Goal: Task Accomplishment & Management: Manage account settings

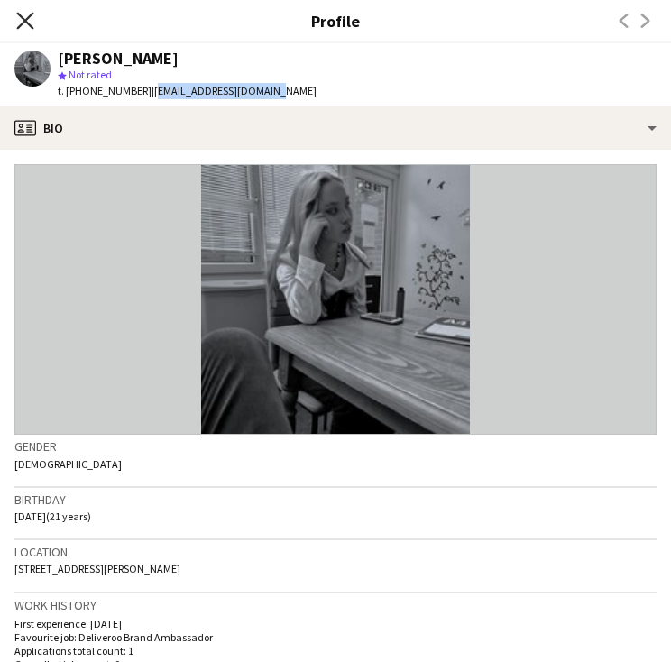
click at [16, 19] on app-icon "Close pop-in" at bounding box center [26, 21] width 26 height 26
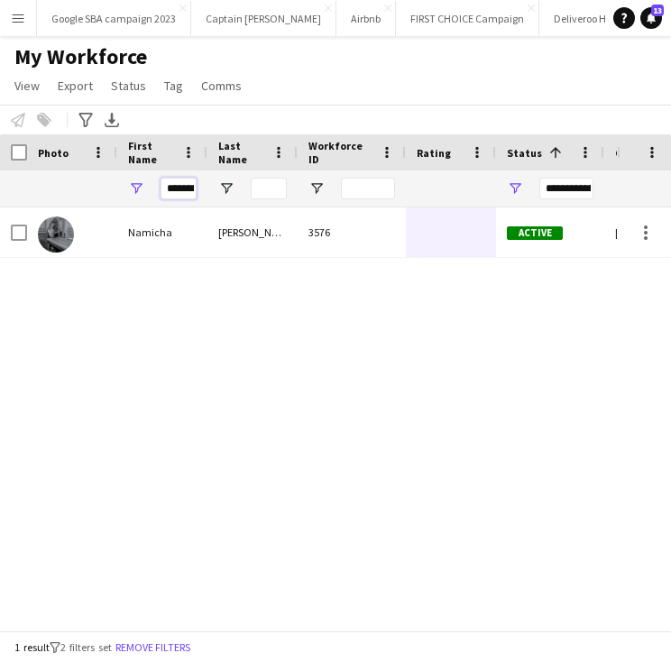
click at [184, 178] on input "*******" at bounding box center [178, 189] width 36 height 22
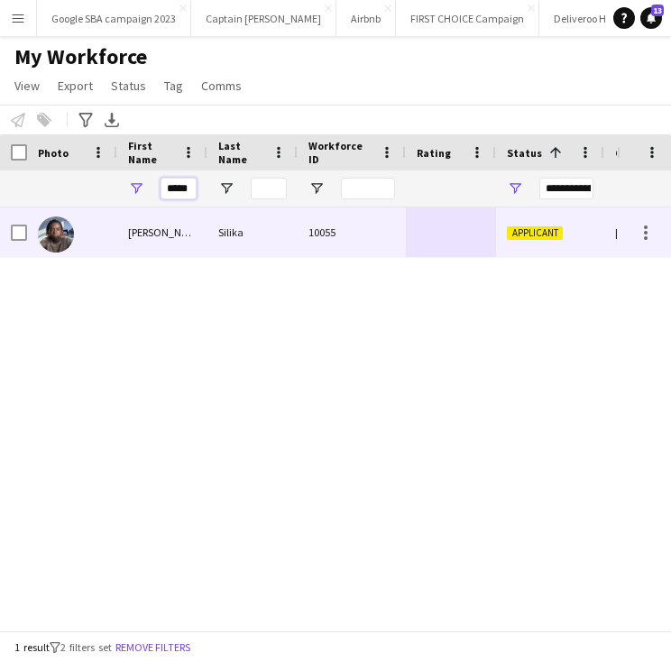
type input "*****"
click at [219, 233] on div "Silika" at bounding box center [252, 232] width 90 height 50
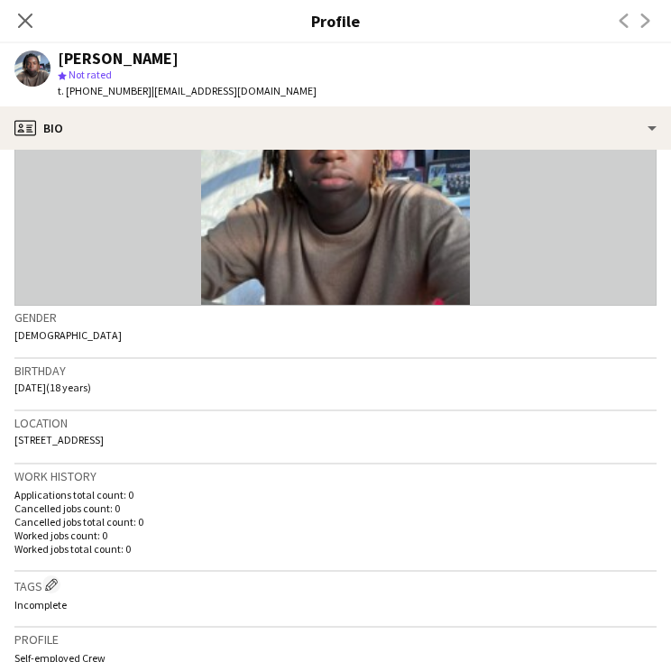
scroll to position [522, 0]
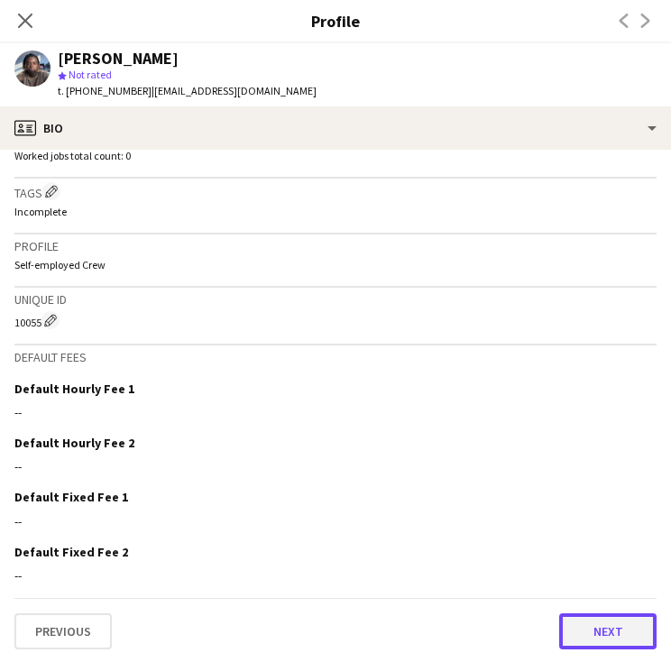
click at [618, 633] on button "Next" at bounding box center [607, 631] width 97 height 36
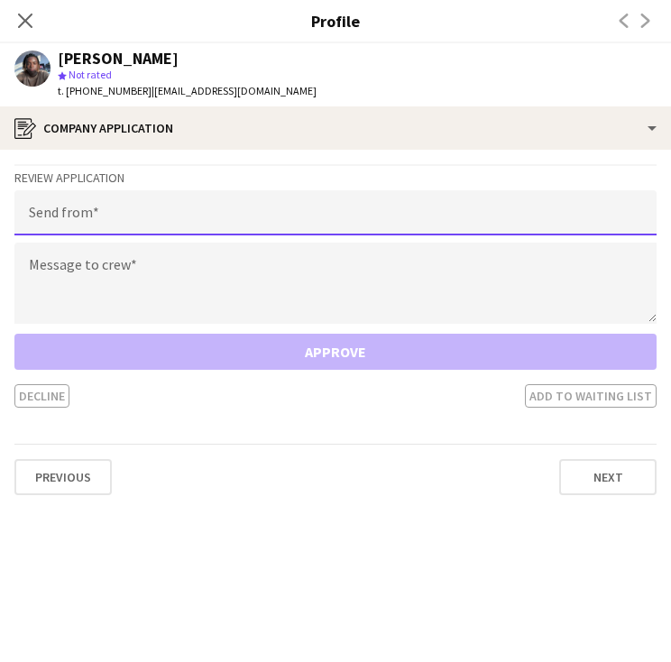
click at [281, 216] on input "email" at bounding box center [335, 212] width 642 height 45
type input "**********"
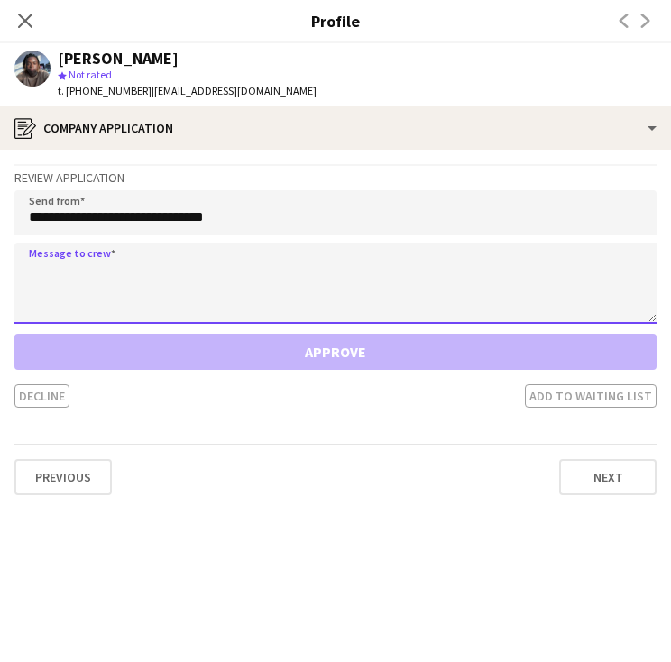
click at [238, 271] on textarea at bounding box center [335, 283] width 642 height 81
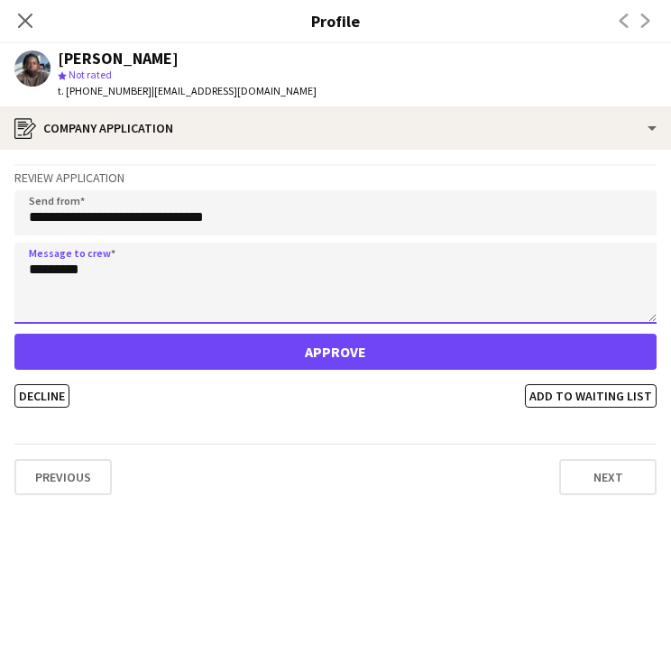
type textarea "********"
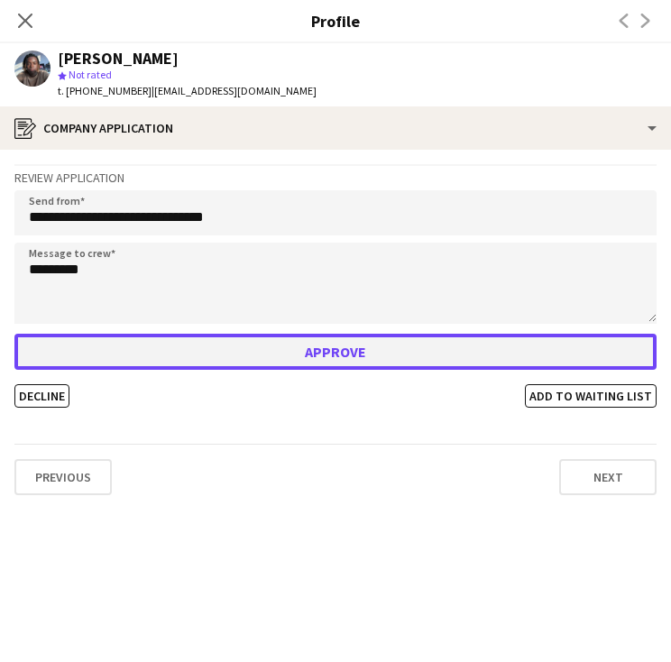
click at [240, 348] on button "Approve" at bounding box center [335, 352] width 642 height 36
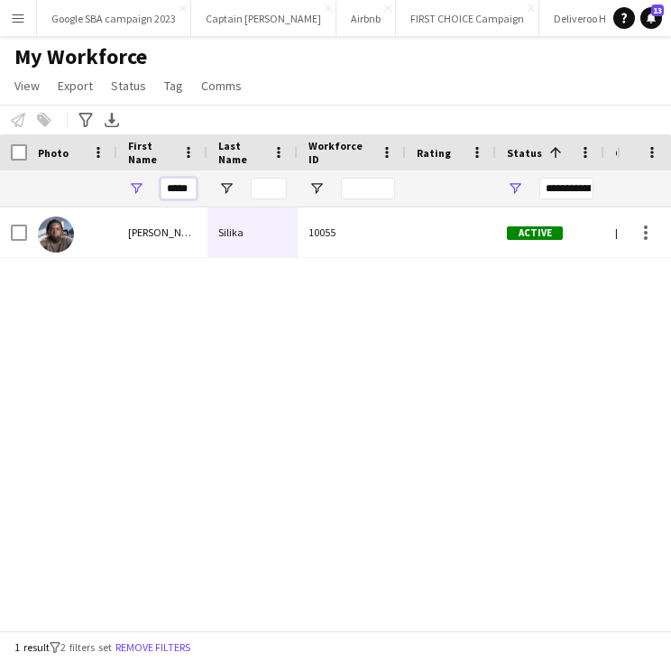
click at [186, 188] on input "*****" at bounding box center [178, 189] width 36 height 22
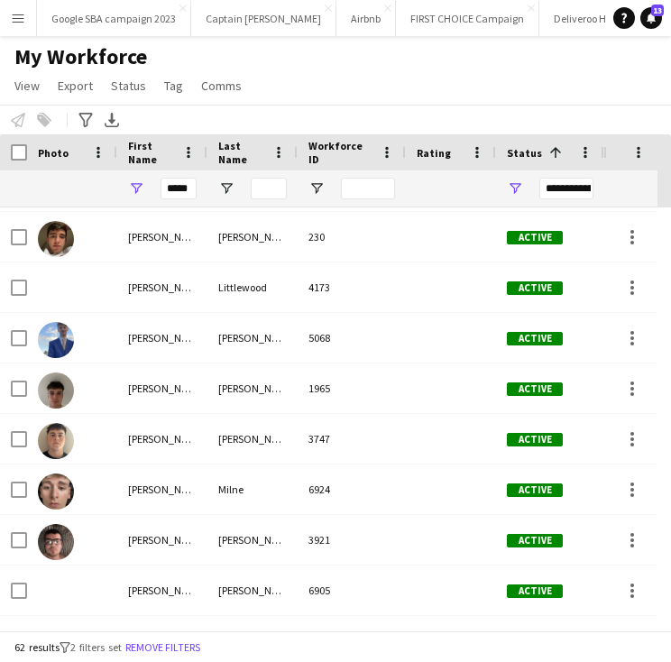
scroll to position [1260, 0]
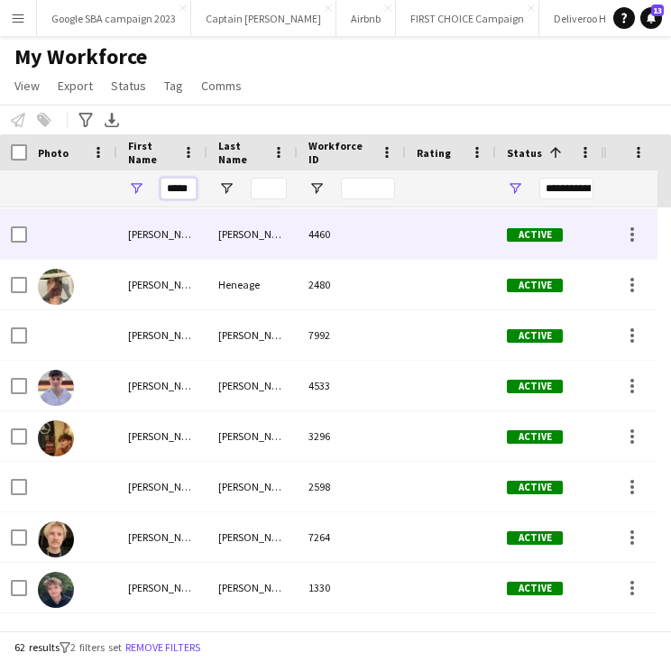
click at [177, 188] on input "*****" at bounding box center [178, 189] width 36 height 22
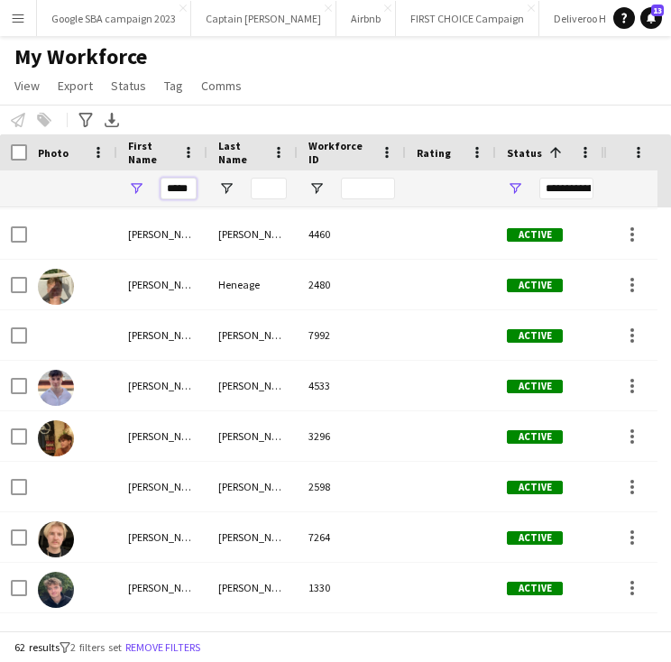
click at [177, 188] on input "*****" at bounding box center [178, 189] width 36 height 22
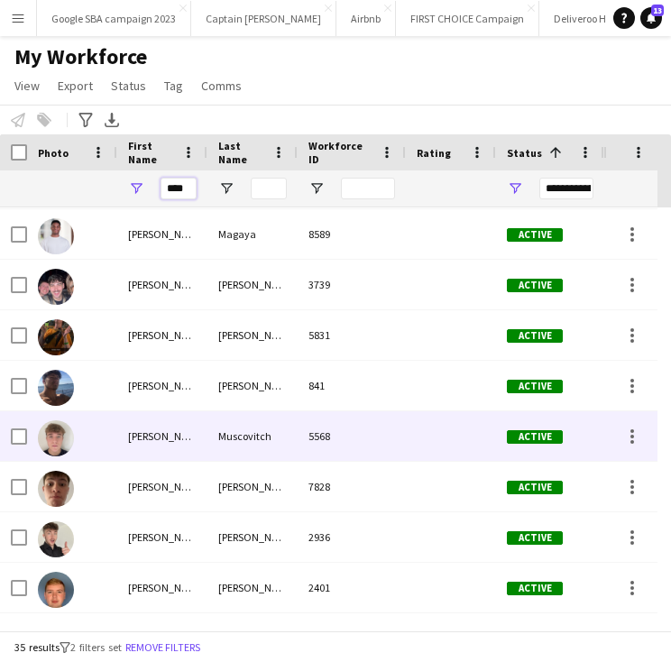
scroll to position [1358, 0]
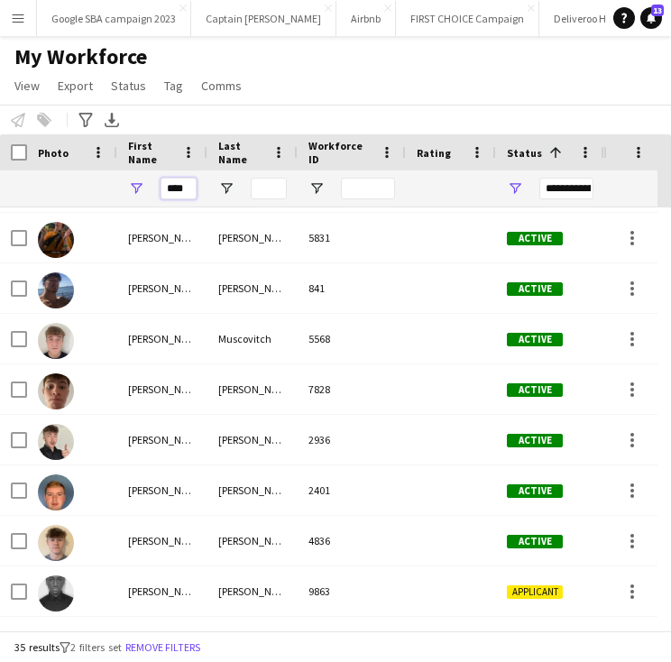
type input "****"
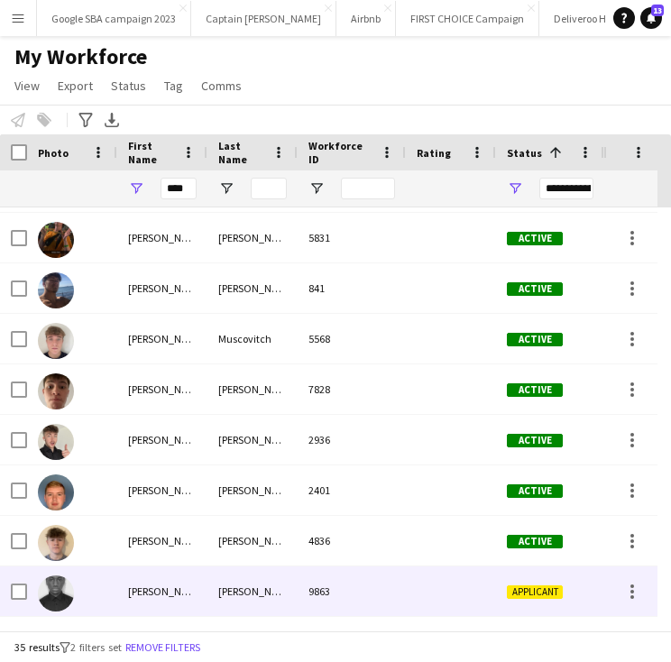
click at [337, 584] on div "9863" at bounding box center [352, 591] width 108 height 50
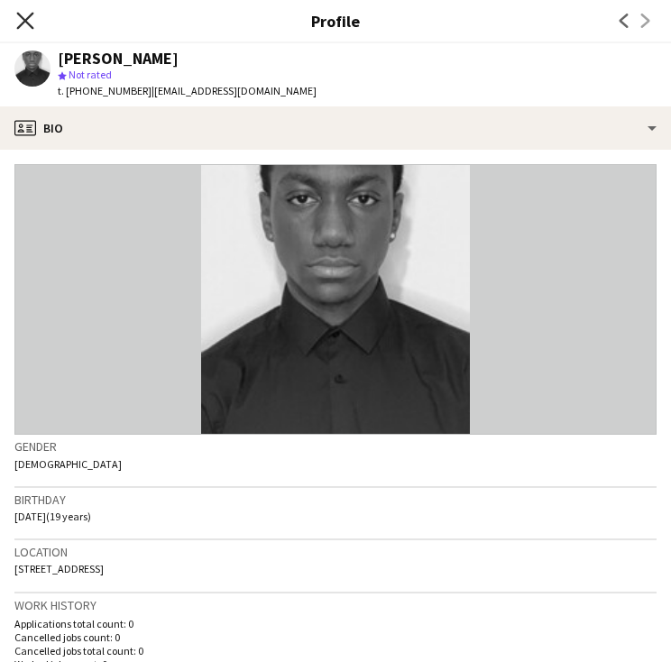
click at [23, 17] on icon at bounding box center [24, 20] width 17 height 17
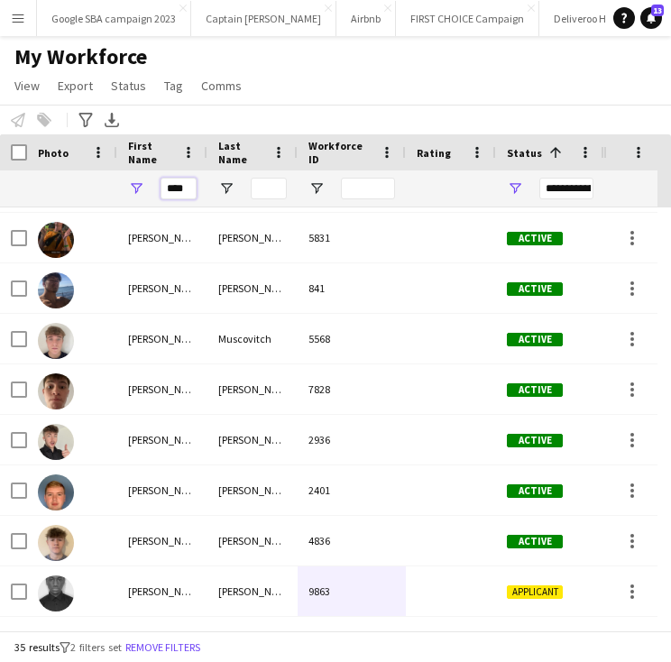
click at [178, 185] on input "****" at bounding box center [178, 189] width 36 height 22
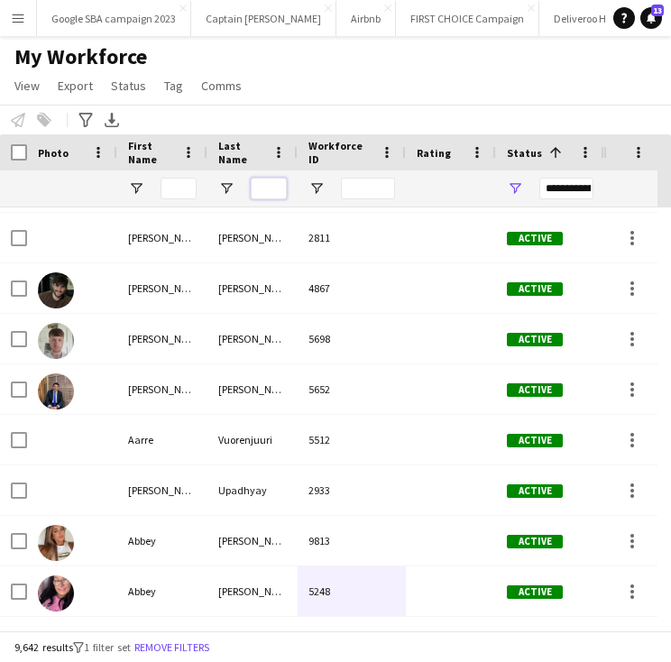
click at [260, 197] on input "Last Name Filter Input" at bounding box center [269, 189] width 36 height 22
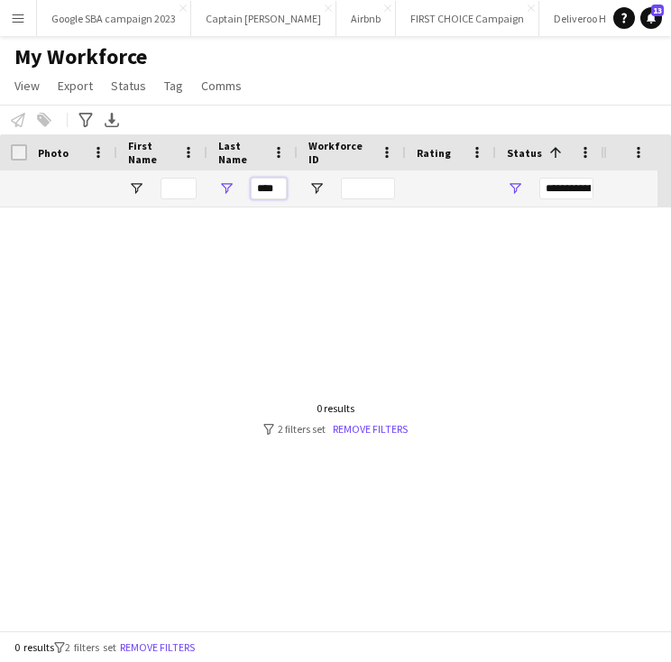
scroll to position [0, 0]
type input "*"
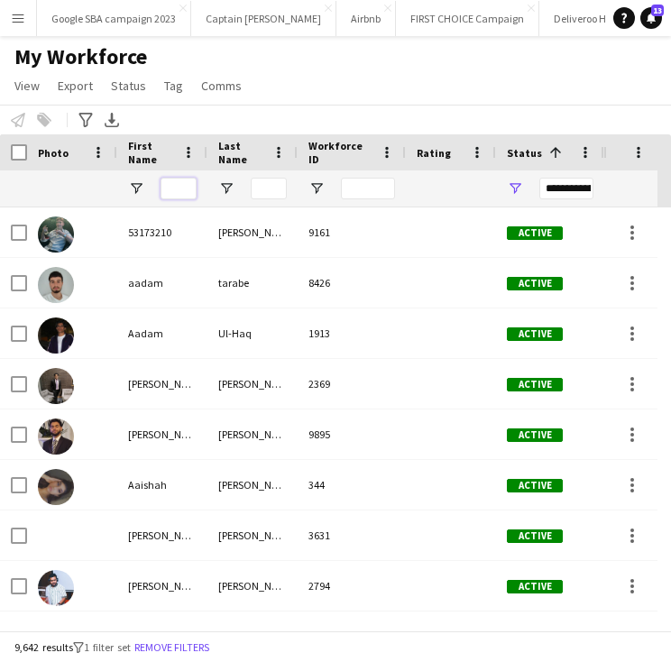
click at [190, 189] on input "First Name Filter Input" at bounding box center [178, 189] width 36 height 22
click at [564, 194] on div "**********" at bounding box center [566, 189] width 54 height 22
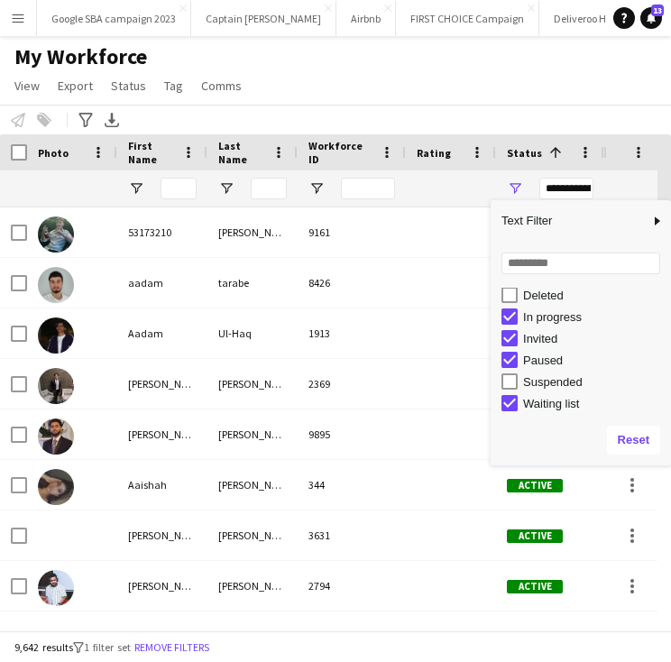
scroll to position [113, 0]
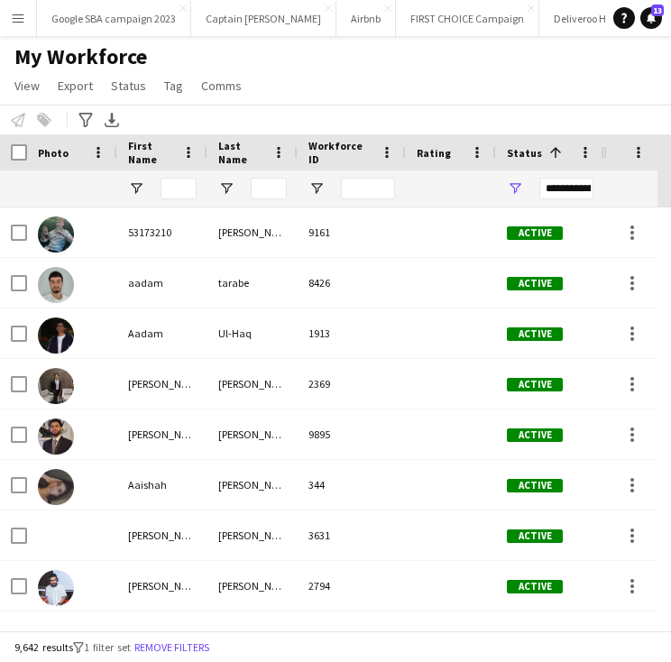
click at [428, 192] on div at bounding box center [451, 188] width 69 height 36
click at [78, 194] on div at bounding box center [72, 188] width 69 height 36
click at [267, 195] on input "Last Name Filter Input" at bounding box center [269, 189] width 36 height 22
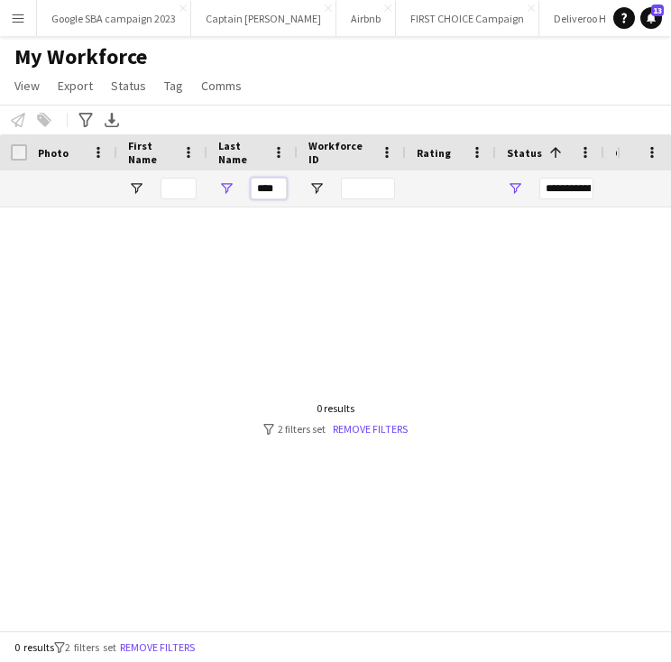
scroll to position [0, 0]
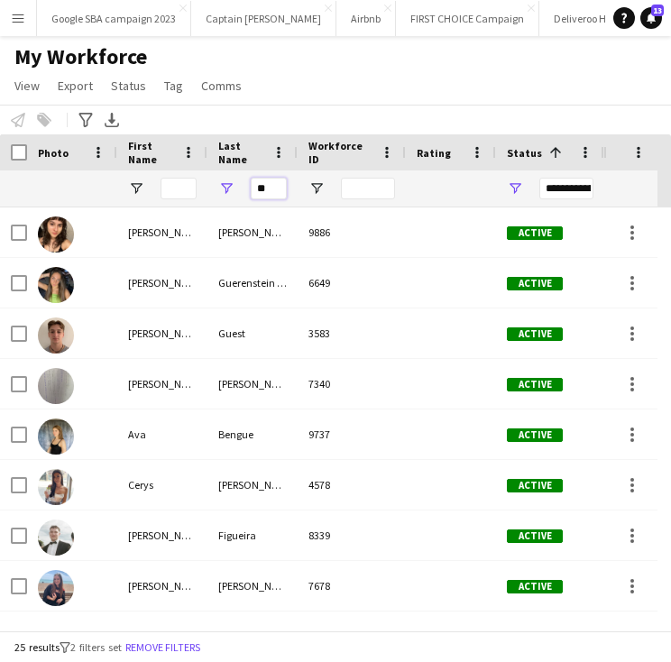
type input "*"
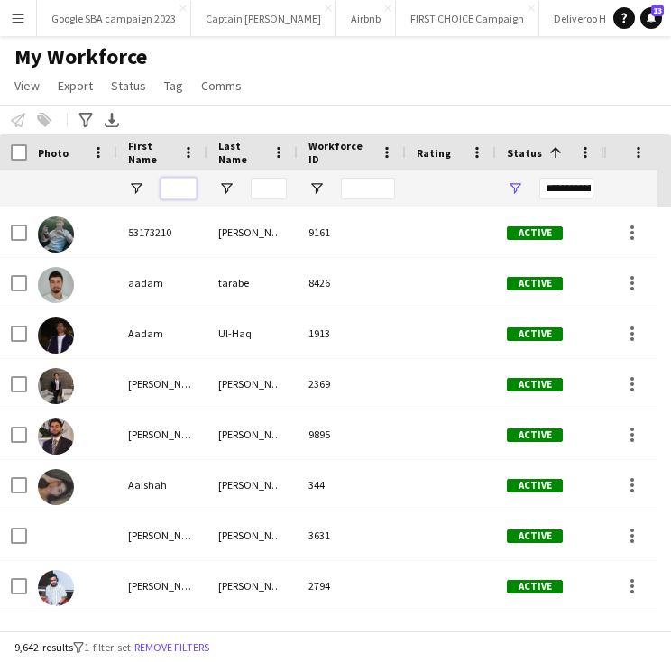
click at [184, 198] on input "First Name Filter Input" at bounding box center [178, 189] width 36 height 22
type input "****"
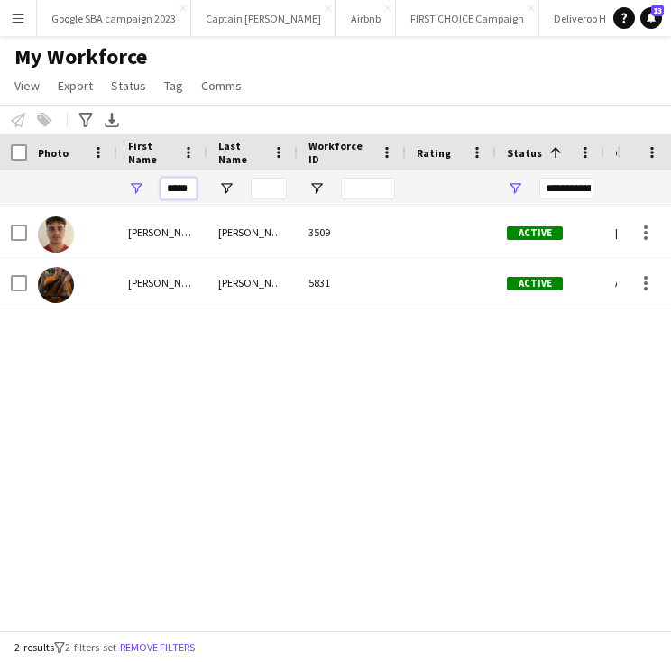
click at [179, 182] on input "****" at bounding box center [178, 189] width 36 height 22
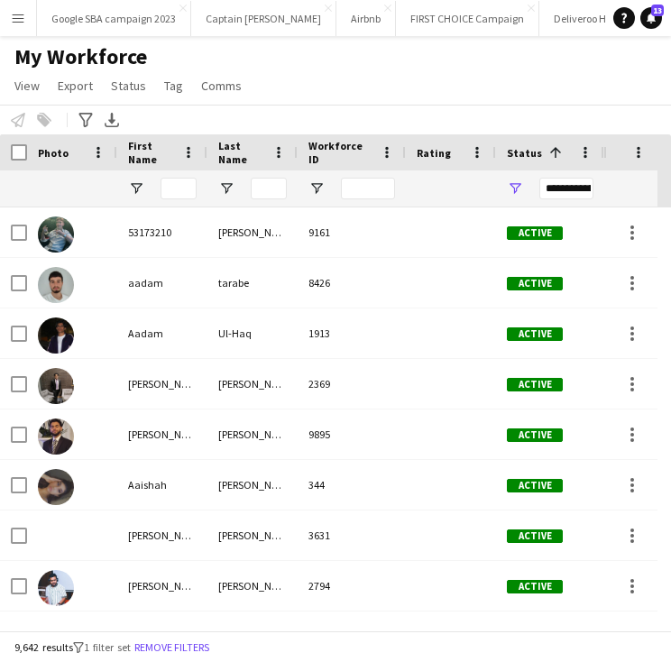
click at [260, 87] on div "My Workforce View Views Default view Deliveroo New view Update view Delete view…" at bounding box center [335, 73] width 671 height 61
click at [275, 186] on input "Last Name Filter Input" at bounding box center [269, 189] width 36 height 22
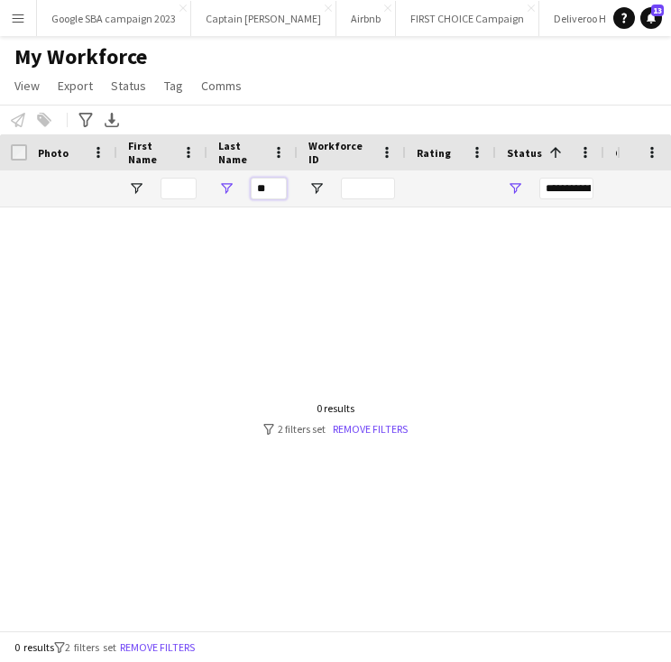
type input "*"
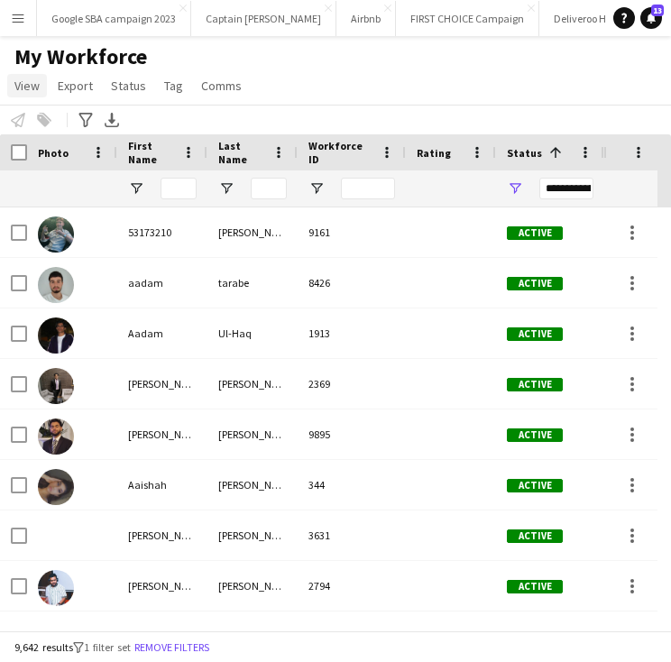
click at [32, 74] on link "View" at bounding box center [27, 85] width 40 height 23
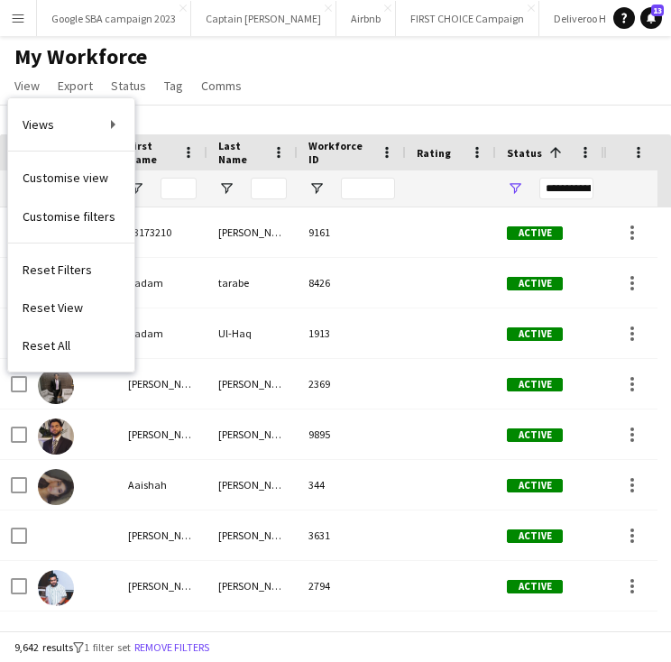
click at [54, 57] on span "My Workforce" at bounding box center [80, 56] width 133 height 27
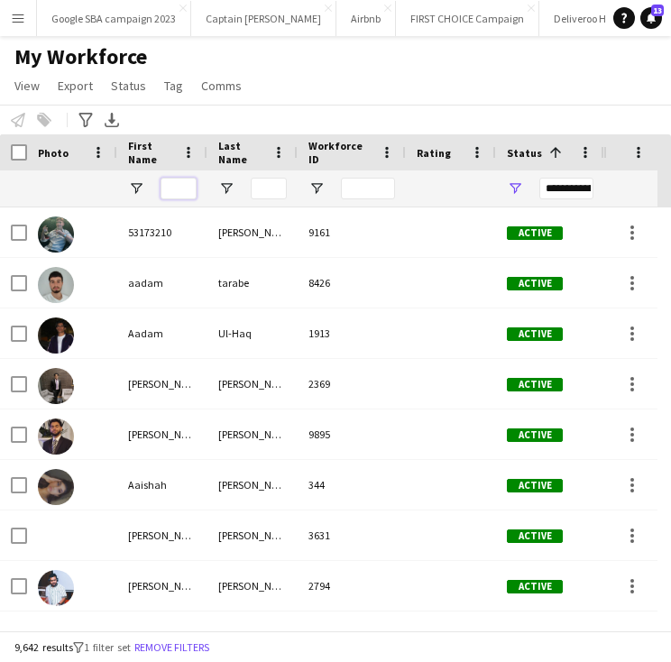
click at [171, 187] on input "First Name Filter Input" at bounding box center [178, 189] width 36 height 22
type input "******"
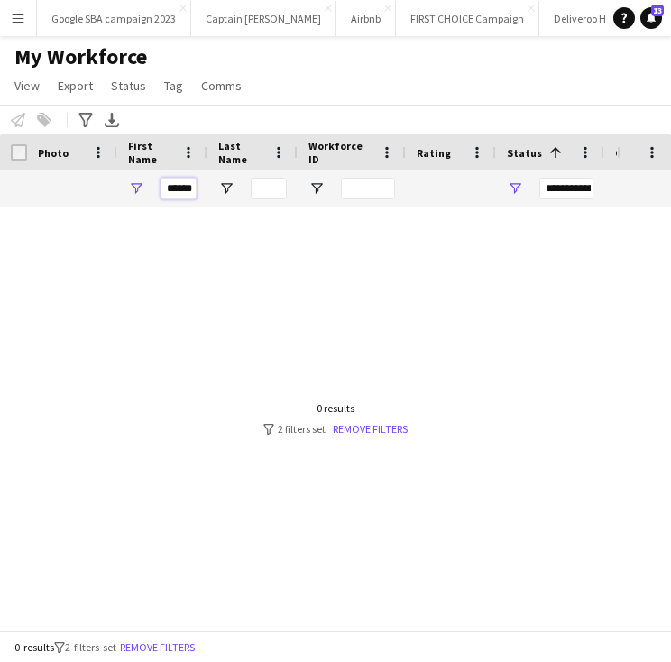
drag, startPoint x: 191, startPoint y: 191, endPoint x: 137, endPoint y: 186, distance: 54.4
click at [137, 186] on div "******" at bounding box center [162, 188] width 90 height 36
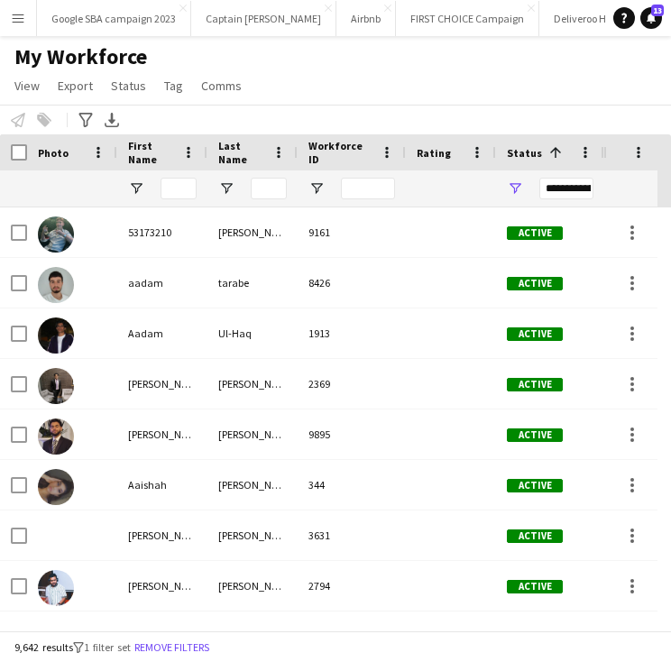
click at [547, 185] on div "**********" at bounding box center [566, 189] width 54 height 22
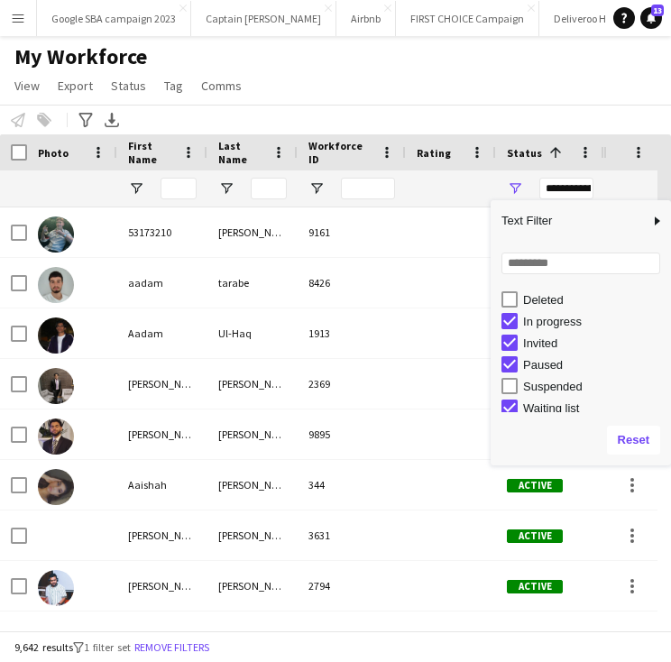
scroll to position [113, 0]
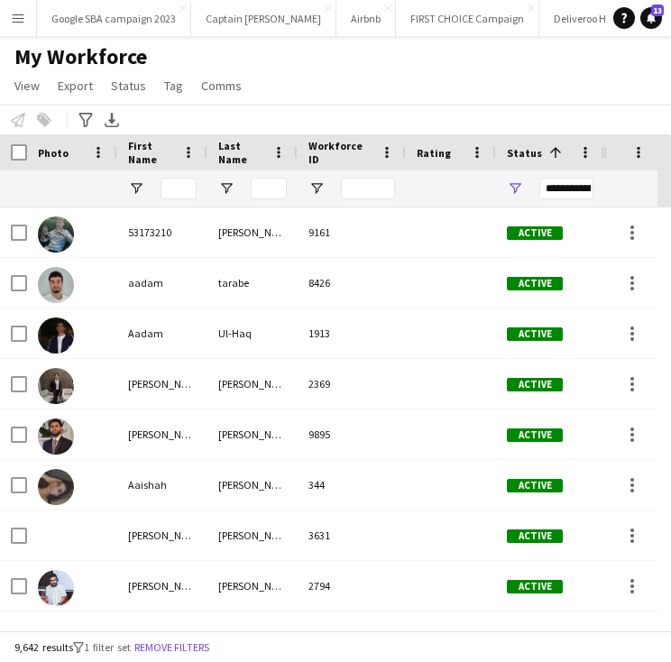
click at [460, 103] on div "My Workforce View Views Default view Deliveroo New view Update view Delete view…" at bounding box center [335, 73] width 671 height 61
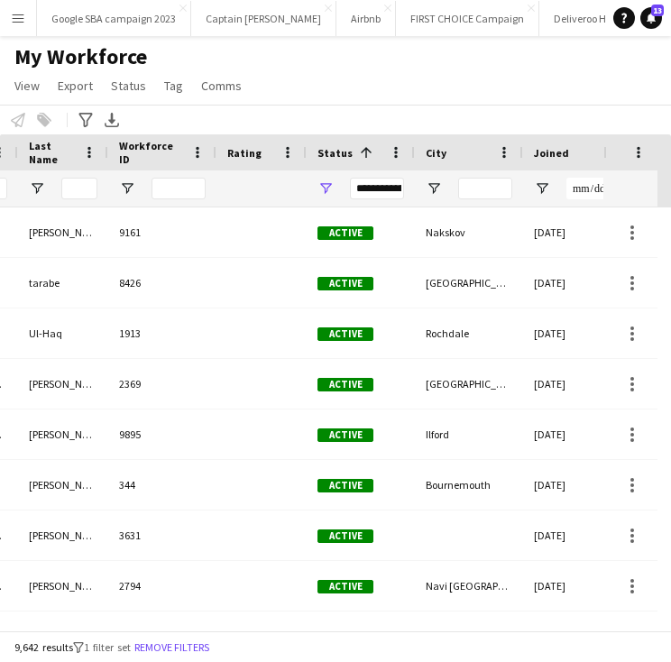
scroll to position [0, 0]
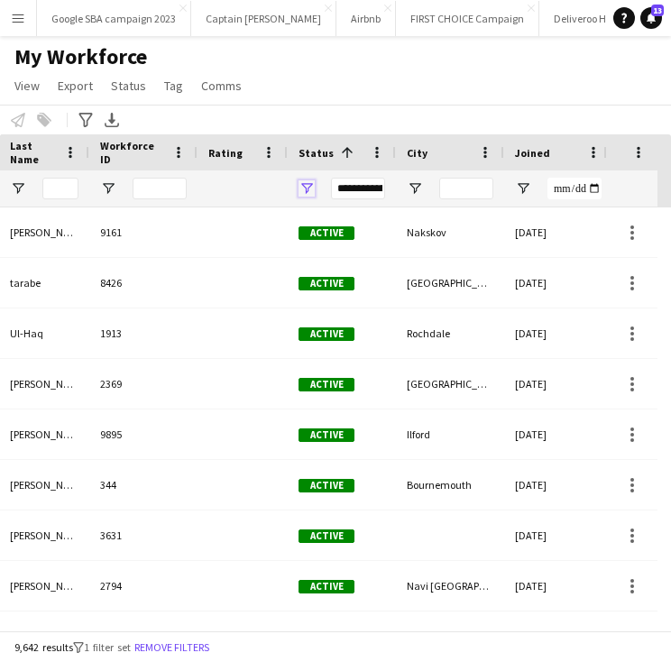
click at [308, 188] on span "Open Filter Menu" at bounding box center [306, 188] width 16 height 16
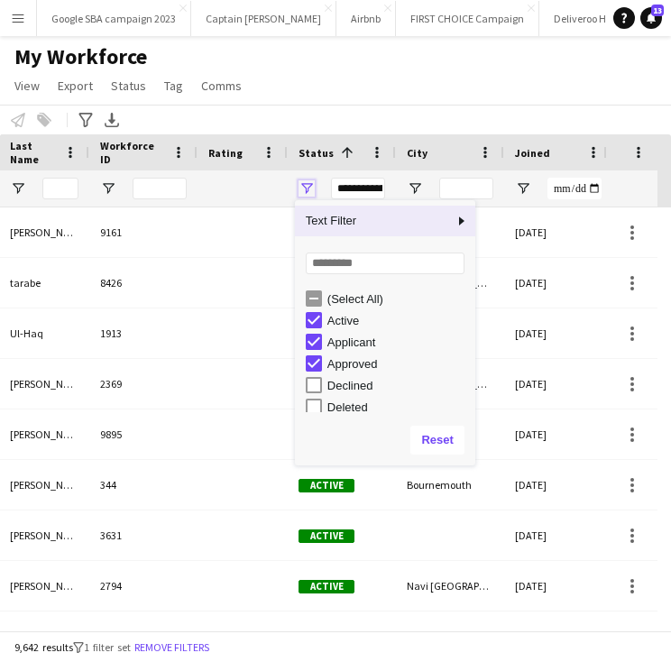
click at [308, 188] on span "Open Filter Menu" at bounding box center [306, 188] width 16 height 16
click at [334, 150] on span at bounding box center [345, 152] width 22 height 16
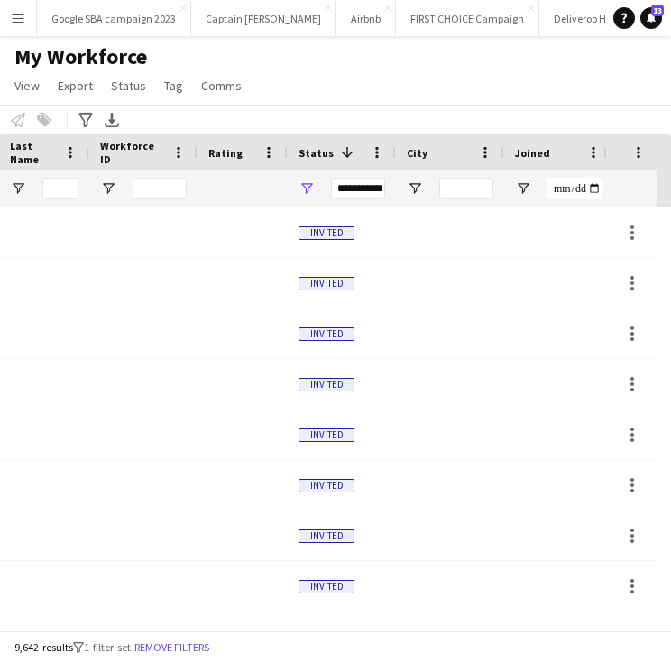
click at [334, 144] on span at bounding box center [345, 152] width 22 height 16
click at [335, 149] on div "Status" at bounding box center [330, 152] width 65 height 27
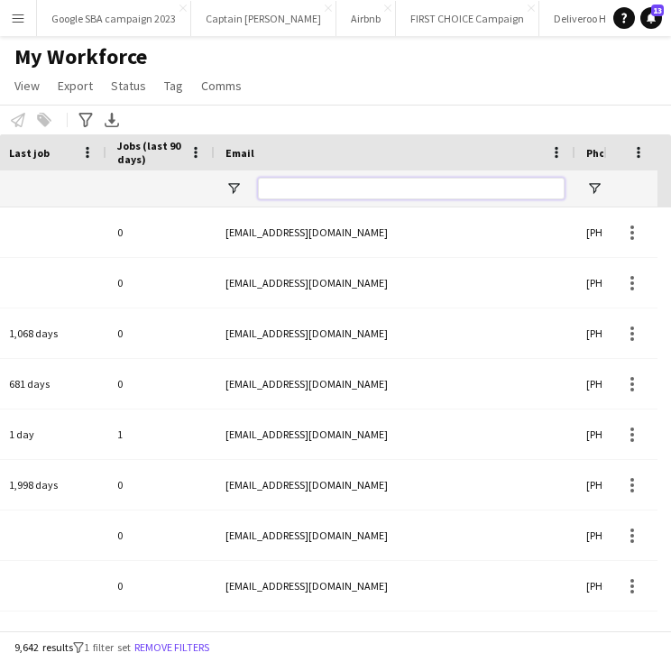
click at [321, 190] on input "Email Filter Input" at bounding box center [411, 189] width 307 height 22
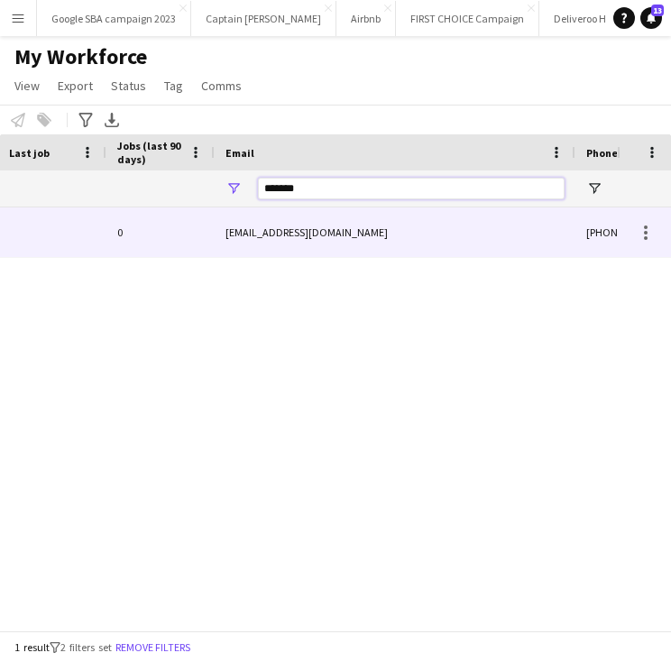
type input "*******"
click at [282, 243] on div "rgjones38@outlook.com" at bounding box center [395, 232] width 361 height 50
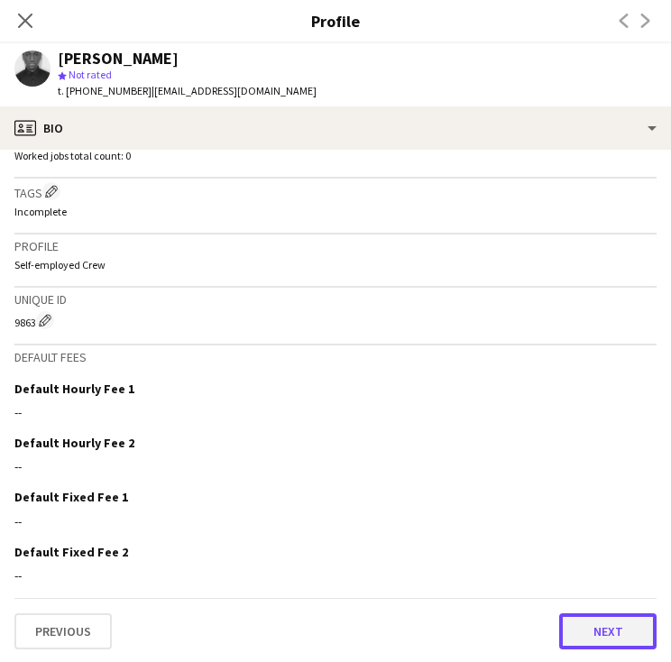
click at [563, 614] on button "Next" at bounding box center [607, 631] width 97 height 36
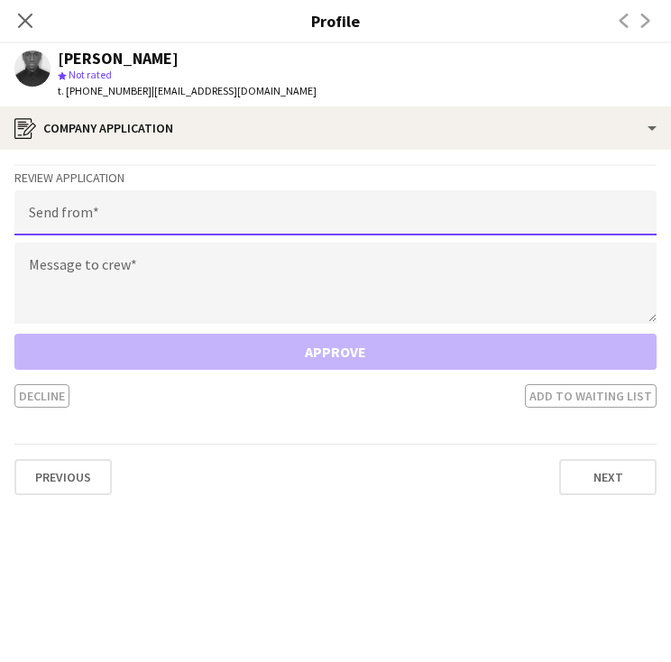
click at [257, 200] on input "email" at bounding box center [335, 212] width 642 height 45
type input "**********"
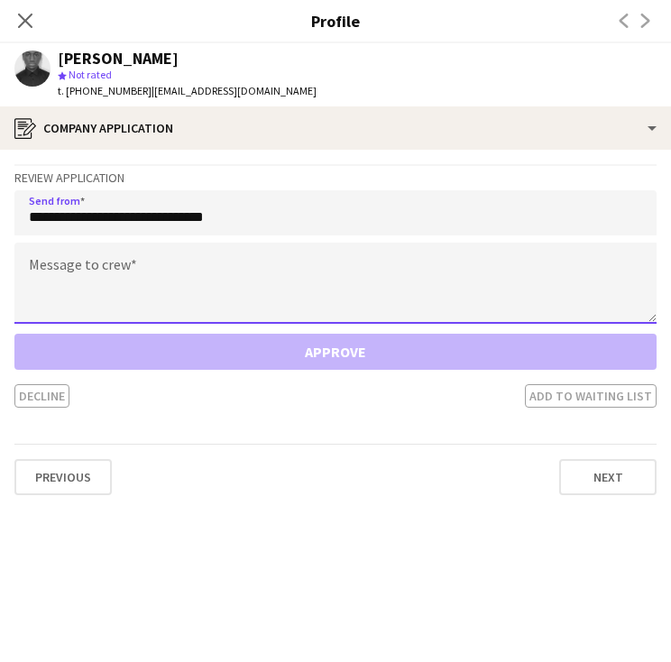
click at [224, 261] on textarea at bounding box center [335, 283] width 642 height 81
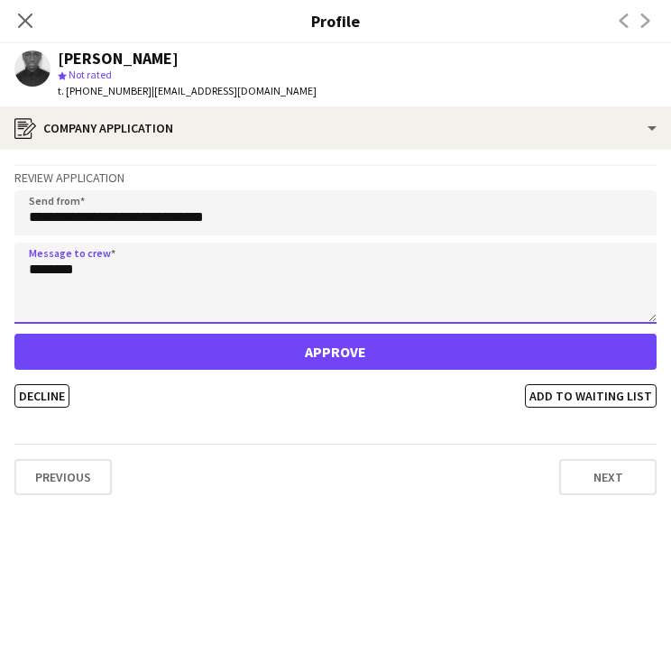
type textarea "********"
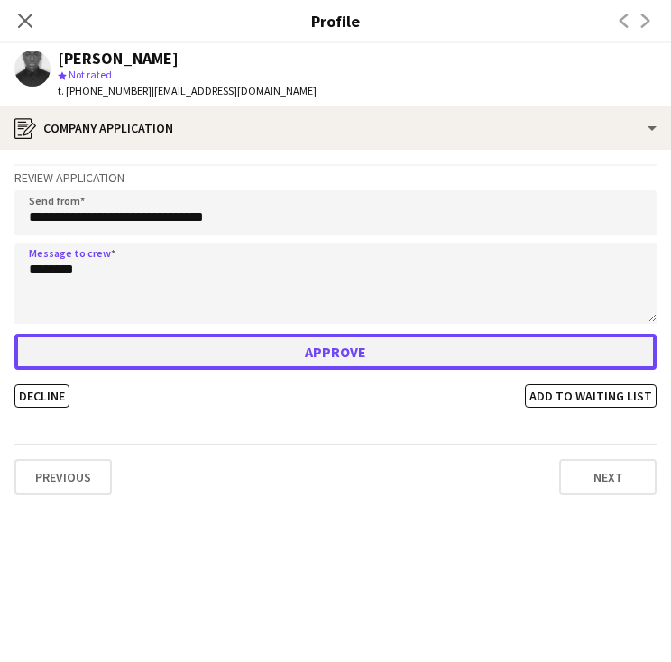
click at [258, 343] on button "Approve" at bounding box center [335, 352] width 642 height 36
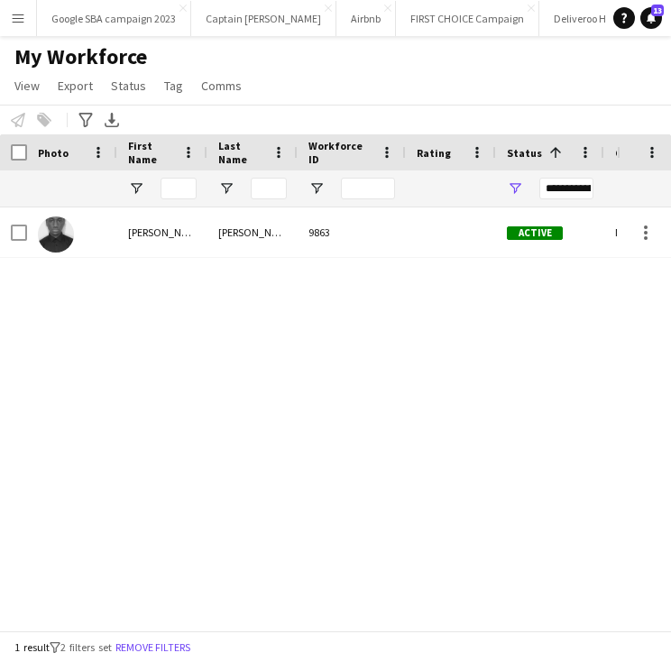
click at [231, 275] on div "Minster, Swale 10-08-2025 rgjones38@outlook.com Active 9863 Jones Ryan" at bounding box center [308, 411] width 617 height 409
click at [16, 11] on app-icon "Menu" at bounding box center [18, 18] width 14 height 14
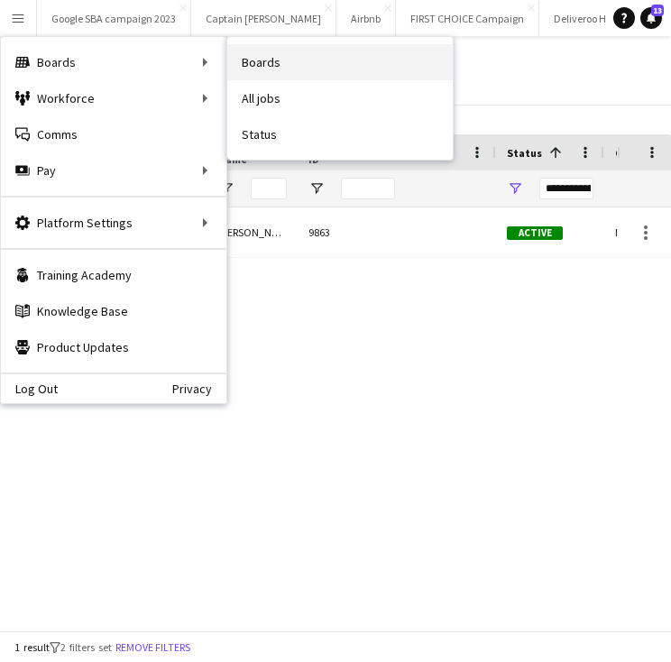
click at [255, 62] on link "Boards" at bounding box center [339, 62] width 225 height 36
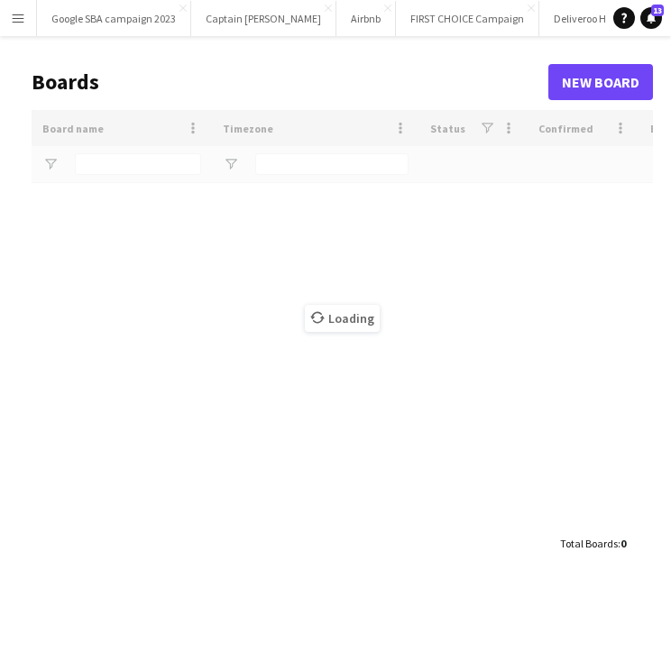
type input "*********"
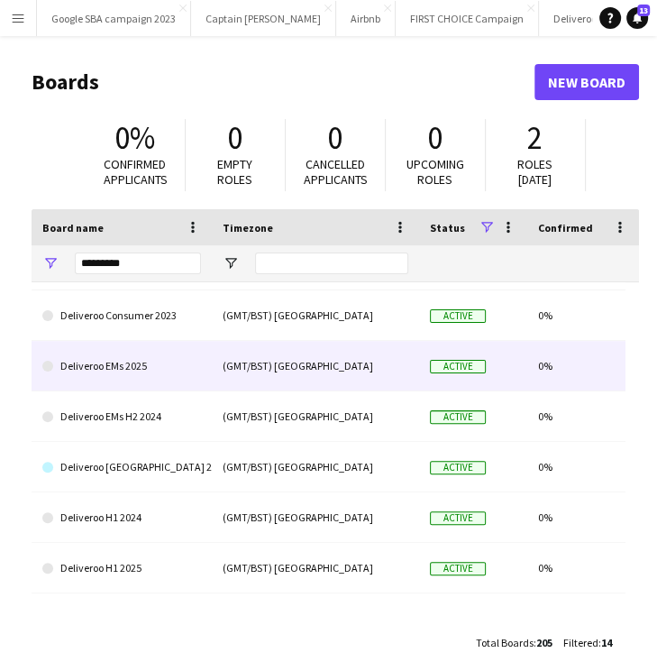
scroll to position [50, 0]
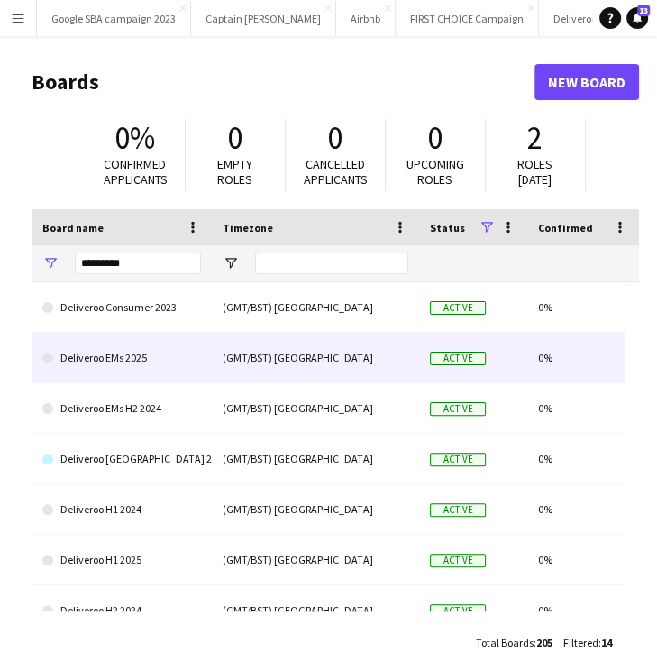
click at [169, 363] on link "Deliveroo EMs 2025" at bounding box center [121, 358] width 159 height 50
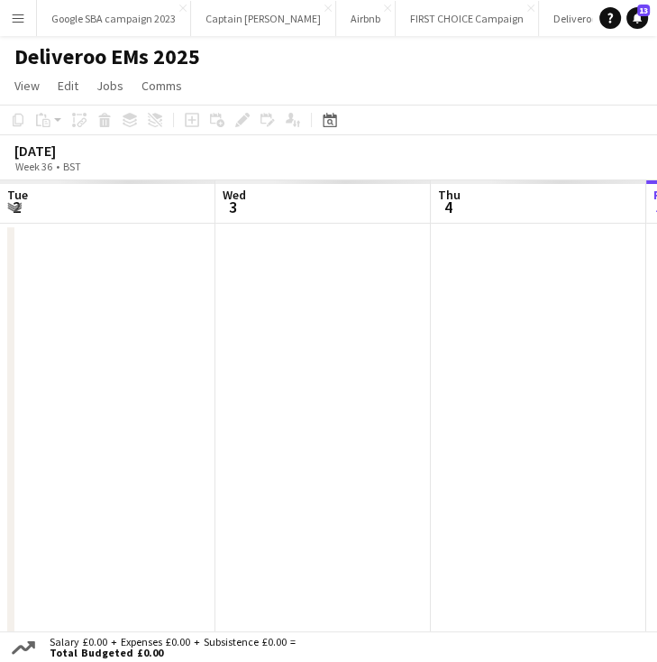
scroll to position [0, 431]
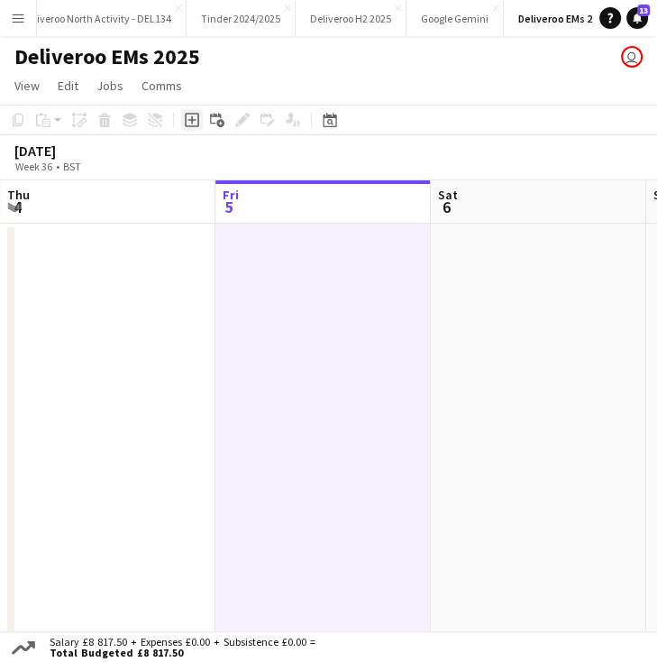
click at [195, 125] on icon at bounding box center [192, 120] width 14 height 14
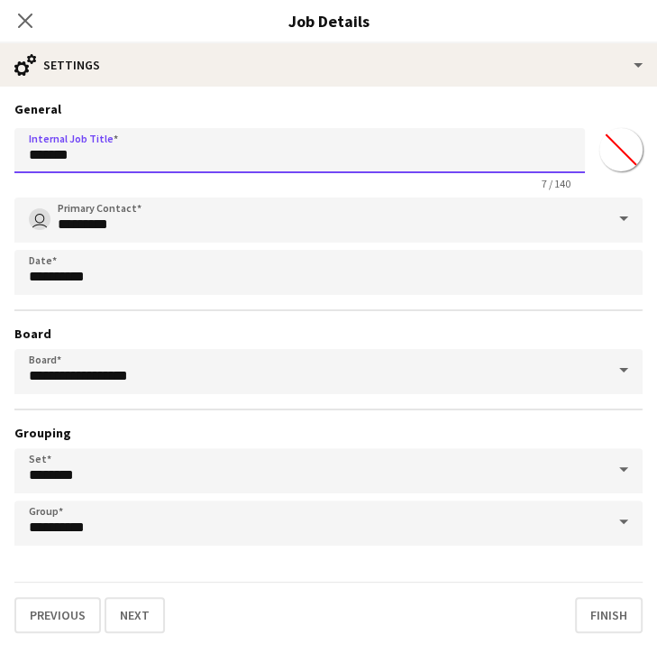
click at [159, 156] on input "*******" at bounding box center [299, 150] width 571 height 45
drag, startPoint x: 159, startPoint y: 156, endPoint x: -4, endPoint y: 163, distance: 162.4
click at [0, 163] on html "Menu Boards Boards Boards All jobs Status Workforce Workforce My Workforce Recr…" at bounding box center [328, 593] width 657 height 1186
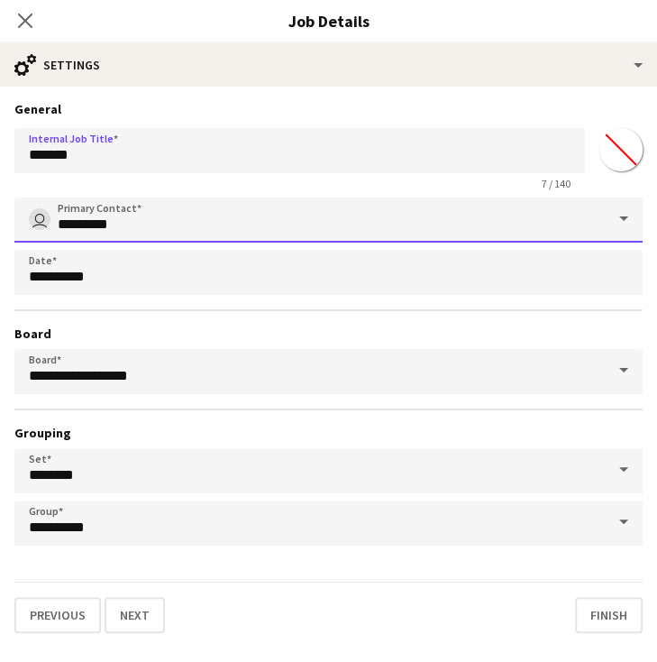
click at [119, 229] on input "*********" at bounding box center [328, 219] width 628 height 45
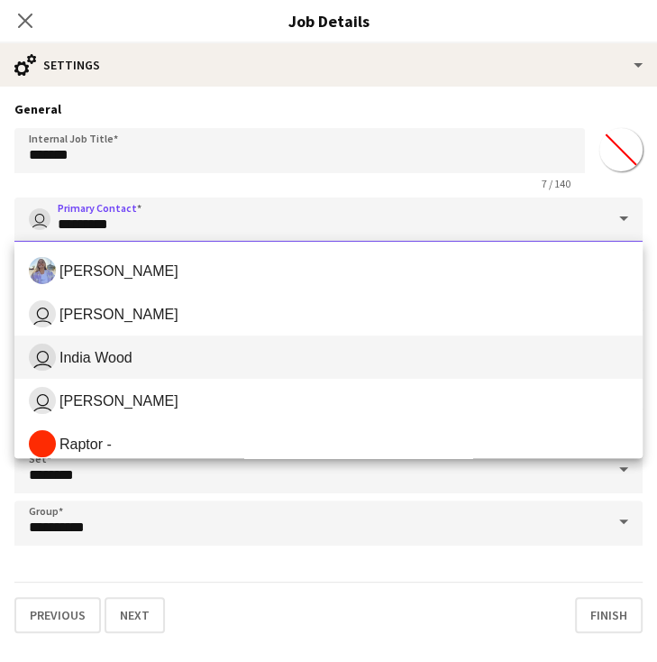
scroll to position [144, 0]
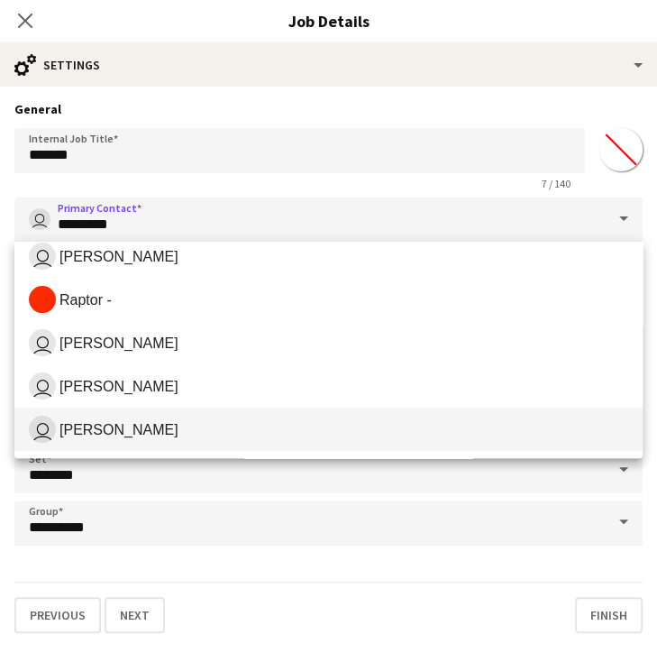
click at [139, 426] on span "user Annie Doyle" at bounding box center [329, 429] width 600 height 27
type input "**********"
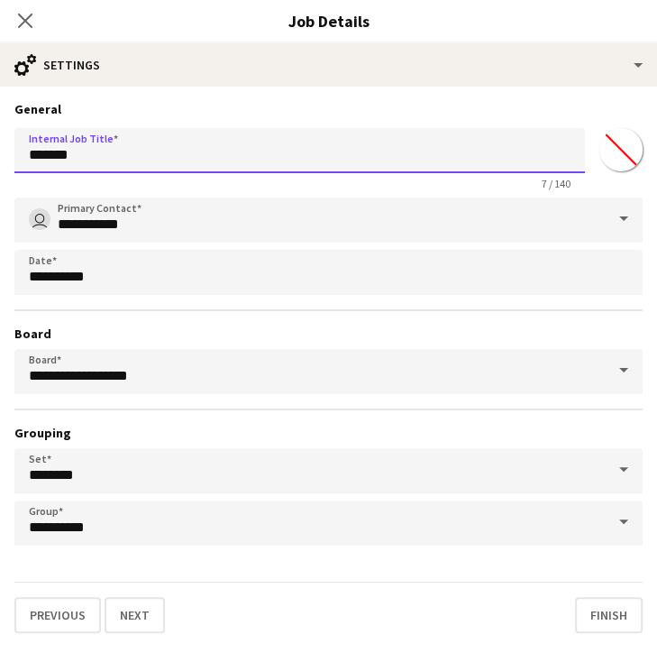
drag, startPoint x: 138, startPoint y: 151, endPoint x: 9, endPoint y: 149, distance: 128.9
click at [9, 149] on form "**********" at bounding box center [328, 367] width 657 height 532
click at [141, 158] on input "*****" at bounding box center [299, 150] width 571 height 45
drag, startPoint x: 70, startPoint y: 162, endPoint x: 8, endPoint y: 160, distance: 62.2
click at [8, 160] on form "**********" at bounding box center [328, 367] width 657 height 532
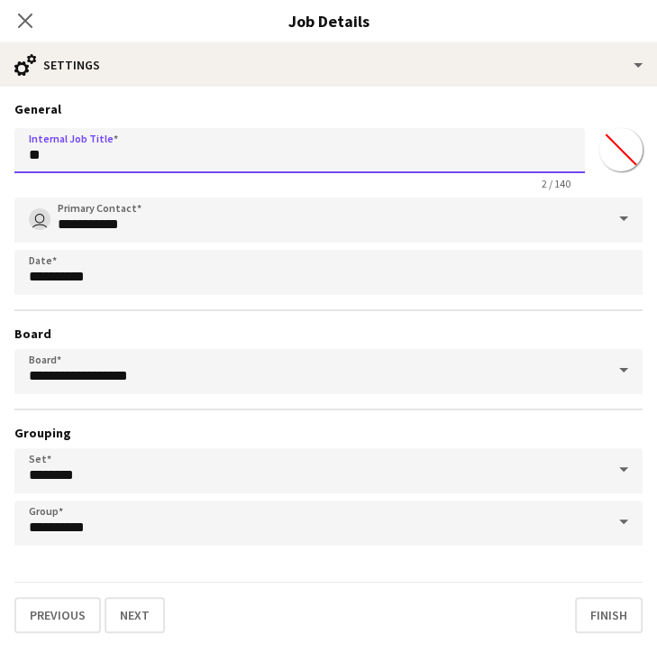
type input "*"
type input "**********"
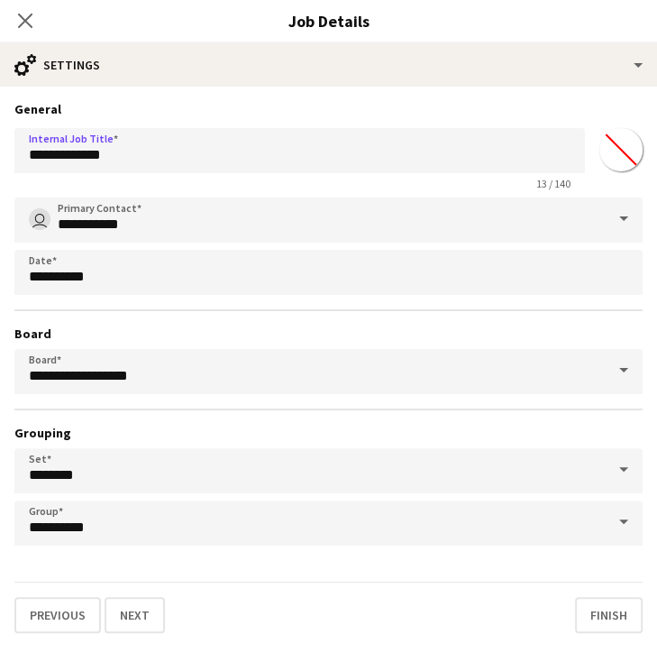
click at [36, 14] on div "Close pop-in" at bounding box center [25, 20] width 50 height 41
click at [32, 15] on icon at bounding box center [24, 20] width 17 height 17
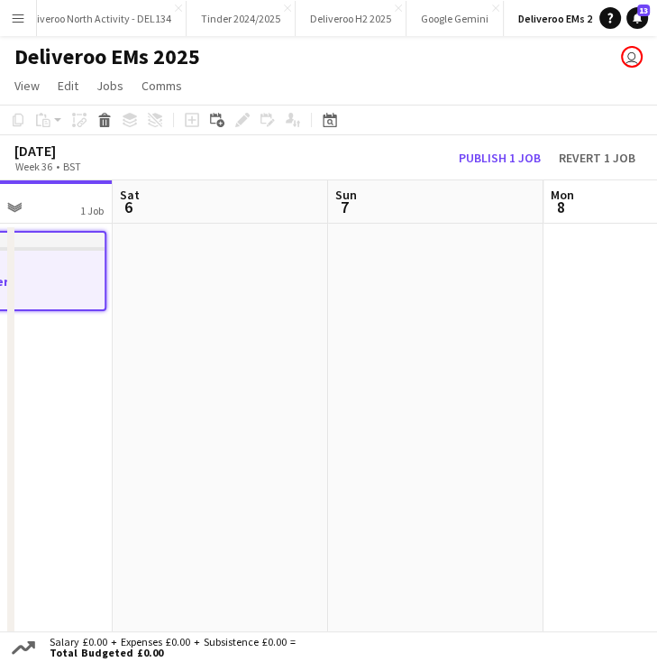
scroll to position [0, 484]
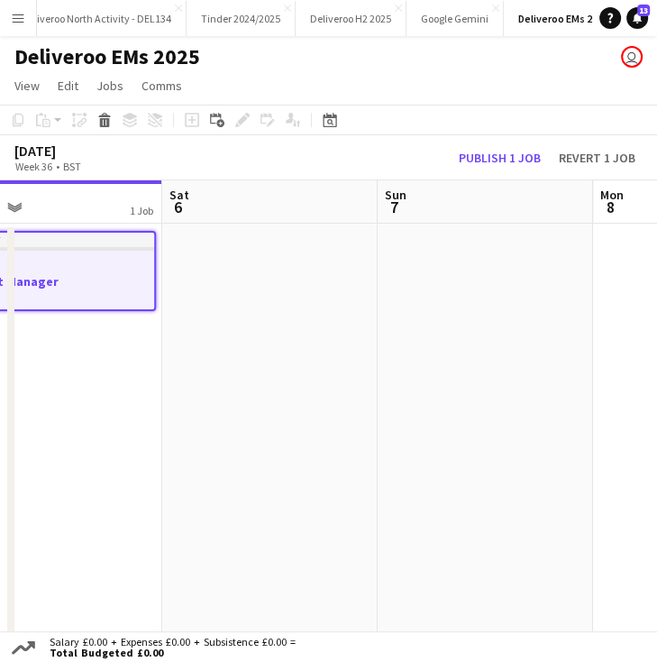
click at [87, 281] on h3 "Event Manager" at bounding box center [55, 281] width 198 height 16
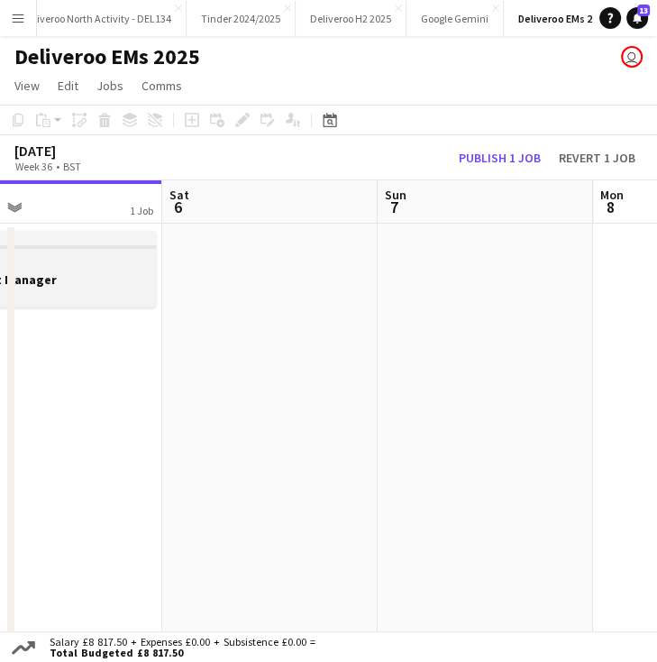
click at [130, 279] on h3 "Event Manager" at bounding box center [55, 279] width 202 height 16
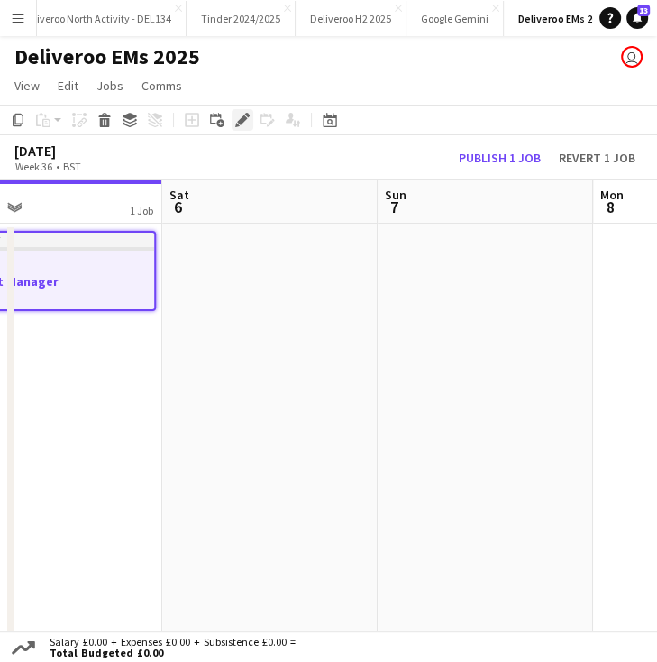
click at [242, 124] on icon at bounding box center [242, 120] width 10 height 10
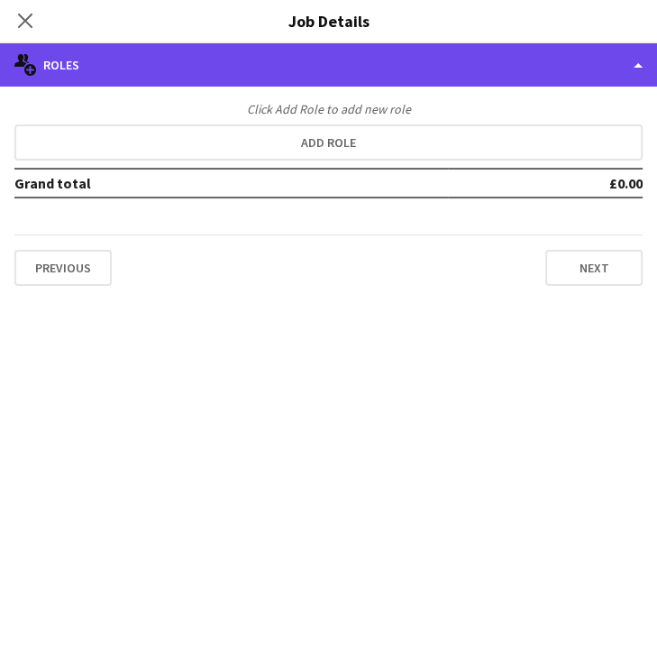
click at [97, 76] on div "multiple-users-add Roles" at bounding box center [328, 64] width 657 height 43
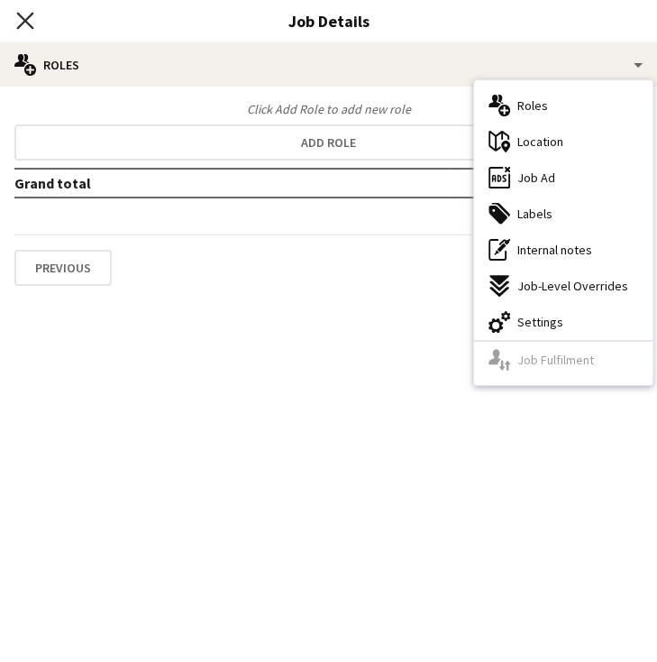
click at [22, 21] on icon "Close pop-in" at bounding box center [24, 20] width 17 height 17
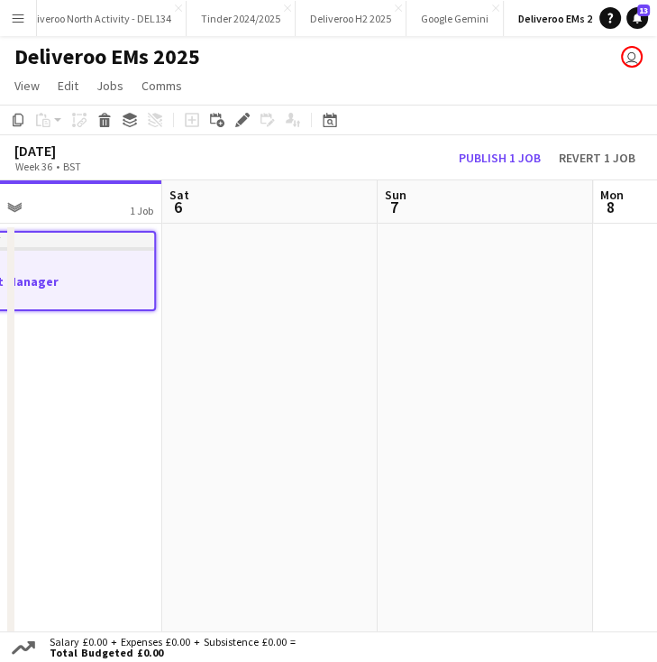
scroll to position [0, 535]
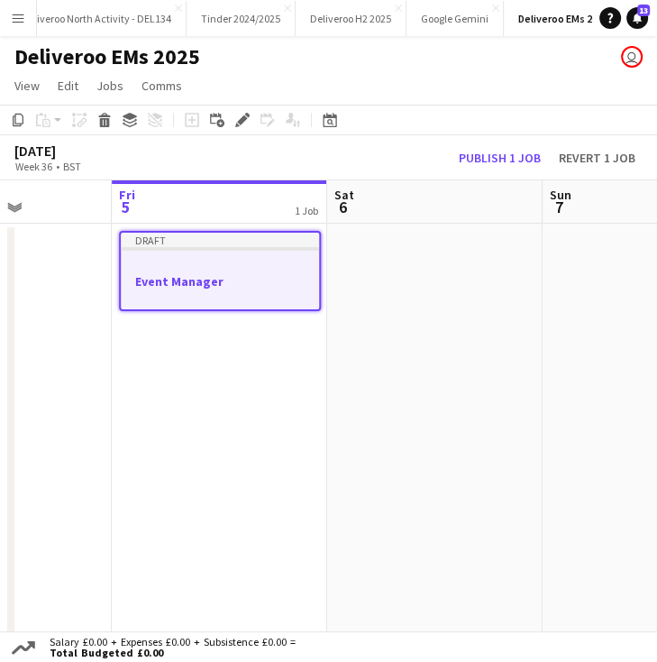
click at [190, 275] on h3 "Event Manager" at bounding box center [220, 281] width 198 height 16
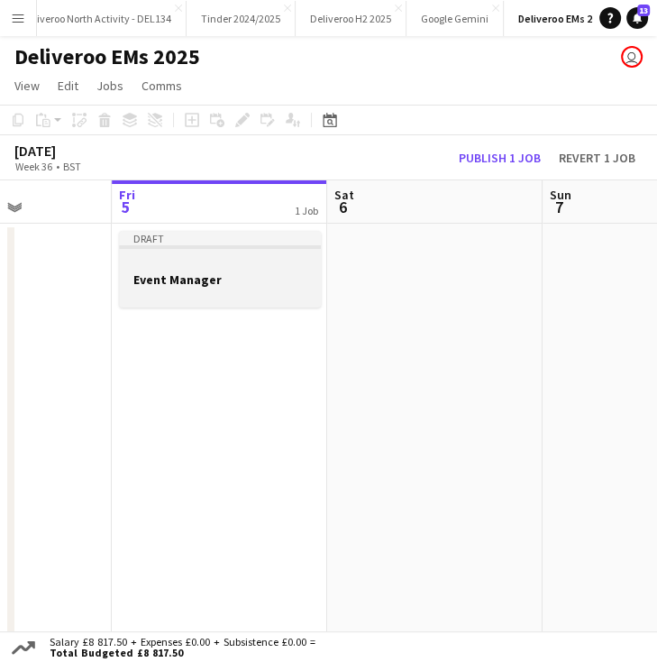
click at [190, 275] on h3 "Event Manager" at bounding box center [220, 279] width 202 height 16
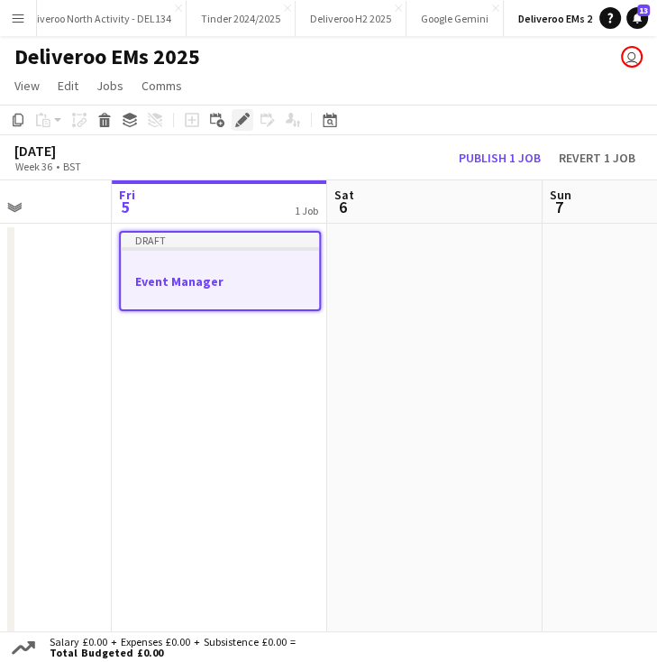
click at [233, 131] on div "Edit" at bounding box center [243, 120] width 22 height 22
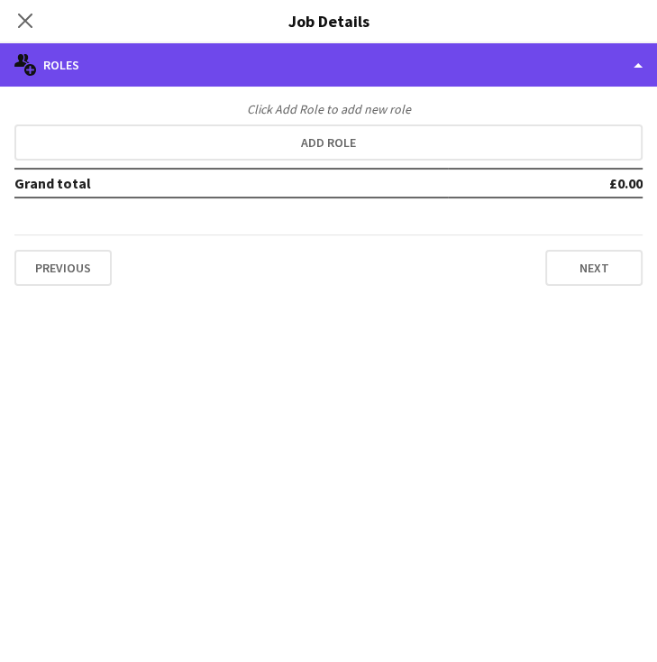
click at [157, 72] on div "multiple-users-add Roles" at bounding box center [328, 64] width 657 height 43
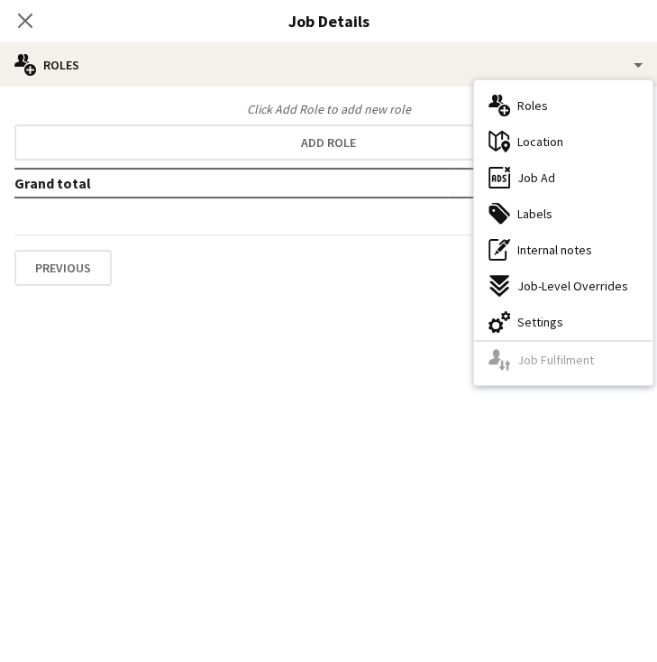
click at [37, 18] on div "Close pop-in" at bounding box center [25, 20] width 50 height 41
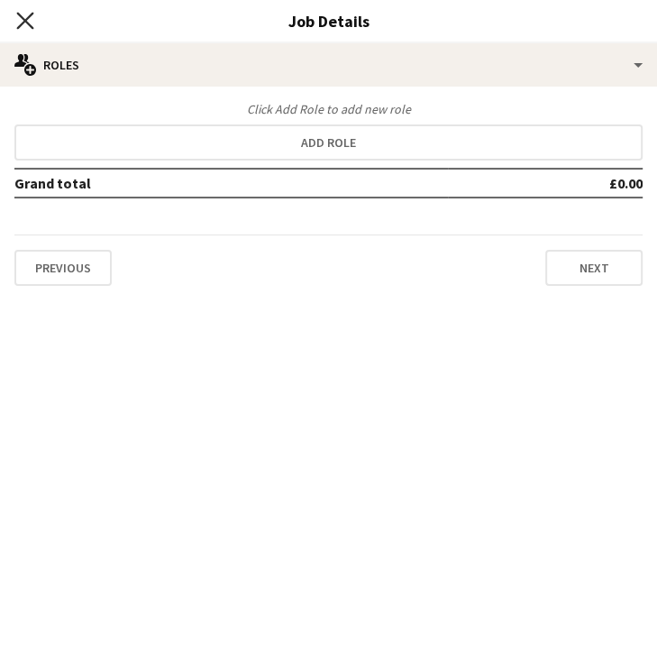
click at [27, 20] on icon "Close pop-in" at bounding box center [24, 20] width 17 height 17
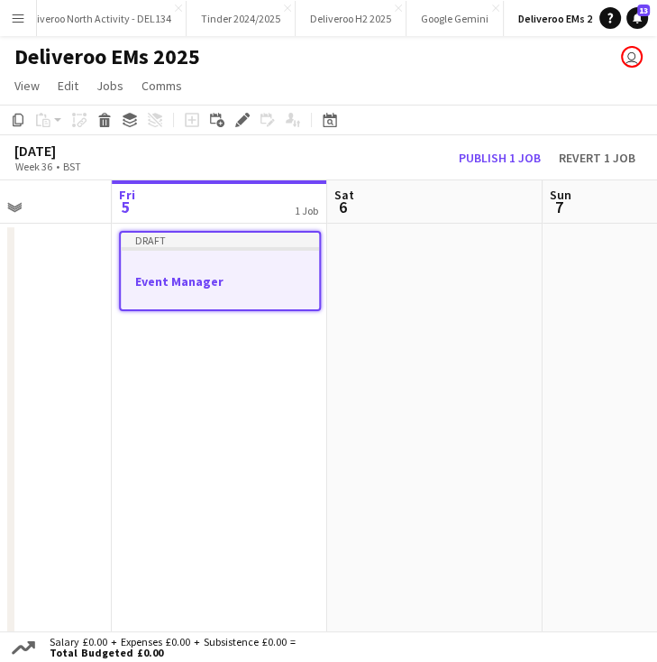
click at [168, 196] on app-board-header-date "Fri 5 1 Job" at bounding box center [219, 201] width 215 height 43
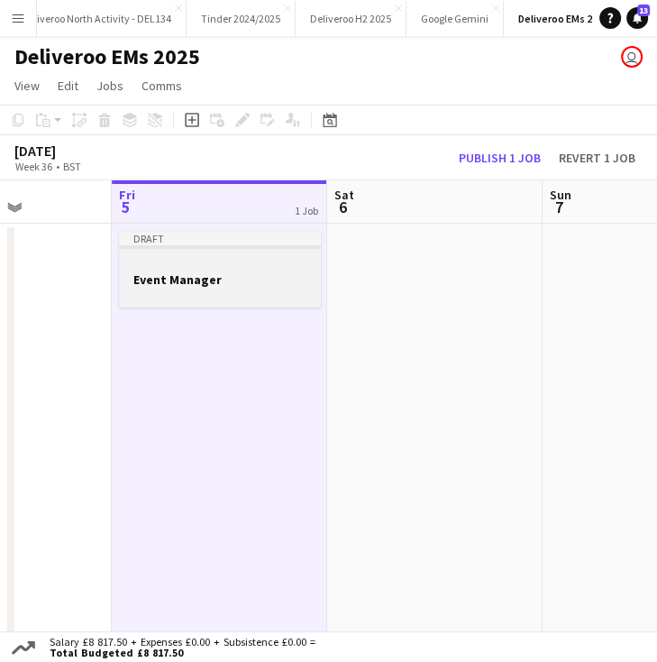
click at [155, 256] on div at bounding box center [220, 263] width 202 height 14
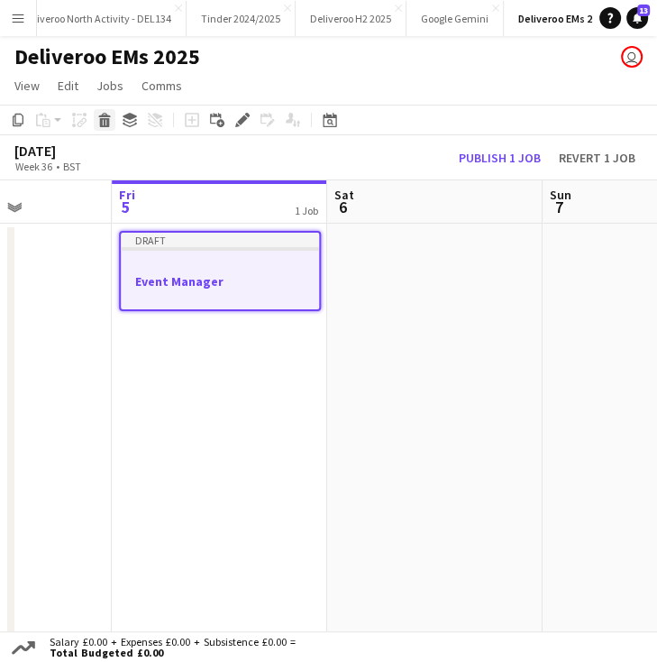
click at [102, 124] on icon at bounding box center [105, 122] width 10 height 9
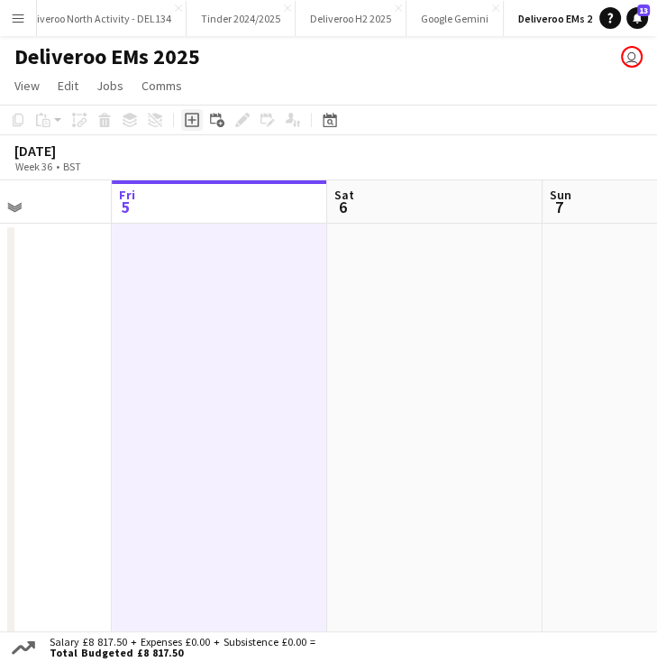
click at [185, 119] on icon at bounding box center [192, 120] width 14 height 14
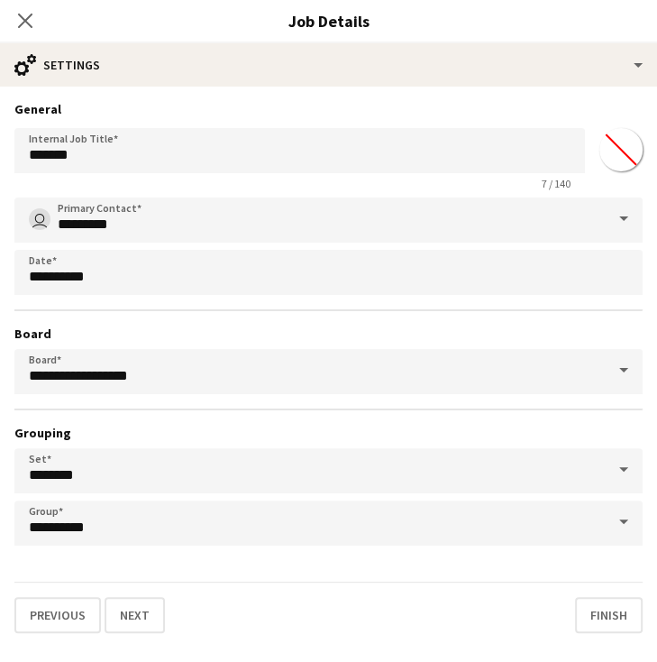
click at [209, 177] on div "7 / 140" at bounding box center [299, 184] width 571 height 14
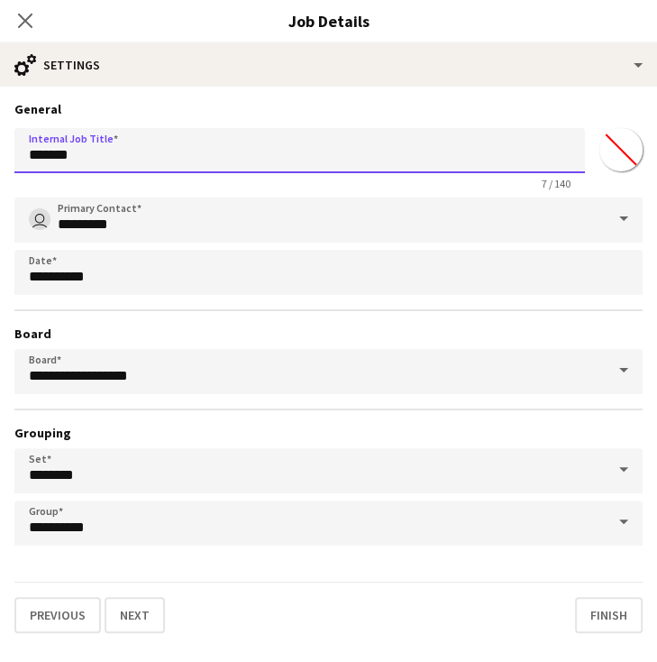
drag, startPoint x: 203, startPoint y: 172, endPoint x: -2, endPoint y: 160, distance: 205.0
click at [0, 160] on html "Menu Boards Boards Boards All jobs Status Workforce Workforce My Workforce Recr…" at bounding box center [328, 593] width 657 height 1186
click at [90, 153] on input "**********" at bounding box center [299, 150] width 571 height 45
click at [105, 154] on input "**********" at bounding box center [299, 150] width 571 height 45
drag, startPoint x: 105, startPoint y: 154, endPoint x: 93, endPoint y: 156, distance: 11.9
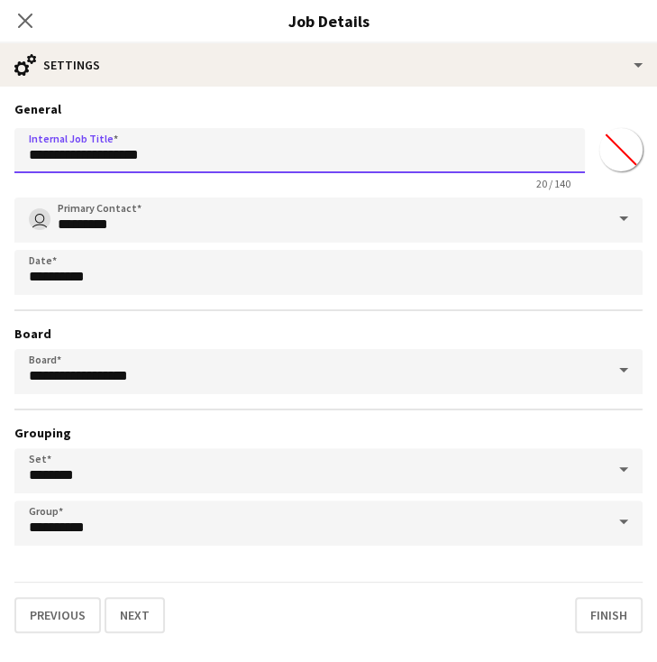
click at [93, 156] on input "**********" at bounding box center [299, 150] width 571 height 45
drag, startPoint x: 218, startPoint y: 160, endPoint x: 170, endPoint y: 163, distance: 47.9
click at [170, 163] on input "**********" at bounding box center [299, 150] width 571 height 45
type input "**********"
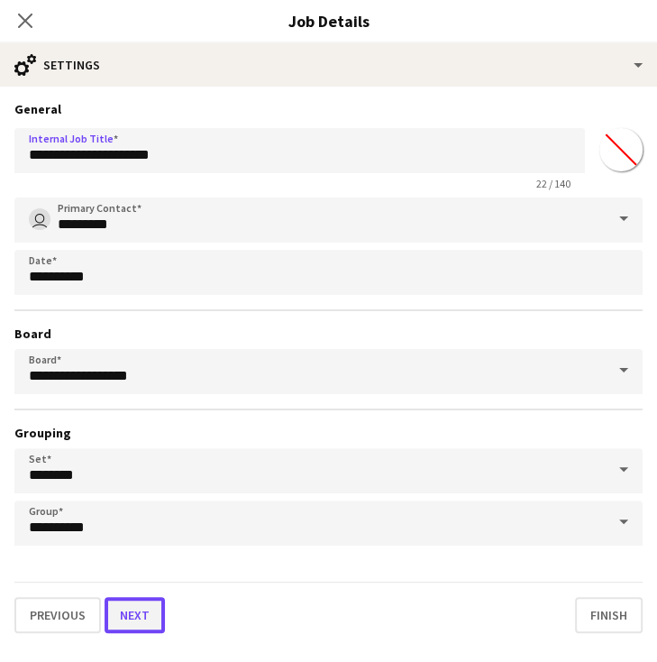
click at [158, 604] on button "Next" at bounding box center [135, 615] width 60 height 36
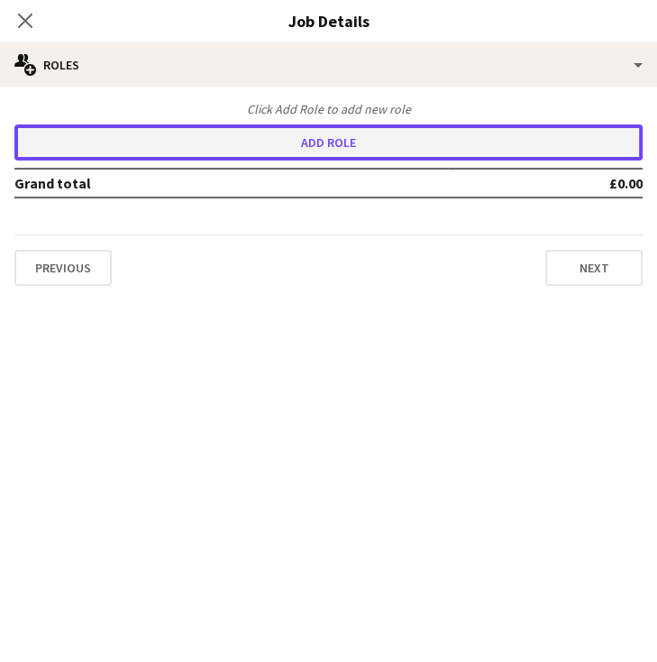
click at [192, 155] on button "Add role" at bounding box center [328, 142] width 628 height 36
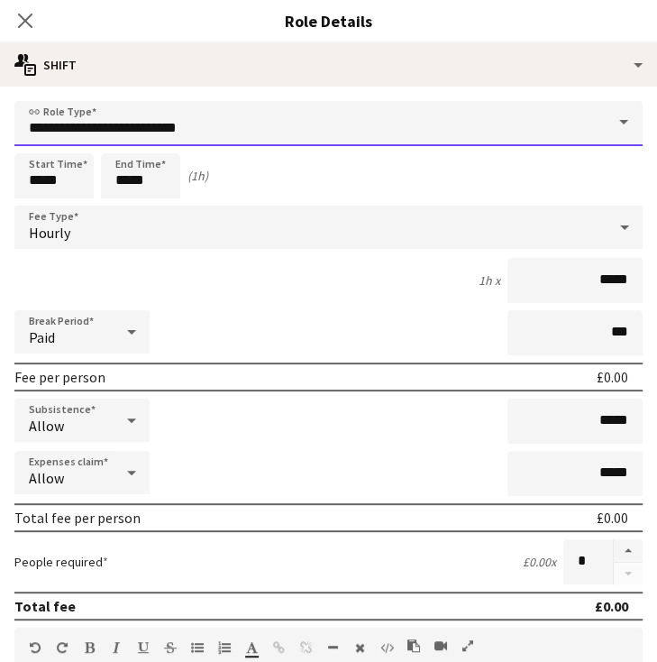
click at [192, 121] on input "**********" at bounding box center [328, 123] width 628 height 45
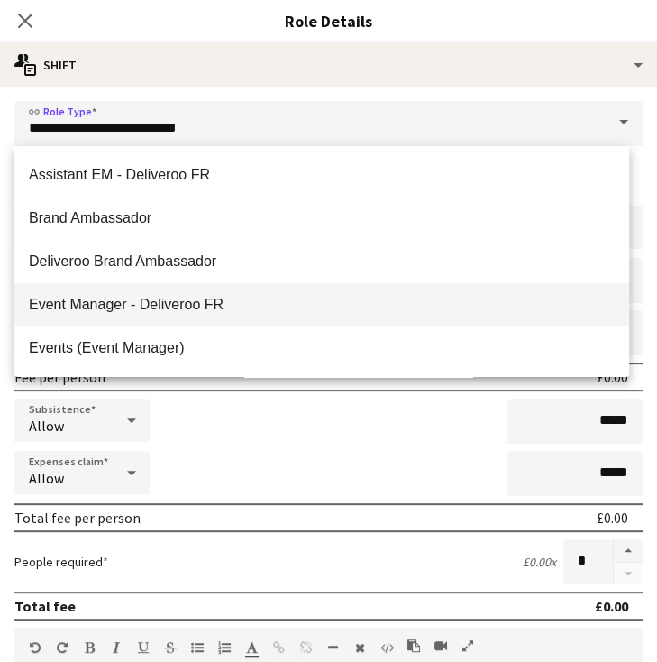
click at [158, 293] on mat-option "Event Manager - Deliveroo FR" at bounding box center [321, 304] width 615 height 43
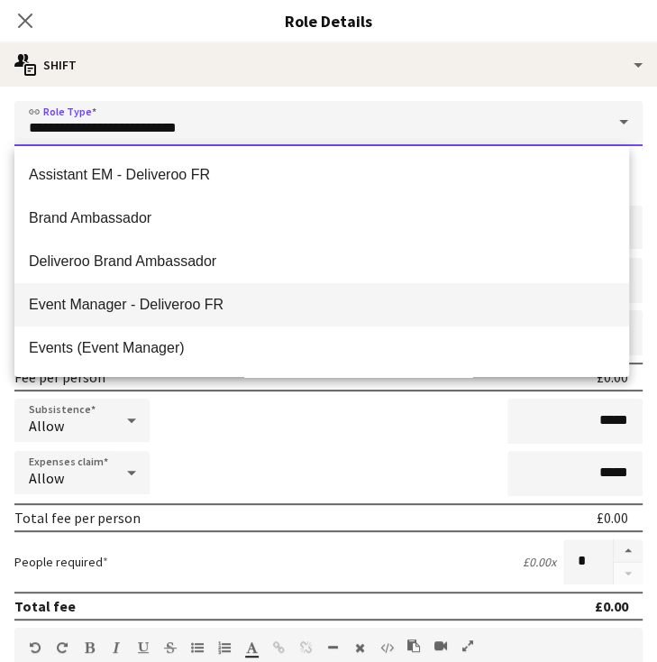
type input "**********"
type input "*******"
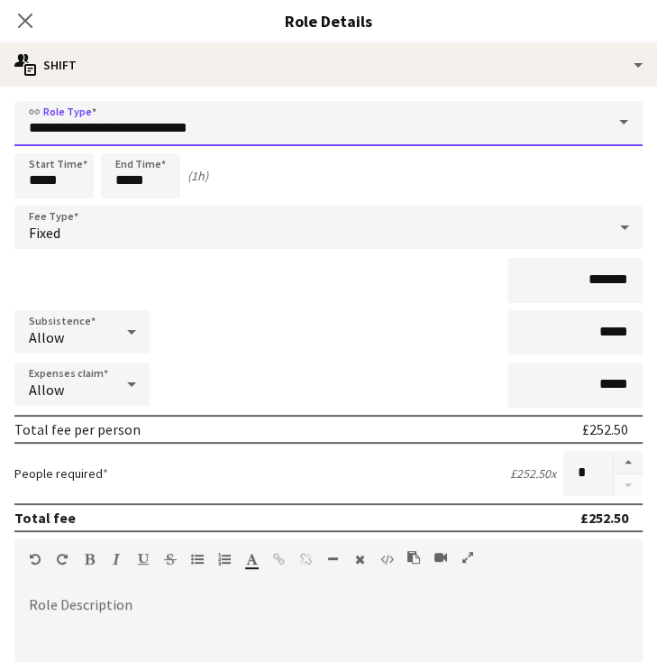
click at [211, 130] on input "**********" at bounding box center [328, 123] width 628 height 45
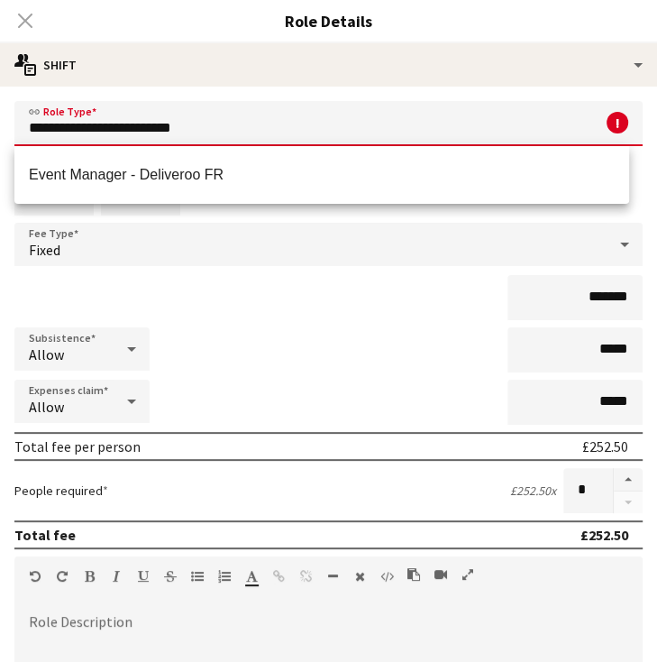
click at [224, 304] on div "*******" at bounding box center [328, 297] width 628 height 45
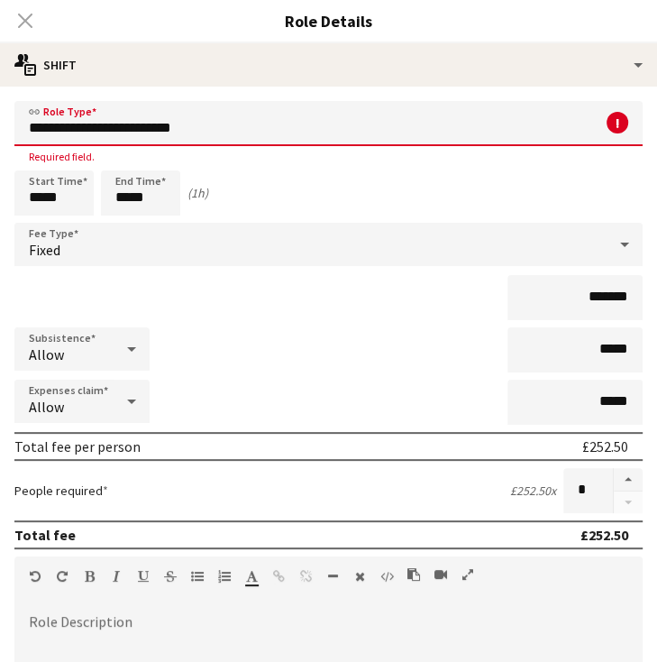
click at [210, 137] on input "**********" at bounding box center [328, 123] width 628 height 45
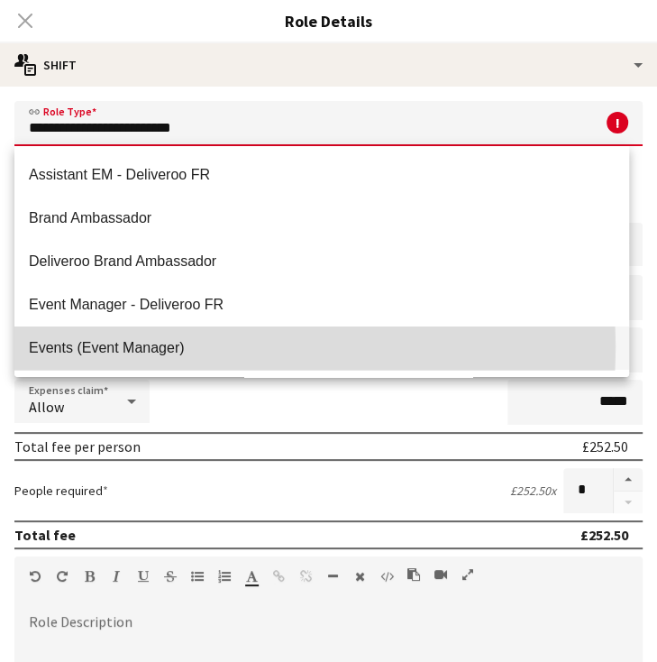
click at [199, 346] on span "Events (Event Manager)" at bounding box center [322, 347] width 586 height 17
type input "**********"
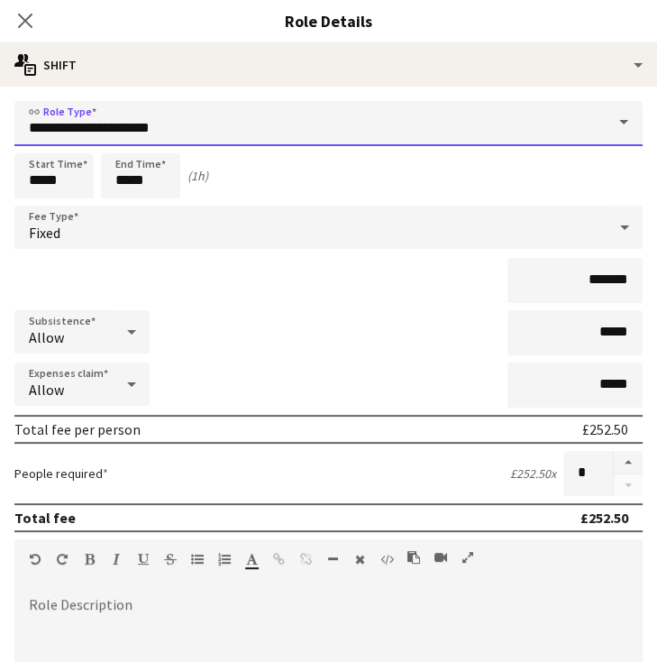
scroll to position [2, 0]
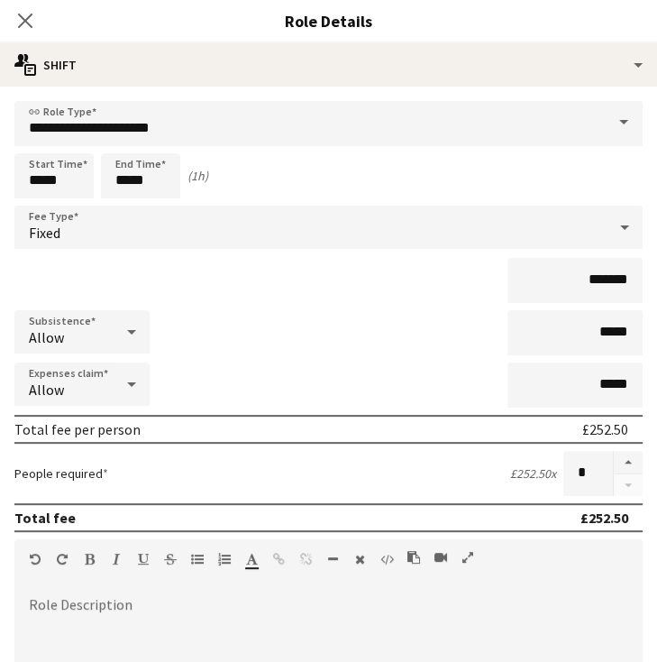
click at [290, 225] on div "Fixed" at bounding box center [310, 227] width 592 height 43
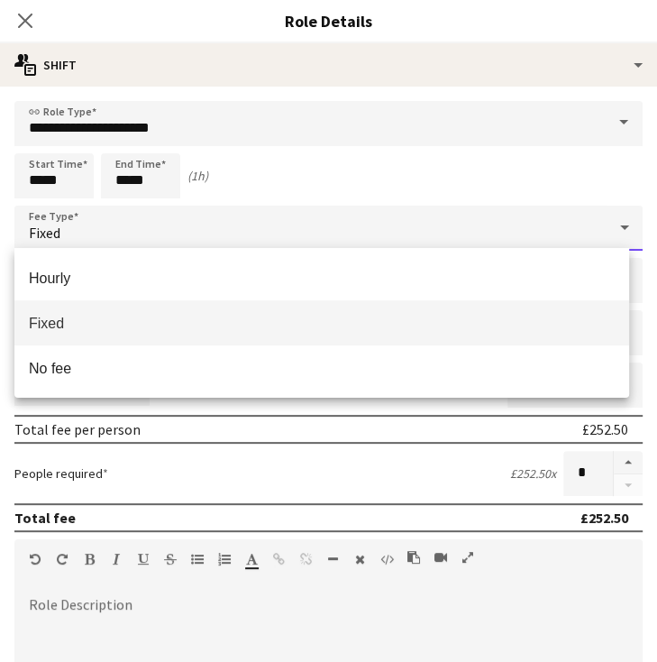
click at [505, 176] on div at bounding box center [328, 331] width 657 height 662
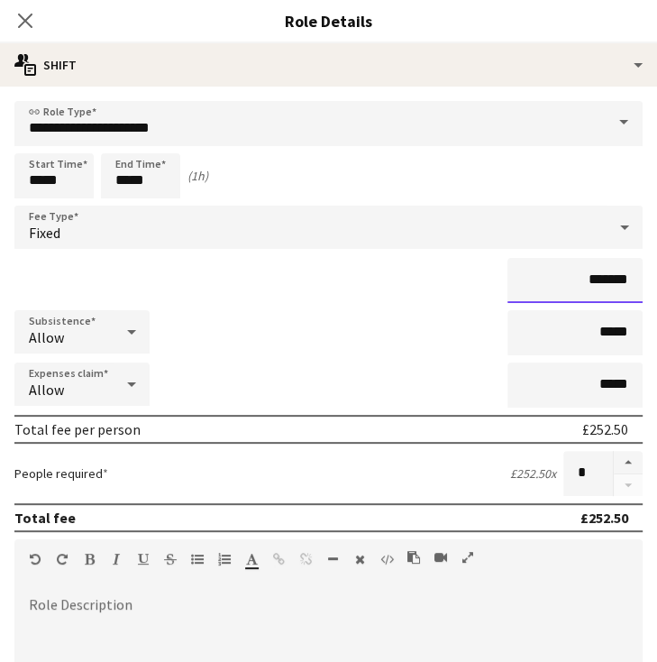
drag, startPoint x: 609, startPoint y: 282, endPoint x: 584, endPoint y: 285, distance: 24.5
click at [584, 285] on input "*******" at bounding box center [575, 280] width 135 height 45
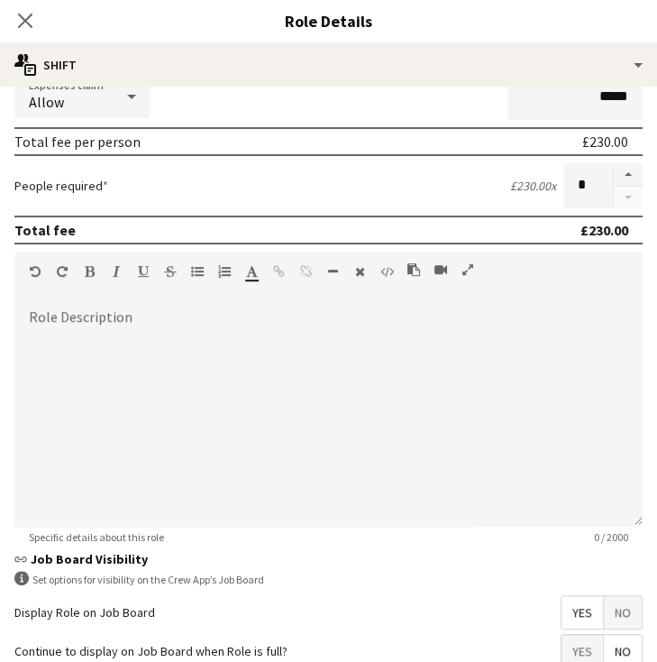
scroll to position [430, 0]
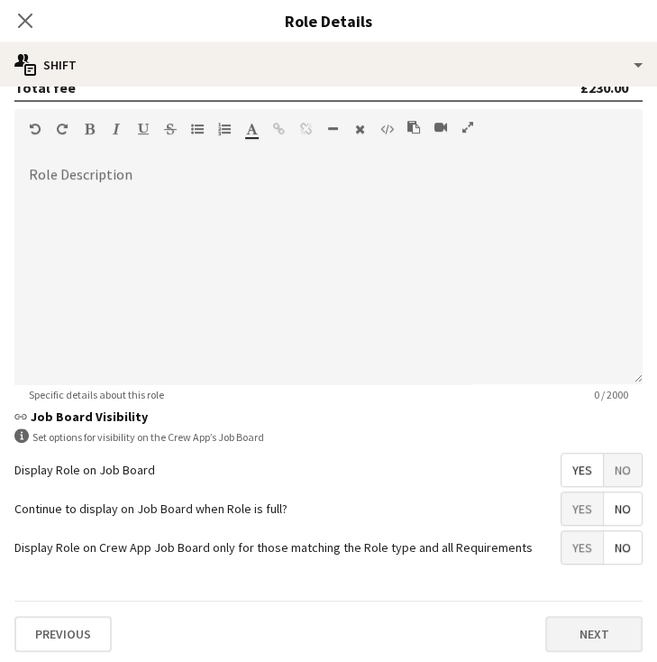
type input "*******"
click at [566, 627] on button "Next" at bounding box center [593, 634] width 97 height 36
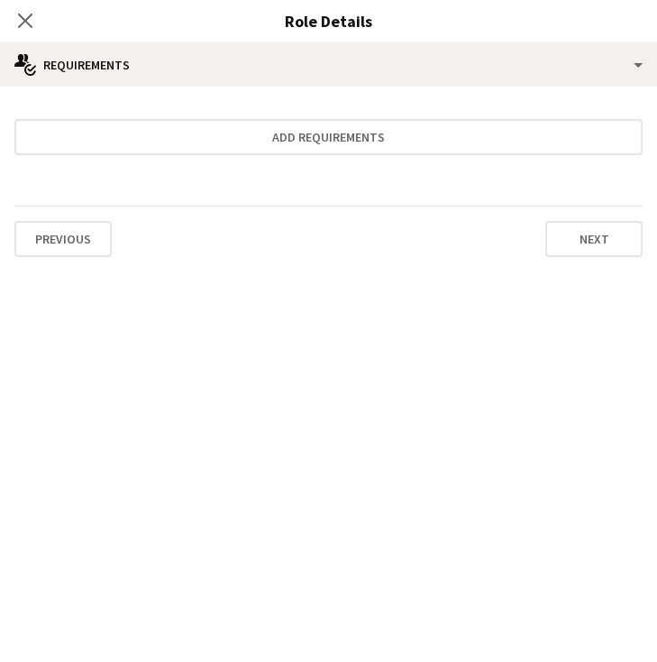
scroll to position [0, 0]
click at [580, 229] on button "Next" at bounding box center [593, 239] width 97 height 36
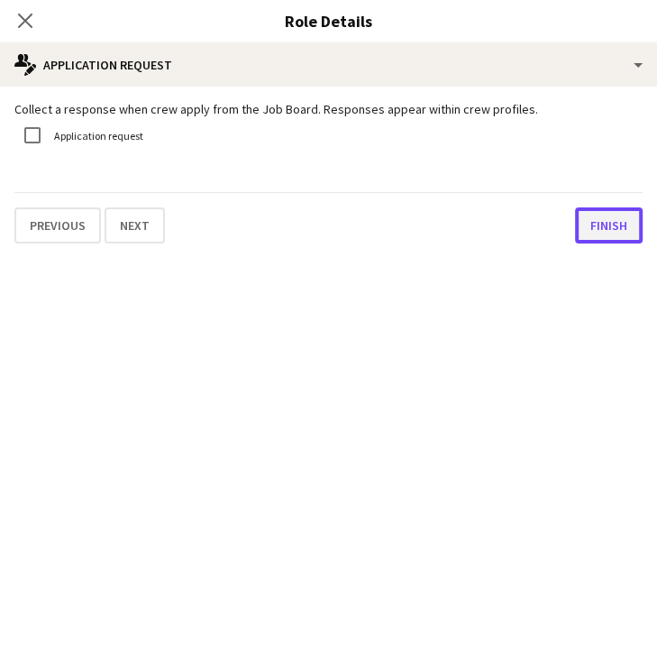
click at [600, 243] on button "Finish" at bounding box center [609, 225] width 68 height 36
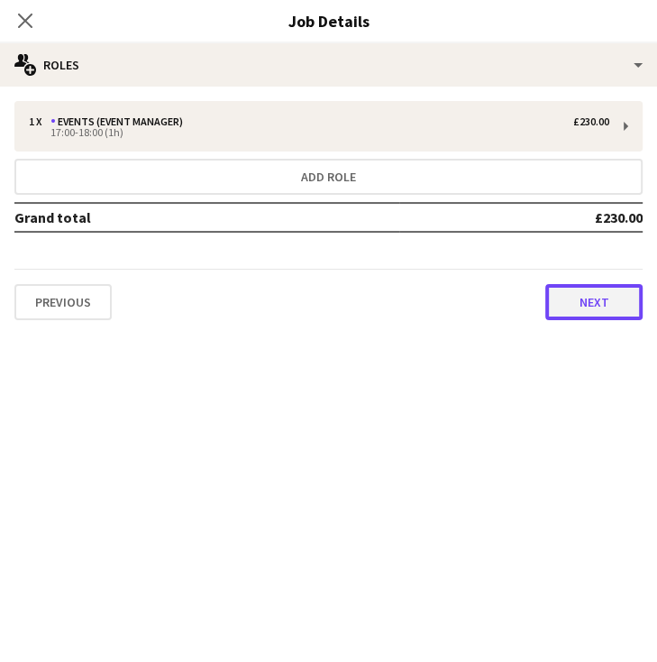
click at [600, 307] on button "Next" at bounding box center [593, 302] width 97 height 36
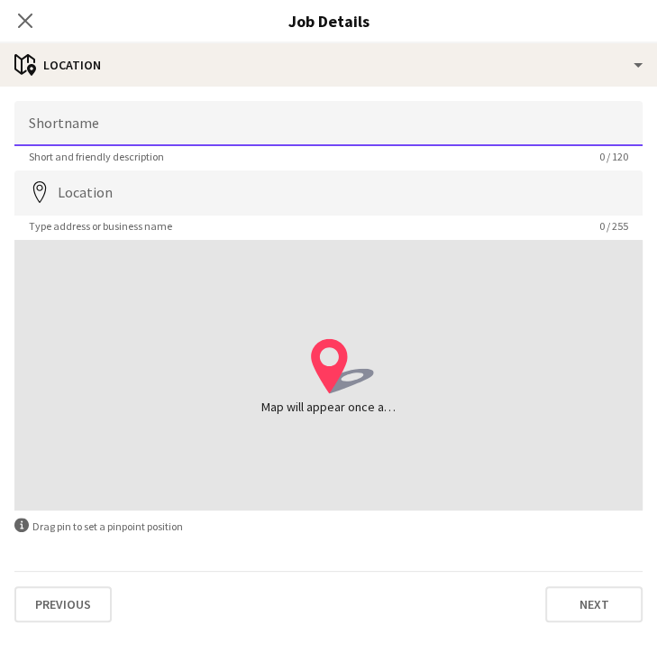
click at [465, 124] on input "Shortname" at bounding box center [328, 123] width 628 height 45
drag, startPoint x: 197, startPoint y: 130, endPoint x: 90, endPoint y: 135, distance: 106.5
click at [90, 135] on input "**********" at bounding box center [328, 123] width 628 height 45
type input "**********"
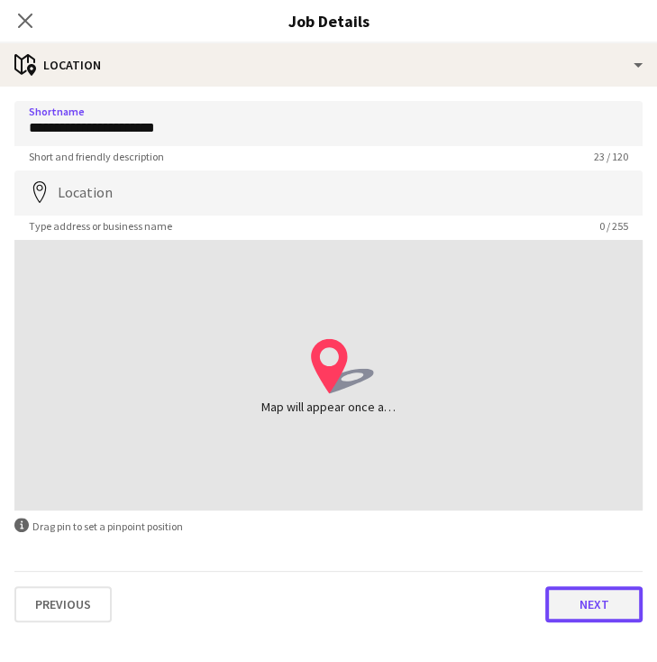
click at [571, 601] on button "Next" at bounding box center [593, 604] width 97 height 36
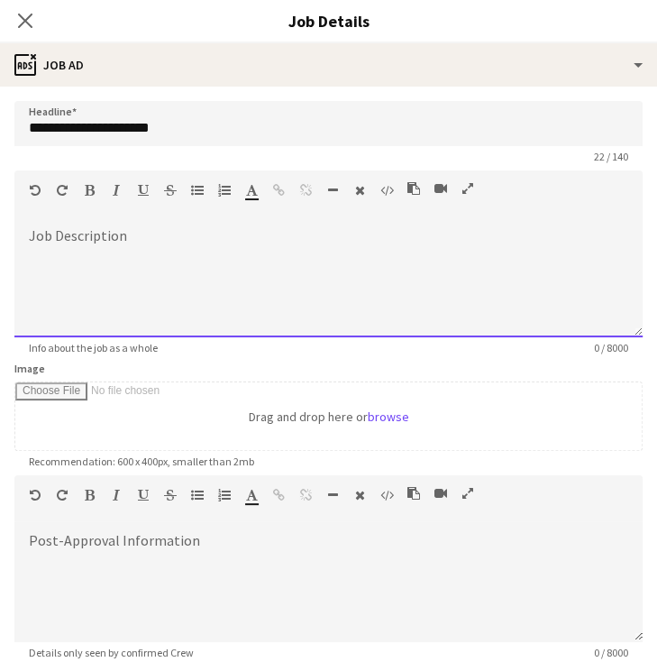
click at [436, 290] on div at bounding box center [328, 283] width 628 height 108
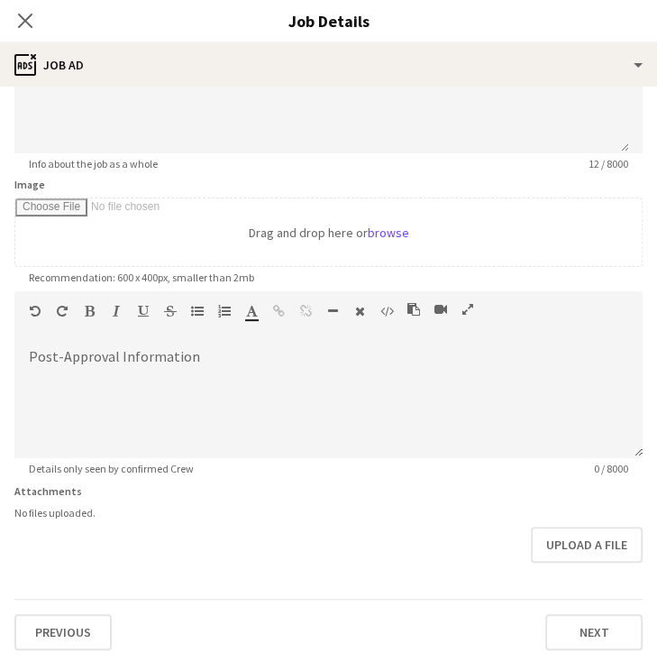
click at [572, 609] on div "Previous Next" at bounding box center [328, 624] width 628 height 51
click at [572, 616] on button "Next" at bounding box center [593, 632] width 97 height 36
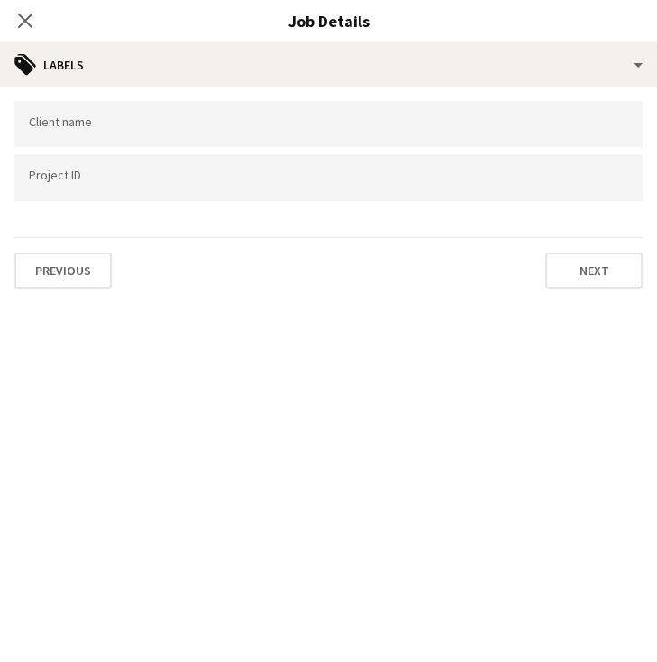
click at [298, 129] on input "Type to search client labels..." at bounding box center [329, 124] width 600 height 16
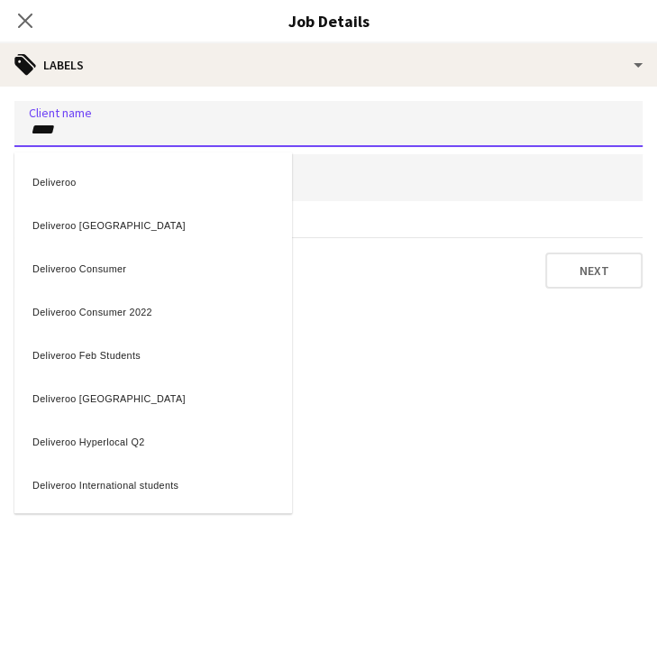
type input "****"
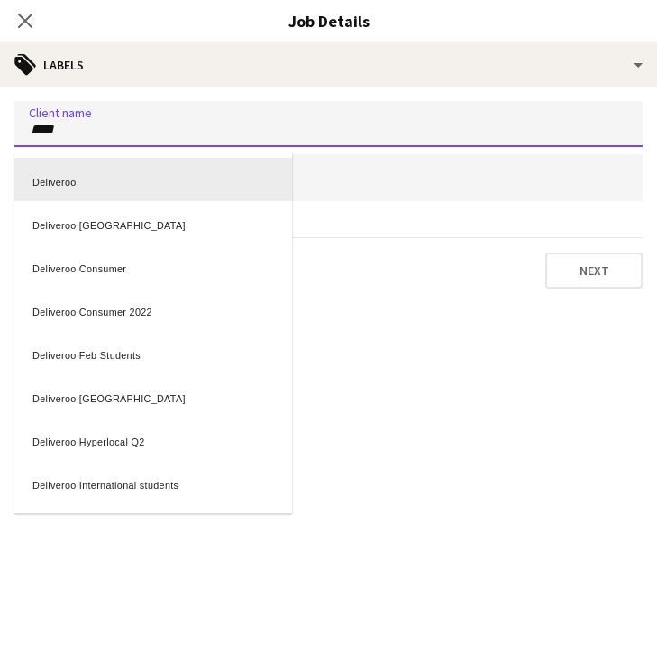
click at [212, 173] on div "Deliveroo" at bounding box center [153, 179] width 278 height 43
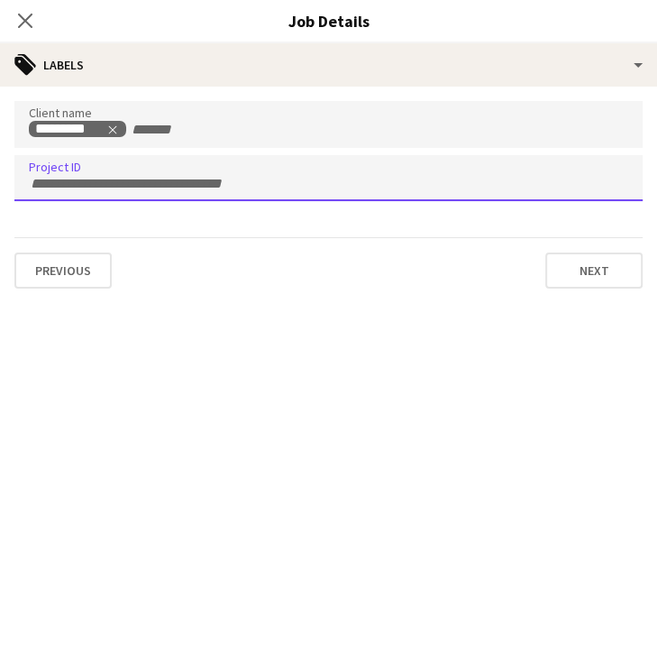
click at [197, 178] on input "Type to search project ID labels..." at bounding box center [329, 184] width 600 height 16
type input "******"
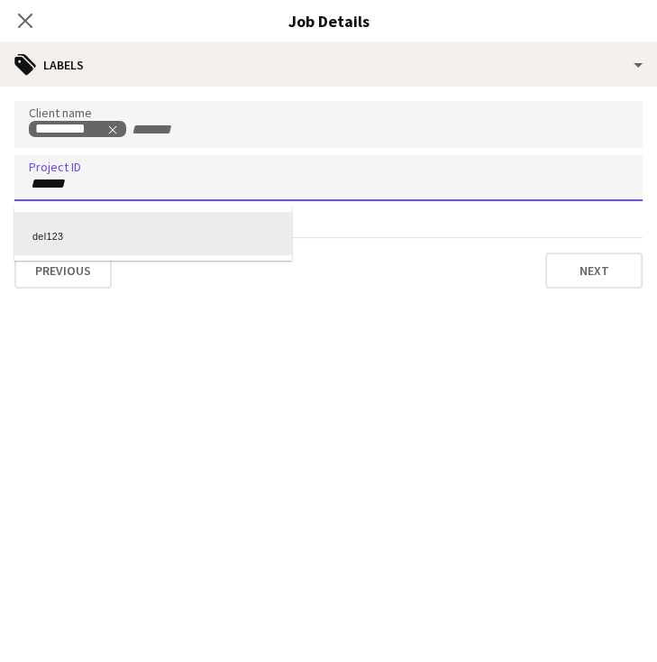
click at [155, 216] on div "del123" at bounding box center [153, 233] width 278 height 43
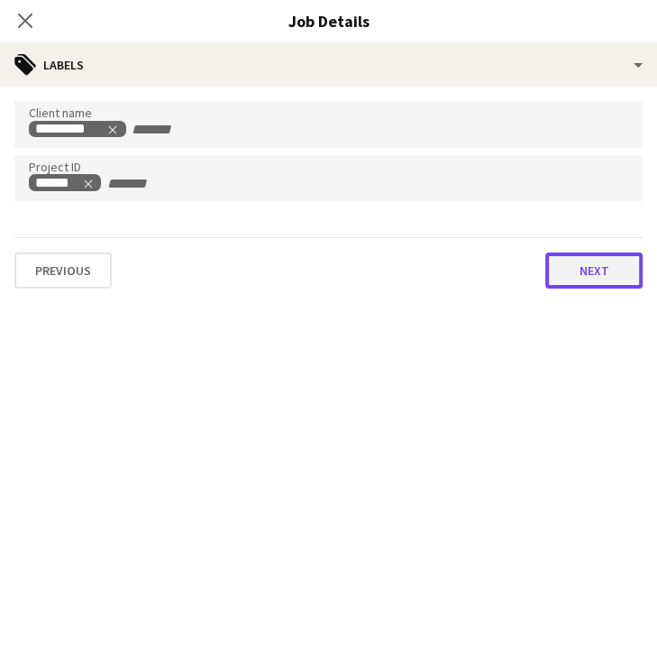
click at [593, 258] on button "Next" at bounding box center [593, 270] width 97 height 36
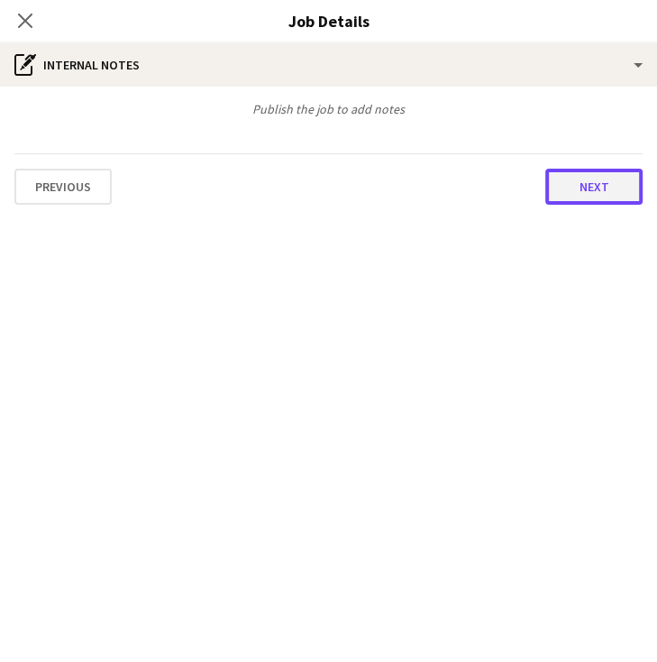
click at [579, 184] on button "Next" at bounding box center [593, 187] width 97 height 36
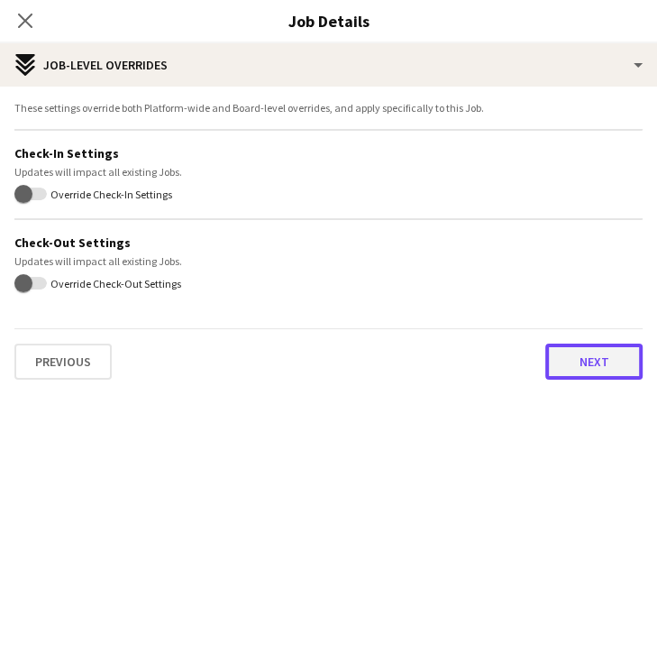
click at [552, 371] on button "Next" at bounding box center [593, 361] width 97 height 36
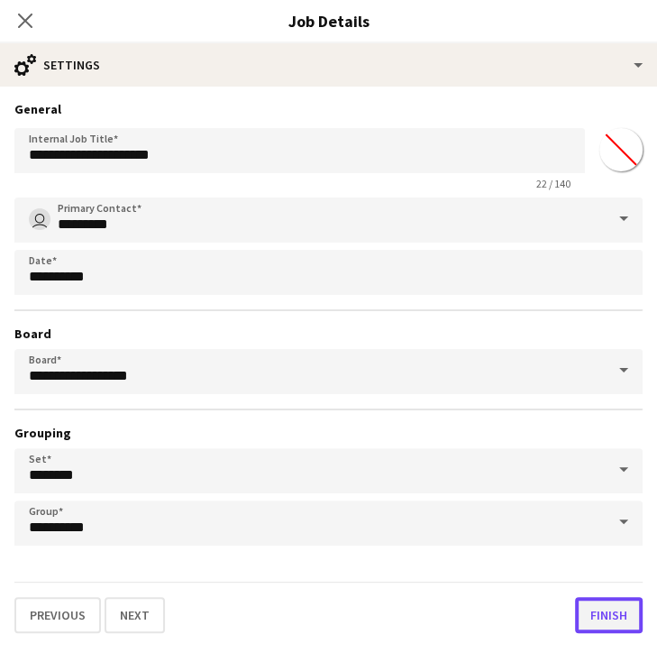
click at [590, 627] on button "Finish" at bounding box center [609, 615] width 68 height 36
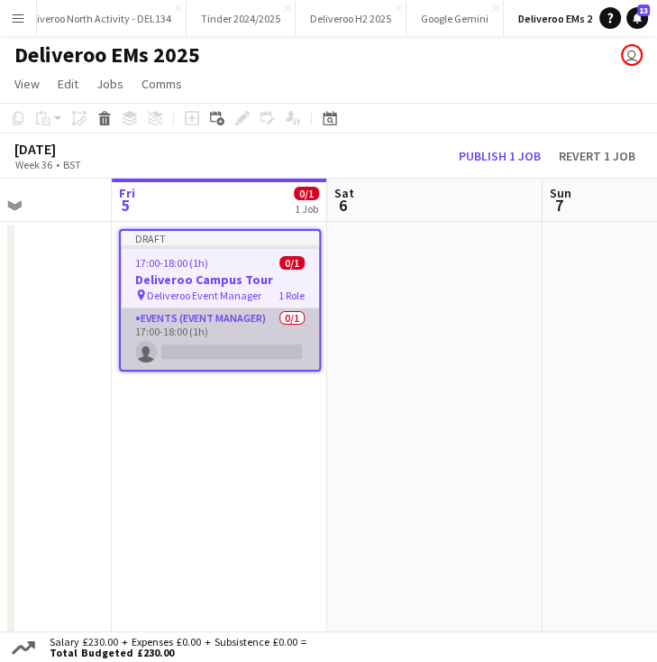
click at [270, 348] on app-card-role "Events (Event Manager) 0/1 17:00-18:00 (1h) single-neutral-actions" at bounding box center [220, 338] width 198 height 61
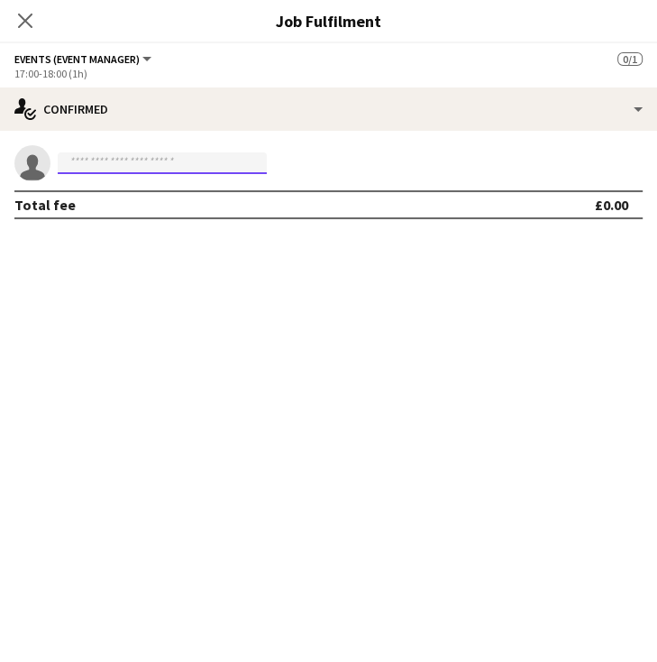
click at [191, 155] on input at bounding box center [162, 163] width 209 height 22
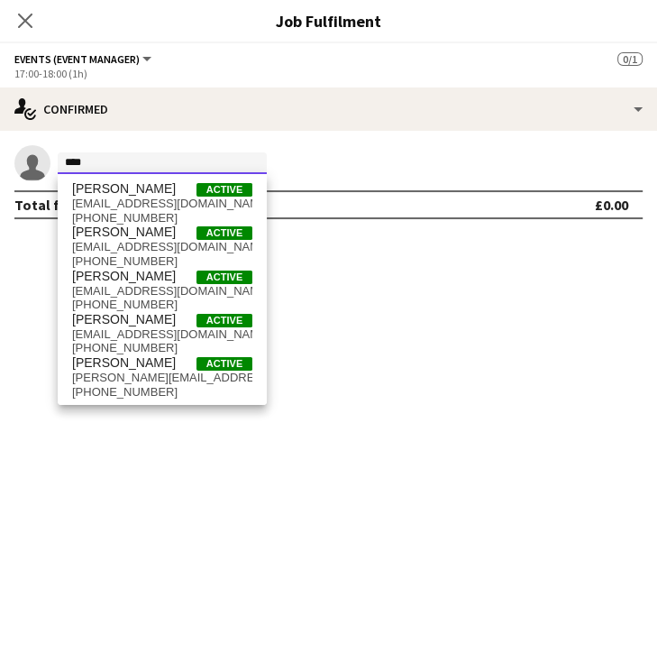
click at [138, 158] on input "***" at bounding box center [162, 163] width 209 height 22
click at [126, 163] on input "***" at bounding box center [162, 163] width 209 height 22
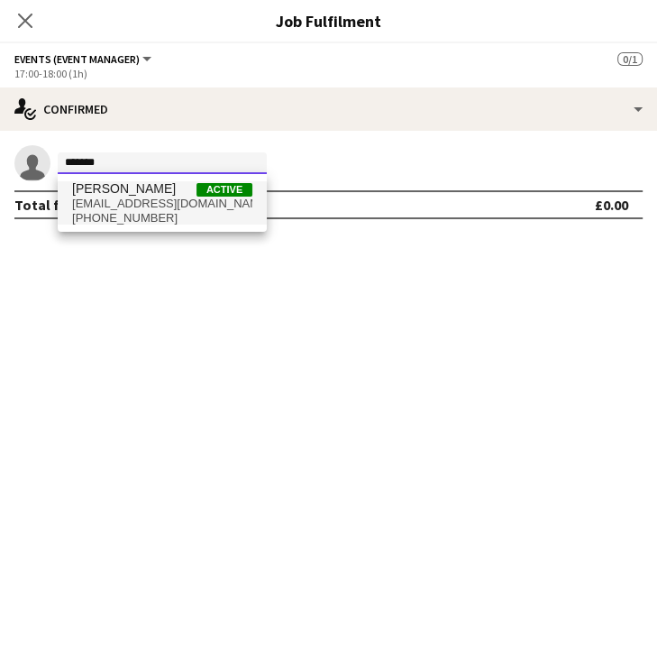
type input "*******"
click at [134, 192] on span "Lee Thompson" at bounding box center [124, 188] width 104 height 15
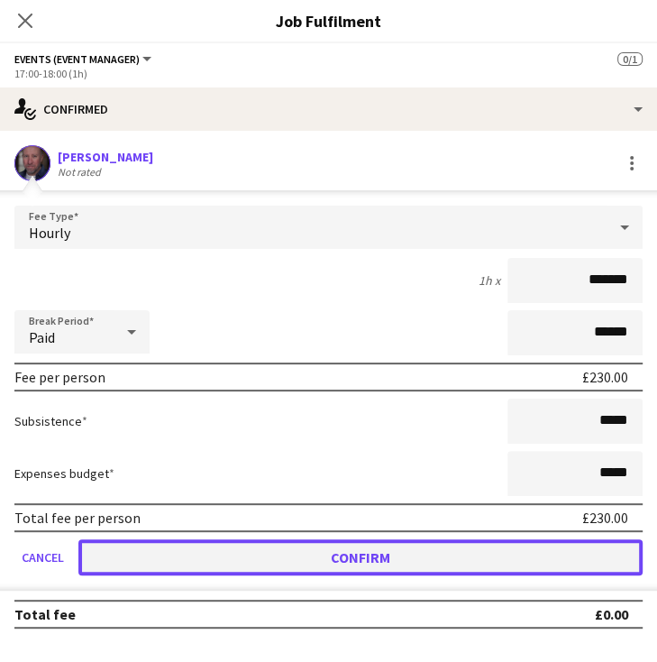
click at [338, 549] on button "Confirm" at bounding box center [360, 557] width 564 height 36
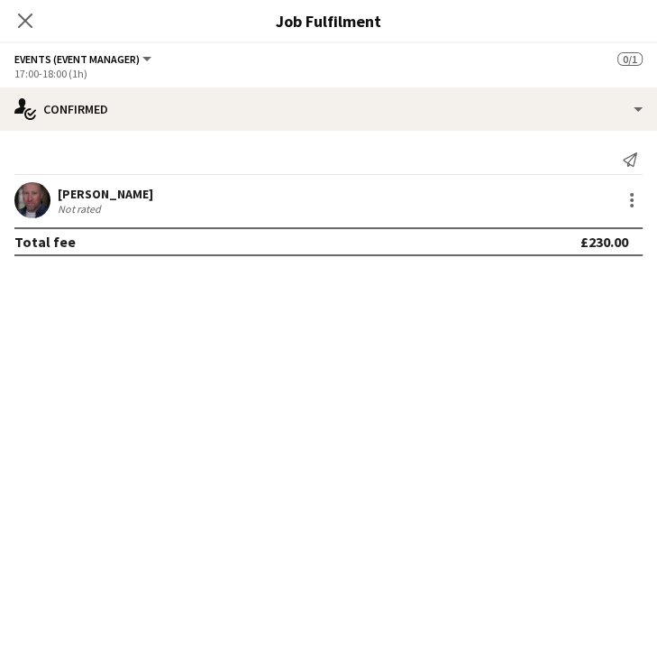
click at [332, 331] on mat-expansion-panel "check Confirmed Send notification Lee Thompson Not rated Total fee £230.00" at bounding box center [328, 396] width 657 height 531
click at [24, 26] on icon "Close pop-in" at bounding box center [24, 20] width 17 height 17
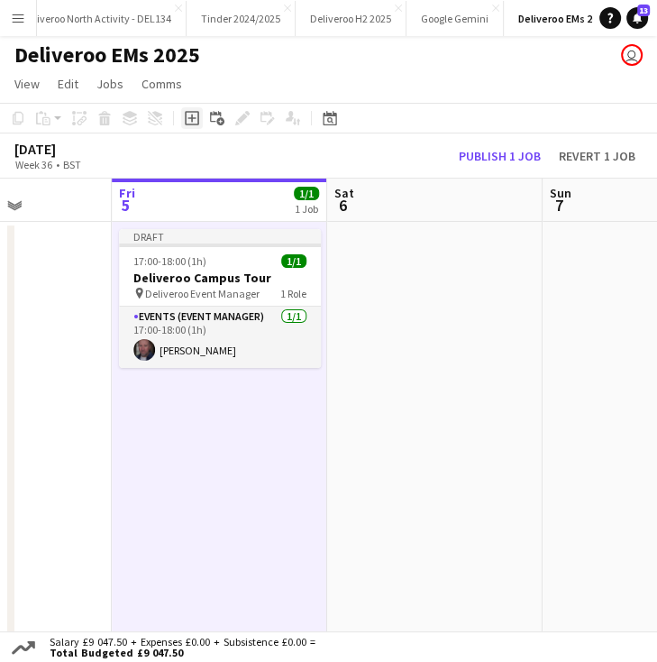
click at [190, 127] on div "Add job" at bounding box center [192, 118] width 22 height 22
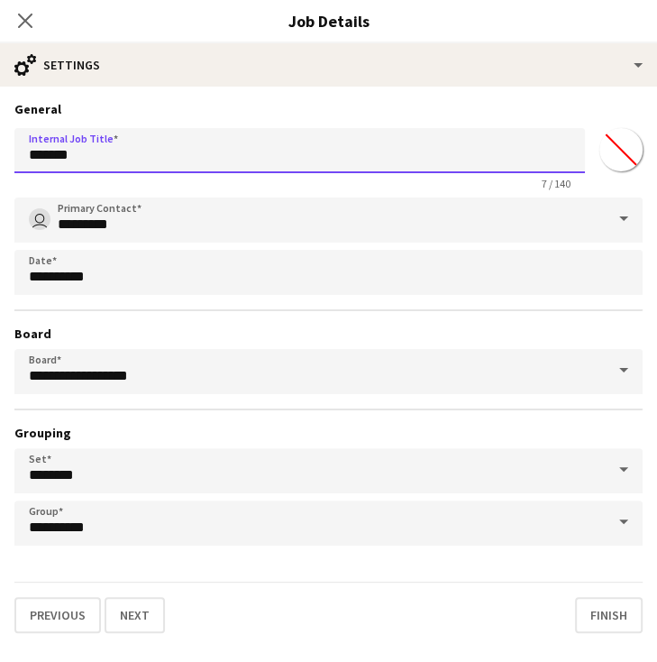
drag, startPoint x: 188, startPoint y: 151, endPoint x: -51, endPoint y: 171, distance: 239.7
click at [0, 171] on html "Menu Boards Boards Boards All jobs Status Workforce Workforce My Workforce Recr…" at bounding box center [328, 591] width 657 height 1186
type input "**********"
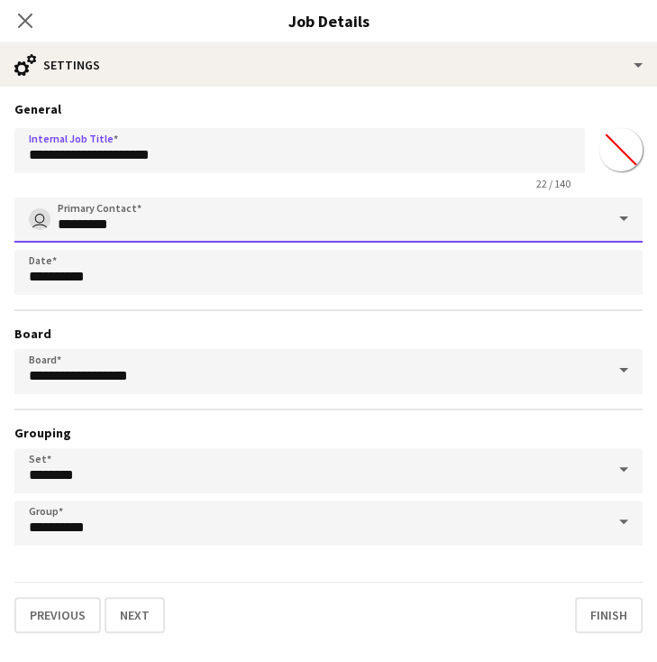
click at [174, 234] on input "*********" at bounding box center [328, 219] width 628 height 45
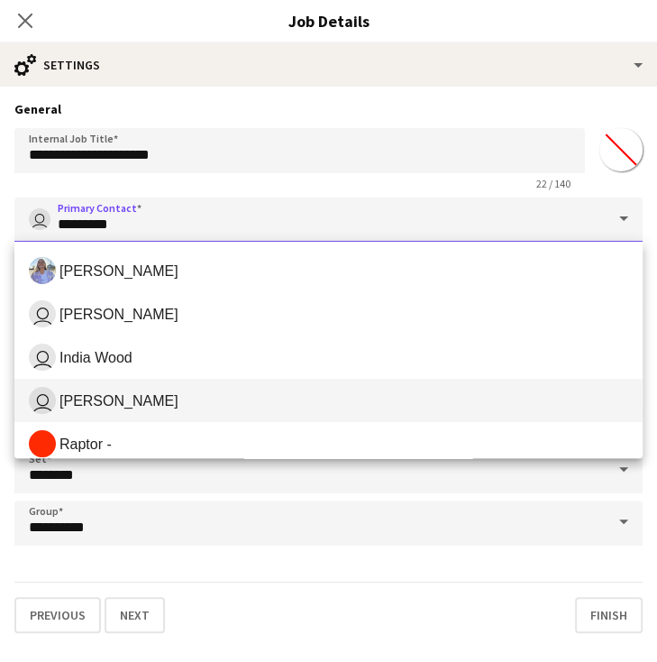
scroll to position [144, 0]
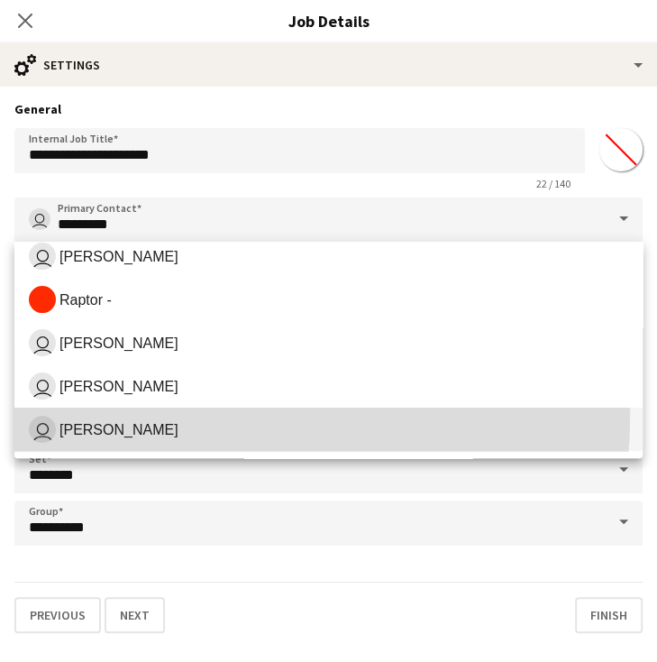
click at [142, 415] on mat-option "user Annie Doyle" at bounding box center [328, 429] width 628 height 43
type input "**********"
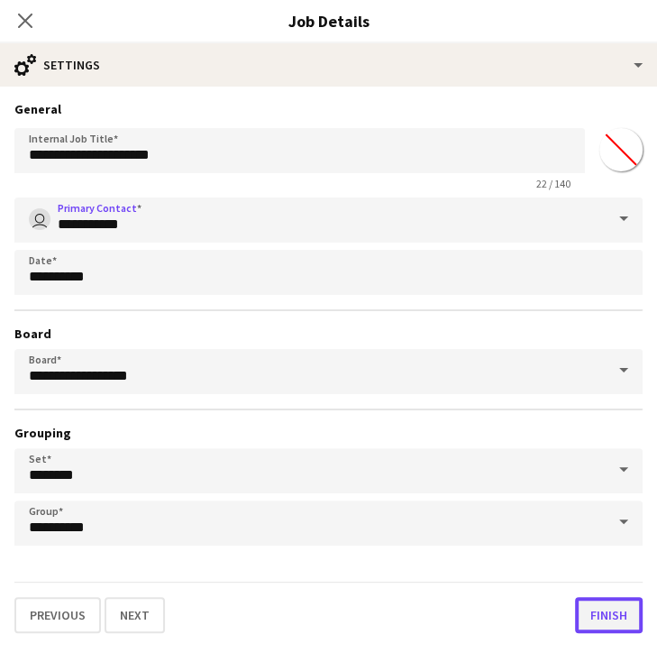
click at [589, 615] on button "Finish" at bounding box center [609, 615] width 68 height 36
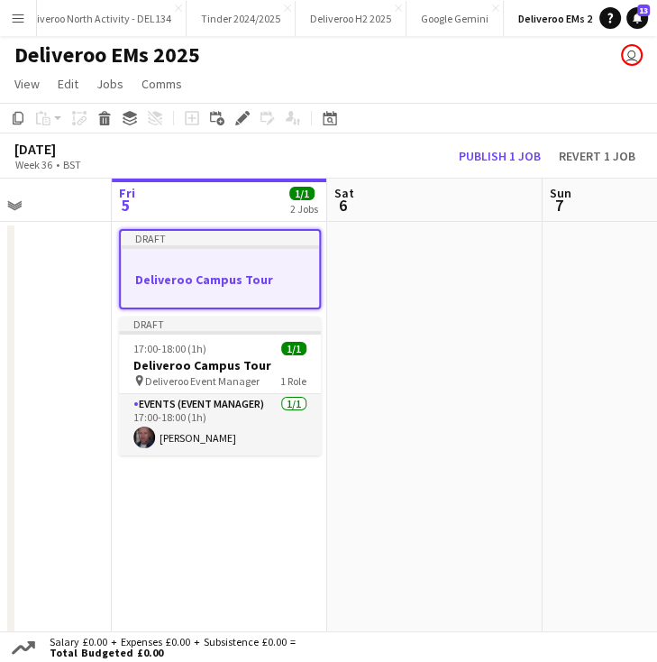
click at [265, 282] on h3 "Deliveroo Campus Tour" at bounding box center [220, 279] width 198 height 16
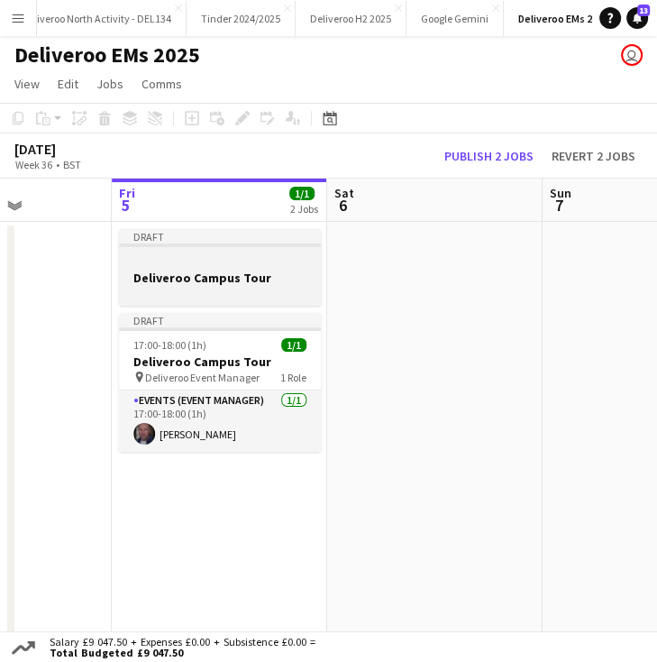
click at [262, 275] on h3 "Deliveroo Campus Tour" at bounding box center [220, 278] width 202 height 16
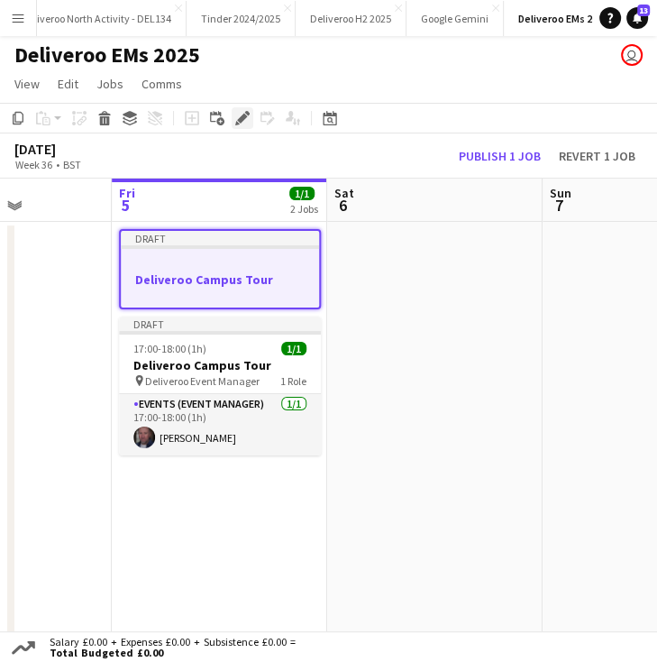
click at [243, 127] on div "Edit" at bounding box center [243, 118] width 22 height 22
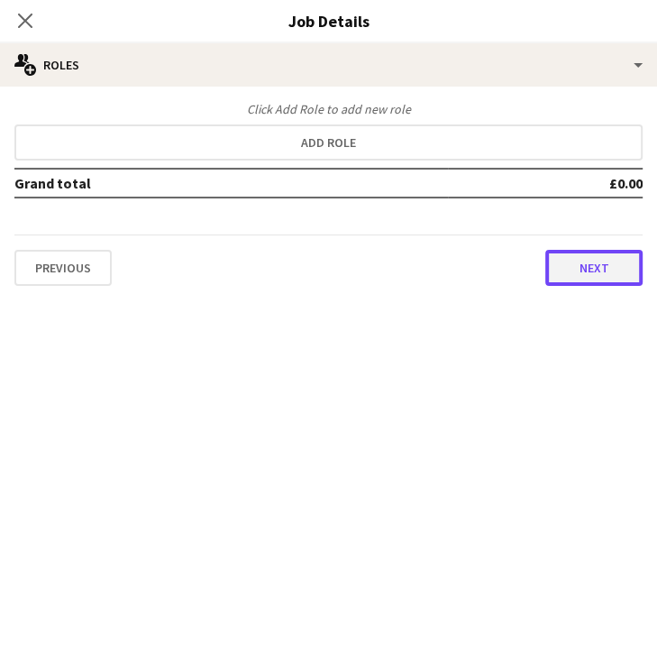
click at [563, 258] on button "Next" at bounding box center [593, 268] width 97 height 36
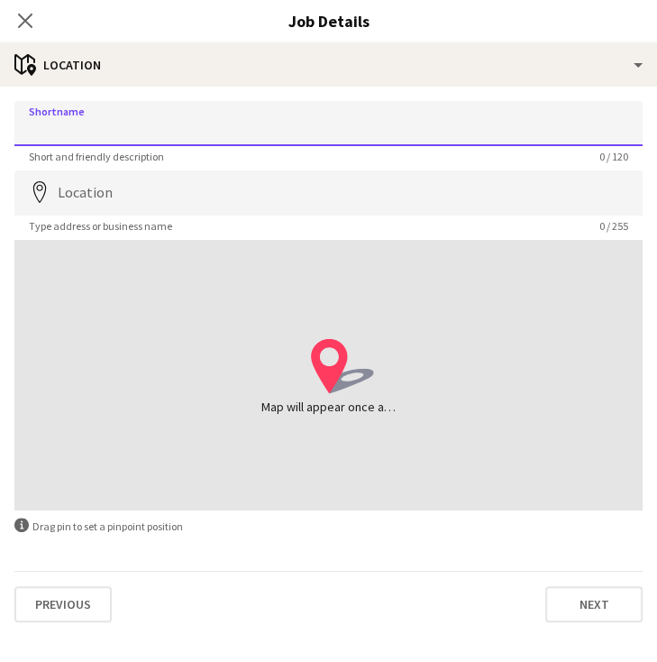
click at [271, 131] on input "Shortname" at bounding box center [328, 123] width 628 height 45
drag, startPoint x: 166, startPoint y: 131, endPoint x: 89, endPoint y: 130, distance: 76.6
click at [89, 130] on input "**********" at bounding box center [328, 123] width 628 height 45
type input "**********"
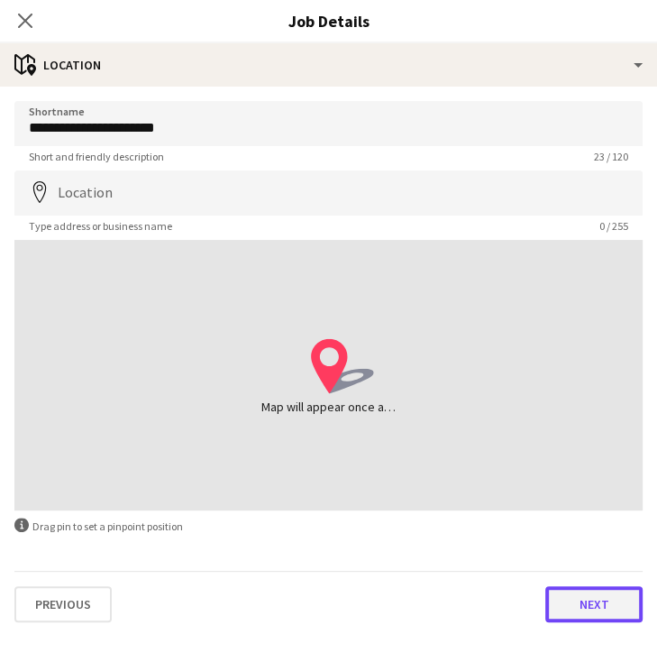
click at [573, 607] on button "Next" at bounding box center [593, 604] width 97 height 36
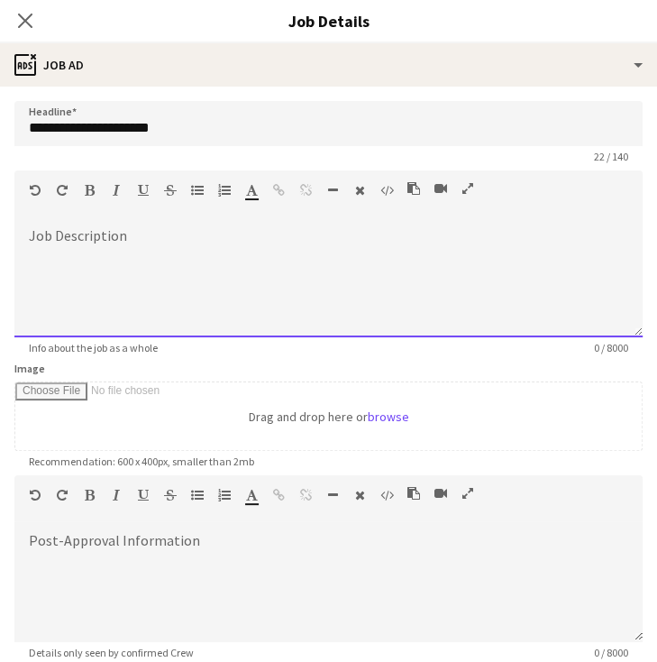
click at [263, 258] on div at bounding box center [328, 283] width 628 height 108
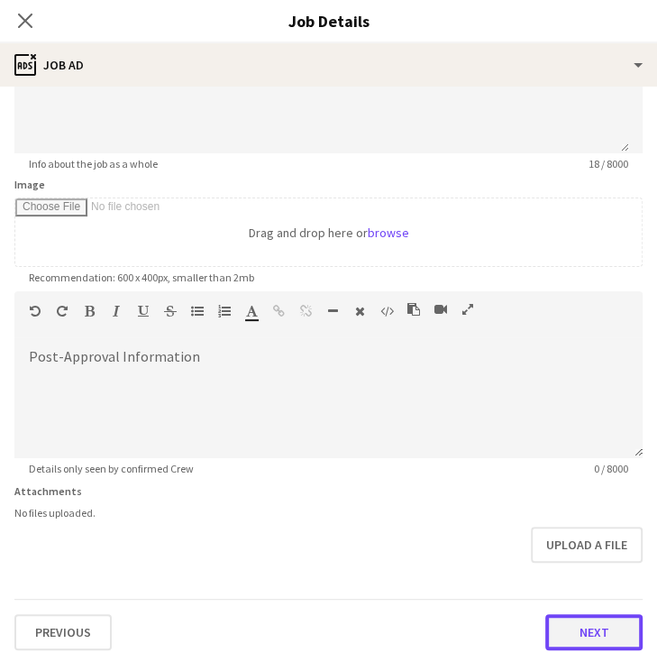
click at [569, 627] on button "Next" at bounding box center [593, 632] width 97 height 36
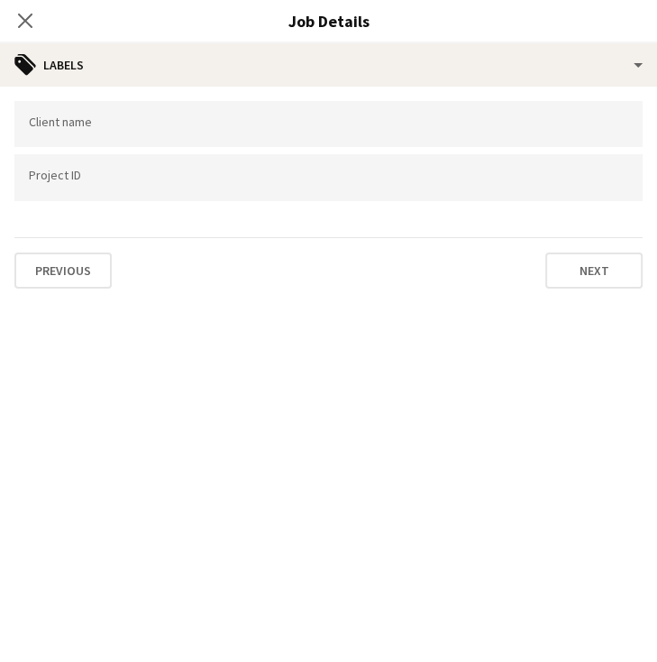
scroll to position [0, 0]
click at [198, 141] on div at bounding box center [328, 124] width 628 height 46
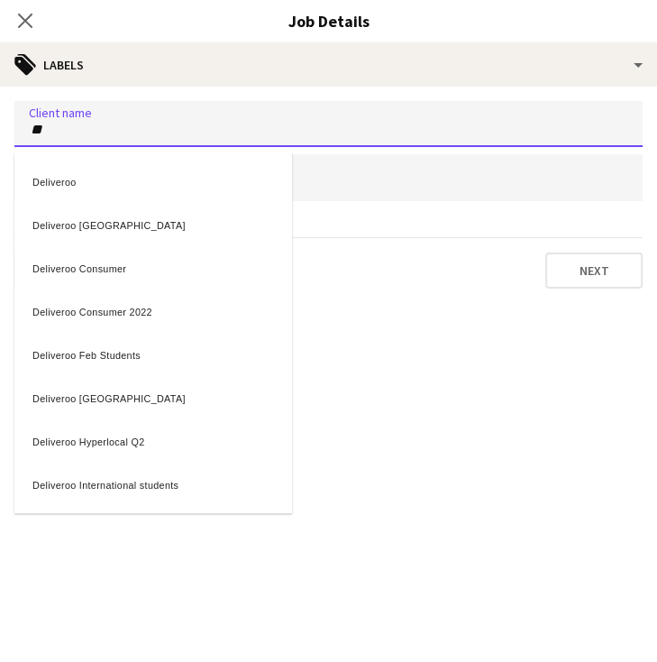
type input "**"
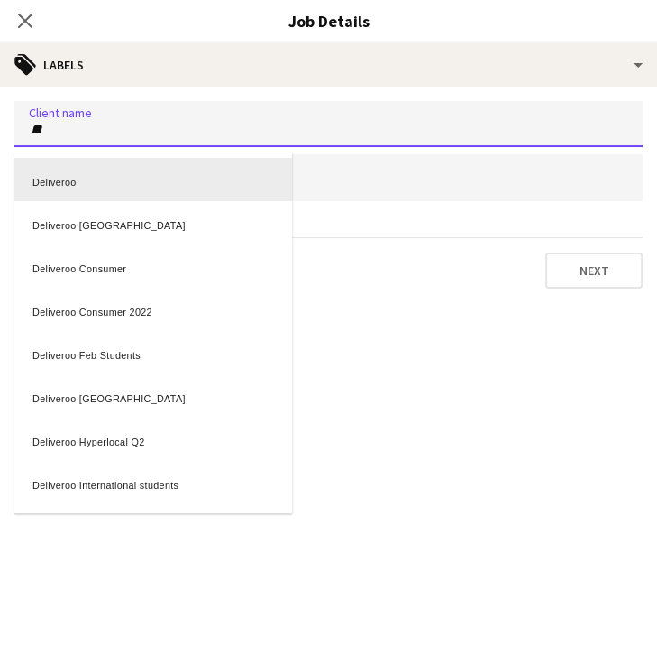
click at [187, 173] on div "Deliveroo" at bounding box center [153, 179] width 278 height 43
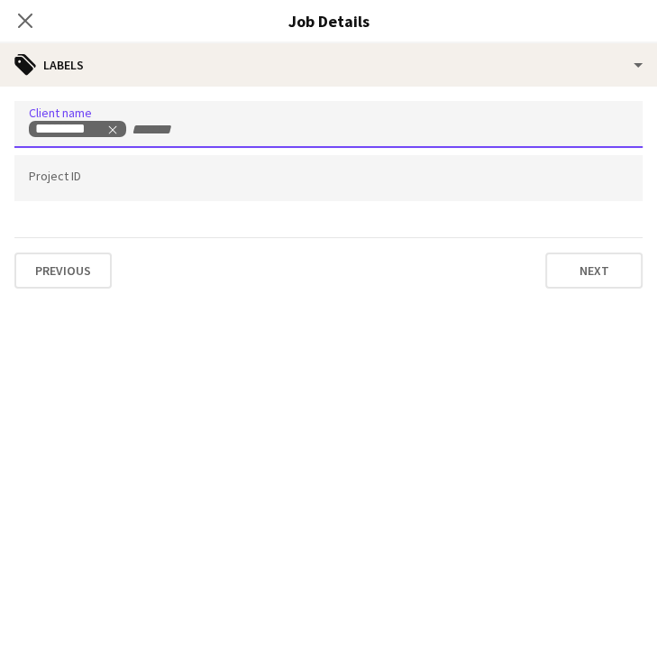
click at [181, 183] on input "Type to search project ID labels..." at bounding box center [329, 178] width 600 height 16
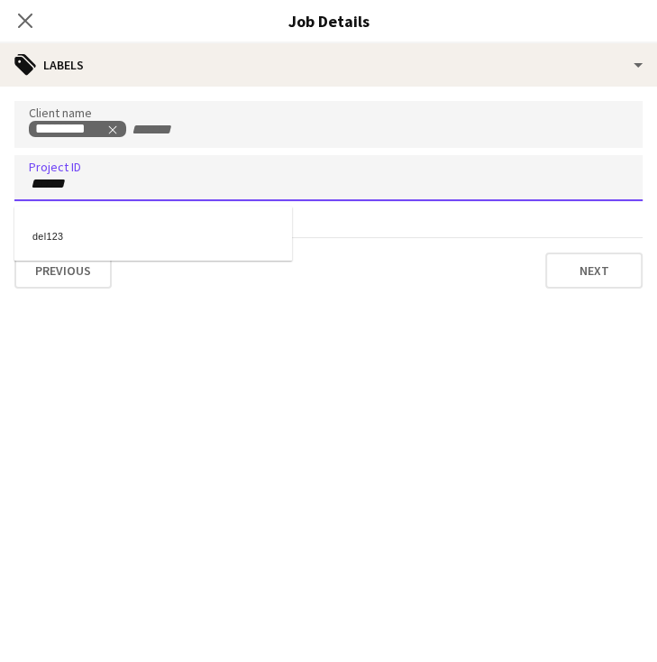
type input "******"
click at [144, 213] on div "del123" at bounding box center [153, 233] width 278 height 43
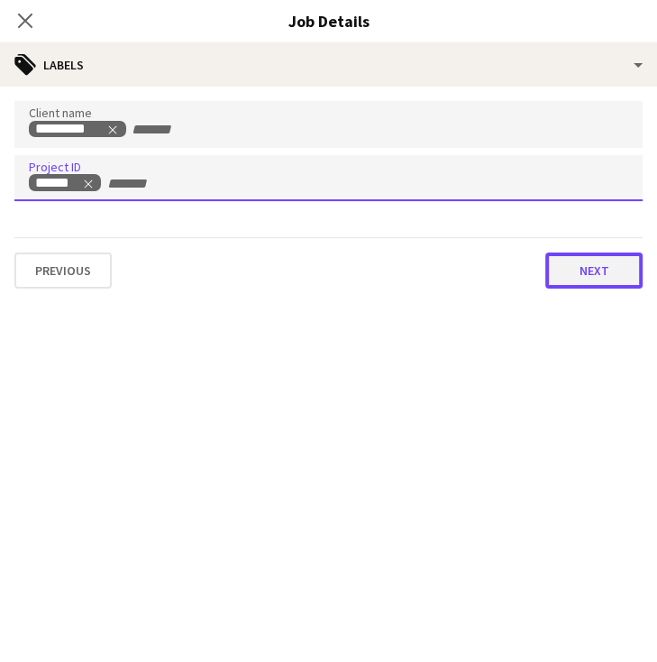
click at [595, 270] on button "Next" at bounding box center [593, 270] width 97 height 36
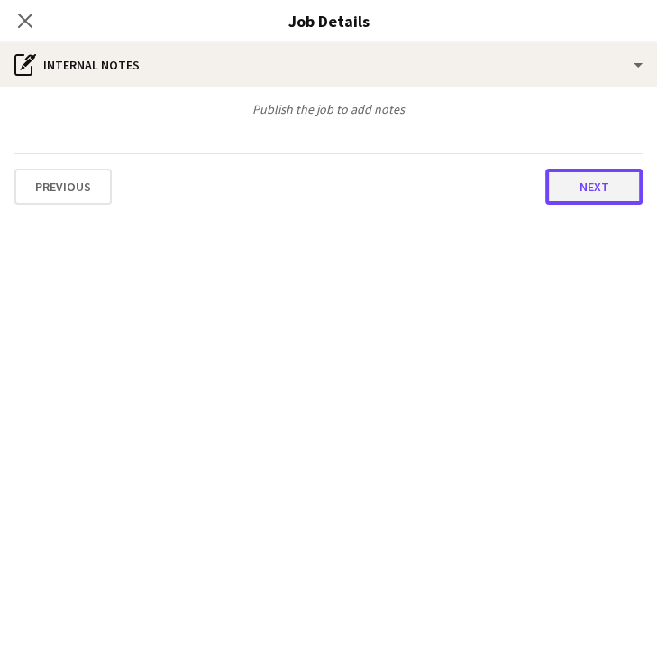
click at [577, 186] on button "Next" at bounding box center [593, 187] width 97 height 36
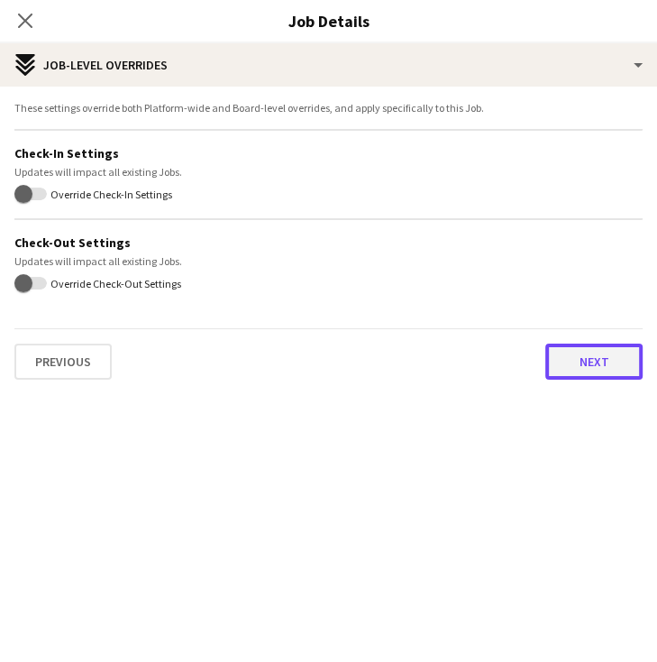
click at [600, 364] on button "Next" at bounding box center [593, 361] width 97 height 36
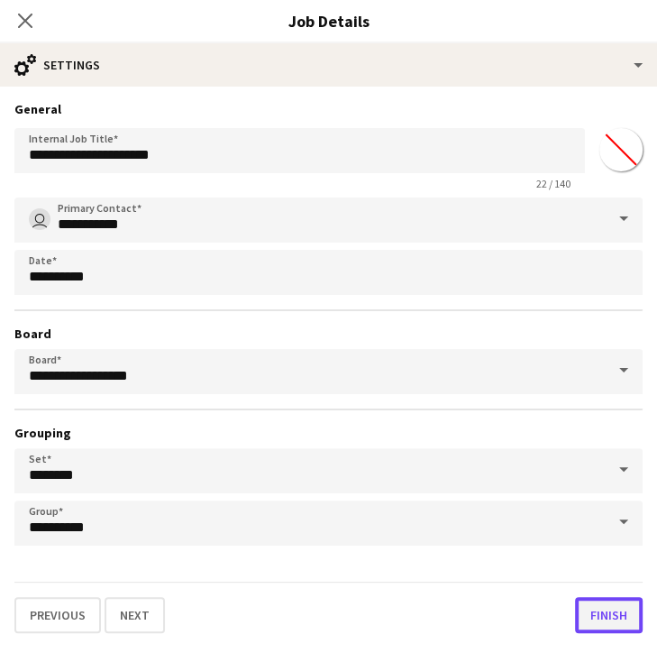
click at [590, 600] on button "Finish" at bounding box center [609, 615] width 68 height 36
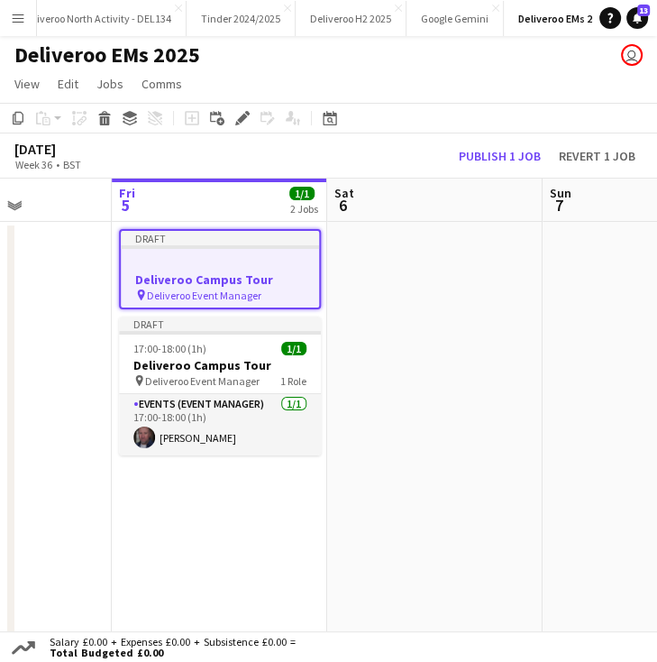
click at [255, 275] on h3 "Deliveroo Campus Tour" at bounding box center [220, 279] width 198 height 16
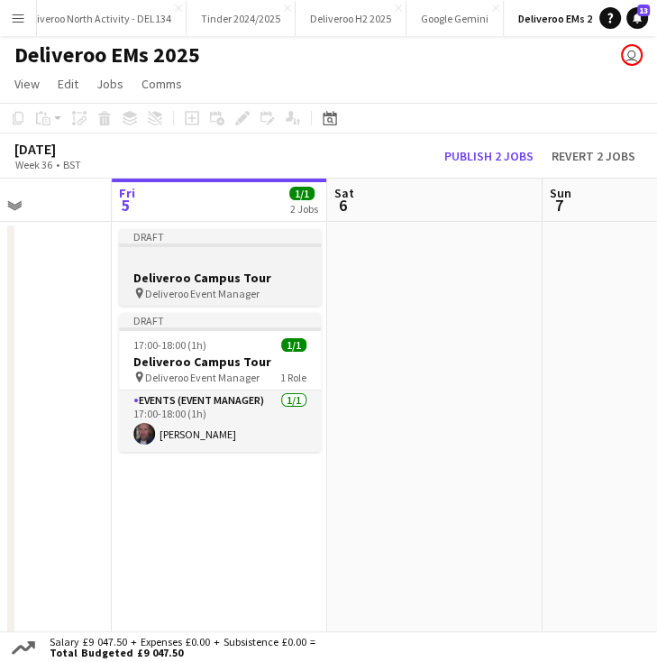
click at [227, 254] on div at bounding box center [220, 261] width 202 height 14
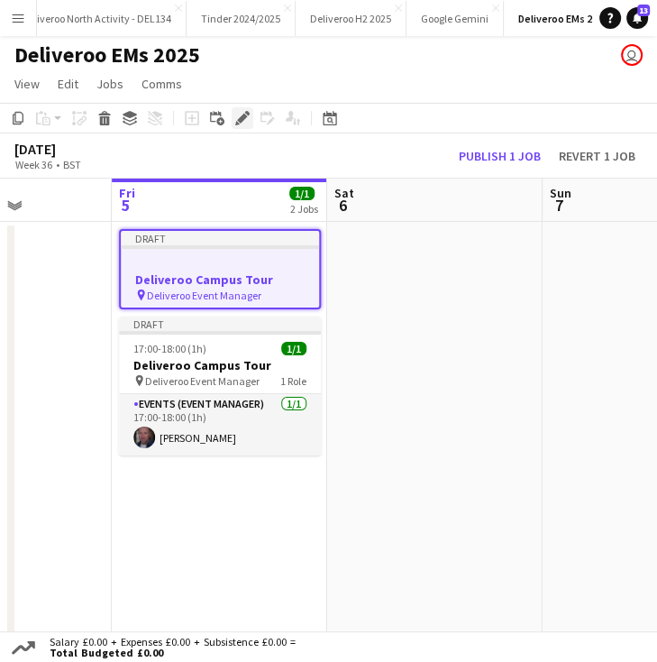
click at [242, 124] on icon "Edit" at bounding box center [242, 118] width 14 height 14
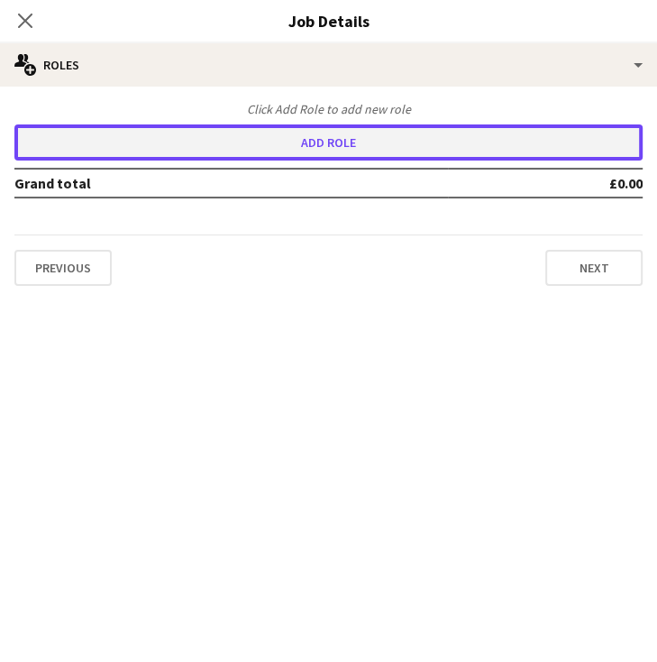
click at [288, 149] on button "Add role" at bounding box center [328, 142] width 628 height 36
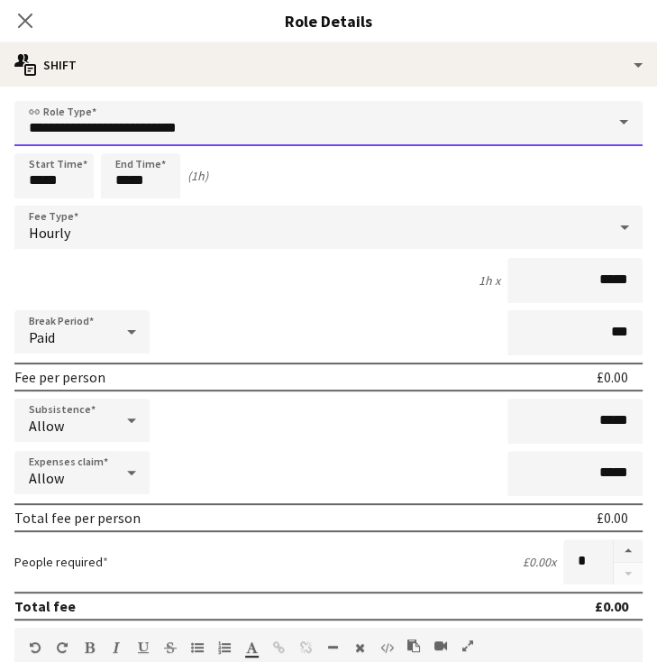
click at [204, 131] on input "**********" at bounding box center [328, 123] width 628 height 45
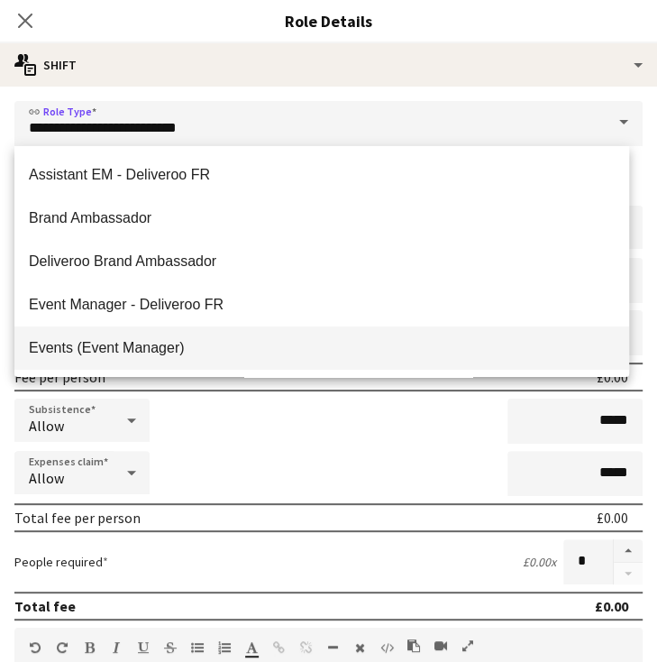
click at [147, 341] on span "Events (Event Manager)" at bounding box center [322, 347] width 586 height 17
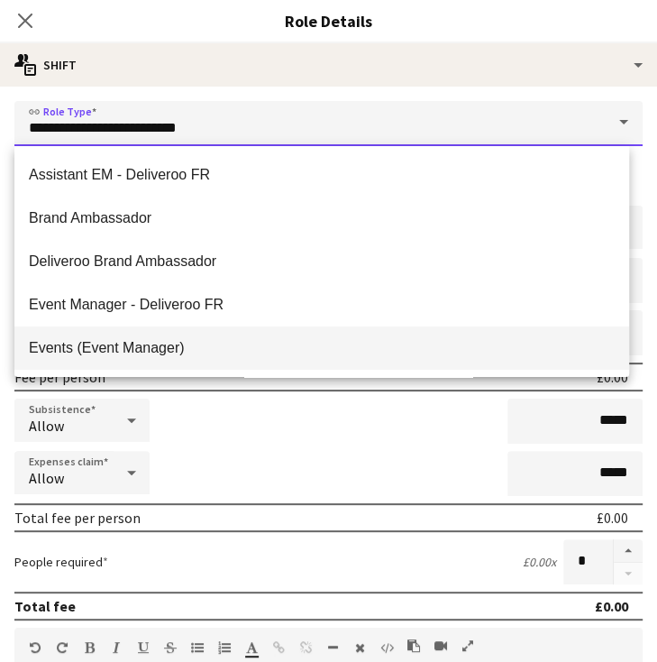
type input "**********"
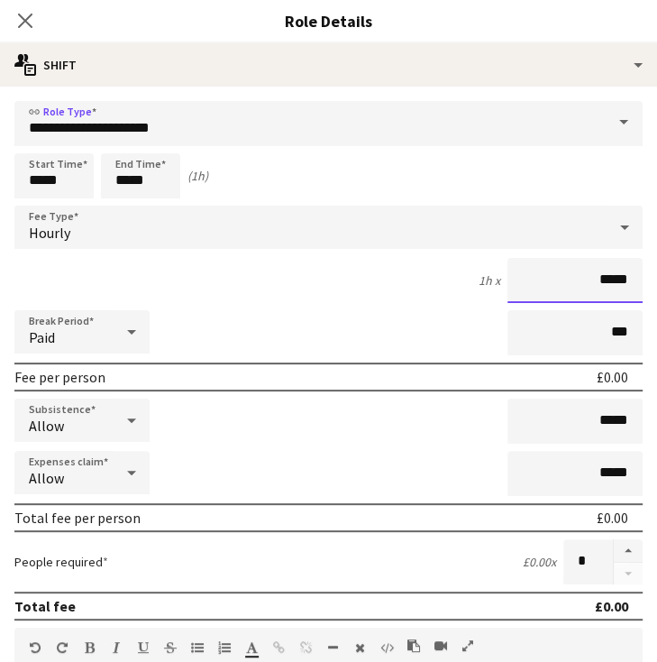
click at [593, 279] on input "*****" at bounding box center [575, 280] width 135 height 45
click at [245, 252] on form "**********" at bounding box center [328, 643] width 657 height 1084
click at [588, 279] on input "*****" at bounding box center [575, 280] width 135 height 45
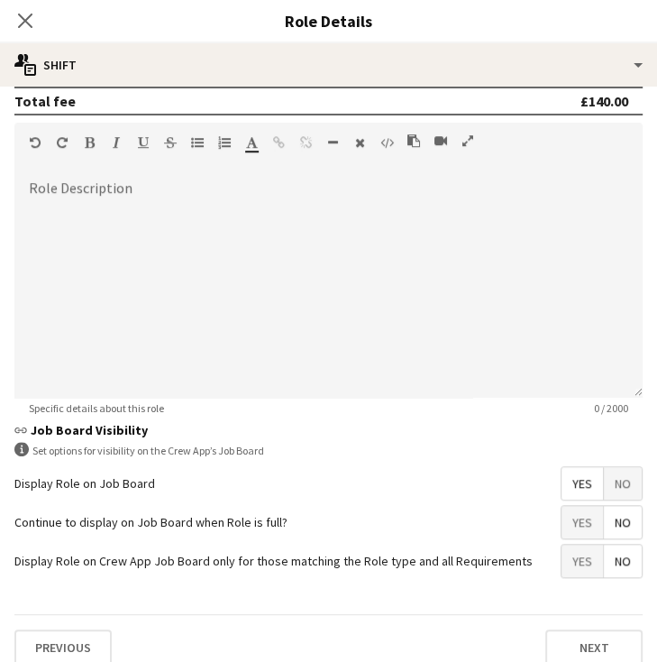
scroll to position [518, 0]
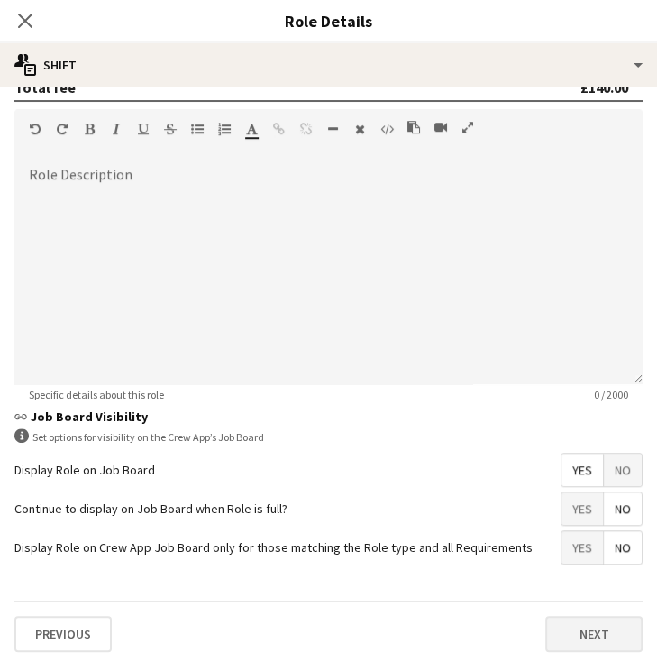
type input "*******"
click at [567, 620] on button "Next" at bounding box center [593, 634] width 97 height 36
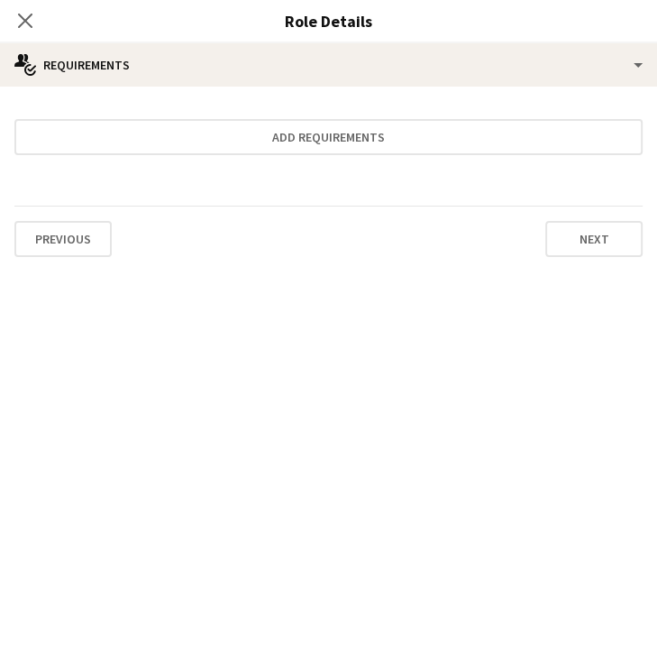
scroll to position [0, 0]
click at [599, 227] on button "Next" at bounding box center [593, 239] width 97 height 36
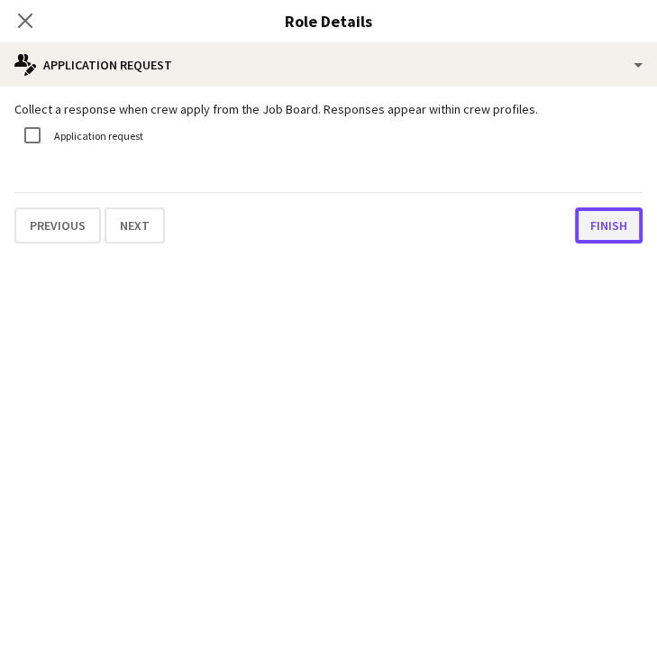
click at [602, 221] on button "Finish" at bounding box center [609, 225] width 68 height 36
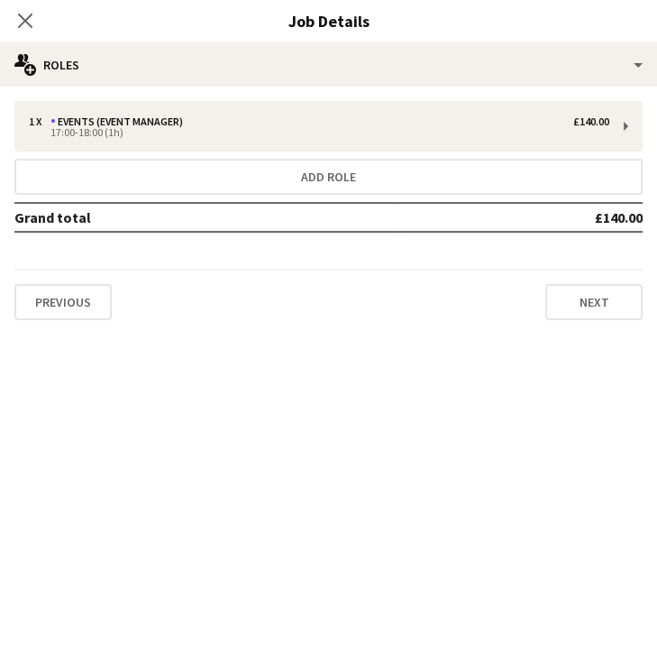
click at [609, 281] on div "Previous Next" at bounding box center [328, 294] width 628 height 51
click at [604, 300] on button "Next" at bounding box center [593, 302] width 97 height 36
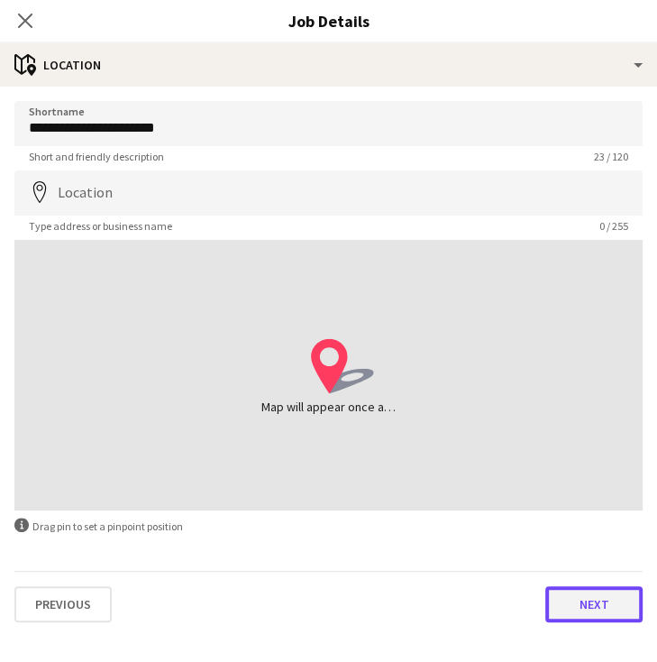
click at [593, 591] on button "Next" at bounding box center [593, 604] width 97 height 36
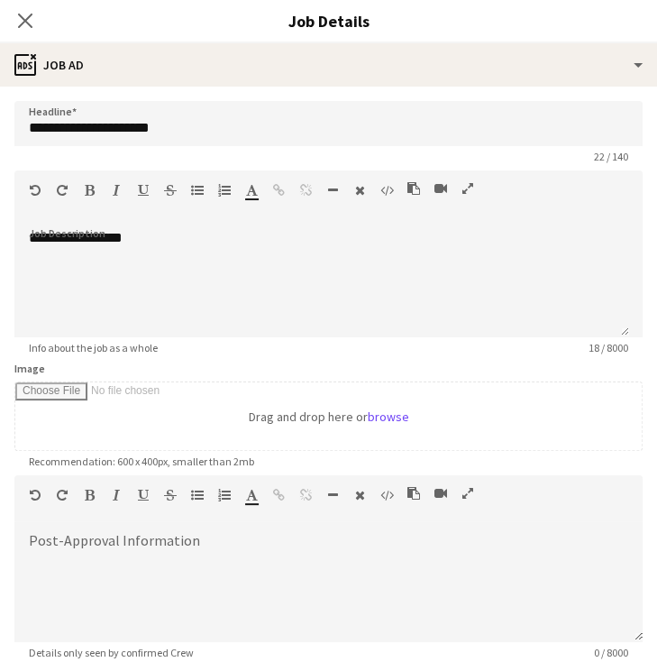
scroll to position [184, 0]
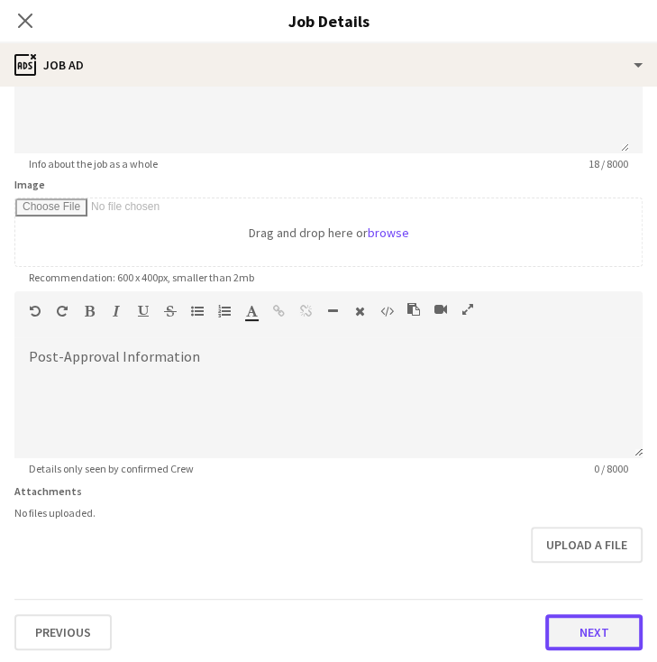
click at [559, 627] on button "Next" at bounding box center [593, 632] width 97 height 36
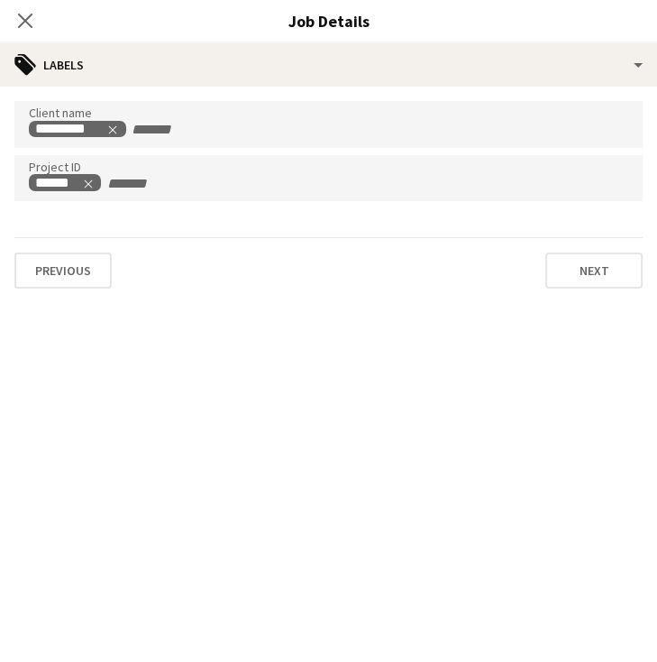
scroll to position [332, 0]
click at [572, 275] on button "Next" at bounding box center [593, 270] width 97 height 36
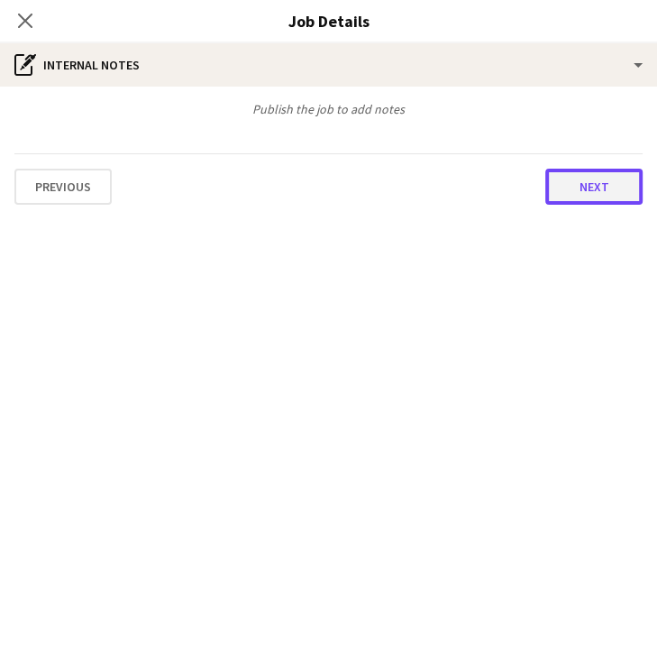
click at [593, 169] on button "Next" at bounding box center [593, 187] width 97 height 36
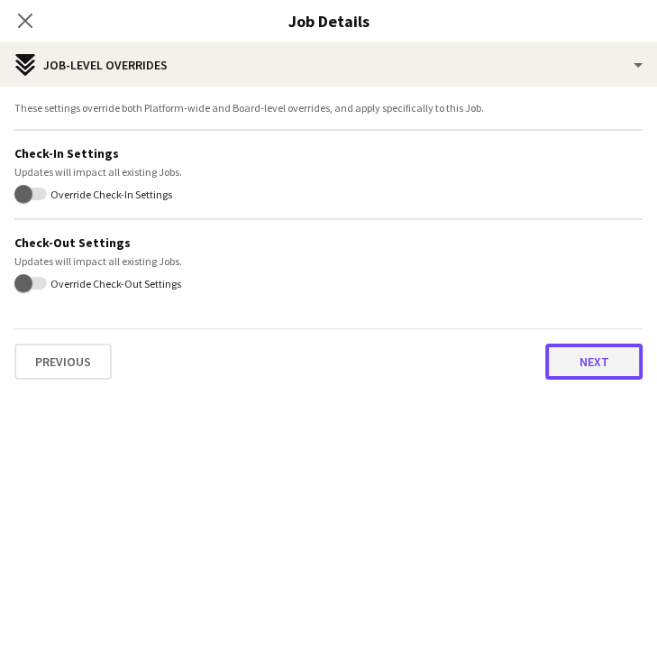
click at [587, 352] on button "Next" at bounding box center [593, 361] width 97 height 36
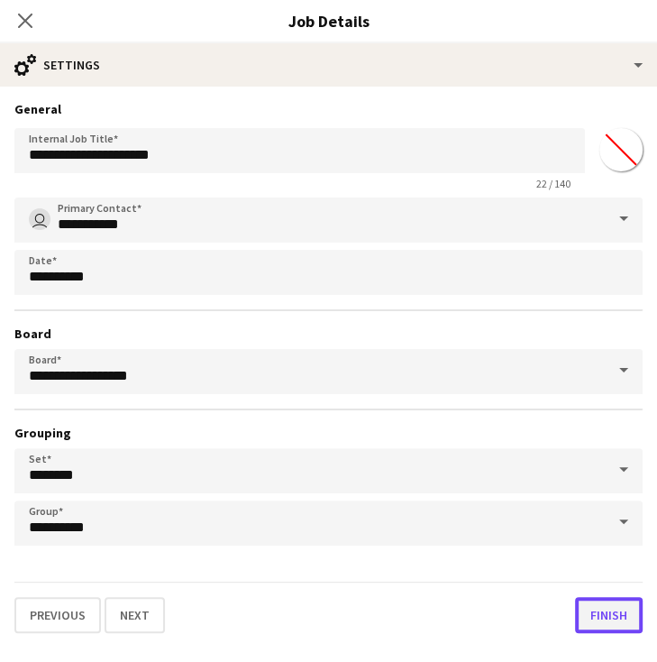
click at [606, 618] on button "Finish" at bounding box center [609, 615] width 68 height 36
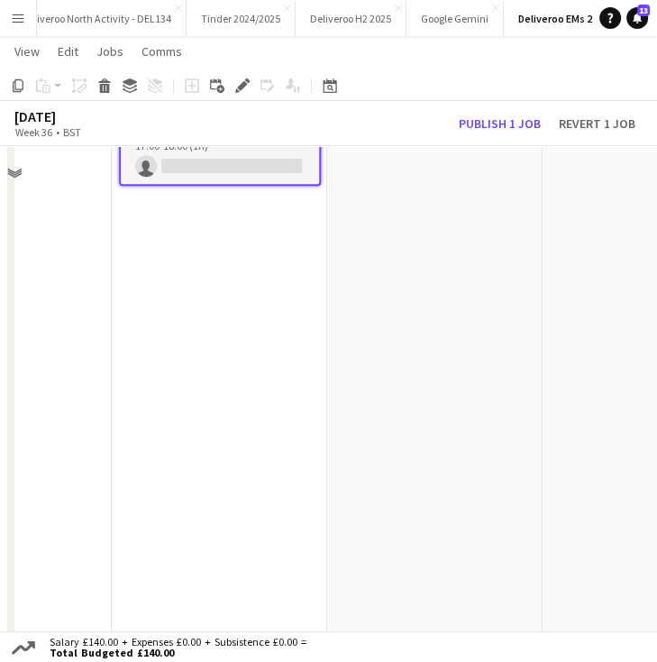
scroll to position [0, 0]
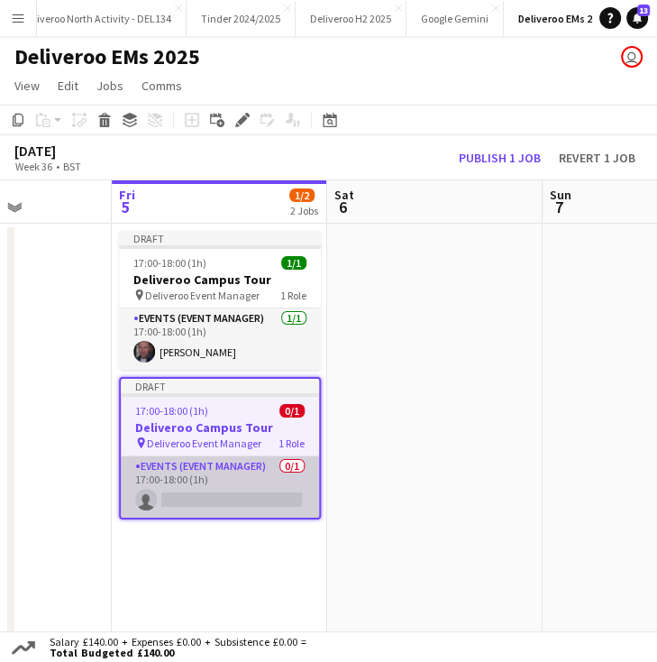
click at [205, 499] on app-card-role "Events (Event Manager) 0/1 17:00-18:00 (1h) single-neutral-actions" at bounding box center [220, 486] width 198 height 61
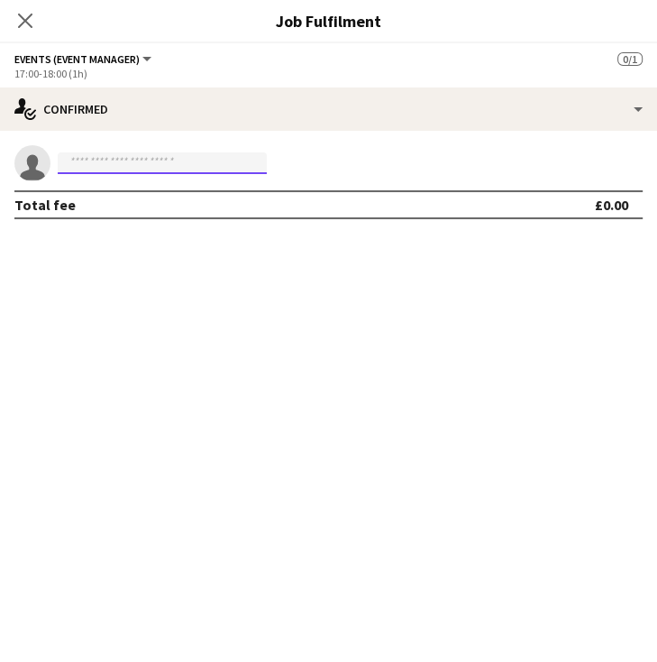
click at [199, 157] on input at bounding box center [162, 163] width 209 height 22
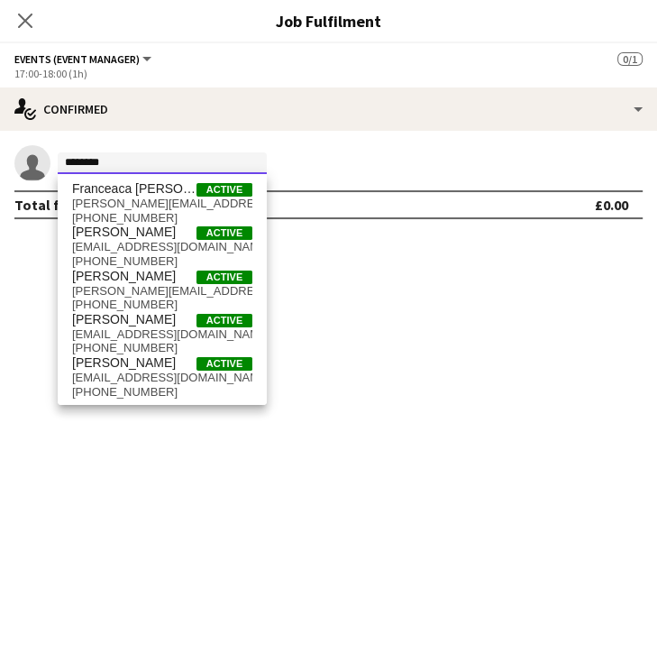
click at [180, 163] on input "********" at bounding box center [162, 163] width 209 height 22
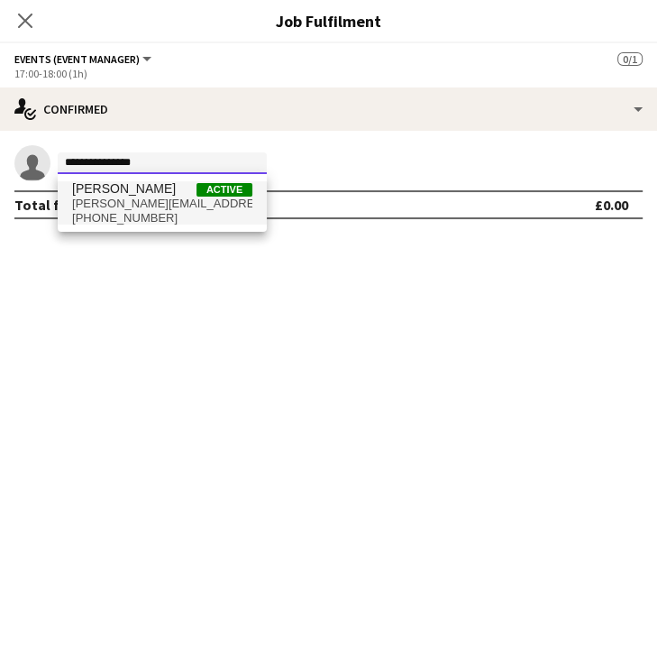
drag, startPoint x: 180, startPoint y: 163, endPoint x: 166, endPoint y: 185, distance: 26.0
click at [166, 185] on body "Menu Boards Boards Boards All jobs Status Workforce Workforce My Workforce Recr…" at bounding box center [328, 593] width 657 height 1186
type input "**********"
click at [158, 199] on span "courtney.duncan@outlook.com" at bounding box center [162, 204] width 180 height 14
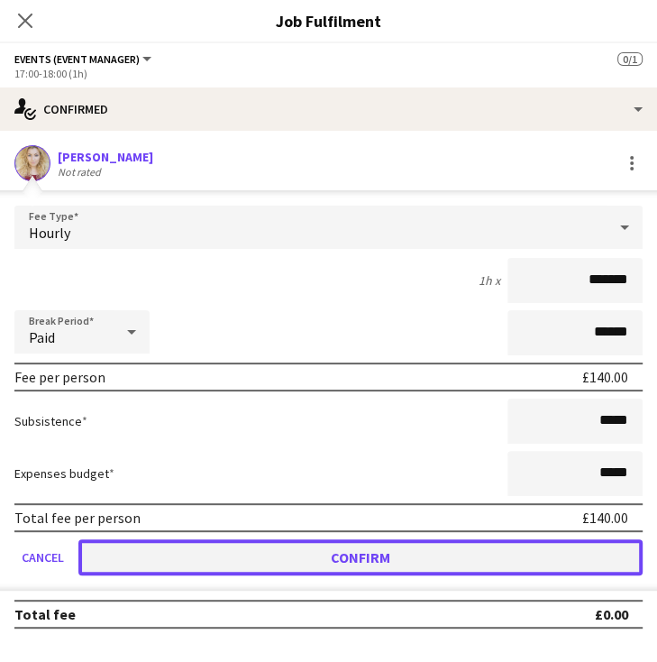
click at [310, 549] on button "Confirm" at bounding box center [360, 557] width 564 height 36
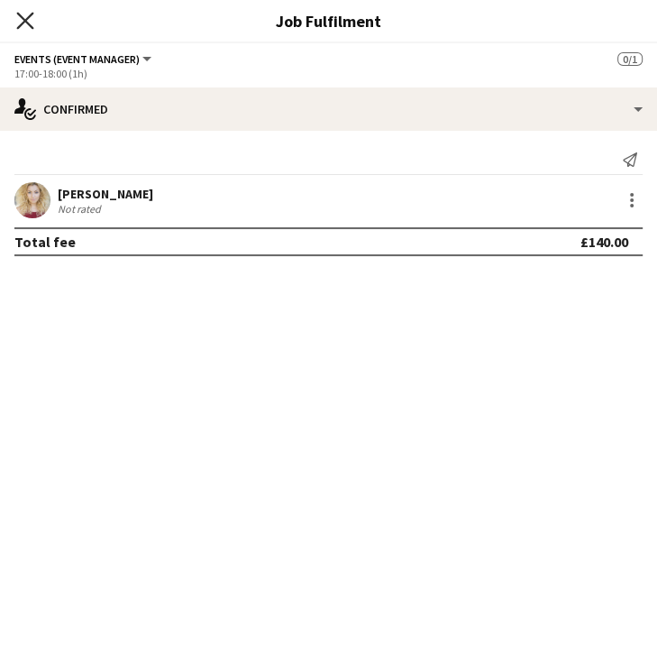
click at [28, 23] on icon at bounding box center [24, 20] width 17 height 17
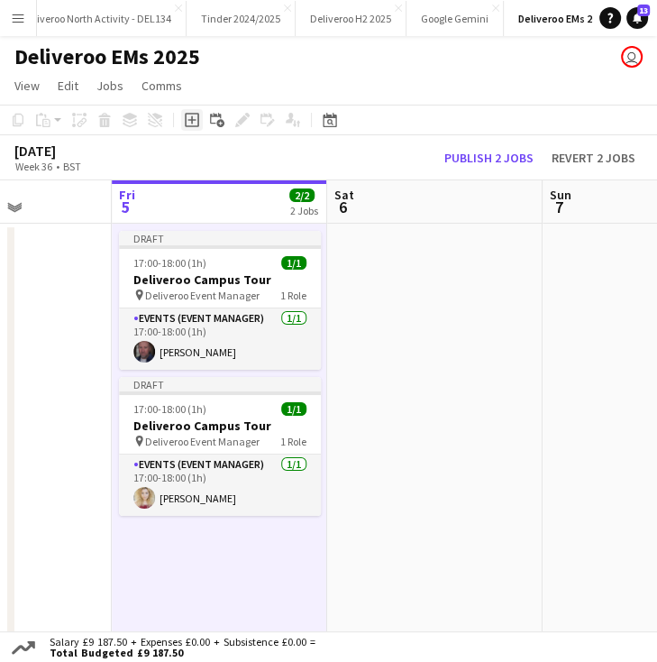
click at [190, 118] on icon "Add job" at bounding box center [192, 120] width 14 height 14
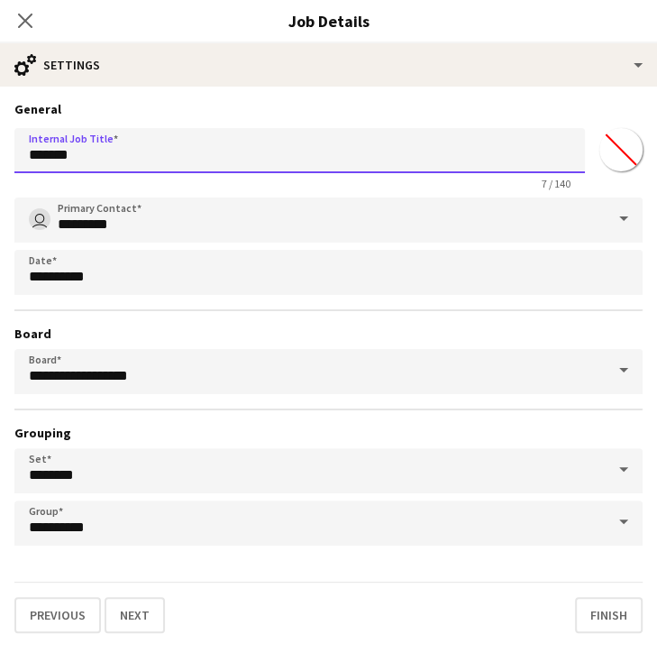
click at [238, 156] on input "*******" at bounding box center [299, 150] width 571 height 45
drag, startPoint x: 238, startPoint y: 156, endPoint x: 22, endPoint y: 164, distance: 216.5
click at [22, 164] on input "*******" at bounding box center [299, 150] width 571 height 45
type input "**********"
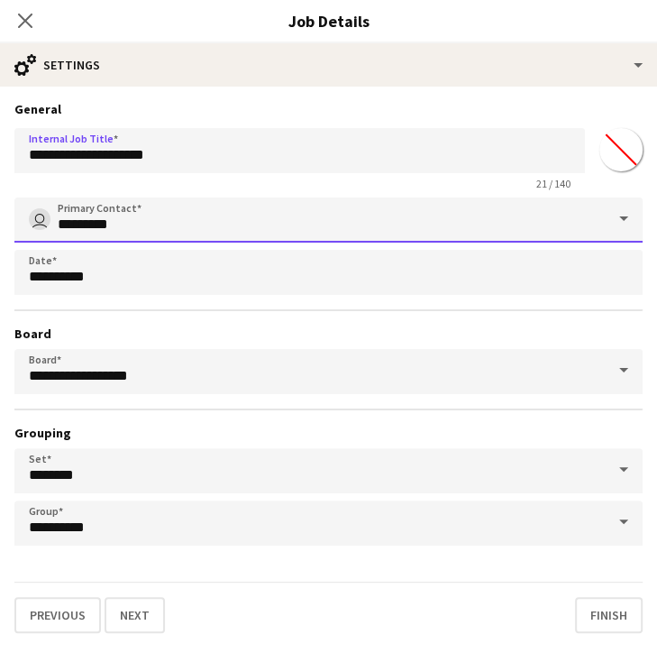
click at [224, 234] on input "*********" at bounding box center [328, 219] width 628 height 45
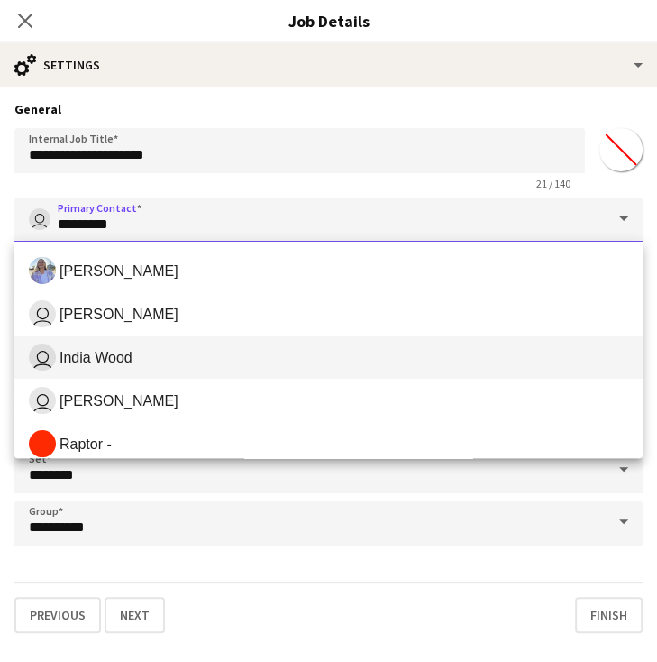
scroll to position [133, 0]
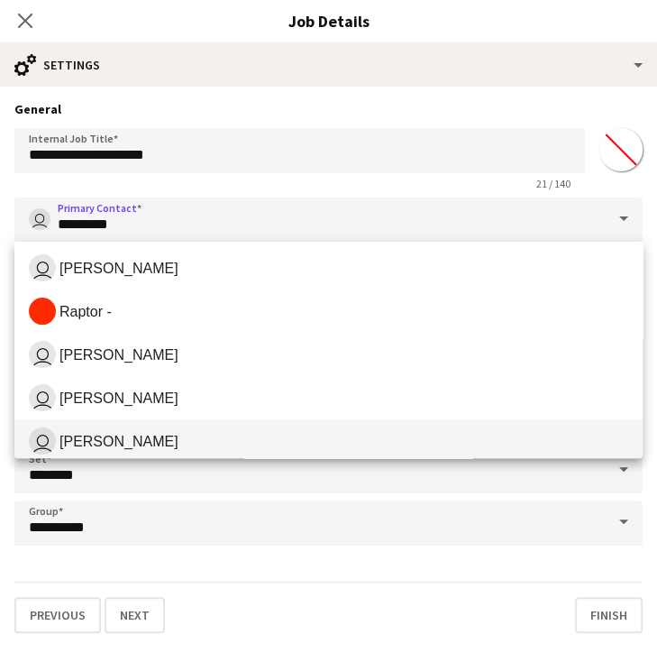
click at [162, 434] on span "user Annie Doyle" at bounding box center [329, 440] width 600 height 27
type input "**********"
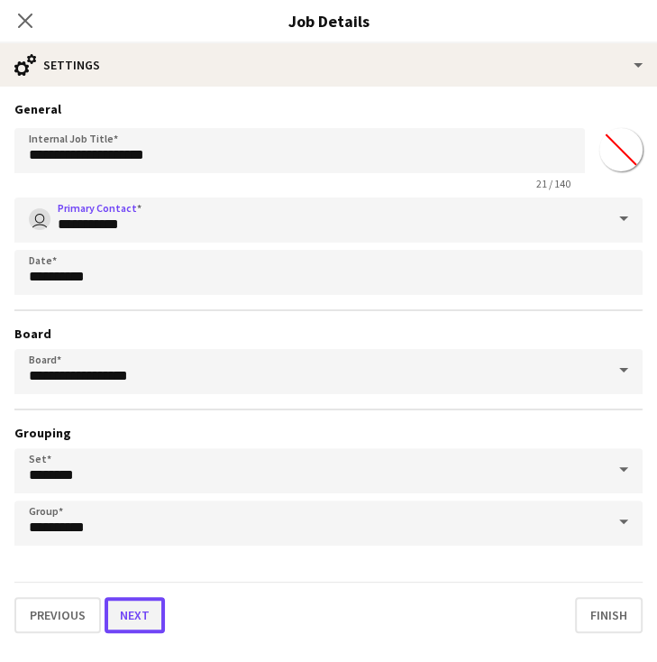
click at [149, 612] on button "Next" at bounding box center [135, 615] width 60 height 36
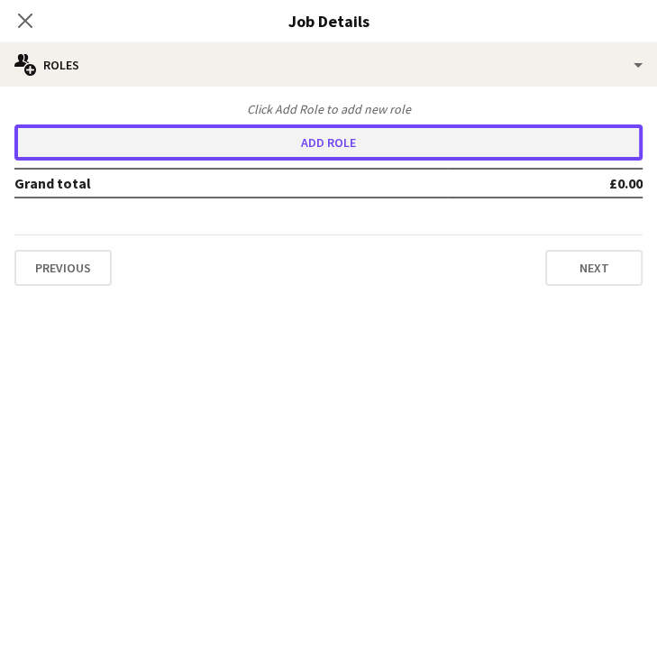
click at [202, 145] on button "Add role" at bounding box center [328, 142] width 628 height 36
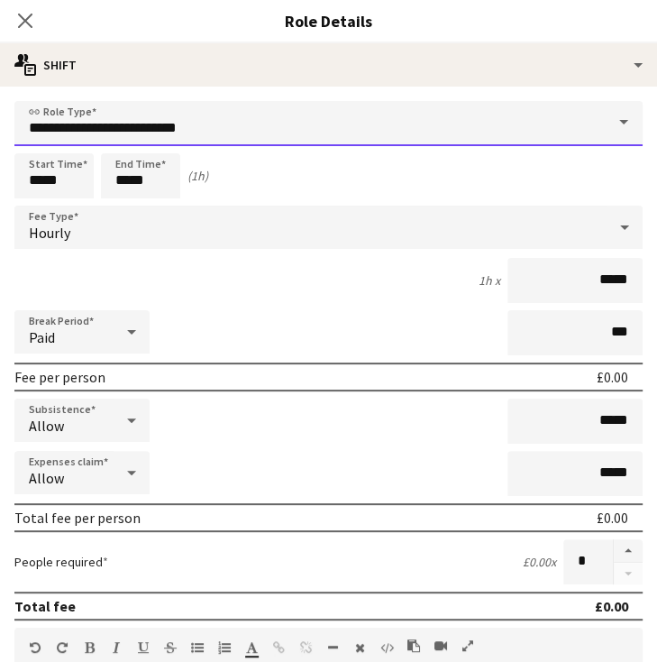
click at [248, 131] on input "**********" at bounding box center [328, 123] width 628 height 45
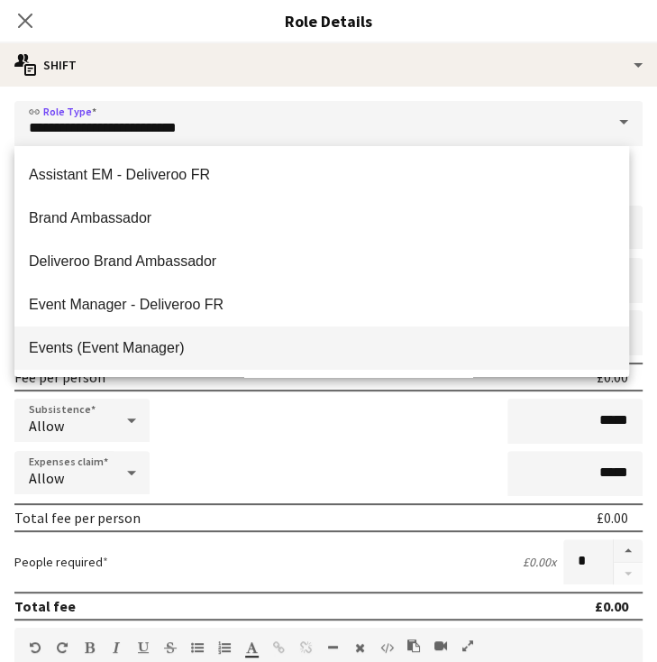
click at [182, 336] on mat-option "Events (Event Manager)" at bounding box center [321, 347] width 615 height 43
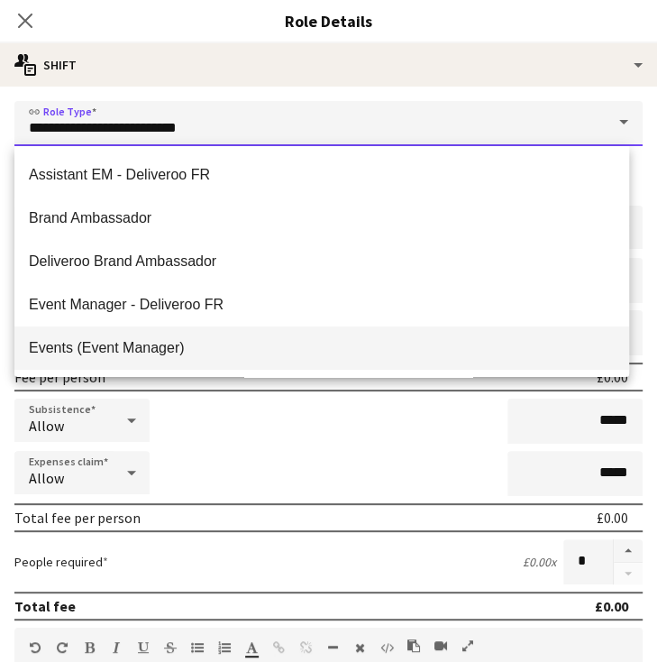
type input "**********"
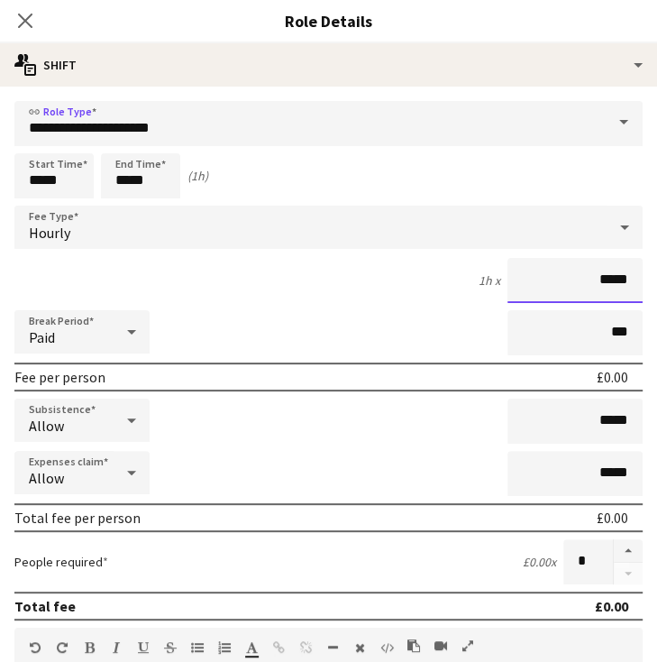
click at [588, 282] on input "*****" at bounding box center [575, 280] width 135 height 45
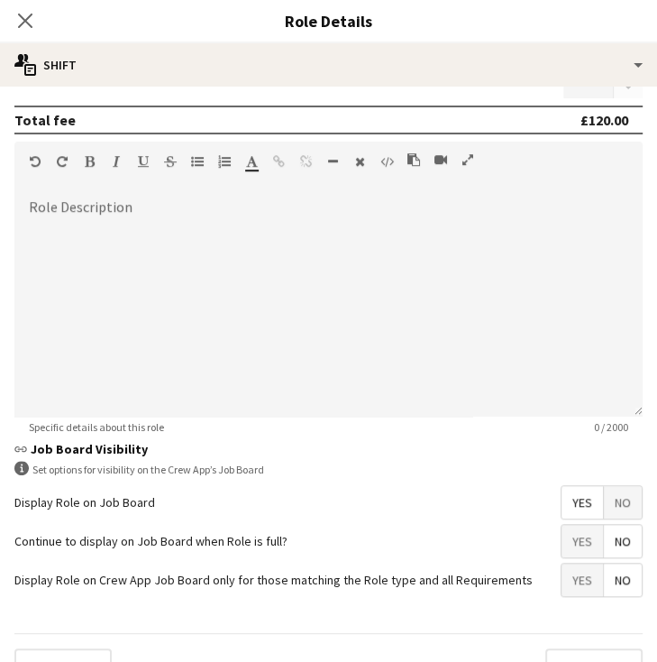
scroll to position [518, 0]
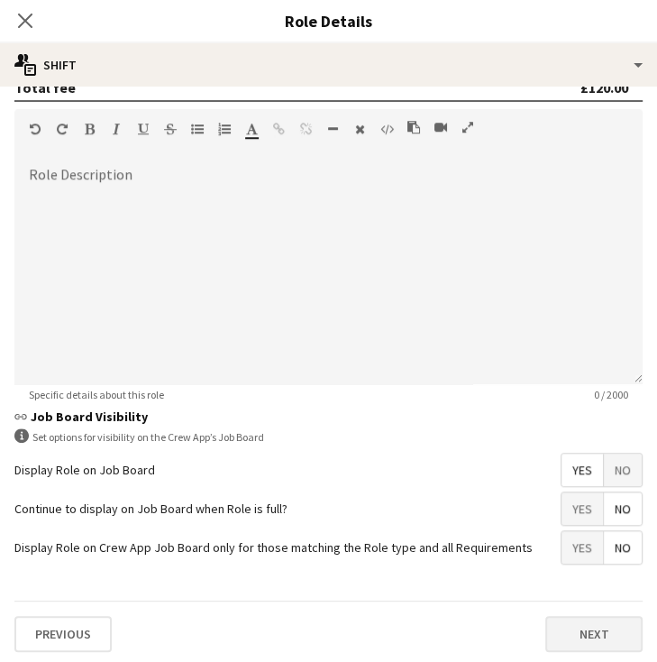
type input "*******"
click at [564, 622] on button "Next" at bounding box center [593, 634] width 97 height 36
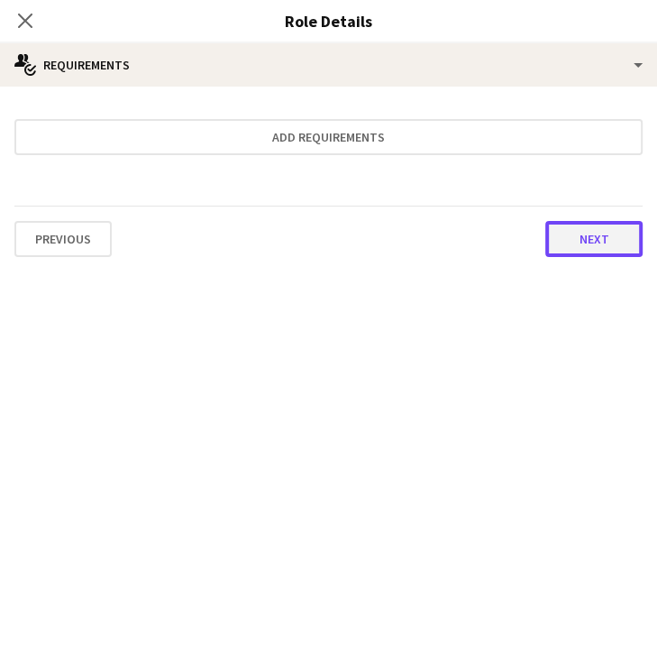
click at [560, 229] on button "Next" at bounding box center [593, 239] width 97 height 36
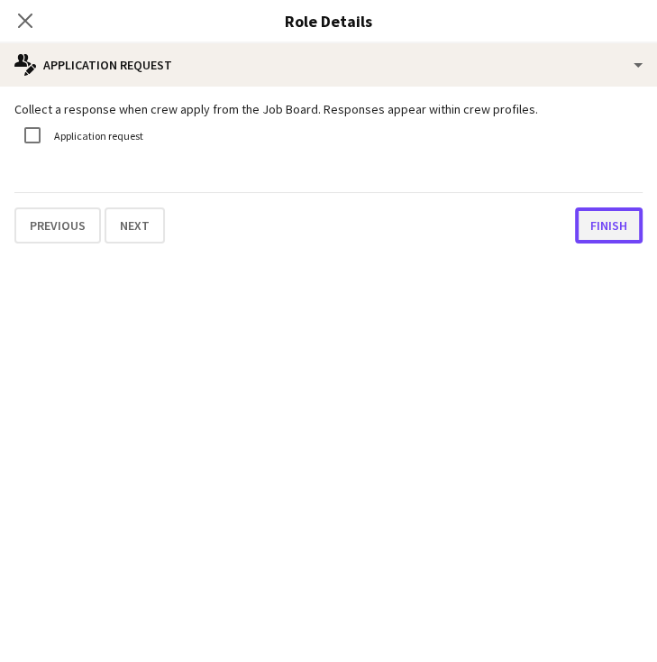
click at [582, 225] on button "Finish" at bounding box center [609, 225] width 68 height 36
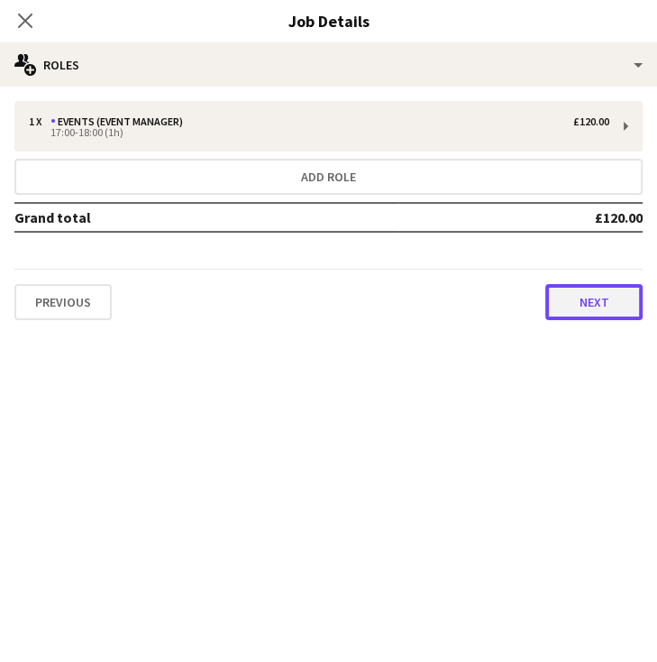
click at [591, 295] on button "Next" at bounding box center [593, 302] width 97 height 36
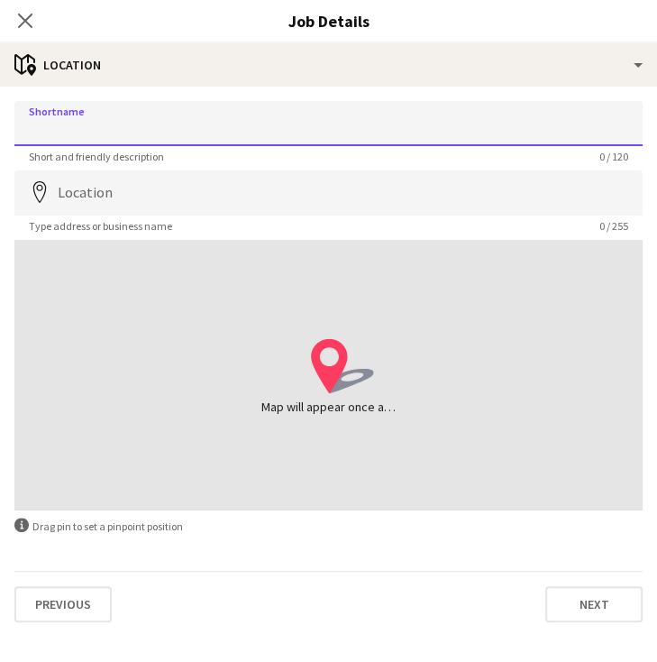
click at [382, 124] on input "Shortname" at bounding box center [328, 123] width 628 height 45
type input "**********"
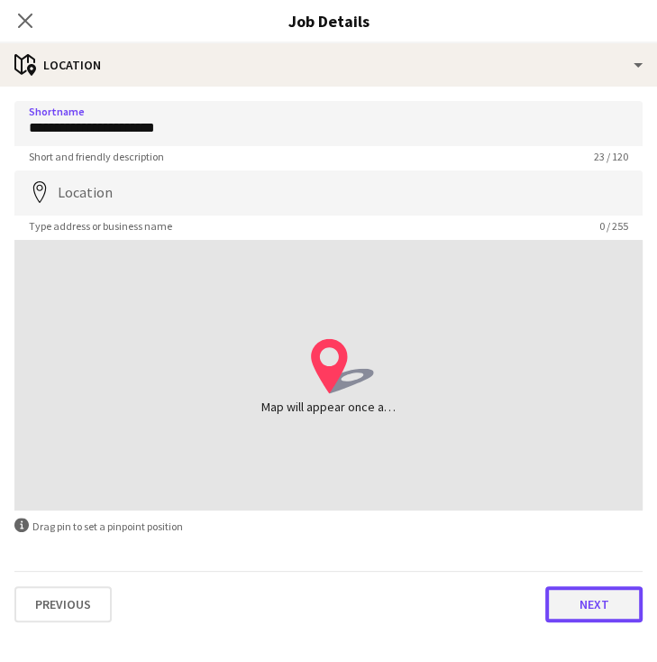
click at [596, 591] on button "Next" at bounding box center [593, 604] width 97 height 36
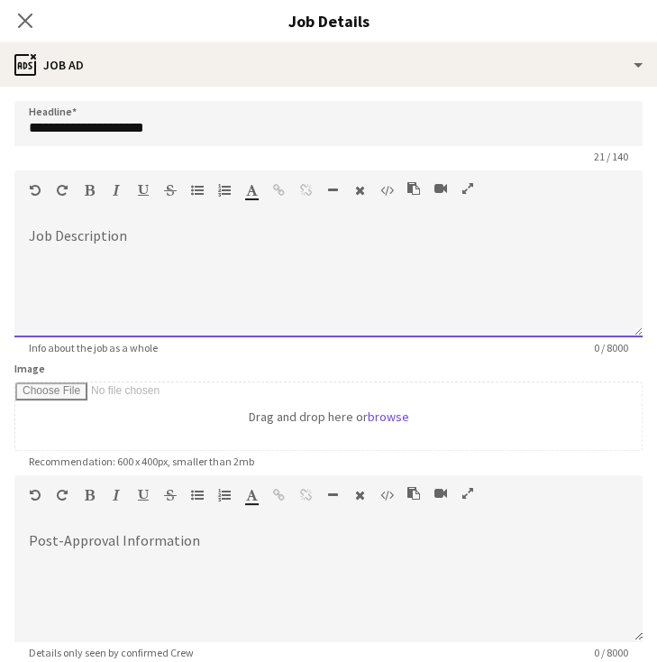
click at [252, 235] on div at bounding box center [328, 283] width 628 height 108
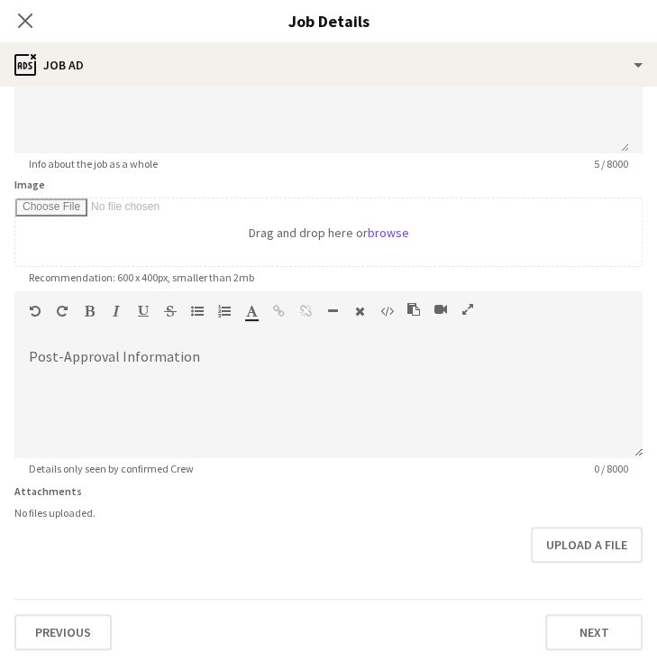
click at [564, 607] on div "Previous Next" at bounding box center [328, 624] width 628 height 51
click at [570, 620] on button "Next" at bounding box center [593, 632] width 97 height 36
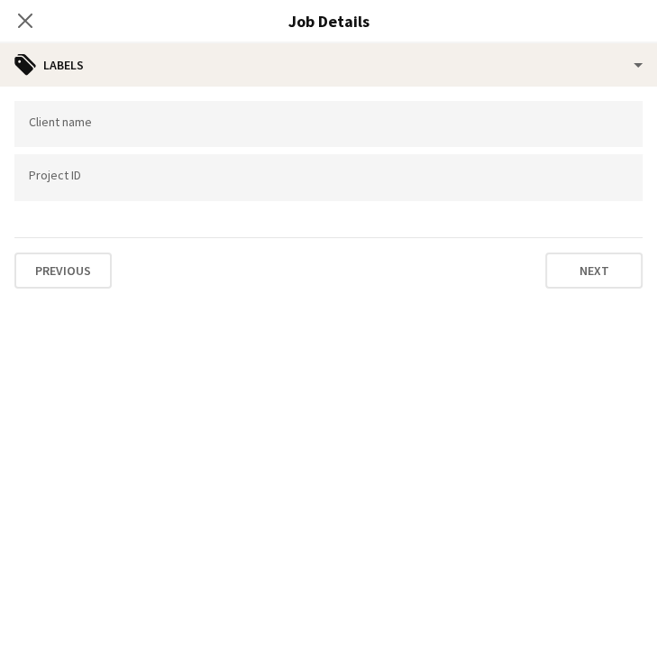
scroll to position [0, 0]
click at [325, 133] on div at bounding box center [328, 124] width 628 height 46
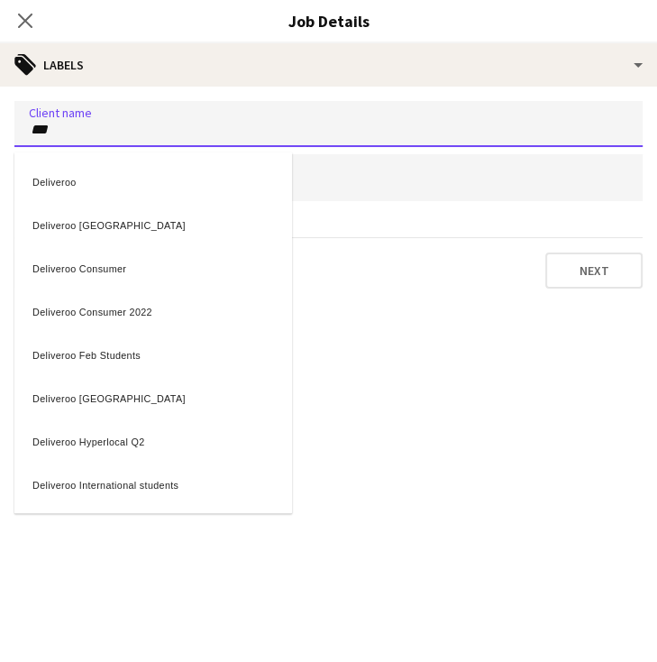
type input "***"
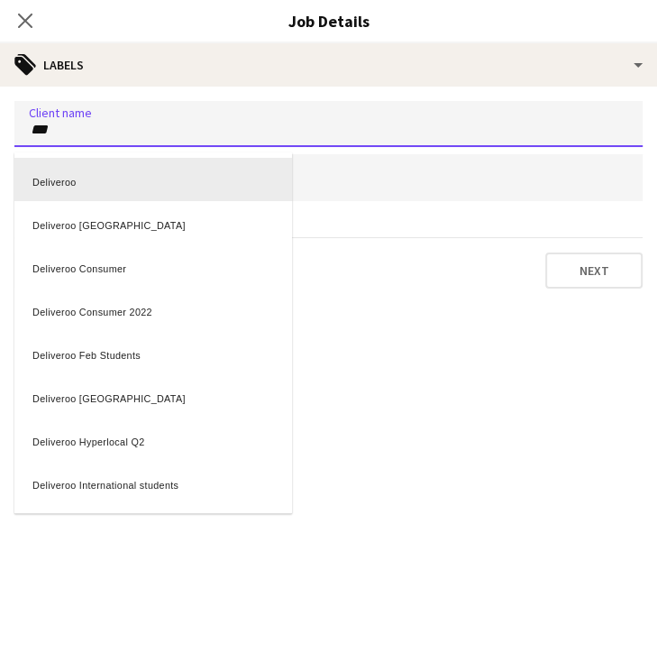
click at [171, 178] on div "Deliveroo" at bounding box center [153, 179] width 278 height 43
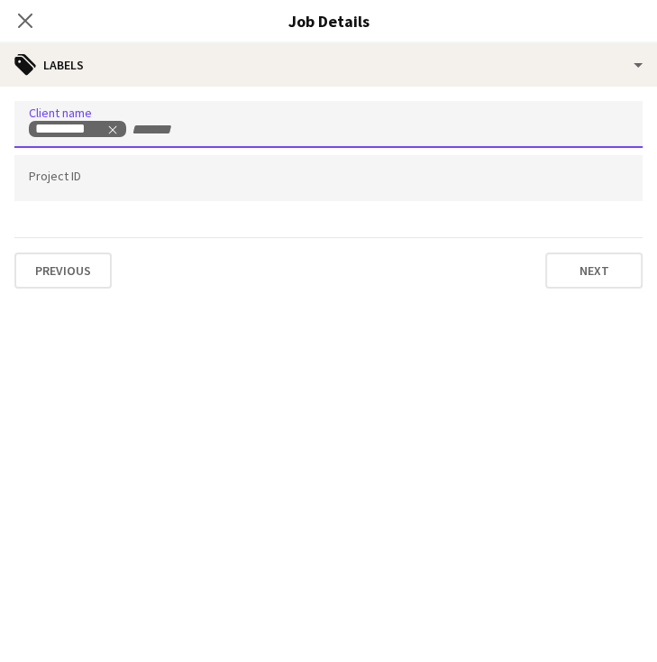
click at [162, 180] on input "Type to search project ID labels..." at bounding box center [329, 178] width 600 height 16
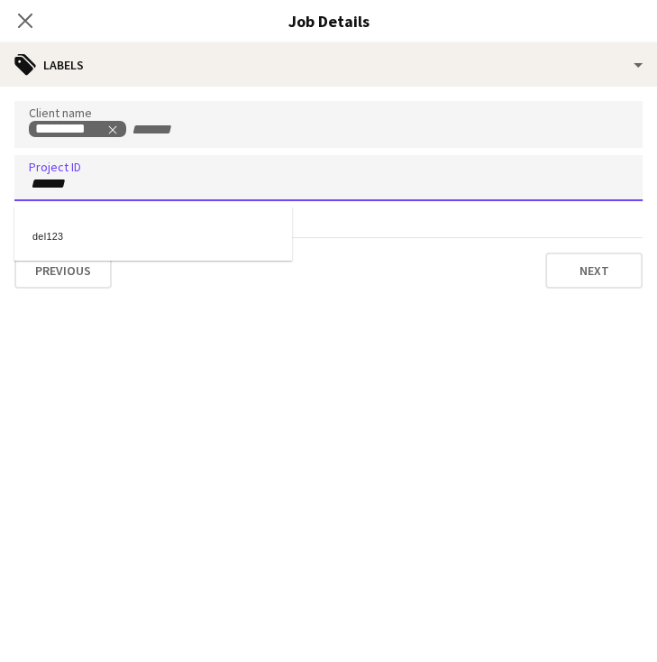
type input "******"
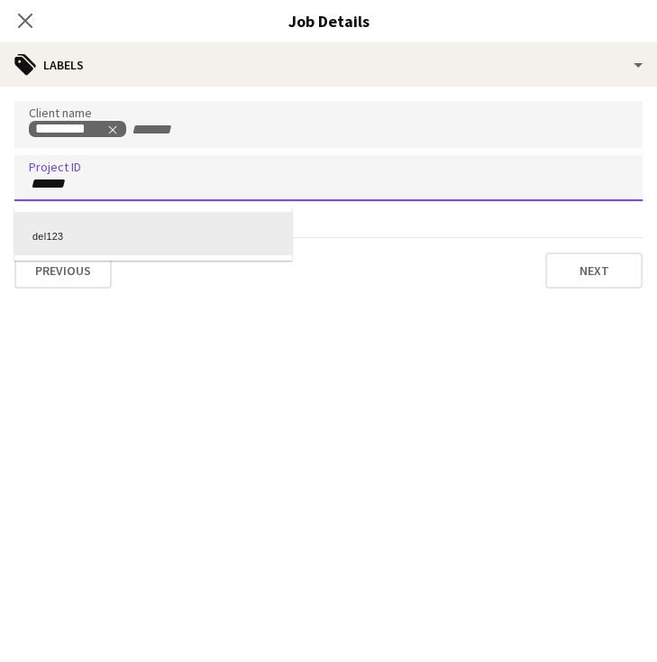
click at [108, 224] on div "del123" at bounding box center [153, 233] width 278 height 43
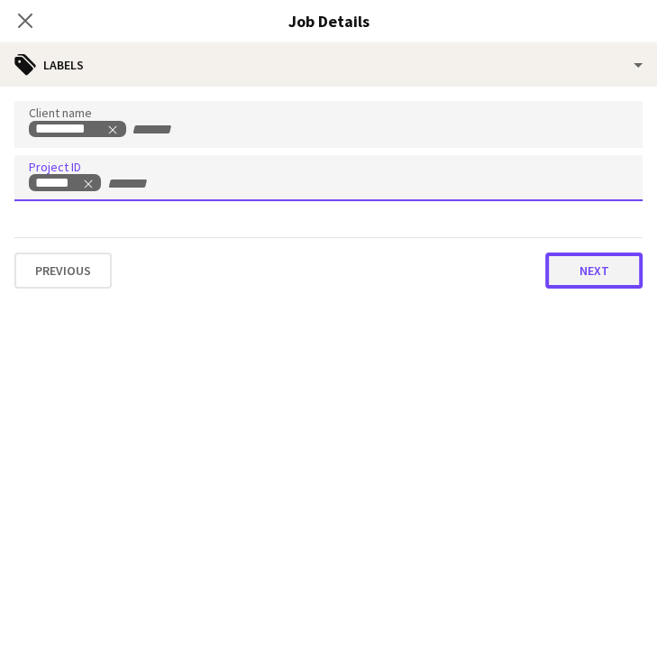
click at [584, 268] on button "Next" at bounding box center [593, 270] width 97 height 36
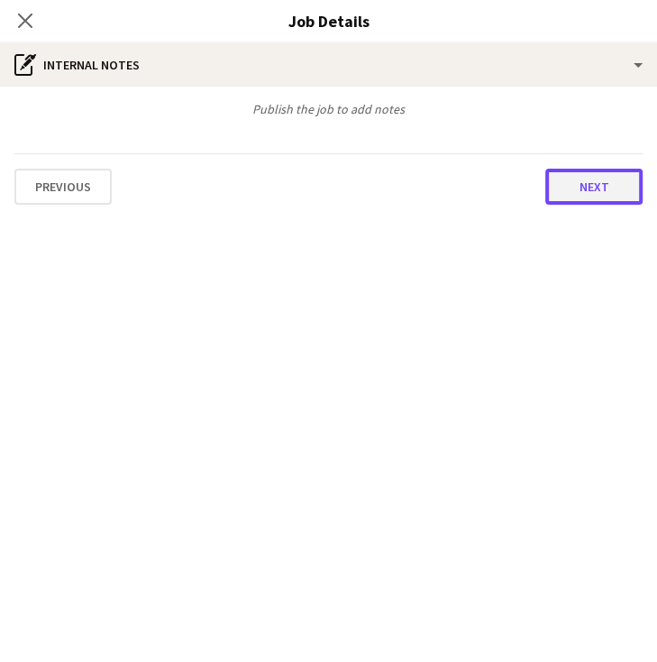
click at [597, 180] on button "Next" at bounding box center [593, 187] width 97 height 36
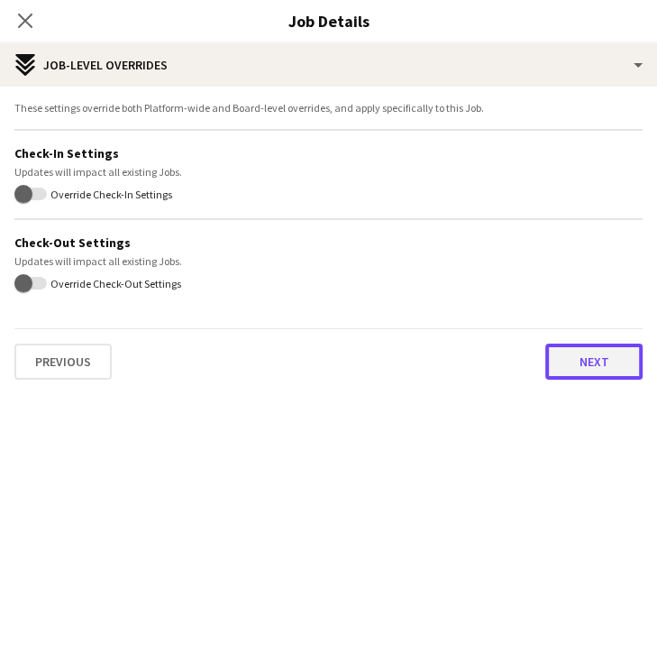
click at [589, 372] on button "Next" at bounding box center [593, 361] width 97 height 36
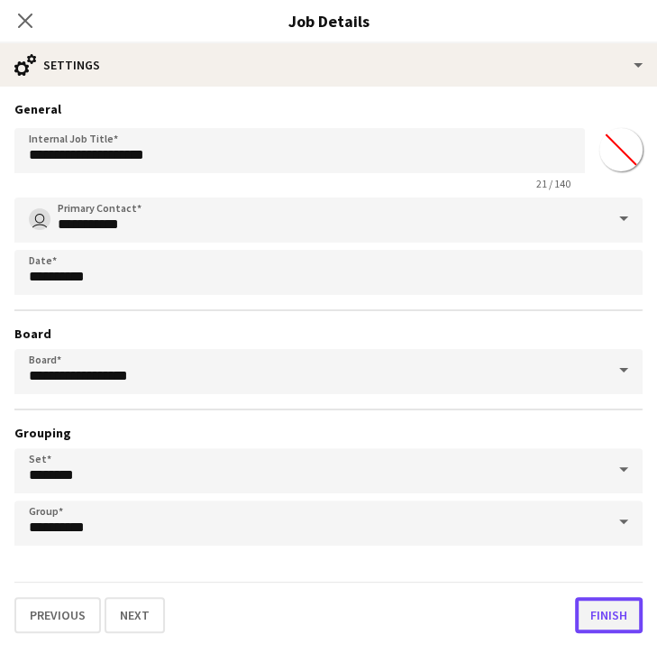
click at [601, 610] on button "Finish" at bounding box center [609, 615] width 68 height 36
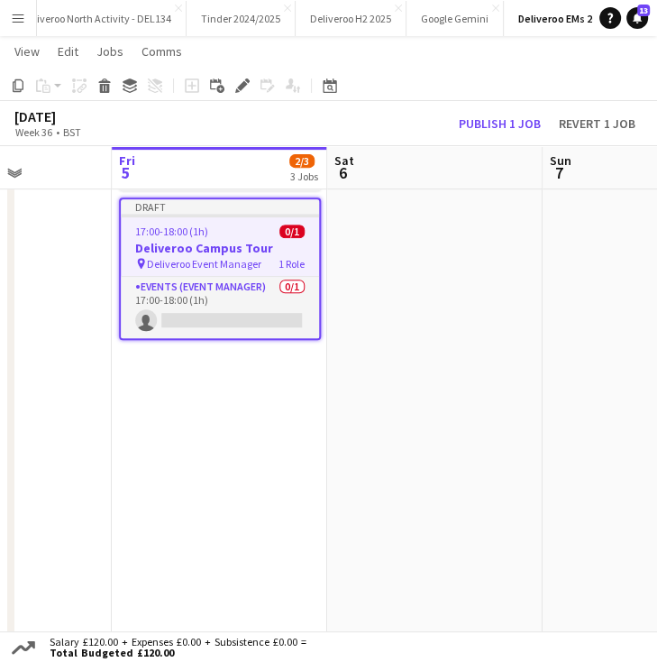
scroll to position [325, 0]
click at [261, 387] on app-date-cell "Draft 17:00-18:00 (1h) 1/1 Deliveroo Campus Tour pin Deliveroo Event Manager 1 …" at bounding box center [219, 362] width 215 height 931
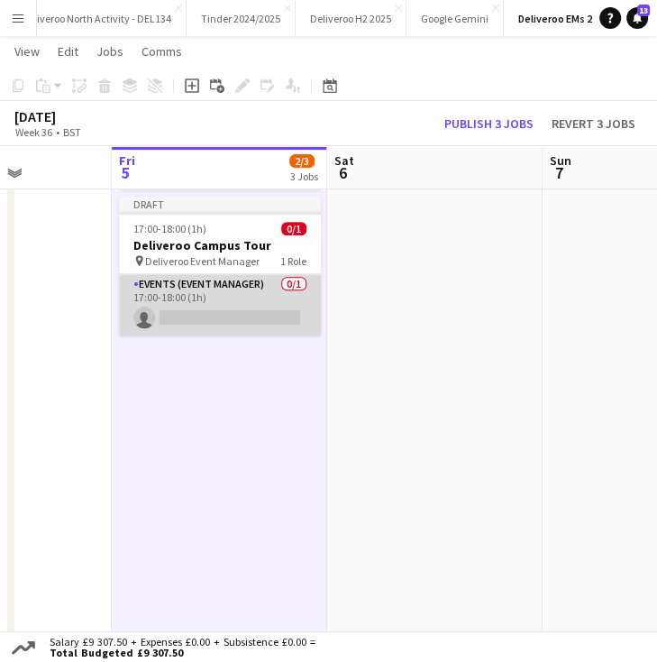
click at [236, 319] on app-card-role "Events (Event Manager) 0/1 17:00-18:00 (1h) single-neutral-actions" at bounding box center [220, 304] width 202 height 61
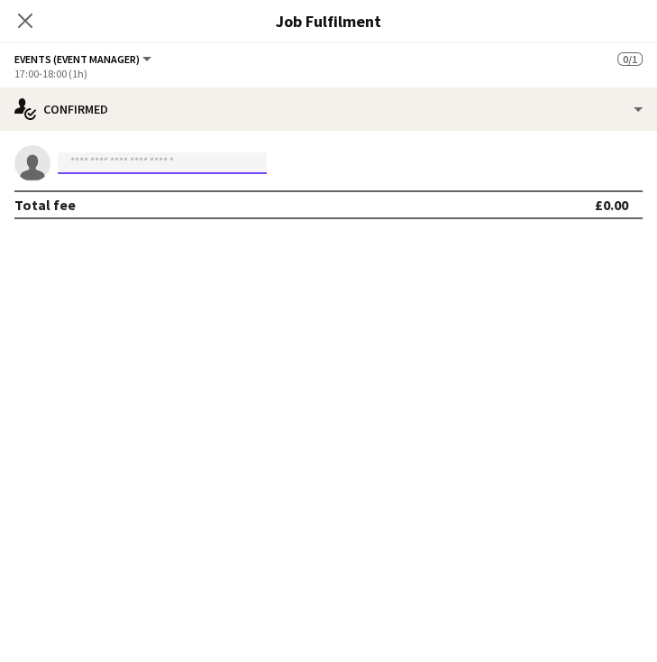
click at [238, 159] on input at bounding box center [162, 163] width 209 height 22
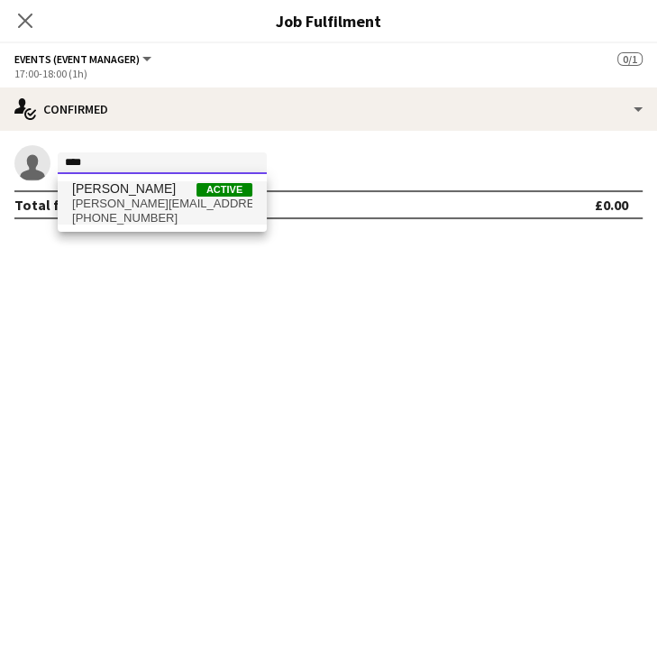
type input "****"
click at [153, 205] on span "gary.moncrieff@hotmail.co.uk" at bounding box center [162, 204] width 180 height 14
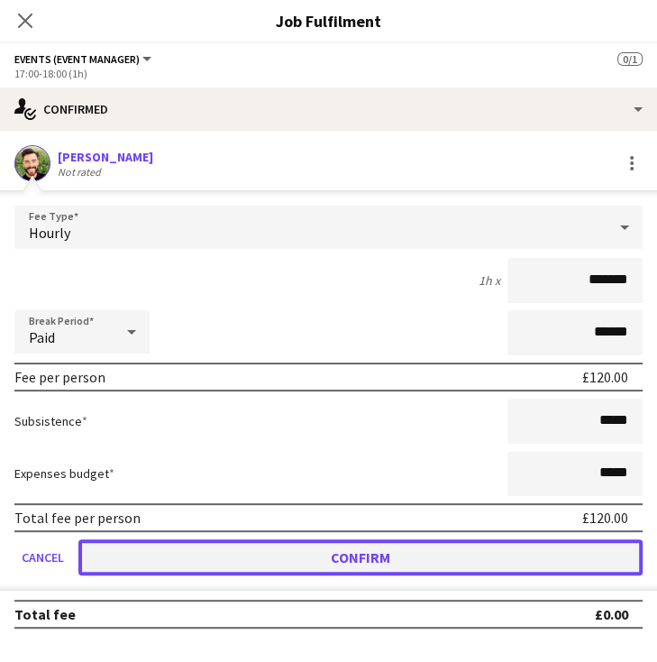
click at [424, 559] on button "Confirm" at bounding box center [360, 557] width 564 height 36
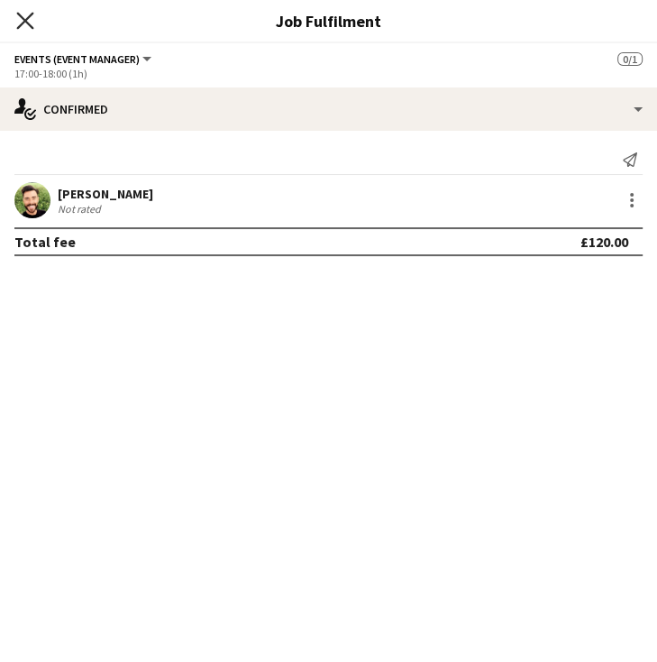
click at [30, 24] on icon at bounding box center [24, 20] width 17 height 17
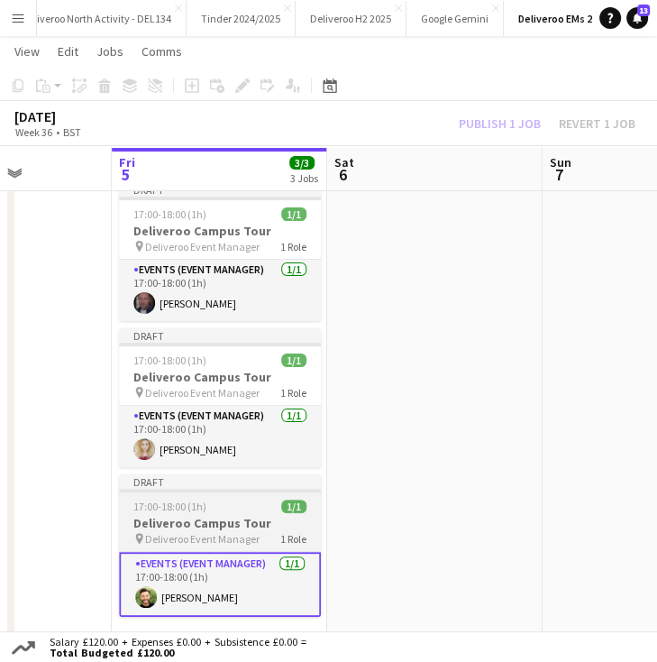
scroll to position [0, 0]
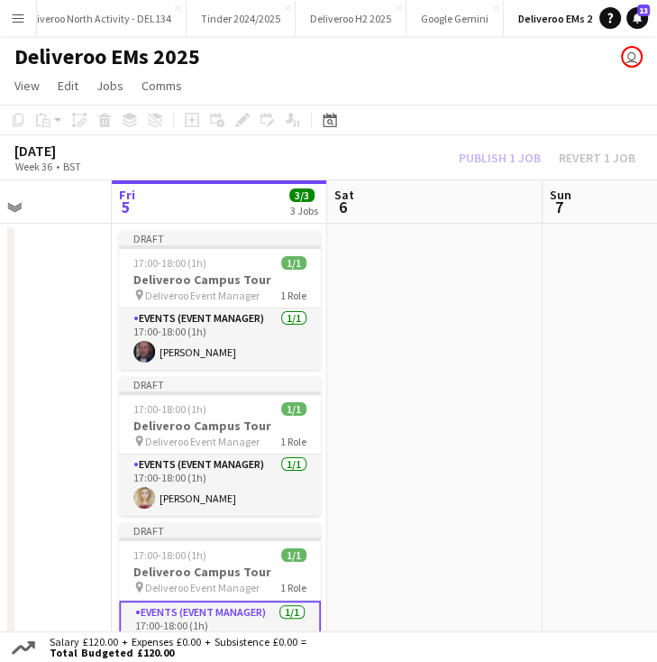
click at [243, 190] on app-board-header-date "Fri 5 3/3 3 Jobs" at bounding box center [219, 201] width 215 height 43
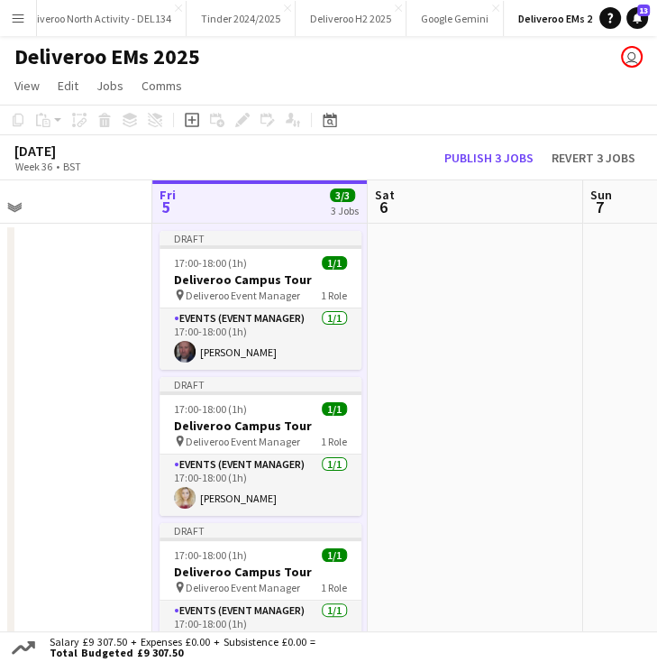
drag, startPoint x: 208, startPoint y: 208, endPoint x: 247, endPoint y: 215, distance: 39.4
click at [247, 215] on app-calendar-viewport "Tue 2 6/6 6 Jobs Wed 3 Thu 4 Fri 5 3/3 3 Jobs Sat 6 Sun 7 Mon 8 Tue 9 Wed 10 08…" at bounding box center [328, 667] width 657 height 975
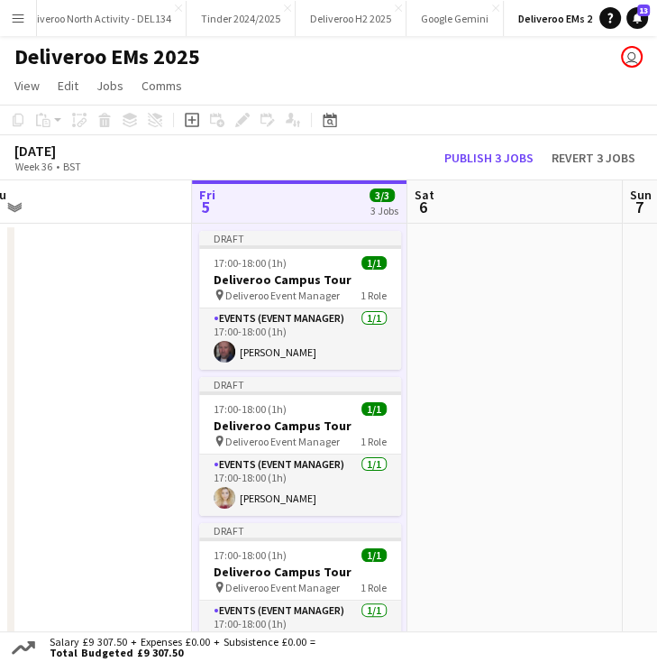
drag, startPoint x: 202, startPoint y: 193, endPoint x: 240, endPoint y: 203, distance: 39.1
click at [240, 203] on app-calendar-viewport "Tue 2 6/6 6 Jobs Wed 3 Thu 4 Fri 5 3/3 3 Jobs Sat 6 Sun 7 Mon 8 Tue 9 Wed 10 08…" at bounding box center [328, 667] width 657 height 975
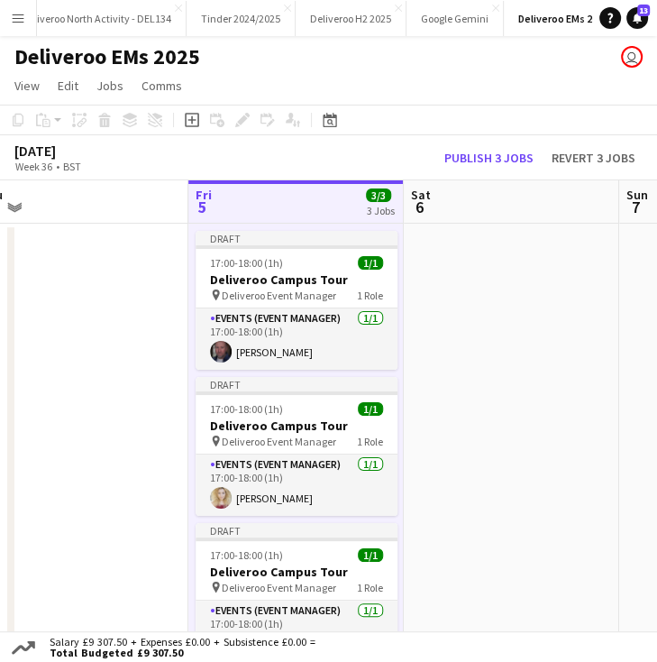
click at [278, 193] on app-board-header-date "Fri 5 3/3 3 Jobs" at bounding box center [295, 201] width 215 height 43
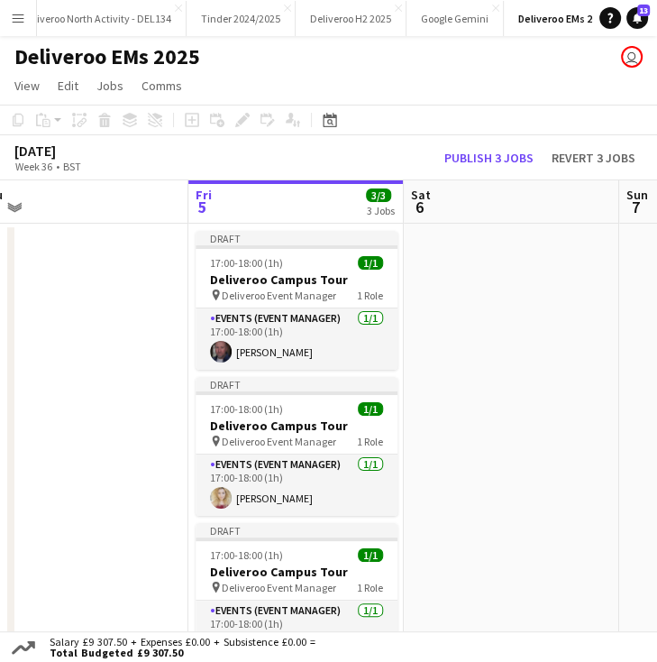
click at [278, 193] on app-board-header-date "Fri 5 3/3 3 Jobs" at bounding box center [295, 201] width 215 height 43
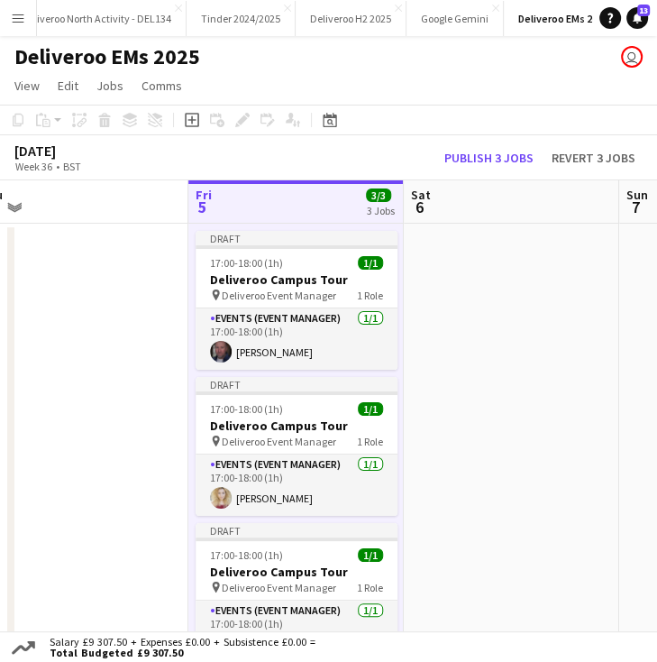
click at [270, 193] on app-board-header-date "Fri 5 3/3 3 Jobs" at bounding box center [295, 201] width 215 height 43
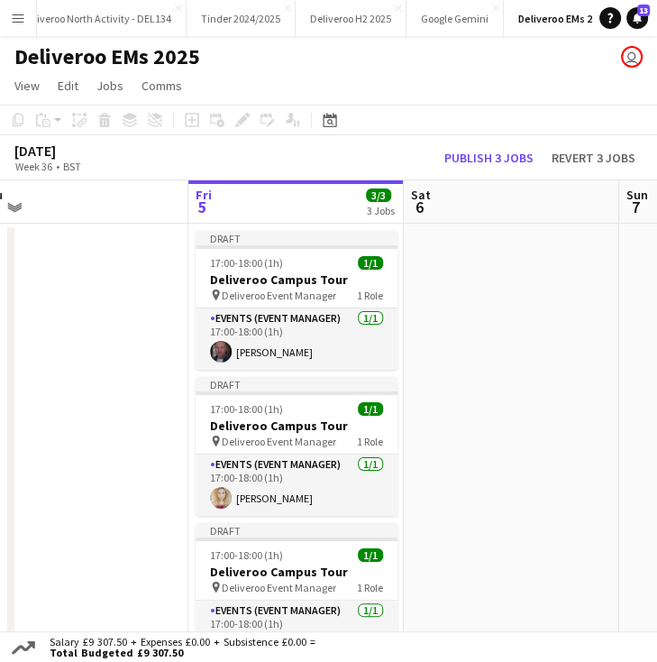
click at [270, 204] on app-board-header-date "Fri 5 3/3 3 Jobs" at bounding box center [295, 201] width 215 height 43
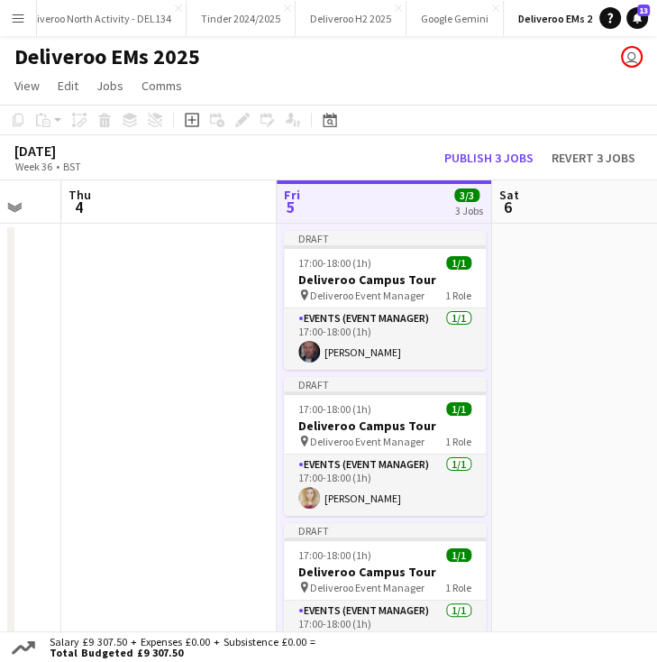
scroll to position [0, 802]
click at [375, 216] on app-board-header-date "Fri 5 3/3 3 Jobs" at bounding box center [382, 201] width 215 height 43
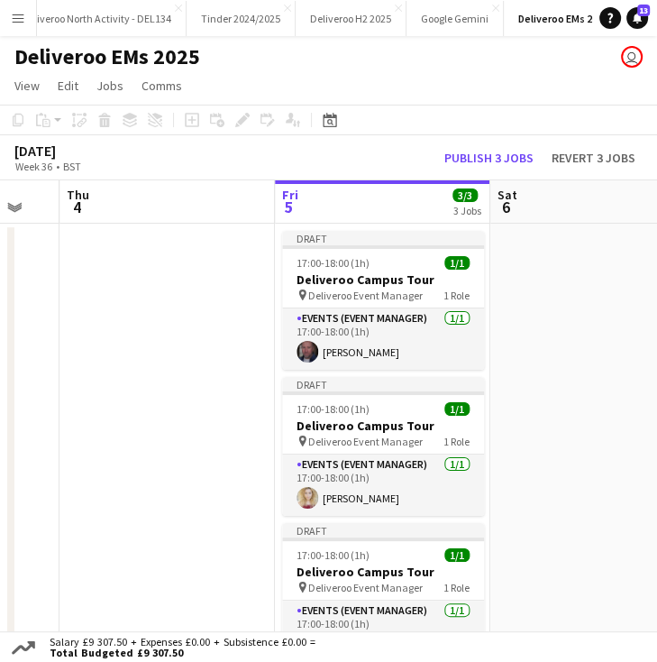
click at [349, 197] on app-board-header-date "Fri 5 3/3 3 Jobs" at bounding box center [382, 201] width 215 height 43
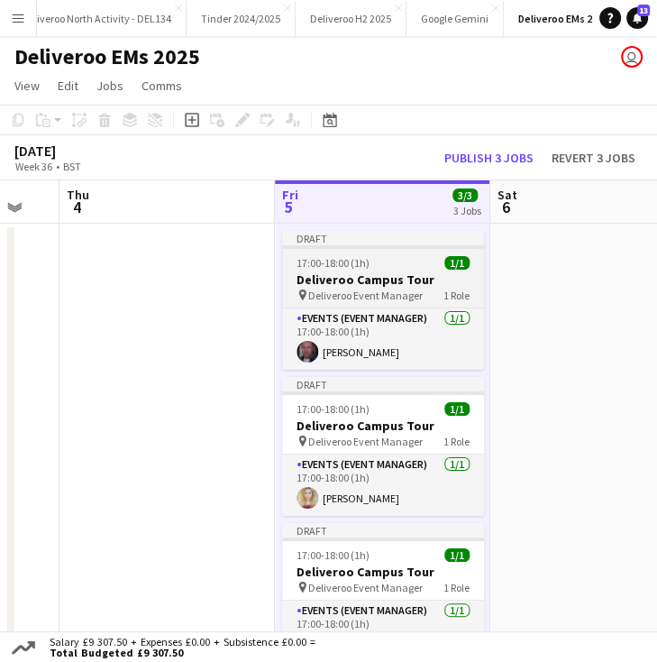
click at [364, 258] on span "17:00-18:00 (1h)" at bounding box center [333, 263] width 73 height 14
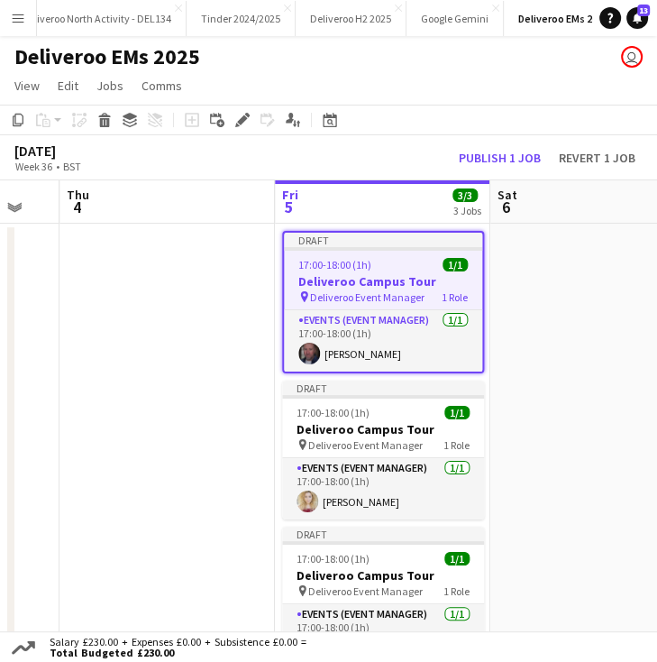
click at [335, 243] on div "Draft" at bounding box center [383, 240] width 198 height 14
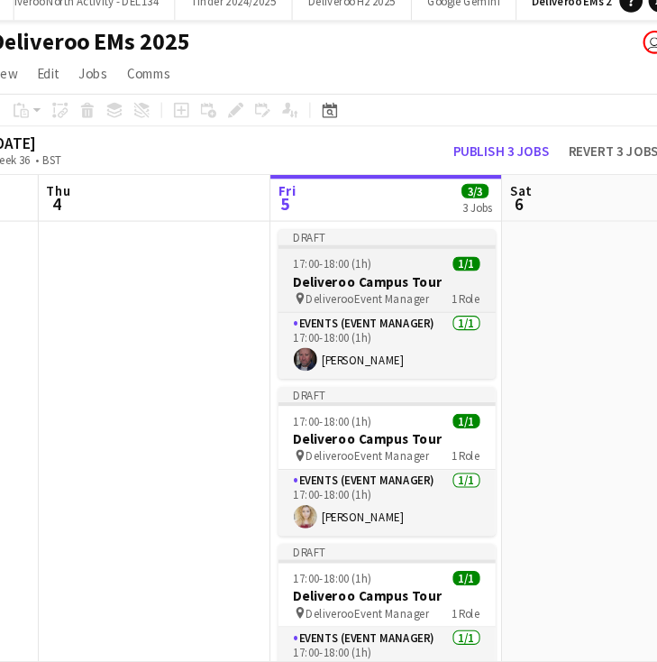
click at [328, 250] on app-job-card "Draft 17:00-18:00 (1h) 1/1 Deliveroo Campus Tour pin Deliveroo Event Manager 1 …" at bounding box center [383, 300] width 202 height 139
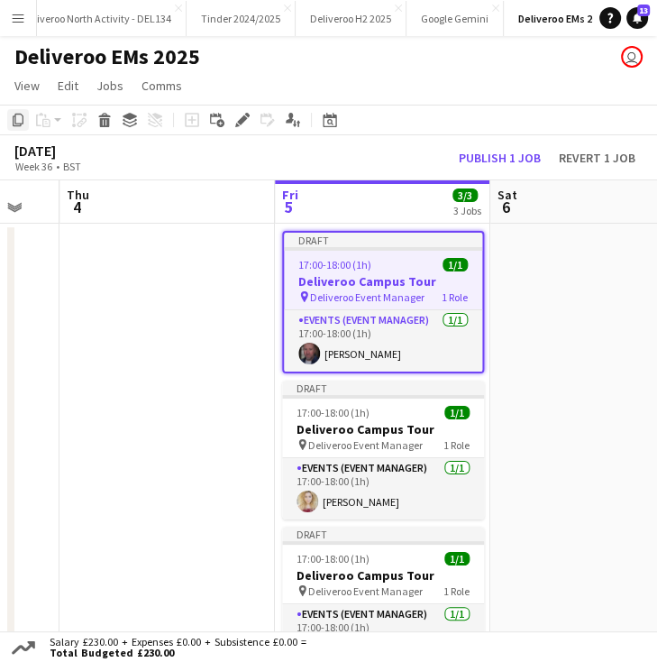
click at [22, 117] on icon "Copy" at bounding box center [18, 120] width 14 height 14
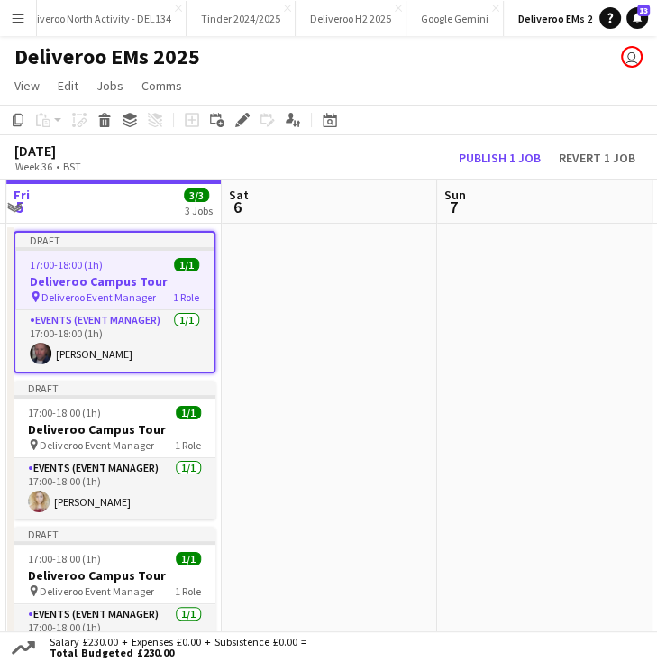
scroll to position [0, 649]
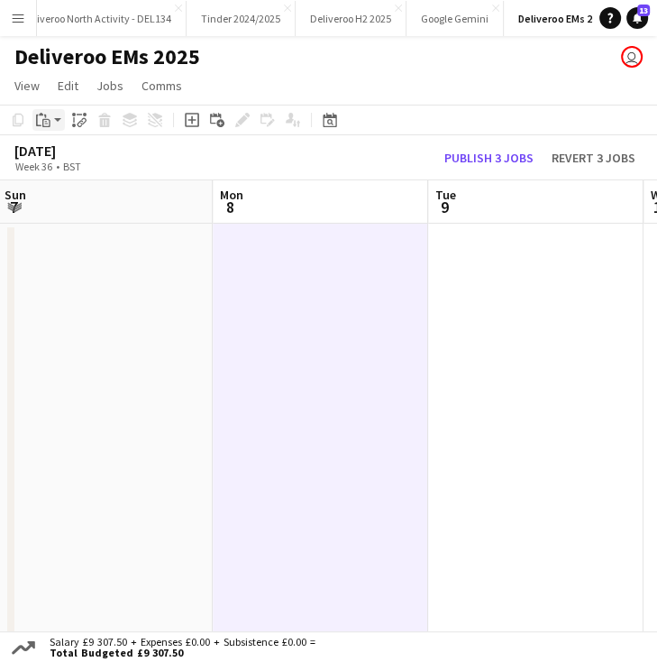
click at [40, 124] on icon at bounding box center [38, 120] width 5 height 12
click at [142, 158] on link "Paste Ctrl+V" at bounding box center [132, 154] width 169 height 16
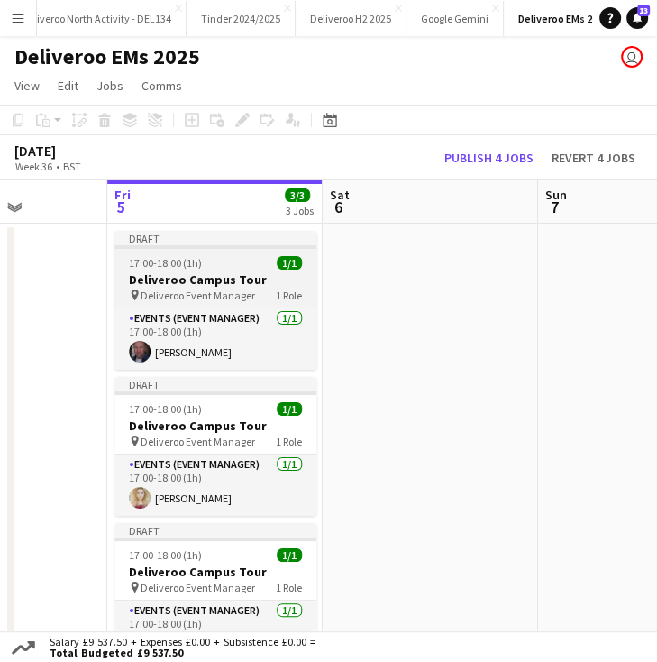
scroll to position [0, 538]
click at [221, 247] on div at bounding box center [216, 247] width 202 height 4
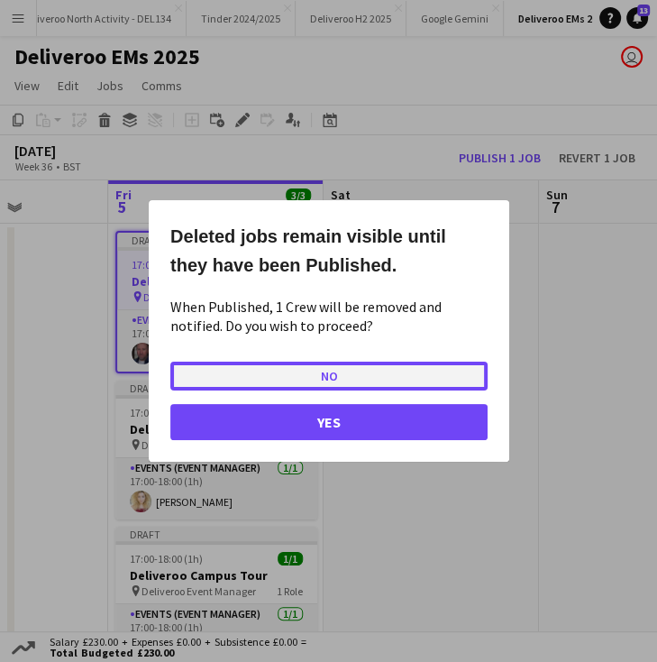
click at [332, 369] on button "No" at bounding box center [328, 376] width 317 height 29
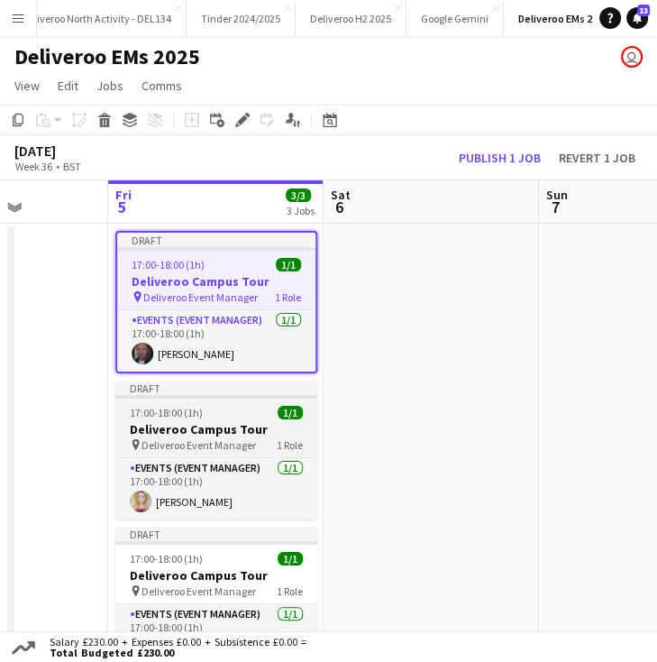
click at [250, 388] on div "Draft" at bounding box center [216, 387] width 202 height 14
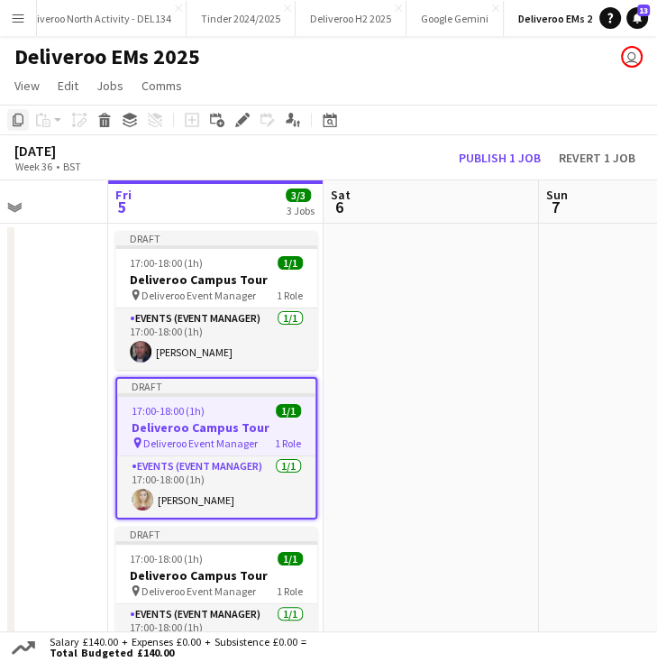
click at [12, 130] on div "Copy" at bounding box center [18, 120] width 22 height 22
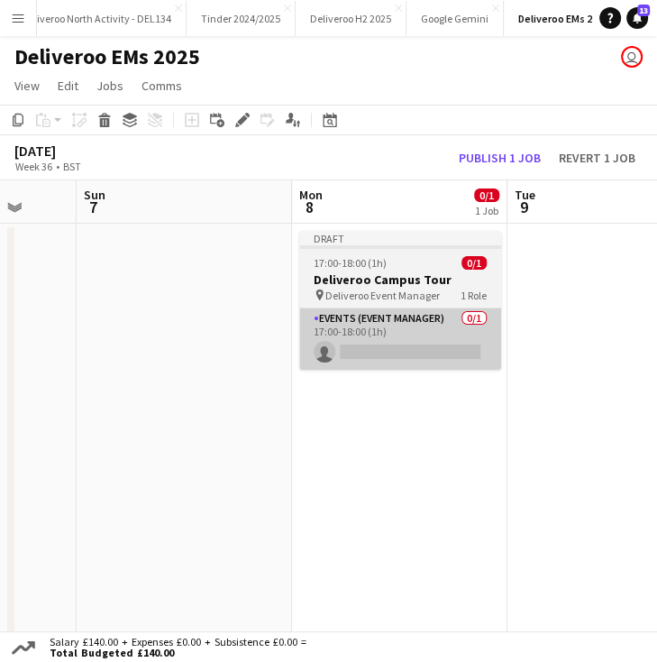
scroll to position [0, 601]
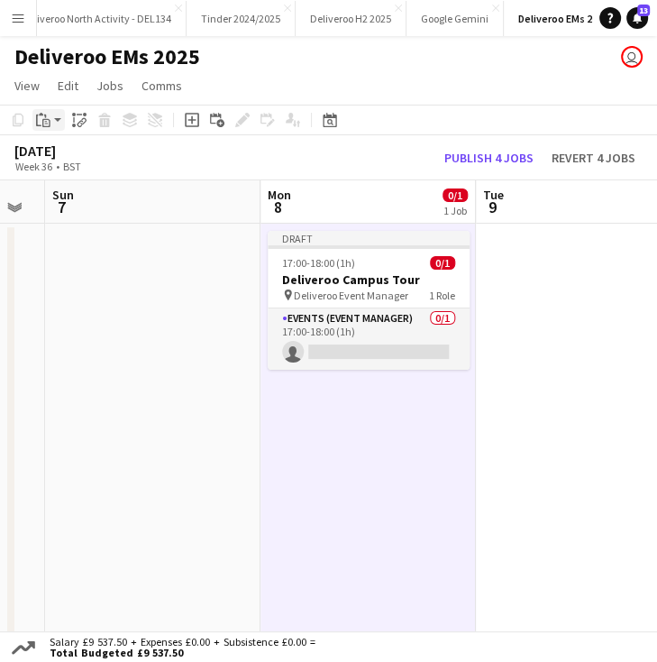
click at [45, 120] on icon at bounding box center [46, 123] width 8 height 8
click at [91, 151] on link "Paste Ctrl+V" at bounding box center [132, 154] width 169 height 16
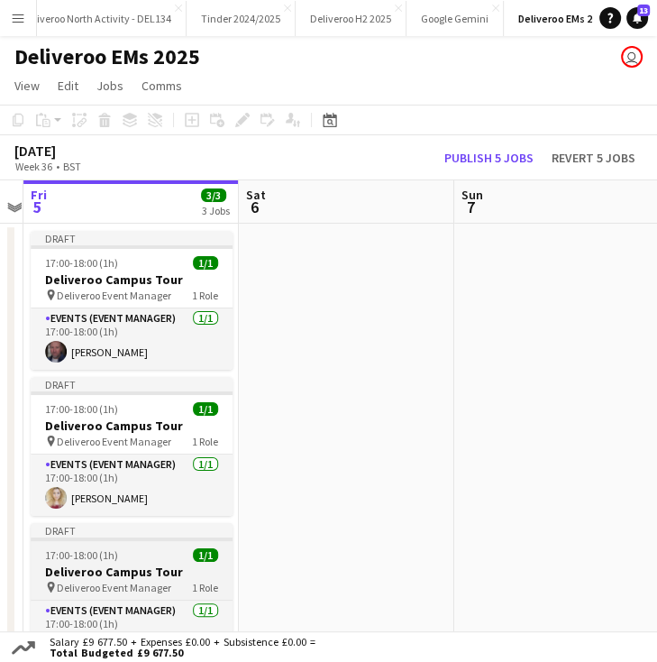
scroll to position [0, 405]
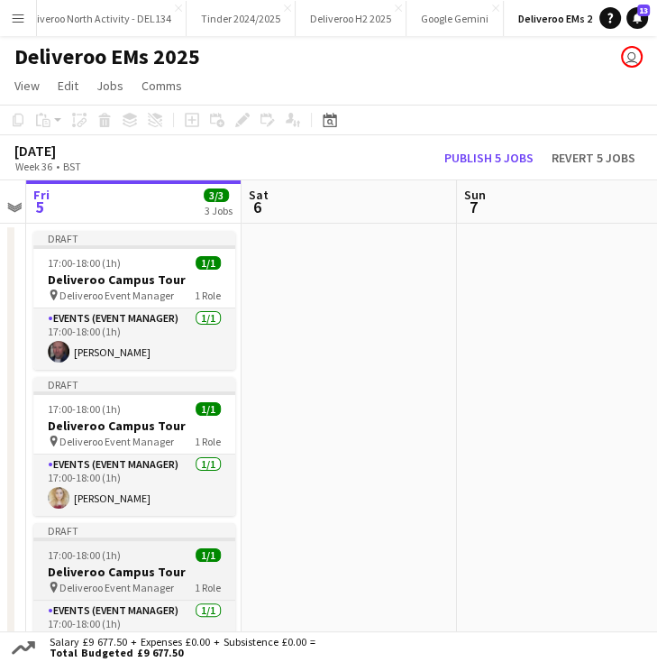
click at [123, 544] on app-job-card "Draft 17:00-18:00 (1h) 1/1 Deliveroo Campus Tour pin Deliveroo Event Manager 1 …" at bounding box center [134, 592] width 202 height 139
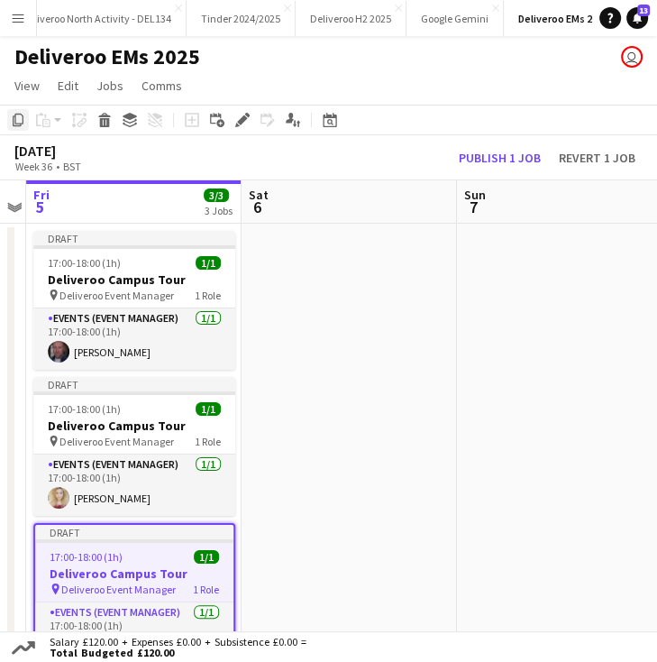
click at [15, 116] on icon at bounding box center [18, 120] width 11 height 13
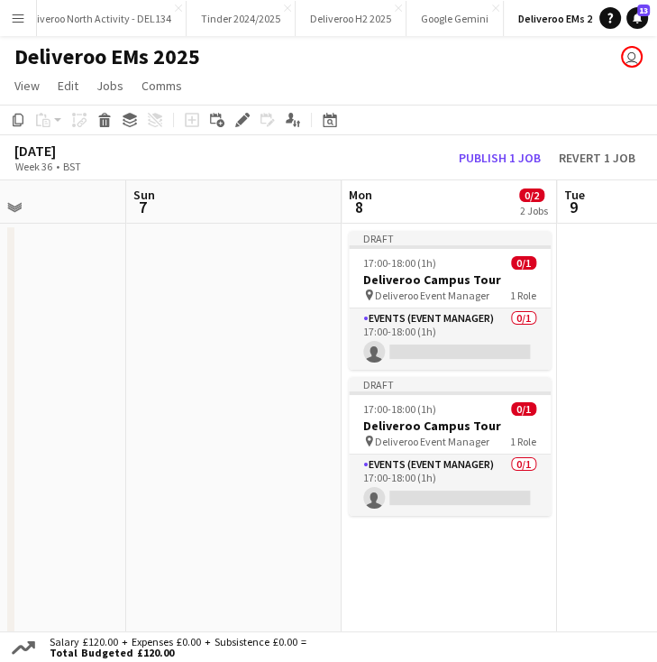
scroll to position [0, 737]
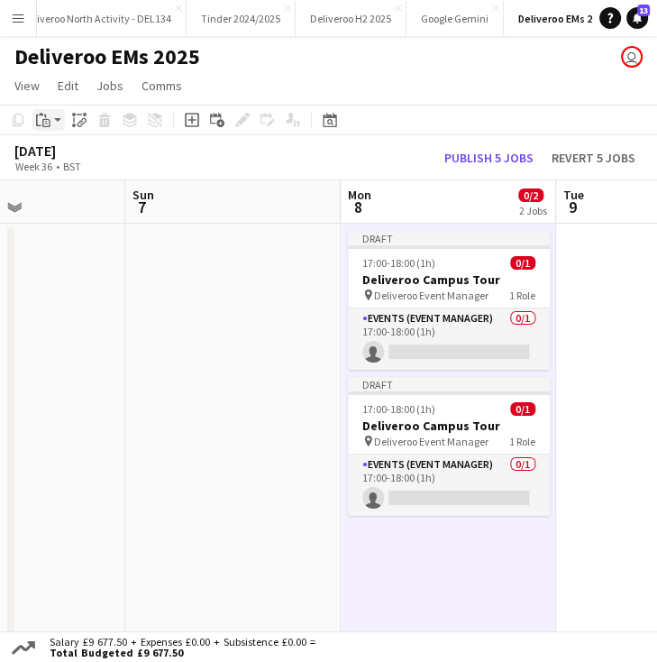
click at [43, 114] on icon "Paste" at bounding box center [43, 120] width 14 height 14
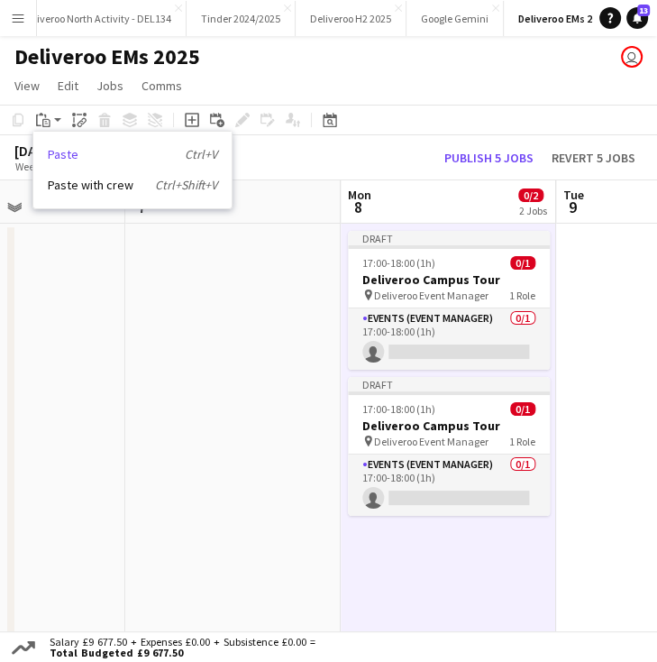
click at [95, 159] on link "Paste Ctrl+V" at bounding box center [132, 154] width 169 height 16
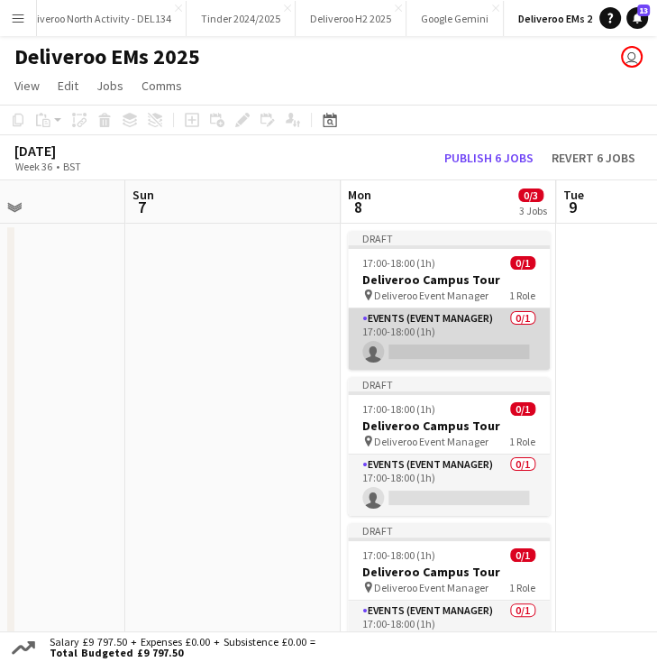
click at [426, 354] on app-card-role "Events (Event Manager) 0/1 17:00-18:00 (1h) single-neutral-actions" at bounding box center [449, 338] width 202 height 61
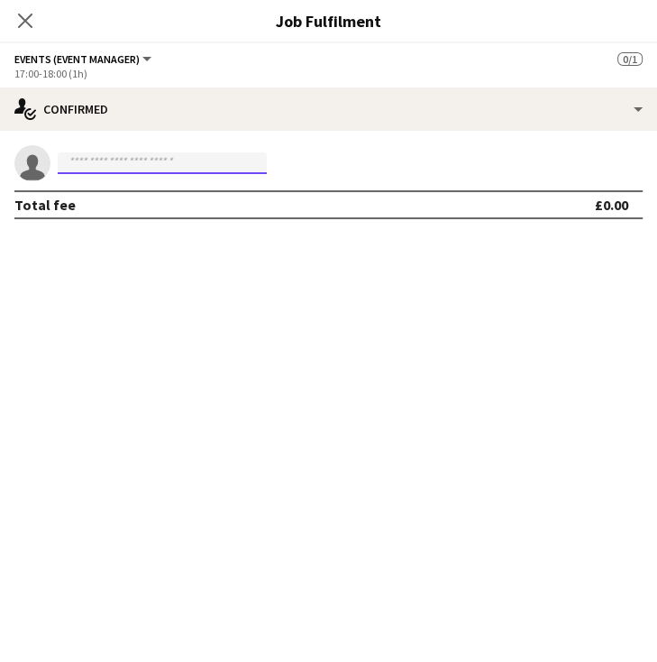
click at [208, 163] on input at bounding box center [162, 163] width 209 height 22
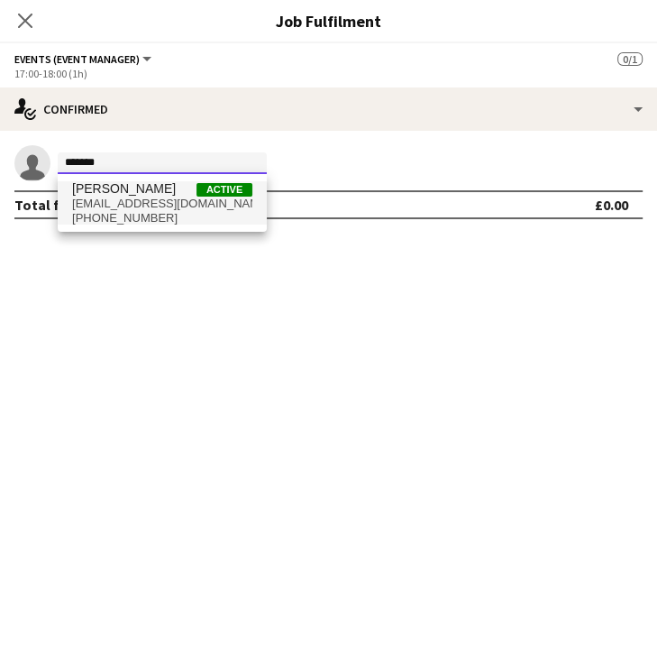
type input "*******"
click at [151, 197] on span "lee73t@gmail.com" at bounding box center [162, 204] width 180 height 14
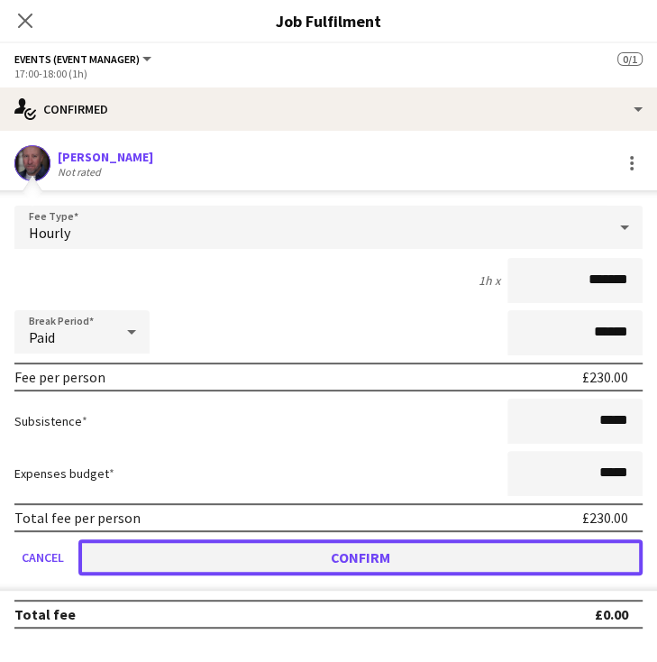
click at [453, 552] on button "Confirm" at bounding box center [360, 557] width 564 height 36
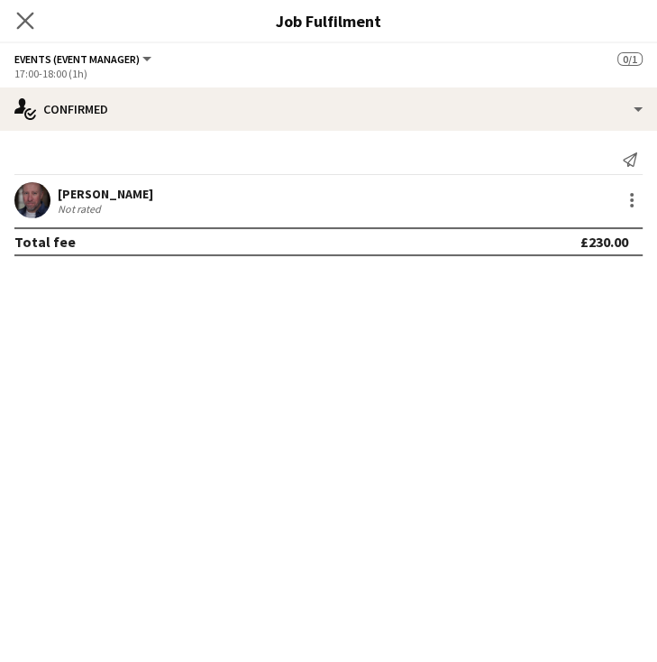
click at [29, 10] on app-icon "Close pop-in" at bounding box center [26, 21] width 26 height 26
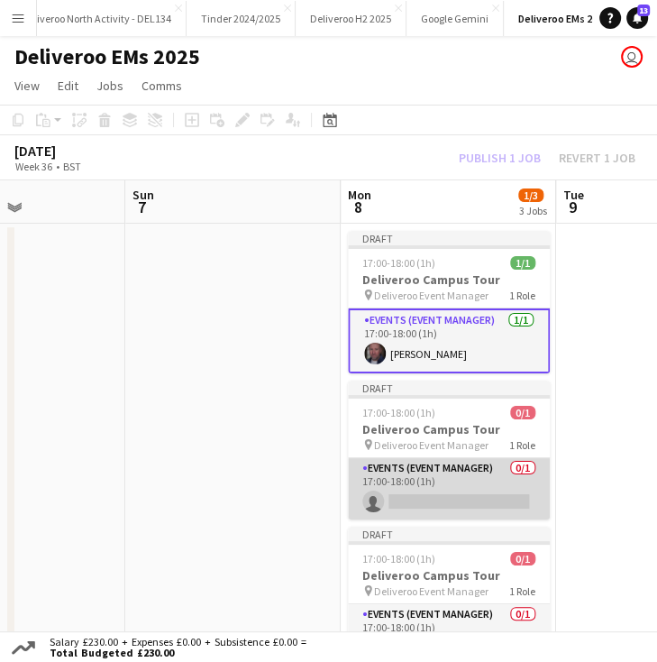
click at [449, 498] on app-card-role "Events (Event Manager) 0/1 17:00-18:00 (1h) single-neutral-actions" at bounding box center [449, 488] width 202 height 61
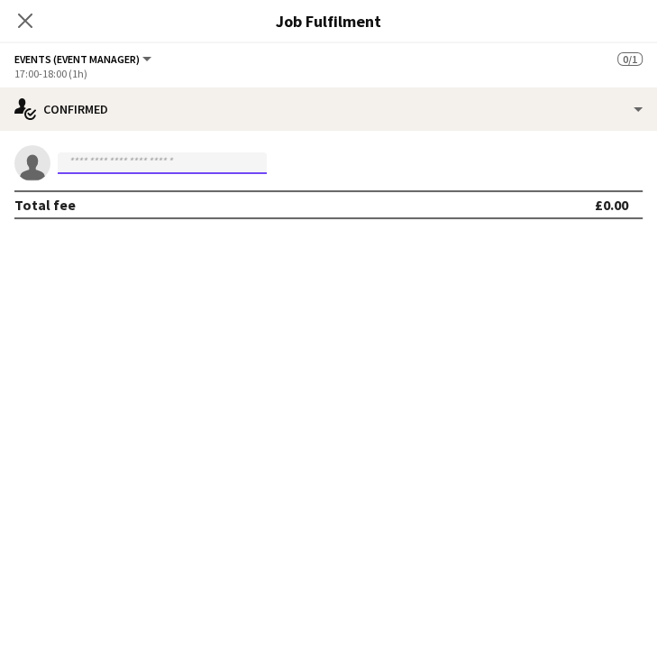
click at [220, 167] on input at bounding box center [162, 163] width 209 height 22
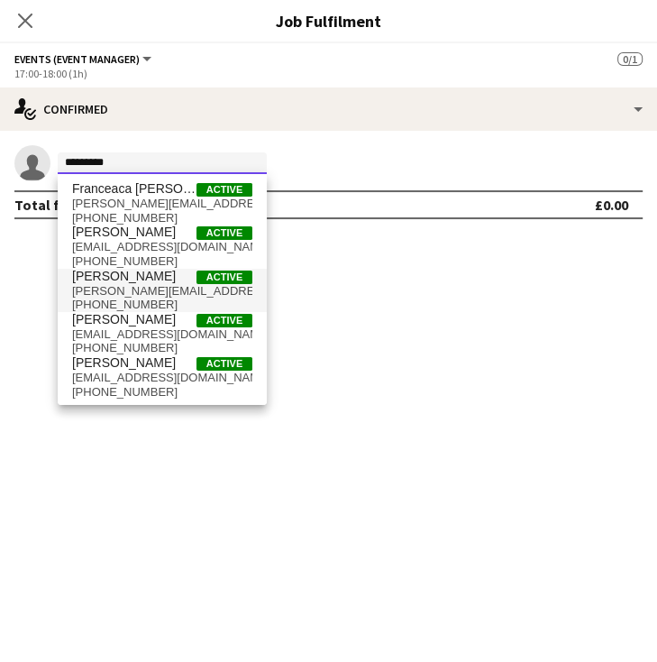
type input "********"
click at [146, 278] on span "Courtney Duncan" at bounding box center [124, 276] width 104 height 15
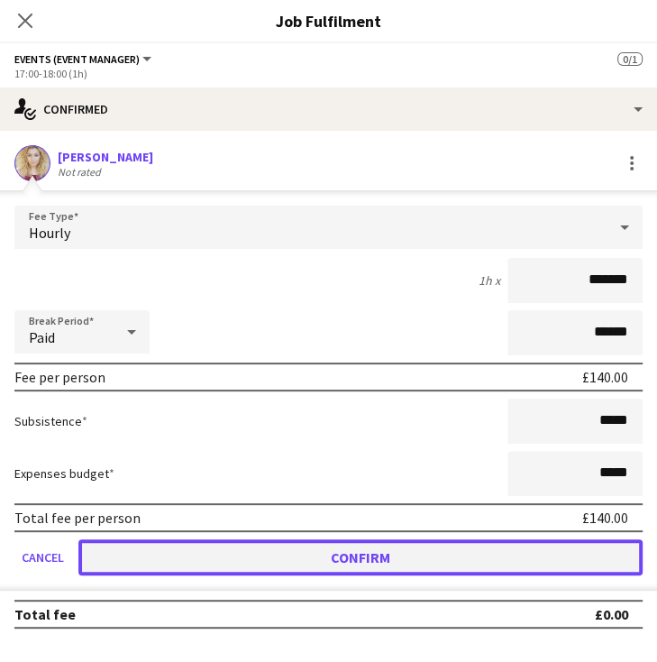
click at [343, 563] on button "Confirm" at bounding box center [360, 557] width 564 height 36
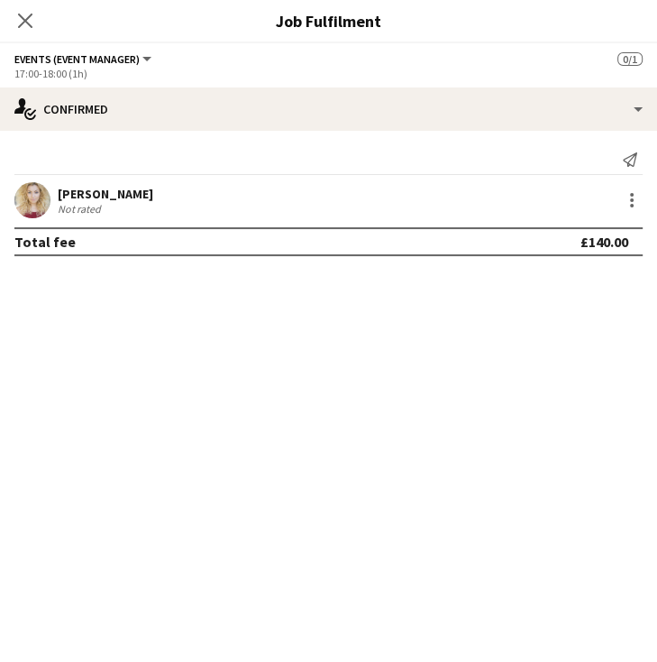
scroll to position [522, 0]
click at [25, 31] on app-icon "Close pop-in" at bounding box center [26, 21] width 26 height 26
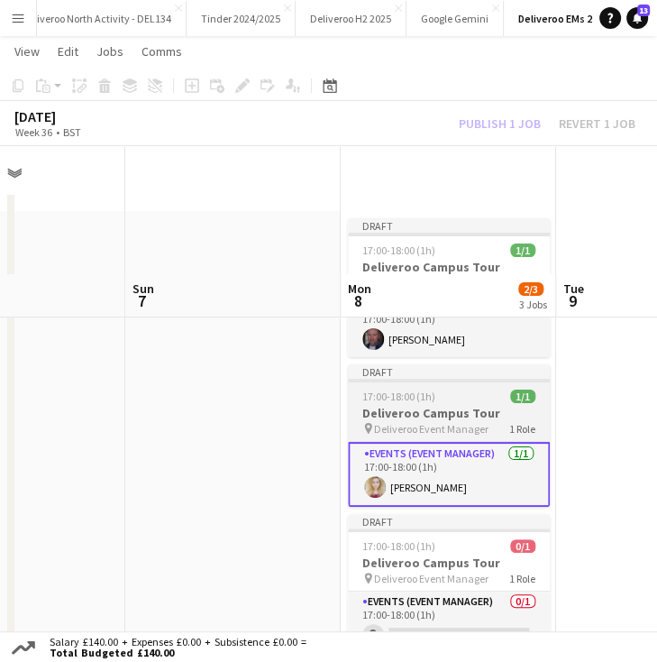
scroll to position [154, 0]
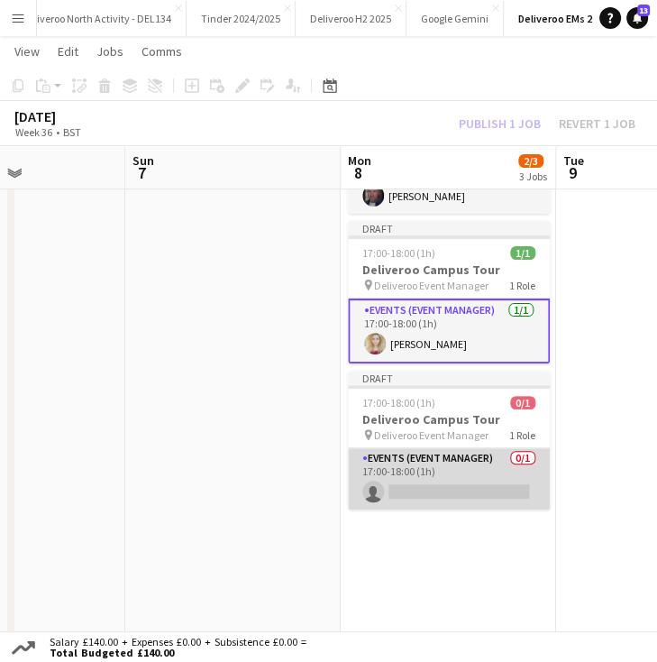
click at [440, 484] on app-card-role "Events (Event Manager) 0/1 17:00-18:00 (1h) single-neutral-actions" at bounding box center [449, 478] width 202 height 61
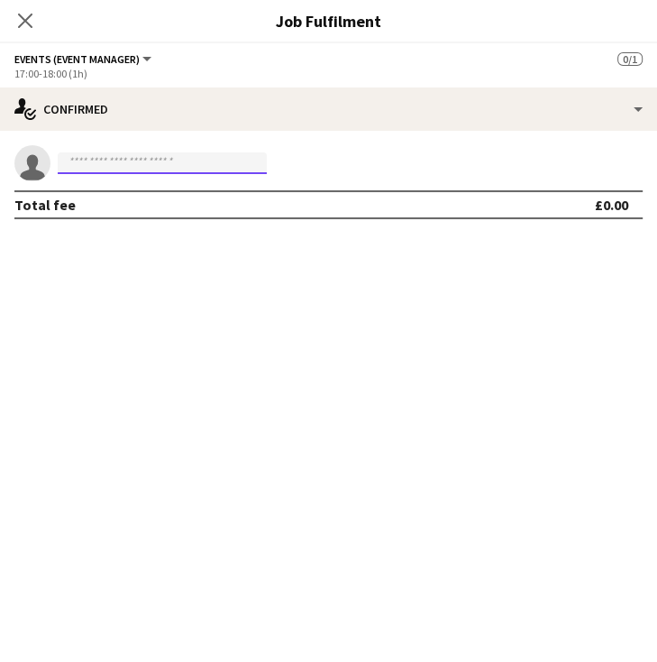
click at [163, 168] on input at bounding box center [162, 163] width 209 height 22
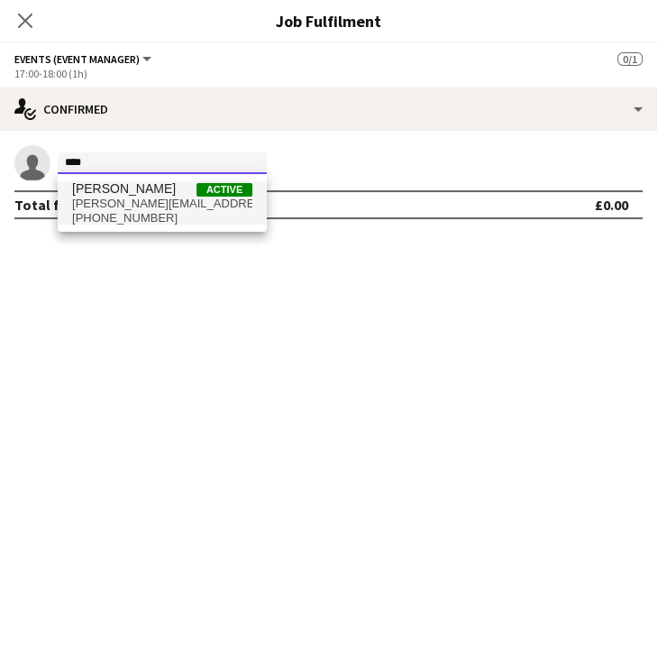
type input "****"
click at [141, 214] on span "+447833338014" at bounding box center [162, 218] width 180 height 14
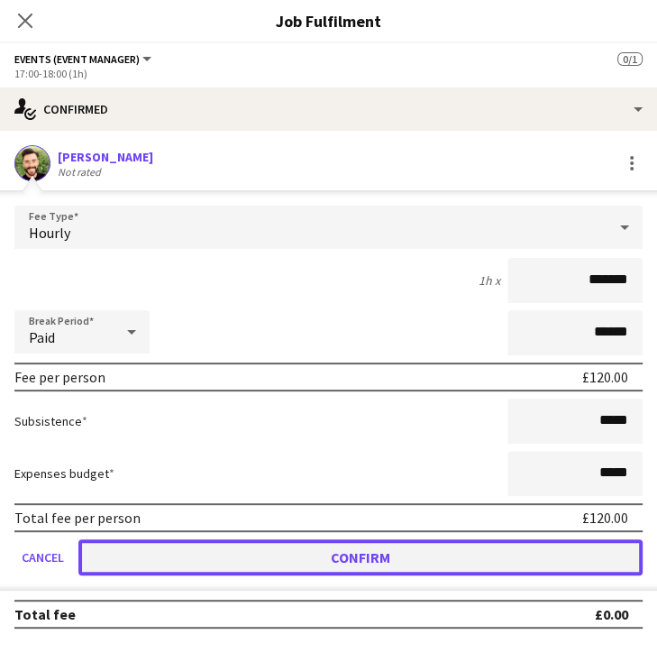
click at [418, 558] on button "Confirm" at bounding box center [360, 557] width 564 height 36
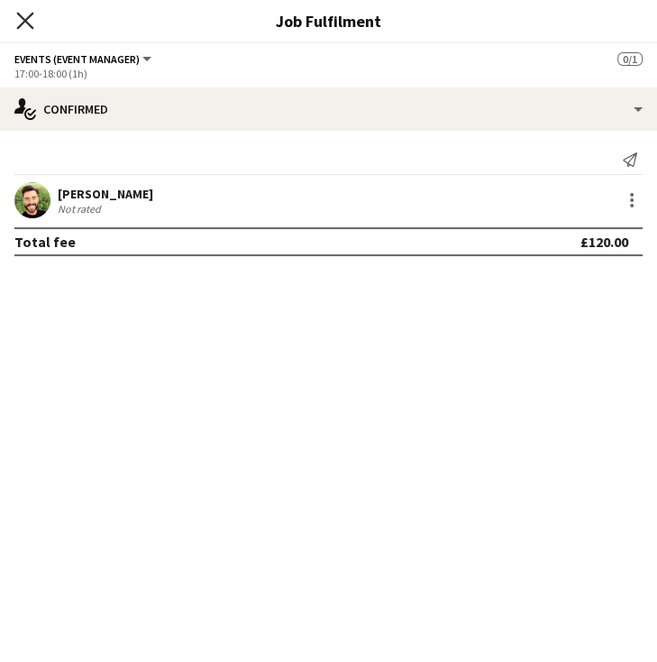
click at [27, 14] on icon "Close pop-in" at bounding box center [24, 20] width 17 height 17
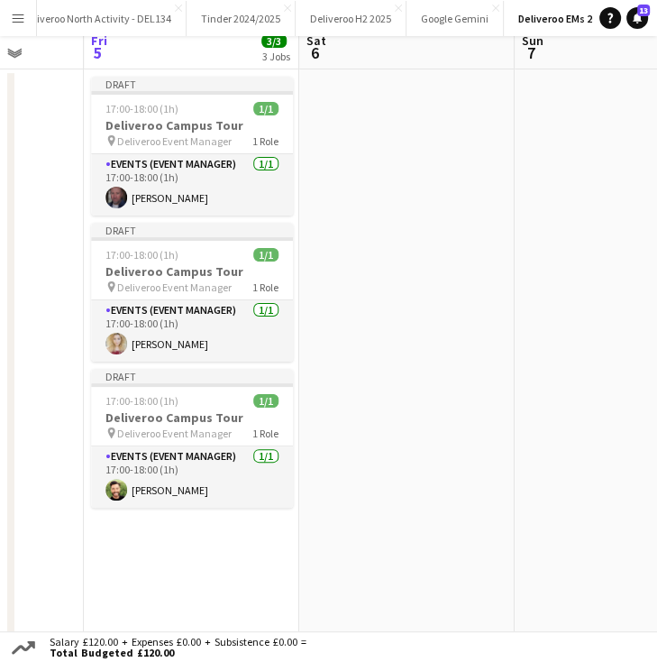
scroll to position [0, 0]
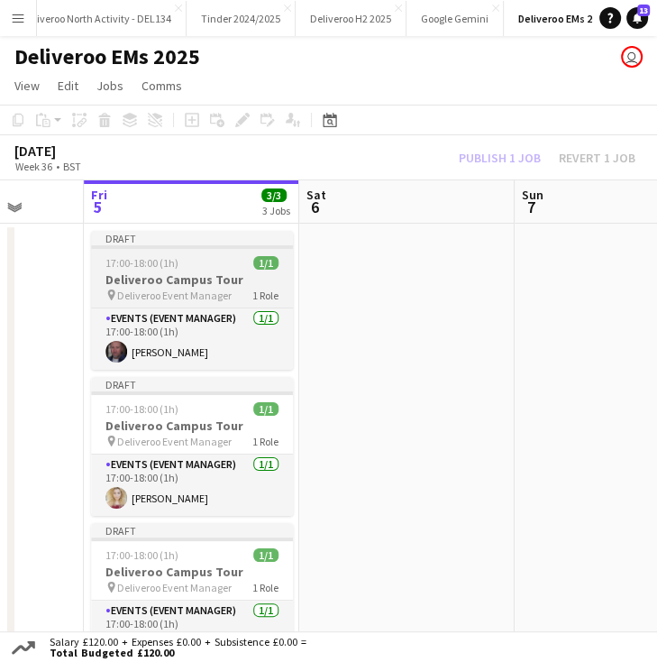
click at [234, 243] on div "Draft" at bounding box center [192, 238] width 202 height 14
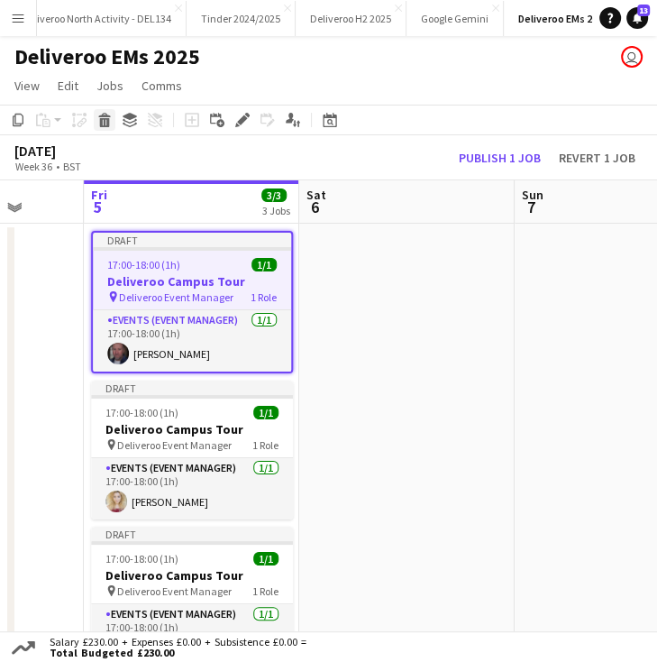
click at [107, 121] on icon at bounding box center [105, 122] width 10 height 9
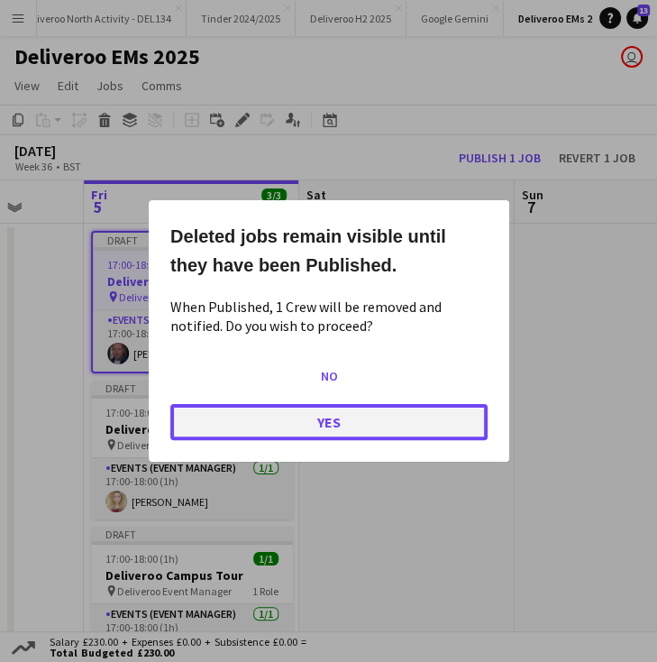
click at [245, 430] on button "Yes" at bounding box center [328, 422] width 317 height 36
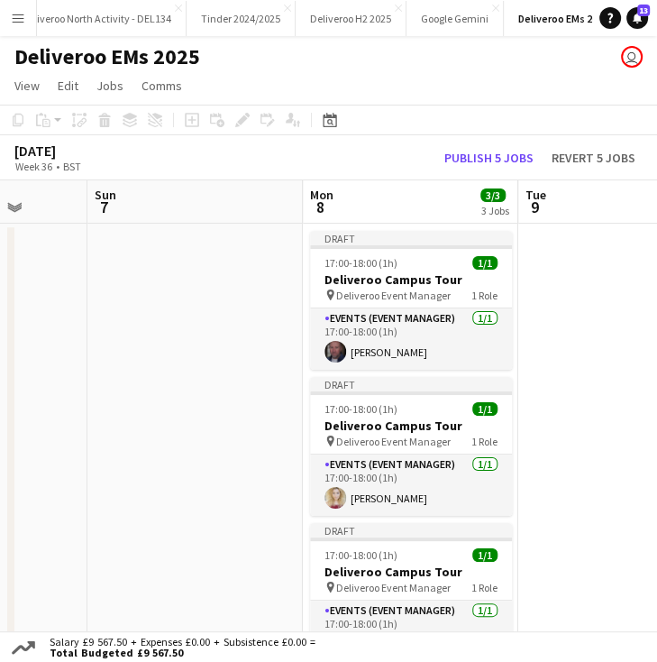
scroll to position [0, 506]
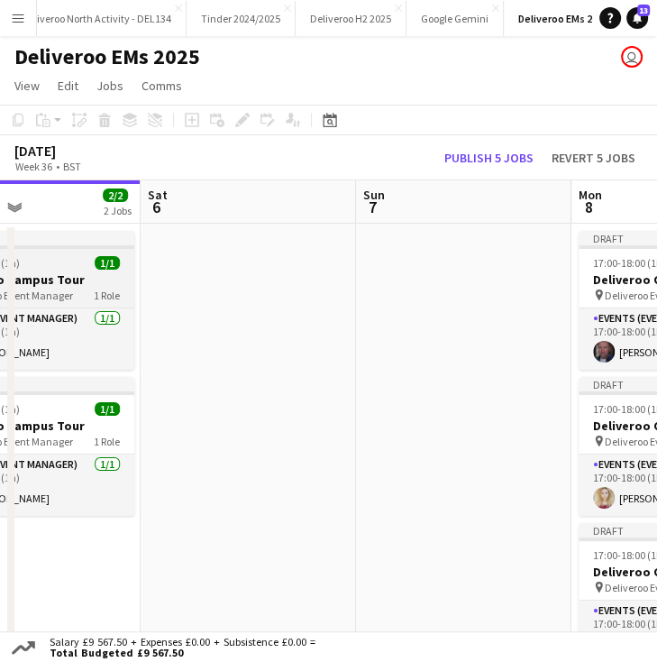
click at [102, 243] on div "Draft" at bounding box center [33, 238] width 202 height 14
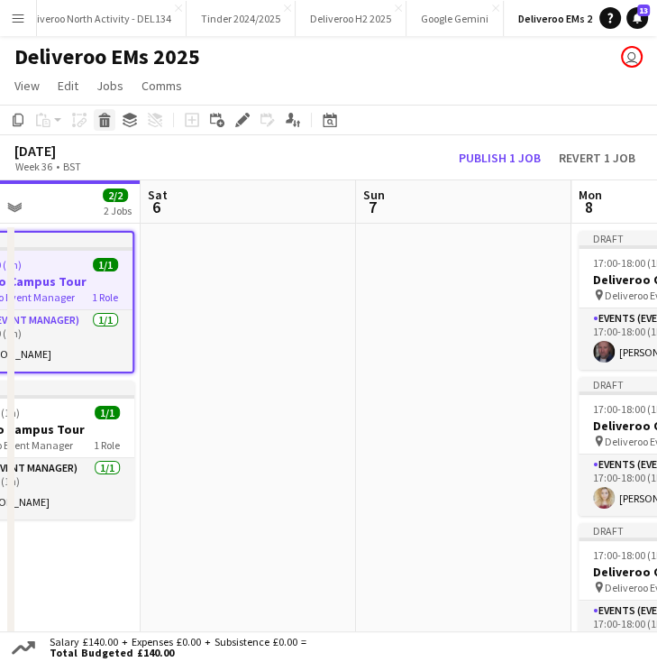
click at [105, 116] on icon at bounding box center [104, 115] width 12 height 5
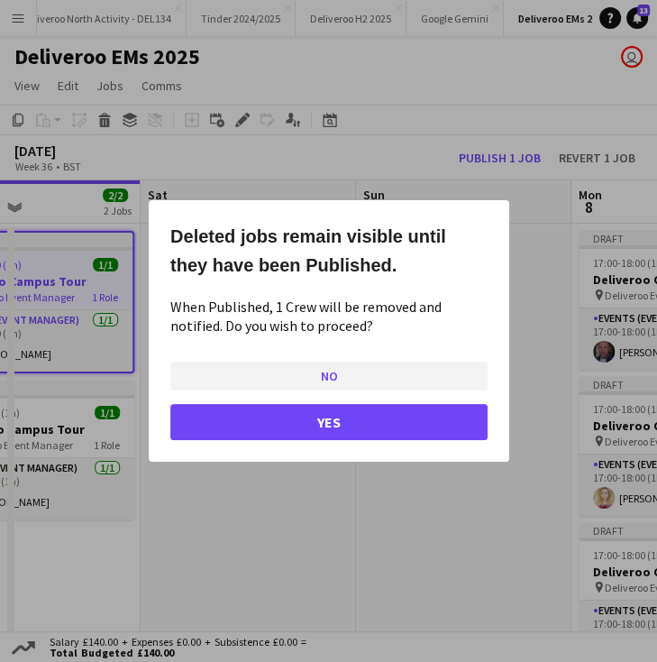
click at [247, 383] on button "No" at bounding box center [328, 376] width 317 height 29
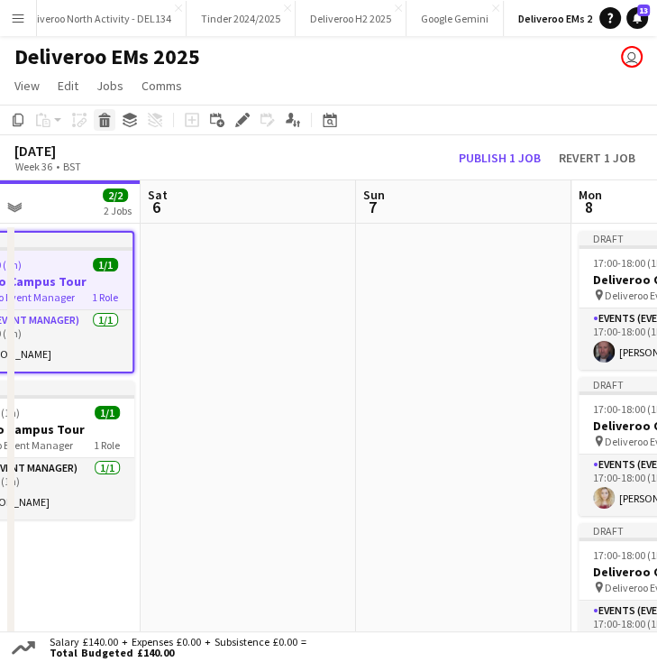
click at [99, 120] on icon "Delete" at bounding box center [104, 120] width 14 height 14
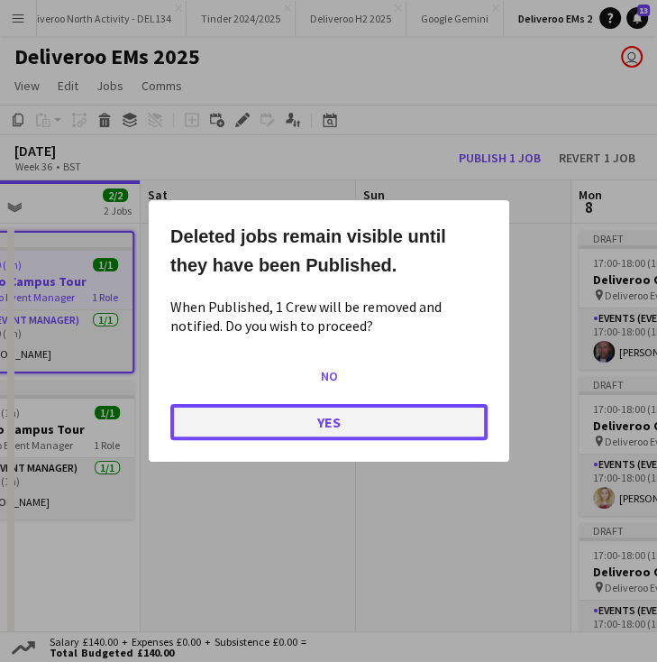
click at [254, 419] on button "Yes" at bounding box center [328, 422] width 317 height 36
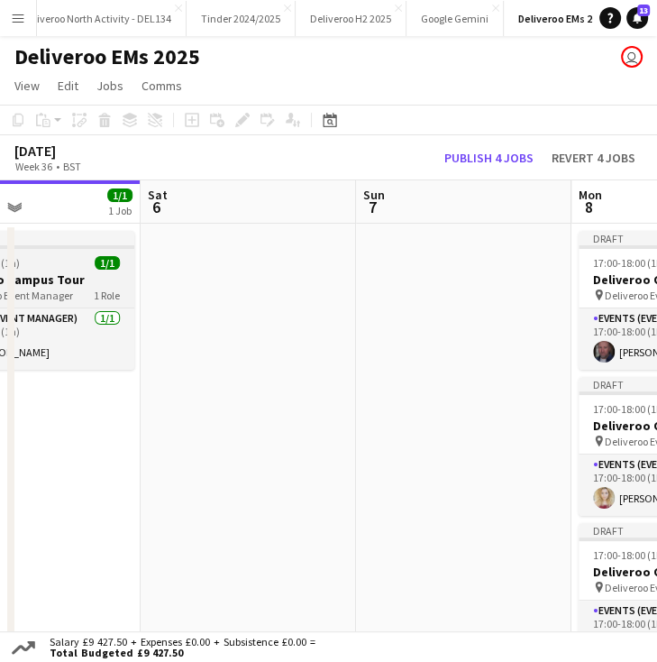
click at [89, 237] on div "Draft" at bounding box center [33, 238] width 202 height 14
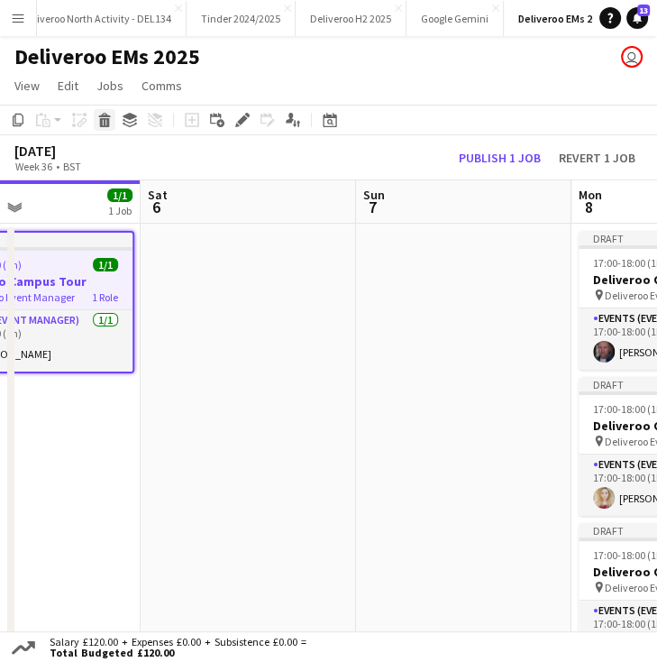
click at [97, 127] on icon "Delete" at bounding box center [104, 120] width 14 height 14
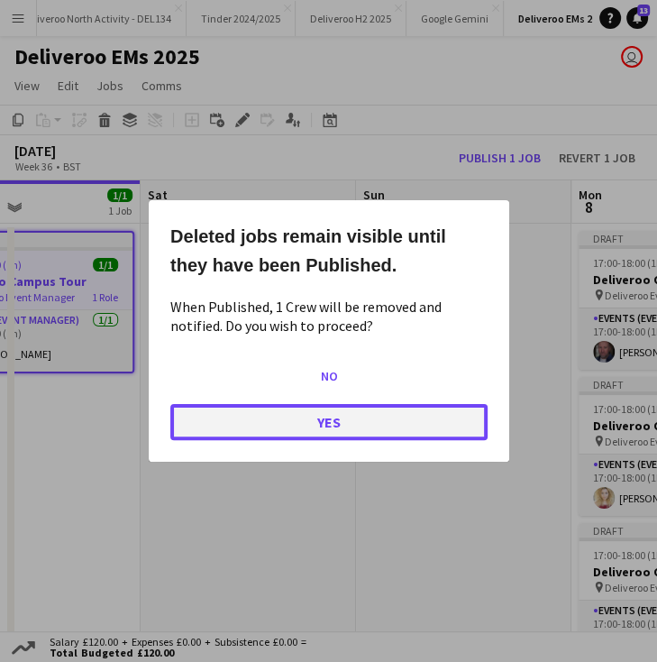
click at [245, 423] on button "Yes" at bounding box center [328, 422] width 317 height 36
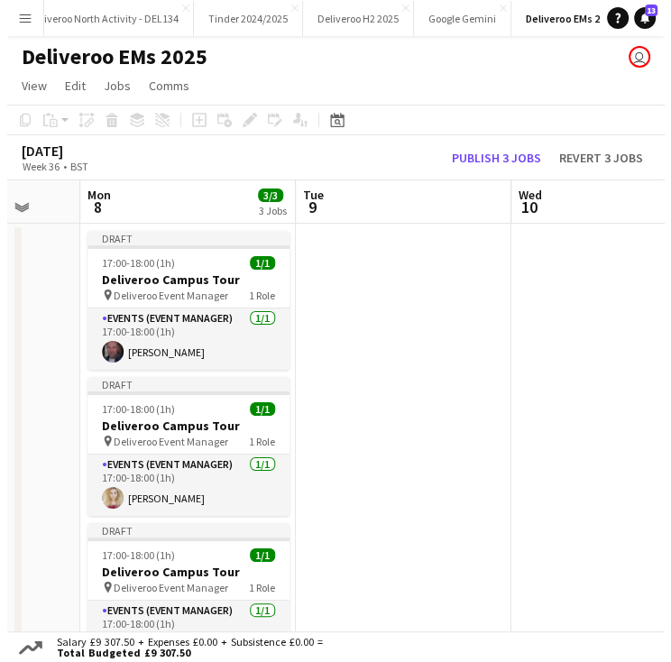
scroll to position [0, 570]
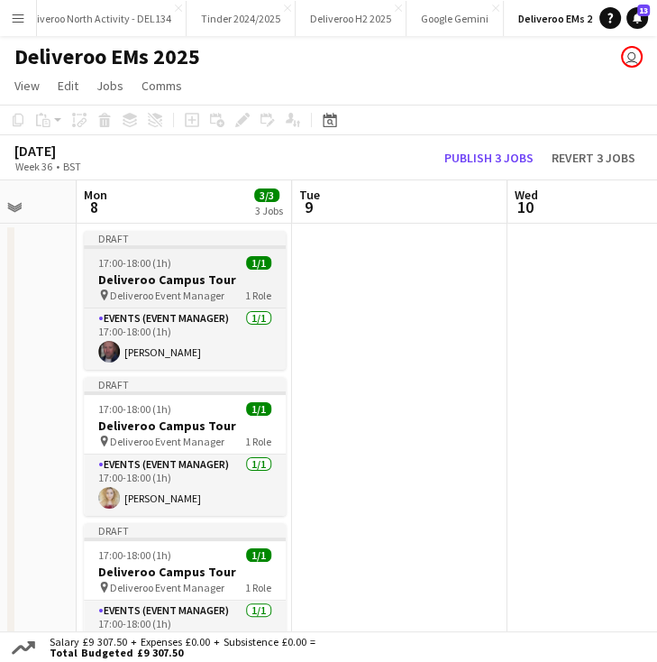
click at [220, 236] on div "Draft" at bounding box center [185, 238] width 202 height 14
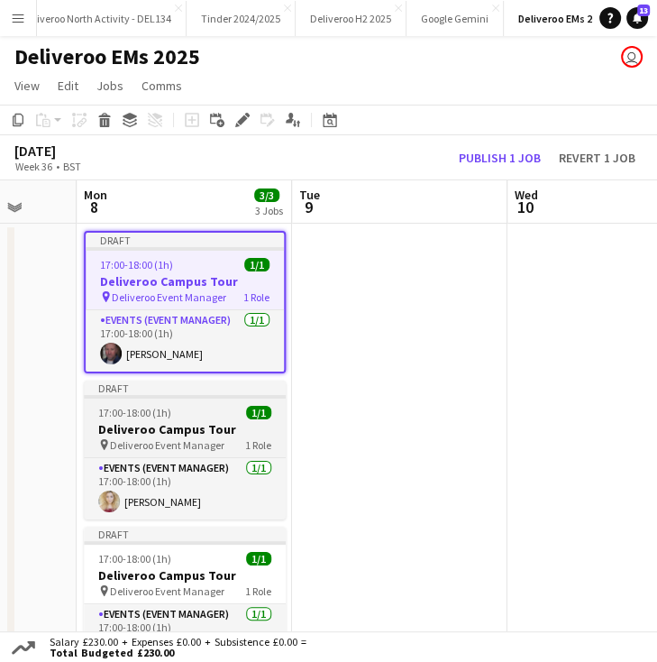
click at [202, 383] on div "Draft" at bounding box center [185, 387] width 202 height 14
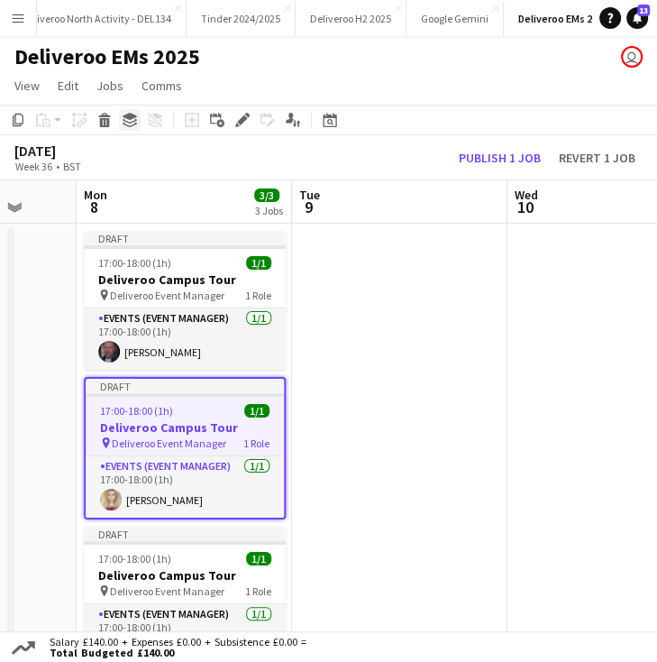
click at [127, 125] on icon at bounding box center [130, 125] width 14 height 5
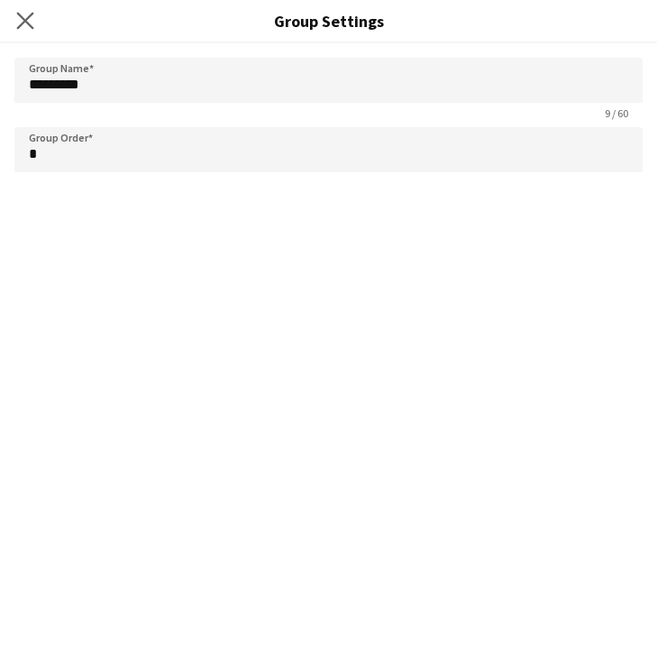
click at [25, 30] on app-icon "Close pop-in" at bounding box center [26, 21] width 26 height 26
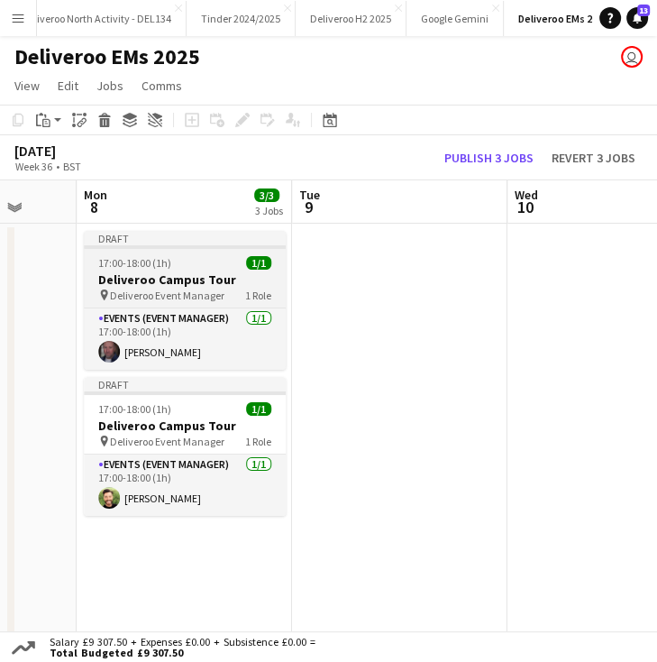
click at [139, 233] on div "Draft" at bounding box center [185, 238] width 202 height 14
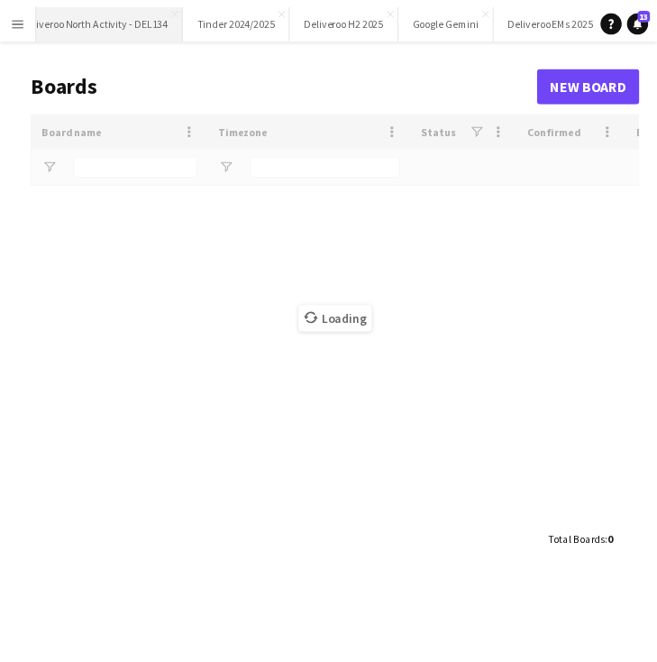
scroll to position [0, 737]
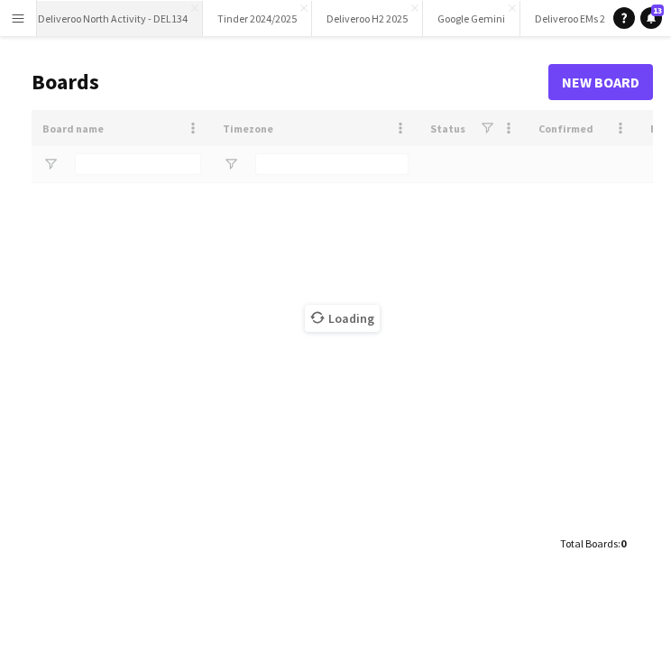
type input "*********"
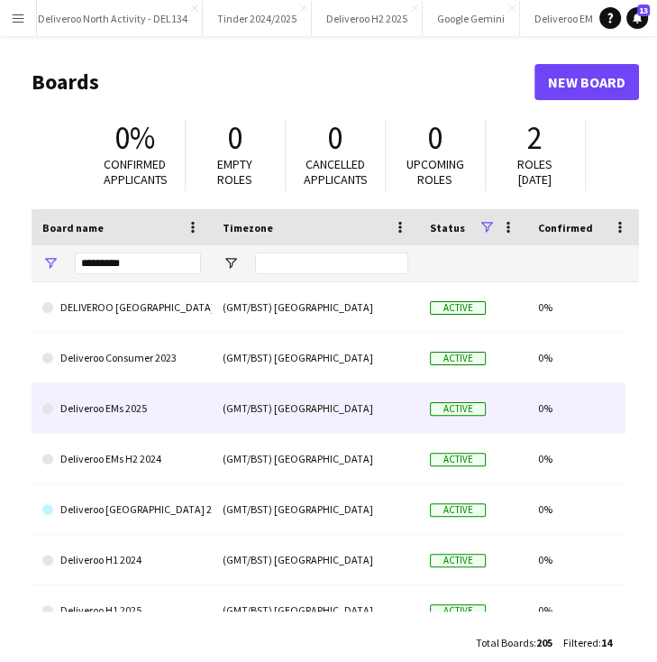
click at [162, 406] on link "Deliveroo EMs 2025" at bounding box center [121, 408] width 159 height 50
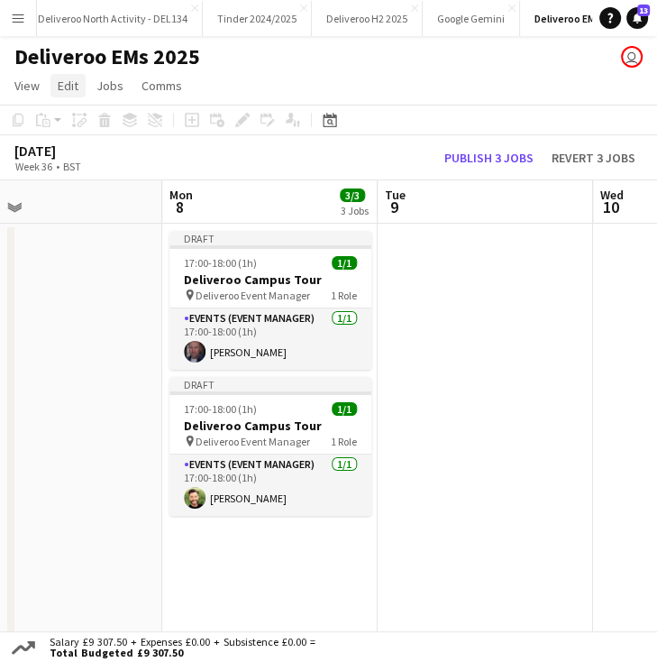
click at [76, 87] on span "Edit" at bounding box center [68, 86] width 21 height 16
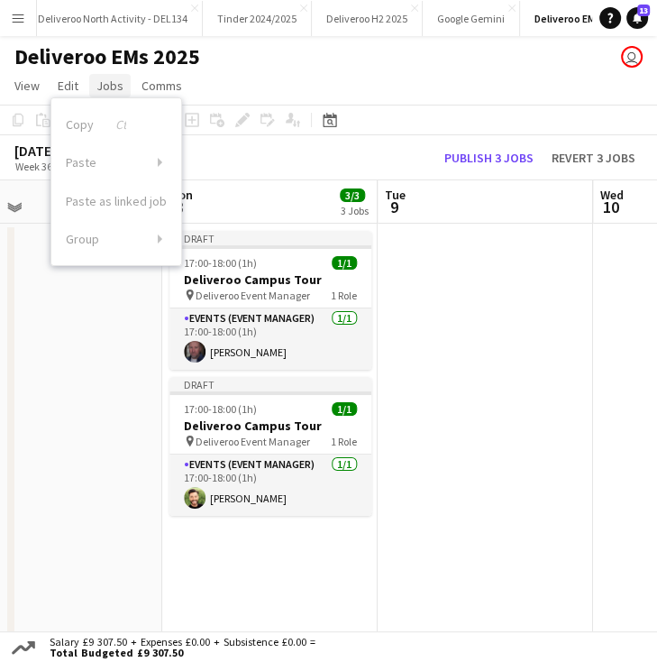
click at [106, 87] on span "Jobs" at bounding box center [109, 86] width 27 height 16
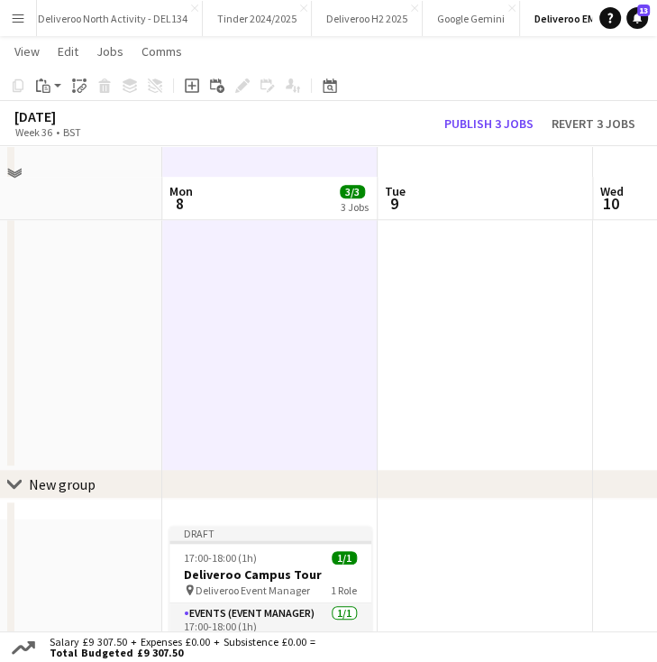
scroll to position [750, 0]
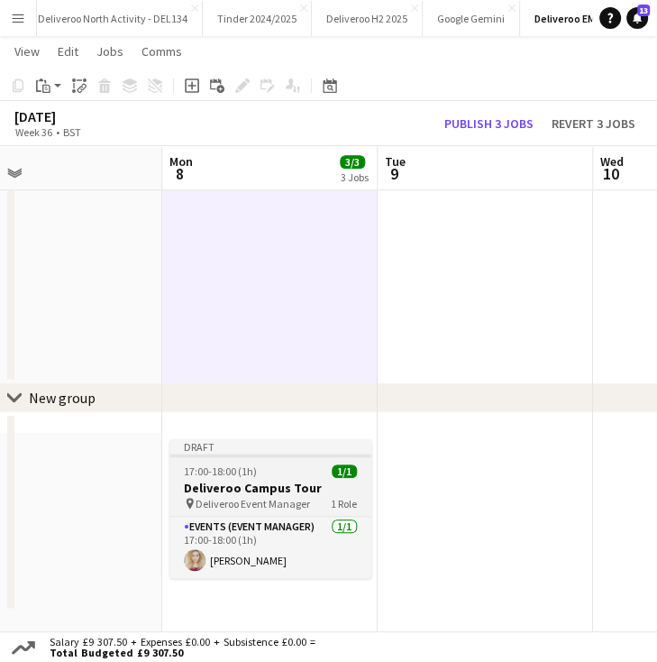
click at [286, 443] on div "Draft" at bounding box center [270, 446] width 202 height 14
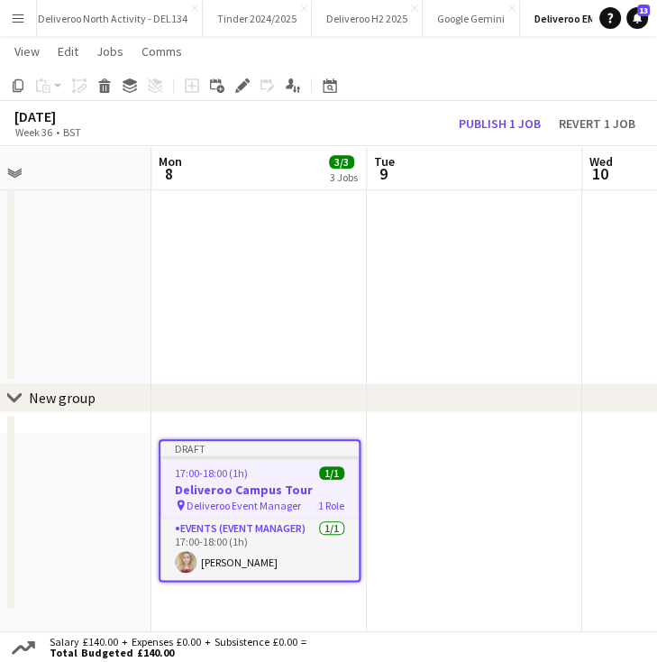
scroll to position [0, 713]
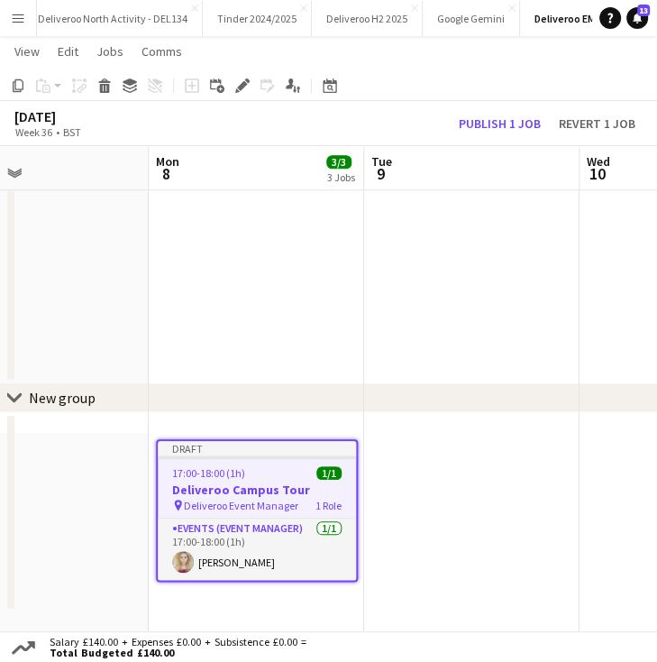
drag, startPoint x: 220, startPoint y: 444, endPoint x: 206, endPoint y: 316, distance: 127.8
click at [199, 446] on div "Draft" at bounding box center [257, 448] width 198 height 14
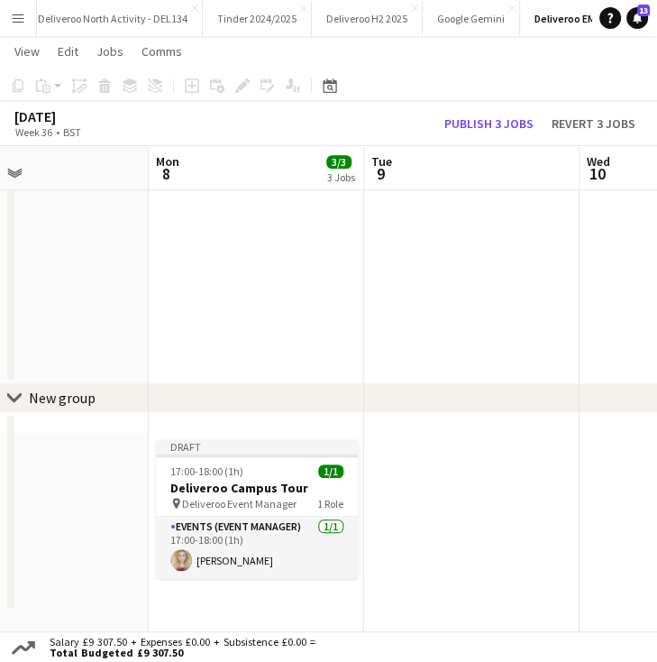
click at [33, 408] on div "chevron-right New group" at bounding box center [328, 397] width 657 height 29
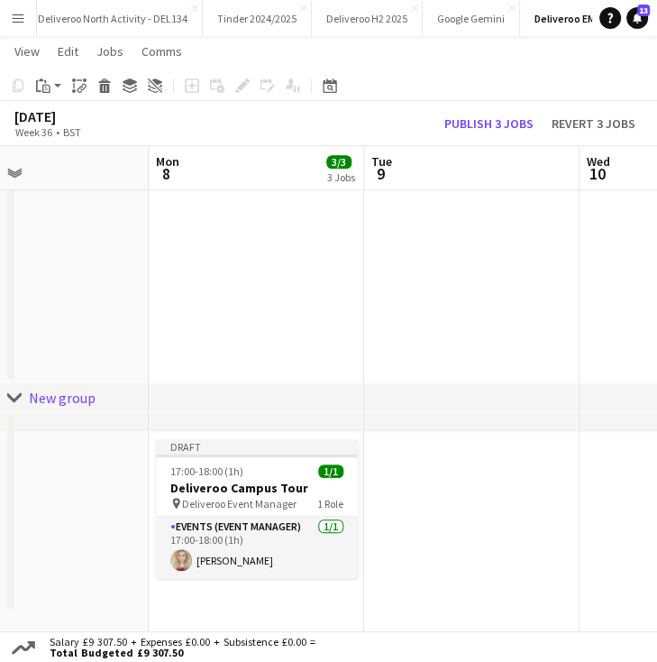
click at [32, 396] on div "New group" at bounding box center [62, 398] width 67 height 18
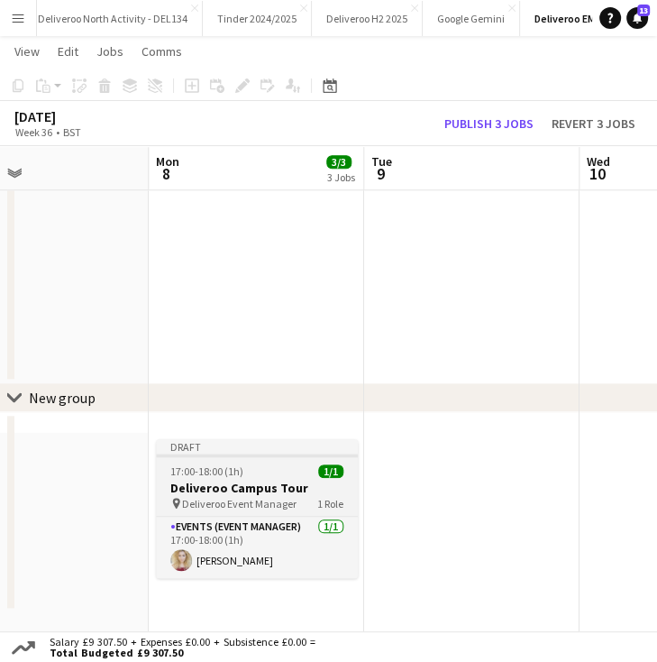
click at [187, 444] on div "Draft" at bounding box center [257, 446] width 202 height 14
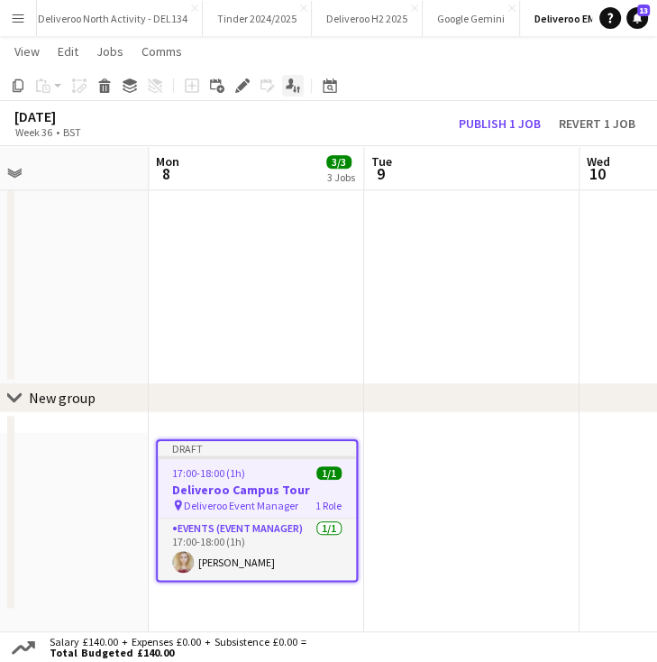
click at [292, 88] on icon "Applicants" at bounding box center [293, 85] width 14 height 14
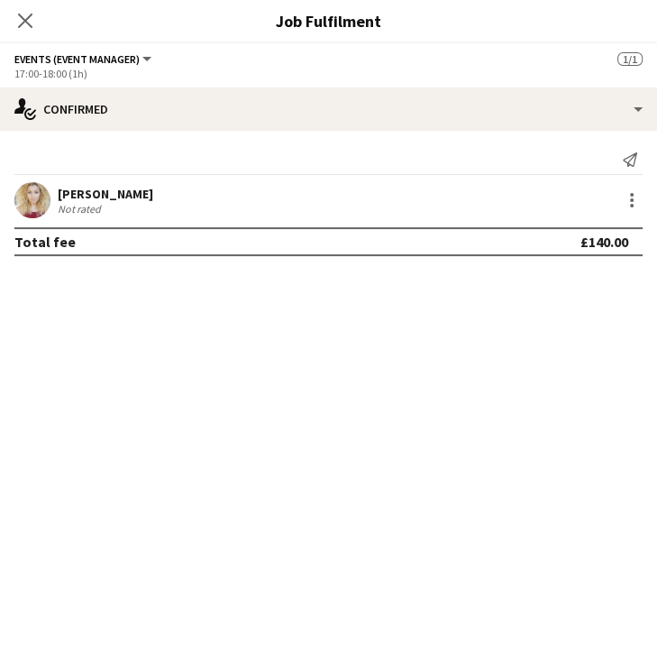
click at [23, 36] on div "Close pop-in" at bounding box center [25, 20] width 50 height 41
click at [18, 21] on icon "Close pop-in" at bounding box center [24, 20] width 17 height 17
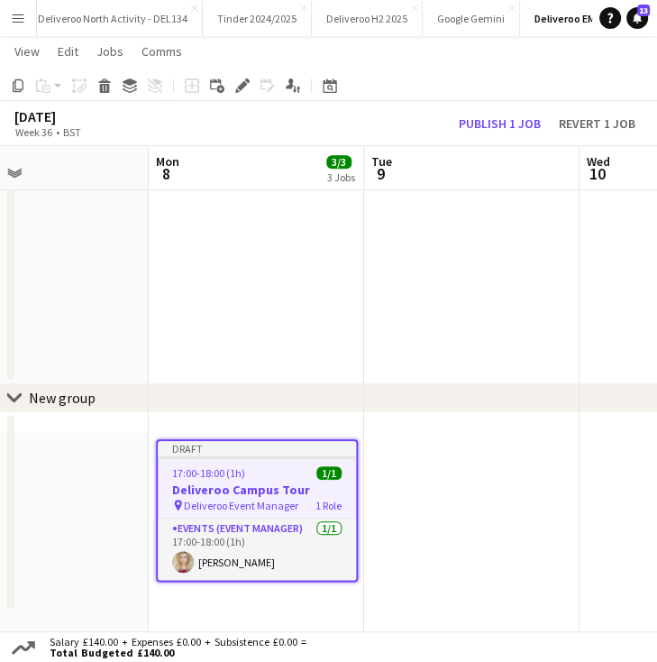
click at [267, 455] on div at bounding box center [257, 457] width 198 height 4
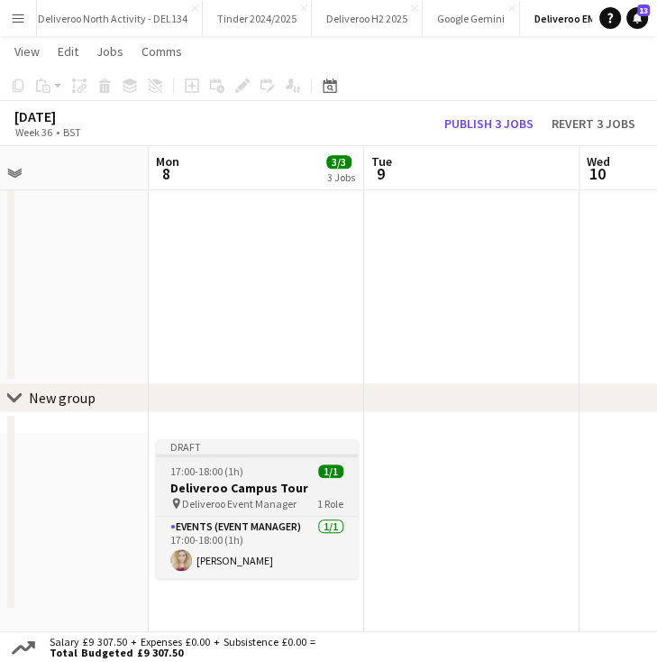
click at [278, 439] on div "Draft" at bounding box center [257, 446] width 202 height 14
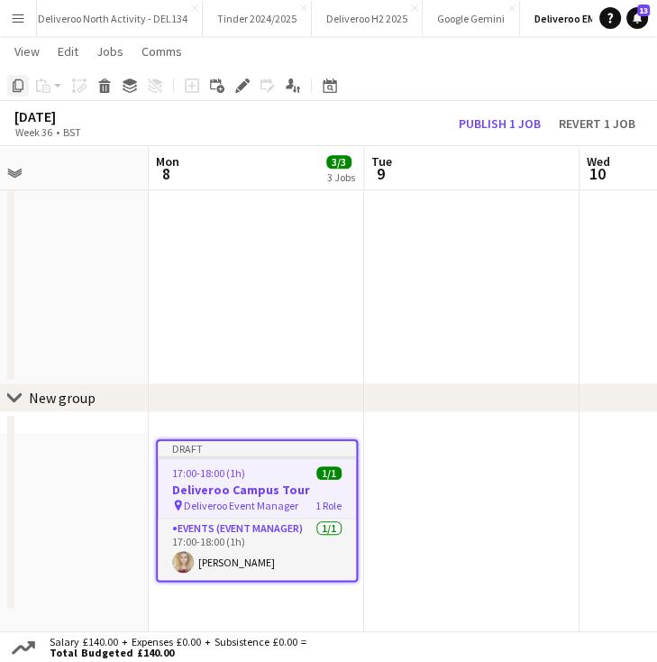
click at [13, 78] on icon "Copy" at bounding box center [18, 85] width 14 height 14
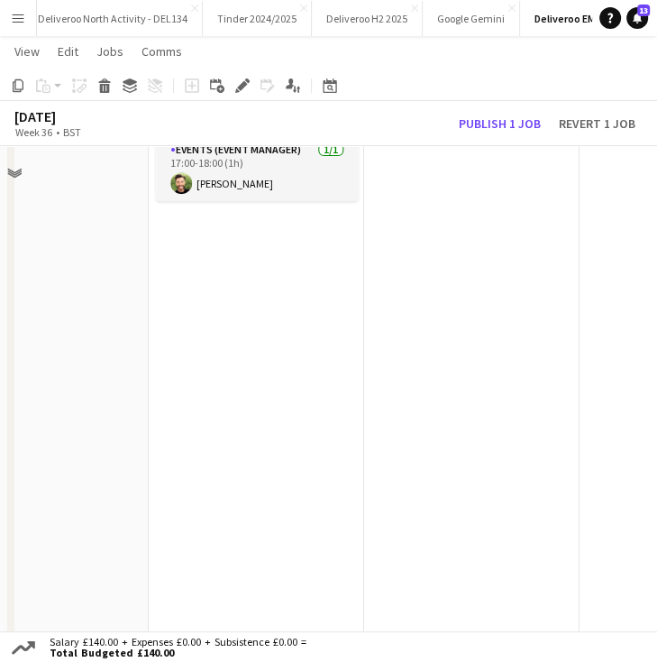
scroll to position [249, 0]
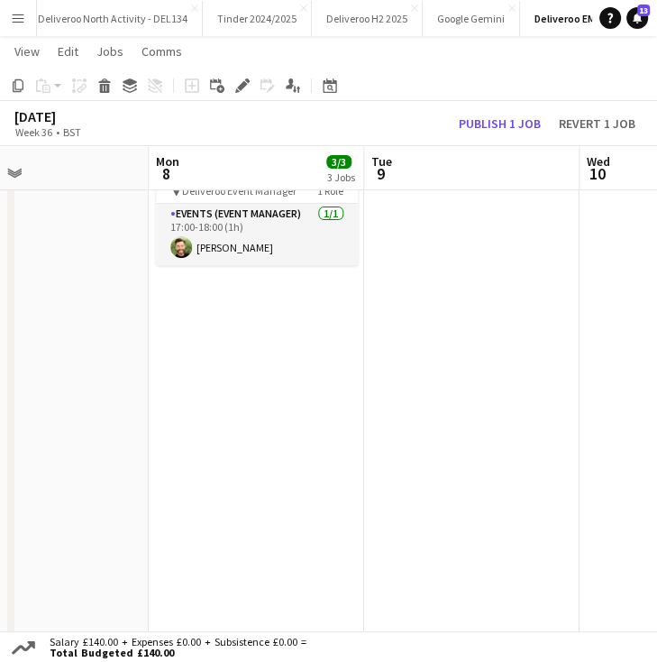
click at [196, 330] on app-date-cell "Draft 17:00-18:00 (1h) 1/1 Deliveroo Campus Tour pin Deliveroo Event Manager 1 …" at bounding box center [256, 438] width 215 height 931
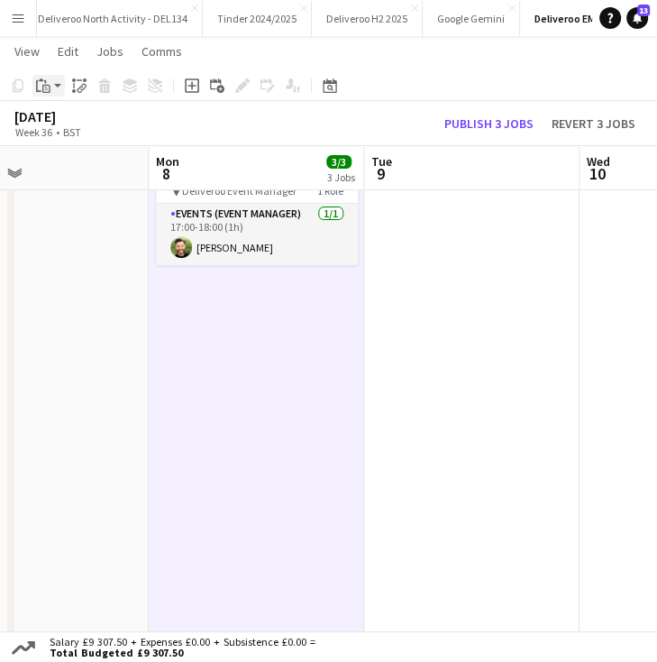
click at [43, 87] on icon at bounding box center [46, 89] width 8 height 8
click at [105, 114] on link "Paste Ctrl+V" at bounding box center [132, 120] width 169 height 16
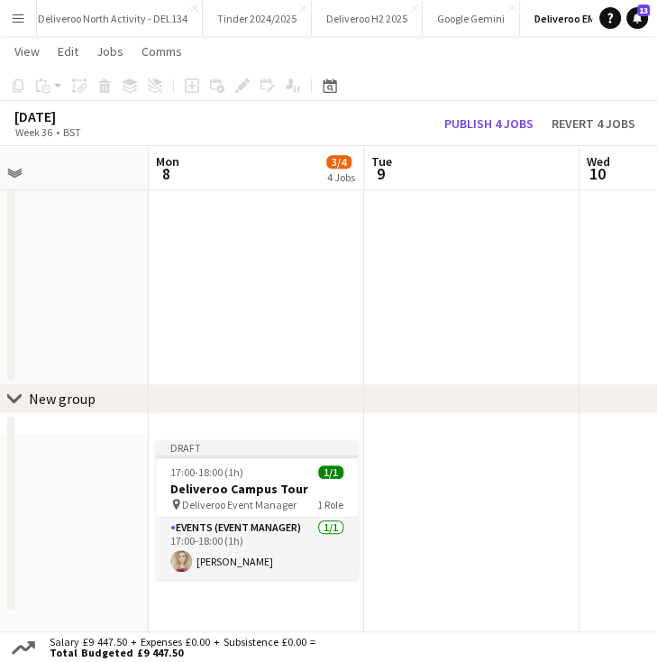
scroll to position [750, 0]
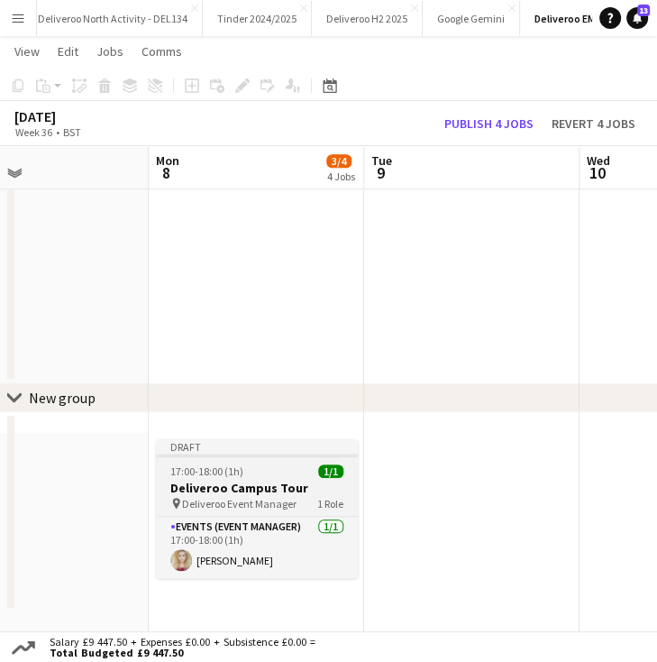
click at [245, 456] on div at bounding box center [257, 455] width 202 height 4
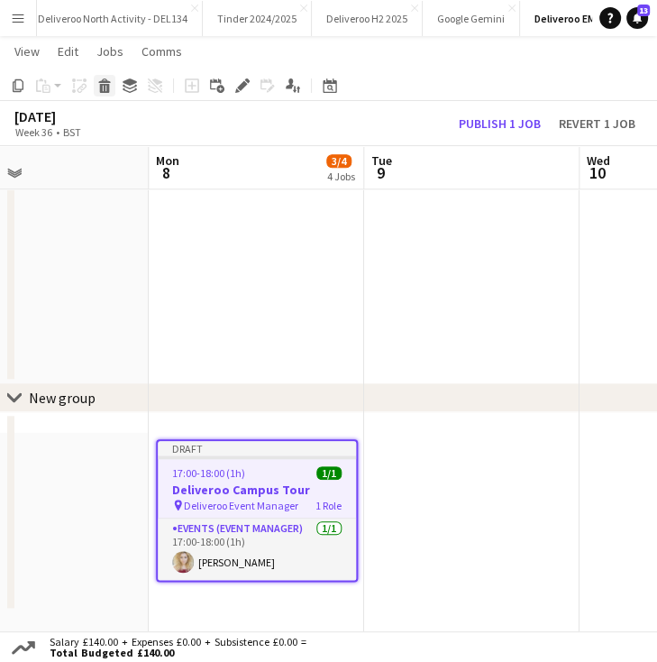
click at [104, 86] on icon at bounding box center [105, 88] width 10 height 9
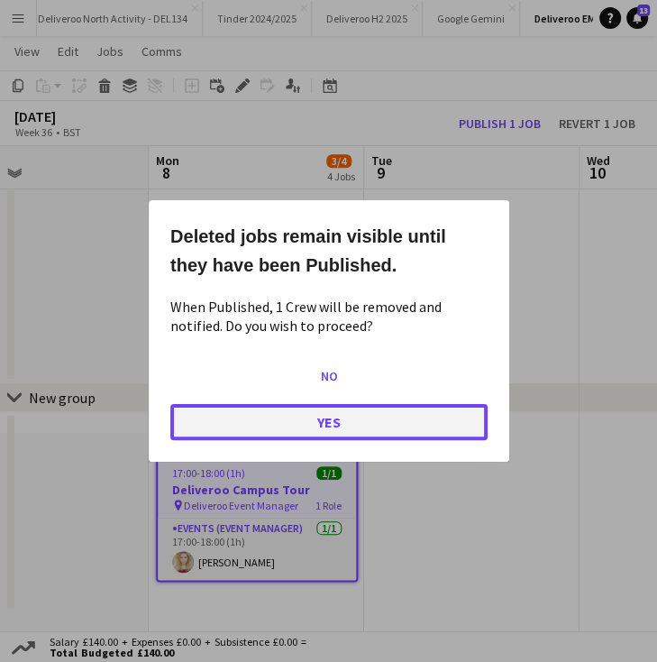
click at [285, 423] on button "Yes" at bounding box center [328, 422] width 317 height 36
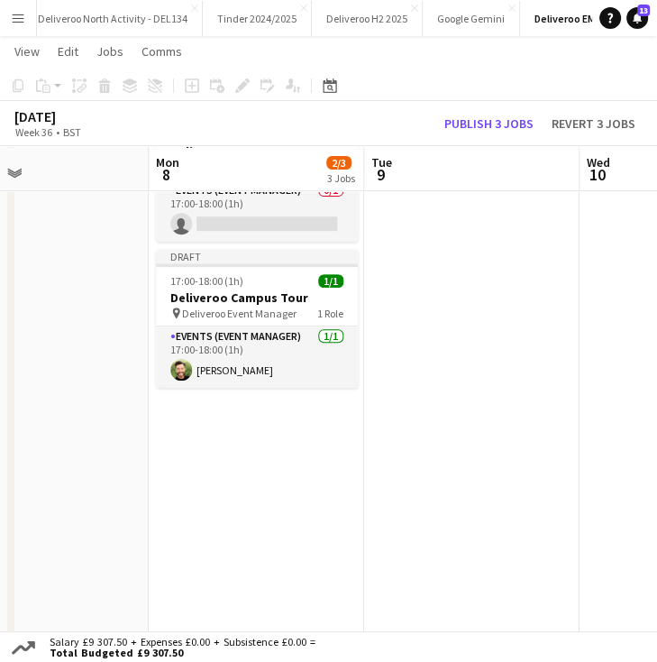
scroll to position [270, 0]
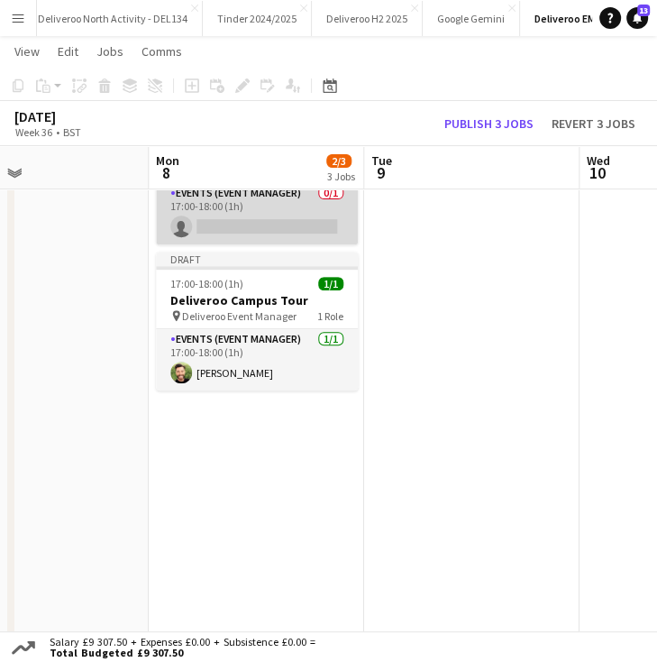
click at [230, 223] on app-card-role "Events (Event Manager) 0/1 17:00-18:00 (1h) single-neutral-actions" at bounding box center [257, 213] width 202 height 61
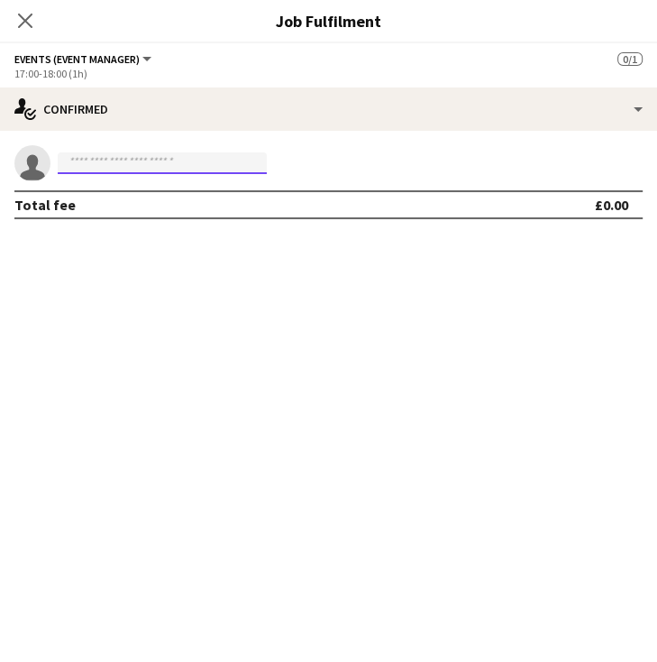
click at [165, 160] on input at bounding box center [162, 163] width 209 height 22
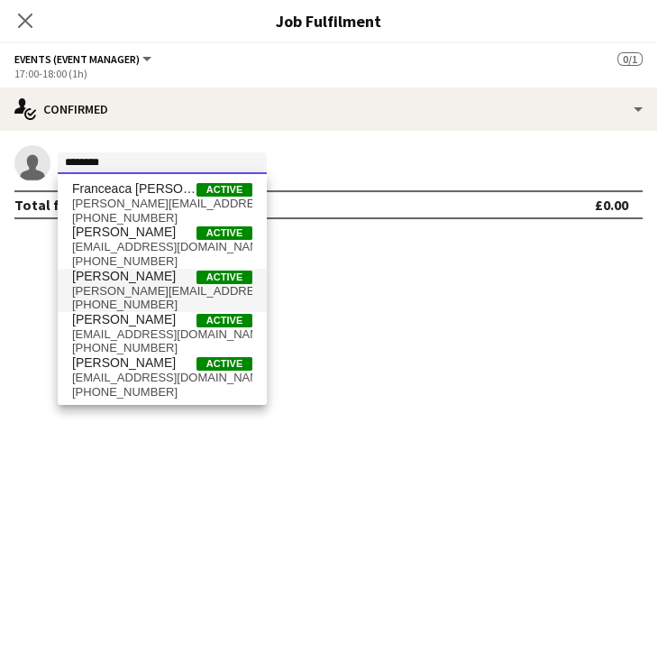
type input "********"
click at [142, 289] on span "courtney.duncan@outlook.com" at bounding box center [162, 291] width 180 height 14
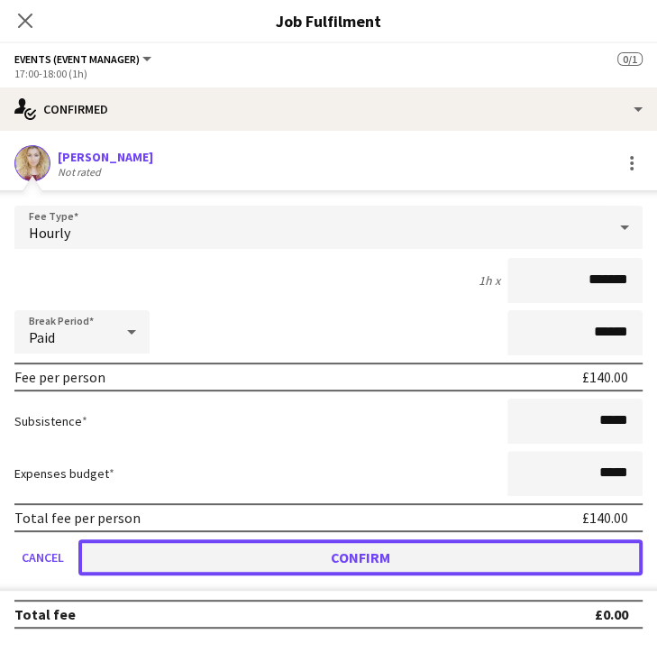
click at [498, 564] on button "Confirm" at bounding box center [360, 557] width 564 height 36
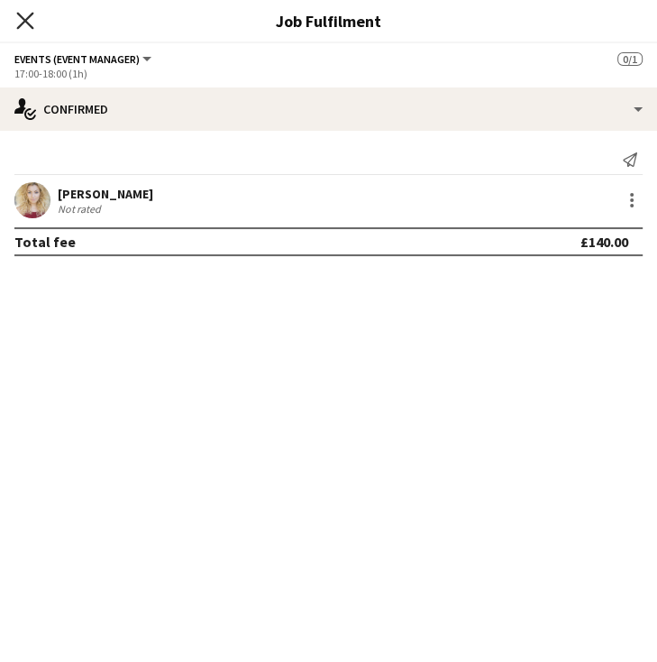
click at [29, 23] on icon "Close pop-in" at bounding box center [24, 20] width 17 height 17
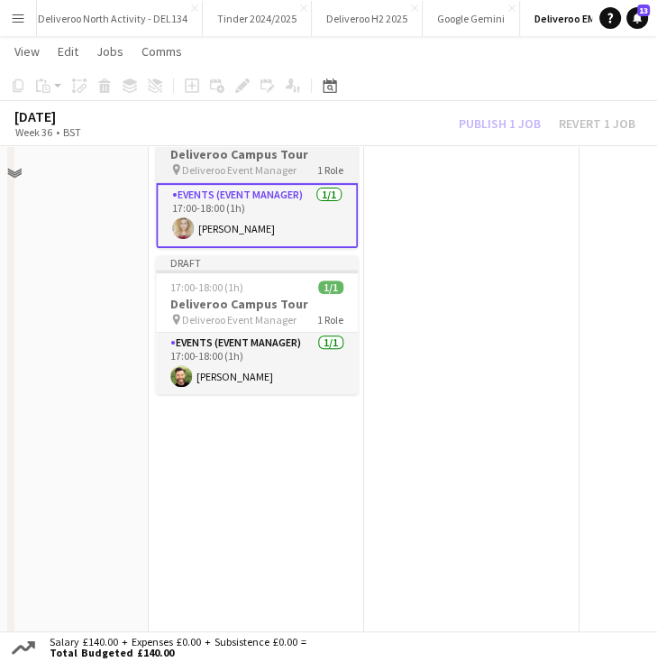
scroll to position [0, 0]
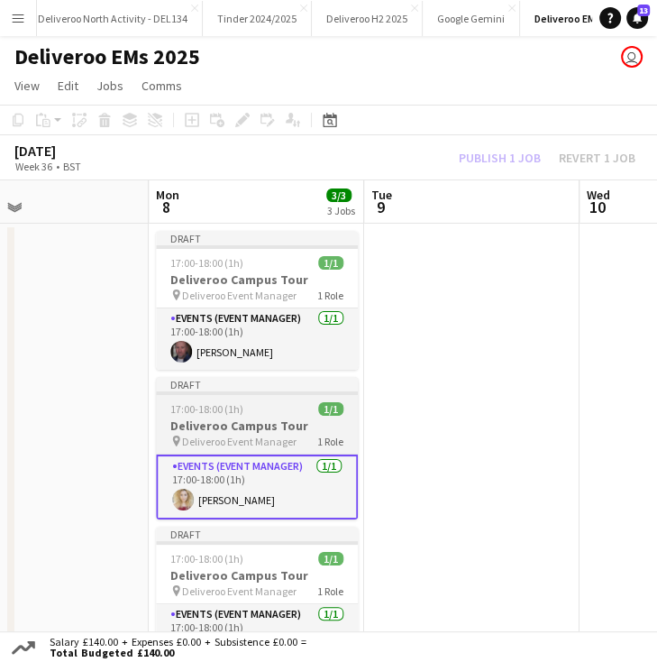
click at [246, 385] on div "Draft" at bounding box center [257, 384] width 202 height 14
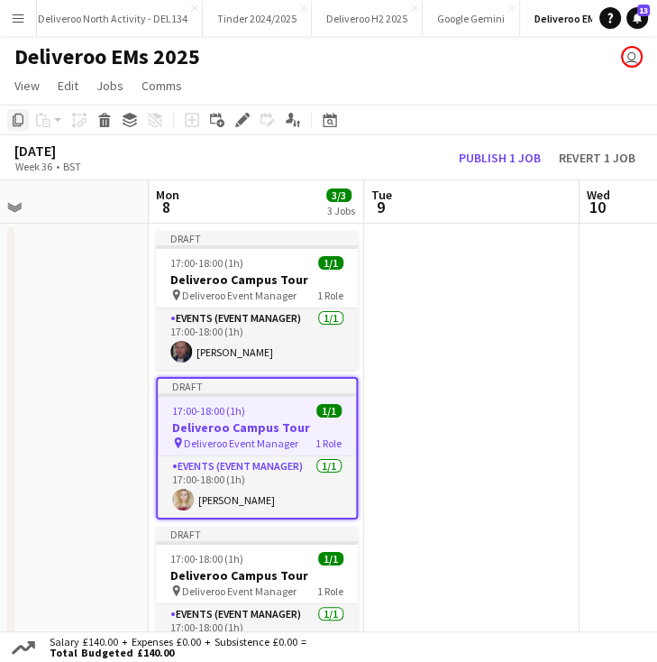
click at [17, 120] on icon "Copy" at bounding box center [18, 120] width 14 height 14
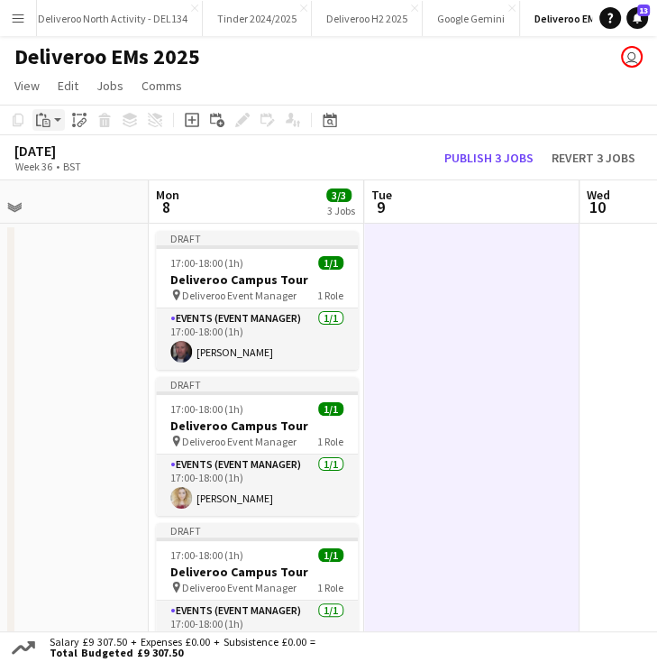
click at [46, 120] on icon at bounding box center [46, 123] width 8 height 8
click at [54, 157] on link "Paste Ctrl+V" at bounding box center [132, 154] width 169 height 16
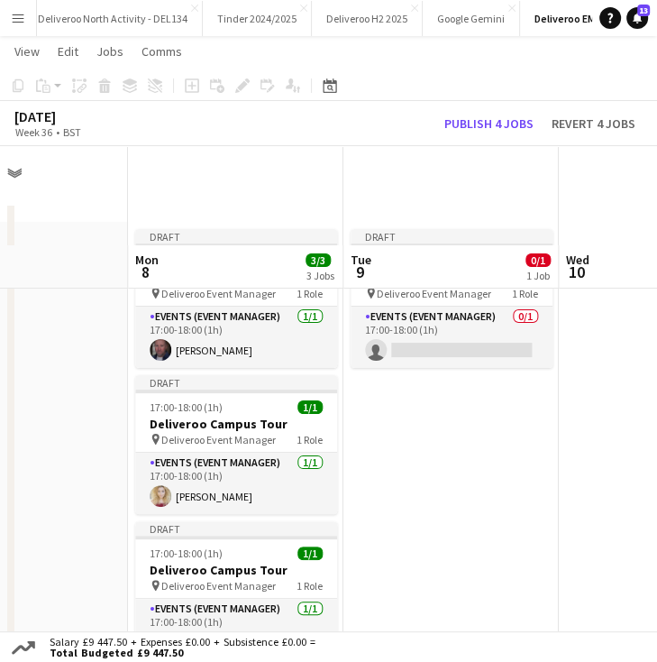
scroll to position [119, 0]
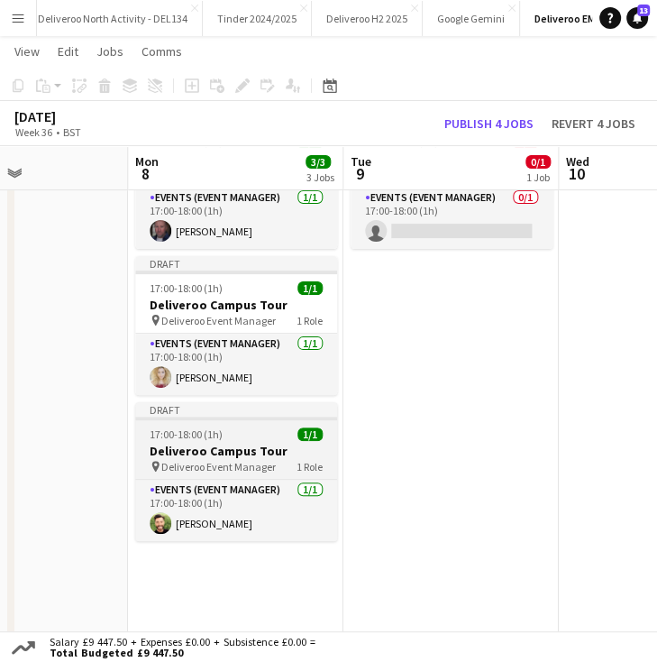
click at [216, 413] on div "Draft" at bounding box center [236, 409] width 202 height 14
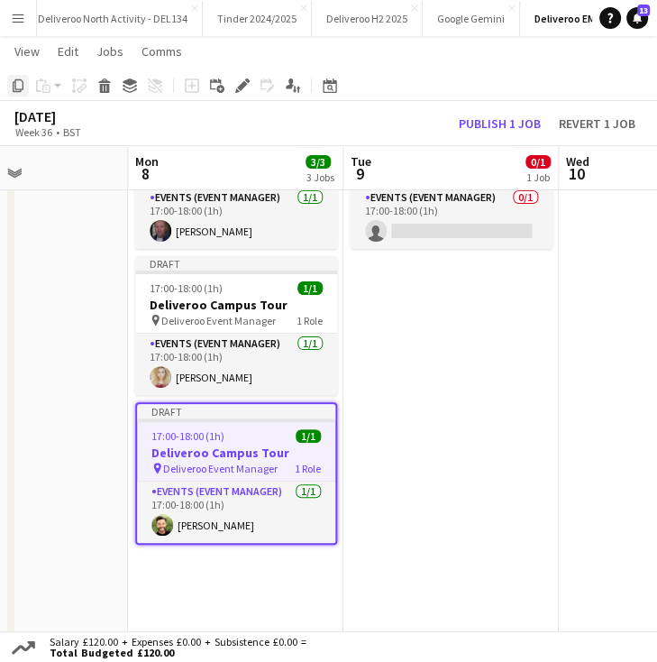
click at [17, 87] on icon "Copy" at bounding box center [18, 85] width 14 height 14
click at [429, 297] on app-date-cell "Draft 17:00-18:00 (1h) 0/1 Deliveroo Campus Tour pin Deliveroo Event Manager 1 …" at bounding box center [450, 568] width 215 height 931
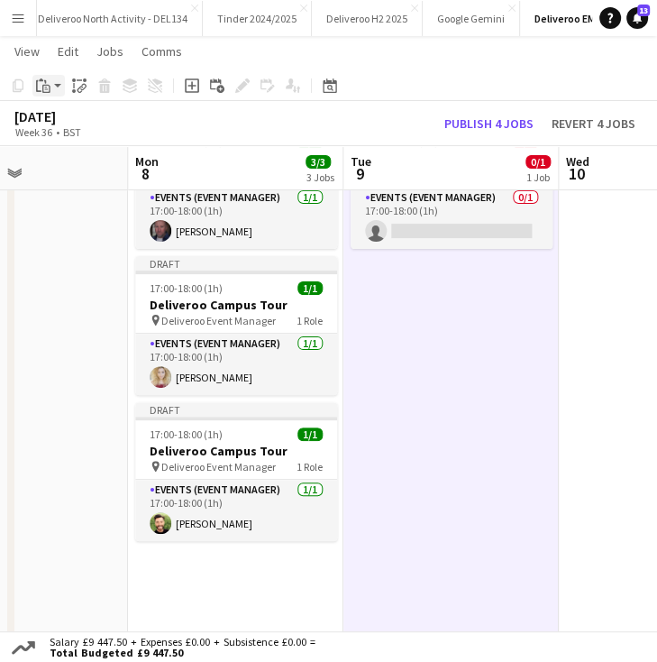
click at [50, 83] on div "Paste" at bounding box center [43, 86] width 22 height 22
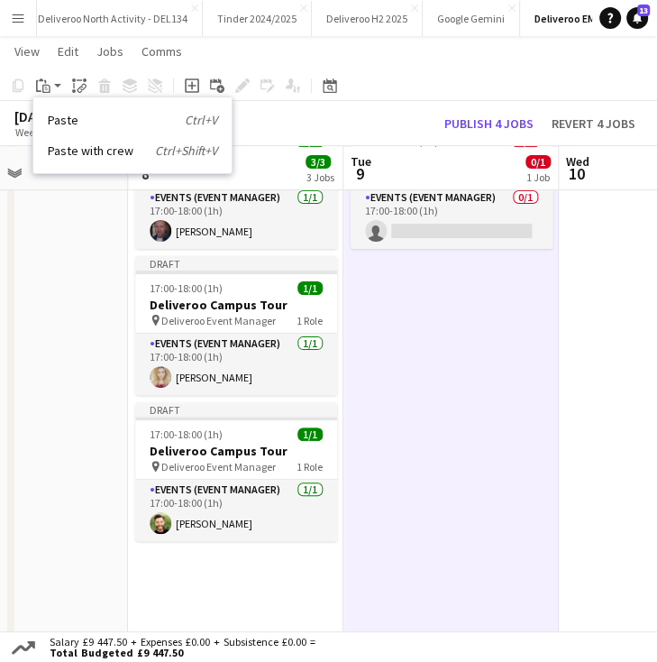
click at [91, 142] on link "Paste with crew Ctrl+Shift+V" at bounding box center [132, 150] width 169 height 16
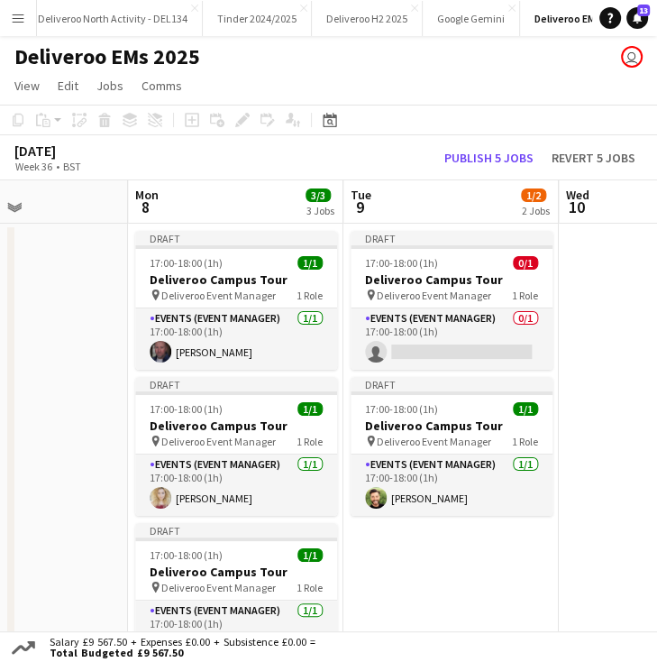
scroll to position [3, 0]
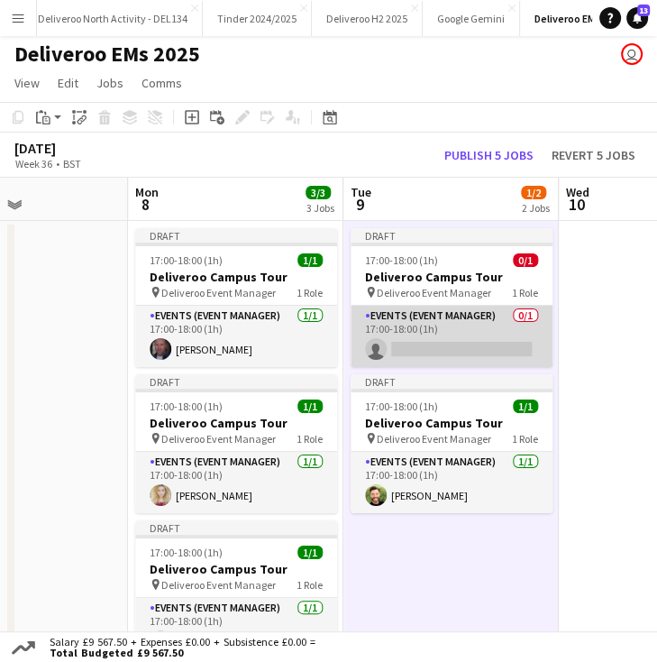
click at [441, 351] on app-card-role "Events (Event Manager) 0/1 17:00-18:00 (1h) single-neutral-actions" at bounding box center [452, 336] width 202 height 61
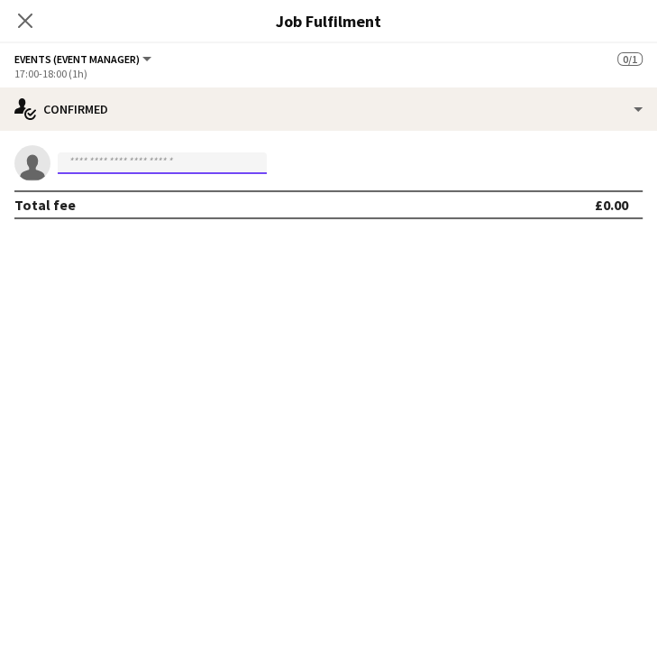
click at [218, 159] on input at bounding box center [162, 163] width 209 height 22
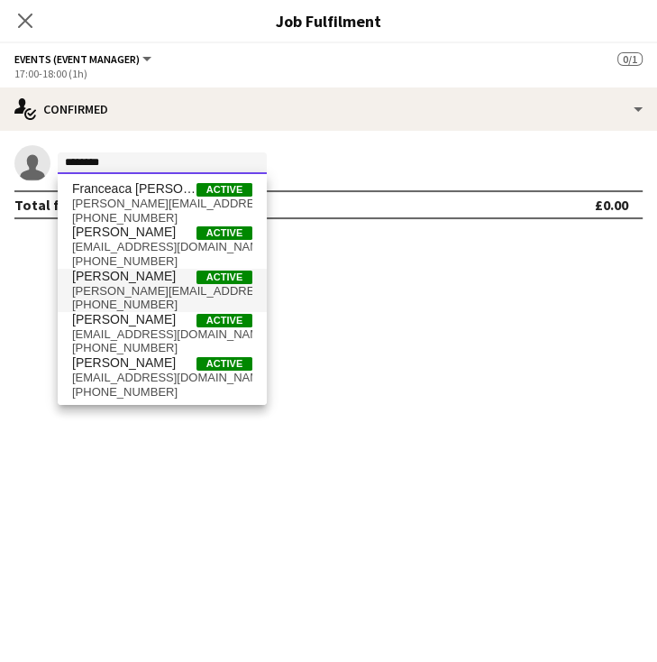
type input "********"
click at [111, 285] on span "courtney.duncan@outlook.com" at bounding box center [162, 291] width 180 height 14
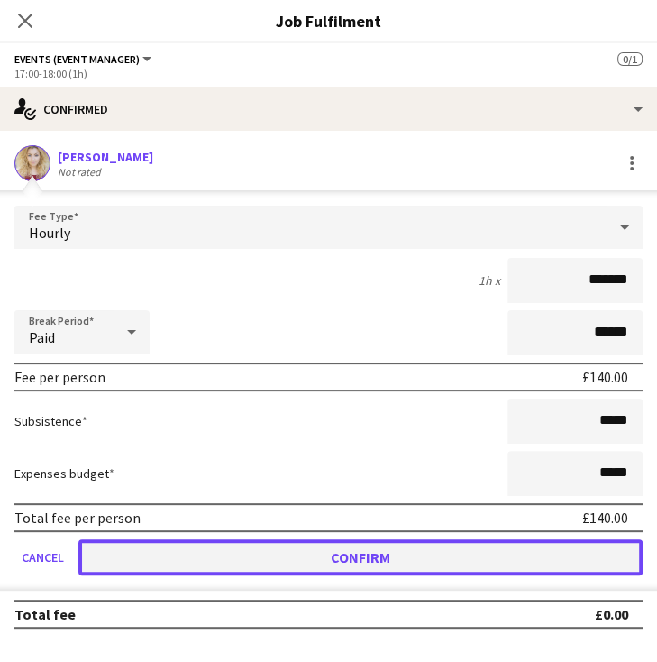
click at [306, 555] on button "Confirm" at bounding box center [360, 557] width 564 height 36
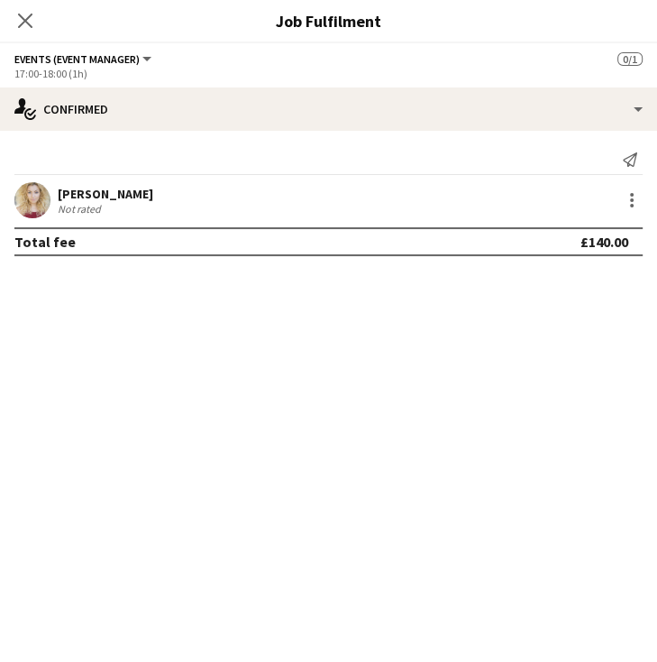
click at [17, 52] on span "Events (Event Manager)" at bounding box center [76, 59] width 125 height 14
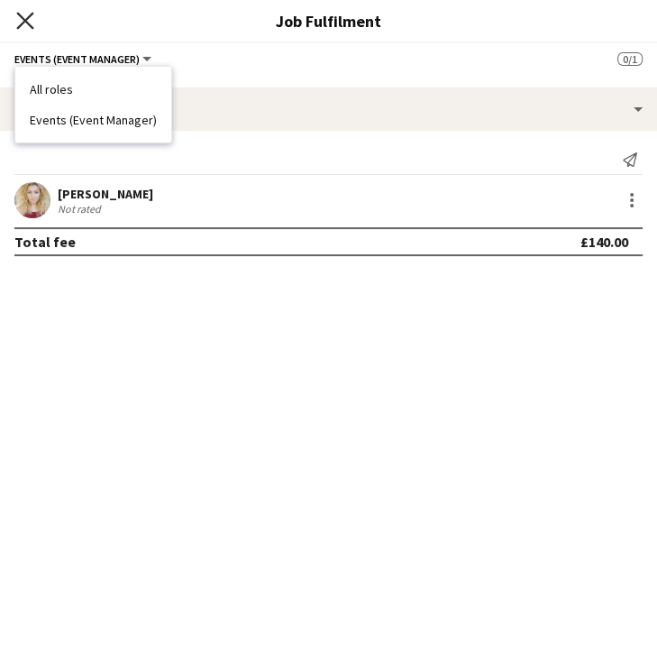
click at [18, 18] on icon "Close pop-in" at bounding box center [24, 20] width 17 height 17
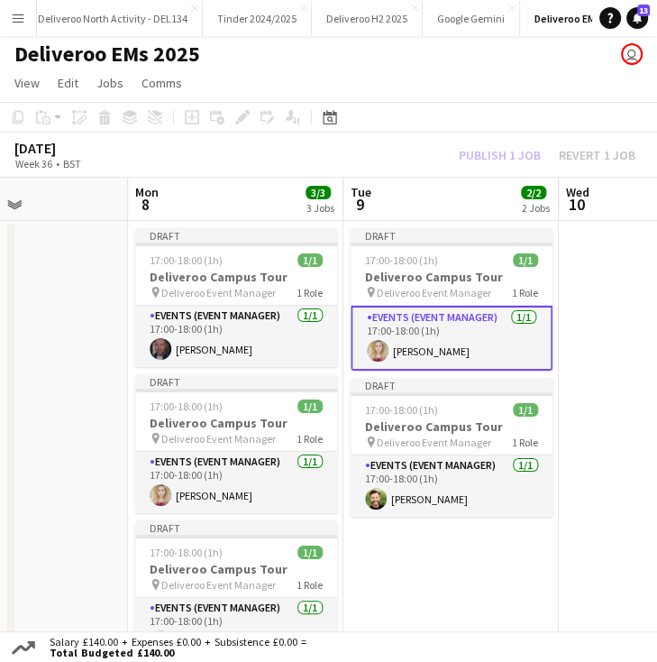
scroll to position [0, 0]
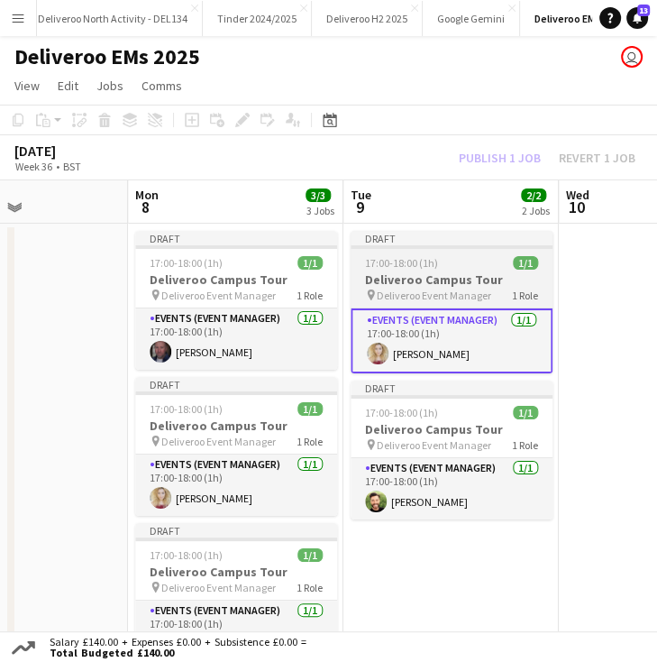
click at [425, 262] on span "17:00-18:00 (1h)" at bounding box center [401, 263] width 73 height 14
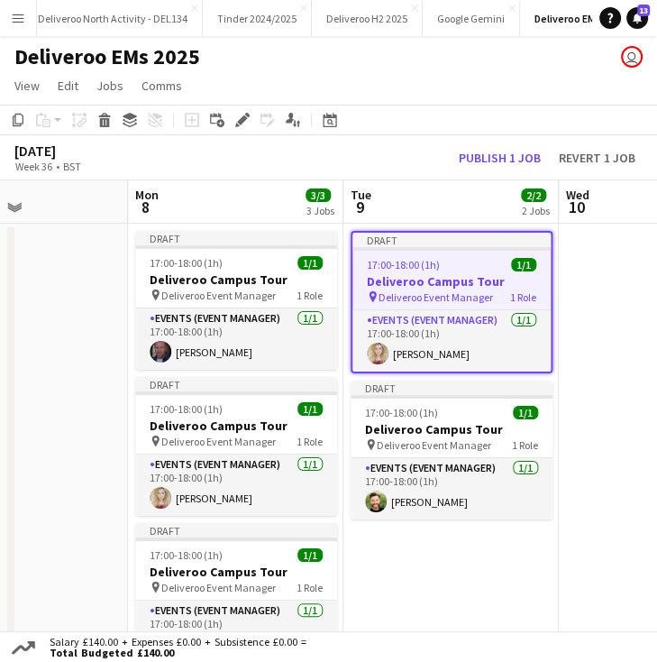
click at [243, 131] on div "Edit" at bounding box center [243, 120] width 22 height 22
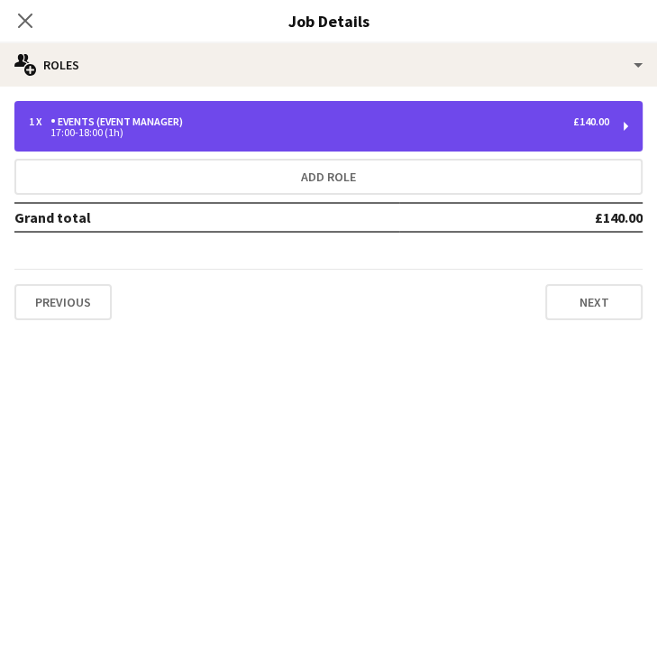
click at [418, 132] on div "17:00-18:00 (1h)" at bounding box center [319, 132] width 581 height 9
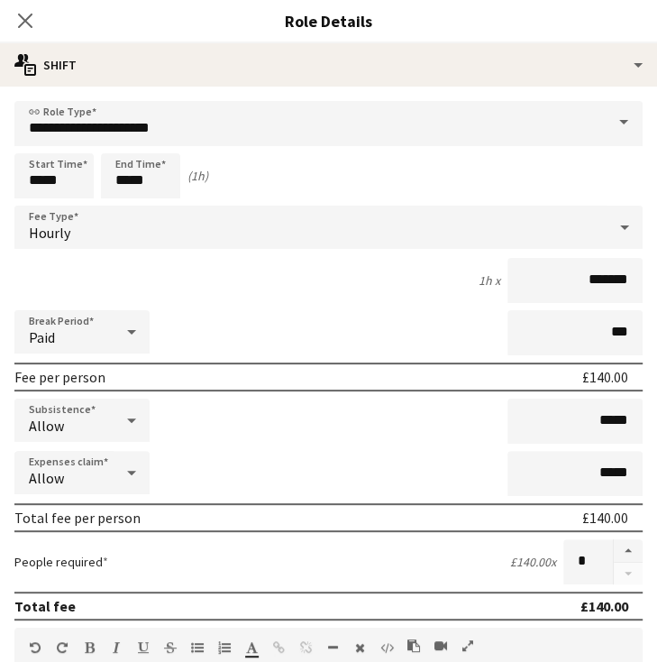
click at [225, 240] on div "Hourly" at bounding box center [310, 227] width 592 height 43
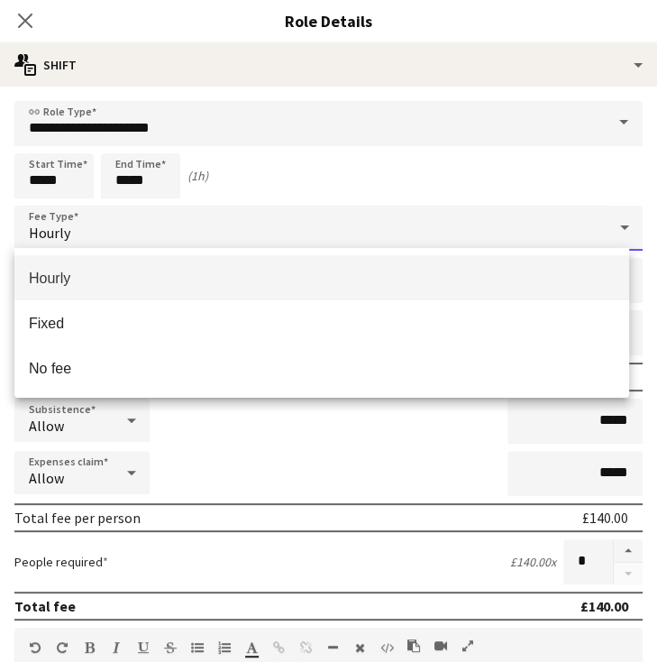
click at [510, 184] on div at bounding box center [328, 331] width 657 height 662
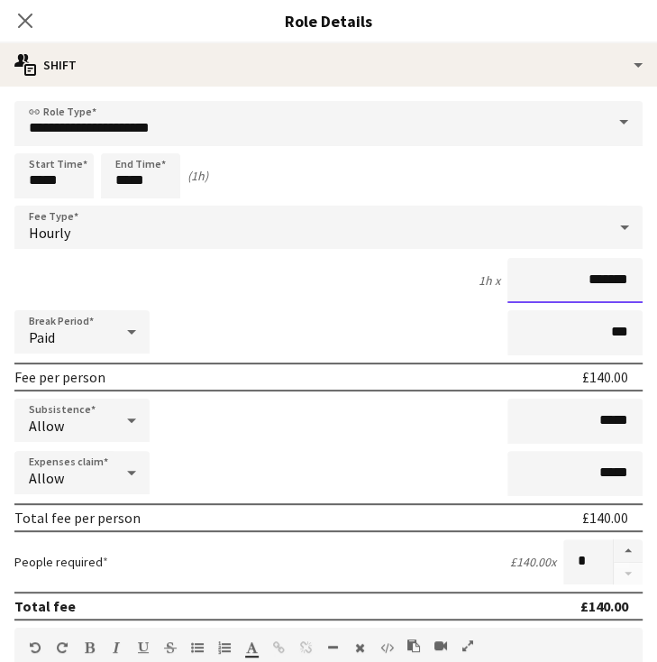
click at [591, 284] on input "*******" at bounding box center [575, 280] width 135 height 45
click at [580, 277] on input "*******" at bounding box center [575, 280] width 135 height 45
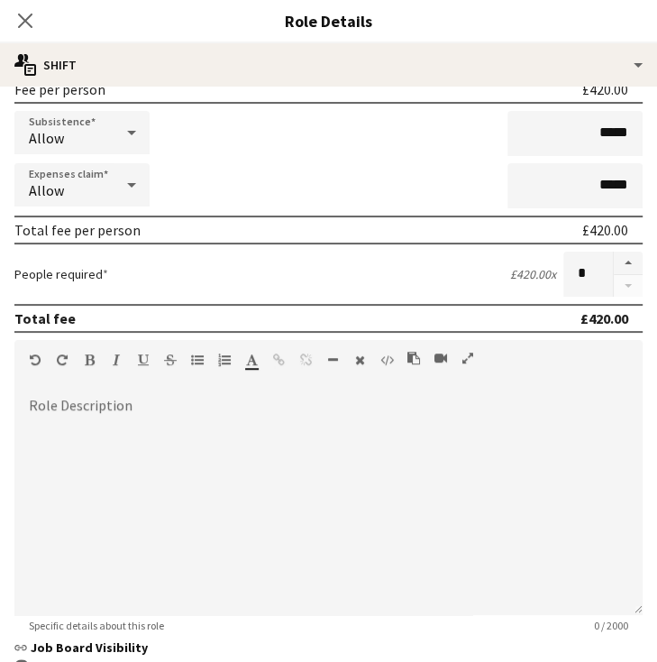
scroll to position [287, 0]
type input "*******"
click at [613, 285] on div at bounding box center [628, 274] width 30 height 45
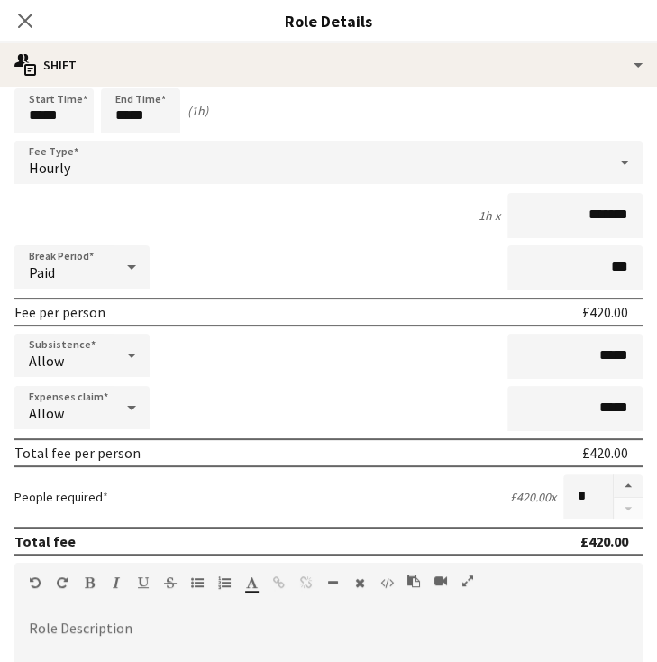
scroll to position [518, 0]
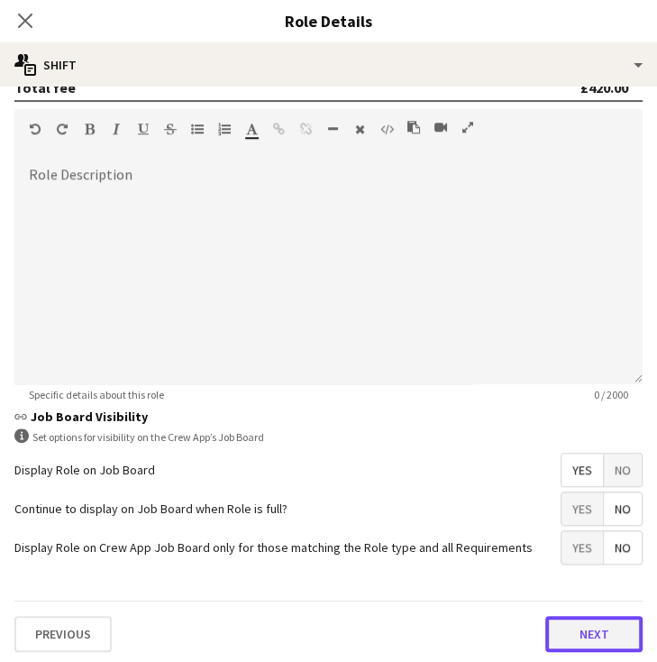
click at [565, 631] on button "Next" at bounding box center [593, 634] width 97 height 36
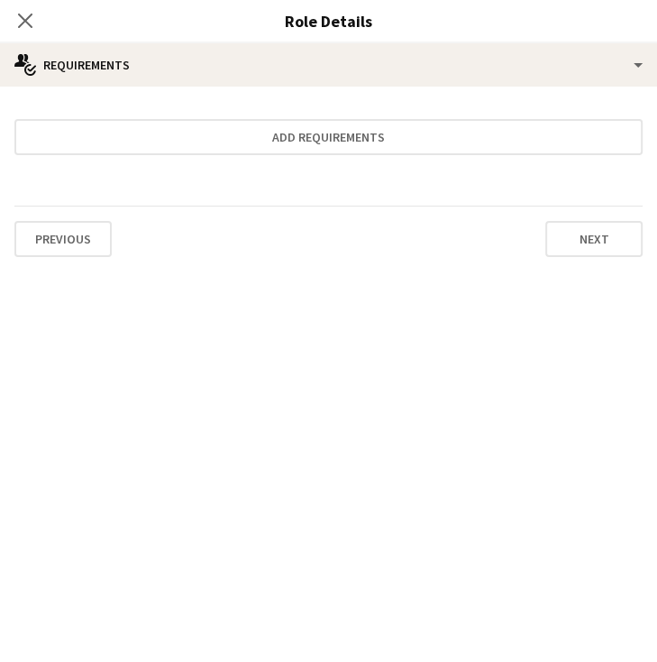
scroll to position [0, 0]
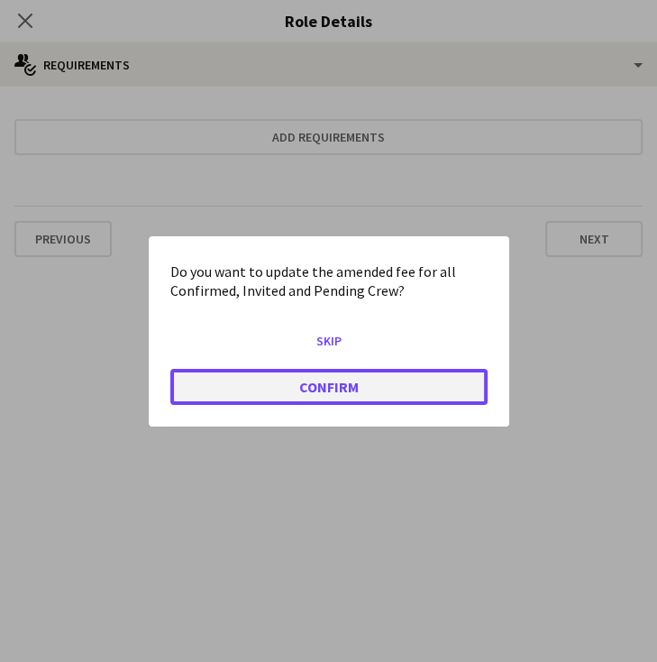
click at [415, 385] on button "Confirm" at bounding box center [328, 386] width 317 height 36
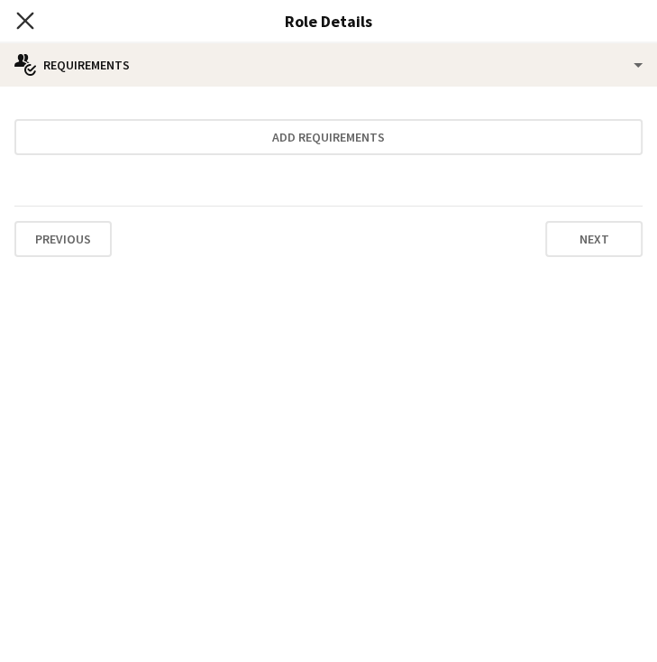
click at [24, 16] on icon "Close pop-in" at bounding box center [24, 20] width 17 height 17
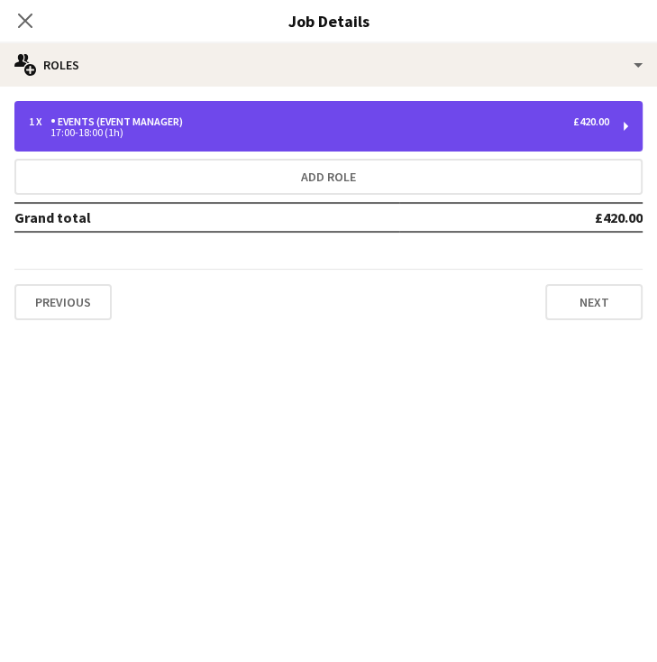
click at [458, 133] on div "17:00-18:00 (1h)" at bounding box center [319, 132] width 581 height 9
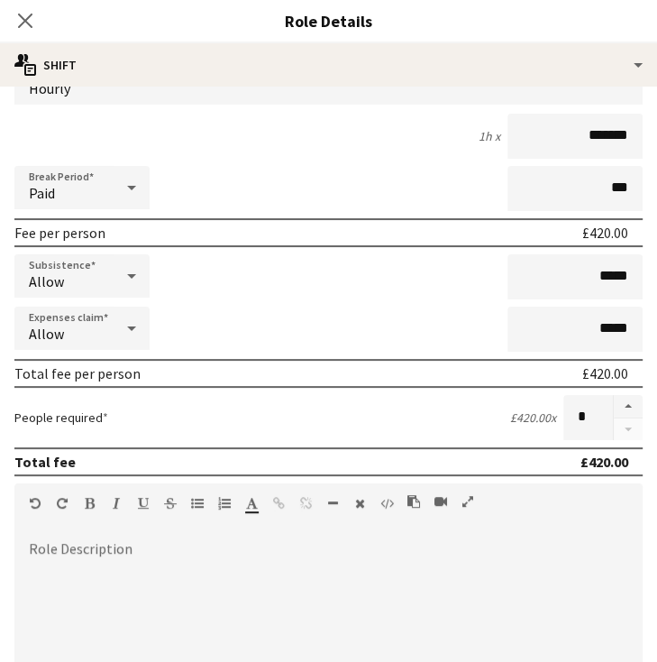
scroll to position [148, 0]
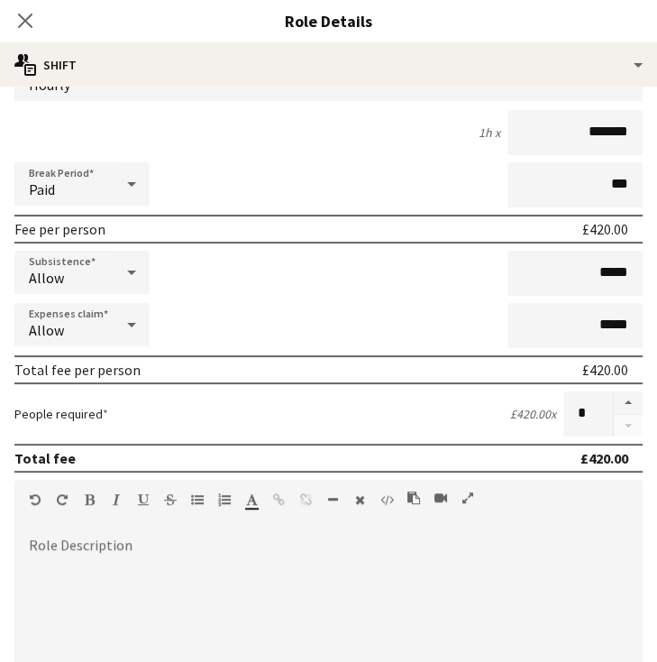
click at [588, 364] on div "£420.00" at bounding box center [605, 370] width 46 height 18
click at [614, 395] on button "button" at bounding box center [628, 402] width 29 height 23
click at [614, 416] on button "button" at bounding box center [628, 426] width 29 height 23
type input "*"
click at [614, 416] on div at bounding box center [628, 413] width 30 height 45
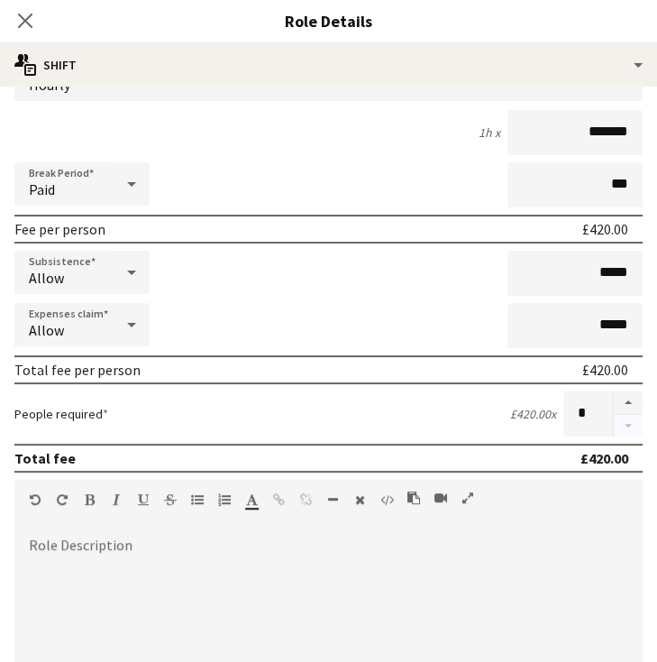
click at [614, 416] on div at bounding box center [628, 413] width 30 height 45
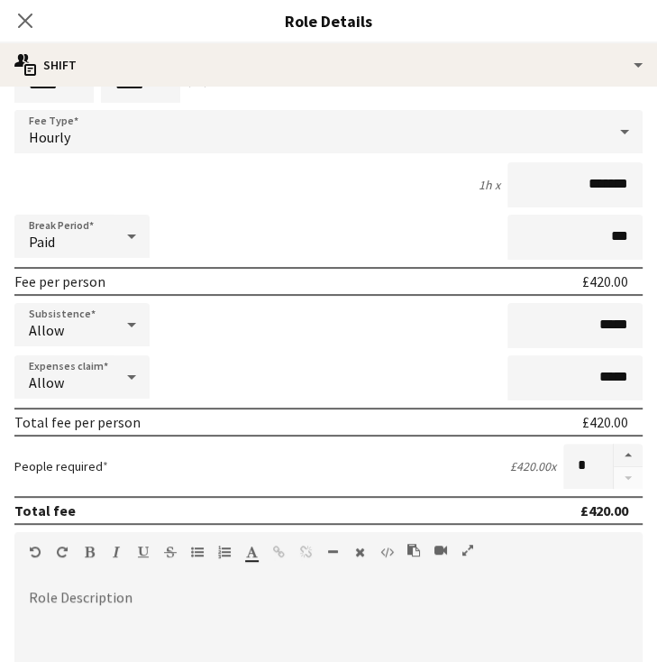
scroll to position [0, 0]
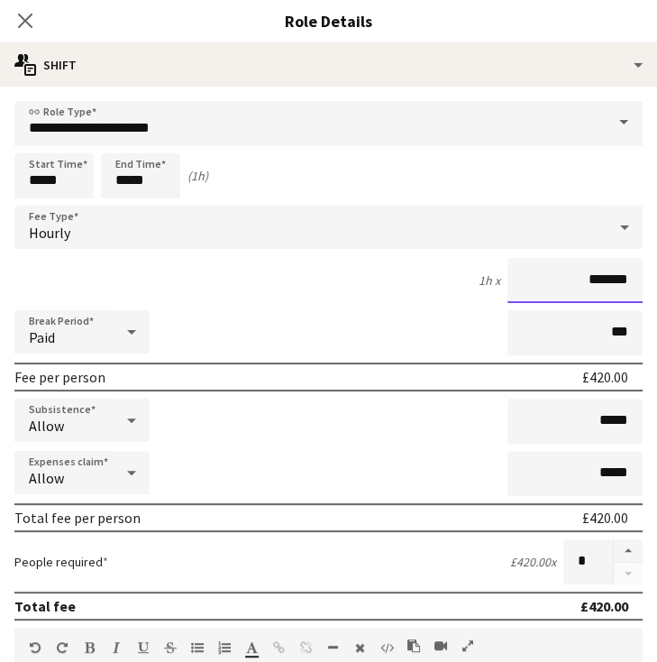
click at [588, 282] on input "*******" at bounding box center [575, 280] width 135 height 45
click at [605, 282] on input "***" at bounding box center [575, 280] width 135 height 45
click at [620, 281] on input "*****" at bounding box center [575, 280] width 135 height 45
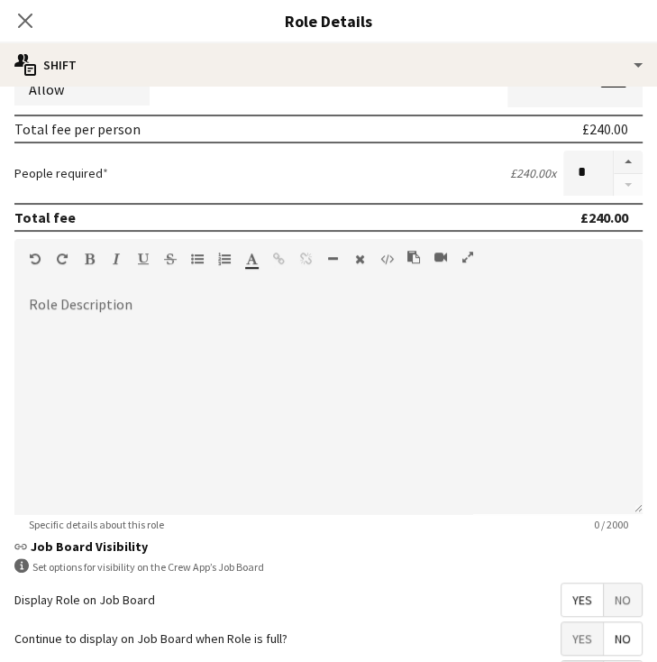
scroll to position [518, 0]
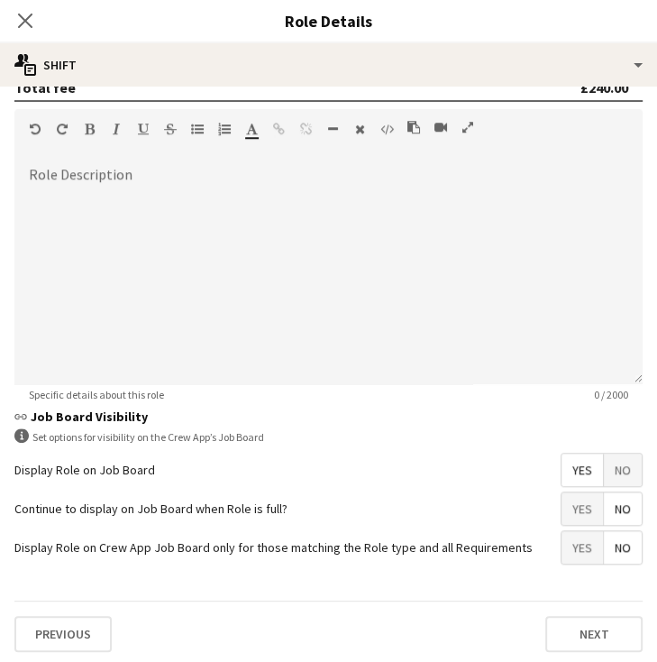
type input "*******"
click at [585, 606] on div "Previous Next" at bounding box center [328, 633] width 628 height 66
click at [584, 625] on button "Next" at bounding box center [593, 634] width 97 height 36
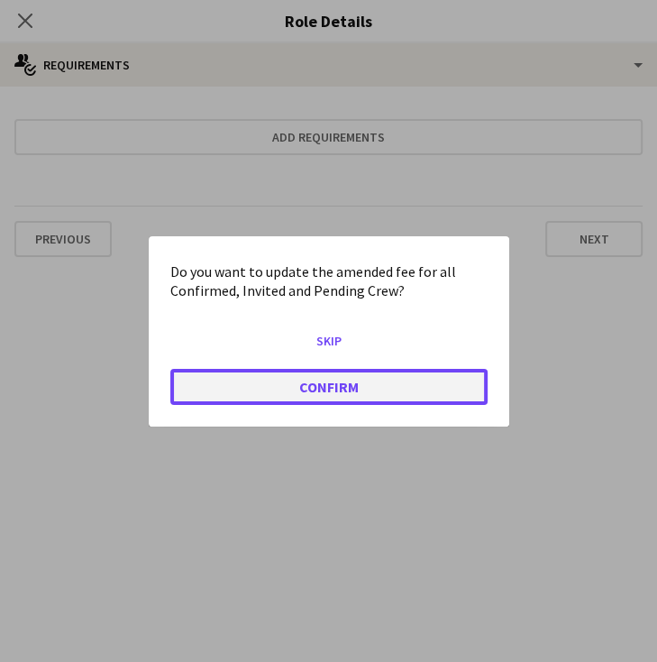
click at [423, 389] on button "Confirm" at bounding box center [328, 386] width 317 height 36
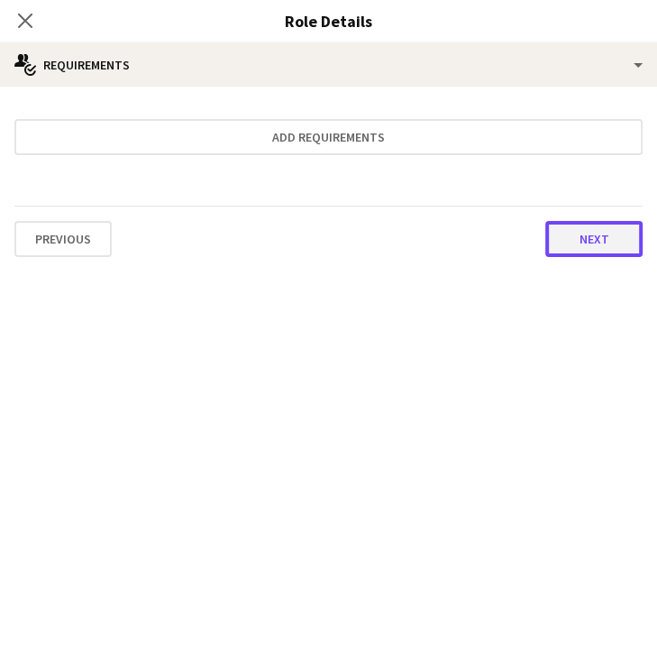
click at [585, 239] on button "Next" at bounding box center [593, 239] width 97 height 36
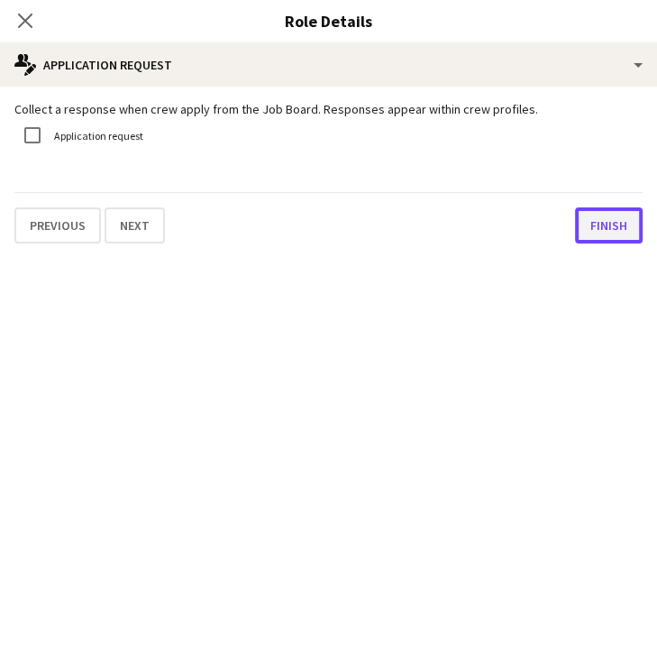
click at [588, 230] on button "Finish" at bounding box center [609, 225] width 68 height 36
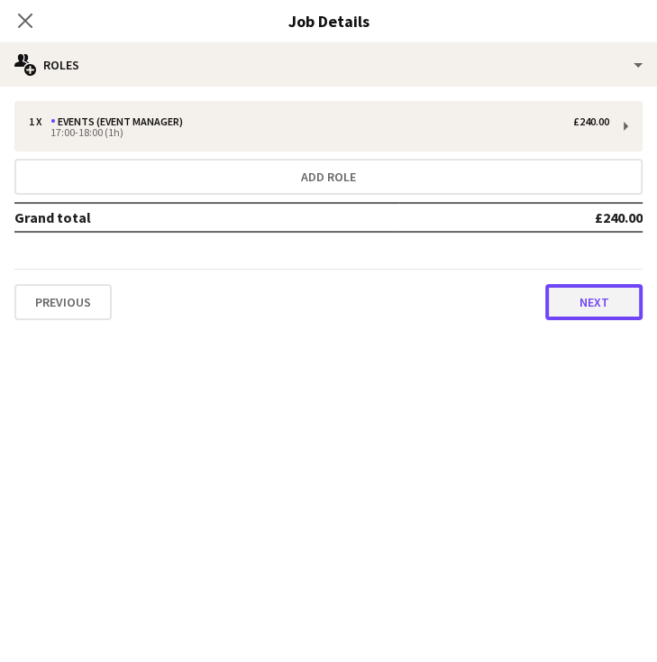
click at [572, 303] on button "Next" at bounding box center [593, 302] width 97 height 36
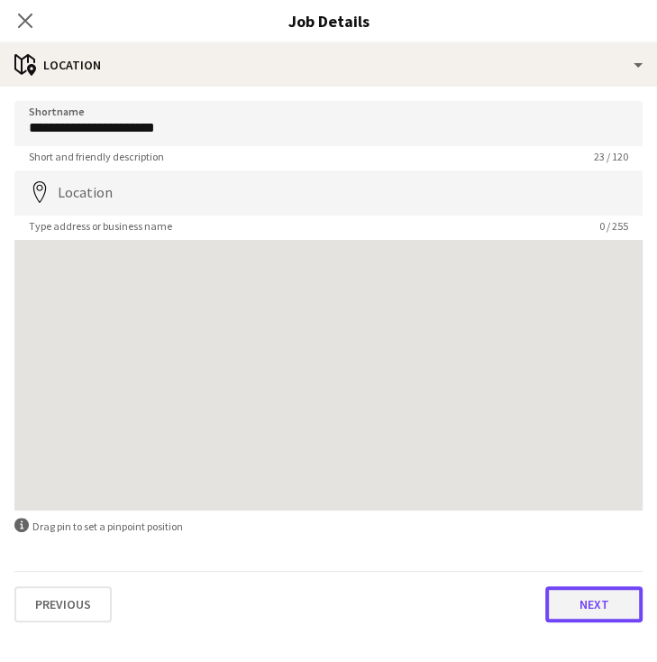
click at [590, 607] on button "Next" at bounding box center [593, 604] width 97 height 36
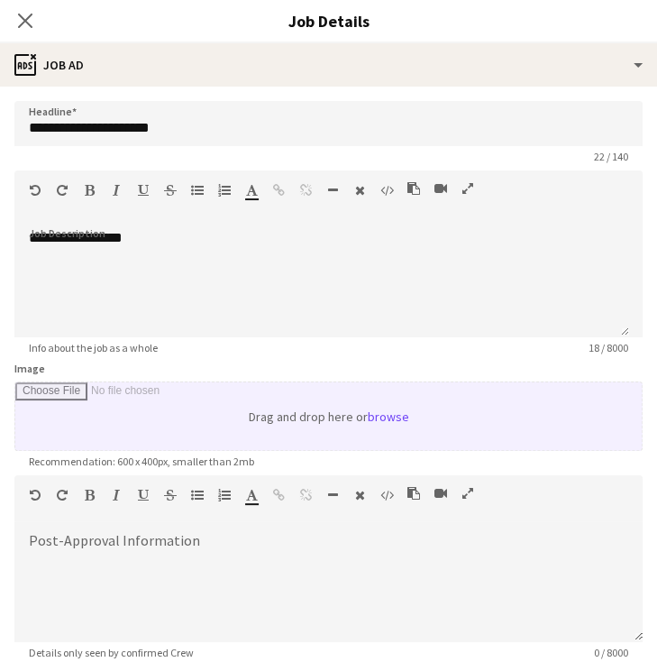
scroll to position [184, 0]
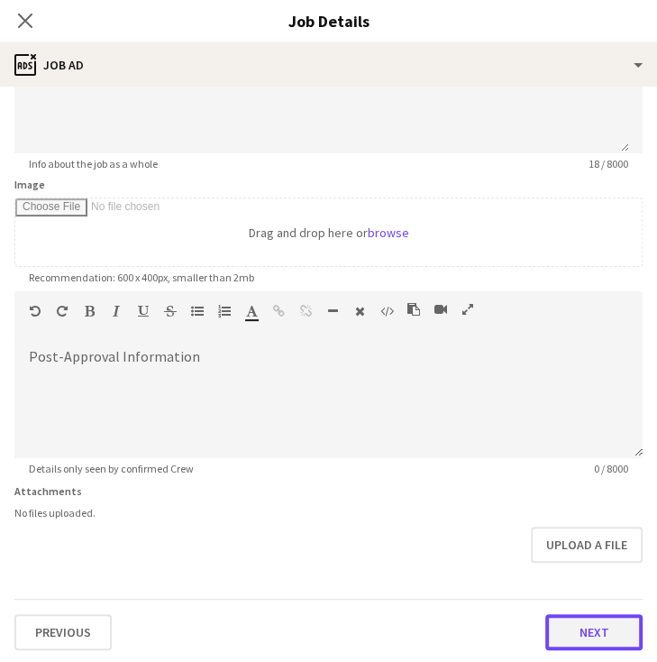
click at [573, 629] on button "Next" at bounding box center [593, 632] width 97 height 36
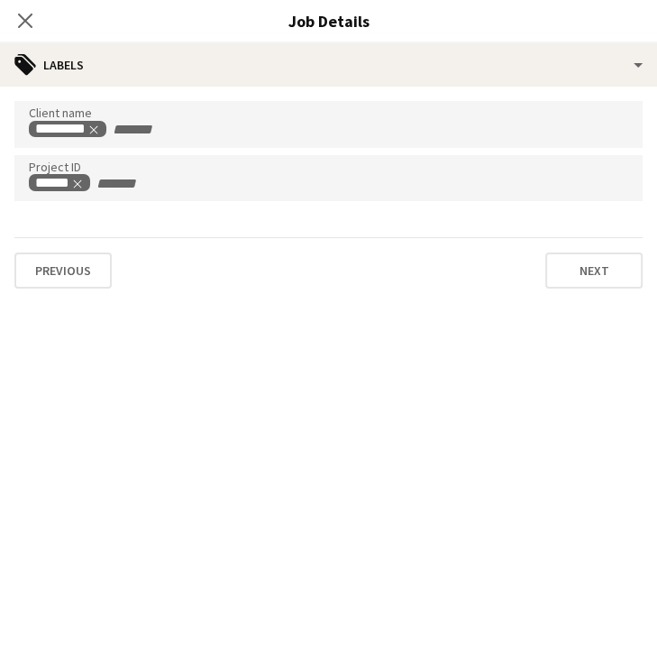
scroll to position [0, 0]
click at [562, 217] on form "Client name ********* Project ID ****** Previous Next" at bounding box center [328, 195] width 657 height 188
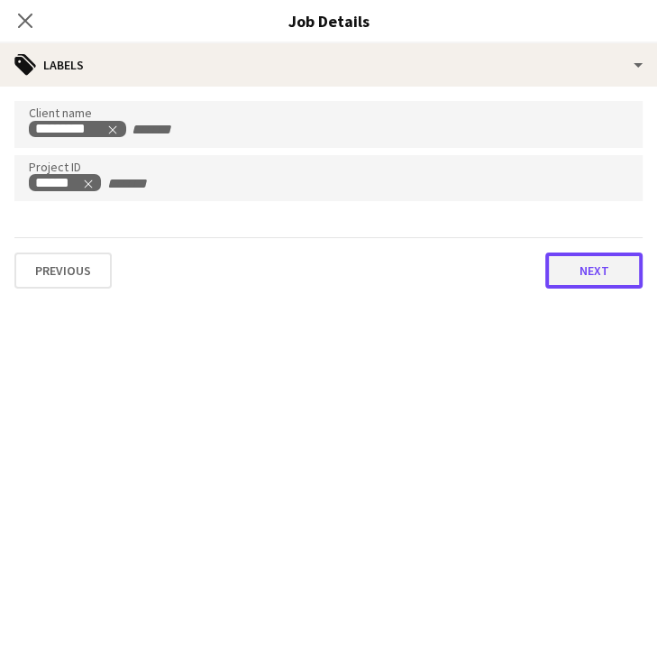
click at [573, 273] on button "Next" at bounding box center [593, 270] width 97 height 36
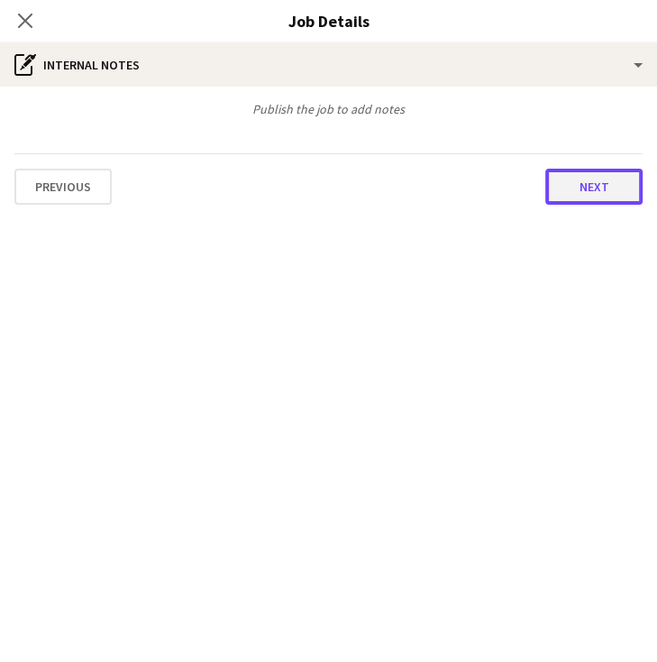
click at [560, 179] on button "Next" at bounding box center [593, 187] width 97 height 36
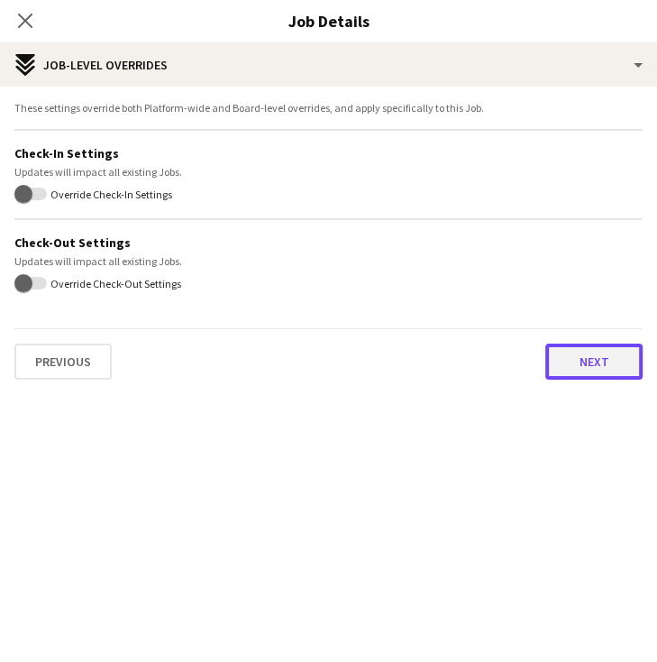
click at [577, 351] on button "Next" at bounding box center [593, 361] width 97 height 36
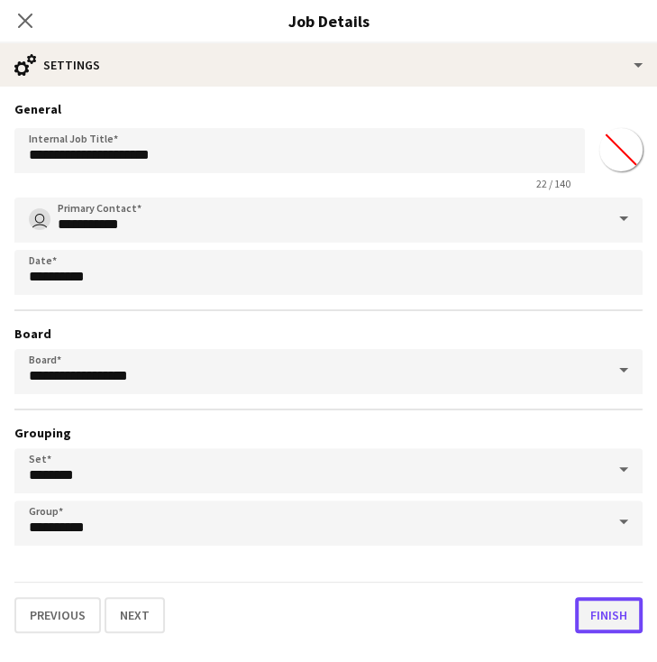
click at [618, 623] on button "Finish" at bounding box center [609, 615] width 68 height 36
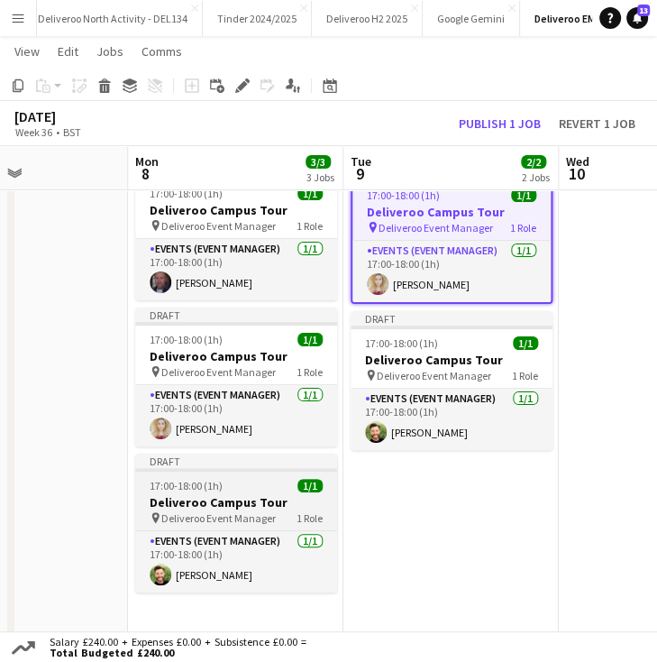
scroll to position [69, 0]
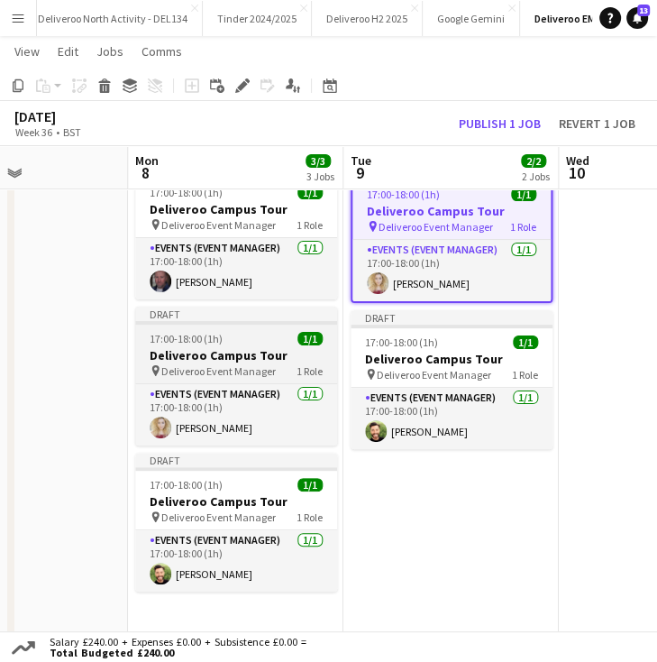
click at [256, 334] on div "17:00-18:00 (1h) 1/1" at bounding box center [236, 339] width 202 height 14
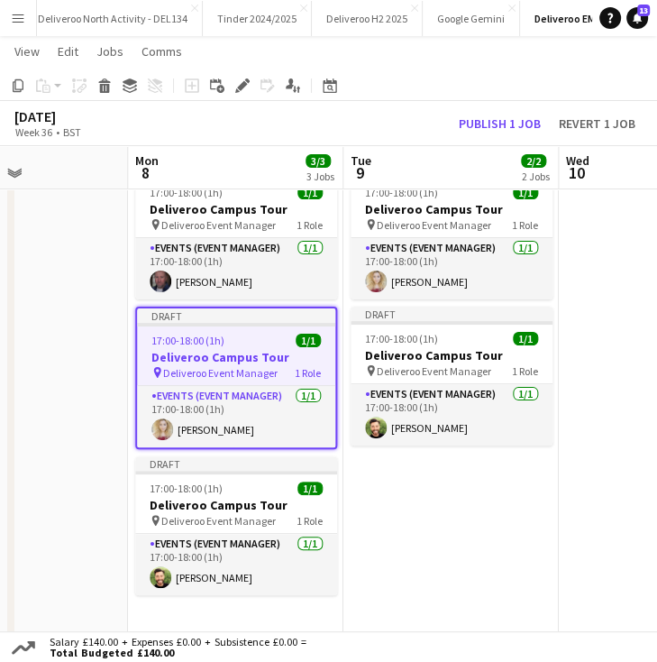
click at [241, 96] on app-toolbar "Copy Paste Paste Ctrl+V Paste with crew Ctrl+Shift+V Paste linked Job Delete Gr…" at bounding box center [328, 85] width 657 height 31
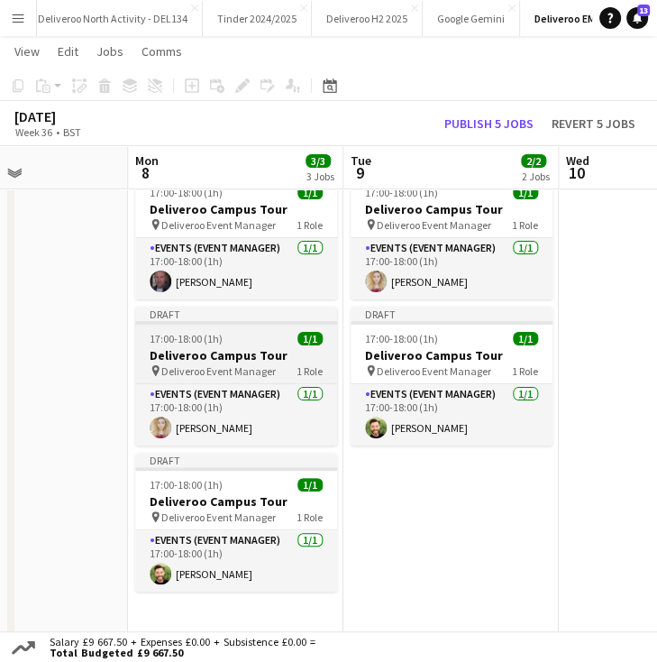
click at [245, 307] on div "Draft" at bounding box center [236, 314] width 202 height 14
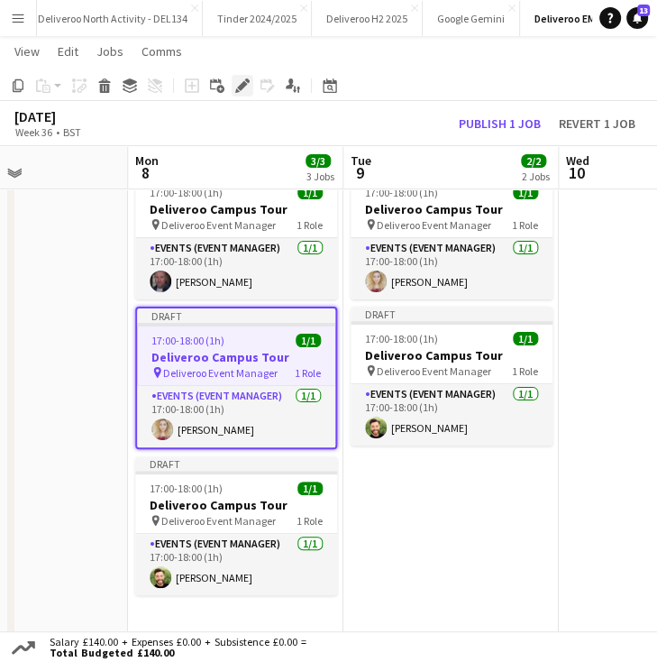
click at [241, 91] on icon "Edit" at bounding box center [242, 85] width 14 height 14
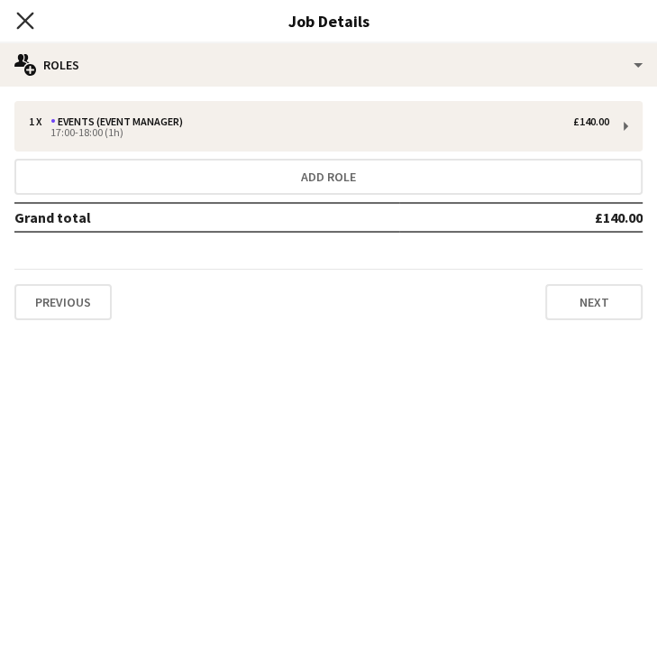
click at [25, 23] on icon "Close pop-in" at bounding box center [24, 20] width 17 height 17
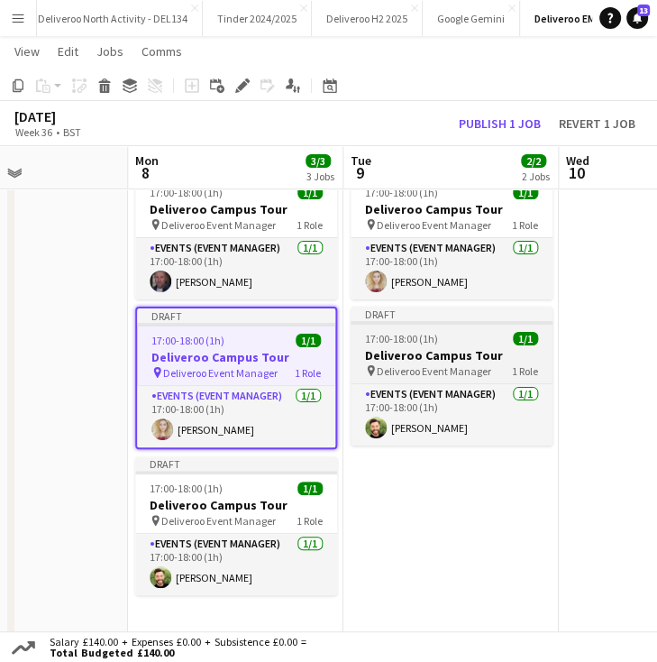
click at [408, 321] on div at bounding box center [452, 323] width 202 height 4
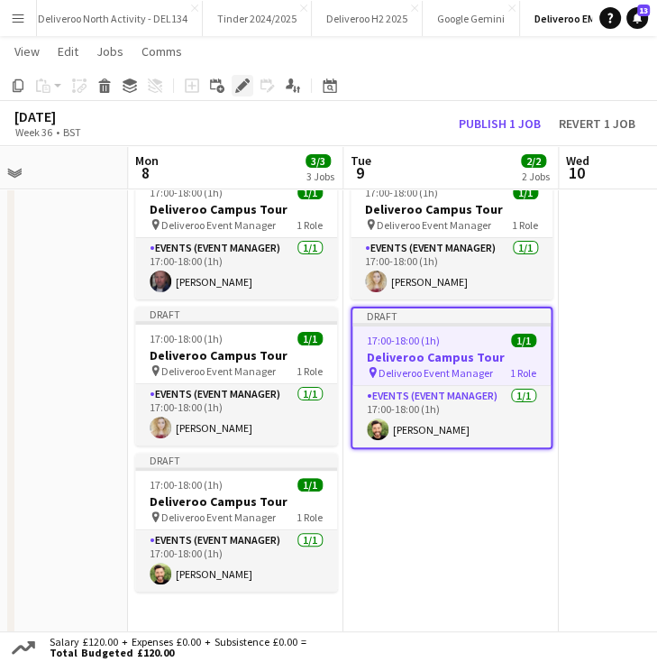
click at [244, 87] on icon at bounding box center [242, 86] width 10 height 10
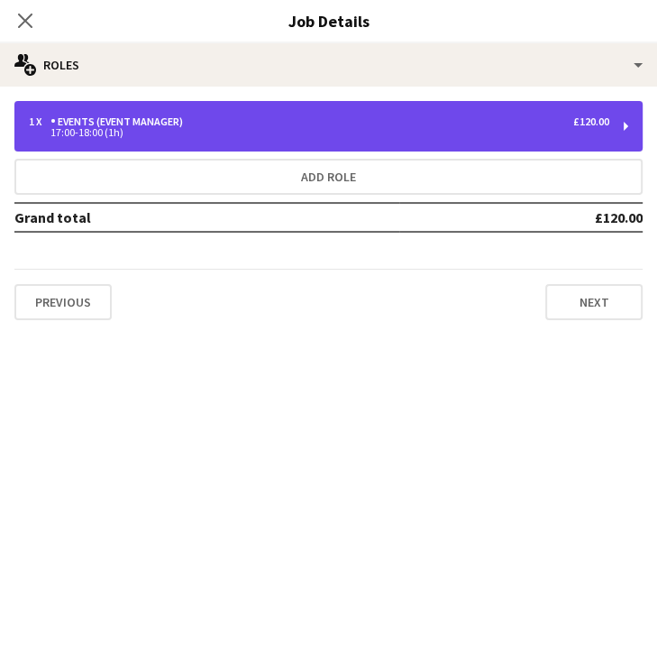
click at [595, 142] on div "1 x Events (Event Manager) £120.00 17:00-18:00 (1h)" at bounding box center [328, 126] width 628 height 50
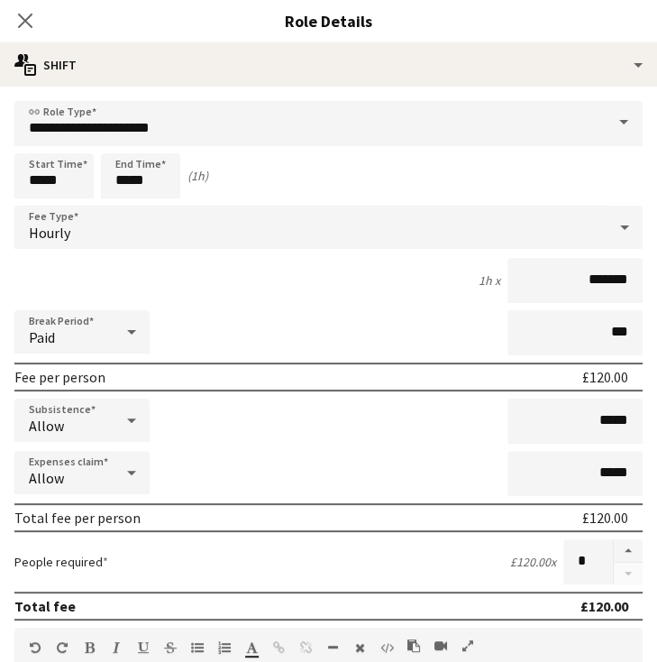
click at [346, 313] on div "Break Period Paid ***" at bounding box center [328, 332] width 628 height 45
click at [594, 280] on input "*******" at bounding box center [575, 280] width 135 height 45
click at [606, 280] on input "***" at bounding box center [575, 280] width 135 height 45
click at [620, 279] on input "*****" at bounding box center [575, 280] width 135 height 45
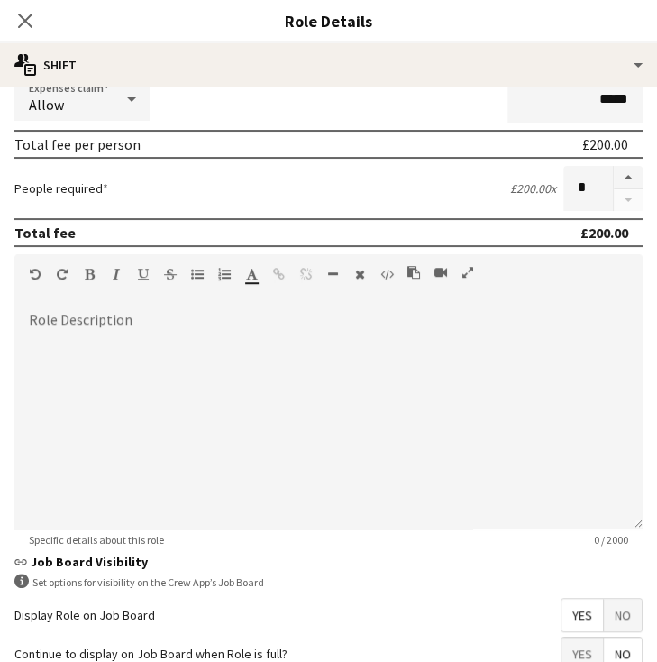
scroll to position [518, 0]
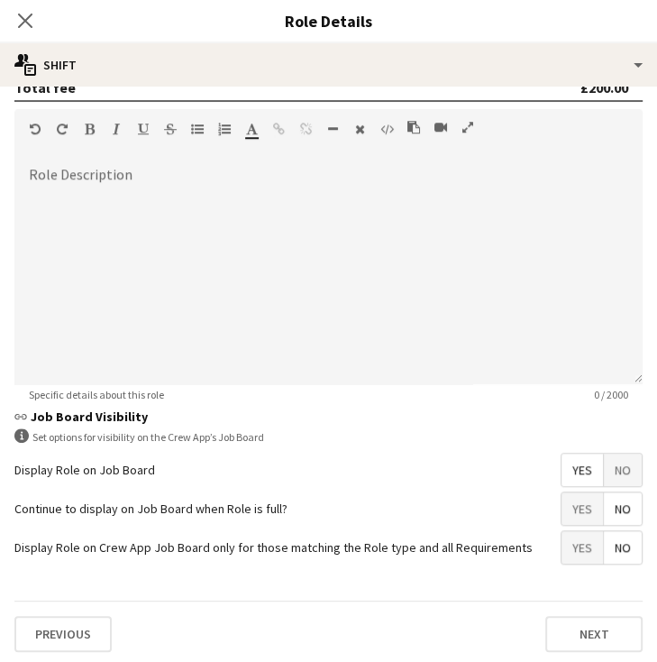
type input "*******"
click at [582, 616] on button "Next" at bounding box center [593, 634] width 97 height 36
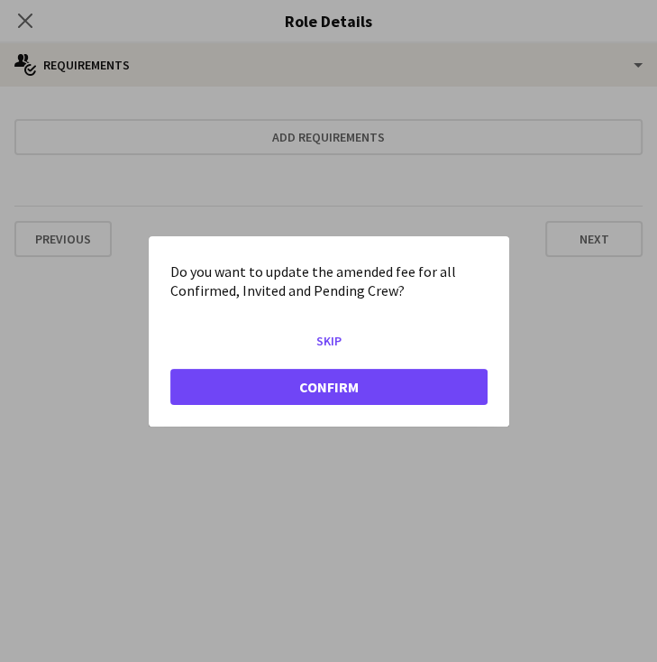
scroll to position [0, 0]
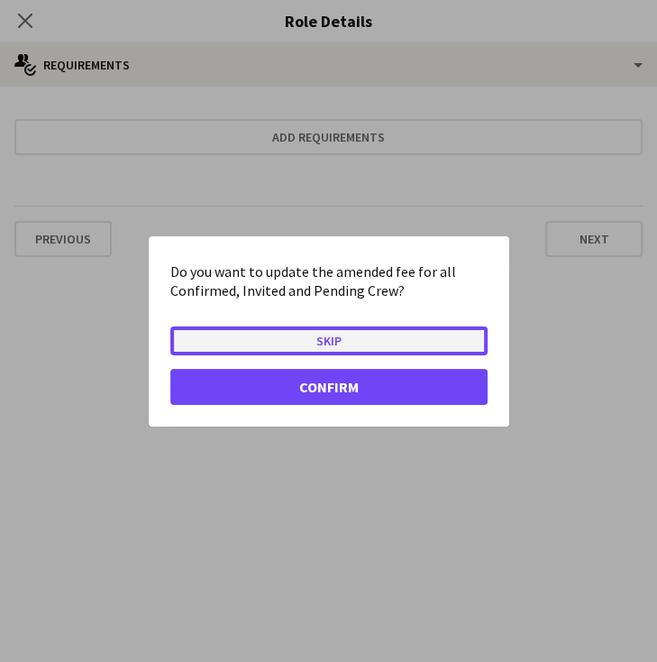
click at [306, 337] on button "Skip" at bounding box center [328, 339] width 317 height 29
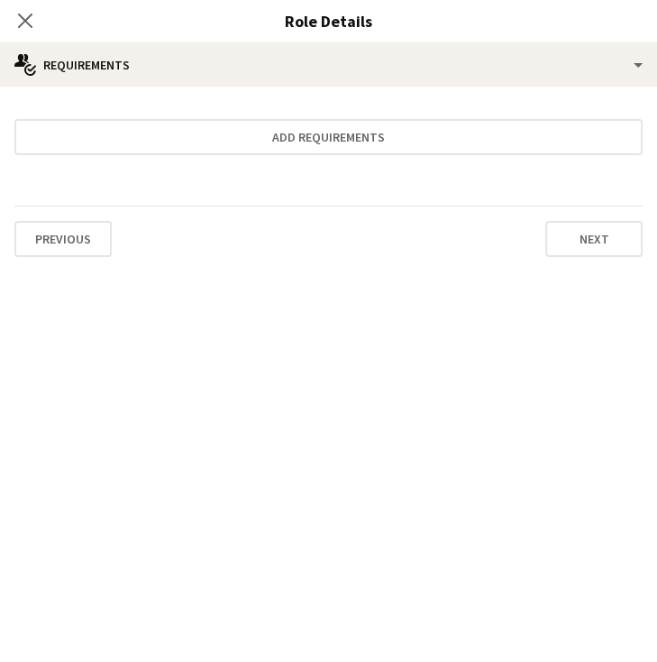
scroll to position [69, 0]
click at [609, 257] on div "Previous Next" at bounding box center [328, 239] width 628 height 66
click at [603, 240] on button "Next" at bounding box center [593, 239] width 97 height 36
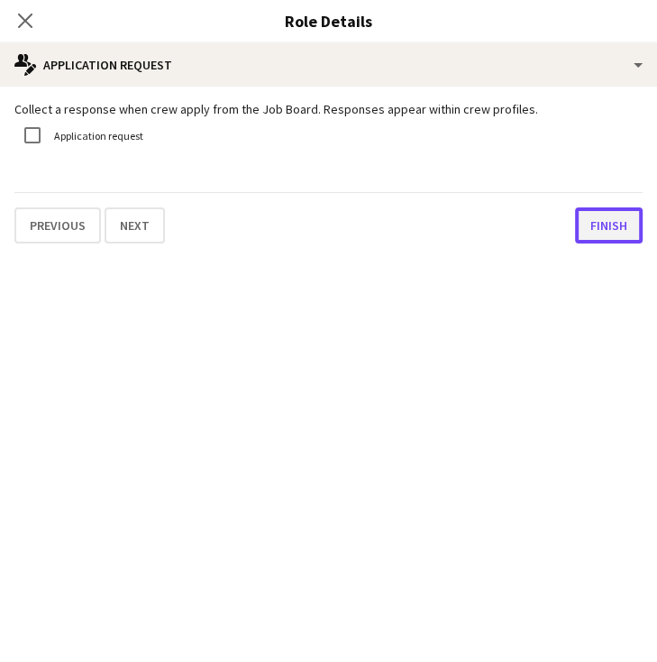
click at [602, 232] on button "Finish" at bounding box center [609, 225] width 68 height 36
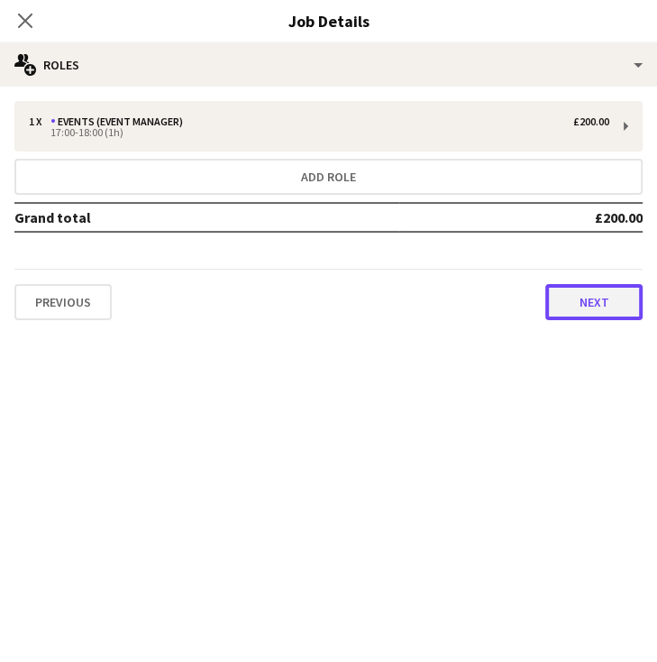
click at [606, 300] on button "Next" at bounding box center [593, 302] width 97 height 36
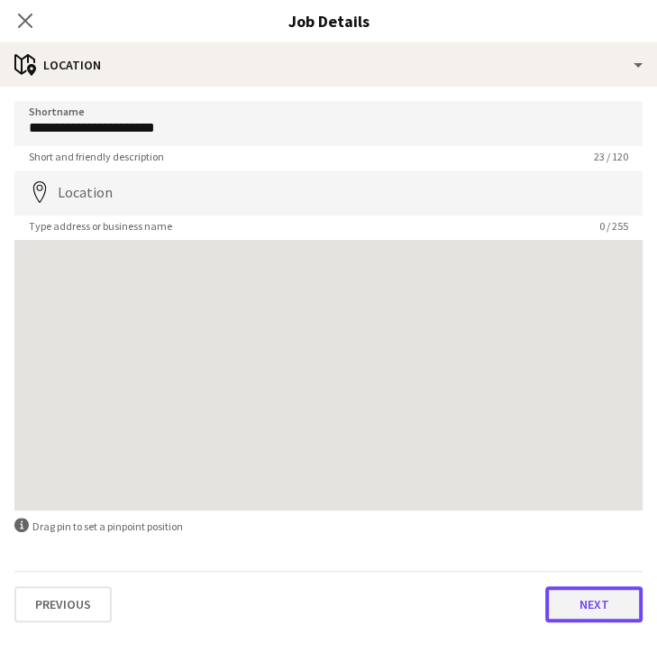
click at [589, 609] on button "Next" at bounding box center [593, 604] width 97 height 36
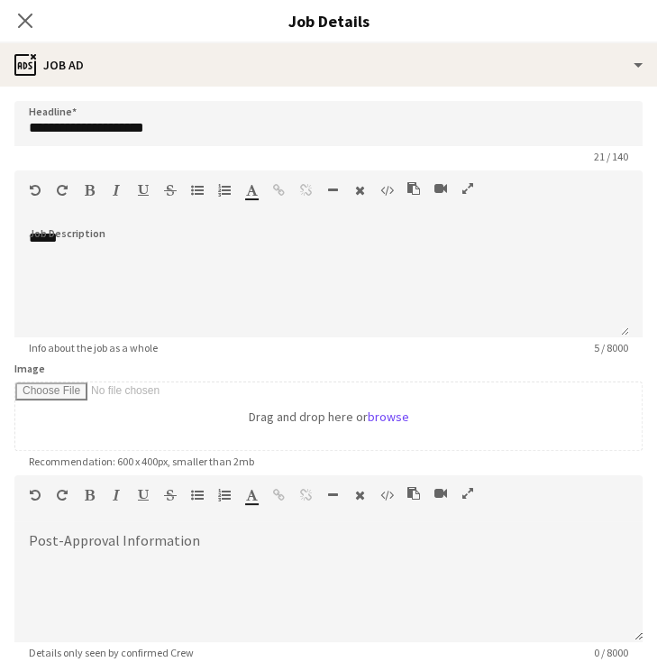
scroll to position [184, 0]
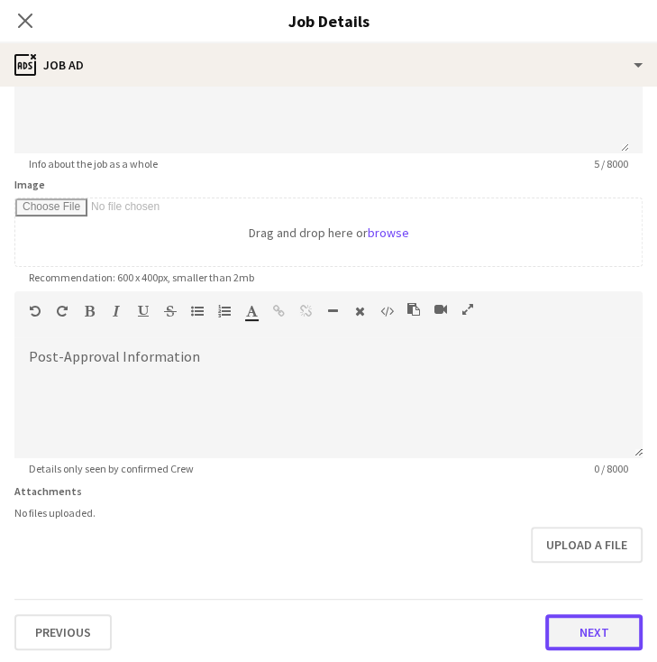
click at [575, 624] on button "Next" at bounding box center [593, 632] width 97 height 36
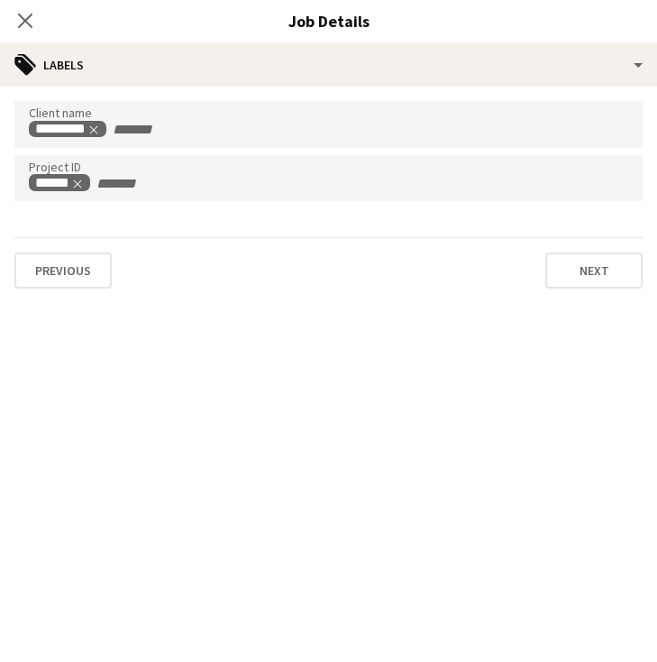
scroll to position [0, 0]
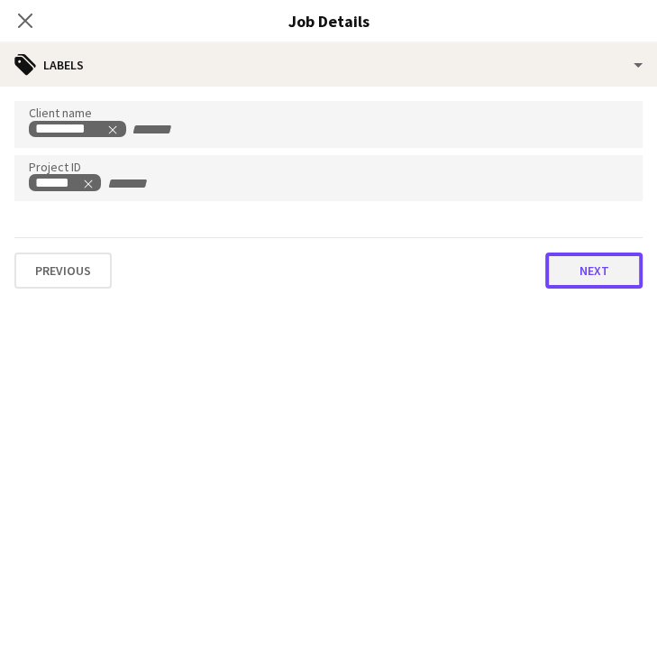
click at [595, 261] on button "Next" at bounding box center [593, 270] width 97 height 36
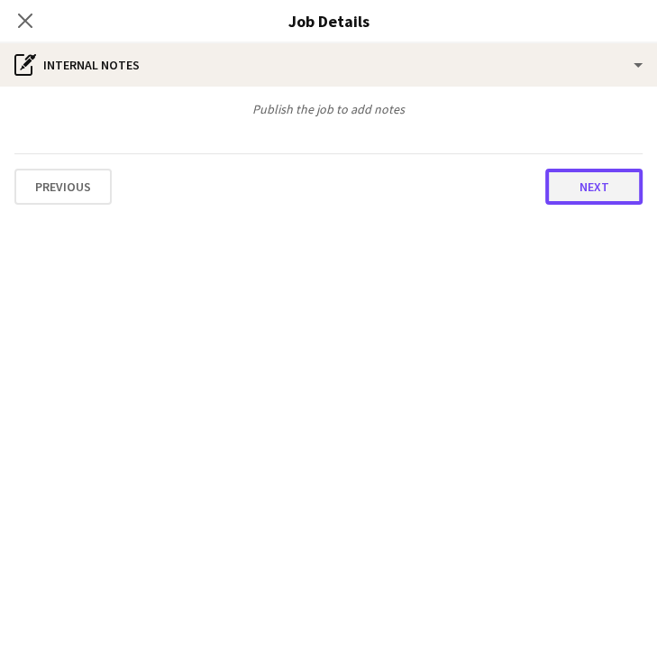
click at [581, 196] on button "Next" at bounding box center [593, 187] width 97 height 36
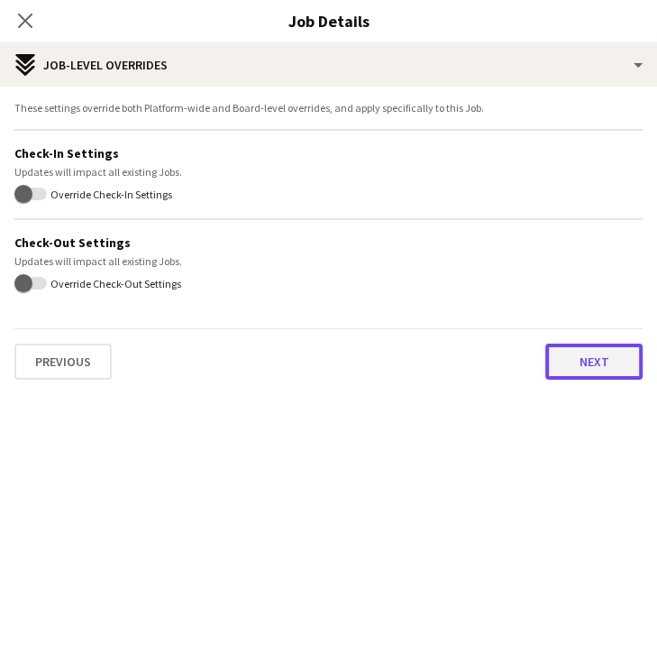
click at [591, 354] on button "Next" at bounding box center [593, 361] width 97 height 36
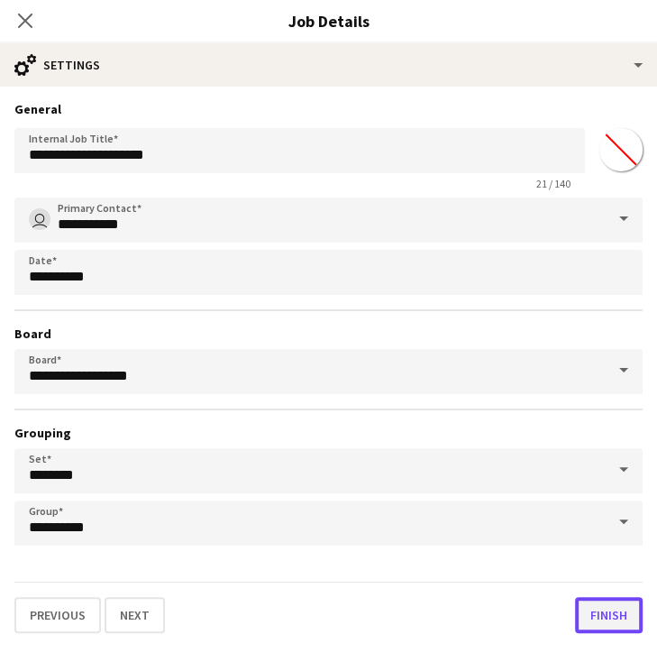
click at [599, 600] on button "Finish" at bounding box center [609, 615] width 68 height 36
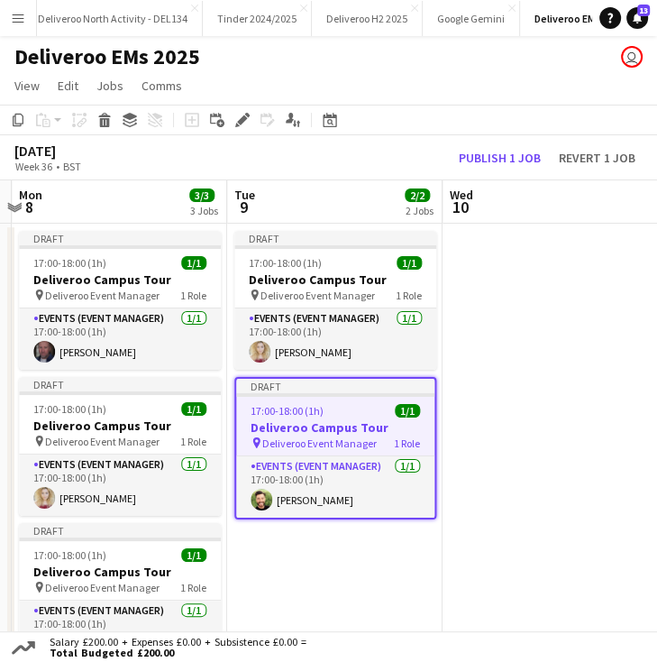
scroll to position [0, 853]
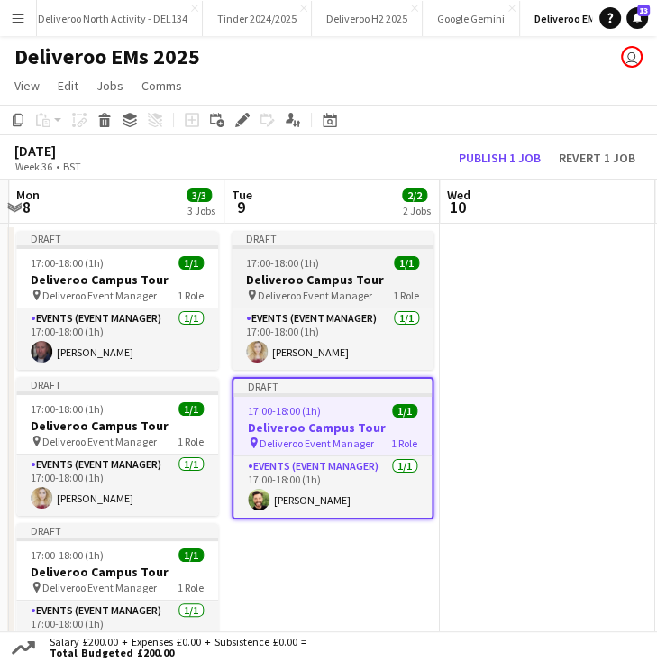
click at [376, 244] on div "Draft" at bounding box center [333, 238] width 202 height 14
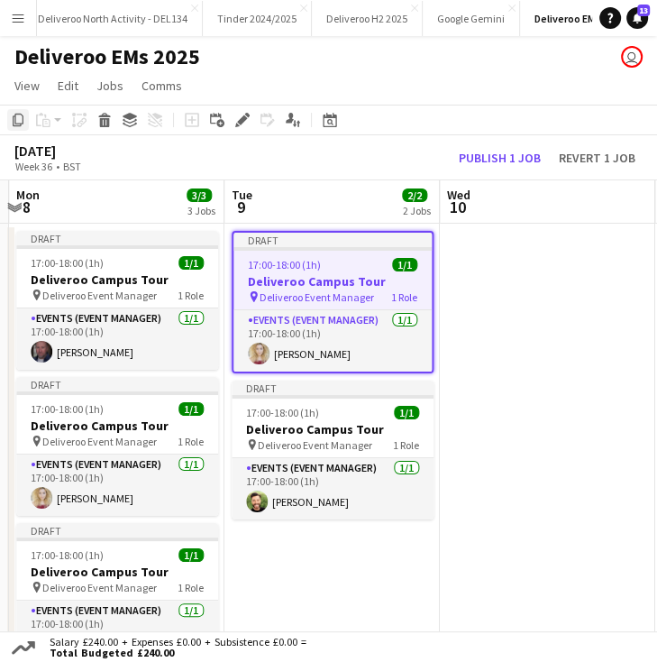
click at [10, 118] on div "Copy" at bounding box center [18, 120] width 22 height 22
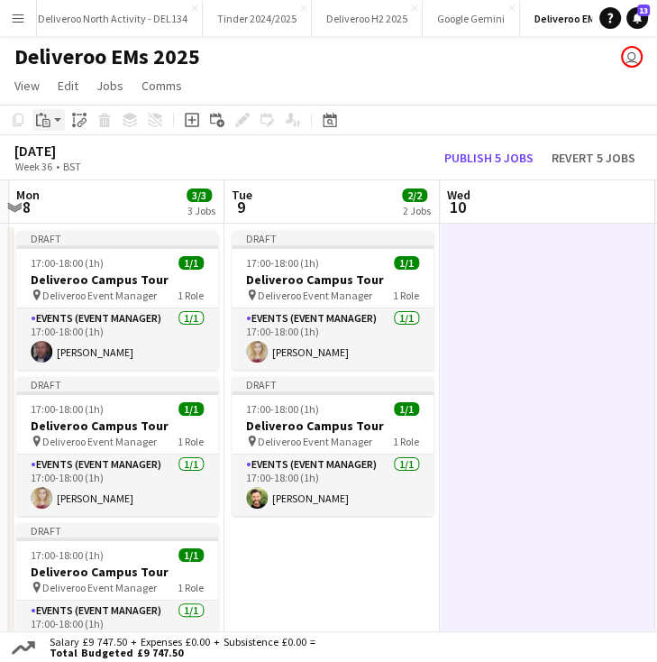
click at [49, 116] on icon "Paste" at bounding box center [43, 120] width 14 height 14
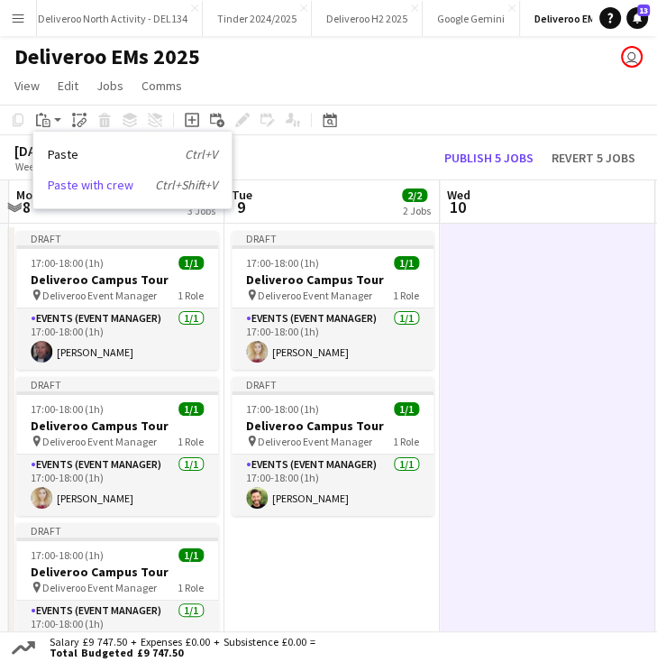
click at [86, 186] on link "Paste with crew Ctrl+Shift+V" at bounding box center [132, 185] width 169 height 16
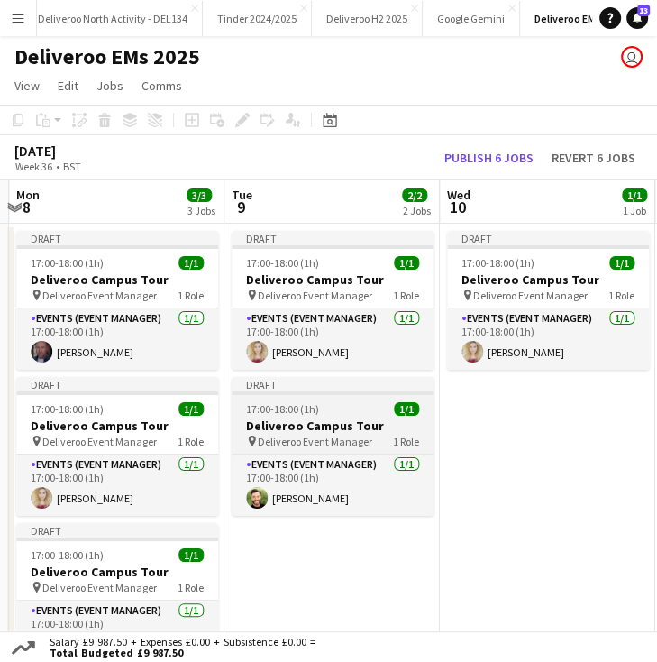
click at [309, 382] on div "Draft" at bounding box center [333, 384] width 202 height 14
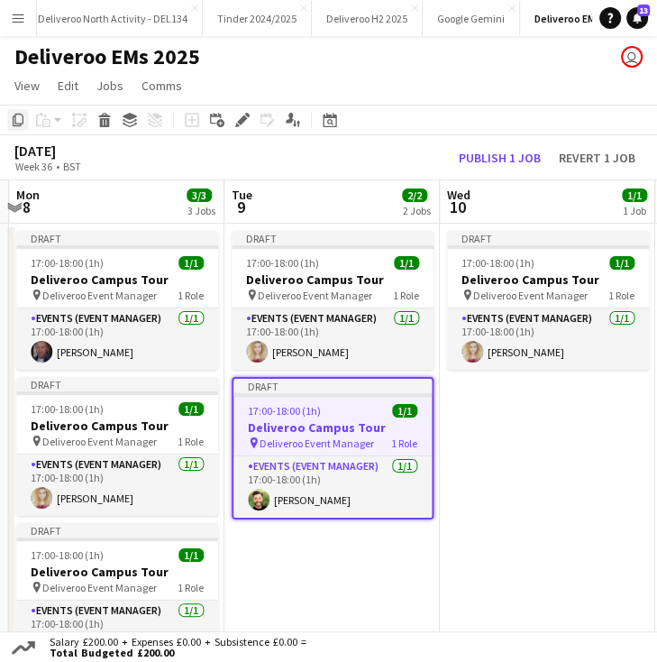
click at [14, 125] on icon at bounding box center [18, 120] width 11 height 13
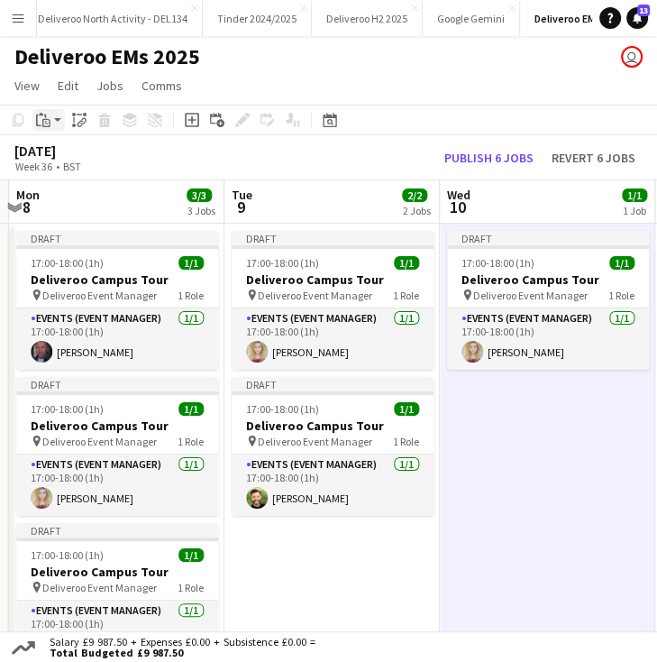
click at [50, 122] on div "Paste" at bounding box center [43, 120] width 22 height 22
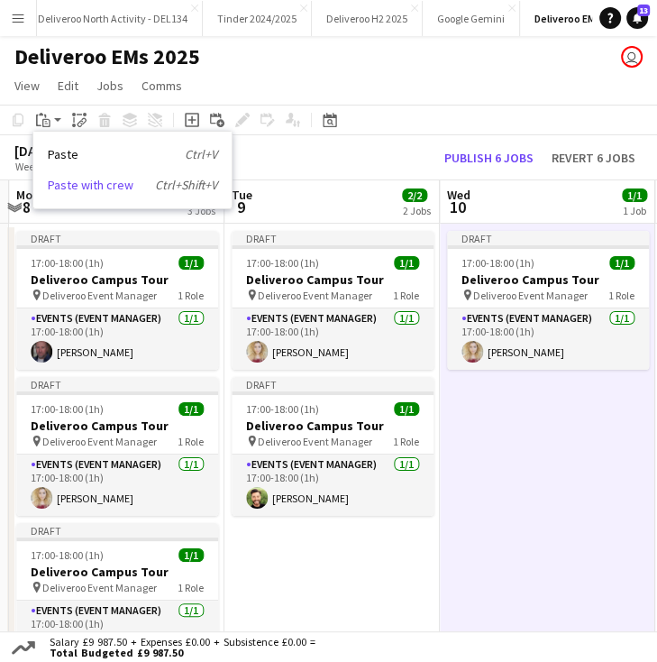
click at [78, 179] on link "Paste with crew Ctrl+Shift+V" at bounding box center [132, 185] width 169 height 16
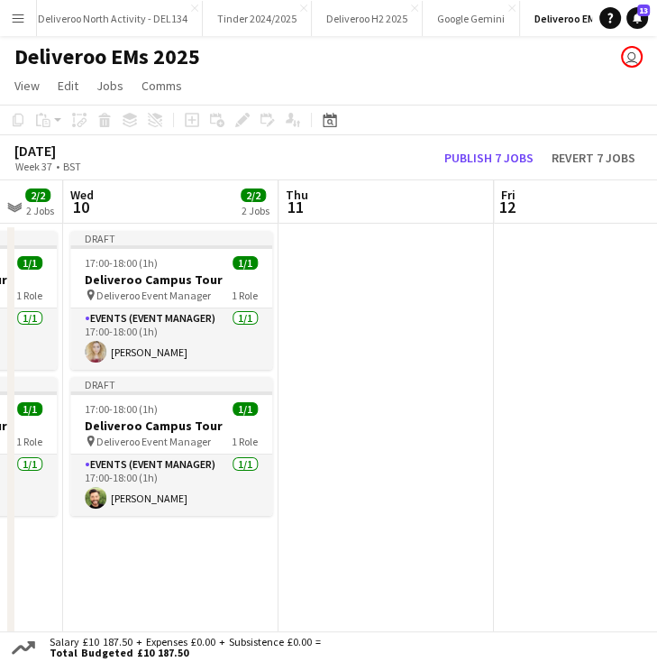
scroll to position [0, 804]
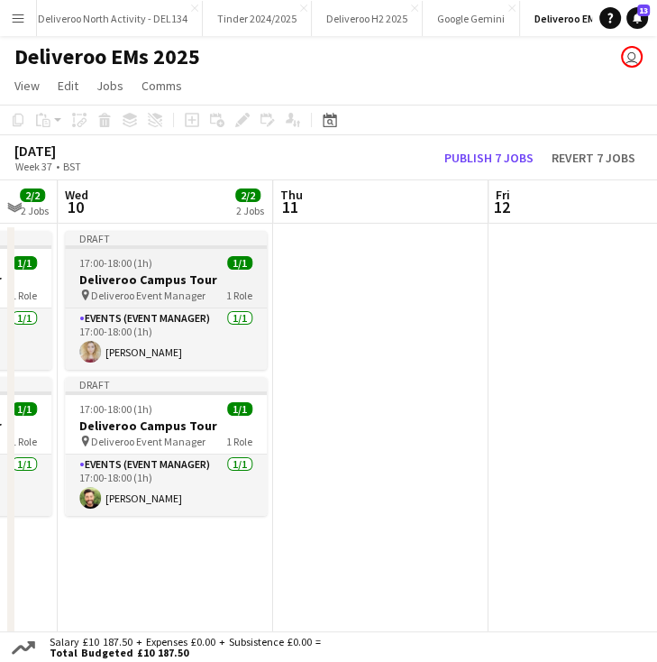
click at [201, 233] on div "Draft" at bounding box center [166, 238] width 202 height 14
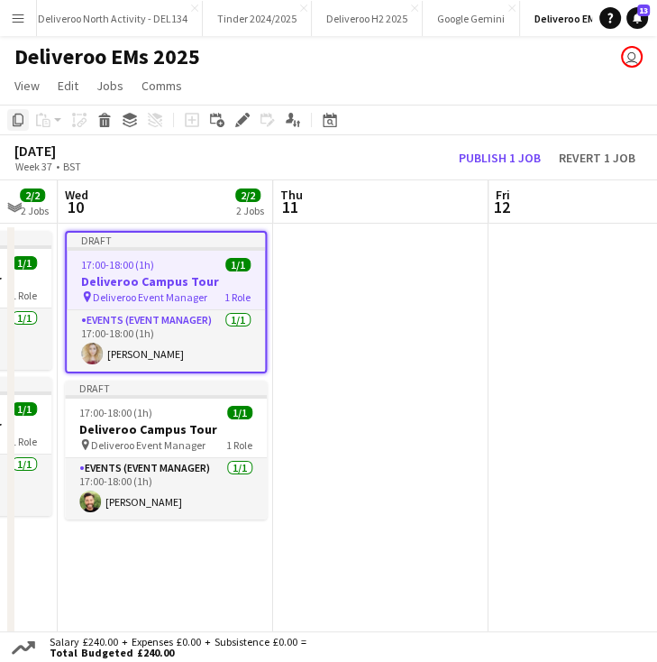
click at [18, 119] on icon "Copy" at bounding box center [18, 120] width 14 height 14
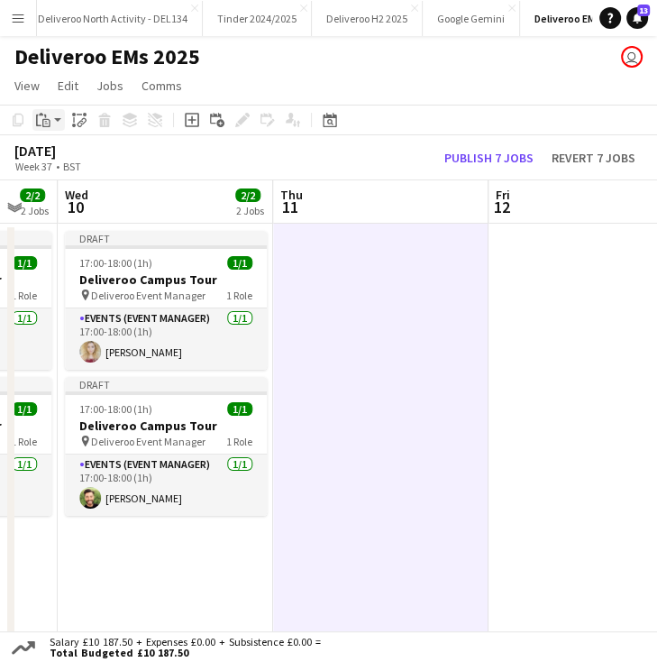
click at [54, 121] on app-action-btn "Paste" at bounding box center [48, 120] width 32 height 22
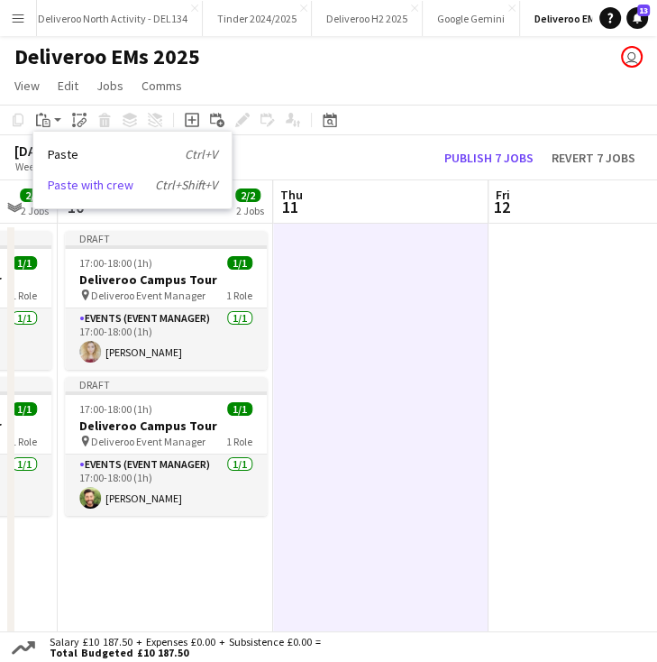
click at [97, 185] on link "Paste with crew Ctrl+Shift+V" at bounding box center [132, 185] width 169 height 16
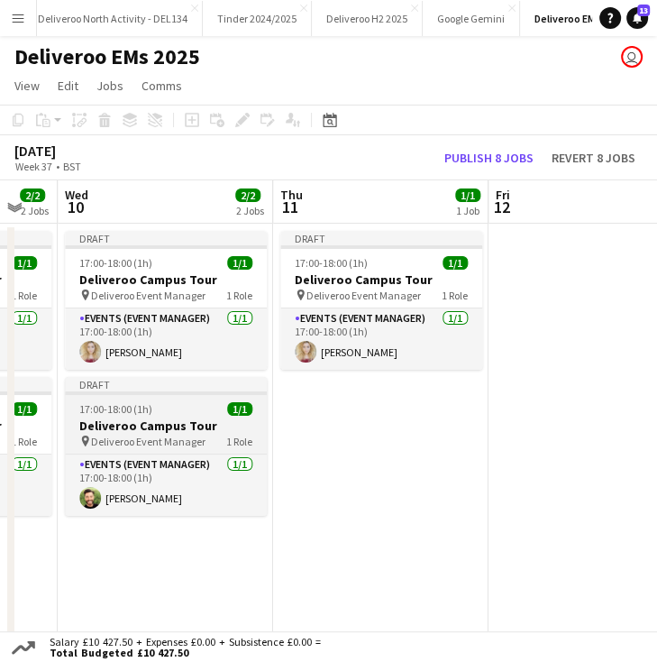
click at [204, 397] on app-job-card "Draft 17:00-18:00 (1h) 1/1 Deliveroo Campus Tour pin Deliveroo Event Manager 1 …" at bounding box center [166, 446] width 202 height 139
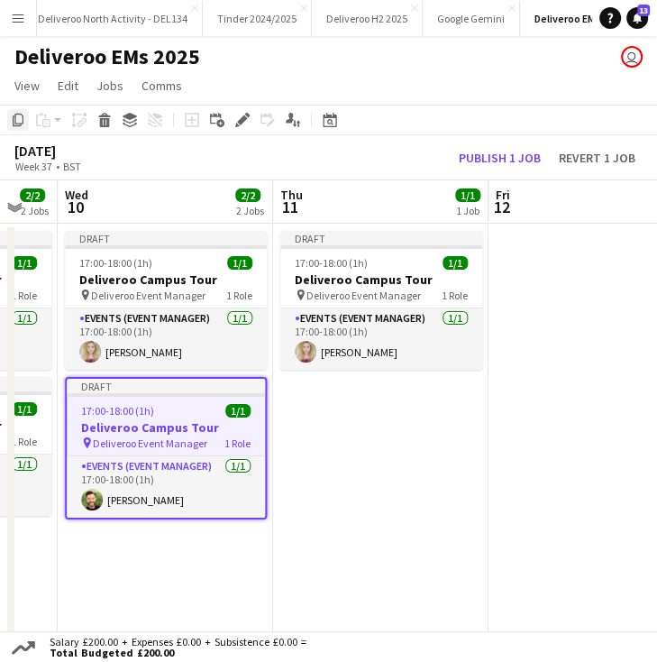
click at [14, 127] on icon "Copy" at bounding box center [18, 120] width 14 height 14
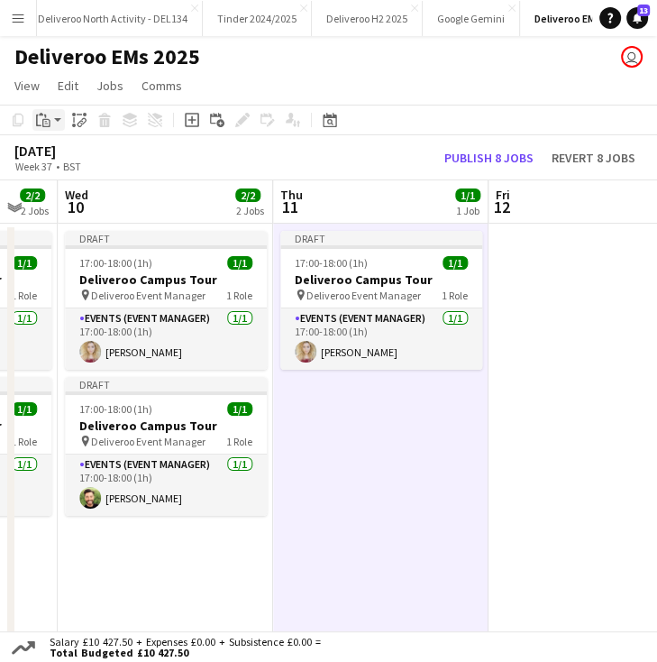
click at [54, 125] on app-action-btn "Paste" at bounding box center [48, 120] width 32 height 22
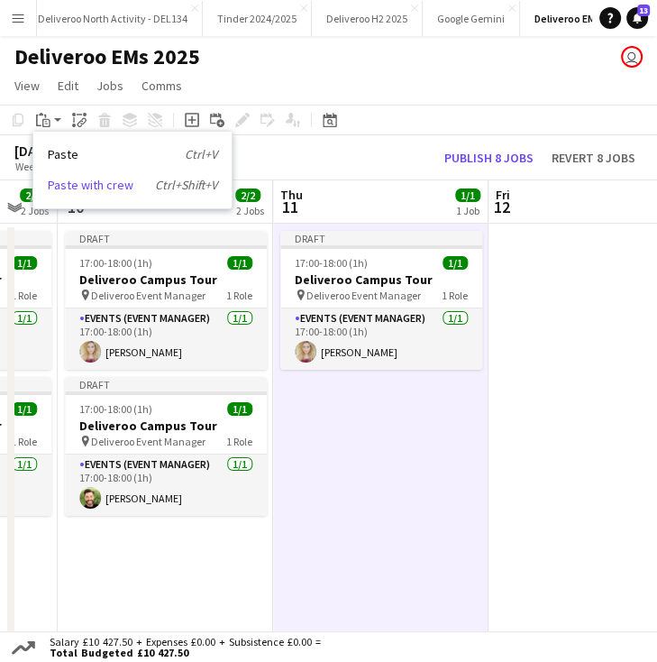
click at [90, 177] on link "Paste with crew Ctrl+Shift+V" at bounding box center [132, 185] width 169 height 16
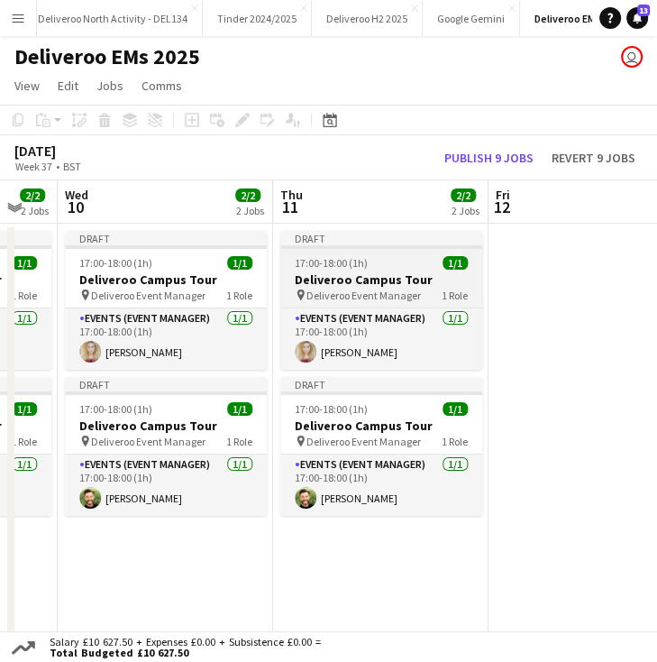
click at [420, 235] on div "Draft" at bounding box center [381, 238] width 202 height 14
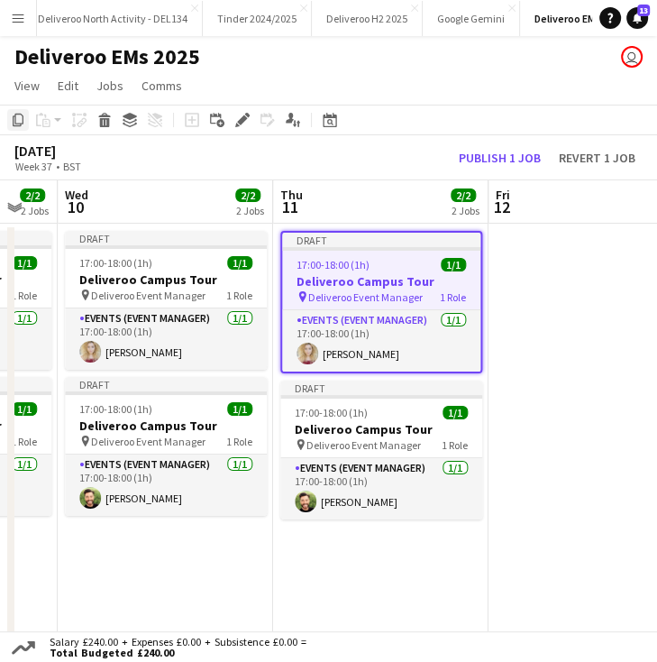
click at [9, 119] on div "Copy" at bounding box center [18, 120] width 22 height 22
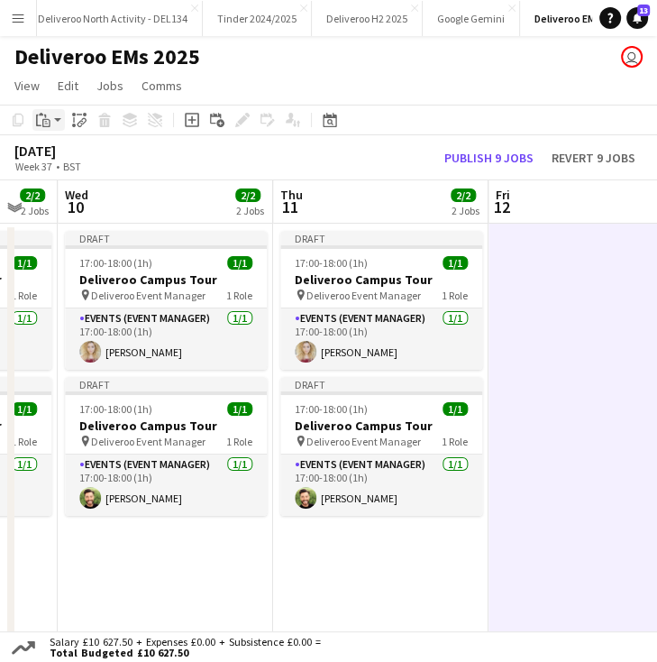
click at [50, 116] on div "Paste" at bounding box center [43, 120] width 22 height 22
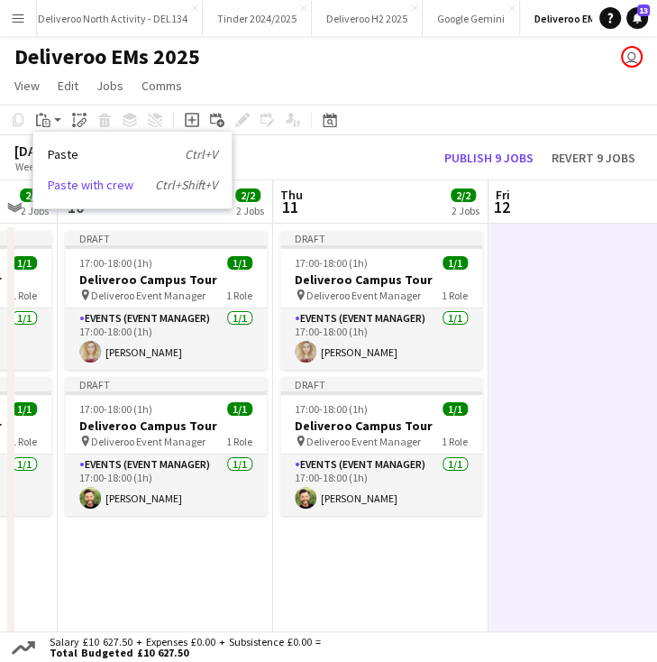
click at [89, 188] on link "Paste with crew Ctrl+Shift+V" at bounding box center [132, 185] width 169 height 16
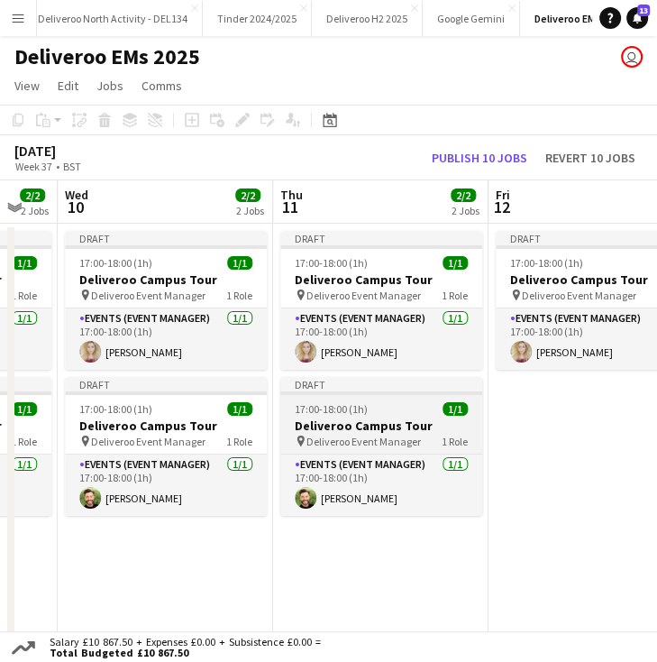
click at [422, 387] on div "Draft" at bounding box center [381, 384] width 202 height 14
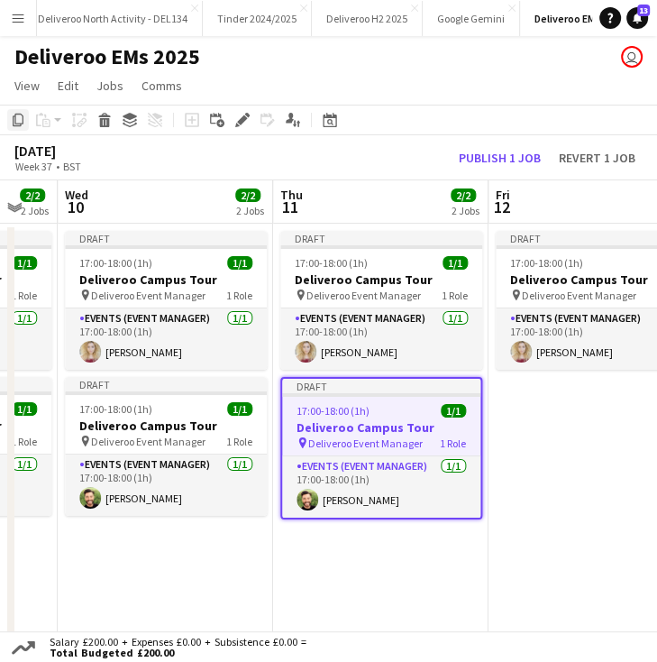
click at [17, 114] on icon at bounding box center [18, 120] width 11 height 13
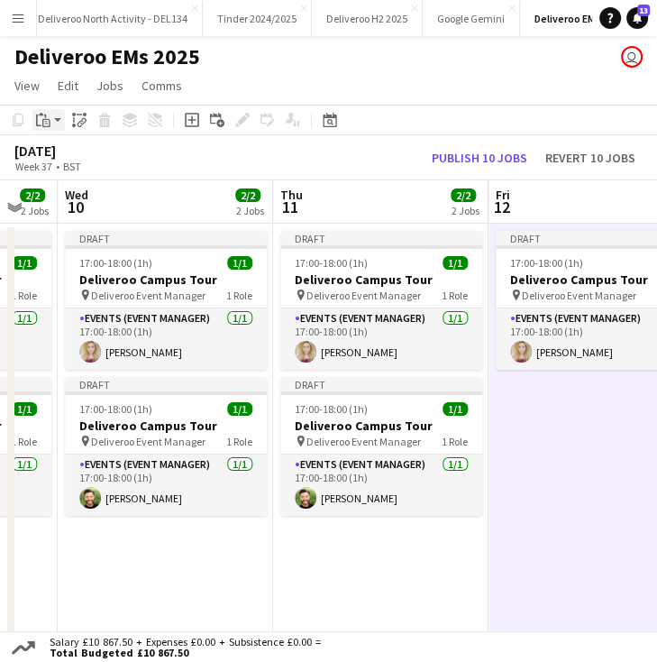
click at [50, 121] on icon at bounding box center [46, 123] width 8 height 8
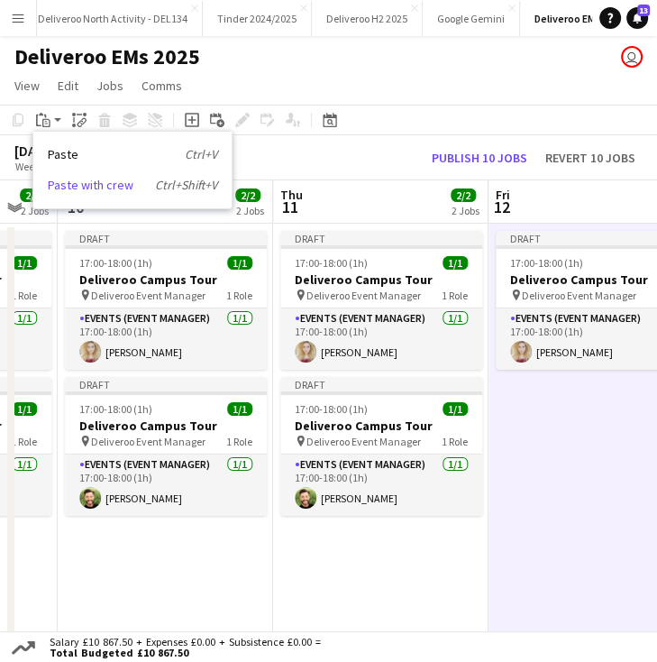
click at [87, 188] on link "Paste with crew Ctrl+Shift+V" at bounding box center [132, 185] width 169 height 16
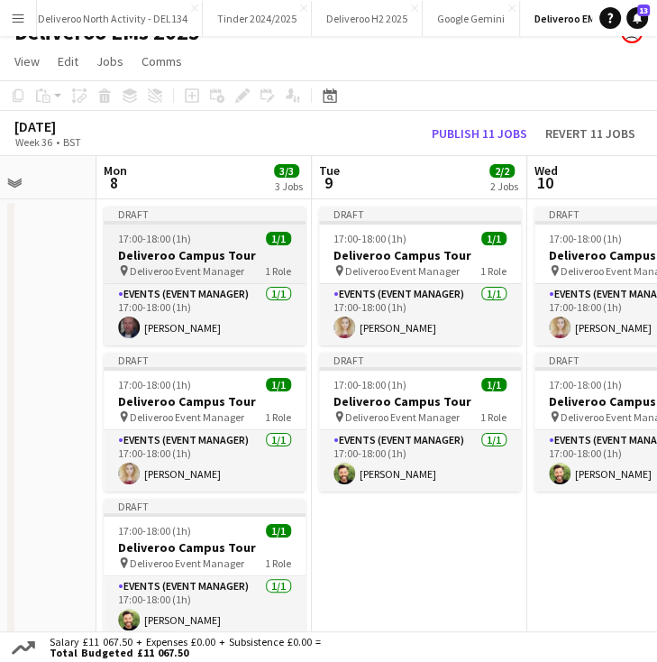
scroll to position [25, 0]
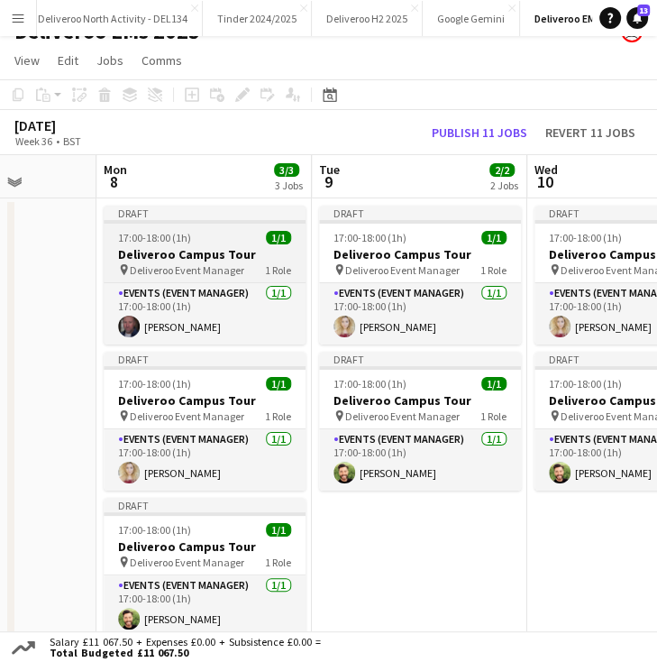
click at [186, 213] on div "Draft" at bounding box center [205, 213] width 202 height 14
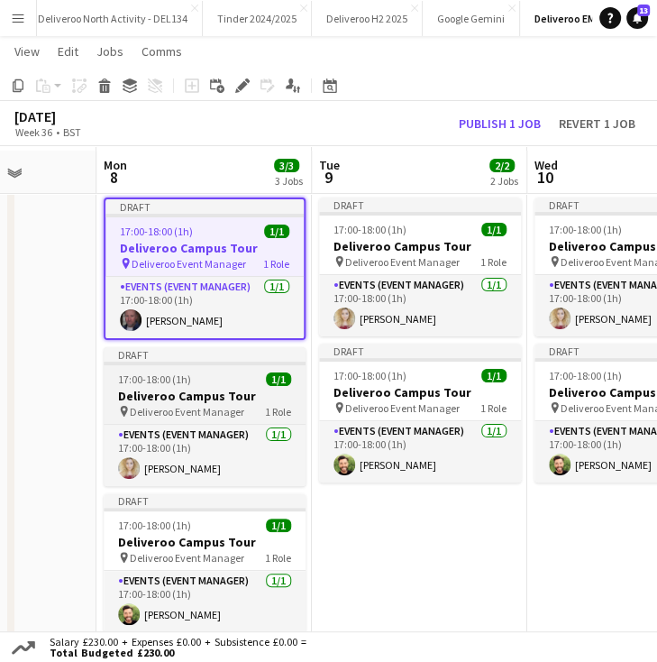
scroll to position [31, 0]
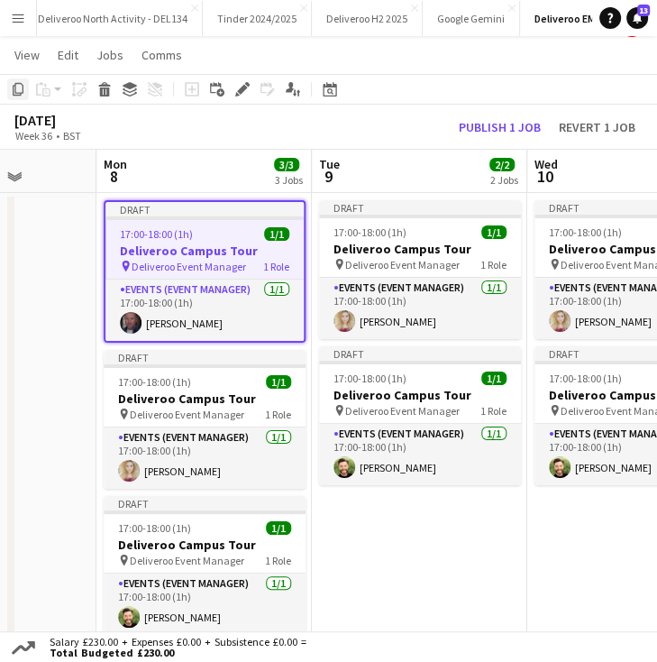
click at [18, 85] on icon "Copy" at bounding box center [18, 89] width 14 height 14
click at [428, 549] on app-date-cell "Draft 17:00-18:00 (1h) 1/1 Deliveroo Campus Tour pin Deliveroo Event Manager 1 …" at bounding box center [419, 658] width 215 height 931
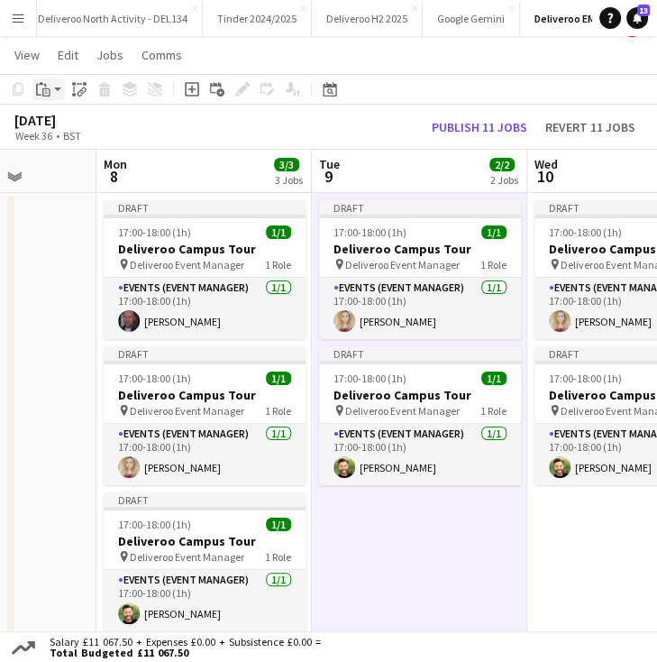
click at [56, 92] on app-action-btn "Paste" at bounding box center [48, 89] width 32 height 22
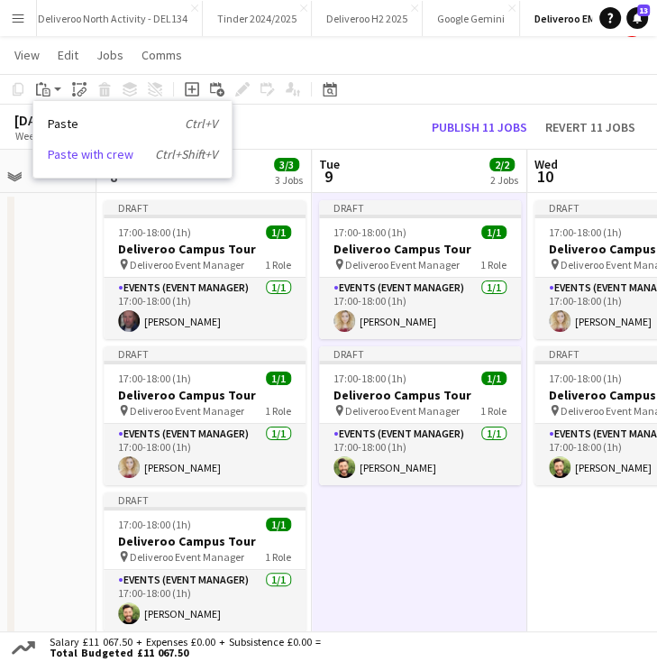
click at [100, 150] on link "Paste with crew Ctrl+Shift+V" at bounding box center [132, 154] width 169 height 16
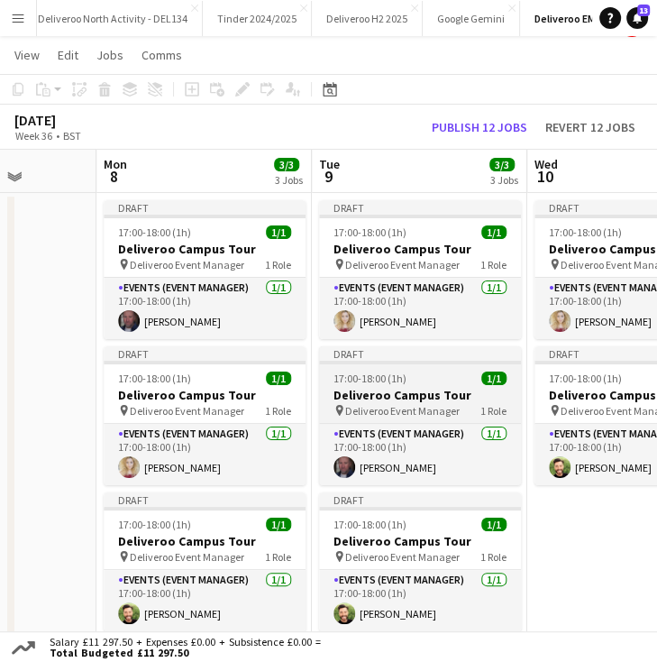
click at [397, 374] on span "17:00-18:00 (1h)" at bounding box center [370, 378] width 73 height 14
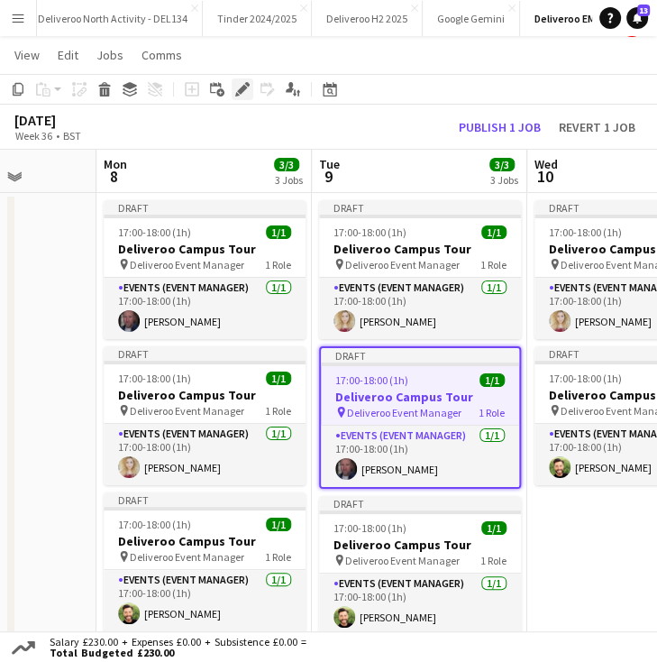
click at [248, 96] on icon "Edit" at bounding box center [242, 89] width 14 height 14
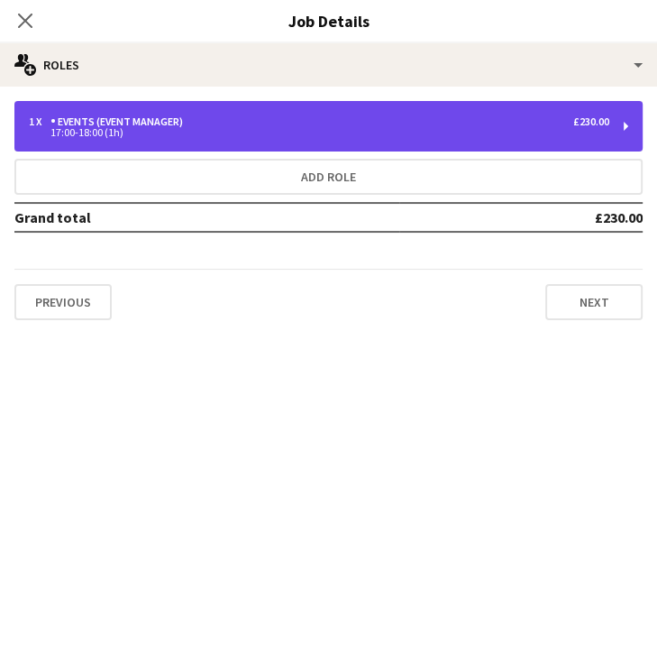
click at [566, 138] on div "1 x Events (Event Manager) £230.00 17:00-18:00 (1h)" at bounding box center [328, 126] width 628 height 50
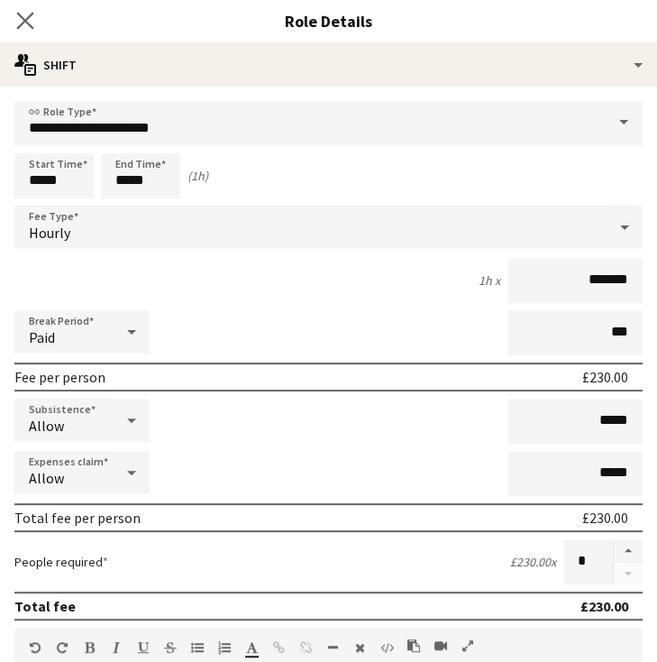
click at [27, 10] on app-icon "Close pop-in" at bounding box center [26, 21] width 26 height 26
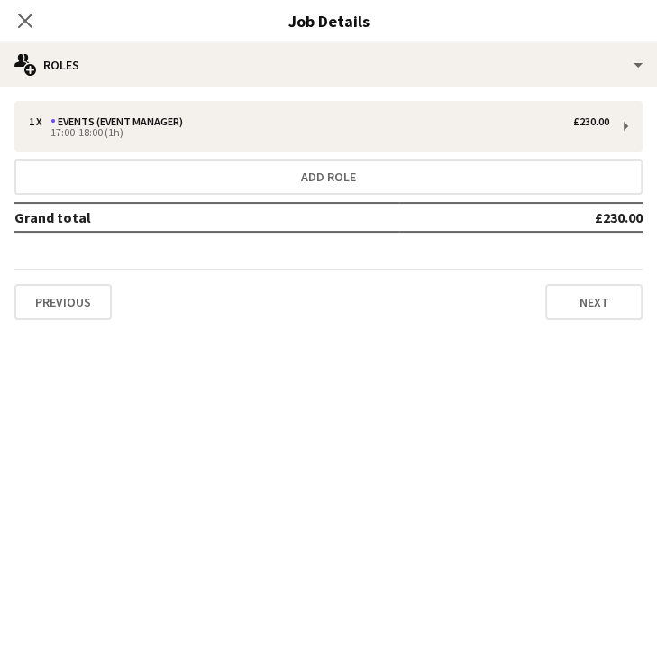
click at [23, 4] on div "Close pop-in" at bounding box center [25, 20] width 50 height 41
click at [26, 19] on icon at bounding box center [24, 20] width 17 height 17
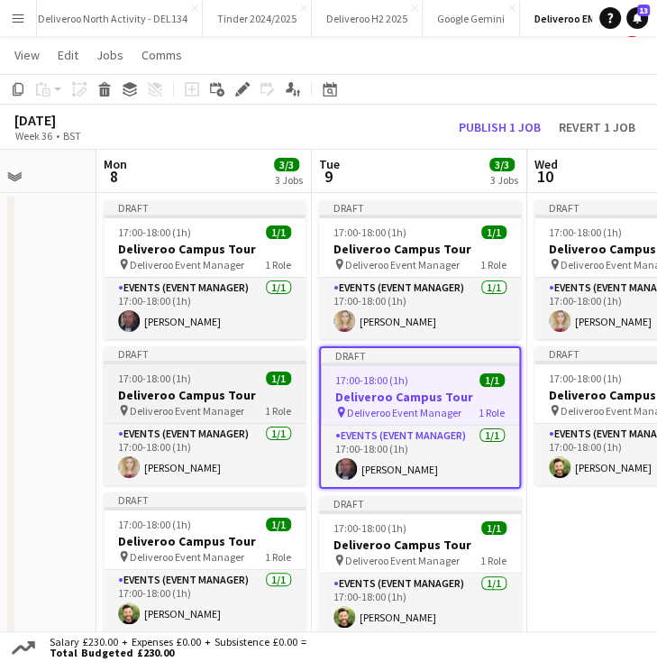
click at [203, 403] on div "pin Deliveroo Event Manager 1 Role" at bounding box center [205, 410] width 202 height 14
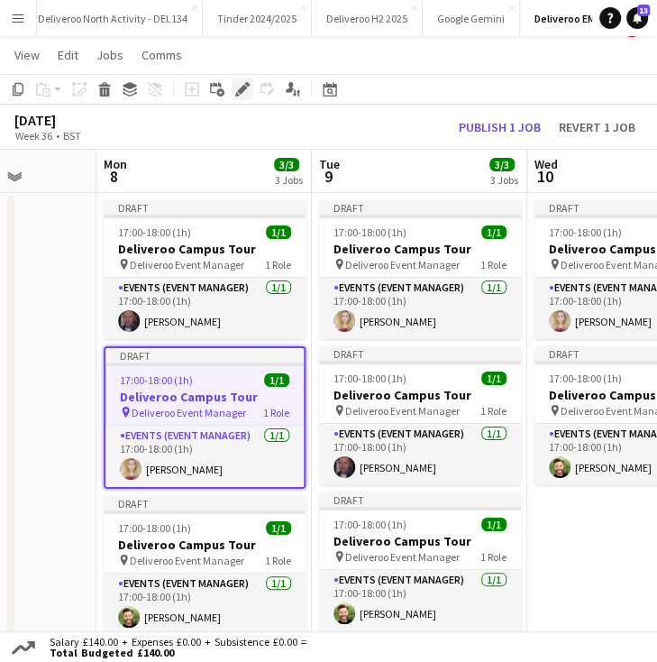
click at [243, 88] on icon at bounding box center [242, 90] width 10 height 10
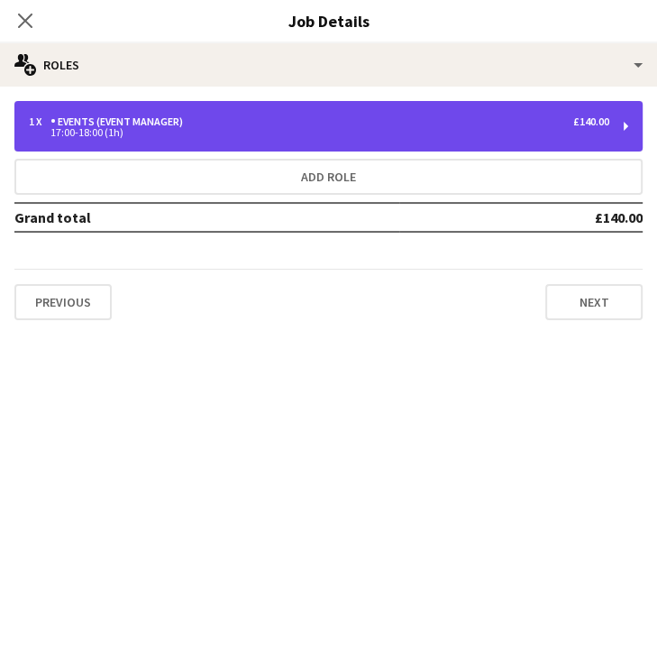
click at [529, 124] on div "1 x Events (Event Manager) £140.00" at bounding box center [319, 121] width 581 height 13
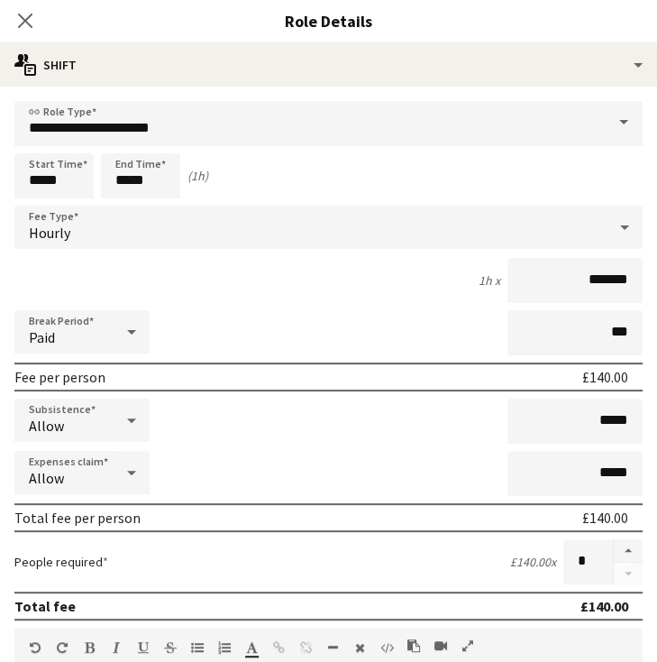
click at [284, 201] on form "**********" at bounding box center [328, 643] width 657 height 1084
click at [581, 281] on input "*******" at bounding box center [575, 280] width 135 height 45
drag, startPoint x: 595, startPoint y: 276, endPoint x: 576, endPoint y: 281, distance: 19.7
click at [576, 281] on input "*******" at bounding box center [575, 280] width 135 height 45
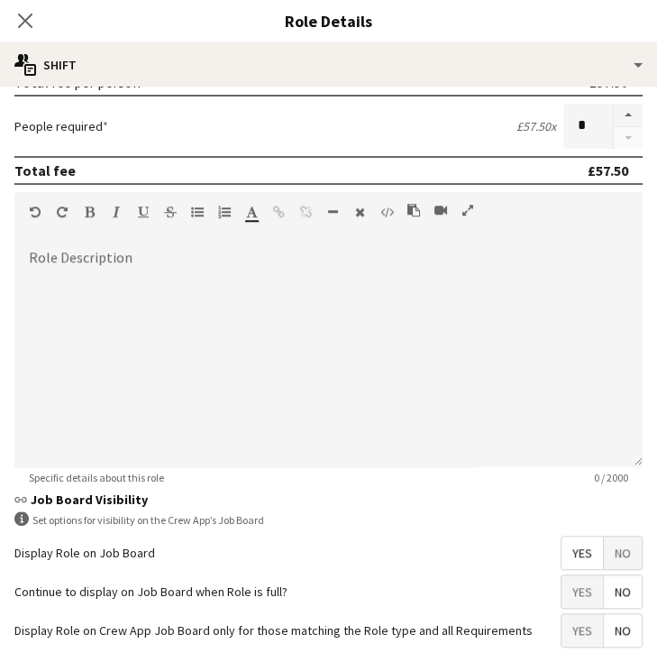
scroll to position [518, 0]
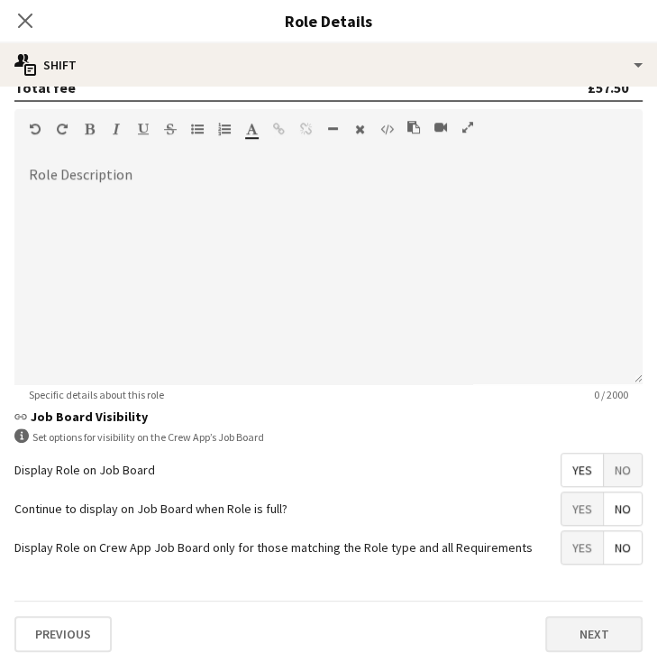
type input "******"
click at [588, 616] on button "Next" at bounding box center [593, 634] width 97 height 36
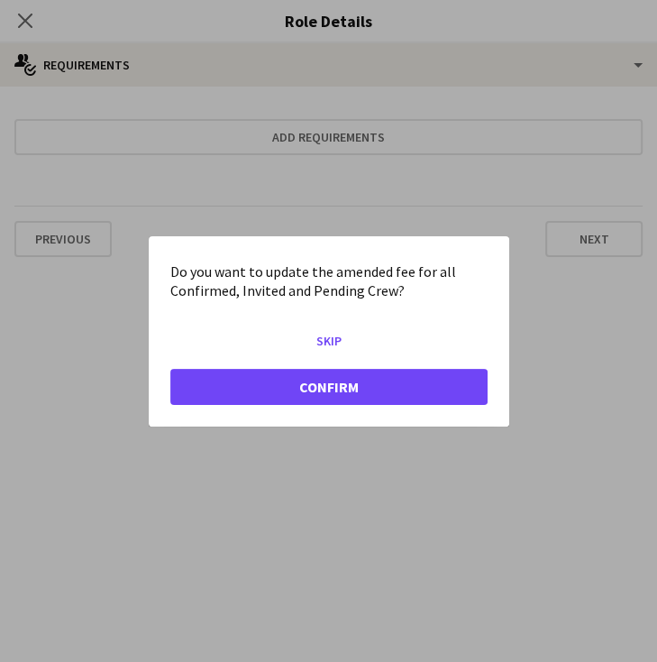
scroll to position [0, 0]
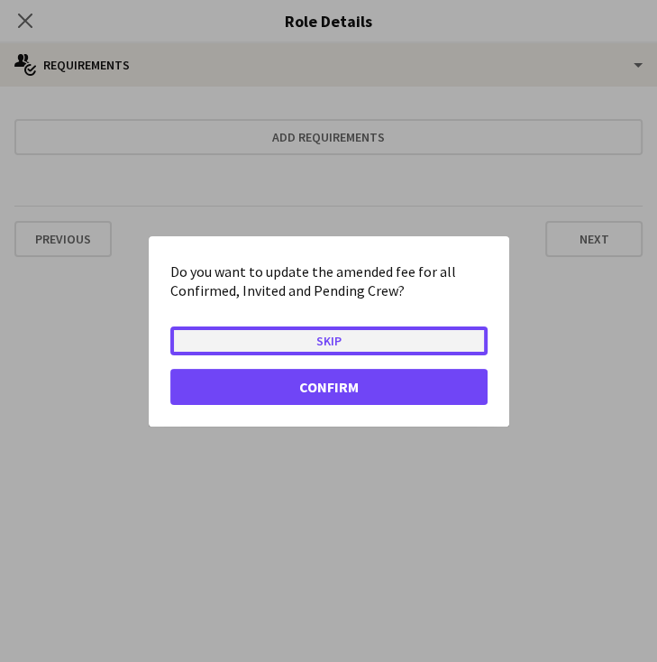
click at [402, 345] on button "Skip" at bounding box center [328, 339] width 317 height 29
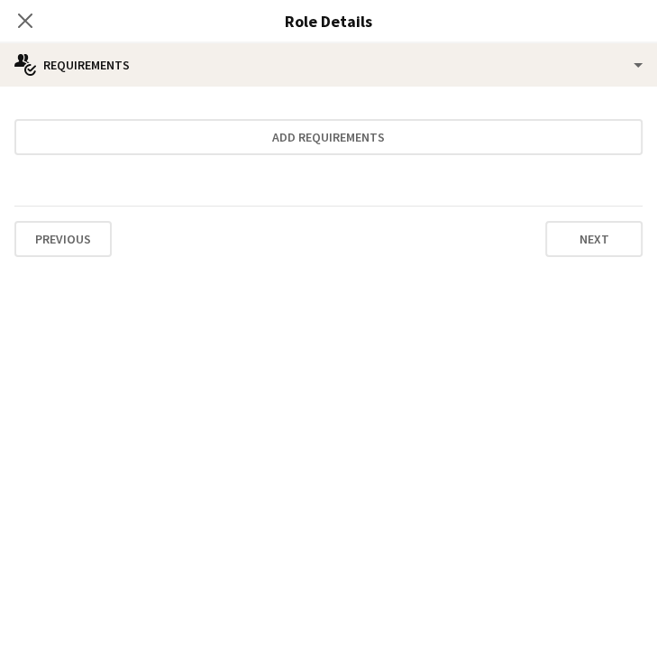
scroll to position [31, 0]
click at [567, 250] on button "Next" at bounding box center [593, 239] width 97 height 36
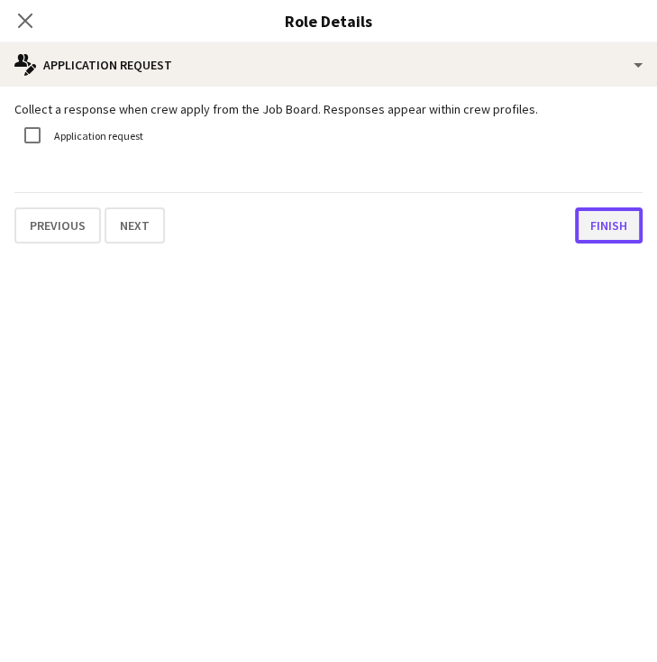
click at [607, 212] on button "Finish" at bounding box center [609, 225] width 68 height 36
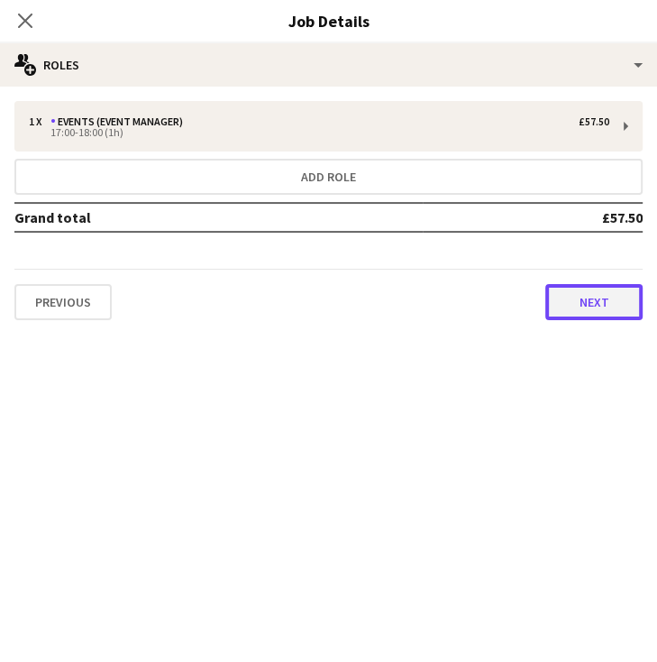
click at [605, 304] on button "Next" at bounding box center [593, 302] width 97 height 36
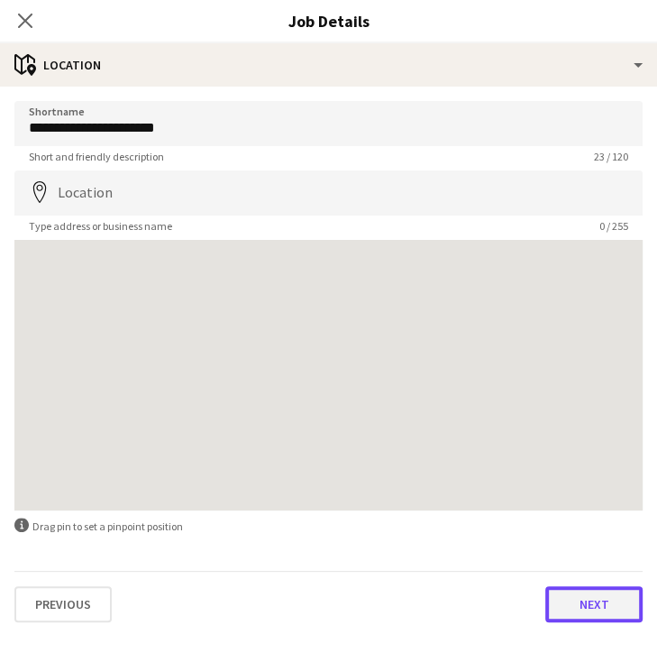
click at [620, 600] on button "Next" at bounding box center [593, 604] width 97 height 36
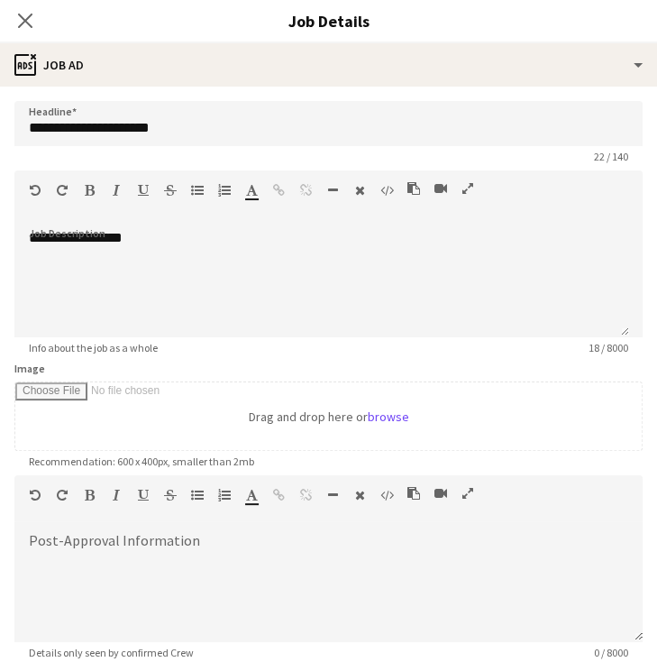
scroll to position [184, 0]
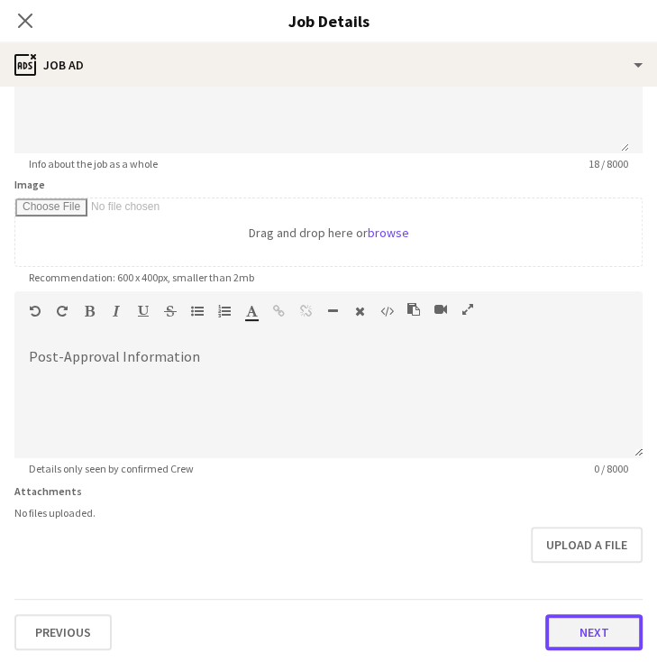
click at [572, 621] on button "Next" at bounding box center [593, 632] width 97 height 36
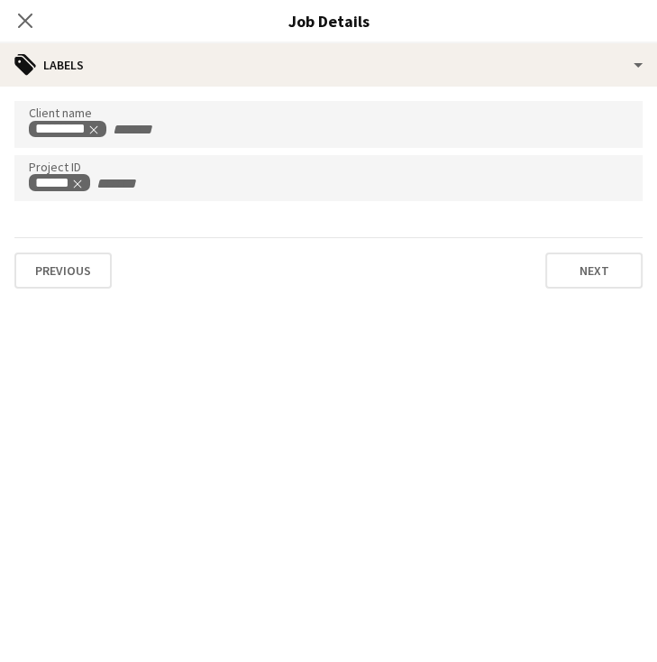
scroll to position [0, 0]
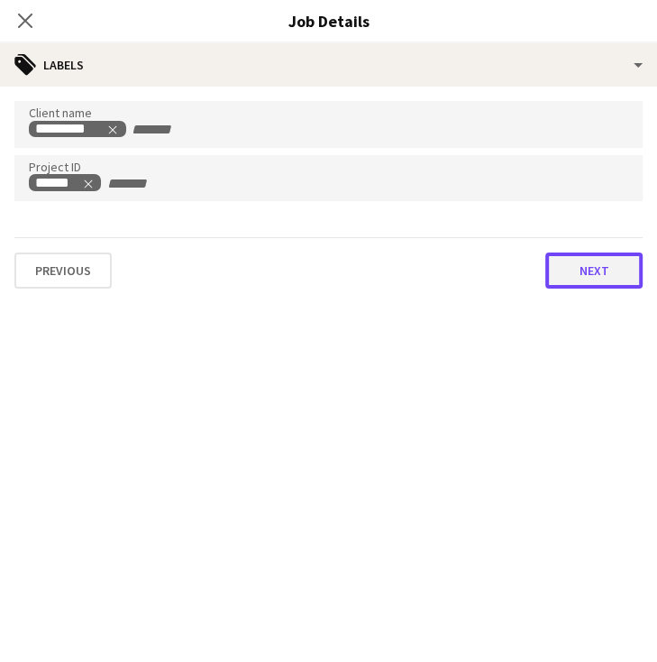
click at [577, 276] on button "Next" at bounding box center [593, 270] width 97 height 36
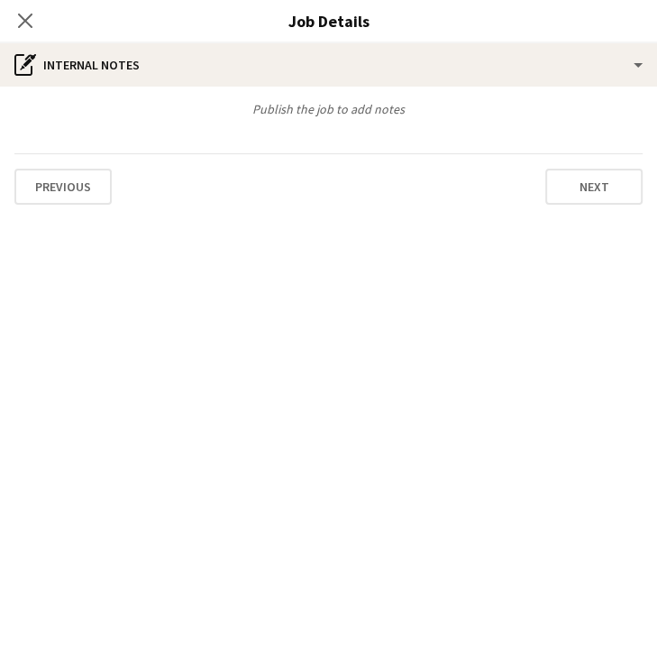
scroll to position [153, 0]
click at [609, 181] on button "Next" at bounding box center [593, 187] width 97 height 36
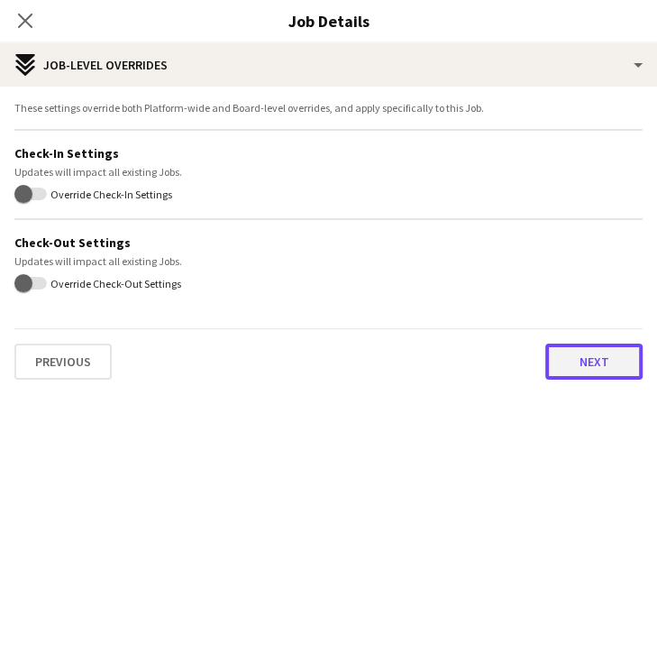
click at [572, 368] on button "Next" at bounding box center [593, 361] width 97 height 36
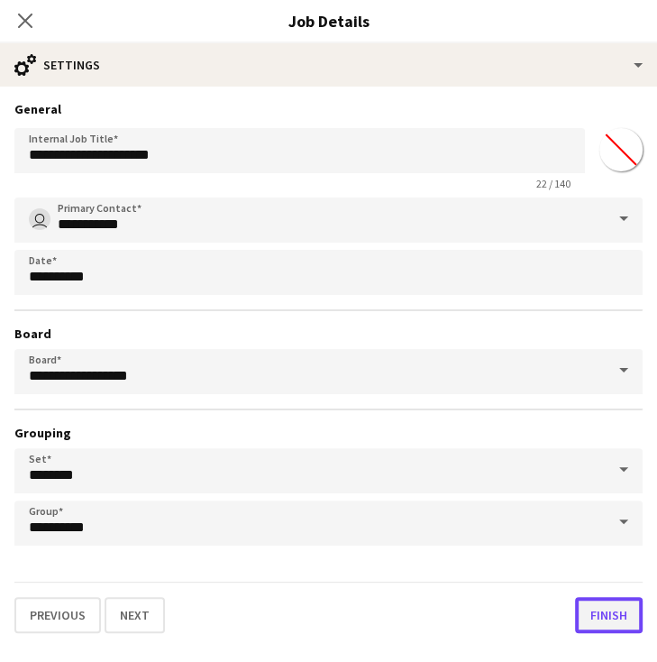
click at [617, 615] on button "Finish" at bounding box center [609, 615] width 68 height 36
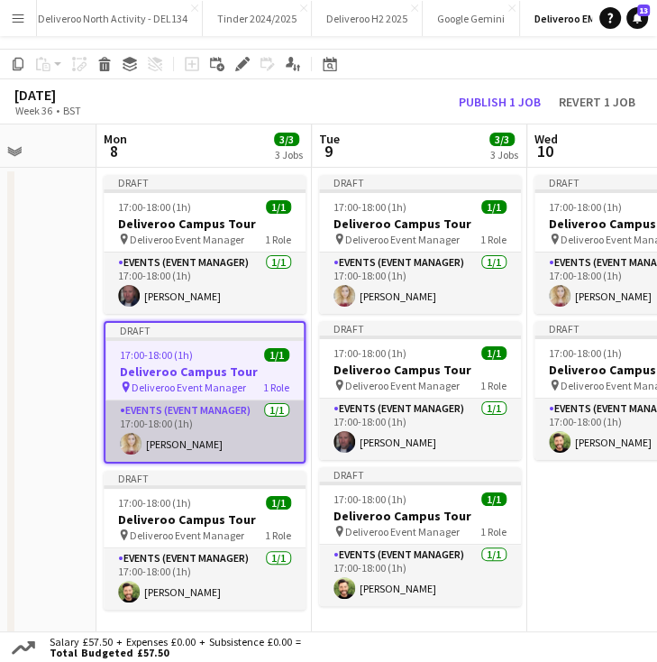
scroll to position [27, 0]
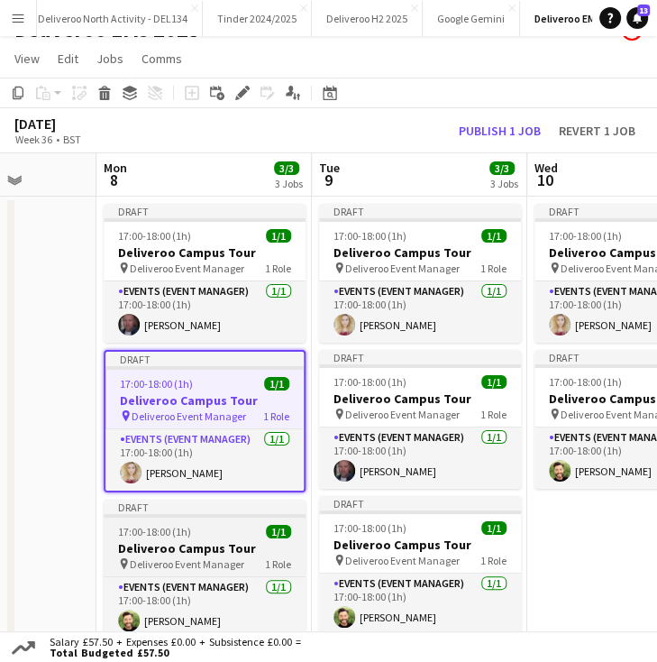
click at [224, 502] on div "Draft" at bounding box center [205, 506] width 202 height 14
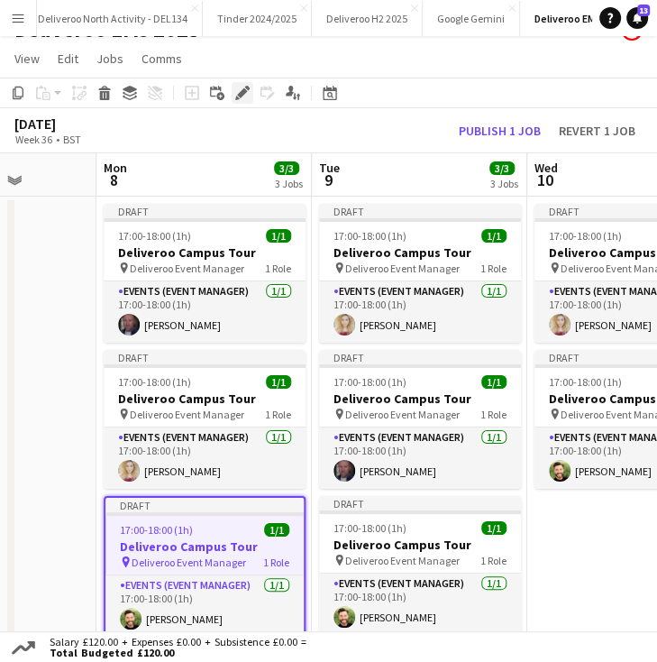
click at [239, 91] on icon "Edit" at bounding box center [242, 93] width 14 height 14
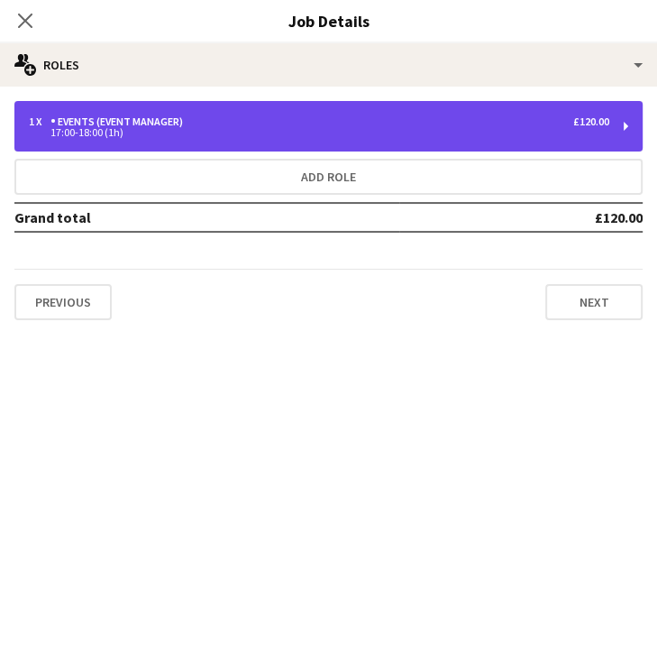
click at [609, 122] on div "1 x Events (Event Manager) £120.00 17:00-18:00 (1h)" at bounding box center [328, 126] width 628 height 50
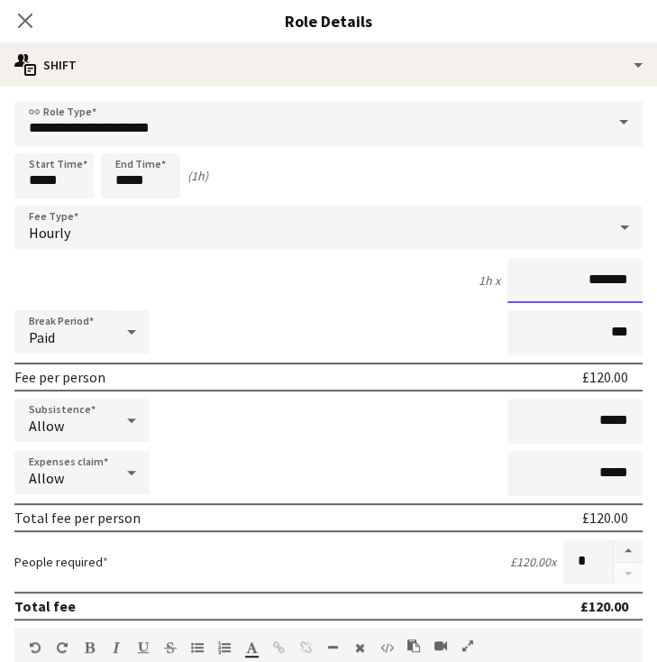
click at [580, 285] on input "*******" at bounding box center [575, 280] width 135 height 45
click at [595, 283] on input "******" at bounding box center [575, 280] width 135 height 45
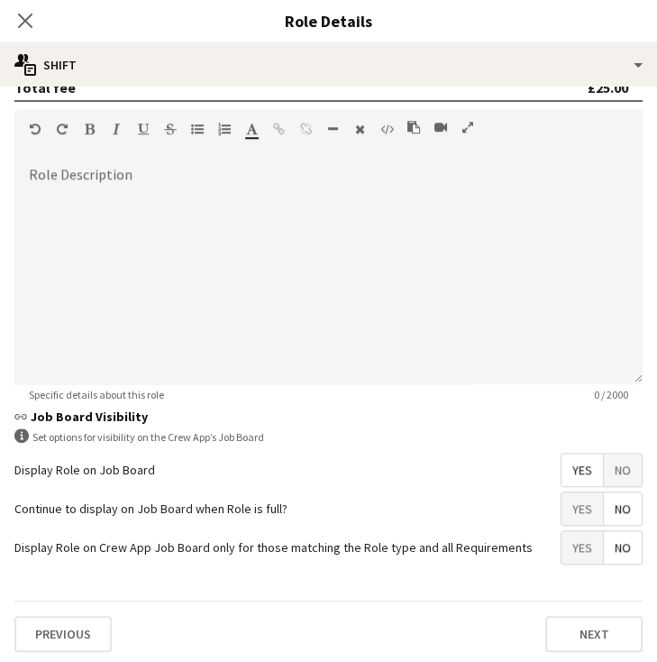
scroll to position [279, 0]
type input "******"
click at [581, 631] on button "Next" at bounding box center [593, 634] width 97 height 36
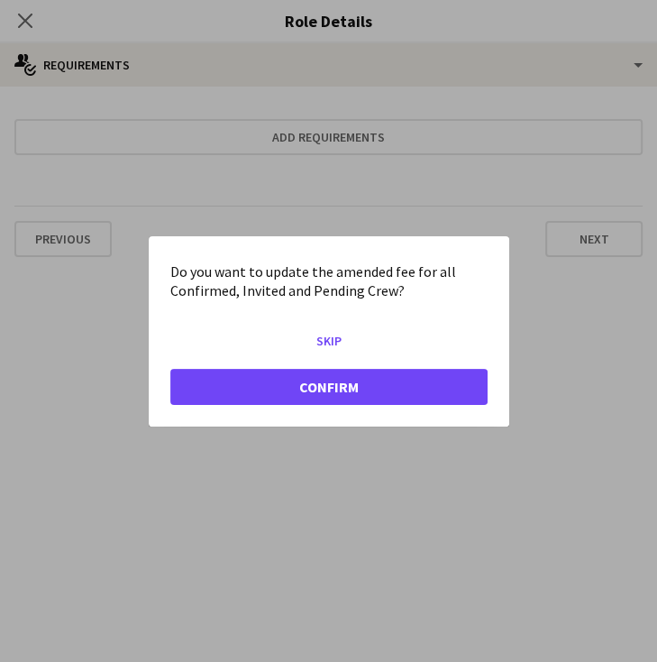
scroll to position [0, 0]
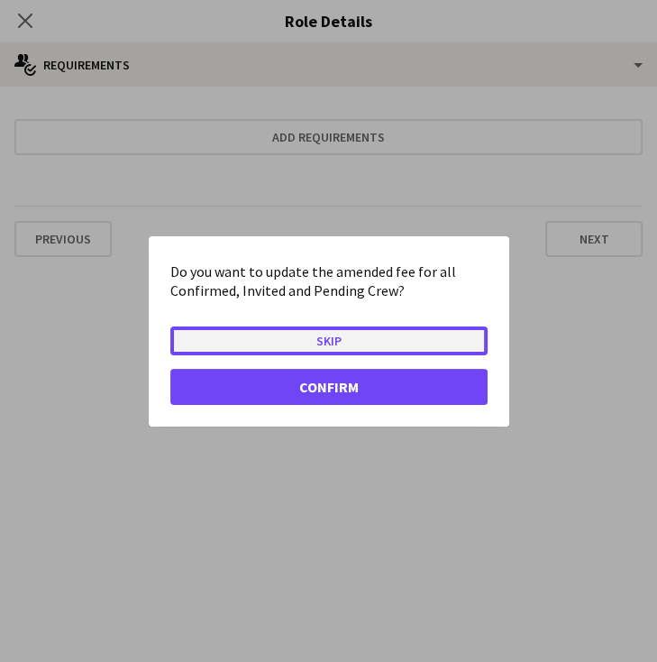
click at [413, 340] on button "Skip" at bounding box center [328, 339] width 317 height 29
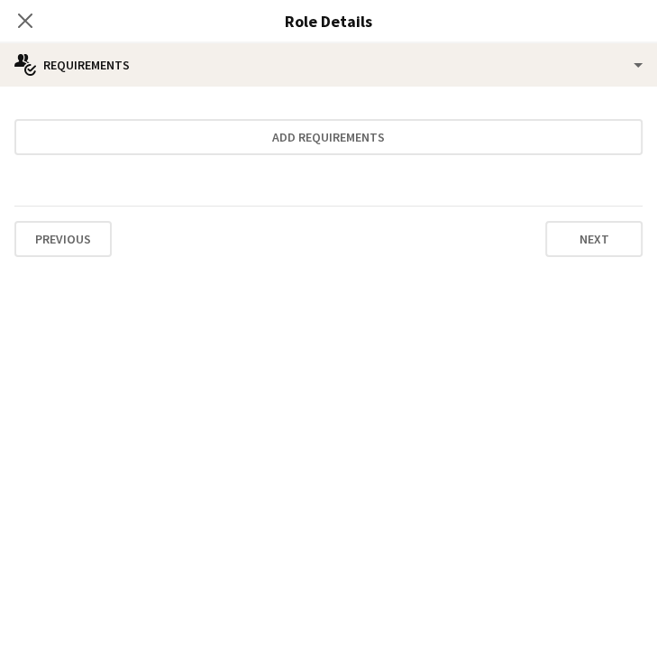
scroll to position [279, 0]
click at [556, 240] on button "Next" at bounding box center [593, 239] width 97 height 36
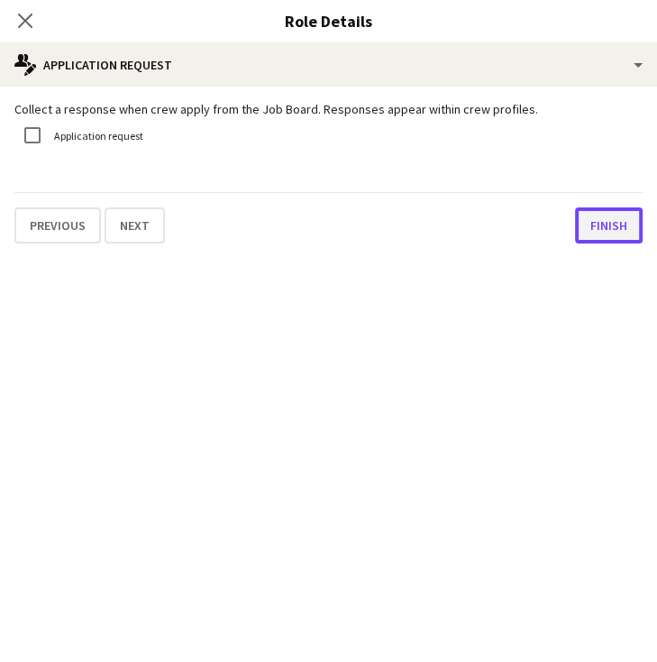
click at [591, 220] on button "Finish" at bounding box center [609, 225] width 68 height 36
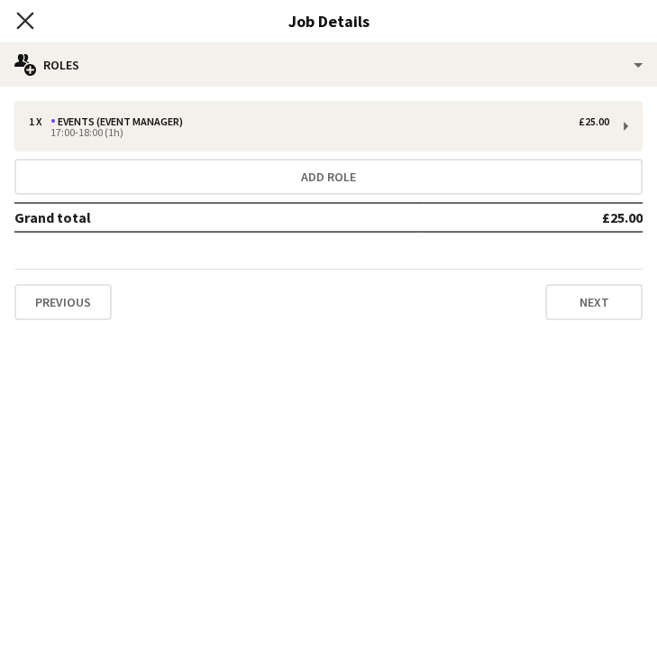
click at [23, 19] on icon at bounding box center [24, 20] width 17 height 17
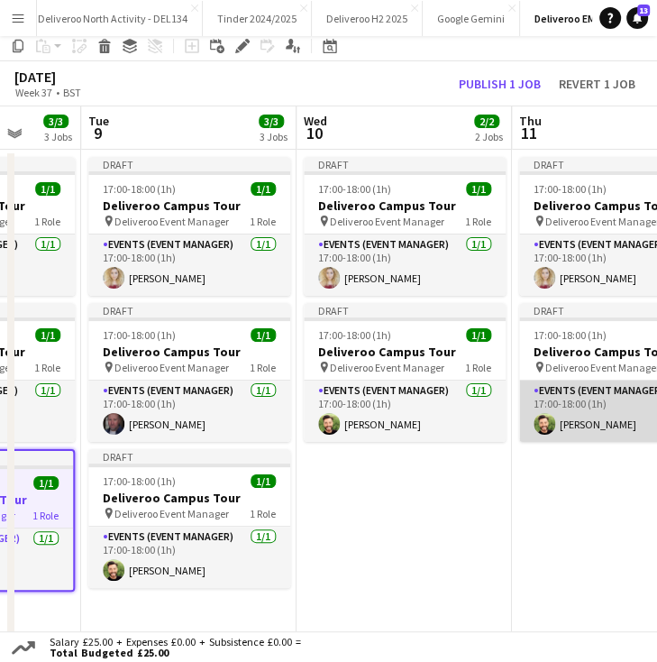
scroll to position [0, 0]
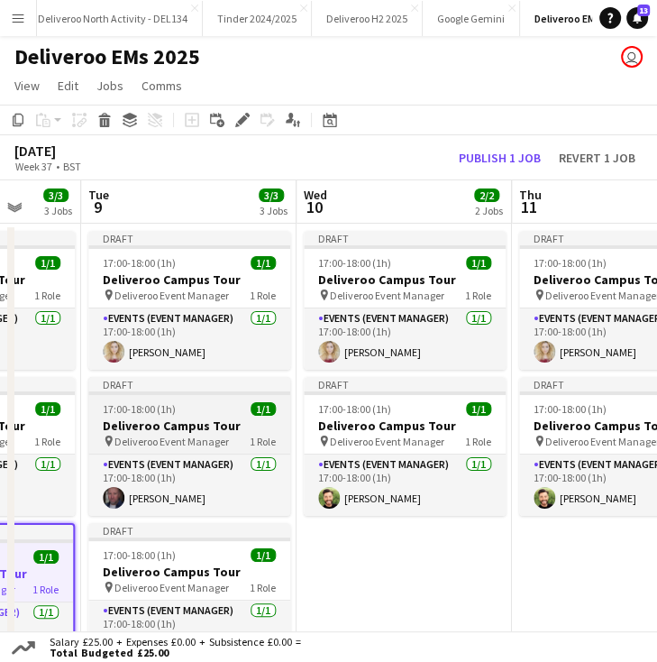
click at [186, 383] on div "Draft" at bounding box center [189, 384] width 202 height 14
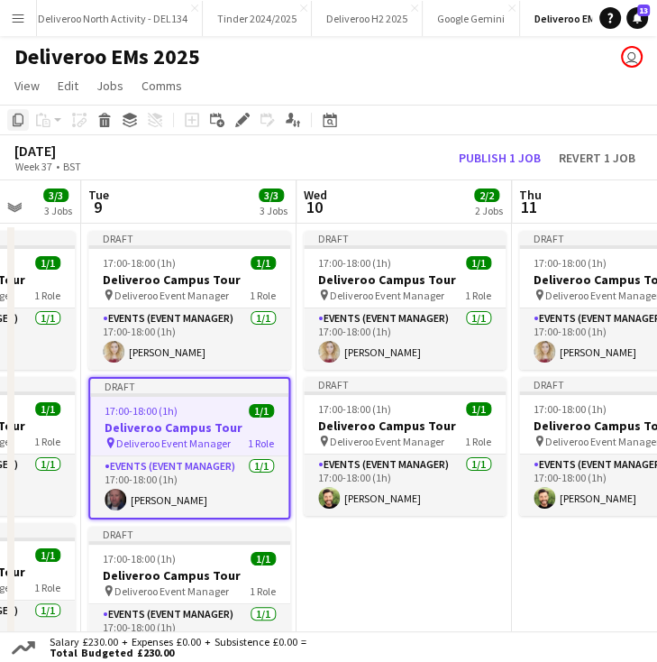
click at [16, 124] on icon at bounding box center [18, 120] width 11 height 13
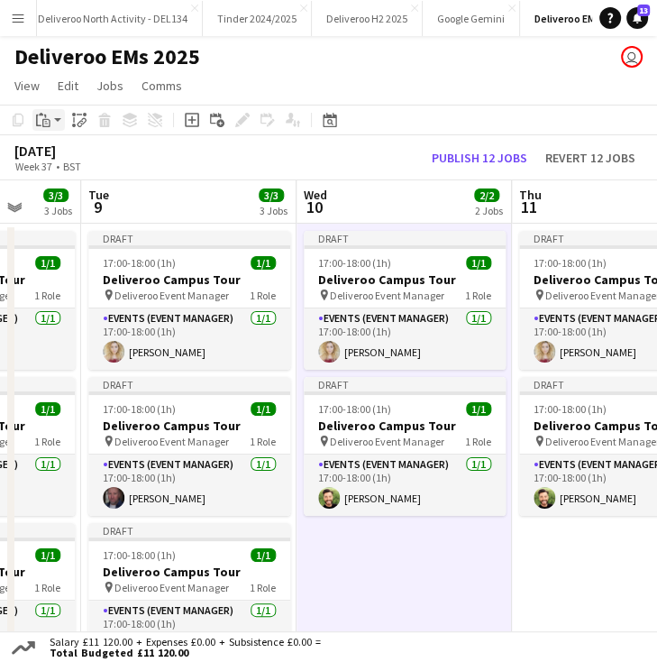
click at [60, 126] on app-action-btn "Paste" at bounding box center [48, 120] width 32 height 22
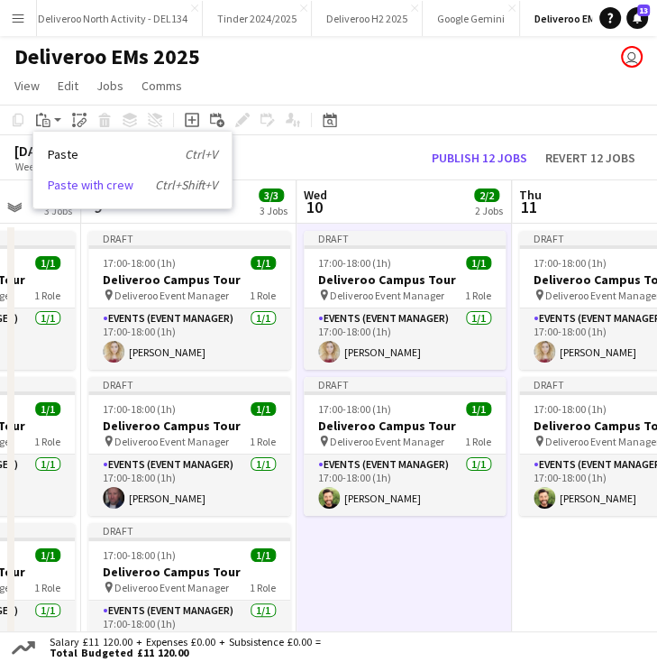
click at [89, 177] on link "Paste with crew Ctrl+Shift+V" at bounding box center [132, 185] width 169 height 16
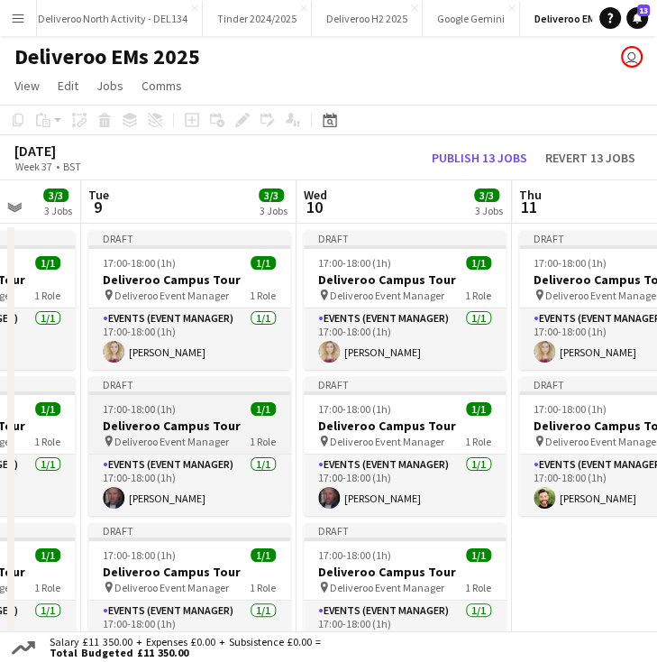
click at [232, 388] on div "Draft" at bounding box center [189, 384] width 202 height 14
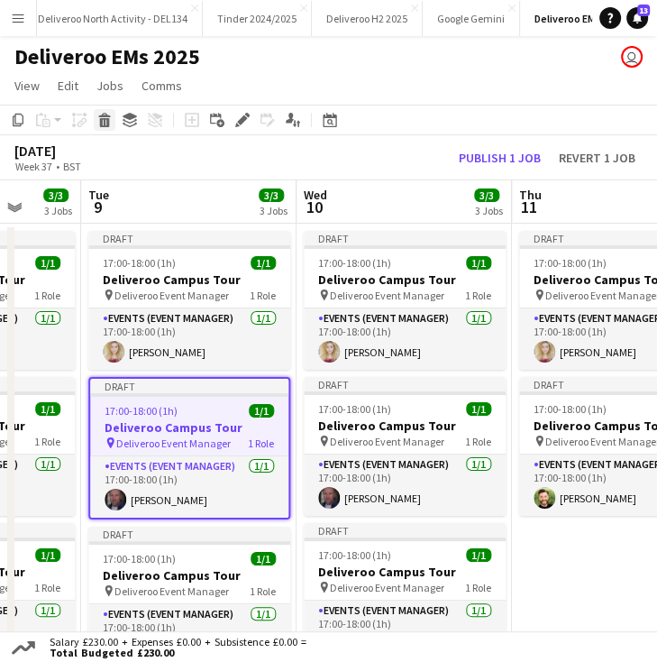
click at [102, 115] on icon at bounding box center [104, 115] width 12 height 5
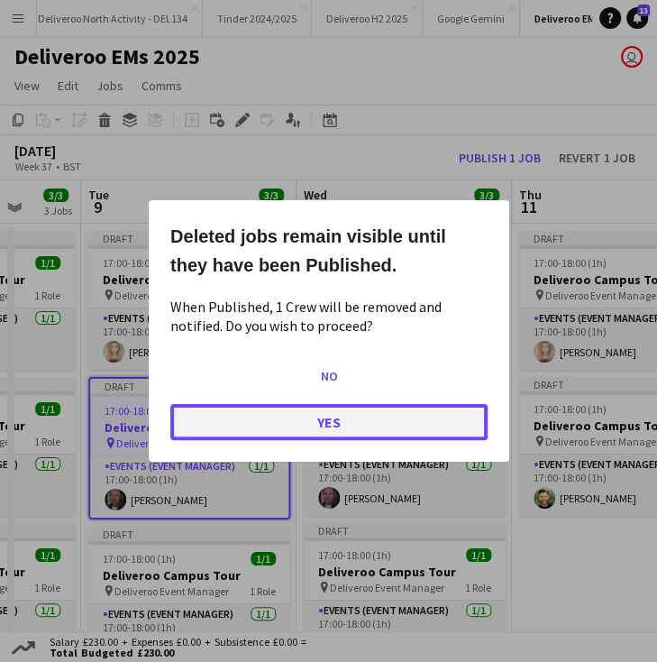
click at [324, 415] on button "Yes" at bounding box center [328, 422] width 317 height 36
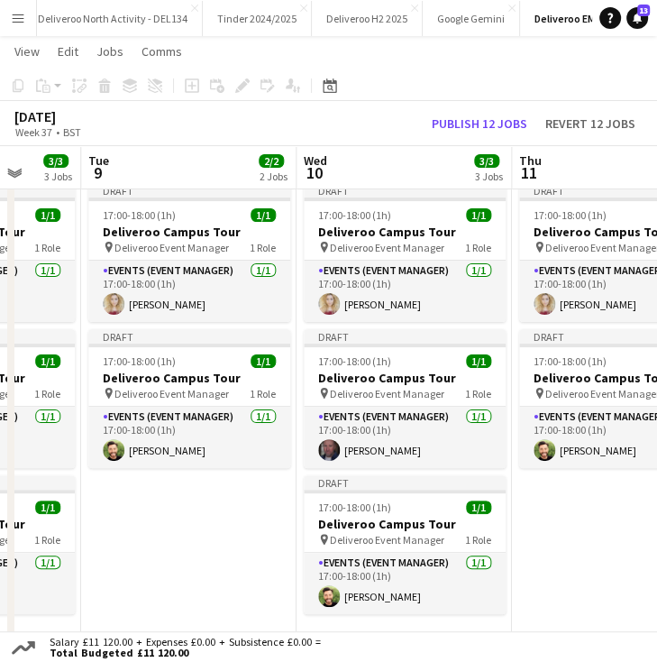
scroll to position [54, 0]
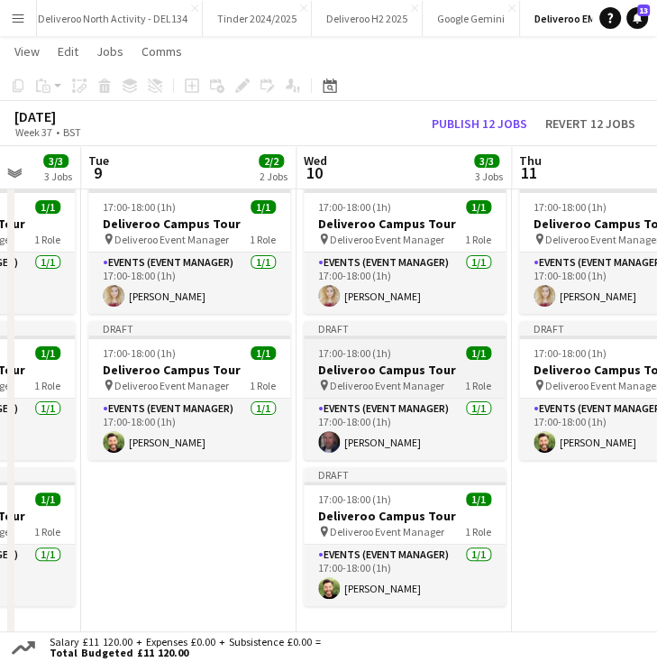
click at [417, 360] on app-job-card "Draft 17:00-18:00 (1h) 1/1 Deliveroo Campus Tour pin Deliveroo Event Manager 1 …" at bounding box center [405, 390] width 202 height 139
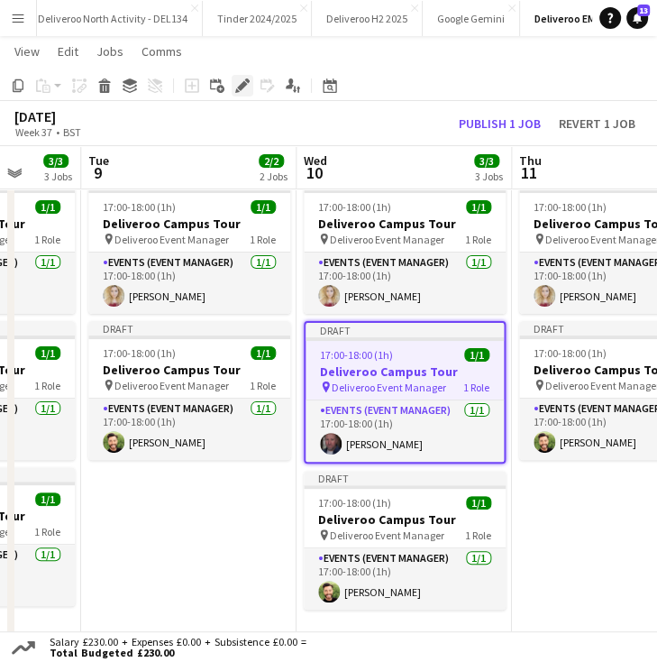
click at [234, 87] on div "Edit" at bounding box center [243, 86] width 22 height 22
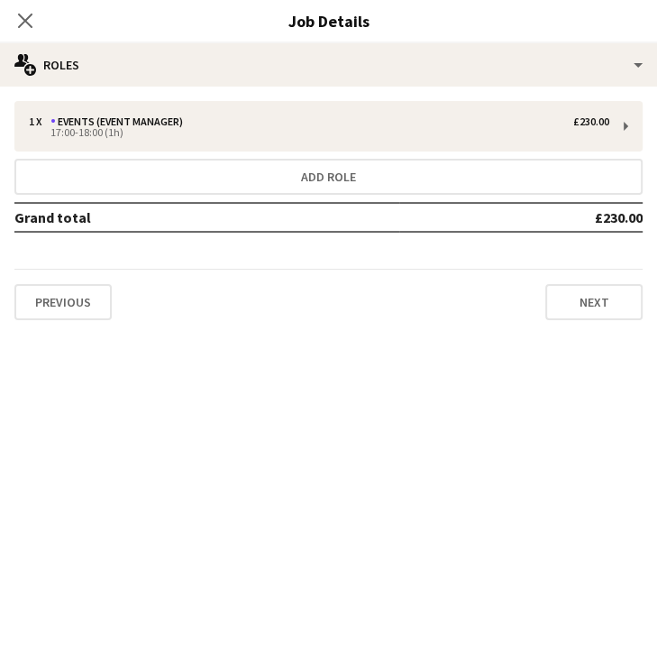
click at [462, 393] on mat-expansion-panel "pencil3 General details 1 x Events (Event Manager) £230.00 17:00-18:00 (1h) Add…" at bounding box center [328, 374] width 657 height 575
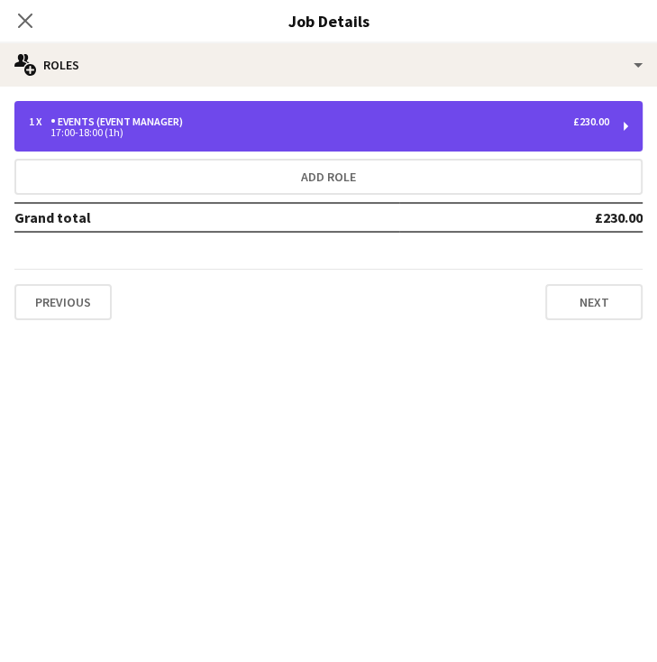
click at [600, 131] on div "17:00-18:00 (1h)" at bounding box center [319, 132] width 581 height 9
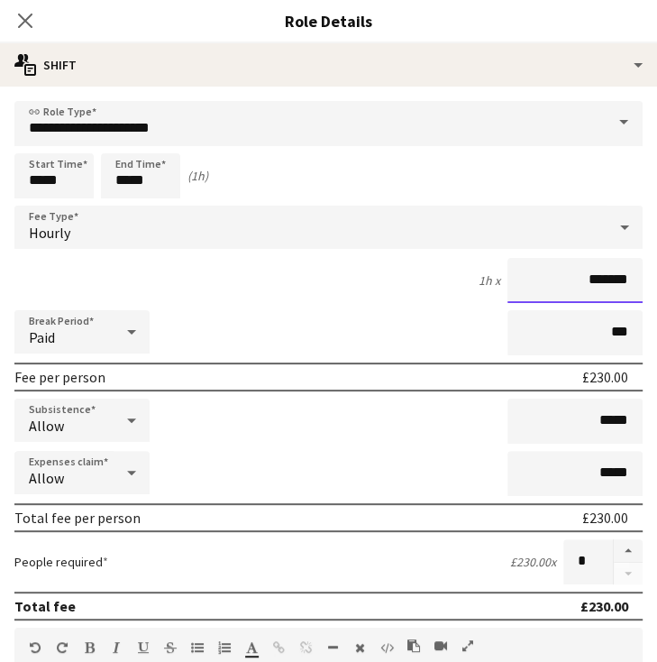
click at [591, 281] on input "*******" at bounding box center [575, 280] width 135 height 45
click at [597, 280] on input "*******" at bounding box center [575, 280] width 135 height 45
click at [606, 280] on input "***" at bounding box center [575, 280] width 135 height 45
click at [611, 279] on input "*******" at bounding box center [575, 280] width 135 height 45
click at [611, 279] on input "*****" at bounding box center [575, 280] width 135 height 45
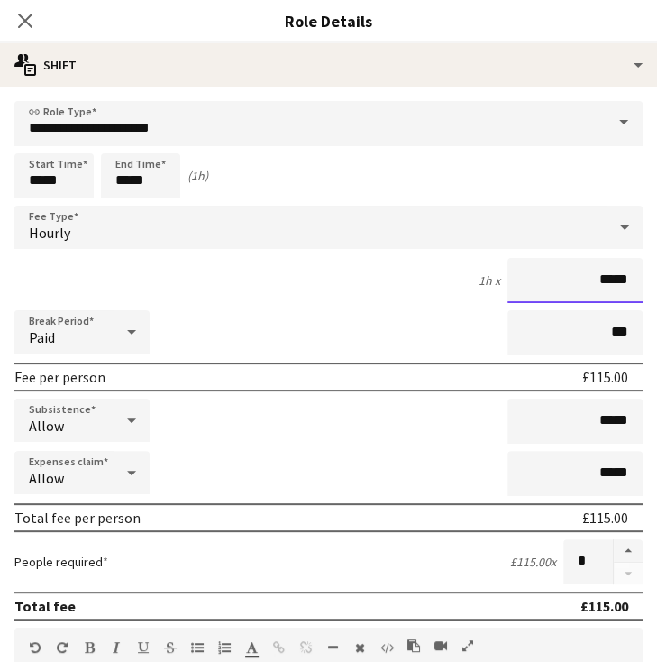
click at [611, 279] on input "*****" at bounding box center [575, 280] width 135 height 45
click at [617, 279] on input "*****" at bounding box center [575, 280] width 135 height 45
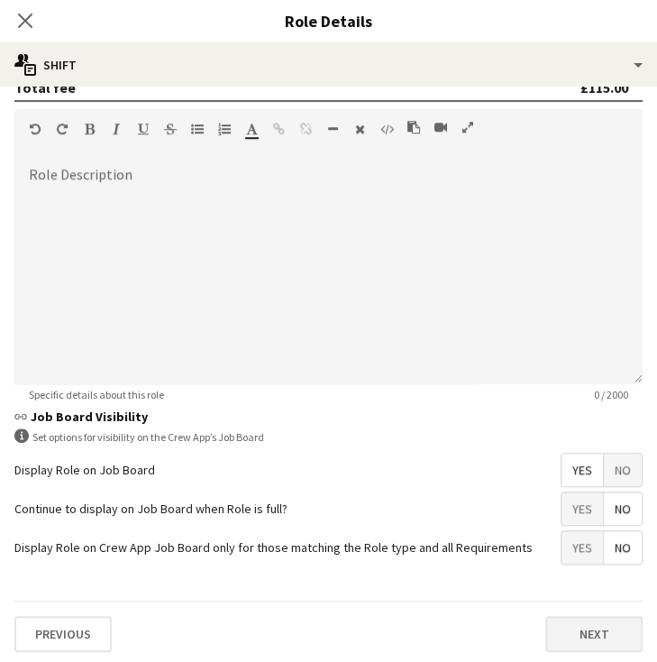
type input "*******"
click at [561, 628] on button "Next" at bounding box center [593, 634] width 97 height 36
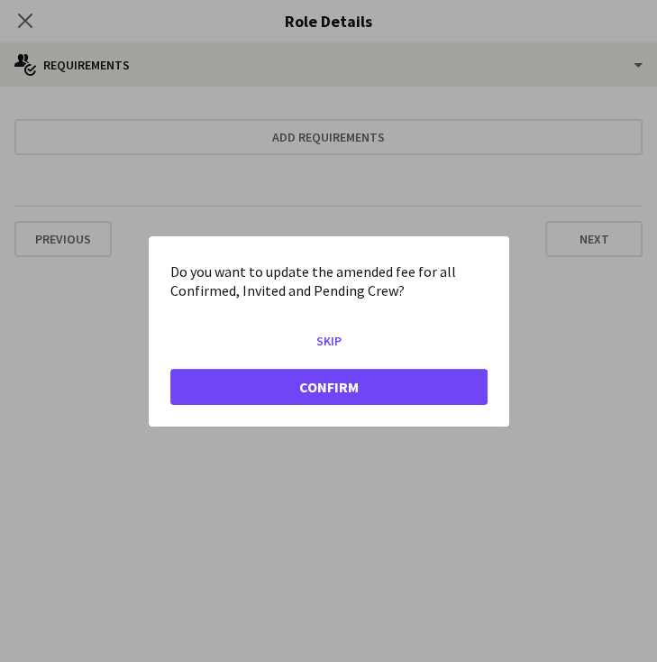
scroll to position [0, 0]
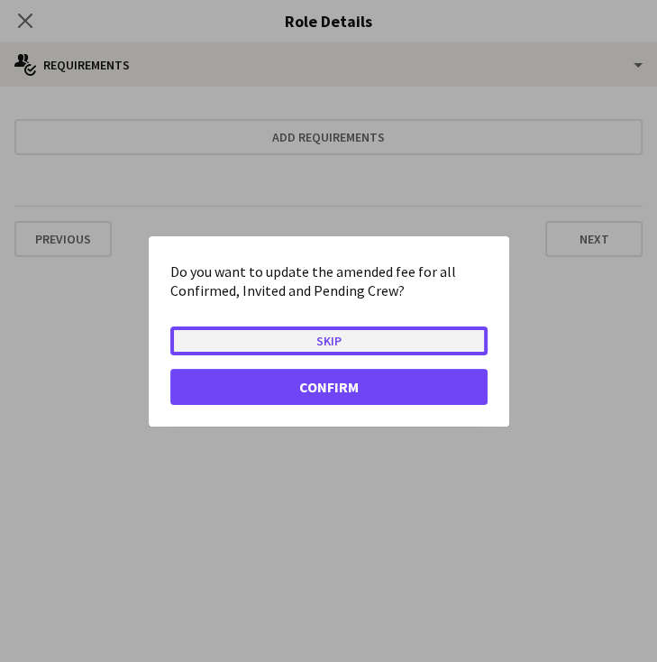
click at [413, 346] on button "Skip" at bounding box center [328, 339] width 317 height 29
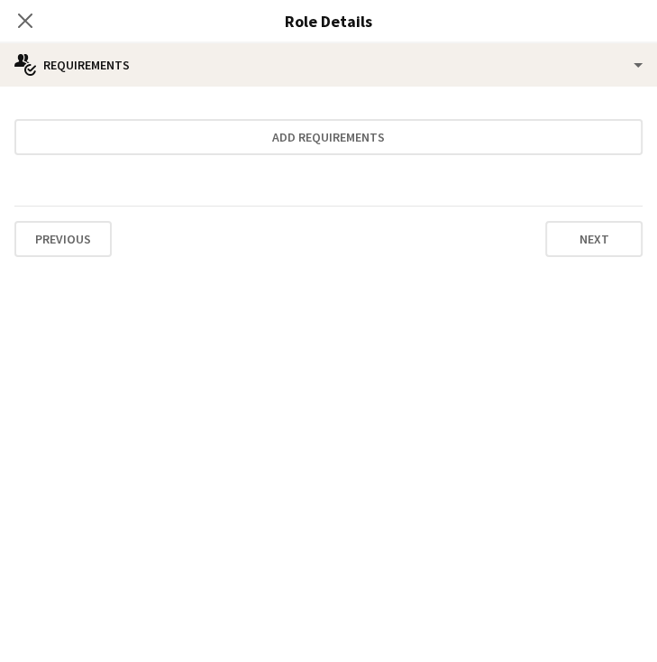
scroll to position [54, 0]
click at [537, 262] on div "Previous Next" at bounding box center [328, 239] width 628 height 66
click at [571, 245] on button "Next" at bounding box center [593, 239] width 97 height 36
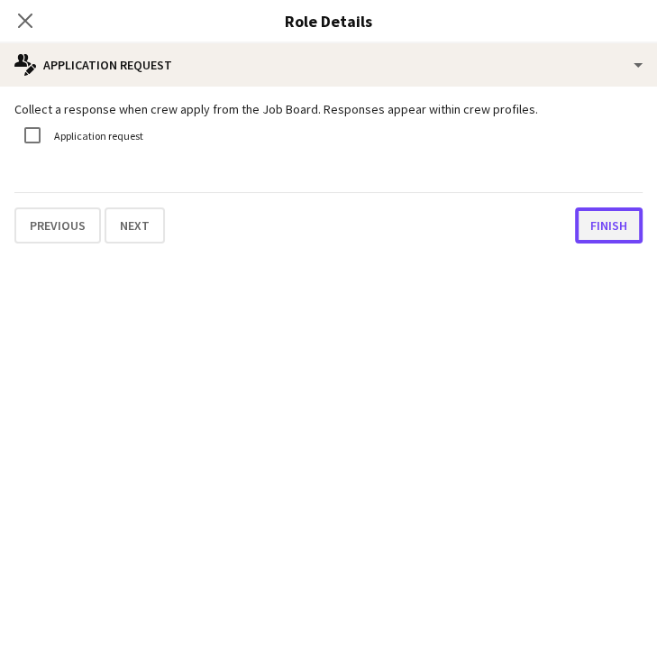
click at [594, 228] on button "Finish" at bounding box center [609, 225] width 68 height 36
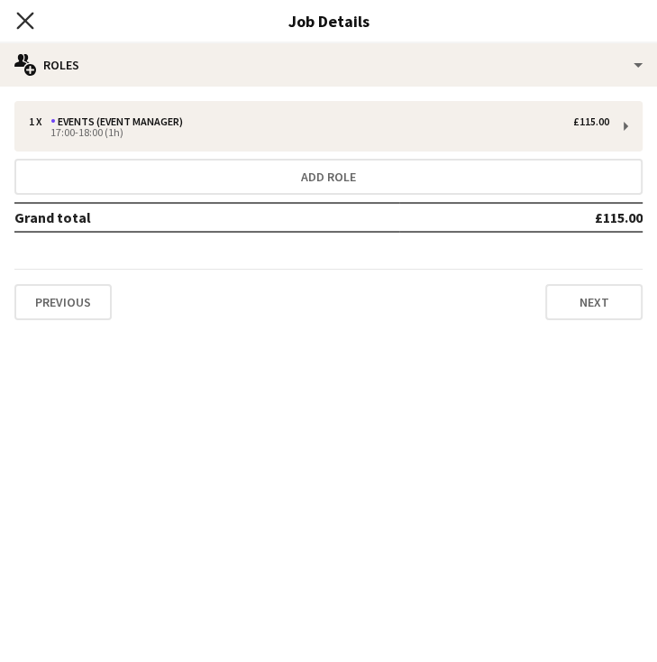
click at [31, 14] on icon at bounding box center [24, 20] width 17 height 17
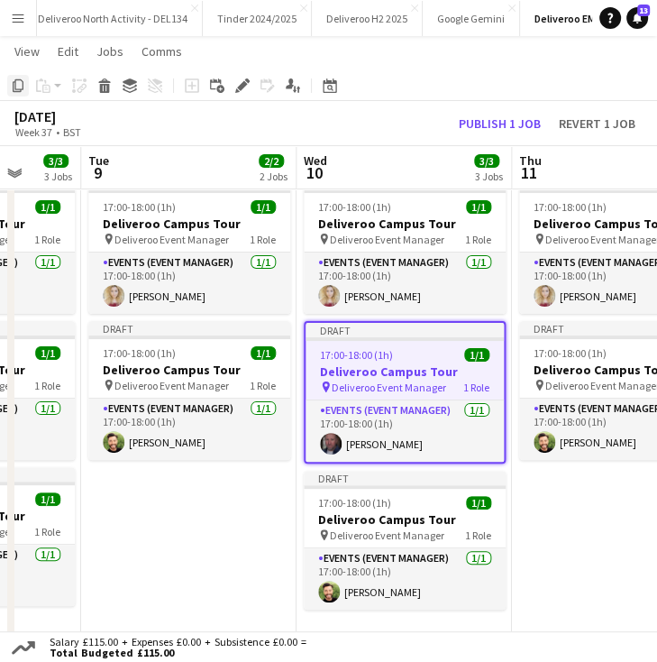
click at [14, 87] on icon at bounding box center [18, 85] width 11 height 13
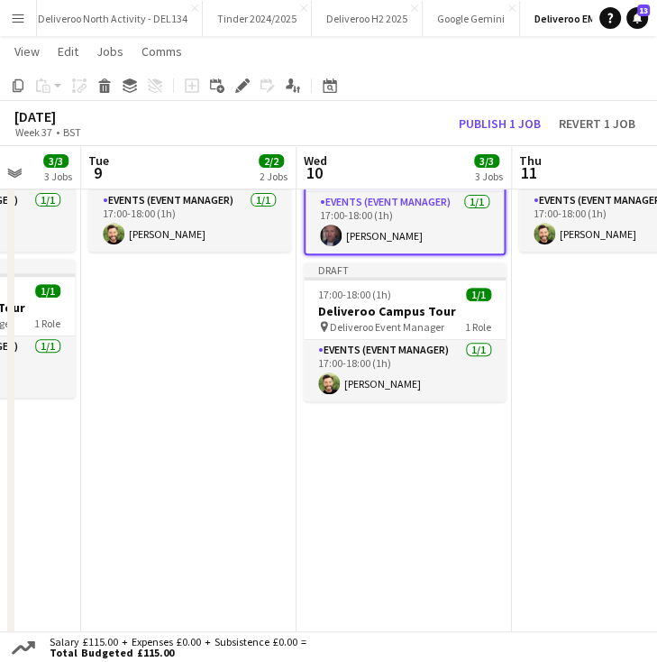
scroll to position [0, 780]
drag, startPoint x: 370, startPoint y: 463, endPoint x: 348, endPoint y: 471, distance: 23.1
click at [348, 471] on app-date-cell "Draft 17:00-18:00 (1h) 1/1 Deliveroo Campus Tour pin Deliveroo Event Manager 1 …" at bounding box center [405, 424] width 215 height 931
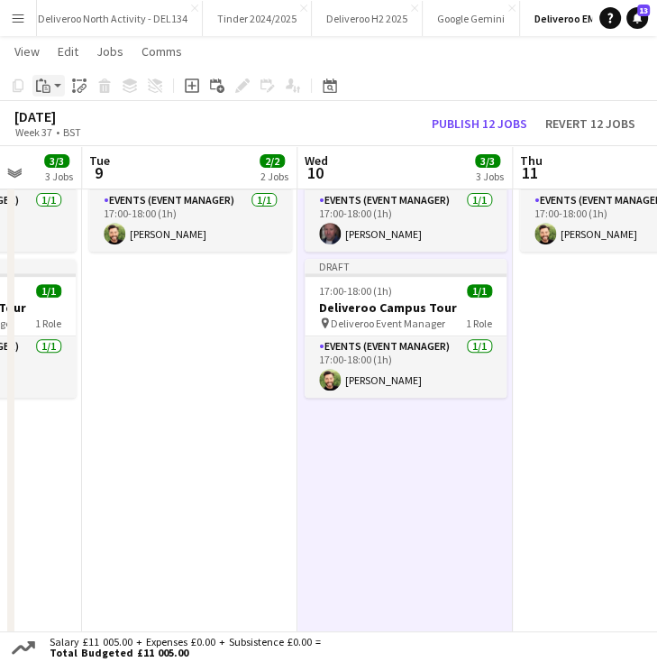
click at [46, 82] on icon at bounding box center [45, 82] width 2 height 4
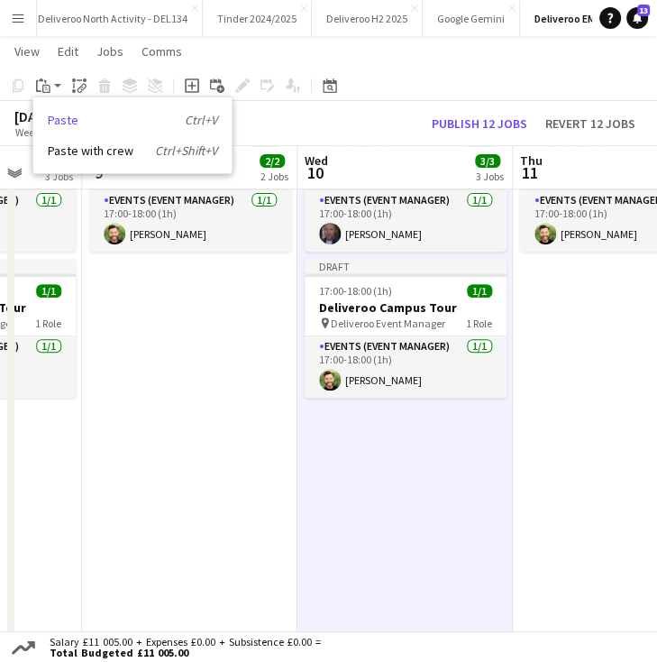
click at [82, 113] on link "Paste Ctrl+V" at bounding box center [132, 120] width 169 height 16
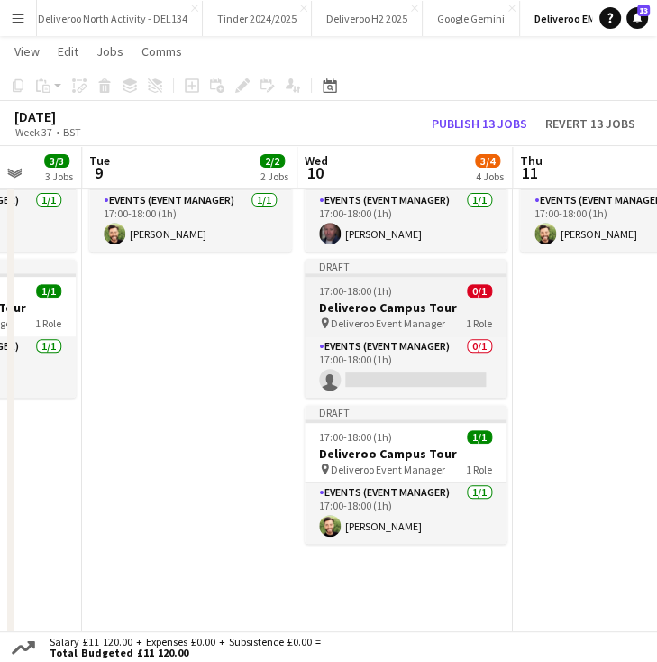
click at [379, 302] on h3 "Deliveroo Campus Tour" at bounding box center [406, 307] width 202 height 16
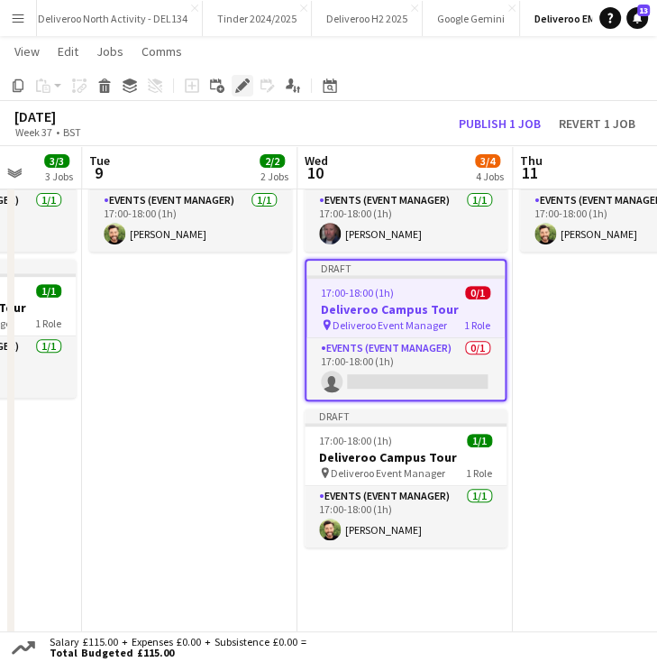
click at [234, 78] on div "Edit" at bounding box center [243, 86] width 22 height 22
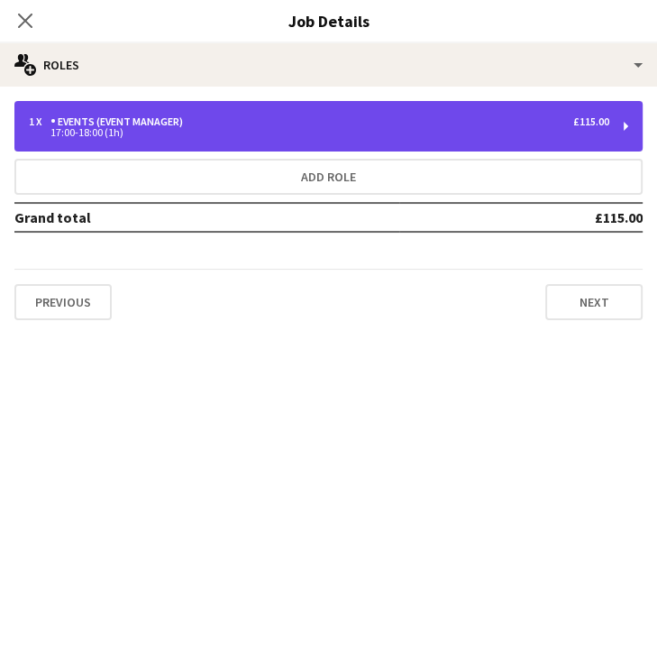
click at [582, 134] on div "17:00-18:00 (1h)" at bounding box center [319, 132] width 581 height 9
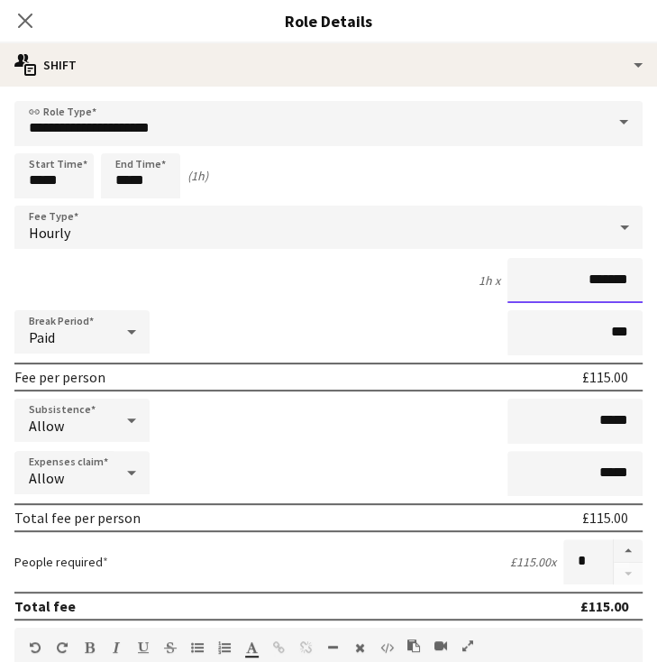
click at [599, 276] on input "*******" at bounding box center [575, 280] width 135 height 45
click at [595, 279] on input "*******" at bounding box center [575, 280] width 135 height 45
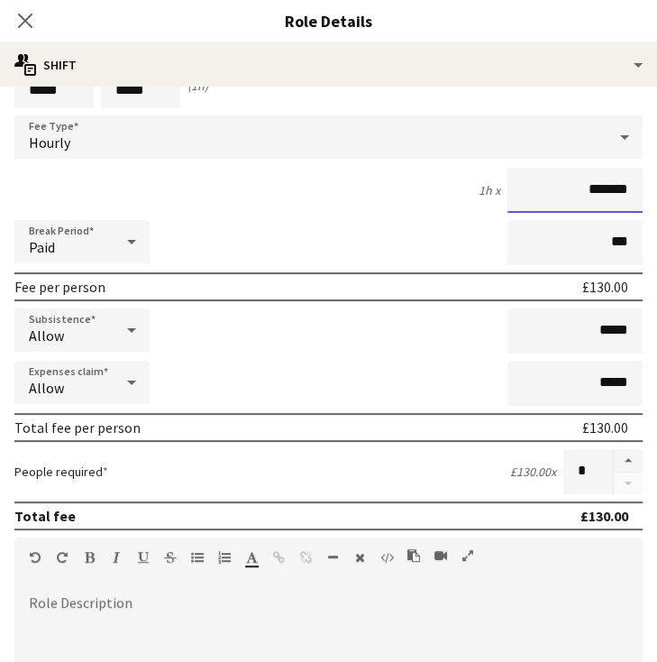
scroll to position [518, 0]
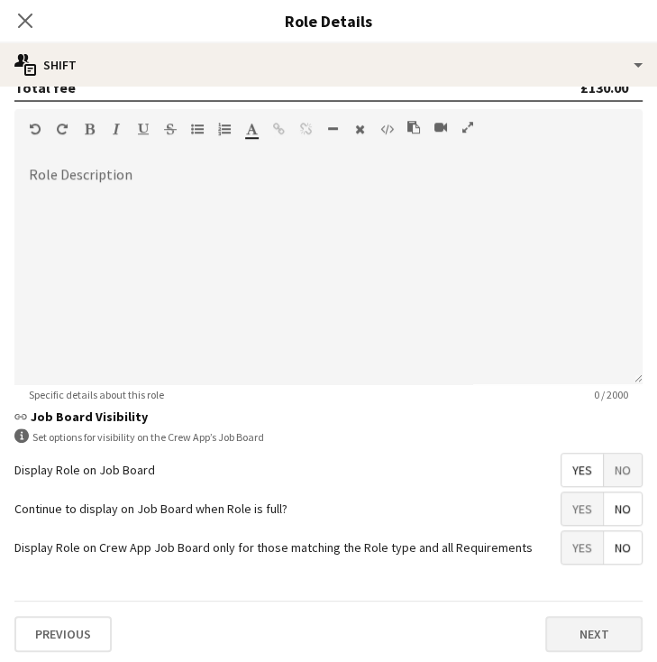
type input "*******"
click at [563, 622] on button "Next" at bounding box center [593, 634] width 97 height 36
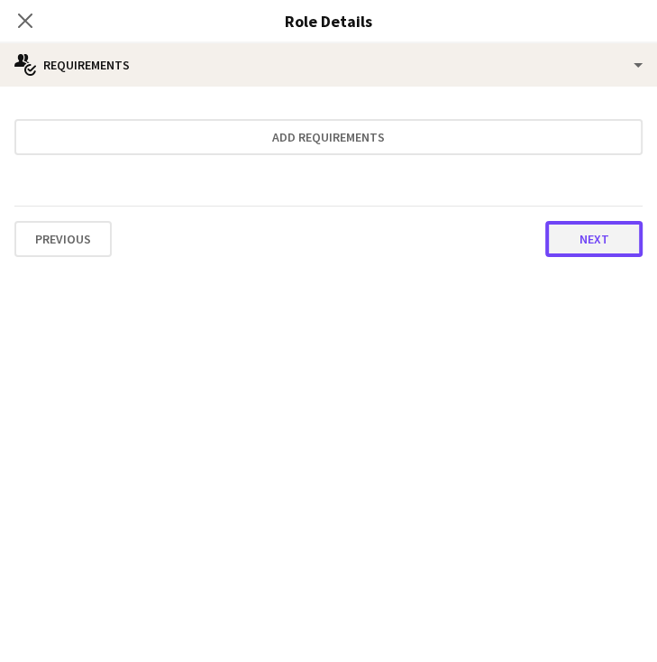
click at [573, 243] on button "Next" at bounding box center [593, 239] width 97 height 36
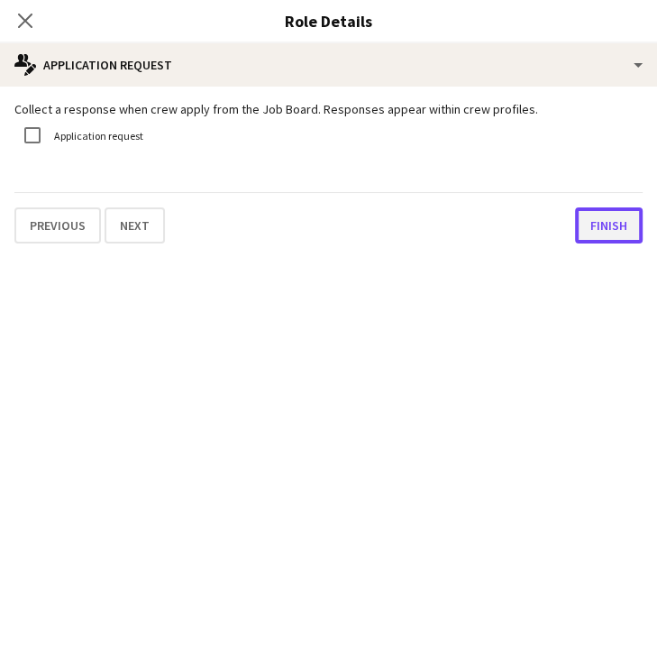
click at [591, 241] on button "Finish" at bounding box center [609, 225] width 68 height 36
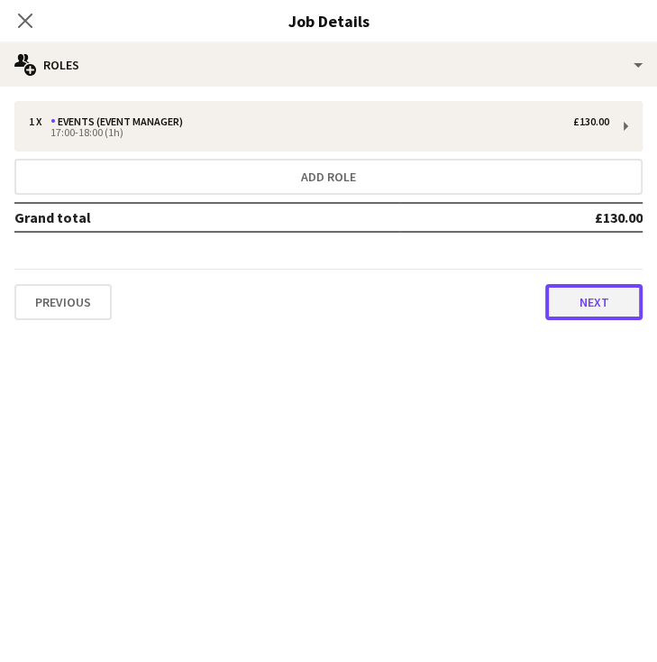
click at [570, 300] on button "Next" at bounding box center [593, 302] width 97 height 36
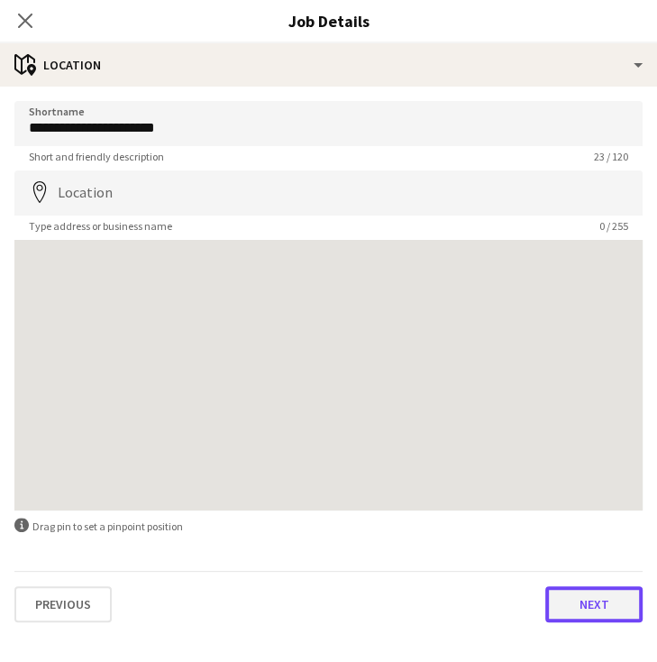
click at [604, 604] on button "Next" at bounding box center [593, 604] width 97 height 36
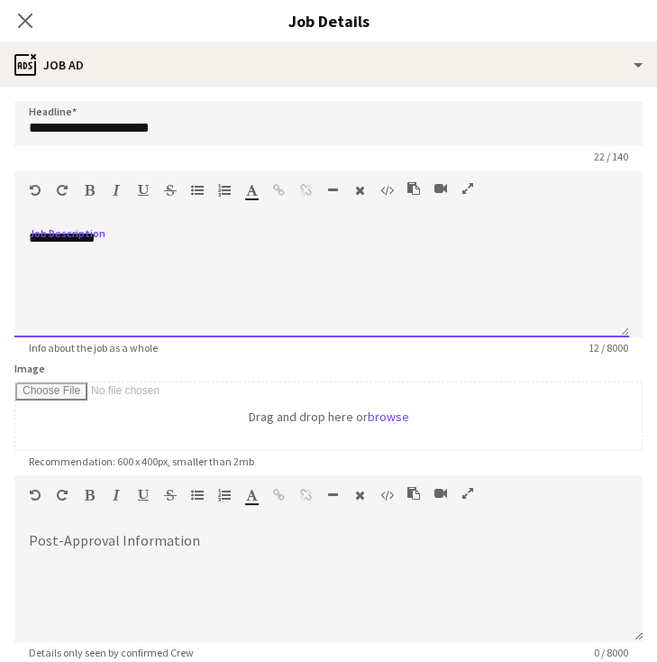
drag, startPoint x: 267, startPoint y: 265, endPoint x: 249, endPoint y: 260, distance: 18.8
click at [249, 260] on div "**********" at bounding box center [321, 283] width 615 height 108
drag, startPoint x: 249, startPoint y: 260, endPoint x: 14, endPoint y: 230, distance: 236.3
click at [14, 230] on div "**********" at bounding box center [321, 283] width 615 height 108
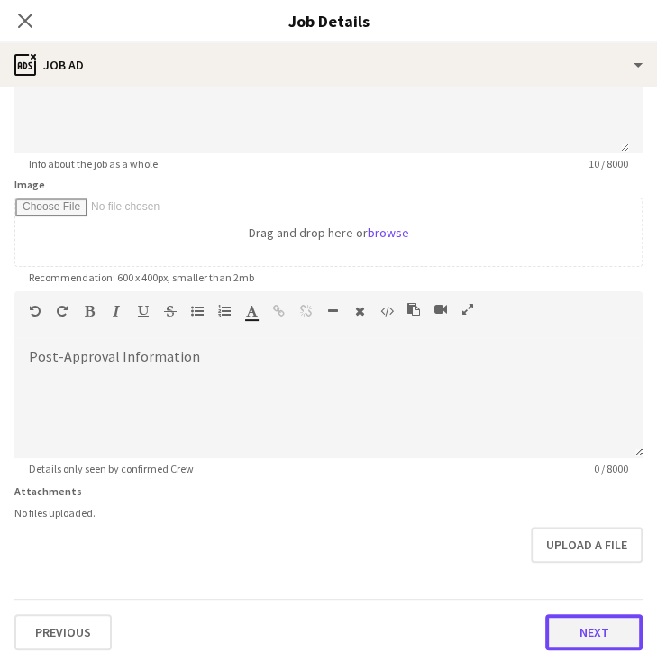
click at [563, 626] on button "Next" at bounding box center [593, 632] width 97 height 36
type input "*******"
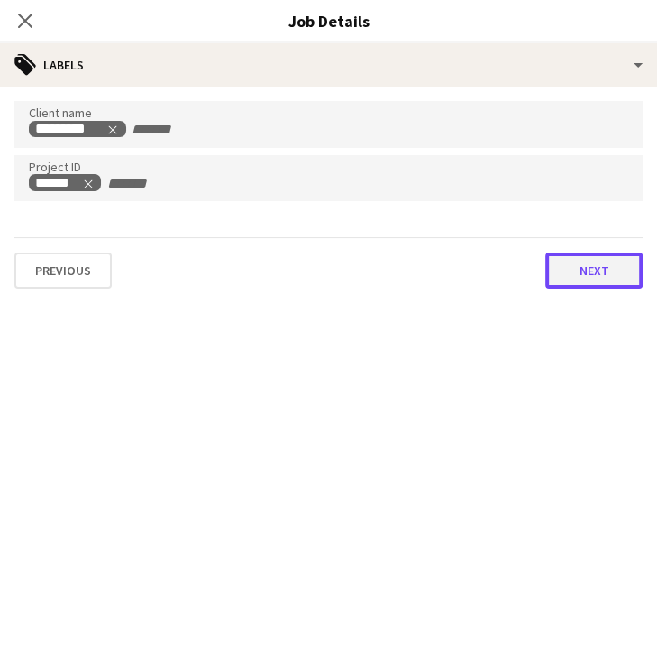
click at [569, 284] on button "Next" at bounding box center [593, 270] width 97 height 36
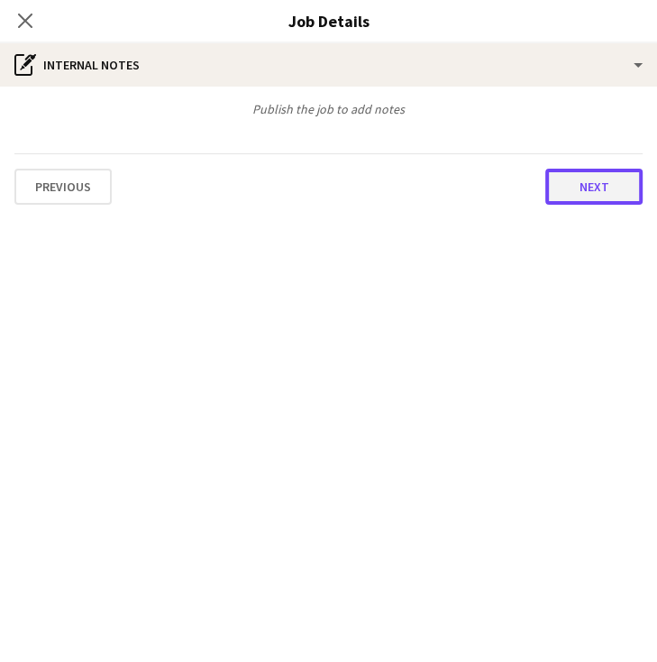
click at [570, 187] on button "Next" at bounding box center [593, 187] width 97 height 36
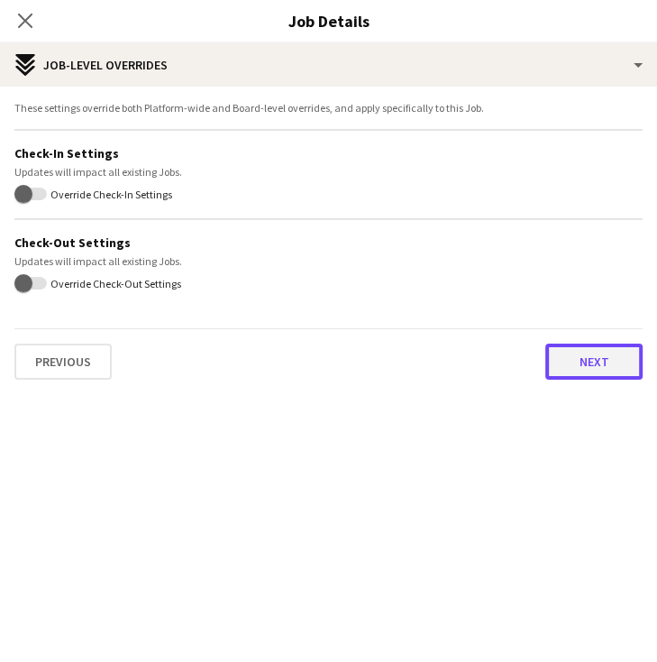
click at [588, 371] on button "Next" at bounding box center [593, 361] width 97 height 36
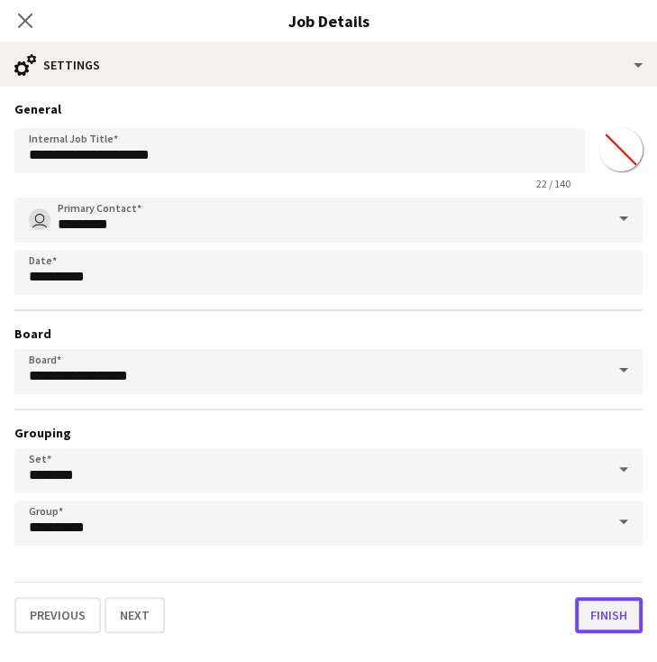
click at [600, 601] on button "Finish" at bounding box center [609, 615] width 68 height 36
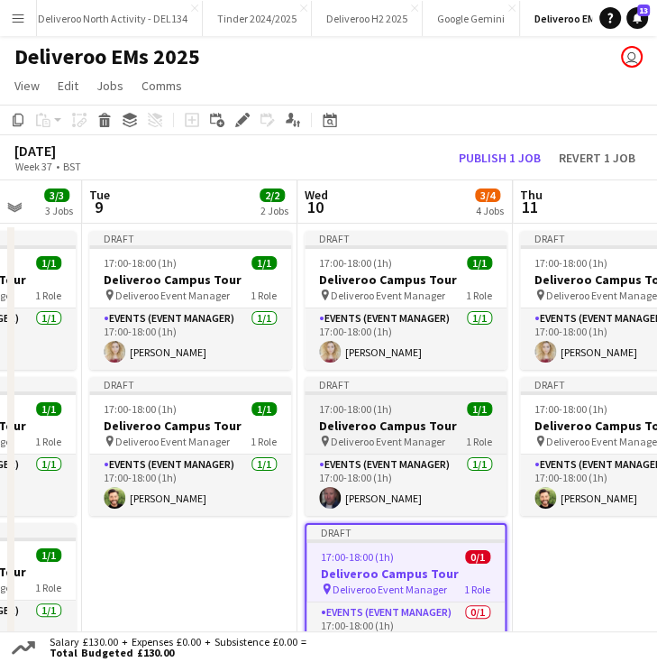
click at [418, 439] on span "Deliveroo Event Manager" at bounding box center [388, 442] width 114 height 14
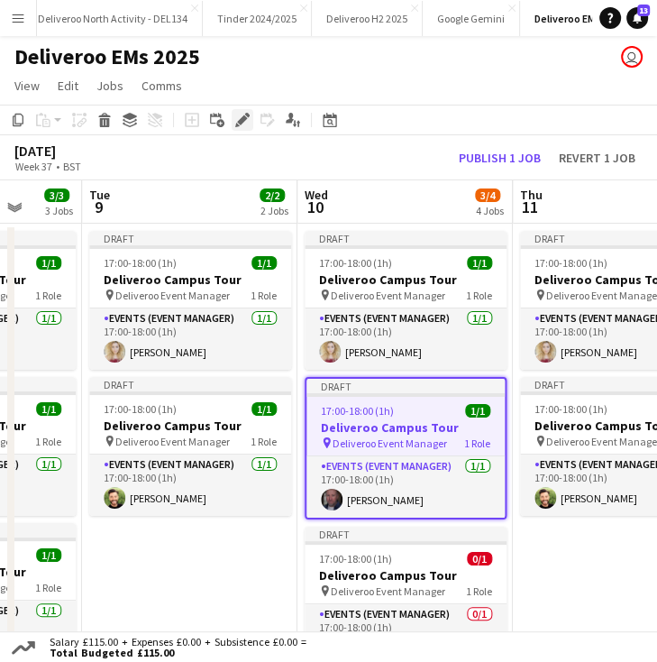
click at [240, 124] on icon at bounding box center [242, 120] width 10 height 10
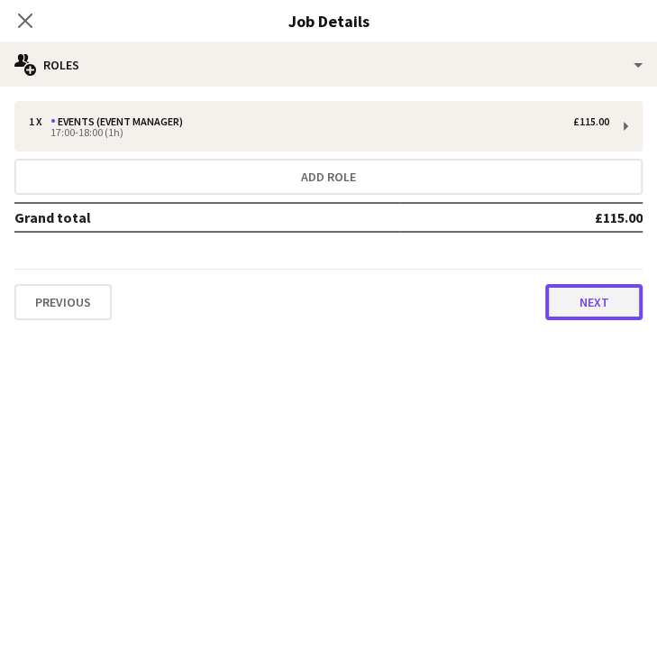
click at [607, 298] on button "Next" at bounding box center [593, 302] width 97 height 36
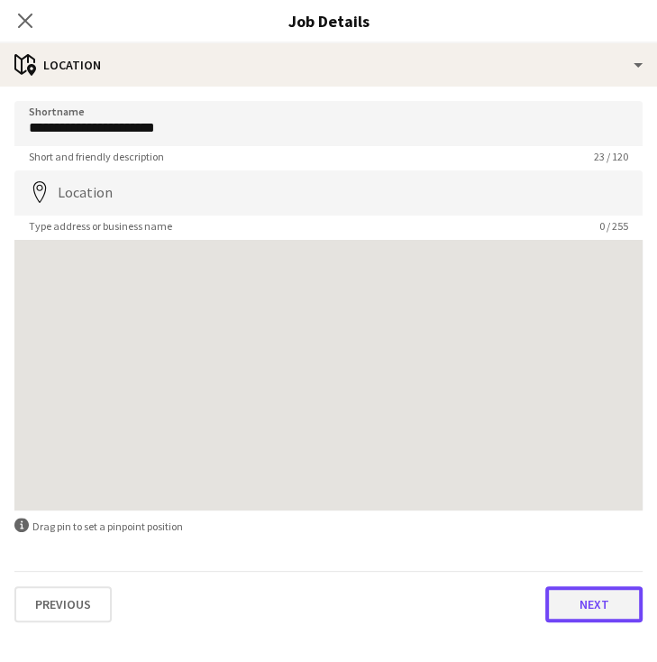
click at [594, 601] on button "Next" at bounding box center [593, 604] width 97 height 36
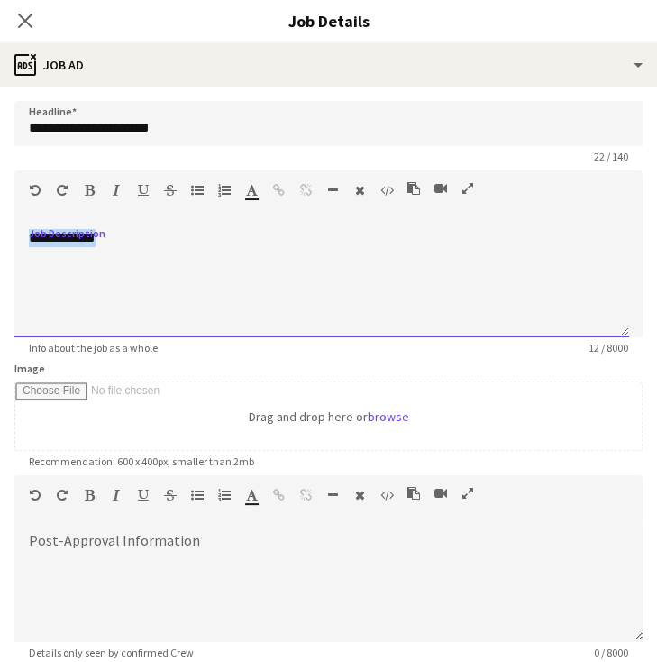
drag, startPoint x: 148, startPoint y: 253, endPoint x: 14, endPoint y: 235, distance: 134.6
click at [14, 235] on div "**********" at bounding box center [321, 283] width 615 height 108
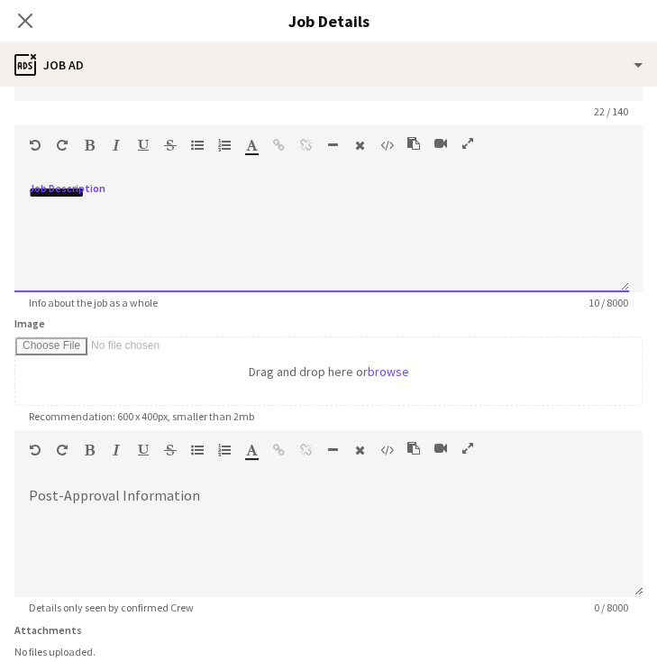
scroll to position [184, 0]
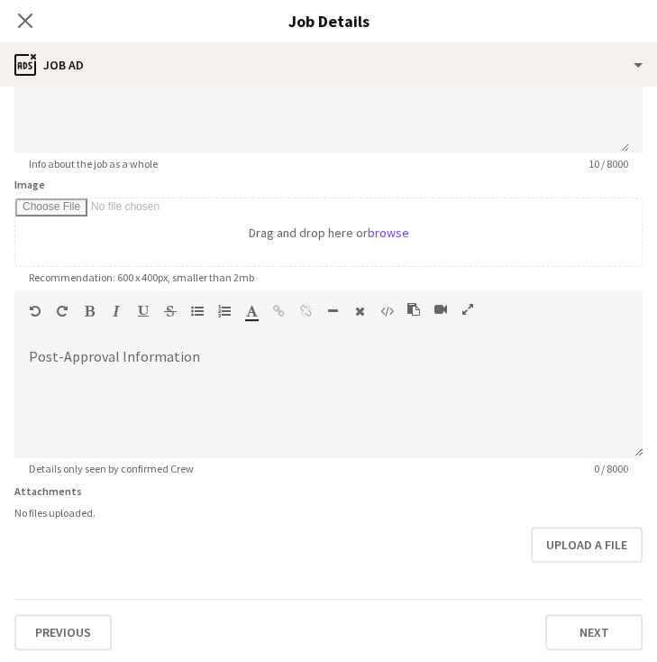
click at [559, 607] on div "Previous Next" at bounding box center [328, 624] width 628 height 51
click at [559, 615] on button "Next" at bounding box center [593, 632] width 97 height 36
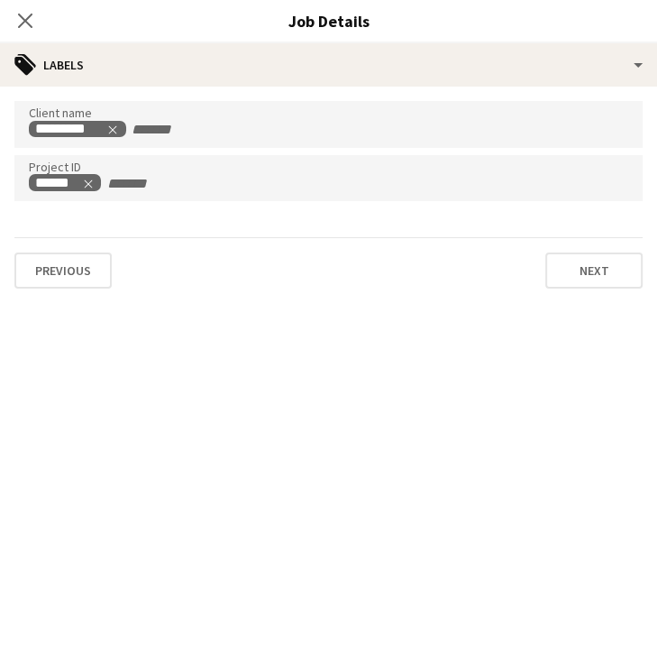
scroll to position [0, 0]
click at [566, 278] on button "Next" at bounding box center [593, 270] width 97 height 36
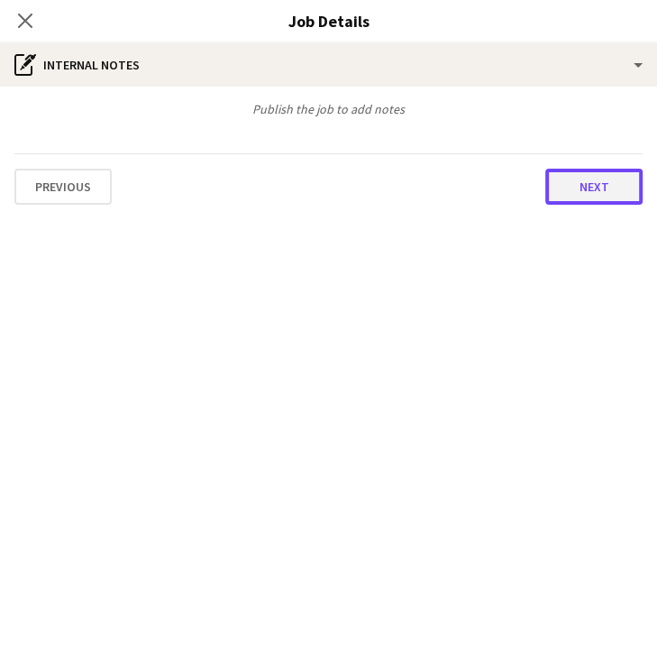
click at [582, 190] on button "Next" at bounding box center [593, 187] width 97 height 36
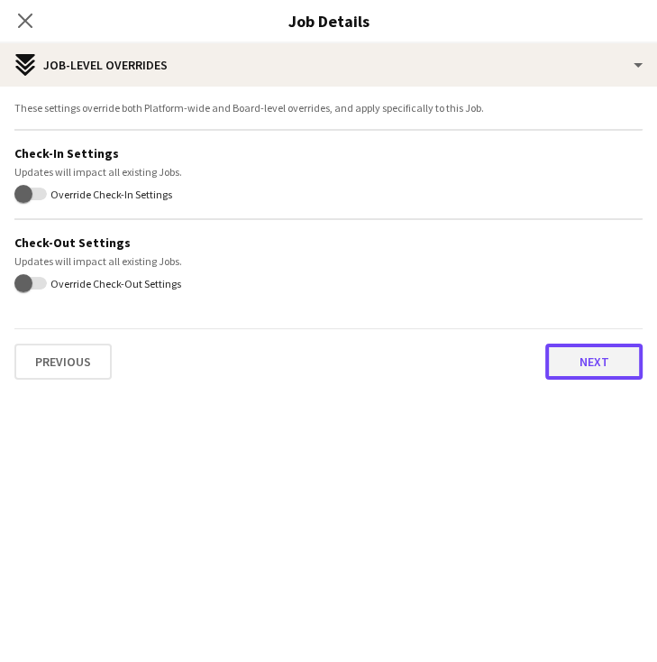
click at [590, 357] on button "Next" at bounding box center [593, 361] width 97 height 36
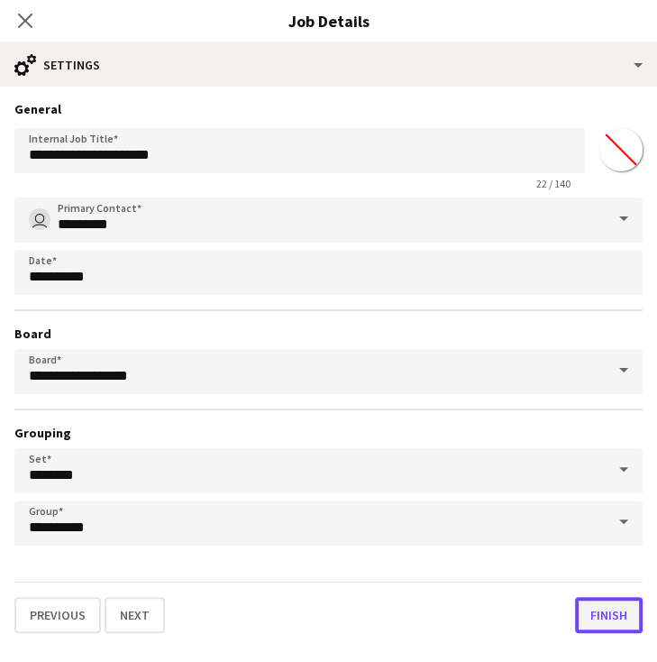
click at [602, 614] on button "Finish" at bounding box center [609, 615] width 68 height 36
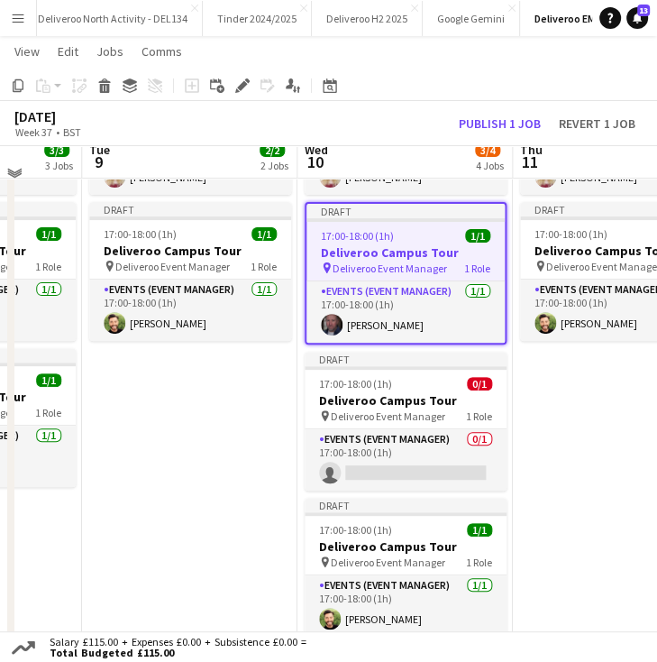
scroll to position [160, 0]
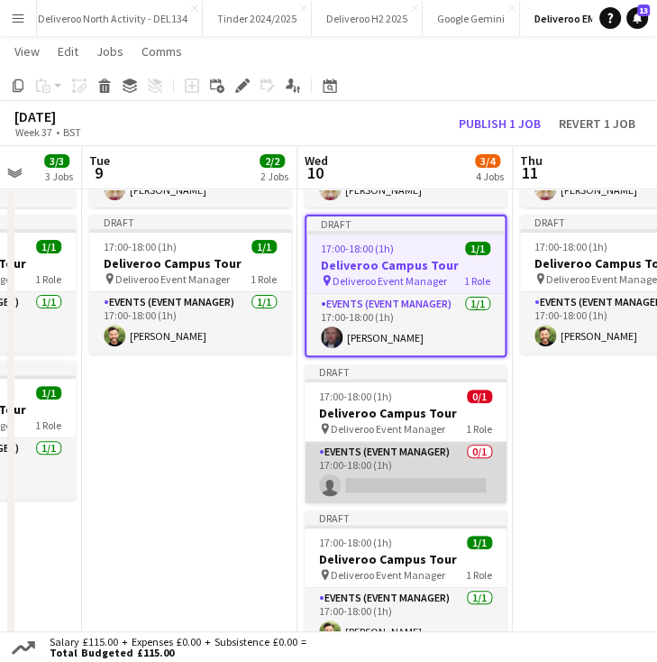
click at [386, 477] on app-card-role "Events (Event Manager) 0/1 17:00-18:00 (1h) single-neutral-actions" at bounding box center [406, 472] width 202 height 61
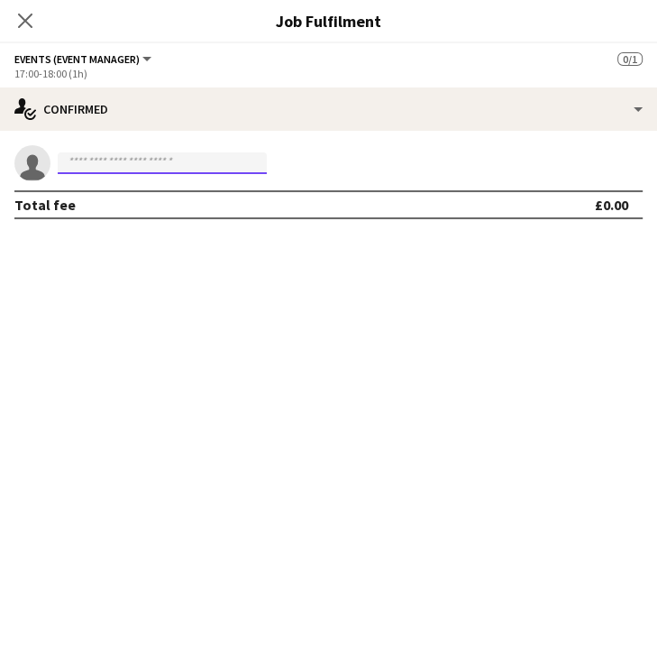
click at [206, 153] on input at bounding box center [162, 163] width 209 height 22
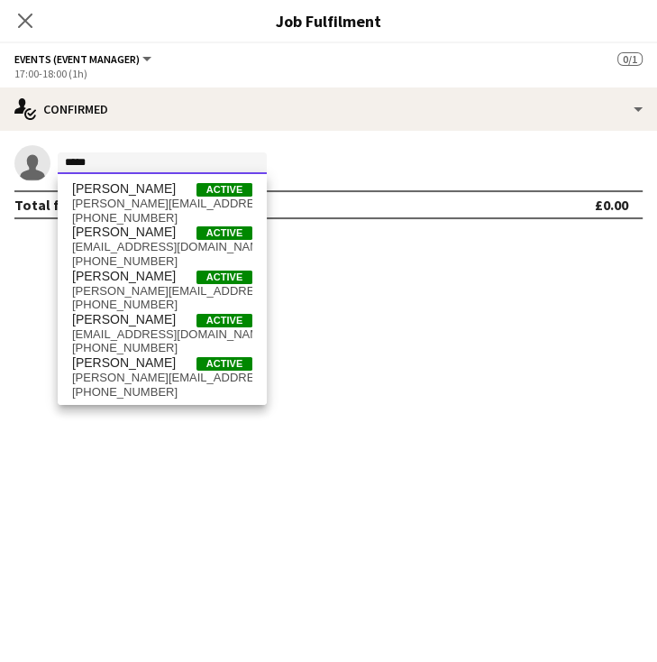
click at [155, 167] on input "*****" at bounding box center [162, 163] width 209 height 22
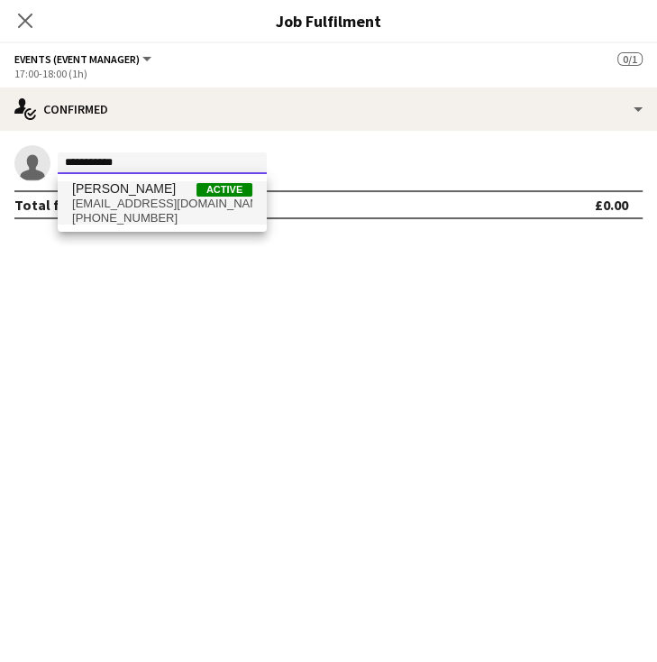
type input "**********"
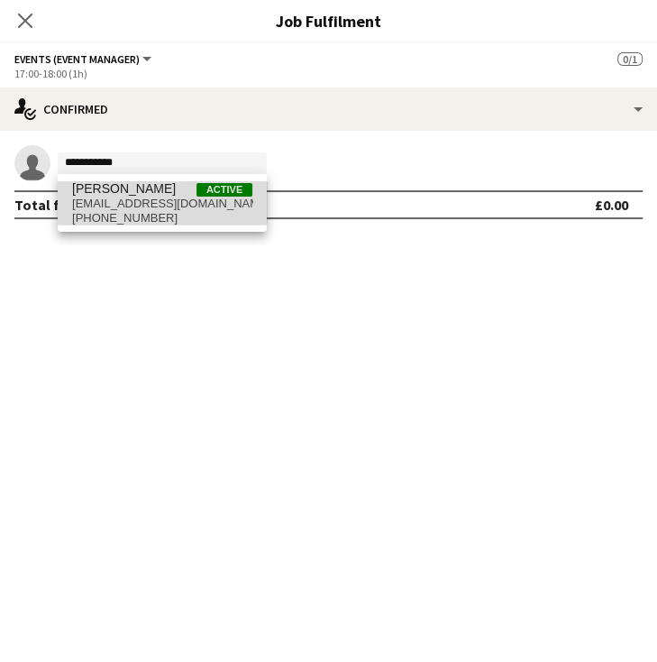
click at [148, 199] on span "jameswhitehurstactor@gmail.com" at bounding box center [162, 204] width 180 height 14
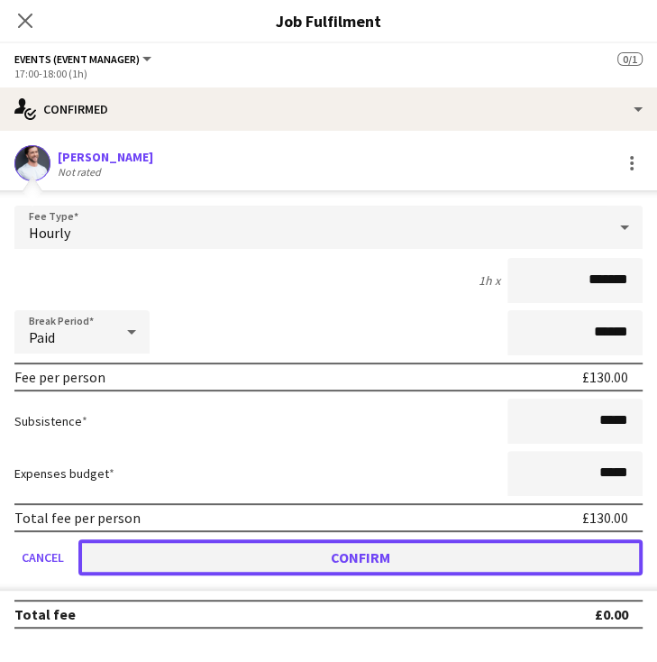
click at [339, 555] on button "Confirm" at bounding box center [360, 557] width 564 height 36
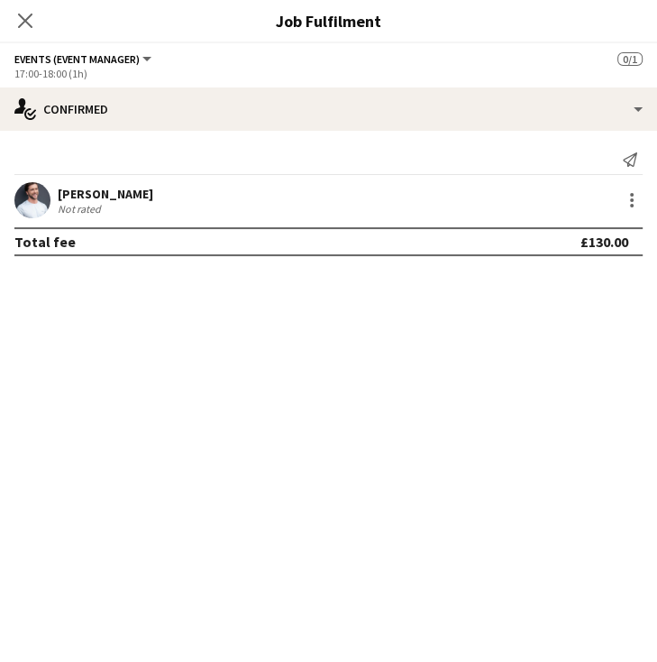
scroll to position [125, 0]
click at [37, 20] on div "Close pop-in" at bounding box center [25, 20] width 50 height 41
click at [23, 23] on icon at bounding box center [24, 20] width 17 height 17
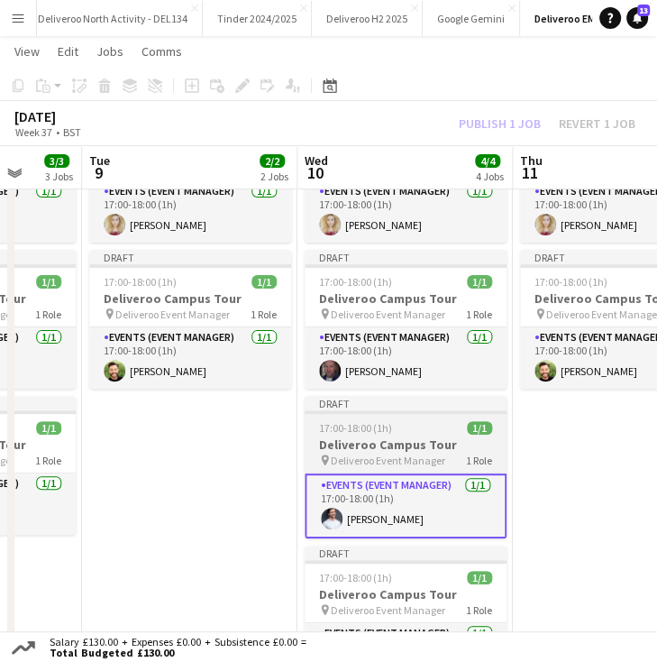
click at [371, 408] on div "Draft" at bounding box center [406, 403] width 202 height 14
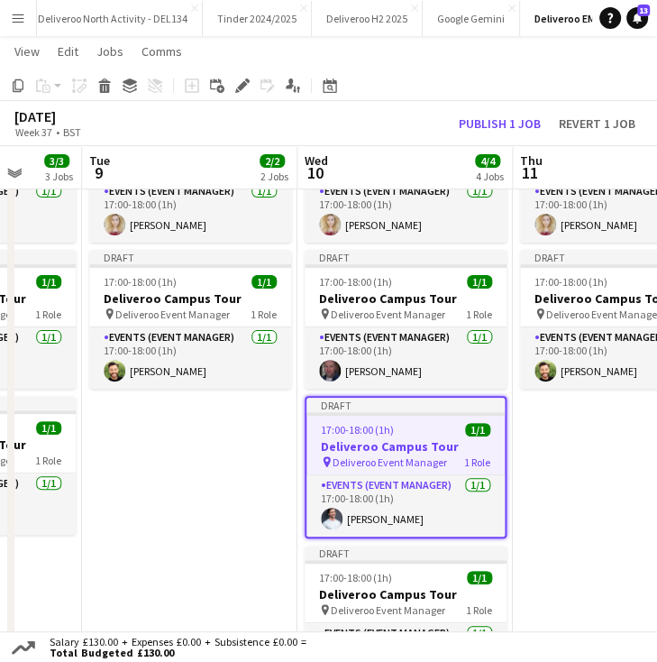
click at [244, 96] on app-toolbar "Copy Paste Paste Ctrl+V Paste with crew Ctrl+Shift+V Paste linked Job Delete Gr…" at bounding box center [328, 85] width 657 height 31
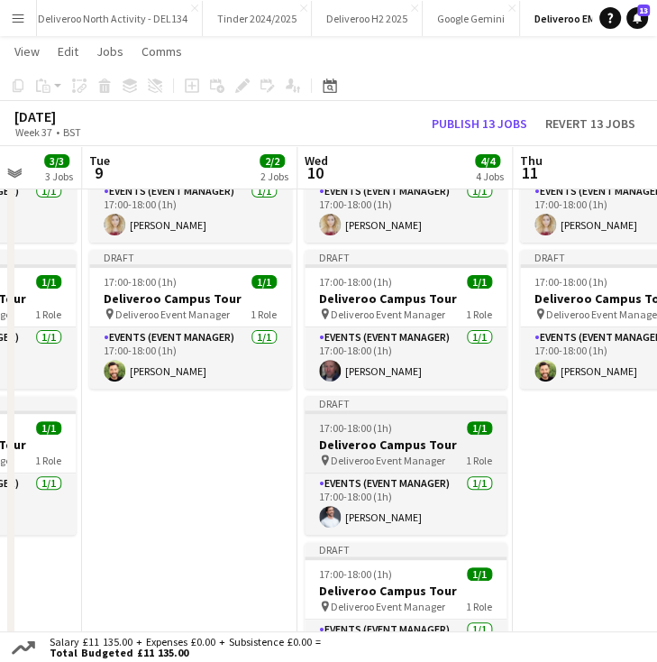
click at [388, 415] on app-job-card "Draft 17:00-18:00 (1h) 1/1 Deliveroo Campus Tour pin Deliveroo Event Manager 1 …" at bounding box center [406, 465] width 202 height 139
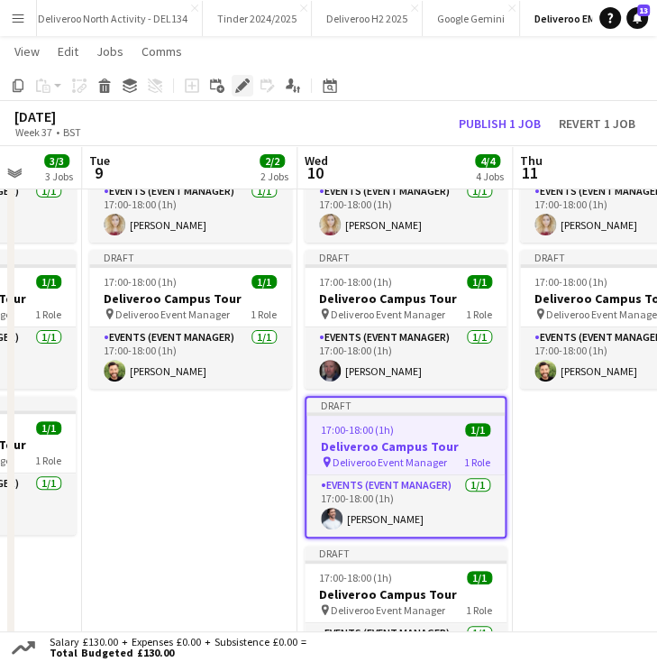
click at [245, 86] on icon "Edit" at bounding box center [242, 85] width 14 height 14
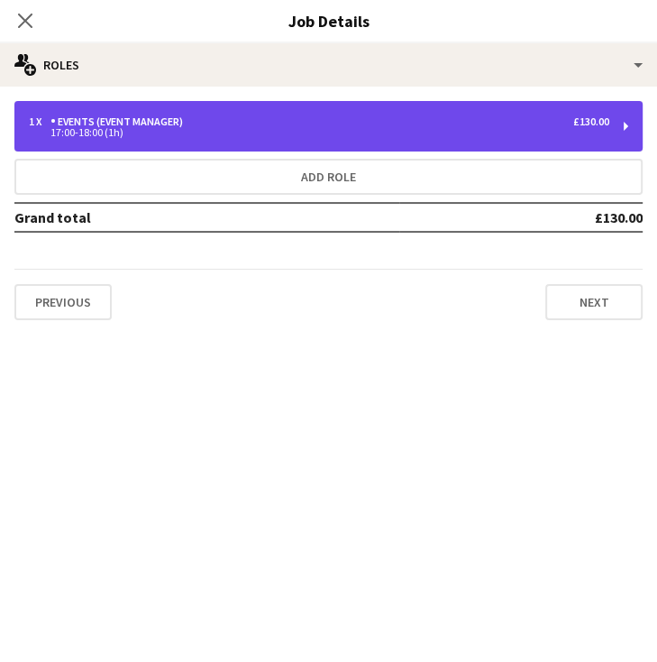
click at [444, 135] on div "17:00-18:00 (1h)" at bounding box center [319, 132] width 581 height 9
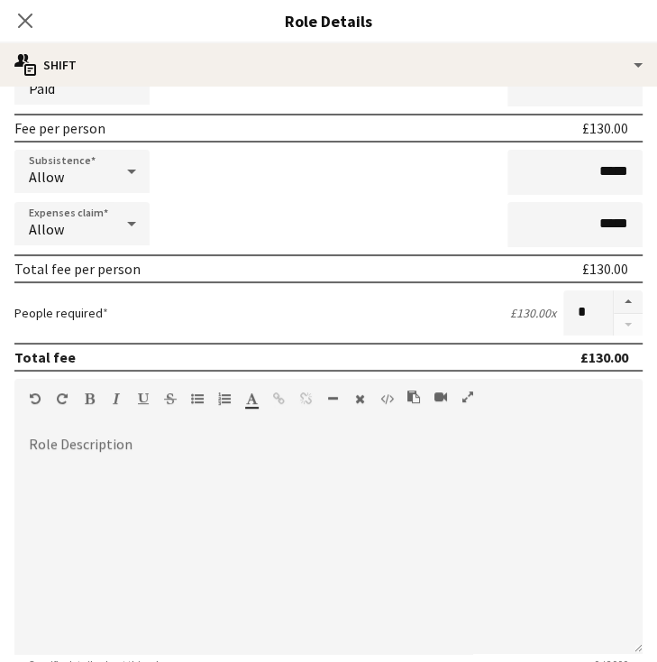
scroll to position [518, 0]
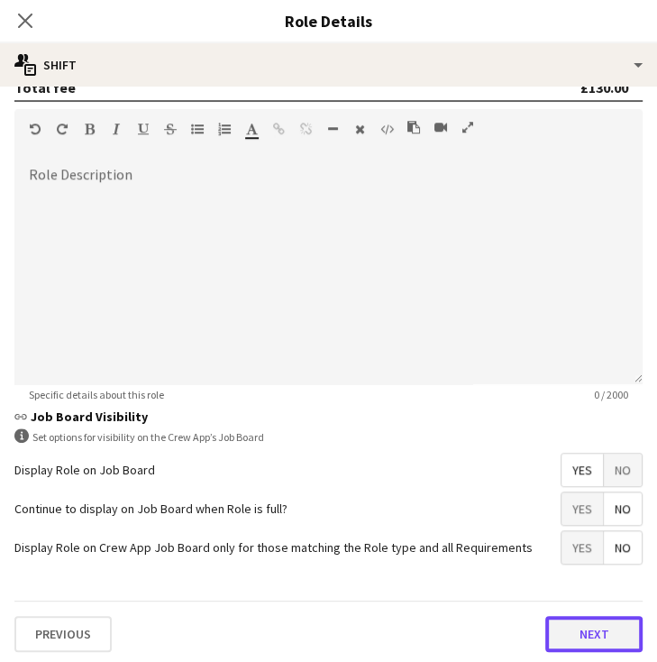
click at [570, 622] on button "Next" at bounding box center [593, 634] width 97 height 36
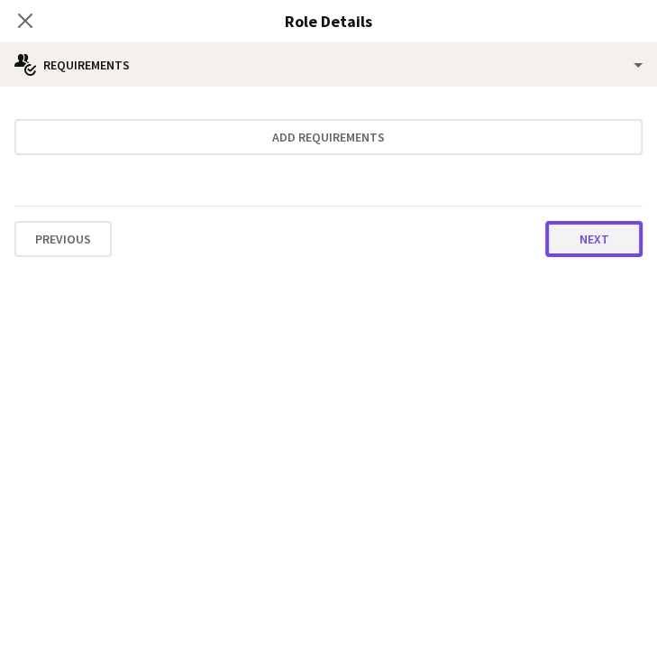
click at [584, 239] on button "Next" at bounding box center [593, 239] width 97 height 36
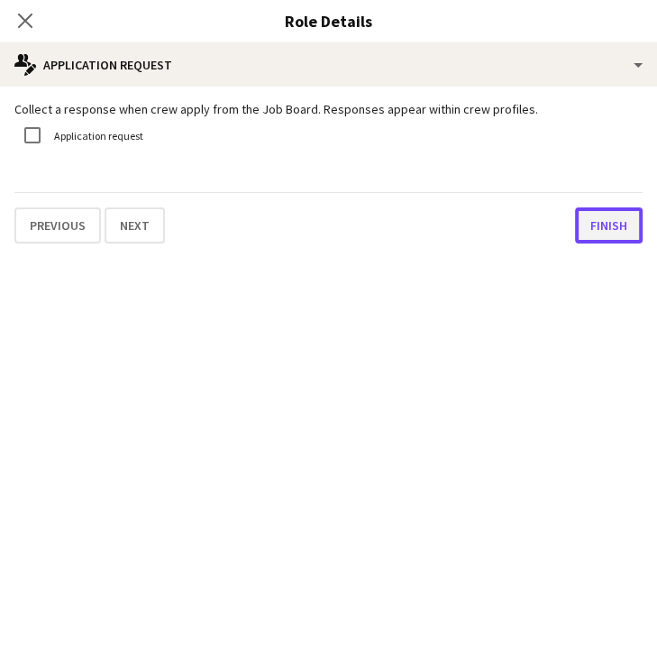
click at [591, 224] on button "Finish" at bounding box center [609, 225] width 68 height 36
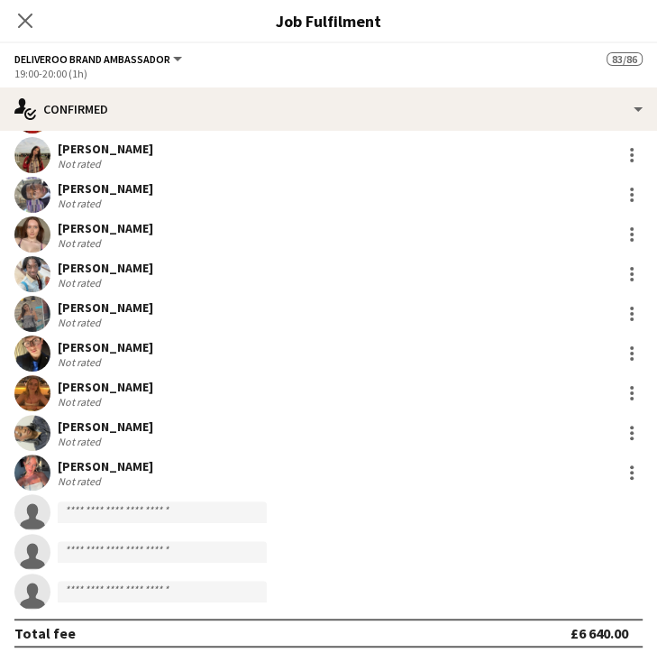
scroll to position [2981, 0]
click at [35, 33] on app-icon "Close pop-in" at bounding box center [26, 21] width 26 height 26
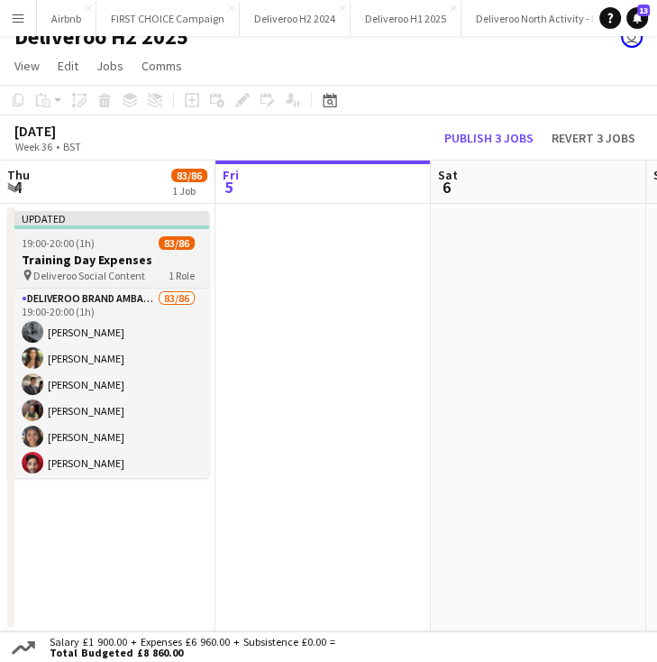
click at [160, 225] on div at bounding box center [108, 227] width 202 height 4
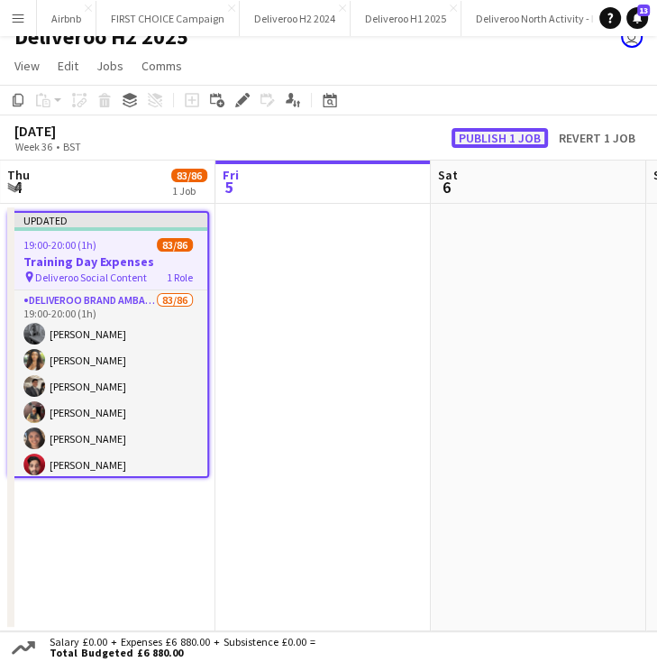
click at [498, 130] on button "Publish 1 job" at bounding box center [500, 138] width 96 height 20
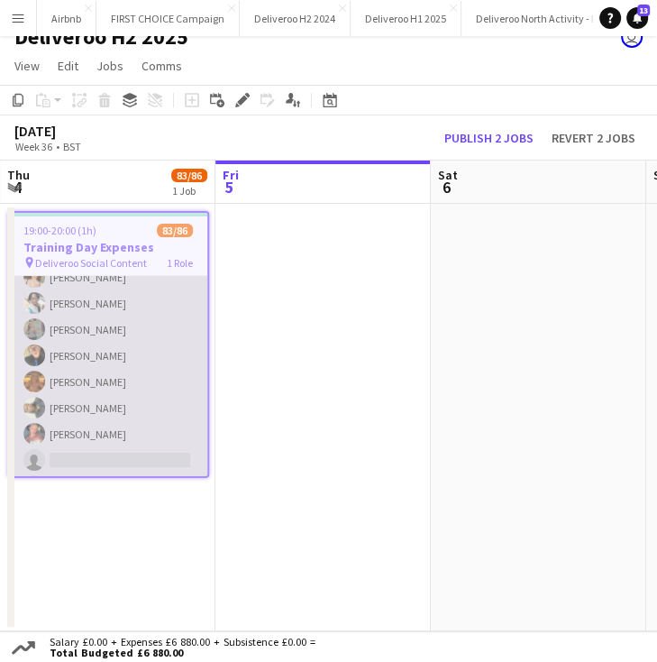
scroll to position [2088, 0]
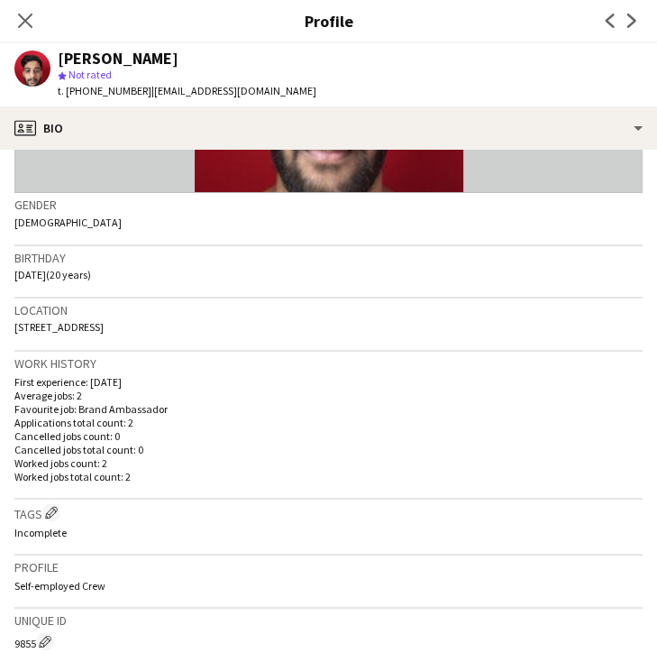
scroll to position [563, 0]
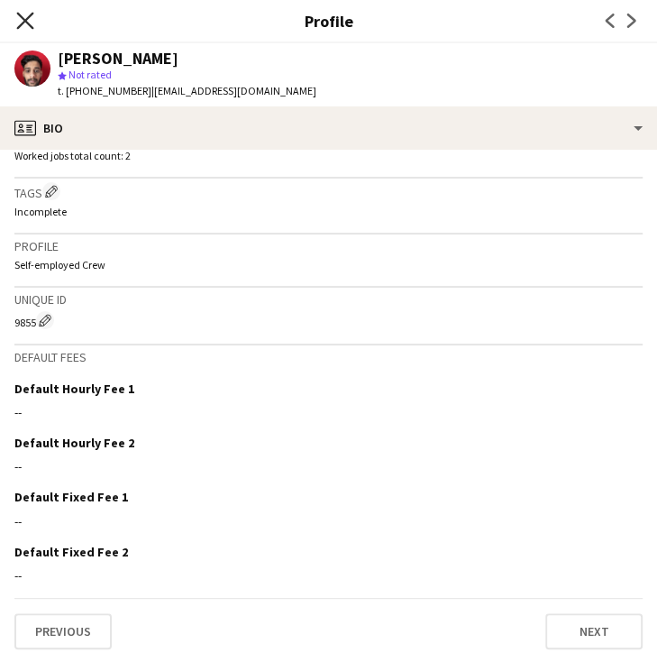
click at [27, 27] on icon "Close pop-in" at bounding box center [24, 20] width 17 height 17
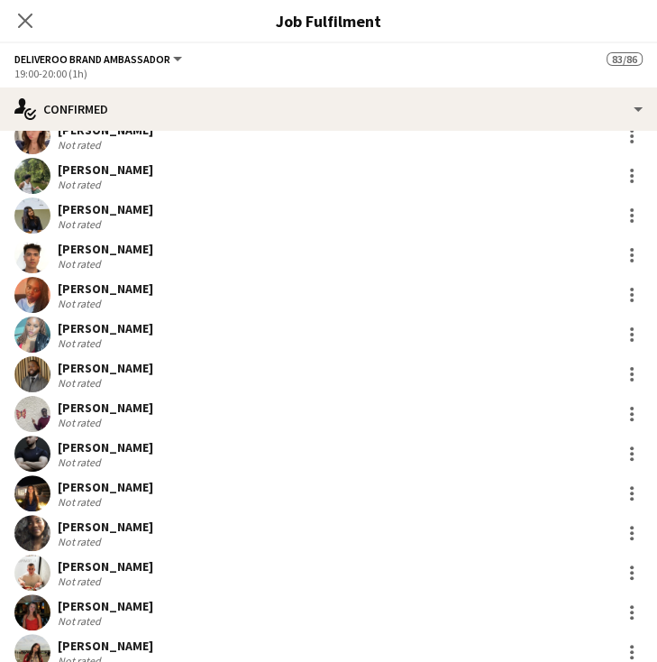
scroll to position [2981, 0]
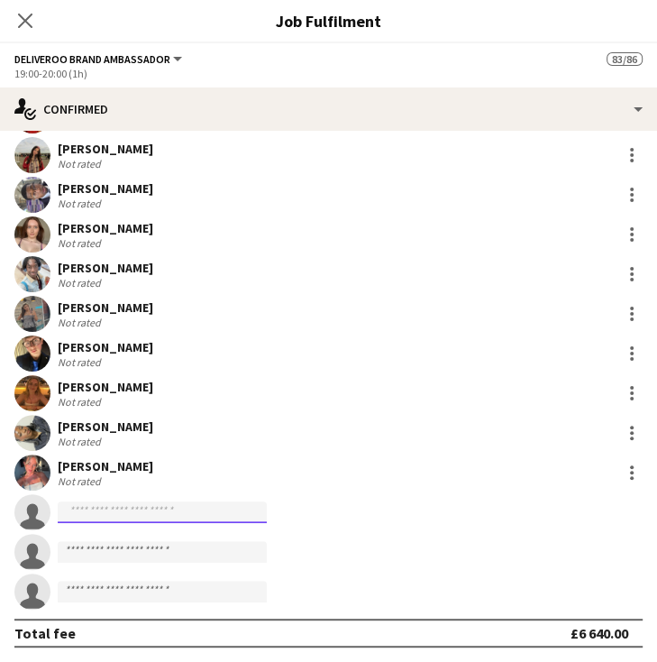
click at [102, 514] on input at bounding box center [162, 512] width 209 height 22
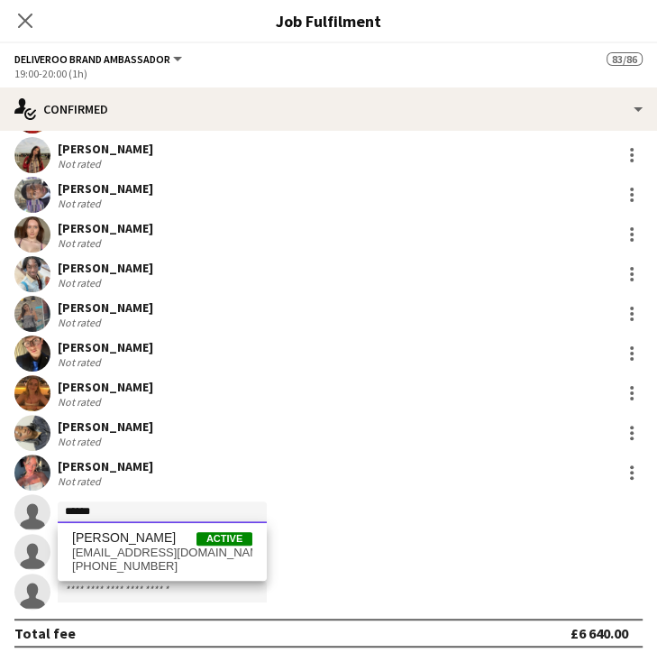
drag, startPoint x: 141, startPoint y: 508, endPoint x: 25, endPoint y: 519, distance: 116.0
click at [25, 519] on app-invite-slot "single-neutral-actions *****" at bounding box center [328, 512] width 657 height 36
click at [314, 506] on form "*****" at bounding box center [346, 512] width 592 height 23
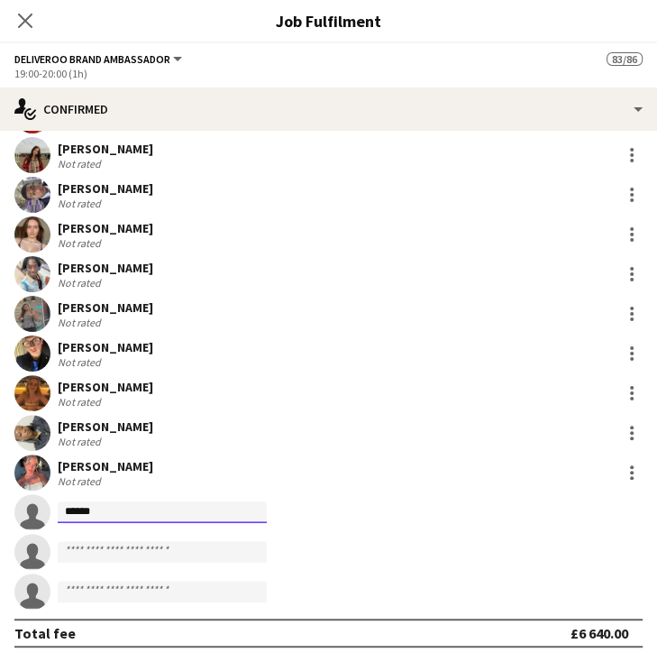
click at [85, 512] on input "*****" at bounding box center [162, 512] width 209 height 22
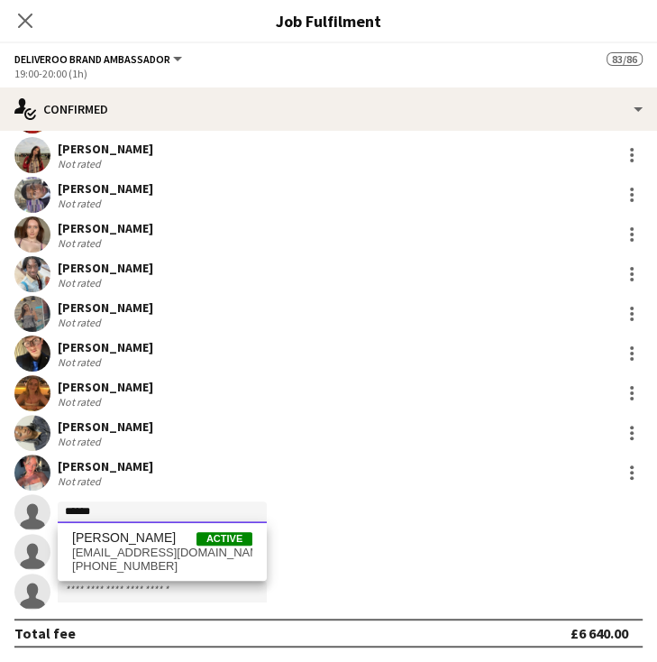
click at [85, 512] on input "*****" at bounding box center [162, 512] width 209 height 22
click at [73, 512] on input "*****" at bounding box center [162, 512] width 209 height 22
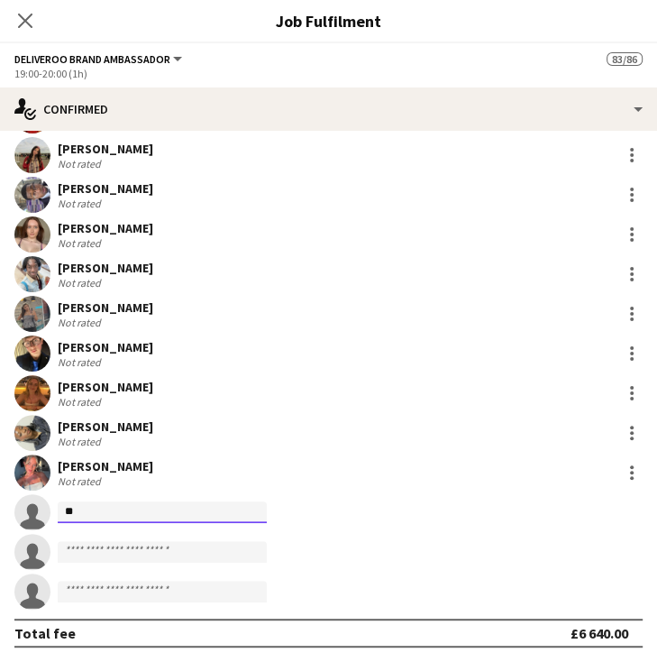
type input "*"
drag, startPoint x: 145, startPoint y: 504, endPoint x: 33, endPoint y: 505, distance: 111.8
click at [33, 505] on app-invite-slot "single-neutral-actions *******" at bounding box center [328, 512] width 657 height 36
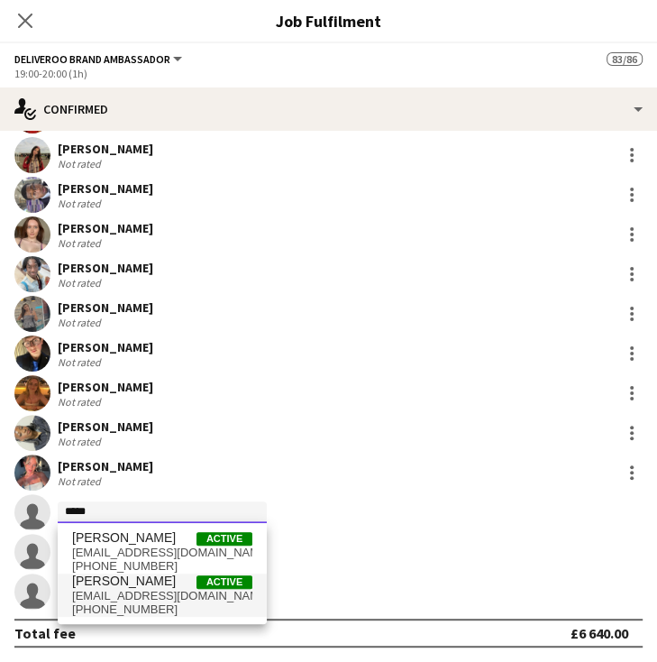
type input "*****"
click at [141, 587] on span "Leroy Silika Active" at bounding box center [162, 580] width 180 height 15
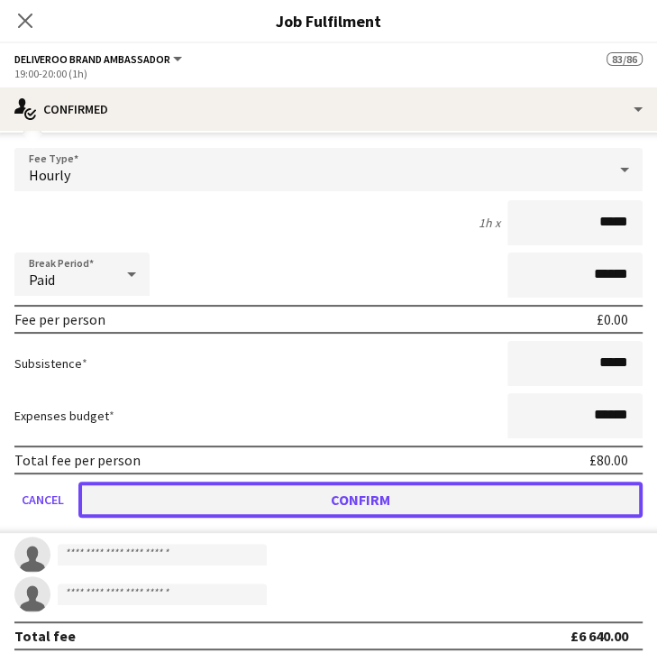
click at [456, 495] on button "Confirm" at bounding box center [360, 499] width 564 height 36
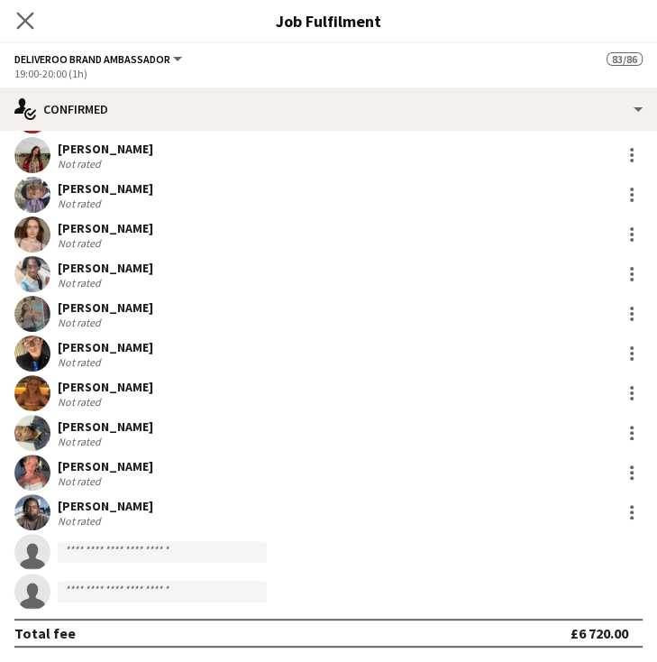
click at [25, 12] on icon "Close pop-in" at bounding box center [24, 20] width 17 height 17
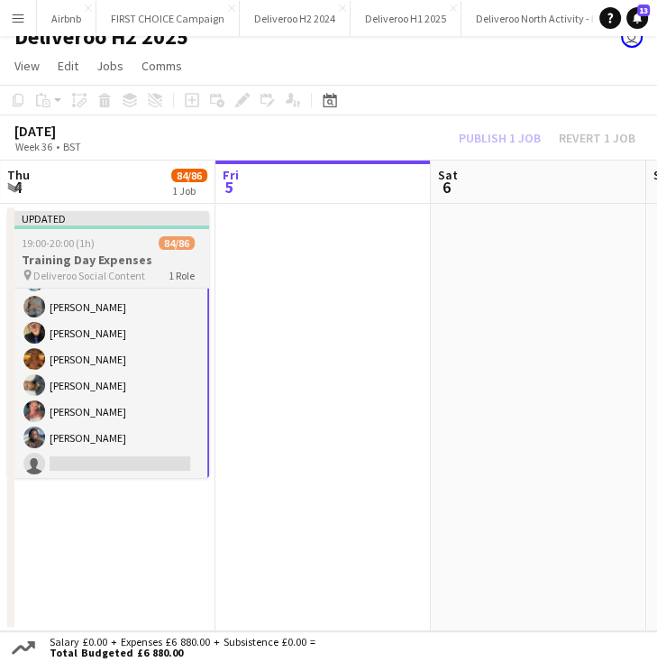
click at [96, 252] on h3 "Training Day Expenses" at bounding box center [108, 260] width 202 height 16
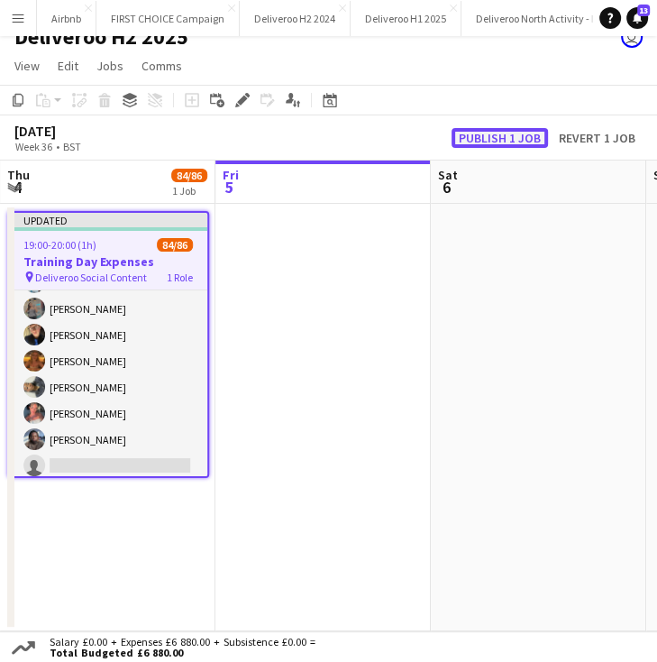
click at [508, 134] on button "Publish 1 job" at bounding box center [500, 138] width 96 height 20
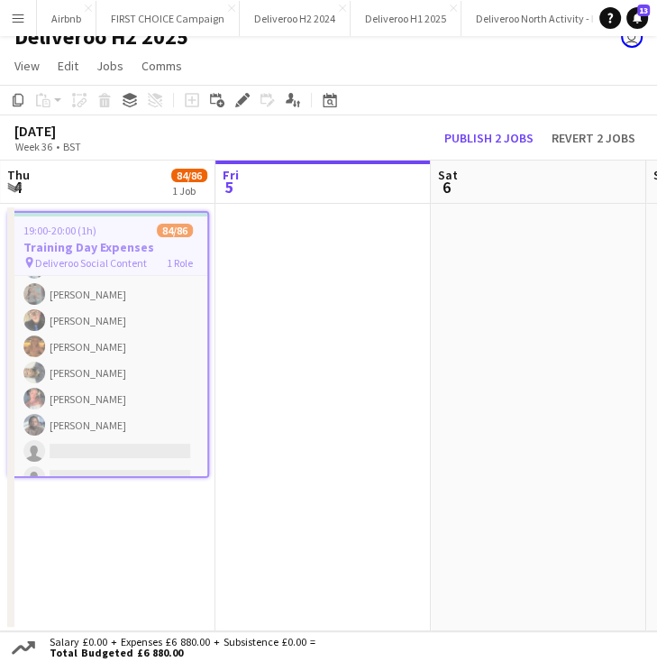
click at [19, 16] on app-icon "Menu" at bounding box center [18, 18] width 14 height 14
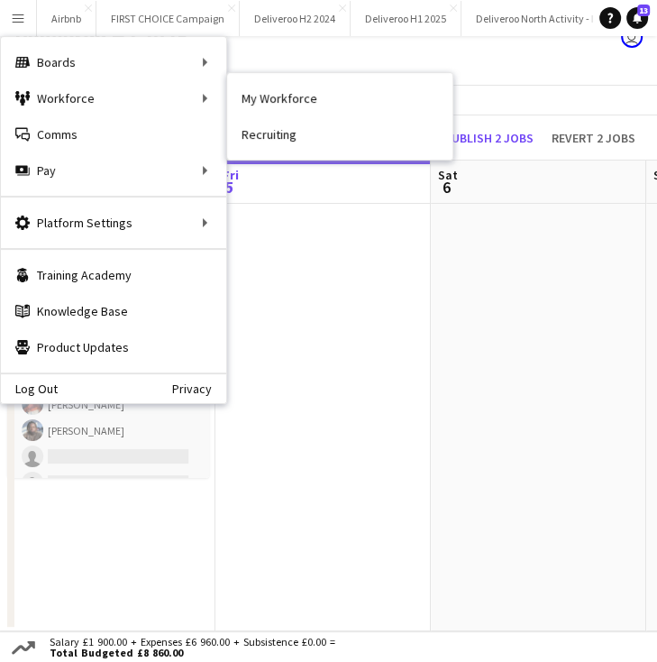
click at [498, 73] on app-page-menu "View Day view expanded Day view collapsed Month view Date picker Jump to [DATE]…" at bounding box center [328, 67] width 657 height 34
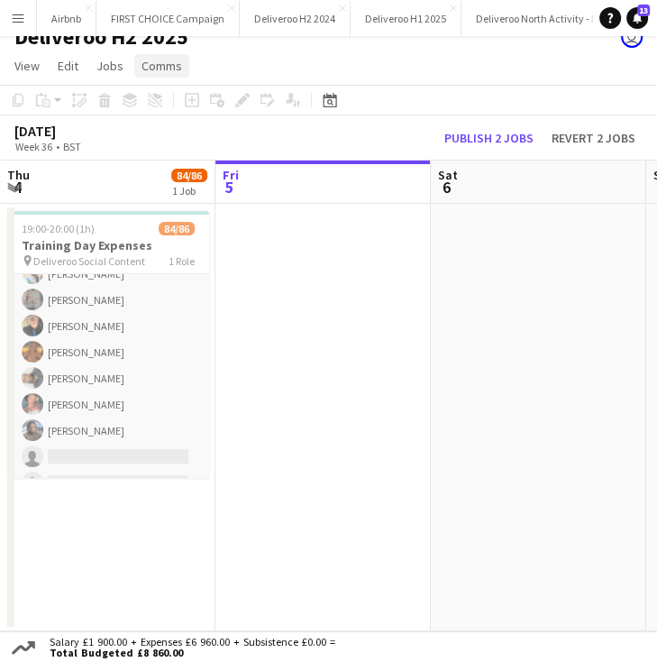
drag, startPoint x: 223, startPoint y: 62, endPoint x: 187, endPoint y: 59, distance: 36.2
click at [223, 62] on app-page-menu "View Day view expanded Day view collapsed Month view Date picker Jump to [DATE]…" at bounding box center [328, 67] width 657 height 34
click at [25, 19] on button "Menu" at bounding box center [18, 18] width 36 height 36
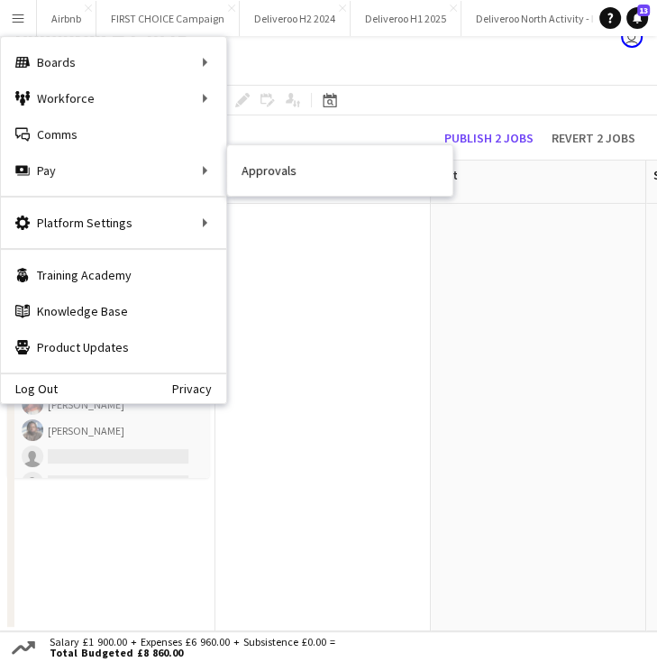
click at [261, 184] on link "Approvals" at bounding box center [339, 170] width 225 height 36
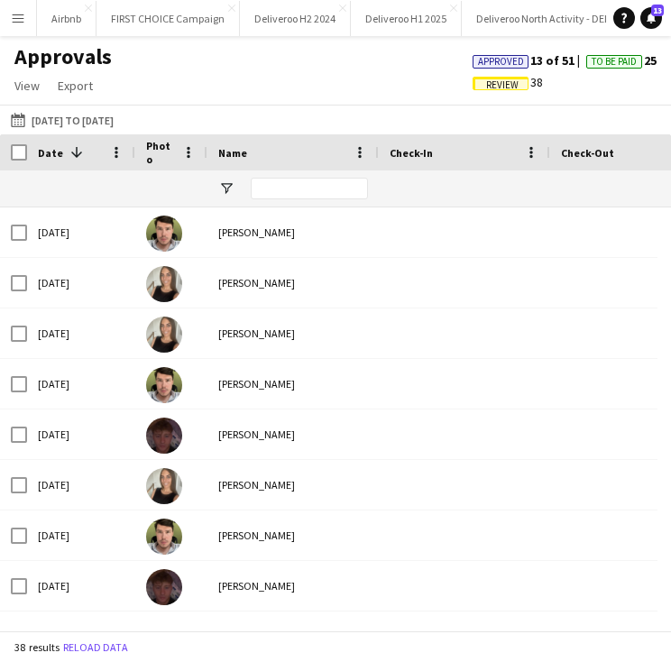
click at [112, 185] on div at bounding box center [81, 188] width 87 height 36
click at [77, 120] on button "[DATE] to [DATE] [DATE] to [DATE]" at bounding box center [62, 120] width 110 height 22
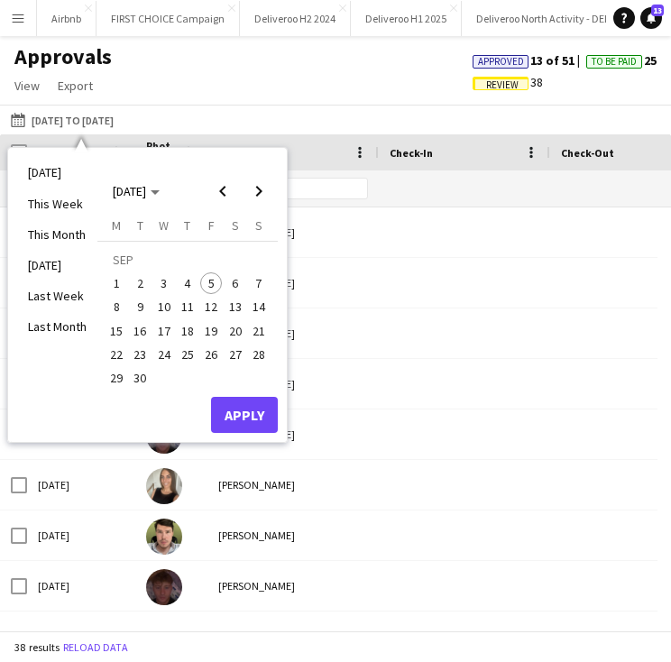
click at [185, 282] on span "4" at bounding box center [188, 283] width 22 height 22
click at [210, 281] on span "5" at bounding box center [211, 283] width 22 height 22
click at [251, 408] on button "Apply" at bounding box center [244, 415] width 67 height 36
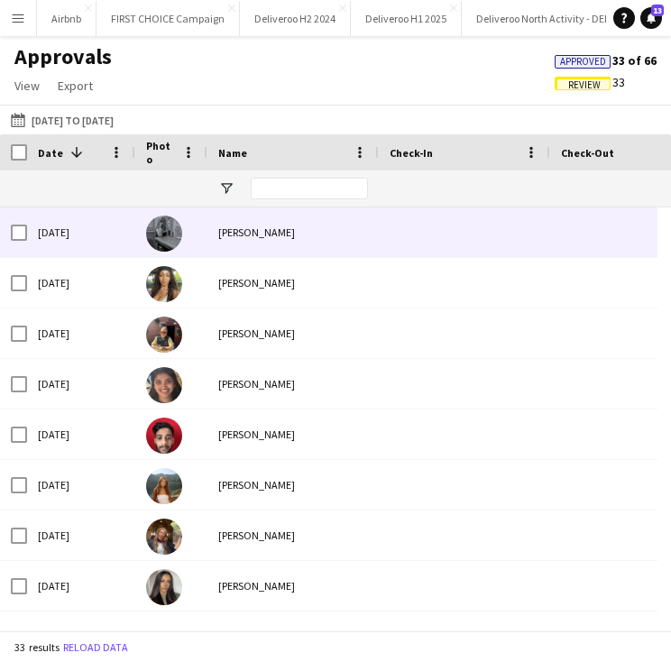
click at [183, 236] on div at bounding box center [171, 232] width 72 height 50
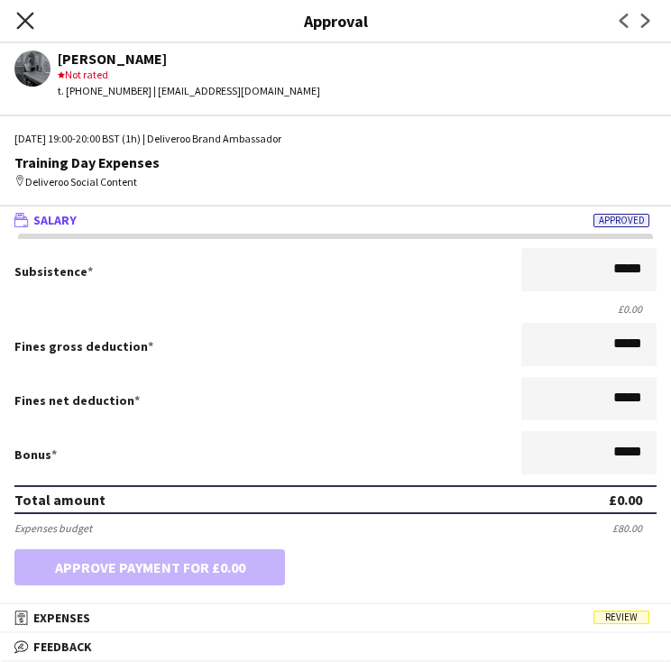
click at [17, 14] on icon "Close pop-in" at bounding box center [24, 20] width 17 height 17
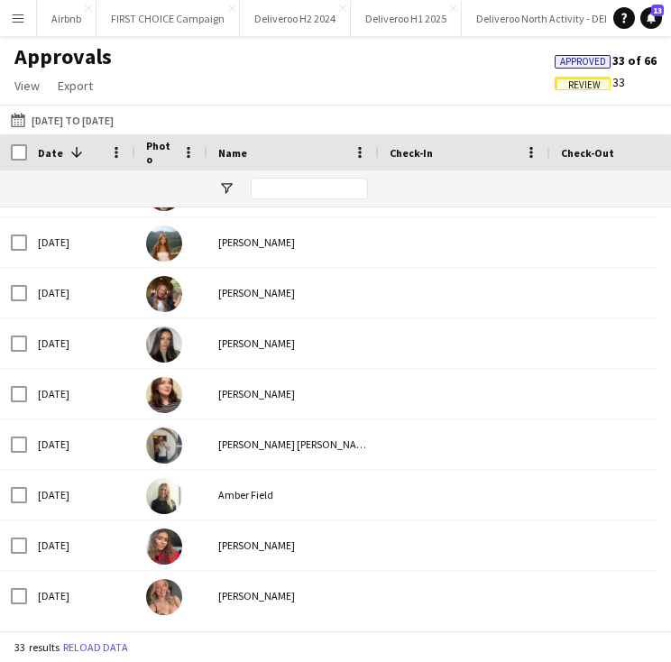
click at [584, 85] on span "Review" at bounding box center [584, 85] width 32 height 12
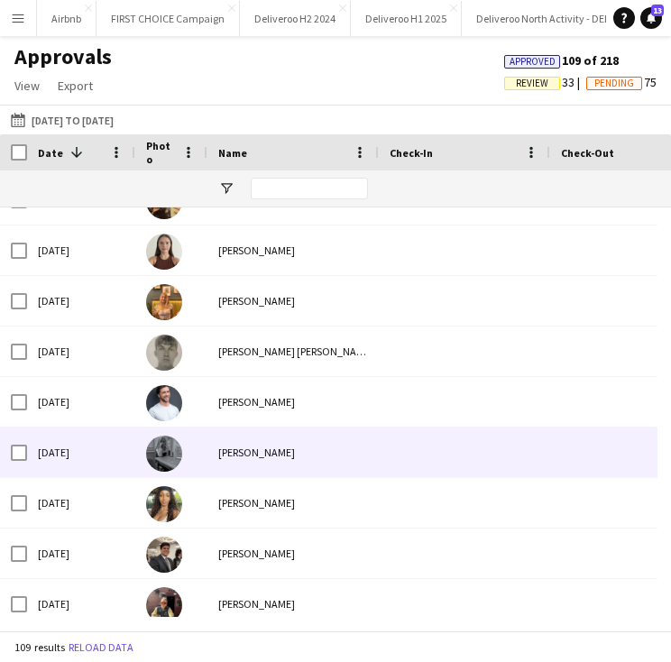
click at [267, 466] on div "[PERSON_NAME]" at bounding box center [292, 452] width 171 height 50
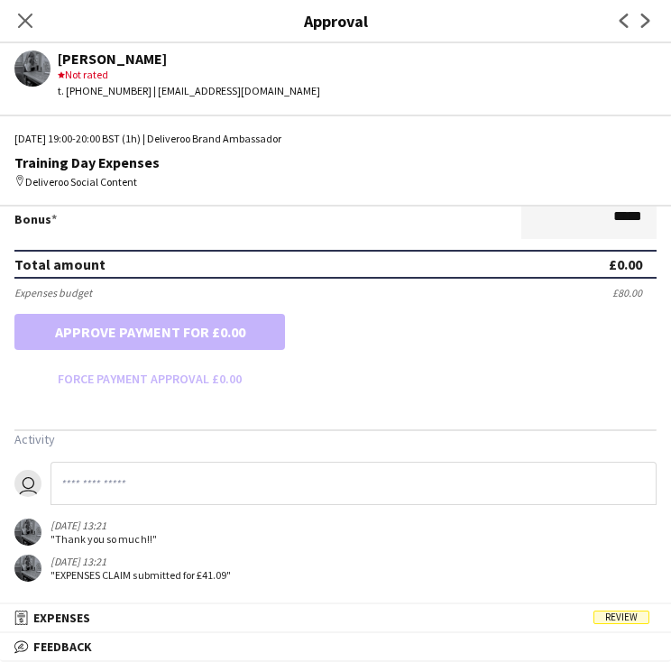
click at [109, 564] on div "[DATE] 13:21" at bounding box center [140, 561] width 180 height 14
click at [133, 609] on mat-panel-title "receipt Expenses Review" at bounding box center [332, 617] width 664 height 16
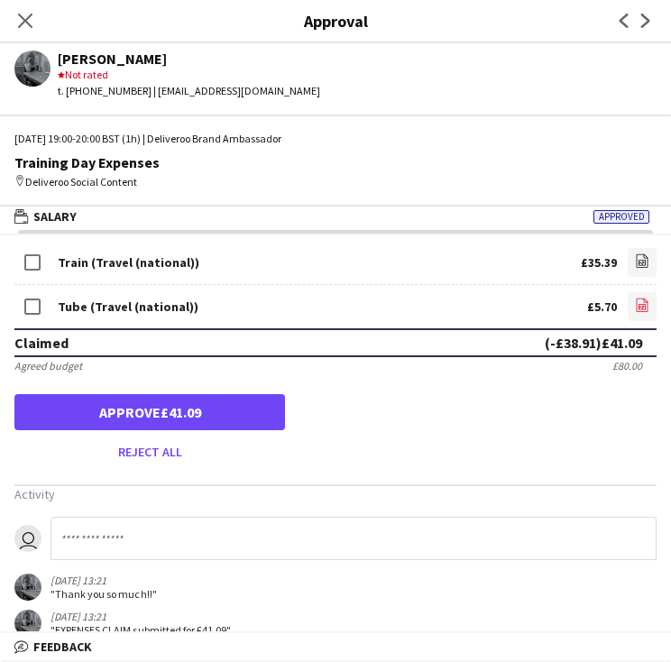
click at [635, 300] on icon "file-image" at bounding box center [642, 305] width 14 height 14
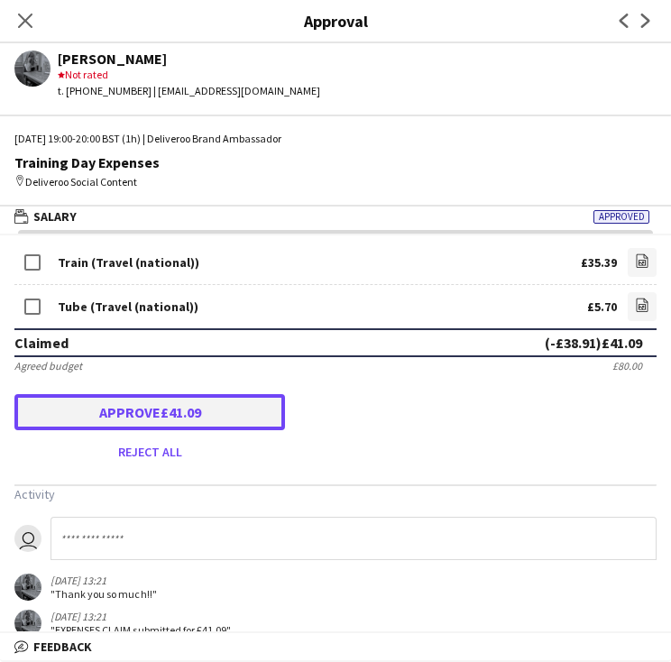
click at [169, 414] on button "Approve £41.09" at bounding box center [149, 412] width 270 height 36
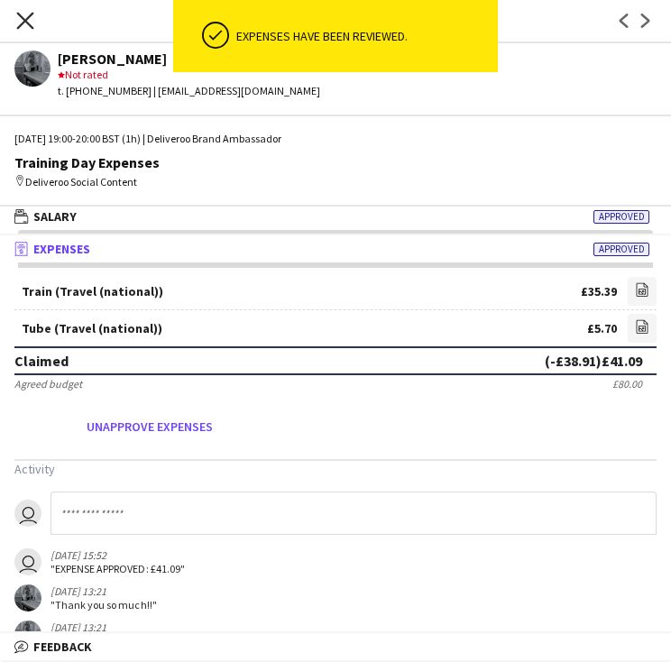
click at [31, 17] on icon "Close pop-in" at bounding box center [24, 20] width 17 height 17
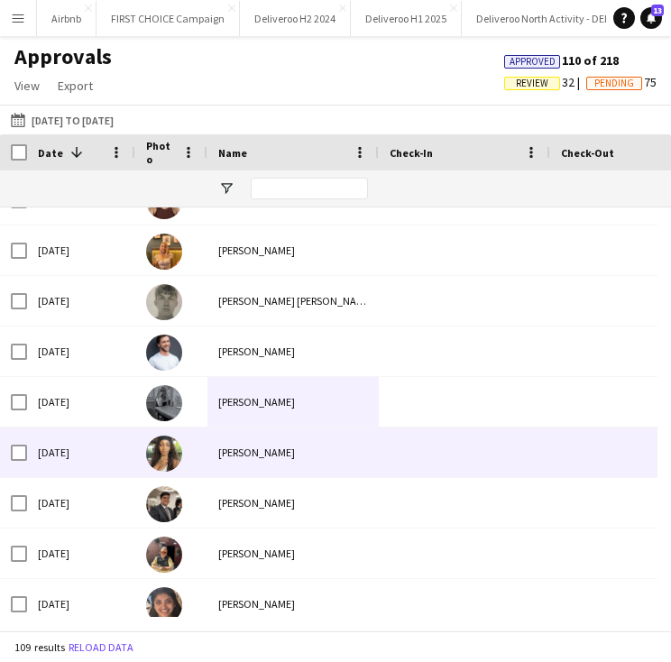
click at [292, 453] on div "[PERSON_NAME]" at bounding box center [292, 452] width 171 height 50
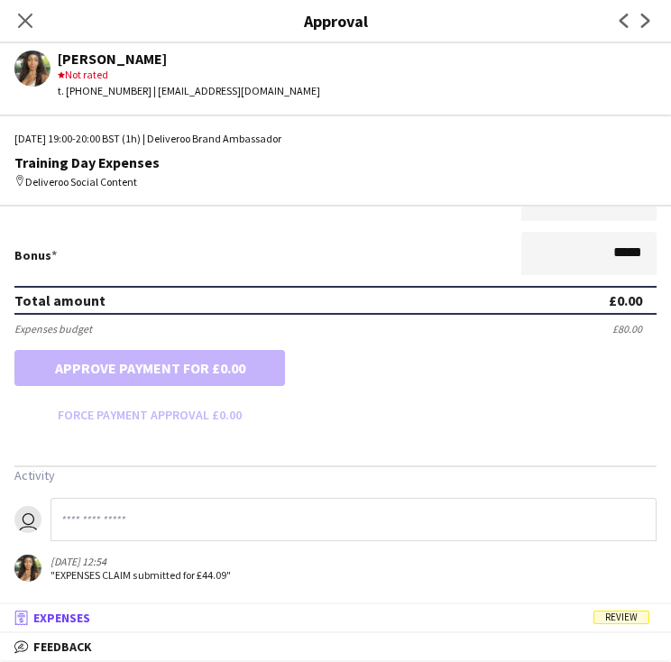
click at [82, 623] on span "Expenses" at bounding box center [61, 617] width 57 height 16
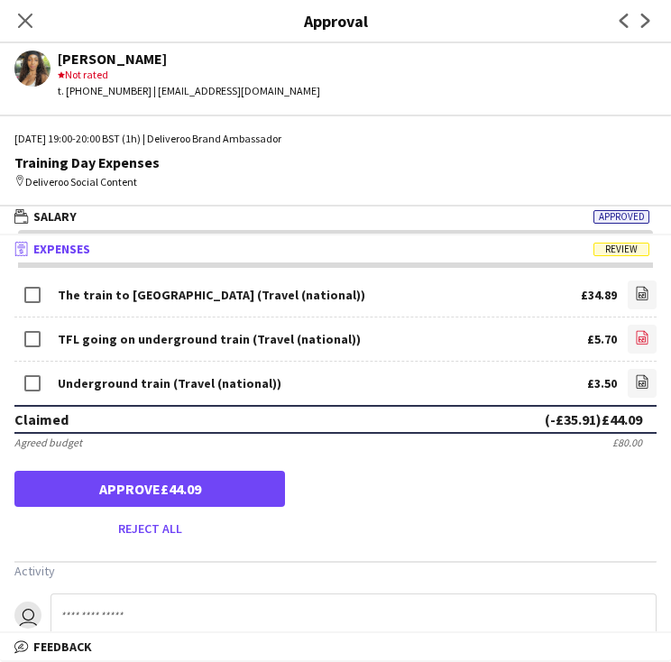
click at [638, 336] on icon at bounding box center [641, 338] width 7 height 5
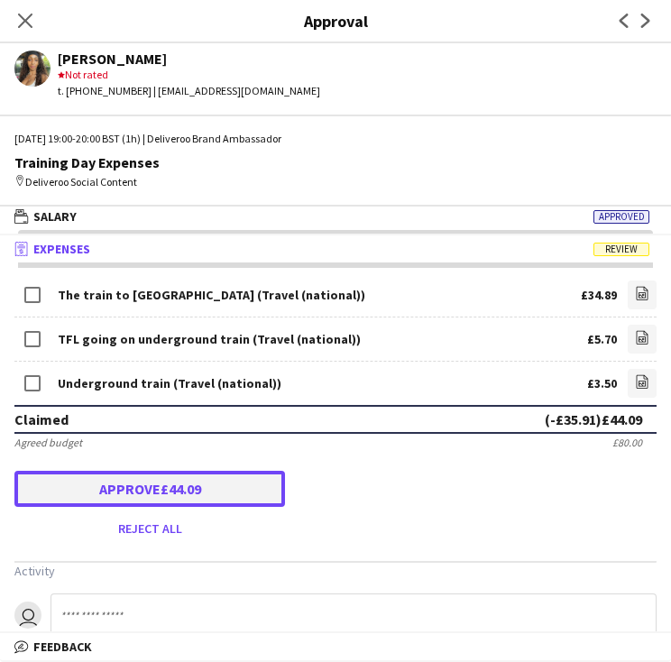
click at [173, 490] on button "Approve £44.09" at bounding box center [149, 489] width 270 height 36
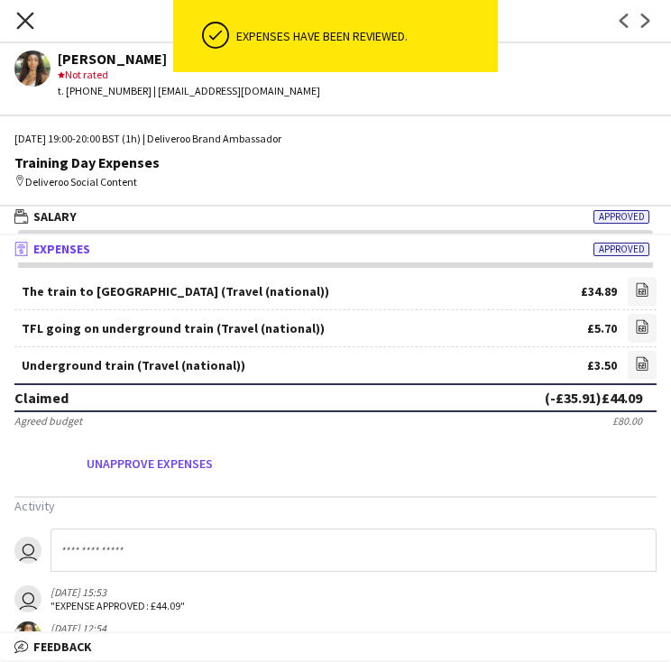
click at [25, 23] on icon "Close pop-in" at bounding box center [24, 20] width 17 height 17
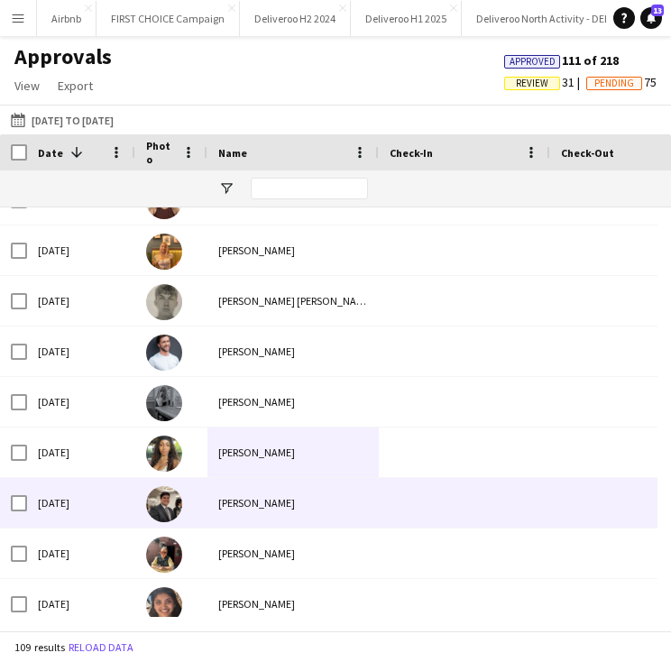
click at [255, 492] on div "[PERSON_NAME]" at bounding box center [292, 503] width 171 height 50
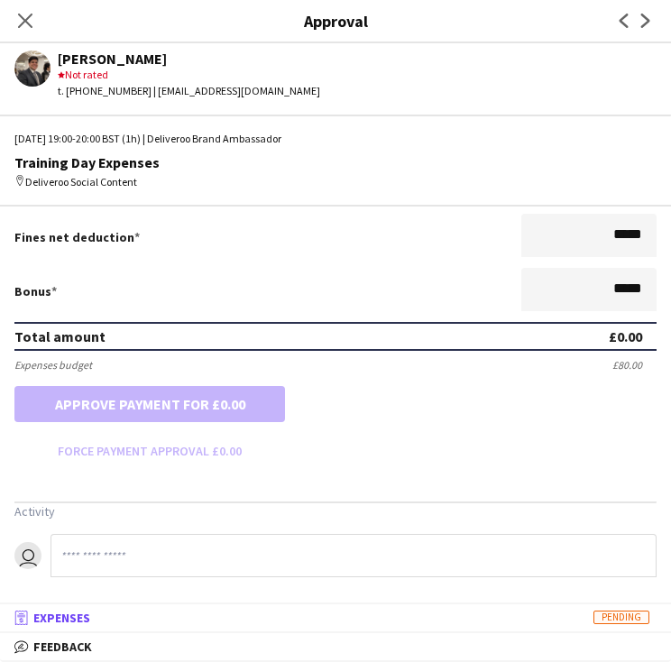
click at [220, 630] on mat-expansion-panel-header "receipt Expenses Pending" at bounding box center [335, 617] width 671 height 27
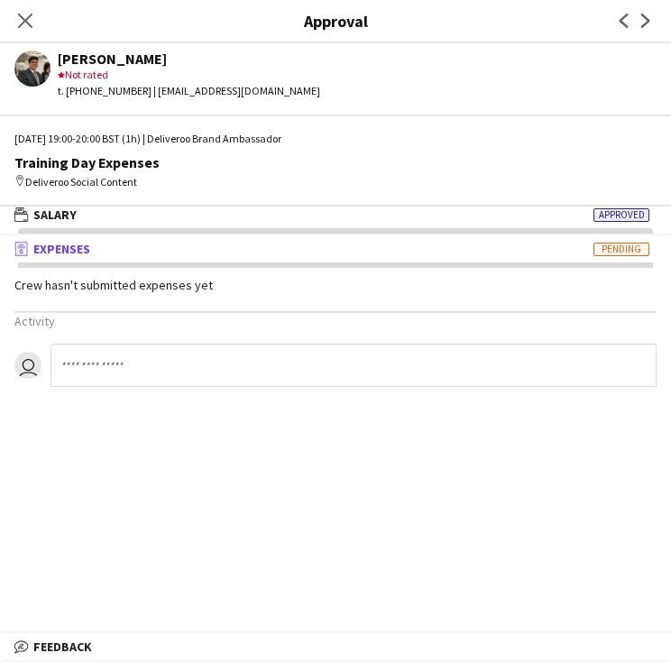
scroll to position [4, 0]
click at [175, 221] on mat-panel-title "wallet Salary Approved" at bounding box center [332, 216] width 664 height 16
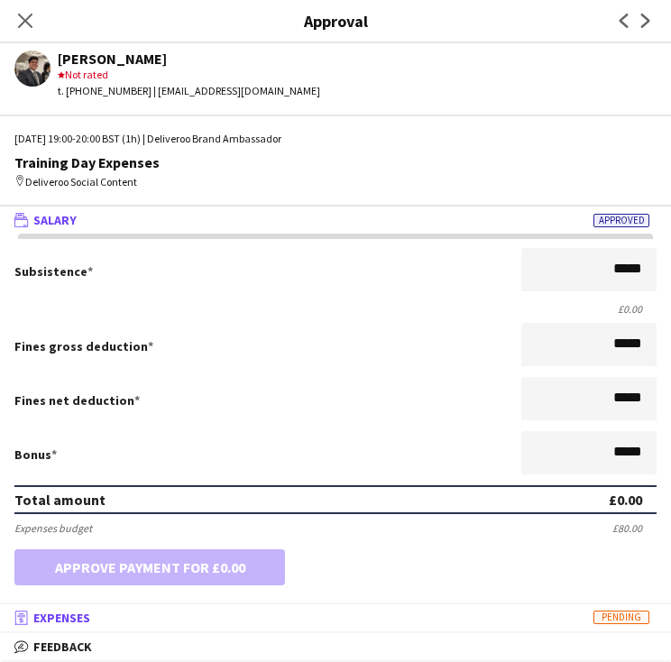
click at [81, 613] on span "Expenses" at bounding box center [61, 617] width 57 height 16
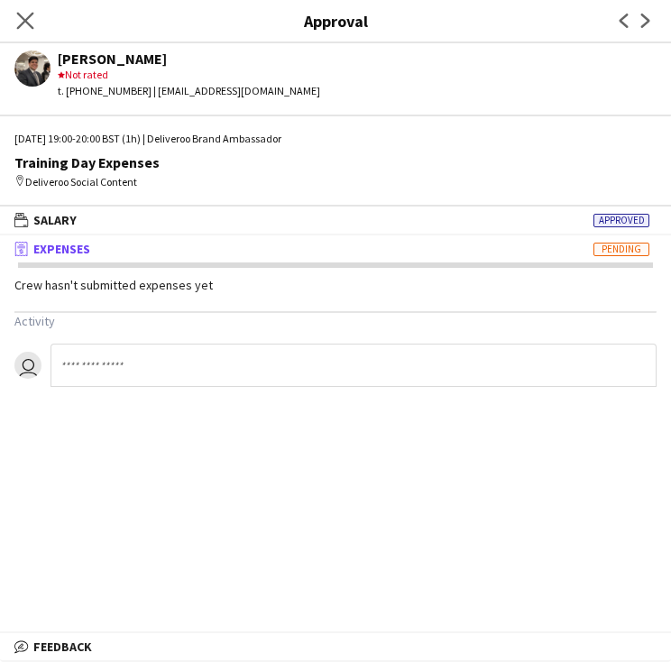
click at [15, 26] on app-icon "Close pop-in" at bounding box center [26, 21] width 26 height 26
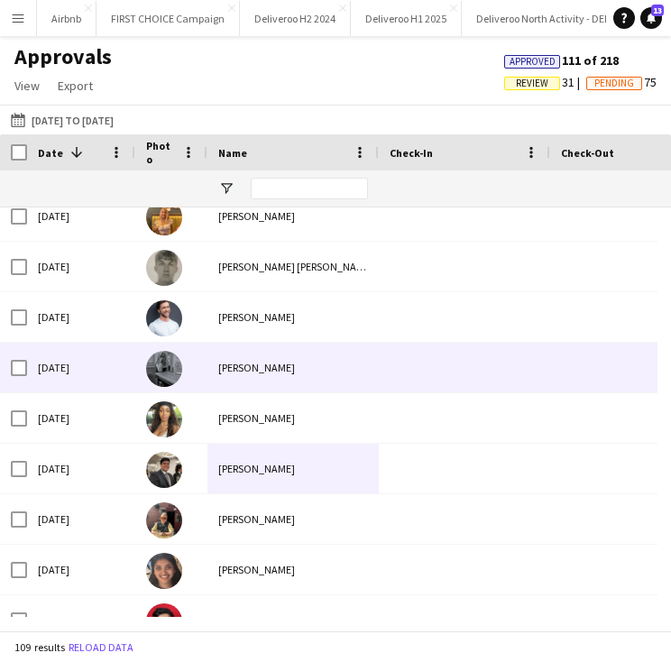
scroll to position [1123, 0]
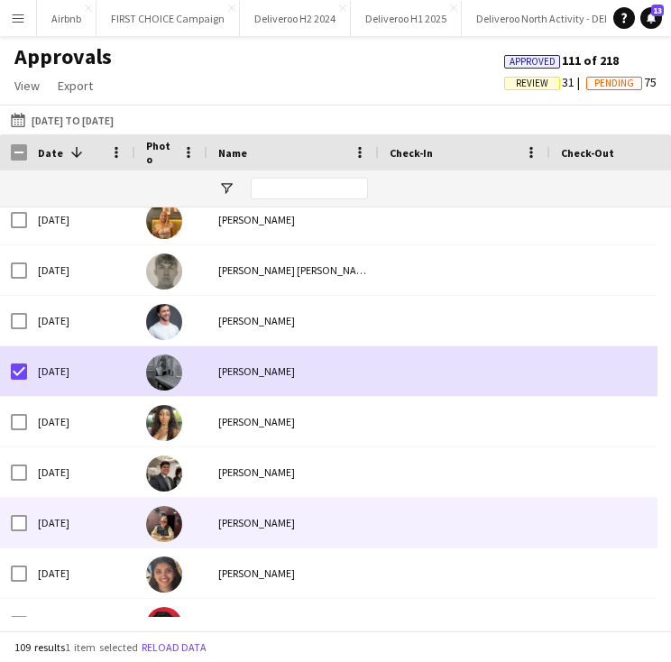
click at [256, 513] on div "[PERSON_NAME]" at bounding box center [292, 523] width 171 height 50
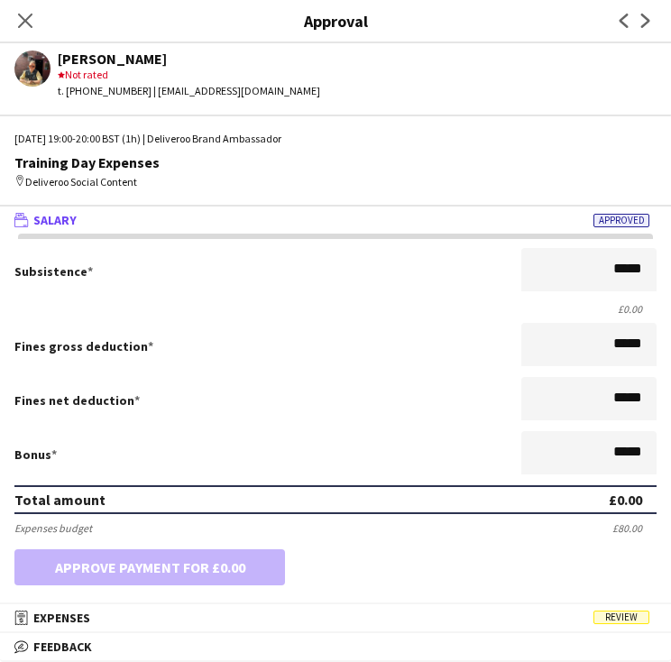
scroll to position [123, 0]
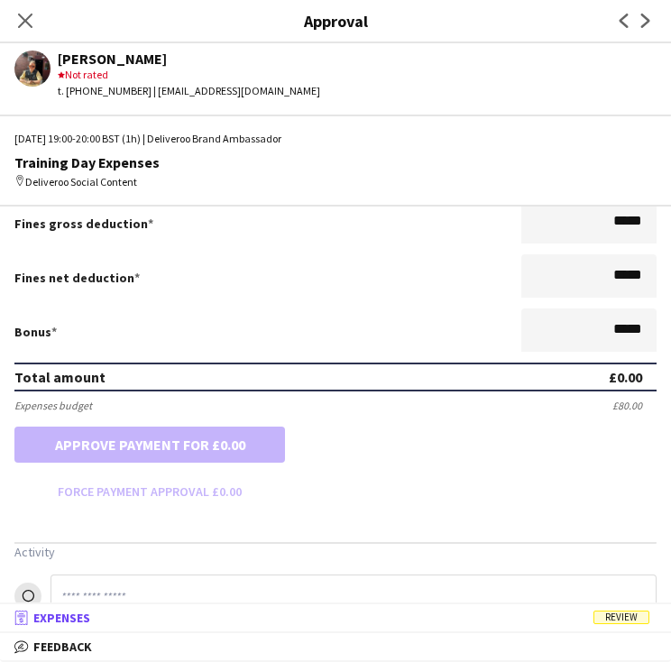
click at [153, 626] on mat-expansion-panel-header "receipt Expenses Review" at bounding box center [335, 617] width 671 height 27
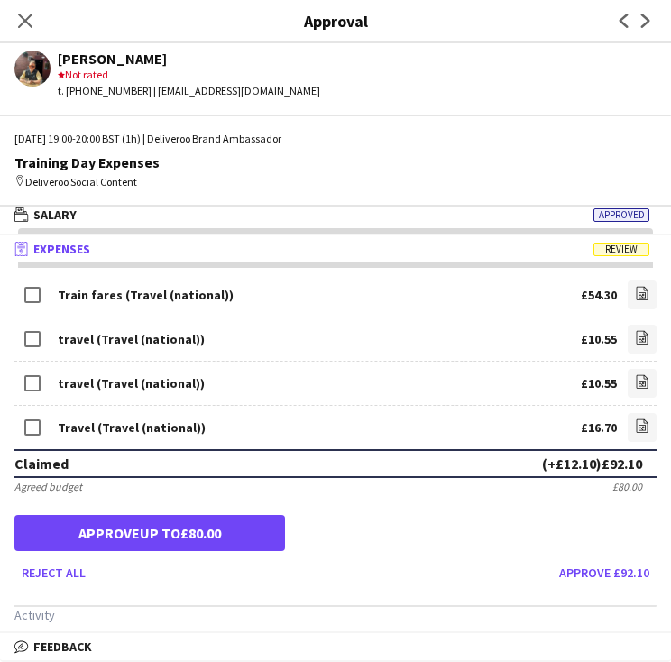
scroll to position [4, 0]
click at [637, 340] on icon at bounding box center [643, 338] width 12 height 14
click at [627, 290] on link "file-image" at bounding box center [641, 294] width 29 height 29
click at [635, 378] on icon "file-image" at bounding box center [642, 381] width 14 height 14
click at [637, 419] on icon at bounding box center [643, 426] width 12 height 14
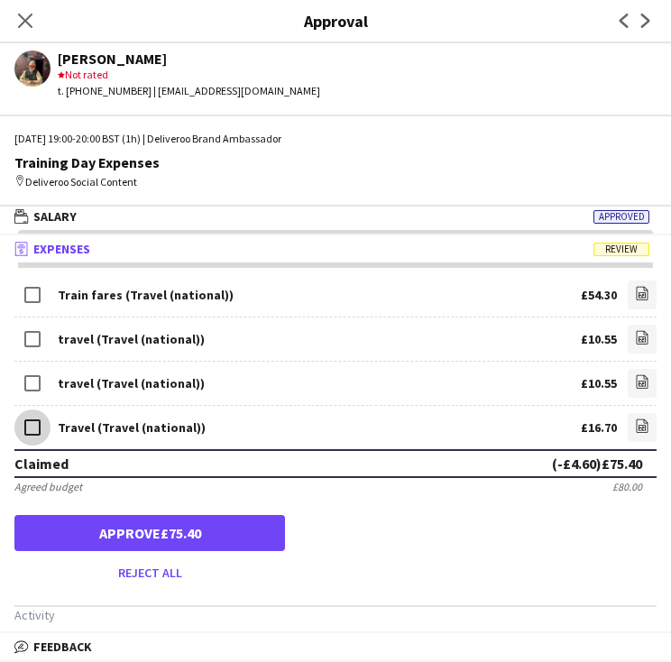
scroll to position [0, 0]
click at [635, 431] on app-icon "file-image" at bounding box center [642, 427] width 14 height 18
click at [635, 376] on icon "file-image" at bounding box center [642, 381] width 14 height 14
click at [637, 341] on icon at bounding box center [643, 338] width 12 height 14
click at [637, 298] on icon at bounding box center [643, 294] width 12 height 14
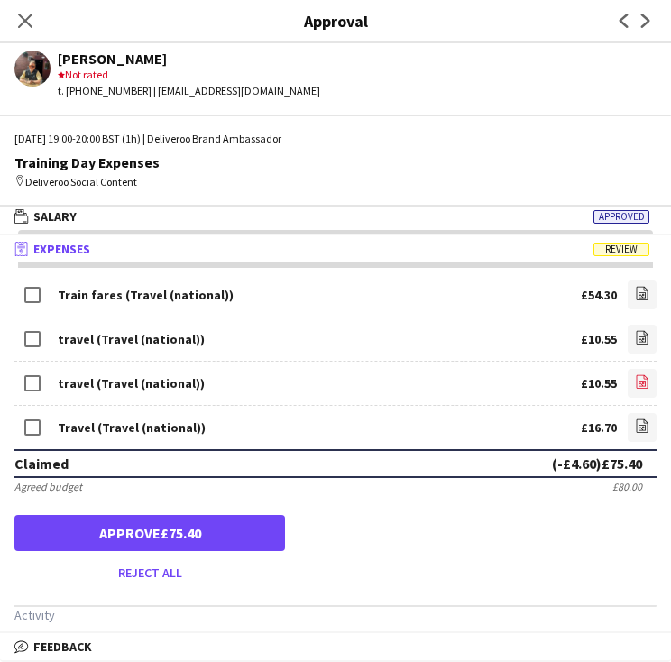
click at [635, 385] on icon "file-image" at bounding box center [642, 381] width 14 height 14
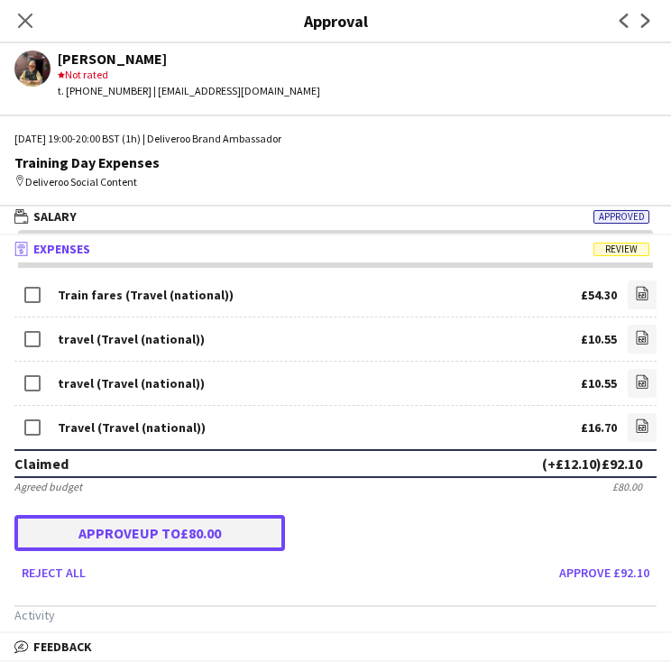
click at [126, 529] on button "Approve up to £80.00" at bounding box center [149, 533] width 270 height 36
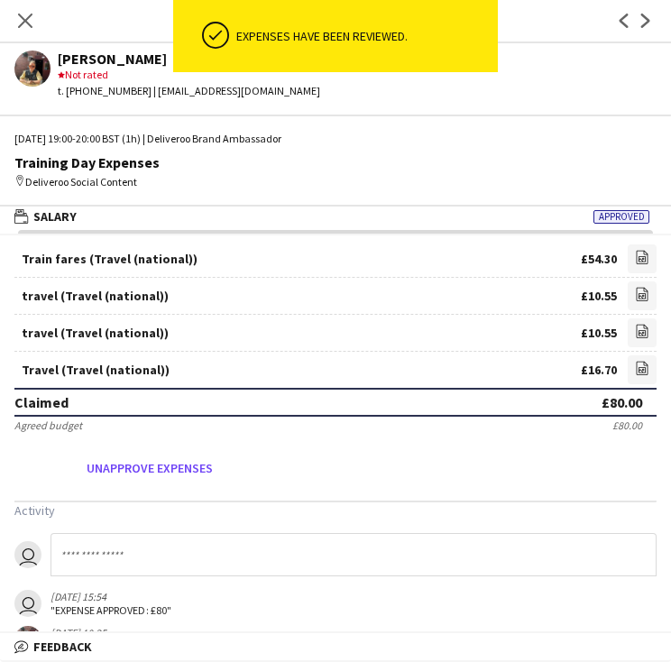
scroll to position [32, 0]
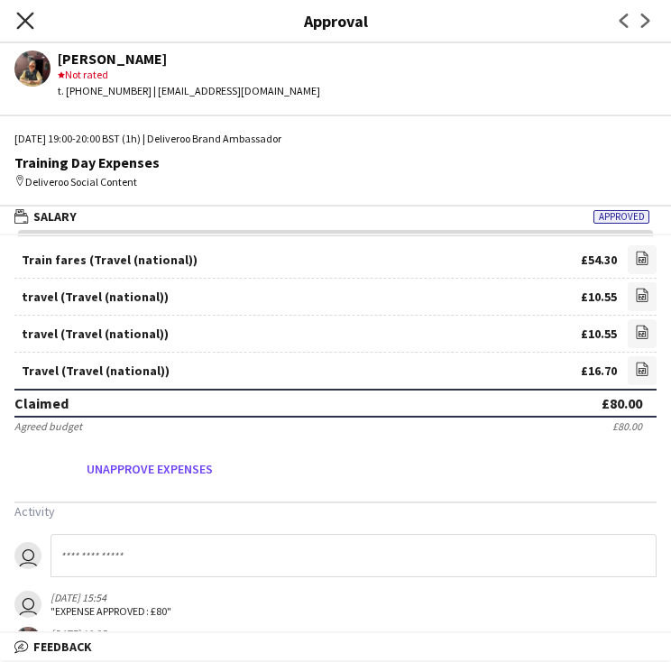
click at [23, 16] on icon "Close pop-in" at bounding box center [24, 20] width 17 height 17
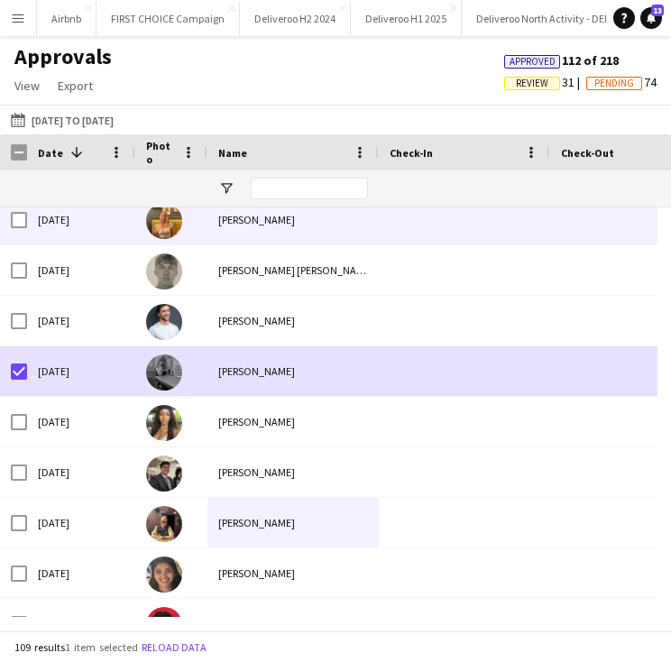
scroll to position [1098, 0]
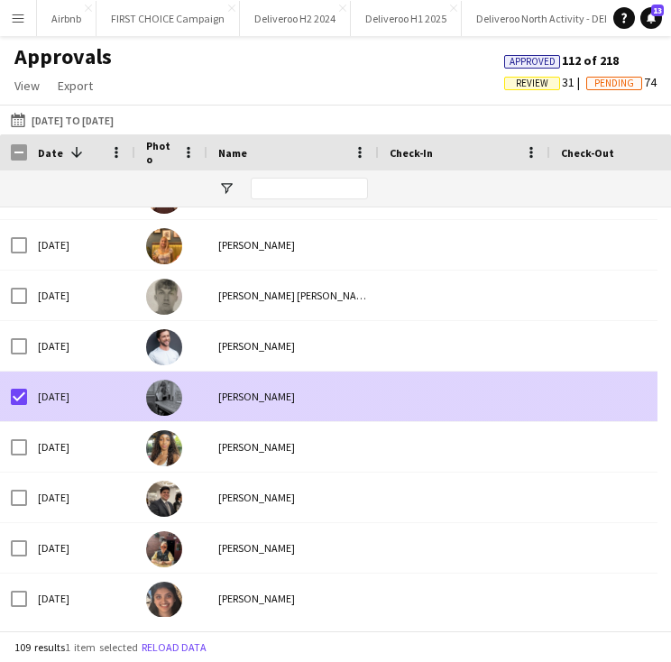
click at [227, 395] on div "[PERSON_NAME]" at bounding box center [292, 396] width 171 height 50
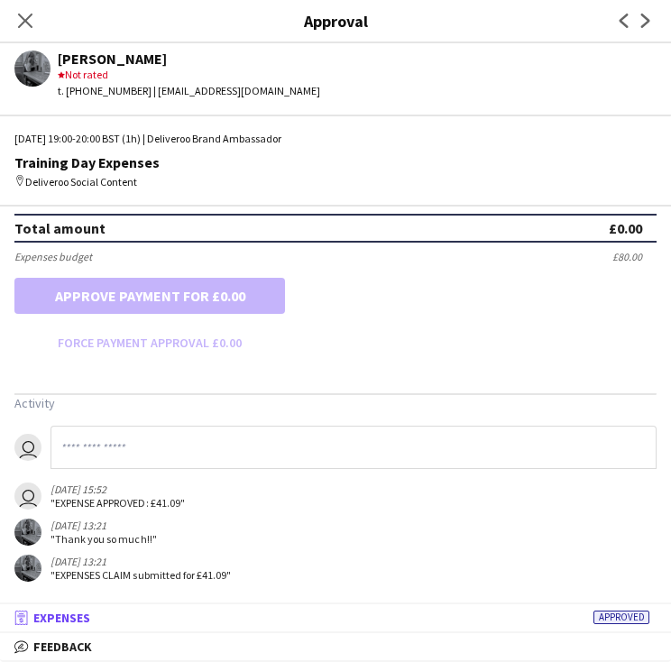
click at [119, 614] on mat-panel-title "receipt Expenses Approved" at bounding box center [332, 617] width 664 height 16
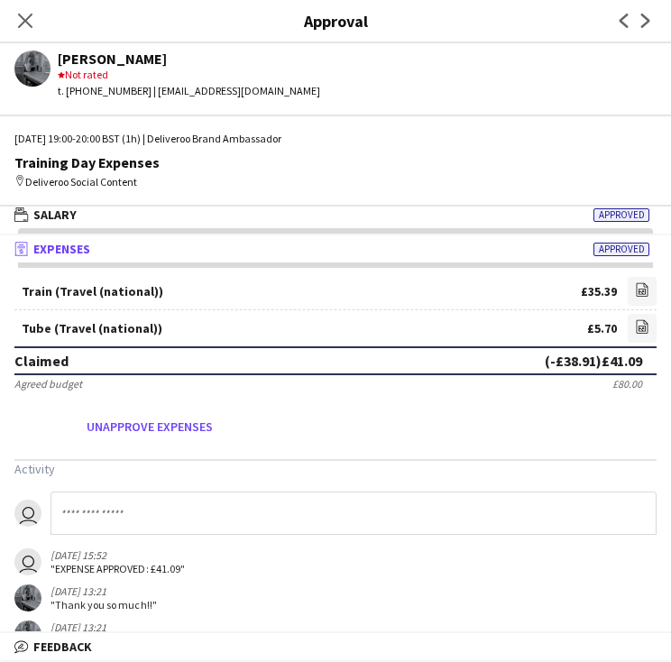
scroll to position [4, 0]
click at [160, 372] on div "Claimed (-£38.91) £41.09" at bounding box center [335, 360] width 642 height 29
click at [17, 29] on app-icon "Close pop-in" at bounding box center [26, 21] width 26 height 26
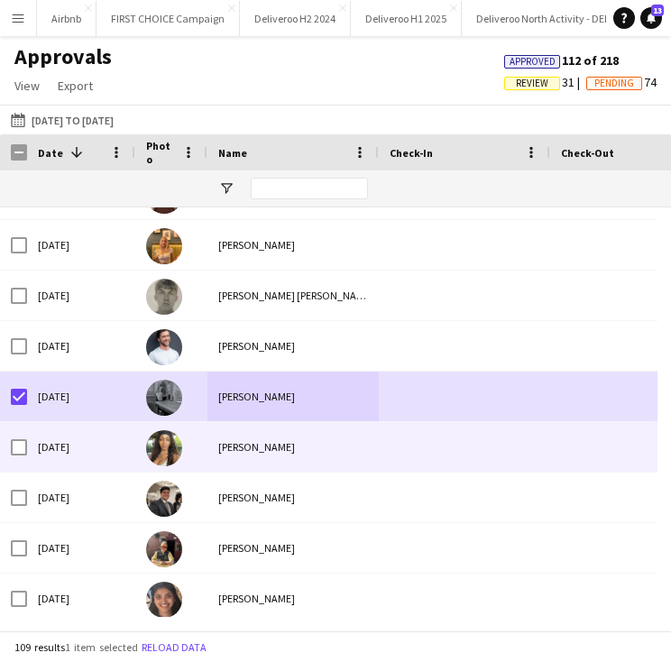
scroll to position [1246, 0]
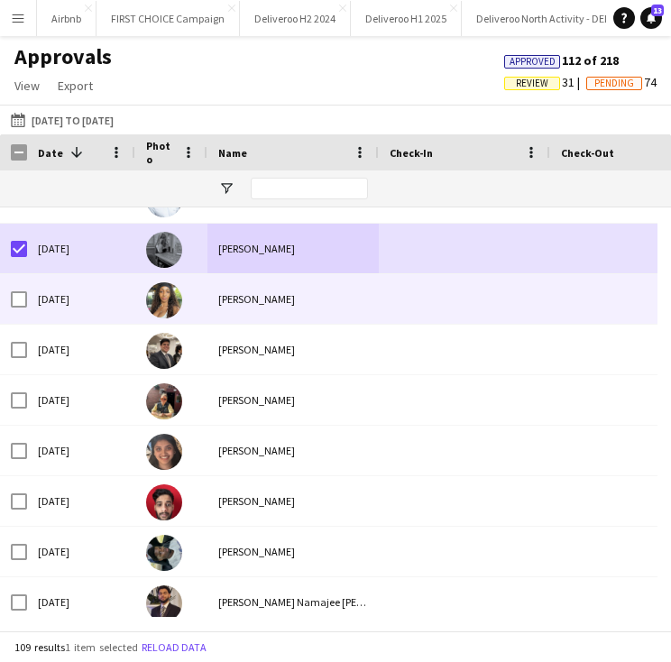
click at [213, 300] on div "[PERSON_NAME]" at bounding box center [292, 299] width 171 height 50
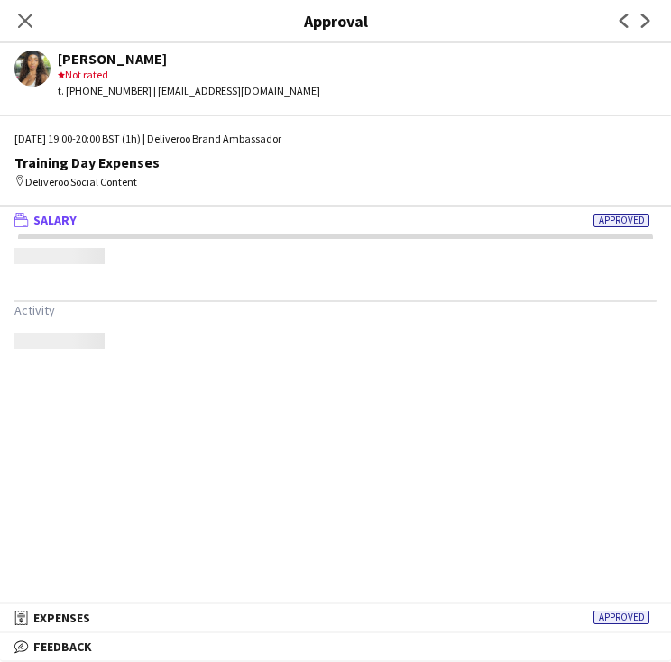
click at [213, 300] on app-approvals-popin-salary-tab "Activity" at bounding box center [335, 298] width 671 height 101
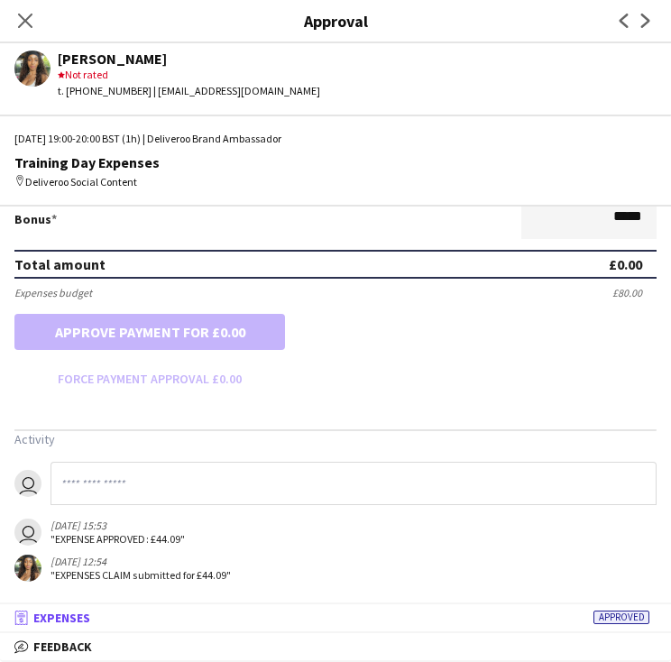
click at [227, 611] on mat-panel-title "receipt Expenses Approved" at bounding box center [332, 617] width 664 height 16
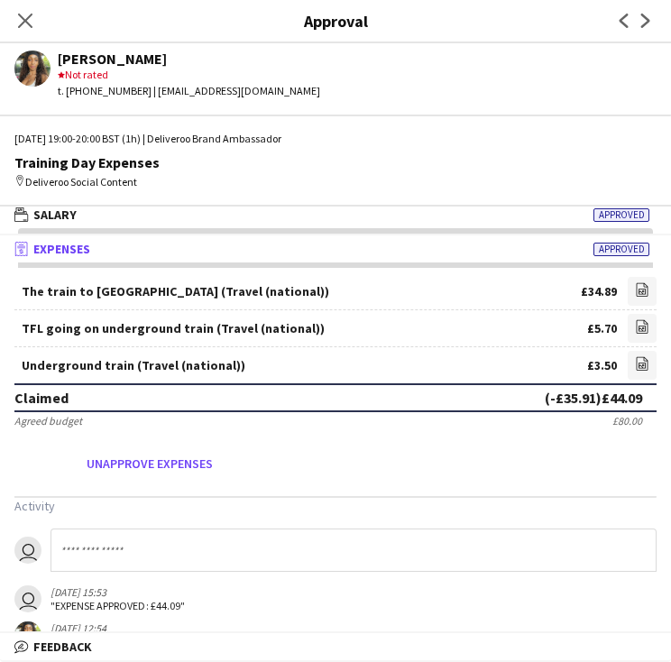
scroll to position [4, 0]
click at [26, 15] on icon "Close pop-in" at bounding box center [24, 20] width 17 height 17
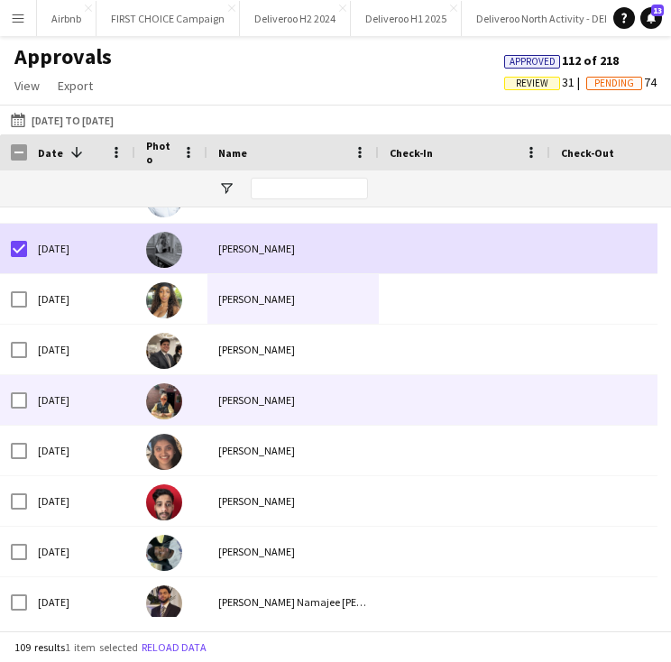
click at [249, 401] on div "[PERSON_NAME]" at bounding box center [292, 400] width 171 height 50
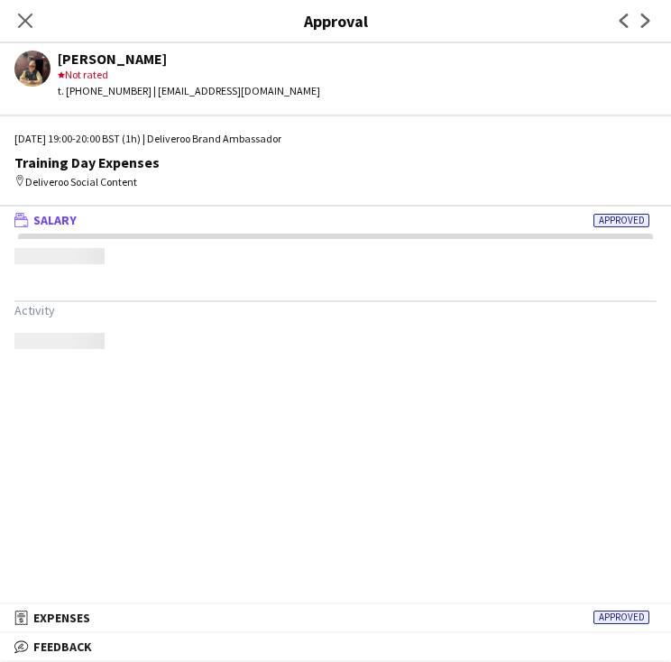
click at [249, 401] on mat-expansion-panel "wallet Salary Approved Activity" at bounding box center [335, 405] width 671 height 398
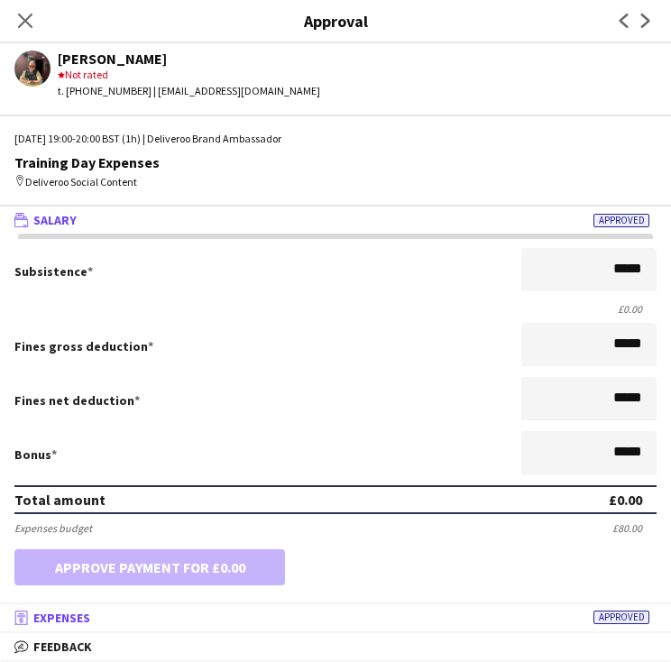
click at [79, 627] on mat-expansion-panel-header "receipt Expenses Approved" at bounding box center [335, 617] width 671 height 27
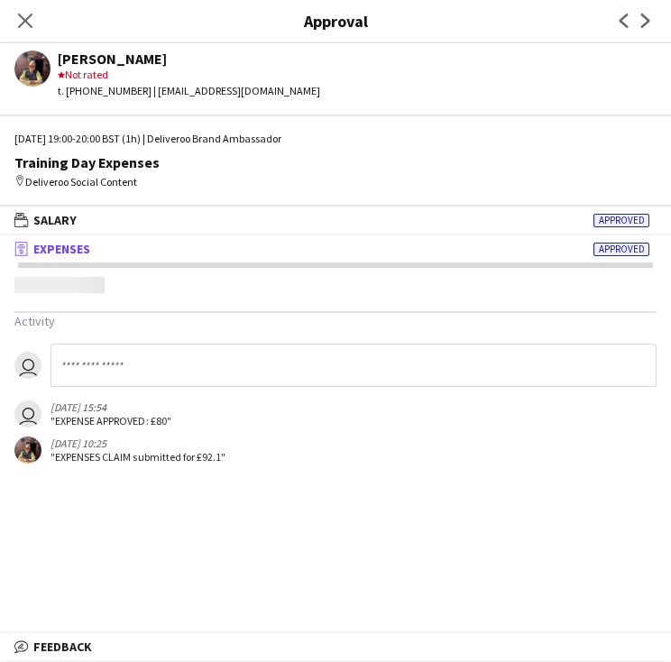
click at [79, 627] on mat-expansion-panel "receipt Expenses Approved Activity user user [DATE] 15:54 "EXPENSE APPROVED: £8…" at bounding box center [335, 434] width 671 height 398
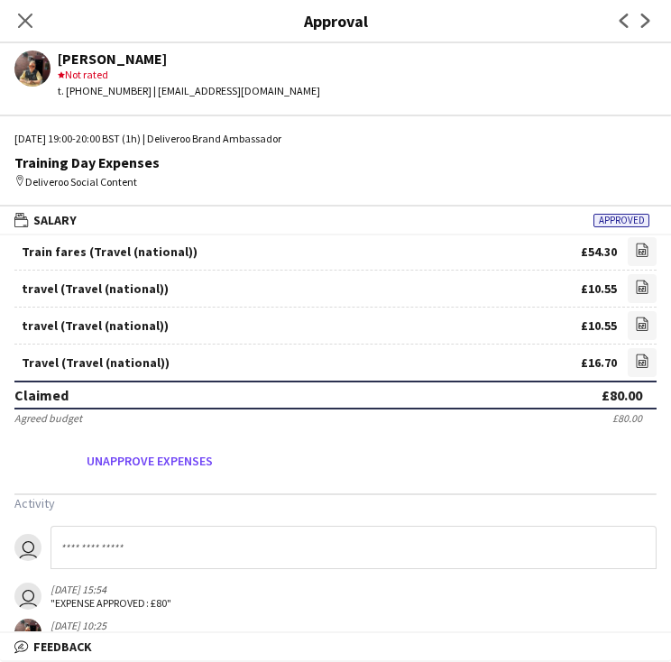
scroll to position [75, 0]
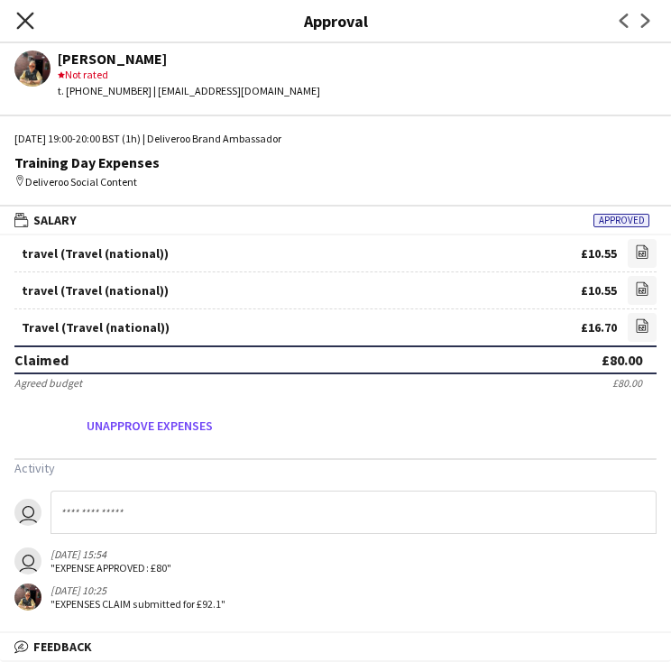
click at [29, 23] on icon at bounding box center [24, 20] width 17 height 17
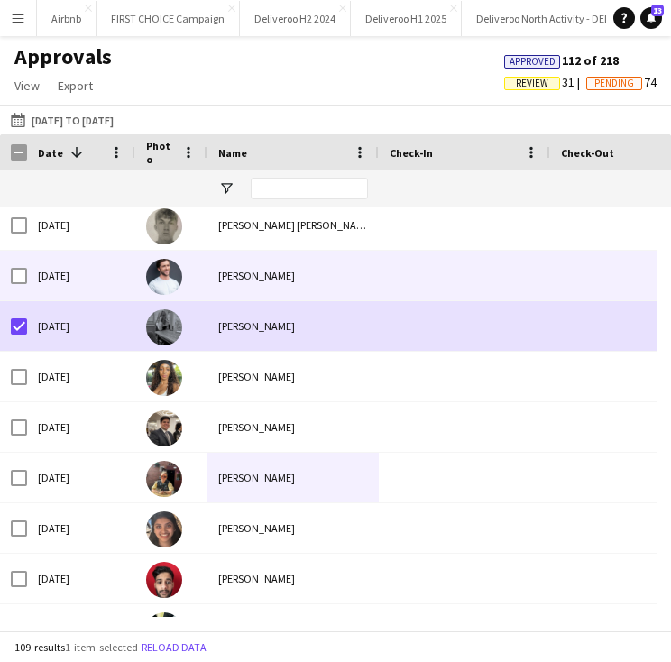
scroll to position [1168, 0]
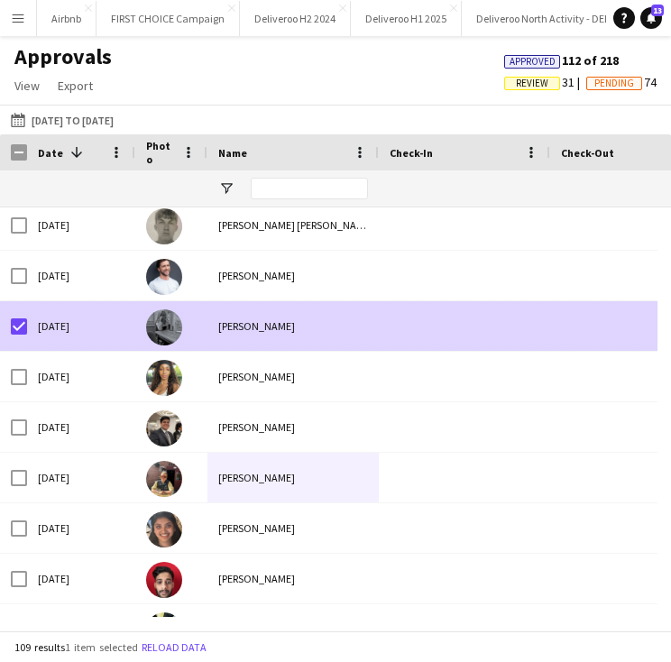
click at [260, 342] on div "[PERSON_NAME]" at bounding box center [292, 326] width 171 height 50
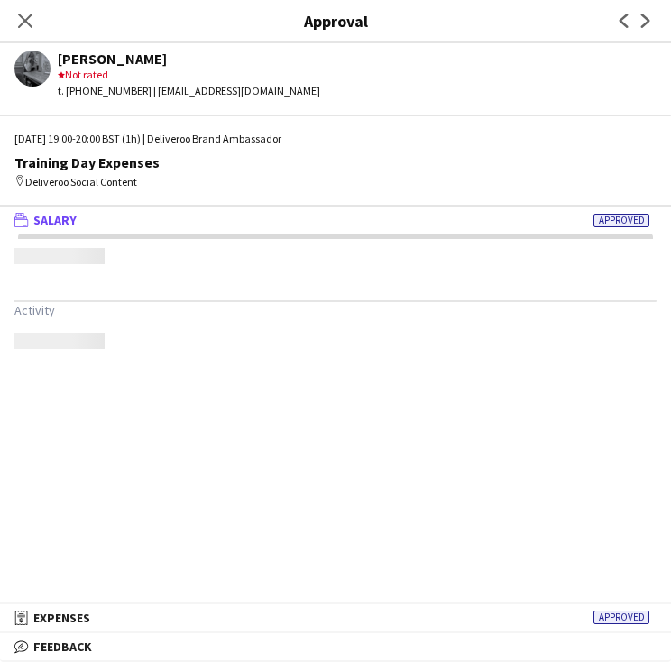
click at [260, 342] on app-content-placeholder at bounding box center [335, 341] width 642 height 16
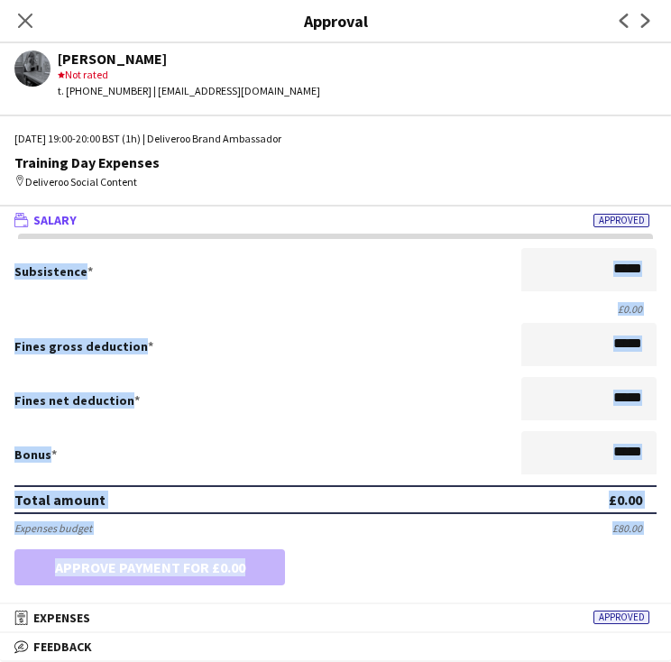
scroll to position [271, 0]
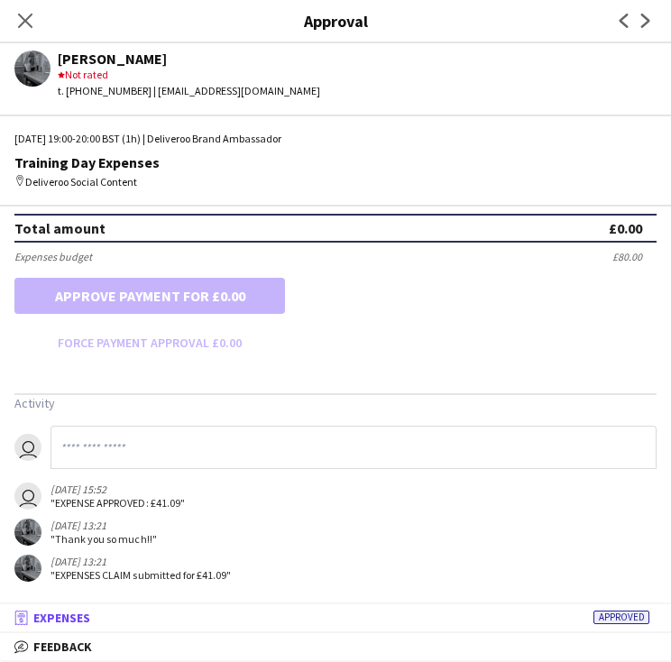
click at [134, 622] on mat-panel-title "receipt Expenses Approved" at bounding box center [332, 617] width 664 height 16
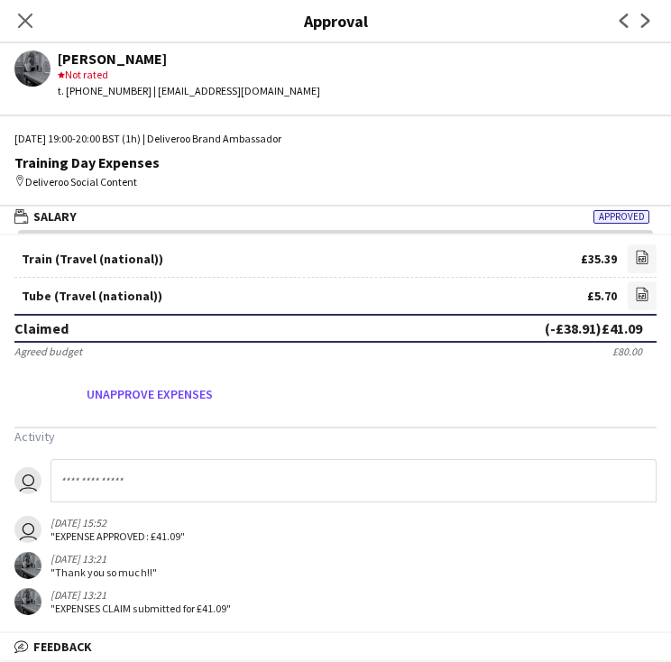
scroll to position [37, 0]
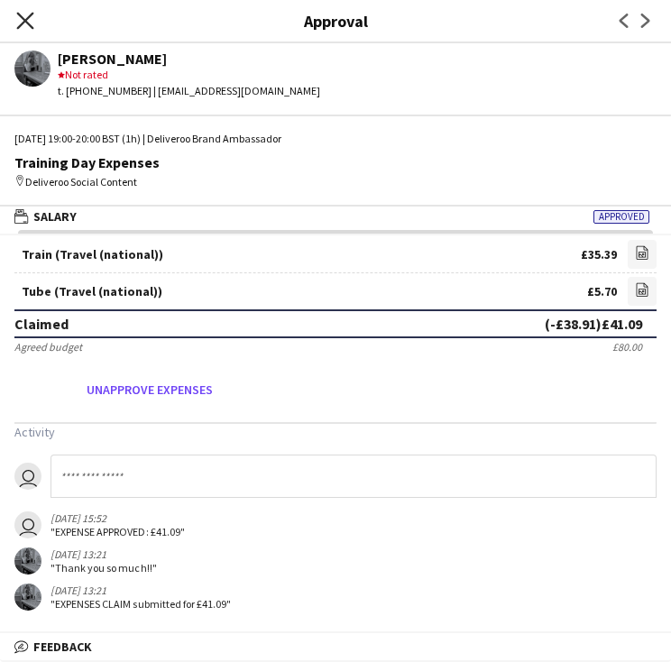
click at [32, 25] on icon "Close pop-in" at bounding box center [24, 20] width 17 height 17
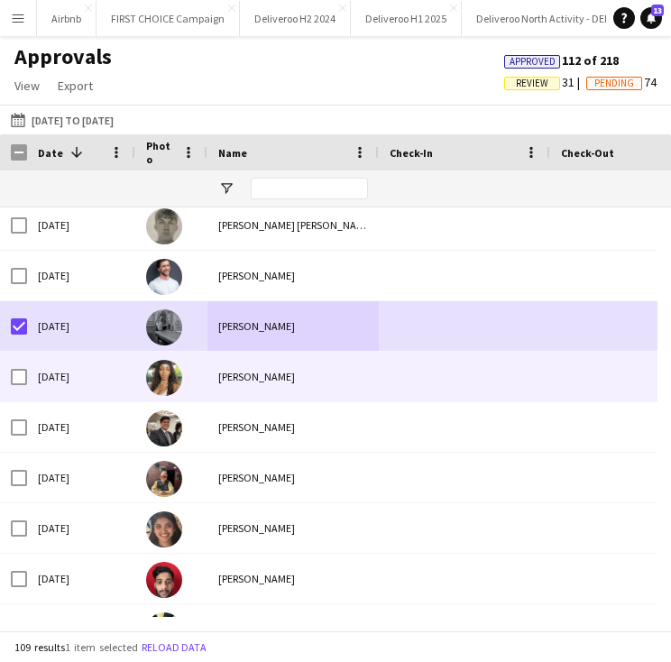
click at [219, 380] on div "[PERSON_NAME]" at bounding box center [292, 377] width 171 height 50
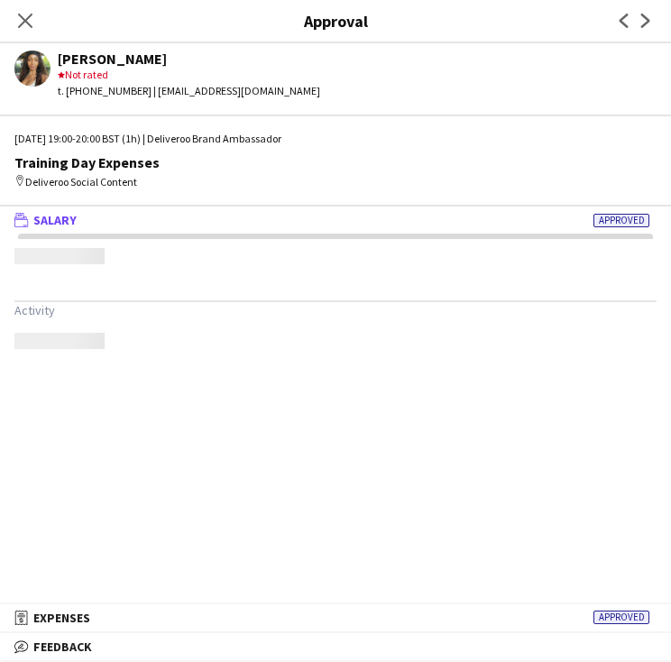
click at [219, 380] on mat-expansion-panel "wallet Salary Approved Activity" at bounding box center [335, 405] width 671 height 398
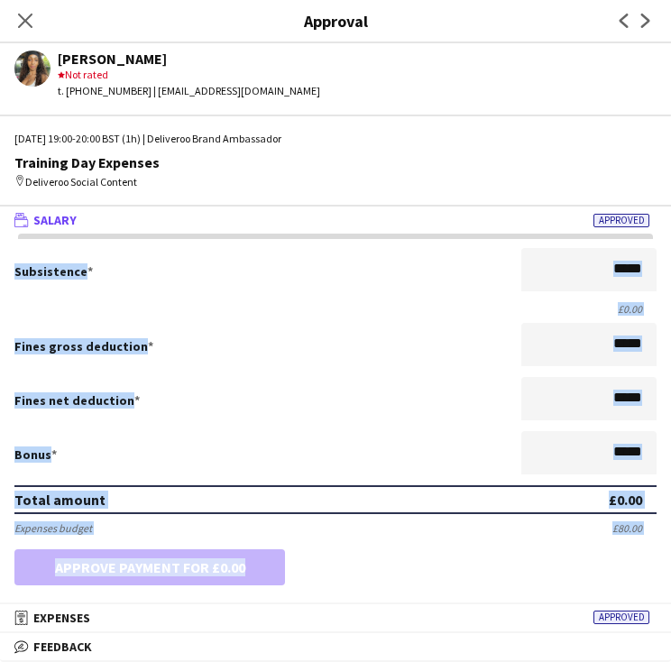
scroll to position [235, 0]
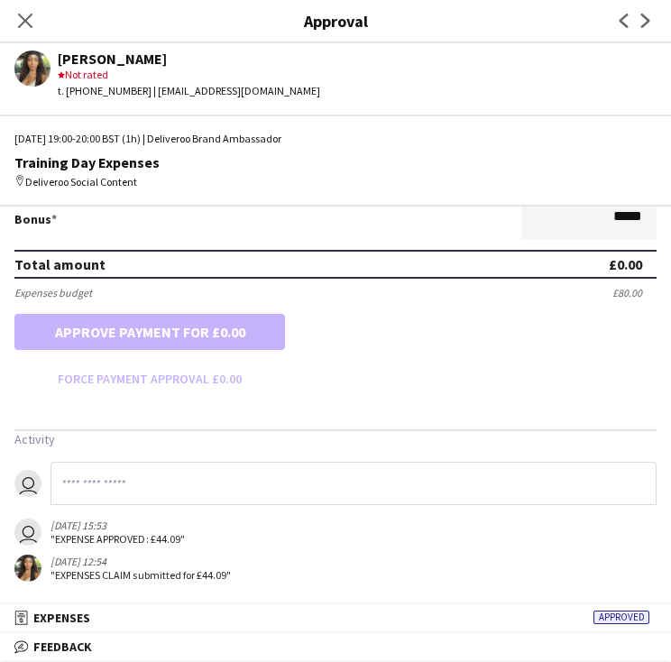
click at [15, 32] on div "Close pop-in" at bounding box center [25, 20] width 50 height 41
click at [34, 25] on app-icon "Close pop-in" at bounding box center [26, 21] width 26 height 26
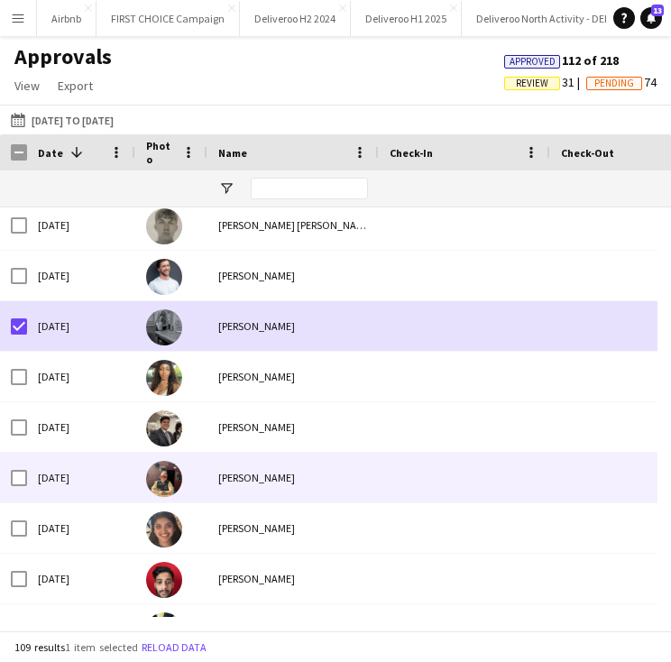
click at [95, 470] on div "[DATE]" at bounding box center [81, 478] width 108 height 50
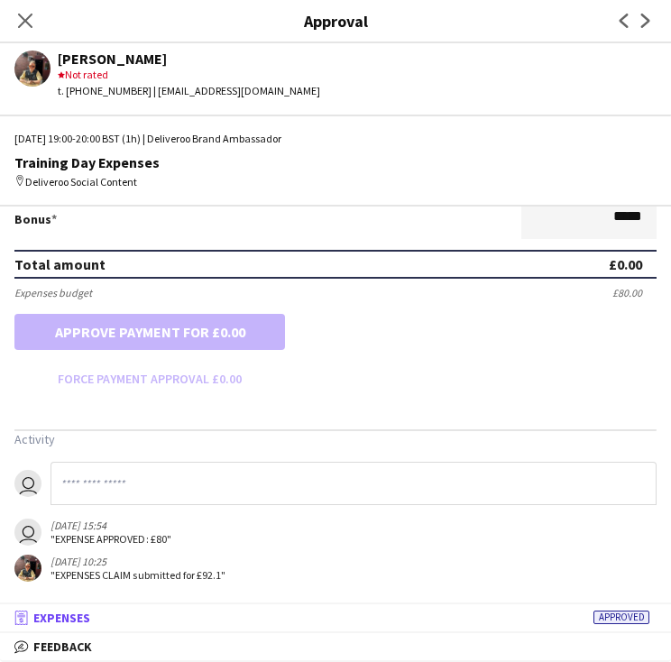
click at [108, 609] on mat-panel-title "receipt Expenses Approved" at bounding box center [332, 617] width 664 height 16
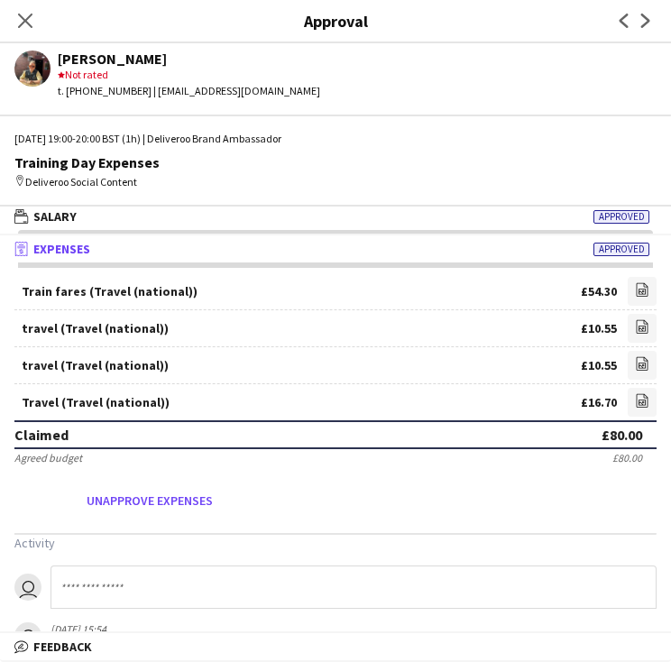
scroll to position [75, 0]
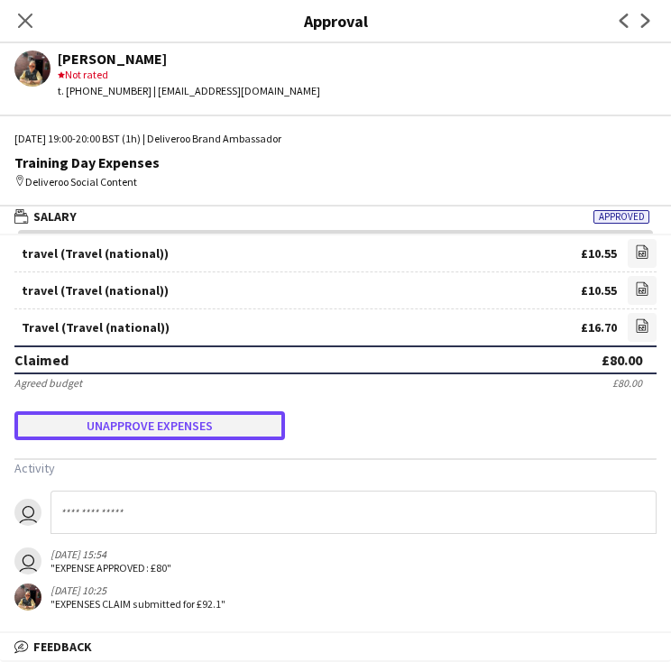
click at [192, 425] on button "Unapprove expenses" at bounding box center [149, 425] width 270 height 29
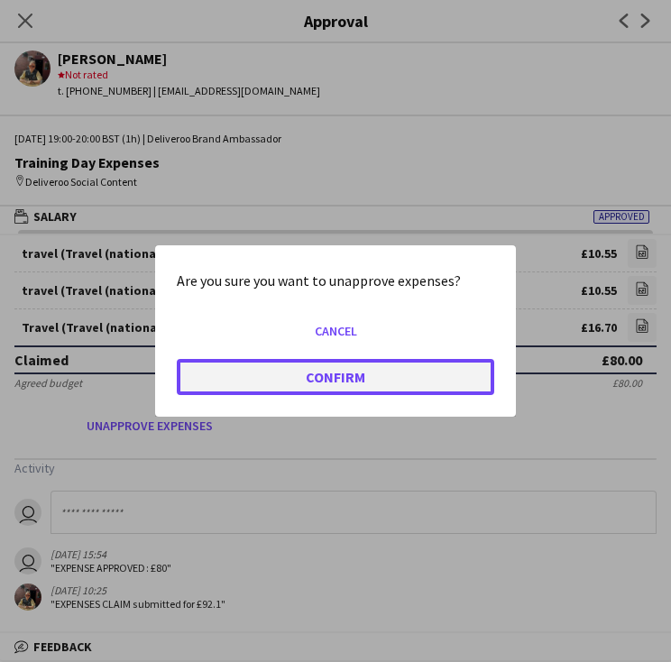
click at [307, 374] on button "Confirm" at bounding box center [335, 377] width 317 height 36
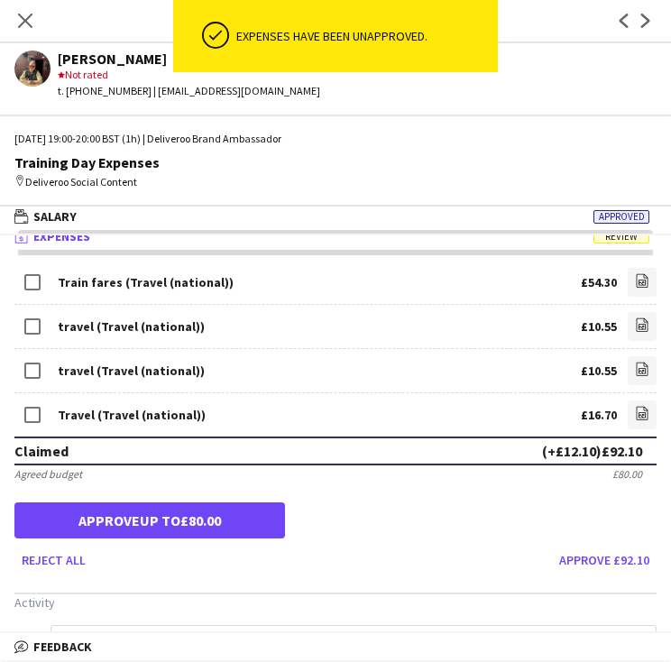
scroll to position [0, 0]
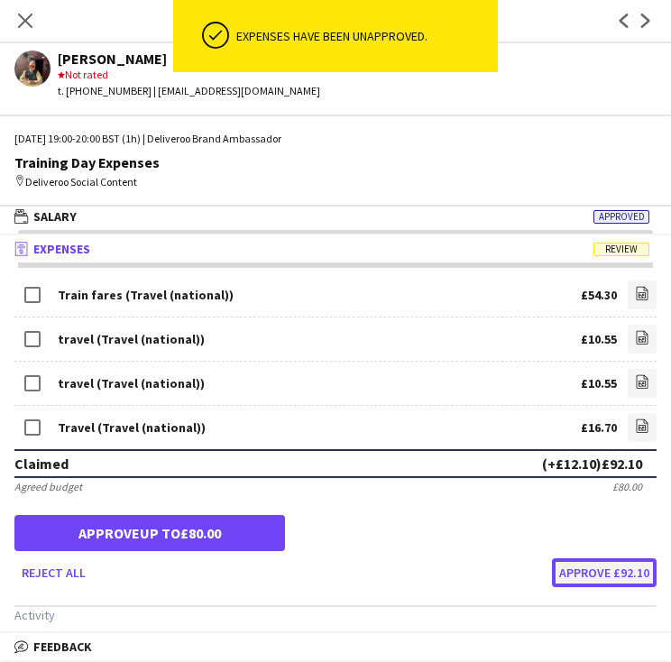
click at [579, 574] on button "Approve £92.10" at bounding box center [604, 572] width 105 height 29
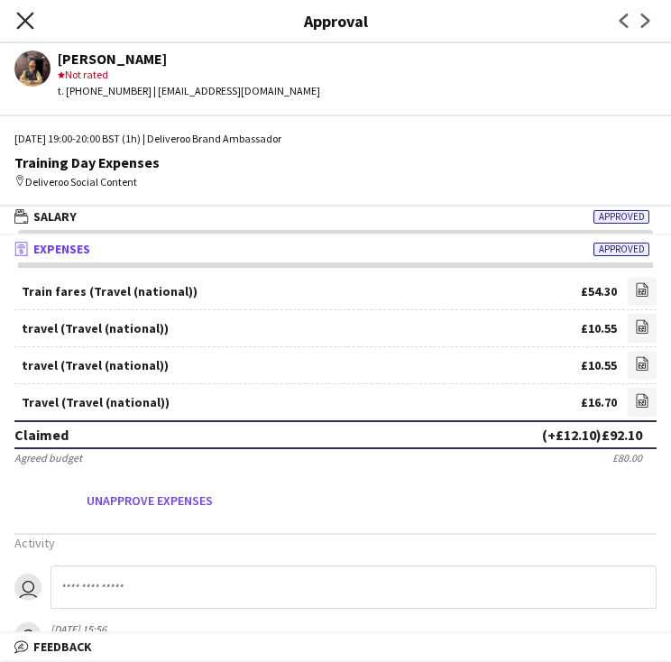
click at [23, 19] on icon at bounding box center [24, 20] width 17 height 17
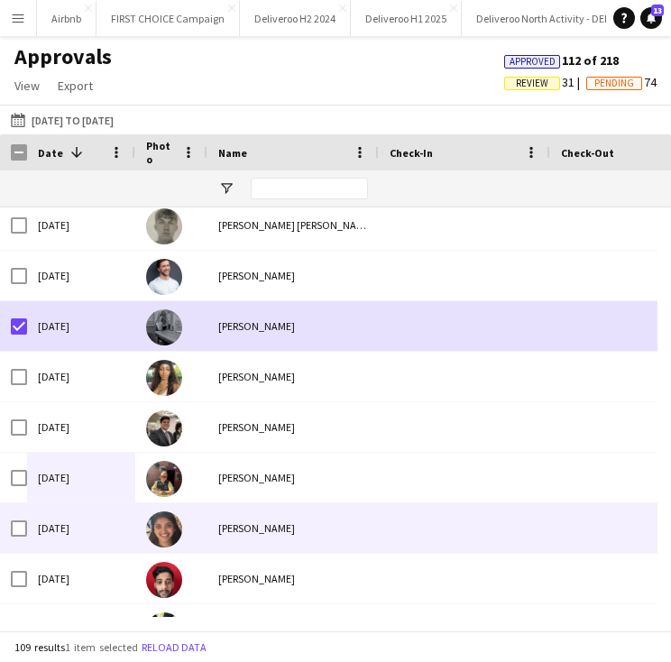
scroll to position [1316, 0]
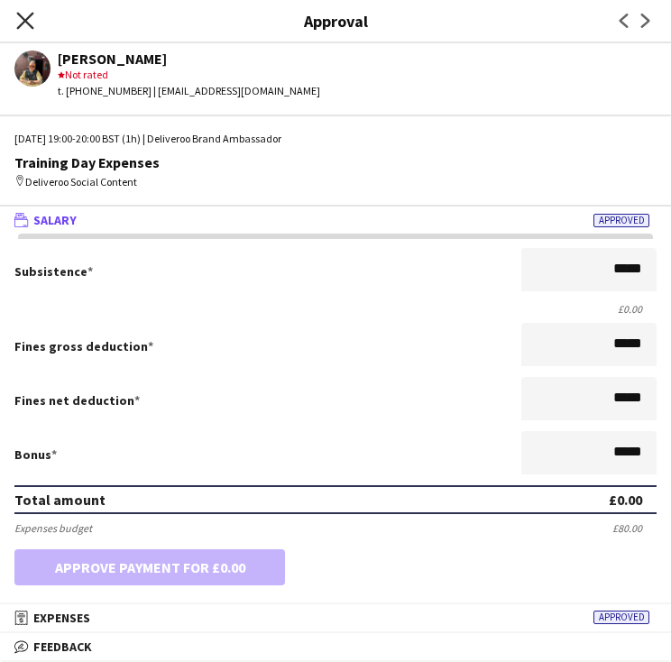
click at [32, 23] on icon "Close pop-in" at bounding box center [24, 20] width 17 height 17
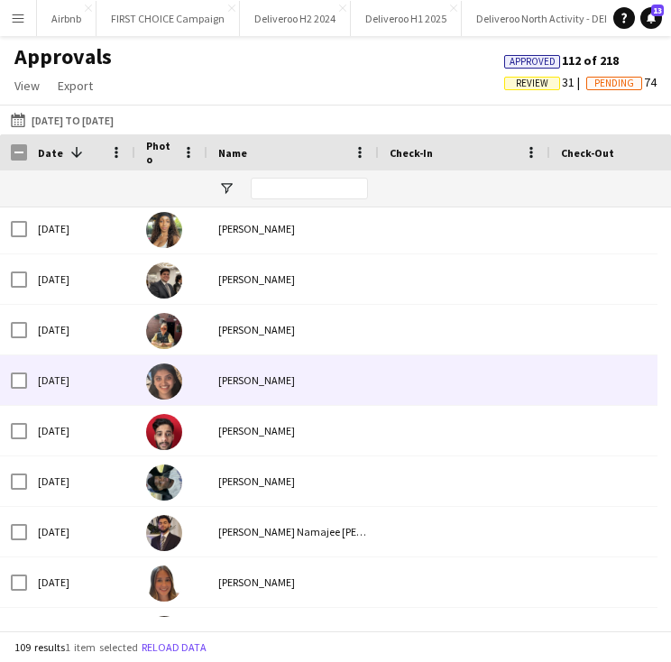
click at [226, 389] on div "[PERSON_NAME]" at bounding box center [292, 380] width 171 height 50
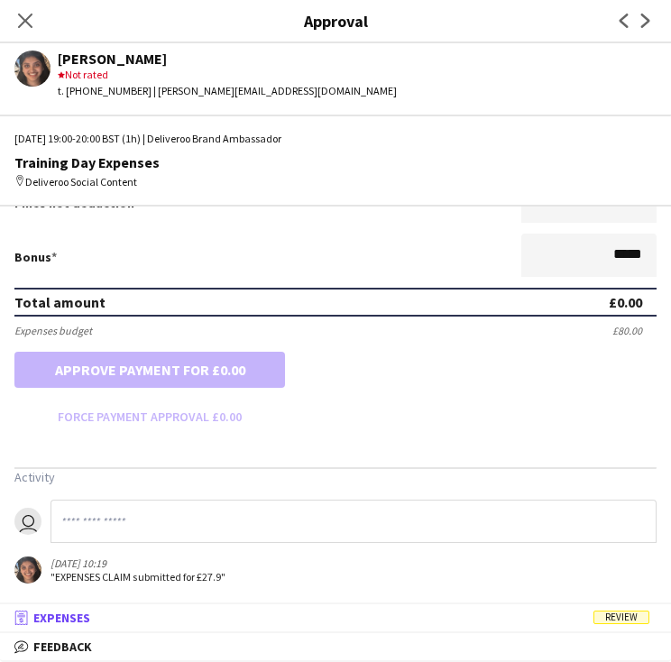
click at [137, 625] on mat-panel-title "receipt Expenses Review" at bounding box center [332, 617] width 664 height 16
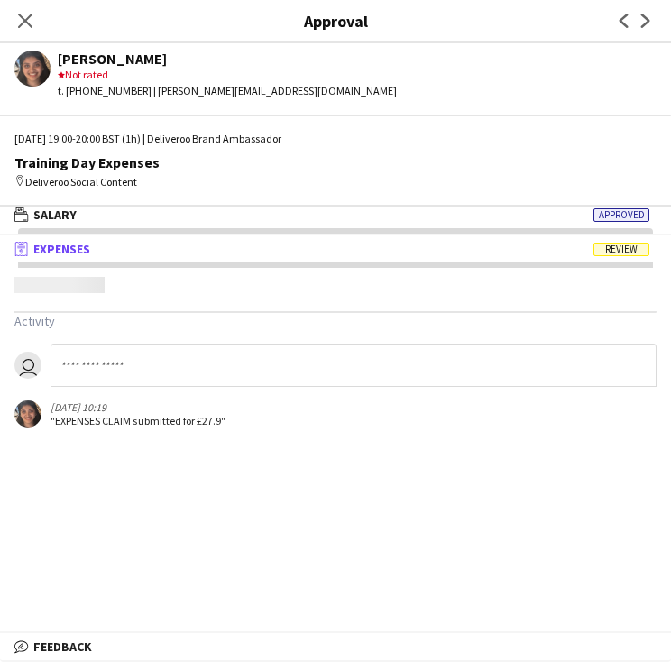
scroll to position [4, 0]
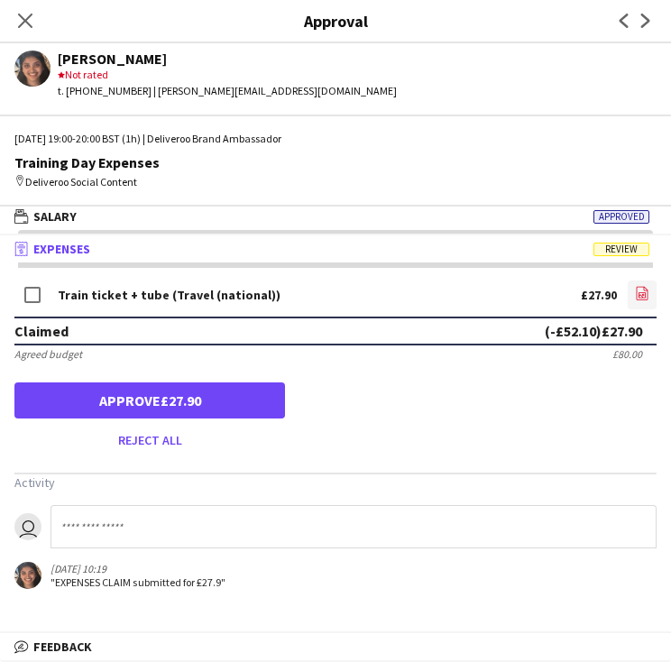
click at [638, 293] on icon at bounding box center [641, 294] width 7 height 5
click at [624, 299] on div "Train ticket + tube (Travel (national)) £27.90 file-image" at bounding box center [335, 297] width 642 height 40
click at [636, 299] on app-icon "file-image" at bounding box center [642, 295] width 14 height 18
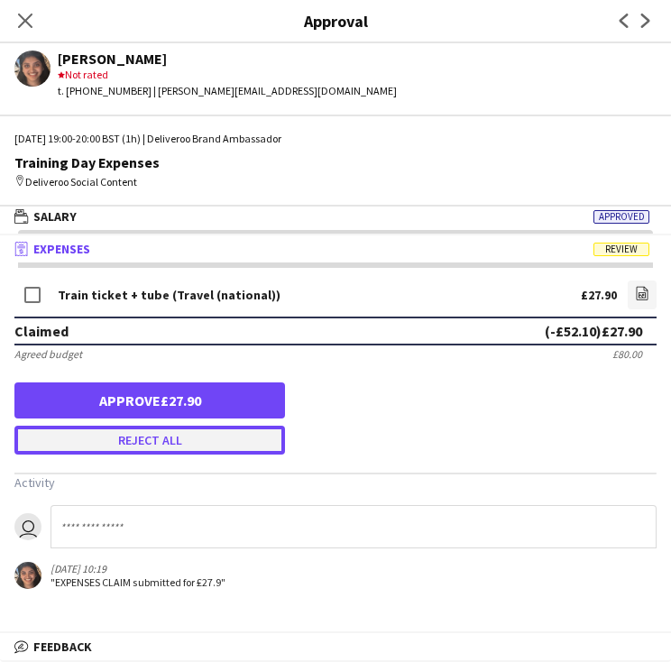
click at [156, 441] on button "Reject all" at bounding box center [149, 440] width 270 height 29
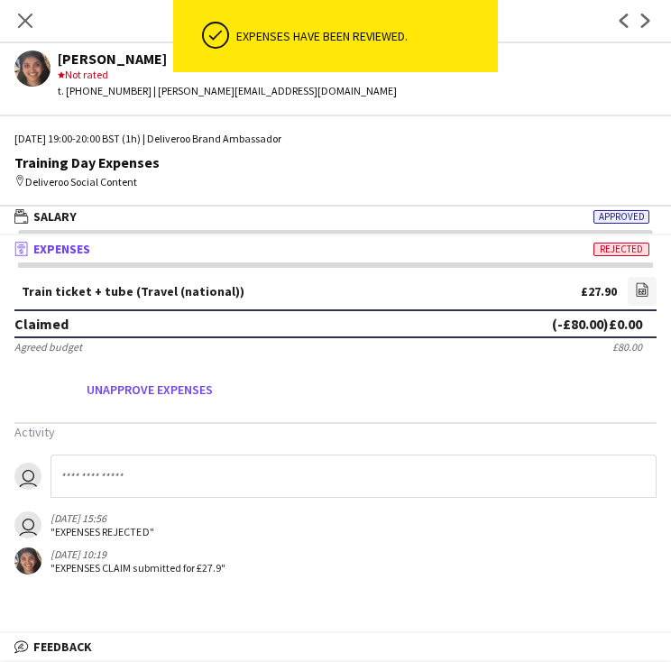
click at [151, 474] on input at bounding box center [353, 475] width 606 height 43
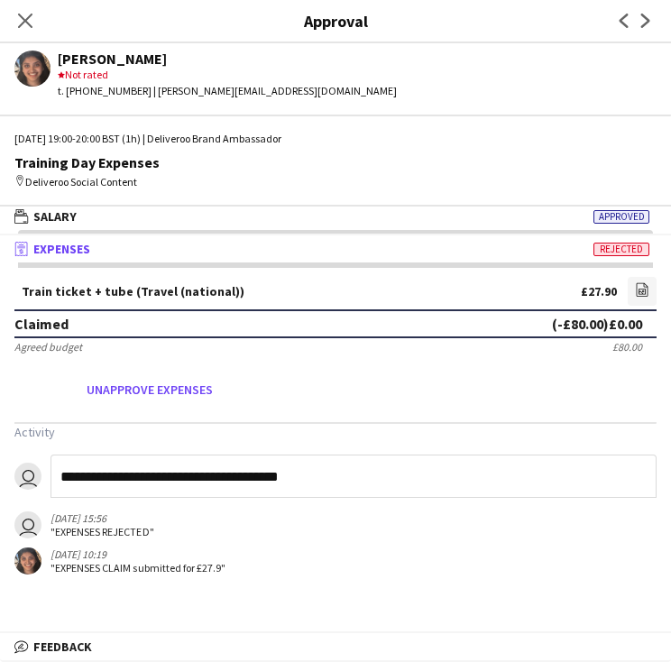
type input "**********"
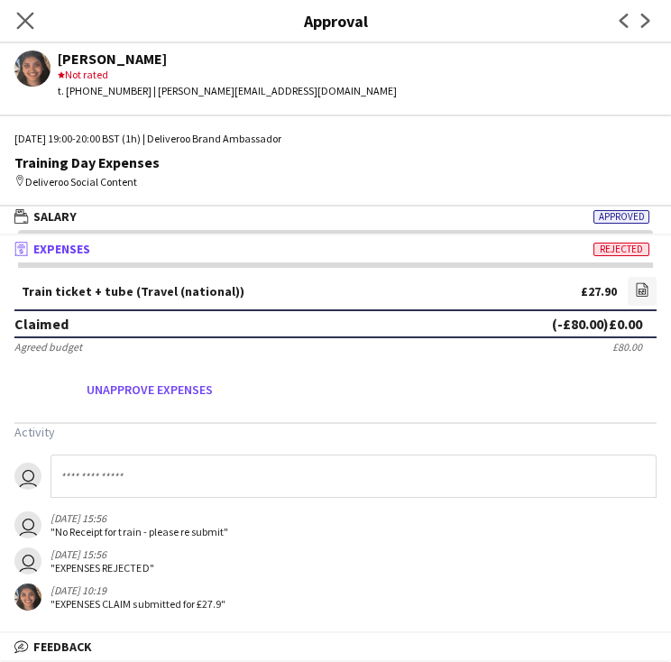
click at [25, 30] on app-icon "Close pop-in" at bounding box center [26, 21] width 26 height 26
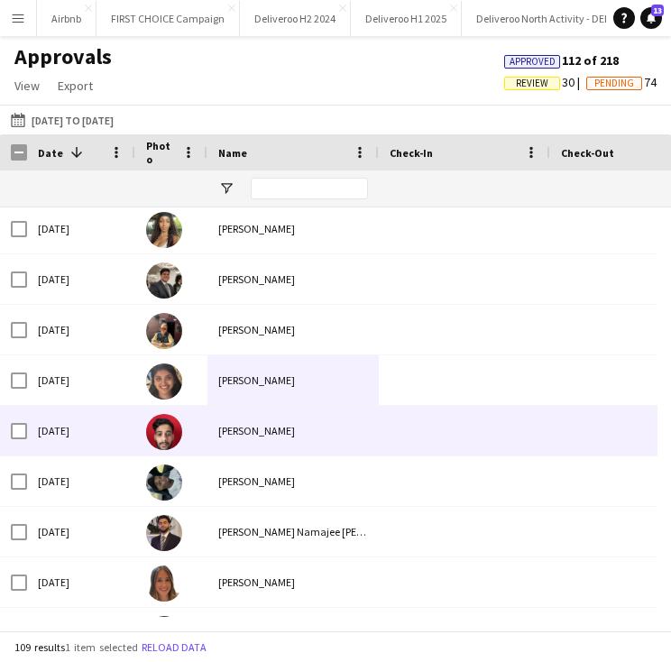
click at [236, 441] on div "[PERSON_NAME]" at bounding box center [292, 431] width 171 height 50
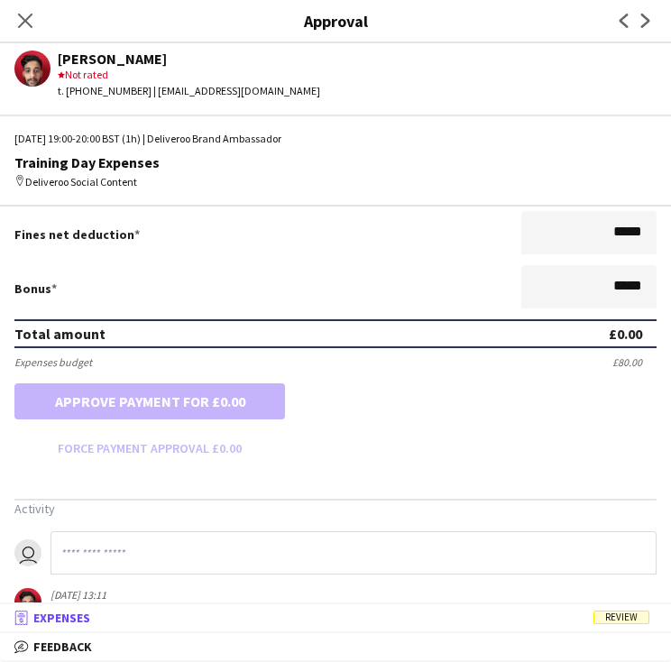
click at [85, 623] on span "Expenses" at bounding box center [61, 617] width 57 height 16
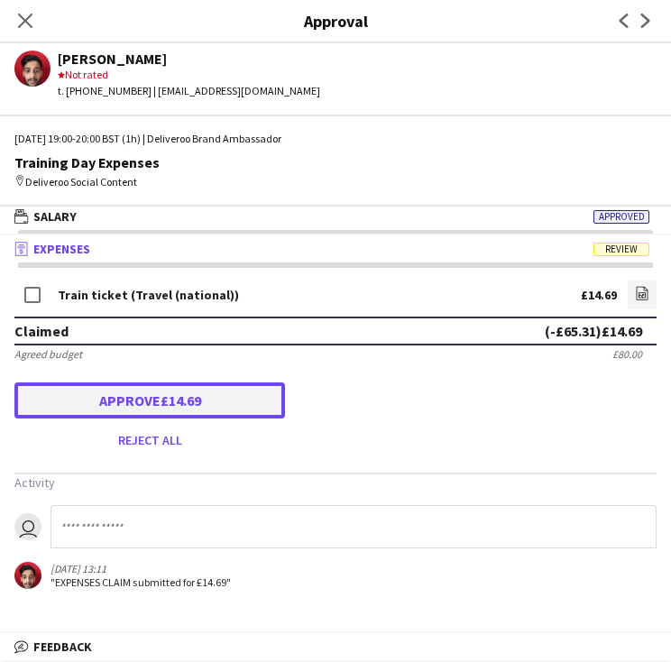
click at [152, 405] on button "Approve £14.69" at bounding box center [149, 400] width 270 height 36
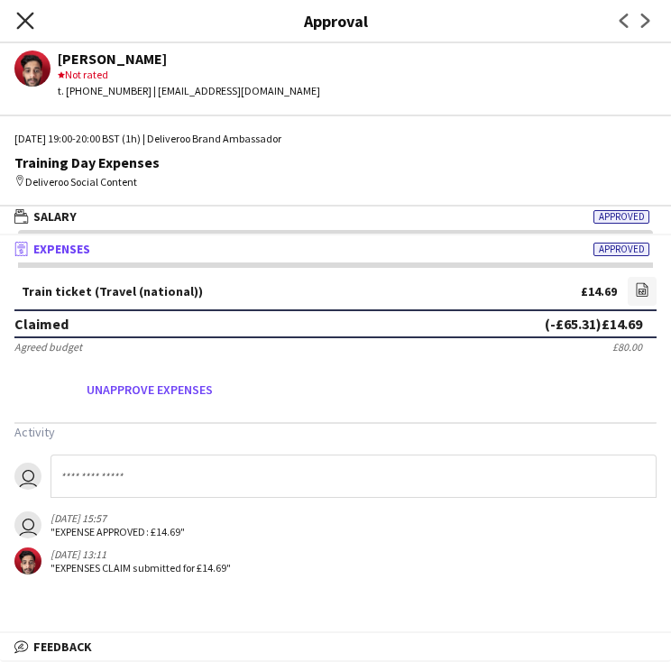
click at [28, 22] on icon "Close pop-in" at bounding box center [24, 20] width 17 height 17
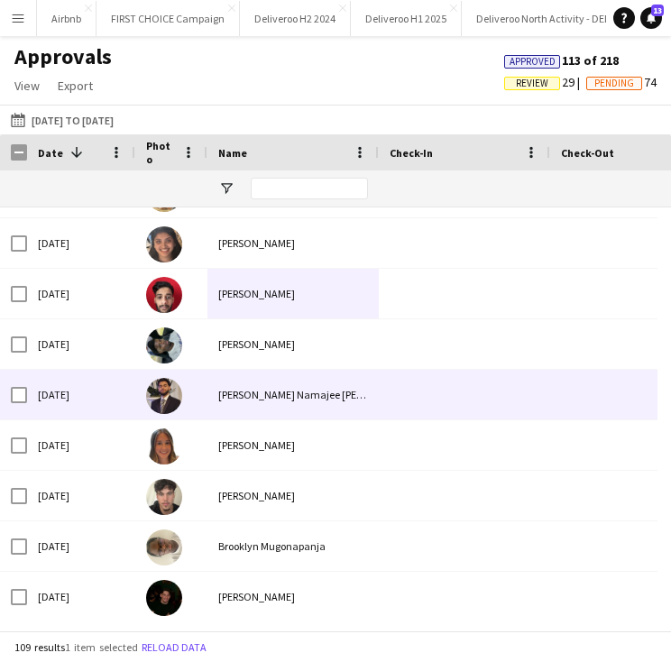
scroll to position [1457, 0]
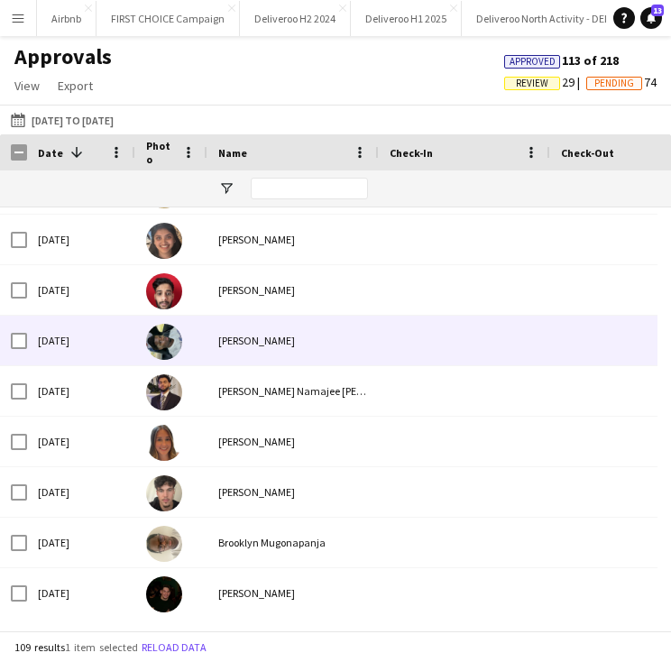
click at [251, 339] on div "[PERSON_NAME]" at bounding box center [292, 341] width 171 height 50
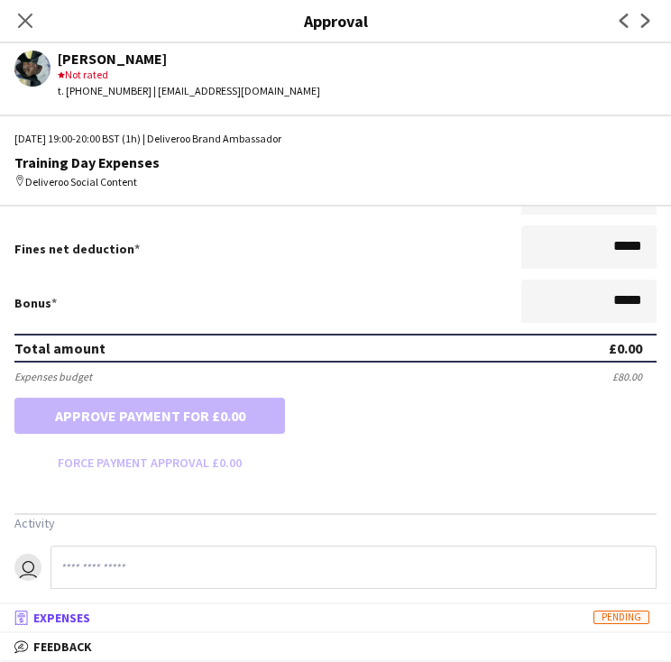
click at [313, 618] on mat-panel-title "receipt Expenses Pending" at bounding box center [332, 617] width 664 height 16
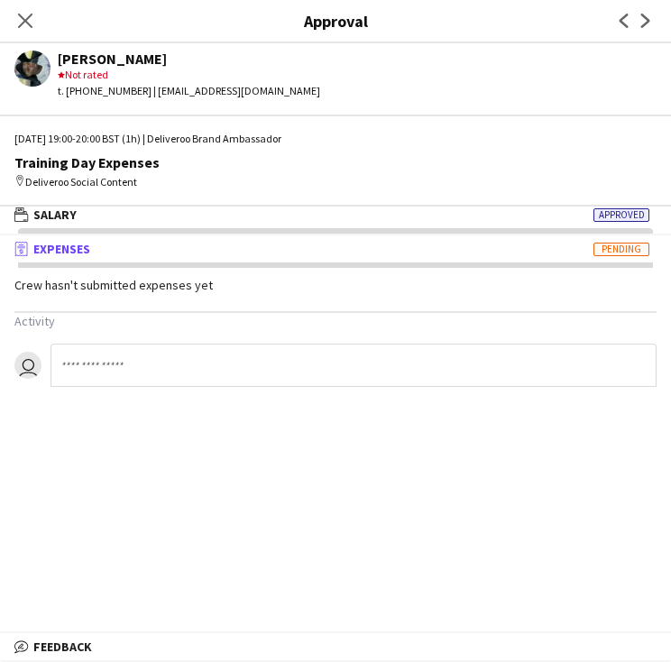
scroll to position [4, 0]
click at [17, 17] on icon "Close pop-in" at bounding box center [24, 20] width 17 height 17
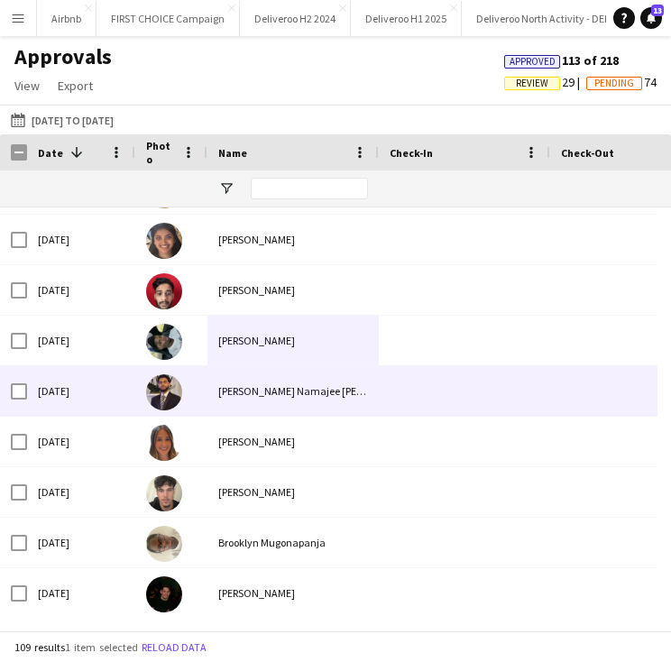
click at [159, 395] on img at bounding box center [164, 392] width 36 height 36
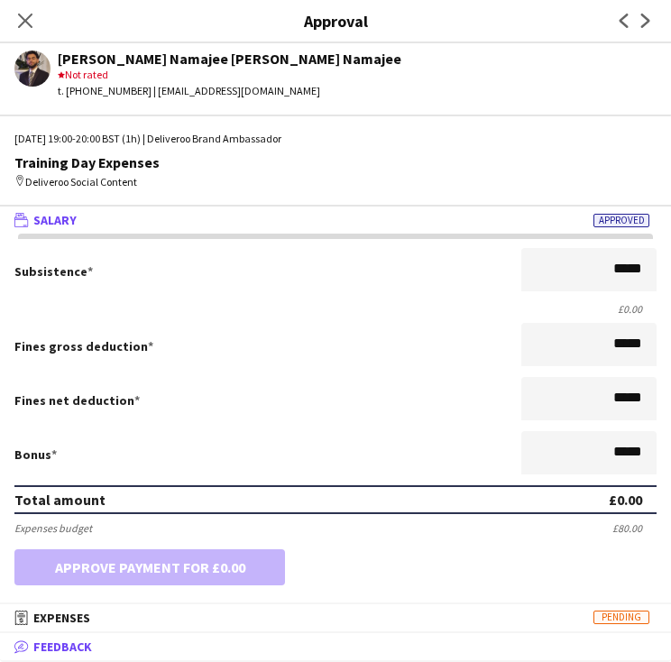
click at [221, 633] on mat-expansion-panel-header "bubble-pencil Feedback" at bounding box center [335, 646] width 671 height 27
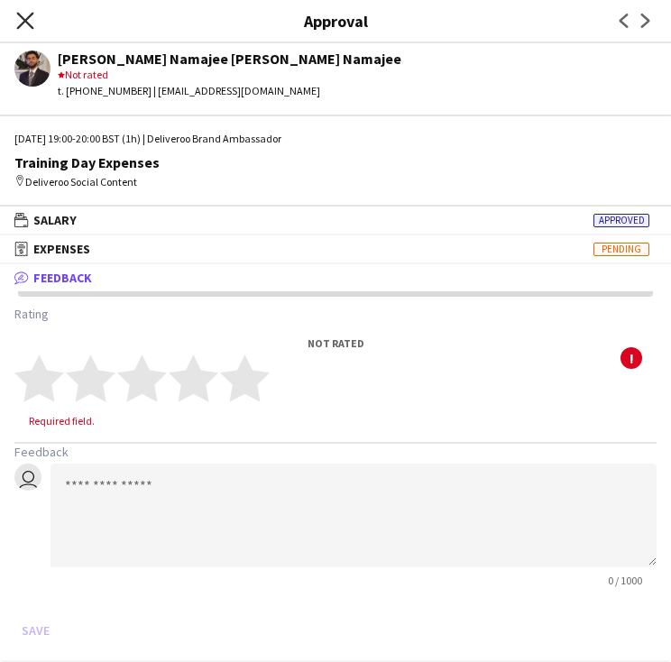
click at [20, 16] on icon at bounding box center [24, 20] width 17 height 17
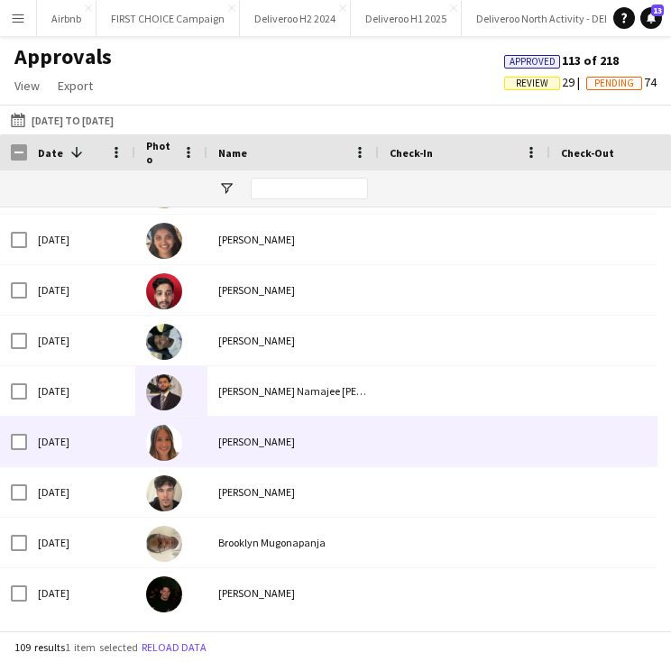
click at [215, 435] on div "[PERSON_NAME]" at bounding box center [292, 442] width 171 height 50
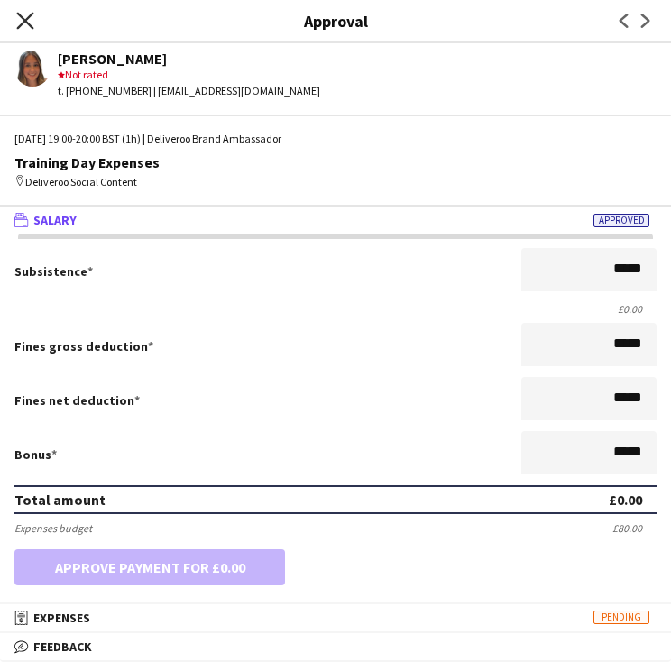
click at [16, 15] on icon "Close pop-in" at bounding box center [24, 20] width 17 height 17
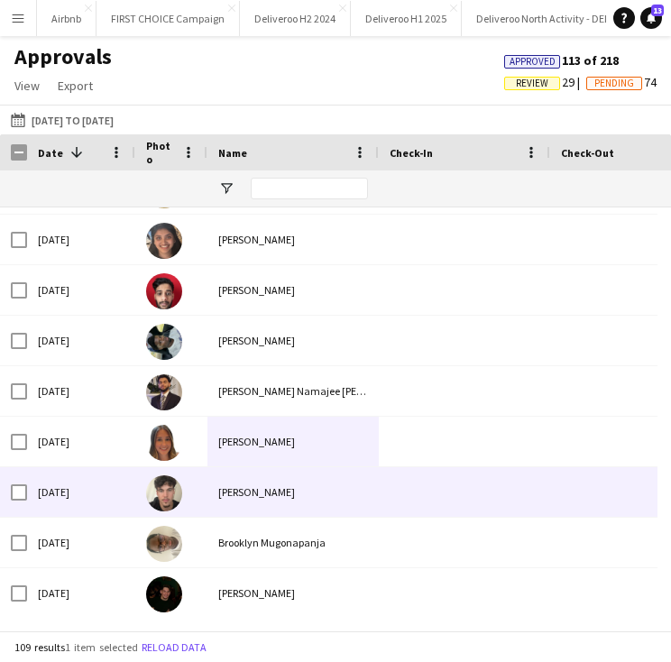
click at [217, 481] on div "[PERSON_NAME]" at bounding box center [292, 492] width 171 height 50
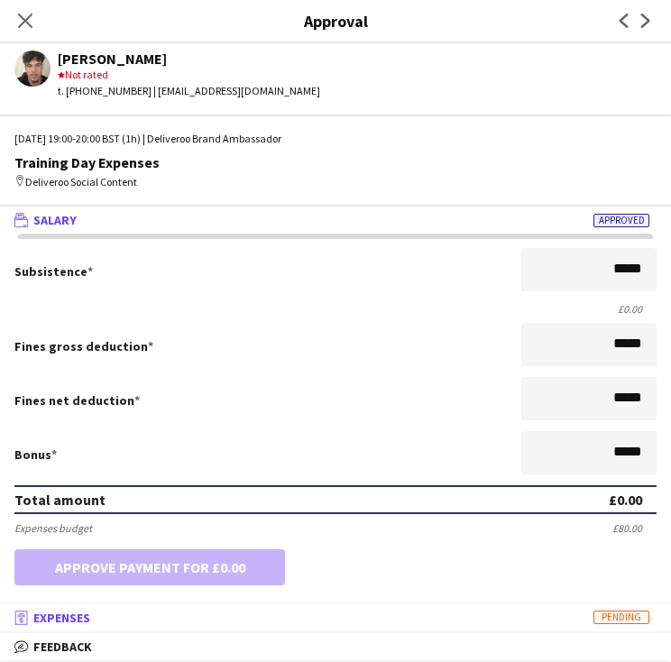
click at [253, 606] on mat-expansion-panel-header "receipt Expenses Pending" at bounding box center [335, 617] width 671 height 27
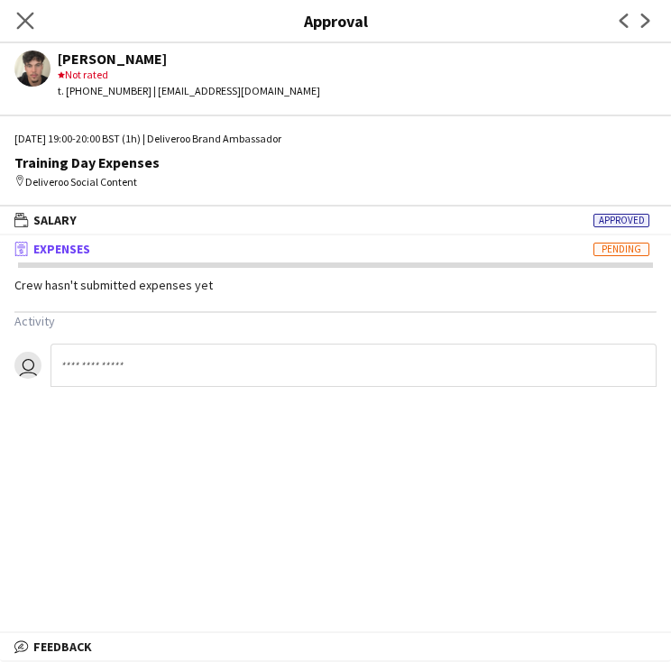
click at [28, 11] on app-icon "Close pop-in" at bounding box center [26, 21] width 26 height 26
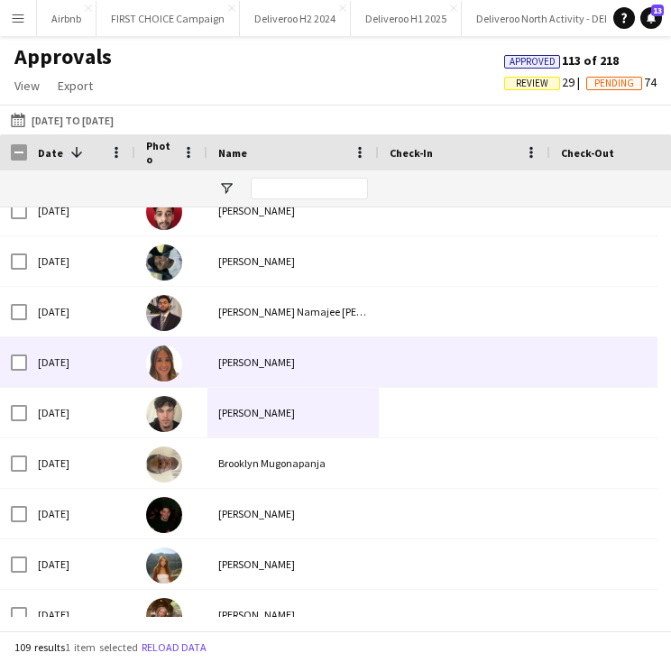
scroll to position [1538, 0]
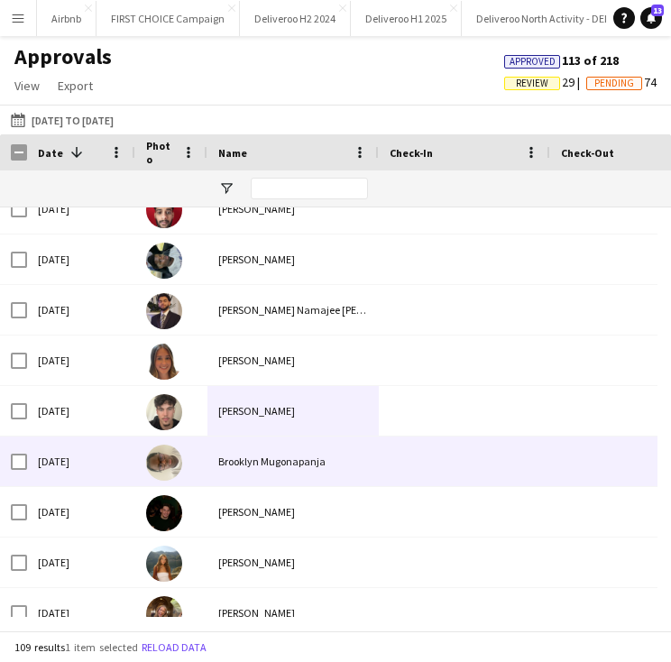
click at [271, 455] on div "Brooklyn Mugonapanja" at bounding box center [292, 461] width 171 height 50
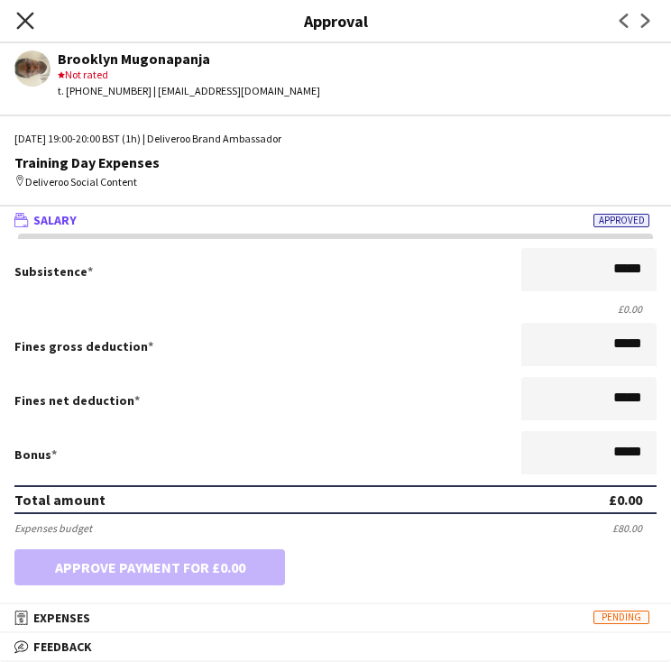
click at [30, 15] on icon at bounding box center [24, 20] width 17 height 17
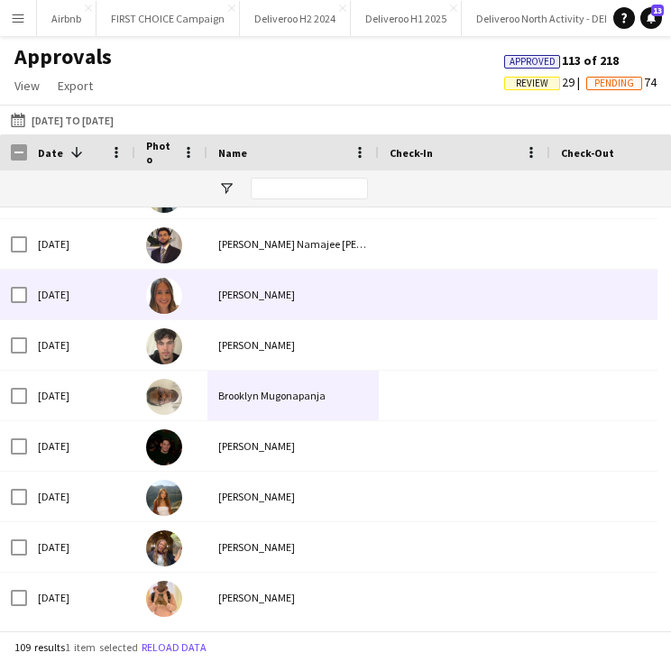
scroll to position [1607, 0]
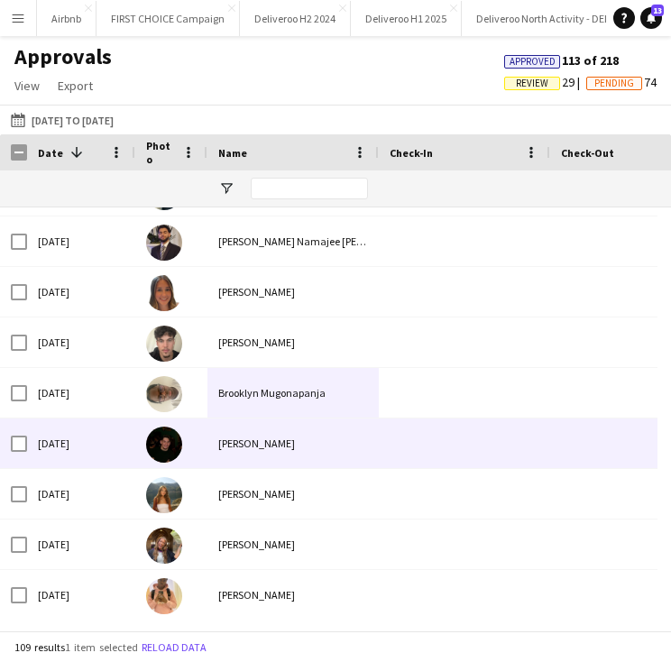
click at [263, 452] on div "[PERSON_NAME]" at bounding box center [292, 443] width 171 height 50
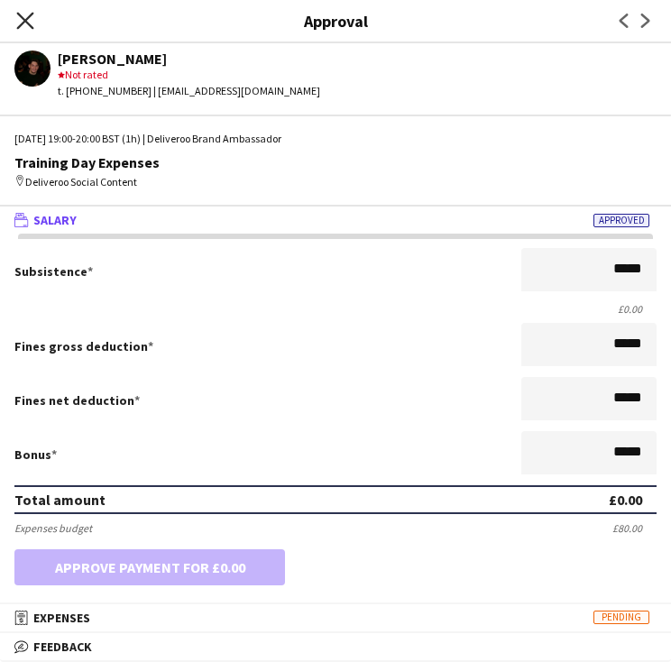
click at [25, 28] on icon "Close pop-in" at bounding box center [24, 20] width 17 height 17
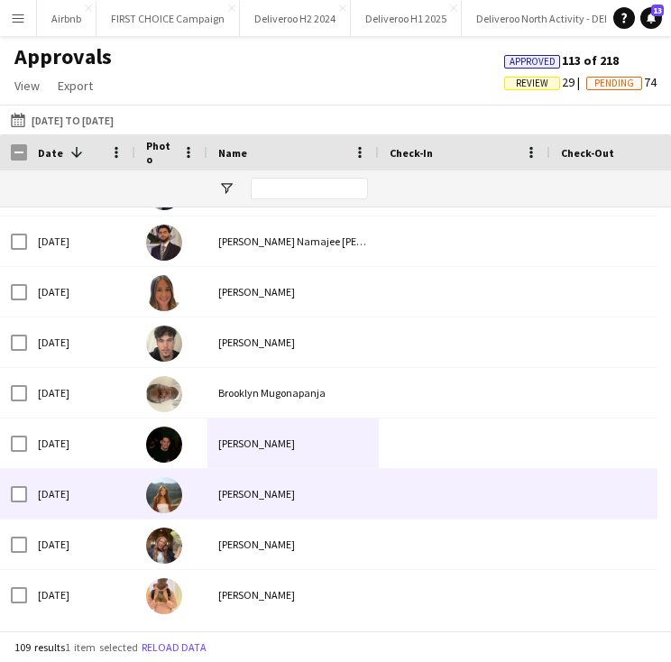
click at [198, 494] on div at bounding box center [171, 494] width 72 height 50
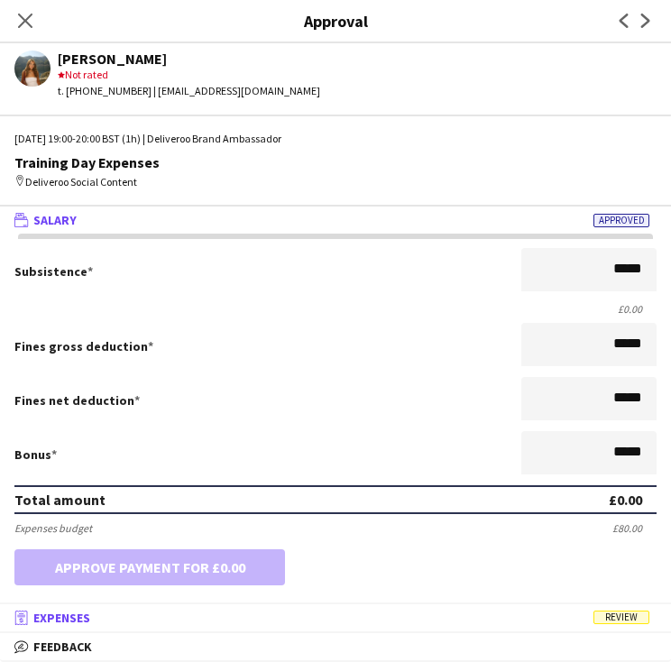
click at [201, 619] on mat-panel-title "receipt Expenses Review" at bounding box center [332, 617] width 664 height 16
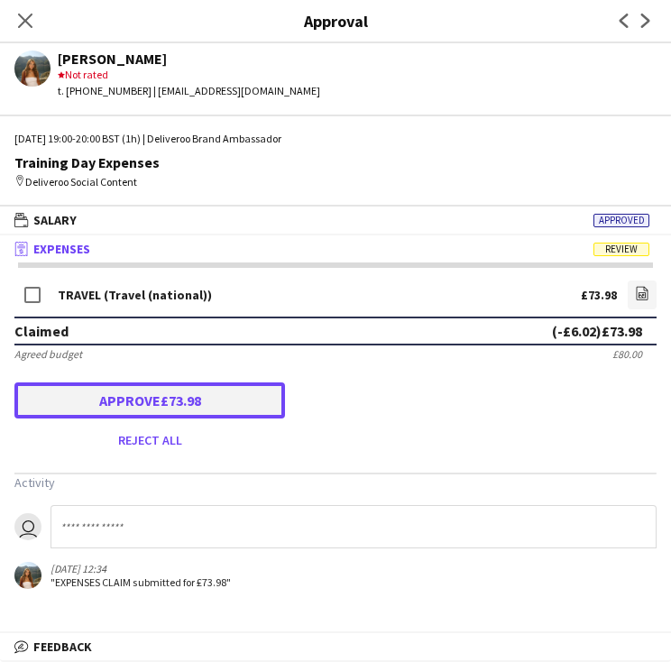
click at [58, 412] on button "Approve £73.98" at bounding box center [149, 400] width 270 height 36
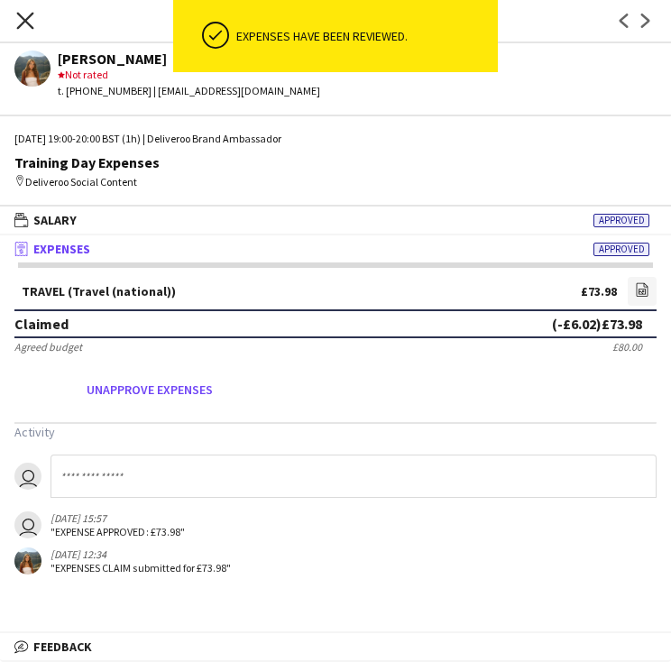
click at [28, 19] on icon "Close pop-in" at bounding box center [24, 20] width 17 height 17
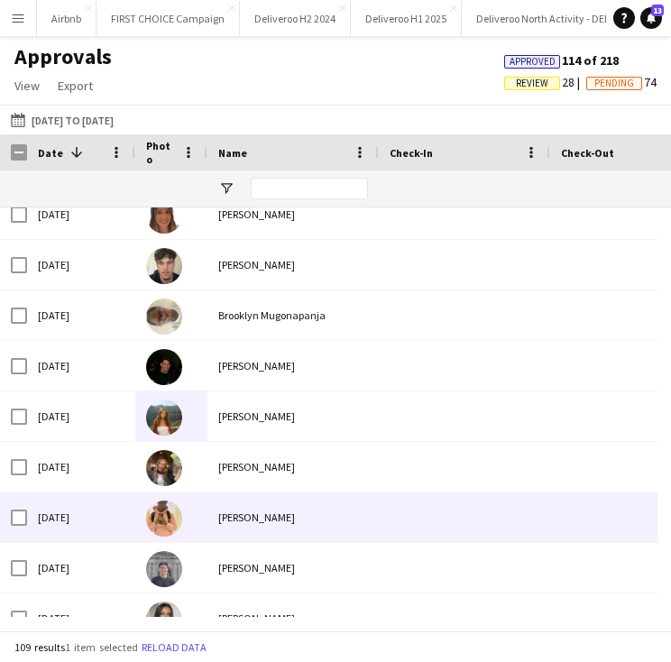
scroll to position [1686, 0]
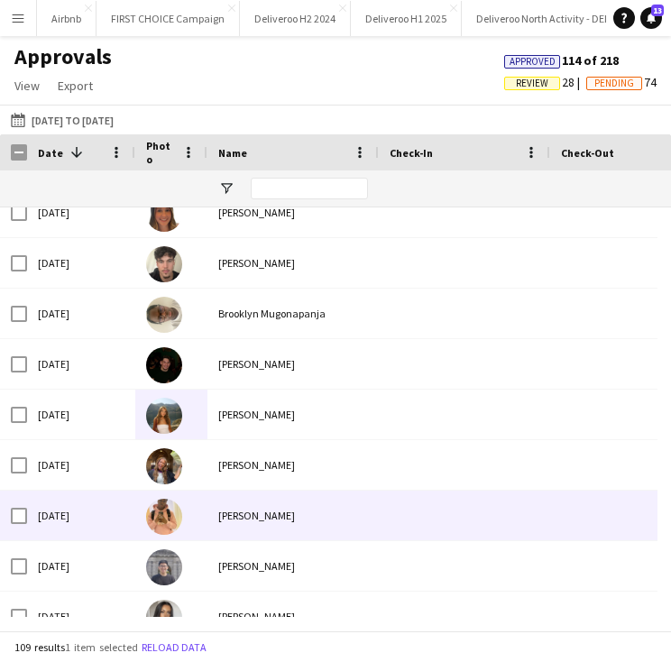
click at [197, 472] on div at bounding box center [171, 465] width 72 height 50
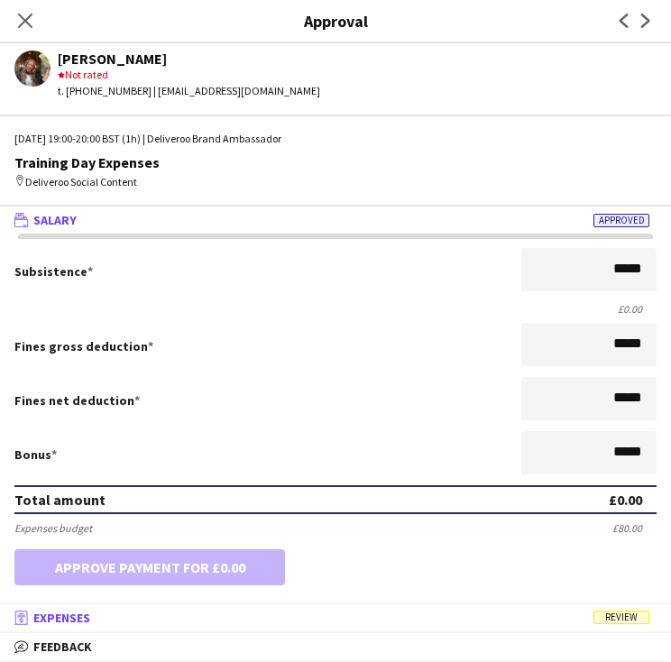
click at [261, 616] on mat-panel-title "receipt Expenses Review" at bounding box center [332, 617] width 664 height 16
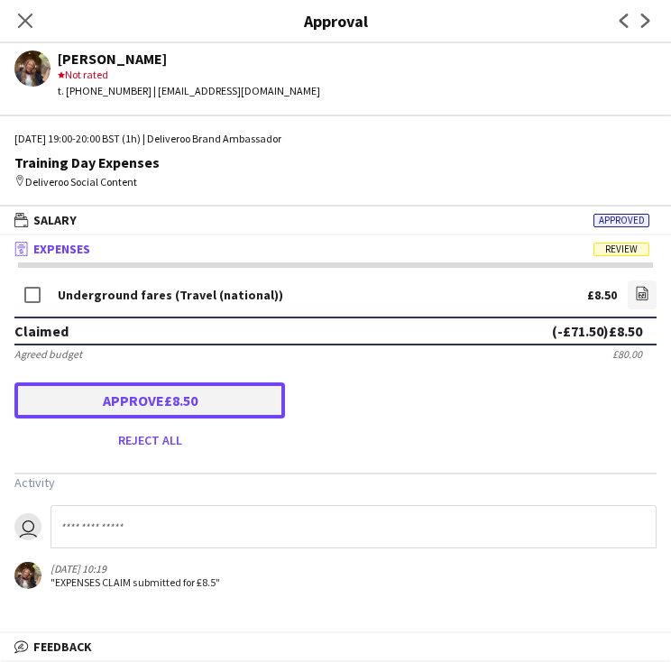
click at [106, 393] on button "Approve £8.50" at bounding box center [149, 400] width 270 height 36
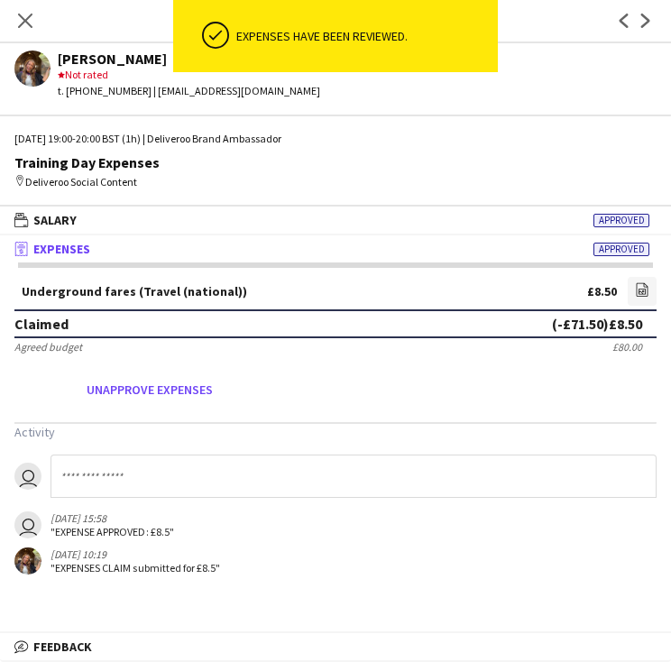
click at [33, 34] on div "Close pop-in" at bounding box center [25, 20] width 50 height 41
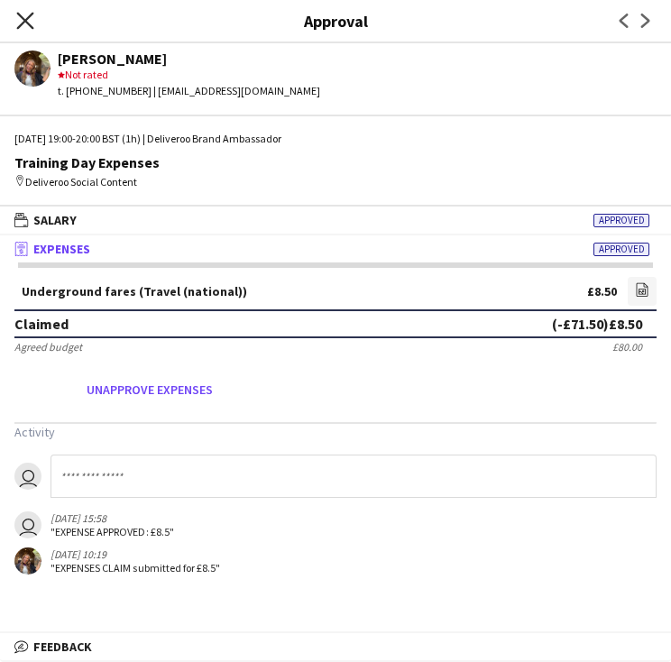
click at [29, 25] on icon at bounding box center [24, 20] width 17 height 17
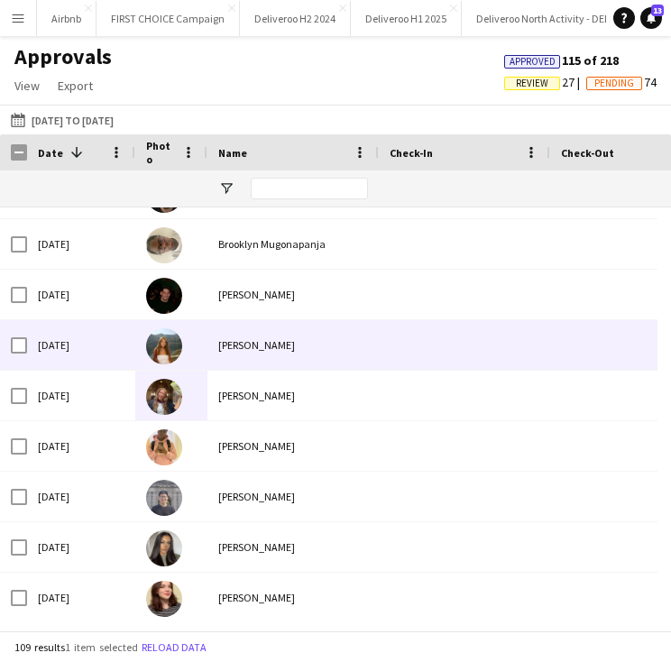
scroll to position [1758, 0]
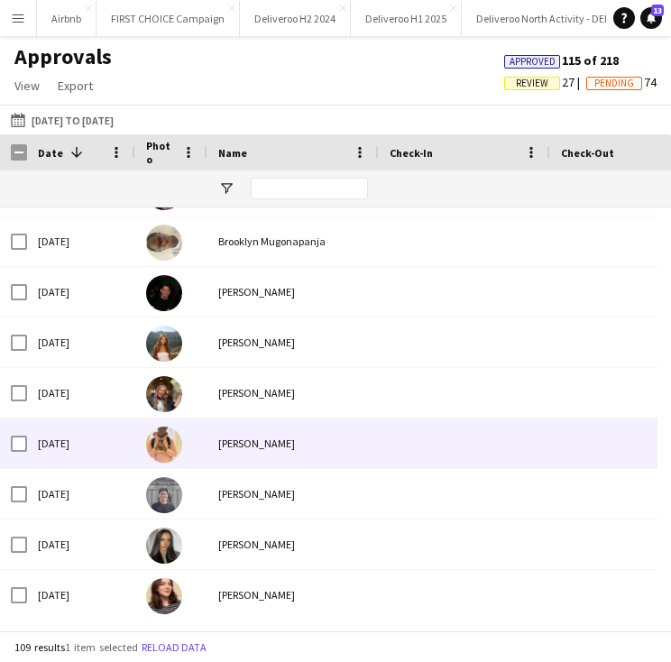
click at [206, 438] on div at bounding box center [171, 443] width 72 height 50
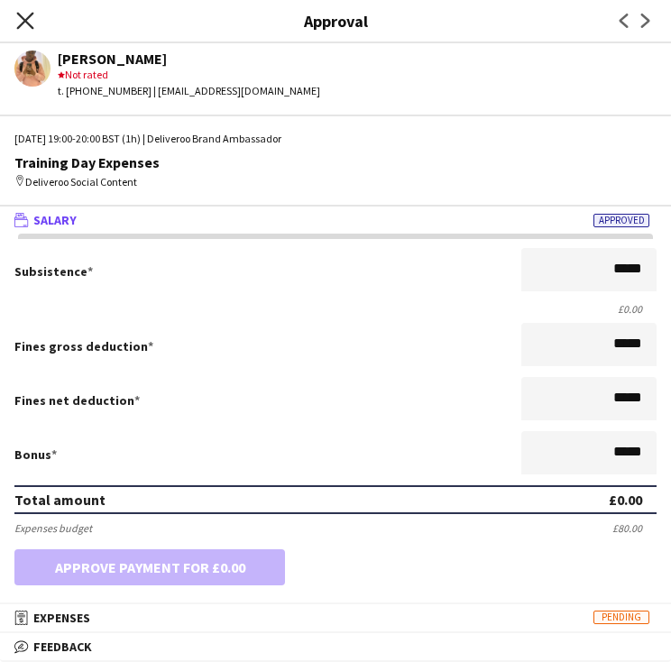
click at [23, 21] on icon at bounding box center [24, 20] width 17 height 17
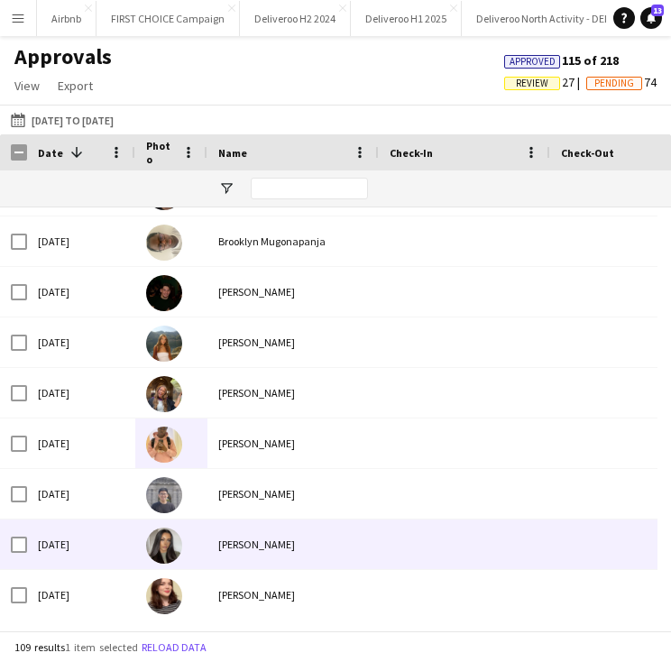
click at [223, 503] on div "[PERSON_NAME]" at bounding box center [292, 494] width 171 height 50
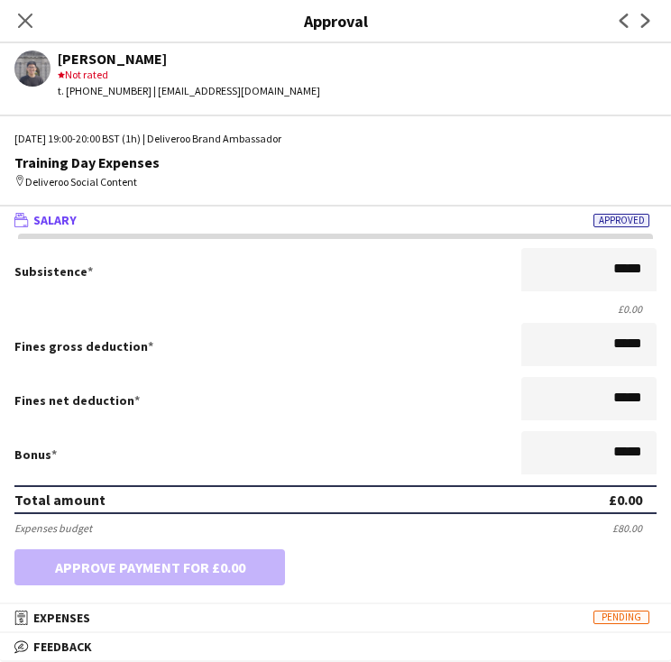
click at [27, 33] on div "Close pop-in" at bounding box center [25, 20] width 50 height 41
click at [24, 28] on icon "Close pop-in" at bounding box center [24, 20] width 17 height 17
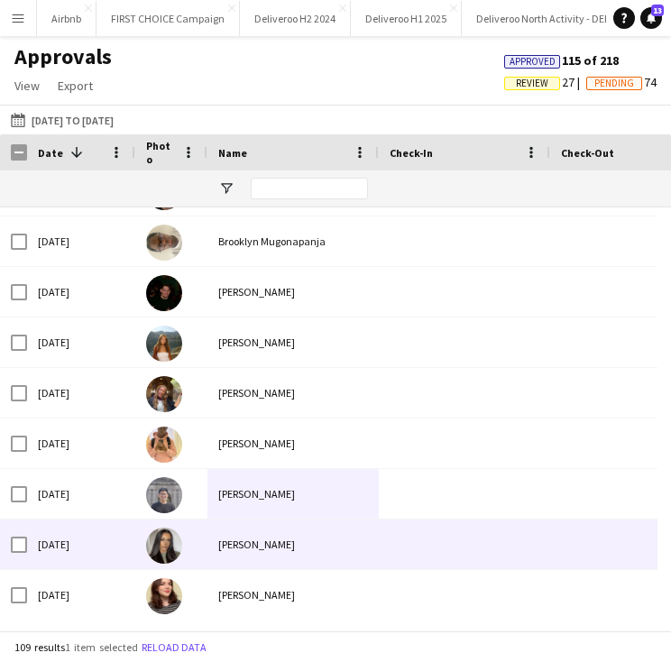
click at [209, 558] on div "[PERSON_NAME]" at bounding box center [292, 544] width 171 height 50
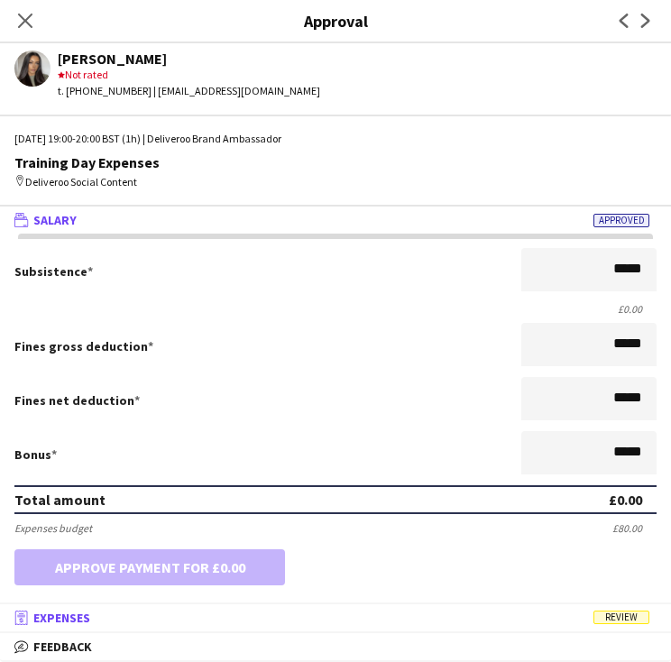
click at [215, 619] on mat-panel-title "receipt Expenses Review" at bounding box center [332, 617] width 664 height 16
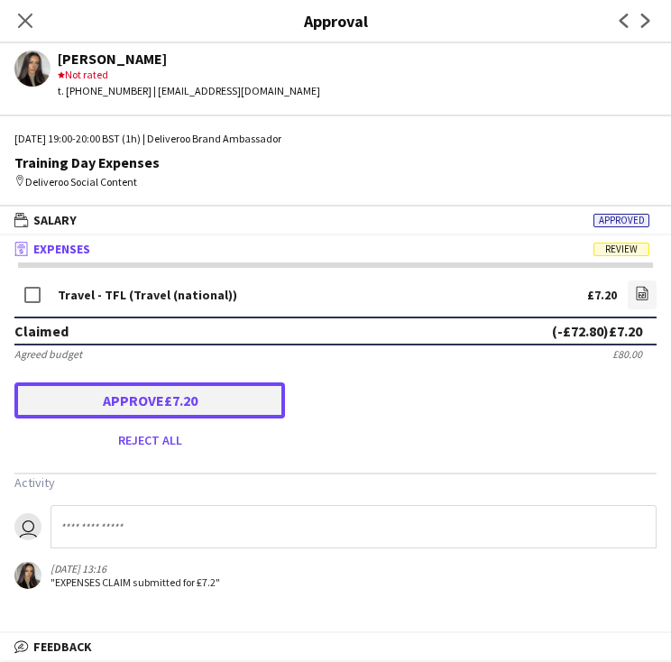
click at [260, 397] on button "Approve £7.20" at bounding box center [149, 400] width 270 height 36
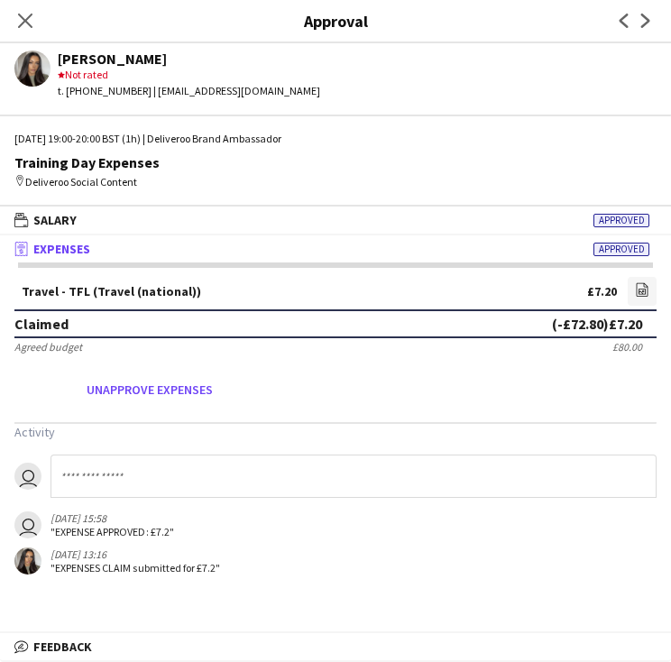
click at [107, 328] on div "Claimed (-£72.80) £7.20" at bounding box center [335, 323] width 642 height 29
click at [23, 12] on icon "Close pop-in" at bounding box center [24, 20] width 17 height 17
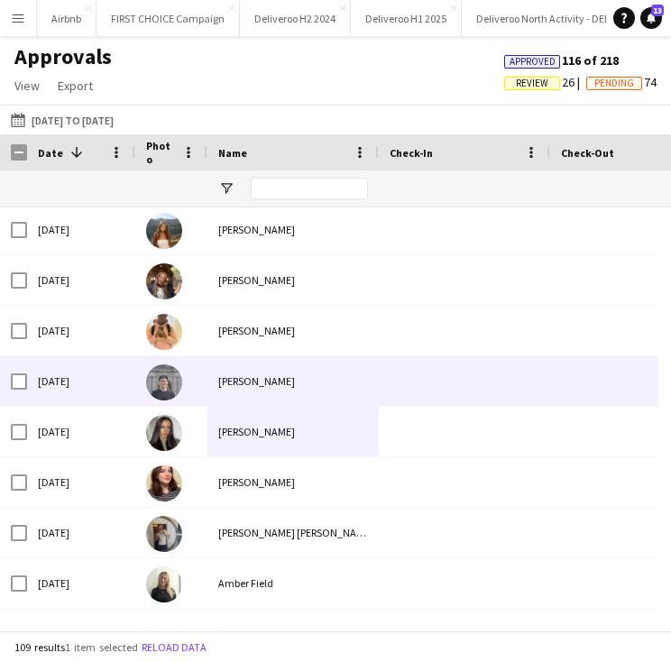
scroll to position [1873, 0]
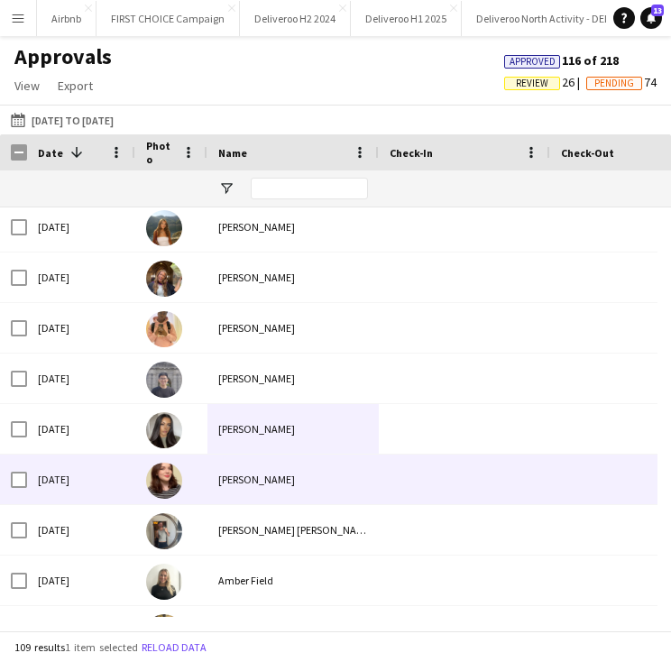
click at [163, 481] on img at bounding box center [164, 481] width 36 height 36
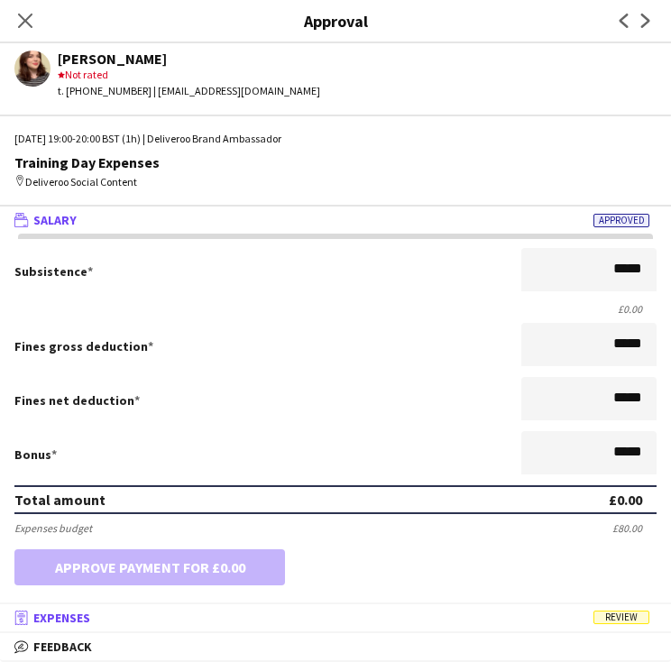
click at [199, 610] on mat-panel-title "receipt Expenses Review" at bounding box center [332, 617] width 664 height 16
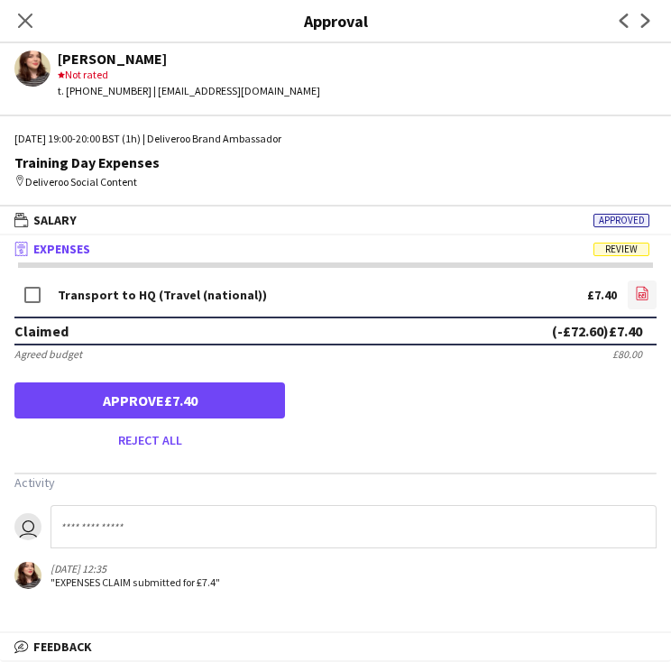
click at [639, 286] on icon "file-image" at bounding box center [642, 293] width 14 height 14
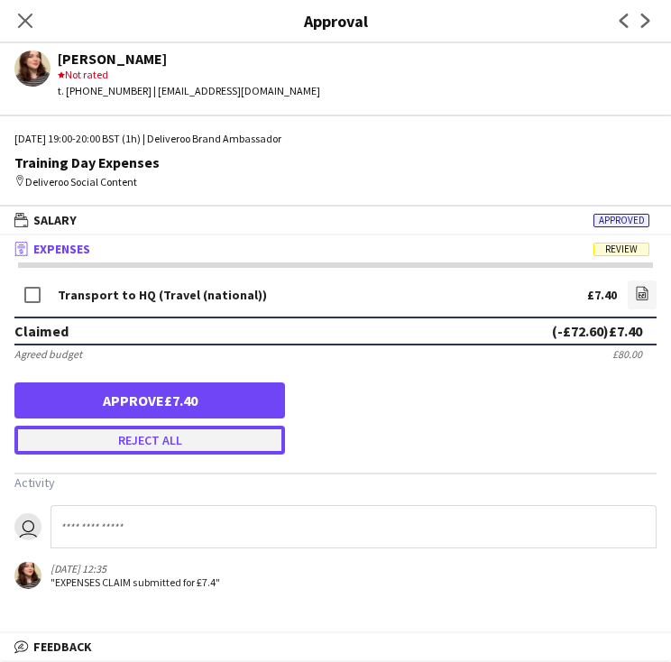
click at [141, 448] on button "Reject all" at bounding box center [149, 440] width 270 height 29
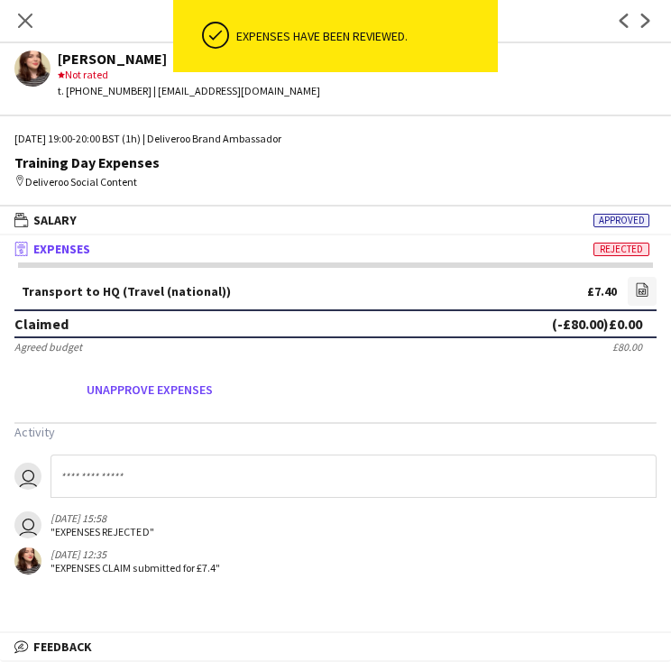
click at [102, 483] on input at bounding box center [353, 475] width 606 height 43
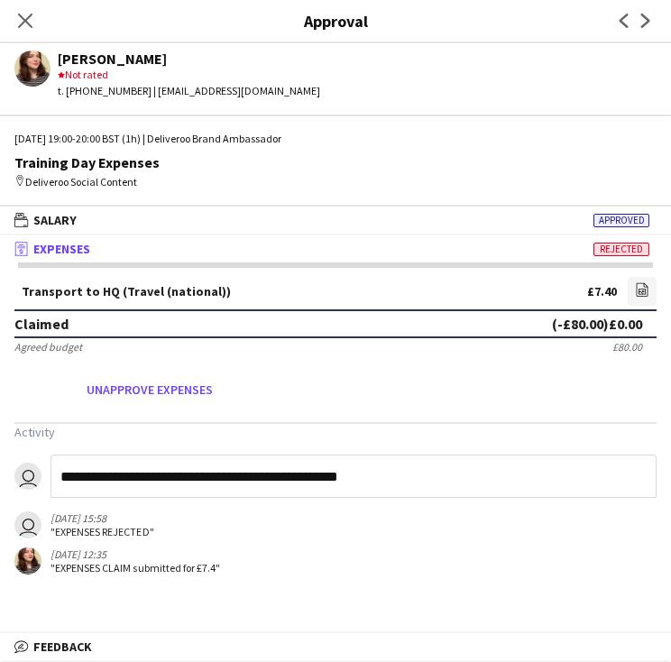
type input "**********"
click at [253, 552] on div "[DATE] 12:35 "EXPENSES CLAIM submitted for £7.4"" at bounding box center [271, 560] width 514 height 27
click at [410, 467] on input "**********" at bounding box center [353, 475] width 606 height 43
click at [414, 401] on form "Transport to HQ (Travel (national)) £7.40 file-image Claimed (-£80.00) £0.00 Ag…" at bounding box center [335, 340] width 671 height 127
click at [394, 472] on input "**********" at bounding box center [353, 475] width 606 height 43
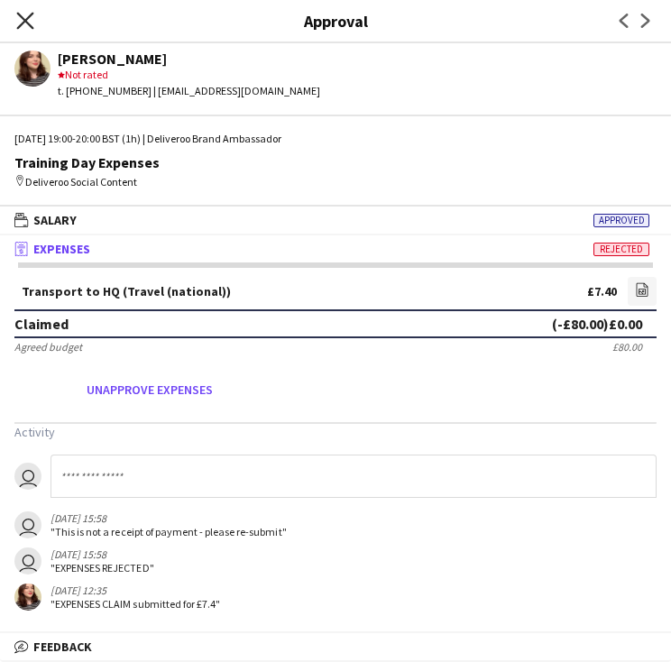
click at [30, 22] on icon "Close pop-in" at bounding box center [24, 20] width 17 height 17
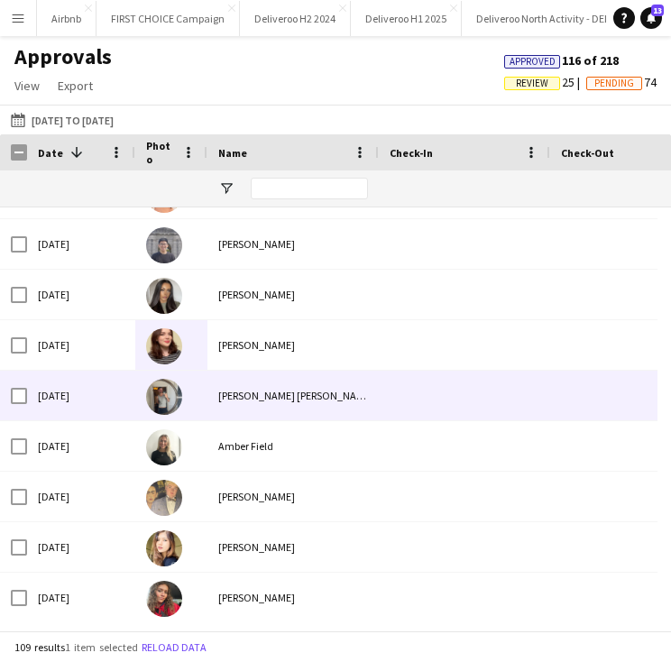
scroll to position [2008, 0]
click at [184, 408] on div at bounding box center [171, 396] width 72 height 50
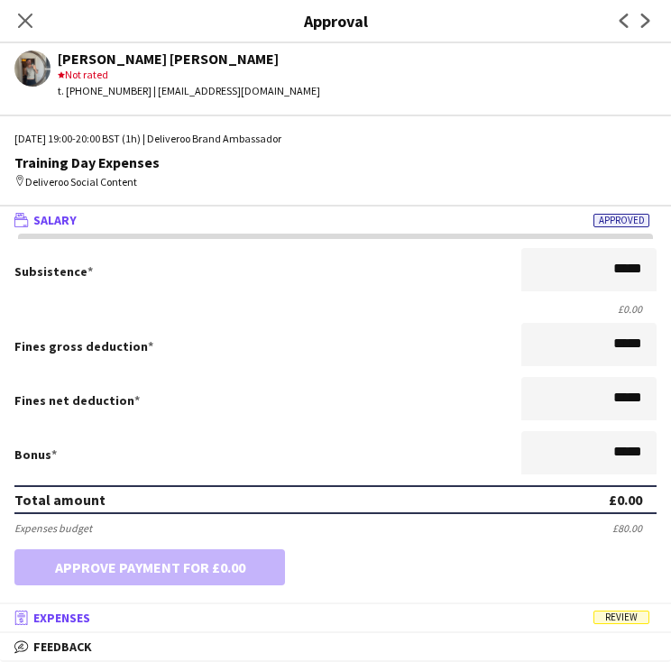
click at [256, 608] on mat-expansion-panel-header "receipt Expenses Review" at bounding box center [335, 617] width 671 height 27
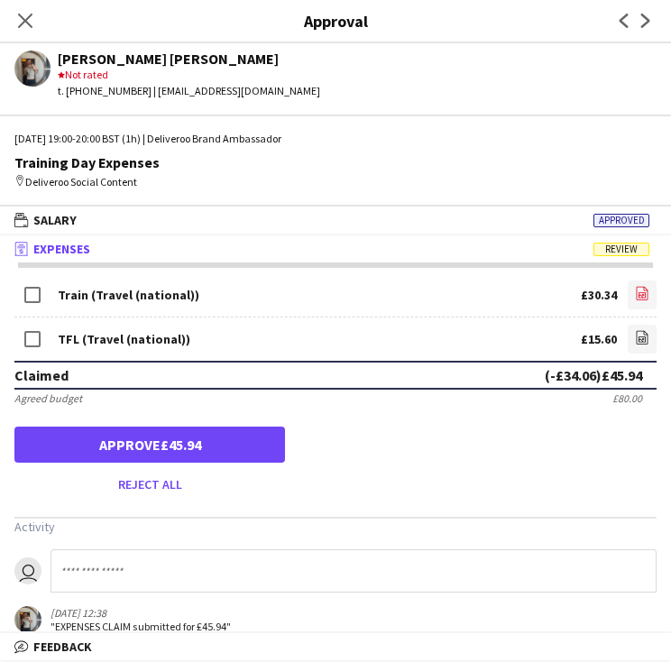
click at [637, 297] on link "file-image" at bounding box center [641, 294] width 29 height 29
click at [627, 331] on link "file-image" at bounding box center [641, 339] width 29 height 29
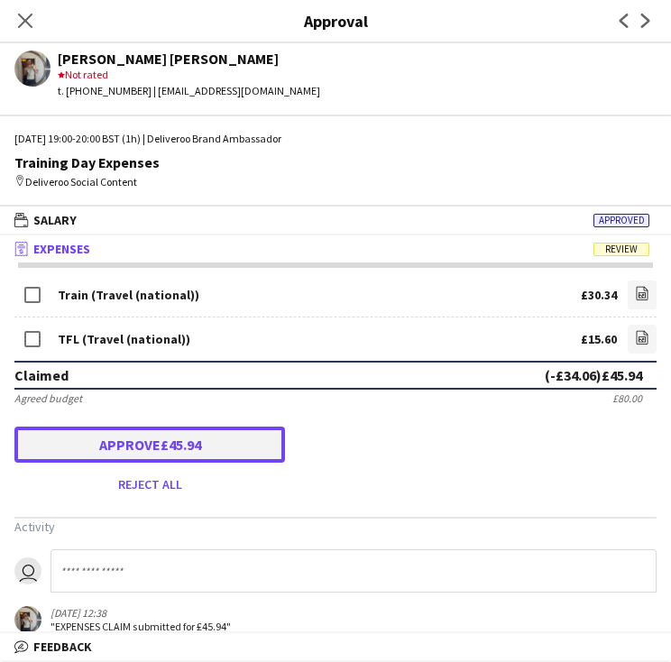
click at [215, 439] on button "Approve £45.94" at bounding box center [149, 444] width 270 height 36
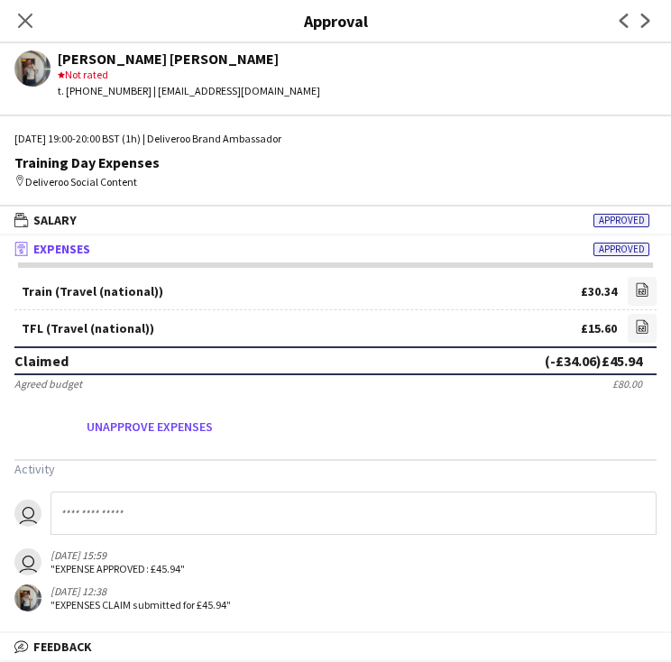
click at [269, 451] on app-approvals-popin-expenses-tab "Train (Travel (national)) £30.34 file-image TFL (Travel (national)) £15.60 file…" at bounding box center [335, 444] width 671 height 334
click at [16, 20] on app-icon "Close pop-in" at bounding box center [26, 21] width 26 height 26
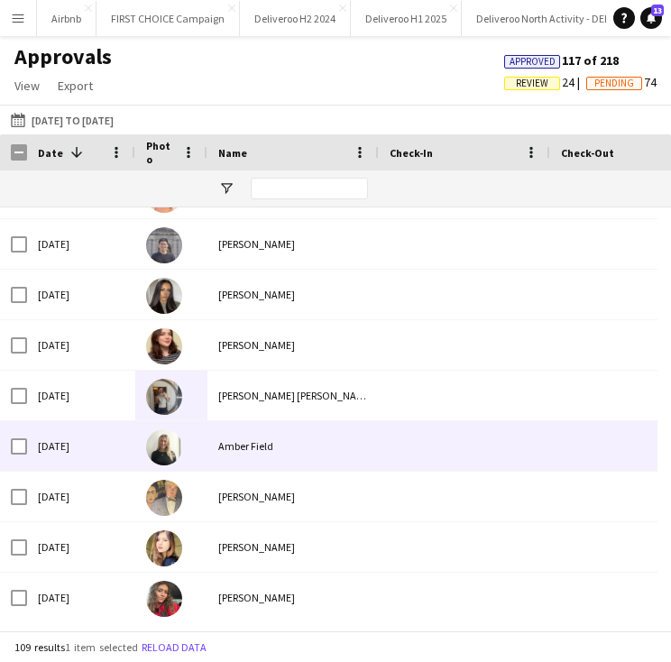
scroll to position [2129, 0]
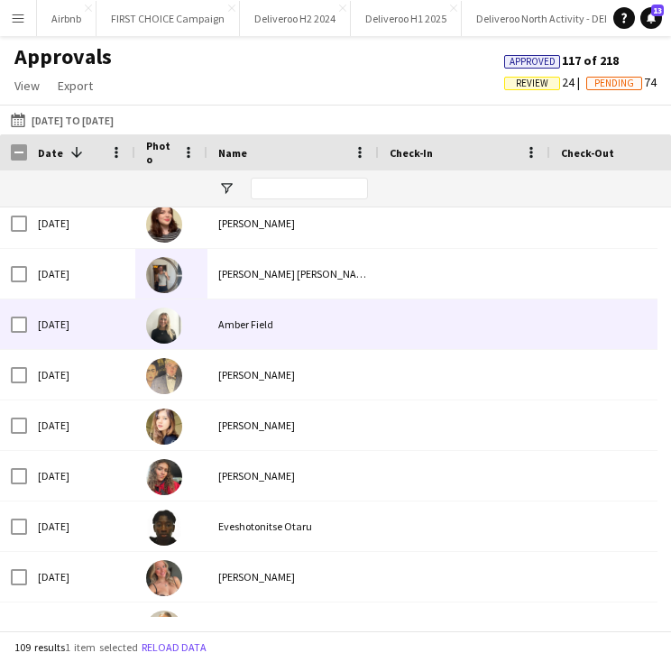
click at [187, 324] on div at bounding box center [171, 324] width 72 height 50
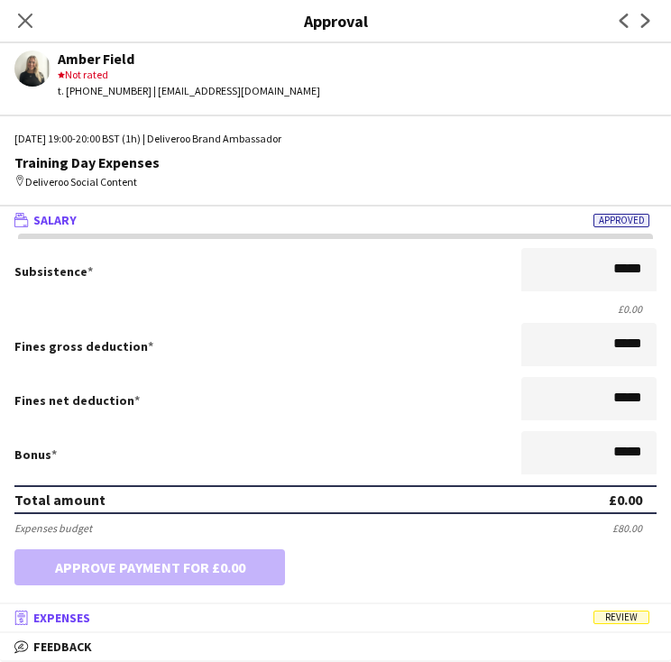
click at [238, 620] on mat-panel-title "receipt Expenses Review" at bounding box center [332, 617] width 664 height 16
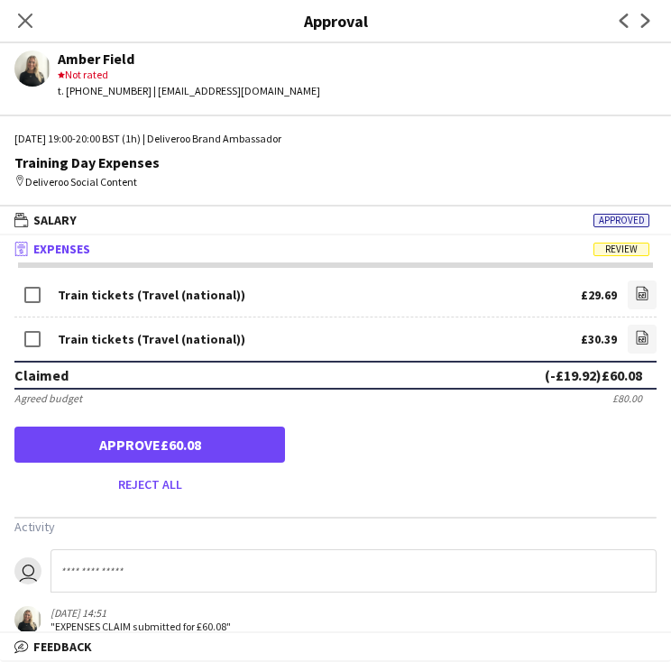
click at [609, 298] on div "Train tickets (Travel (national)) £29.69 file-image" at bounding box center [335, 297] width 642 height 41
click at [627, 298] on link "file-image" at bounding box center [641, 294] width 29 height 29
click at [635, 336] on icon "file-image" at bounding box center [642, 337] width 14 height 14
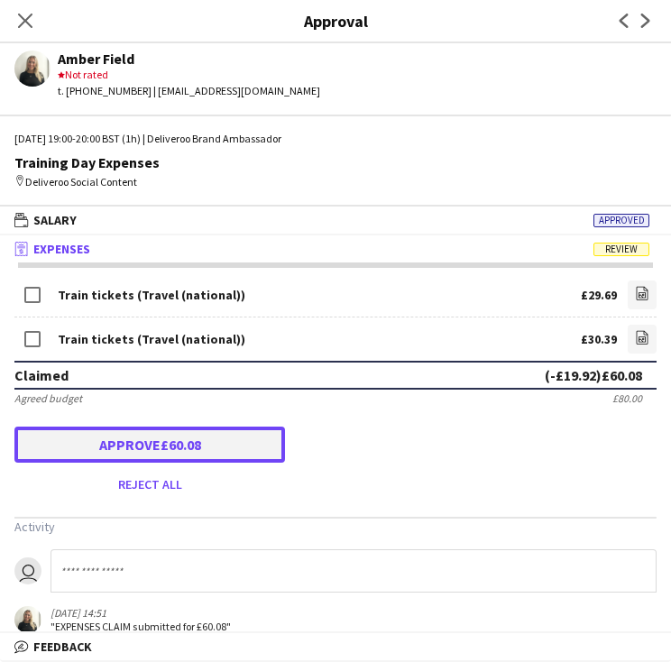
click at [209, 452] on button "Approve £60.08" at bounding box center [149, 444] width 270 height 36
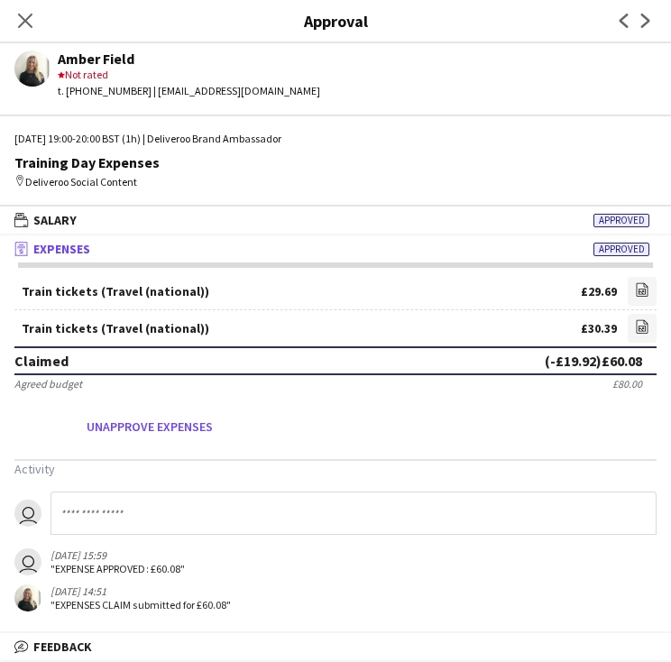
click at [49, 59] on div "Amber Field star Not rated t. [PHONE_NUMBER] | [EMAIL_ADDRESS][DOMAIN_NAME]" at bounding box center [335, 71] width 671 height 57
click at [32, 24] on icon "Close pop-in" at bounding box center [24, 20] width 17 height 17
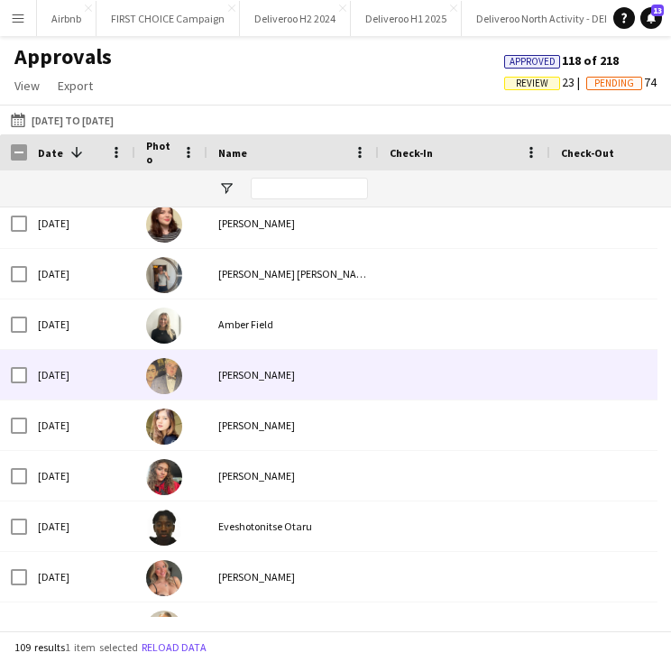
click at [207, 381] on div "[PERSON_NAME]" at bounding box center [292, 375] width 171 height 50
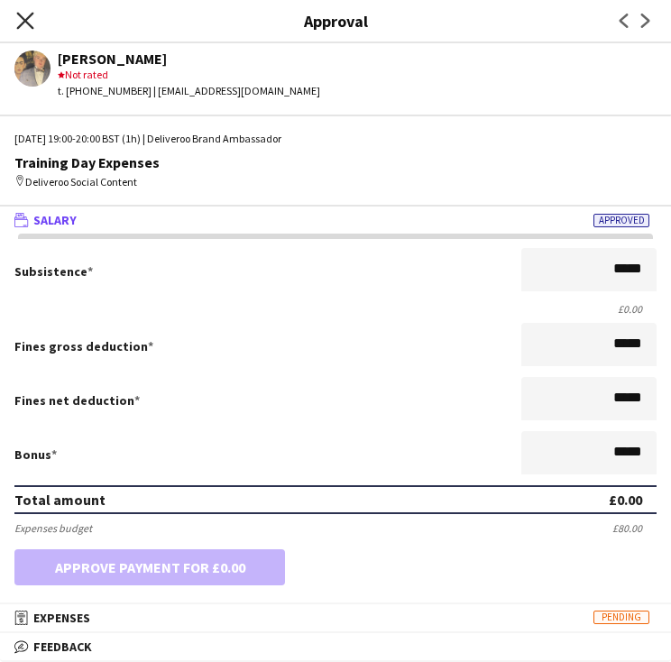
click at [23, 23] on icon "Close pop-in" at bounding box center [24, 20] width 17 height 17
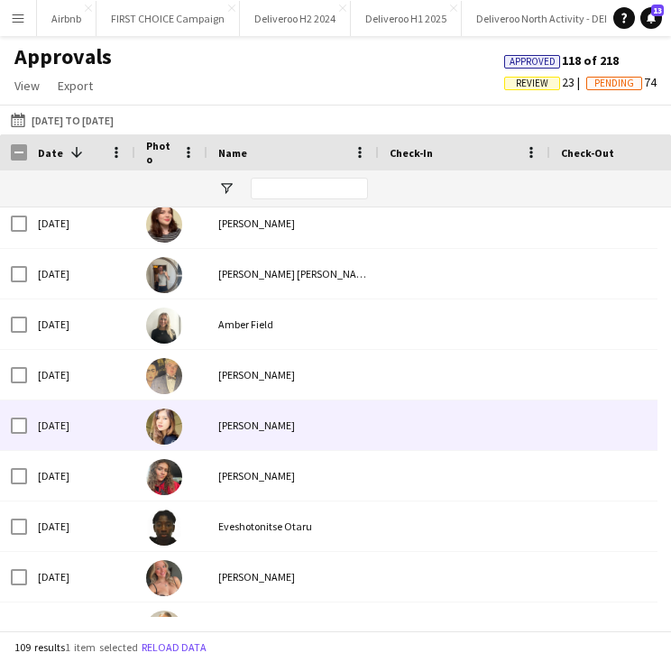
click at [220, 426] on div "[PERSON_NAME]" at bounding box center [292, 425] width 171 height 50
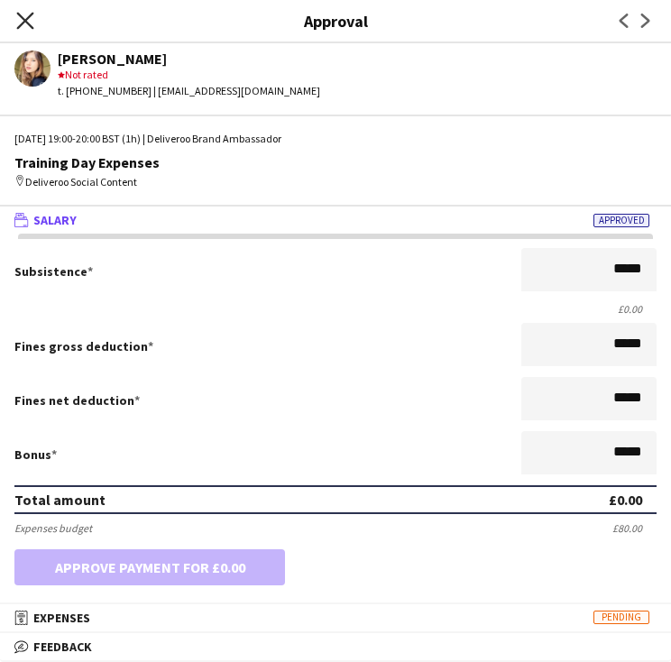
click at [20, 19] on icon "Close pop-in" at bounding box center [24, 20] width 17 height 17
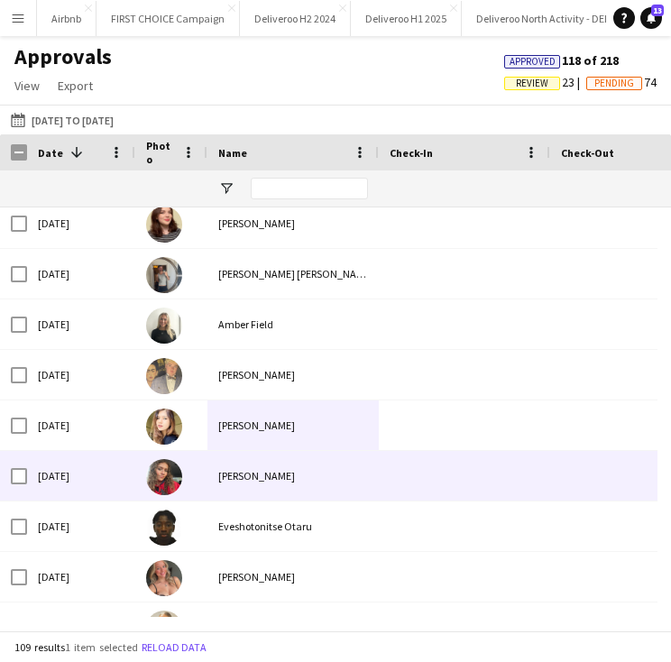
click at [219, 481] on div "[PERSON_NAME]" at bounding box center [292, 476] width 171 height 50
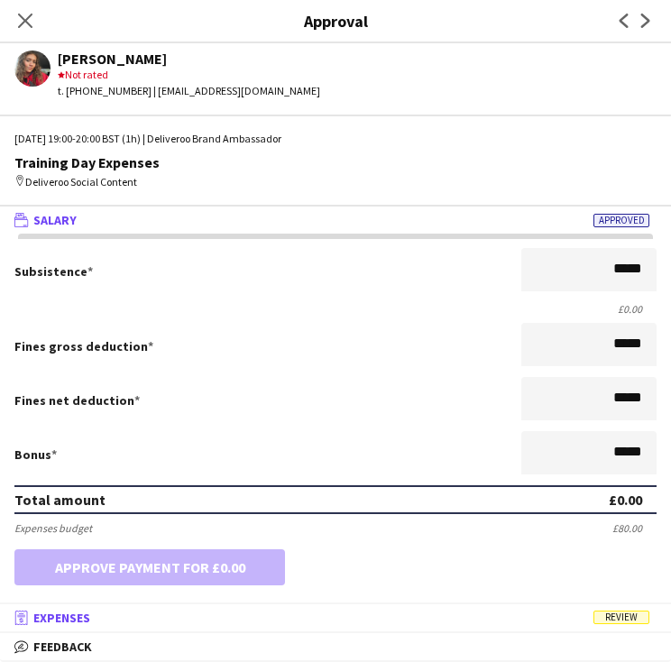
click at [177, 621] on mat-panel-title "receipt Expenses Review" at bounding box center [332, 617] width 664 height 16
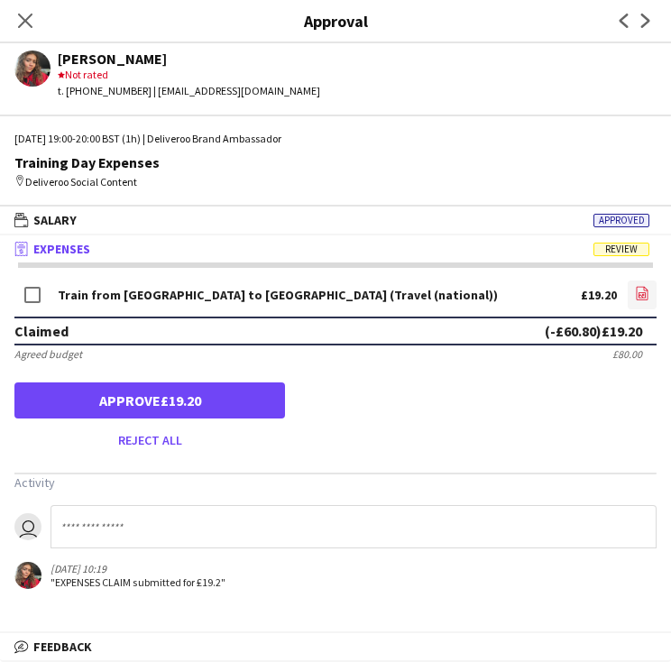
click at [645, 302] on app-icon "file-image" at bounding box center [642, 295] width 14 height 18
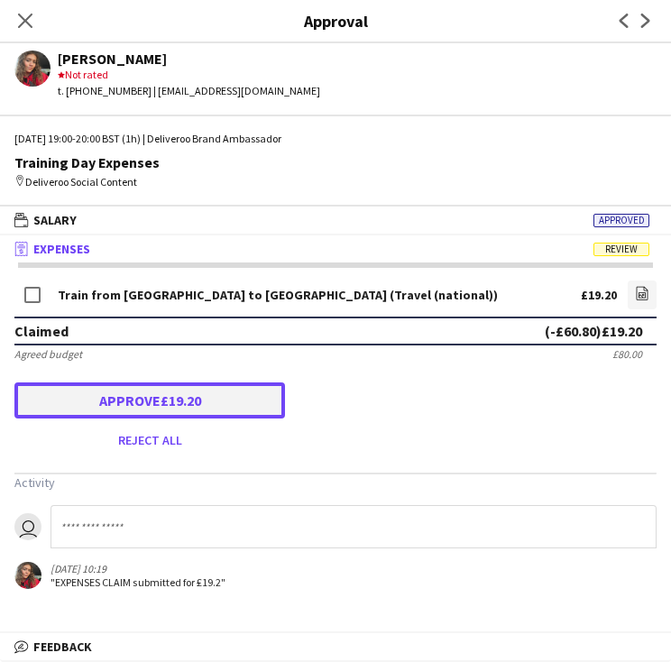
click at [75, 387] on button "Approve £19.20" at bounding box center [149, 400] width 270 height 36
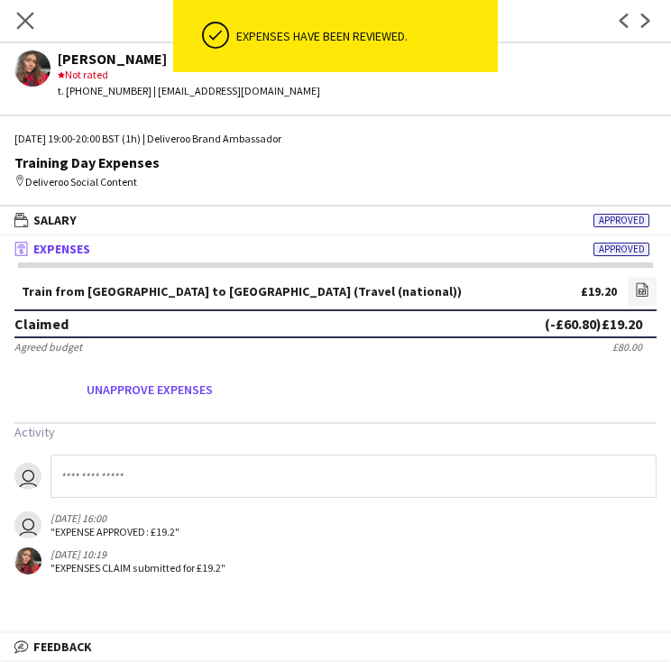
click at [29, 29] on app-icon "Close pop-in" at bounding box center [26, 21] width 26 height 26
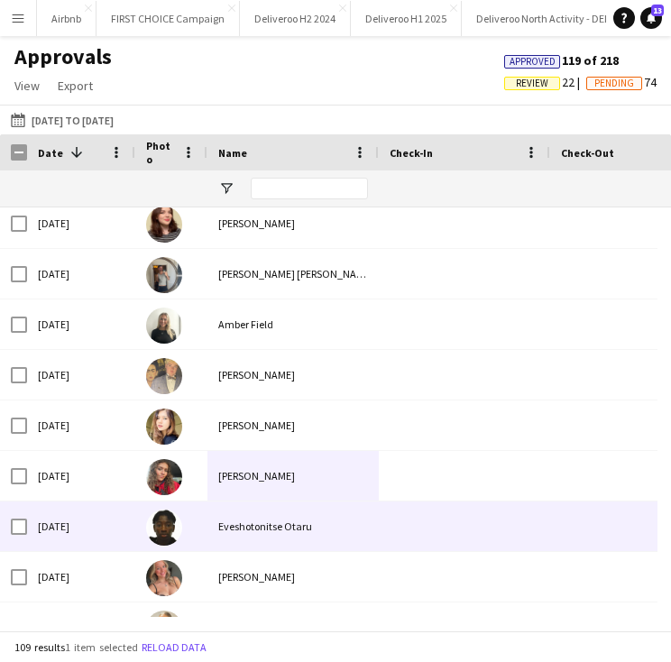
click at [247, 536] on div "Eveshotonitse Otaru" at bounding box center [292, 526] width 171 height 50
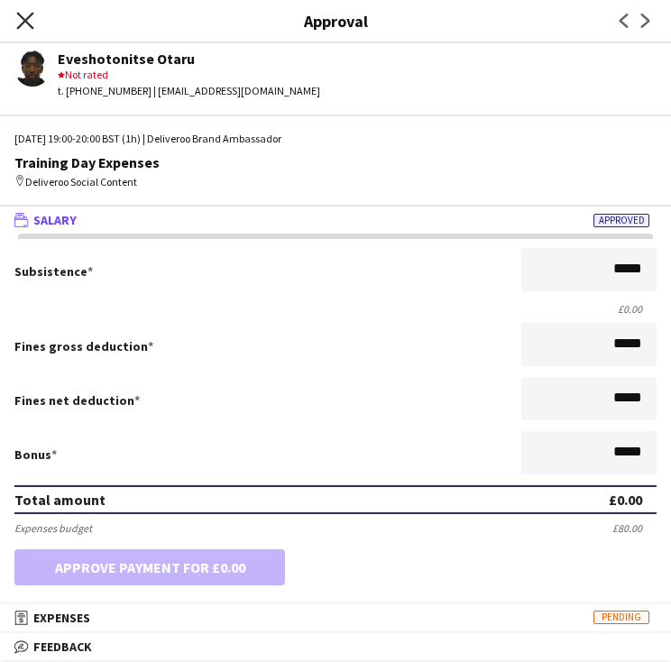
click at [25, 25] on icon "Close pop-in" at bounding box center [24, 20] width 17 height 17
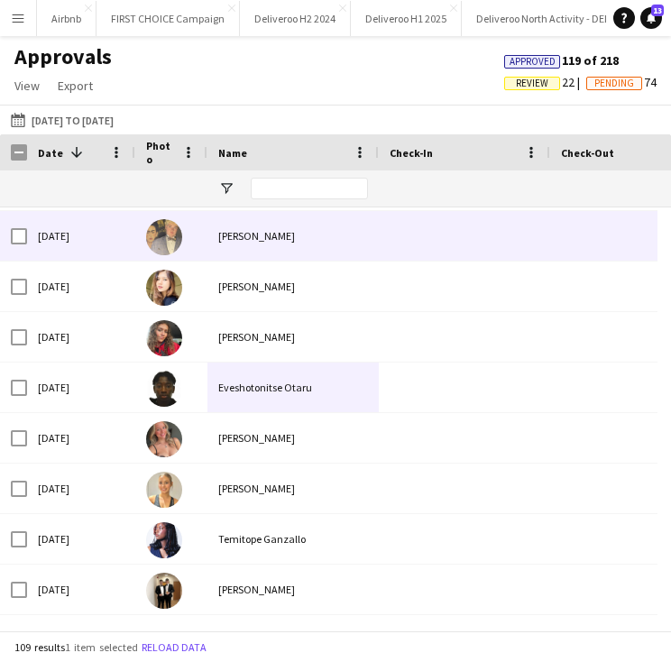
scroll to position [2270, 0]
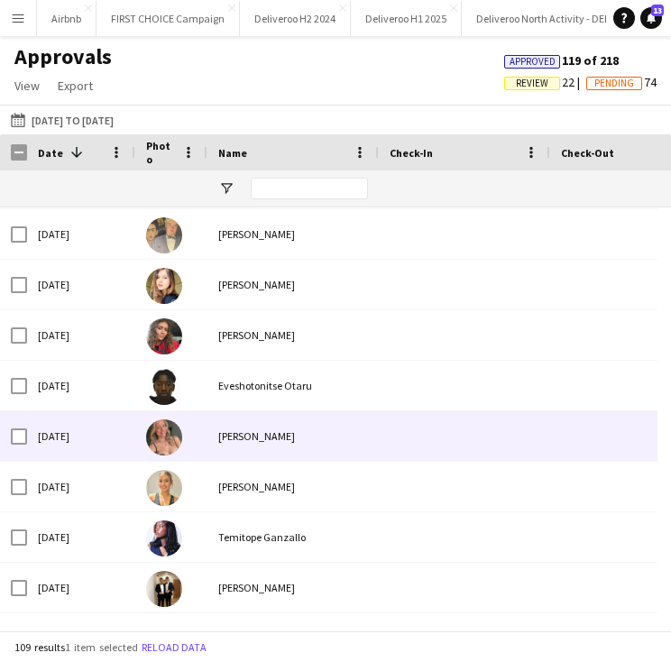
click at [256, 434] on div "[PERSON_NAME]" at bounding box center [292, 436] width 171 height 50
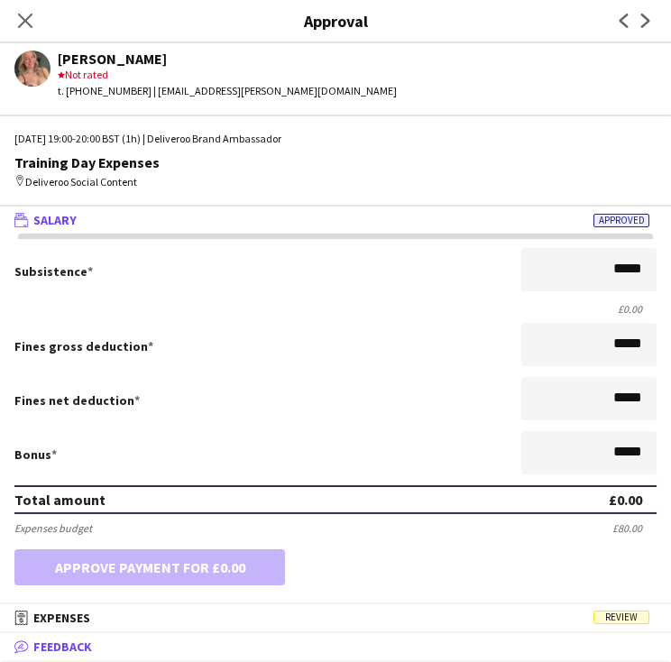
click at [310, 636] on mat-expansion-panel-header "bubble-pencil Feedback" at bounding box center [335, 646] width 671 height 27
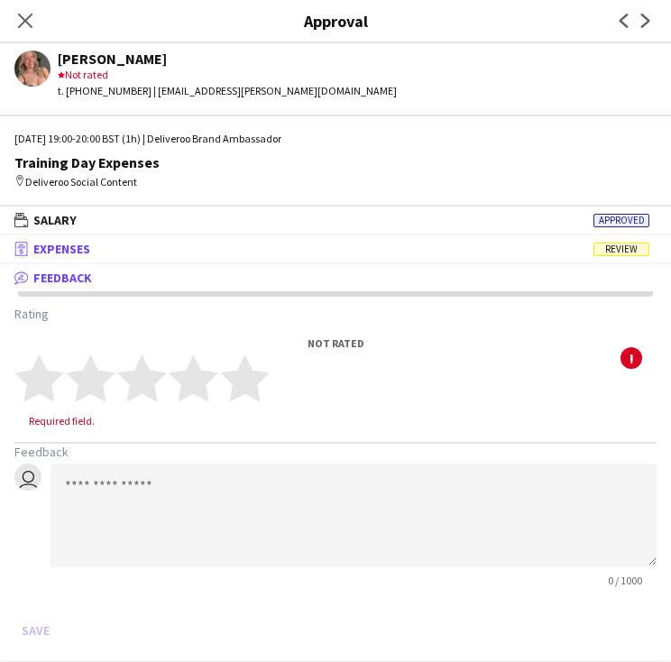
click at [136, 238] on mat-expansion-panel-header "receipt Expenses Review" at bounding box center [335, 248] width 671 height 27
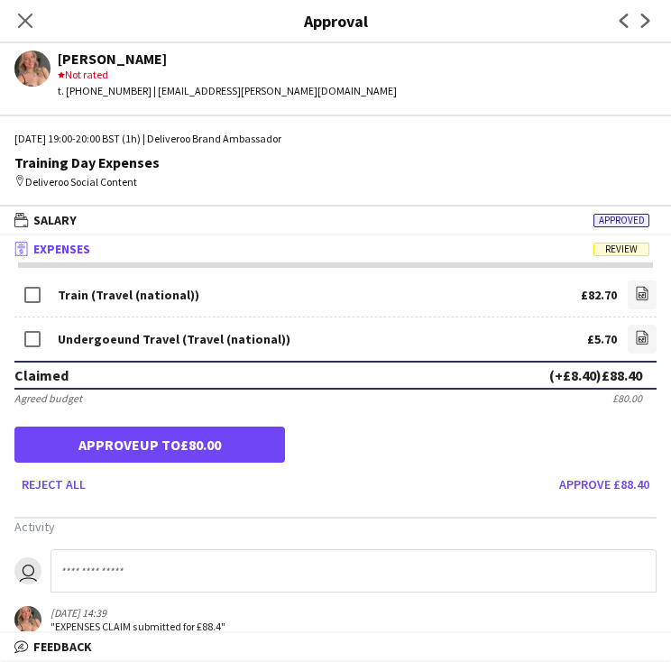
scroll to position [18, 0]
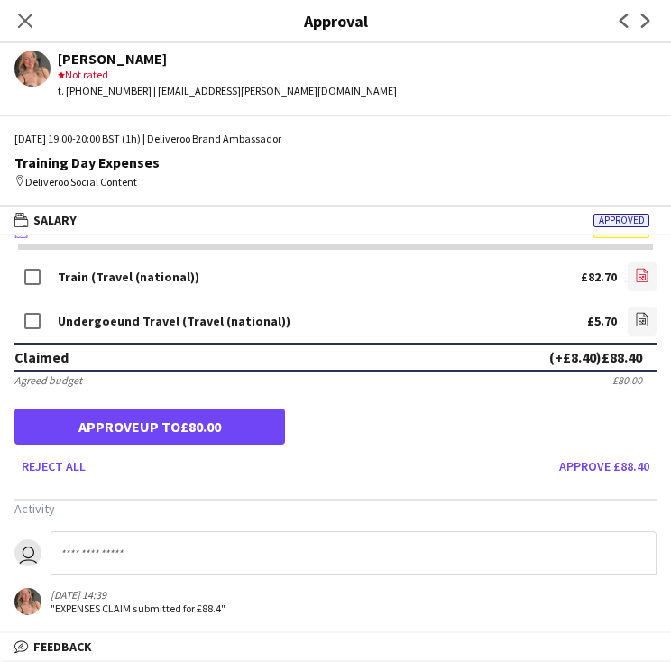
click at [635, 279] on icon "file-image" at bounding box center [642, 275] width 14 height 14
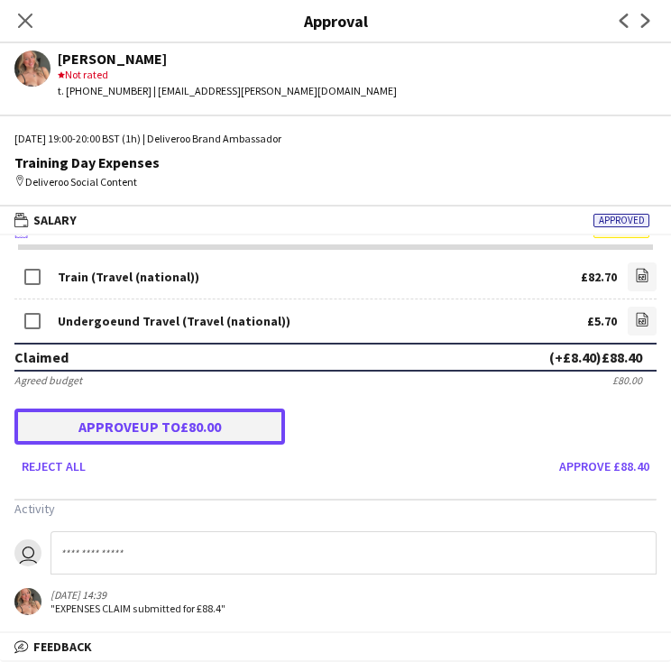
click at [58, 417] on button "Approve up to £80.00" at bounding box center [149, 426] width 270 height 36
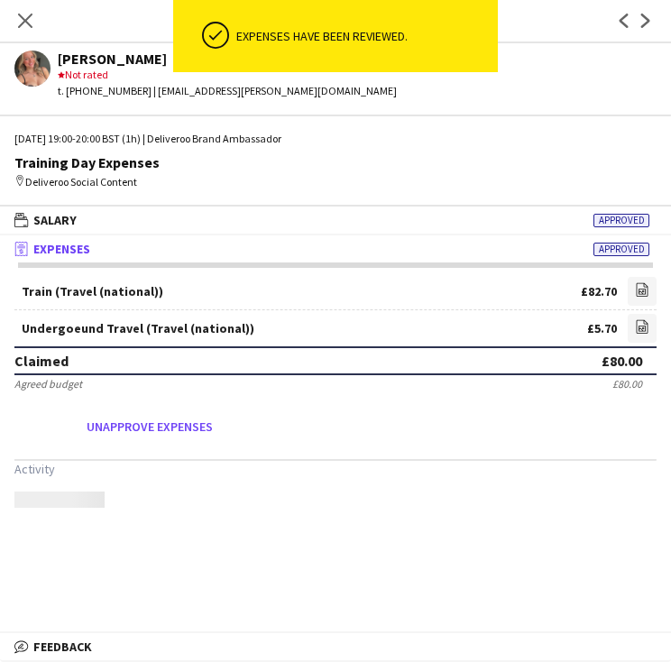
scroll to position [0, 0]
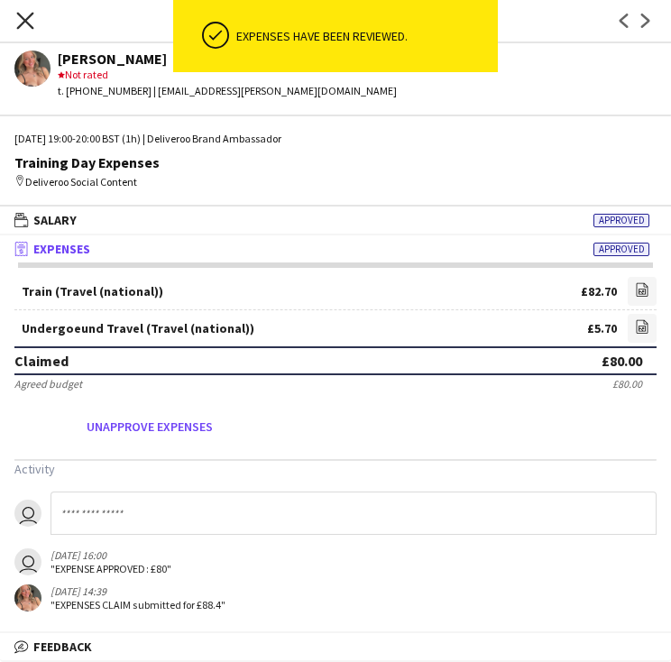
click at [25, 23] on icon "Close pop-in" at bounding box center [24, 20] width 17 height 17
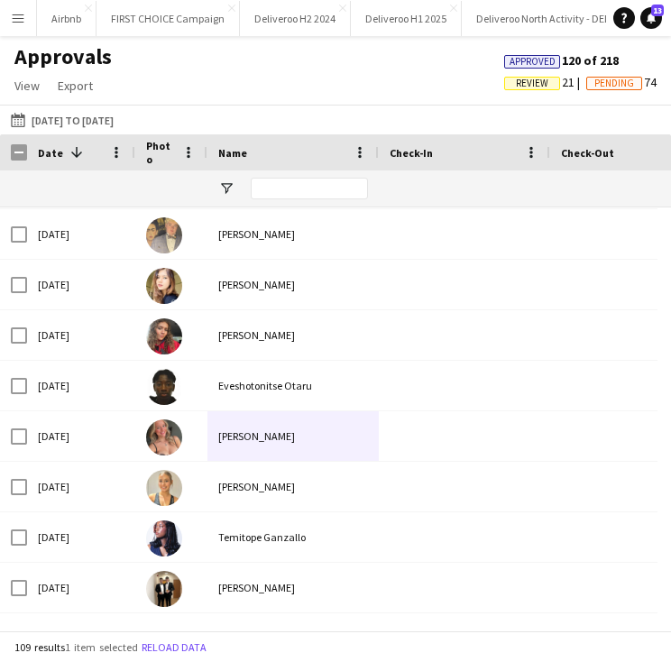
scroll to position [2496, 0]
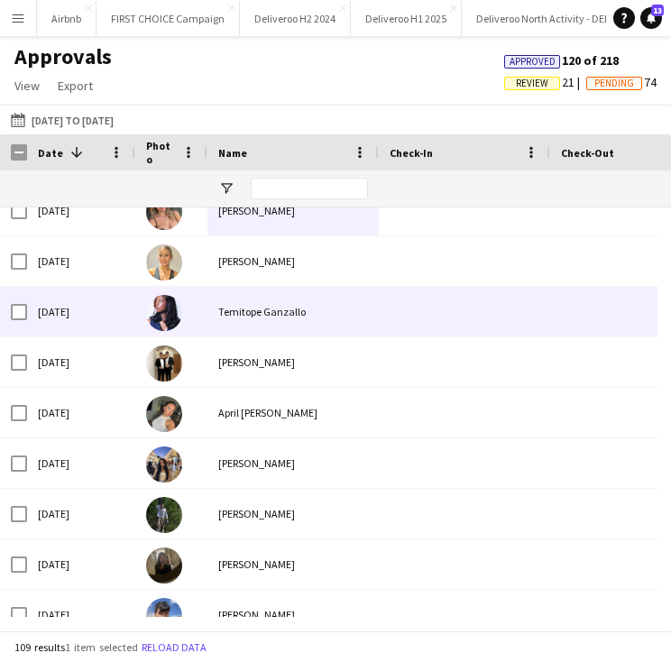
click at [234, 267] on div "[PERSON_NAME]" at bounding box center [292, 261] width 171 height 50
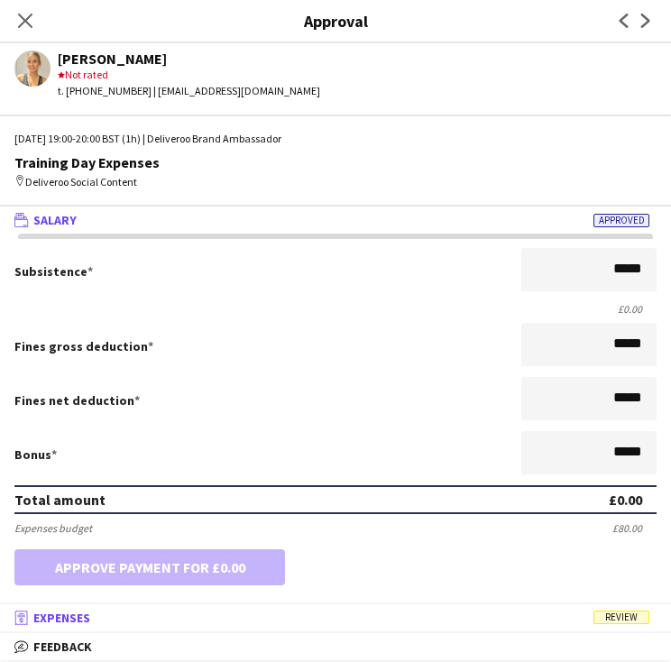
click at [298, 618] on mat-panel-title "receipt Expenses Review" at bounding box center [332, 617] width 664 height 16
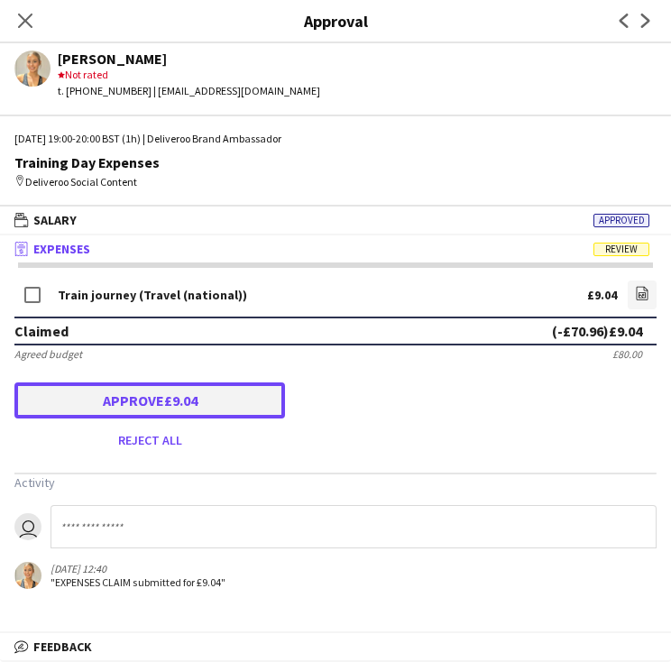
click at [144, 403] on button "Approve £9.04" at bounding box center [149, 400] width 270 height 36
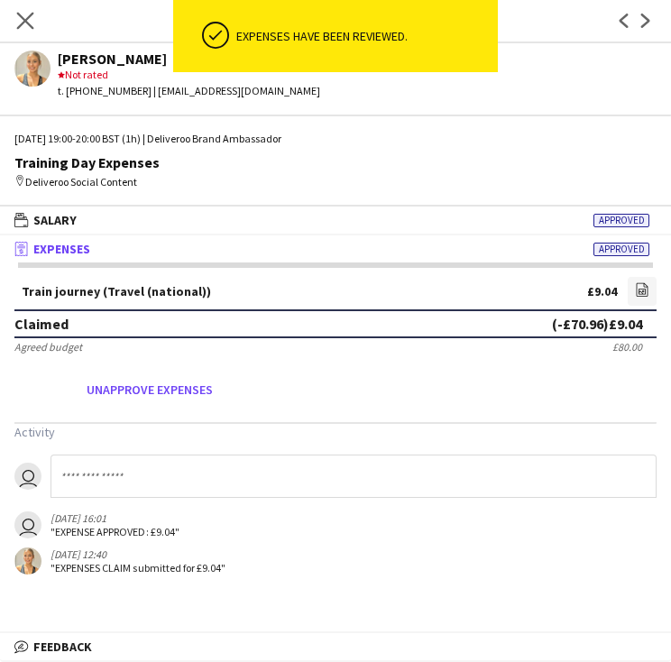
click at [29, 11] on app-icon "Close pop-in" at bounding box center [26, 21] width 26 height 26
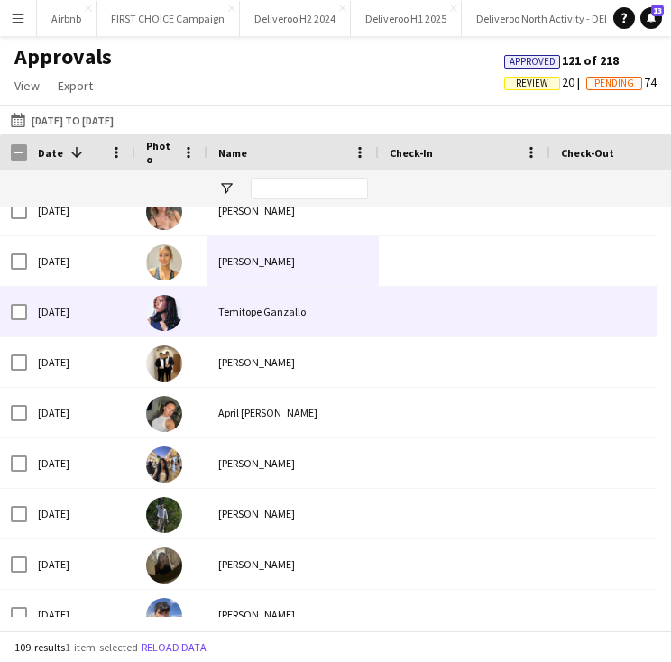
click at [249, 314] on div "Temitope Ganzallo" at bounding box center [292, 312] width 171 height 50
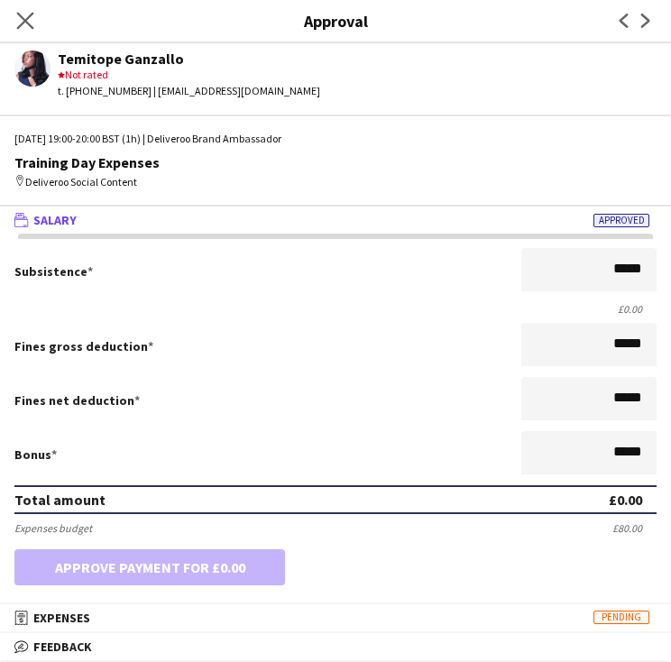
click at [18, 29] on app-icon "Close pop-in" at bounding box center [26, 21] width 26 height 26
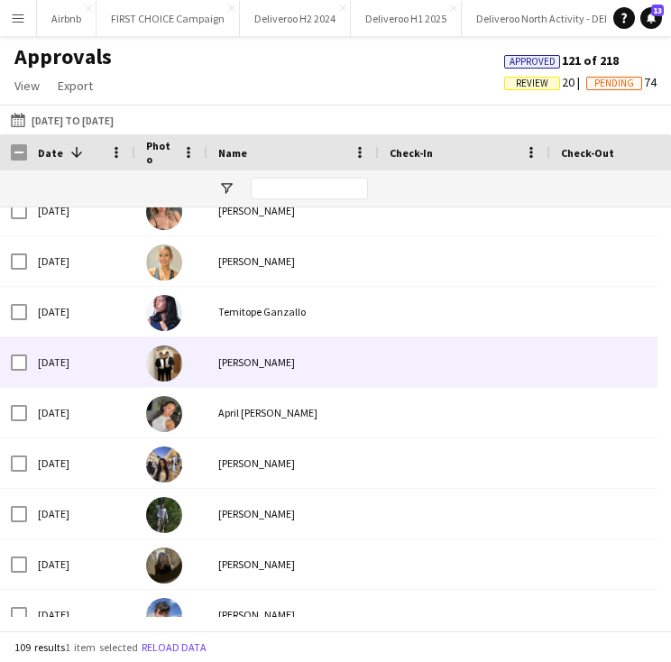
click at [179, 368] on img at bounding box center [164, 363] width 36 height 36
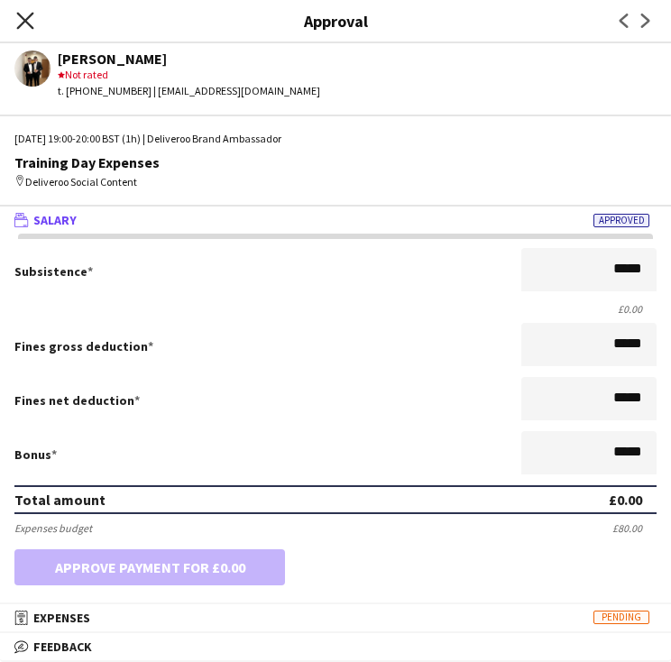
click at [22, 26] on icon "Close pop-in" at bounding box center [24, 20] width 17 height 17
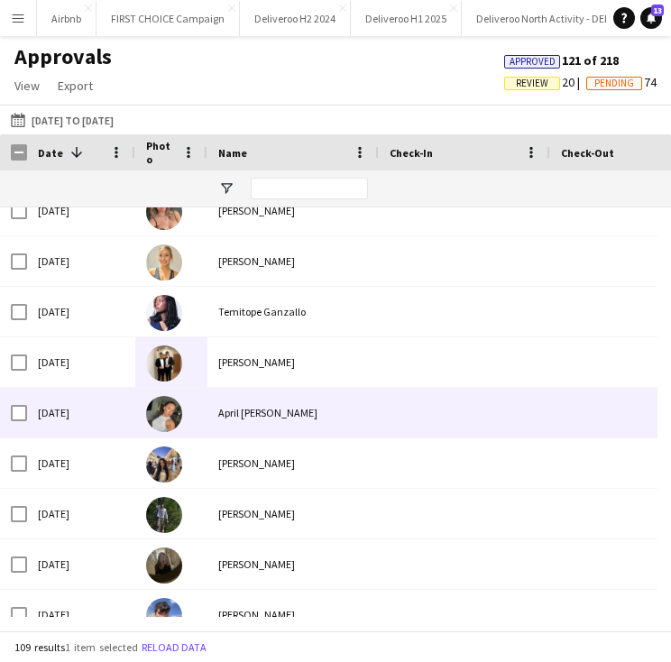
click at [206, 420] on div at bounding box center [171, 413] width 72 height 50
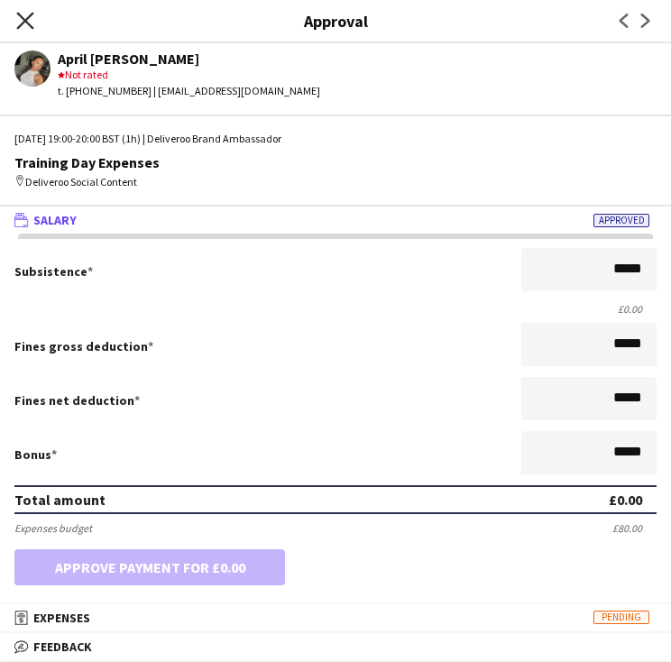
click at [20, 21] on icon "Close pop-in" at bounding box center [24, 20] width 17 height 17
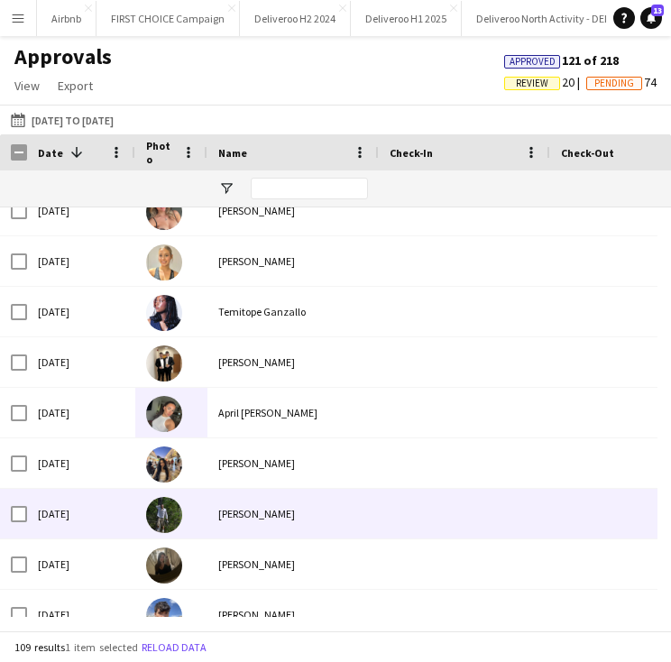
click at [214, 493] on div "[PERSON_NAME]" at bounding box center [292, 514] width 171 height 50
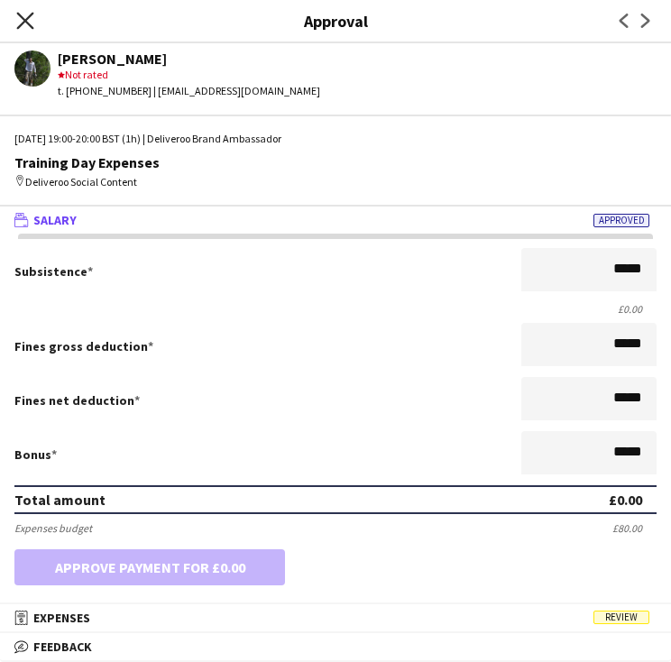
click at [22, 19] on icon "Close pop-in" at bounding box center [24, 20] width 17 height 17
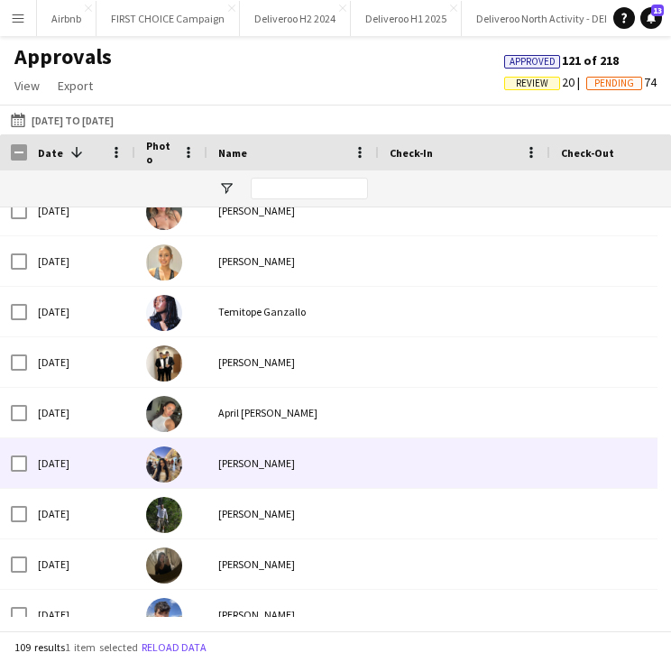
click at [189, 466] on div at bounding box center [171, 463] width 72 height 50
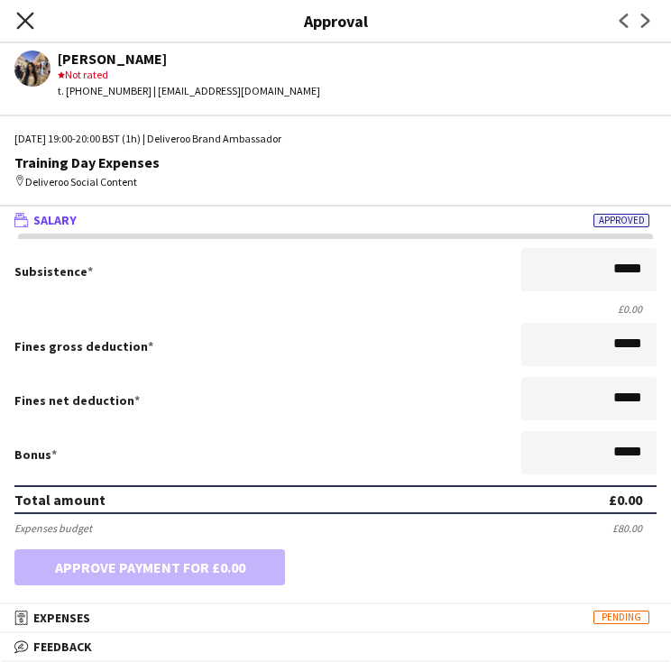
click at [23, 14] on icon "Close pop-in" at bounding box center [24, 20] width 17 height 17
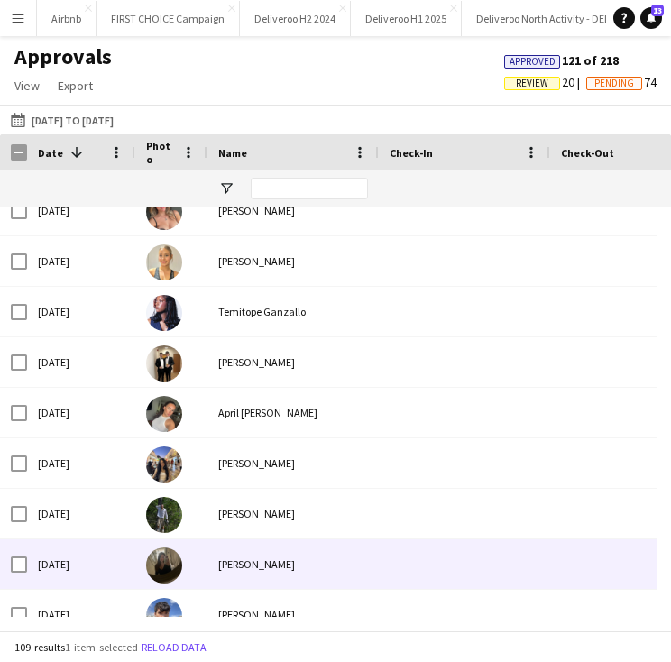
click at [213, 562] on div "[PERSON_NAME]" at bounding box center [292, 564] width 171 height 50
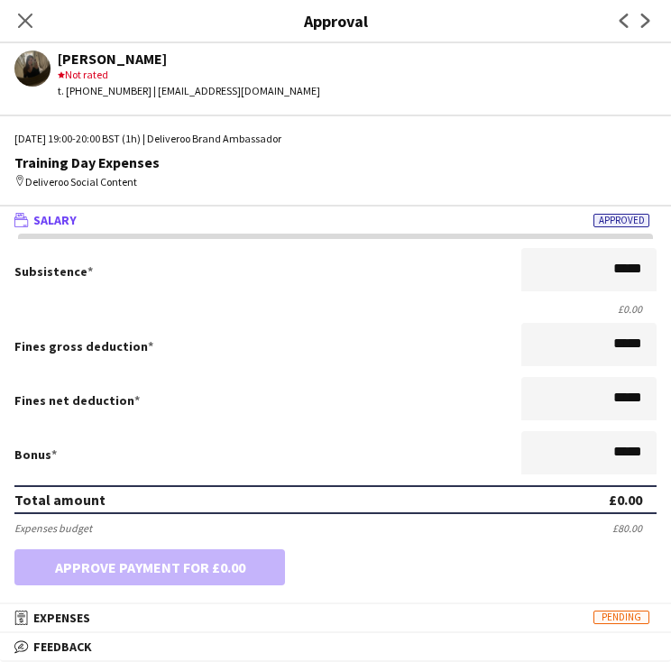
click at [18, 8] on div "Close pop-in" at bounding box center [25, 20] width 50 height 41
click at [14, 17] on app-icon "Close pop-in" at bounding box center [26, 21] width 26 height 26
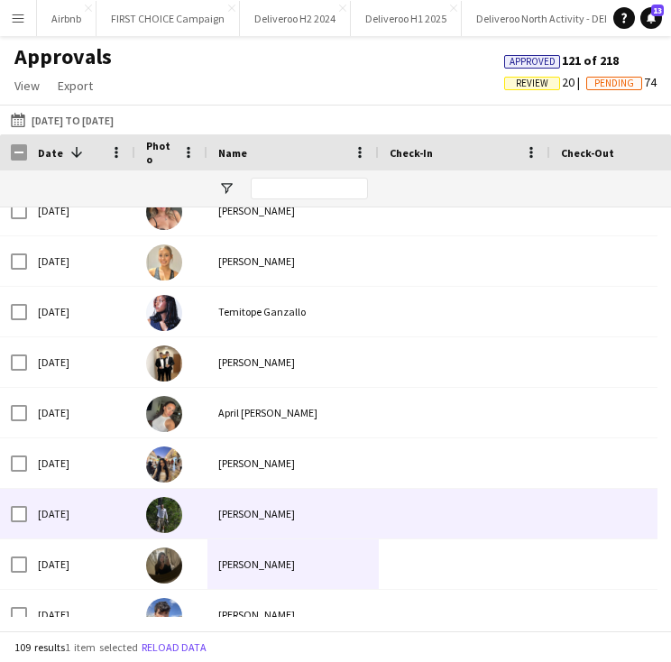
click at [252, 529] on div "[PERSON_NAME]" at bounding box center [292, 514] width 171 height 50
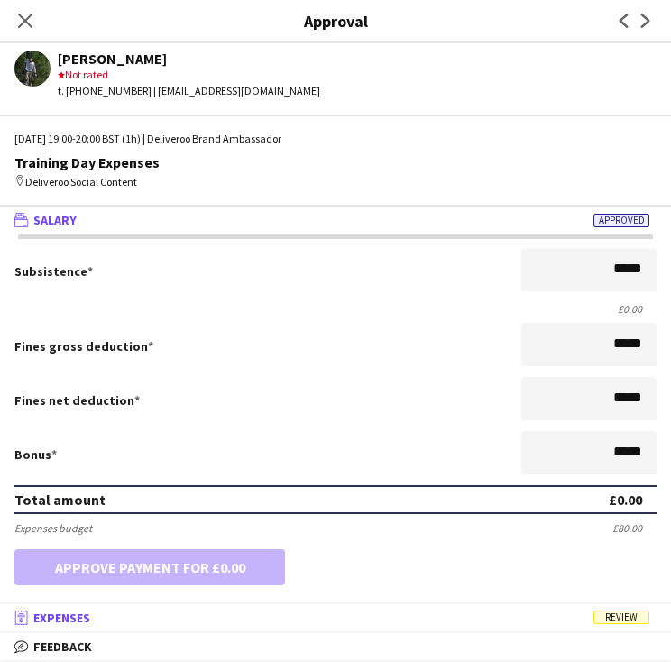
click at [133, 621] on mat-panel-title "receipt Expenses Review" at bounding box center [332, 617] width 664 height 16
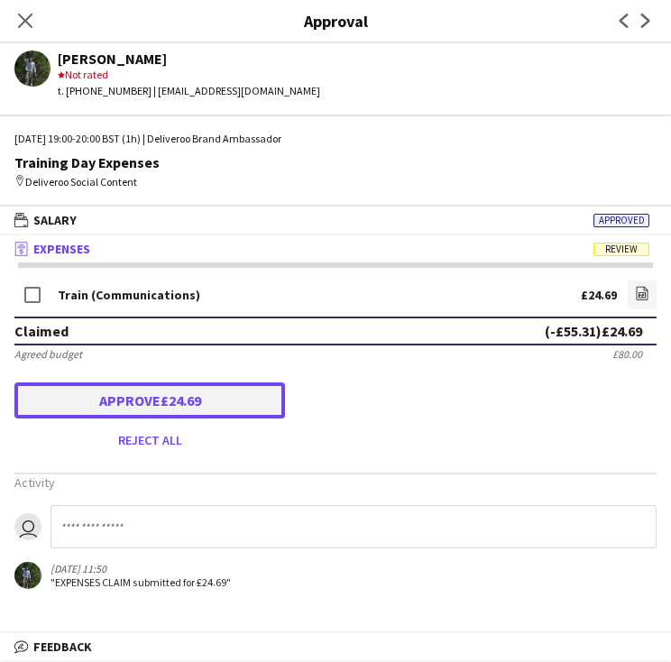
click at [72, 405] on button "Approve £24.69" at bounding box center [149, 400] width 270 height 36
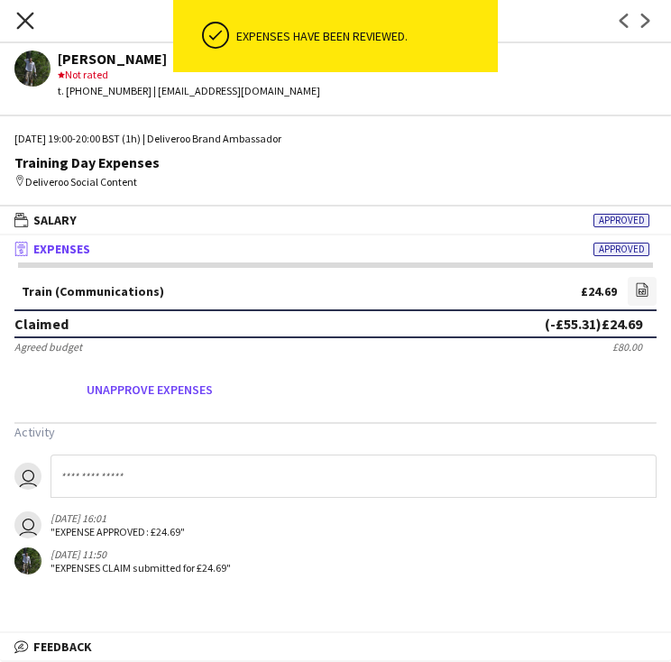
click at [26, 23] on icon at bounding box center [24, 20] width 17 height 17
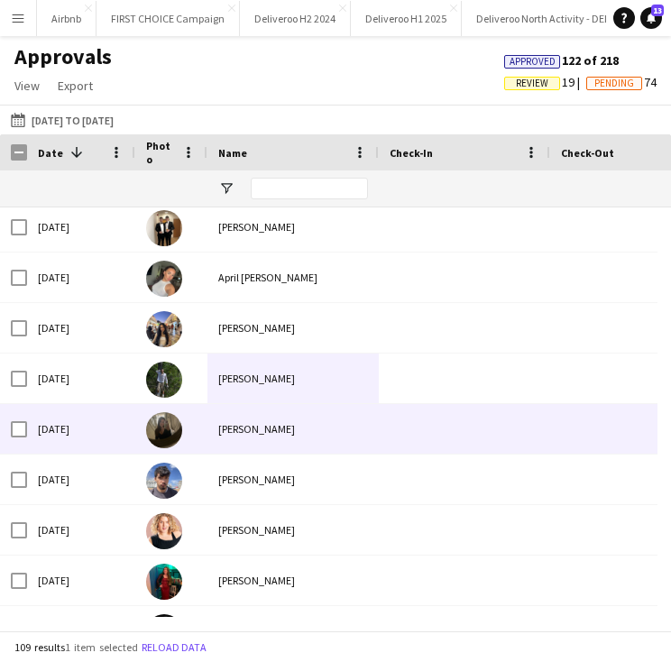
scroll to position [2632, 0]
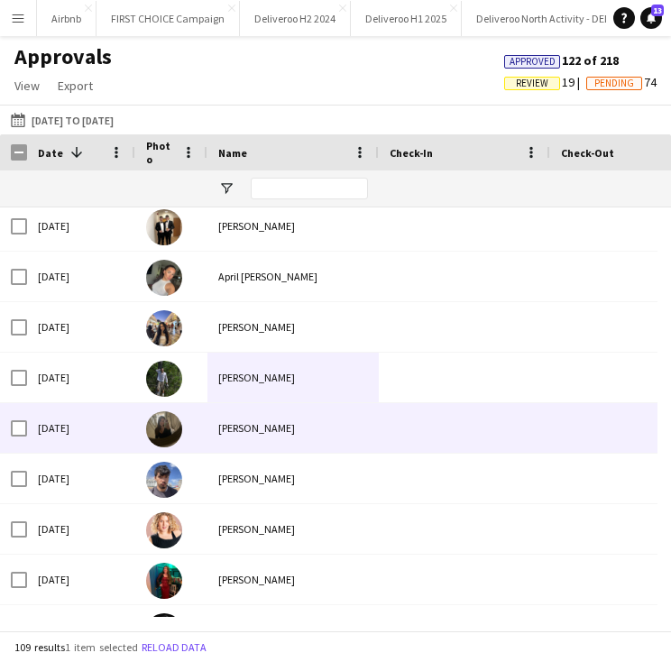
click at [236, 420] on div "[PERSON_NAME]" at bounding box center [292, 428] width 171 height 50
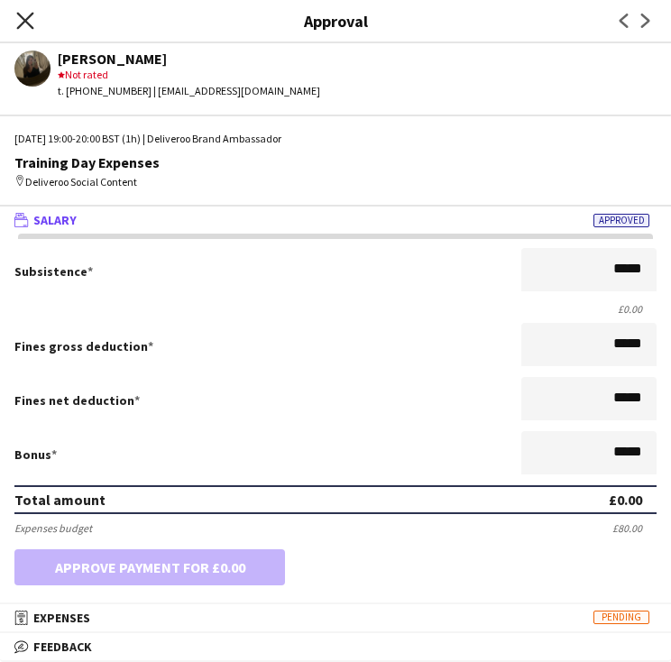
click at [22, 15] on icon "Close pop-in" at bounding box center [24, 20] width 17 height 17
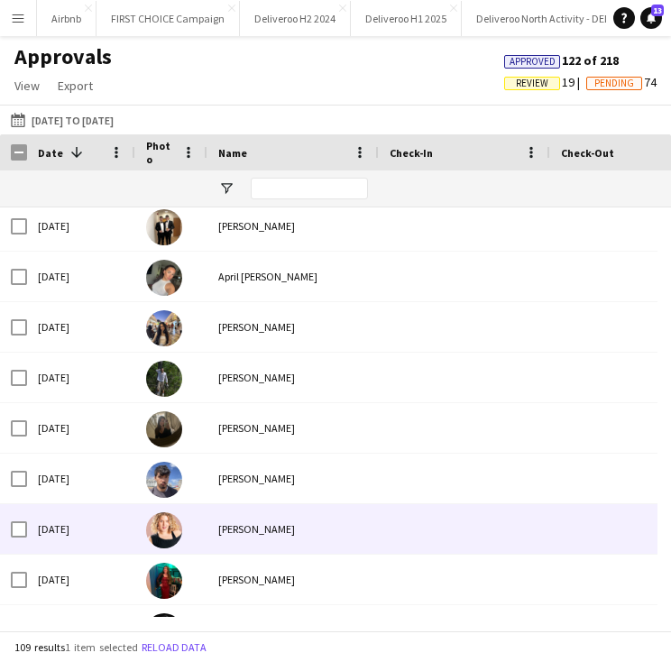
click at [278, 536] on div "[PERSON_NAME]" at bounding box center [292, 529] width 171 height 50
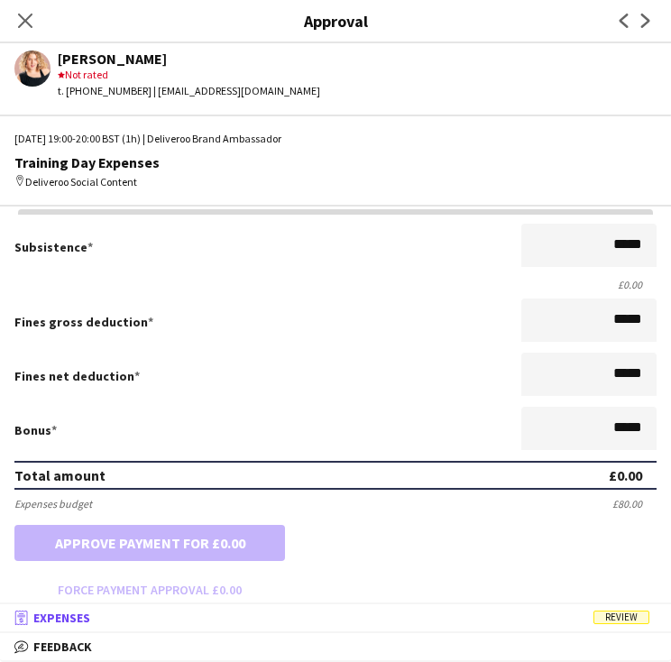
click at [360, 609] on mat-expansion-panel-header "receipt Expenses Review" at bounding box center [335, 617] width 671 height 27
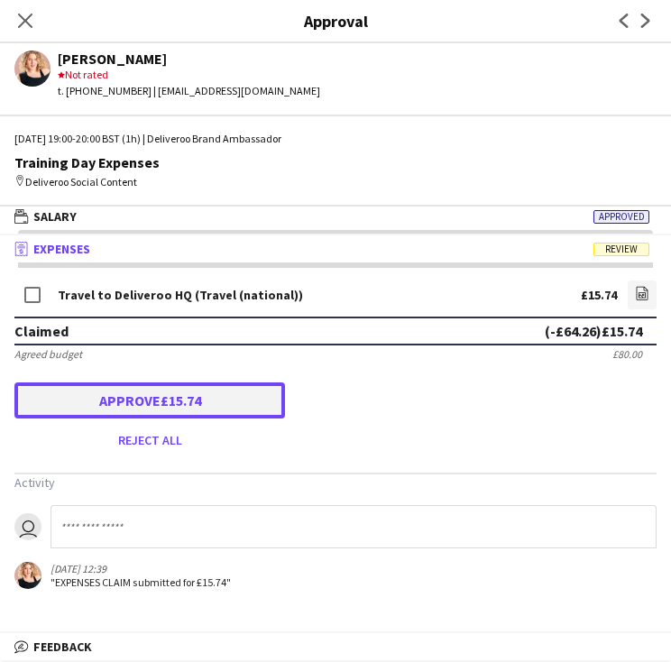
click at [150, 405] on button "Approve £15.74" at bounding box center [149, 400] width 270 height 36
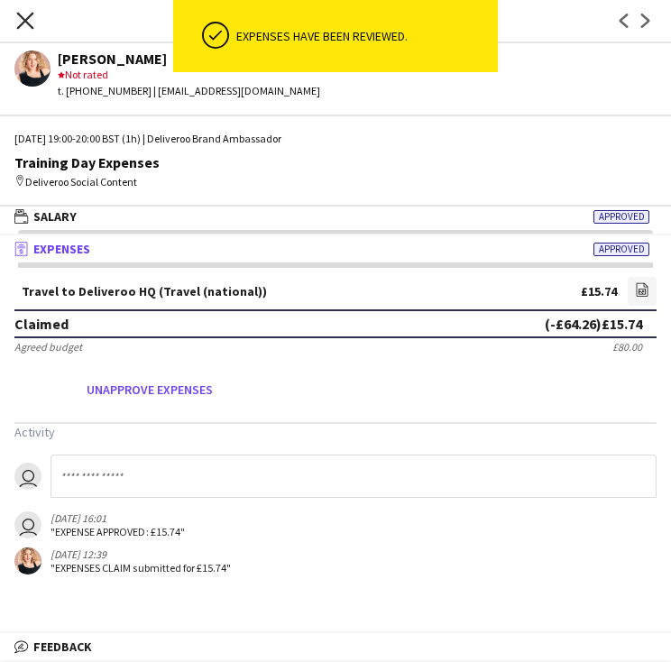
click at [23, 20] on icon at bounding box center [24, 20] width 17 height 17
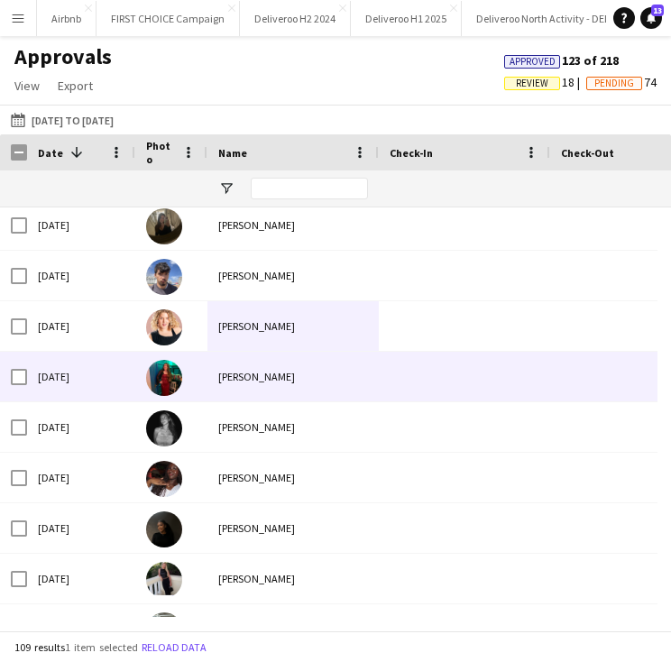
scroll to position [2837, 0]
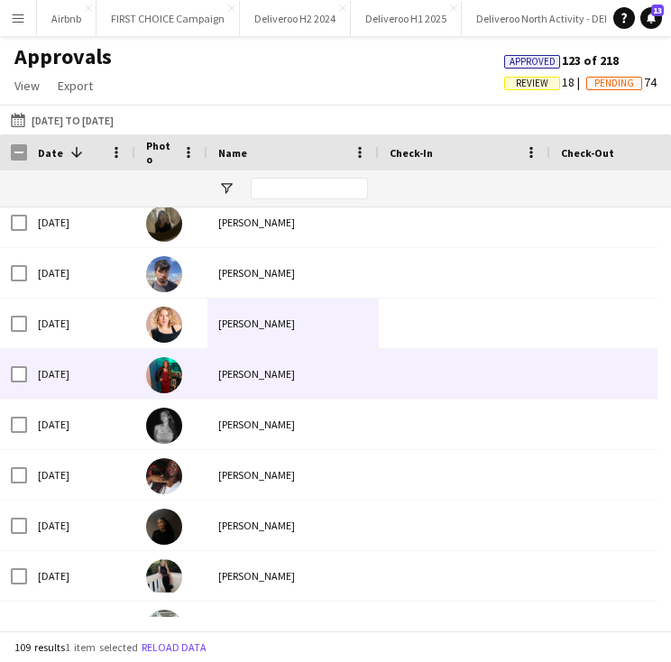
click at [214, 369] on div "[PERSON_NAME]" at bounding box center [292, 374] width 171 height 50
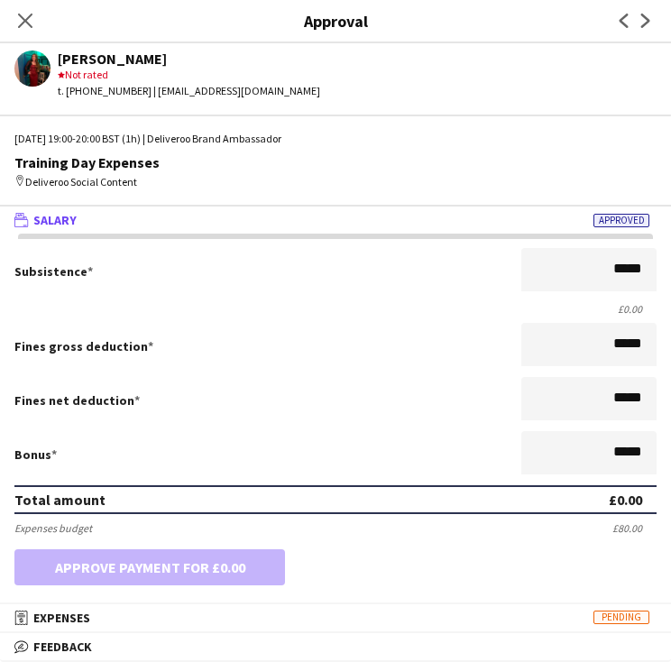
click at [14, 25] on div "Close pop-in" at bounding box center [25, 20] width 50 height 41
click at [32, 22] on icon "Close pop-in" at bounding box center [24, 20] width 17 height 17
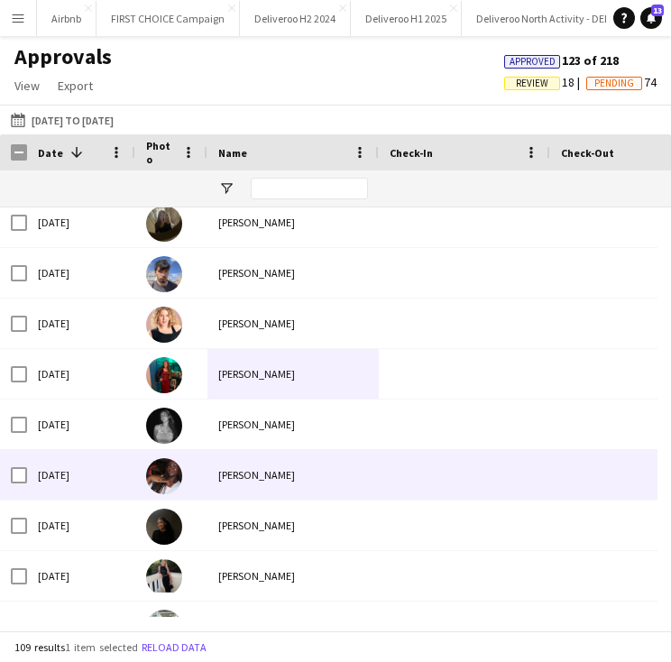
click at [226, 420] on div "[PERSON_NAME]" at bounding box center [292, 424] width 171 height 50
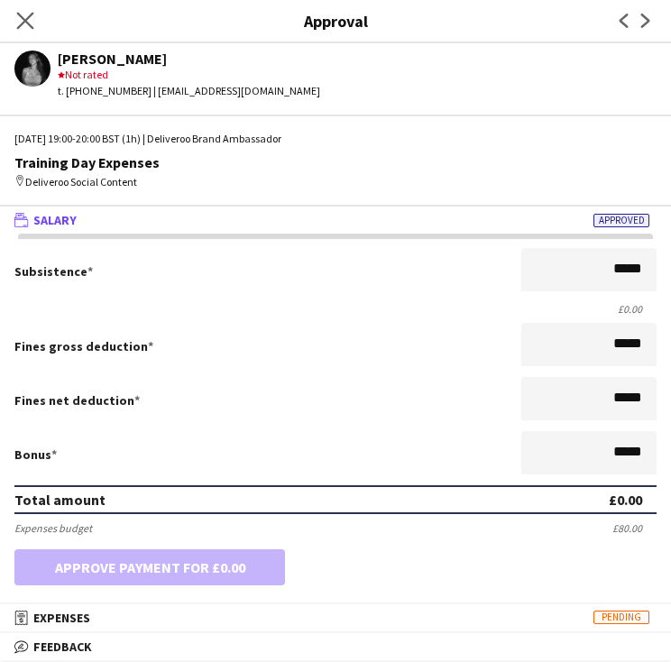
click at [32, 25] on icon "Close pop-in" at bounding box center [24, 20] width 17 height 17
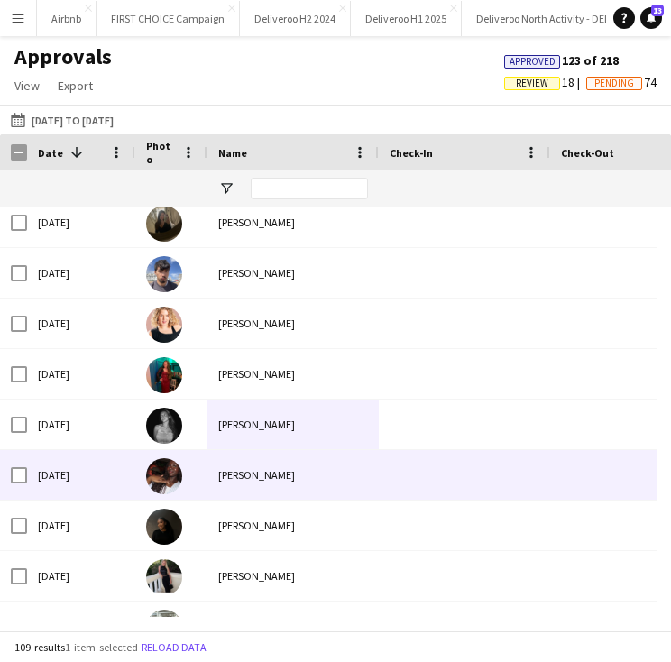
click at [222, 476] on div "[PERSON_NAME]" at bounding box center [292, 475] width 171 height 50
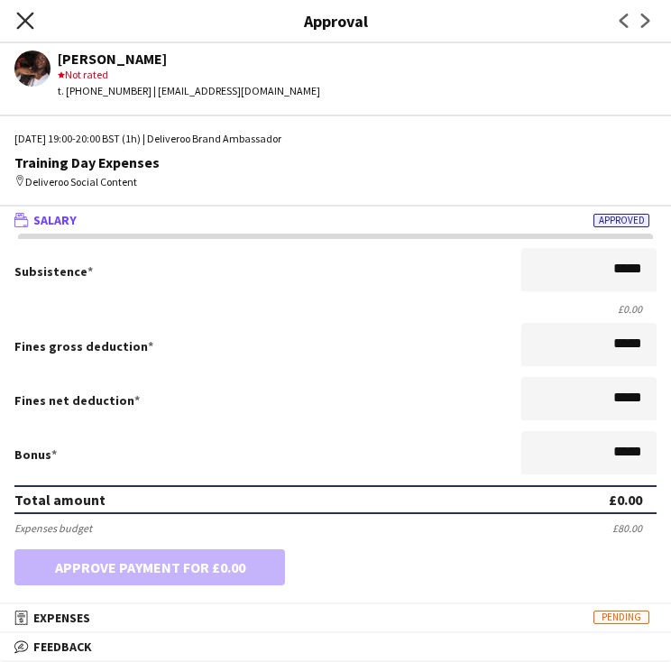
click at [16, 21] on icon "Close pop-in" at bounding box center [24, 20] width 17 height 17
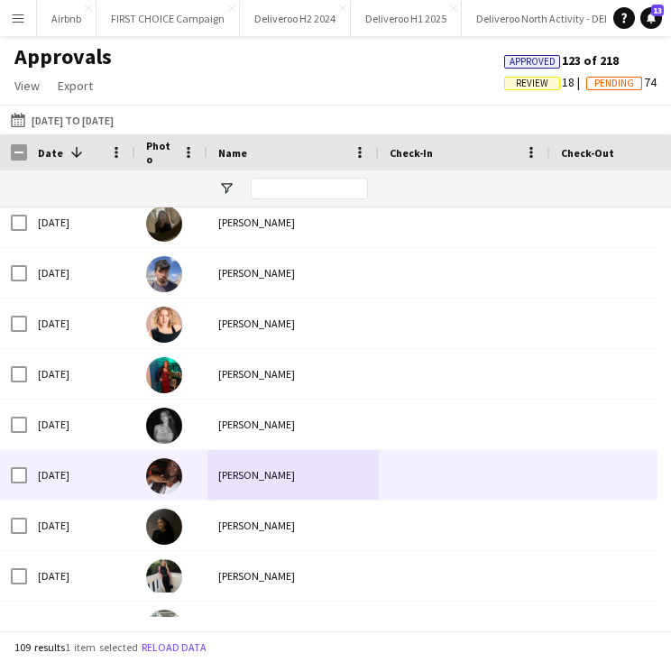
click at [208, 526] on div "[PERSON_NAME]" at bounding box center [292, 525] width 171 height 50
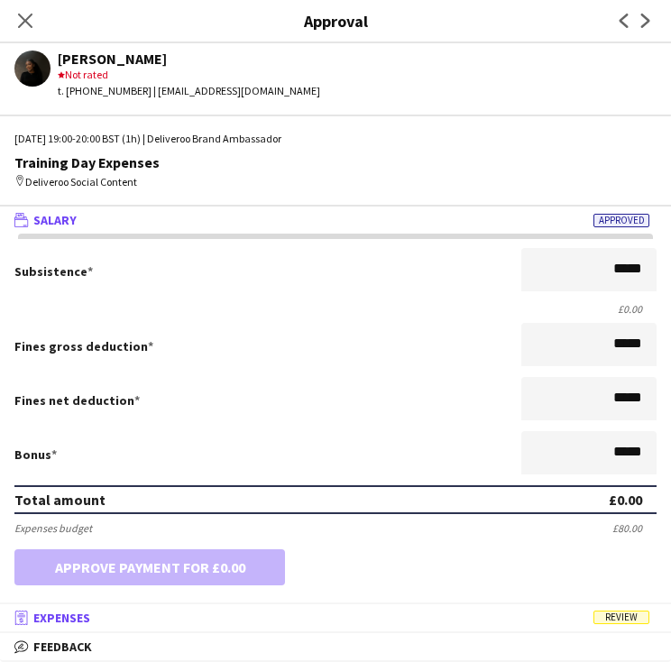
click at [436, 616] on mat-panel-title "receipt Expenses Review" at bounding box center [332, 617] width 664 height 16
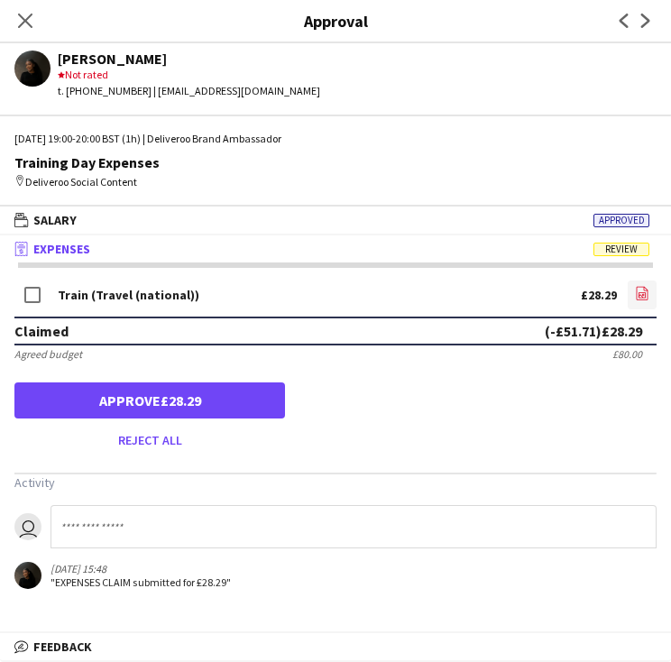
click at [641, 302] on app-icon "file-image" at bounding box center [642, 295] width 14 height 18
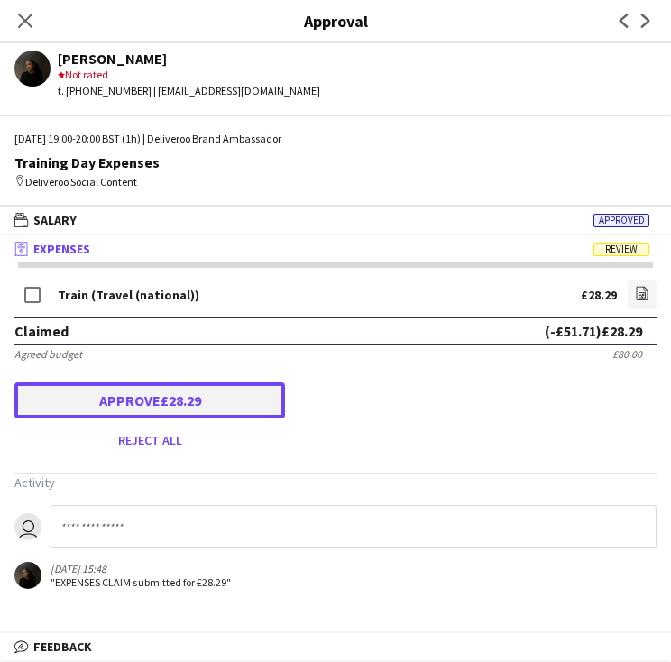
click at [195, 389] on button "Approve £28.29" at bounding box center [149, 400] width 270 height 36
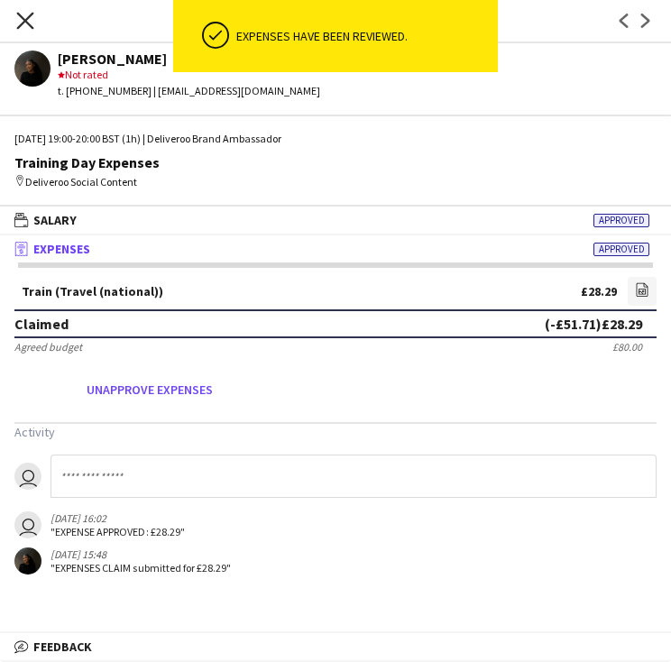
click at [25, 16] on icon "Close pop-in" at bounding box center [24, 20] width 17 height 17
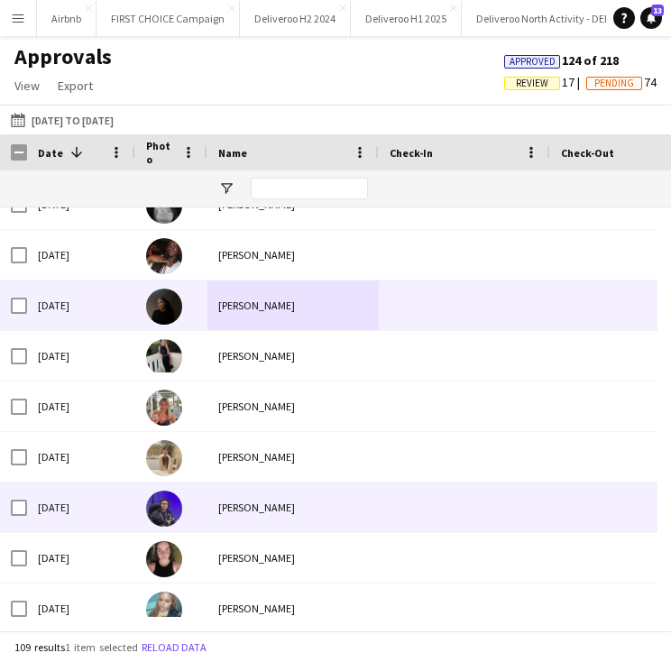
scroll to position [3062, 0]
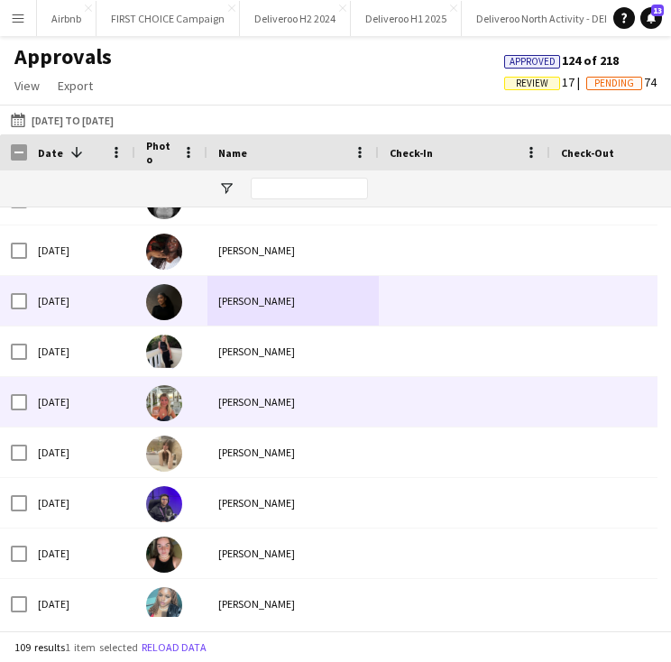
click at [263, 362] on div "[PERSON_NAME]" at bounding box center [292, 351] width 171 height 50
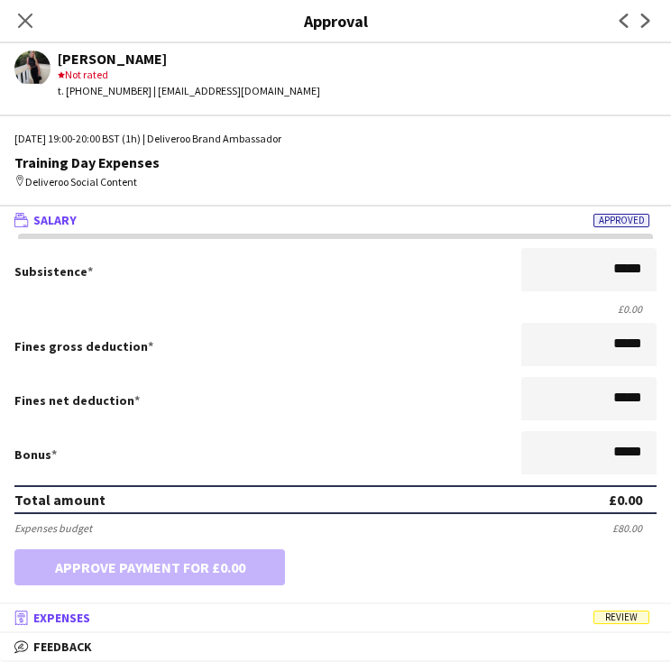
click at [272, 612] on mat-panel-title "receipt Expenses Review" at bounding box center [332, 617] width 664 height 16
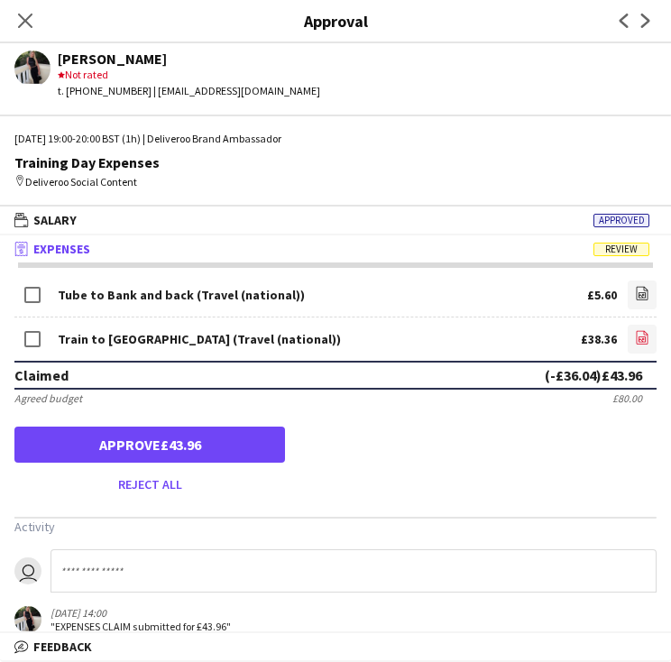
click at [635, 336] on icon "file-image" at bounding box center [642, 337] width 14 height 14
click at [613, 265] on div "Tube to Bank and back (Travel (national)) £5.60 file-image Train to [GEOGRAPHIC…" at bounding box center [335, 459] width 671 height 394
click at [637, 294] on icon at bounding box center [643, 294] width 12 height 14
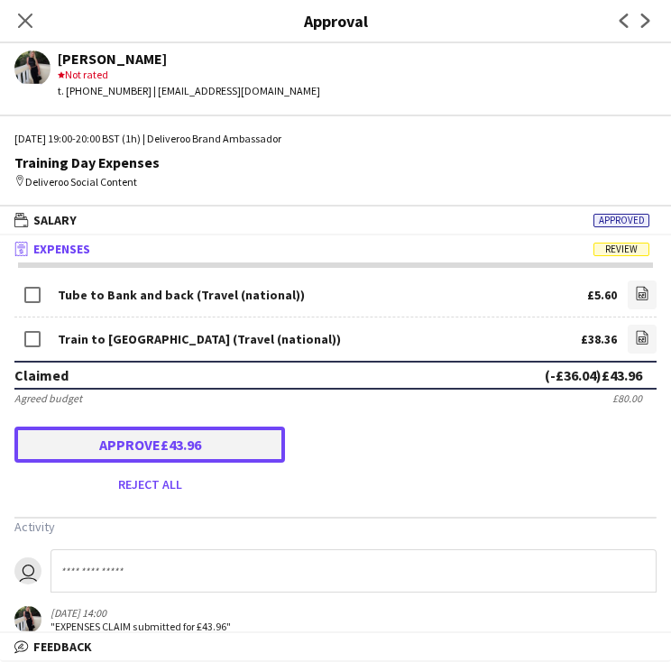
click at [193, 431] on button "Approve £43.96" at bounding box center [149, 444] width 270 height 36
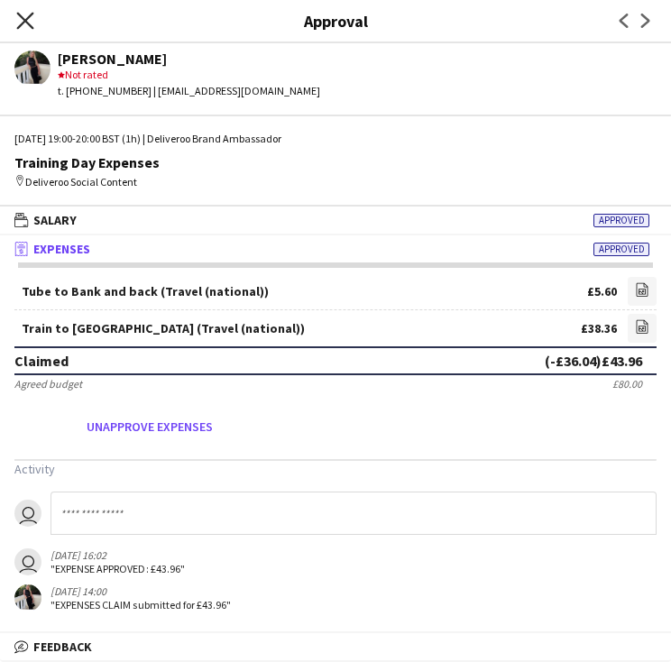
click at [29, 25] on icon at bounding box center [24, 20] width 17 height 17
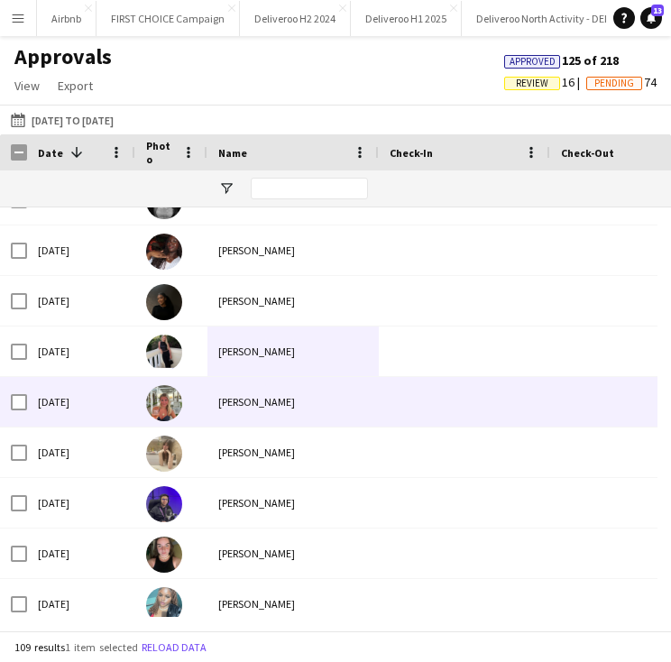
click at [252, 412] on div "[PERSON_NAME]" at bounding box center [292, 402] width 171 height 50
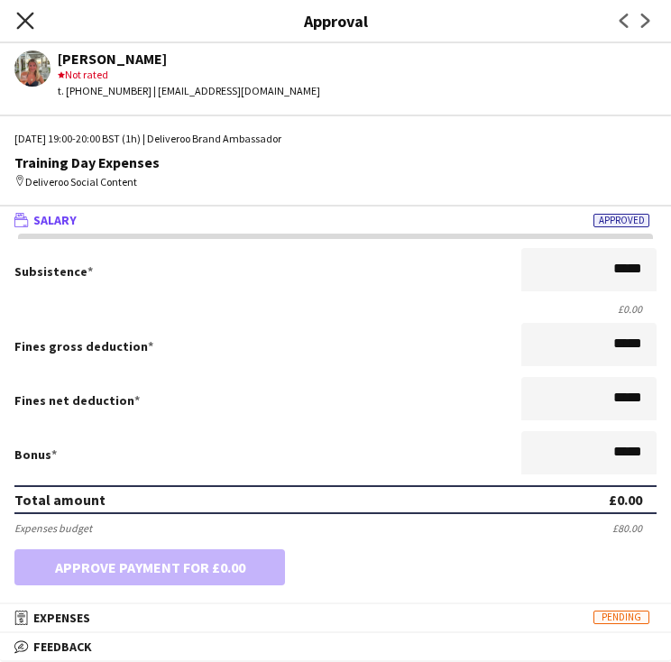
click at [28, 16] on icon at bounding box center [24, 20] width 17 height 17
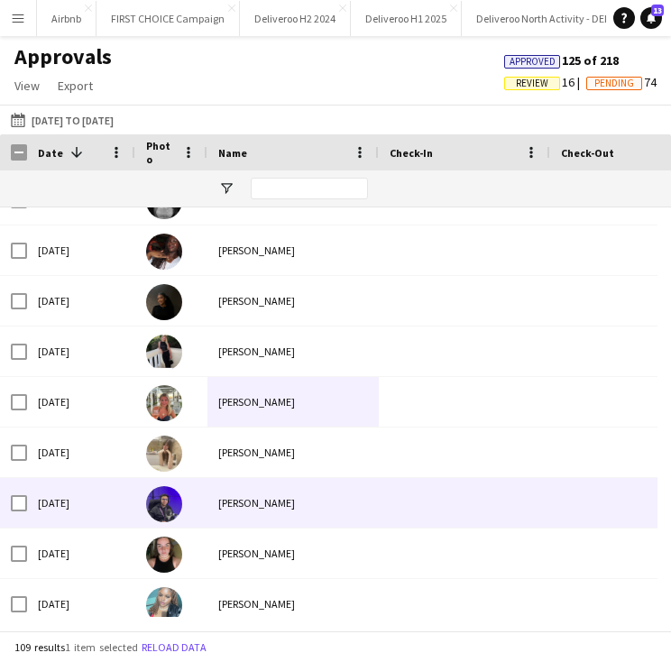
click at [224, 462] on div "[PERSON_NAME]" at bounding box center [292, 452] width 171 height 50
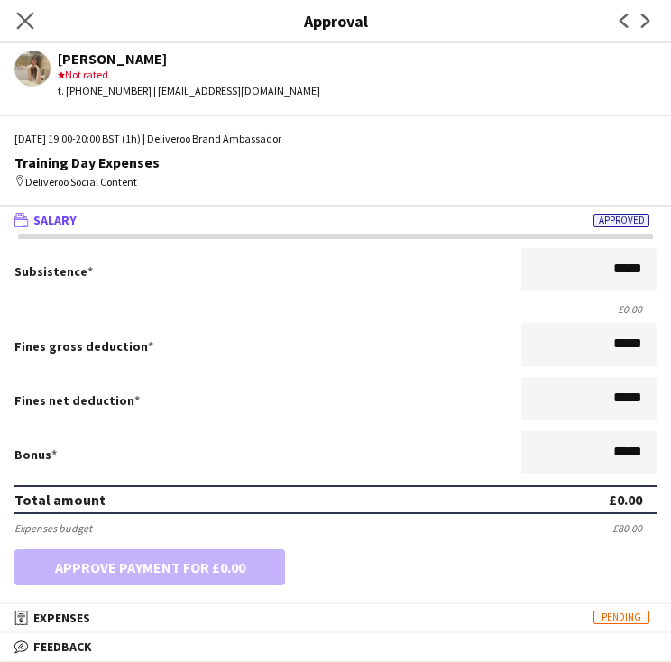
click at [14, 11] on app-icon "Close pop-in" at bounding box center [26, 21] width 26 height 26
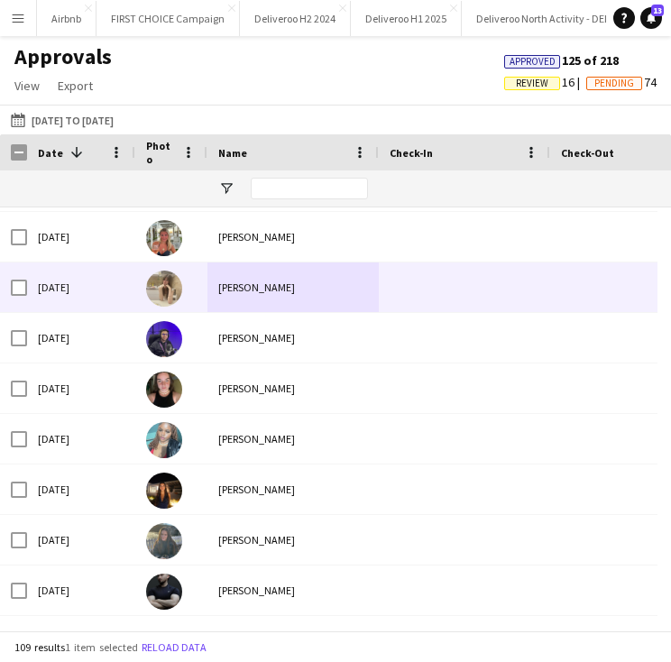
scroll to position [3228, 0]
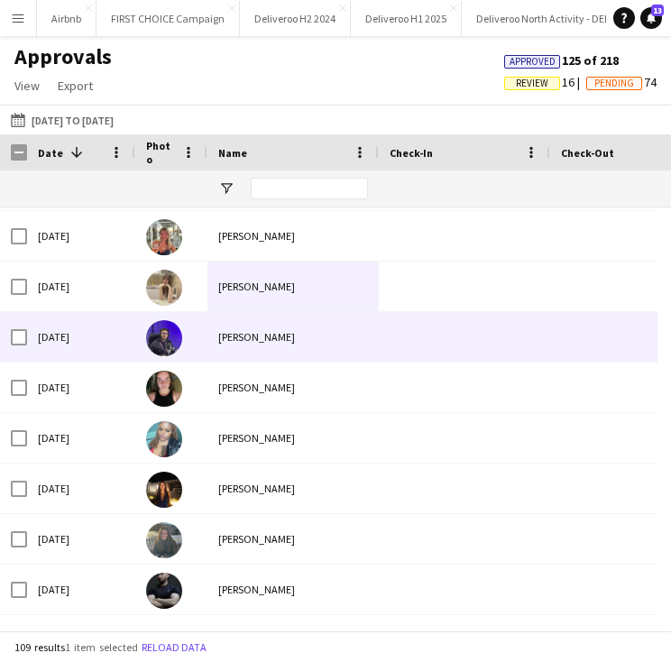
click at [213, 323] on div "[PERSON_NAME]" at bounding box center [292, 337] width 171 height 50
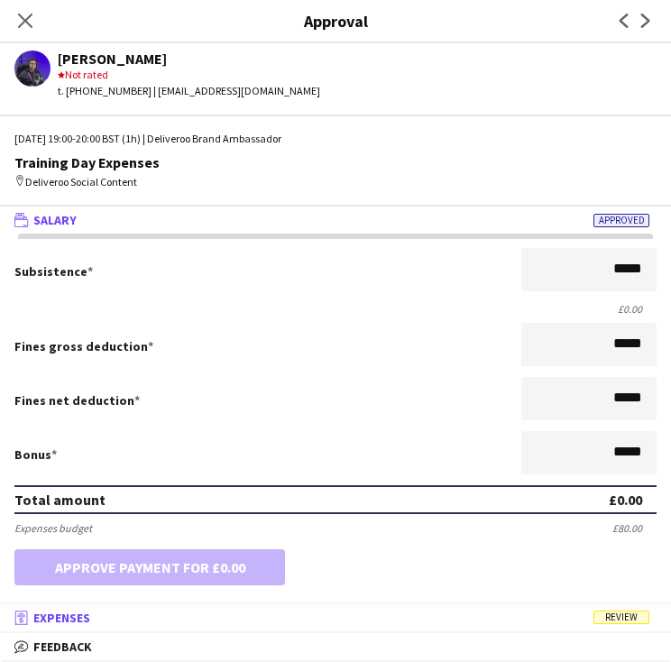
click at [530, 620] on mat-panel-title "receipt Expenses Review" at bounding box center [332, 617] width 664 height 16
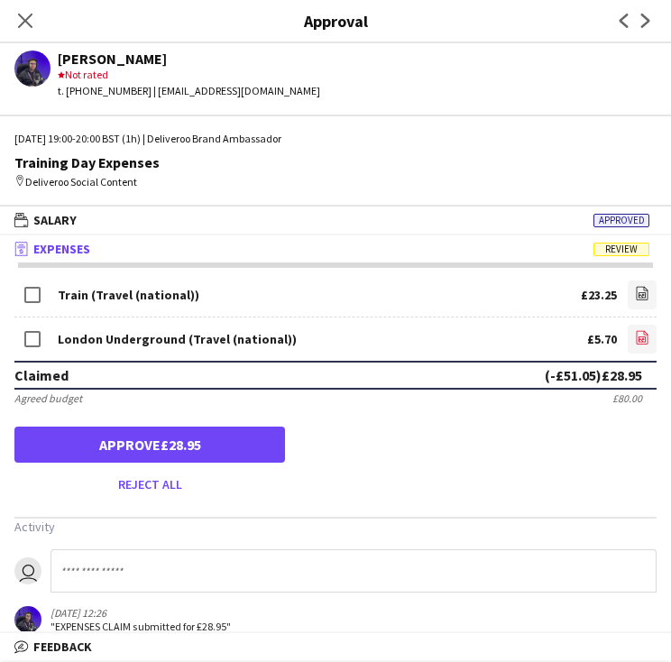
click at [635, 337] on icon "file-image" at bounding box center [642, 337] width 14 height 14
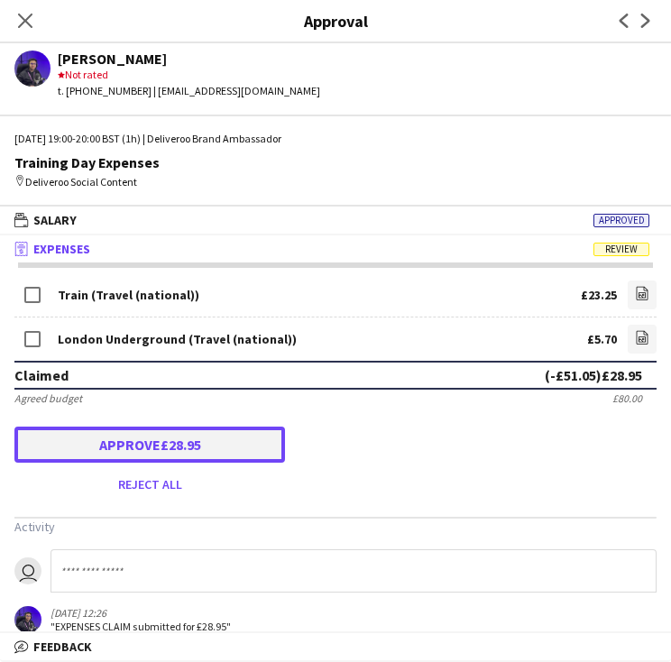
click at [197, 444] on button "Approve £28.95" at bounding box center [149, 444] width 270 height 36
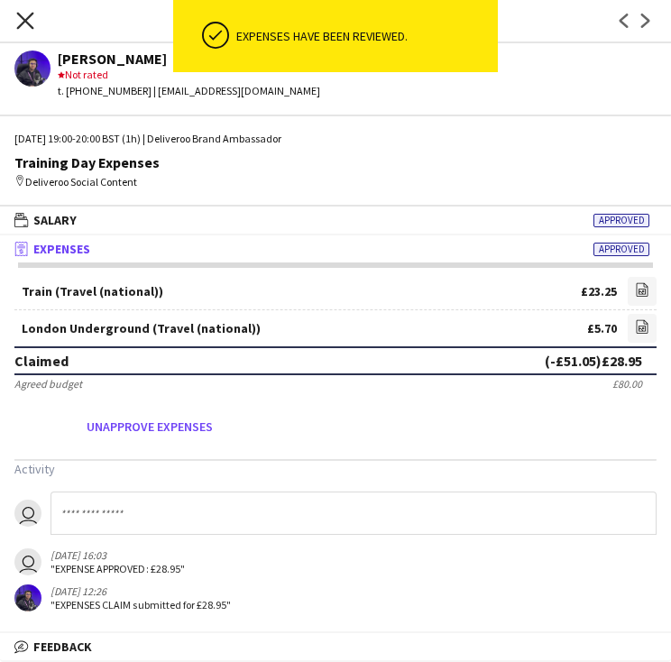
click at [25, 23] on icon at bounding box center [24, 20] width 17 height 17
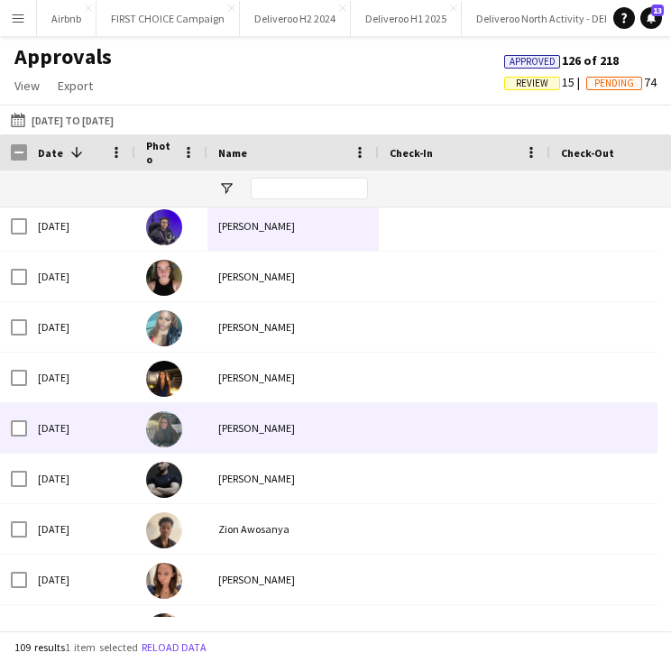
scroll to position [3343, 0]
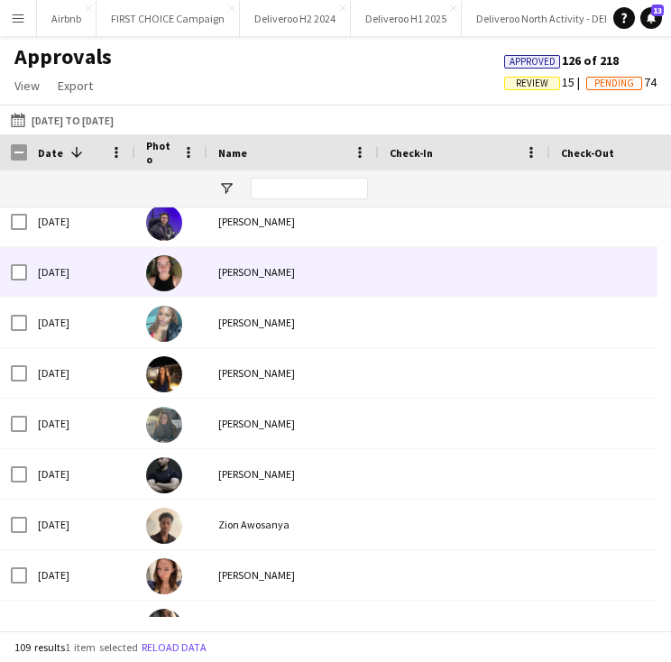
click at [232, 281] on div "[PERSON_NAME]" at bounding box center [292, 272] width 171 height 50
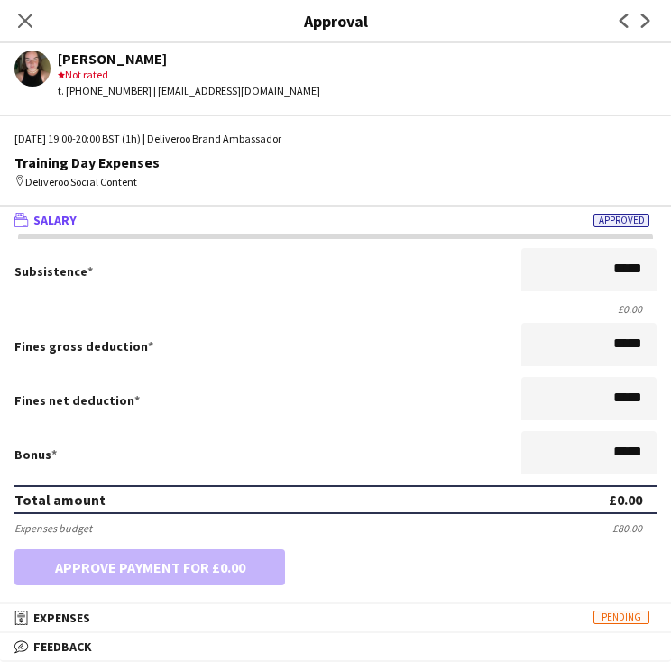
click at [11, 21] on div "Close pop-in" at bounding box center [25, 20] width 50 height 41
click at [16, 20] on icon "Close pop-in" at bounding box center [24, 20] width 17 height 17
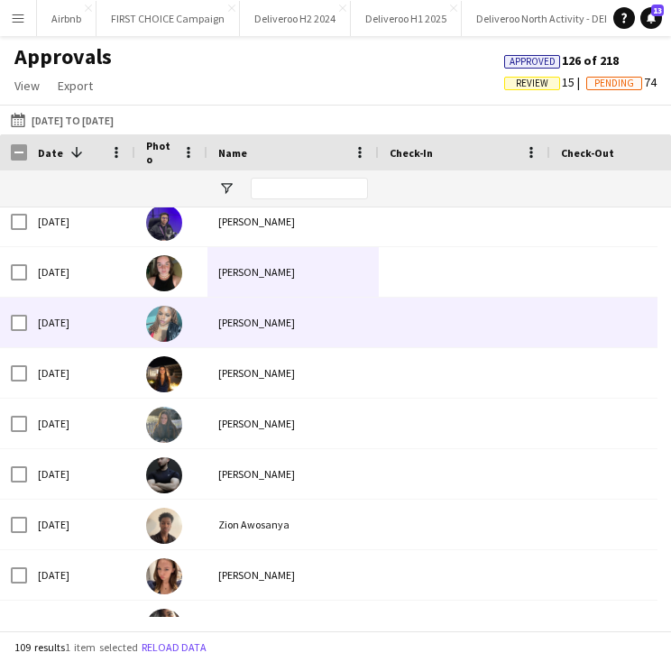
click at [227, 333] on div "[PERSON_NAME]" at bounding box center [292, 323] width 171 height 50
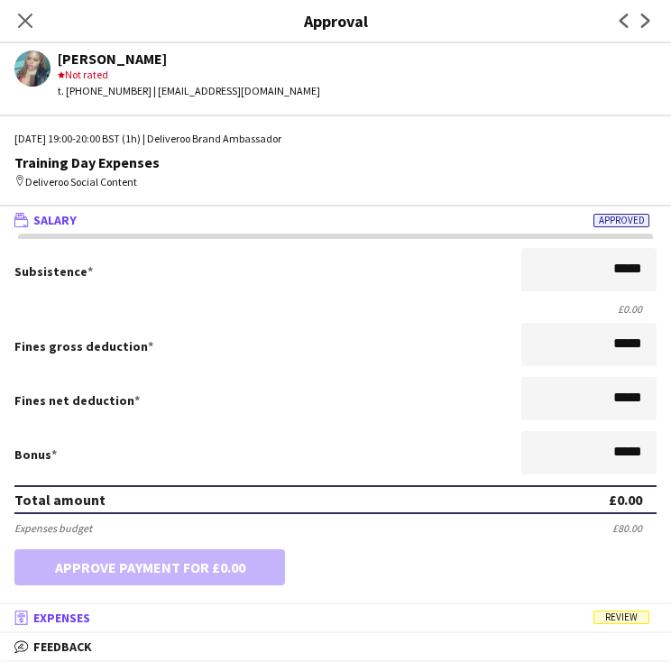
click at [321, 622] on mat-panel-title "receipt Expenses Review" at bounding box center [332, 617] width 664 height 16
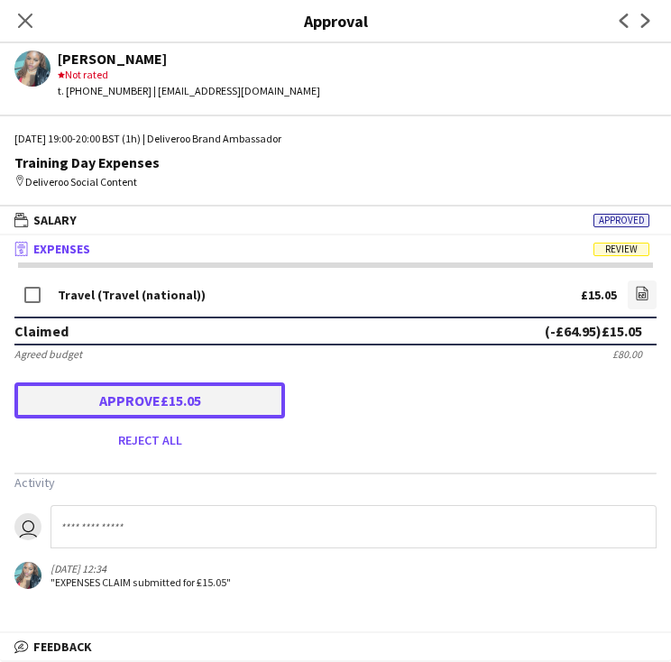
click at [165, 403] on button "Approve £15.05" at bounding box center [149, 400] width 270 height 36
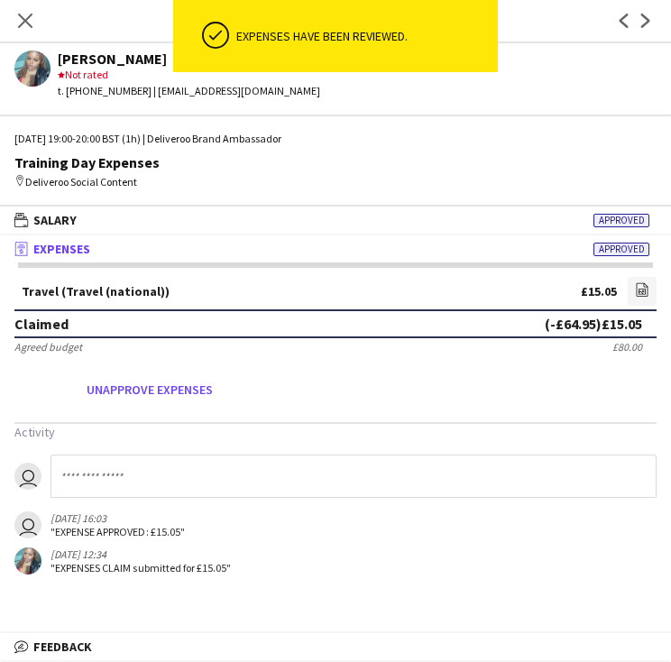
click at [18, 8] on div "Close pop-in" at bounding box center [25, 20] width 50 height 41
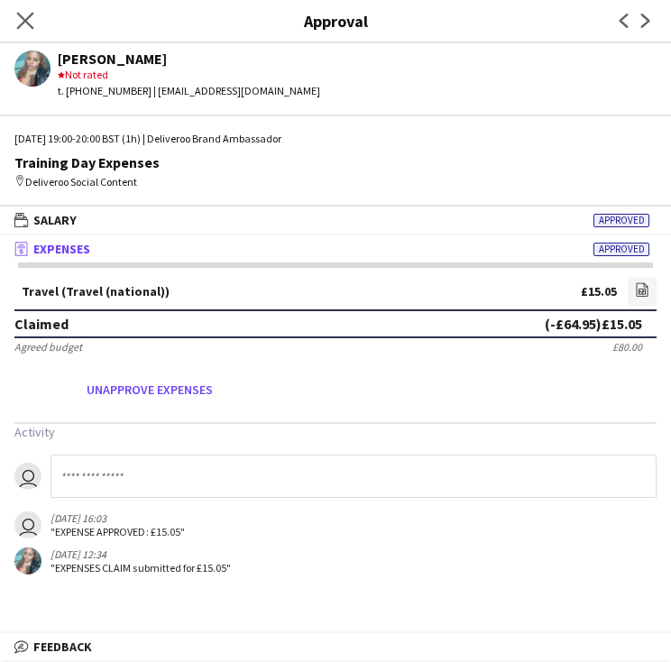
click at [33, 18] on icon "Close pop-in" at bounding box center [24, 20] width 17 height 17
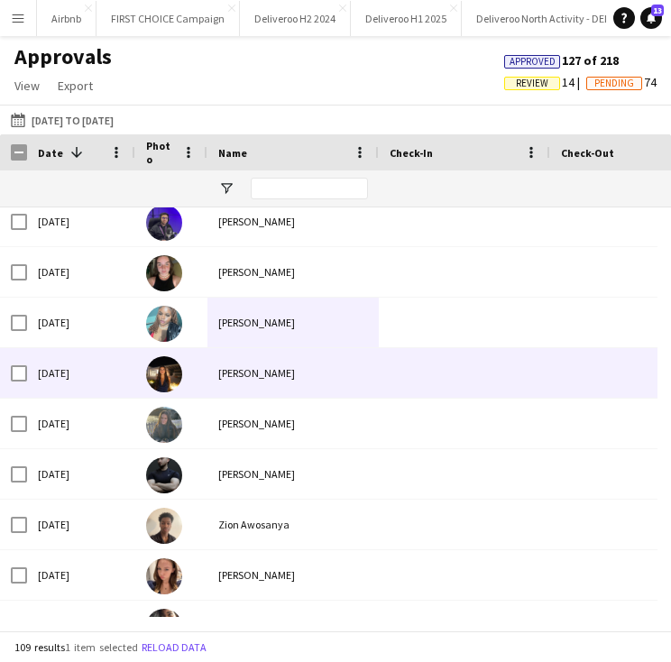
click at [225, 377] on div "[PERSON_NAME]" at bounding box center [292, 373] width 171 height 50
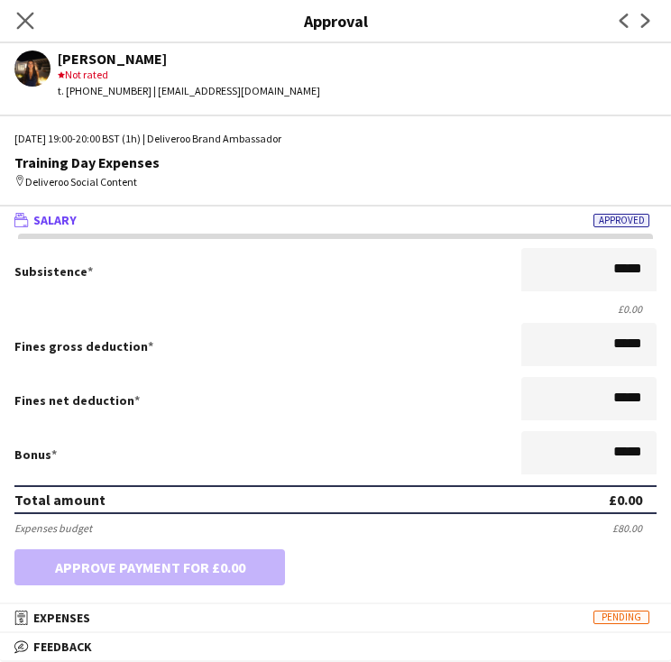
click at [35, 26] on app-icon "Close pop-in" at bounding box center [26, 21] width 26 height 26
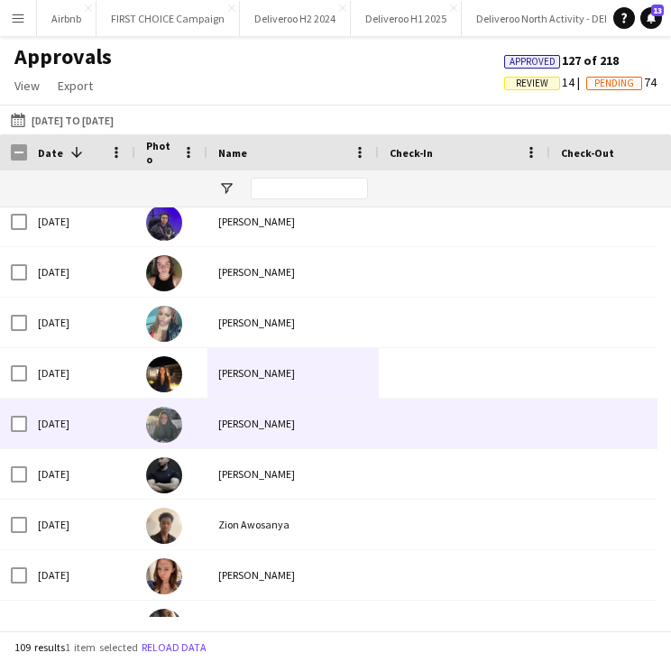
click at [245, 425] on div "[PERSON_NAME]" at bounding box center [292, 423] width 171 height 50
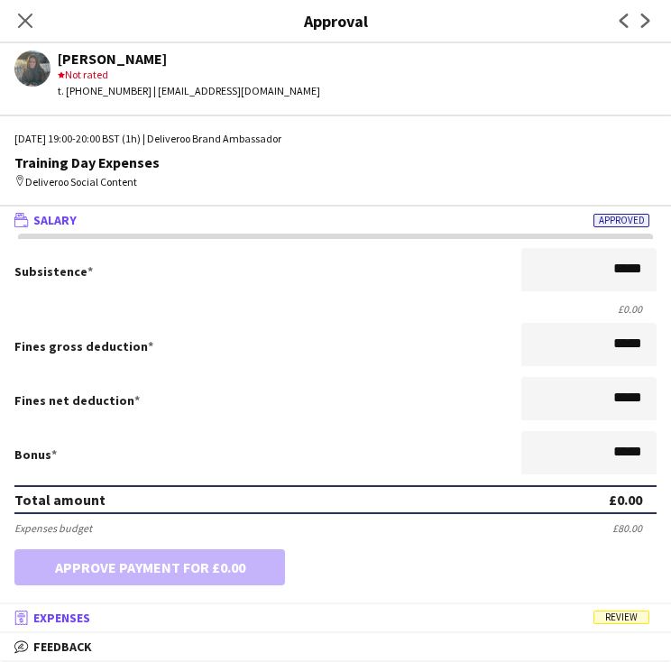
click at [519, 607] on mat-expansion-panel-header "receipt Expenses Review" at bounding box center [335, 617] width 671 height 27
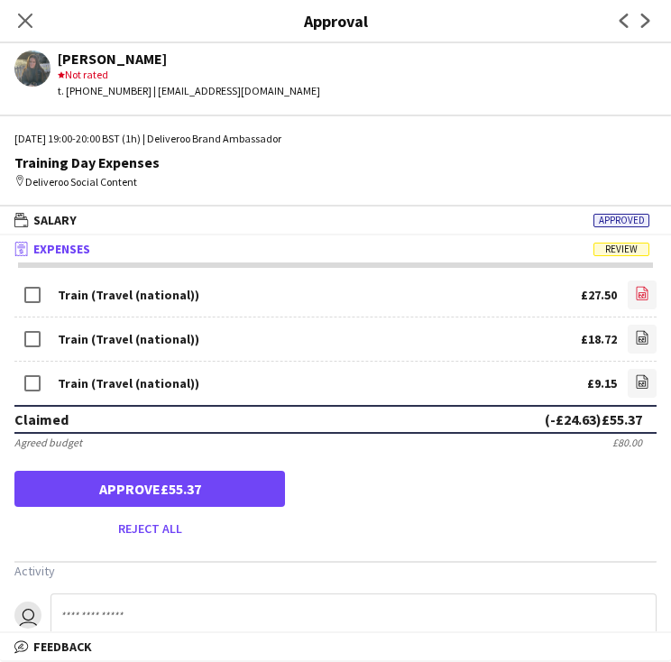
click at [627, 299] on link "file-image" at bounding box center [641, 294] width 29 height 29
click at [637, 333] on icon at bounding box center [643, 338] width 12 height 14
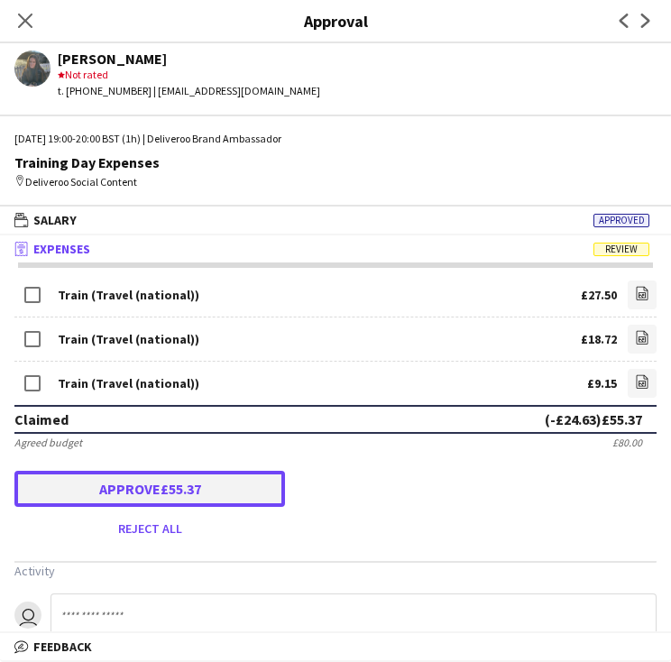
click at [174, 482] on button "Approve £55.37" at bounding box center [149, 489] width 270 height 36
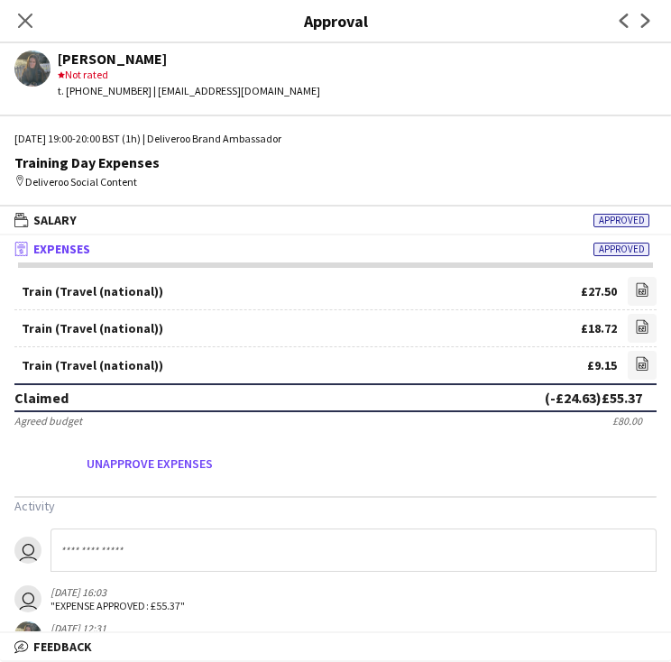
click at [23, 32] on div "Close pop-in" at bounding box center [25, 20] width 50 height 41
click at [27, 14] on icon "Close pop-in" at bounding box center [24, 20] width 17 height 17
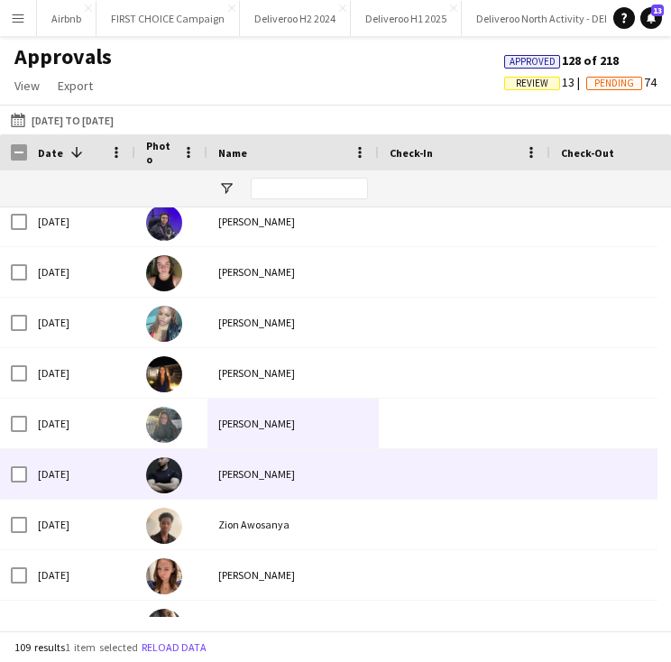
click at [216, 462] on div "[PERSON_NAME]" at bounding box center [292, 474] width 171 height 50
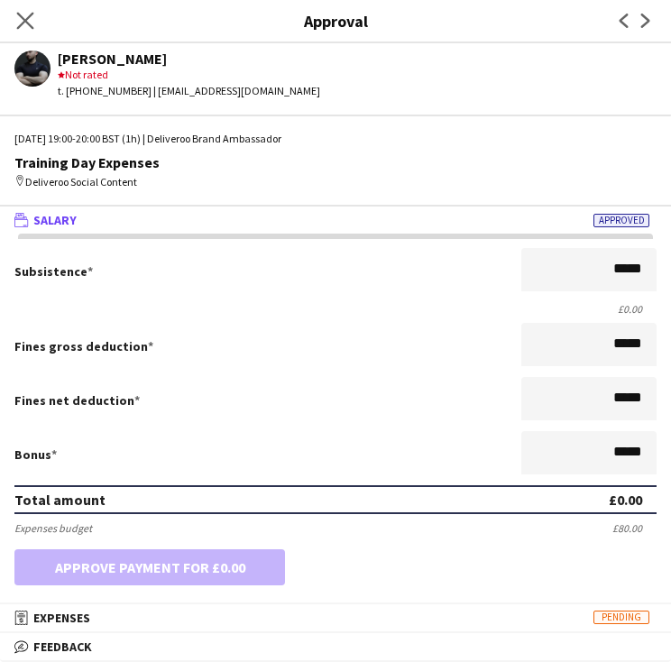
click at [27, 11] on app-icon "Close pop-in" at bounding box center [26, 21] width 26 height 26
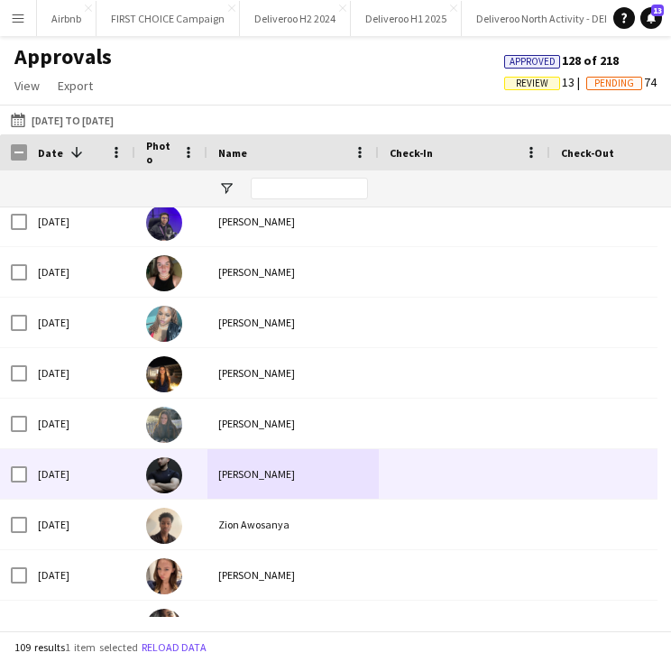
click at [237, 541] on div "Zion Awosanya" at bounding box center [292, 524] width 171 height 50
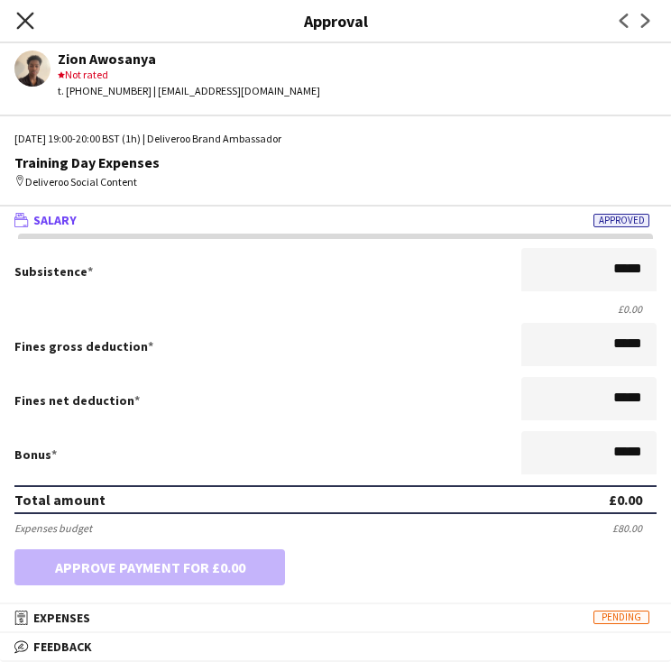
click at [29, 18] on icon "Close pop-in" at bounding box center [24, 20] width 17 height 17
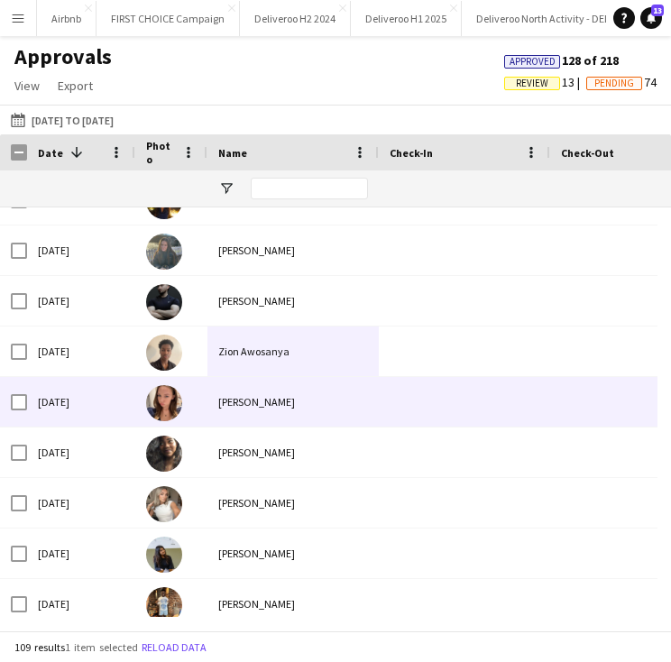
scroll to position [3516, 0]
click at [200, 401] on div at bounding box center [171, 402] width 72 height 50
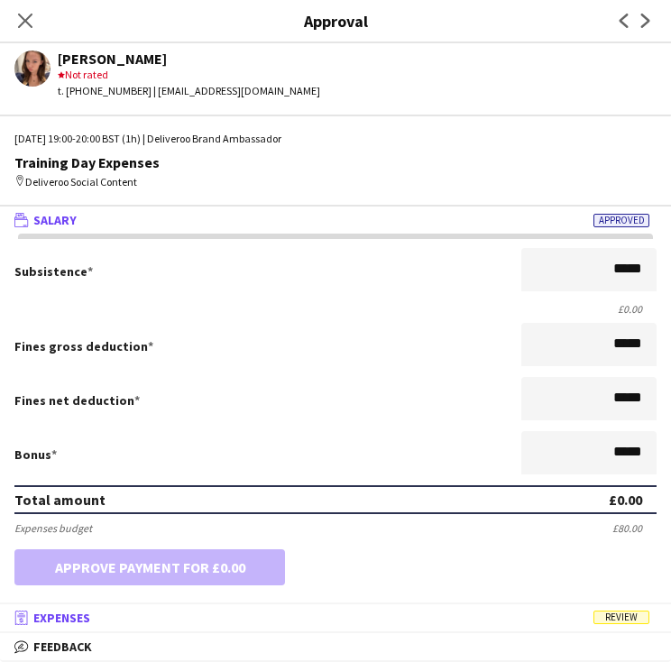
click at [381, 612] on mat-panel-title "receipt Expenses Review" at bounding box center [332, 617] width 664 height 16
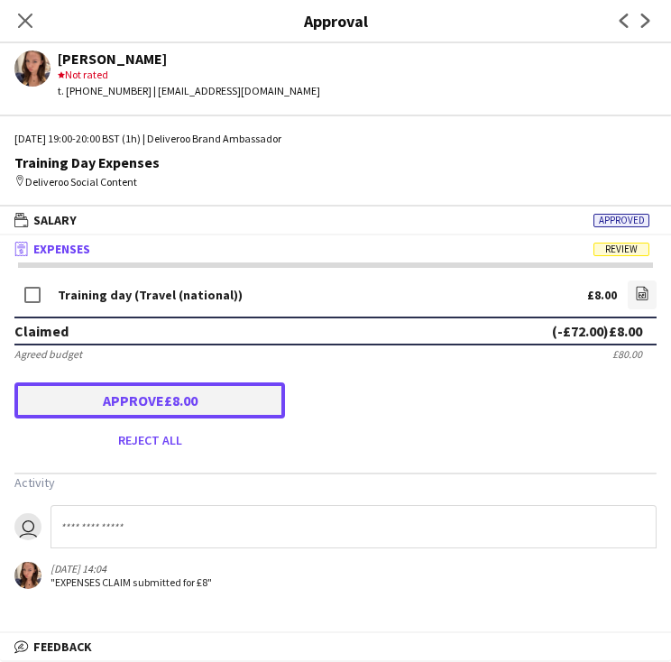
click at [82, 405] on button "Approve £8.00" at bounding box center [149, 400] width 270 height 36
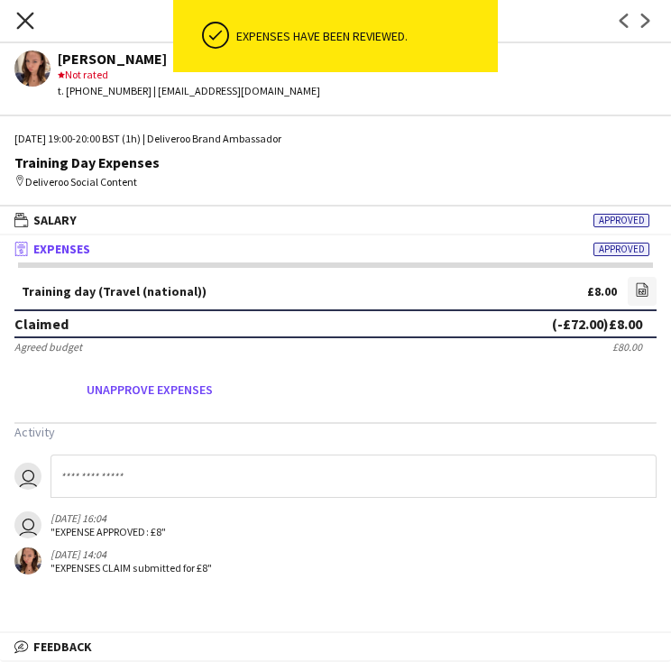
click at [25, 12] on icon "Close pop-in" at bounding box center [24, 20] width 17 height 17
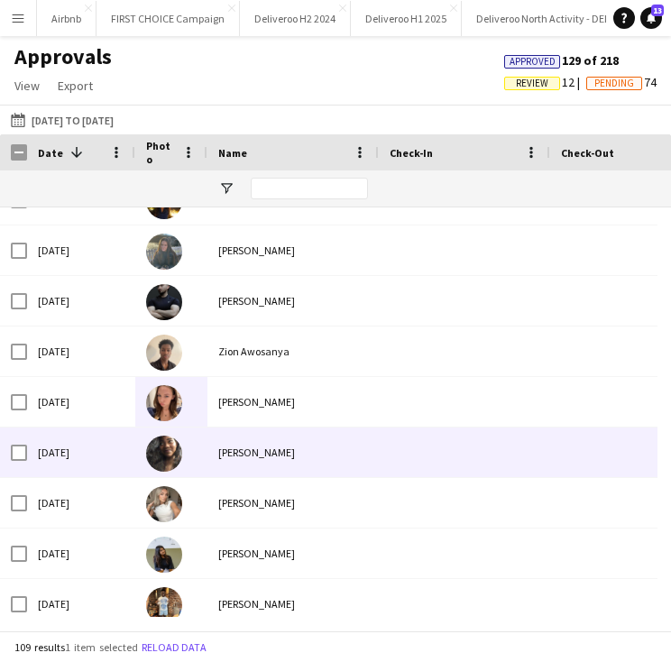
click at [234, 447] on div "[PERSON_NAME]" at bounding box center [292, 452] width 171 height 50
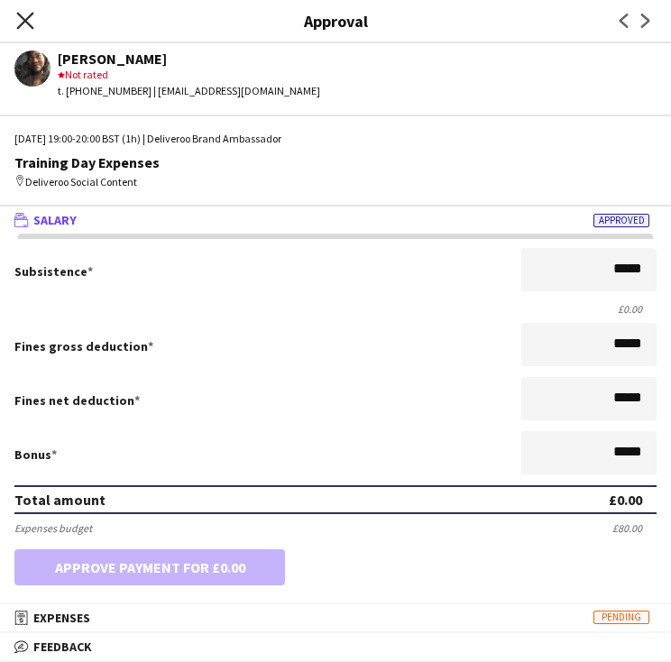
click at [30, 27] on icon "Close pop-in" at bounding box center [24, 20] width 17 height 17
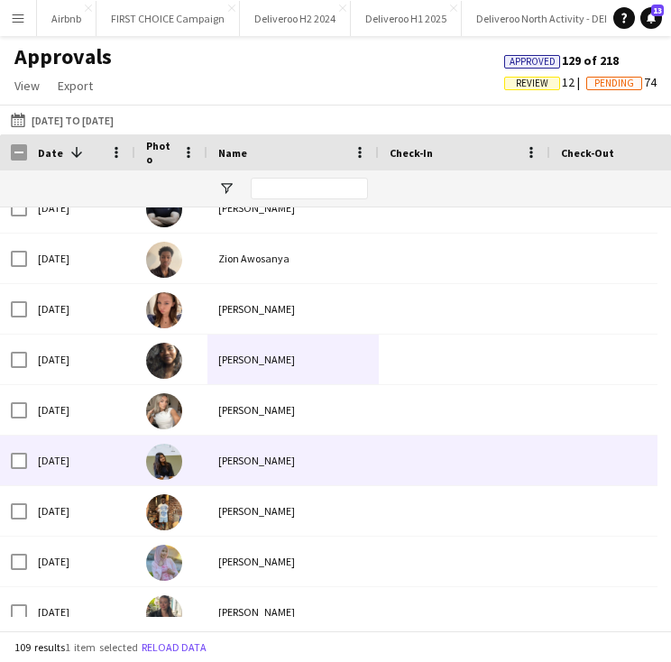
scroll to position [3612, 0]
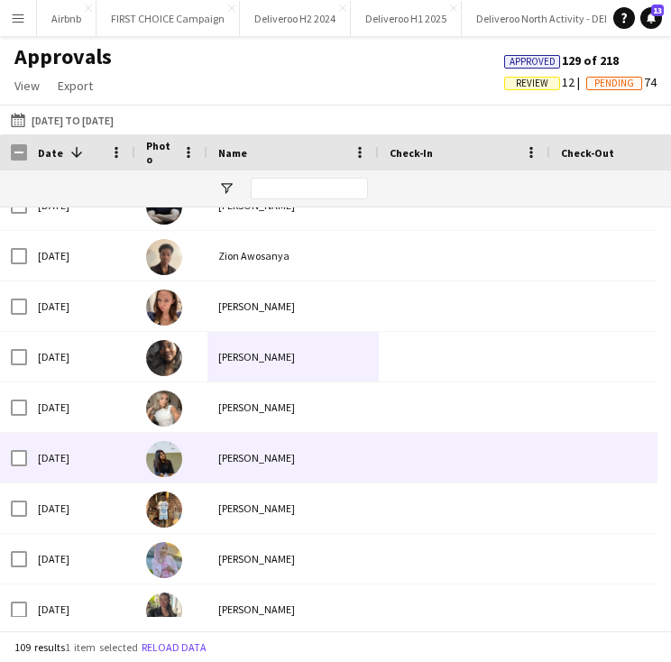
click at [264, 412] on div "[PERSON_NAME]" at bounding box center [292, 407] width 171 height 50
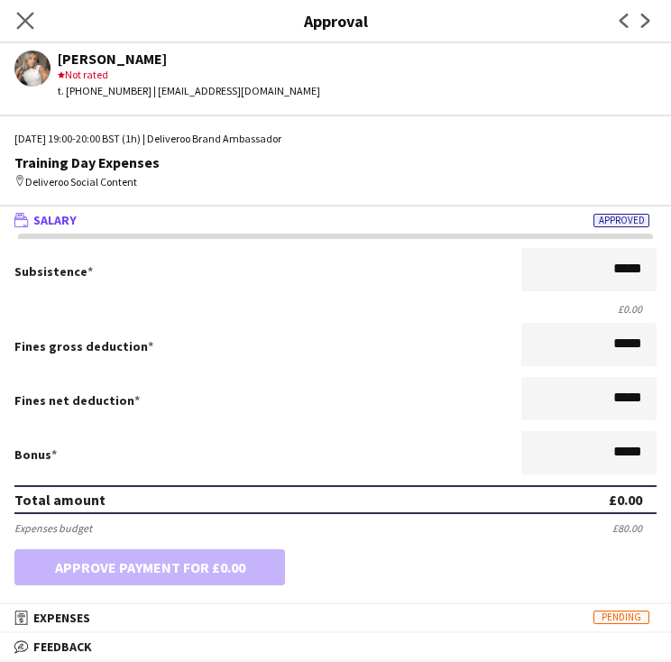
click at [26, 30] on app-icon "Close pop-in" at bounding box center [26, 21] width 26 height 26
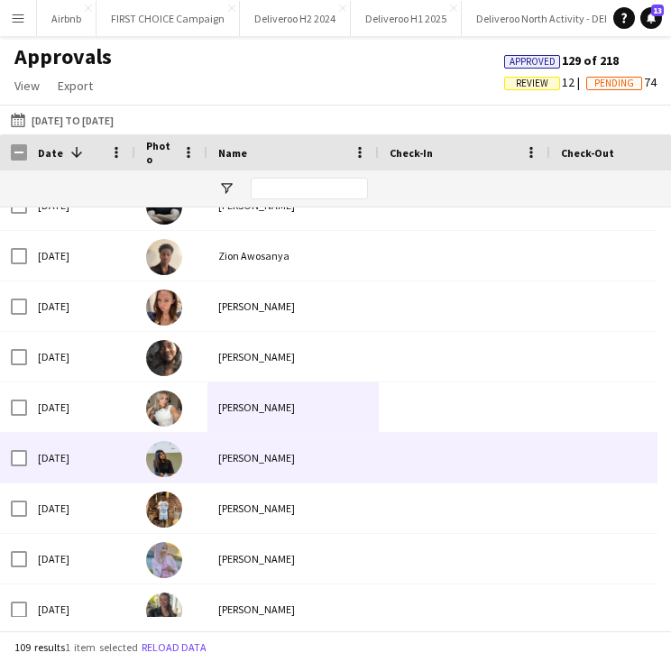
click at [238, 466] on div "[PERSON_NAME]" at bounding box center [292, 458] width 171 height 50
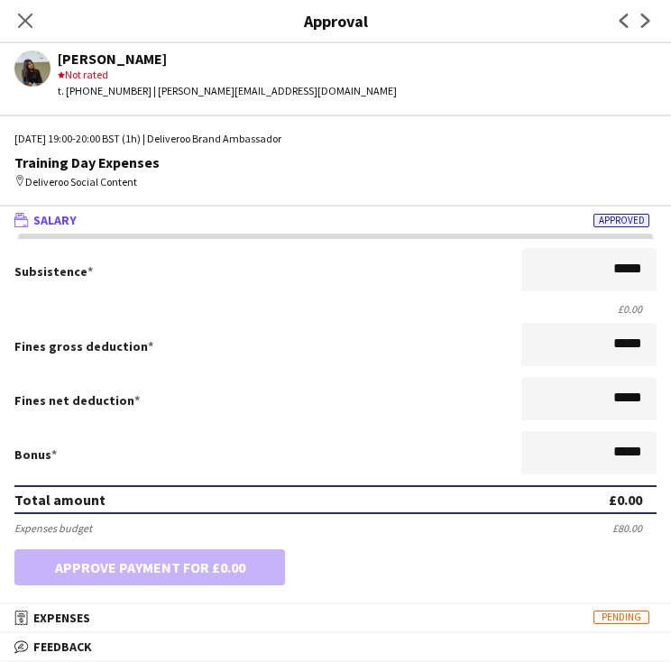
click at [40, 12] on div "Close pop-in" at bounding box center [25, 20] width 50 height 41
click at [34, 16] on app-icon "Close pop-in" at bounding box center [26, 21] width 26 height 26
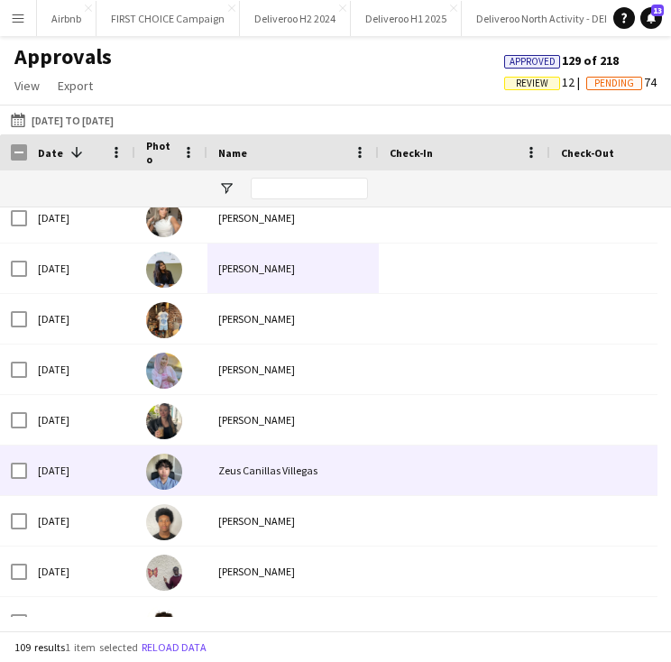
scroll to position [3805, 0]
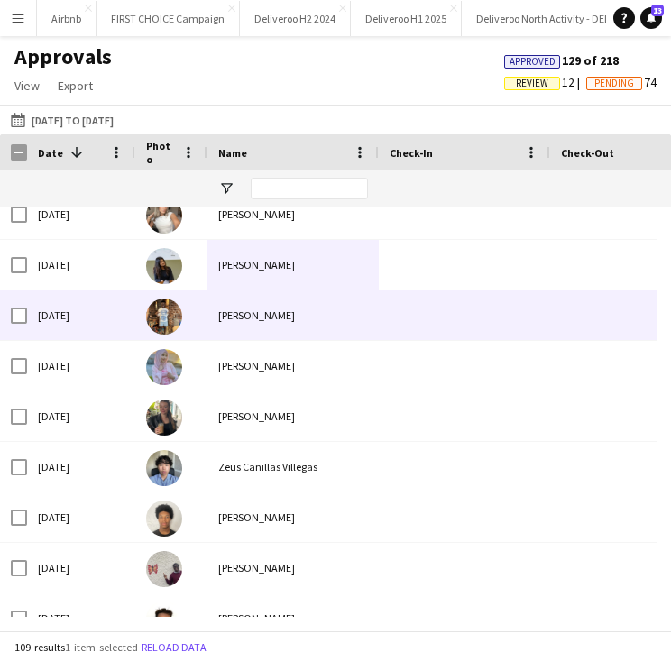
click at [243, 330] on div "[PERSON_NAME]" at bounding box center [292, 315] width 171 height 50
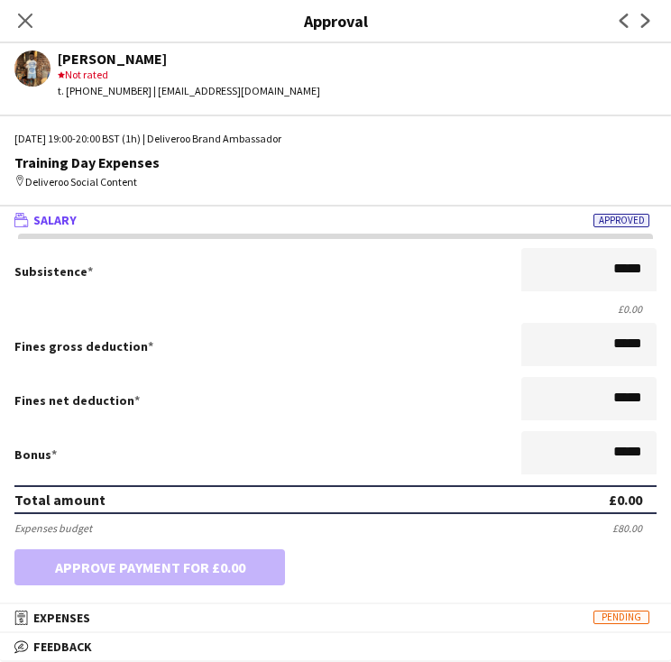
click at [36, 17] on div "Close pop-in" at bounding box center [25, 20] width 50 height 41
click at [20, 23] on icon "Close pop-in" at bounding box center [24, 20] width 17 height 17
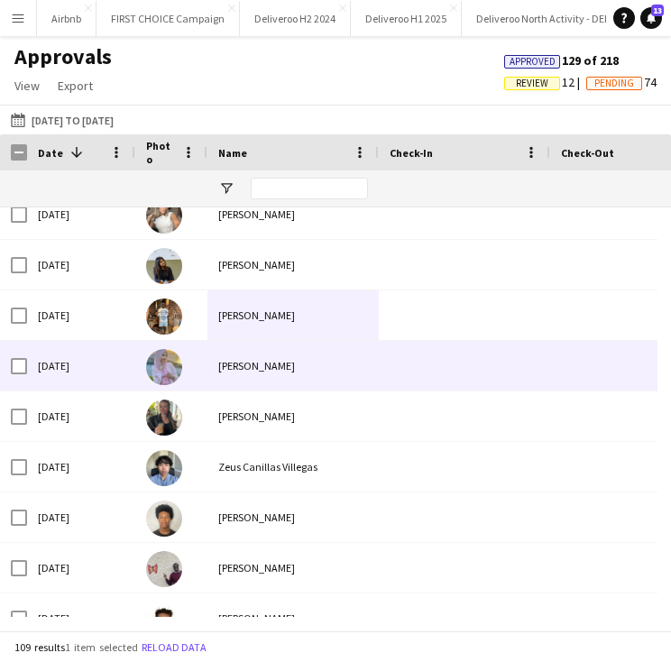
click at [233, 373] on div "[PERSON_NAME]" at bounding box center [292, 366] width 171 height 50
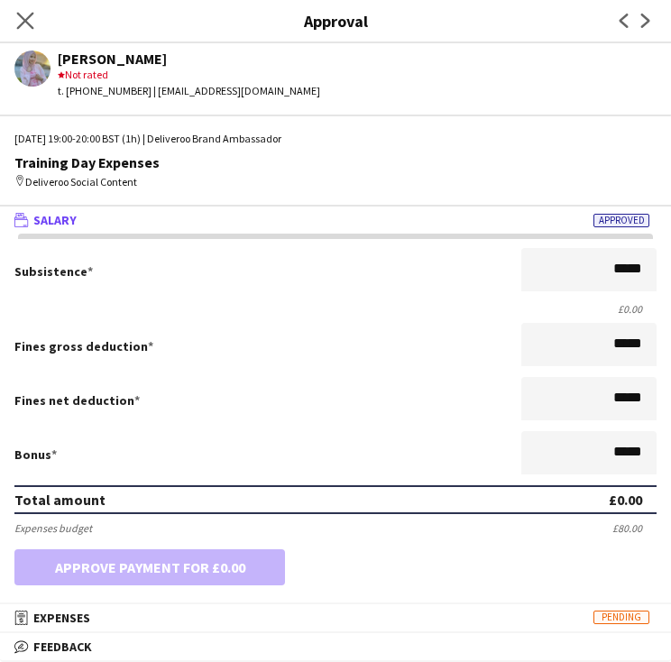
click at [32, 9] on app-icon "Close pop-in" at bounding box center [26, 21] width 26 height 26
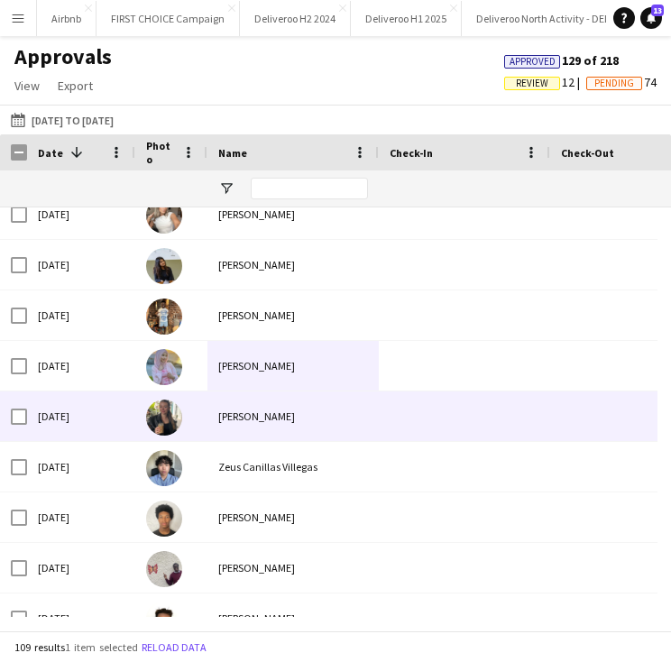
click at [249, 417] on div "[PERSON_NAME]" at bounding box center [292, 416] width 171 height 50
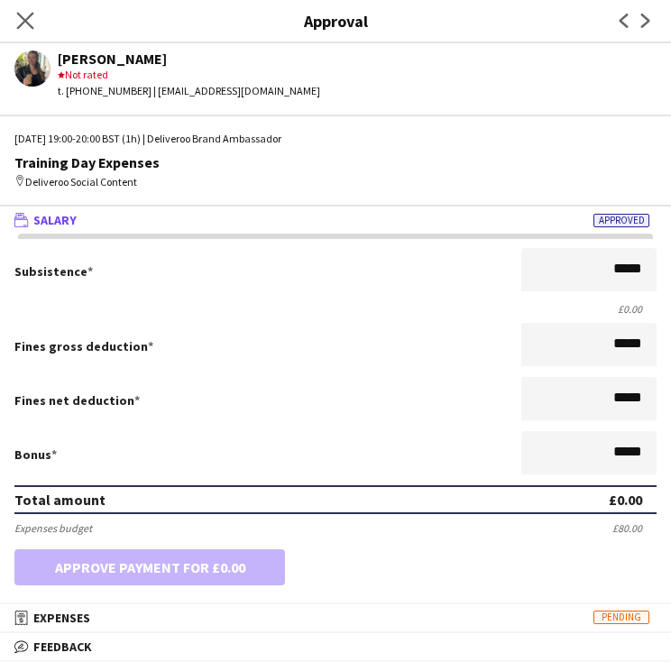
click at [34, 24] on app-icon "Close pop-in" at bounding box center [26, 21] width 26 height 26
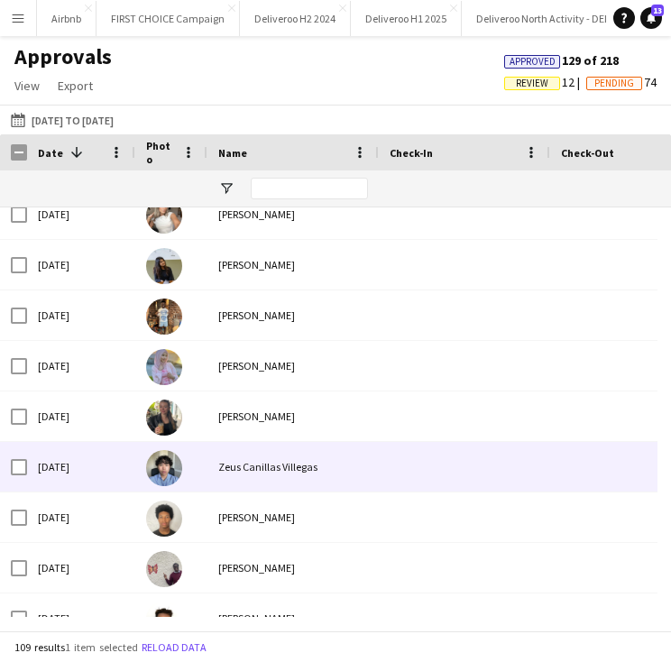
click at [252, 465] on div "Zeus Canillas Villegas" at bounding box center [292, 467] width 171 height 50
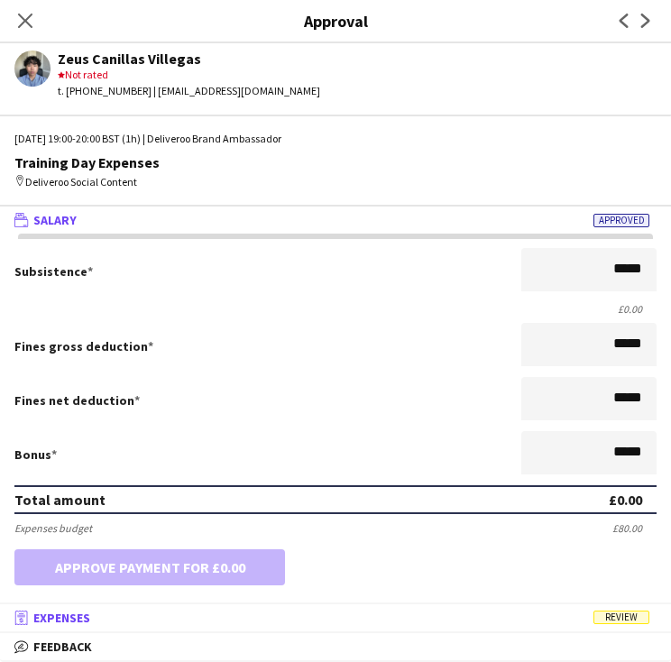
click at [455, 619] on mat-panel-title "receipt Expenses Review" at bounding box center [332, 617] width 664 height 16
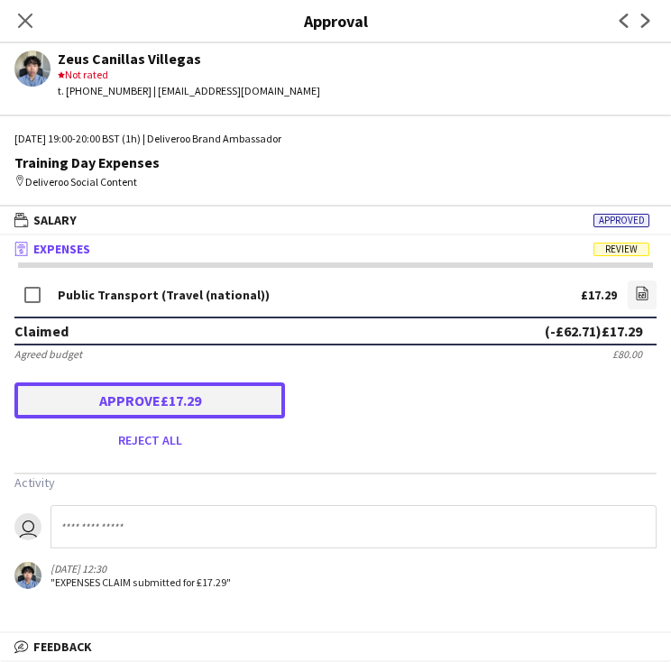
click at [92, 409] on button "Approve £17.29" at bounding box center [149, 400] width 270 height 36
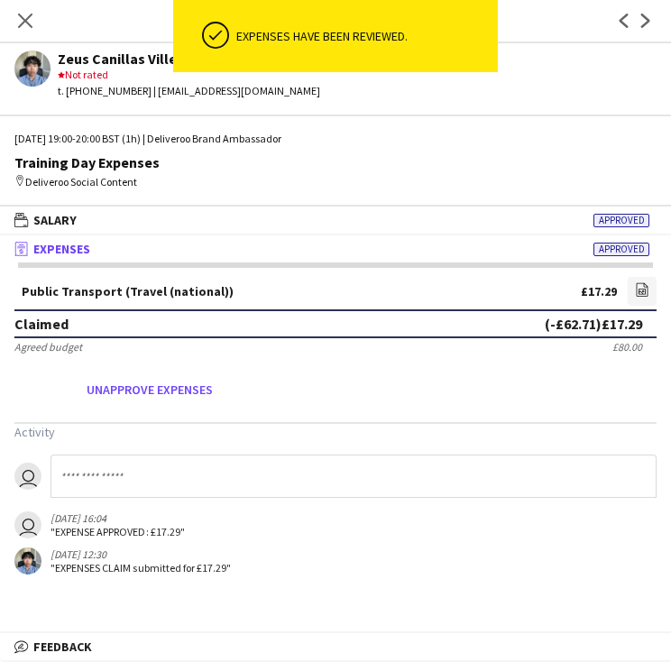
click at [25, 38] on div "Close pop-in" at bounding box center [25, 20] width 50 height 41
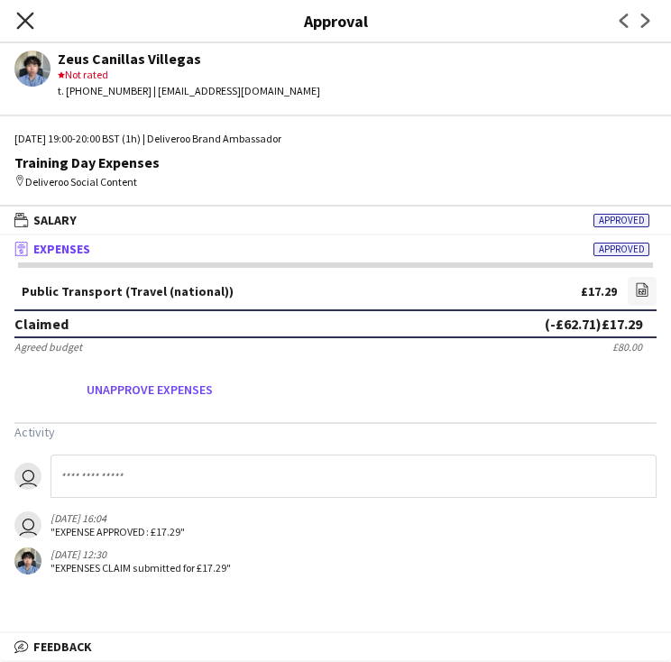
click at [25, 19] on icon "Close pop-in" at bounding box center [24, 20] width 17 height 17
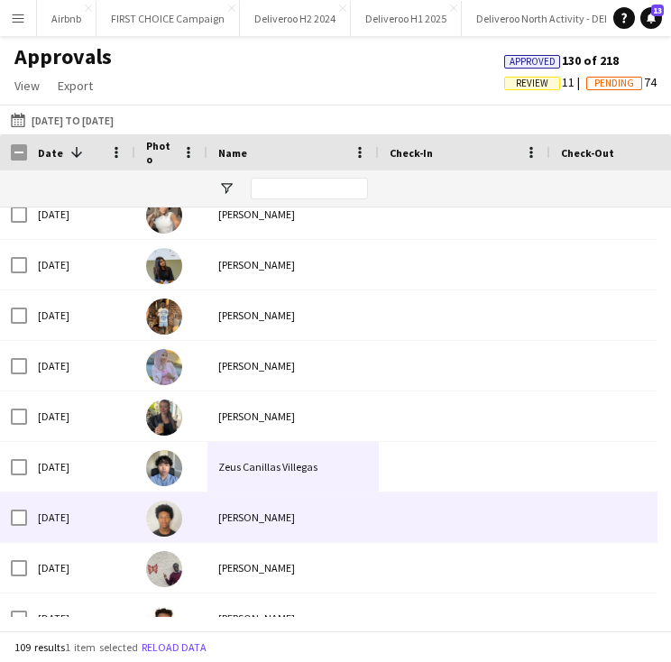
click at [233, 505] on div "[PERSON_NAME]" at bounding box center [292, 517] width 171 height 50
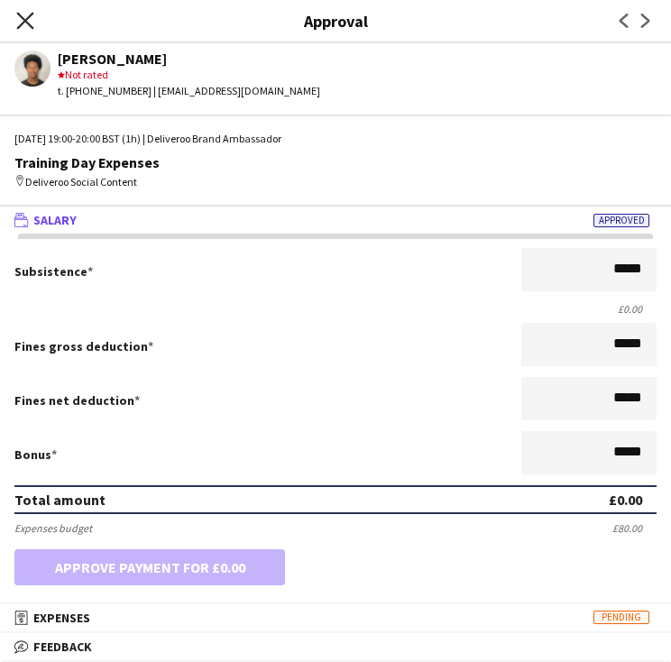
click at [24, 23] on icon "Close pop-in" at bounding box center [24, 20] width 17 height 17
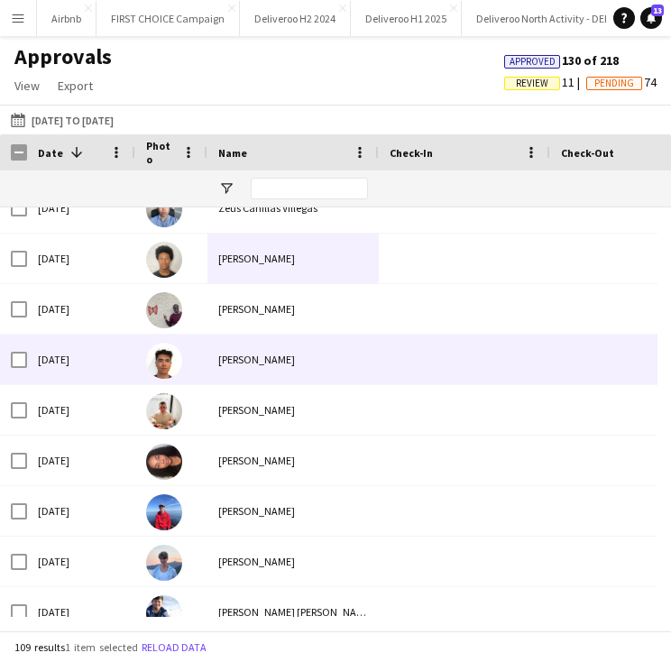
scroll to position [4068, 0]
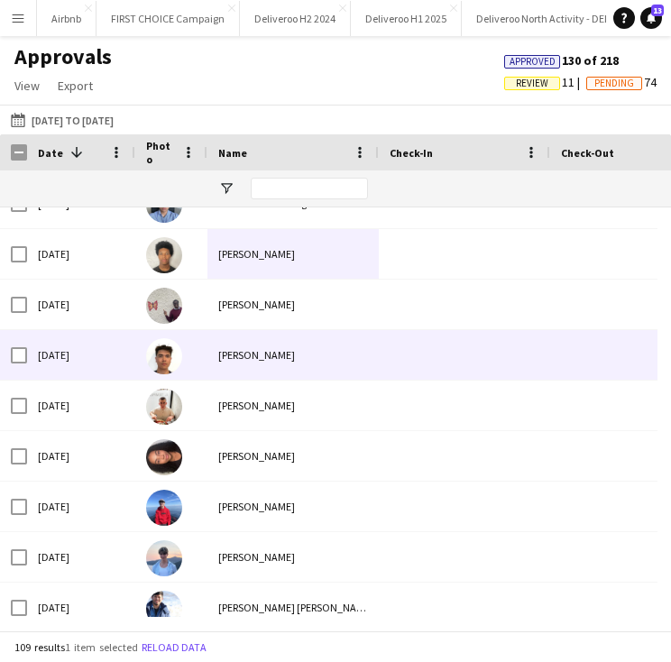
click at [220, 295] on div "[PERSON_NAME]" at bounding box center [292, 304] width 171 height 50
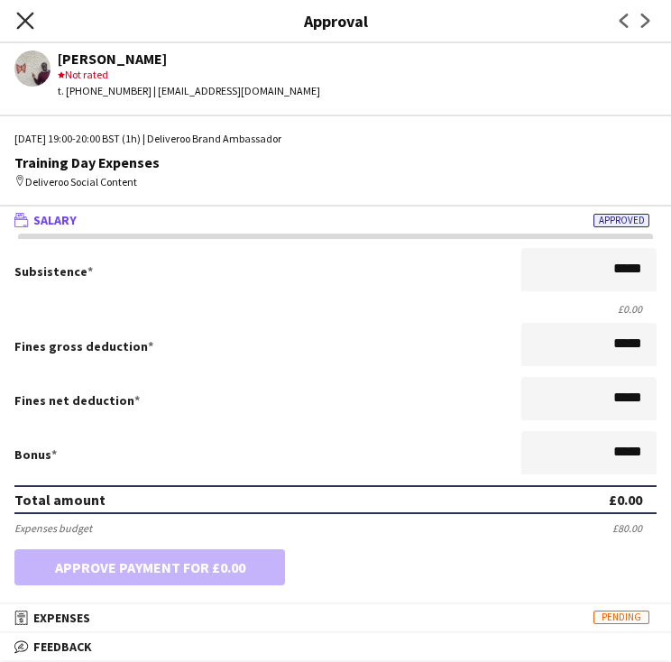
click at [19, 24] on icon "Close pop-in" at bounding box center [24, 20] width 17 height 17
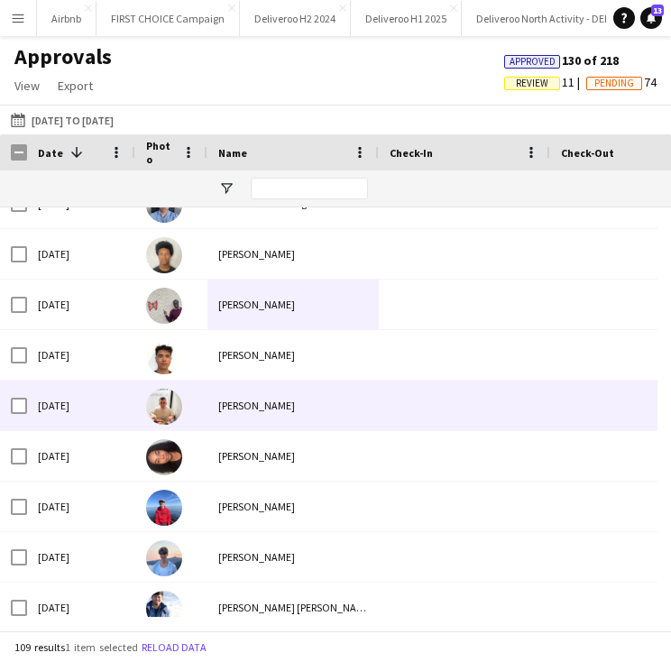
click at [216, 354] on div "[PERSON_NAME]" at bounding box center [292, 355] width 171 height 50
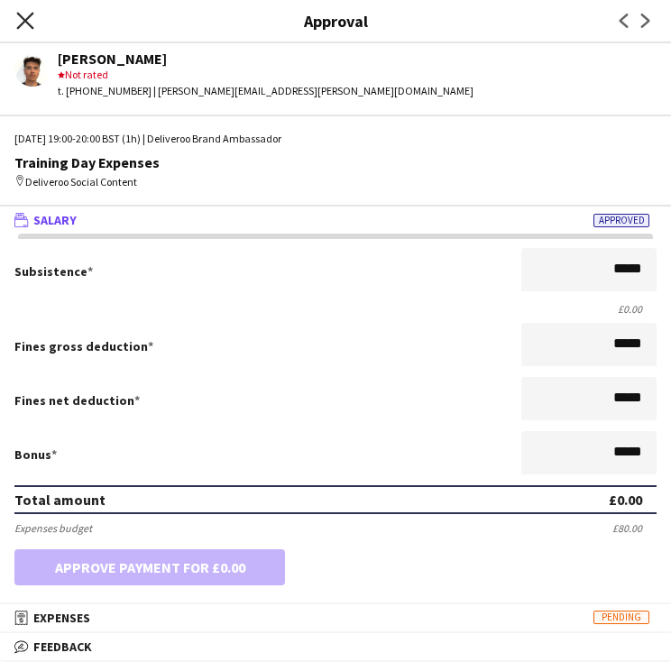
click at [25, 15] on icon "Close pop-in" at bounding box center [24, 20] width 17 height 17
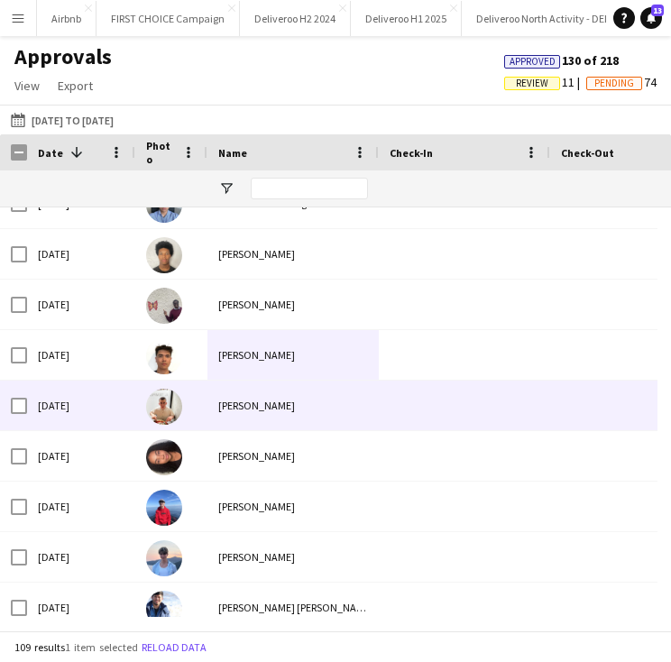
click at [229, 409] on div "[PERSON_NAME]" at bounding box center [292, 405] width 171 height 50
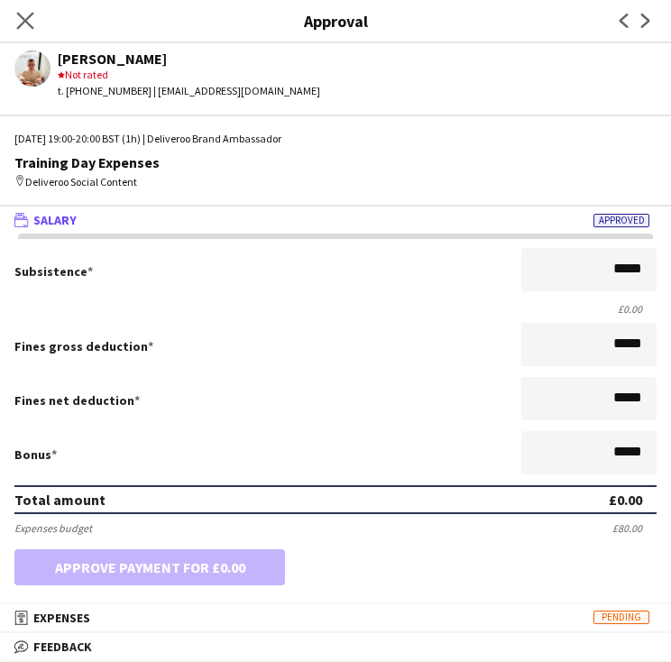
click at [31, 28] on app-icon "Close pop-in" at bounding box center [26, 21] width 26 height 26
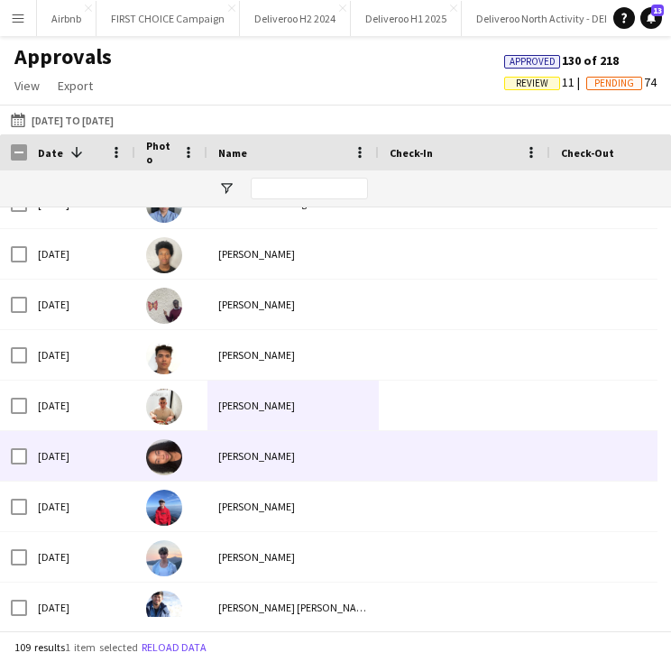
click at [261, 457] on div "[PERSON_NAME]" at bounding box center [292, 456] width 171 height 50
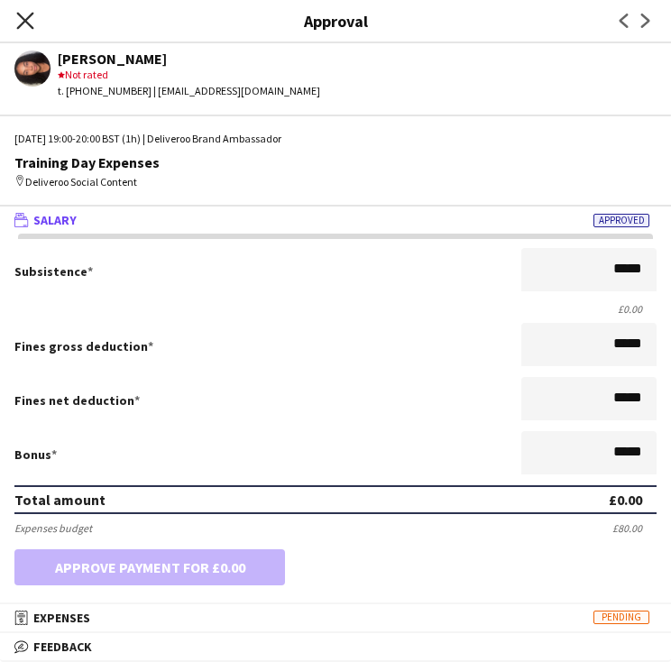
click at [23, 15] on icon "Close pop-in" at bounding box center [24, 20] width 17 height 17
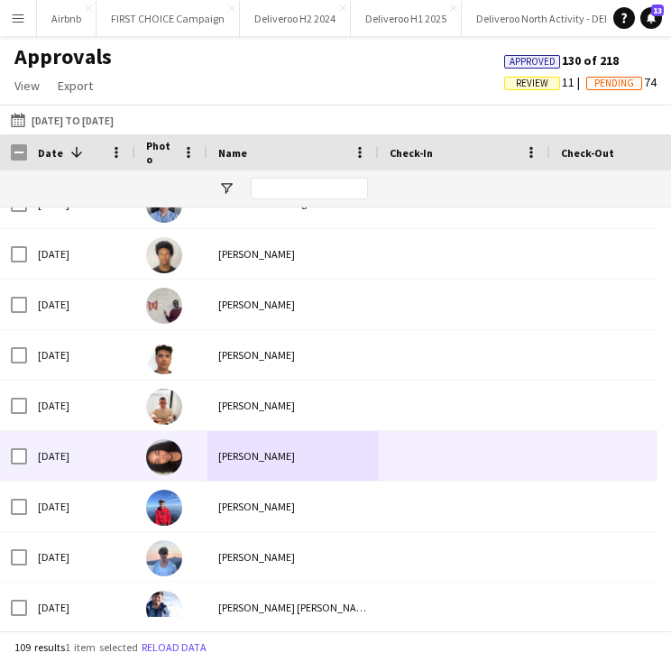
click at [200, 501] on div at bounding box center [171, 506] width 72 height 50
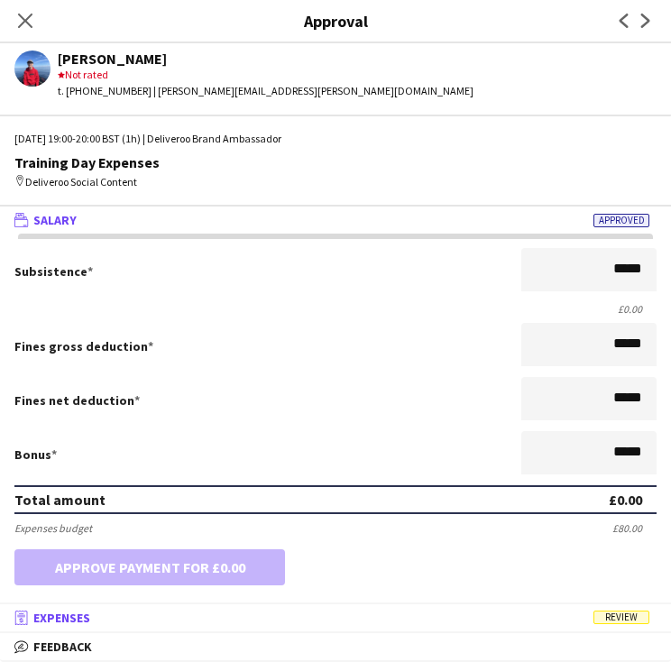
click at [385, 618] on mat-panel-title "receipt Expenses Review" at bounding box center [332, 617] width 664 height 16
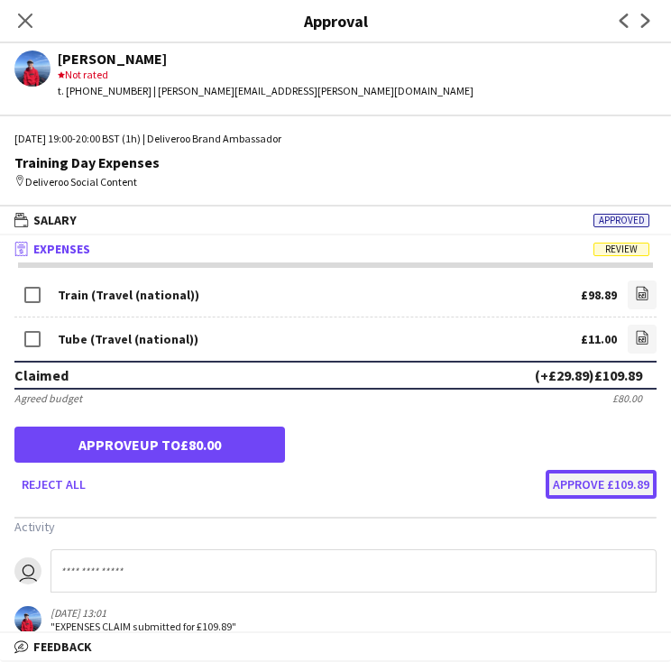
click at [573, 481] on button "Approve £109.89" at bounding box center [600, 484] width 111 height 29
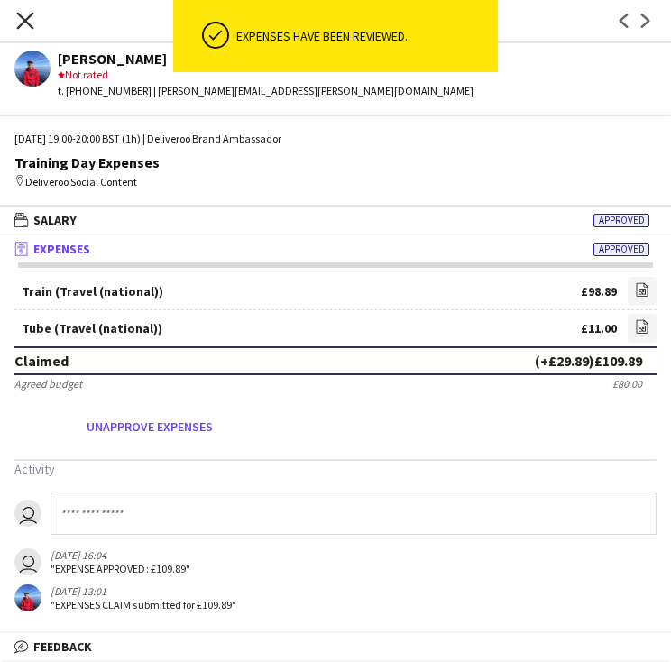
click at [25, 21] on icon at bounding box center [24, 20] width 17 height 17
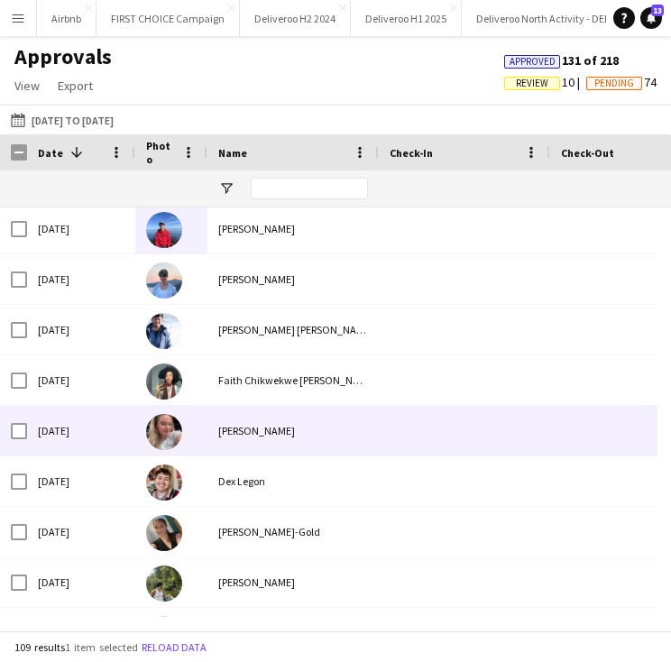
scroll to position [4349, 0]
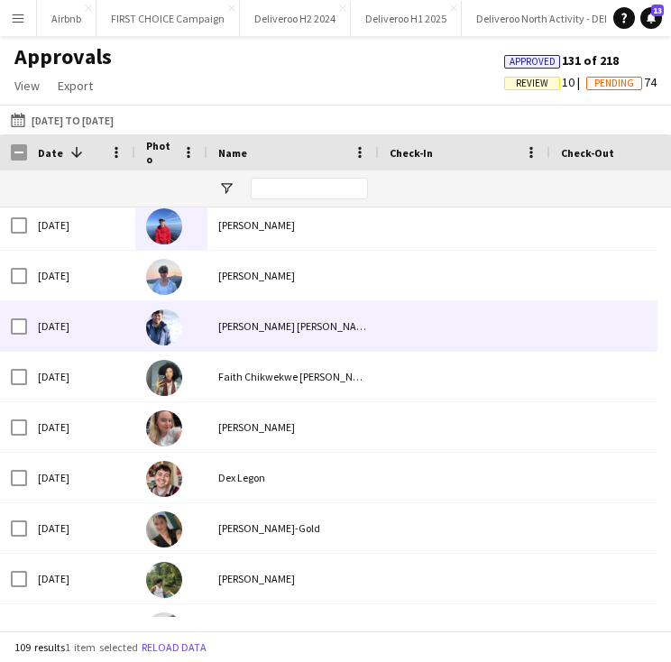
click at [240, 283] on div "[PERSON_NAME]" at bounding box center [292, 276] width 171 height 50
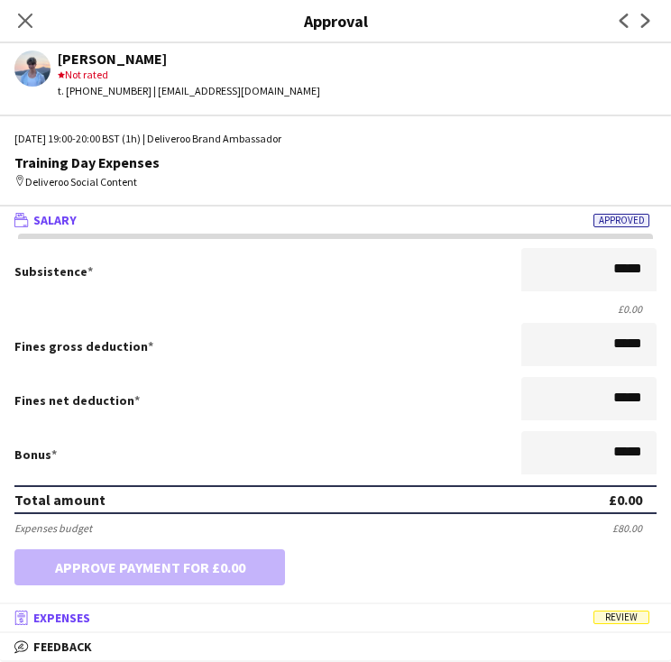
click at [295, 628] on mat-expansion-panel-header "receipt Expenses Review" at bounding box center [335, 617] width 671 height 27
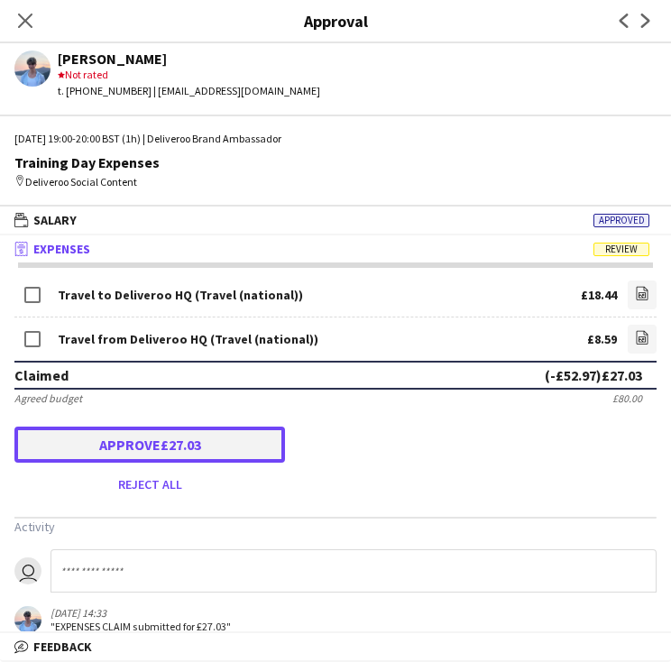
click at [83, 452] on button "Approve £27.03" at bounding box center [149, 444] width 270 height 36
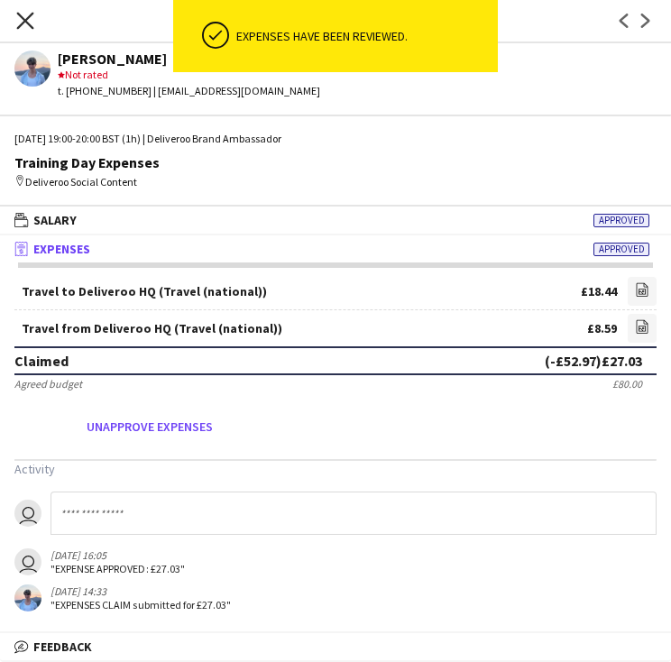
click at [25, 14] on icon "Close pop-in" at bounding box center [24, 20] width 17 height 17
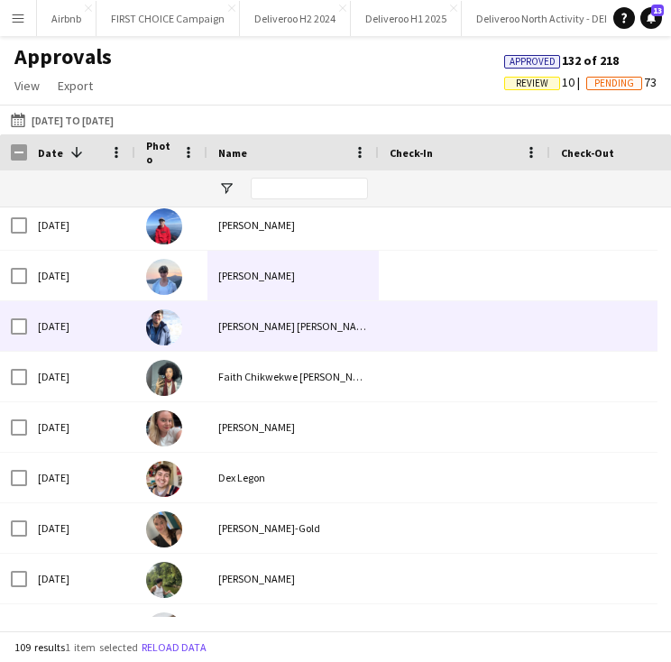
click at [196, 337] on div at bounding box center [171, 326] width 72 height 50
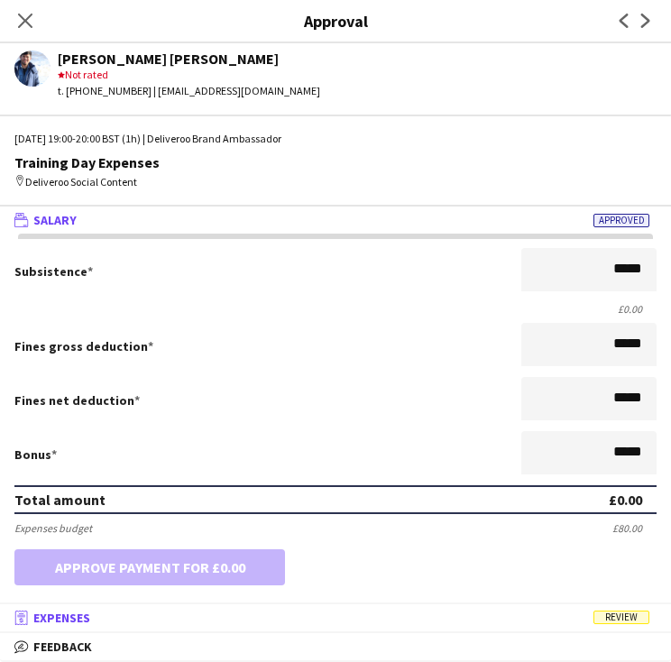
click at [291, 615] on mat-panel-title "receipt Expenses Review" at bounding box center [332, 617] width 664 height 16
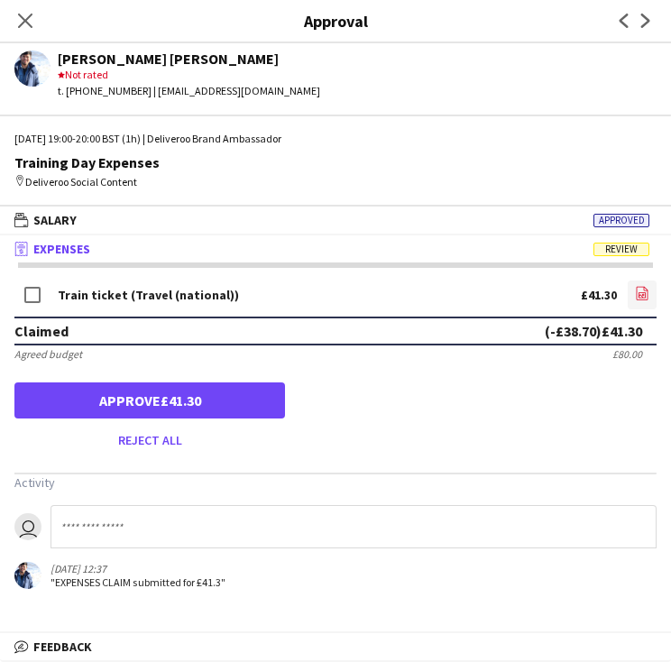
click at [633, 287] on link "file-image" at bounding box center [641, 294] width 29 height 29
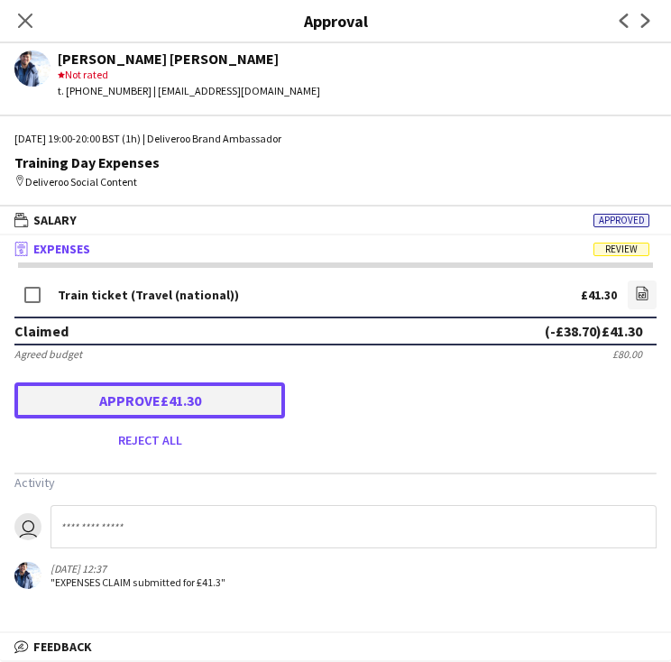
click at [115, 406] on button "Approve £41.30" at bounding box center [149, 400] width 270 height 36
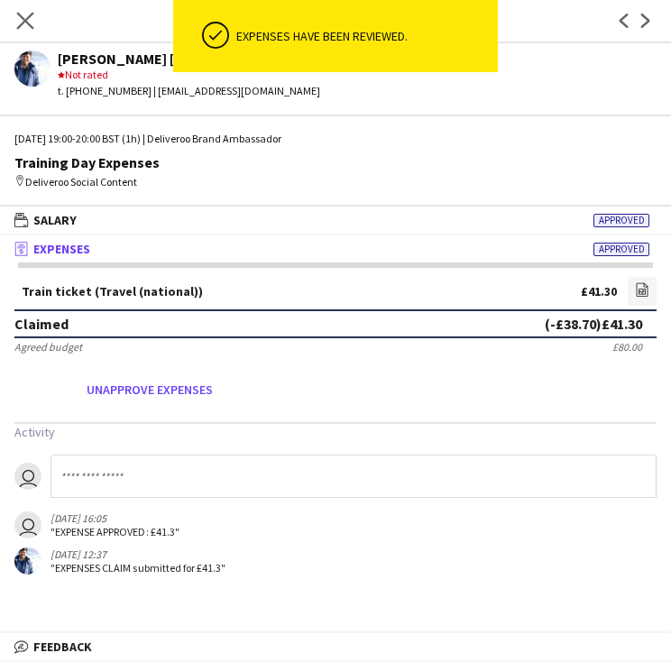
click at [27, 12] on app-icon "Close pop-in" at bounding box center [26, 21] width 26 height 26
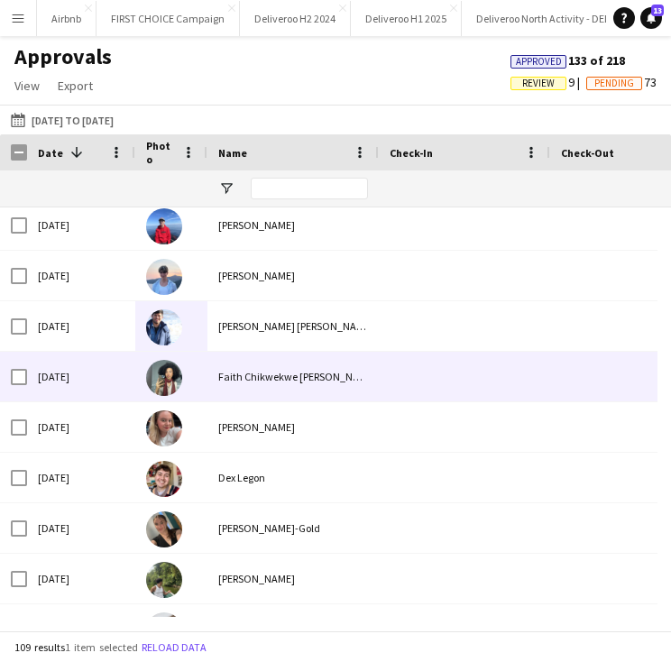
click at [196, 383] on div at bounding box center [171, 377] width 72 height 50
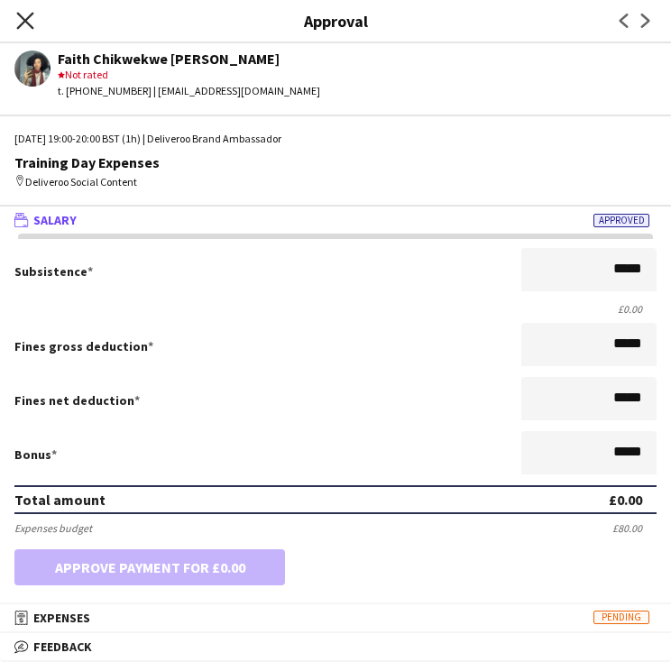
click at [21, 18] on icon "Close pop-in" at bounding box center [24, 20] width 17 height 17
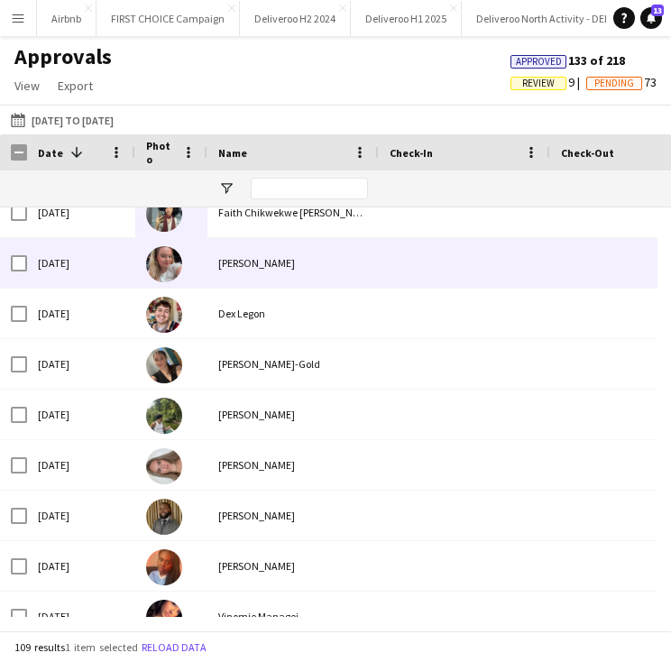
scroll to position [4531, 0]
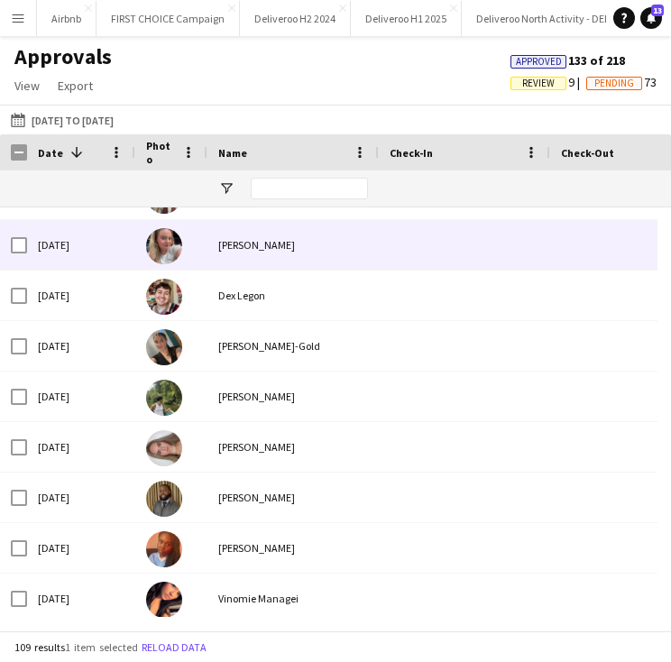
click at [192, 237] on div at bounding box center [171, 245] width 72 height 50
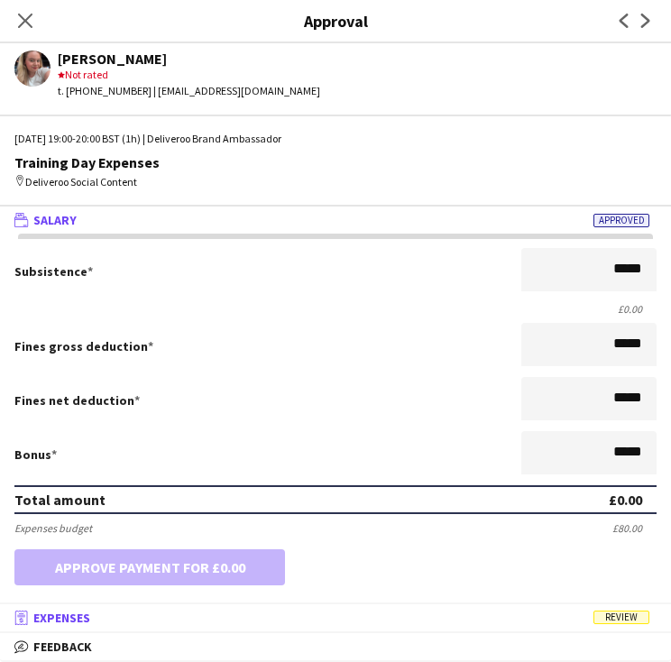
click at [328, 625] on mat-panel-title "receipt Expenses Review" at bounding box center [332, 617] width 664 height 16
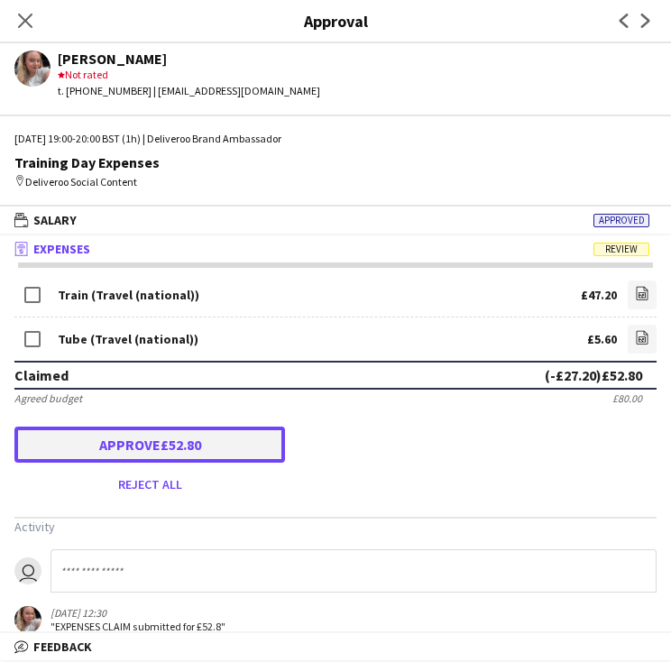
click at [86, 439] on button "Approve £52.80" at bounding box center [149, 444] width 270 height 36
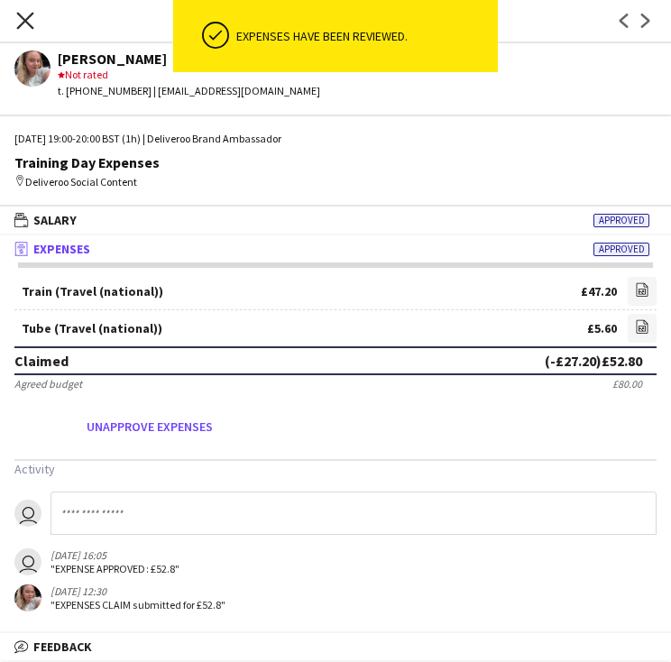
click at [22, 15] on icon at bounding box center [24, 20] width 17 height 17
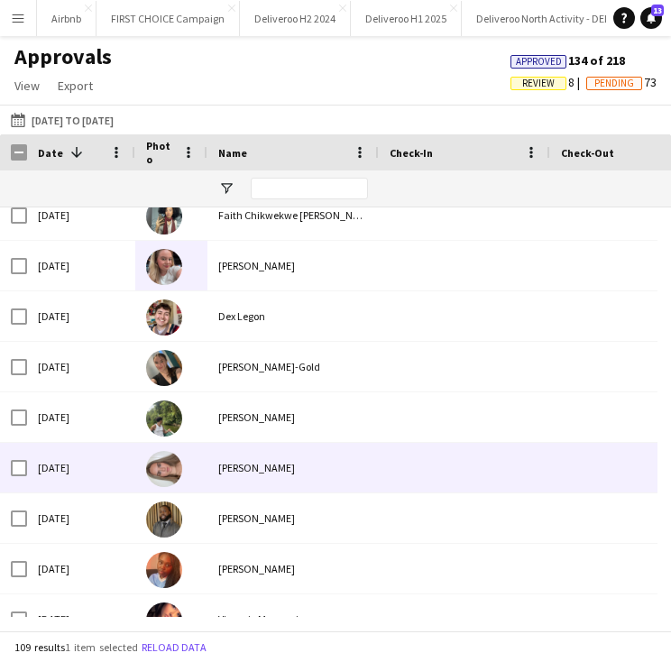
scroll to position [4504, 0]
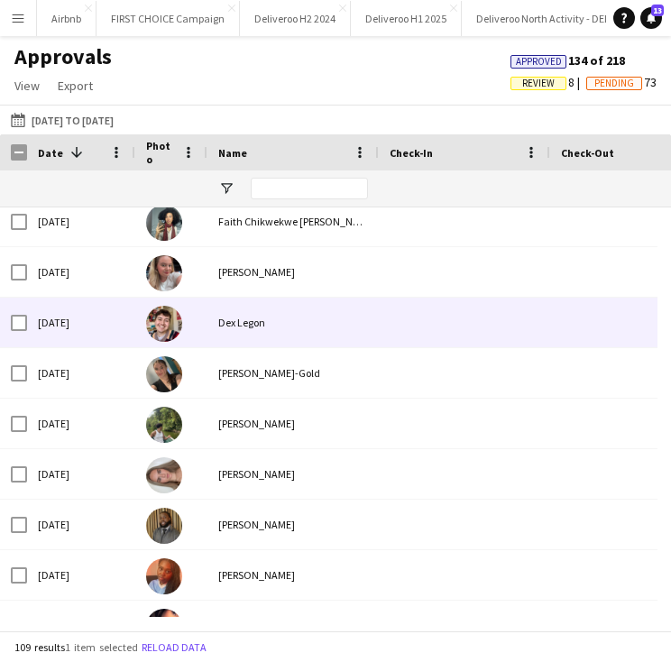
click at [237, 318] on div "Dex Legon" at bounding box center [292, 323] width 171 height 50
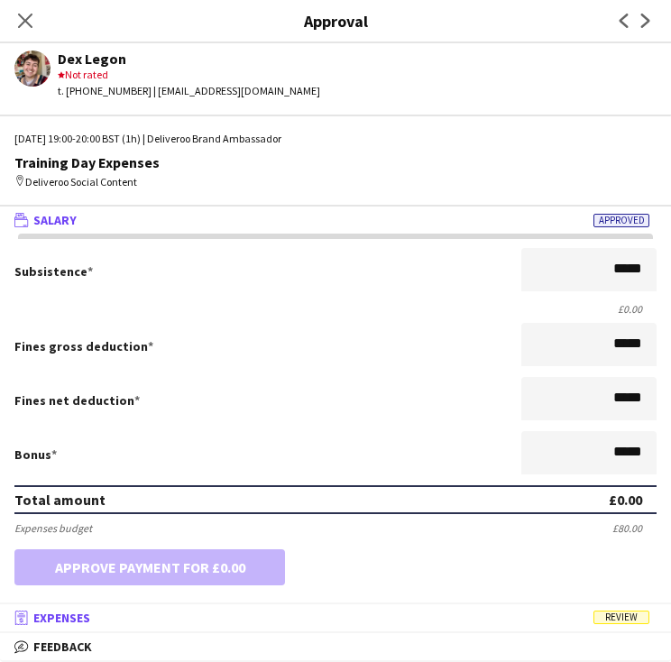
click at [235, 608] on mat-expansion-panel-header "receipt Expenses Review" at bounding box center [335, 617] width 671 height 27
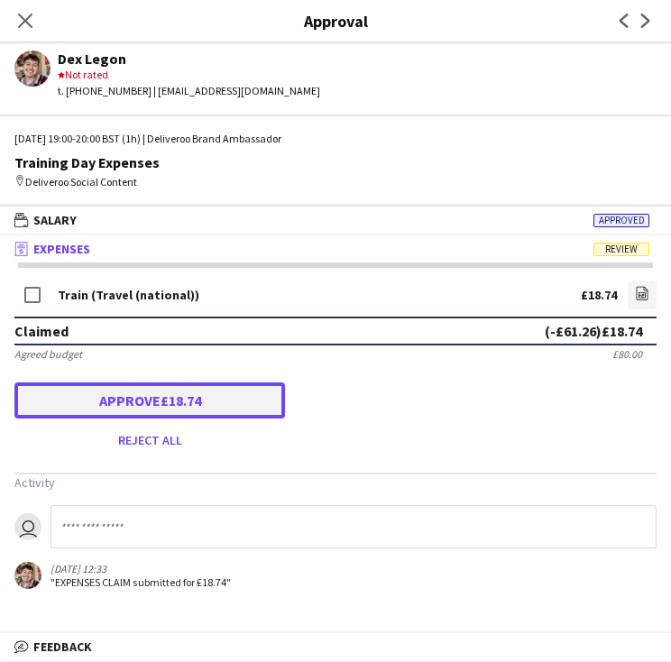
click at [115, 396] on button "Approve £18.74" at bounding box center [149, 400] width 270 height 36
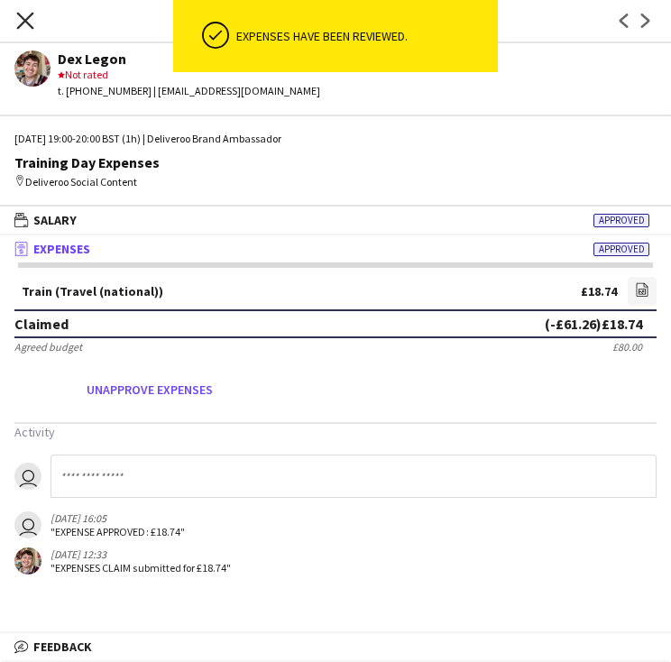
click at [29, 25] on icon at bounding box center [24, 20] width 17 height 17
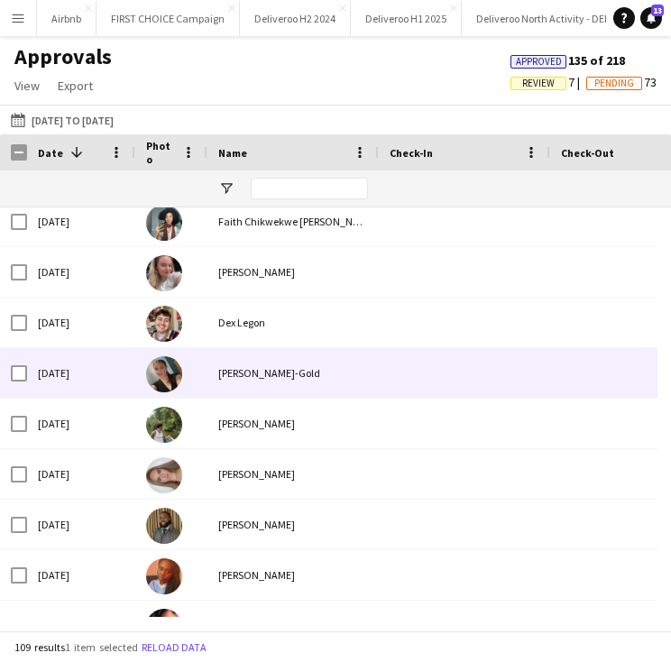
click at [169, 365] on img at bounding box center [164, 374] width 36 height 36
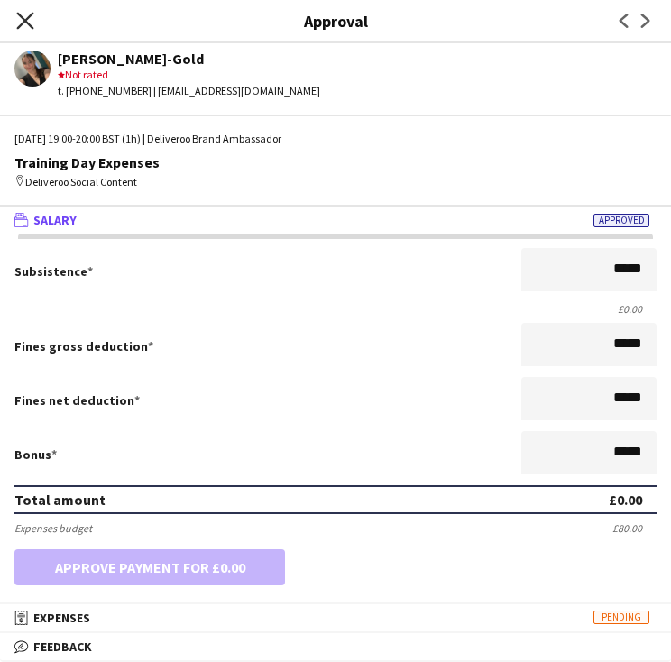
click at [25, 23] on icon "Close pop-in" at bounding box center [24, 20] width 17 height 17
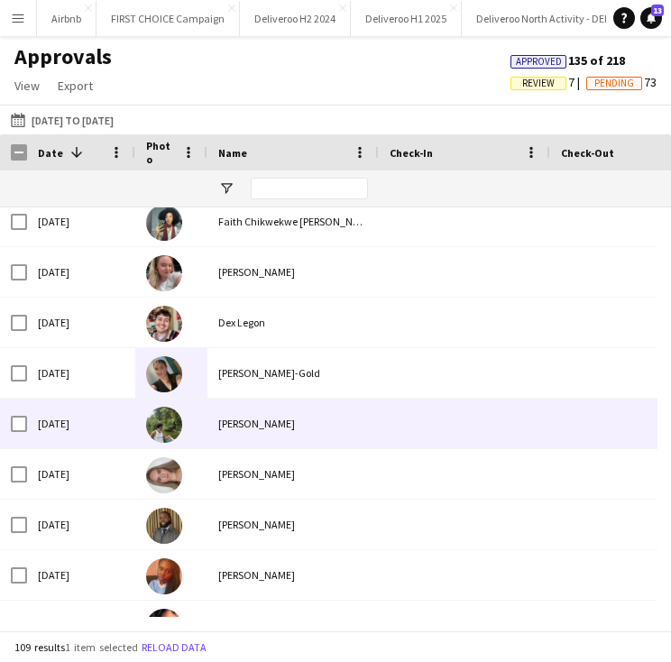
click at [262, 437] on div "[PERSON_NAME]" at bounding box center [292, 423] width 171 height 50
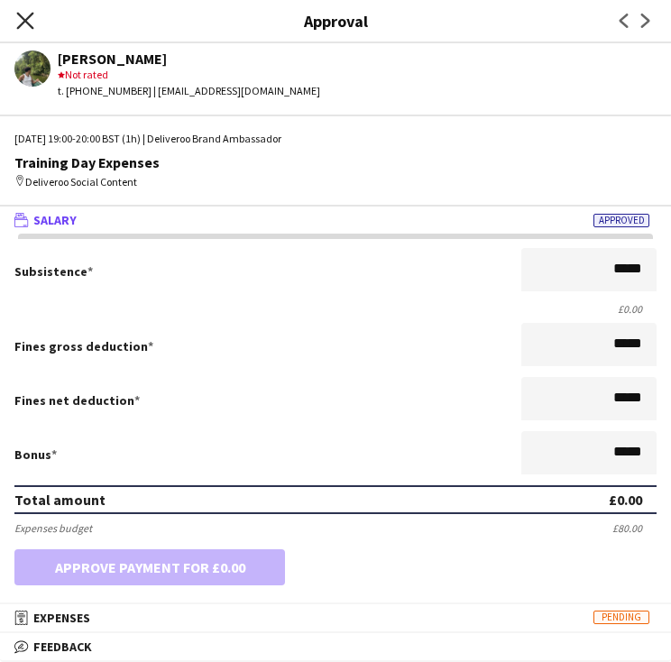
click at [17, 20] on icon "Close pop-in" at bounding box center [24, 20] width 17 height 17
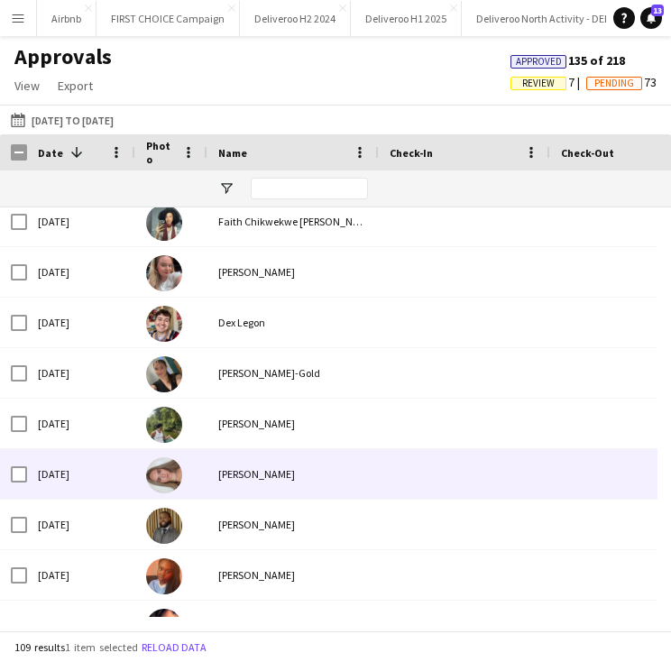
click at [247, 497] on div "[PERSON_NAME]" at bounding box center [292, 474] width 171 height 50
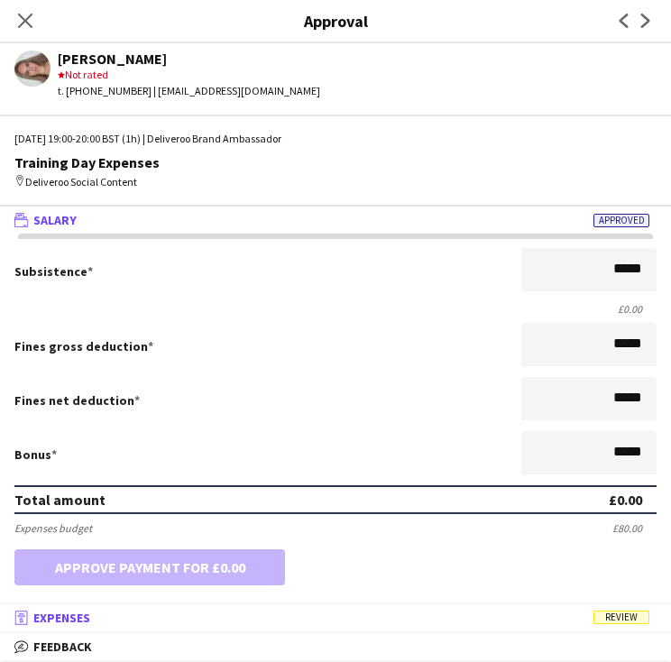
click at [584, 617] on mat-panel-title "receipt Expenses Review" at bounding box center [332, 617] width 664 height 16
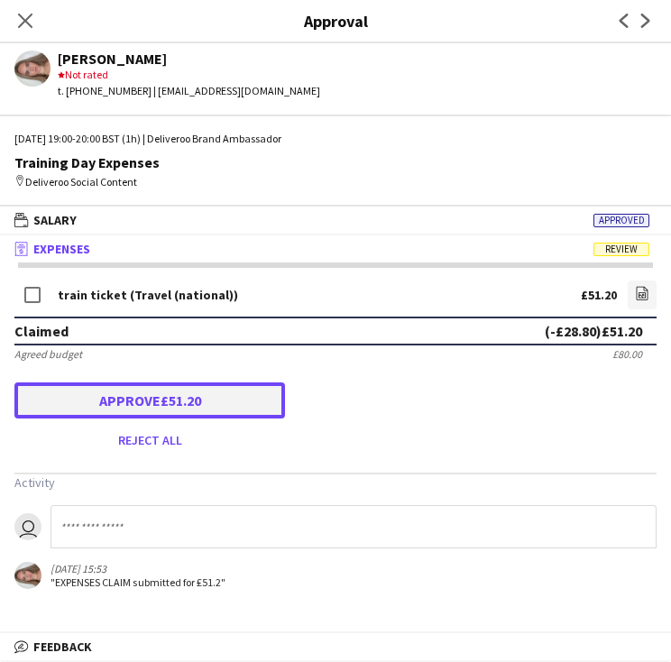
click at [99, 416] on button "Approve £51.20" at bounding box center [149, 400] width 270 height 36
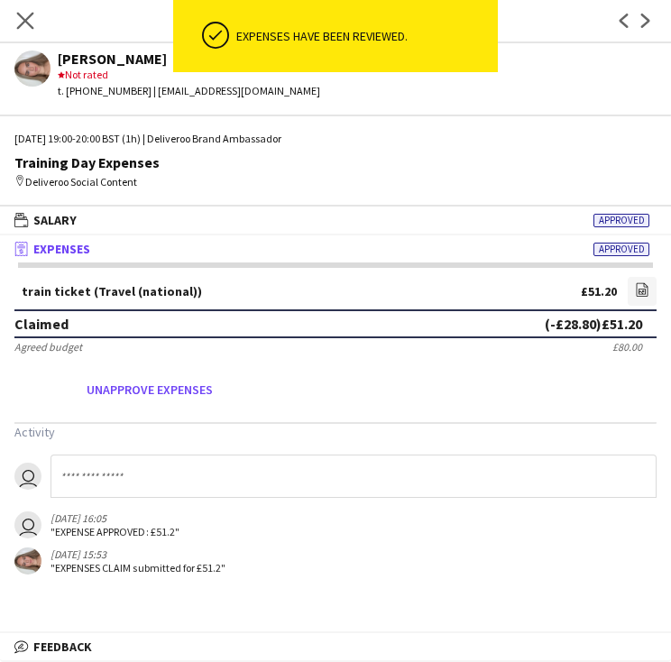
click at [15, 23] on app-icon "Close pop-in" at bounding box center [26, 21] width 26 height 26
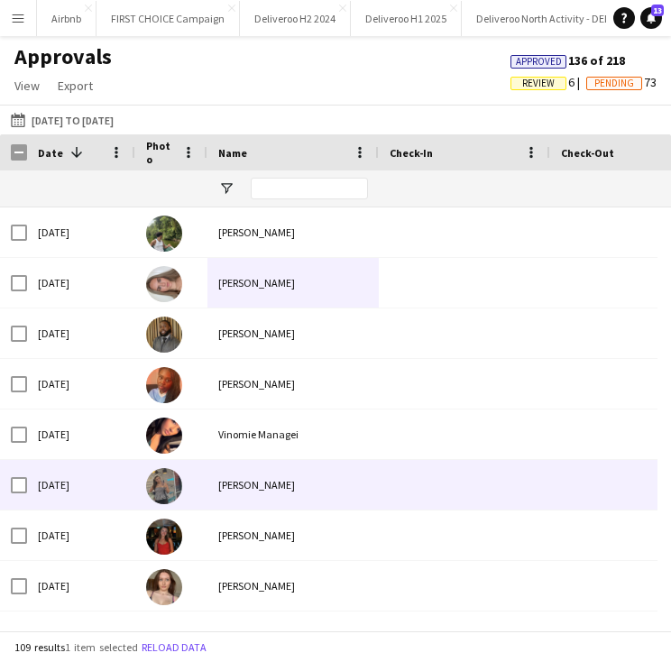
scroll to position [4695, 0]
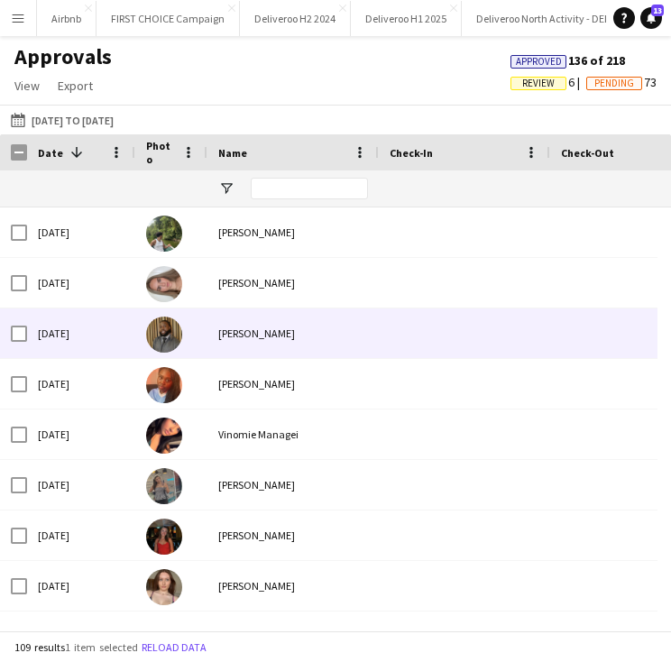
click at [225, 333] on div "[PERSON_NAME]" at bounding box center [292, 333] width 171 height 50
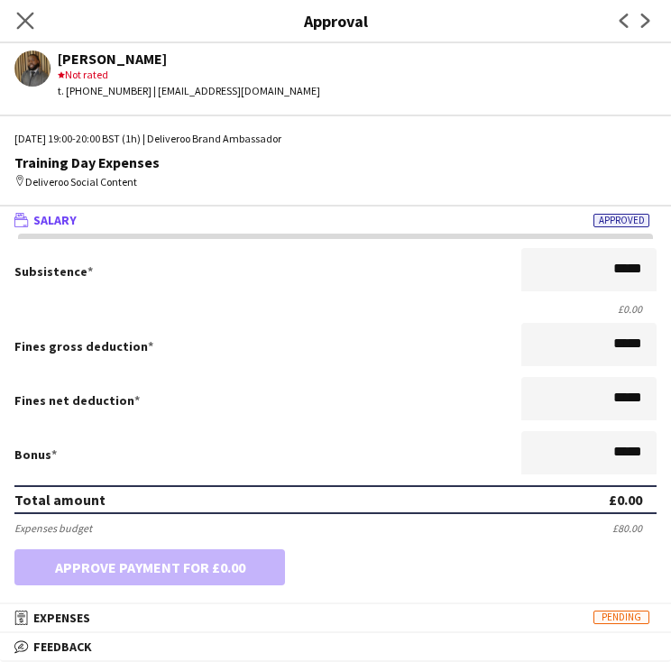
click at [32, 26] on app-icon "Close pop-in" at bounding box center [26, 21] width 26 height 26
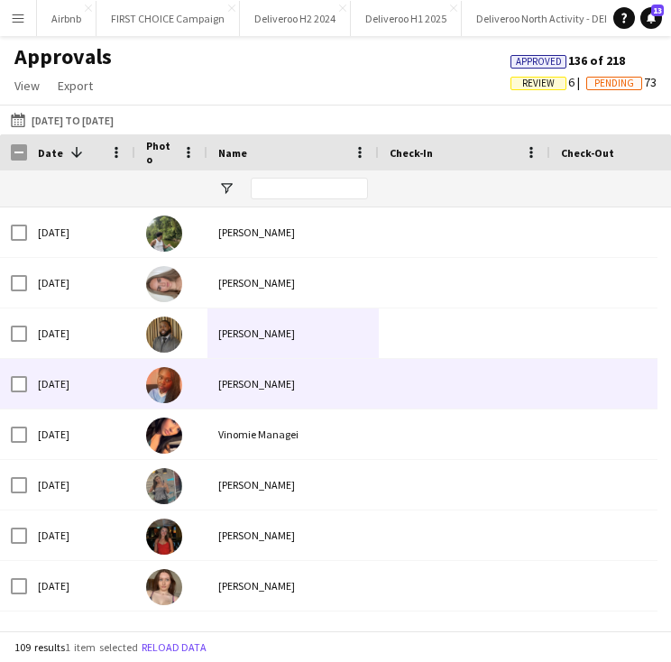
click at [199, 383] on div at bounding box center [171, 384] width 72 height 50
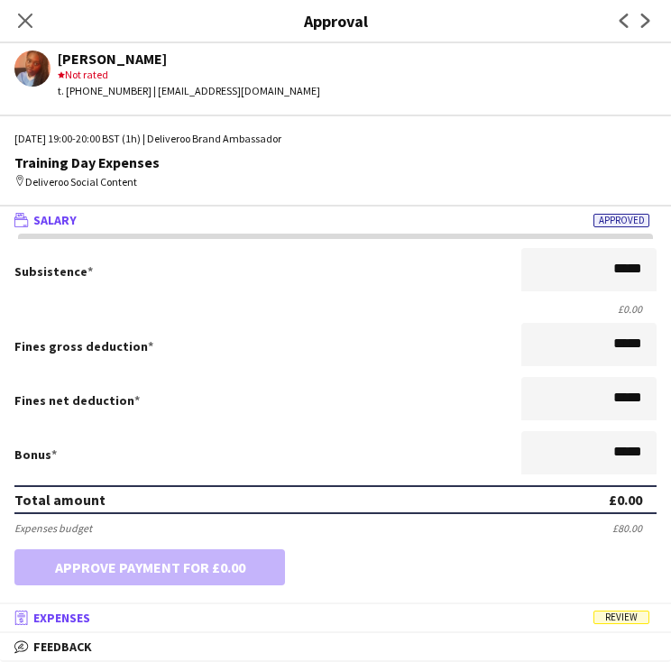
click at [238, 627] on mat-expansion-panel-header "receipt Expenses Review" at bounding box center [335, 617] width 671 height 27
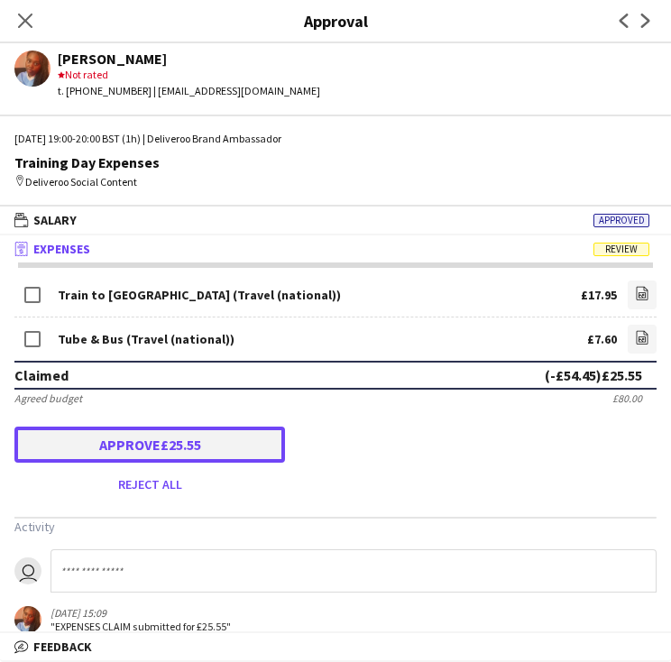
click at [162, 453] on button "Approve £25.55" at bounding box center [149, 444] width 270 height 36
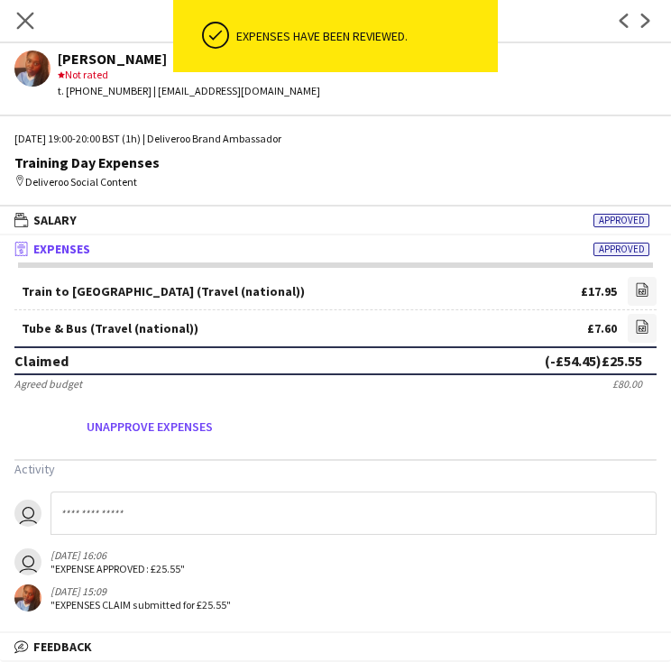
click at [33, 10] on app-icon "Close pop-in" at bounding box center [26, 21] width 26 height 26
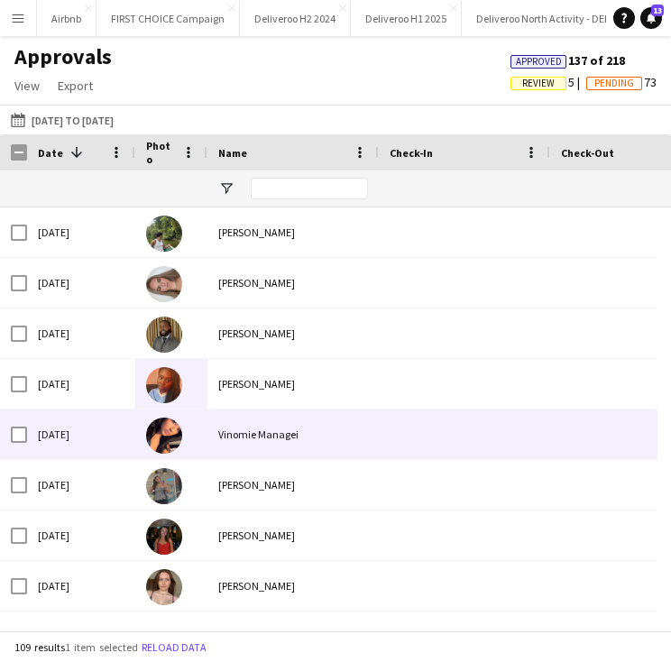
click at [204, 423] on div at bounding box center [171, 434] width 72 height 50
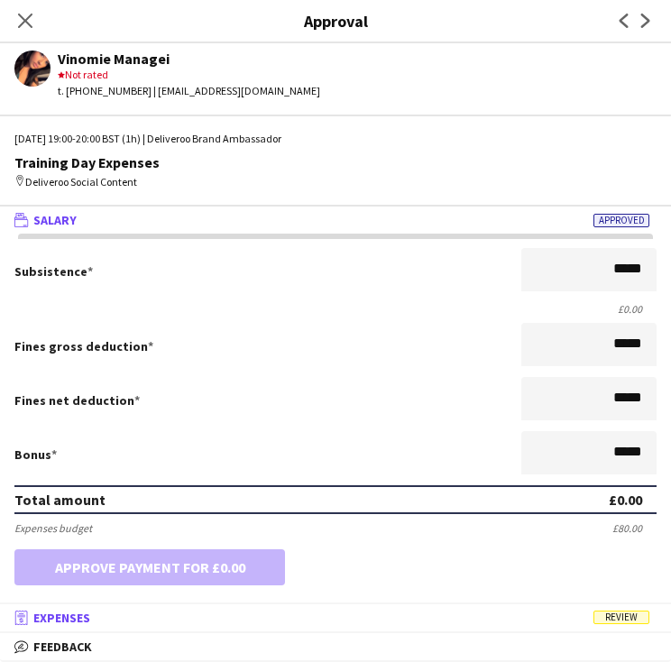
click at [307, 610] on mat-panel-title "receipt Expenses Review" at bounding box center [332, 617] width 664 height 16
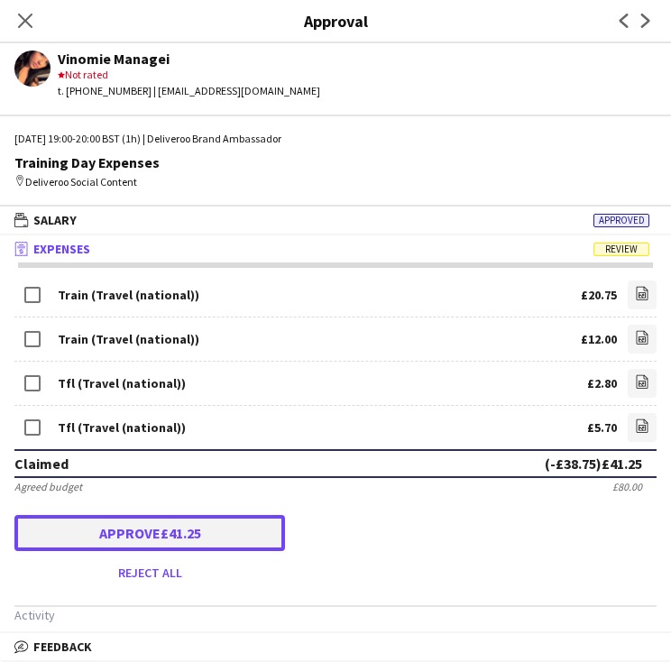
click at [59, 529] on button "Approve £41.25" at bounding box center [149, 533] width 270 height 36
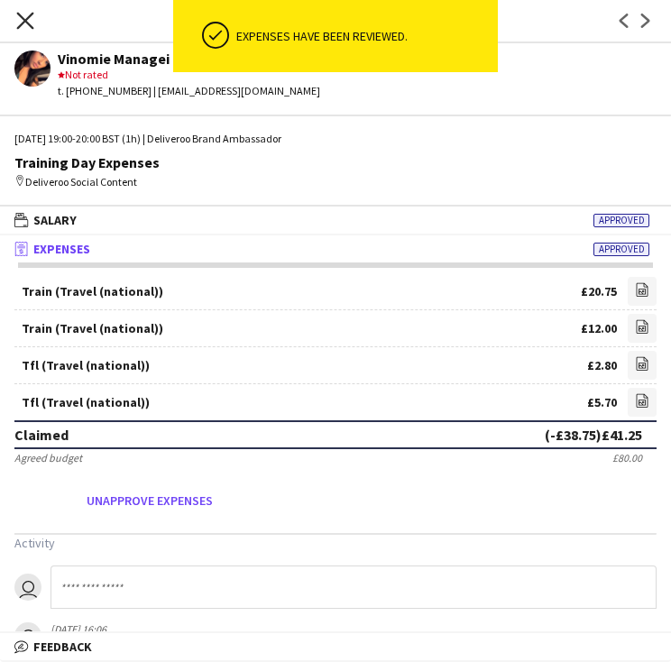
click at [20, 27] on icon "Close pop-in" at bounding box center [24, 20] width 17 height 17
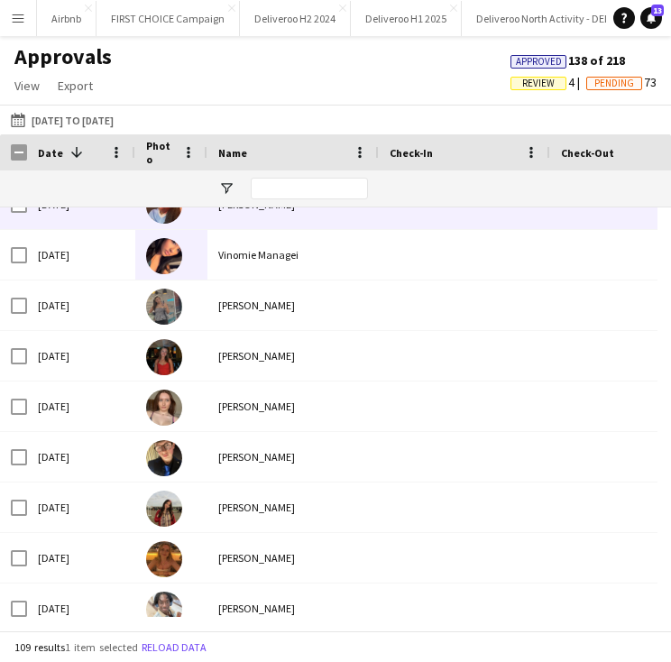
scroll to position [4876, 0]
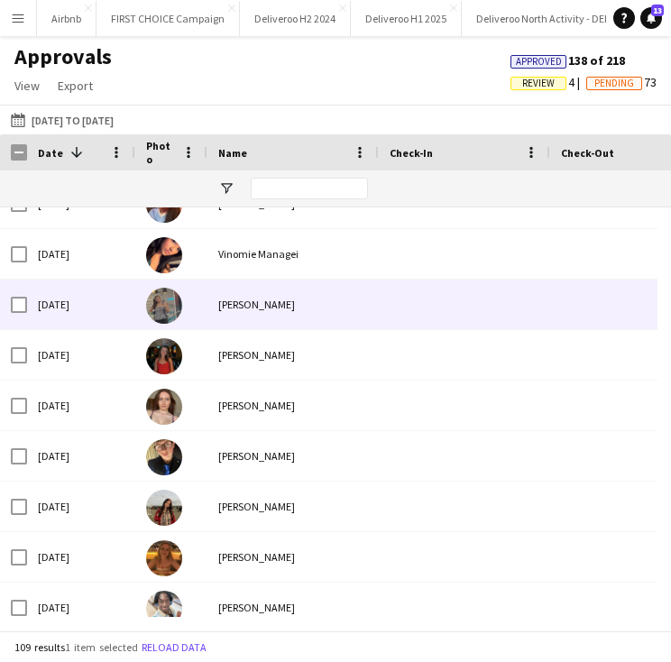
click at [208, 304] on div "[PERSON_NAME]" at bounding box center [292, 304] width 171 height 50
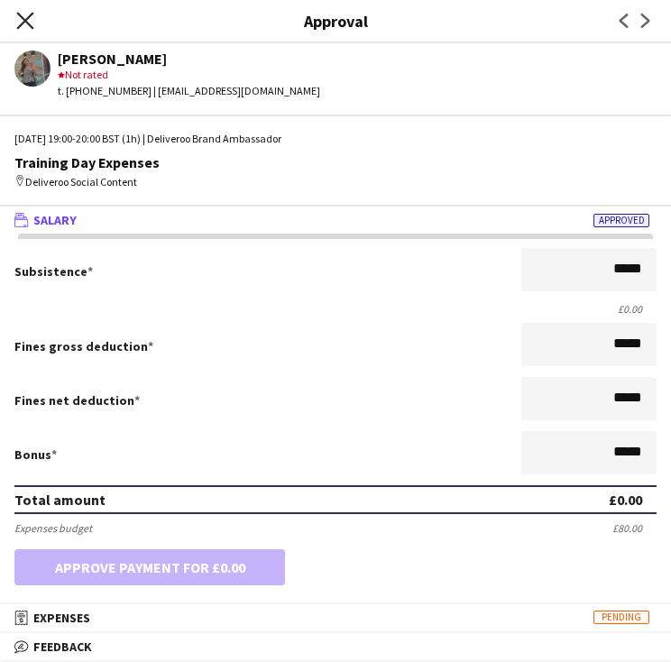
click at [23, 18] on icon at bounding box center [24, 20] width 17 height 17
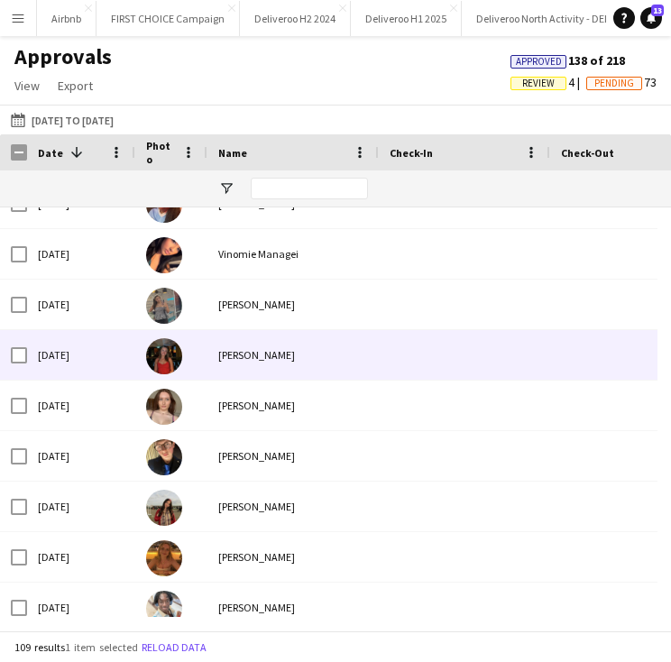
click at [169, 370] on img at bounding box center [164, 356] width 36 height 36
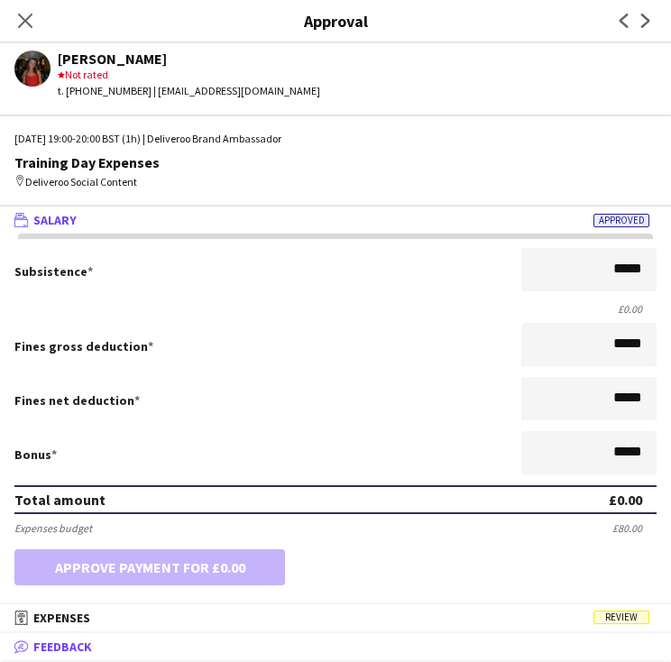
click at [254, 633] on mat-expansion-panel-header "bubble-pencil Feedback" at bounding box center [335, 646] width 671 height 27
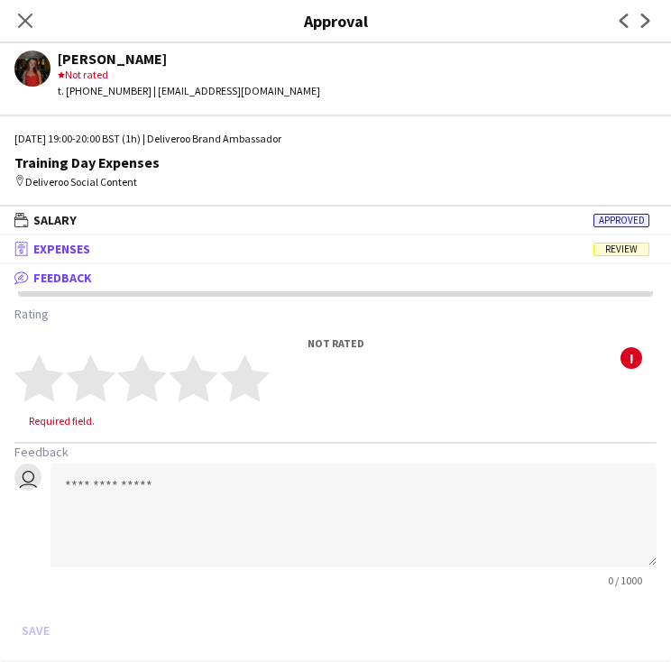
click at [144, 254] on mat-panel-title "receipt Expenses Review" at bounding box center [332, 249] width 664 height 16
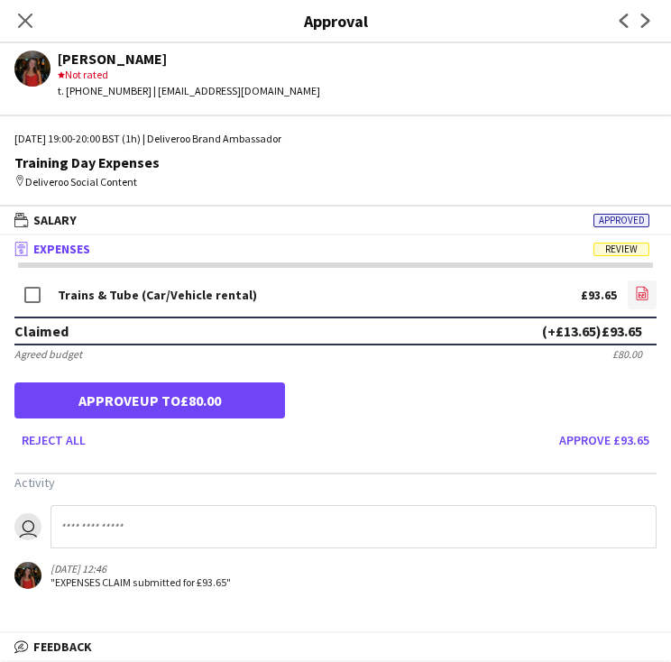
click at [638, 299] on app-icon "file-image" at bounding box center [642, 295] width 14 height 18
click at [130, 527] on input at bounding box center [353, 526] width 606 height 43
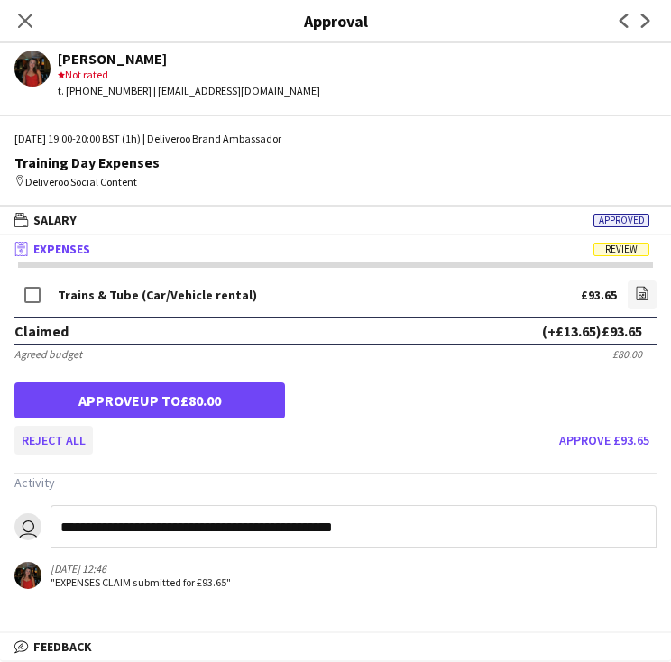
type input "**********"
click at [58, 444] on button "Reject all" at bounding box center [53, 440] width 78 height 29
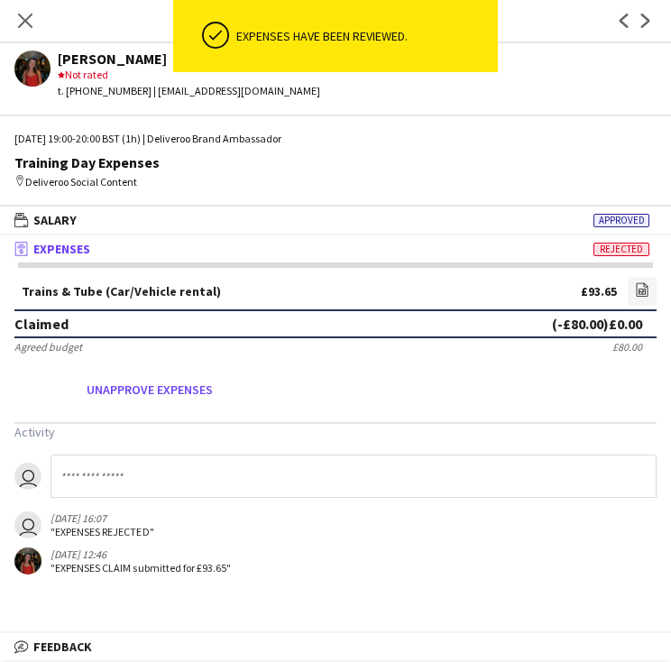
click at [256, 466] on input at bounding box center [353, 475] width 606 height 43
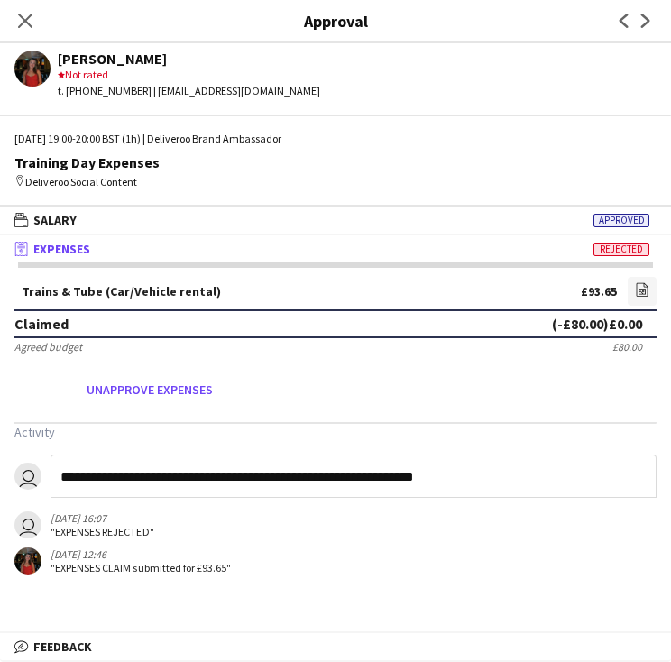
click at [339, 471] on input "**********" at bounding box center [353, 475] width 606 height 43
click at [325, 474] on input "**********" at bounding box center [353, 475] width 606 height 43
click at [336, 475] on input "**********" at bounding box center [353, 475] width 606 height 43
click at [318, 482] on input "**********" at bounding box center [353, 475] width 606 height 43
drag, startPoint x: 451, startPoint y: 472, endPoint x: 340, endPoint y: 472, distance: 110.9
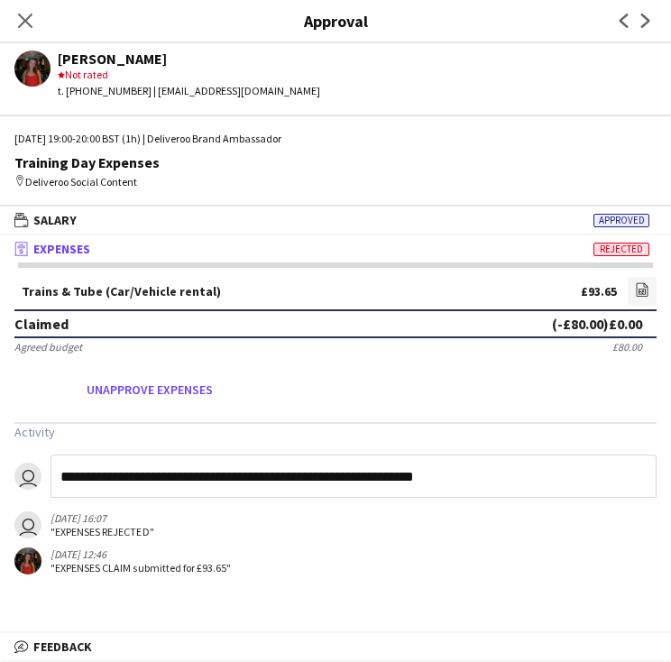
click at [340, 472] on input "**********" at bounding box center [353, 475] width 606 height 43
click at [451, 472] on input "**********" at bounding box center [353, 475] width 606 height 43
type input "**********"
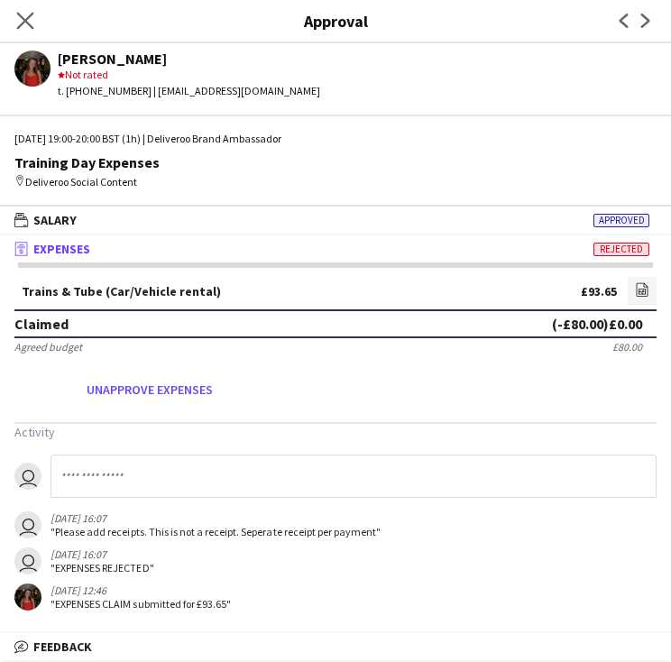
click at [29, 29] on app-icon "Close pop-in" at bounding box center [26, 21] width 26 height 26
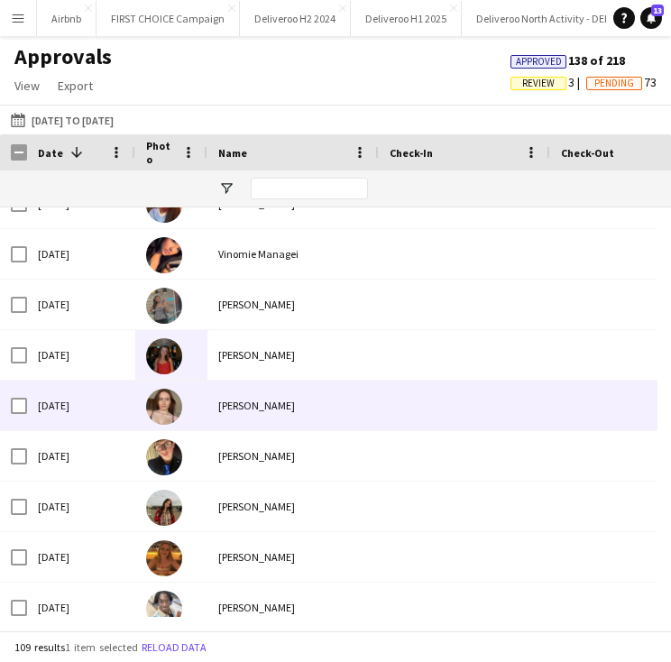
click at [220, 432] on div "[PERSON_NAME]" at bounding box center [292, 456] width 171 height 50
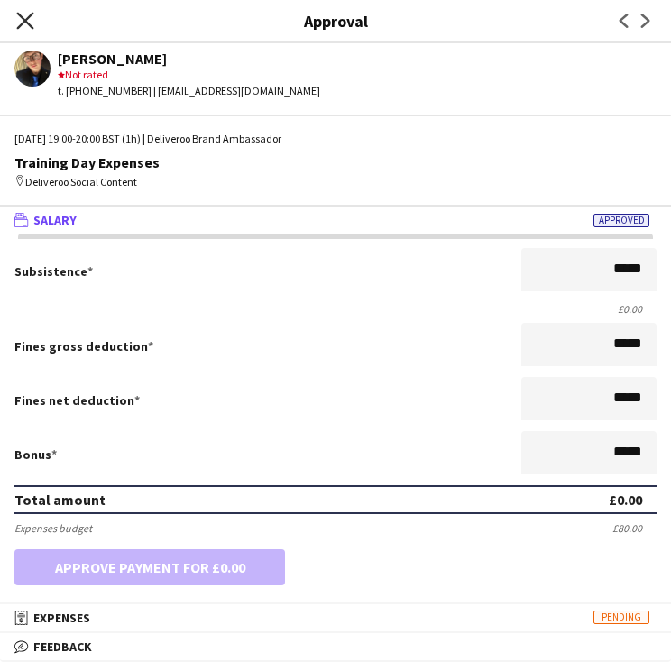
click at [16, 15] on icon "Close pop-in" at bounding box center [24, 20] width 17 height 17
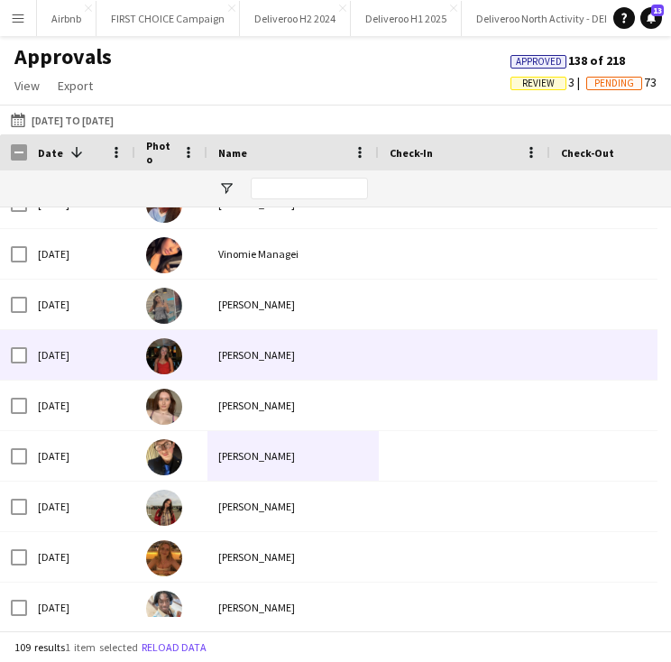
click at [172, 396] on img at bounding box center [164, 407] width 36 height 36
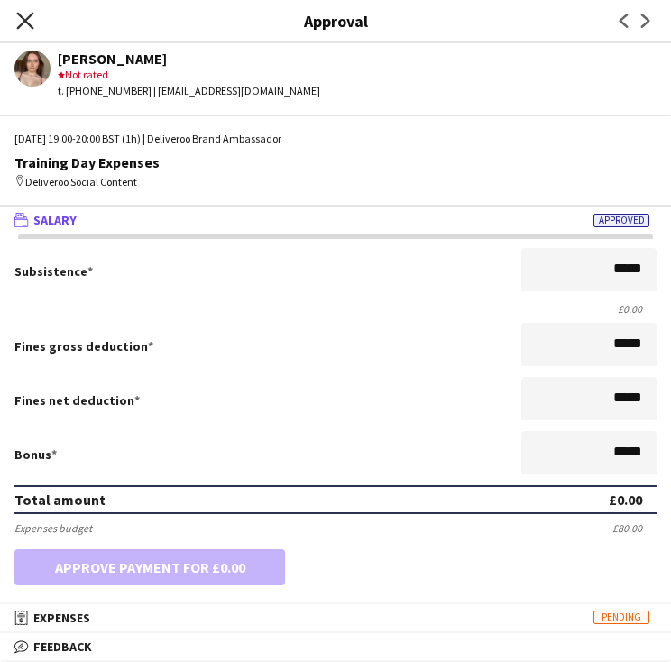
click at [22, 17] on icon at bounding box center [24, 20] width 17 height 17
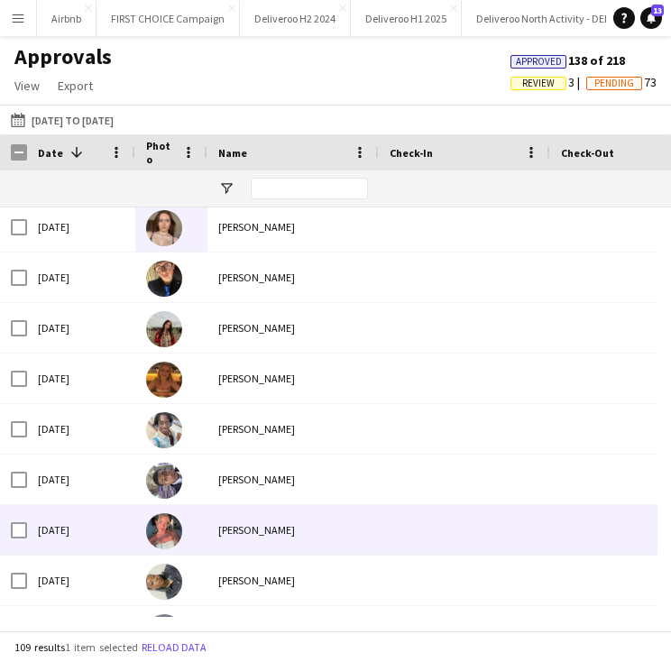
scroll to position [5094, 0]
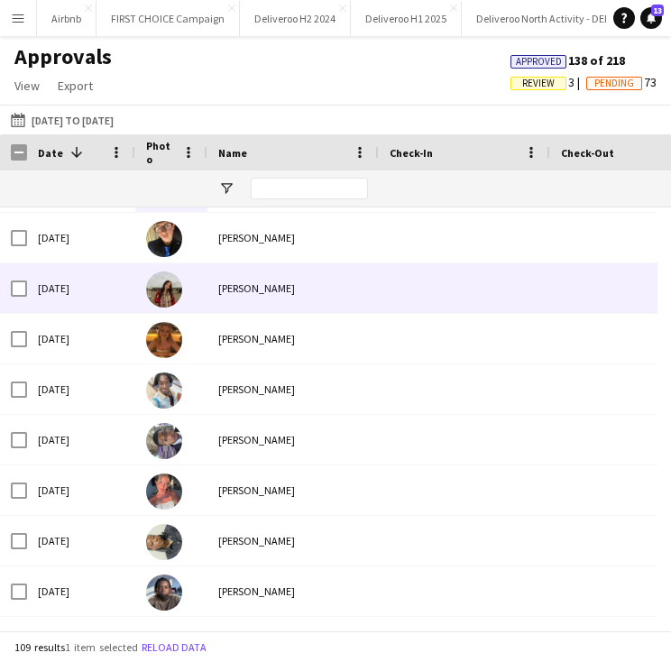
click at [269, 297] on div "[PERSON_NAME]" at bounding box center [292, 288] width 171 height 50
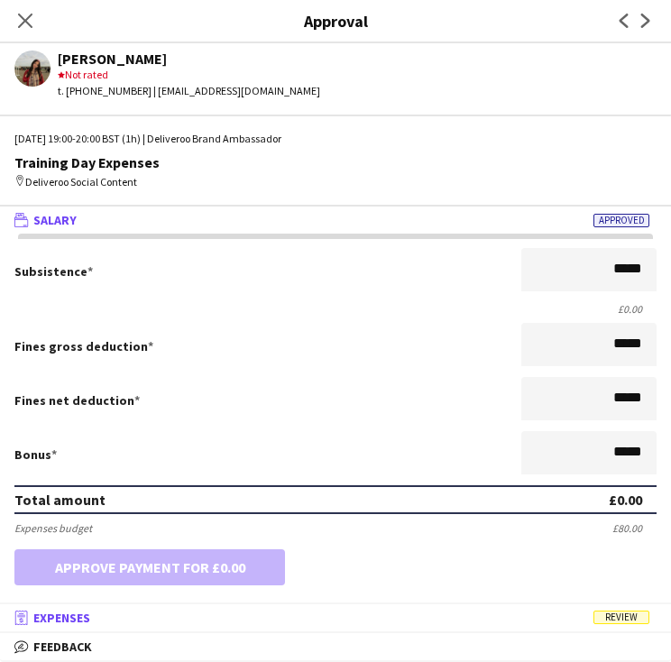
click at [206, 623] on mat-panel-title "receipt Expenses Review" at bounding box center [332, 617] width 664 height 16
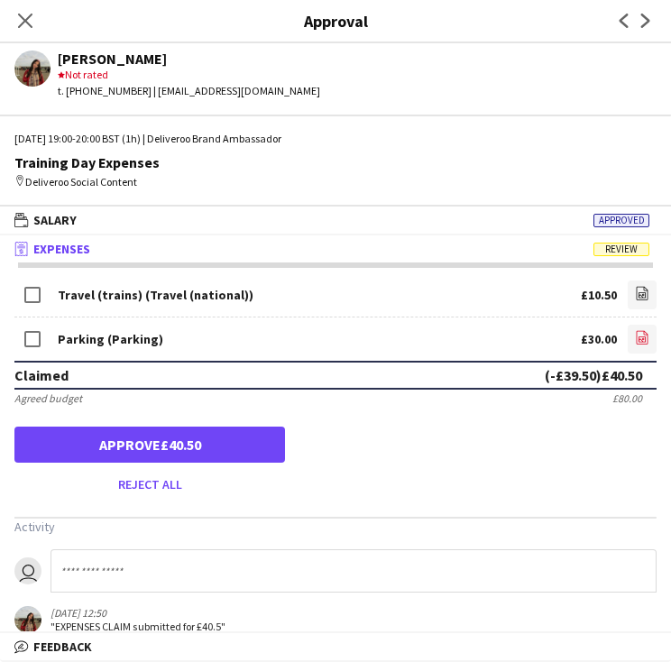
click at [638, 339] on icon at bounding box center [641, 338] width 7 height 5
click at [635, 300] on app-icon "file-image" at bounding box center [642, 295] width 14 height 18
click at [131, 572] on input at bounding box center [353, 570] width 606 height 43
click at [317, 572] on input "**********" at bounding box center [353, 570] width 606 height 43
click at [245, 572] on input "**********" at bounding box center [353, 570] width 606 height 43
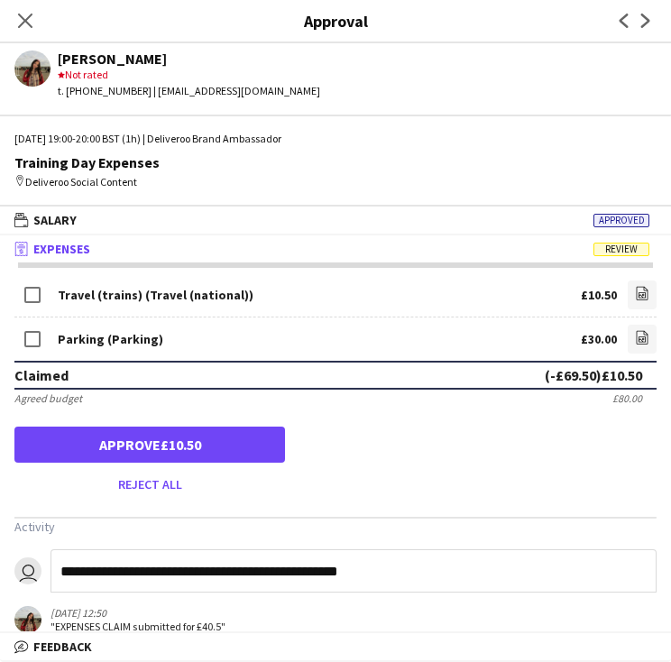
drag, startPoint x: 252, startPoint y: 572, endPoint x: 193, endPoint y: 572, distance: 59.5
click at [193, 572] on input "**********" at bounding box center [353, 570] width 606 height 43
click at [370, 601] on app-messages "**********" at bounding box center [335, 591] width 671 height 84
click at [240, 575] on input "**********" at bounding box center [353, 570] width 606 height 43
click at [261, 567] on input "**********" at bounding box center [353, 570] width 606 height 43
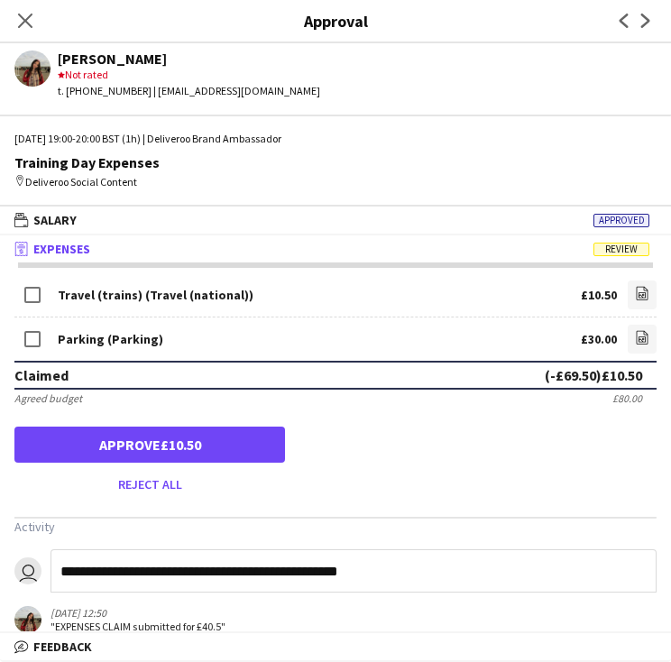
type input "**********"
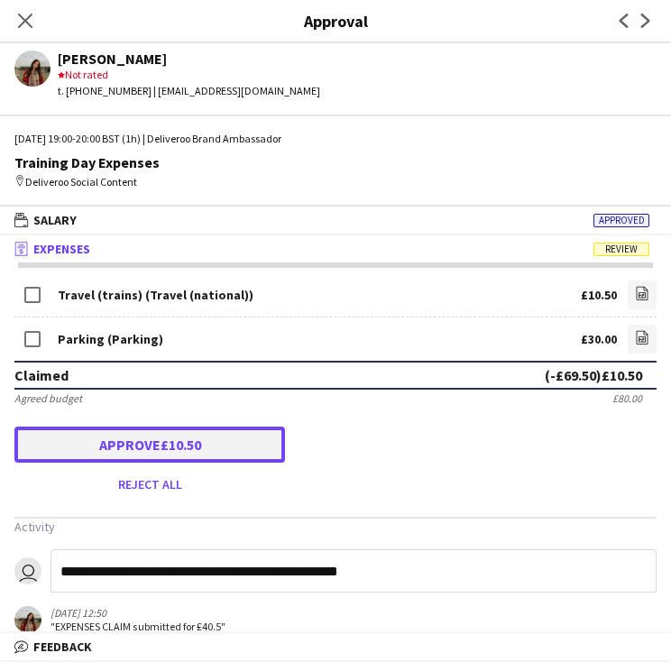
click at [212, 446] on button "Approve £10.50" at bounding box center [149, 444] width 270 height 36
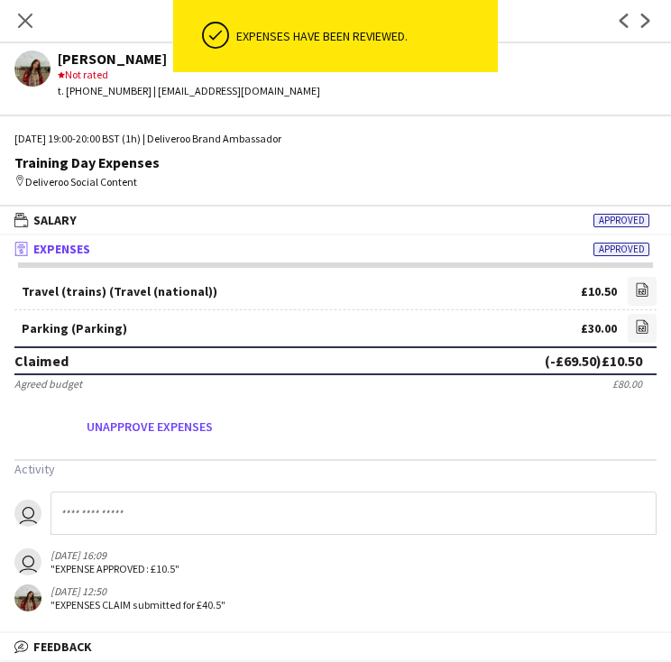
click at [217, 530] on input at bounding box center [353, 512] width 606 height 43
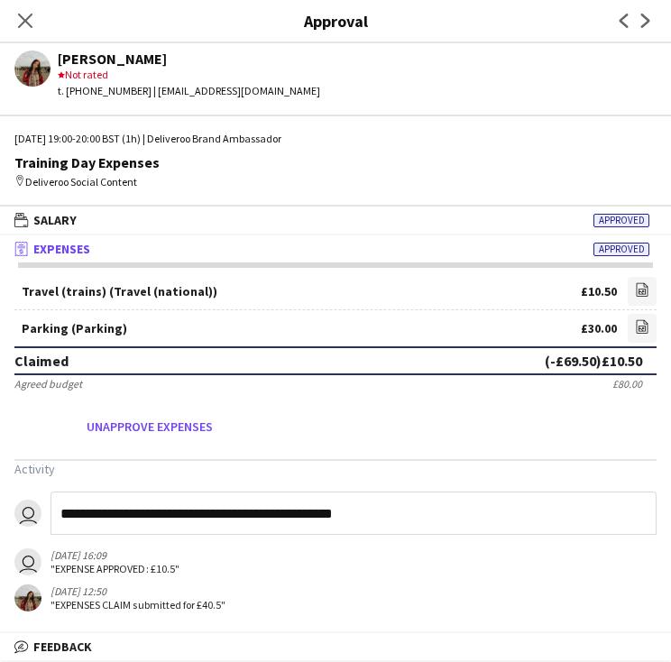
click at [193, 509] on input "**********" at bounding box center [353, 512] width 606 height 43
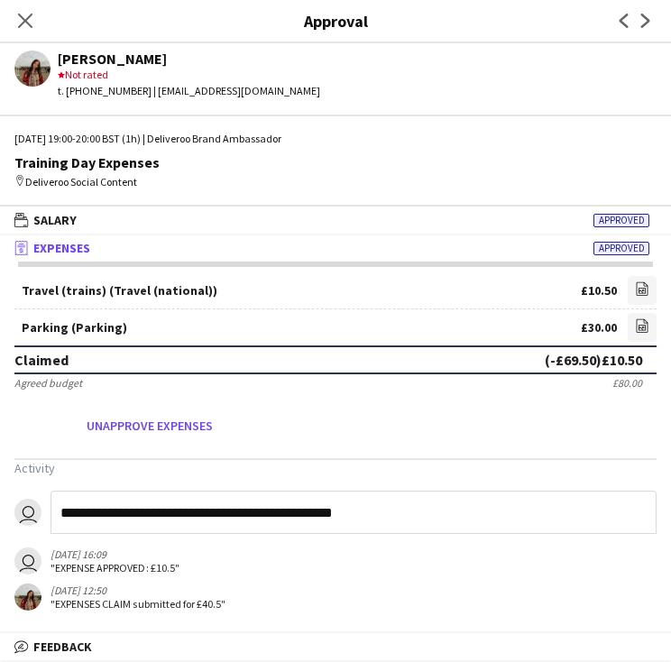
type input "**********"
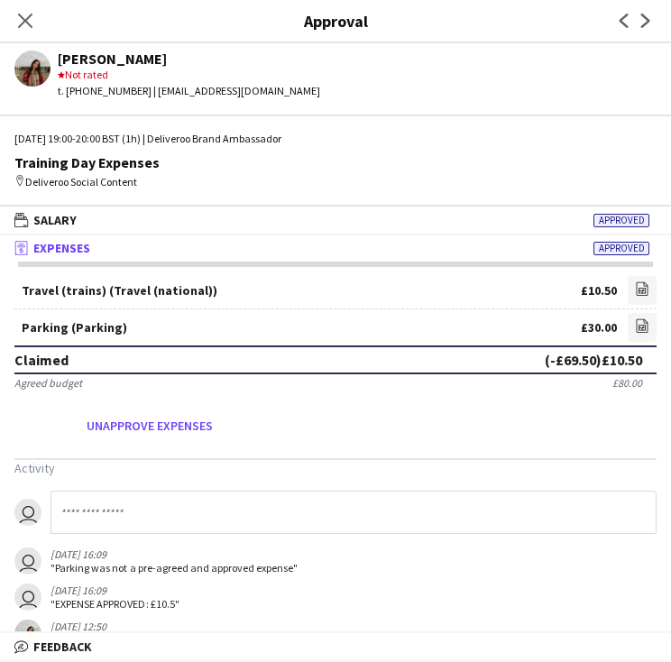
scroll to position [37, 0]
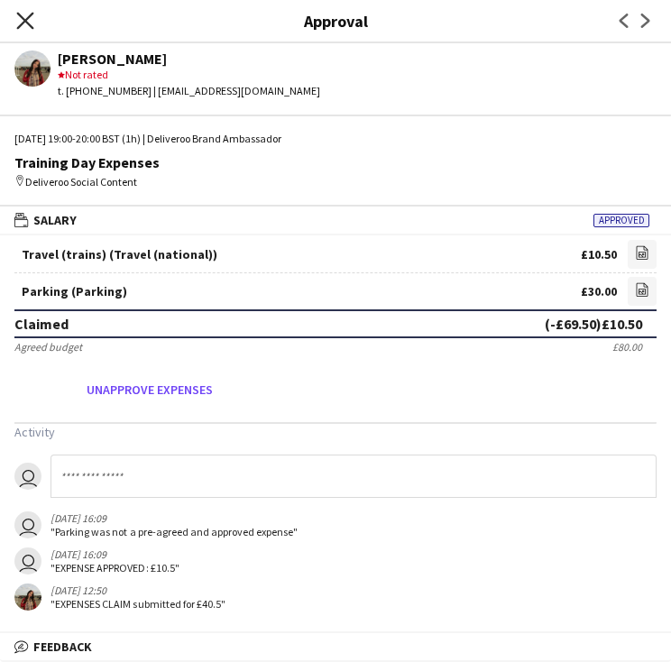
click at [24, 12] on icon "Close pop-in" at bounding box center [24, 20] width 17 height 17
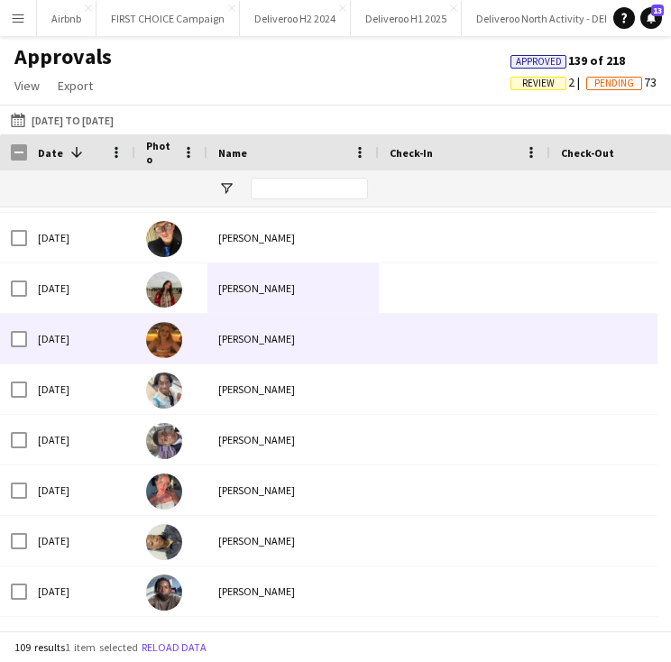
click at [249, 350] on div "[PERSON_NAME]" at bounding box center [292, 339] width 171 height 50
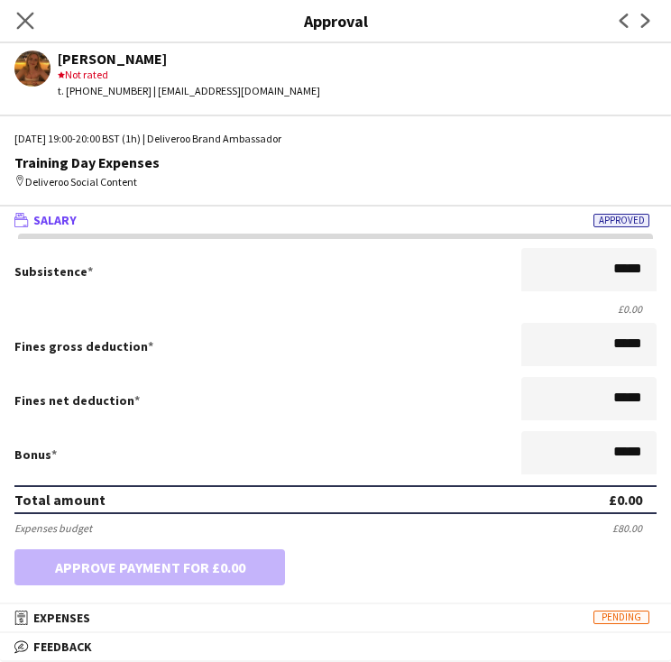
click at [31, 30] on app-icon "Close pop-in" at bounding box center [26, 21] width 26 height 26
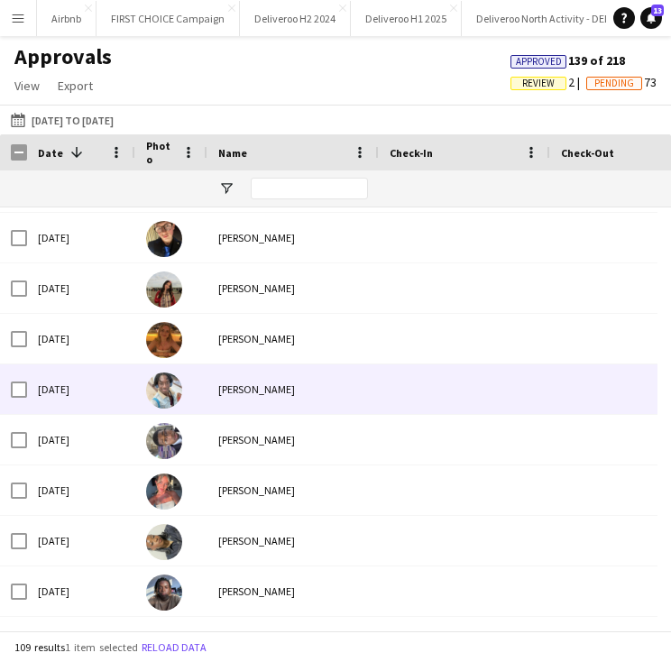
click at [203, 398] on div at bounding box center [171, 389] width 72 height 50
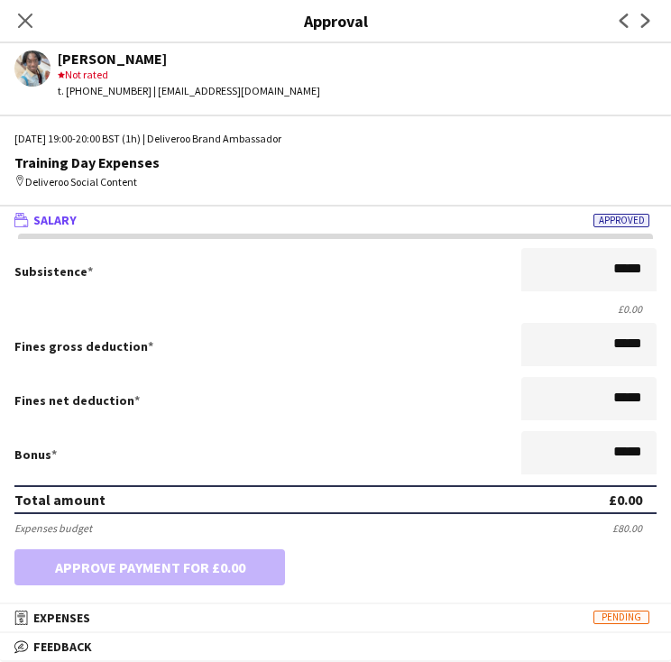
click at [37, 26] on div "Close pop-in" at bounding box center [25, 20] width 50 height 41
click at [23, 19] on icon at bounding box center [24, 20] width 17 height 17
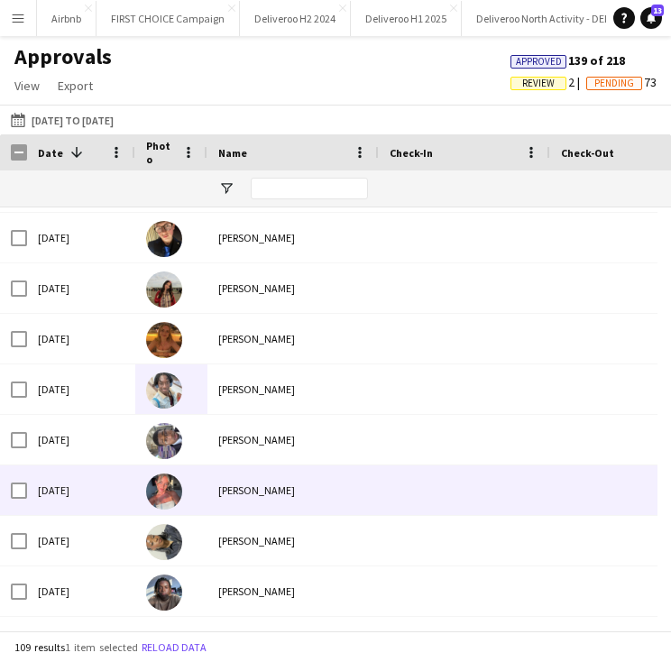
click at [221, 441] on div "[PERSON_NAME]" at bounding box center [292, 440] width 171 height 50
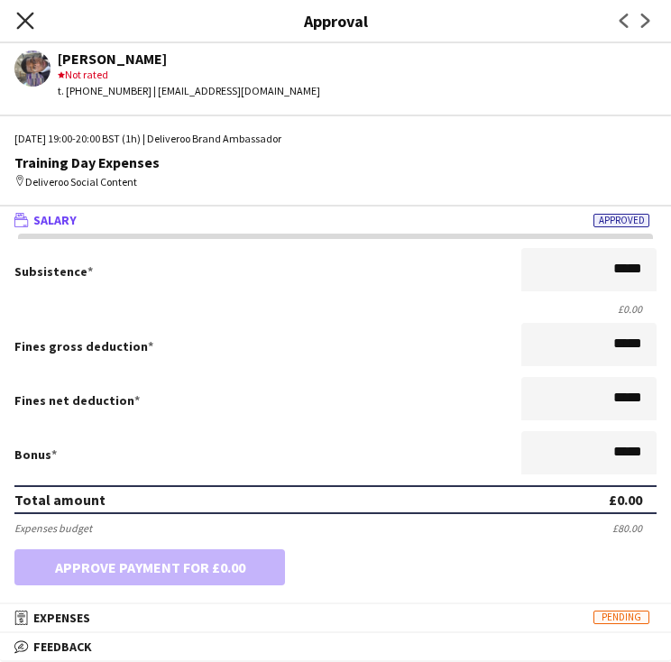
click at [26, 15] on icon "Close pop-in" at bounding box center [24, 20] width 17 height 17
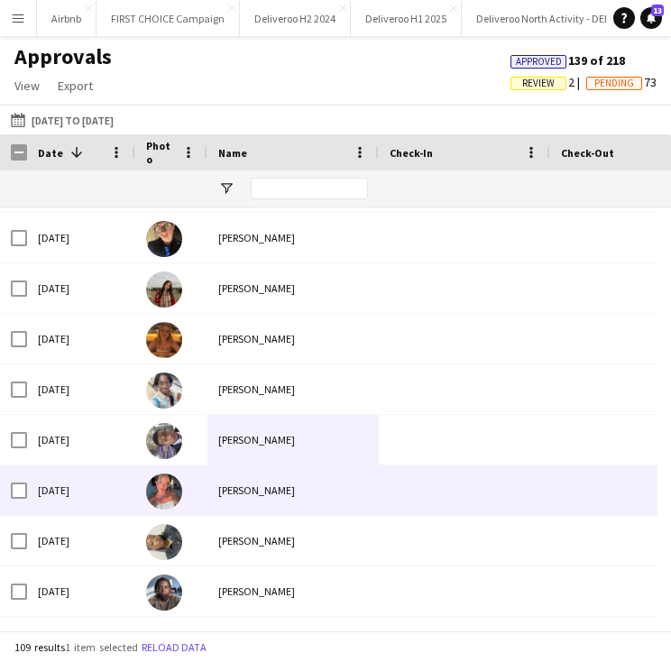
click at [158, 491] on img at bounding box center [164, 491] width 36 height 36
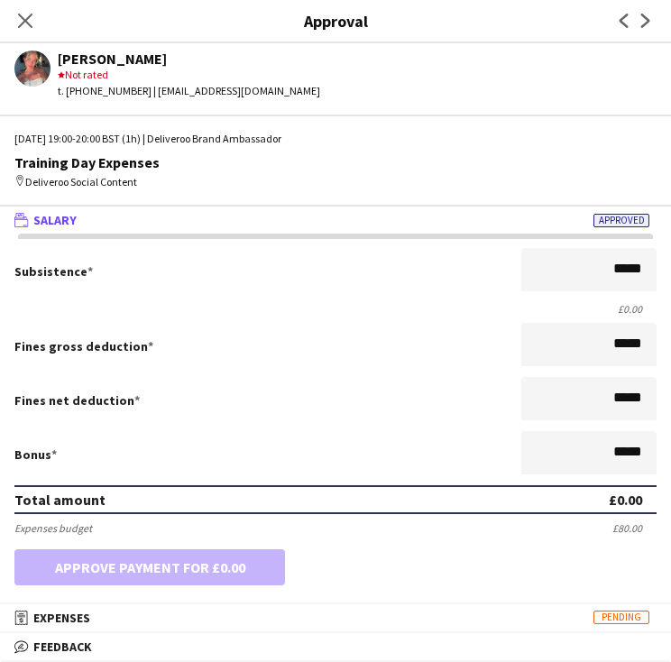
click at [27, 32] on div "Close pop-in" at bounding box center [25, 20] width 50 height 41
click at [27, 27] on icon "Close pop-in" at bounding box center [24, 20] width 17 height 17
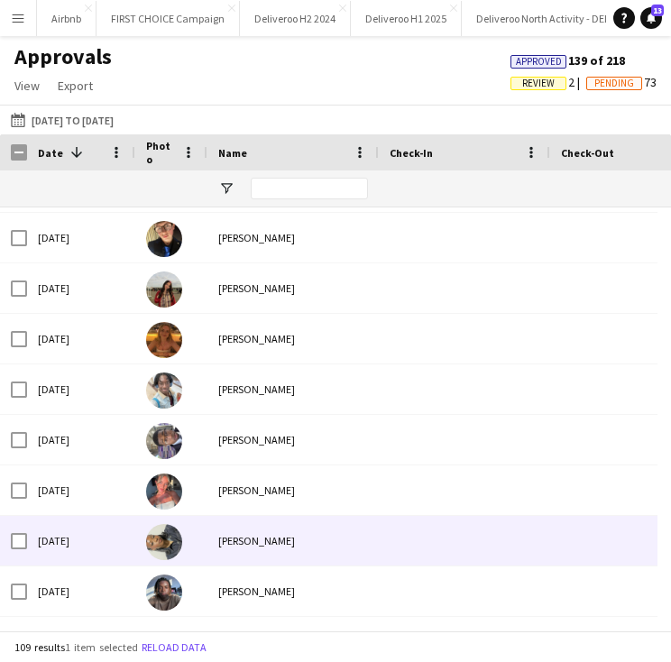
click at [202, 536] on div at bounding box center [171, 541] width 72 height 50
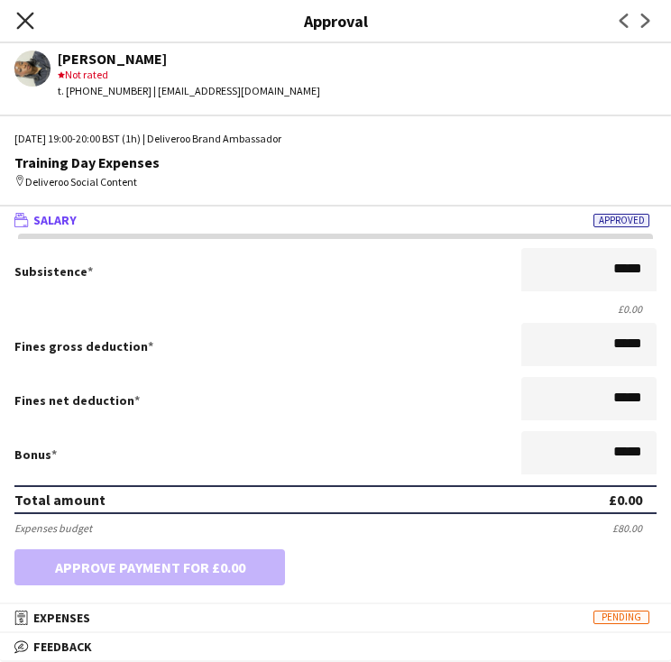
click at [25, 25] on icon "Close pop-in" at bounding box center [24, 20] width 17 height 17
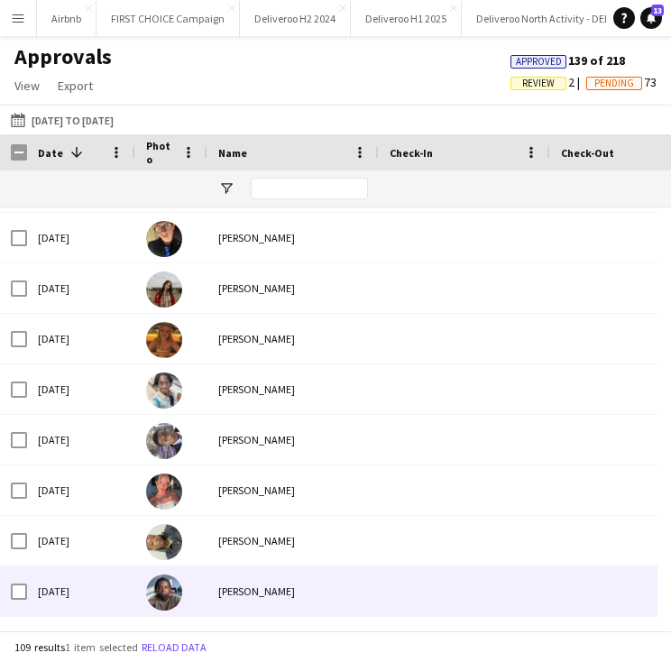
click at [201, 577] on div at bounding box center [171, 591] width 72 height 50
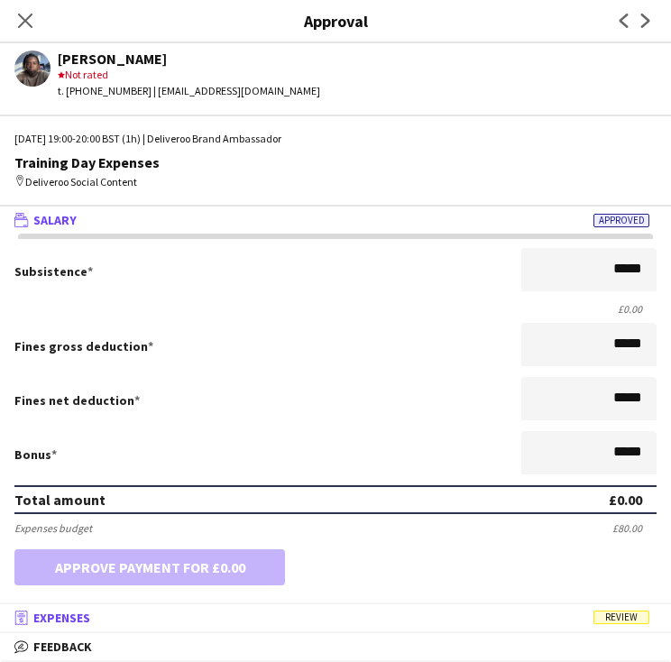
click at [327, 612] on mat-panel-title "receipt Expenses Review" at bounding box center [332, 617] width 664 height 16
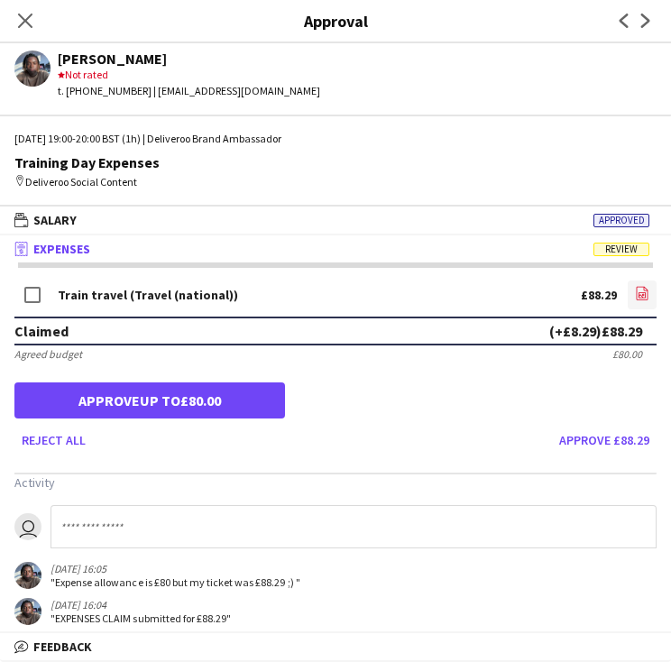
click at [627, 293] on link "file-image" at bounding box center [641, 294] width 29 height 29
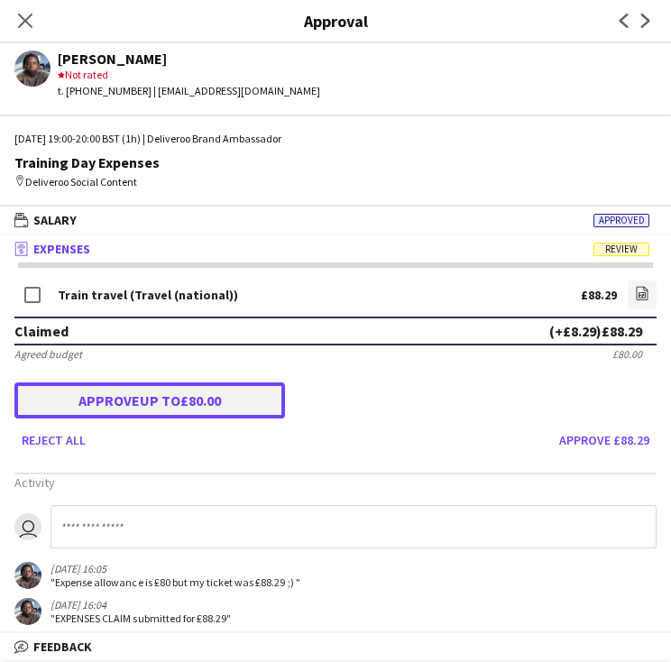
click at [160, 404] on button "Approve up to £80.00" at bounding box center [149, 400] width 270 height 36
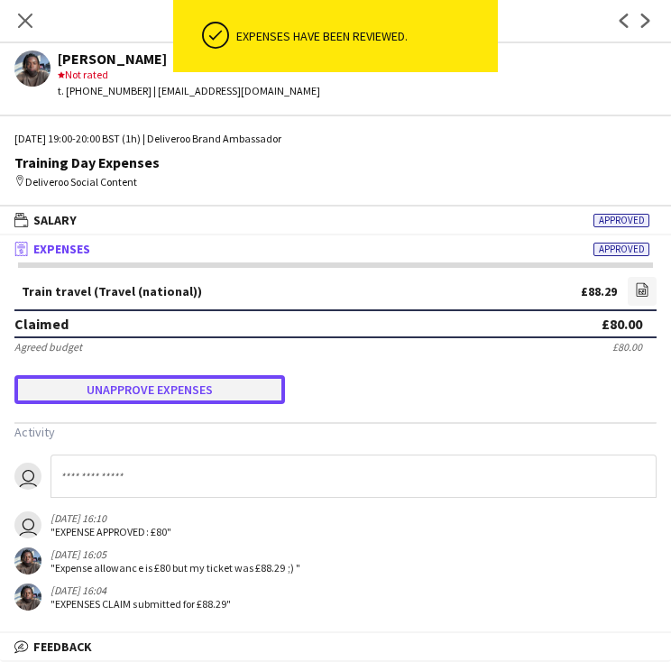
click at [210, 385] on button "Unapprove expenses" at bounding box center [149, 389] width 270 height 29
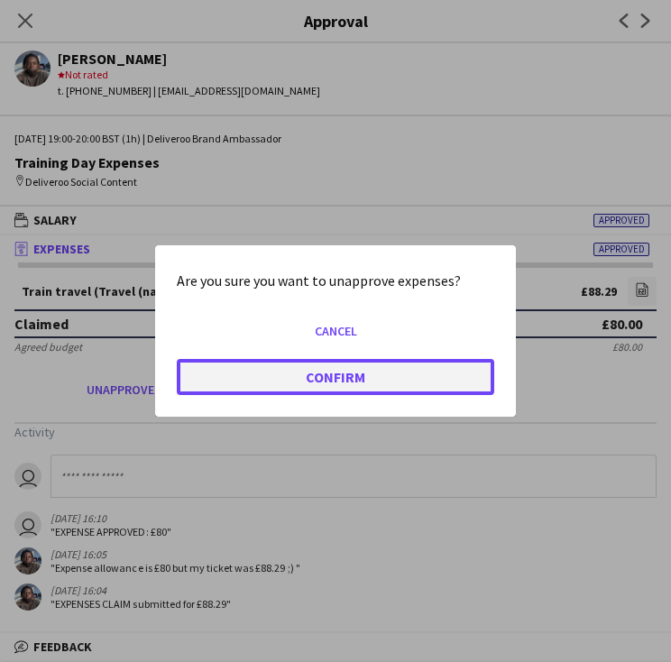
click at [402, 372] on button "Confirm" at bounding box center [335, 377] width 317 height 36
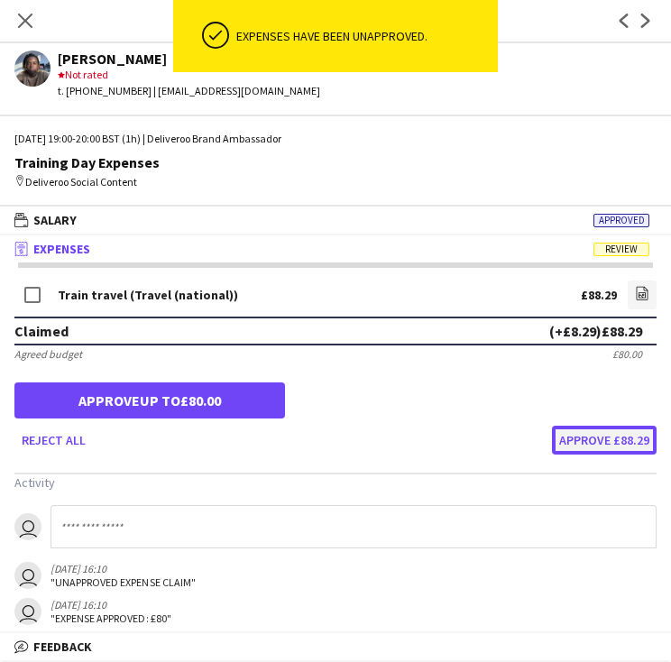
click at [565, 428] on button "Approve £88.29" at bounding box center [604, 440] width 105 height 29
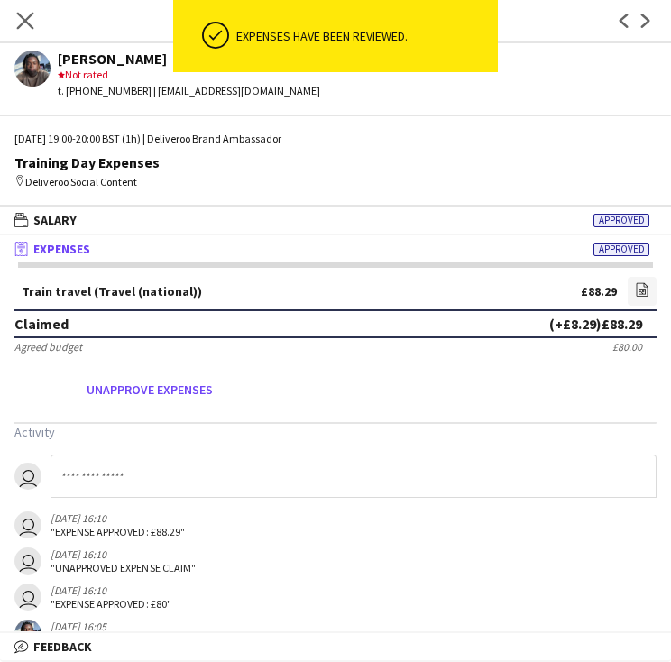
click at [25, 10] on app-icon "Close pop-in" at bounding box center [26, 21] width 26 height 26
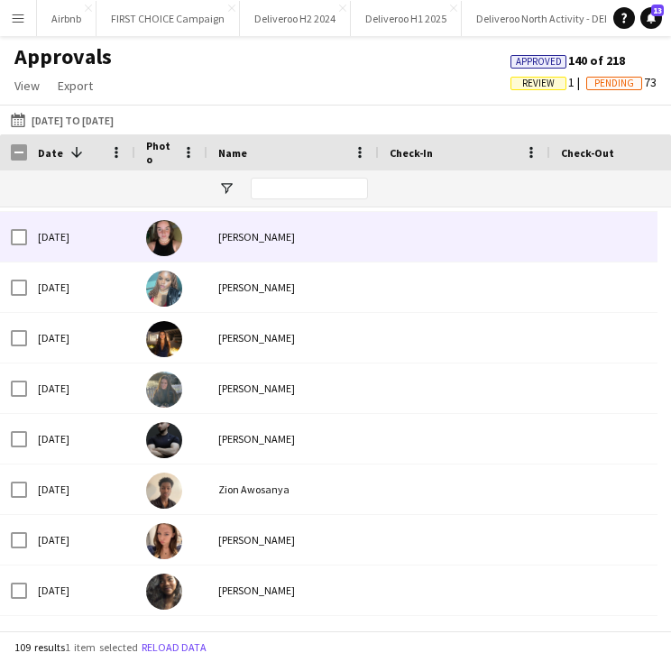
scroll to position [3191, 0]
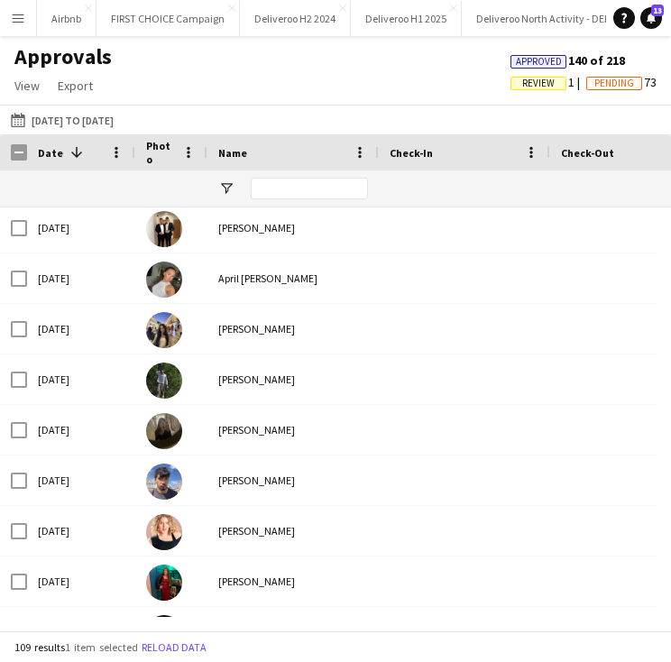
click at [541, 83] on span "Review" at bounding box center [538, 84] width 32 height 12
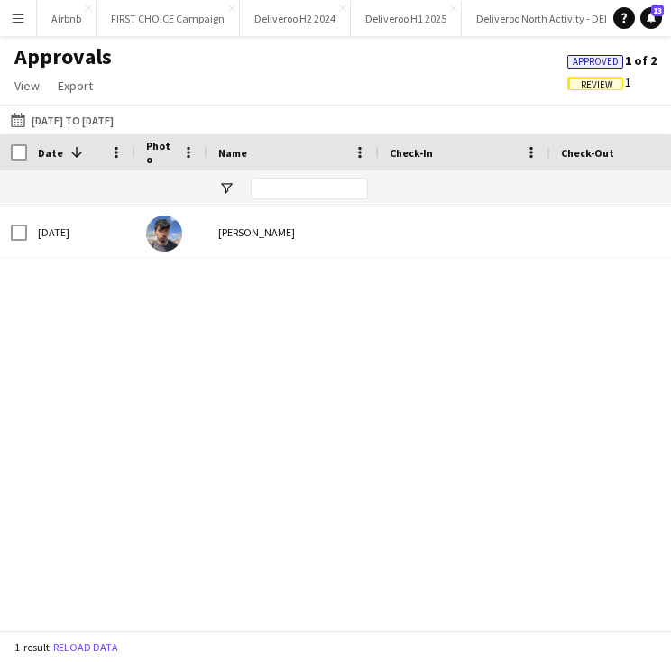
scroll to position [0, 0]
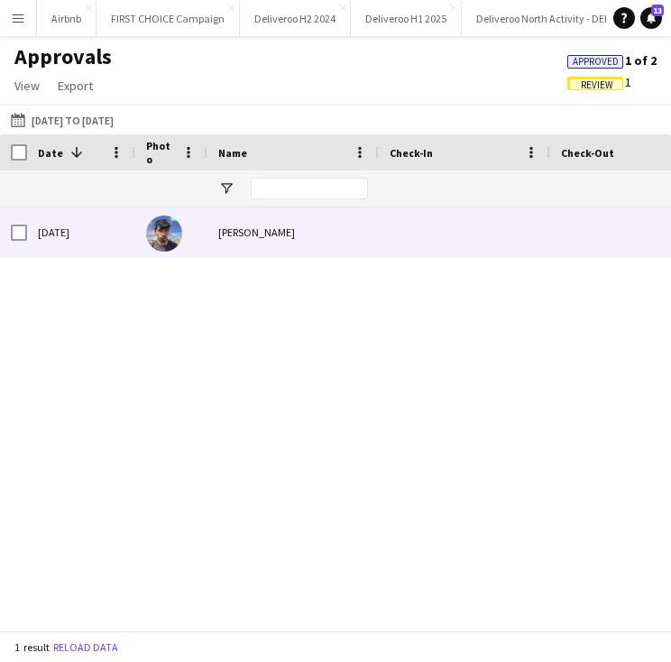
click at [318, 231] on div "[PERSON_NAME]" at bounding box center [292, 232] width 171 height 50
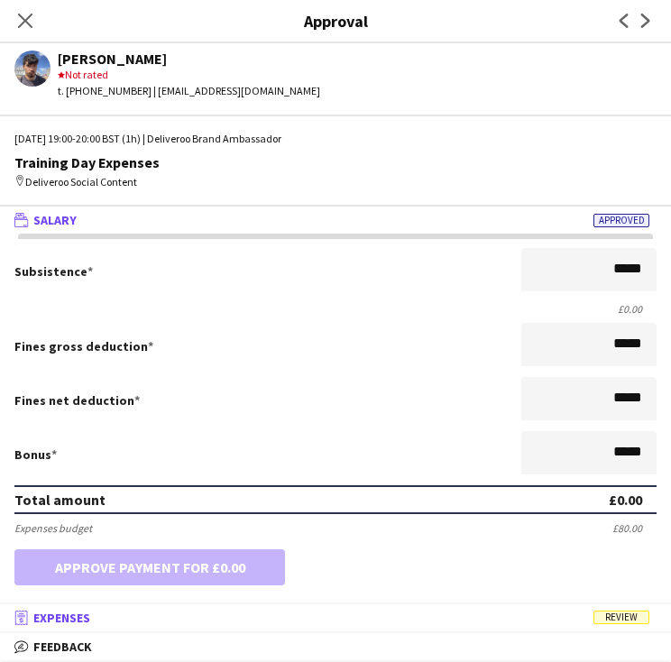
click at [485, 605] on mat-expansion-panel-header "receipt Expenses Review" at bounding box center [335, 617] width 671 height 27
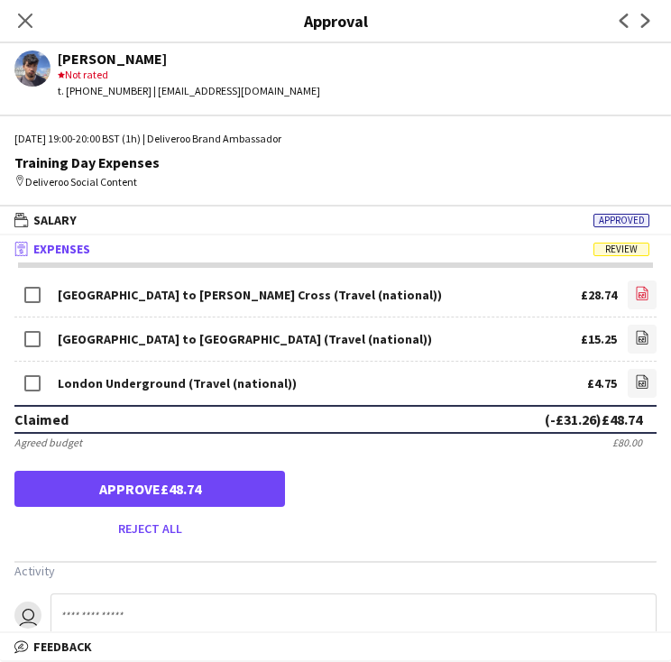
click at [637, 285] on link "file-image" at bounding box center [641, 294] width 29 height 29
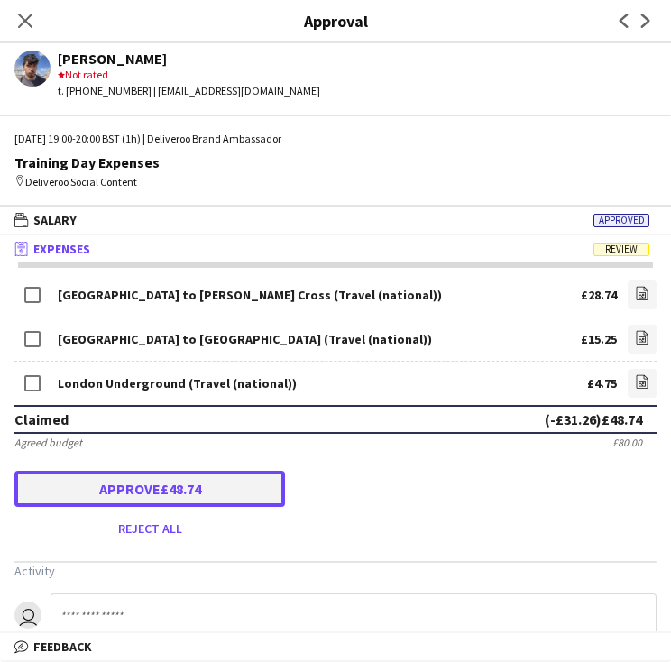
click at [124, 484] on button "Approve £48.74" at bounding box center [149, 489] width 270 height 36
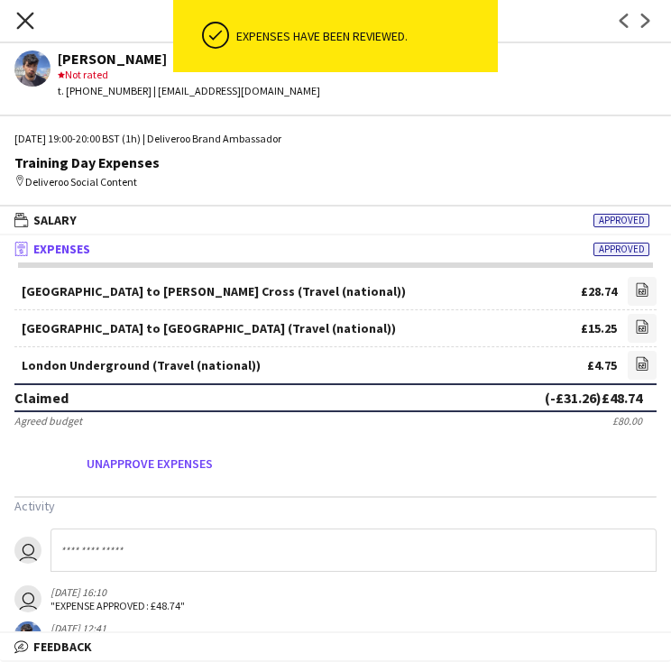
click at [32, 23] on icon "Close pop-in" at bounding box center [24, 20] width 17 height 17
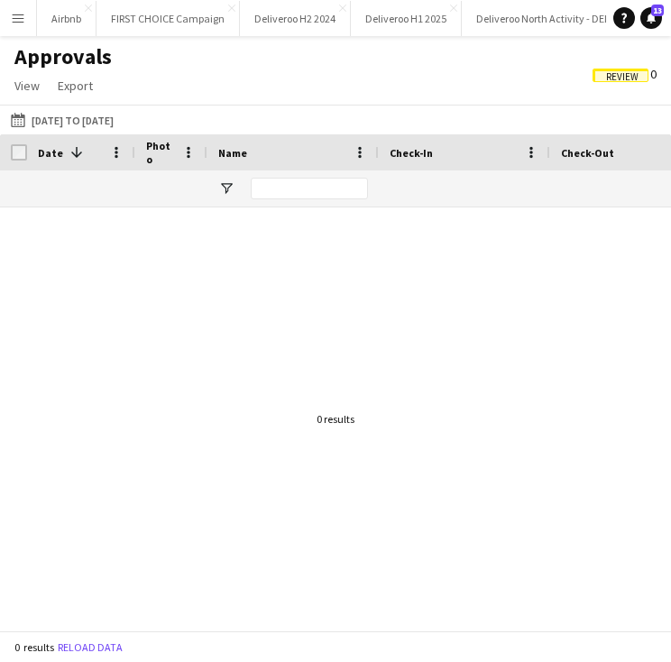
click at [341, 298] on div at bounding box center [335, 411] width 671 height 409
click at [609, 81] on span "Review" at bounding box center [622, 77] width 32 height 12
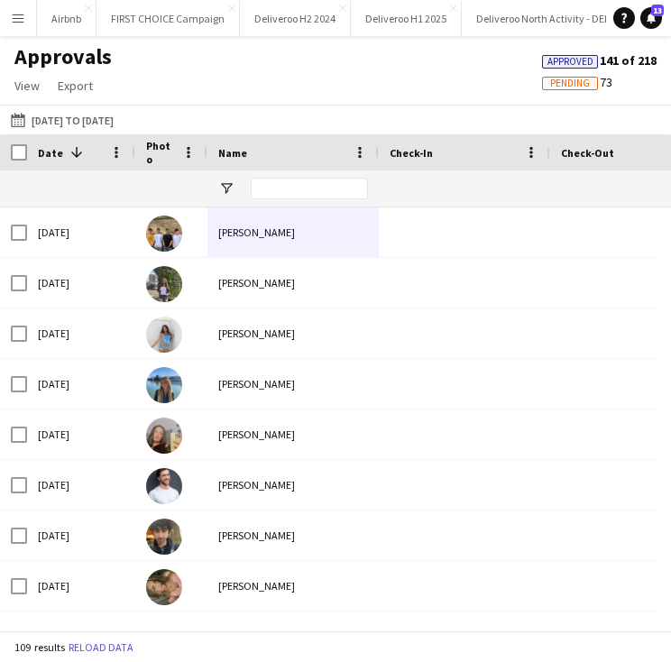
click at [572, 83] on span "Pending" at bounding box center [570, 84] width 40 height 12
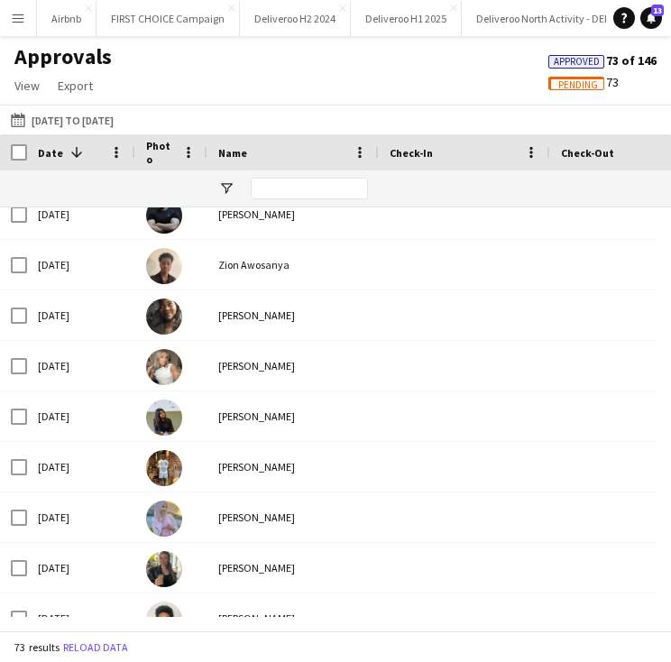
scroll to position [2441, 0]
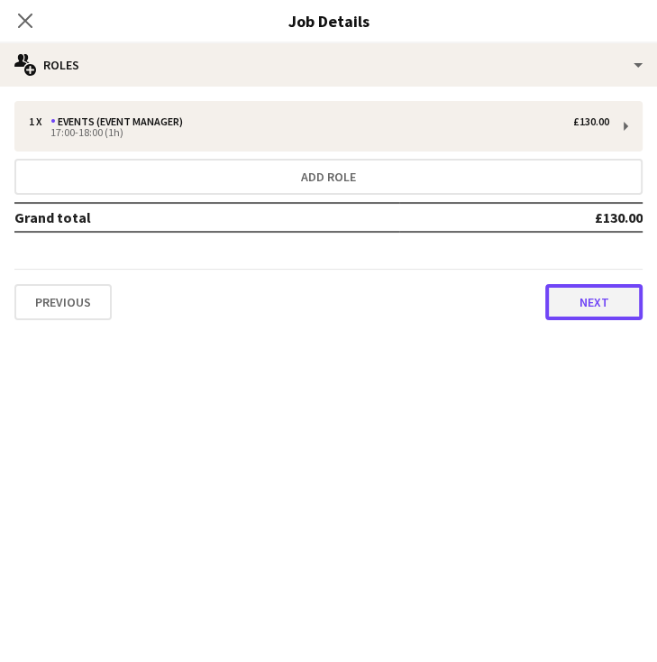
click at [567, 307] on button "Next" at bounding box center [593, 302] width 97 height 36
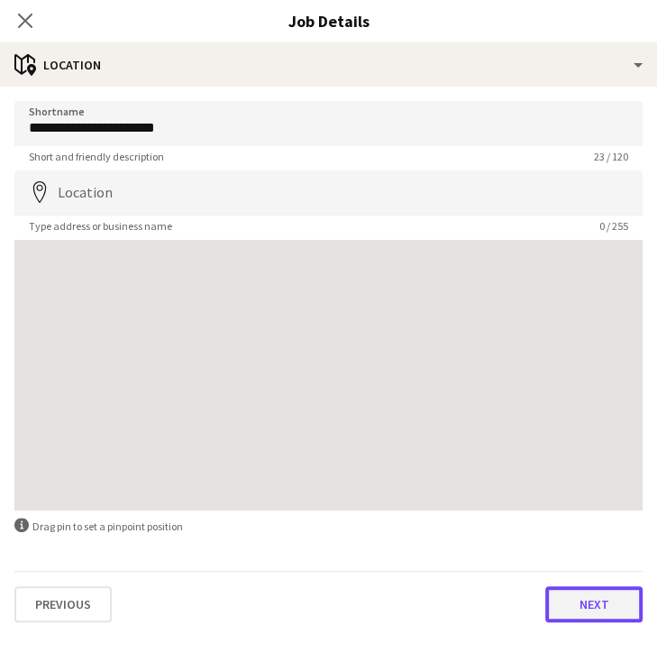
click at [590, 606] on button "Next" at bounding box center [593, 604] width 97 height 36
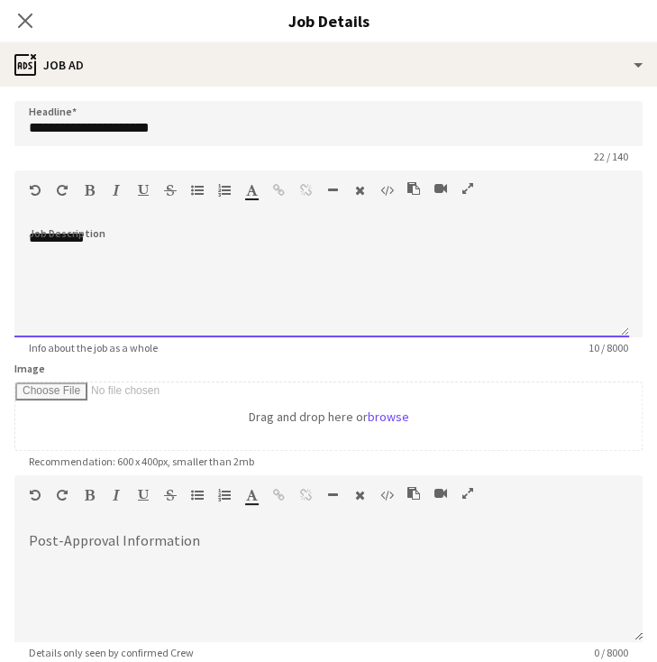
click at [184, 241] on div "**********" at bounding box center [321, 283] width 615 height 108
click at [107, 227] on div "**********" at bounding box center [328, 276] width 628 height 121
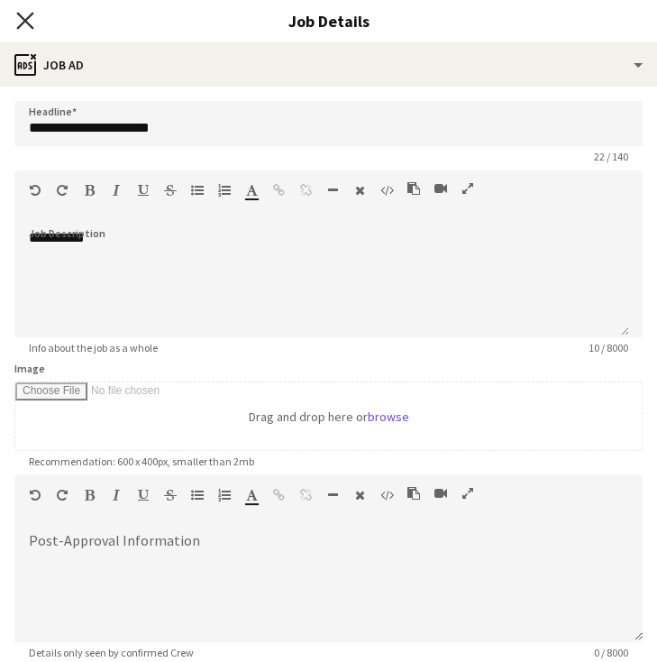
click at [25, 23] on icon "Close pop-in" at bounding box center [24, 20] width 17 height 17
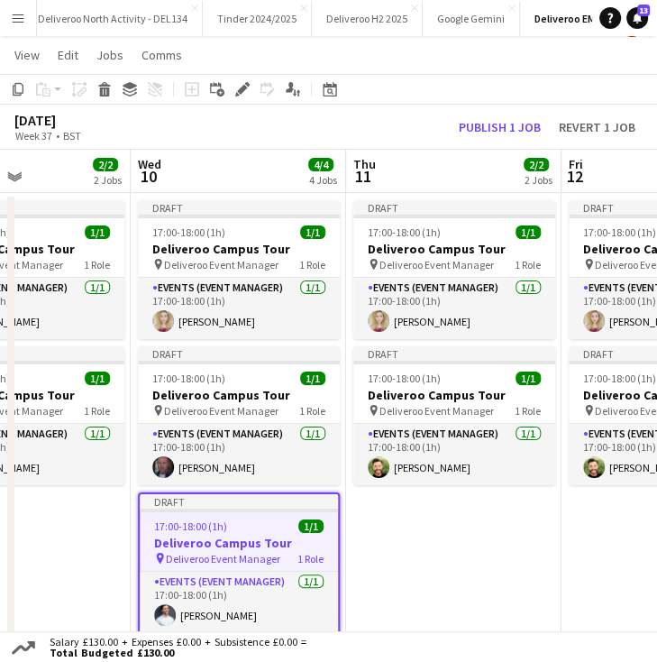
scroll to position [29, 0]
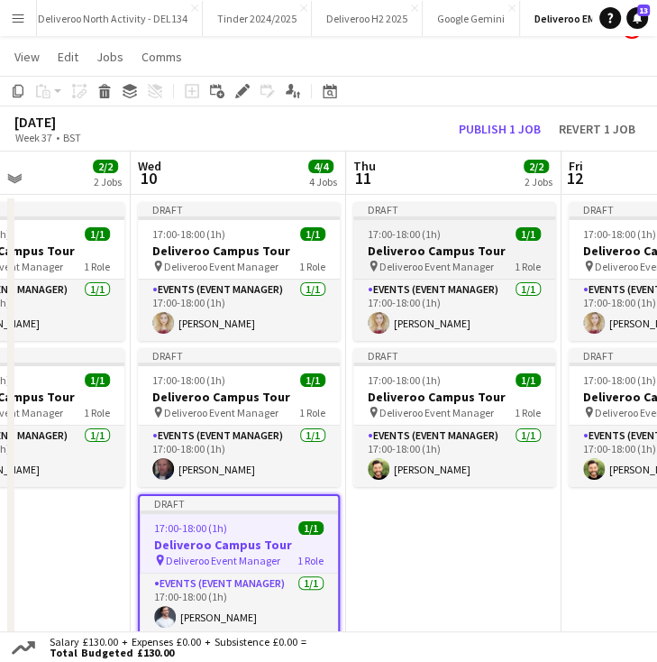
click at [423, 217] on div at bounding box center [454, 218] width 202 height 4
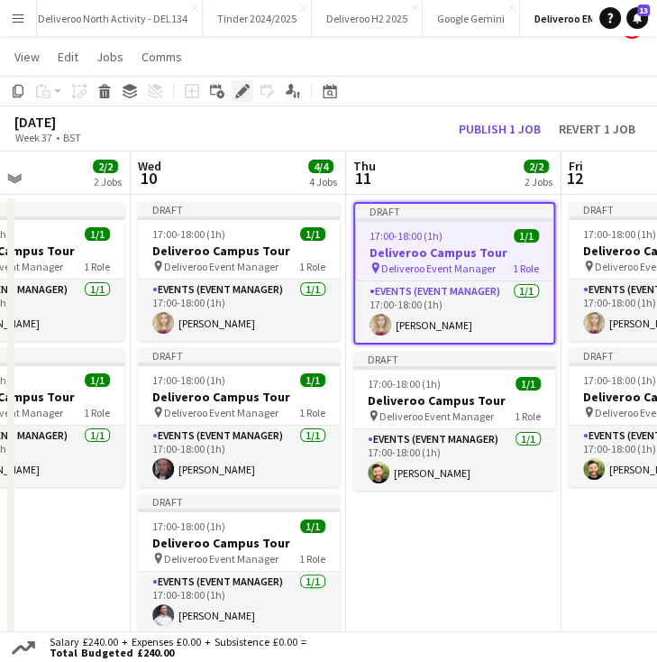
click at [243, 81] on div "Edit" at bounding box center [243, 91] width 22 height 22
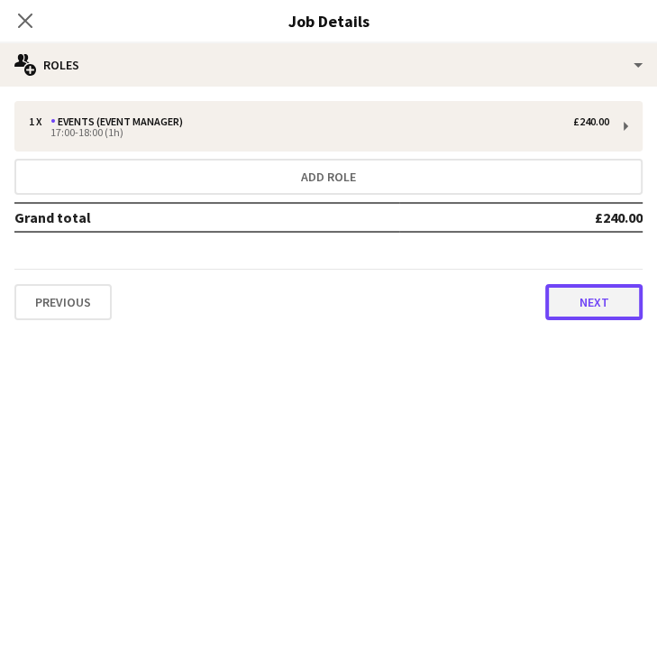
click at [595, 311] on button "Next" at bounding box center [593, 302] width 97 height 36
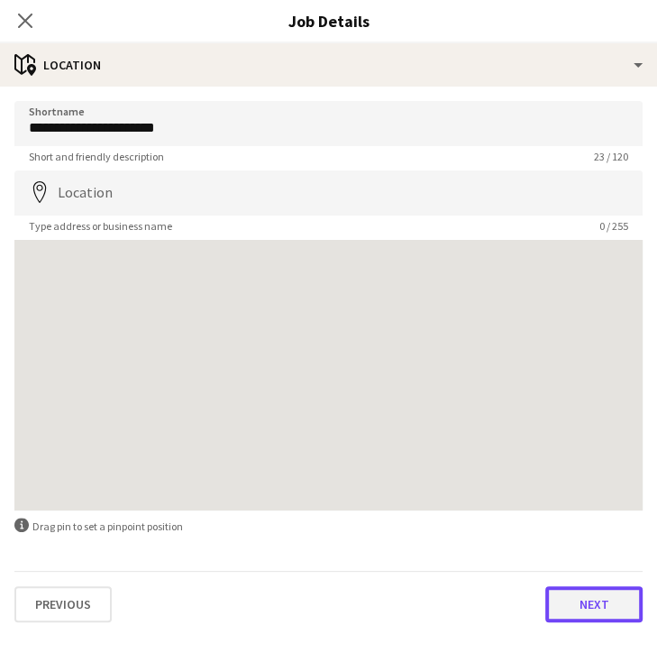
click at [581, 601] on button "Next" at bounding box center [593, 604] width 97 height 36
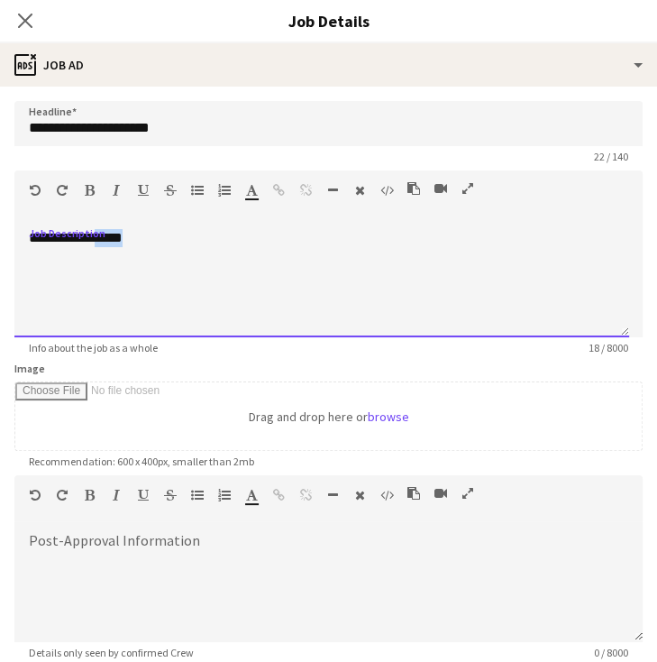
drag, startPoint x: 261, startPoint y: 247, endPoint x: 113, endPoint y: 241, distance: 148.0
click at [113, 241] on div "**********" at bounding box center [321, 283] width 615 height 108
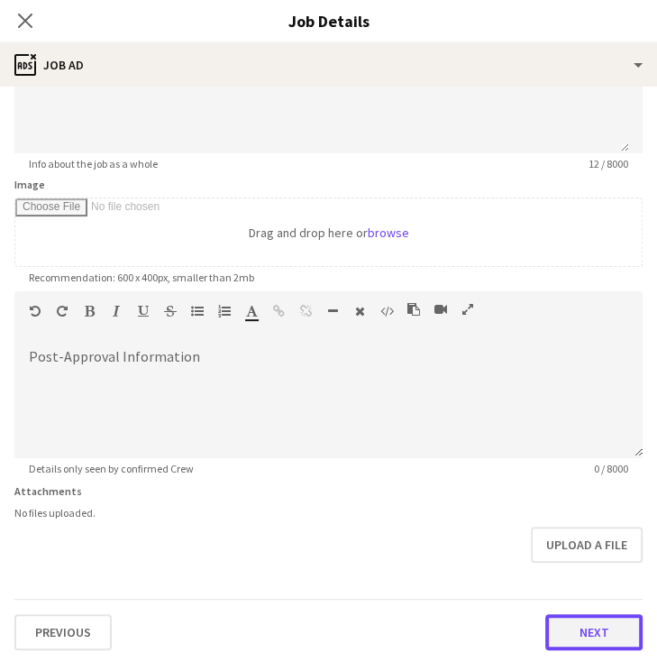
click at [564, 618] on button "Next" at bounding box center [593, 632] width 97 height 36
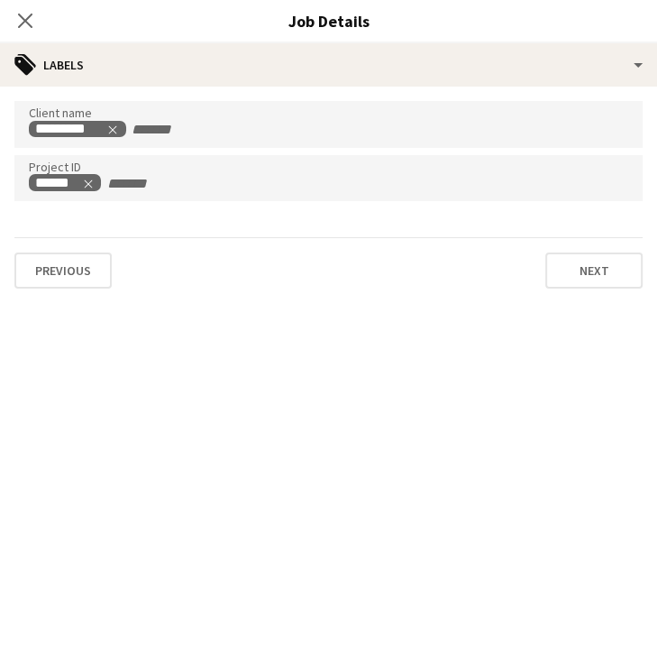
scroll to position [374, 0]
click at [576, 280] on button "Next" at bounding box center [593, 270] width 97 height 36
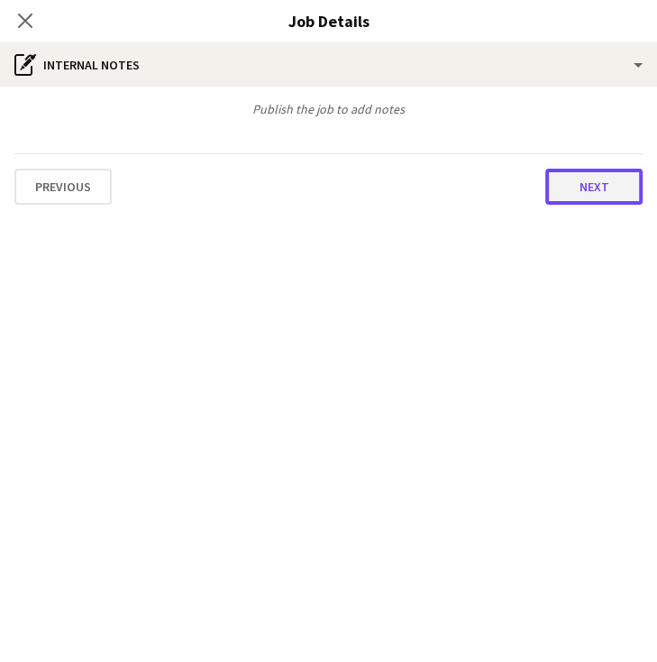
click at [559, 176] on button "Next" at bounding box center [593, 187] width 97 height 36
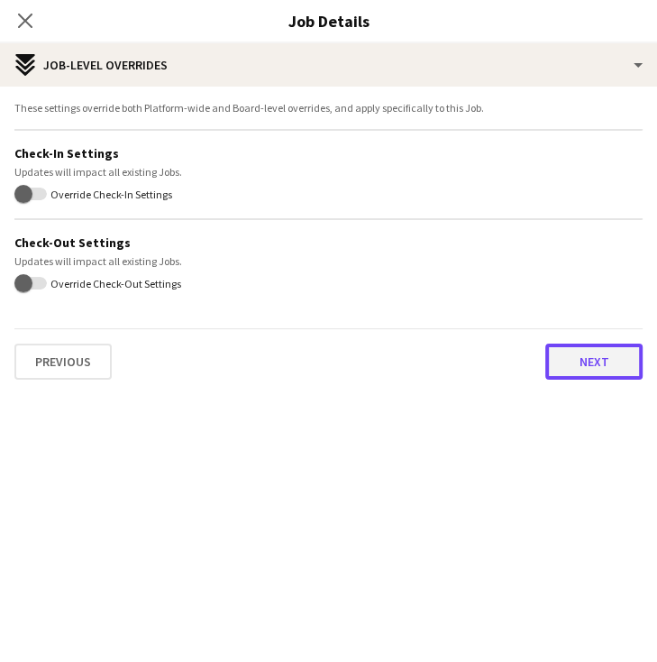
click at [591, 351] on button "Next" at bounding box center [593, 361] width 97 height 36
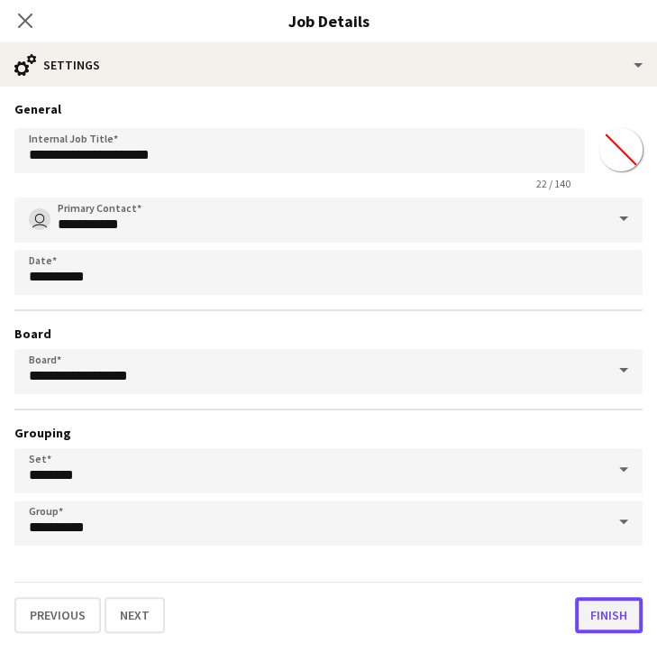
click at [600, 604] on button "Finish" at bounding box center [609, 615] width 68 height 36
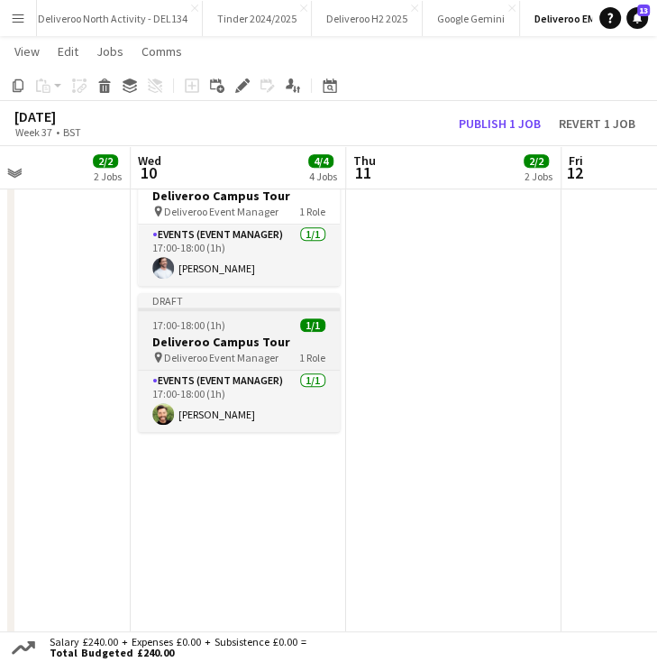
click at [260, 307] on div at bounding box center [239, 309] width 202 height 4
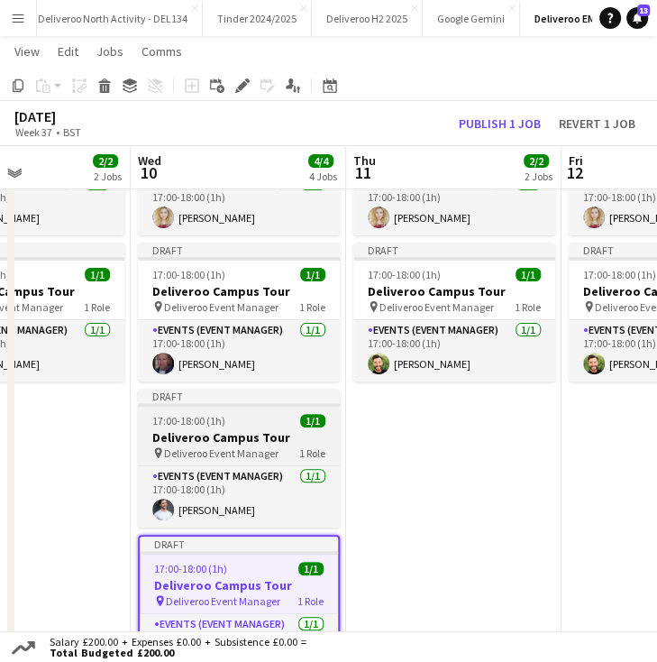
scroll to position [0, 0]
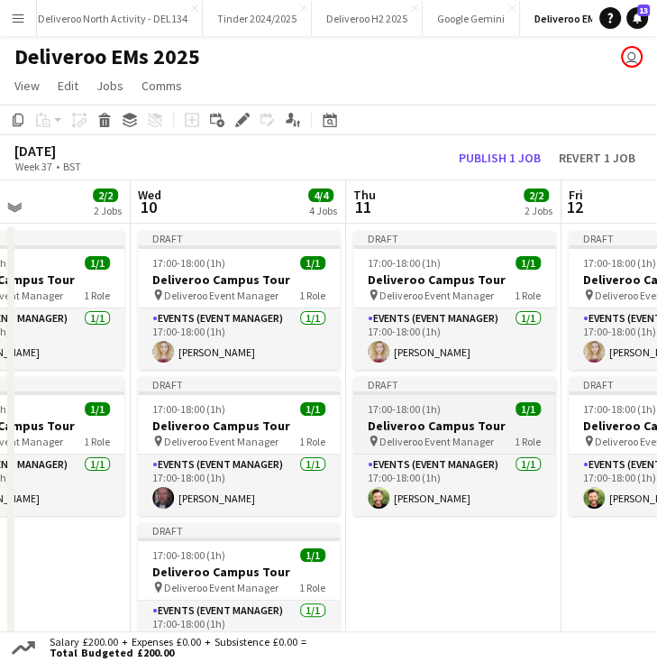
click at [454, 422] on h3 "Deliveroo Campus Tour" at bounding box center [454, 425] width 202 height 16
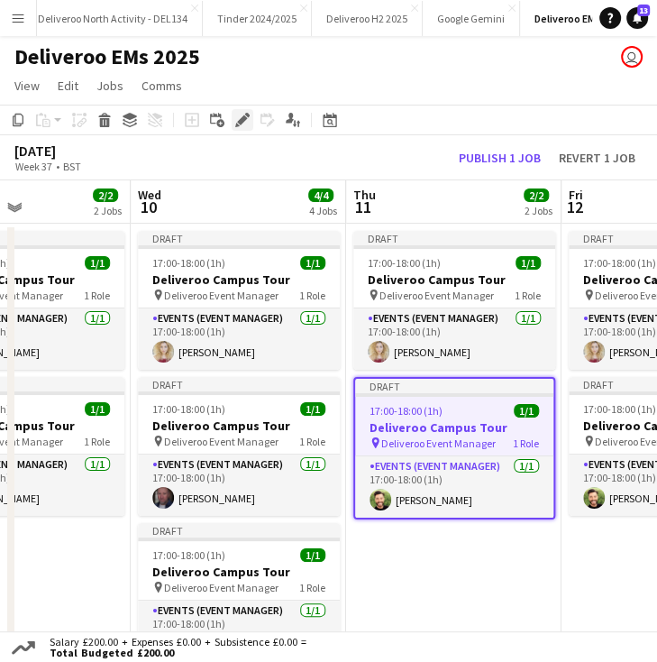
click at [234, 128] on div "Edit" at bounding box center [243, 120] width 22 height 22
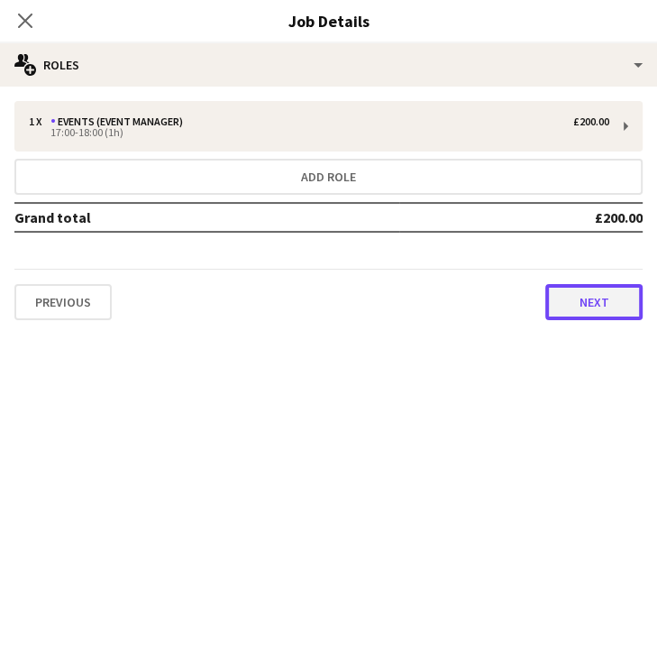
click at [578, 297] on button "Next" at bounding box center [593, 302] width 97 height 36
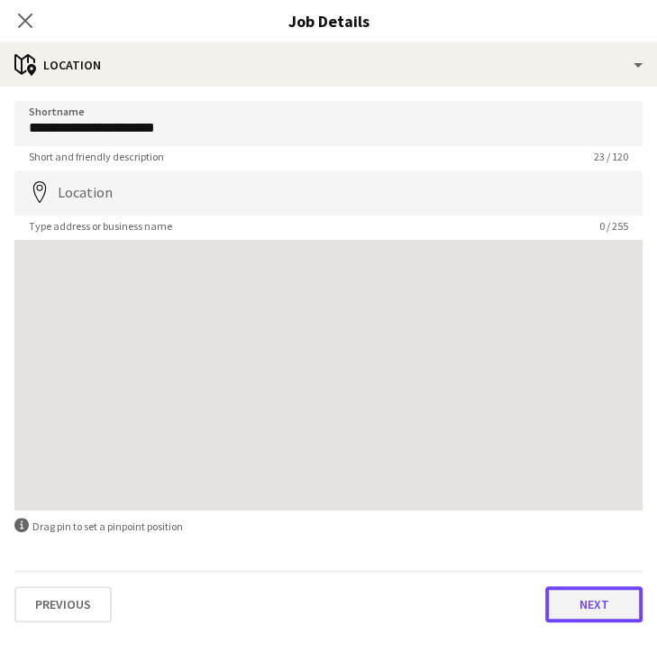
click at [569, 600] on button "Next" at bounding box center [593, 604] width 97 height 36
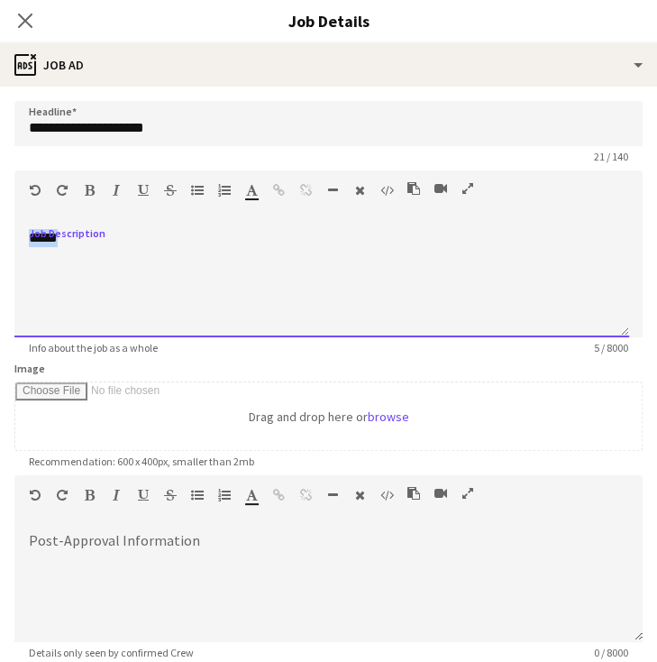
drag, startPoint x: 204, startPoint y: 237, endPoint x: 14, endPoint y: 234, distance: 189.4
click at [14, 234] on div "*****" at bounding box center [321, 283] width 615 height 108
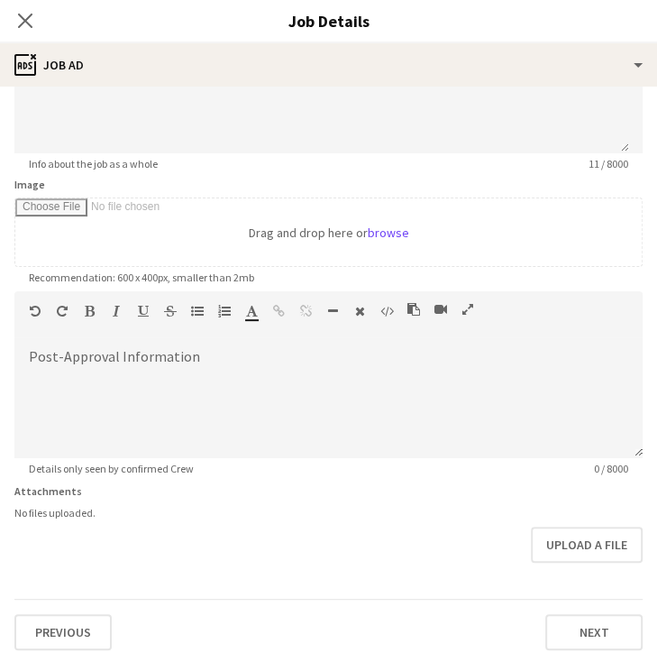
click at [573, 610] on div "Previous Next" at bounding box center [328, 624] width 628 height 51
click at [573, 618] on button "Next" at bounding box center [593, 632] width 97 height 36
type input "*******"
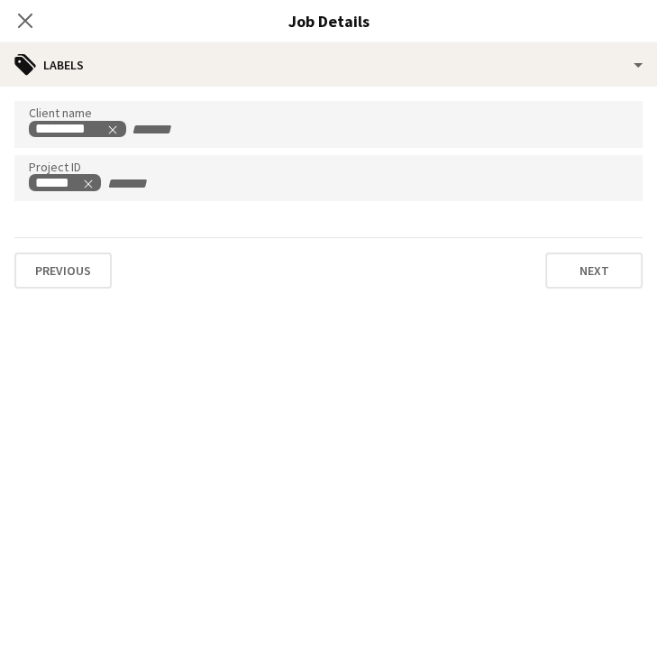
click at [566, 290] on div "Client name ********* Project ID ****** Previous Next" at bounding box center [328, 195] width 657 height 216
click at [566, 275] on button "Next" at bounding box center [593, 270] width 97 height 36
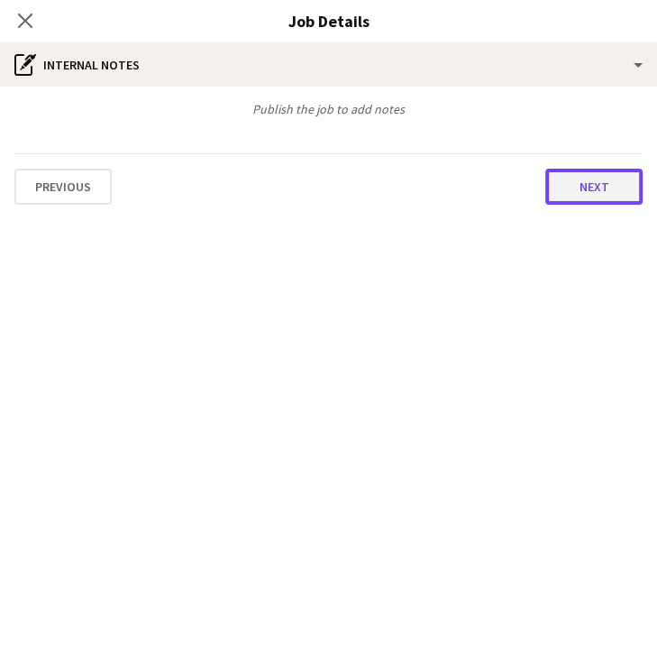
click at [582, 188] on button "Next" at bounding box center [593, 187] width 97 height 36
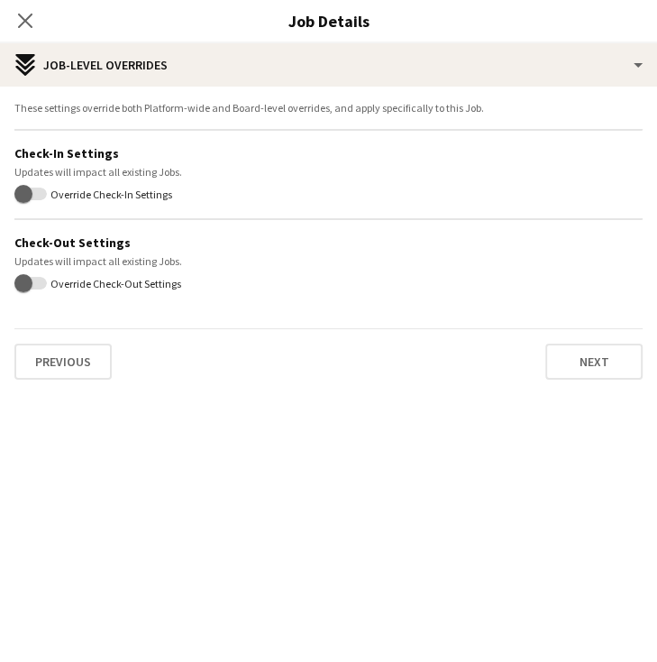
click at [588, 330] on div "Previous Next" at bounding box center [328, 353] width 628 height 51
click at [583, 356] on button "Next" at bounding box center [593, 361] width 97 height 36
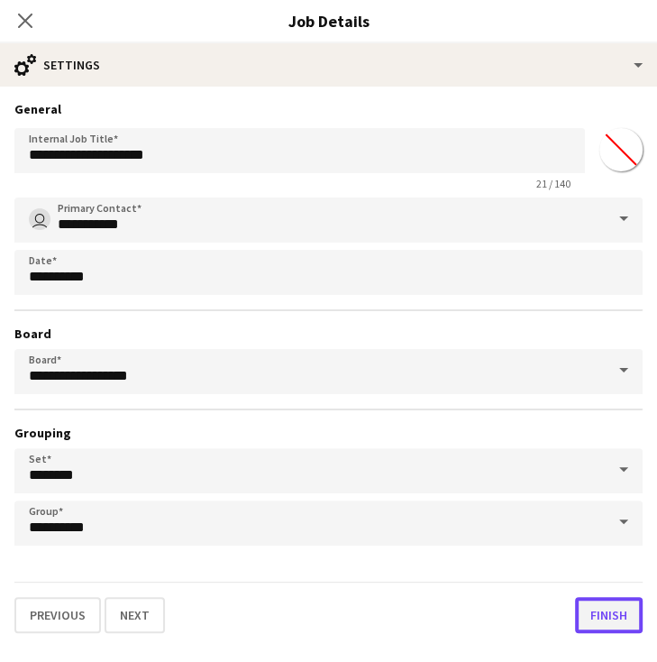
click at [608, 611] on button "Finish" at bounding box center [609, 615] width 68 height 36
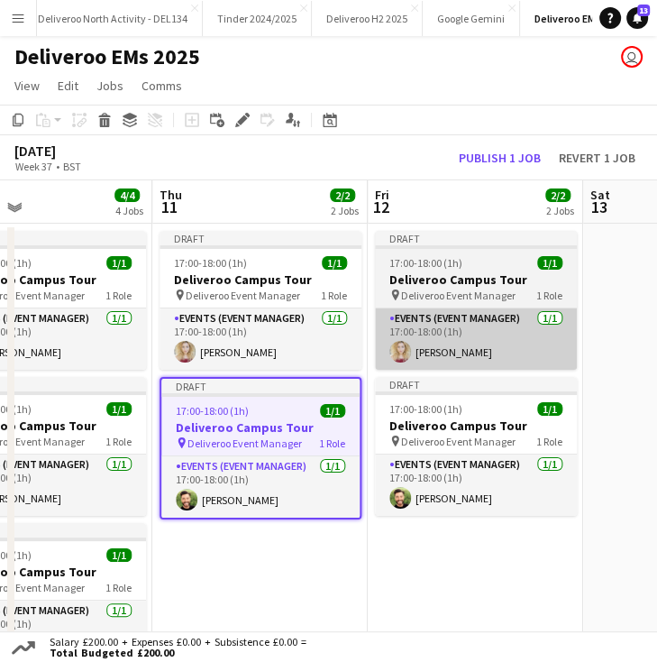
scroll to position [0, 711]
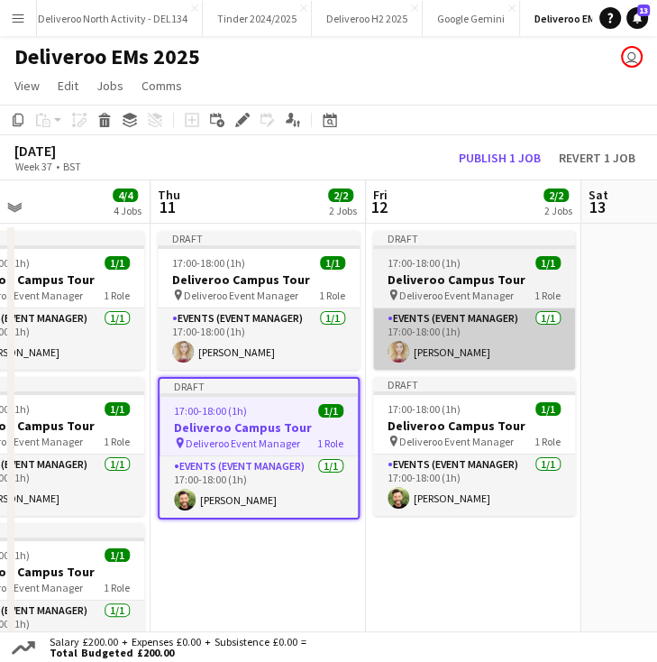
click at [460, 322] on app-card-role "Events (Event Manager) 1/1 17:00-18:00 (1h) Courtney Duncan" at bounding box center [474, 338] width 202 height 61
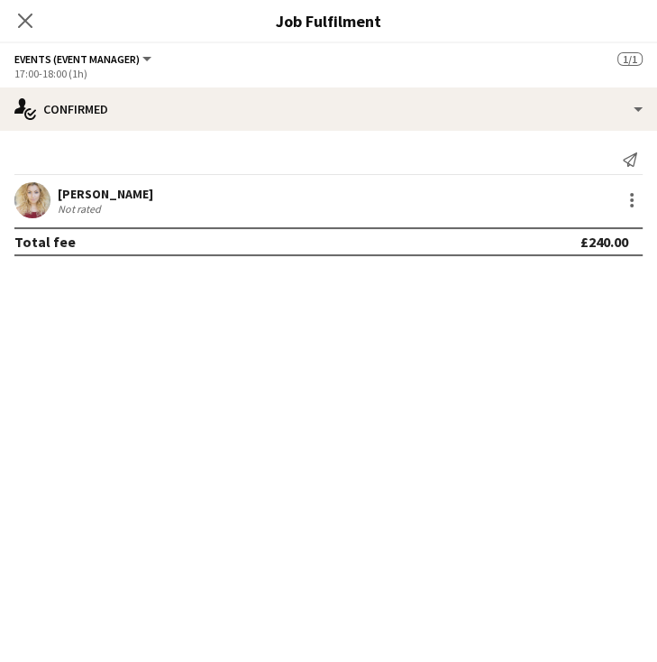
click at [37, 26] on div "Close pop-in" at bounding box center [25, 20] width 50 height 41
click at [22, 11] on app-icon "Close pop-in" at bounding box center [26, 21] width 26 height 26
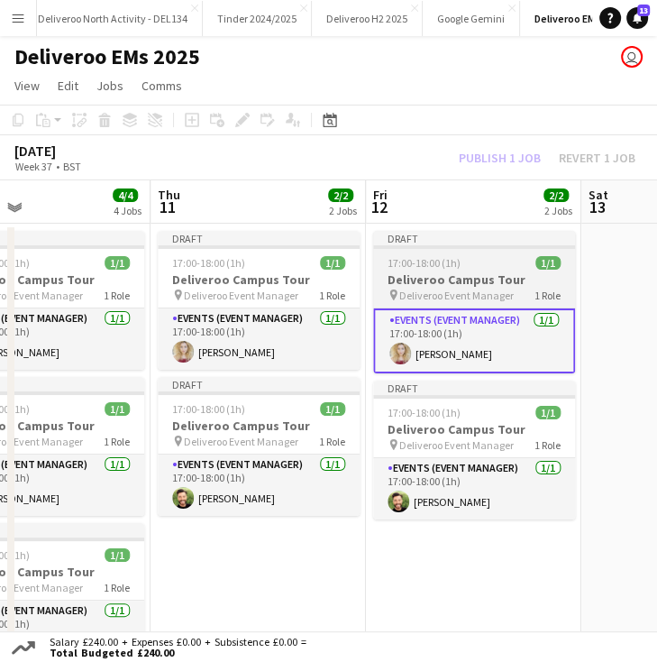
click at [462, 252] on app-job-card "Draft 17:00-18:00 (1h) 1/1 Deliveroo Campus Tour pin Deliveroo Event Manager 1 …" at bounding box center [474, 302] width 202 height 142
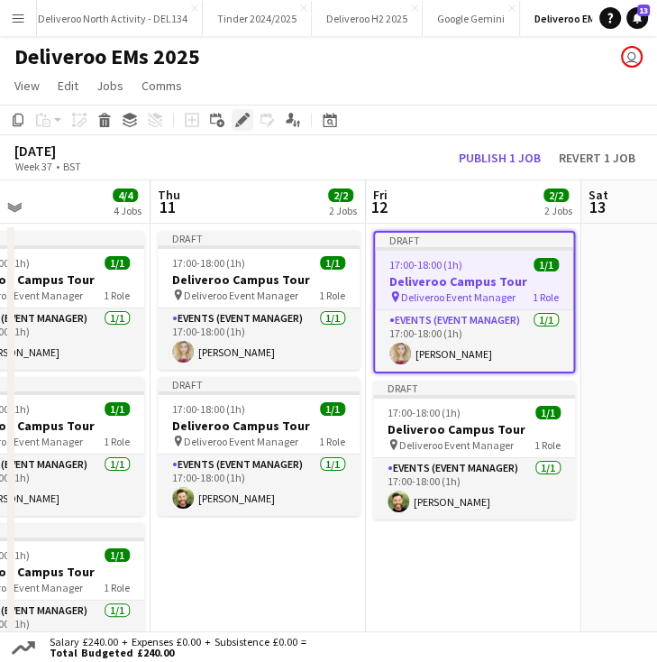
click at [238, 109] on div "Edit" at bounding box center [243, 120] width 22 height 22
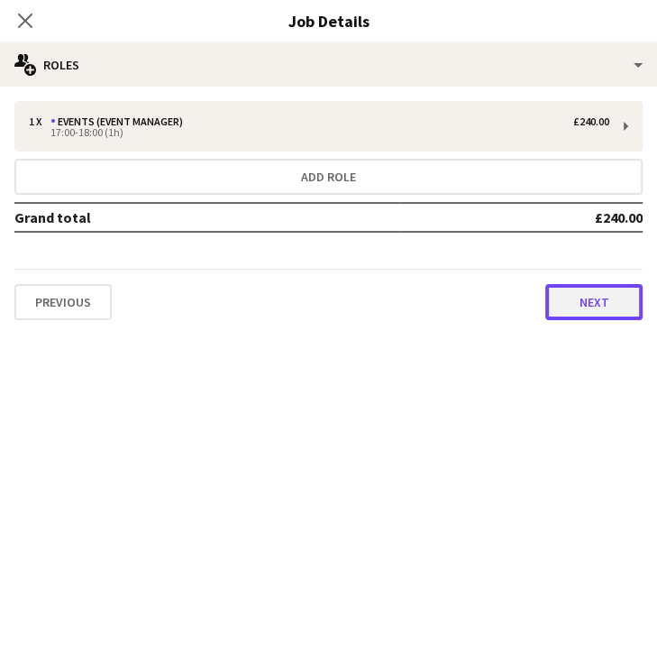
click at [565, 307] on button "Next" at bounding box center [593, 302] width 97 height 36
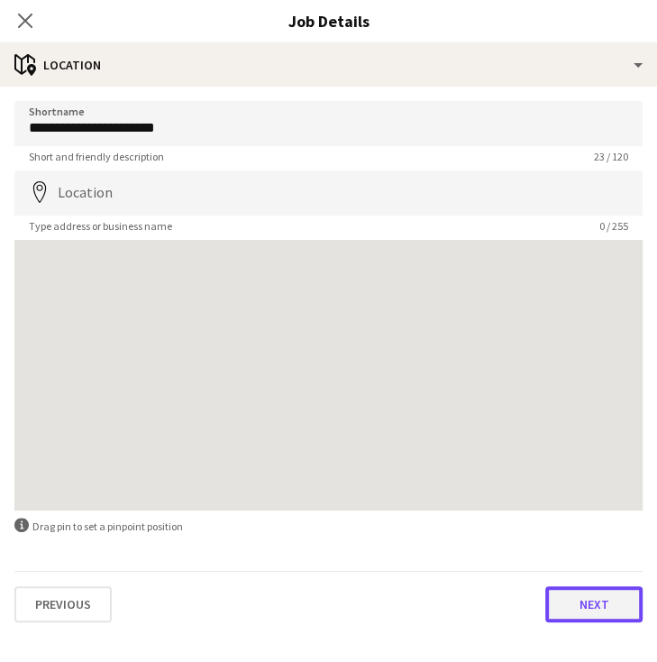
click at [613, 620] on button "Next" at bounding box center [593, 604] width 97 height 36
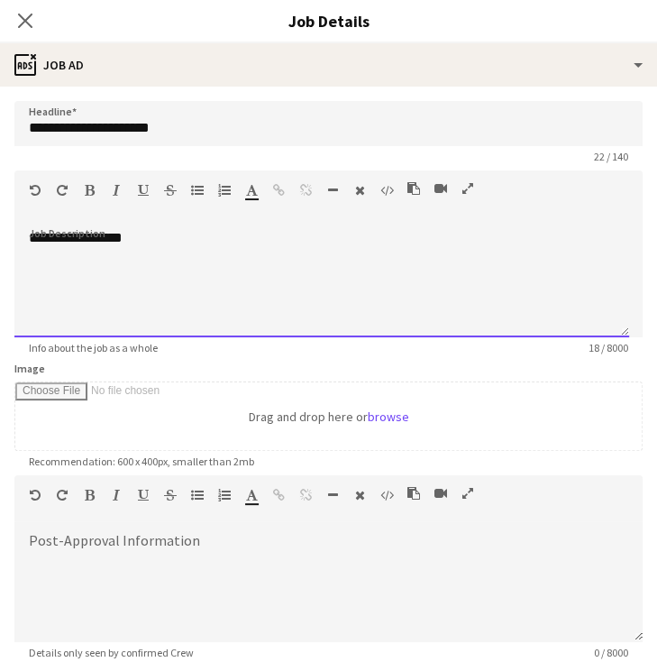
click at [189, 244] on div "**********" at bounding box center [321, 283] width 615 height 108
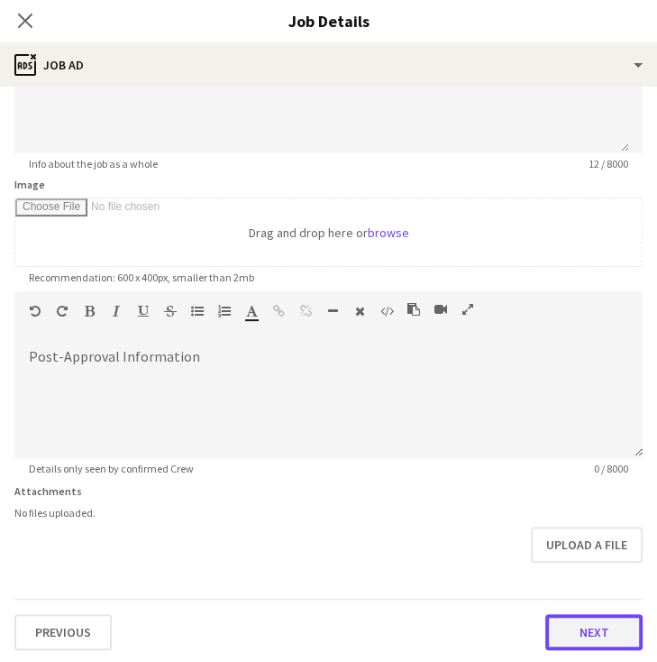
click at [599, 621] on button "Next" at bounding box center [593, 632] width 97 height 36
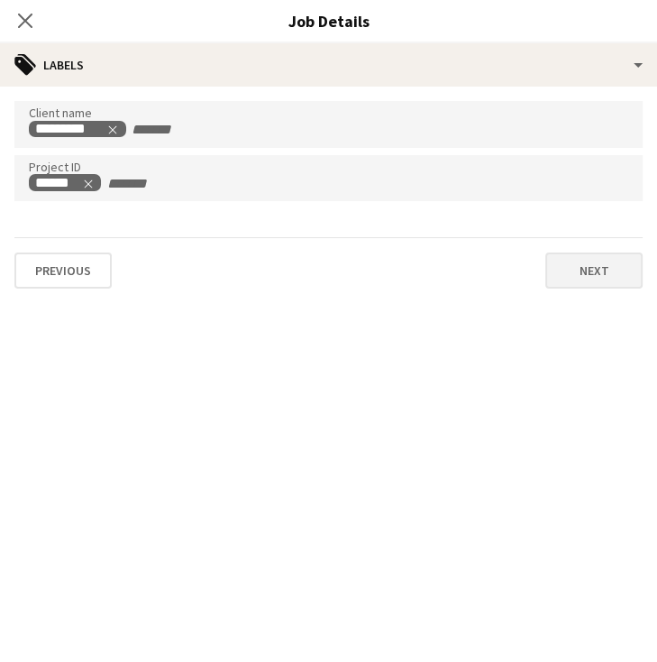
scroll to position [40, 0]
click at [591, 268] on button "Next" at bounding box center [593, 270] width 97 height 36
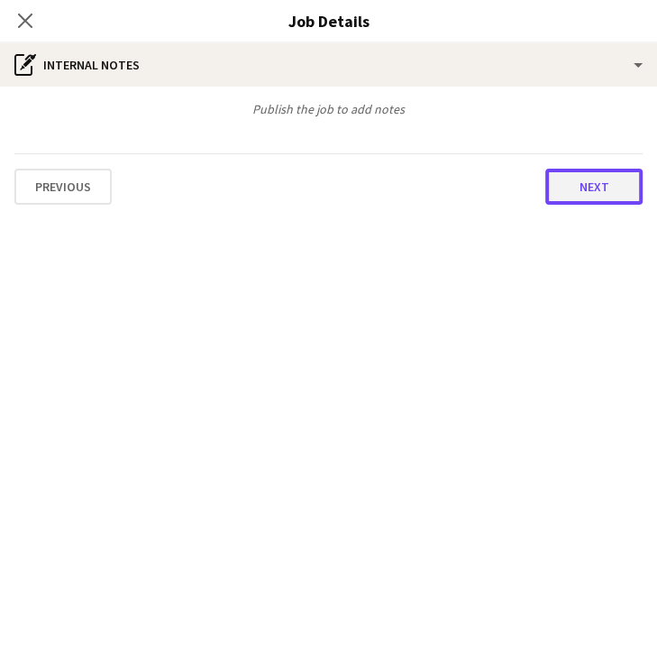
click at [582, 198] on button "Next" at bounding box center [593, 187] width 97 height 36
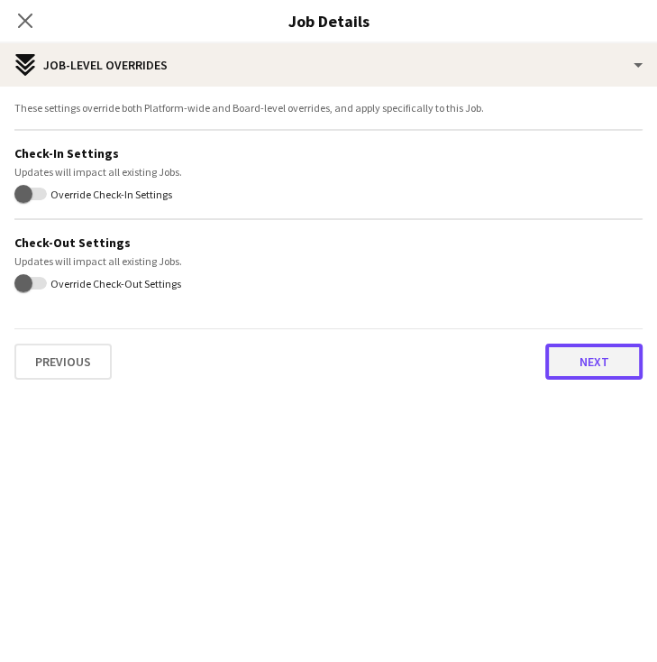
click at [593, 376] on button "Next" at bounding box center [593, 361] width 97 height 36
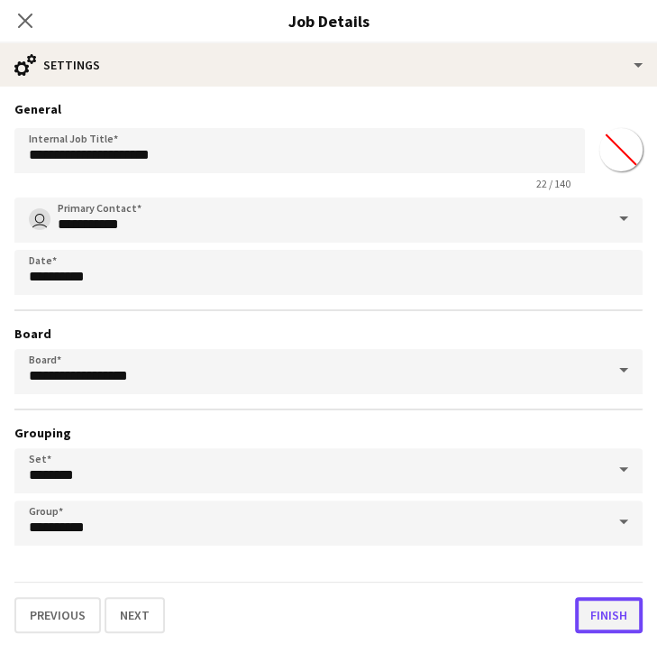
click at [606, 610] on button "Finish" at bounding box center [609, 615] width 68 height 36
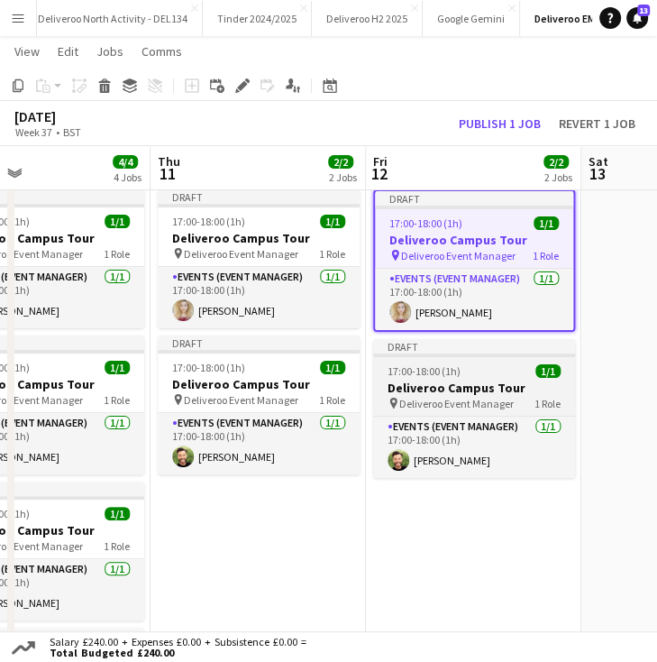
click at [477, 369] on div "17:00-18:00 (1h) 1/1" at bounding box center [474, 371] width 202 height 14
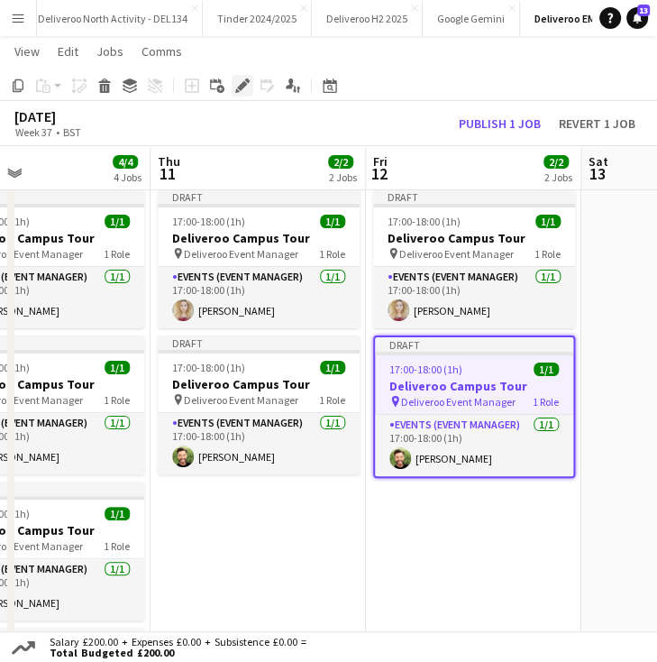
click at [239, 87] on icon at bounding box center [242, 86] width 10 height 10
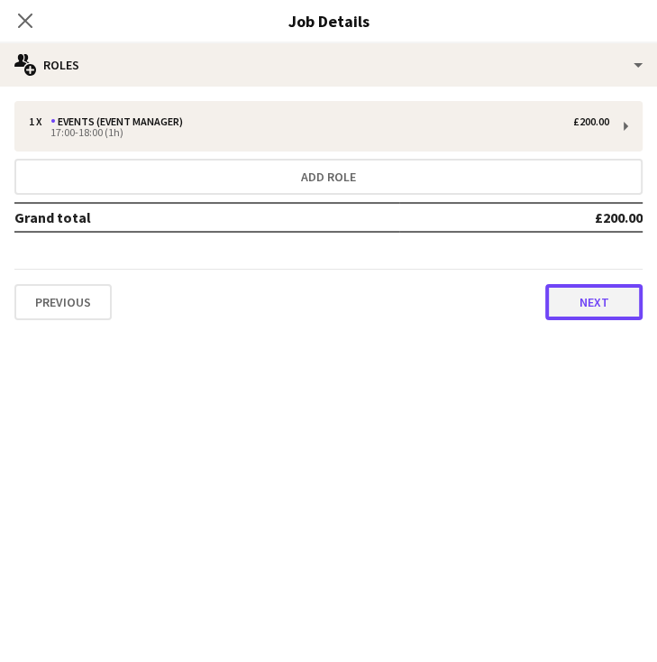
click at [599, 304] on button "Next" at bounding box center [593, 302] width 97 height 36
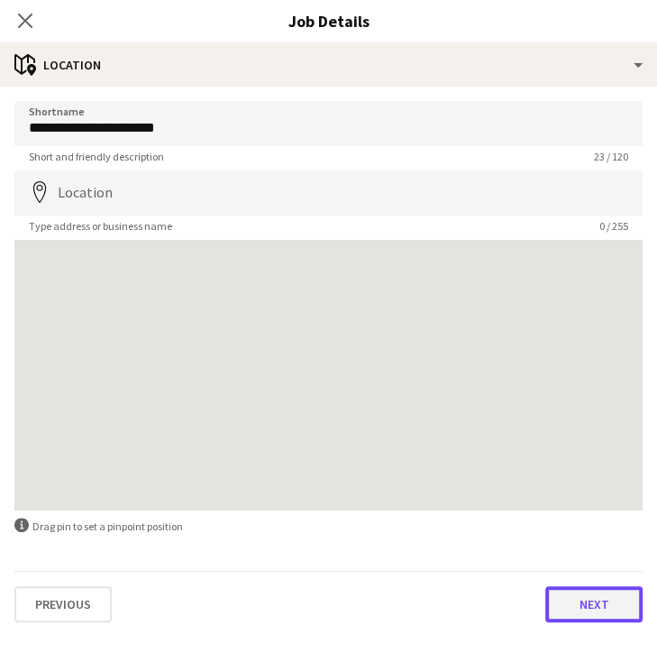
click at [597, 608] on button "Next" at bounding box center [593, 604] width 97 height 36
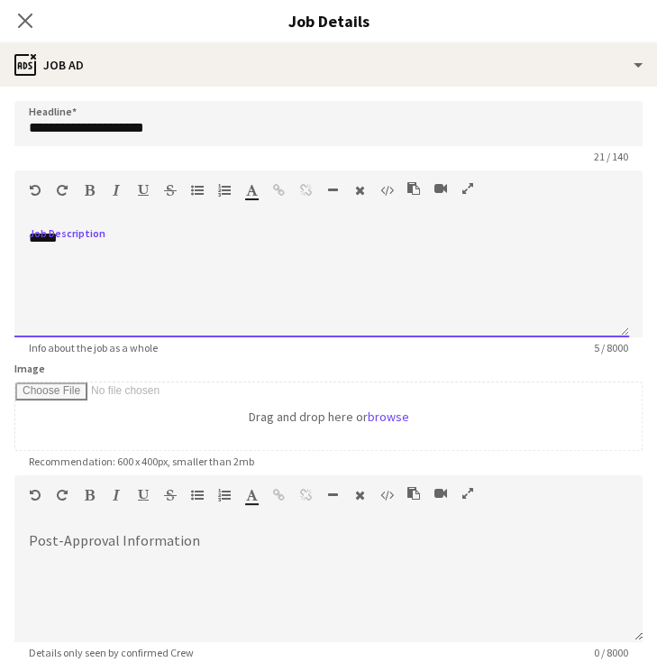
drag, startPoint x: 216, startPoint y: 253, endPoint x: 14, endPoint y: 250, distance: 202.0
click at [14, 250] on div "*****" at bounding box center [321, 283] width 615 height 108
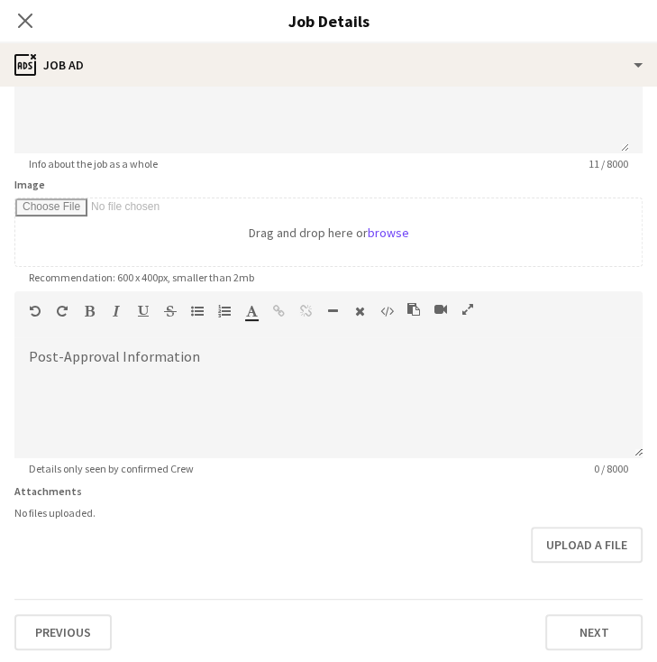
click at [581, 603] on div "Previous Next" at bounding box center [328, 624] width 628 height 51
click at [578, 620] on button "Next" at bounding box center [593, 632] width 97 height 36
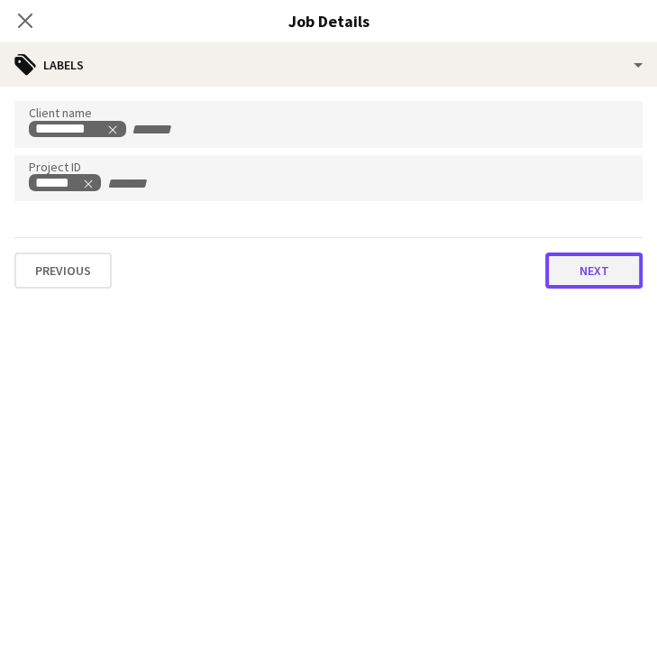
click at [599, 286] on button "Next" at bounding box center [593, 270] width 97 height 36
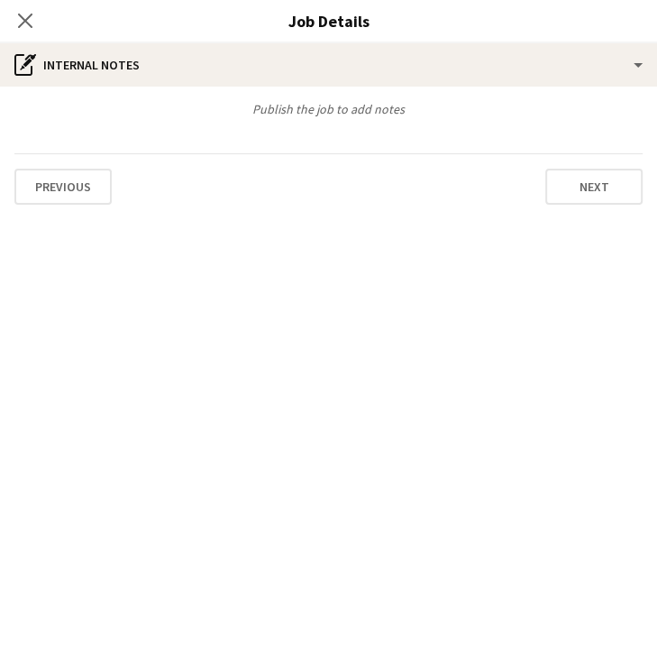
click at [589, 205] on div "Publish the job to add notes Previous Next" at bounding box center [328, 153] width 657 height 133
click at [588, 192] on button "Next" at bounding box center [593, 187] width 97 height 36
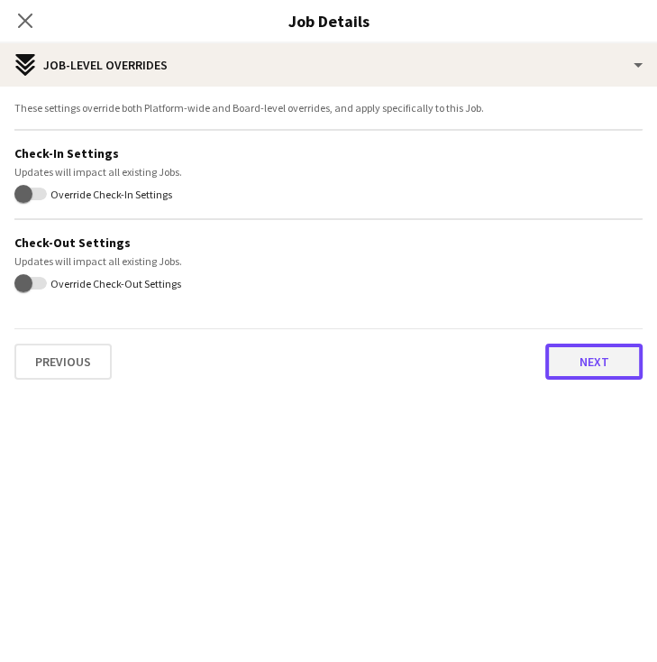
click at [597, 354] on button "Next" at bounding box center [593, 361] width 97 height 36
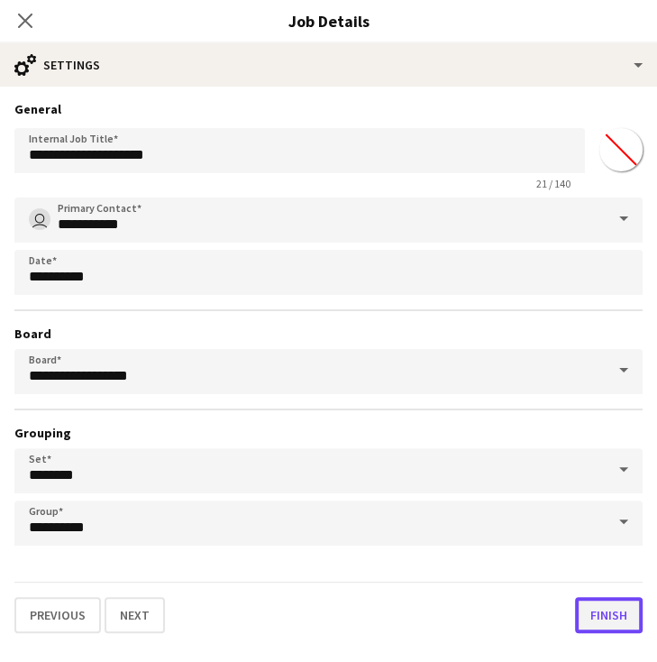
click at [602, 608] on button "Finish" at bounding box center [609, 615] width 68 height 36
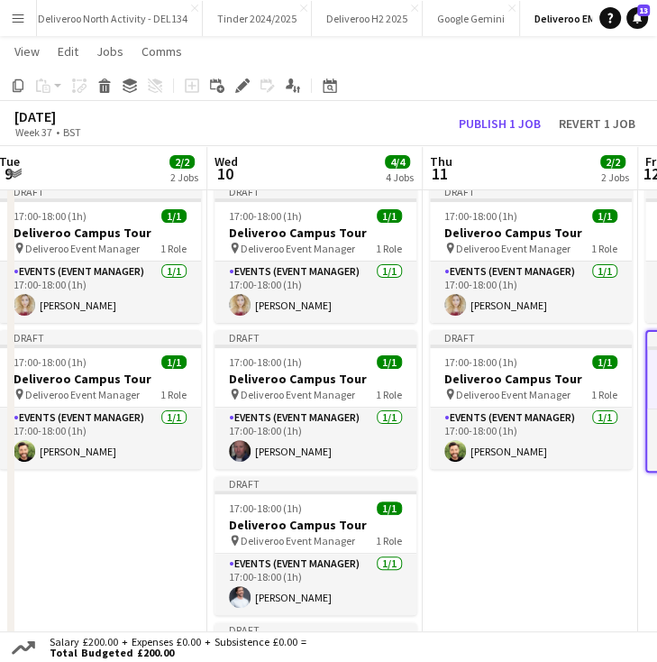
scroll to position [46, 0]
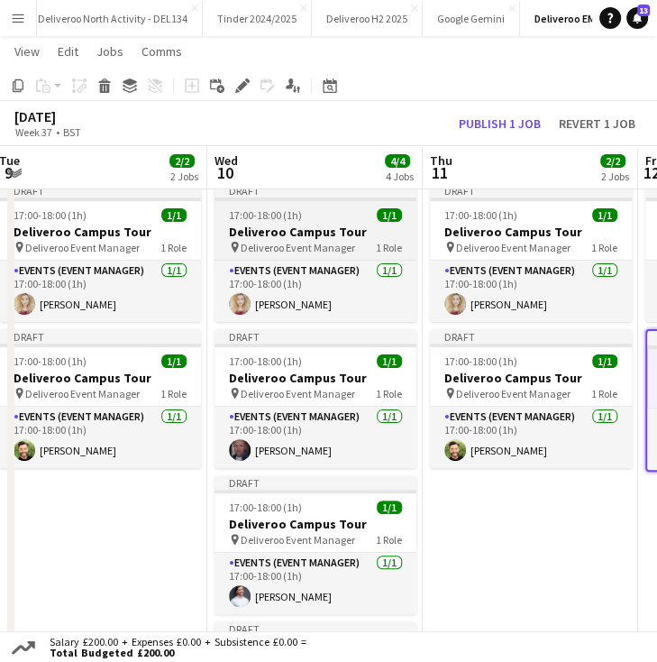
click at [313, 239] on h3 "Deliveroo Campus Tour" at bounding box center [316, 232] width 202 height 16
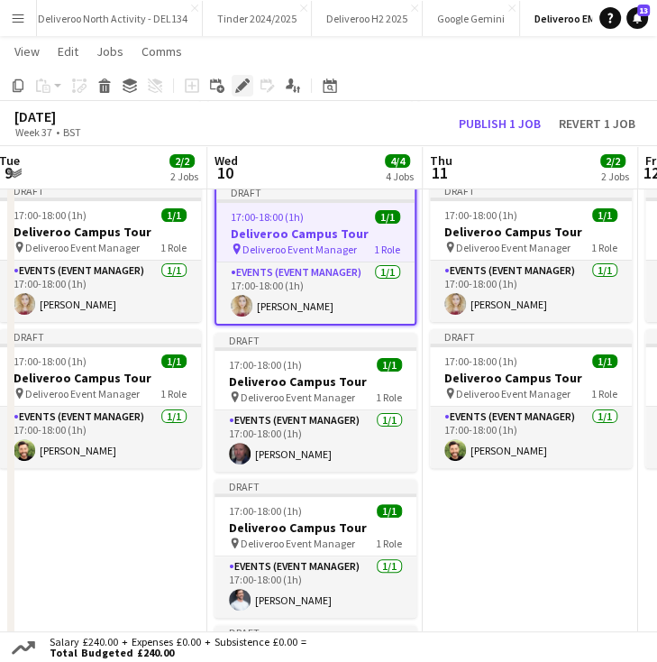
click at [243, 78] on icon "Edit" at bounding box center [242, 85] width 14 height 14
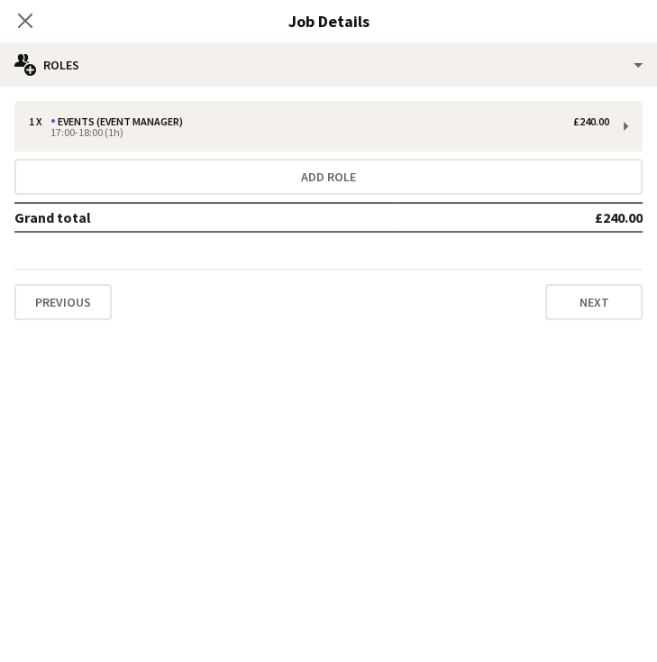
click at [606, 322] on div "1 x Events (Event Manager) £240.00 17:00-18:00 (1h) Add role Grand total £240.0…" at bounding box center [328, 211] width 657 height 248
click at [604, 316] on button "Next" at bounding box center [593, 302] width 97 height 36
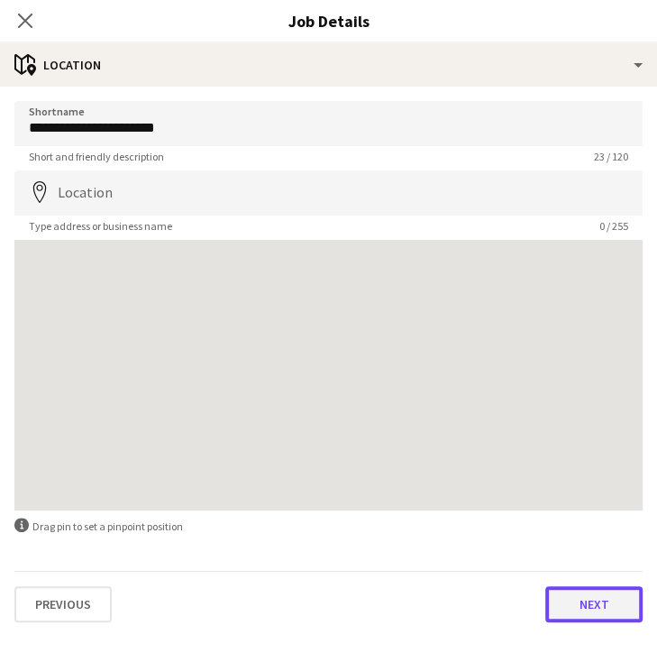
click at [573, 606] on button "Next" at bounding box center [593, 604] width 97 height 36
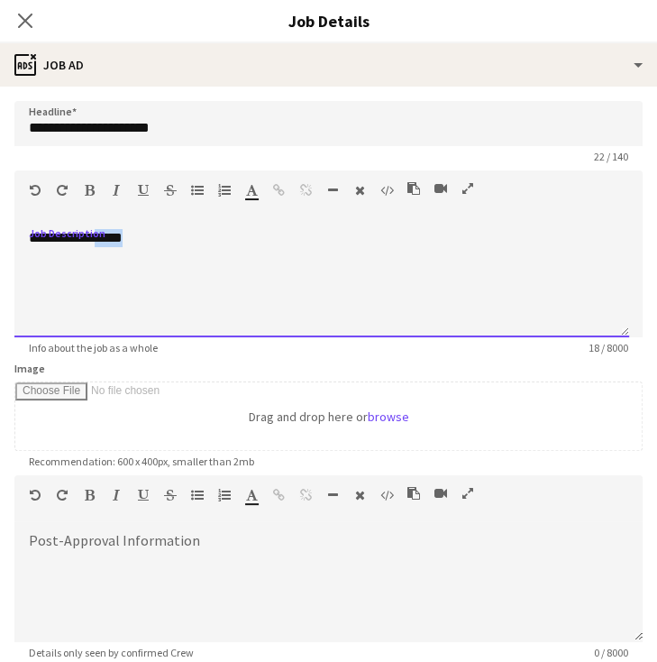
drag, startPoint x: 195, startPoint y: 239, endPoint x: 112, endPoint y: 242, distance: 83.0
click at [112, 242] on div "**********" at bounding box center [321, 283] width 615 height 108
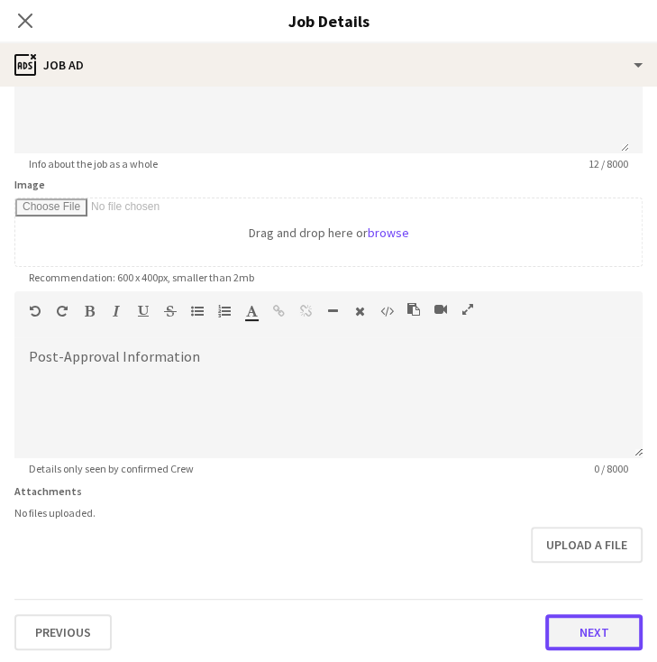
click at [595, 618] on button "Next" at bounding box center [593, 632] width 97 height 36
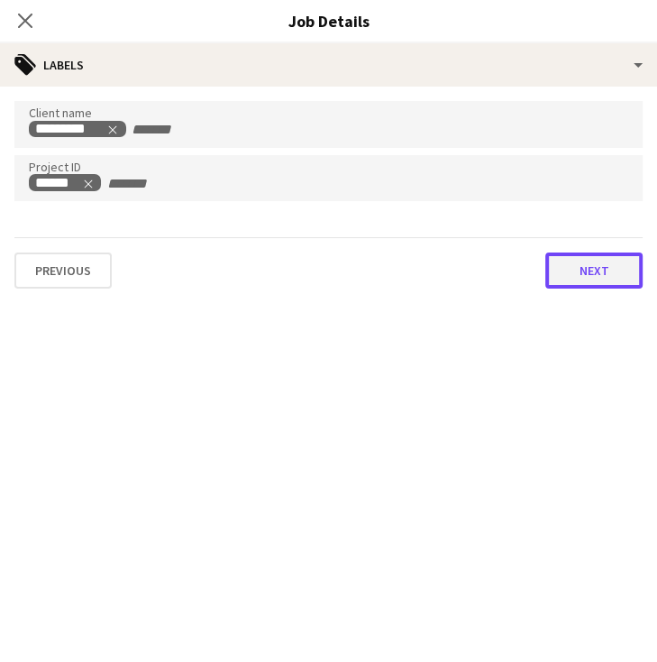
click at [598, 266] on button "Next" at bounding box center [593, 270] width 97 height 36
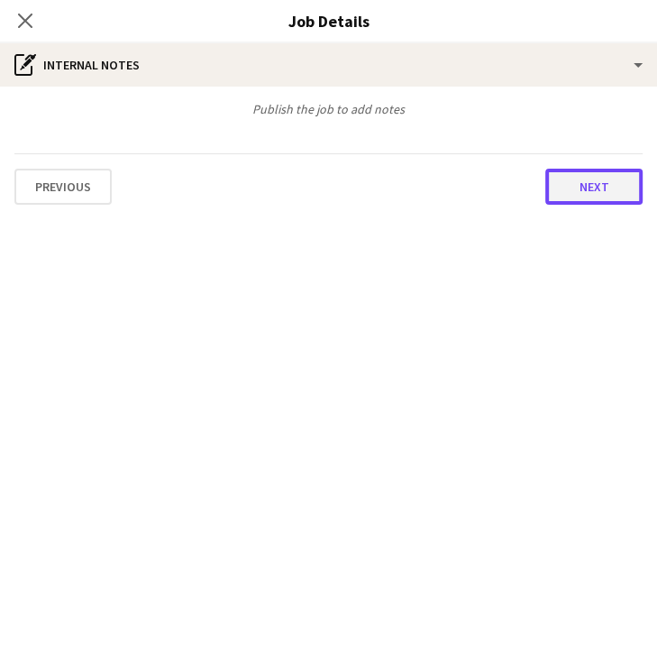
click at [589, 179] on button "Next" at bounding box center [593, 187] width 97 height 36
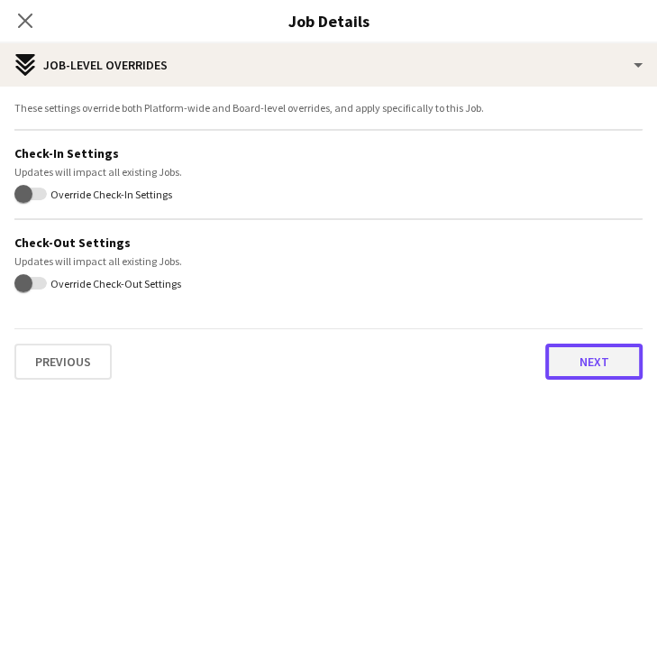
click at [601, 343] on button "Next" at bounding box center [593, 361] width 97 height 36
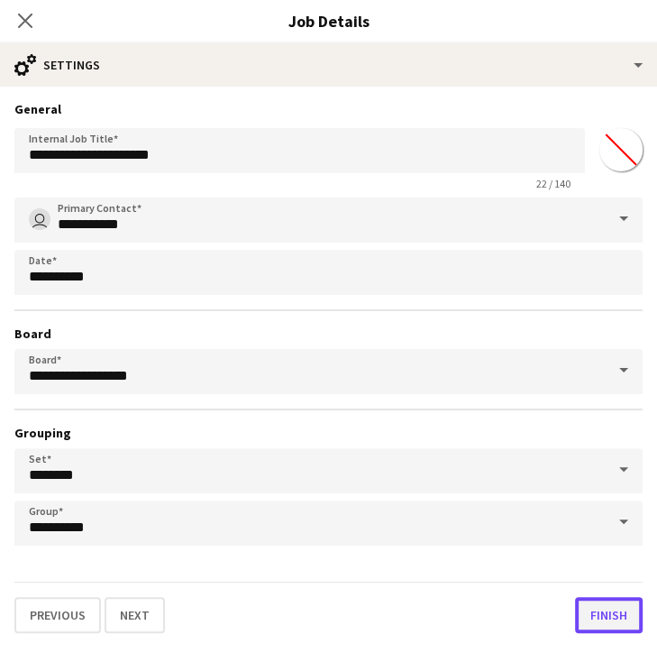
click at [617, 611] on button "Finish" at bounding box center [609, 615] width 68 height 36
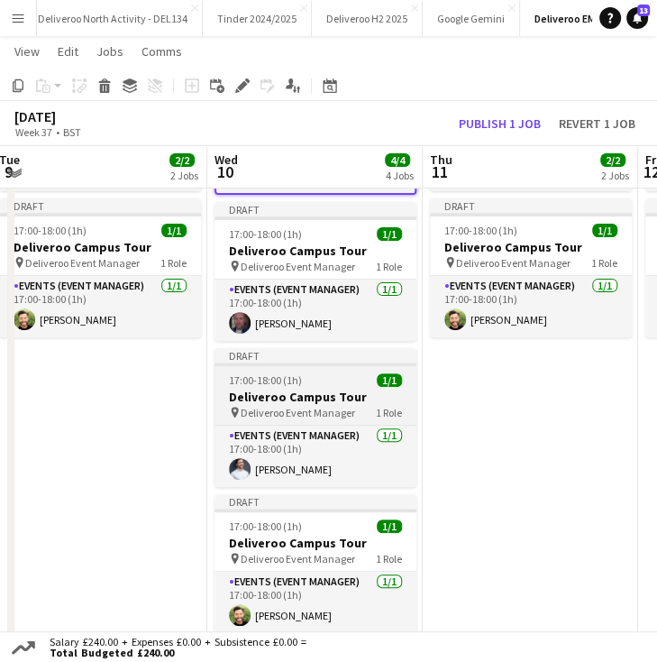
scroll to position [177, 0]
click at [310, 373] on div "17:00-18:00 (1h) 1/1" at bounding box center [316, 380] width 202 height 14
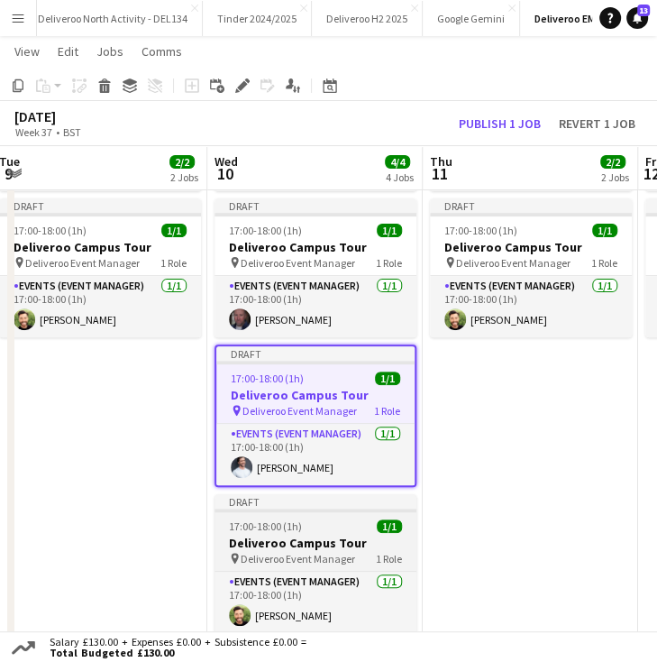
click at [289, 521] on span "17:00-18:00 (1h)" at bounding box center [265, 526] width 73 height 14
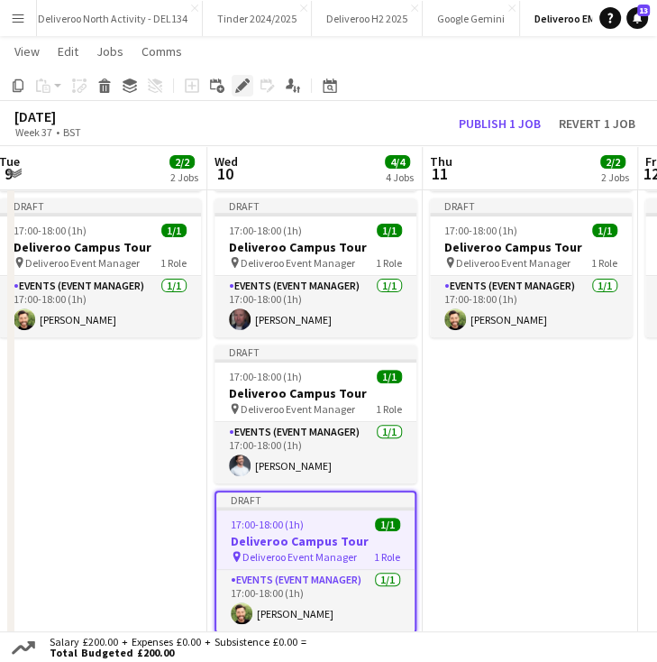
click at [252, 96] on div "Edit" at bounding box center [243, 86] width 22 height 22
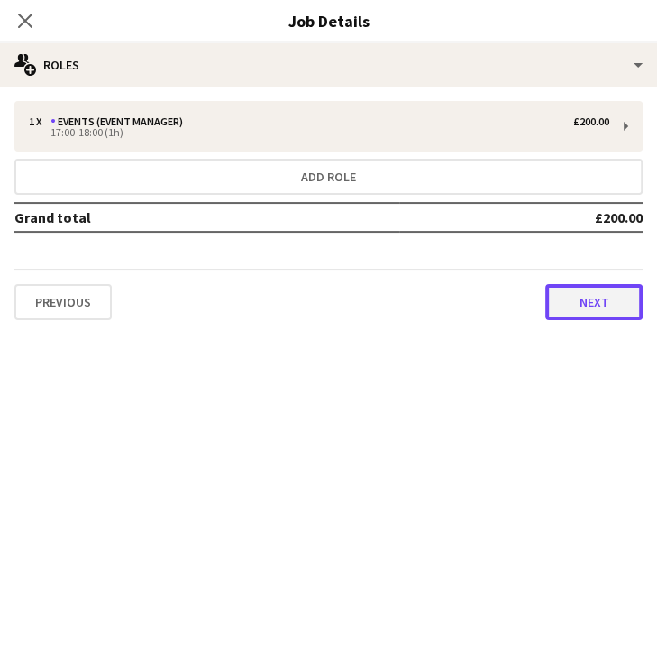
click at [570, 307] on button "Next" at bounding box center [593, 302] width 97 height 36
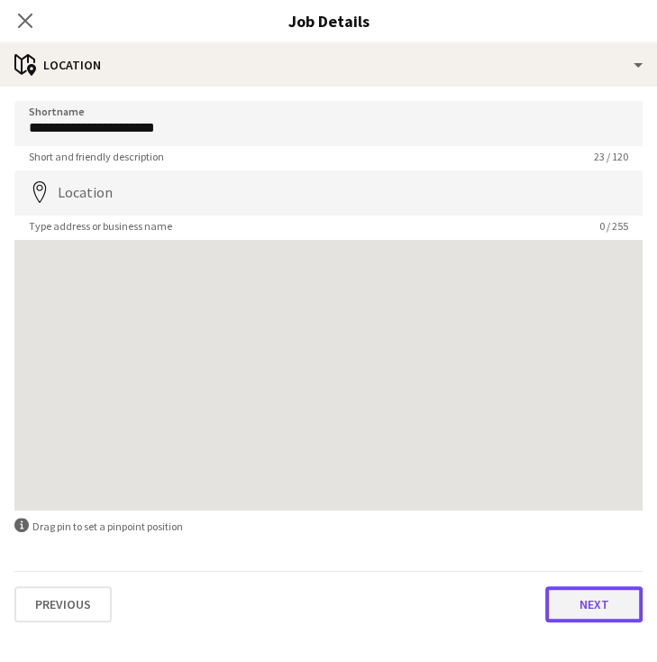
click at [608, 600] on button "Next" at bounding box center [593, 604] width 97 height 36
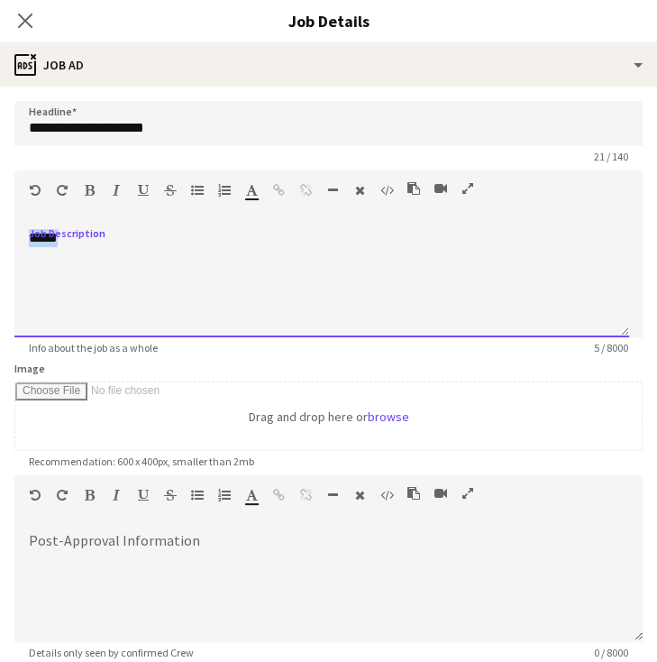
drag, startPoint x: 254, startPoint y: 238, endPoint x: 14, endPoint y: 254, distance: 240.4
click at [14, 254] on div "*****" at bounding box center [321, 283] width 615 height 108
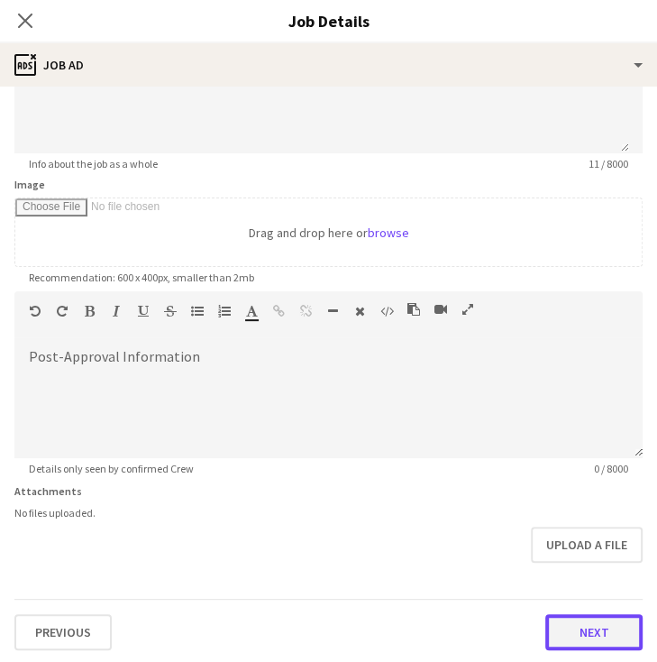
click at [554, 617] on button "Next" at bounding box center [593, 632] width 97 height 36
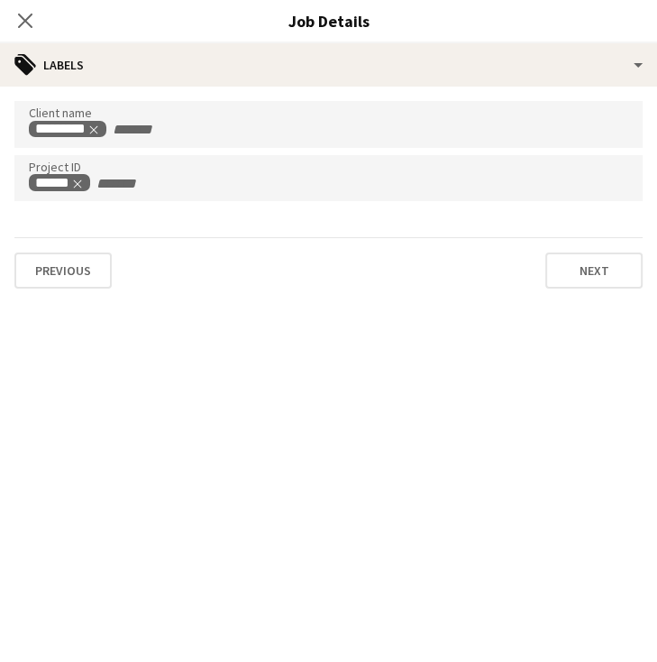
scroll to position [0, 0]
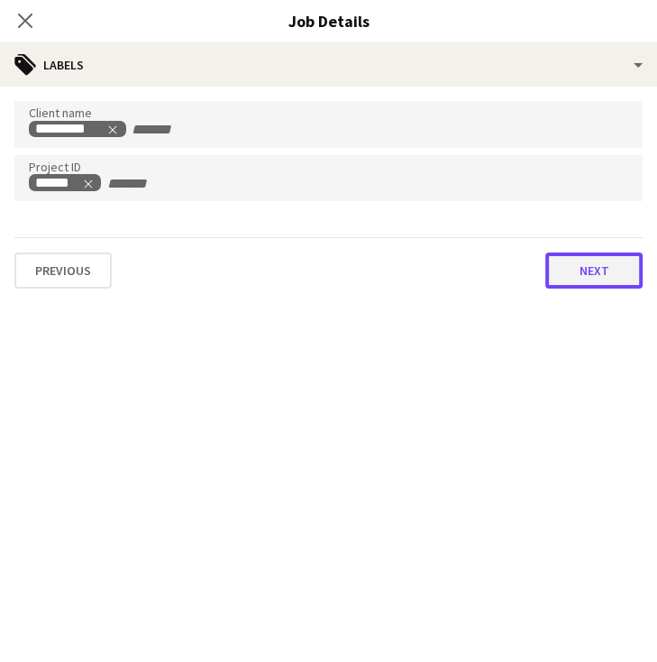
click at [570, 261] on button "Next" at bounding box center [593, 270] width 97 height 36
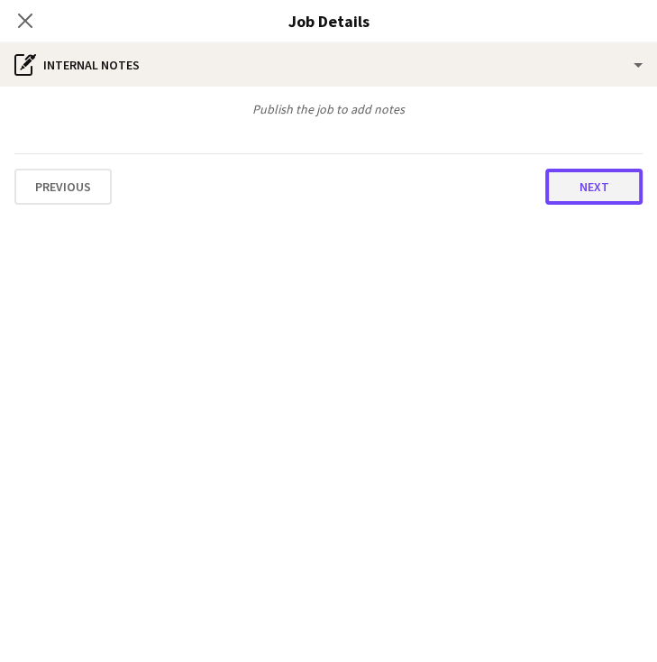
click at [588, 172] on button "Next" at bounding box center [593, 187] width 97 height 36
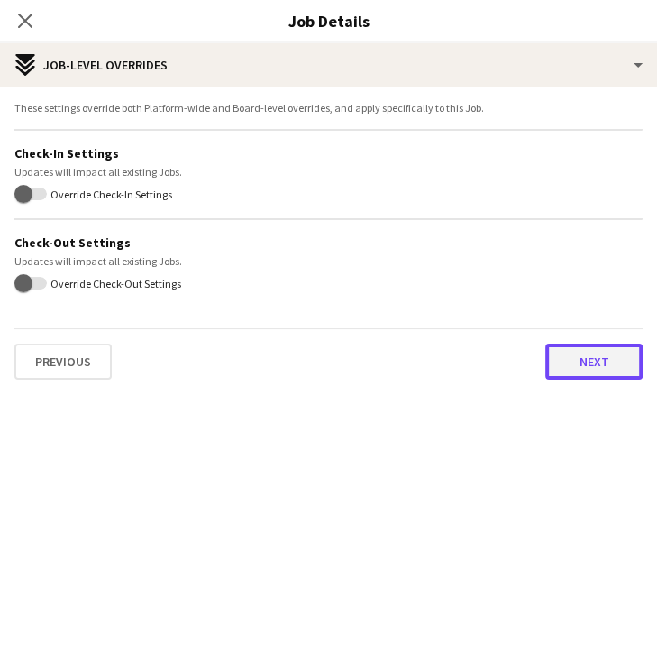
click at [595, 366] on button "Next" at bounding box center [593, 361] width 97 height 36
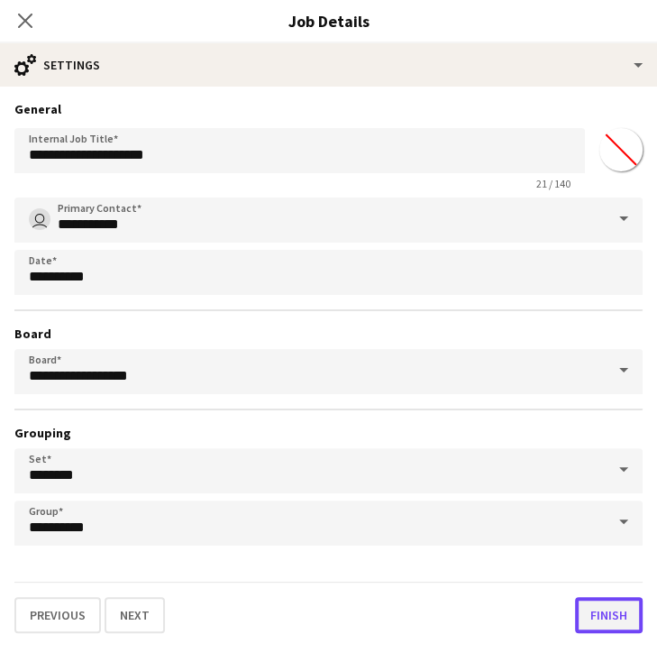
click at [604, 609] on button "Finish" at bounding box center [609, 615] width 68 height 36
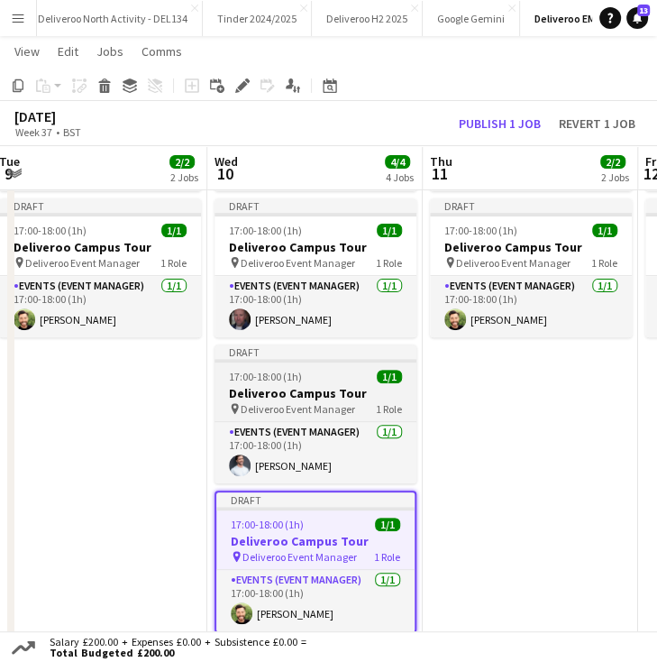
click at [334, 366] on app-job-card "Draft 17:00-18:00 (1h) 1/1 Deliveroo Campus Tour pin Deliveroo Event Manager 1 …" at bounding box center [316, 413] width 202 height 139
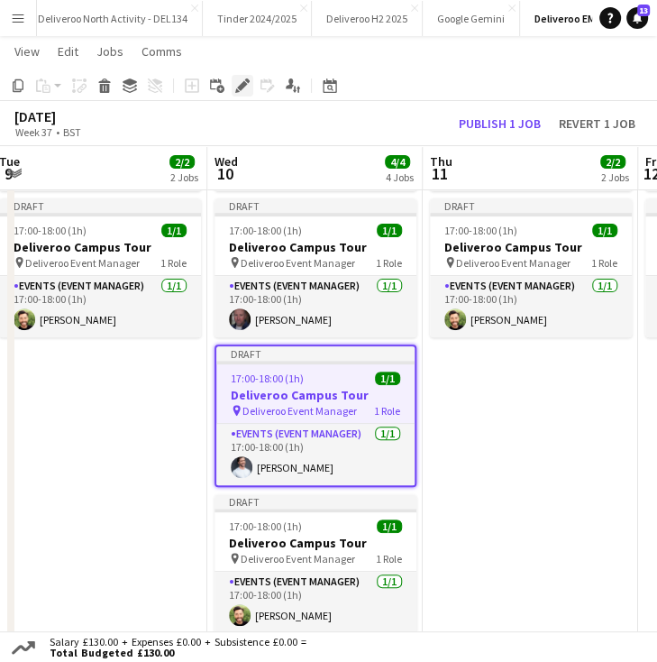
click at [234, 78] on div "Edit" at bounding box center [243, 86] width 22 height 22
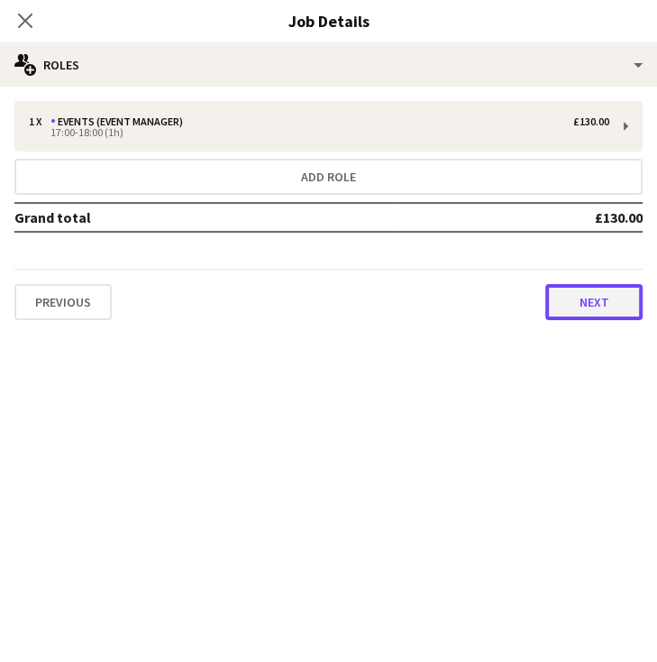
click at [573, 295] on button "Next" at bounding box center [593, 302] width 97 height 36
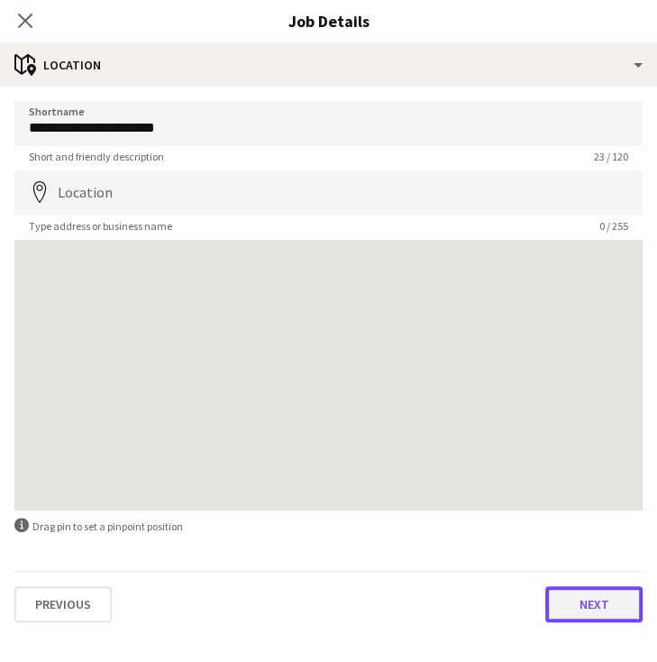
click at [602, 614] on button "Next" at bounding box center [593, 604] width 97 height 36
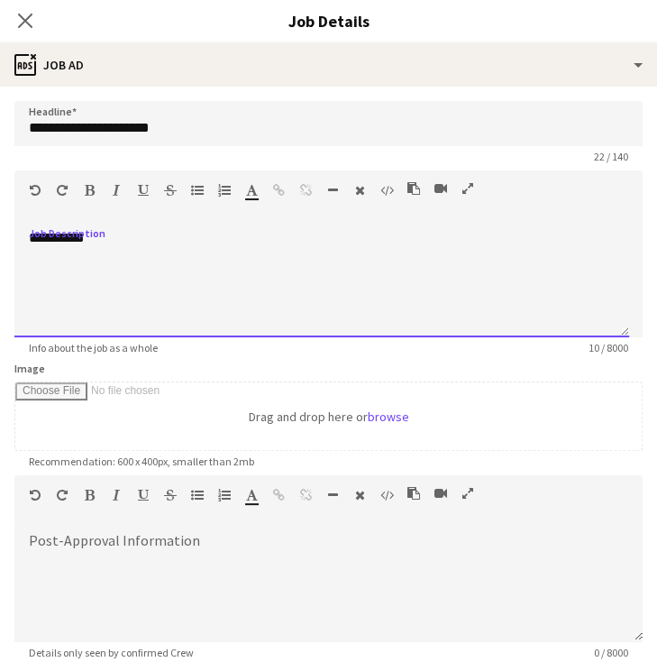
drag, startPoint x: 233, startPoint y: 252, endPoint x: 128, endPoint y: 239, distance: 105.3
click at [128, 239] on div "**********" at bounding box center [321, 283] width 615 height 108
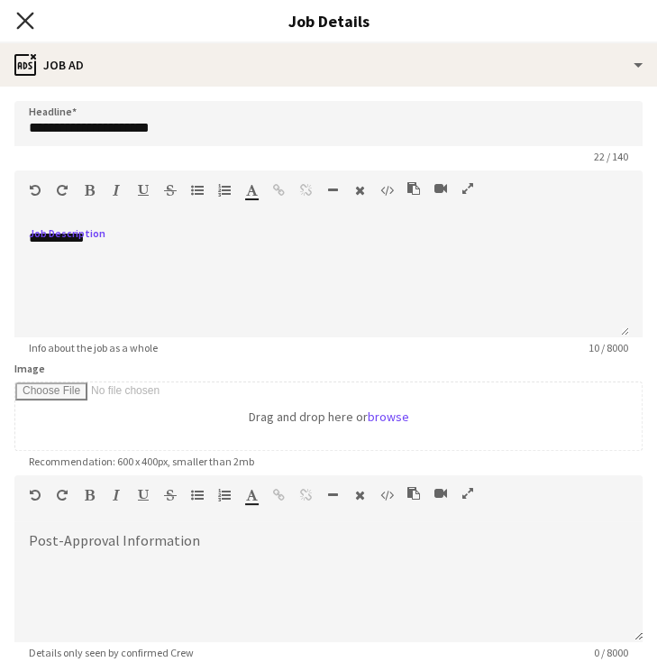
click at [29, 20] on icon "Close pop-in" at bounding box center [24, 20] width 17 height 17
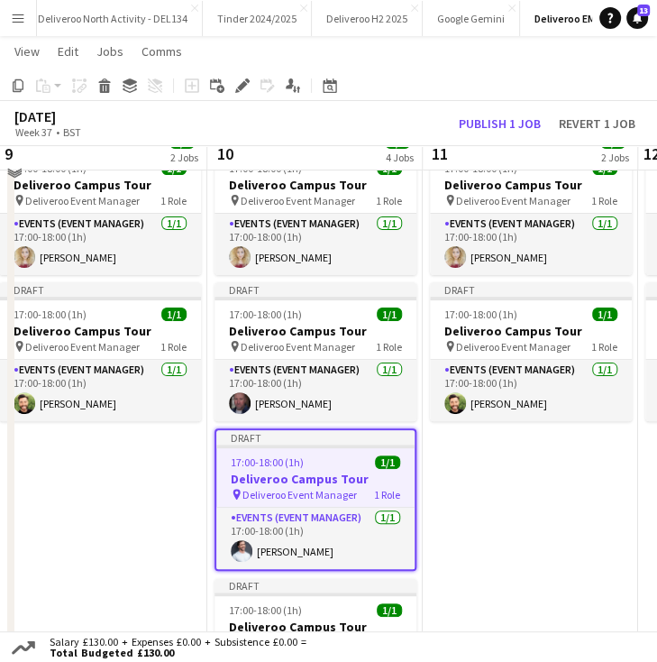
scroll to position [72, 0]
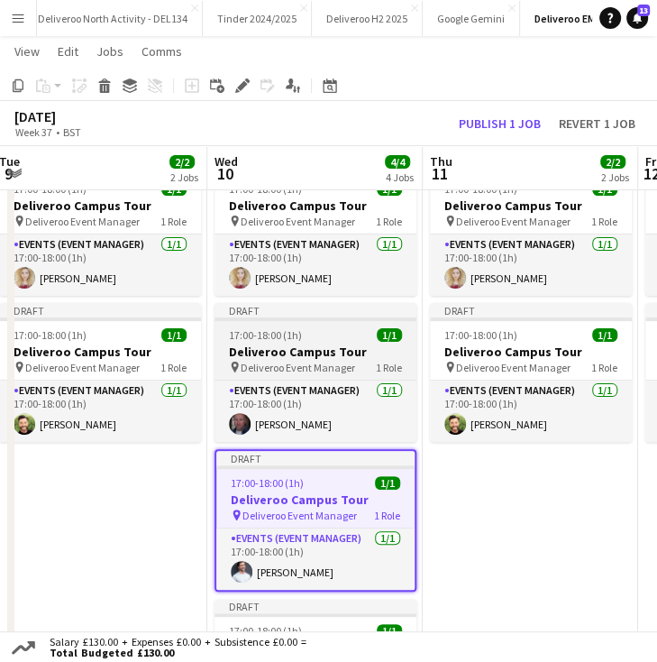
click at [341, 334] on div "17:00-18:00 (1h) 1/1" at bounding box center [316, 335] width 202 height 14
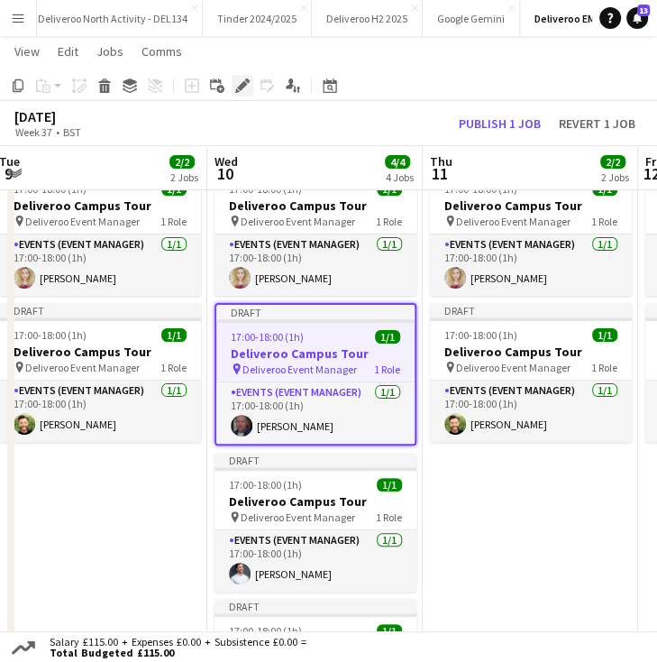
click at [238, 87] on icon at bounding box center [242, 86] width 10 height 10
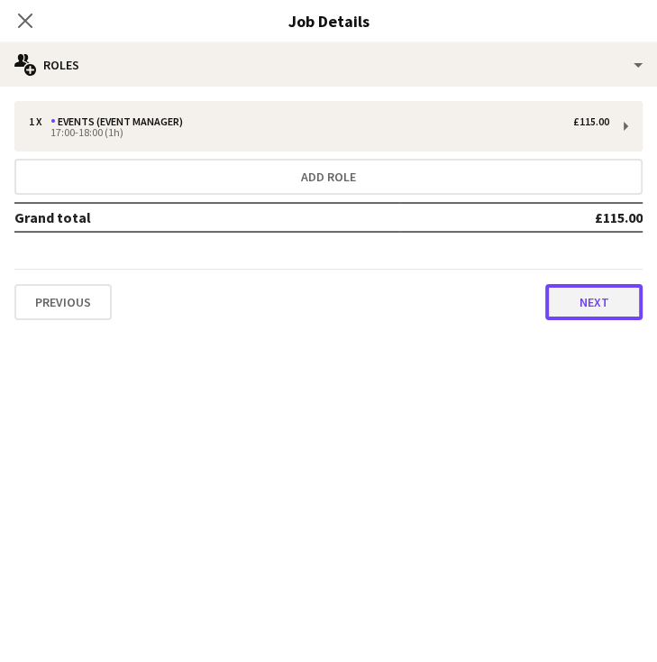
click at [584, 315] on button "Next" at bounding box center [593, 302] width 97 height 36
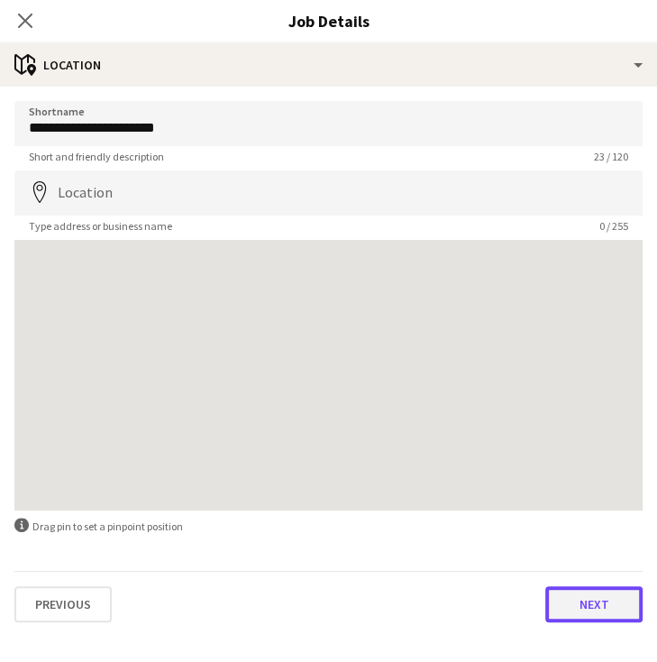
click at [598, 618] on button "Next" at bounding box center [593, 604] width 97 height 36
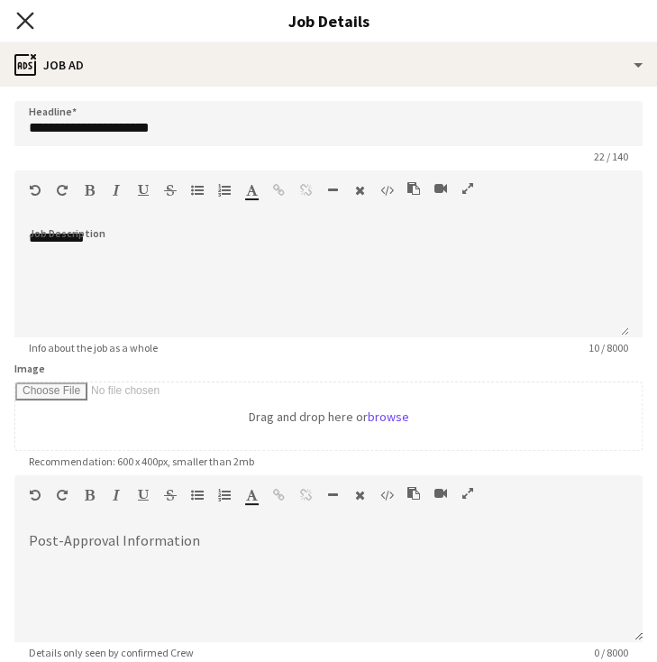
click at [24, 18] on icon "Close pop-in" at bounding box center [24, 20] width 17 height 17
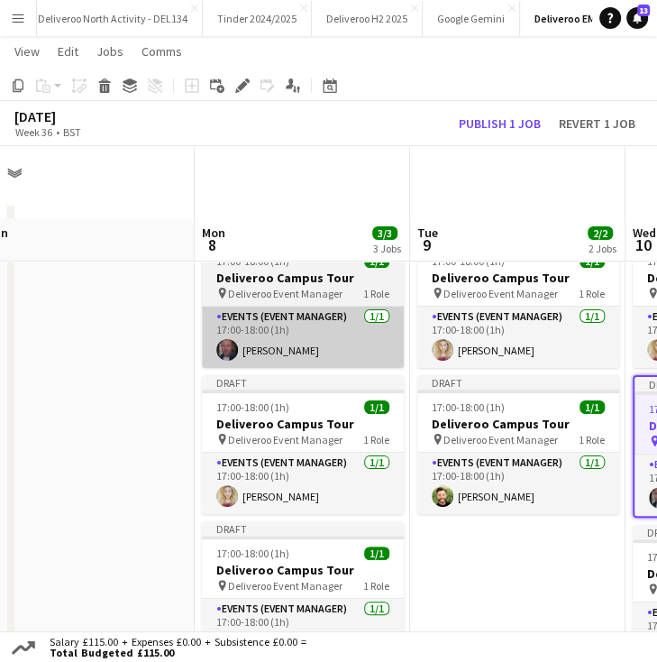
scroll to position [90, 0]
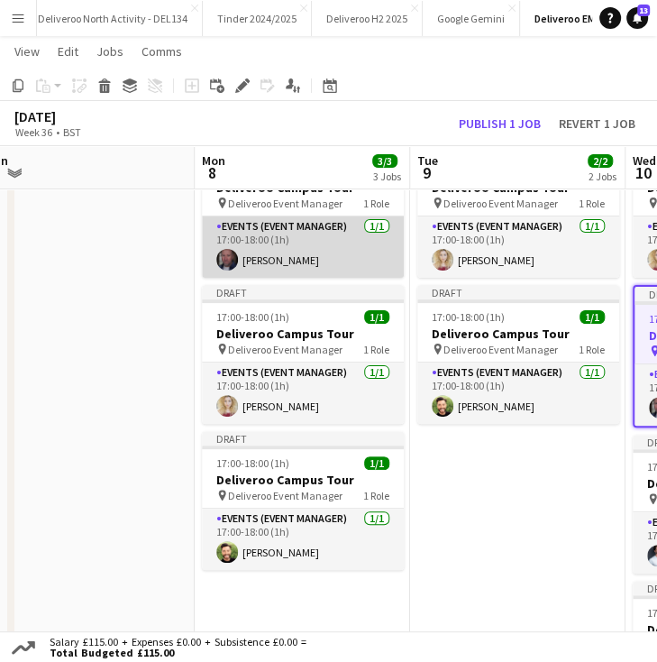
click at [307, 242] on app-card-role "Events (Event Manager) 1/1 17:00-18:00 (1h) Lee Thompson" at bounding box center [303, 246] width 202 height 61
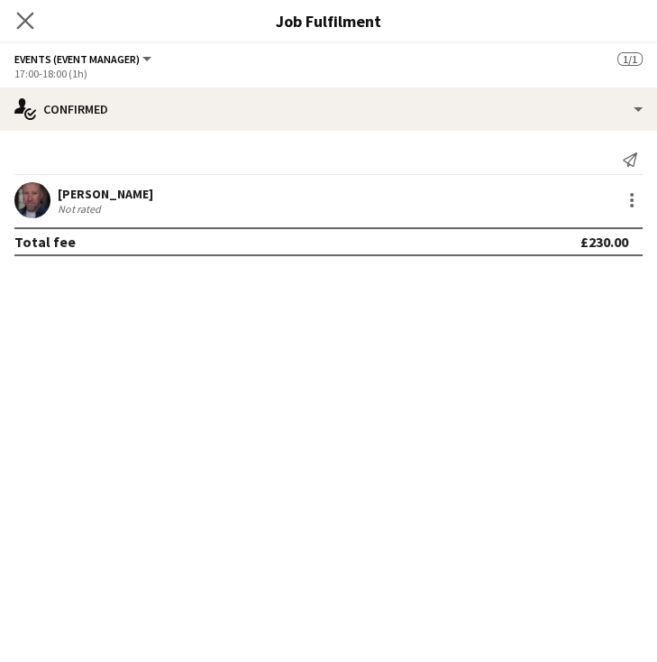
click at [29, 31] on app-icon "Close pop-in" at bounding box center [26, 21] width 26 height 26
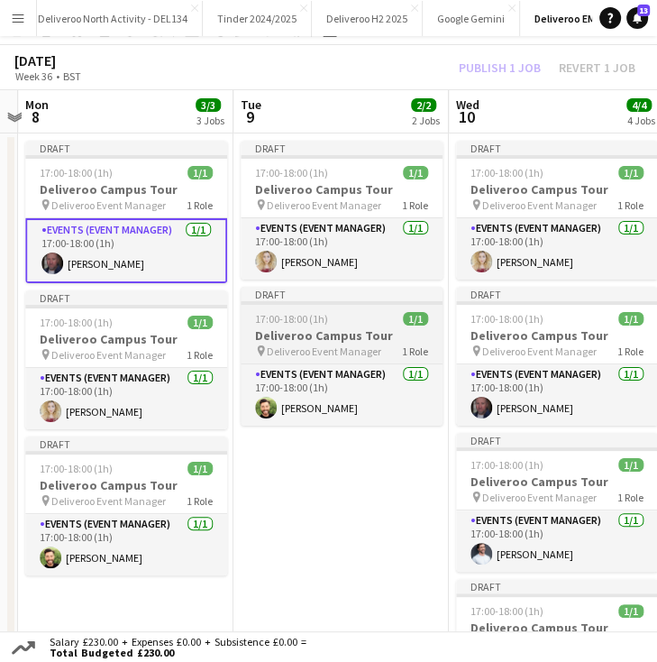
scroll to position [0, 0]
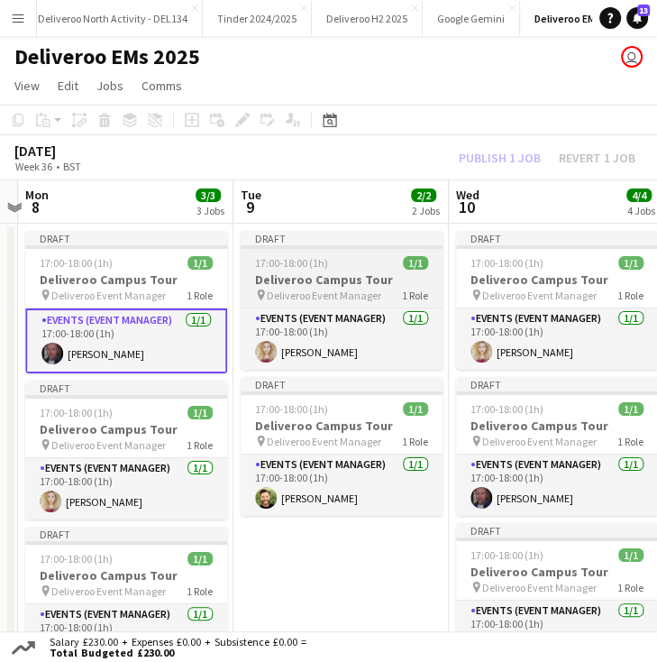
click at [369, 280] on h3 "Deliveroo Campus Tour" at bounding box center [342, 279] width 202 height 16
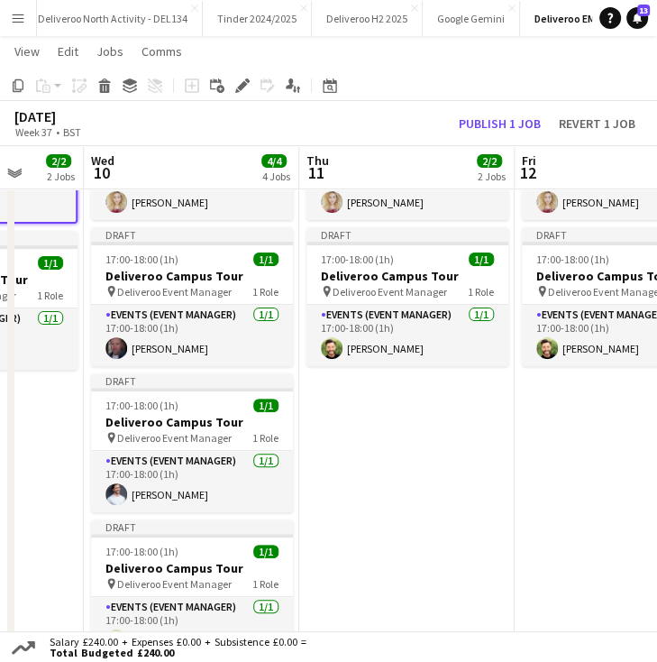
scroll to position [0, 552]
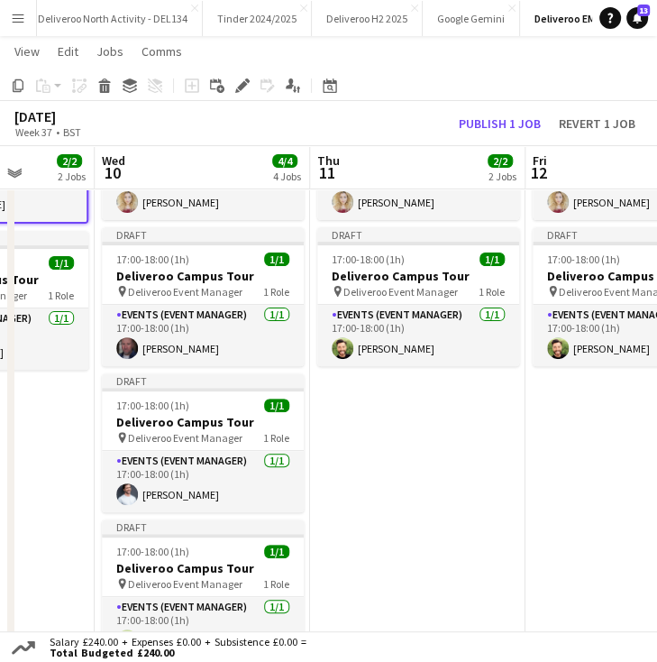
click at [400, 445] on app-date-cell "Draft 17:00-18:00 (1h) 1/1 Deliveroo Campus Tour pin Deliveroo Event Manager 1 …" at bounding box center [417, 539] width 215 height 931
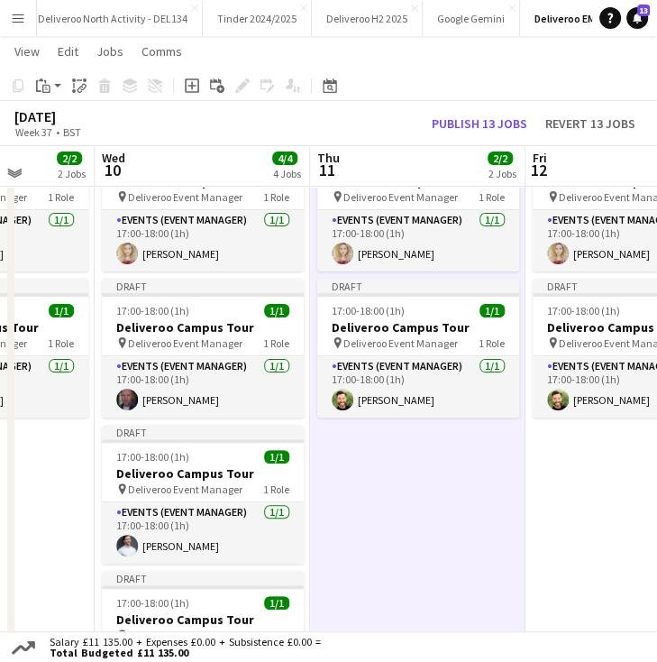
scroll to position [96, 0]
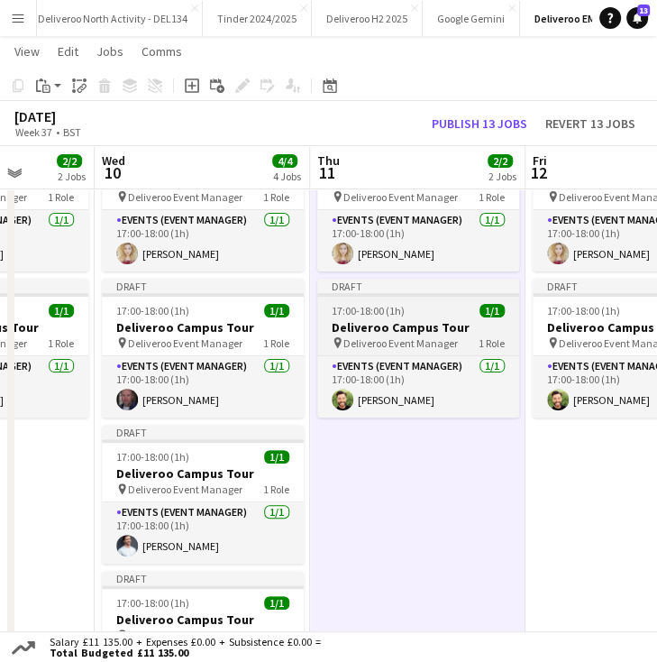
click at [417, 289] on div "Draft" at bounding box center [418, 286] width 202 height 14
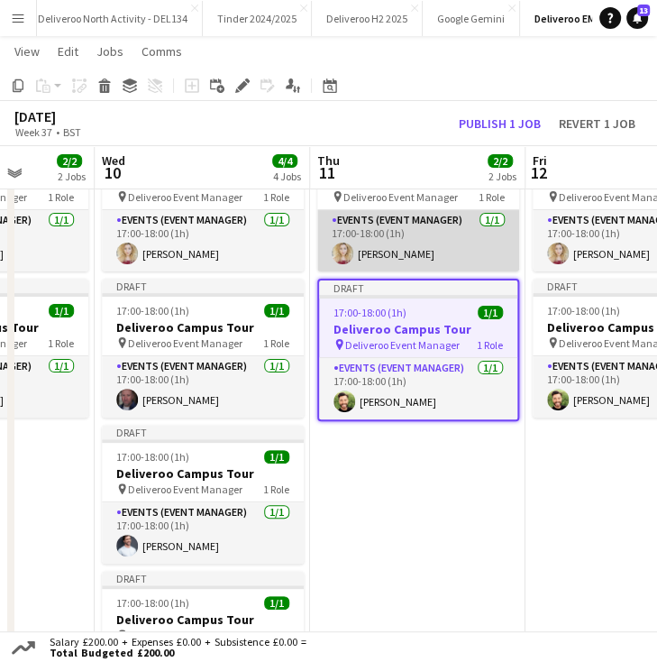
click at [357, 266] on app-card-role "Events (Event Manager) 1/1 17:00-18:00 (1h) Courtney Duncan" at bounding box center [418, 240] width 202 height 61
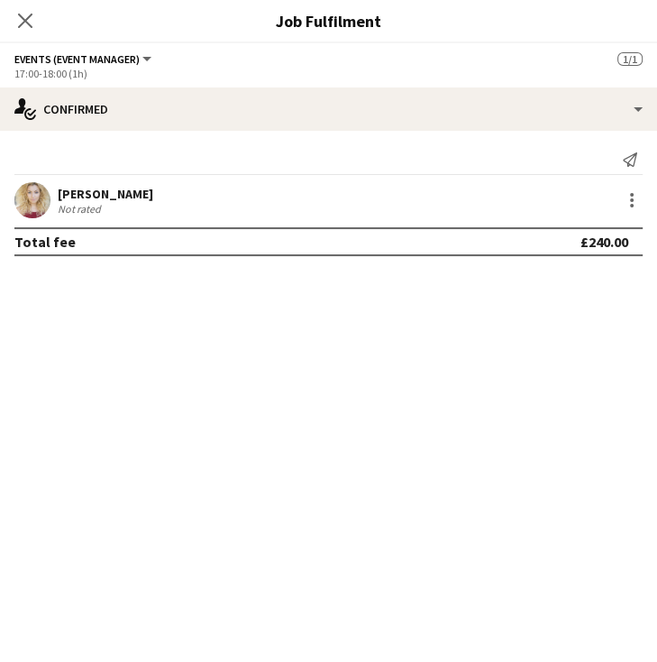
click at [20, 40] on div "Close pop-in" at bounding box center [25, 20] width 50 height 41
click at [21, 30] on app-icon "Close pop-in" at bounding box center [26, 21] width 26 height 26
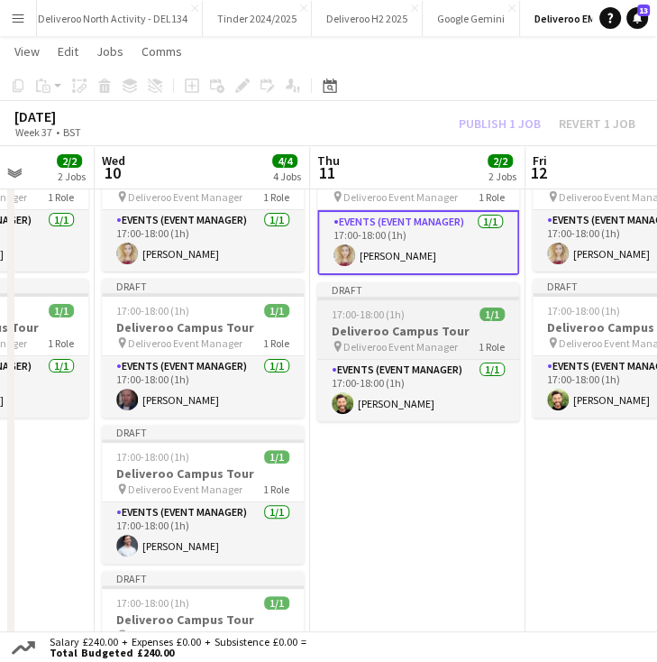
click at [344, 283] on div "Draft" at bounding box center [418, 289] width 202 height 14
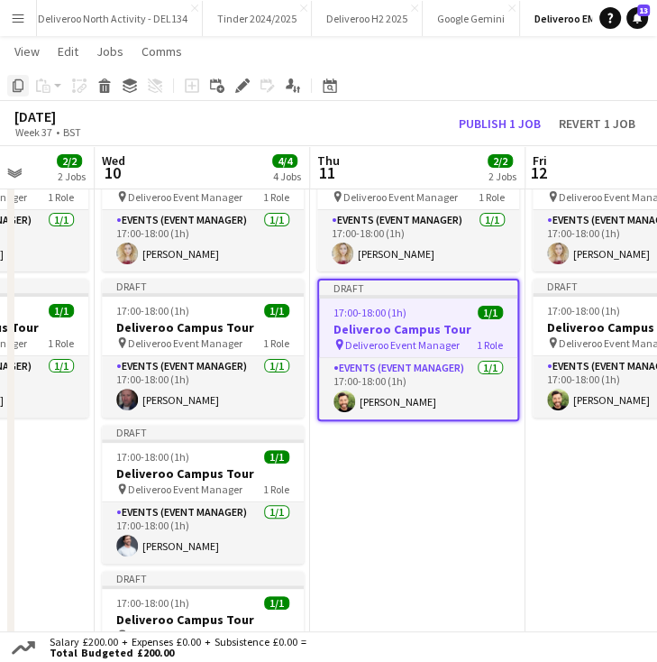
click at [17, 78] on icon "Copy" at bounding box center [18, 85] width 14 height 14
click at [412, 459] on app-date-cell "Draft 17:00-18:00 (1h) 1/1 Deliveroo Campus Tour pin Deliveroo Event Manager 1 …" at bounding box center [417, 590] width 215 height 931
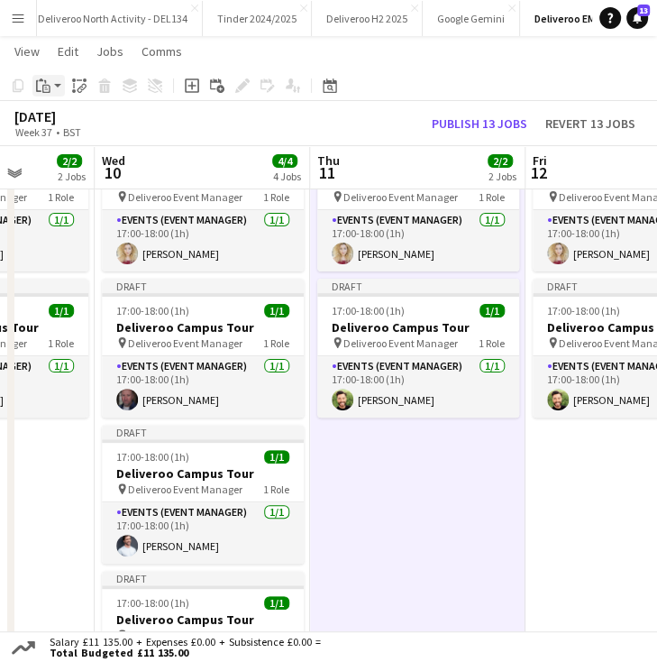
click at [43, 85] on icon at bounding box center [46, 89] width 8 height 8
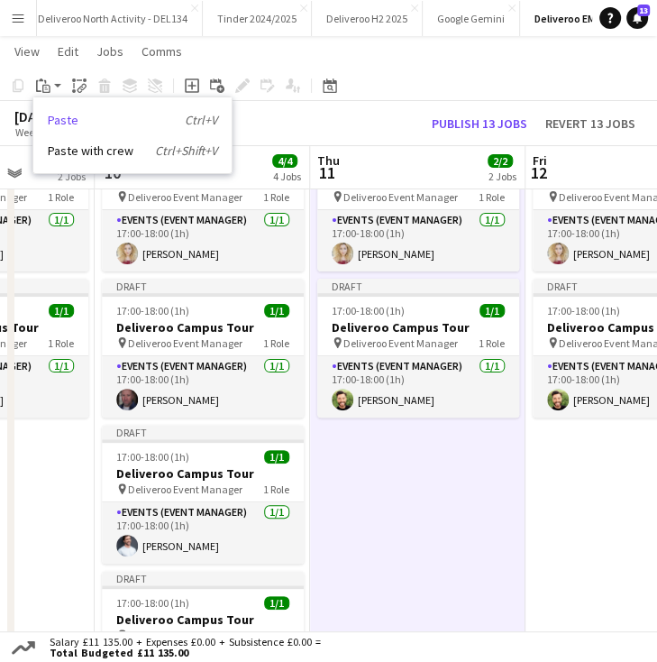
click at [97, 124] on link "Paste Ctrl+V" at bounding box center [132, 120] width 169 height 16
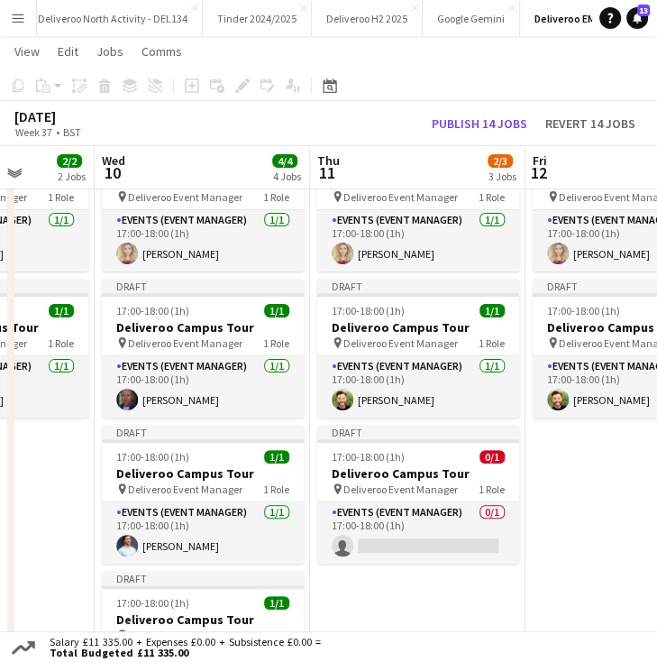
click at [392, 573] on app-date-cell "Draft 17:00-18:00 (1h) 1/1 Deliveroo Campus Tour pin Deliveroo Event Manager 1 …" at bounding box center [417, 590] width 215 height 931
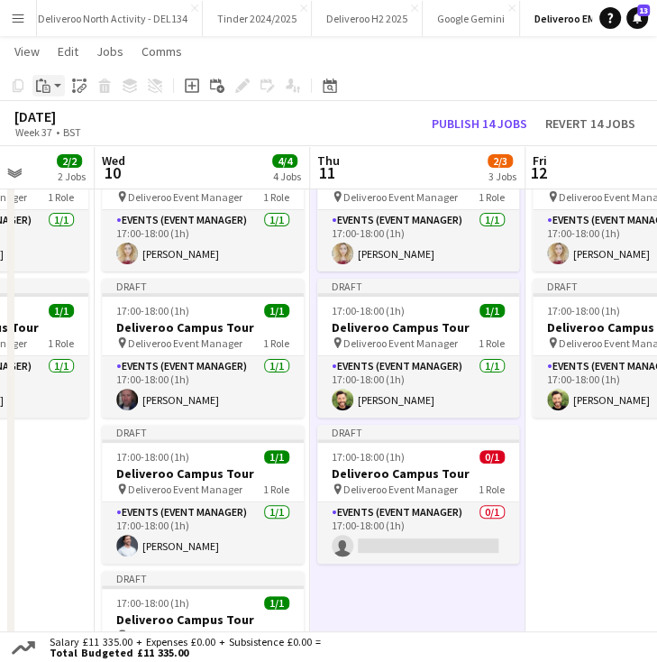
click at [49, 83] on icon "Paste" at bounding box center [43, 85] width 14 height 14
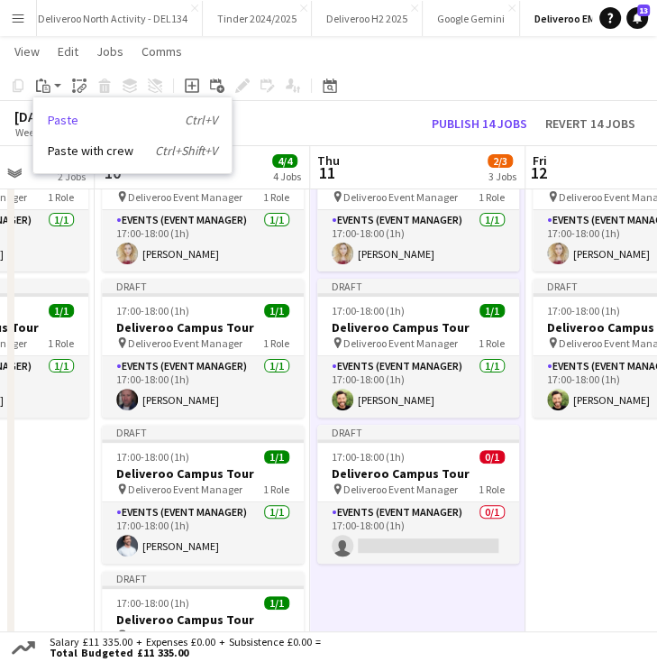
click at [82, 120] on link "Paste Ctrl+V" at bounding box center [132, 120] width 169 height 16
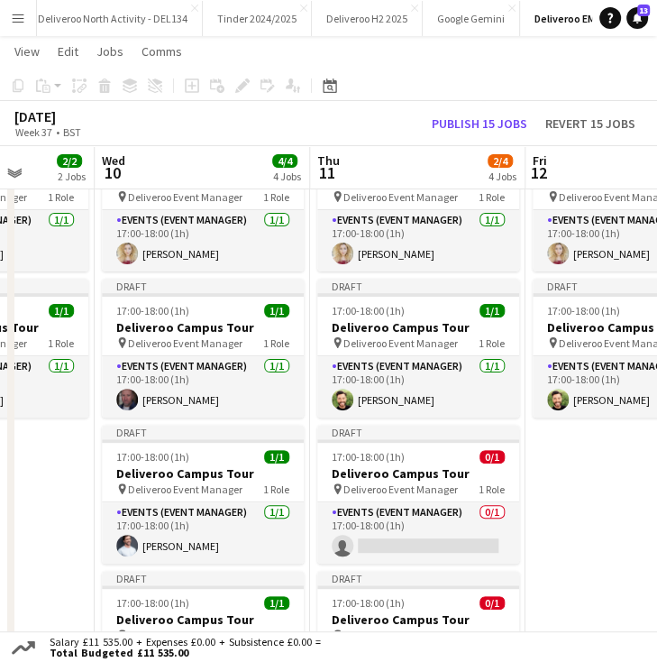
click at [600, 450] on app-date-cell "Draft 17:00-18:00 (1h) 1/1 Deliveroo Campus Tour pin Deliveroo Event Manager 1 …" at bounding box center [633, 590] width 215 height 931
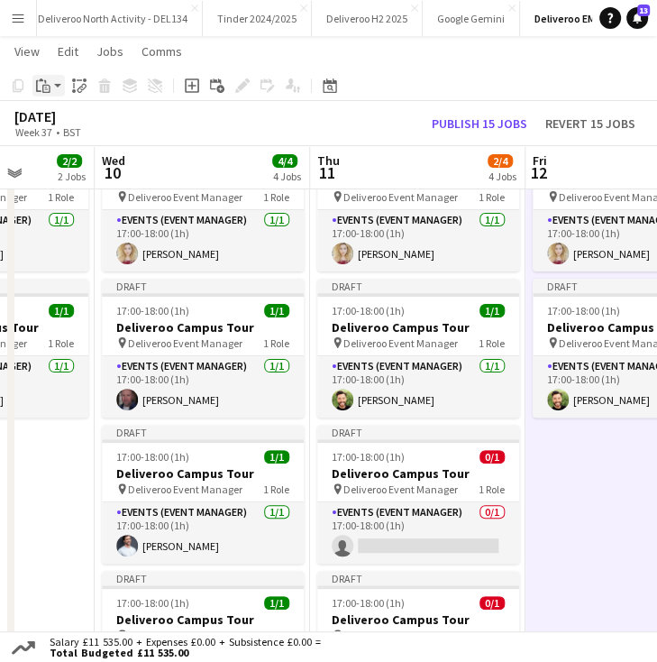
click at [56, 87] on app-action-btn "Paste" at bounding box center [48, 86] width 32 height 22
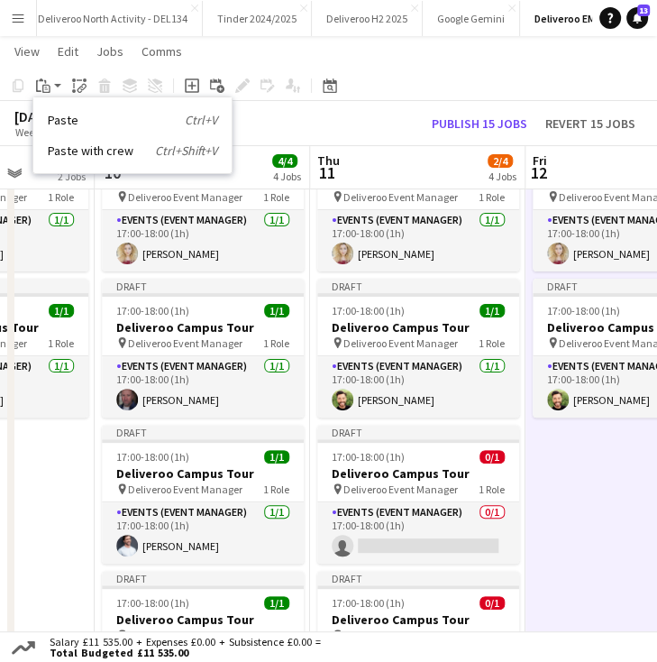
click at [87, 109] on div "Paste Ctrl+V Paste with crew Ctrl+Shift+V" at bounding box center [132, 135] width 200 height 78
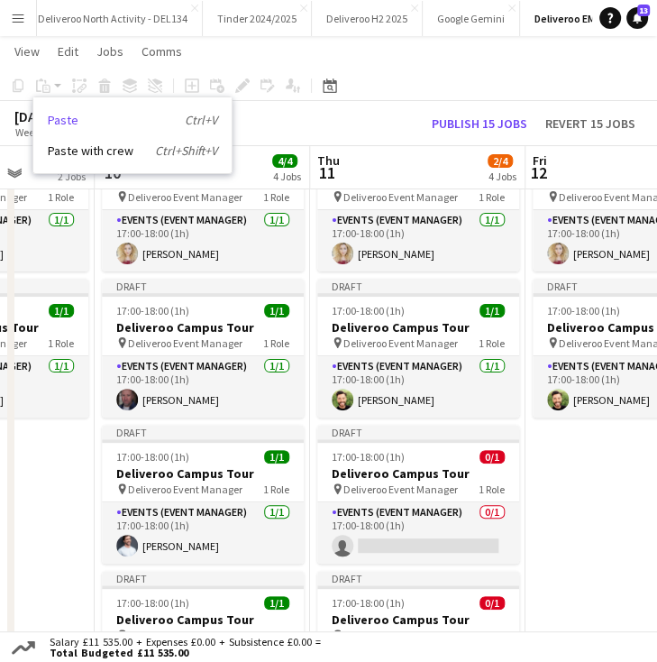
click at [87, 114] on link "Paste Ctrl+V" at bounding box center [132, 120] width 169 height 16
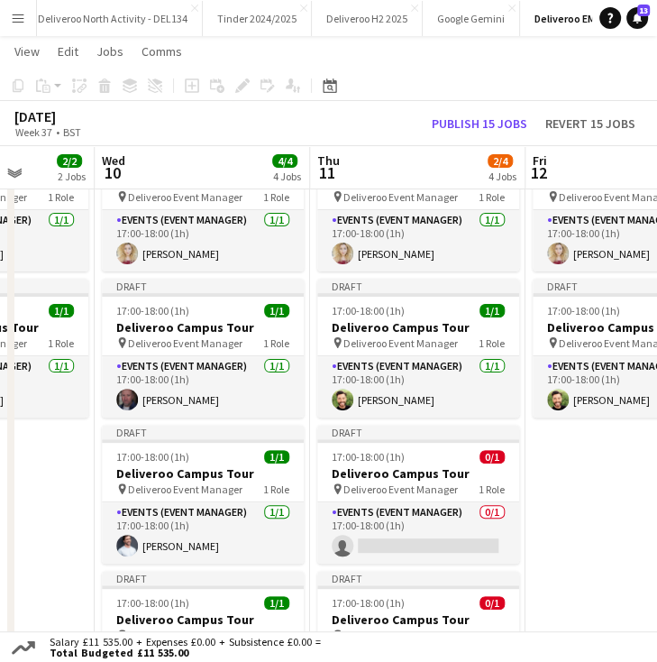
click at [618, 468] on app-date-cell "Draft 17:00-18:00 (1h) 1/1 Deliveroo Campus Tour pin Deliveroo Event Manager 1 …" at bounding box center [633, 590] width 215 height 931
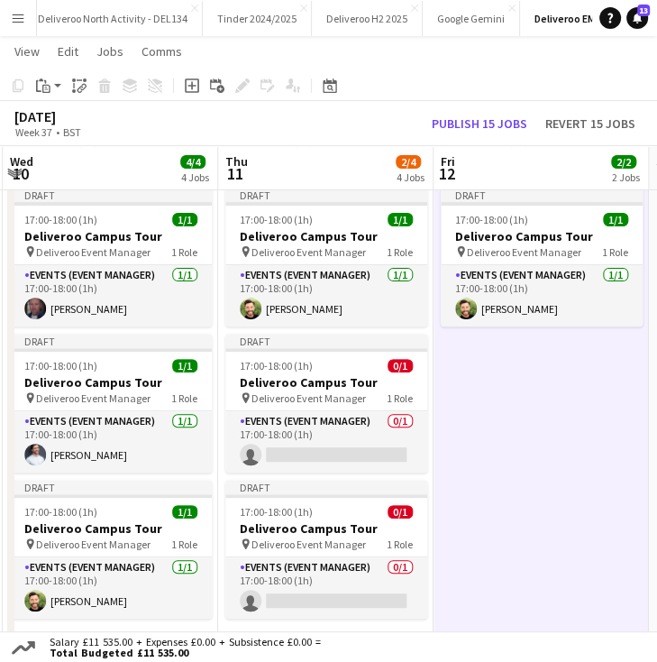
scroll to position [0, 645]
click at [493, 397] on app-date-cell "Draft 17:00-18:00 (1h) 1/1 Deliveroo Campus Tour pin Deliveroo Event Manager 1 …" at bounding box center [540, 499] width 215 height 931
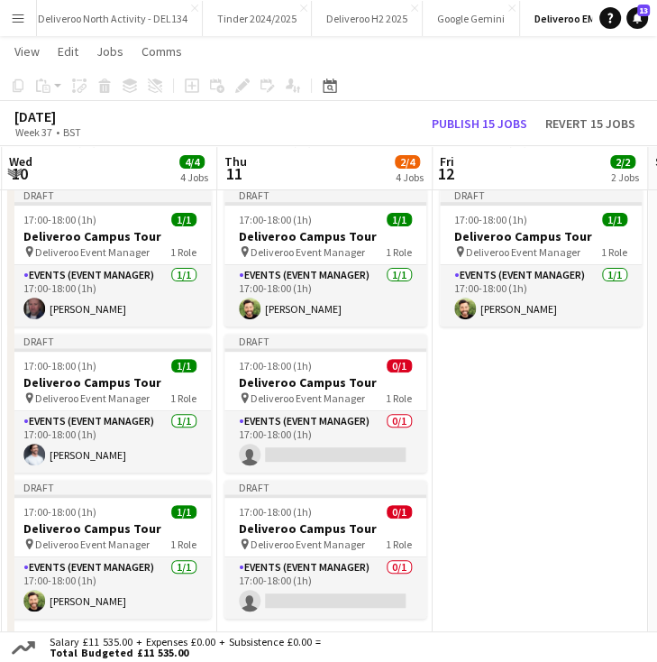
click at [512, 372] on app-date-cell "Draft 17:00-18:00 (1h) 1/1 Deliveroo Campus Tour pin Deliveroo Event Manager 1 …" at bounding box center [540, 499] width 215 height 931
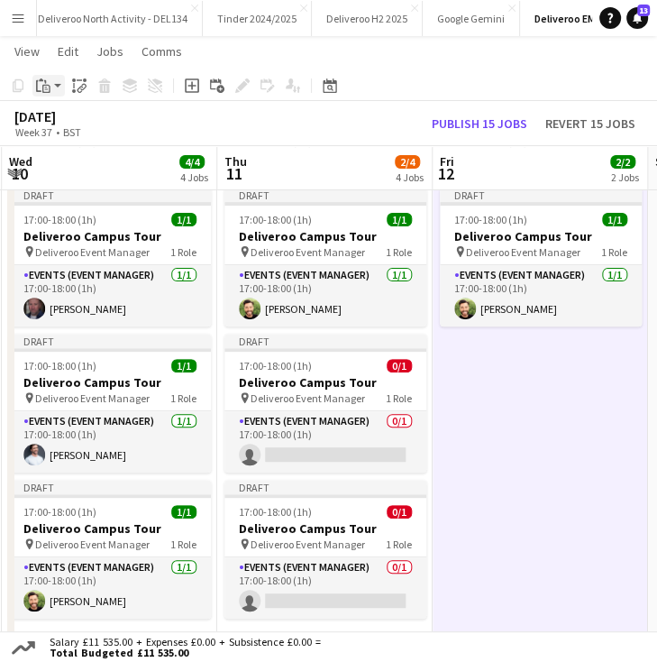
click at [52, 89] on div "Paste" at bounding box center [43, 86] width 22 height 22
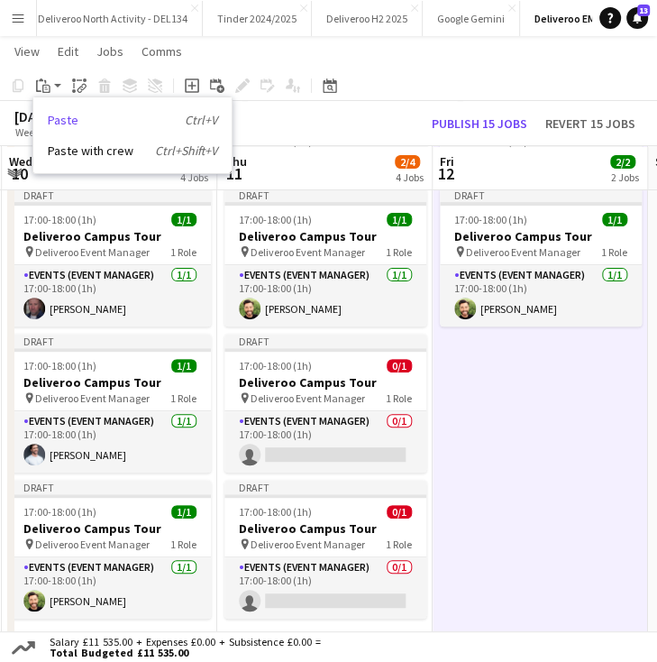
click at [79, 118] on link "Paste Ctrl+V" at bounding box center [132, 120] width 169 height 16
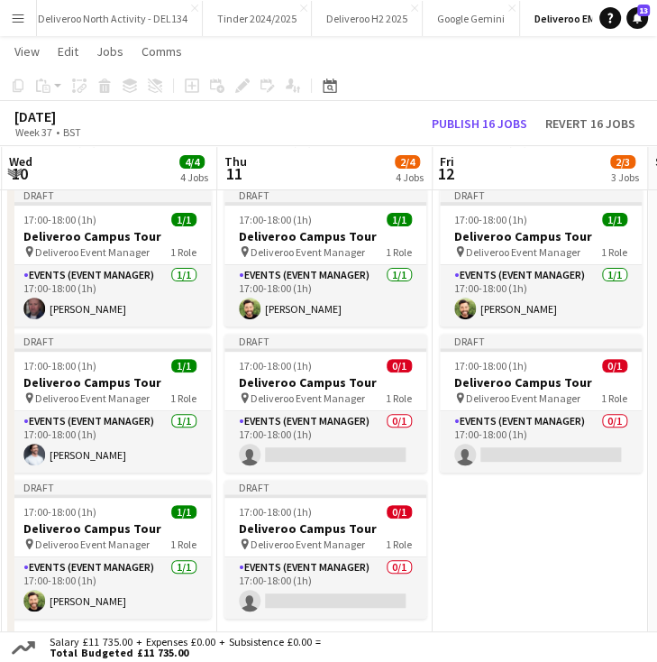
click at [499, 523] on app-date-cell "Draft 17:00-18:00 (1h) 1/1 Deliveroo Campus Tour pin Deliveroo Event Manager 1 …" at bounding box center [540, 499] width 215 height 931
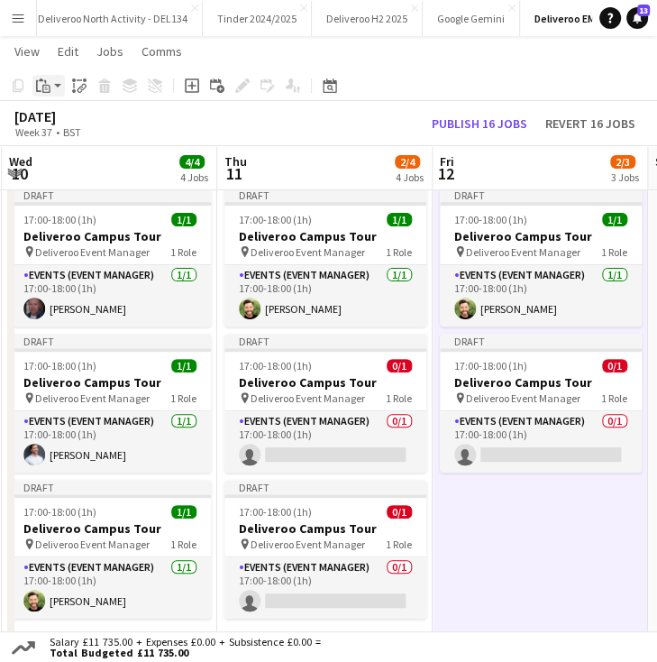
click at [48, 87] on icon "Paste" at bounding box center [43, 85] width 14 height 14
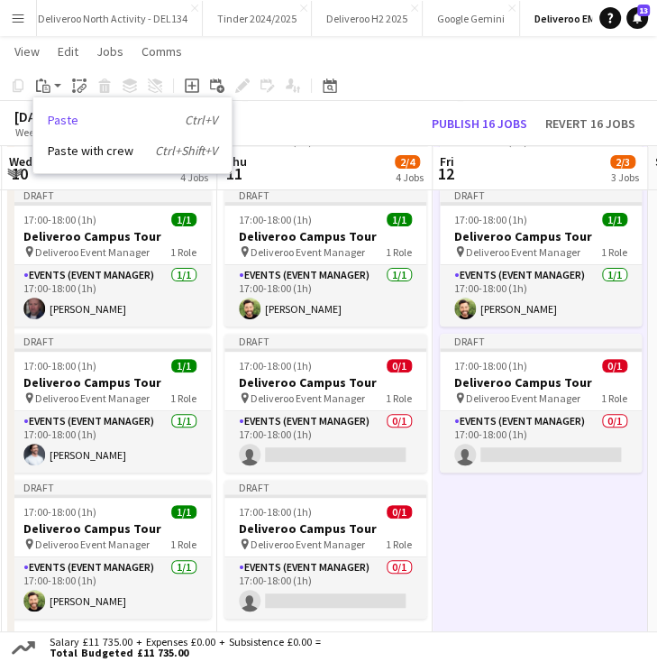
click at [90, 113] on link "Paste Ctrl+V" at bounding box center [132, 120] width 169 height 16
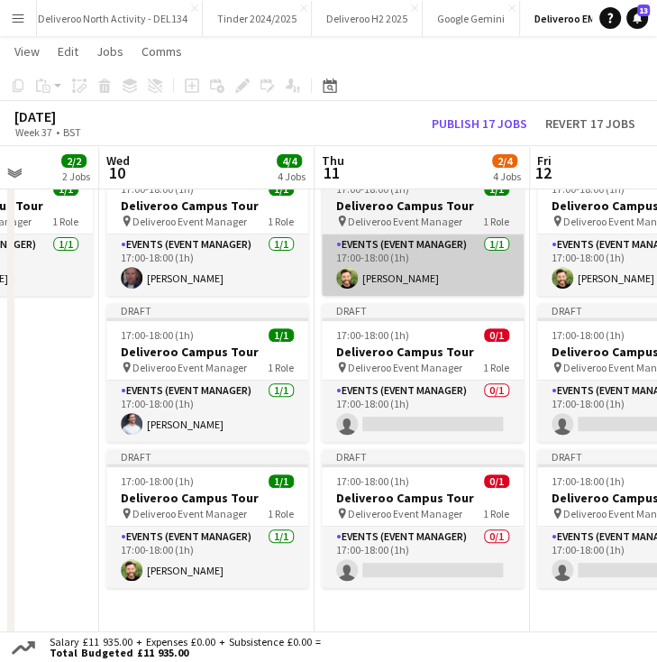
scroll to position [229, 0]
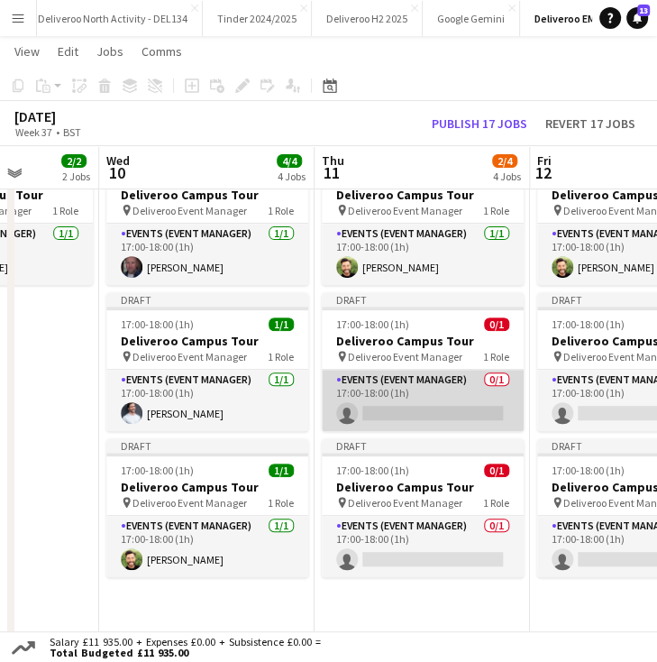
click at [398, 409] on app-card-role "Events (Event Manager) 0/1 17:00-18:00 (1h) single-neutral-actions" at bounding box center [423, 400] width 202 height 61
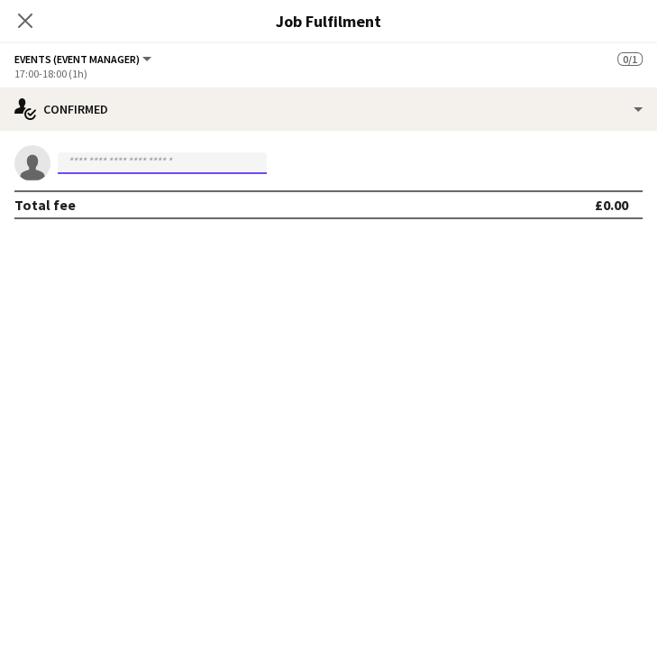
click at [149, 156] on input at bounding box center [162, 163] width 209 height 22
click at [22, 26] on icon "Close pop-in" at bounding box center [24, 20] width 17 height 17
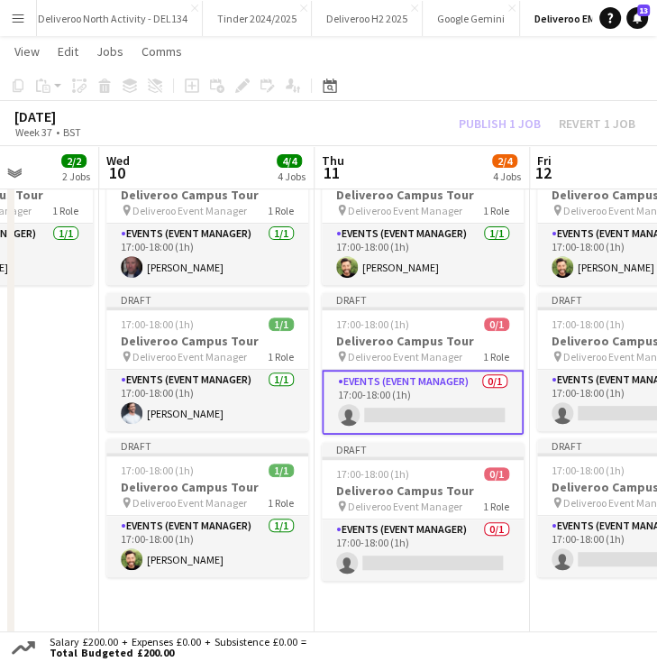
click at [435, 344] on h3 "Deliveroo Campus Tour" at bounding box center [423, 341] width 202 height 16
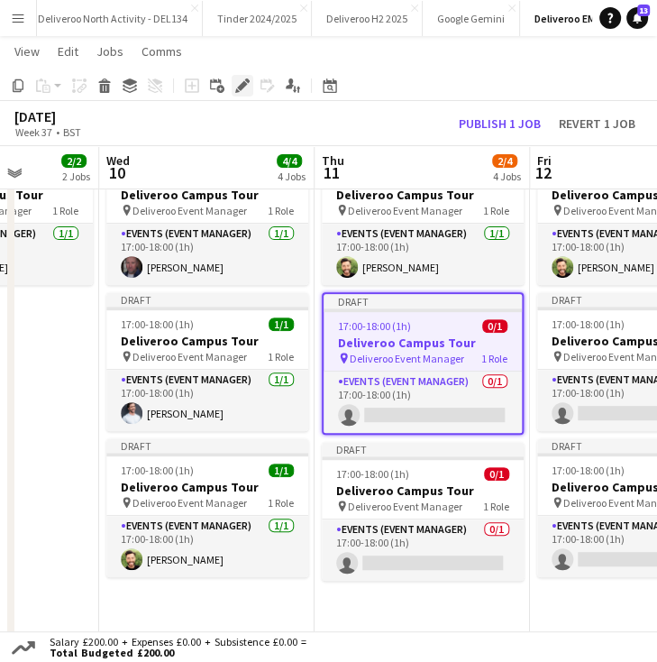
click at [241, 89] on icon at bounding box center [242, 86] width 10 height 10
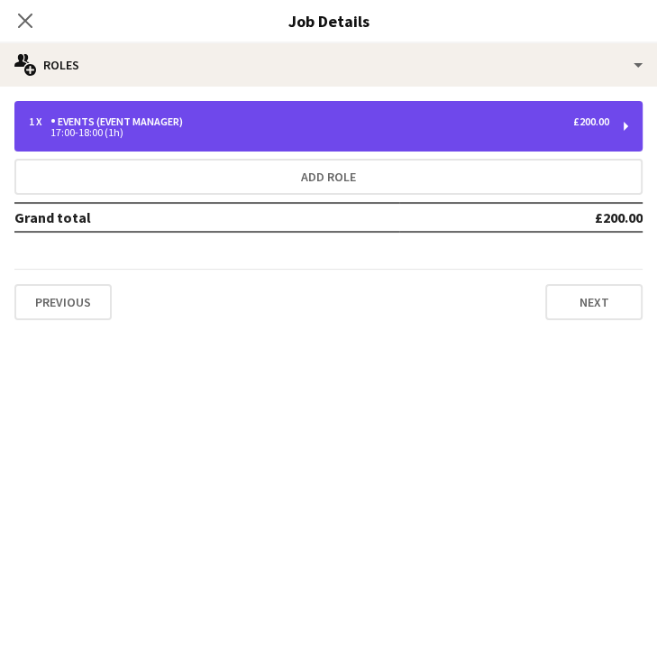
click at [515, 139] on div "1 x Events (Event Manager) £200.00 17:00-18:00 (1h)" at bounding box center [328, 126] width 628 height 50
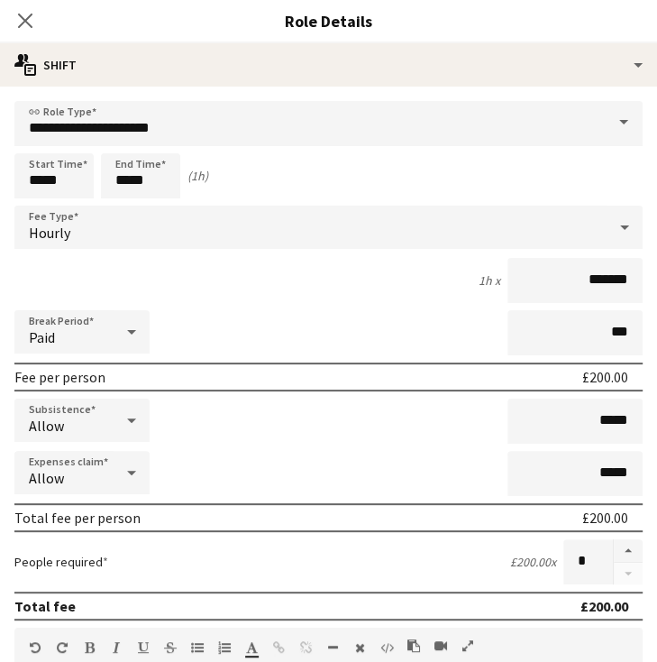
click at [432, 173] on div "Start Time ***** End Time ***** (1h)" at bounding box center [328, 175] width 628 height 45
click at [597, 279] on input "*******" at bounding box center [575, 280] width 135 height 45
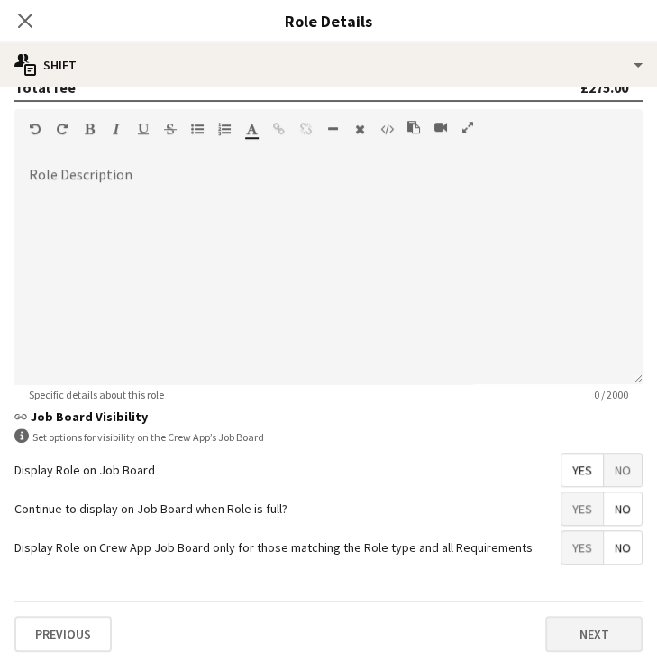
type input "*******"
click at [592, 622] on button "Next" at bounding box center [593, 634] width 97 height 36
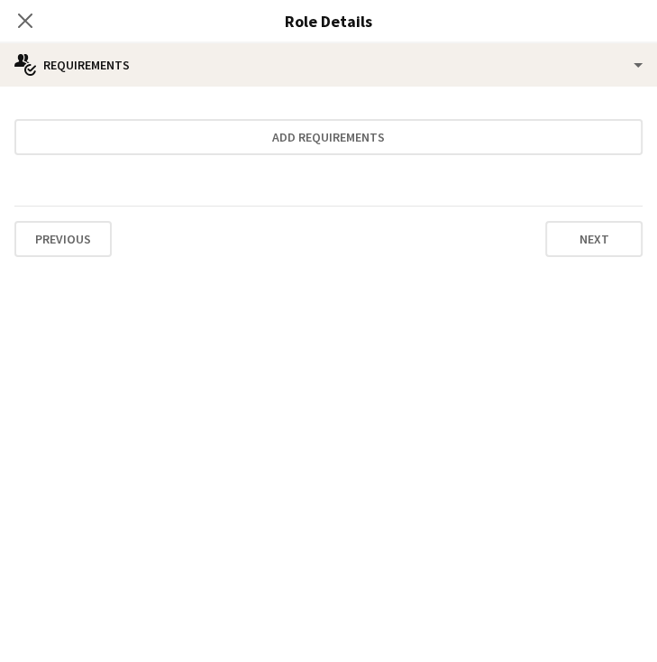
scroll to position [0, 0]
click at [592, 249] on button "Next" at bounding box center [593, 239] width 97 height 36
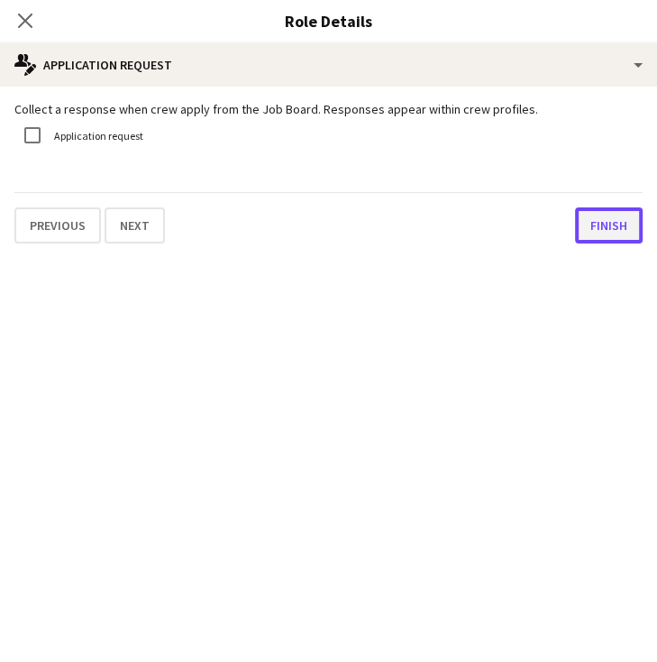
click at [608, 228] on button "Finish" at bounding box center [609, 225] width 68 height 36
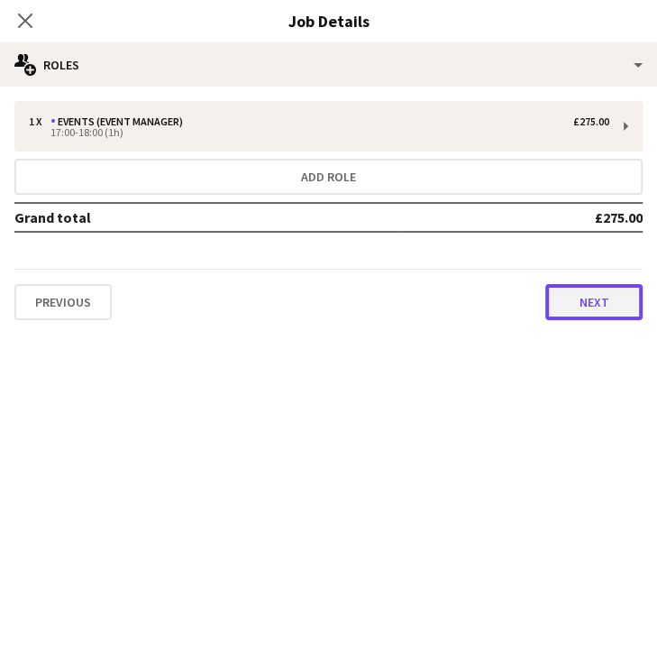
click at [569, 307] on button "Next" at bounding box center [593, 302] width 97 height 36
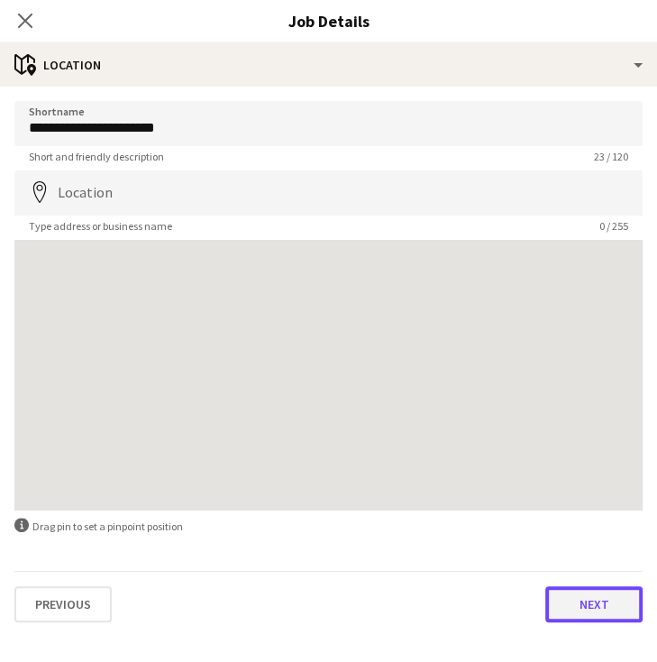
click at [613, 608] on button "Next" at bounding box center [593, 604] width 97 height 36
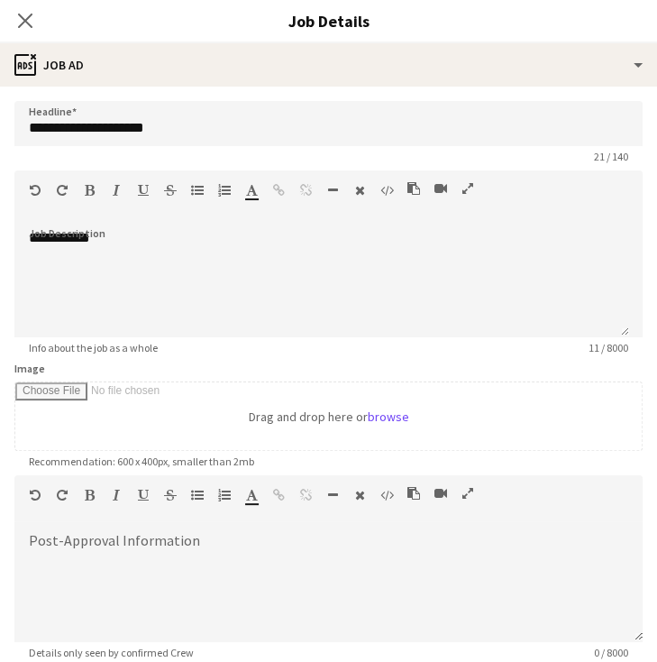
scroll to position [184, 0]
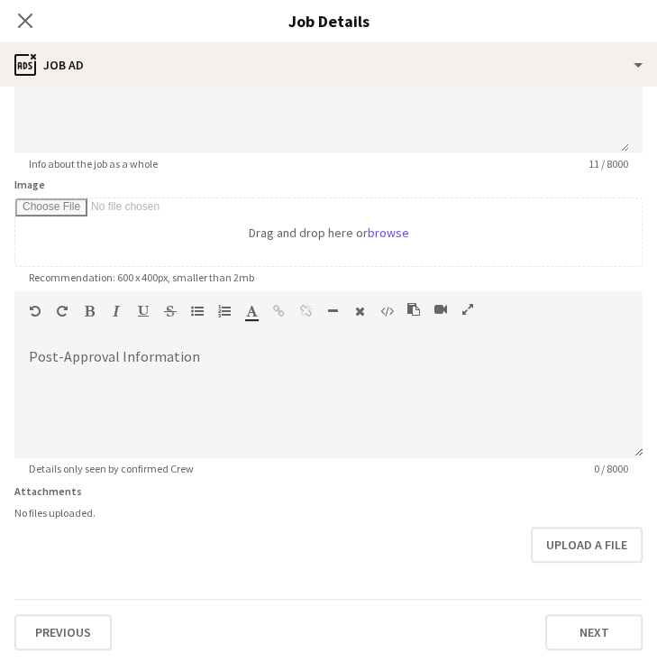
click at [582, 601] on div "Previous Next" at bounding box center [328, 624] width 628 height 51
click at [583, 617] on button "Next" at bounding box center [593, 632] width 97 height 36
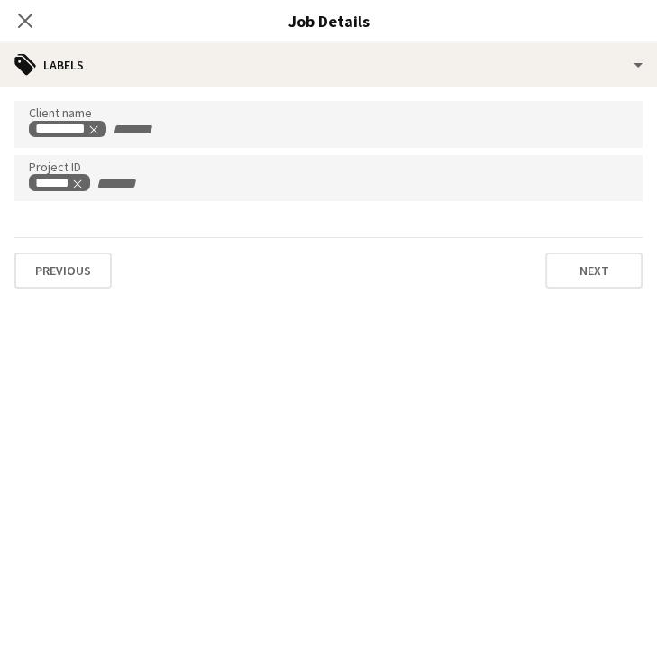
scroll to position [0, 0]
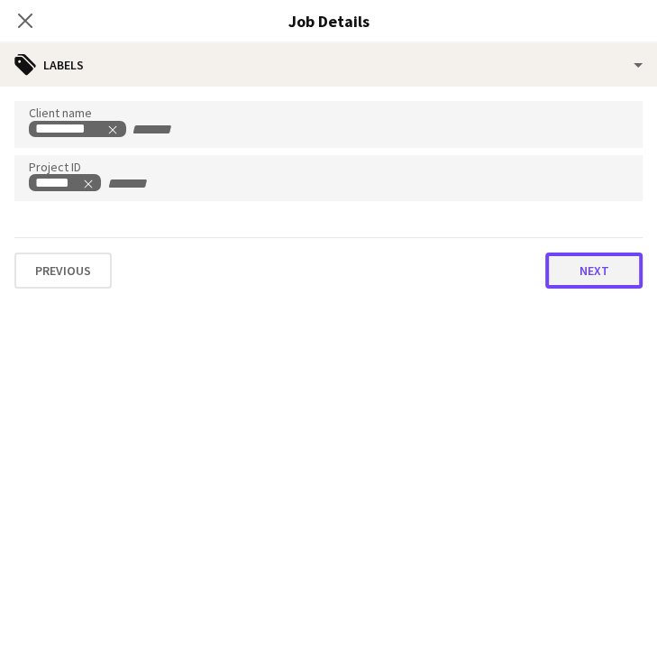
click at [563, 272] on button "Next" at bounding box center [593, 270] width 97 height 36
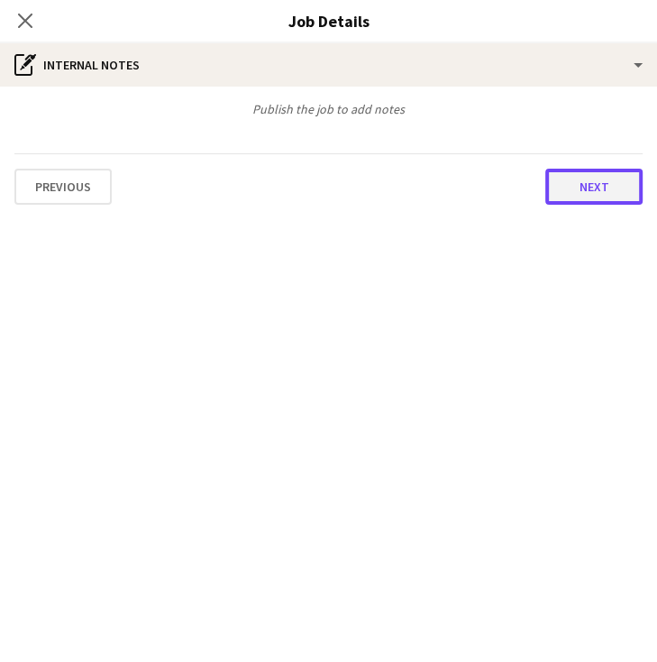
click at [586, 188] on button "Next" at bounding box center [593, 187] width 97 height 36
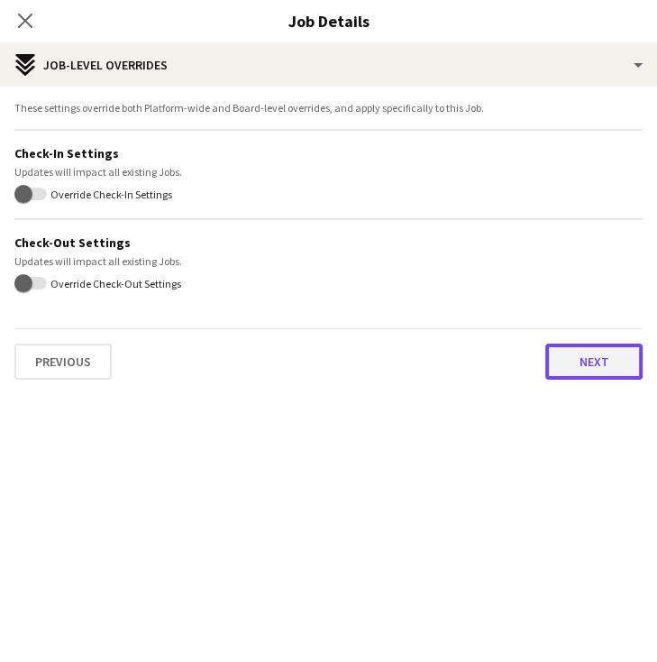
click at [582, 365] on button "Next" at bounding box center [593, 361] width 97 height 36
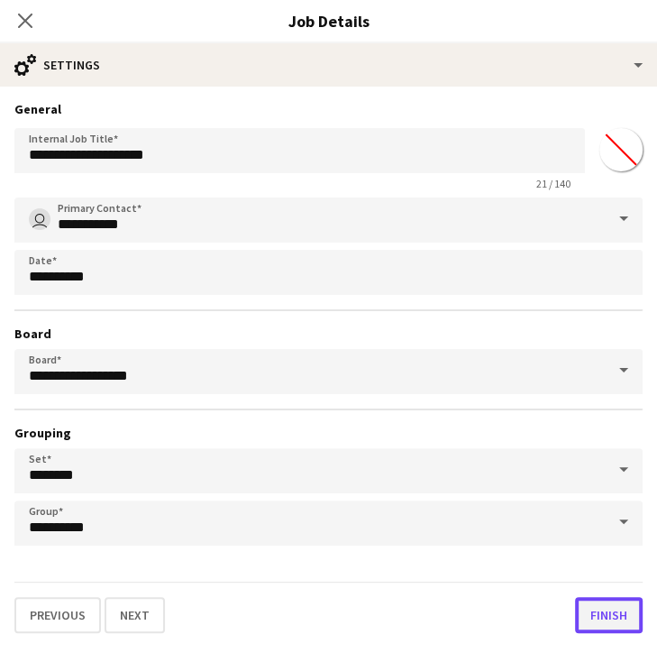
click at [612, 600] on button "Finish" at bounding box center [609, 615] width 68 height 36
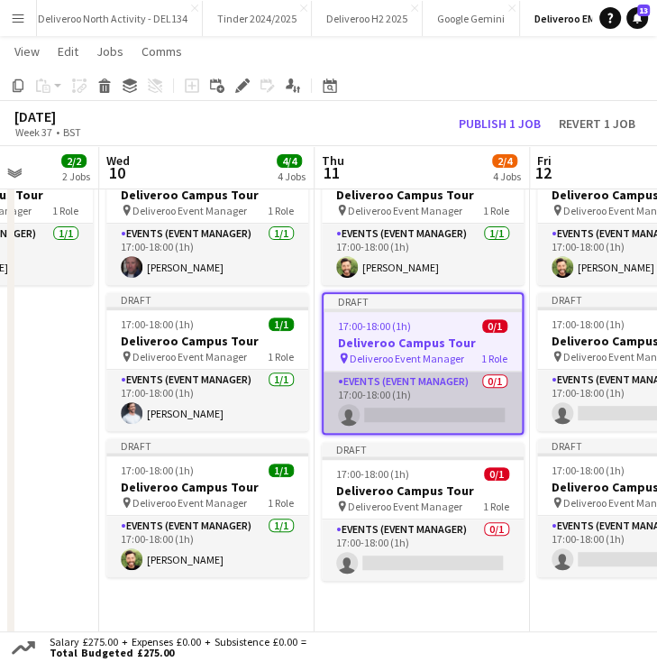
click at [440, 416] on app-card-role "Events (Event Manager) 0/1 17:00-18:00 (1h) single-neutral-actions" at bounding box center [423, 401] width 198 height 61
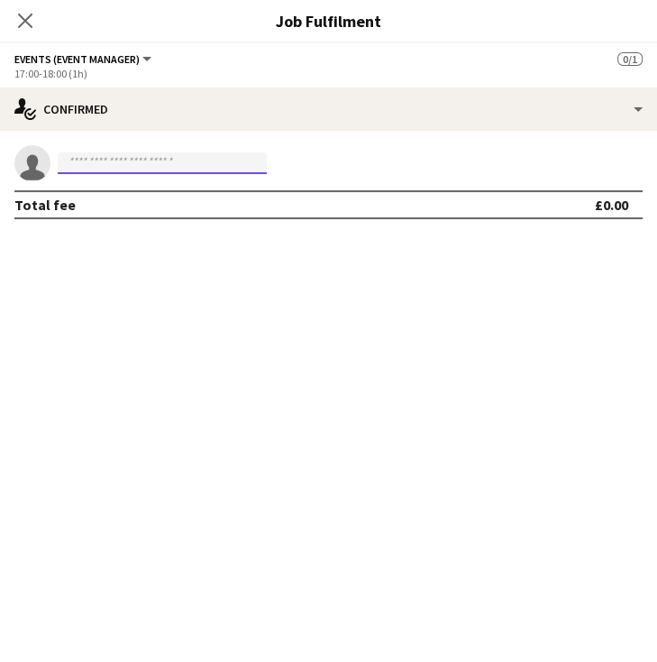
click at [192, 160] on input at bounding box center [162, 163] width 209 height 22
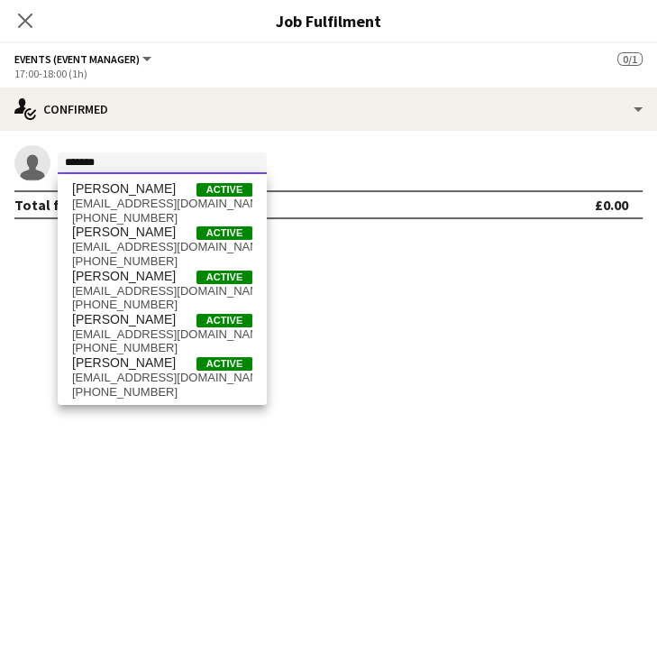
click at [233, 157] on input "*******" at bounding box center [162, 163] width 209 height 22
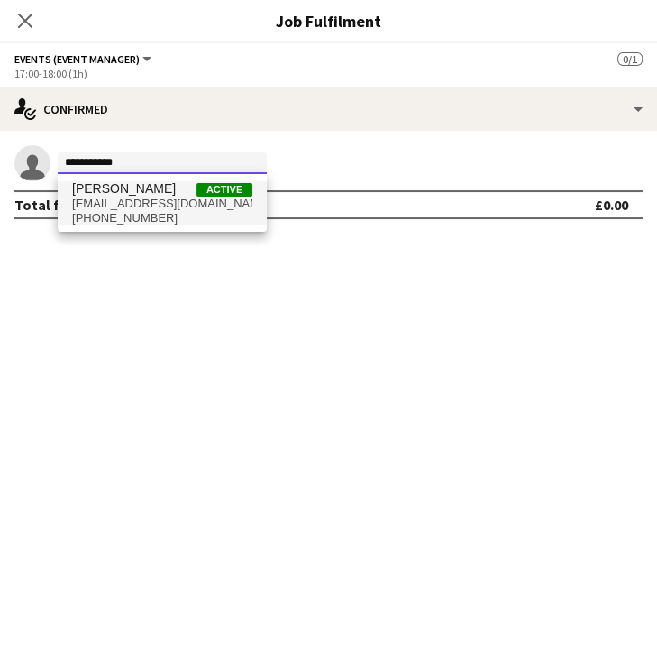
type input "**********"
click at [151, 192] on span "[PERSON_NAME]" at bounding box center [124, 188] width 104 height 15
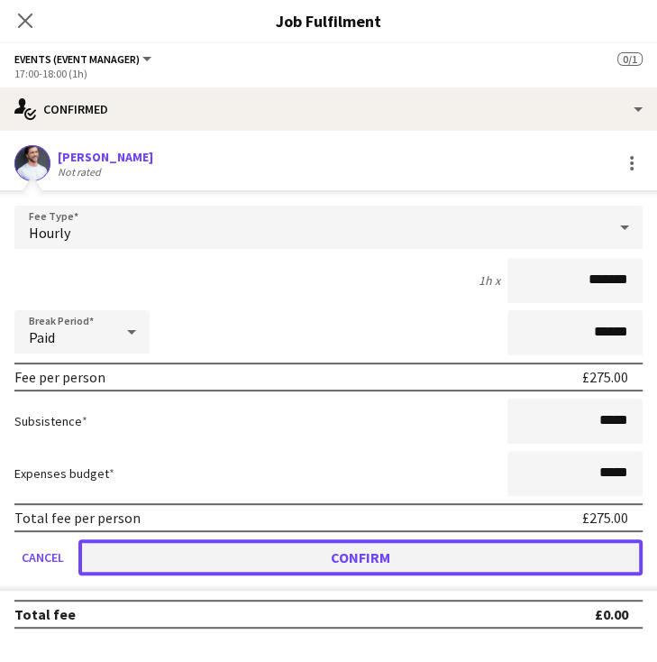
click at [486, 559] on button "Confirm" at bounding box center [360, 557] width 564 height 36
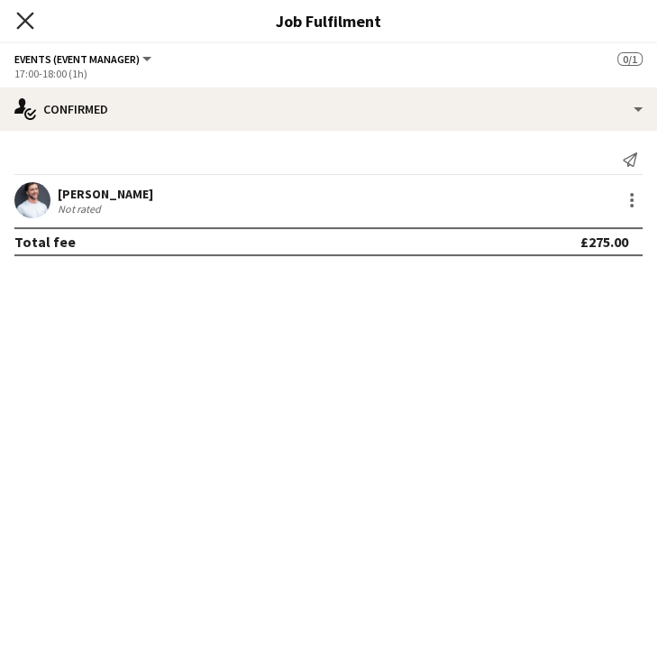
click at [24, 23] on icon "Close pop-in" at bounding box center [24, 20] width 17 height 17
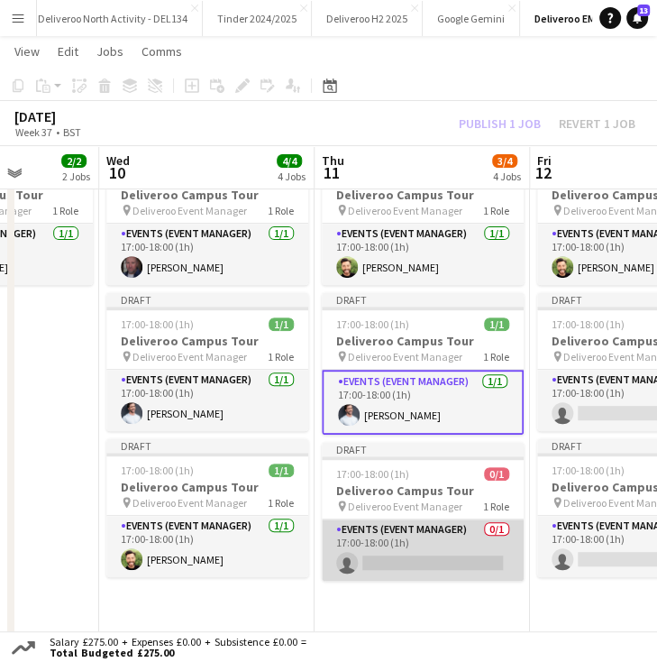
click at [409, 563] on app-card-role "Events (Event Manager) 0/1 17:00-18:00 (1h) single-neutral-actions" at bounding box center [423, 549] width 202 height 61
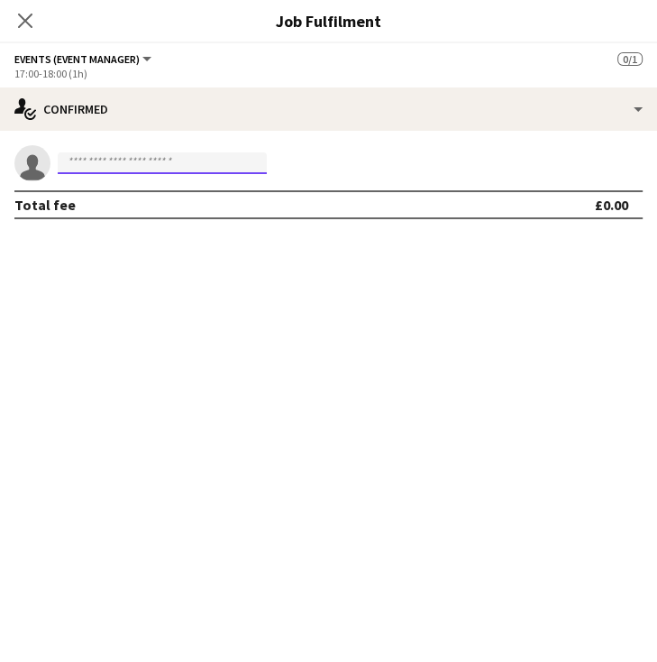
click at [175, 164] on input at bounding box center [162, 163] width 209 height 22
click at [173, 160] on input at bounding box center [162, 163] width 209 height 22
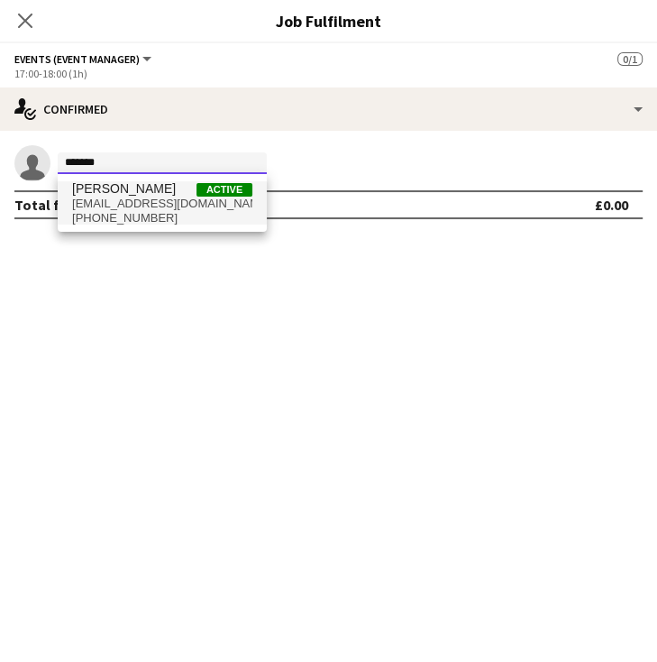
type input "*******"
click at [151, 206] on span "lee73t@gmail.com" at bounding box center [162, 204] width 180 height 14
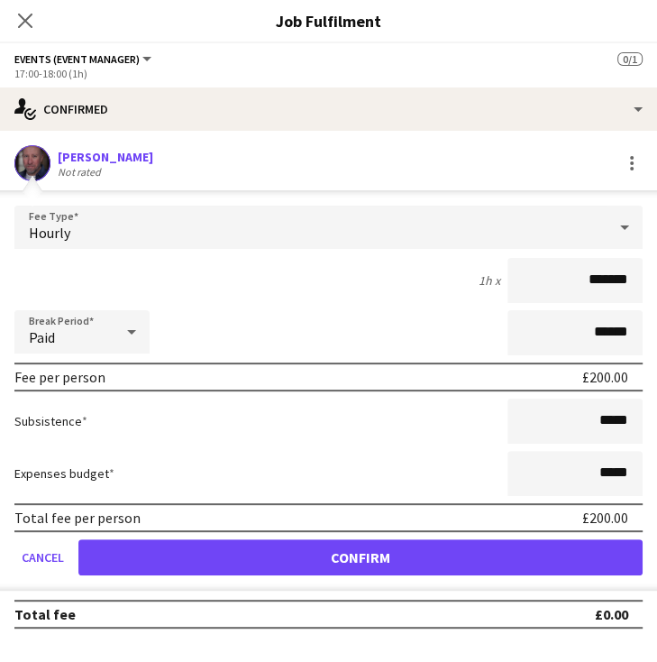
click at [607, 283] on input "*******" at bounding box center [575, 280] width 135 height 45
click at [606, 282] on input "*******" at bounding box center [575, 280] width 135 height 45
type input "*******"
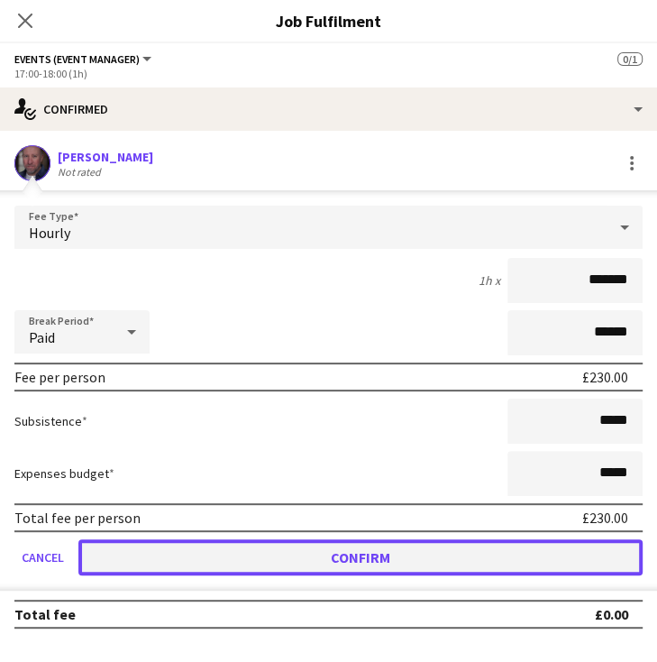
click at [537, 558] on button "Confirm" at bounding box center [360, 557] width 564 height 36
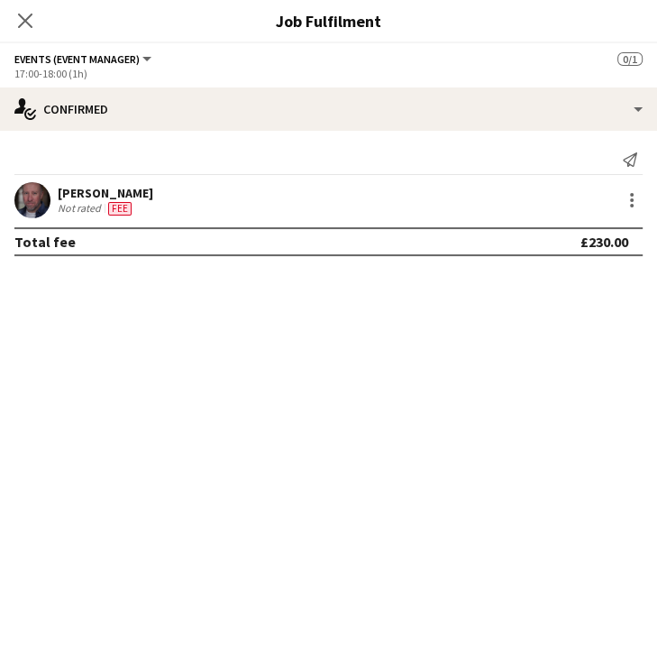
scroll to position [114, 0]
click at [637, 200] on div at bounding box center [632, 200] width 22 height 22
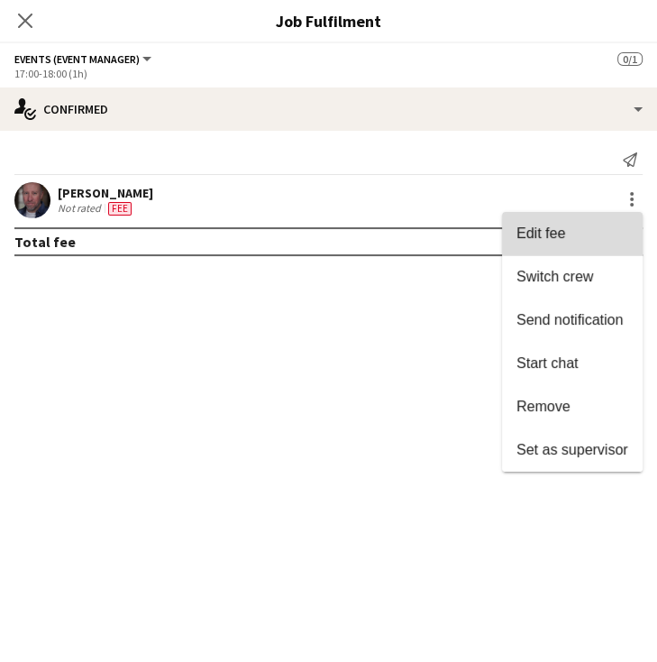
click at [575, 228] on span "Edit fee" at bounding box center [573, 233] width 112 height 16
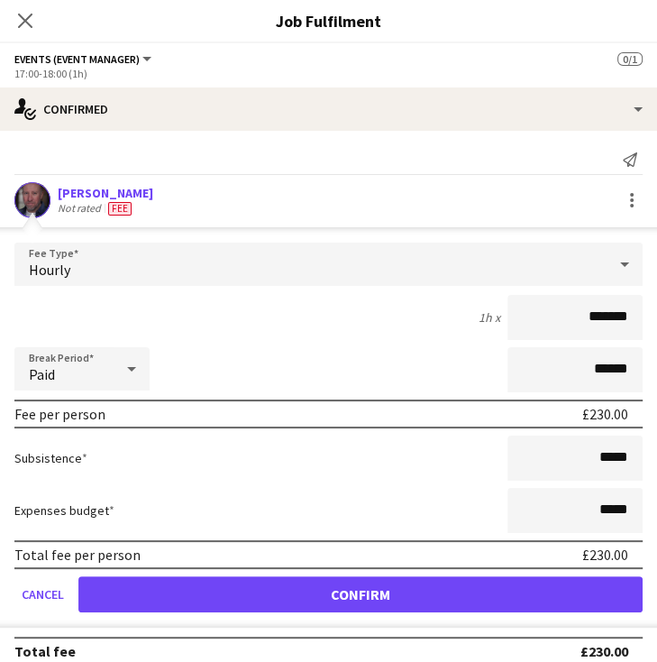
click at [453, 228] on app-edit-fee "Fee Type Hourly 1h x ******* Break Period Paid ****** Fee per person £230.00 Su…" at bounding box center [328, 427] width 657 height 400
click at [133, 220] on app-applicant-card "Lee Thompson Not rated Fee Fee Type Hourly 1h x ******* Break Period Paid *****…" at bounding box center [328, 404] width 657 height 445
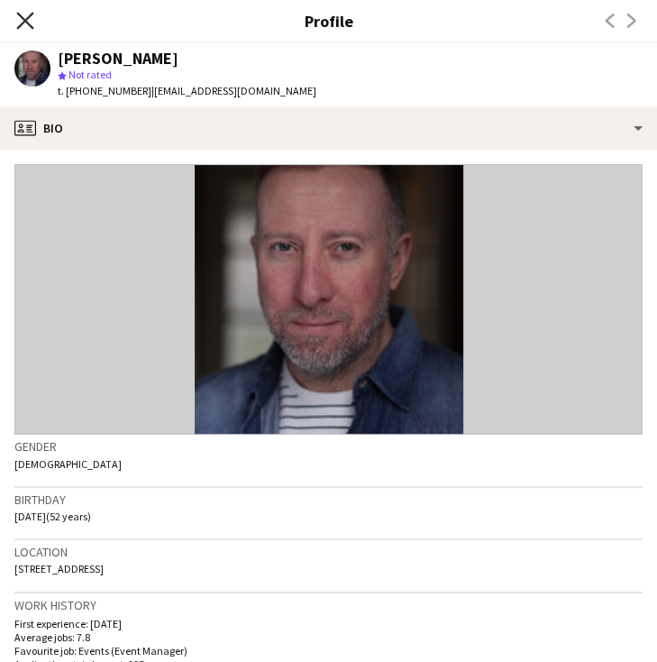
click at [28, 19] on icon "Close pop-in" at bounding box center [24, 20] width 17 height 17
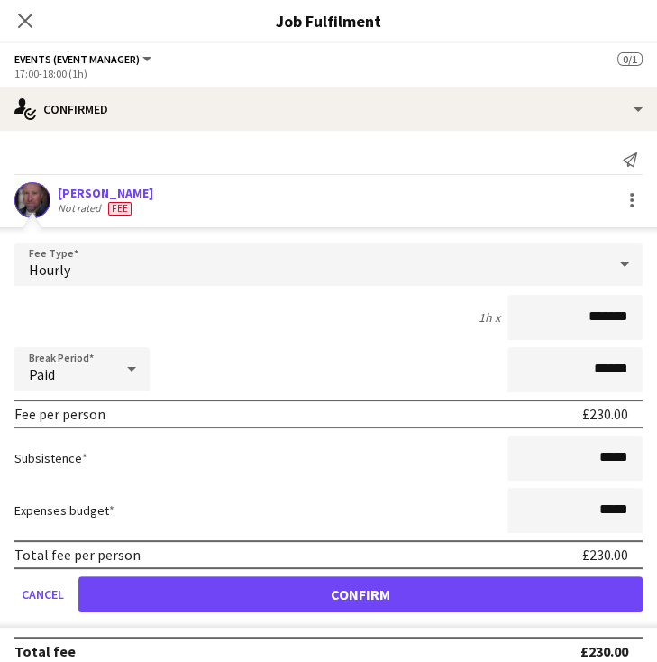
click at [559, 270] on div "Hourly" at bounding box center [310, 264] width 592 height 43
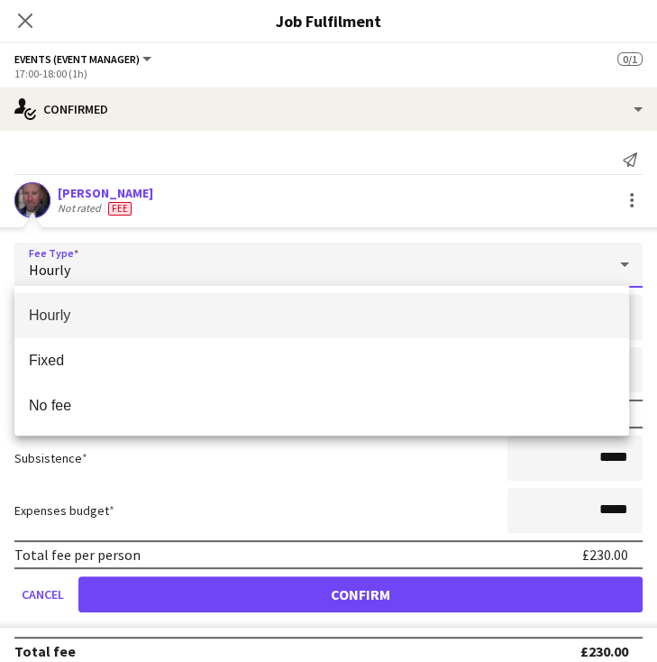
click at [341, 262] on div at bounding box center [328, 331] width 657 height 662
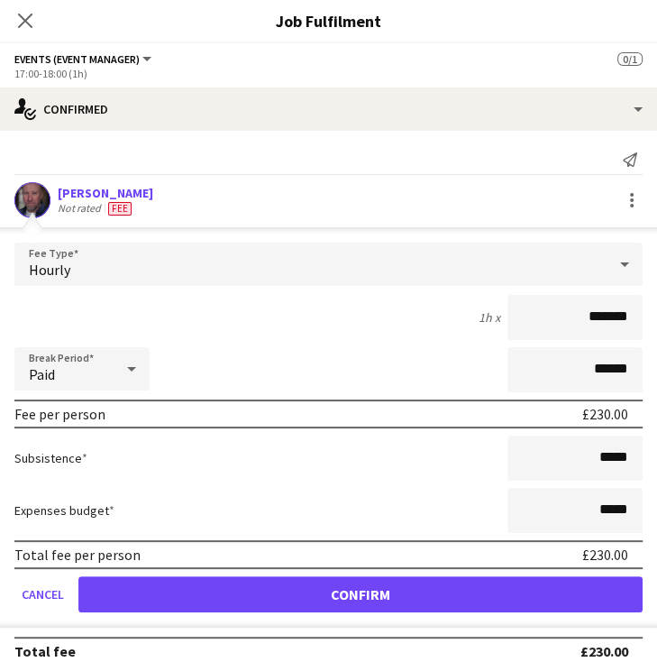
click at [312, 207] on div "Lee Thompson Not rated Fee" at bounding box center [328, 200] width 657 height 36
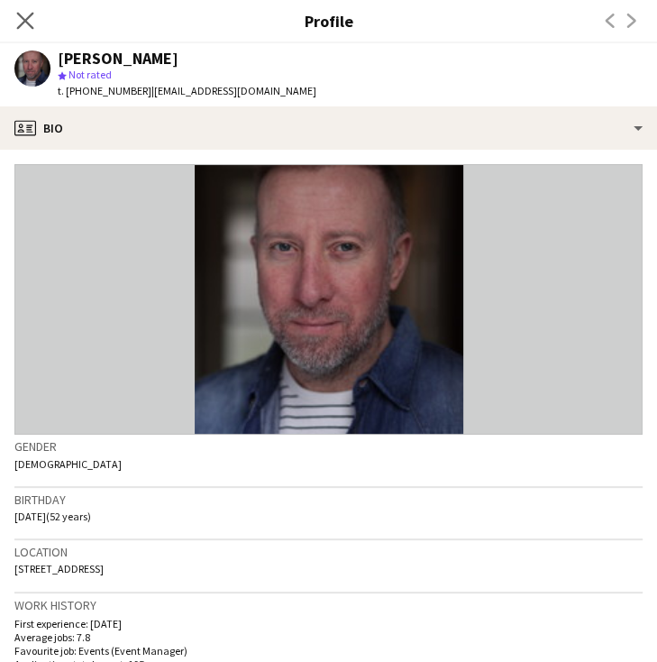
click at [34, 23] on app-icon "Close pop-in" at bounding box center [26, 21] width 26 height 26
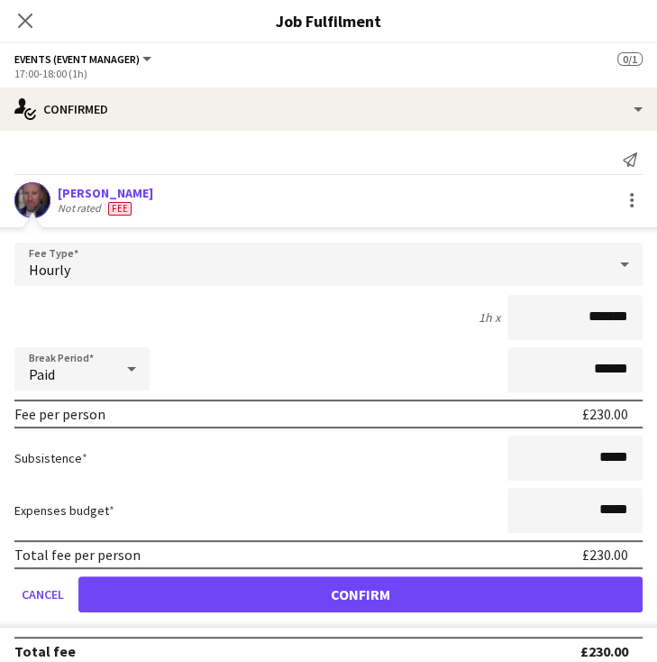
scroll to position [15, 0]
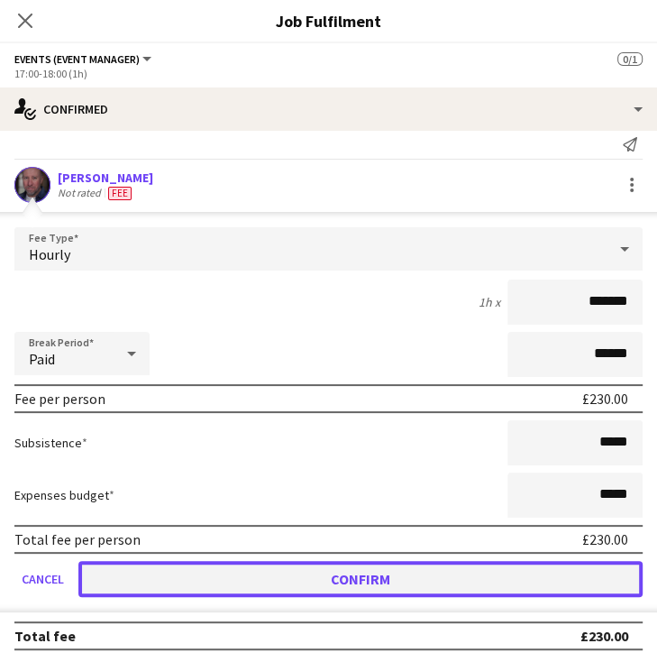
click at [386, 574] on button "Confirm" at bounding box center [360, 579] width 564 height 36
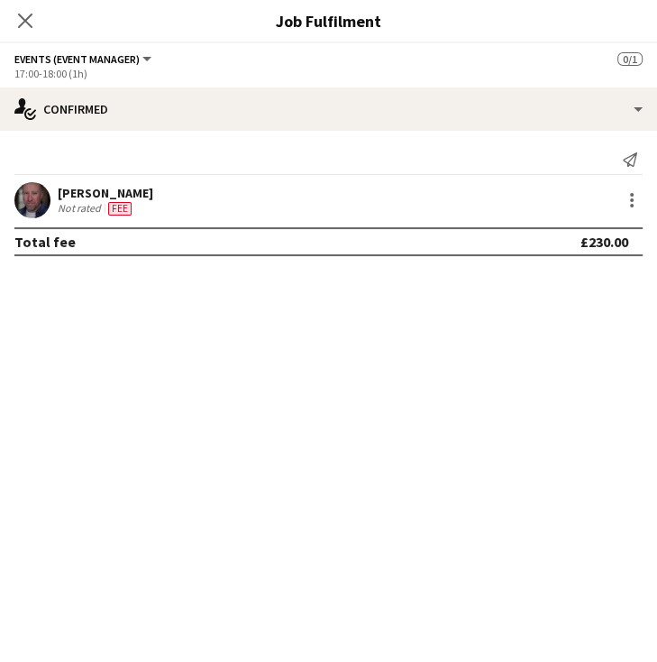
scroll to position [0, 0]
click at [29, 23] on icon at bounding box center [24, 20] width 17 height 17
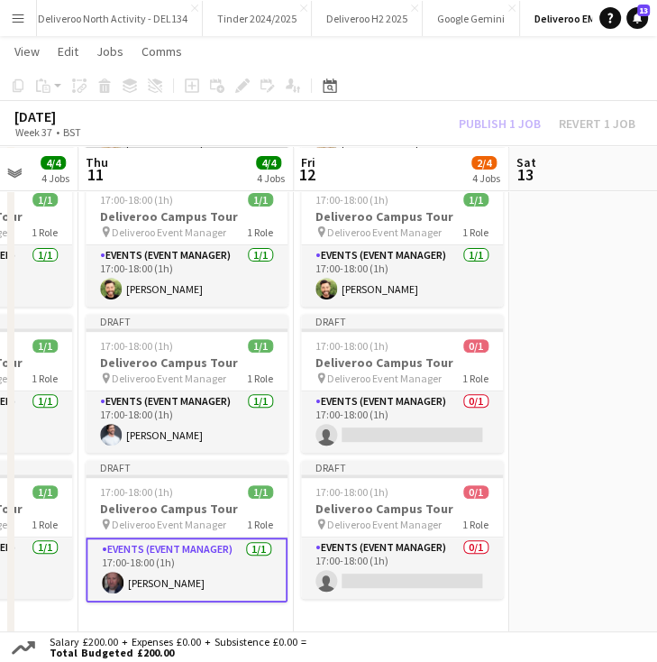
scroll to position [213, 0]
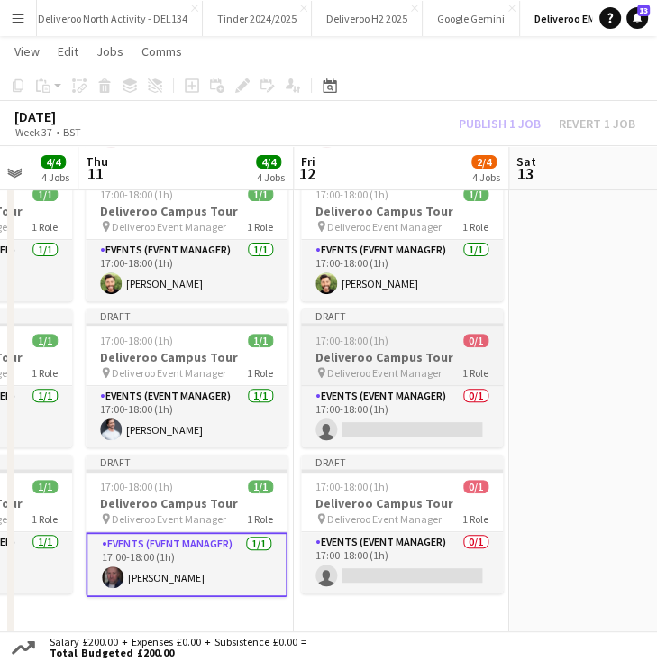
click at [375, 320] on div "Draft" at bounding box center [402, 315] width 202 height 14
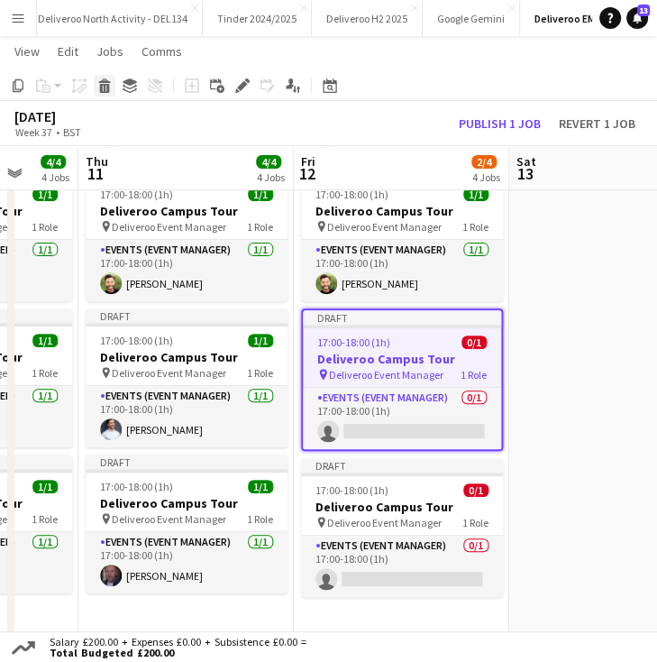
click at [102, 80] on icon at bounding box center [104, 80] width 12 height 5
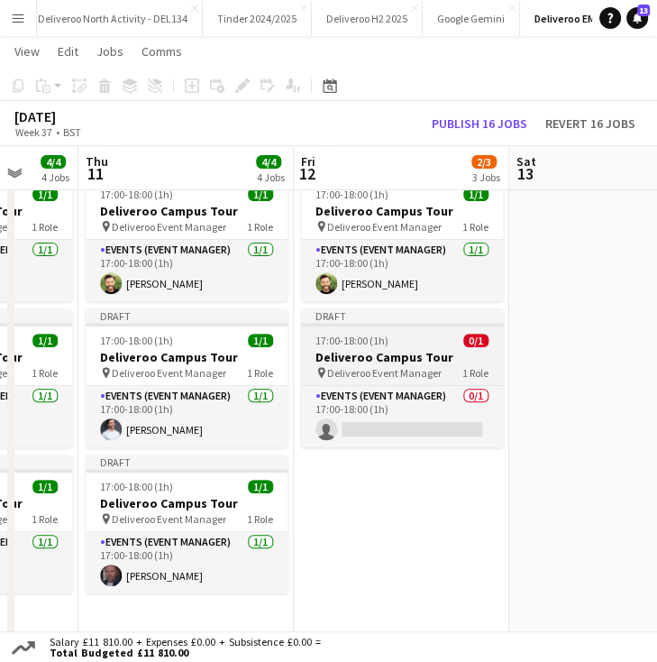
click at [363, 319] on div "Draft" at bounding box center [402, 315] width 202 height 14
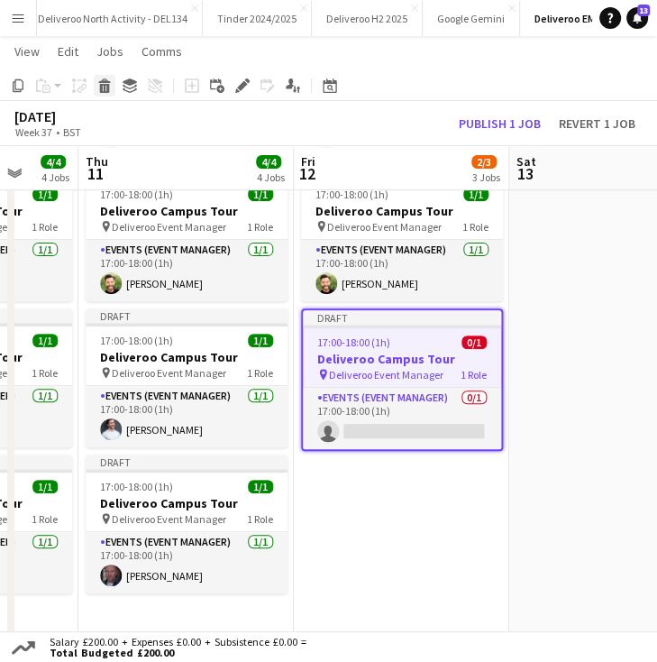
click at [101, 83] on icon "Delete" at bounding box center [104, 85] width 14 height 14
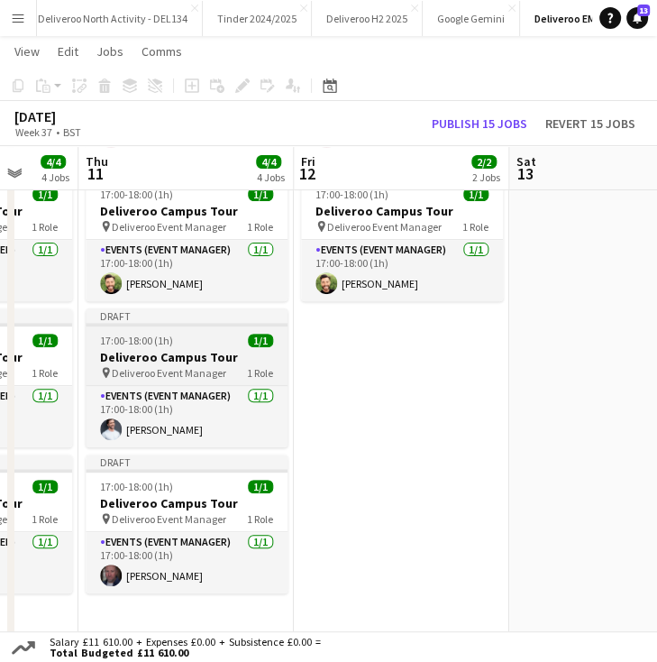
click at [143, 320] on div "Draft" at bounding box center [187, 315] width 202 height 14
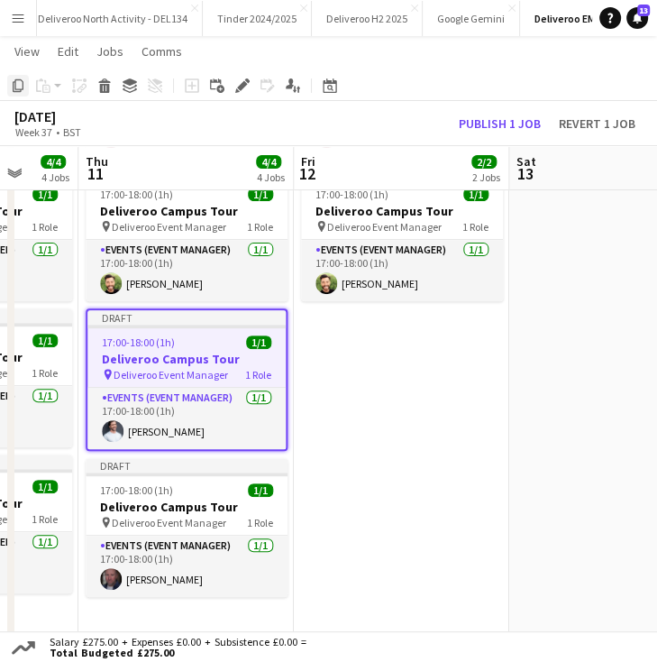
click at [16, 90] on icon "Copy" at bounding box center [18, 85] width 14 height 14
click at [332, 369] on app-date-cell "Draft 17:00-18:00 (1h) 1/1 Deliveroo Campus Tour pin Deliveroo Event Manager 1 …" at bounding box center [401, 474] width 215 height 931
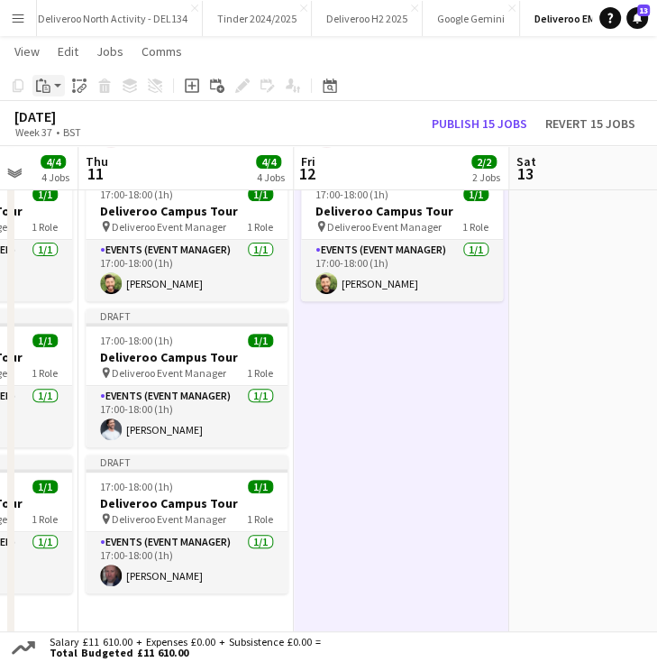
click at [57, 85] on app-action-btn "Paste" at bounding box center [48, 86] width 32 height 22
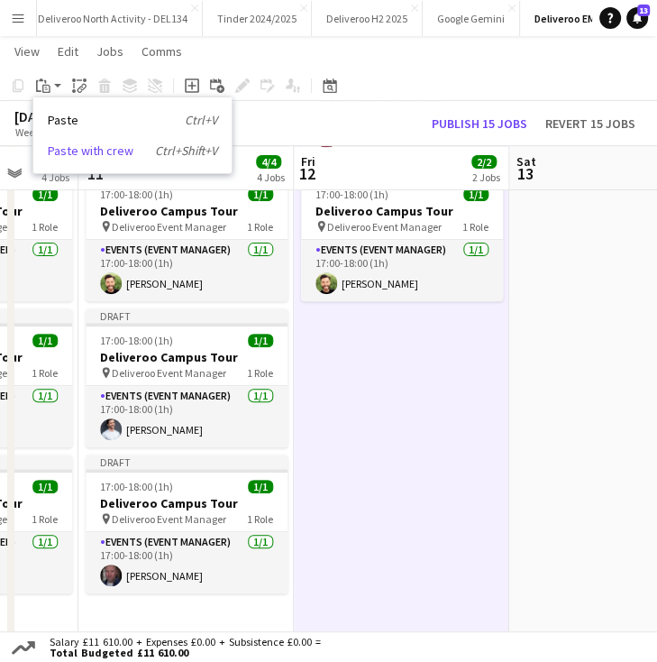
click at [91, 145] on link "Paste with crew Ctrl+Shift+V" at bounding box center [132, 150] width 169 height 16
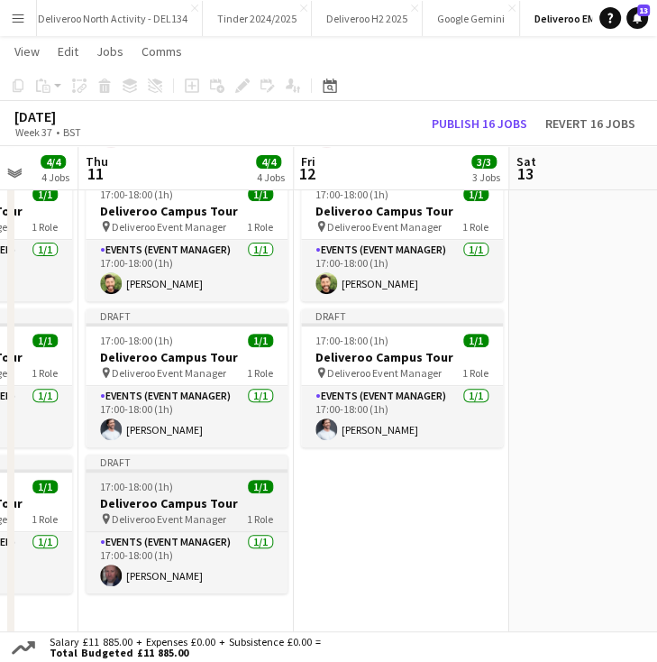
click at [183, 458] on div "Draft" at bounding box center [187, 461] width 202 height 14
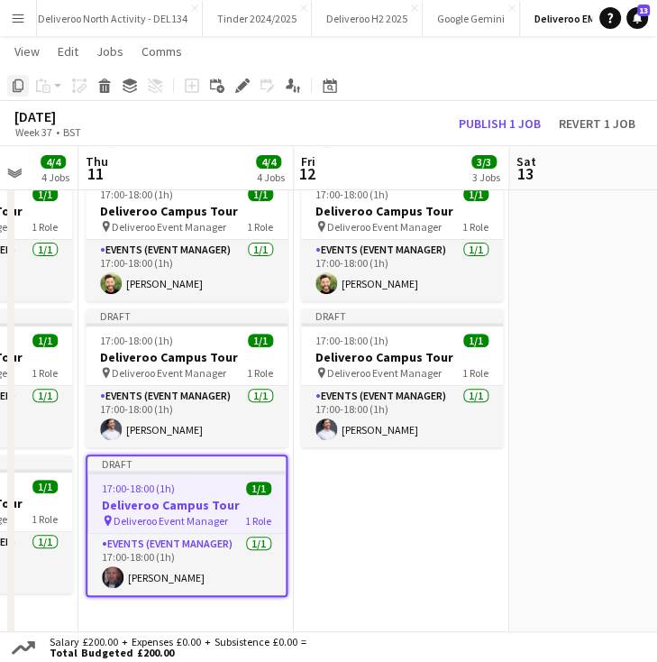
click at [15, 92] on icon "Copy" at bounding box center [18, 85] width 14 height 14
click at [352, 474] on app-date-cell "Draft 17:00-18:00 (1h) 1/1 Deliveroo Campus Tour pin Deliveroo Event Manager 1 …" at bounding box center [401, 474] width 215 height 931
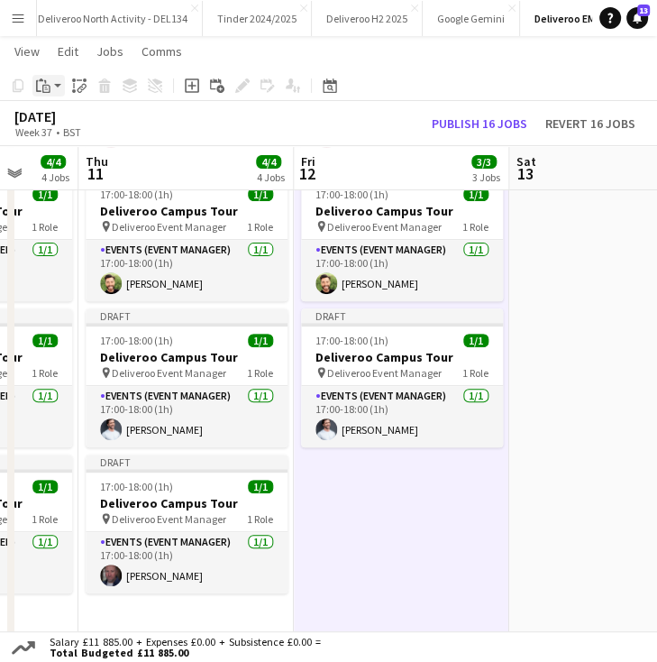
click at [52, 82] on div "Paste" at bounding box center [43, 86] width 22 height 22
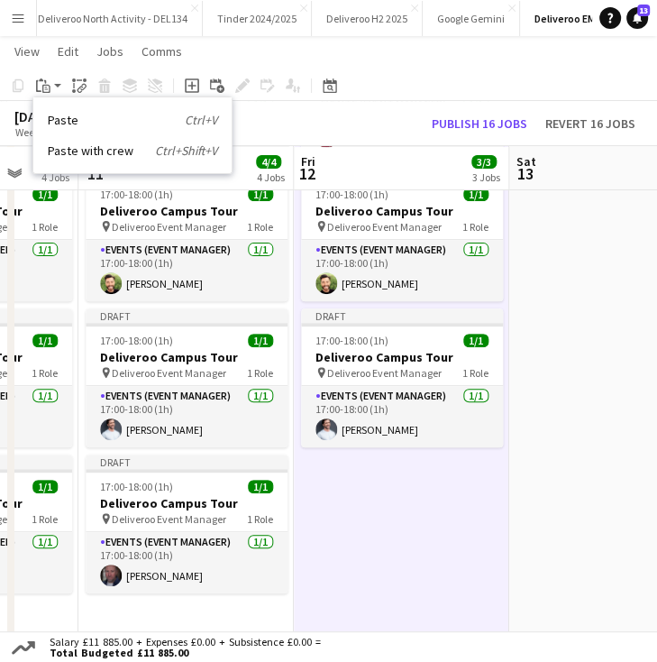
click at [108, 159] on div "Paste Ctrl+V Paste with crew Ctrl+Shift+V" at bounding box center [132, 135] width 198 height 76
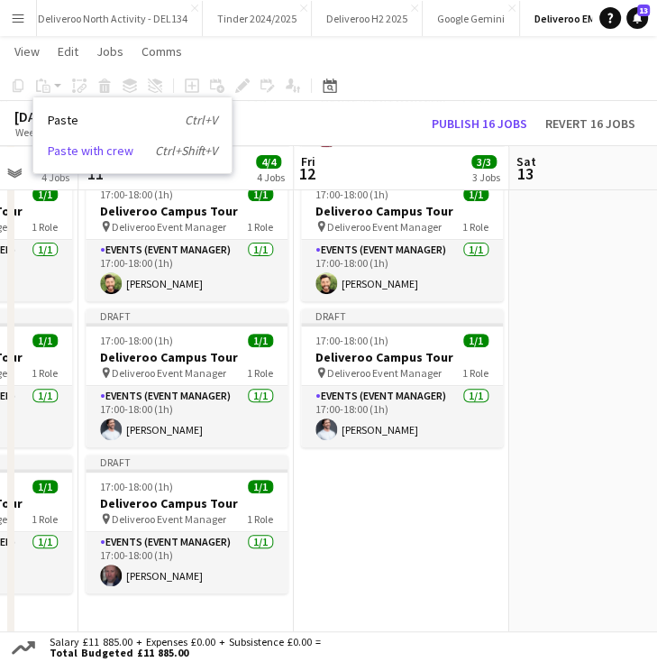
click at [155, 154] on icon "Ctrl+Shift+V" at bounding box center [186, 150] width 62 height 16
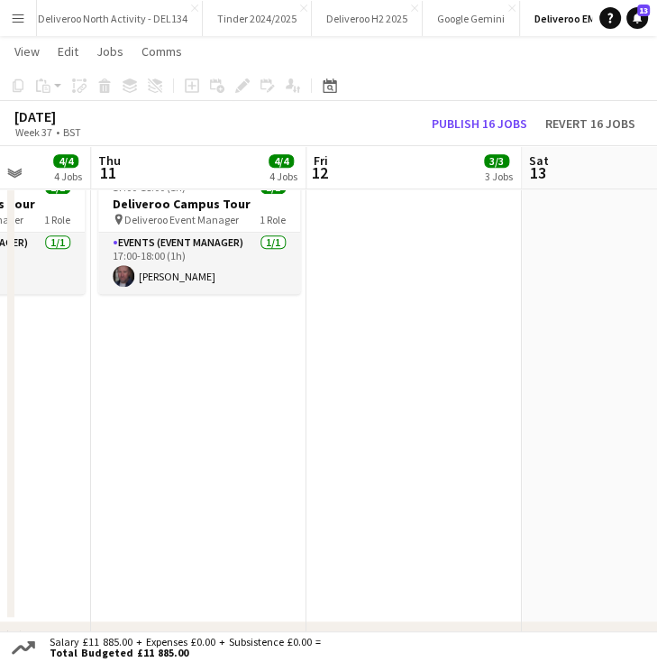
scroll to position [0, 768]
click at [216, 229] on app-job-card "Draft 17:00-18:00 (1h) 1/1 Deliveroo Campus Tour pin Deliveroo Event Manager 1 …" at bounding box center [202, 224] width 202 height 139
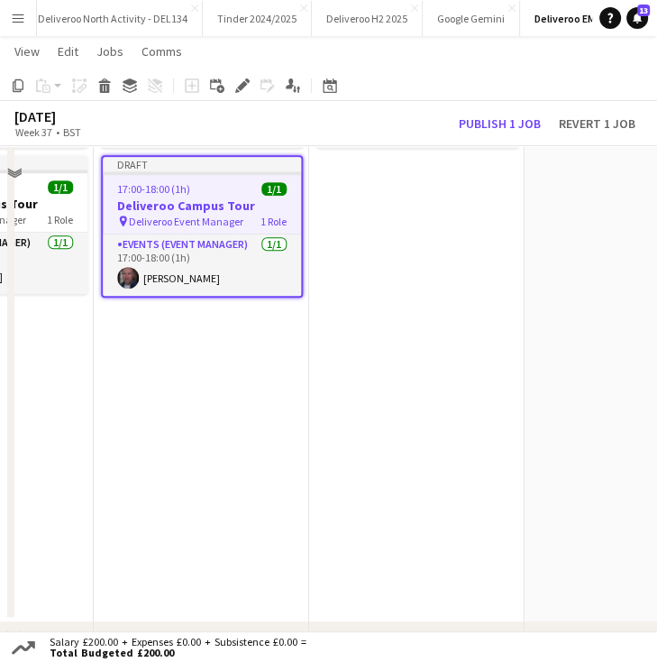
scroll to position [316, 0]
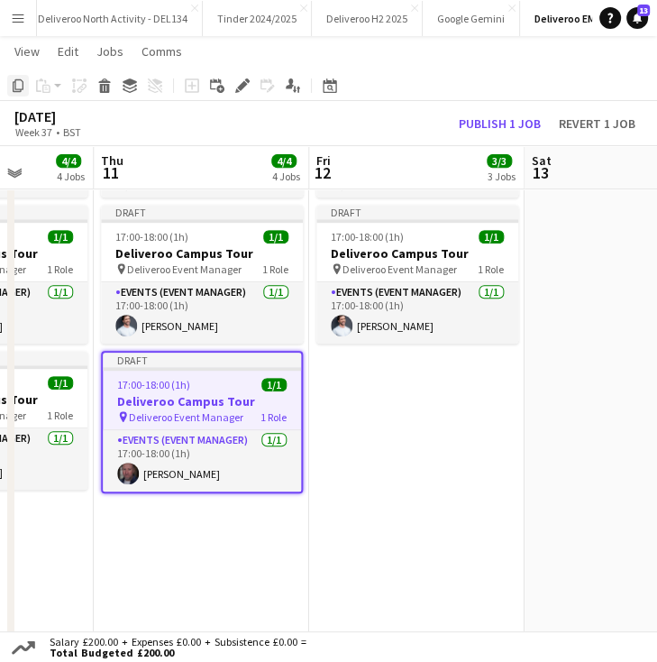
click at [14, 85] on icon at bounding box center [18, 85] width 11 height 13
click at [399, 385] on app-date-cell "Draft 17:00-18:00 (1h) 1/1 Deliveroo Campus Tour pin Deliveroo Event Manager 1 …" at bounding box center [416, 370] width 215 height 931
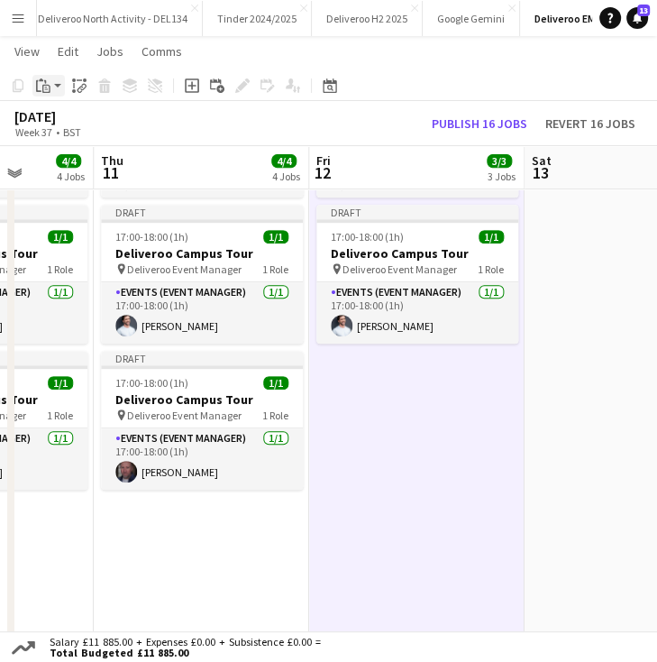
click at [48, 81] on icon "Paste" at bounding box center [43, 85] width 14 height 14
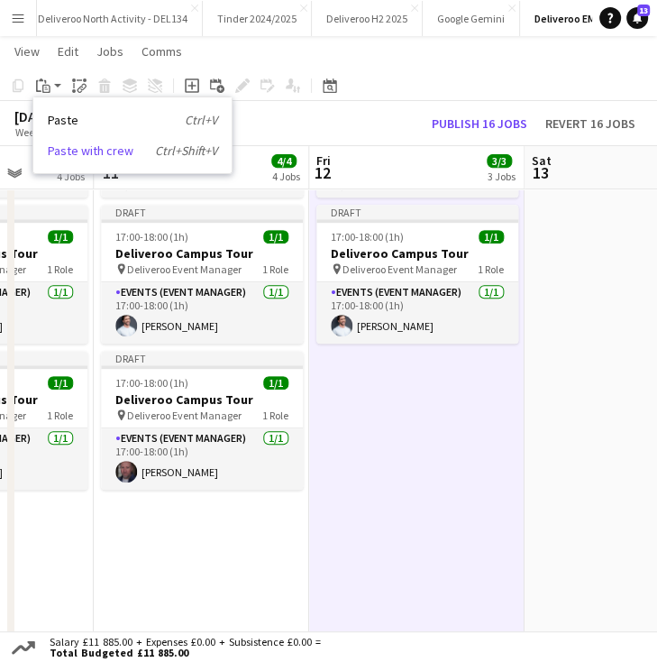
click at [97, 151] on link "Paste with crew Ctrl+Shift+V" at bounding box center [132, 150] width 169 height 16
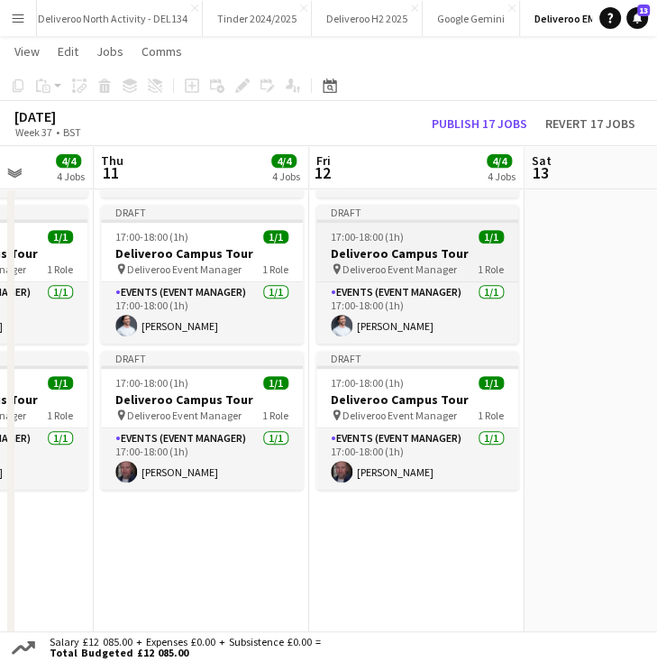
click at [364, 277] on app-job-card "Draft 17:00-18:00 (1h) 1/1 Deliveroo Campus Tour pin Deliveroo Event Manager 1 …" at bounding box center [417, 274] width 202 height 139
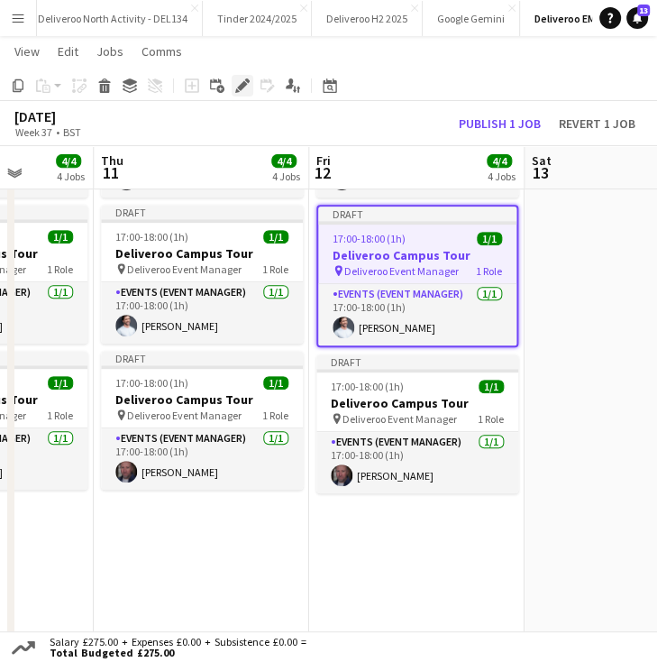
click at [235, 78] on icon "Edit" at bounding box center [242, 85] width 14 height 14
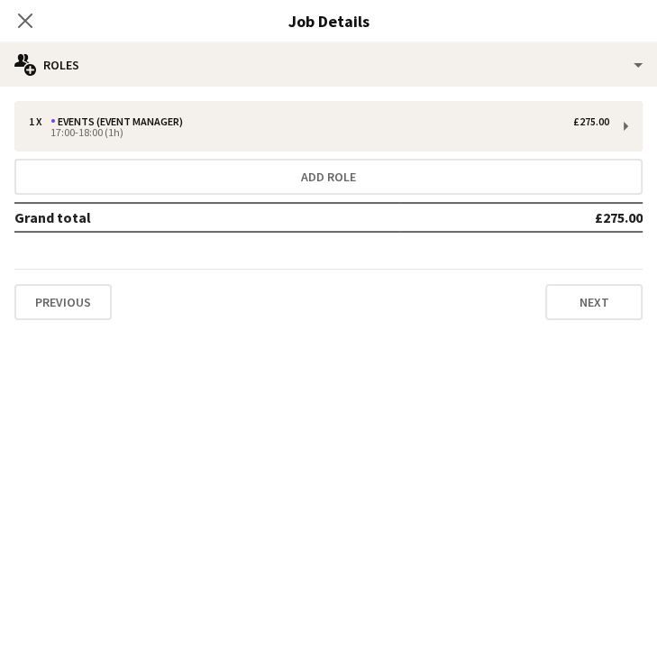
click at [374, 262] on div "1 x Events (Event Manager) £275.00 17:00-18:00 (1h) Add role Grand total £275.0…" at bounding box center [328, 210] width 657 height 219
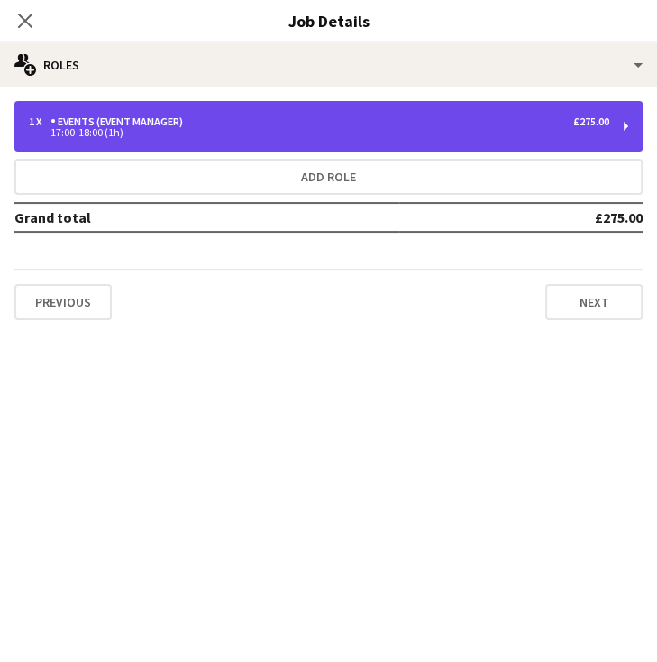
click at [591, 133] on div "17:00-18:00 (1h)" at bounding box center [319, 132] width 581 height 9
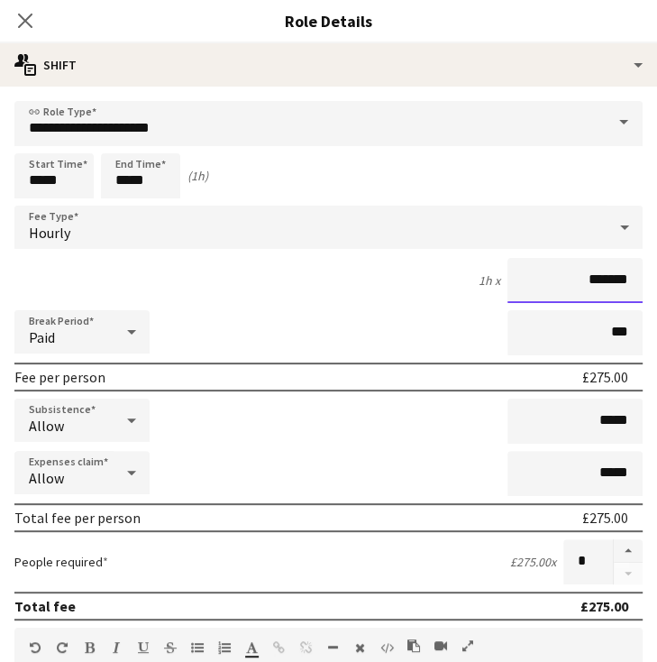
click at [595, 279] on input "*******" at bounding box center [575, 280] width 135 height 45
click at [612, 279] on input "**" at bounding box center [575, 280] width 135 height 45
click at [604, 279] on input "**" at bounding box center [575, 280] width 135 height 45
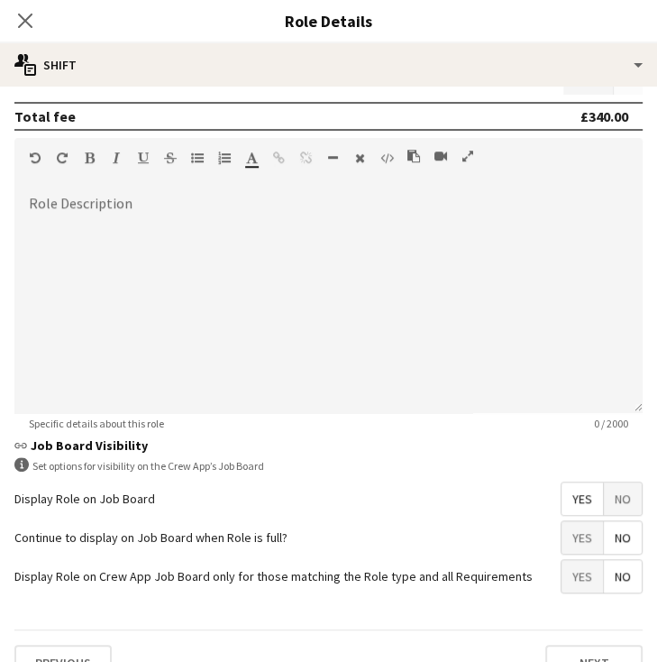
scroll to position [518, 0]
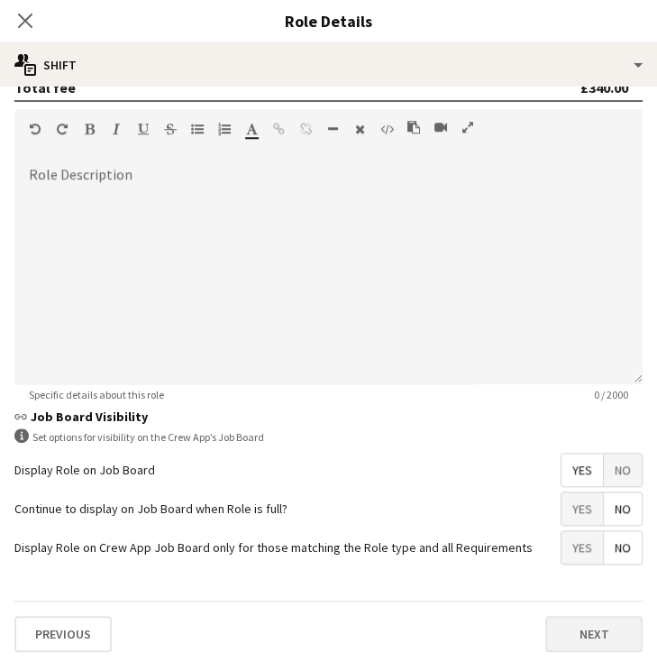
type input "*******"
click at [592, 616] on button "Next" at bounding box center [593, 634] width 97 height 36
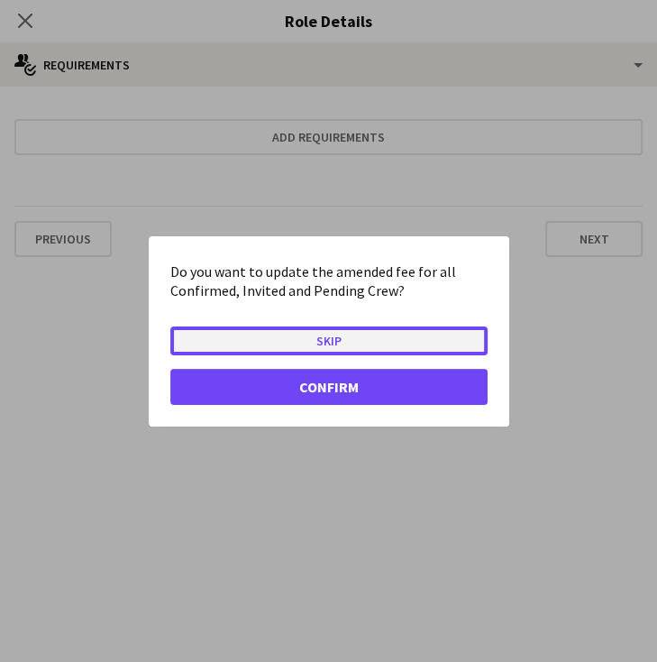
click at [399, 342] on button "Skip" at bounding box center [328, 339] width 317 height 29
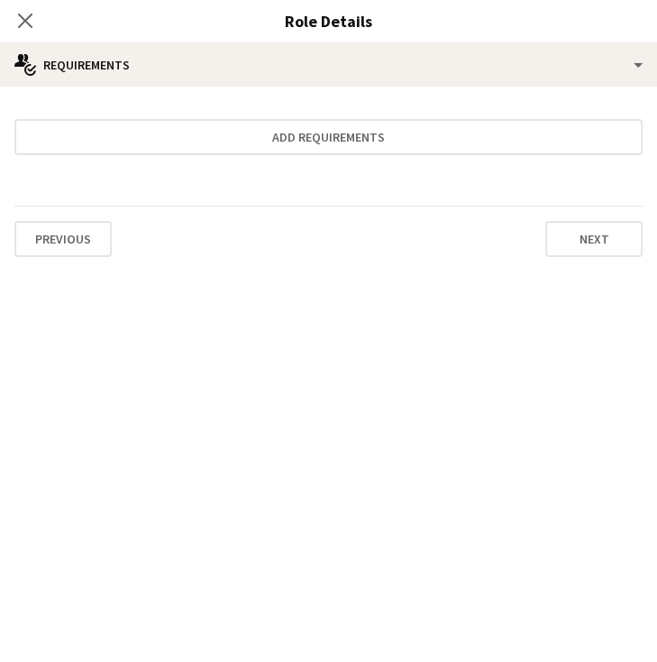
scroll to position [316, 0]
click at [574, 230] on button "Next" at bounding box center [593, 239] width 97 height 36
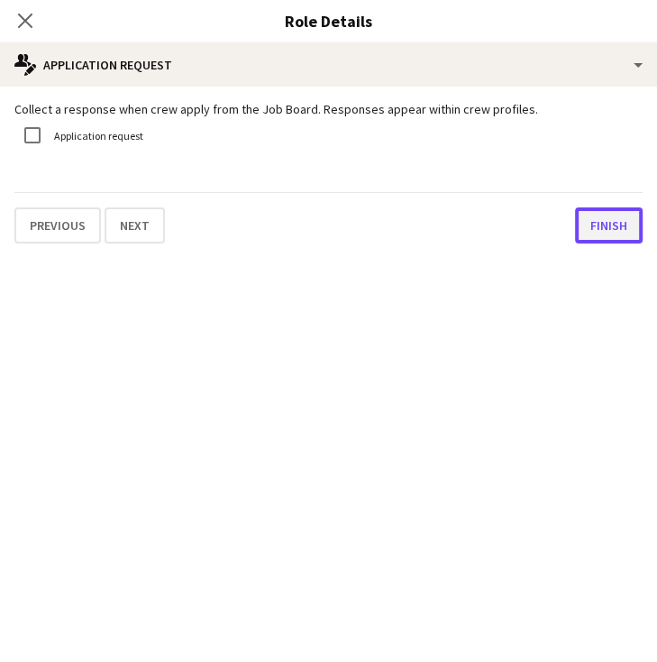
click at [601, 220] on button "Finish" at bounding box center [609, 225] width 68 height 36
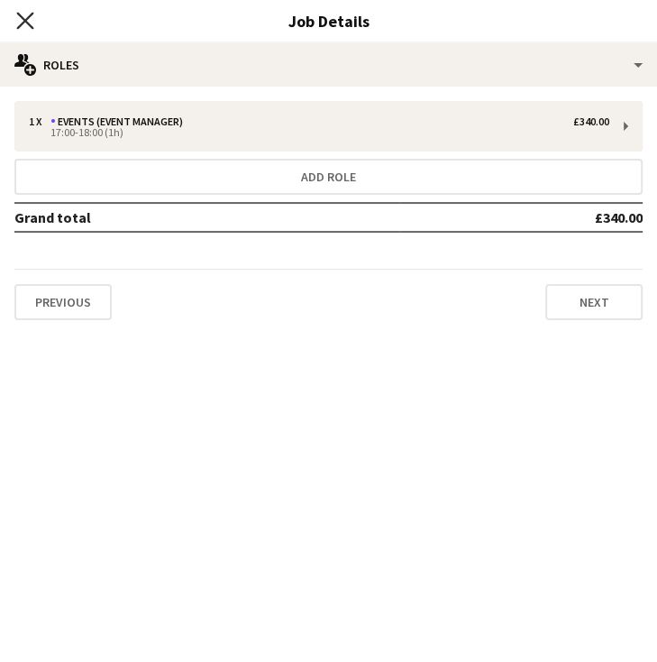
click at [23, 14] on icon "Close pop-in" at bounding box center [24, 20] width 17 height 17
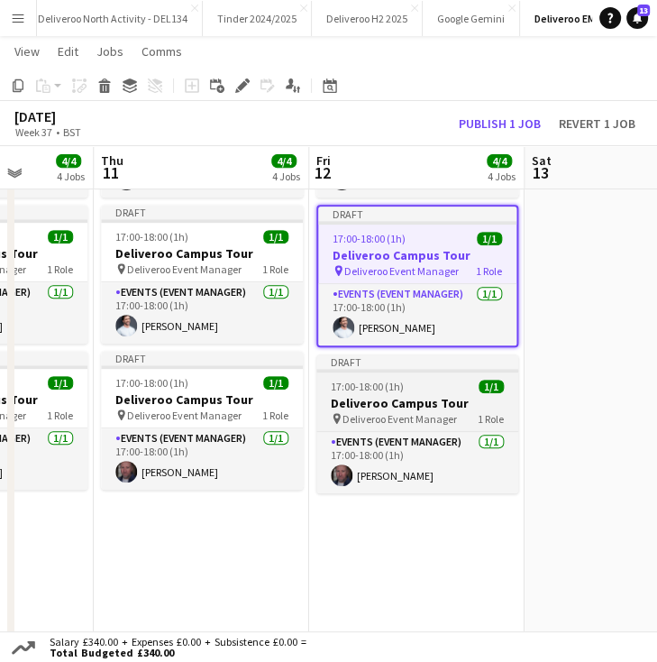
click at [397, 371] on app-job-card "Draft 17:00-18:00 (1h) 1/1 Deliveroo Campus Tour pin Deliveroo Event Manager 1 …" at bounding box center [417, 423] width 202 height 139
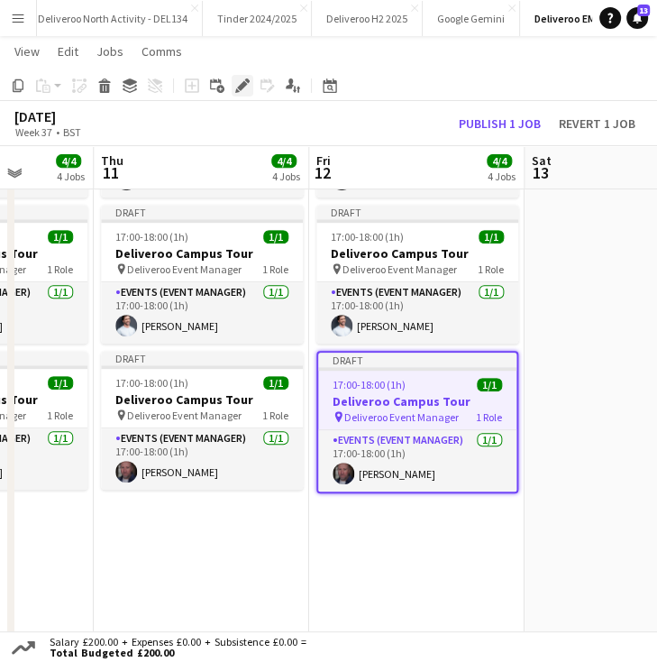
click at [238, 75] on div "Edit" at bounding box center [243, 86] width 22 height 22
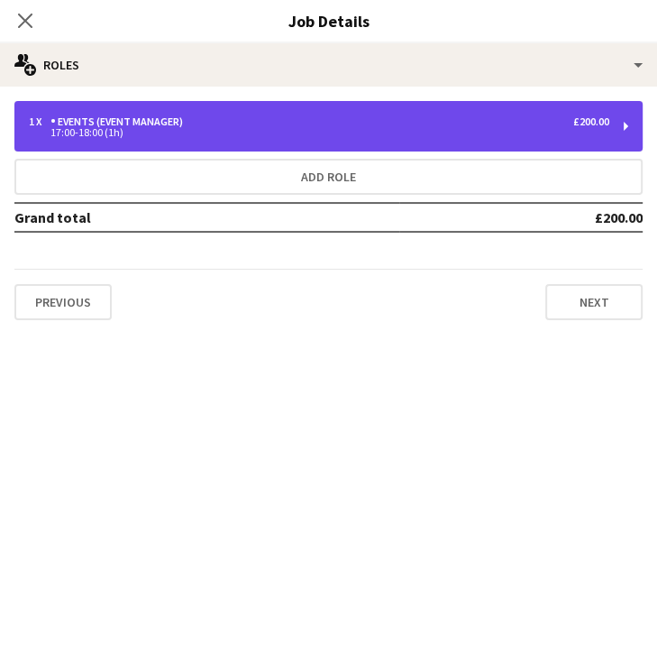
click at [591, 129] on div "17:00-18:00 (1h)" at bounding box center [319, 132] width 581 height 9
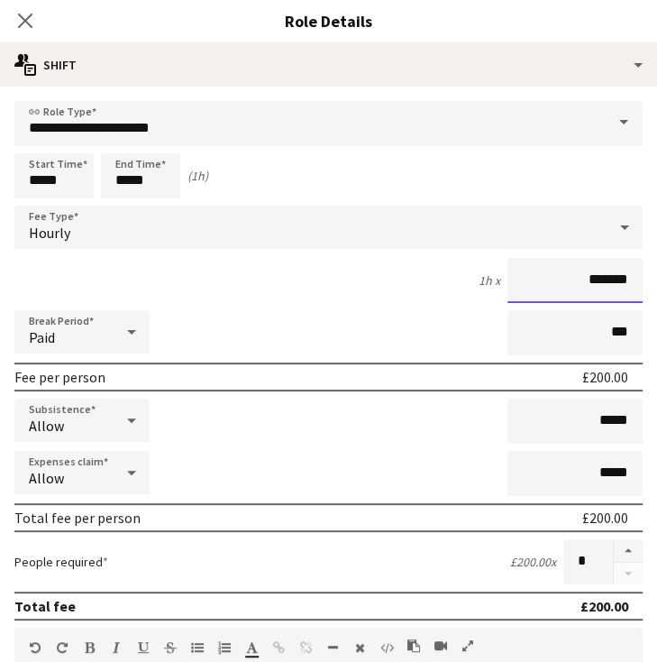
click at [595, 275] on input "*******" at bounding box center [575, 280] width 135 height 45
click at [606, 282] on input "*******" at bounding box center [575, 280] width 135 height 45
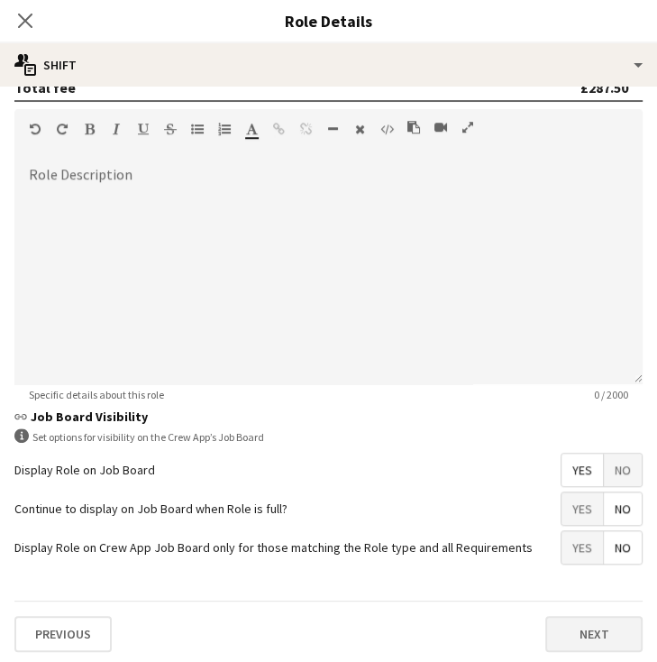
type input "*******"
click at [584, 625] on button "Next" at bounding box center [593, 634] width 97 height 36
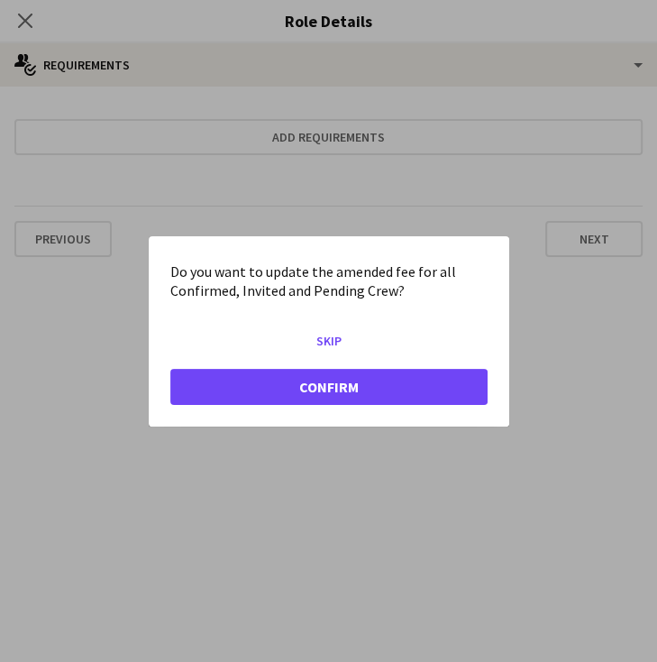
scroll to position [0, 0]
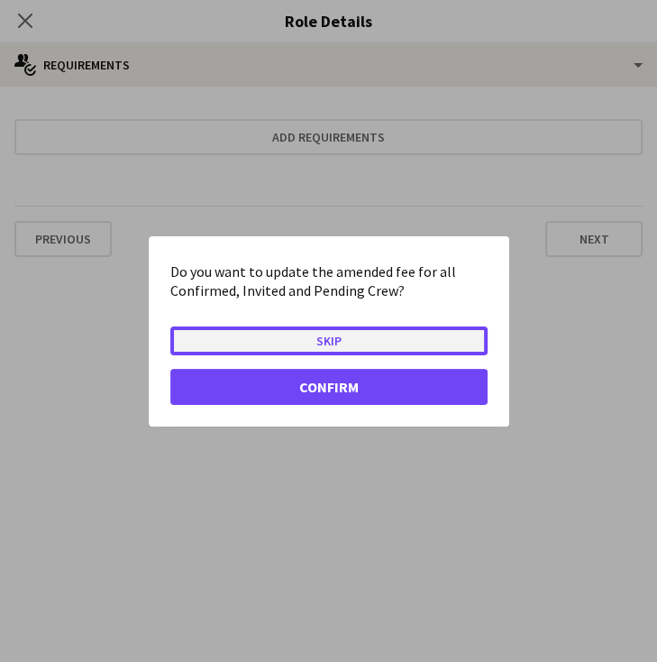
click at [397, 344] on button "Skip" at bounding box center [328, 339] width 317 height 29
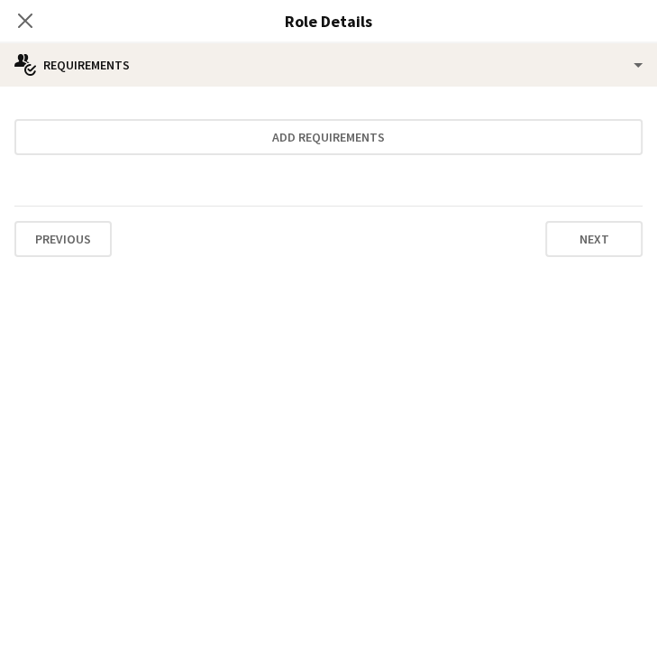
scroll to position [316, 0]
click at [541, 254] on div "Previous Next" at bounding box center [328, 239] width 628 height 66
click at [570, 243] on button "Next" at bounding box center [593, 239] width 97 height 36
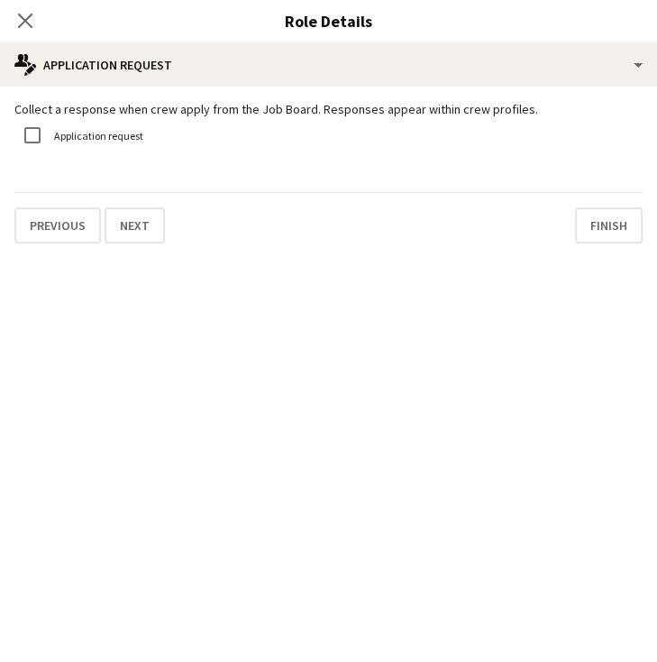
click at [607, 244] on div "Collect a response when crew apply from the Job Board. Responses appear within …" at bounding box center [328, 172] width 657 height 171
click at [607, 220] on button "Finish" at bounding box center [609, 225] width 68 height 36
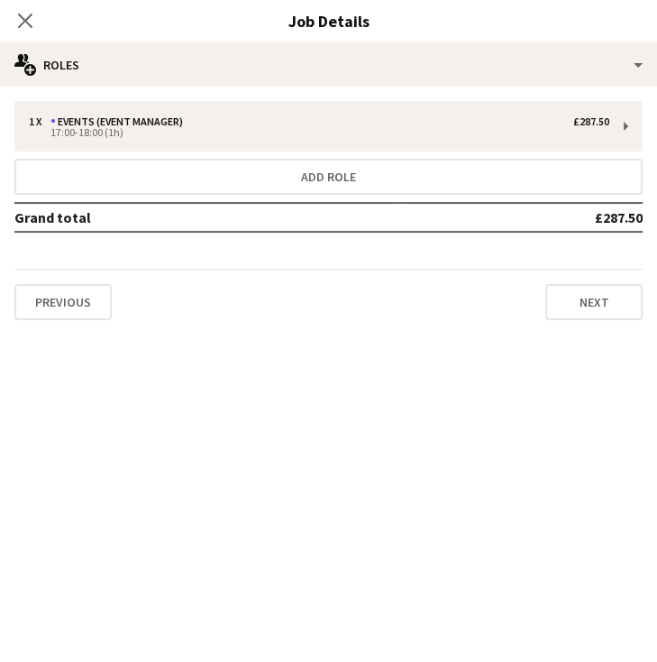
click at [41, 15] on div "Close pop-in" at bounding box center [25, 20] width 50 height 41
click at [23, 28] on icon "Close pop-in" at bounding box center [24, 20] width 17 height 17
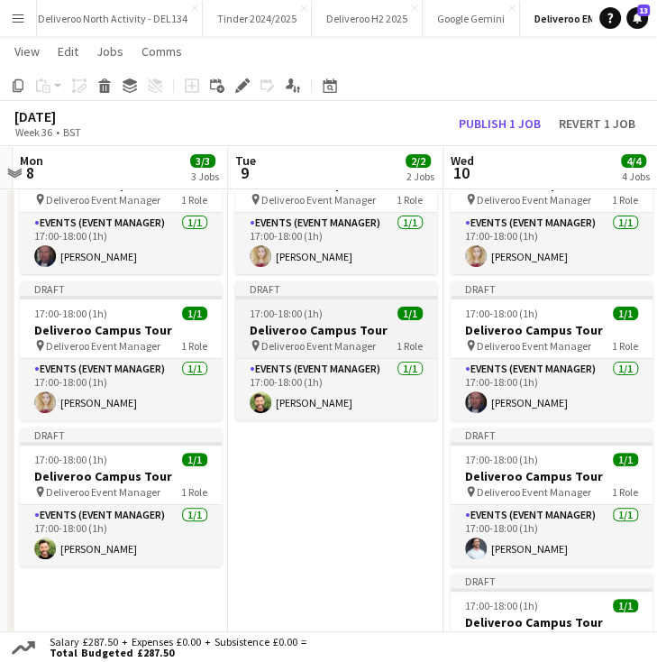
scroll to position [0, 398]
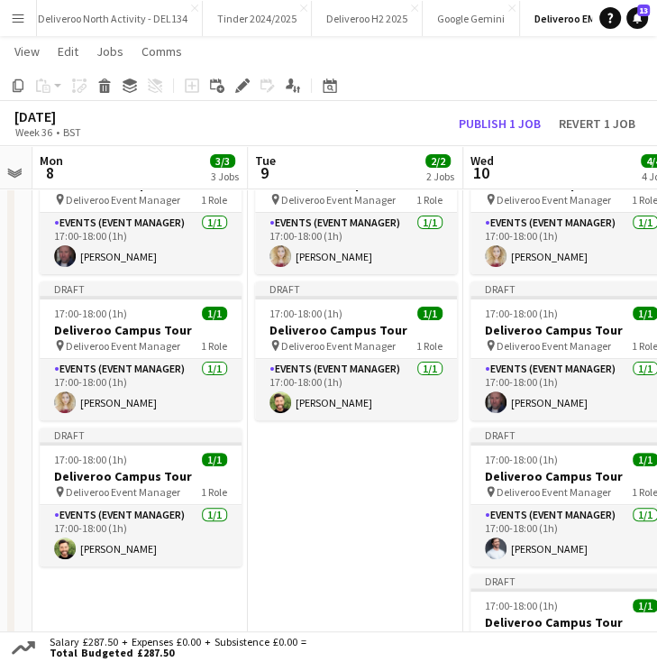
click at [365, 441] on app-date-cell "Draft 17:00-18:00 (1h) 1/1 Deliveroo Campus Tour pin Deliveroo Event Manager 1 …" at bounding box center [355, 593] width 215 height 931
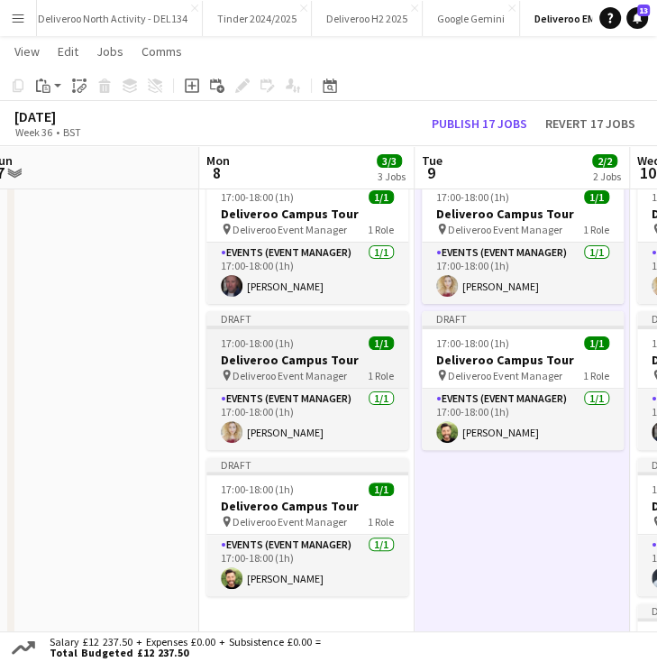
scroll to position [0, 449]
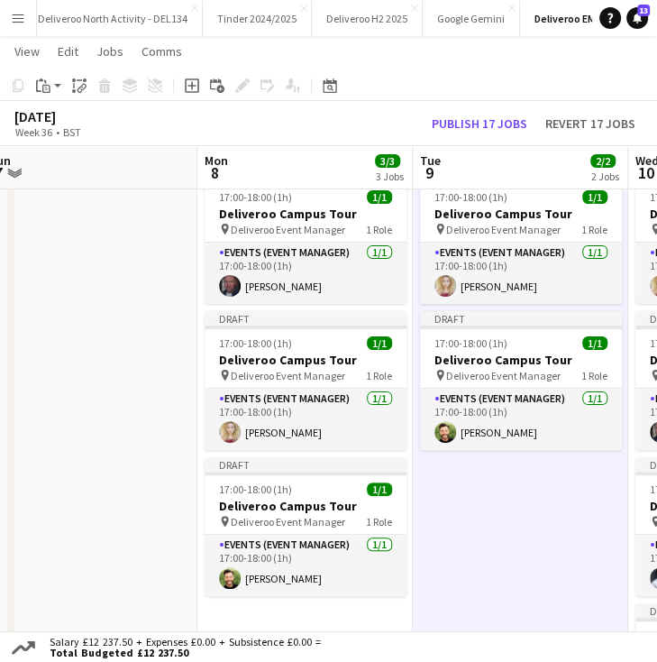
click at [265, 187] on app-board-header-date "Mon 8 3/3 3 Jobs" at bounding box center [304, 167] width 215 height 43
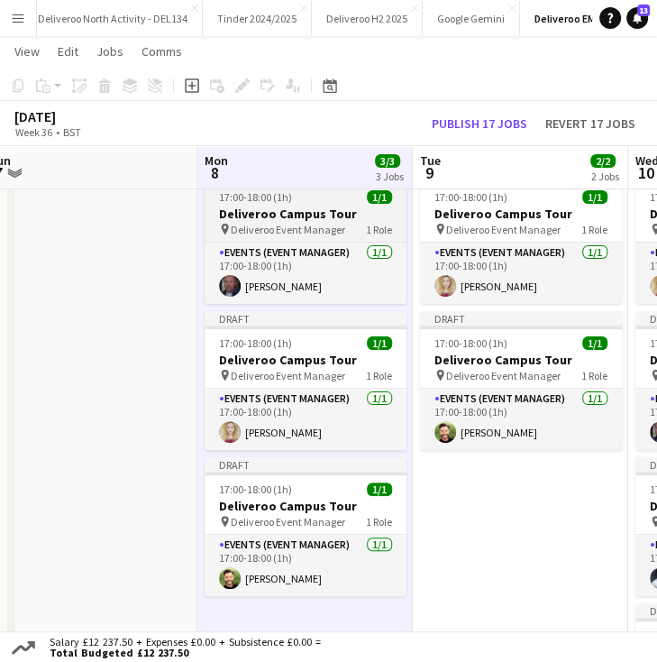
click at [275, 215] on h3 "Deliveroo Campus Tour" at bounding box center [306, 214] width 202 height 16
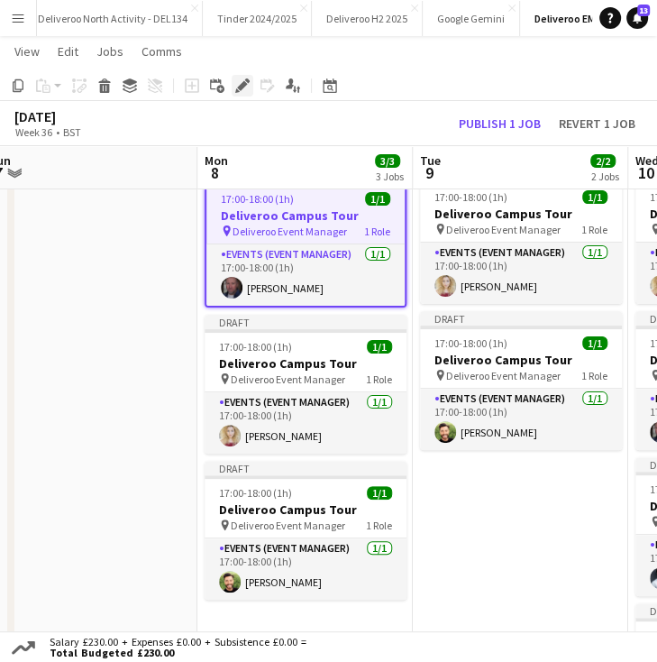
click at [241, 80] on icon "Edit" at bounding box center [242, 85] width 14 height 14
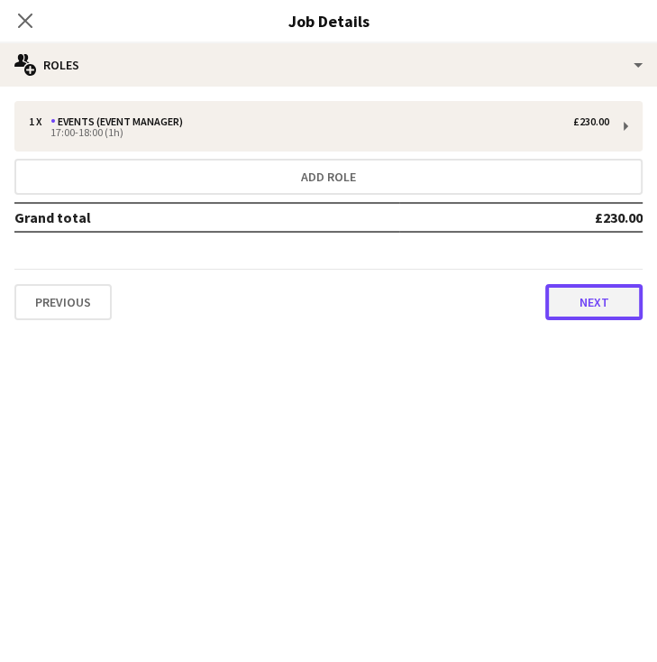
click at [612, 304] on button "Next" at bounding box center [593, 302] width 97 height 36
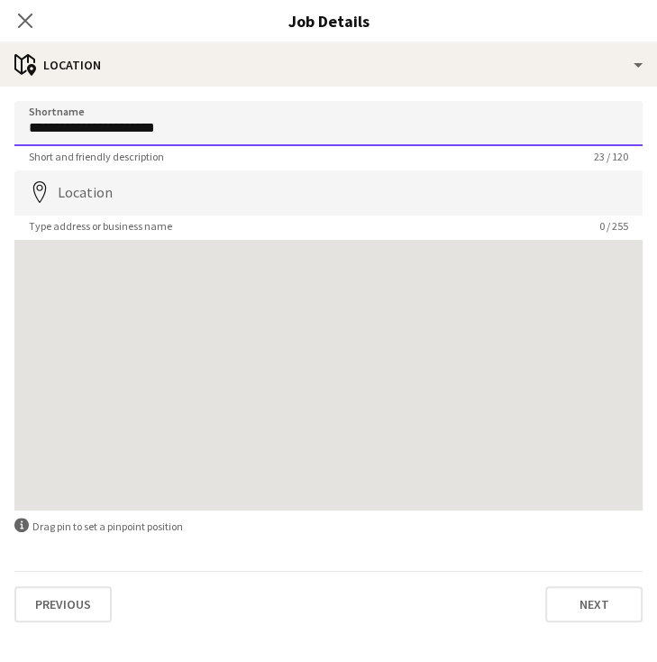
click at [300, 127] on input "**********" at bounding box center [328, 123] width 628 height 45
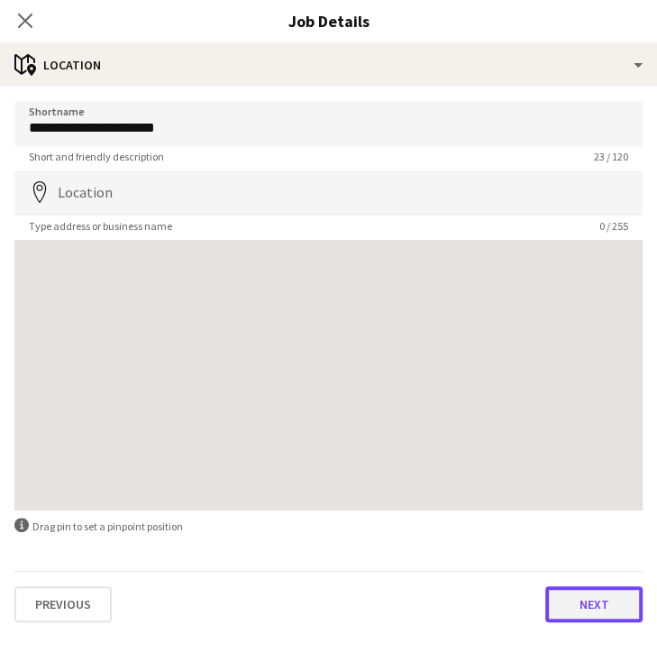
click at [581, 607] on button "Next" at bounding box center [593, 604] width 97 height 36
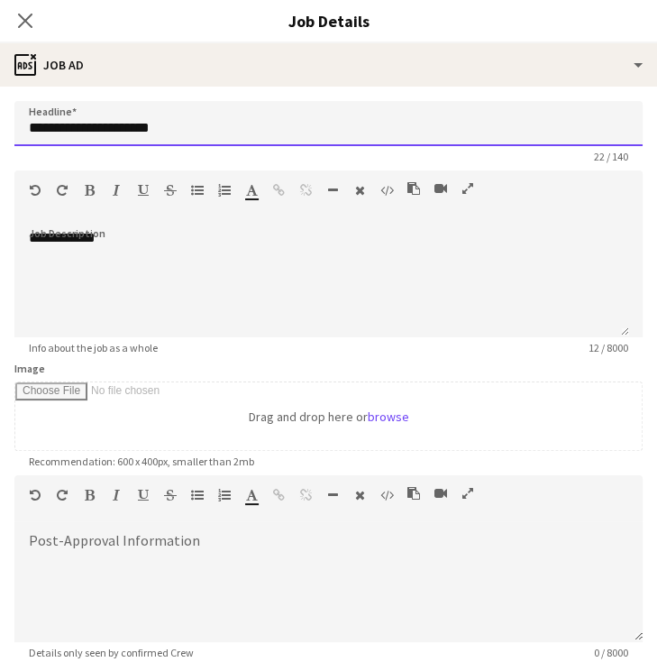
click at [198, 128] on input "**********" at bounding box center [328, 123] width 628 height 45
drag, startPoint x: 195, startPoint y: 132, endPoint x: 86, endPoint y: 132, distance: 109.1
click at [86, 132] on input "**********" at bounding box center [328, 123] width 628 height 45
click at [87, 133] on input "**********" at bounding box center [328, 123] width 628 height 45
click at [326, 124] on input "**********" at bounding box center [328, 123] width 628 height 45
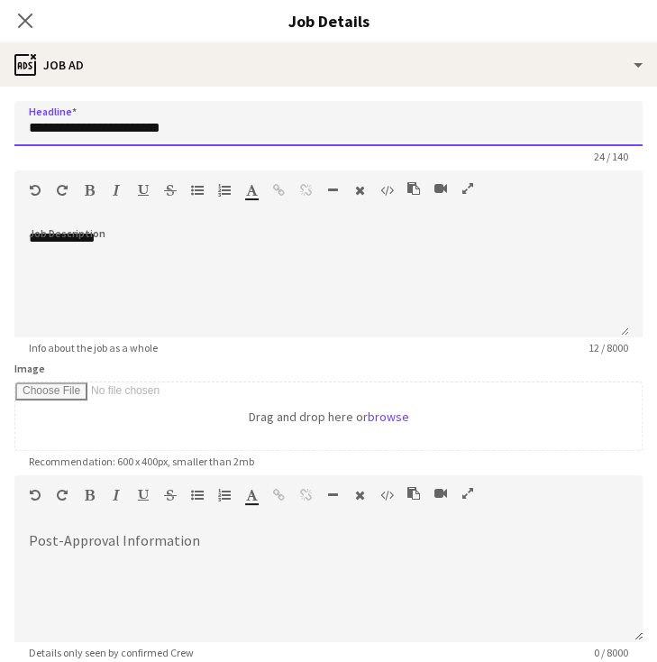
scroll to position [184, 0]
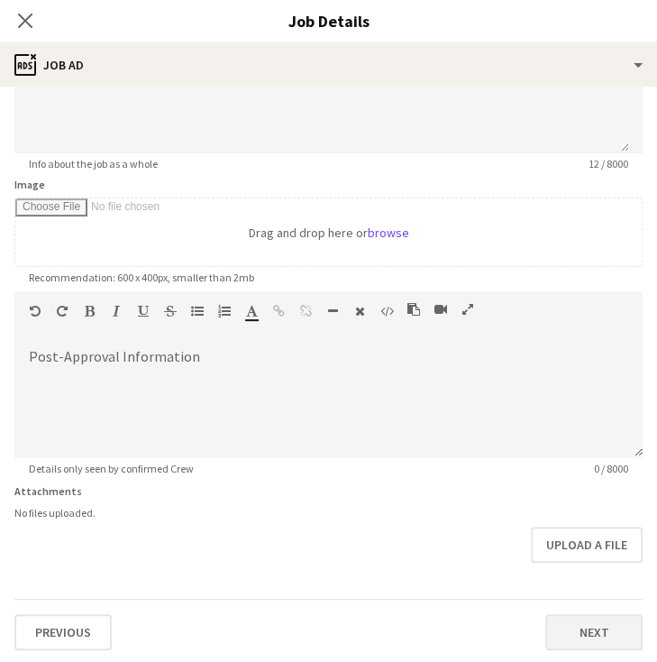
type input "**********"
click at [591, 617] on button "Next" at bounding box center [593, 632] width 97 height 36
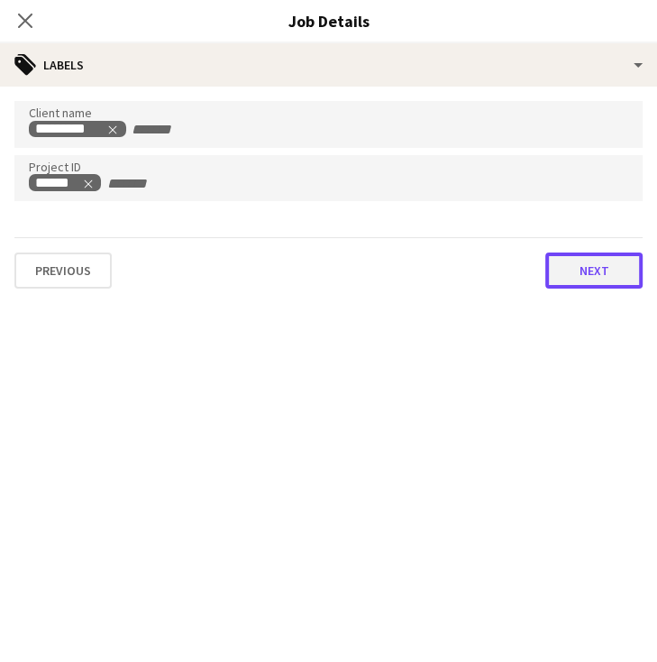
click at [593, 278] on button "Next" at bounding box center [593, 270] width 97 height 36
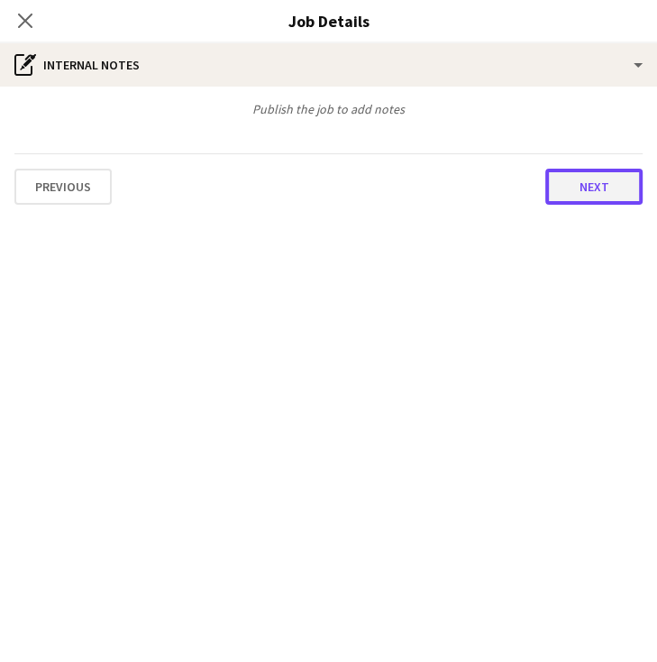
click at [592, 201] on button "Next" at bounding box center [593, 187] width 97 height 36
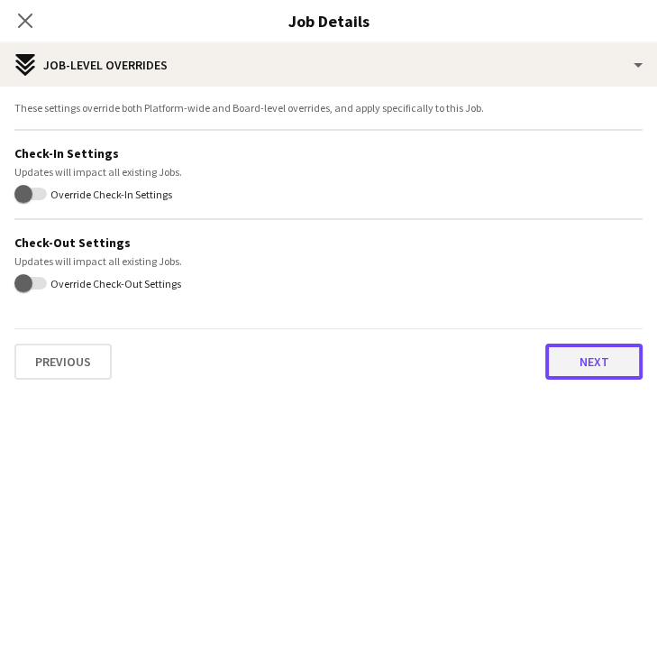
click at [586, 362] on button "Next" at bounding box center [593, 361] width 97 height 36
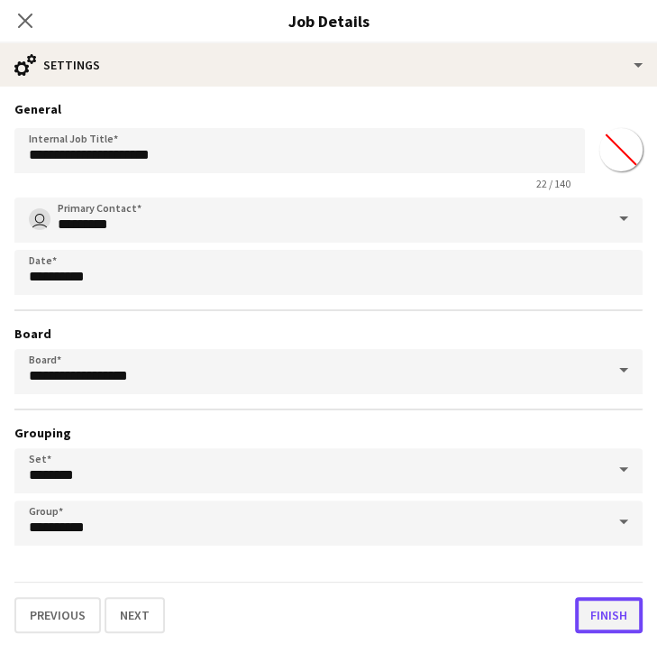
click at [591, 608] on button "Finish" at bounding box center [609, 615] width 68 height 36
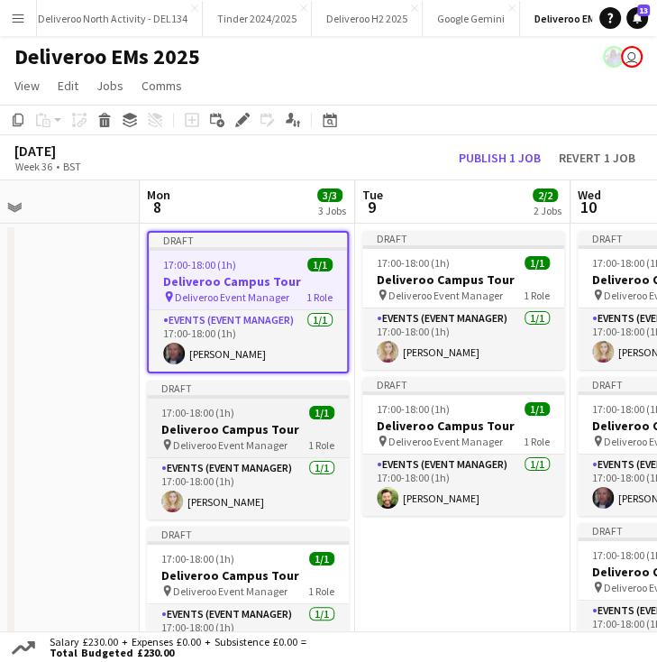
scroll to position [0, 508]
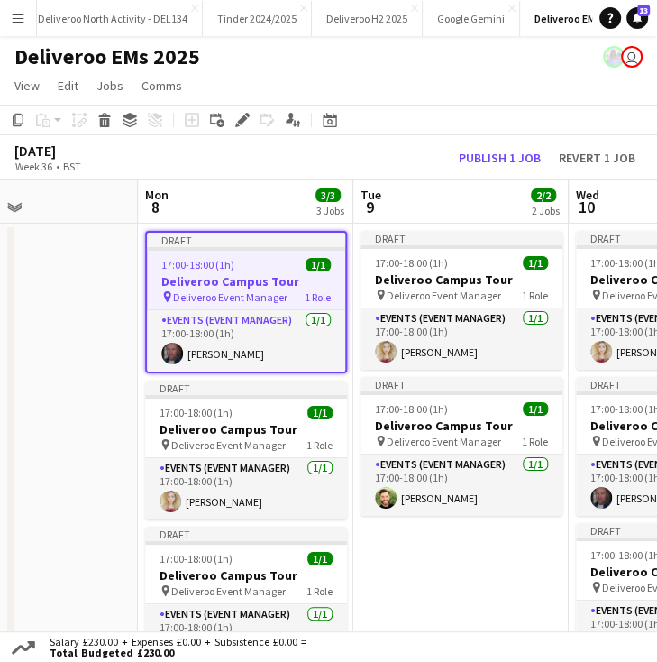
click at [238, 133] on app-toolbar "Copy Paste Paste Ctrl+V Paste with crew Ctrl+Shift+V Paste linked Job Delete Gr…" at bounding box center [328, 120] width 657 height 31
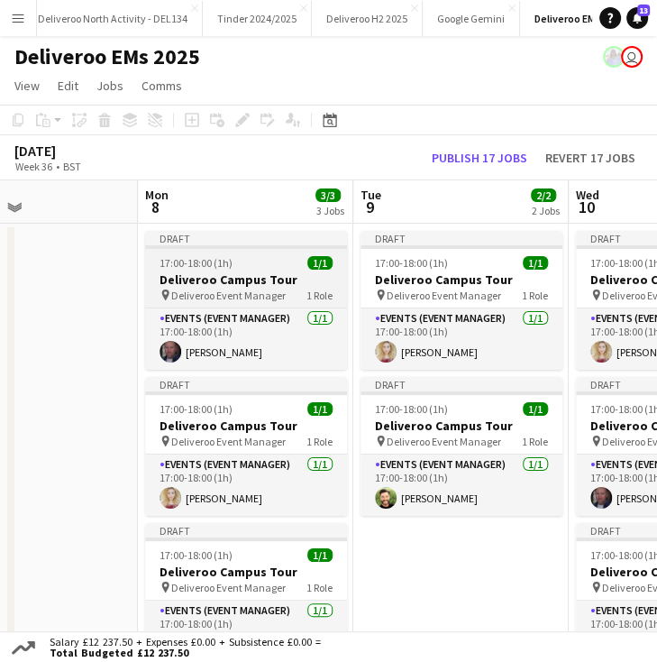
click at [236, 247] on div at bounding box center [246, 247] width 202 height 4
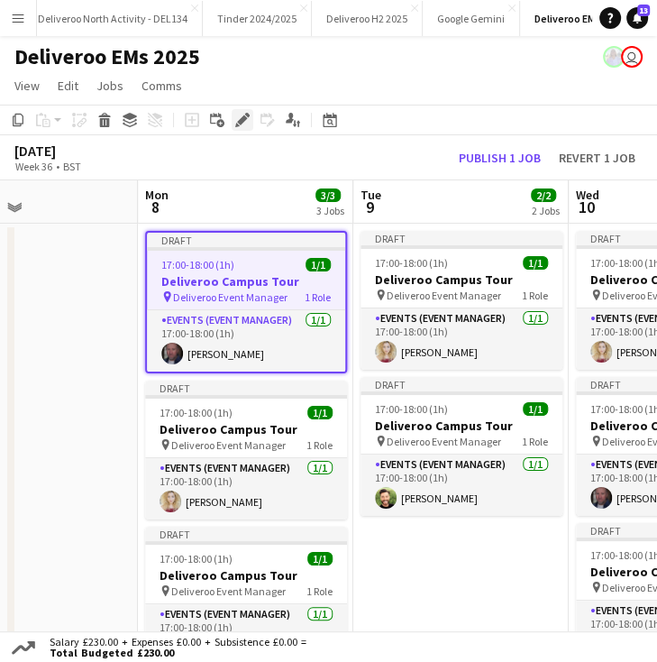
click at [242, 127] on div "Edit" at bounding box center [243, 120] width 22 height 22
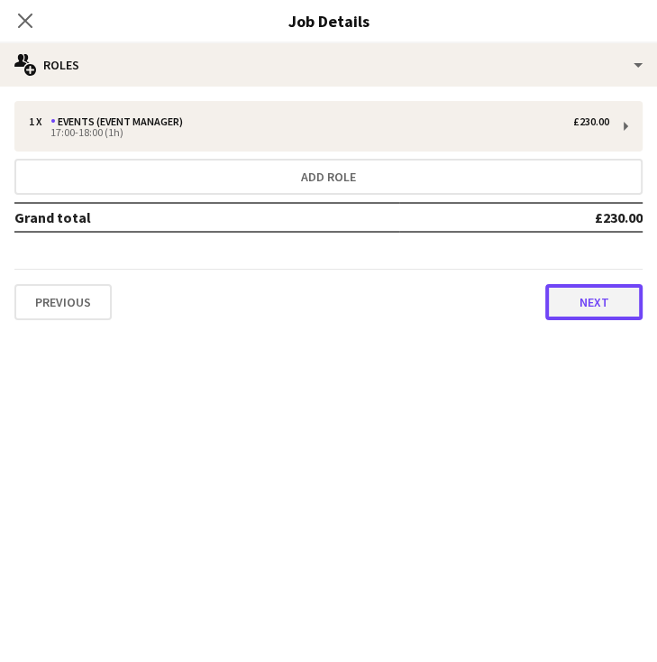
click at [563, 311] on button "Next" at bounding box center [593, 302] width 97 height 36
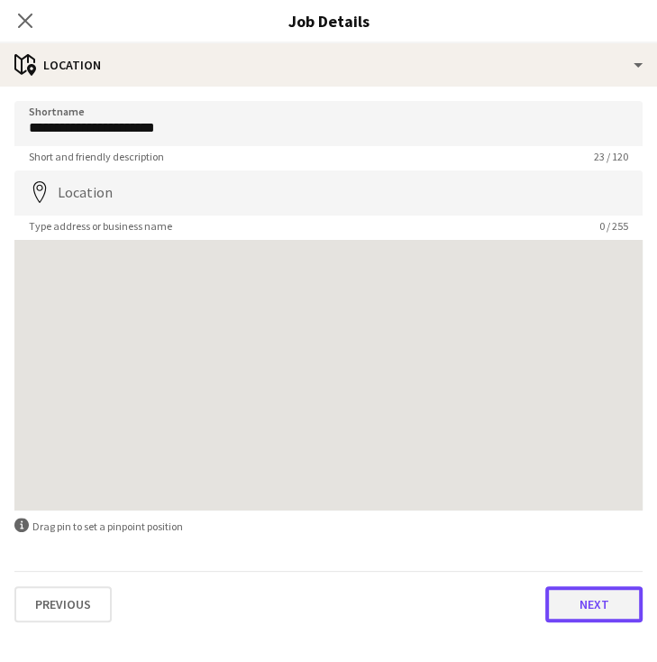
click at [595, 607] on button "Next" at bounding box center [593, 604] width 97 height 36
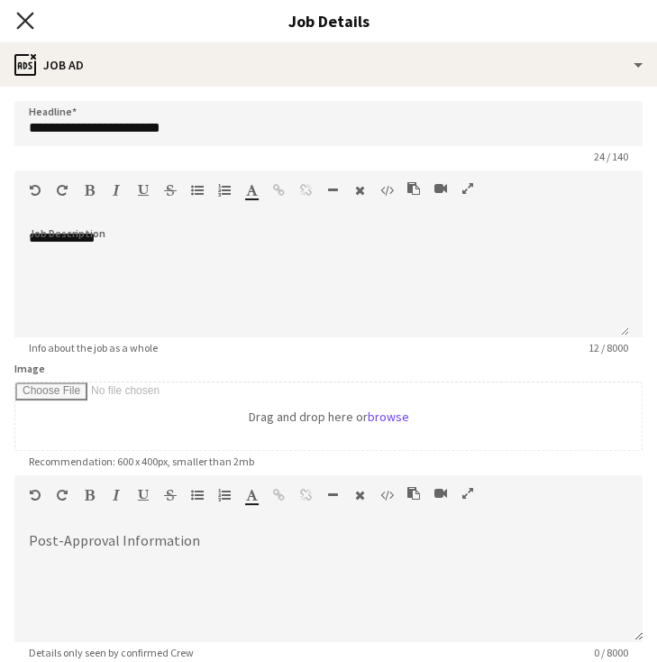
click at [29, 21] on icon "Close pop-in" at bounding box center [24, 20] width 17 height 17
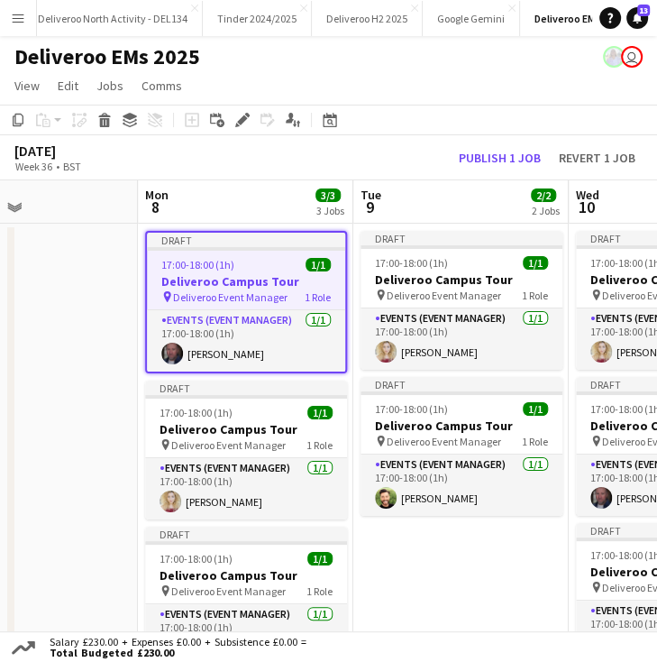
click at [256, 273] on h3 "Deliveroo Campus Tour" at bounding box center [246, 281] width 198 height 16
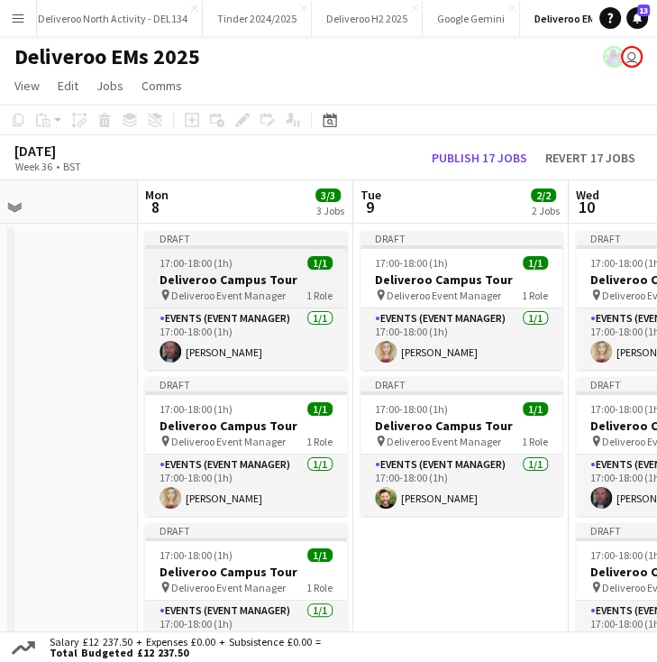
click at [251, 261] on div "17:00-18:00 (1h) 1/1" at bounding box center [246, 263] width 202 height 14
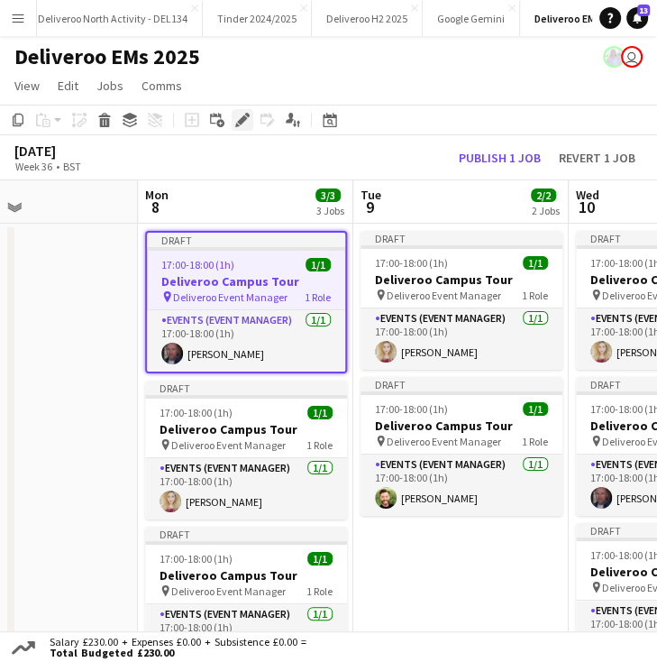
click at [238, 115] on icon "Edit" at bounding box center [242, 120] width 14 height 14
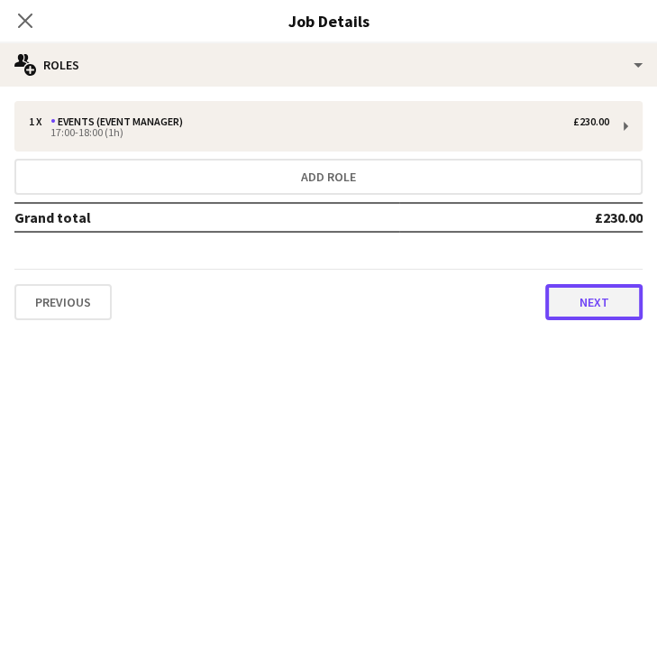
click at [555, 296] on button "Next" at bounding box center [593, 302] width 97 height 36
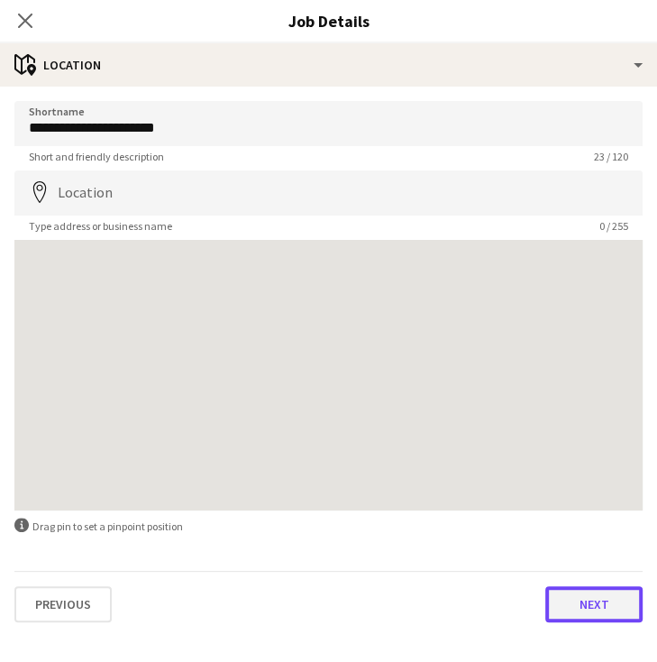
click at [587, 597] on button "Next" at bounding box center [593, 604] width 97 height 36
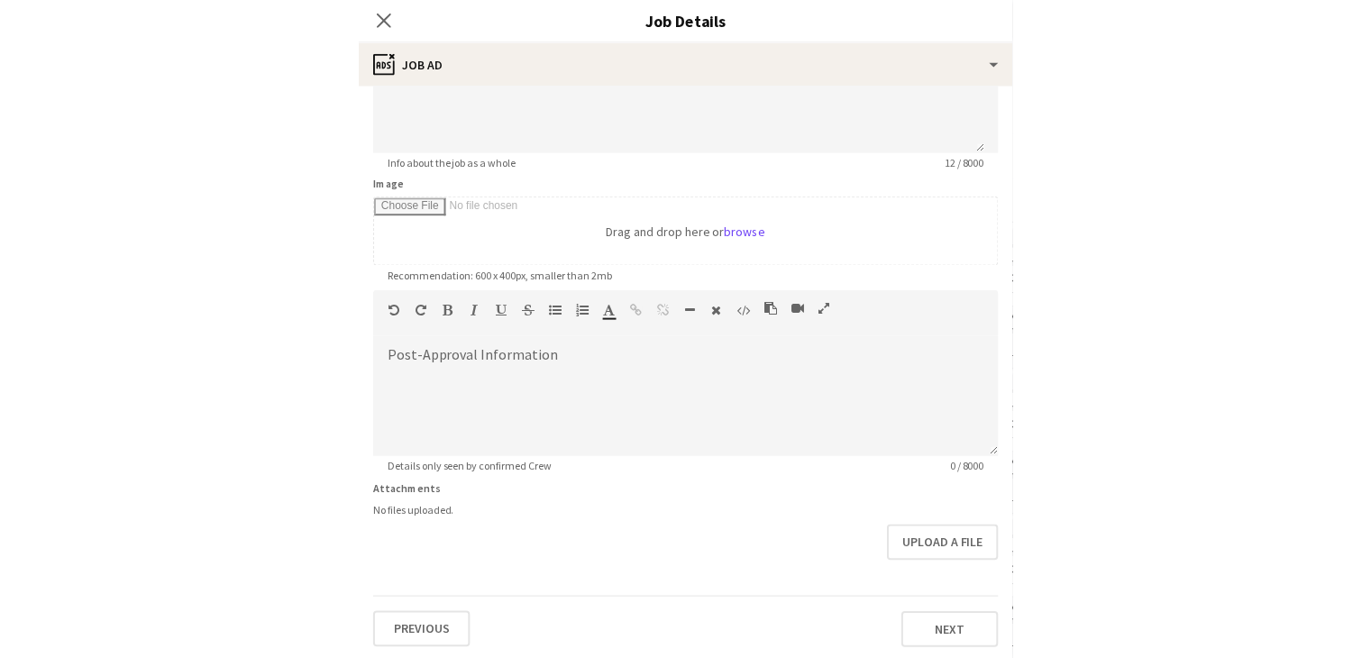
scroll to position [14, 0]
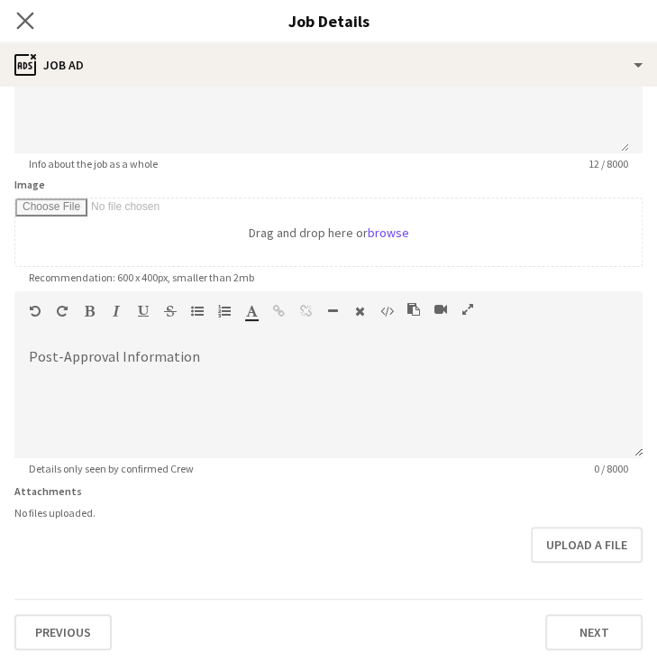
click at [32, 23] on app-icon "Close pop-in" at bounding box center [26, 21] width 26 height 26
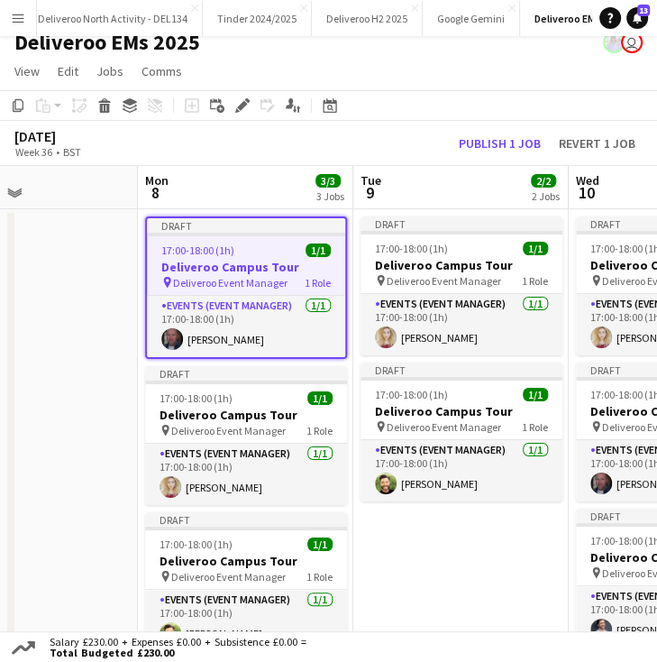
click at [215, 261] on h3 "Deliveroo Campus Tour" at bounding box center [246, 267] width 198 height 16
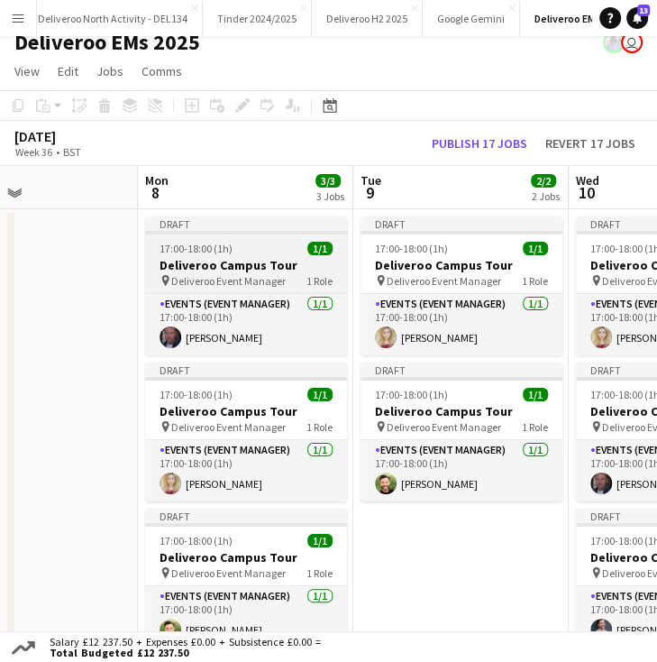
click at [215, 261] on h3 "Deliveroo Campus Tour" at bounding box center [246, 265] width 202 height 16
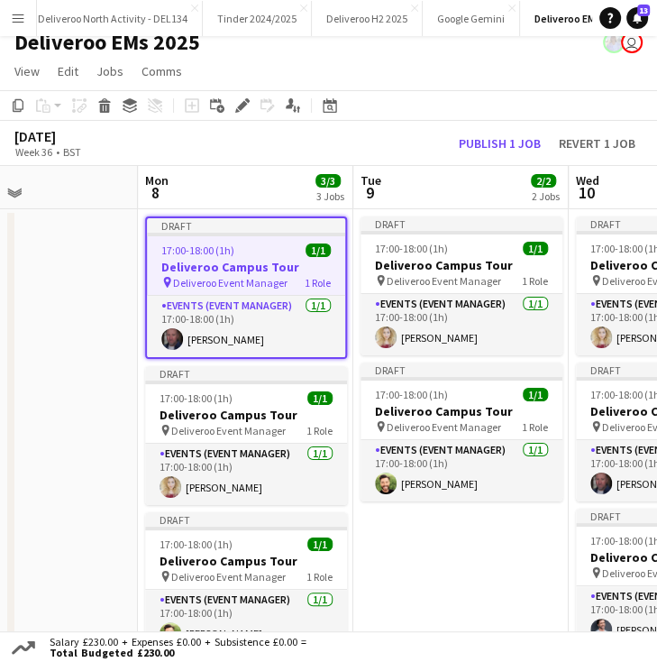
click at [215, 259] on h3 "Deliveroo Campus Tour" at bounding box center [246, 267] width 198 height 16
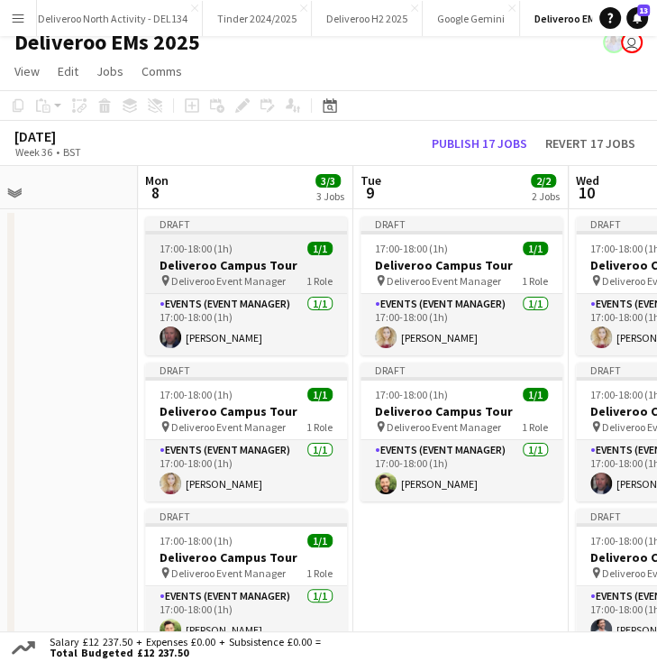
click at [215, 258] on h3 "Deliveroo Campus Tour" at bounding box center [246, 265] width 202 height 16
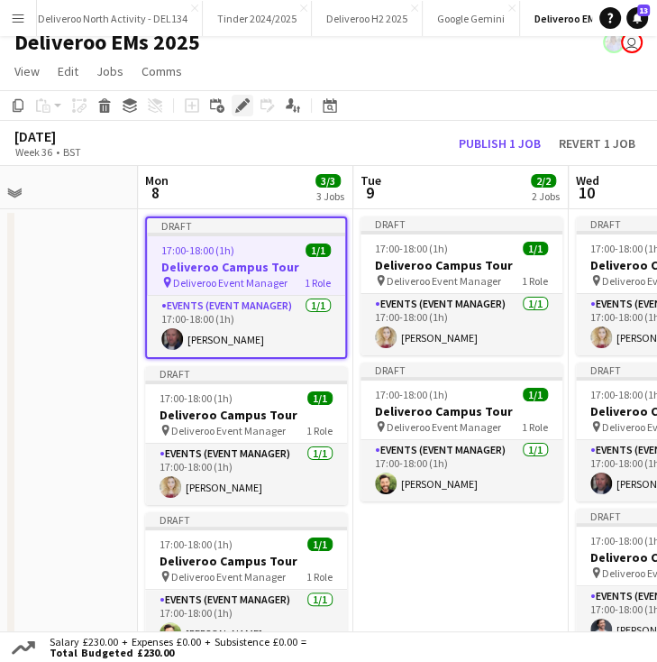
click at [252, 113] on div "Edit" at bounding box center [243, 106] width 22 height 22
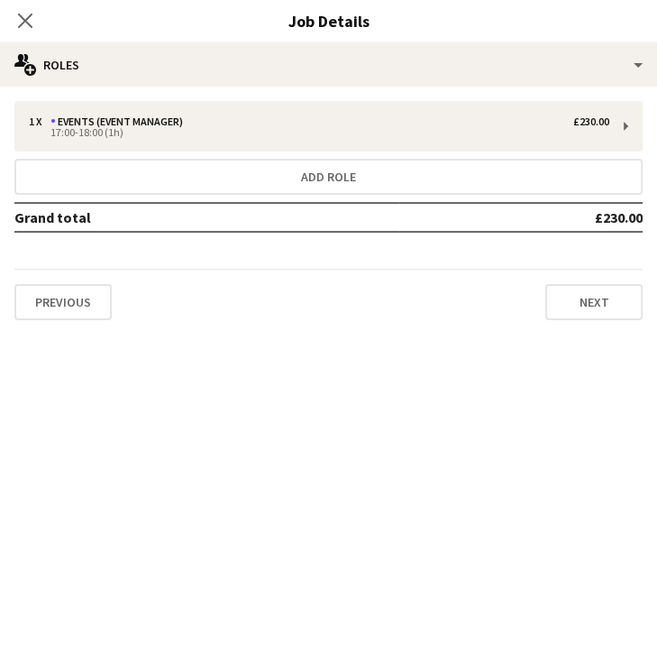
scroll to position [0, 40]
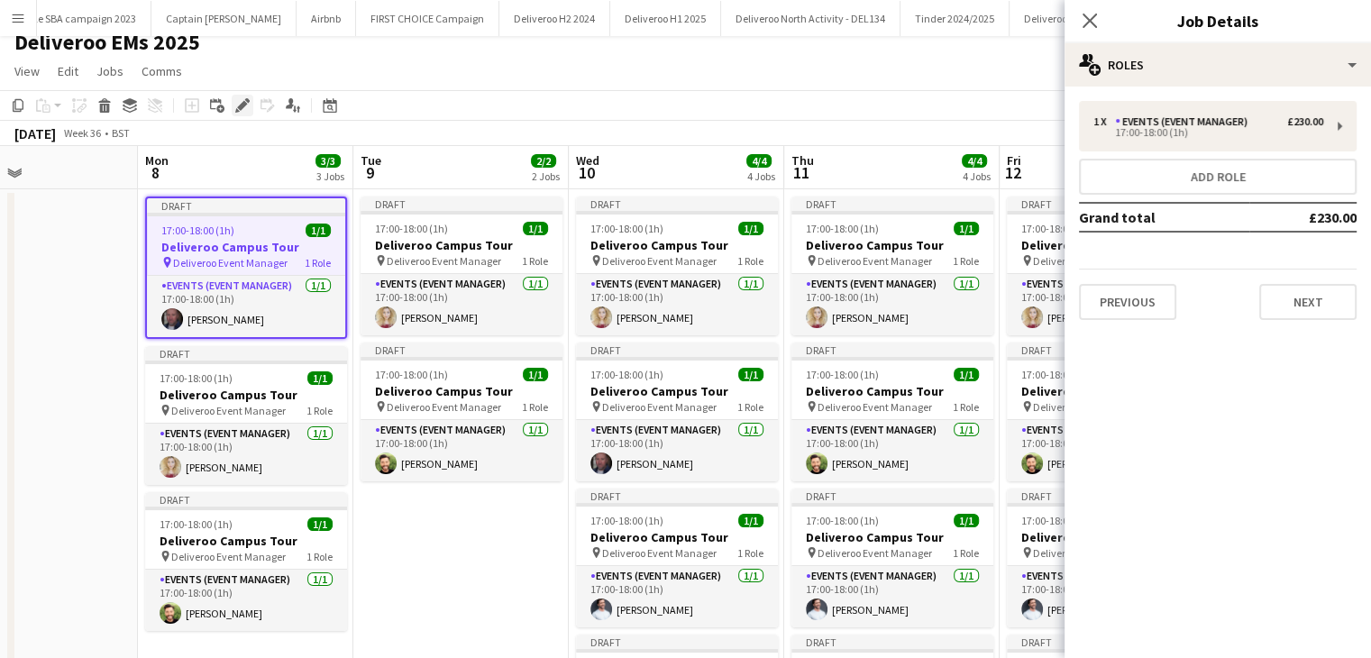
click at [241, 106] on icon at bounding box center [242, 106] width 10 height 10
click at [656, 304] on button "Previous" at bounding box center [1127, 302] width 97 height 36
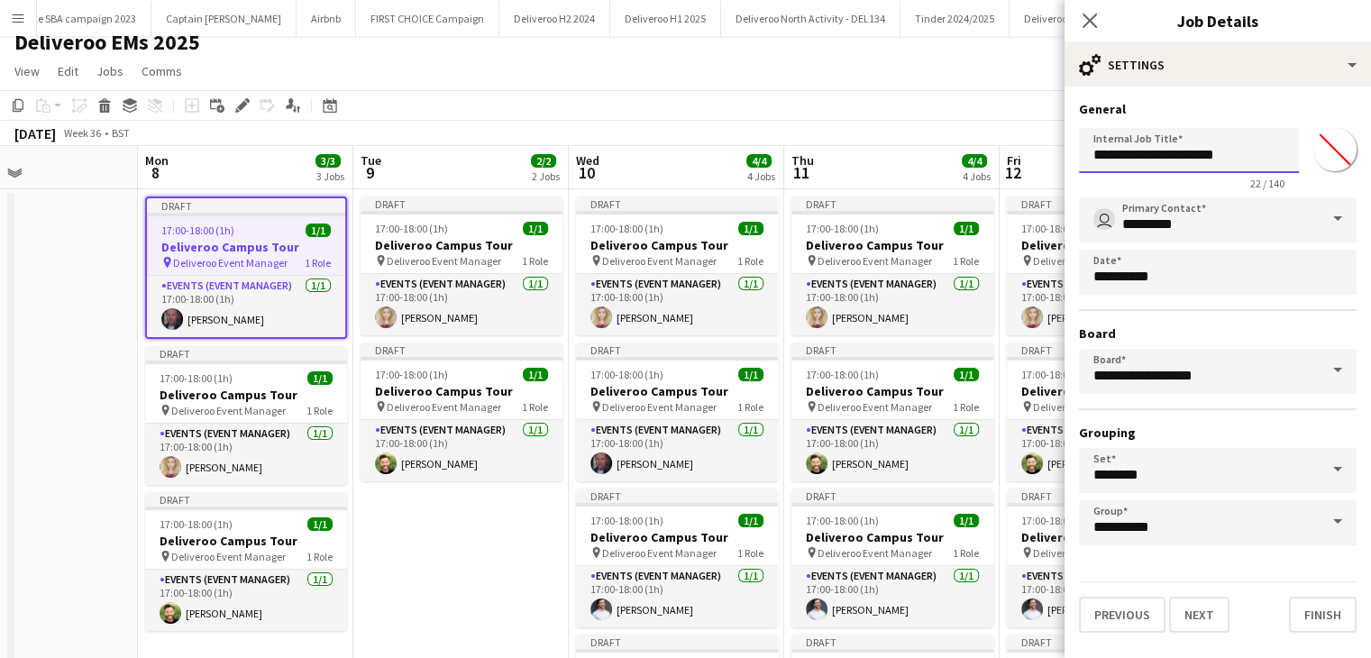
click at [656, 156] on input "**********" at bounding box center [1189, 150] width 220 height 45
drag, startPoint x: 1250, startPoint y: 158, endPoint x: 1160, endPoint y: 160, distance: 89.3
click at [656, 160] on input "**********" at bounding box center [1189, 150] width 220 height 45
drag, startPoint x: 1239, startPoint y: 155, endPoint x: 1159, endPoint y: 153, distance: 79.4
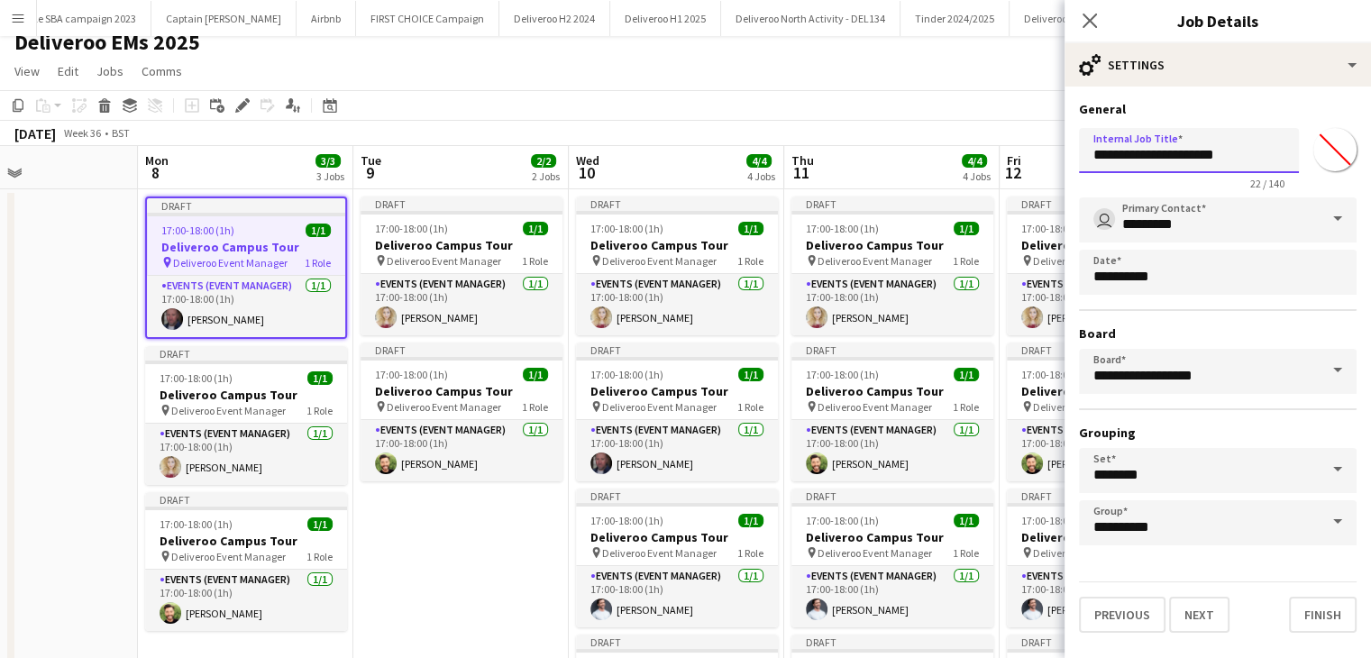
click at [656, 153] on input "**********" at bounding box center [1189, 150] width 220 height 45
drag, startPoint x: 1243, startPoint y: 153, endPoint x: 1155, endPoint y: 157, distance: 88.4
click at [656, 157] on input "**********" at bounding box center [1189, 150] width 220 height 45
click at [656, 134] on input "**********" at bounding box center [1189, 150] width 220 height 45
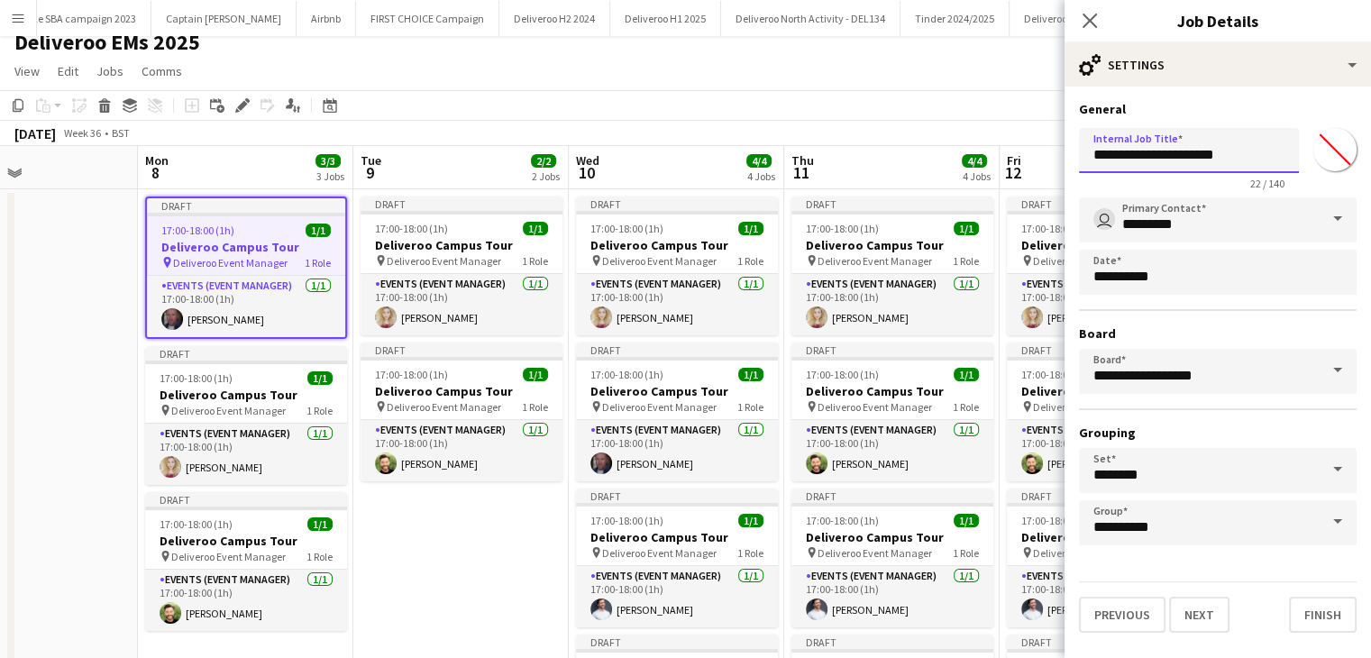
drag, startPoint x: 1243, startPoint y: 167, endPoint x: 1156, endPoint y: 165, distance: 87.5
click at [656, 165] on input "**********" at bounding box center [1189, 150] width 220 height 45
click at [656, 160] on input "**********" at bounding box center [1189, 150] width 220 height 45
drag, startPoint x: 1207, startPoint y: 159, endPoint x: 1088, endPoint y: 159, distance: 119.0
click at [656, 159] on input "**********" at bounding box center [1189, 150] width 220 height 45
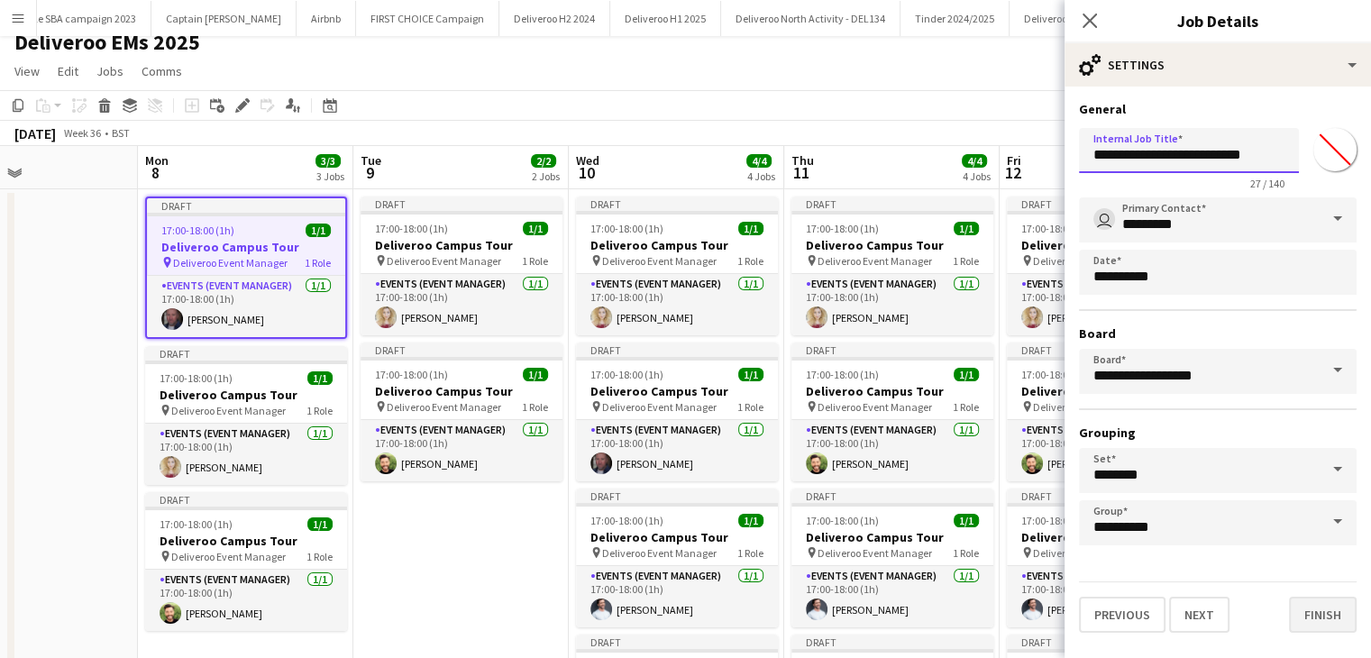
type input "**********"
click at [656, 615] on button "Finish" at bounding box center [1323, 615] width 68 height 36
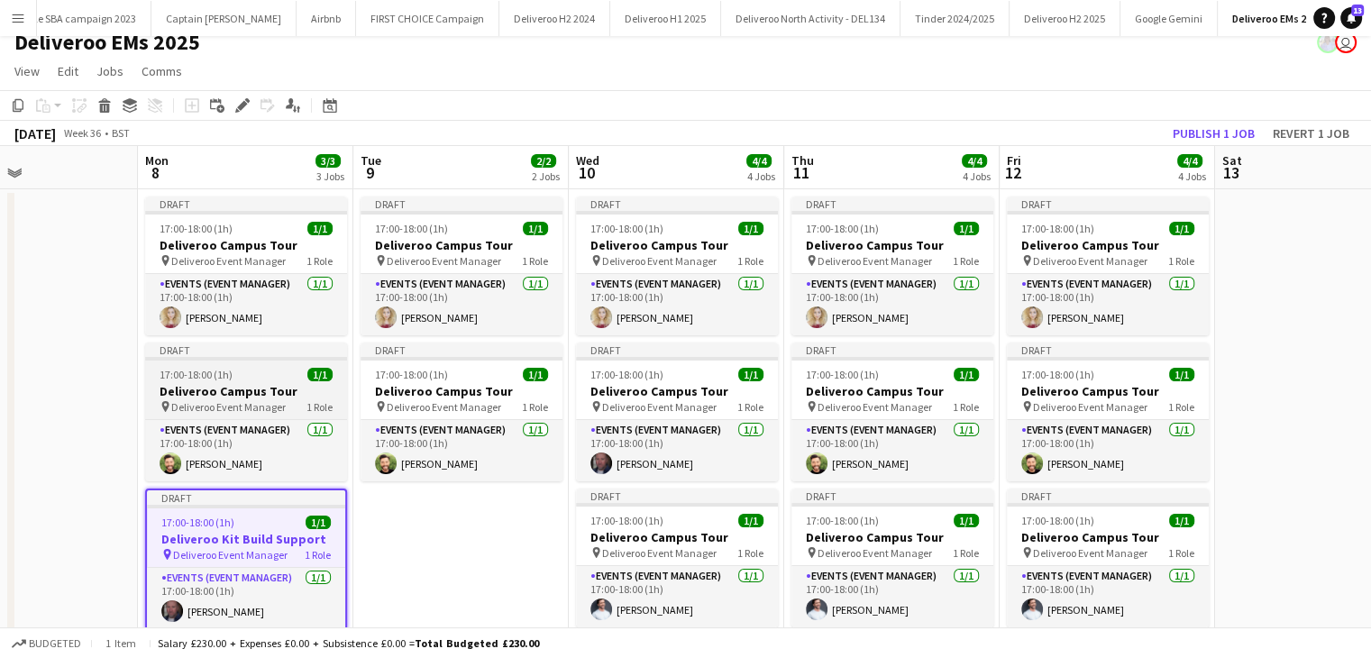
click at [288, 354] on div "Draft" at bounding box center [246, 350] width 202 height 14
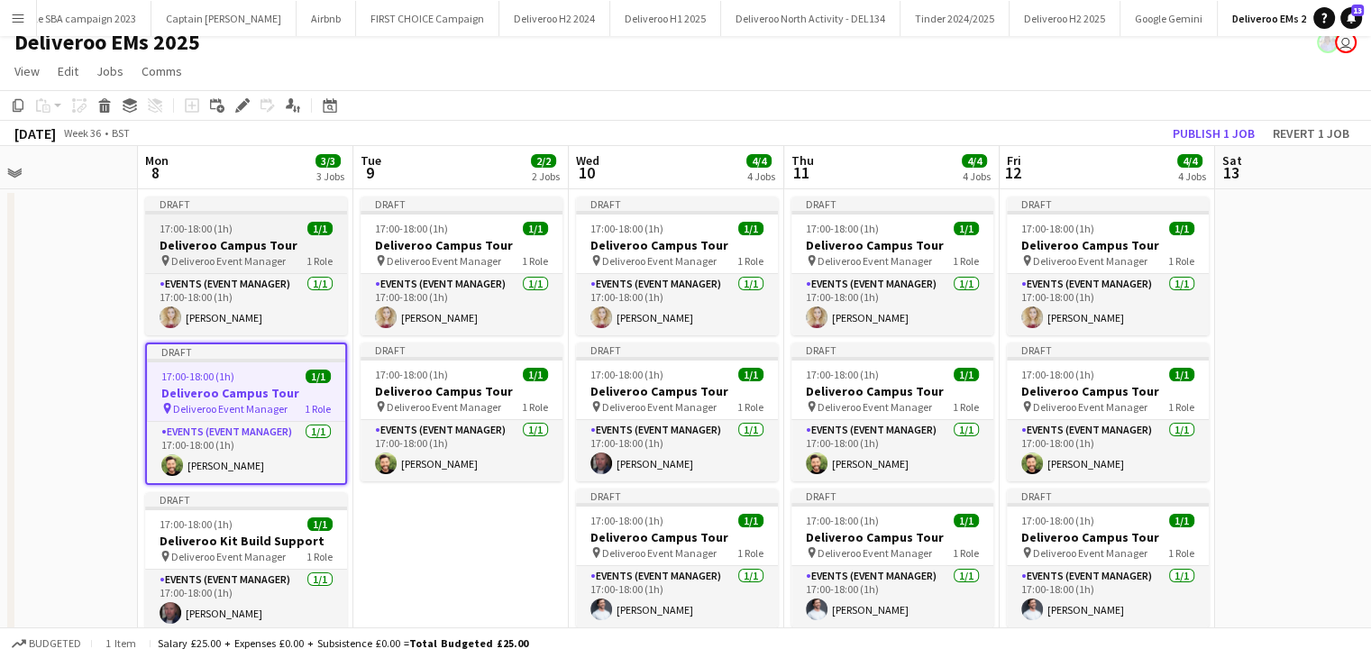
click at [270, 223] on div "17:00-18:00 (1h) 1/1" at bounding box center [246, 229] width 202 height 14
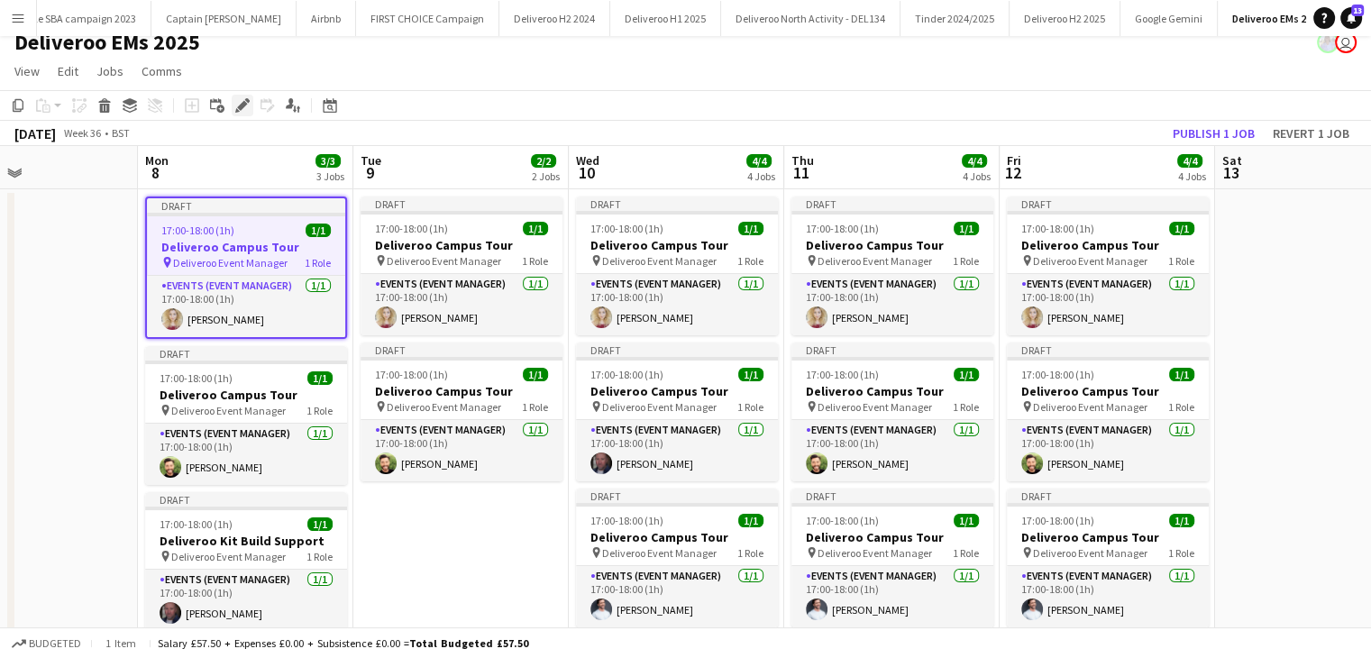
click at [238, 113] on icon "Edit" at bounding box center [242, 105] width 14 height 14
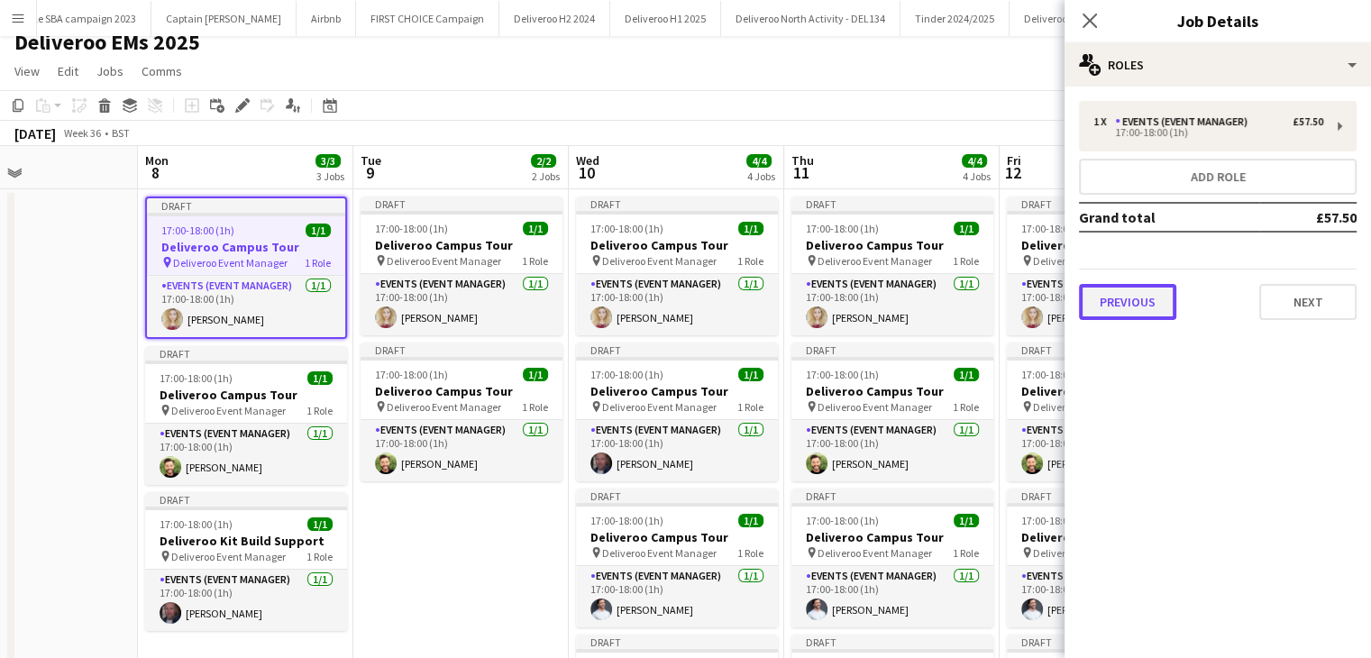
click at [656, 315] on button "Previous" at bounding box center [1127, 302] width 97 height 36
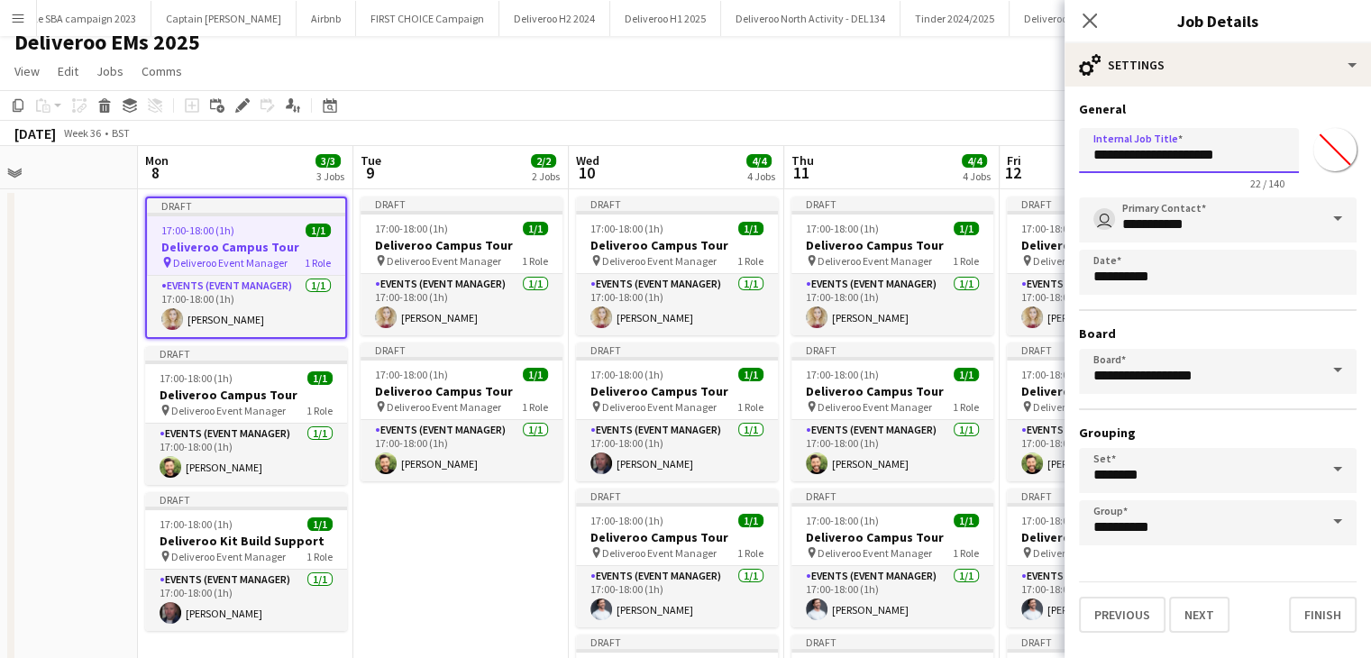
drag, startPoint x: 1248, startPoint y: 156, endPoint x: 1155, endPoint y: 160, distance: 93.0
click at [656, 160] on input "**********" at bounding box center [1189, 150] width 220 height 45
type input "**********"
click at [656, 615] on button "Finish" at bounding box center [1323, 615] width 68 height 36
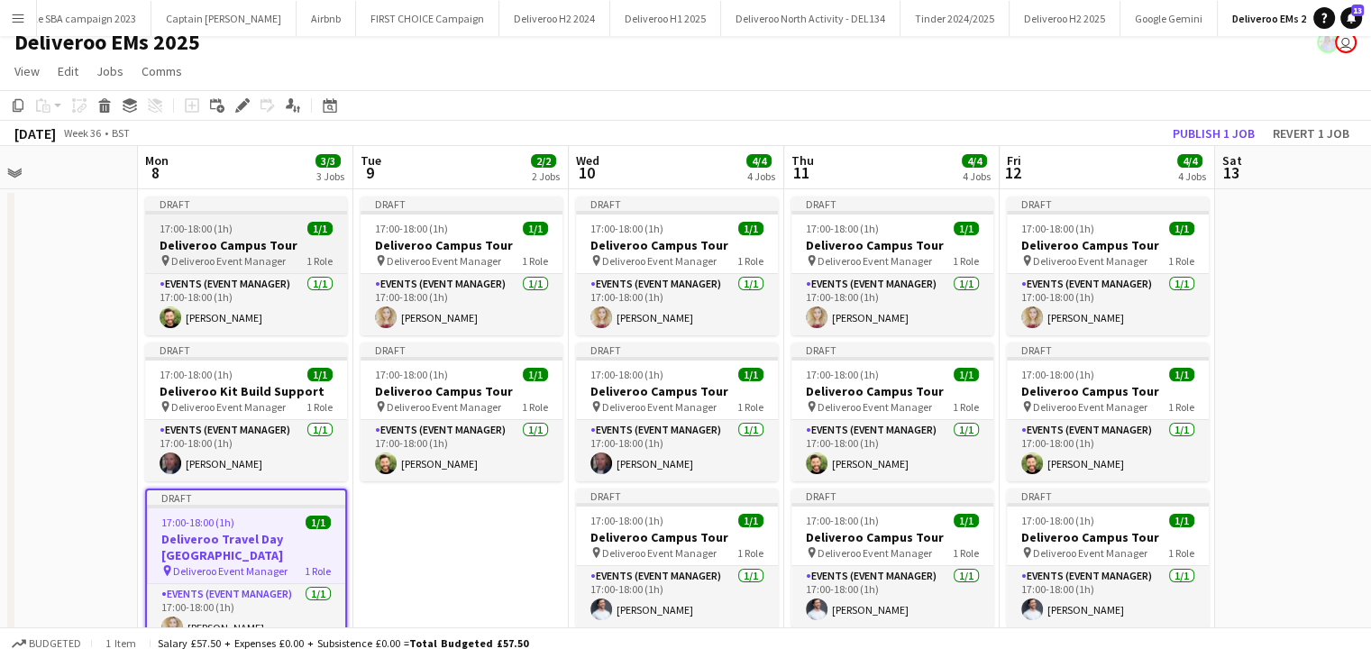
click at [260, 214] on div at bounding box center [246, 213] width 202 height 4
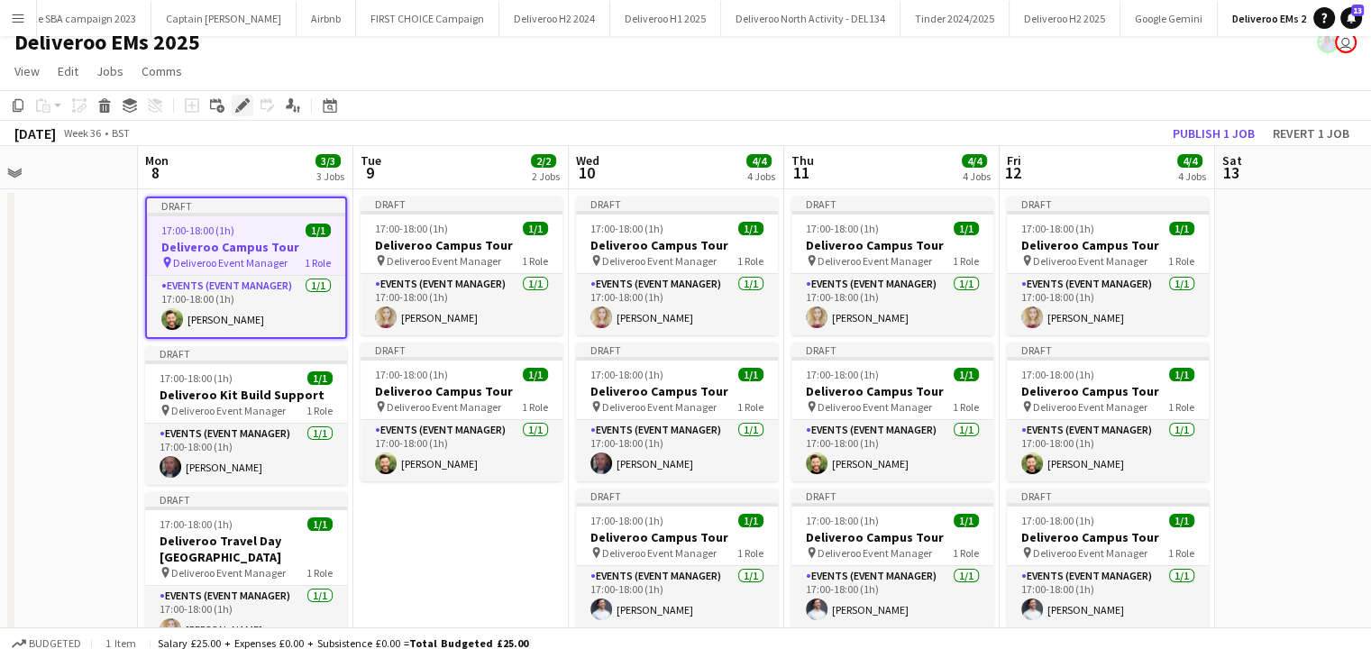
click at [247, 100] on icon at bounding box center [247, 100] width 5 height 5
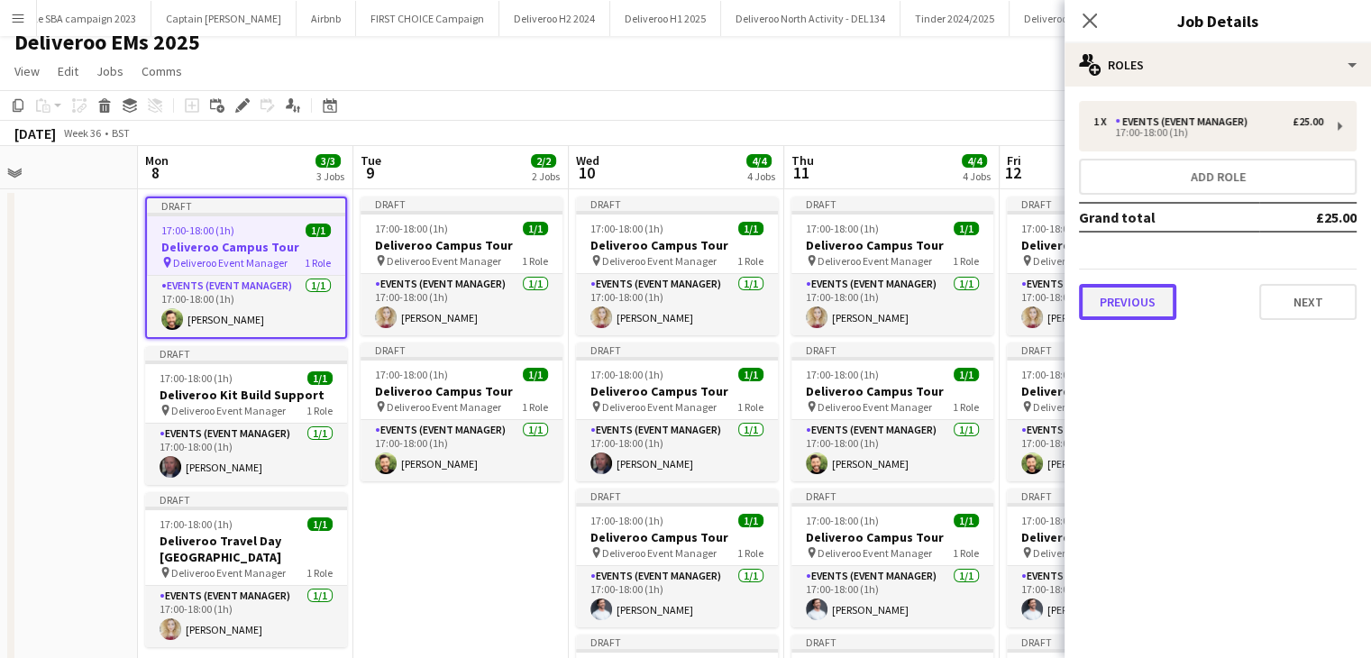
click at [656, 300] on button "Previous" at bounding box center [1127, 302] width 97 height 36
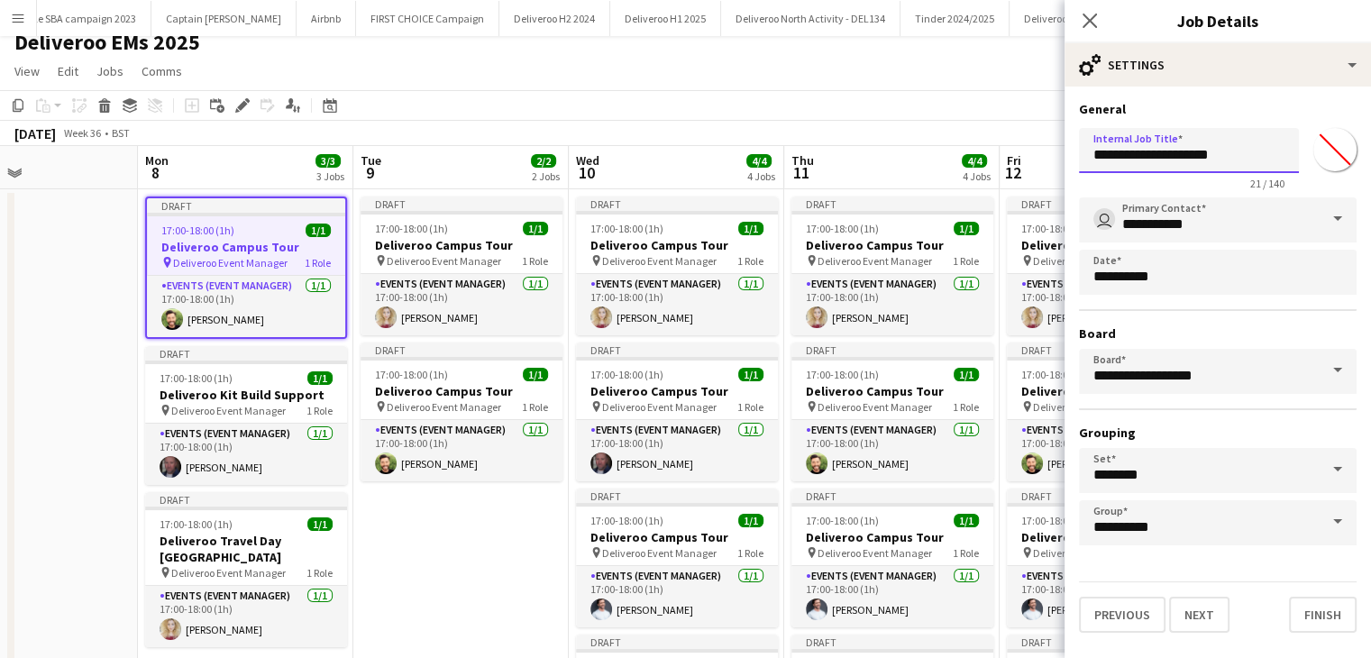
drag, startPoint x: 1231, startPoint y: 150, endPoint x: 1150, endPoint y: 160, distance: 81.0
click at [656, 160] on input "**********" at bounding box center [1189, 150] width 220 height 45
type input "**********"
click at [656, 615] on button "Finish" at bounding box center [1323, 615] width 68 height 36
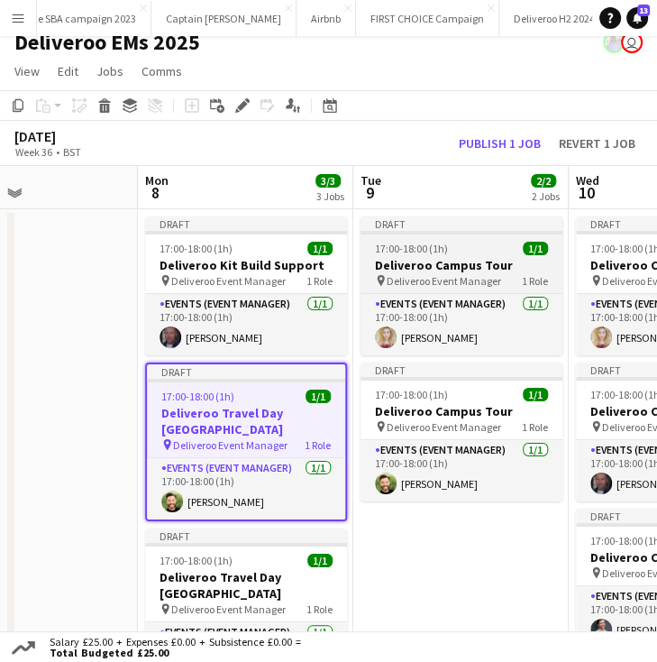
click at [429, 261] on h3 "Deliveroo Campus Tour" at bounding box center [462, 265] width 202 height 16
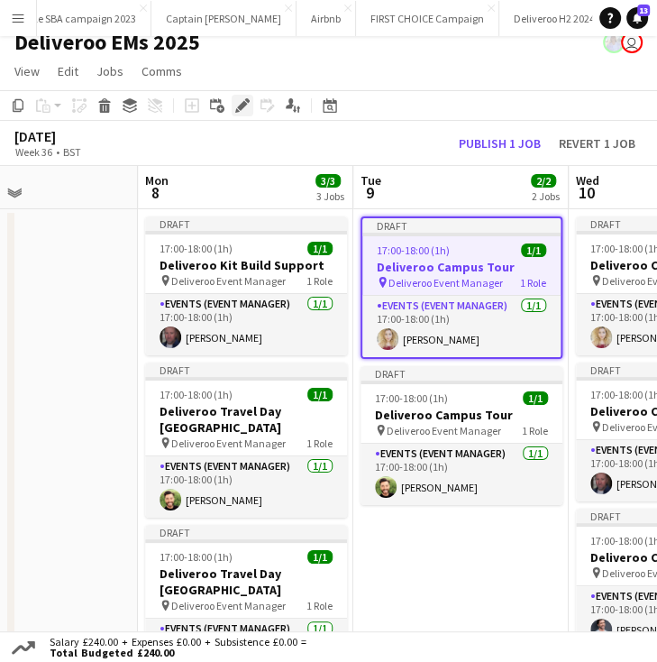
click at [252, 109] on div "Edit" at bounding box center [243, 106] width 22 height 22
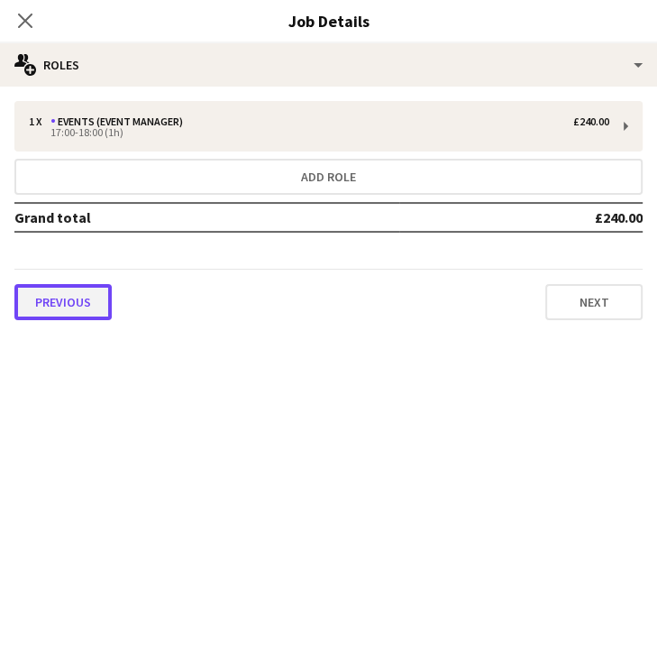
click at [69, 310] on button "Previous" at bounding box center [62, 302] width 97 height 36
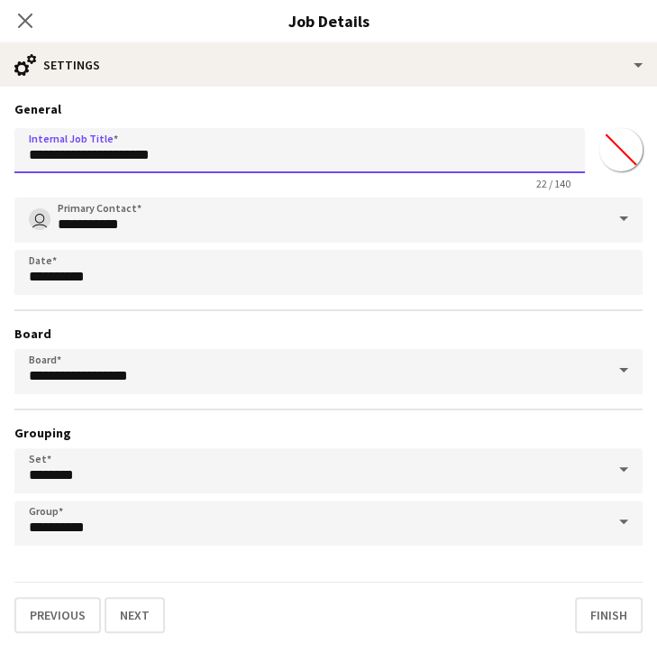
drag, startPoint x: 286, startPoint y: 157, endPoint x: 93, endPoint y: 155, distance: 192.9
click at [93, 155] on input "**********" at bounding box center [299, 150] width 571 height 45
type input "**********"
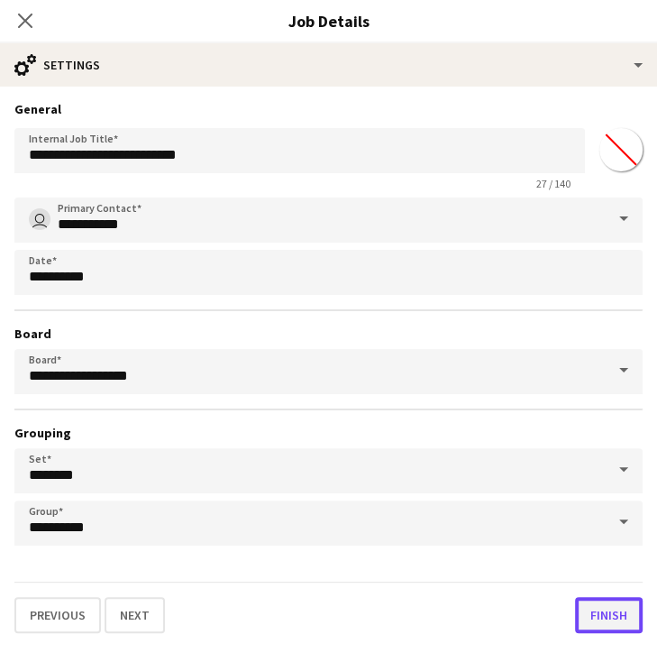
click at [590, 605] on button "Finish" at bounding box center [609, 615] width 68 height 36
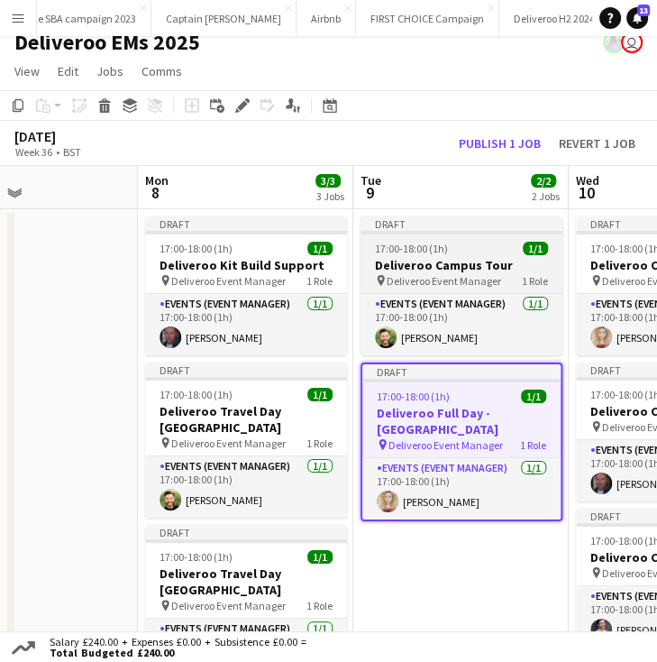
click at [406, 234] on app-job-card "Draft 17:00-18:00 (1h) 1/1 Deliveroo Campus Tour pin Deliveroo Event Manager 1 …" at bounding box center [462, 285] width 202 height 139
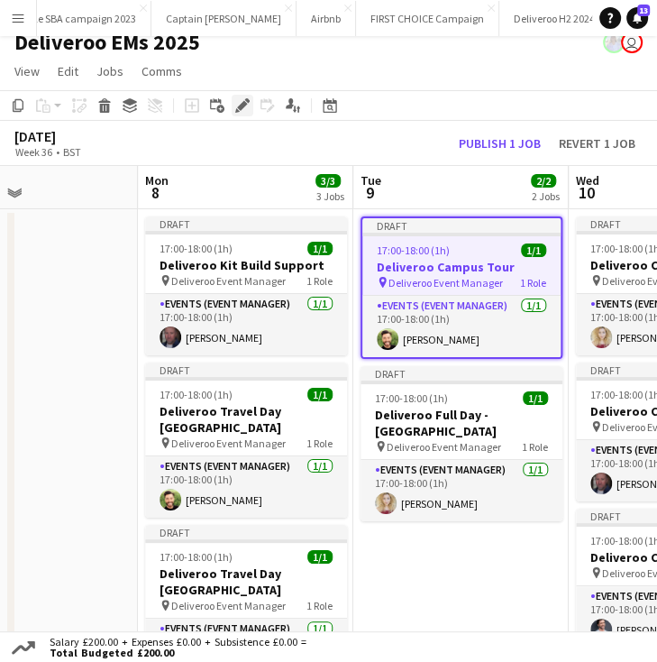
click at [244, 108] on icon "Edit" at bounding box center [242, 105] width 14 height 14
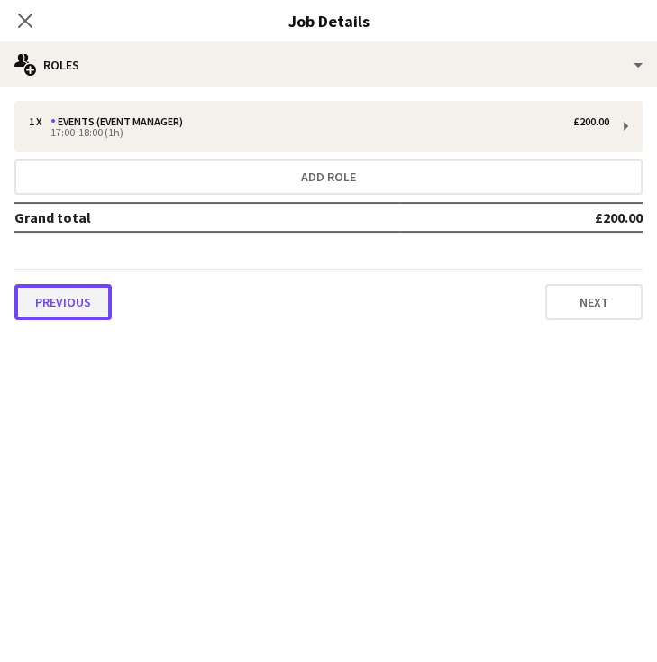
click at [57, 292] on button "Previous" at bounding box center [62, 302] width 97 height 36
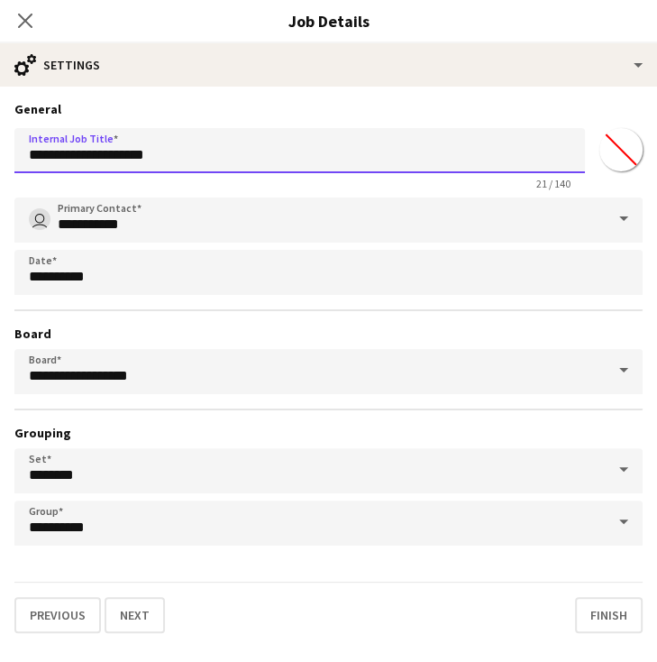
drag, startPoint x: 181, startPoint y: 160, endPoint x: 92, endPoint y: 163, distance: 89.3
click at [92, 163] on input "**********" at bounding box center [299, 150] width 571 height 45
type input "**********"
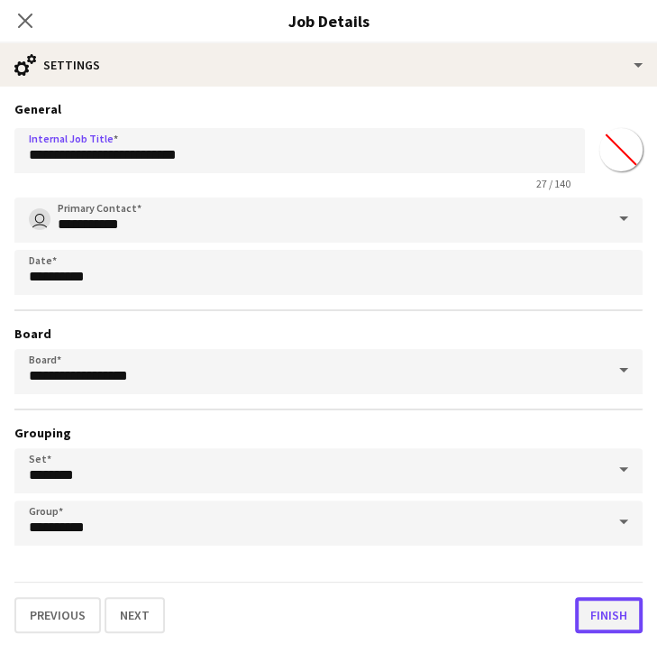
click at [607, 610] on button "Finish" at bounding box center [609, 615] width 68 height 36
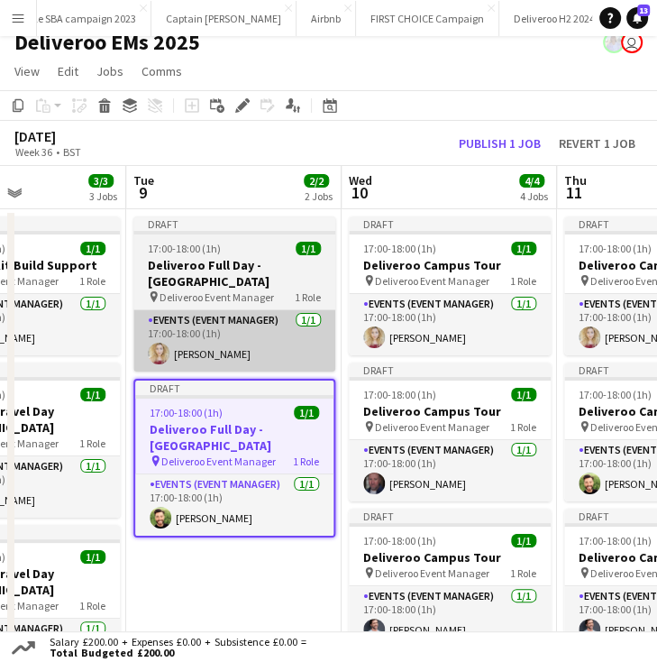
scroll to position [0, 739]
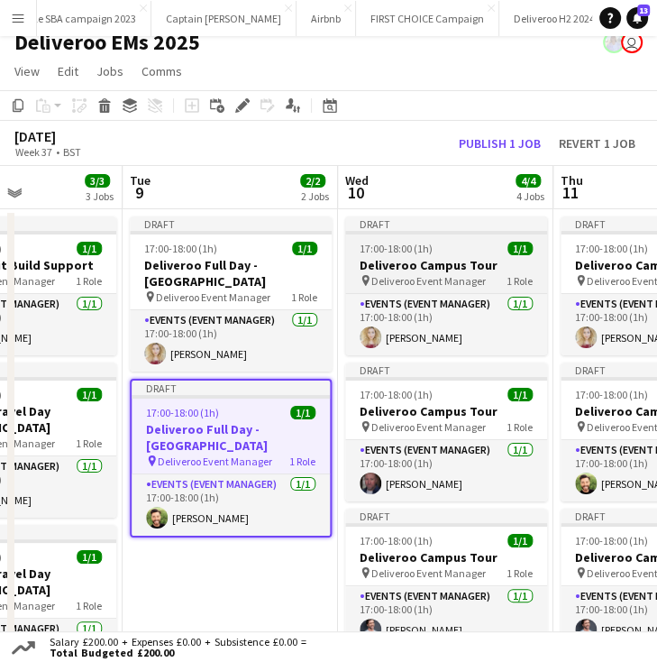
click at [443, 224] on div "Draft" at bounding box center [446, 223] width 202 height 14
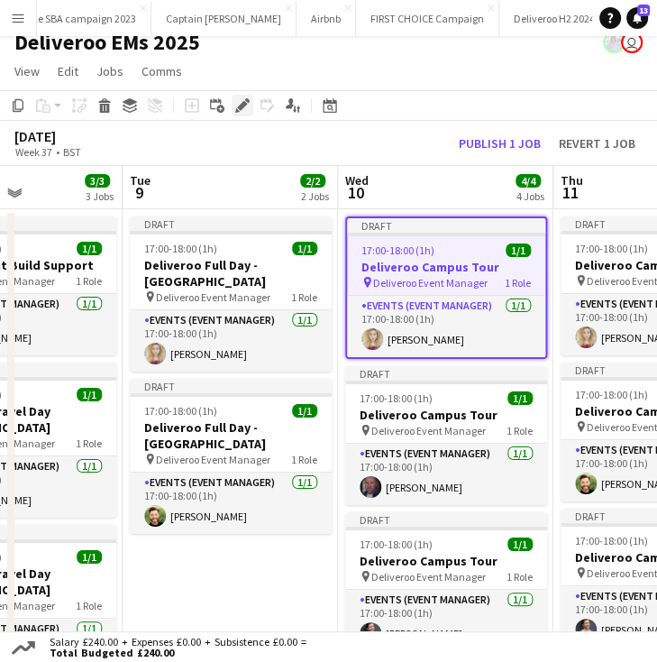
click at [243, 107] on icon at bounding box center [242, 106] width 10 height 10
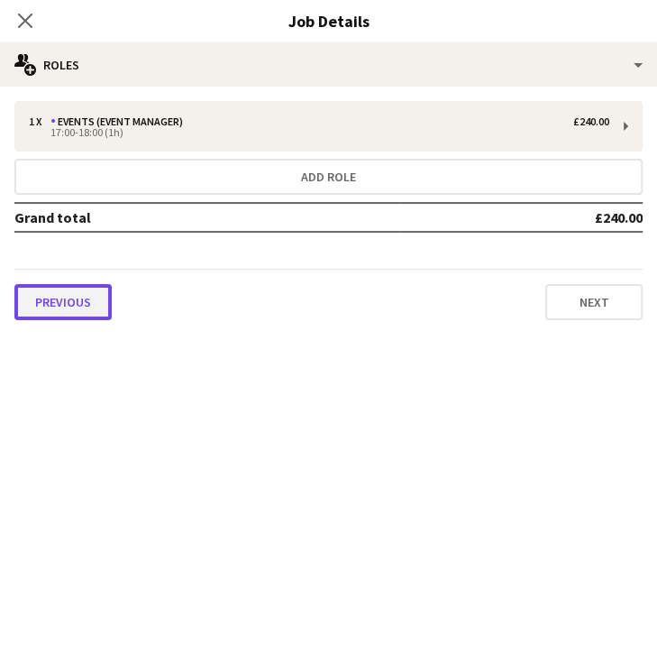
click at [84, 293] on button "Previous" at bounding box center [62, 302] width 97 height 36
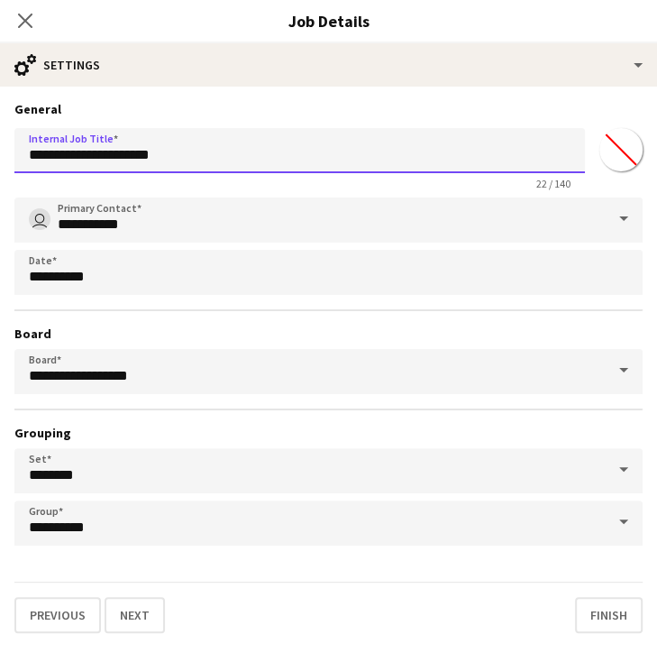
drag, startPoint x: 193, startPoint y: 157, endPoint x: 90, endPoint y: 158, distance: 102.8
click at [90, 158] on input "**********" at bounding box center [299, 150] width 571 height 45
type input "**********"
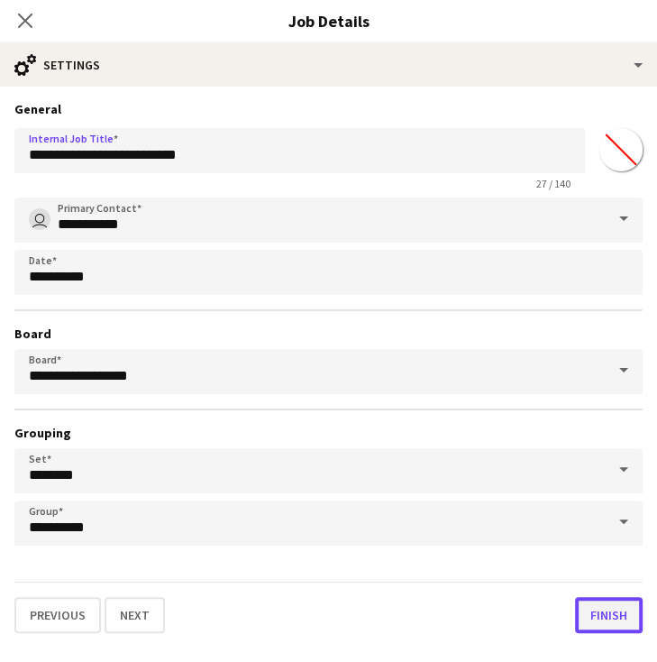
click at [599, 599] on button "Finish" at bounding box center [609, 615] width 68 height 36
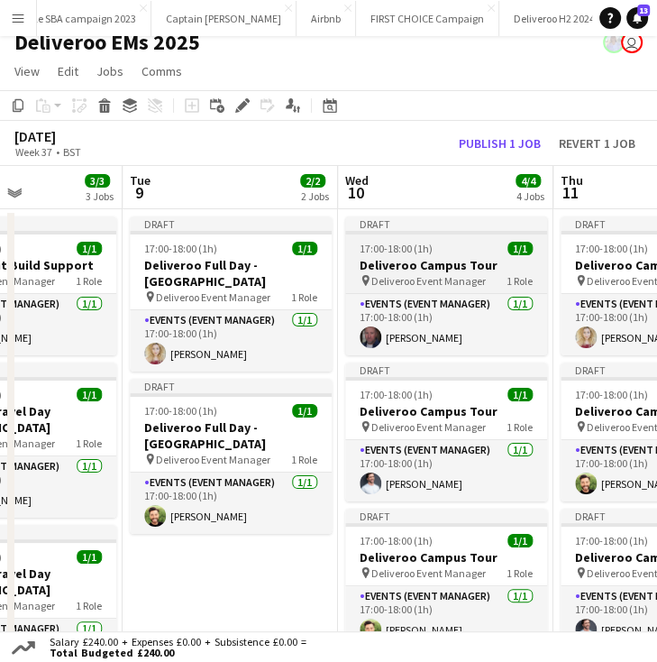
click at [429, 240] on app-job-card "Draft 17:00-18:00 (1h) 1/1 Deliveroo Campus Tour pin Deliveroo Event Manager 1 …" at bounding box center [446, 285] width 202 height 139
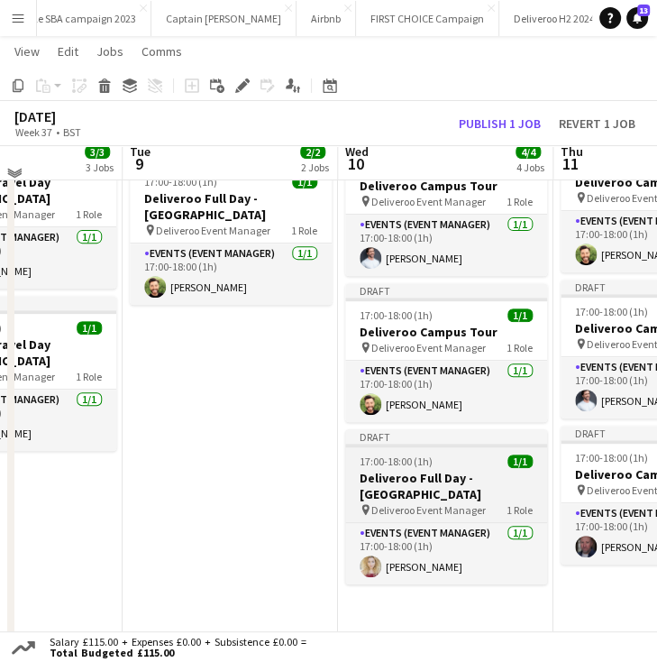
scroll to position [242, 0]
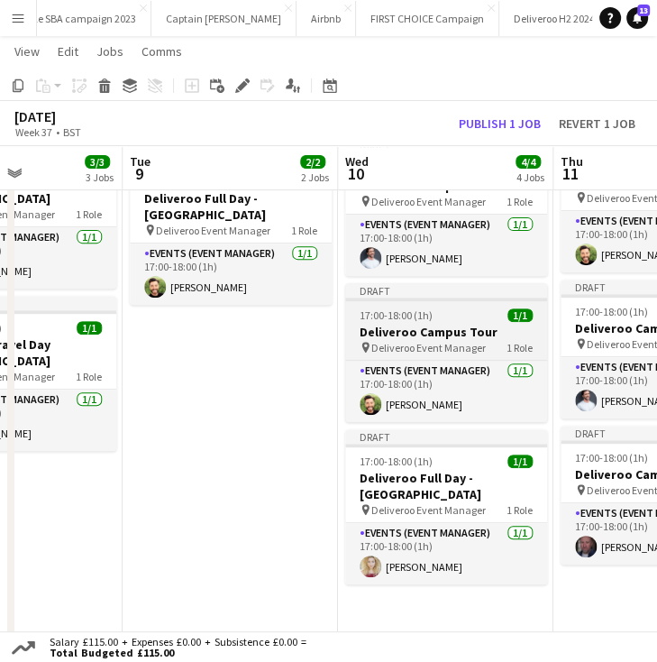
click at [444, 286] on div "Draft" at bounding box center [446, 290] width 202 height 14
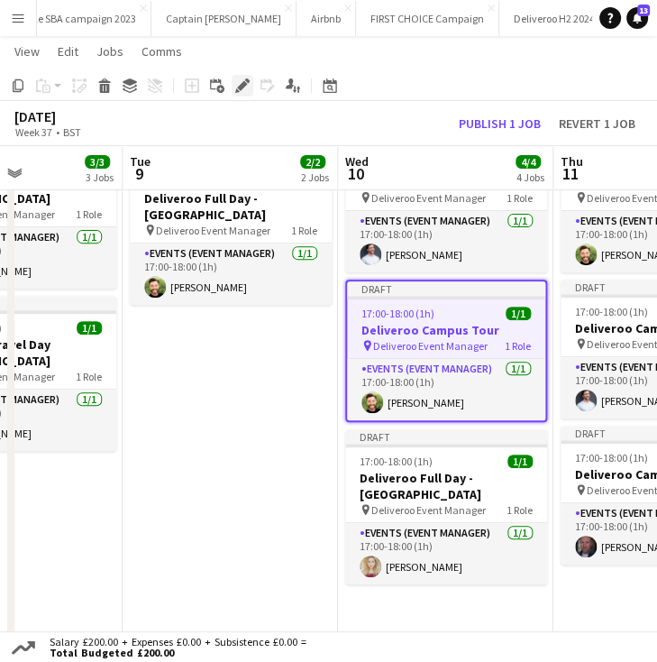
click at [245, 87] on icon "Edit" at bounding box center [242, 85] width 14 height 14
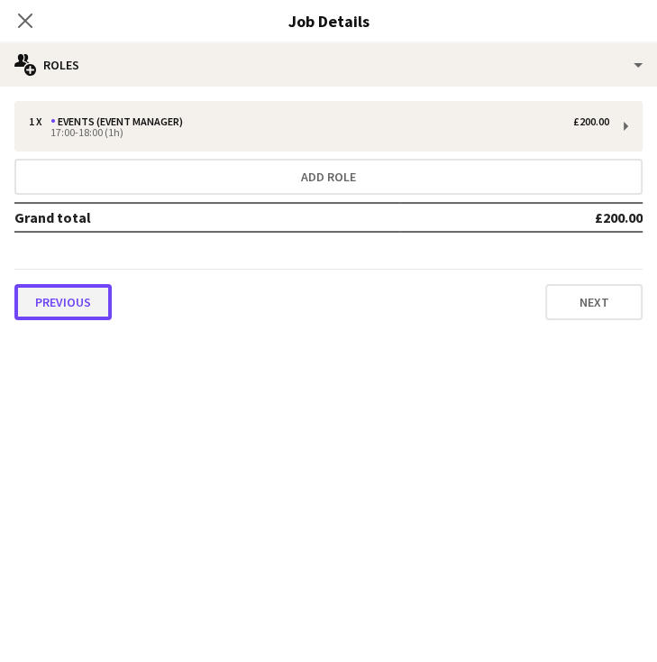
click at [70, 297] on button "Previous" at bounding box center [62, 302] width 97 height 36
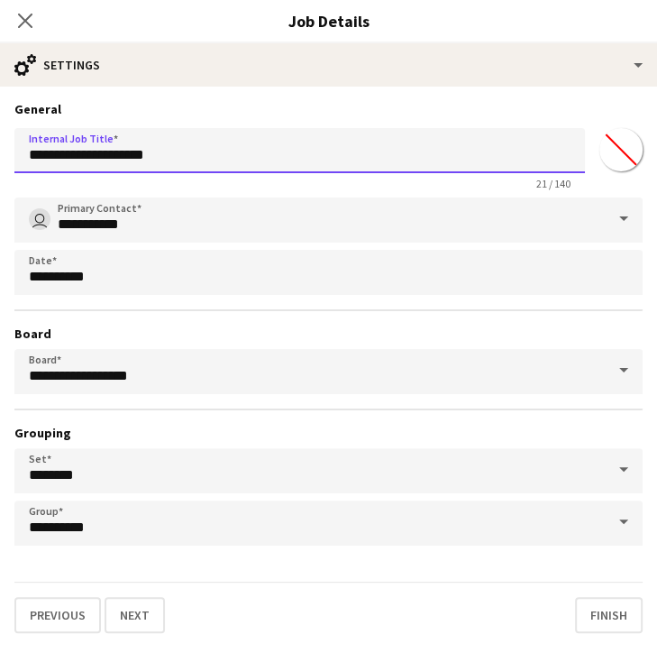
drag, startPoint x: 192, startPoint y: 156, endPoint x: 92, endPoint y: 163, distance: 100.3
click at [92, 163] on input "**********" at bounding box center [299, 150] width 571 height 45
type input "**********"
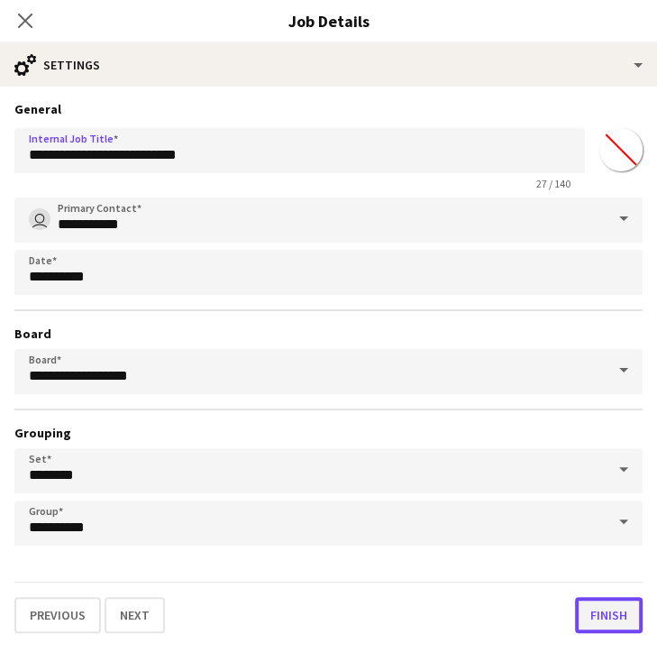
click at [609, 610] on button "Finish" at bounding box center [609, 615] width 68 height 36
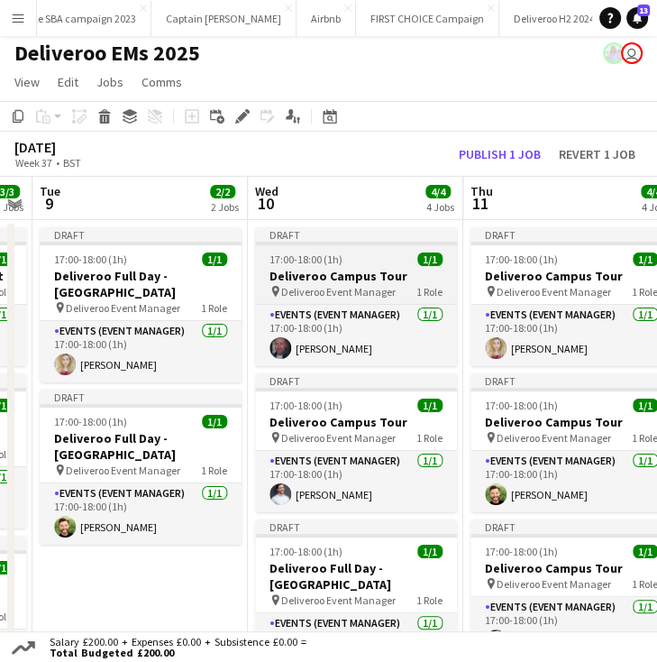
scroll to position [0, 0]
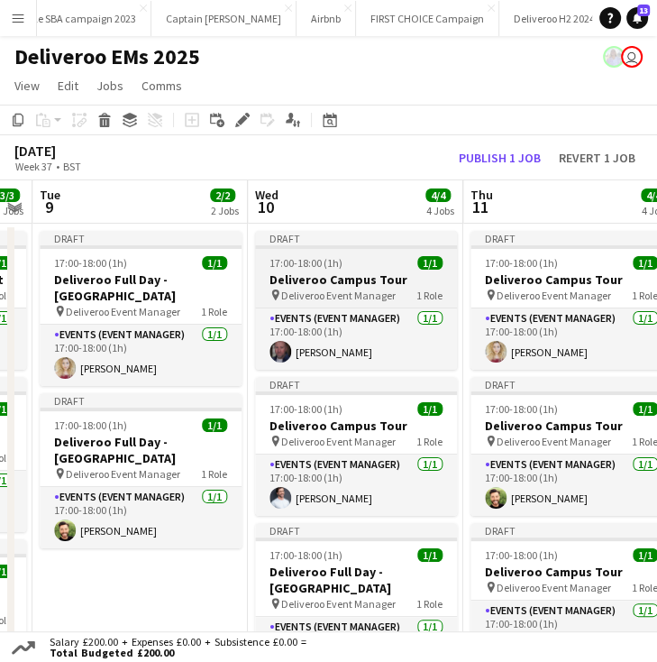
click at [345, 264] on div "17:00-18:00 (1h) 1/1" at bounding box center [356, 263] width 202 height 14
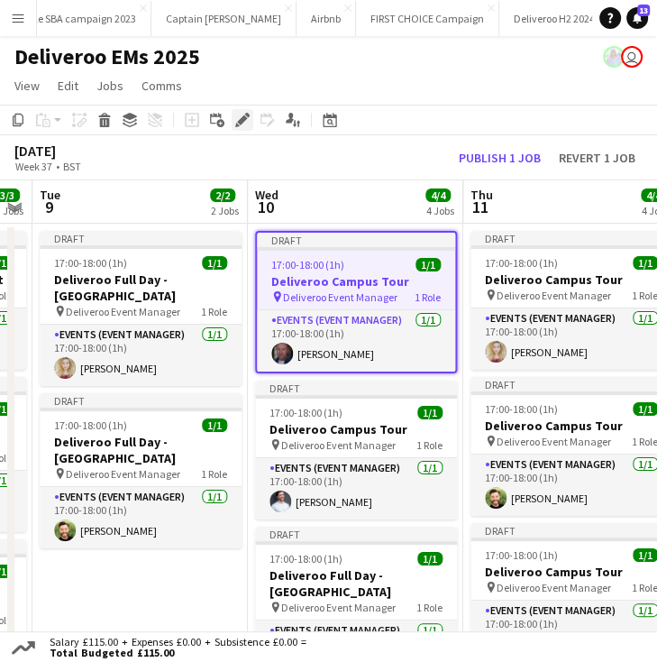
click at [241, 127] on div "Edit" at bounding box center [243, 120] width 22 height 22
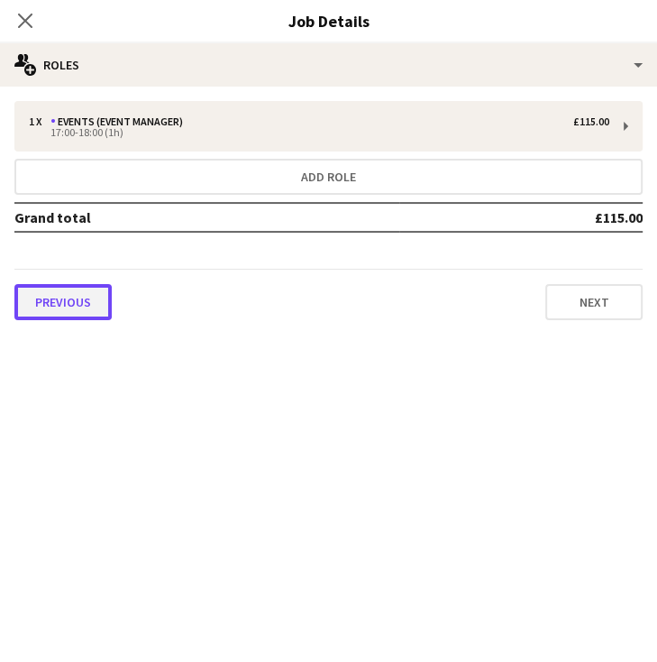
click at [90, 302] on button "Previous" at bounding box center [62, 302] width 97 height 36
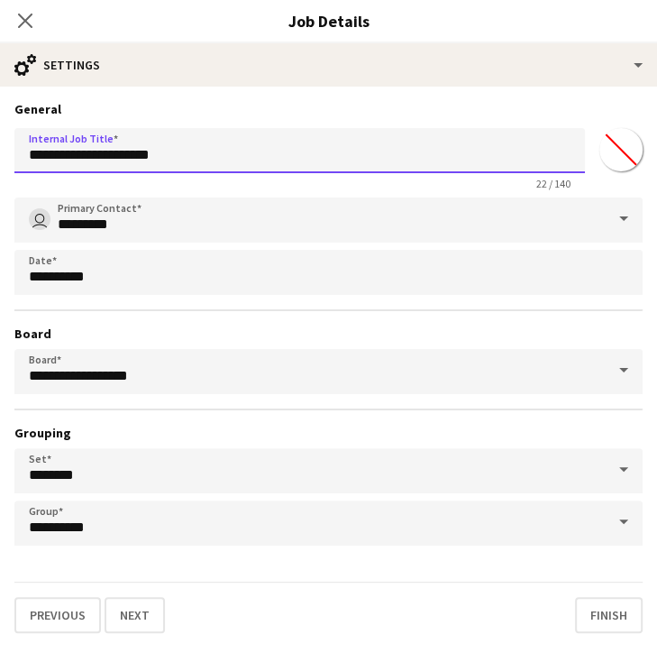
drag, startPoint x: 211, startPoint y: 159, endPoint x: 95, endPoint y: 155, distance: 116.4
click at [95, 155] on input "**********" at bounding box center [299, 150] width 571 height 45
type input "**********"
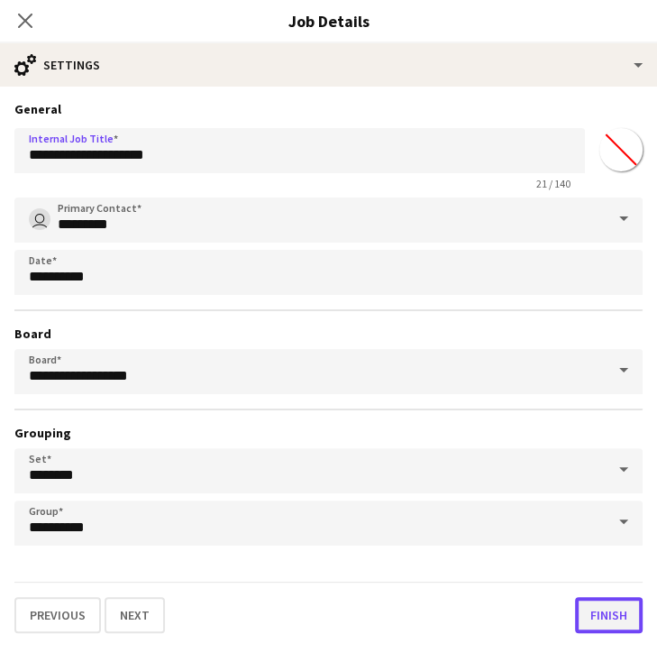
click at [600, 603] on button "Finish" at bounding box center [609, 615] width 68 height 36
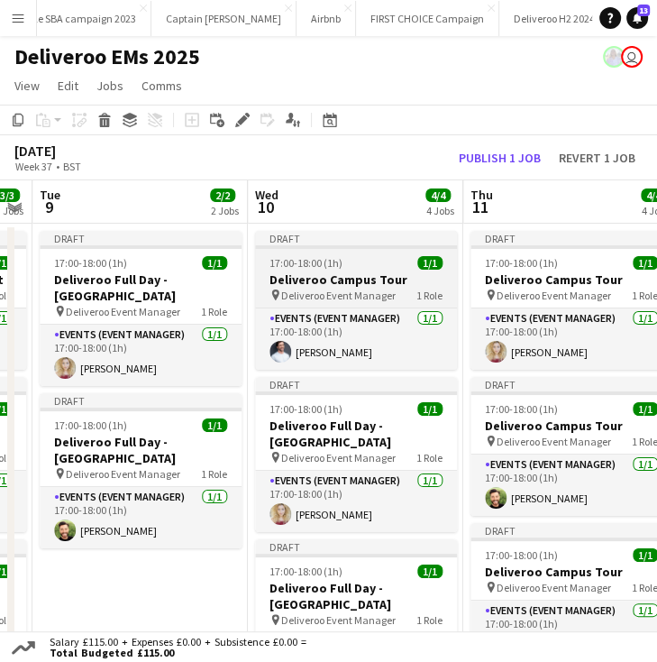
click at [378, 268] on div "17:00-18:00 (1h) 1/1" at bounding box center [356, 263] width 202 height 14
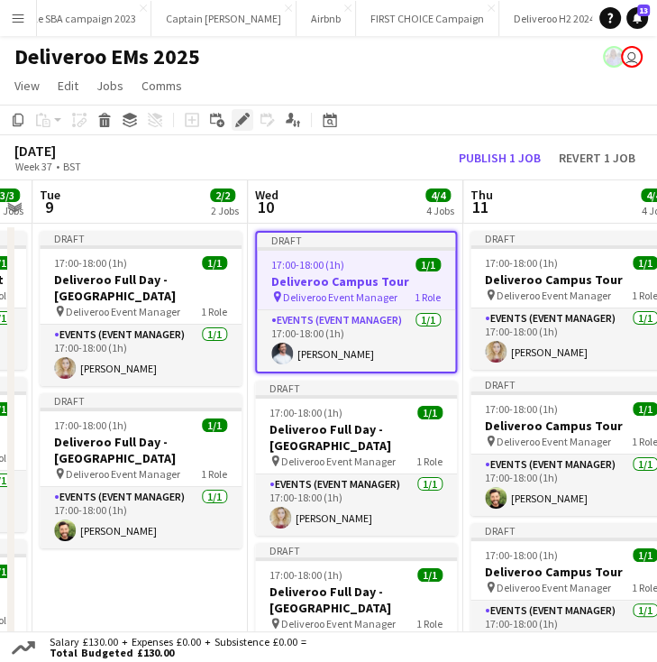
click at [241, 118] on icon at bounding box center [242, 120] width 10 height 10
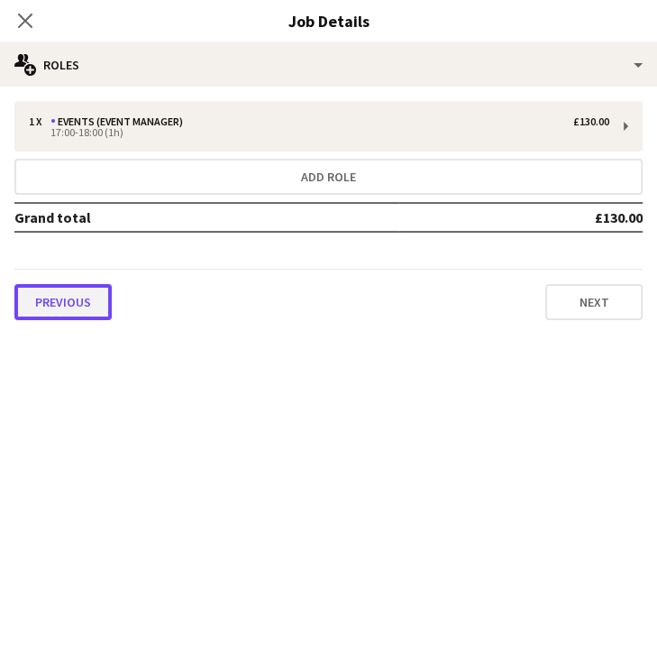
click at [53, 302] on button "Previous" at bounding box center [62, 302] width 97 height 36
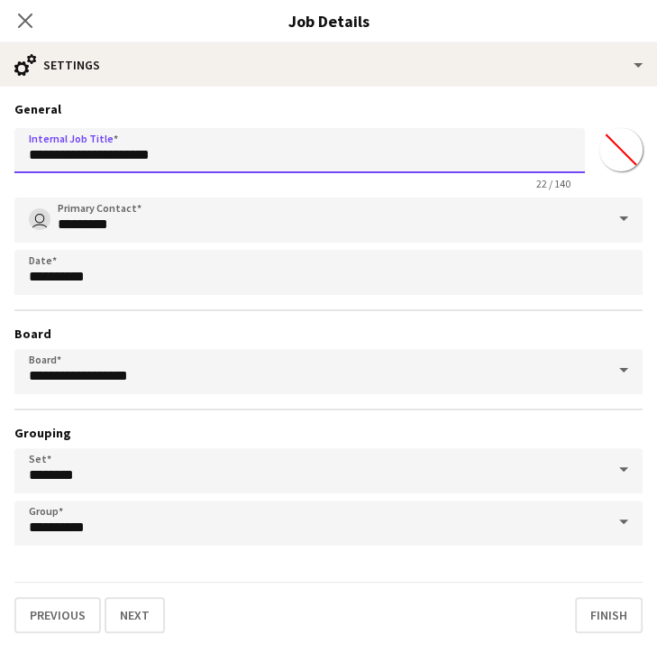
drag, startPoint x: 228, startPoint y: 146, endPoint x: 88, endPoint y: 163, distance: 140.8
click at [88, 163] on input "**********" at bounding box center [299, 150] width 571 height 45
type input "**********"
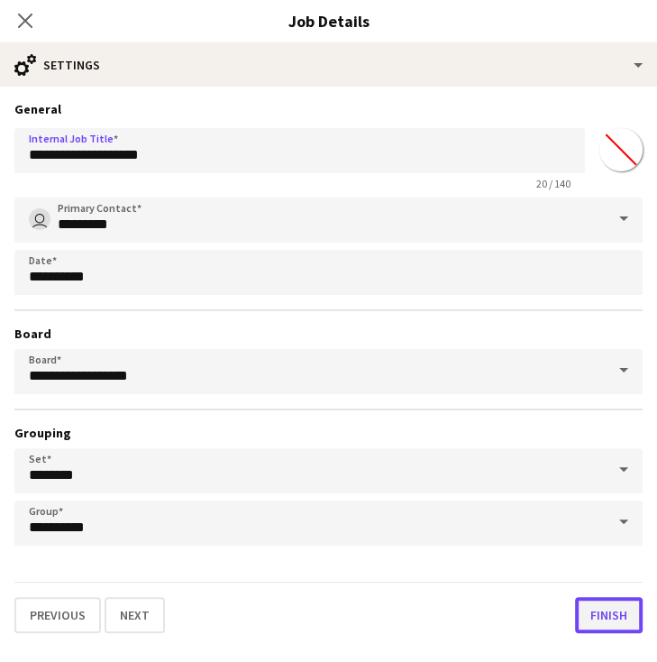
click at [601, 602] on button "Finish" at bounding box center [609, 615] width 68 height 36
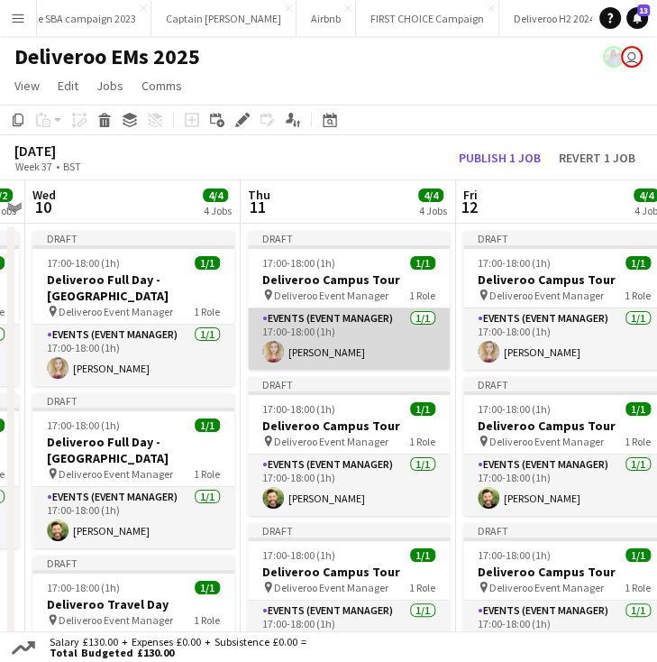
scroll to position [0, 622]
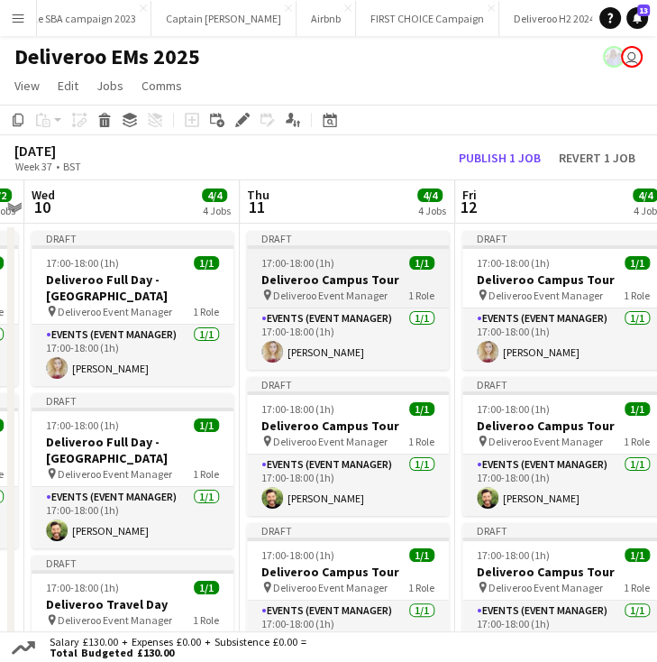
click at [343, 247] on div at bounding box center [348, 247] width 202 height 4
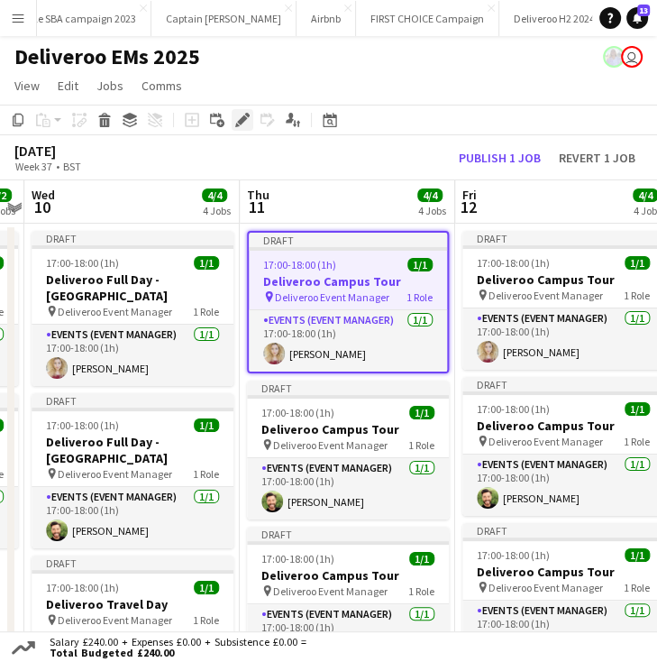
click at [243, 124] on icon "Edit" at bounding box center [242, 120] width 14 height 14
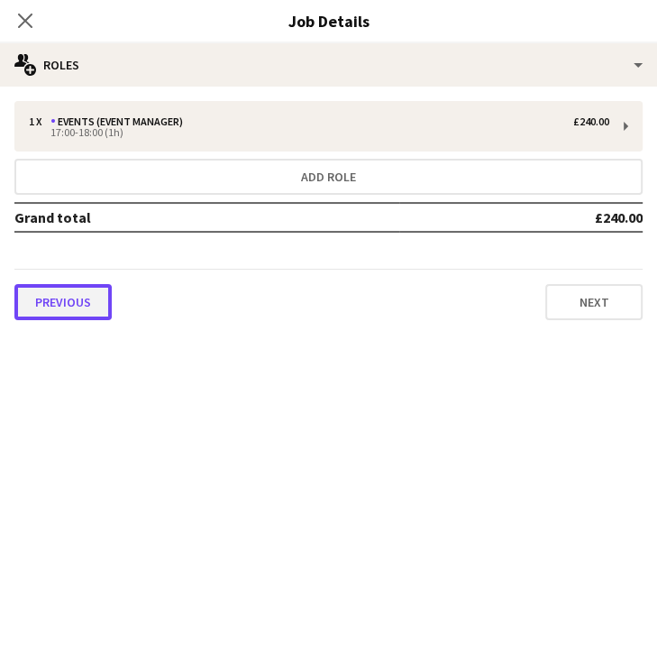
click at [83, 297] on button "Previous" at bounding box center [62, 302] width 97 height 36
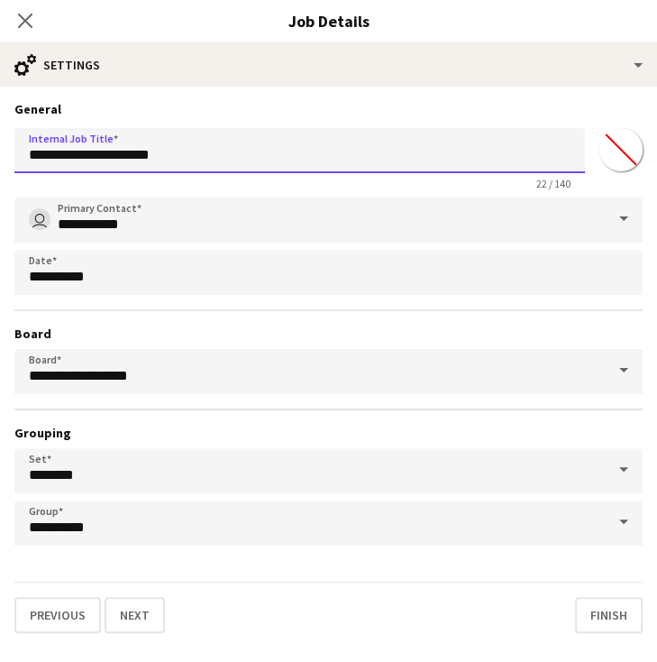
drag, startPoint x: 210, startPoint y: 155, endPoint x: 90, endPoint y: 160, distance: 120.0
click at [90, 160] on input "**********" at bounding box center [299, 150] width 571 height 45
type input "**********"
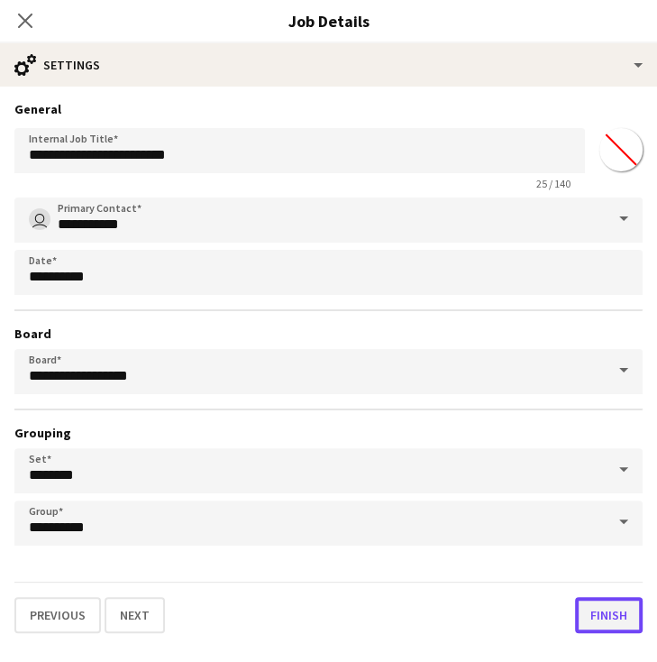
click at [611, 613] on button "Finish" at bounding box center [609, 615] width 68 height 36
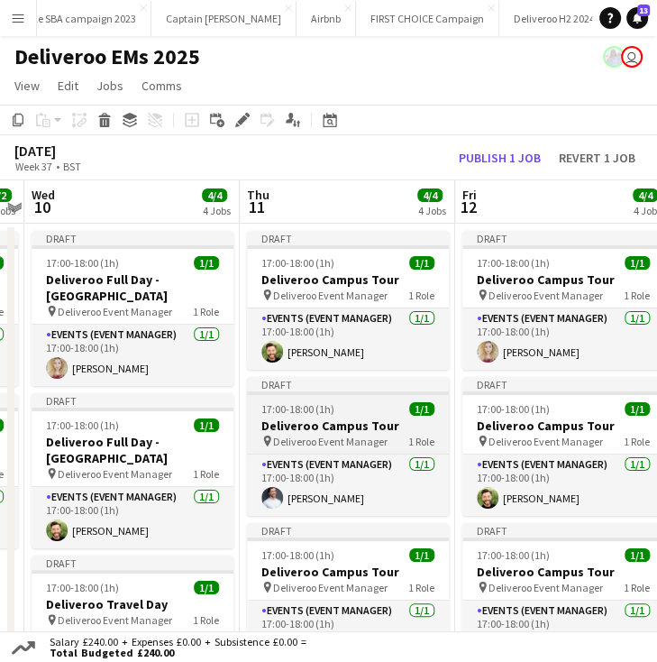
click at [347, 402] on div "17:00-18:00 (1h) 1/1" at bounding box center [348, 409] width 202 height 14
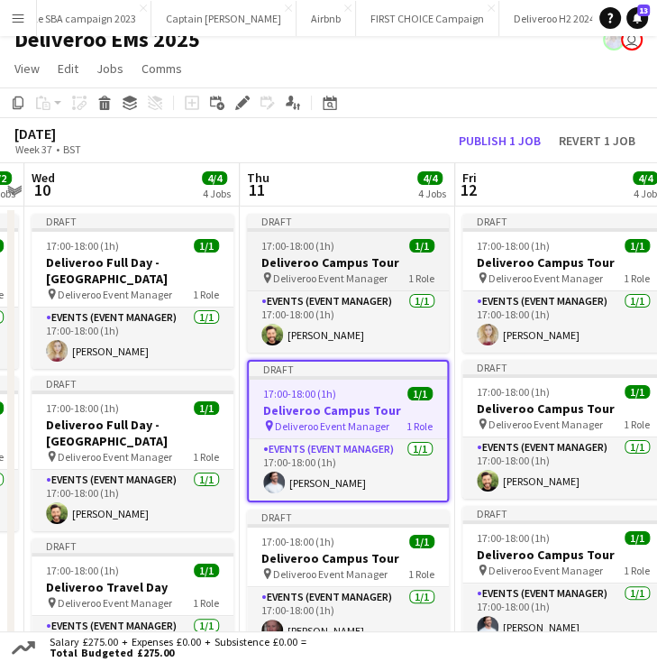
scroll to position [18, 0]
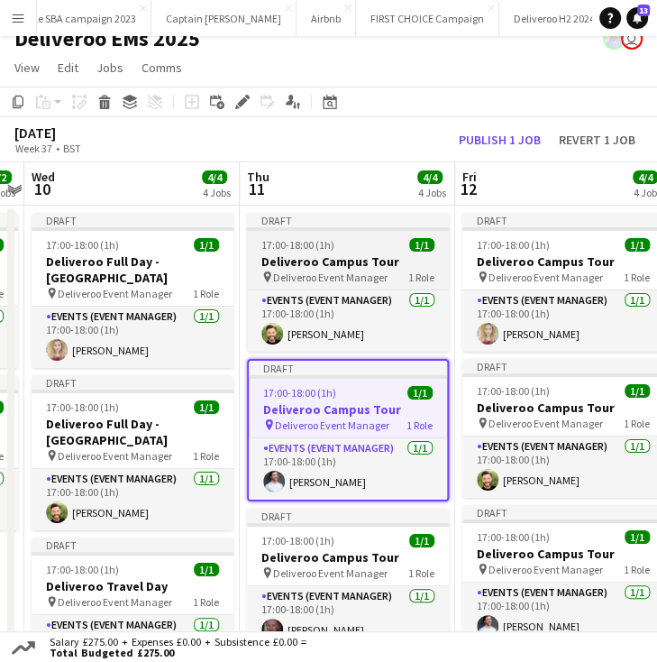
click at [318, 221] on div "Draft" at bounding box center [348, 220] width 202 height 14
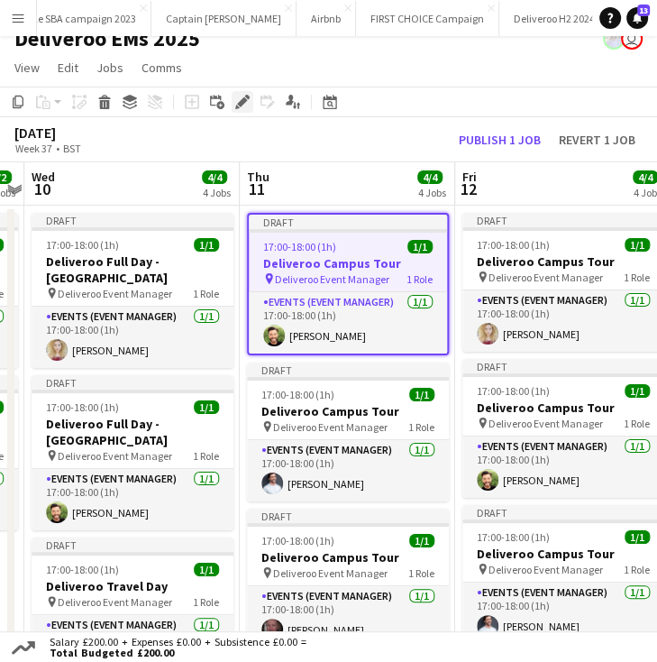
click at [249, 95] on icon "Edit" at bounding box center [242, 102] width 14 height 14
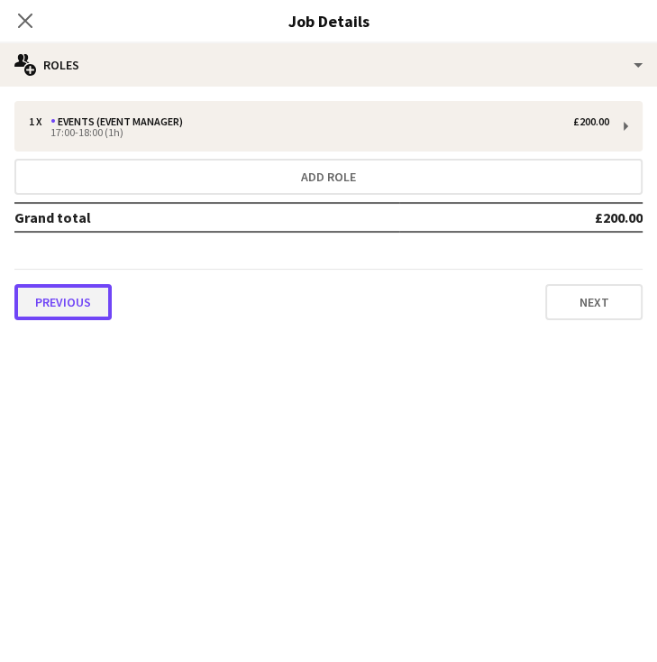
click at [41, 311] on button "Previous" at bounding box center [62, 302] width 97 height 36
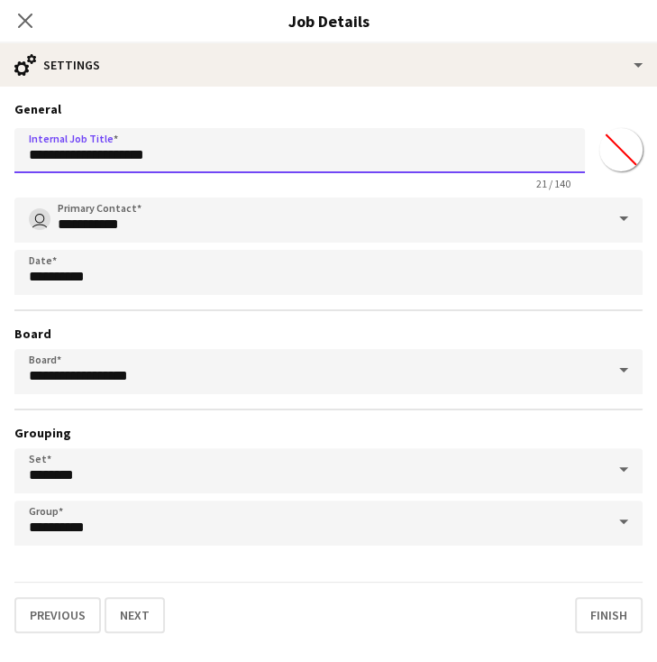
drag, startPoint x: 211, startPoint y: 160, endPoint x: 93, endPoint y: 157, distance: 118.1
click at [93, 157] on input "**********" at bounding box center [299, 150] width 571 height 45
type input "**********"
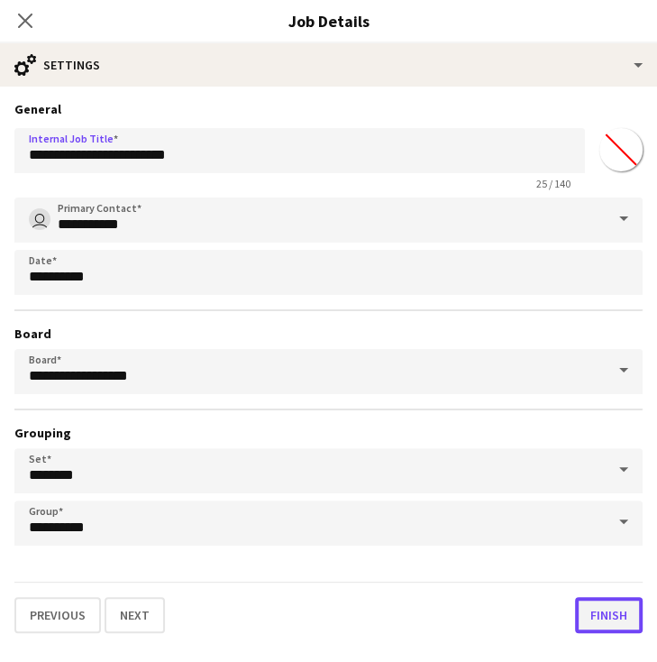
click at [628, 604] on button "Finish" at bounding box center [609, 615] width 68 height 36
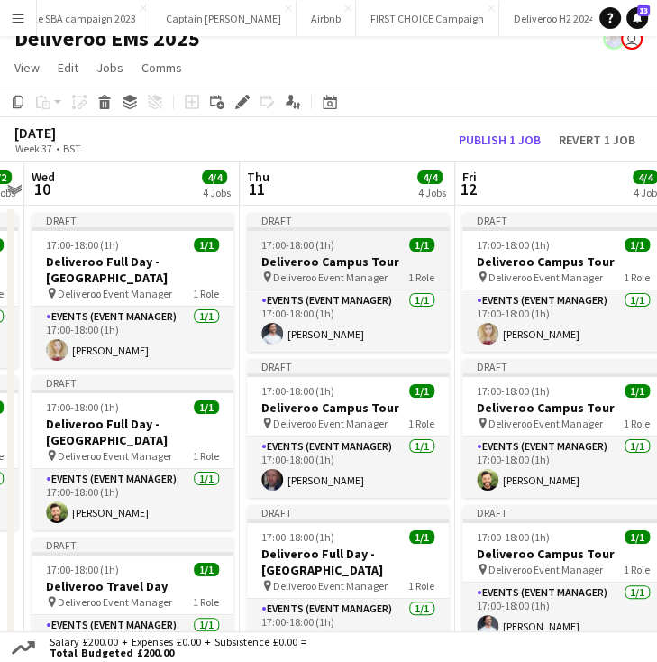
click at [353, 239] on div "17:00-18:00 (1h) 1/1" at bounding box center [348, 245] width 202 height 14
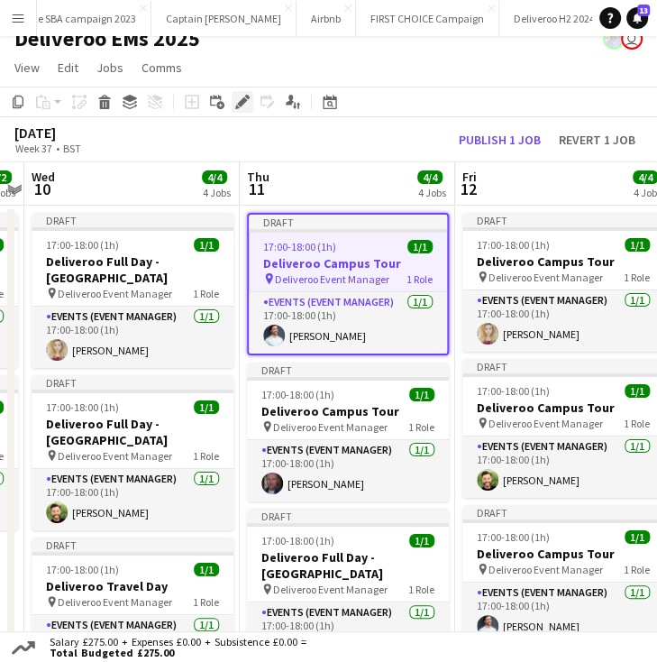
click at [236, 101] on icon "Edit" at bounding box center [242, 102] width 14 height 14
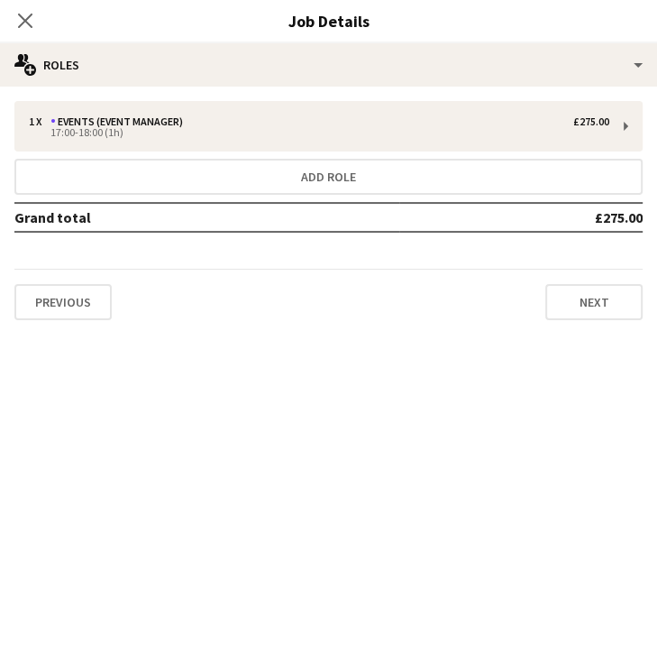
click at [45, 274] on div "Previous Next" at bounding box center [328, 294] width 628 height 51
click at [69, 294] on button "Previous" at bounding box center [62, 302] width 97 height 36
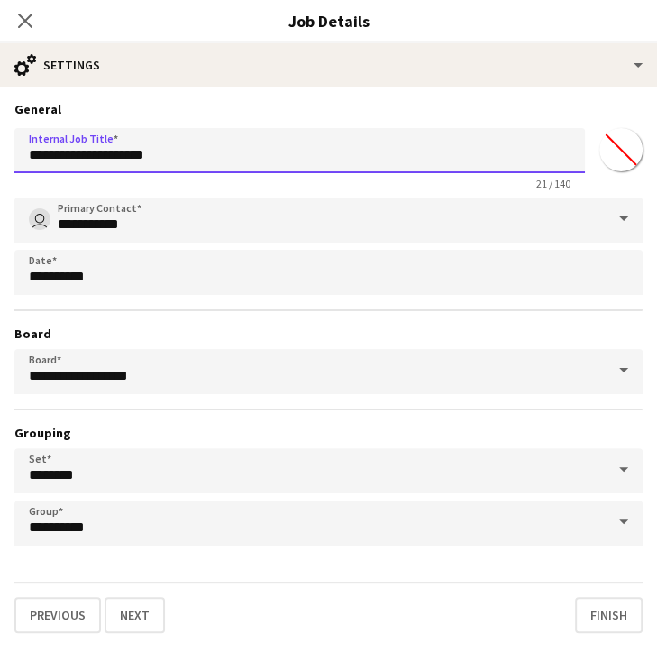
drag, startPoint x: 230, startPoint y: 158, endPoint x: 93, endPoint y: 159, distance: 137.0
click at [93, 159] on input "**********" at bounding box center [299, 150] width 571 height 45
type input "**********"
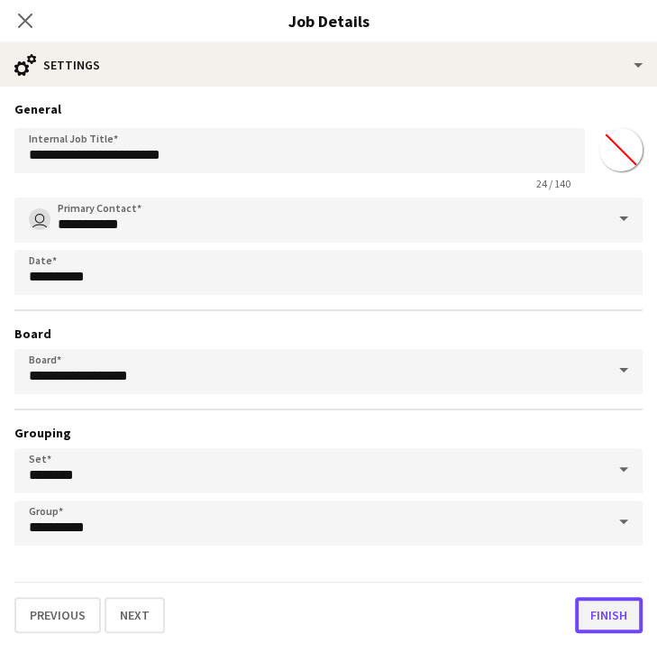
click at [607, 600] on button "Finish" at bounding box center [609, 615] width 68 height 36
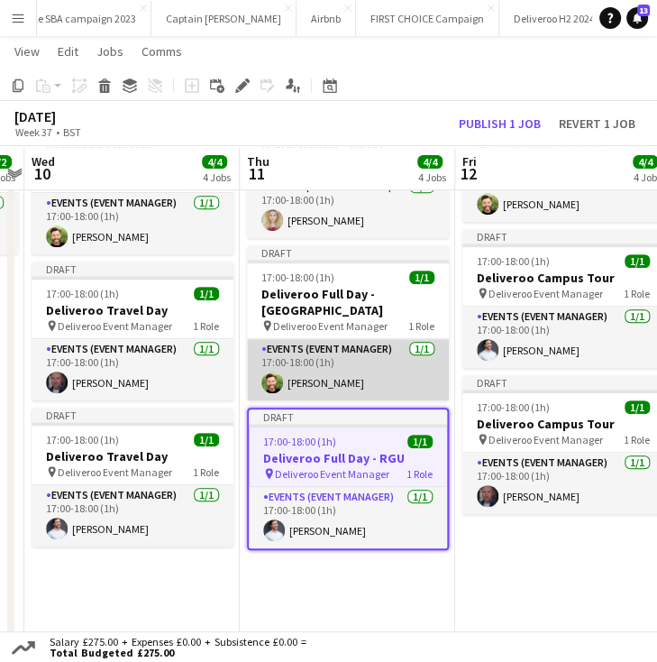
scroll to position [0, 0]
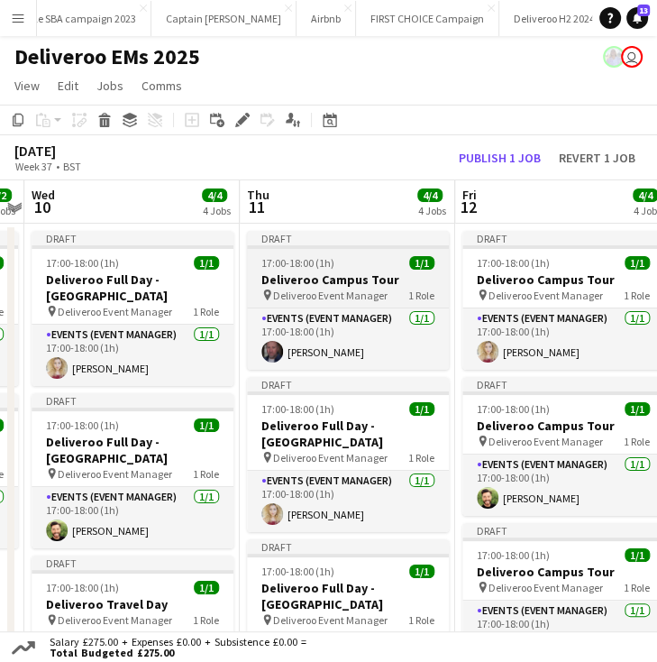
click at [333, 261] on div "17:00-18:00 (1h) 1/1" at bounding box center [348, 263] width 202 height 14
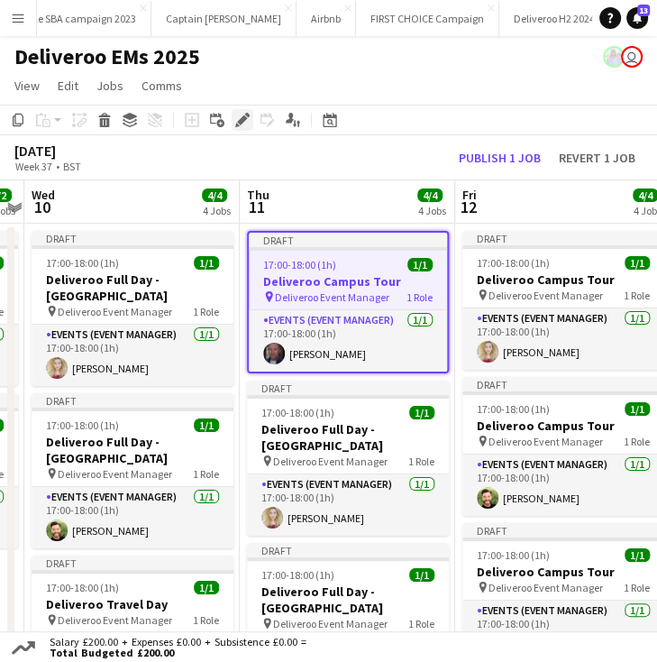
click at [233, 121] on div "Edit" at bounding box center [243, 120] width 22 height 22
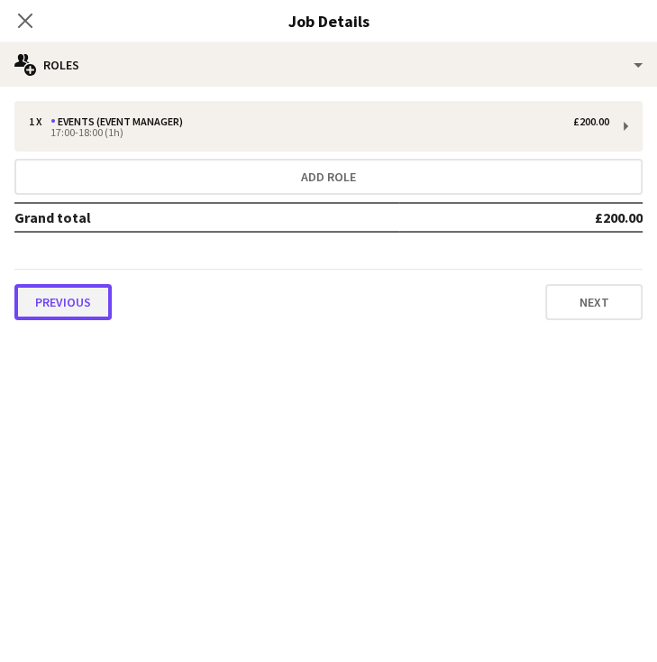
click at [89, 307] on button "Previous" at bounding box center [62, 302] width 97 height 36
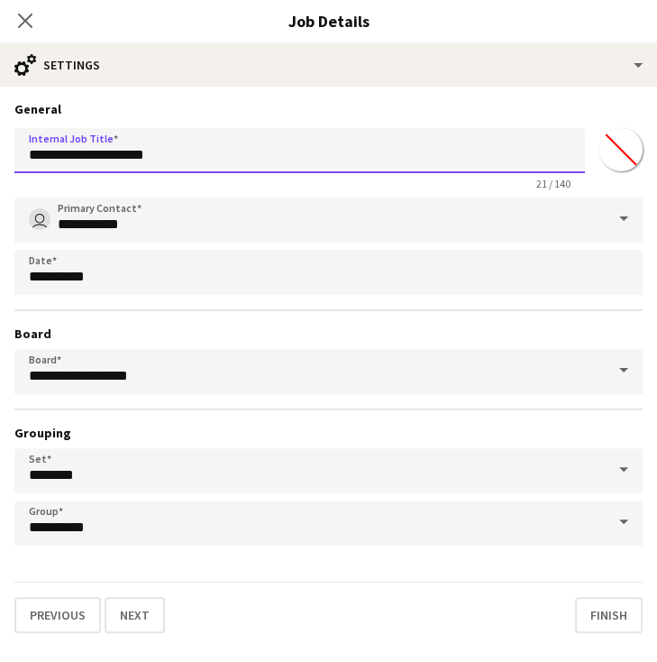
drag, startPoint x: 234, startPoint y: 163, endPoint x: 93, endPoint y: 160, distance: 141.6
click at [93, 160] on input "**********" at bounding box center [299, 150] width 571 height 45
type input "**********"
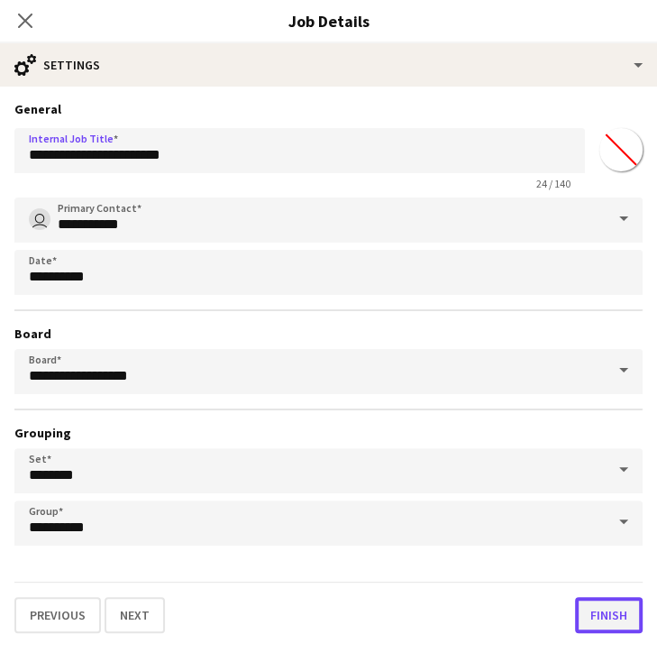
click at [592, 610] on button "Finish" at bounding box center [609, 615] width 68 height 36
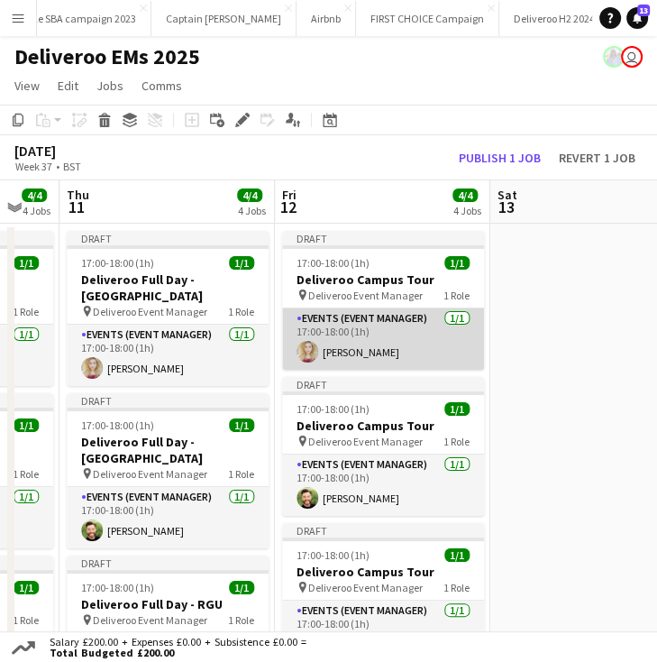
scroll to position [0, 812]
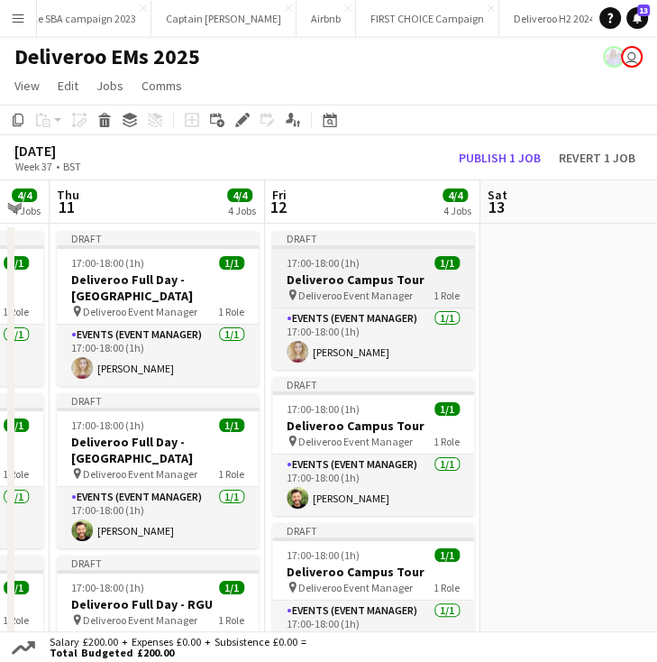
click at [363, 257] on div "17:00-18:00 (1h) 1/1" at bounding box center [373, 263] width 202 height 14
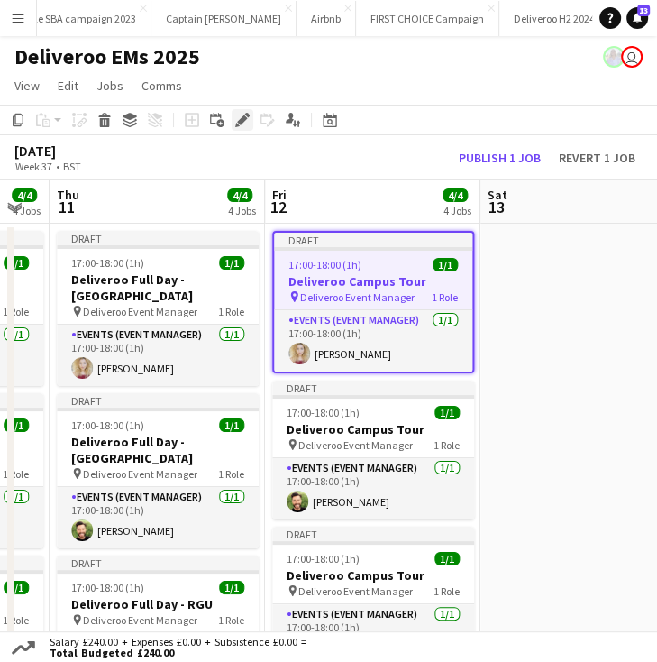
click at [243, 117] on icon at bounding box center [242, 120] width 10 height 10
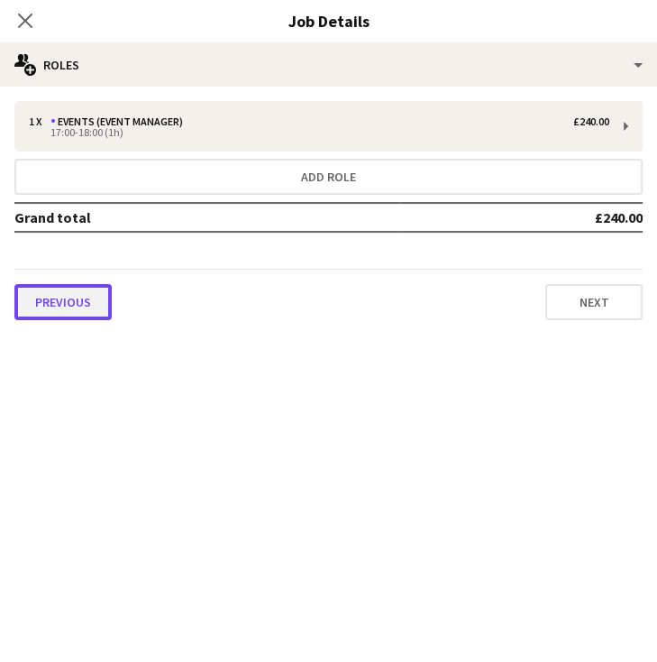
click at [91, 293] on button "Previous" at bounding box center [62, 302] width 97 height 36
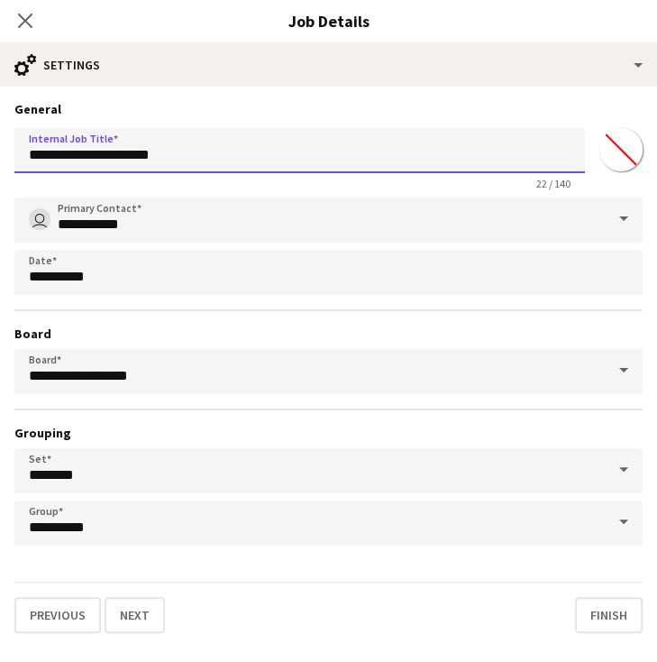
drag, startPoint x: 189, startPoint y: 159, endPoint x: 89, endPoint y: 160, distance: 100.1
click at [89, 160] on input "**********" at bounding box center [299, 150] width 571 height 45
type input "**********"
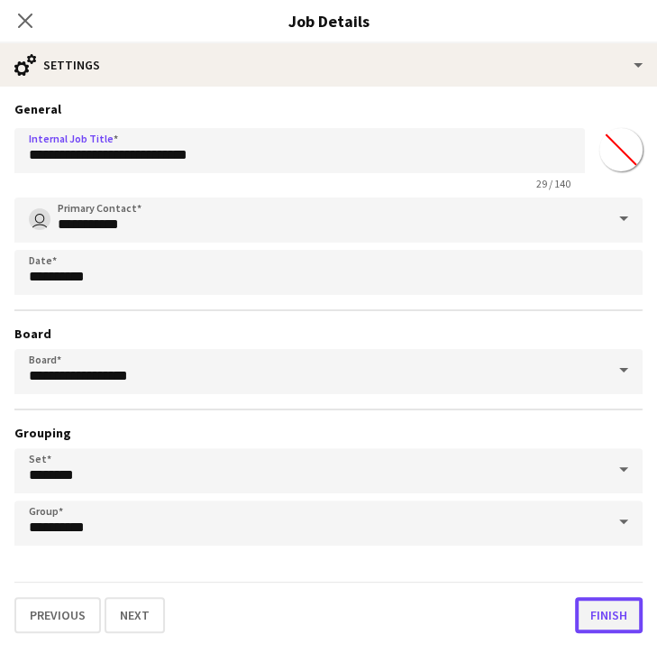
click at [613, 614] on button "Finish" at bounding box center [609, 615] width 68 height 36
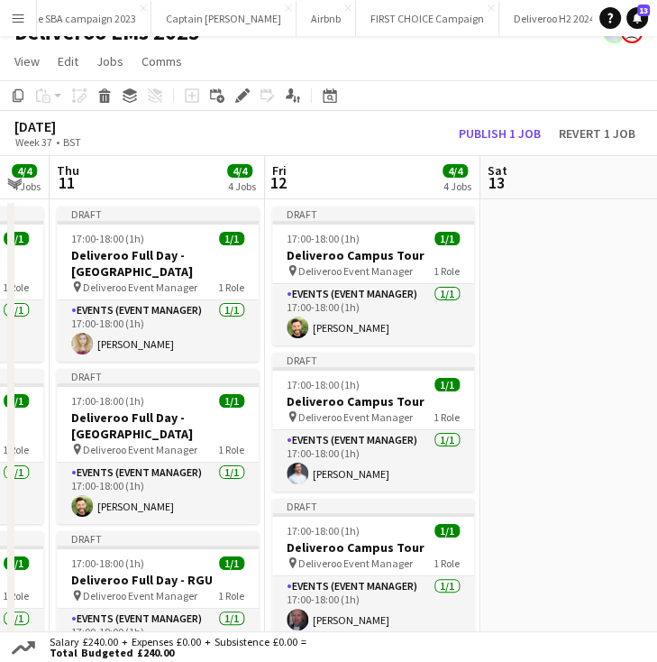
scroll to position [29, 0]
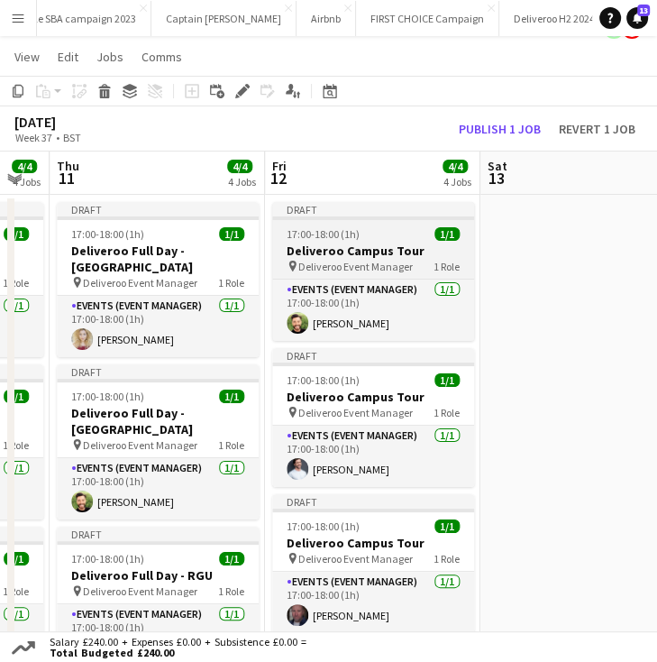
click at [371, 213] on div "Draft" at bounding box center [373, 209] width 202 height 14
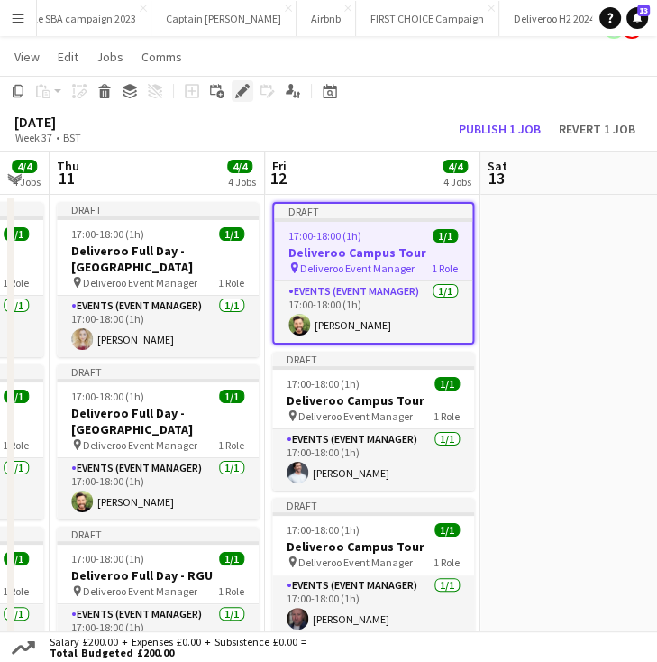
click at [236, 89] on icon "Edit" at bounding box center [242, 91] width 14 height 14
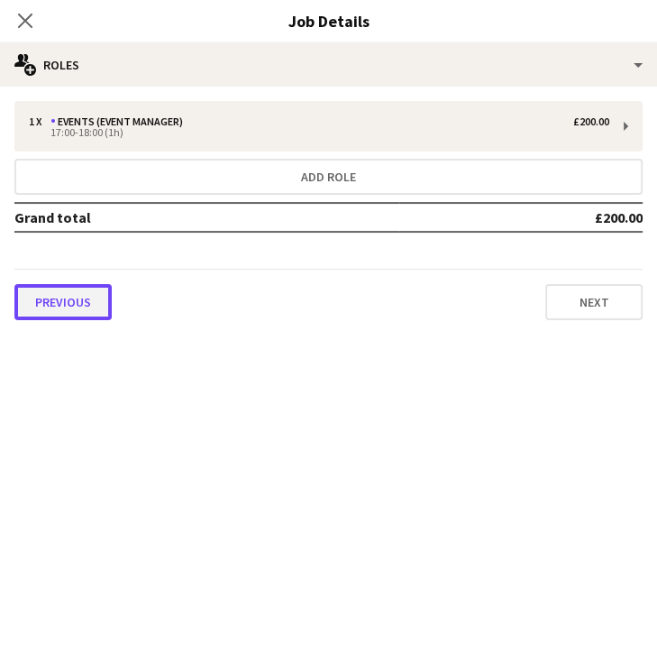
click at [74, 284] on button "Previous" at bounding box center [62, 302] width 97 height 36
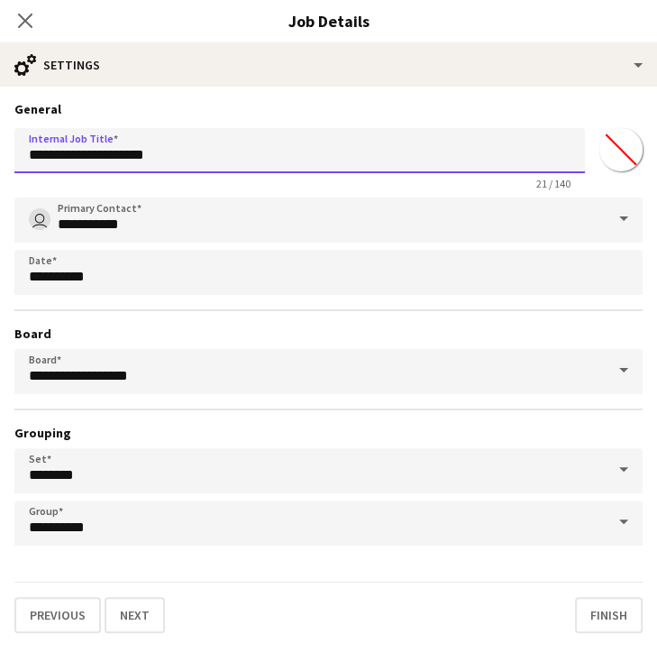
drag, startPoint x: 196, startPoint y: 155, endPoint x: 93, endPoint y: 163, distance: 103.1
click at [93, 163] on input "**********" at bounding box center [299, 150] width 571 height 45
type input "**********"
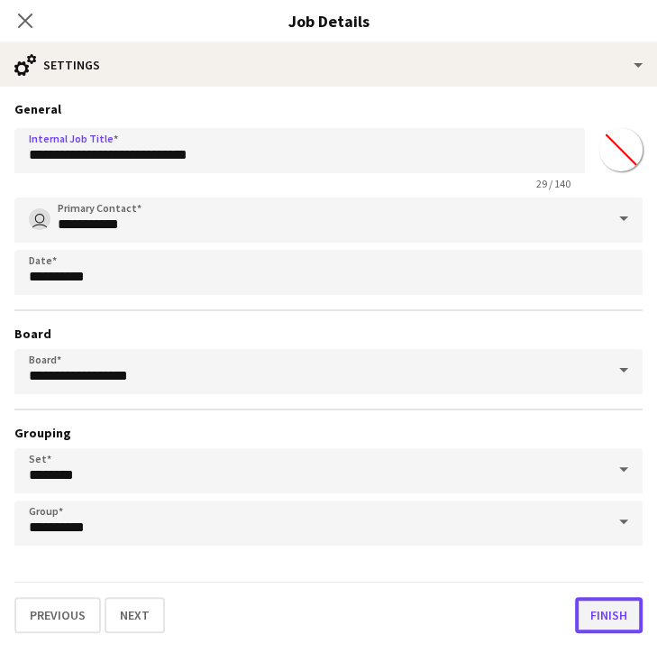
click at [602, 612] on button "Finish" at bounding box center [609, 615] width 68 height 36
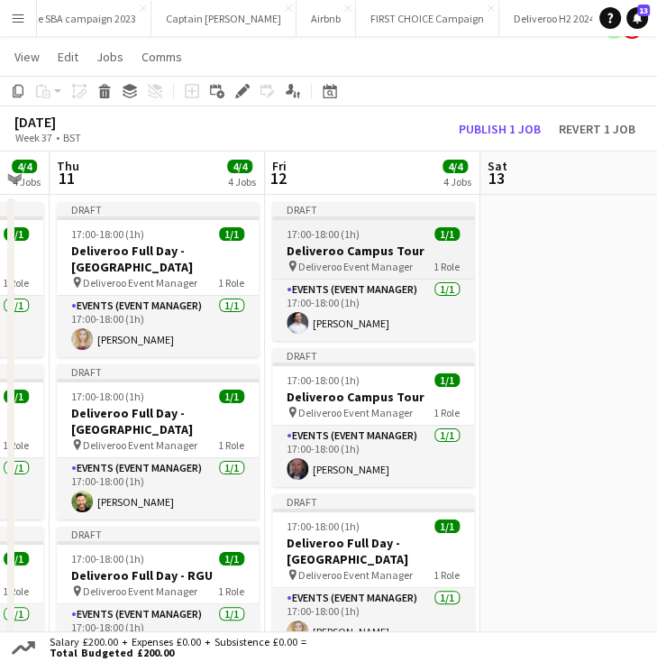
click at [343, 205] on div "Draft" at bounding box center [373, 209] width 202 height 14
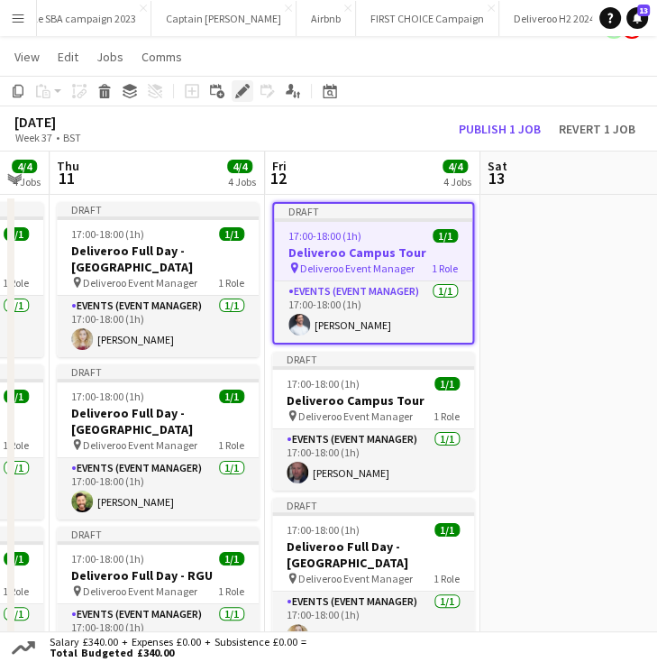
click at [239, 101] on div "Edit" at bounding box center [243, 91] width 22 height 22
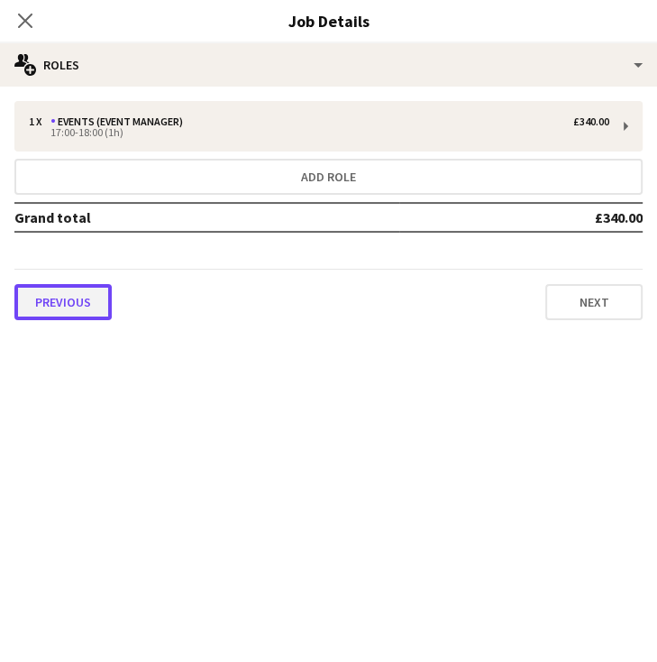
click at [95, 288] on button "Previous" at bounding box center [62, 302] width 97 height 36
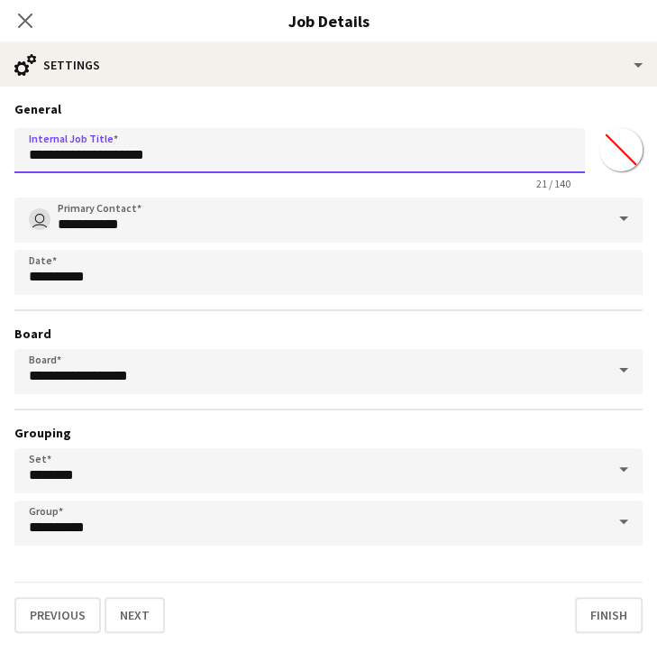
drag, startPoint x: 206, startPoint y: 149, endPoint x: 94, endPoint y: 164, distance: 112.8
click at [94, 164] on input "**********" at bounding box center [299, 150] width 571 height 45
type input "**********"
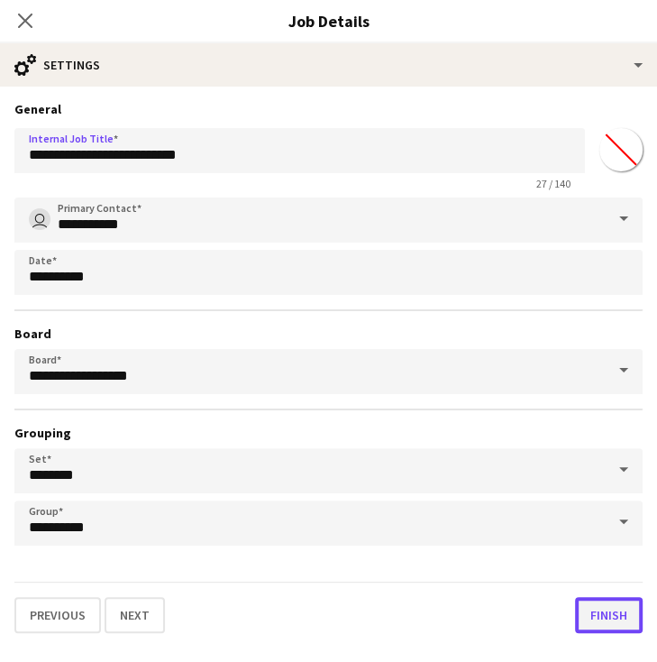
click at [597, 614] on button "Finish" at bounding box center [609, 615] width 68 height 36
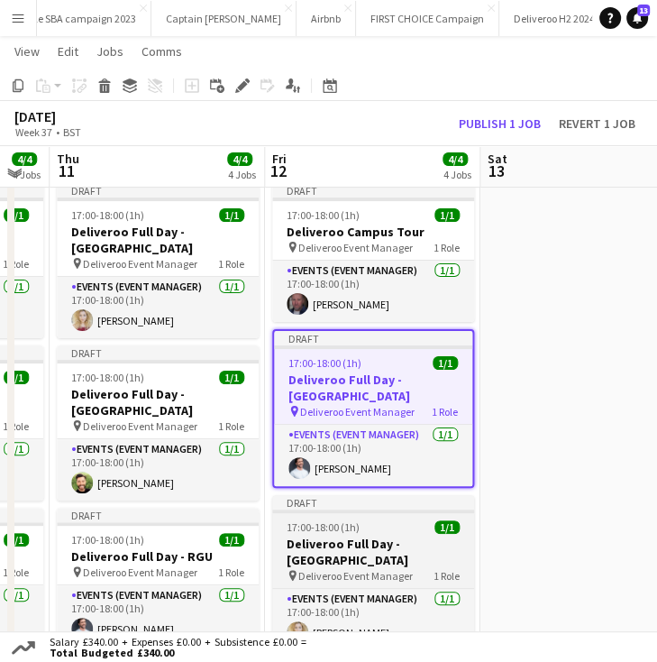
scroll to position [40, 0]
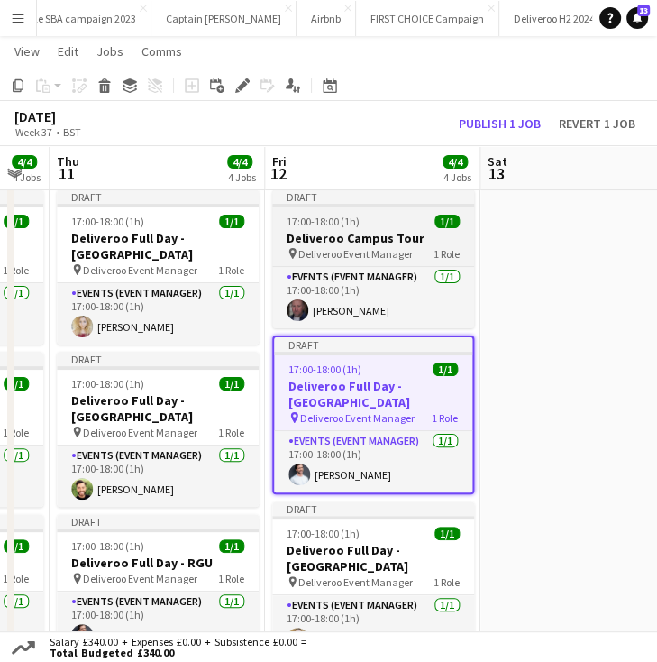
click at [362, 210] on app-job-card "Draft 17:00-18:00 (1h) 1/1 Deliveroo Campus Tour pin Deliveroo Event Manager 1 …" at bounding box center [373, 258] width 202 height 139
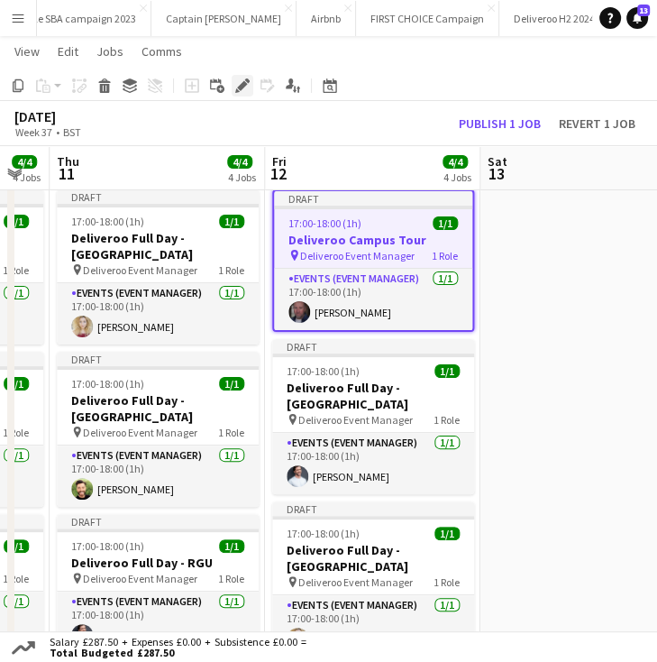
click at [235, 84] on icon "Edit" at bounding box center [242, 85] width 14 height 14
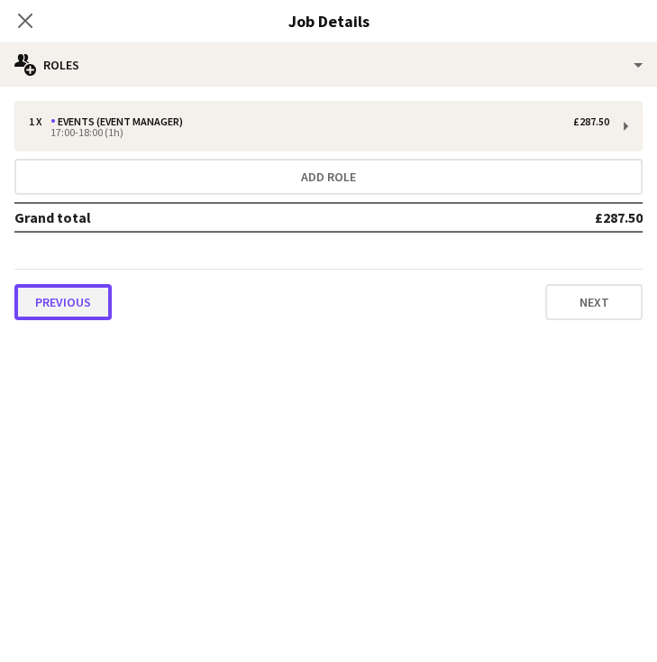
click at [76, 293] on button "Previous" at bounding box center [62, 302] width 97 height 36
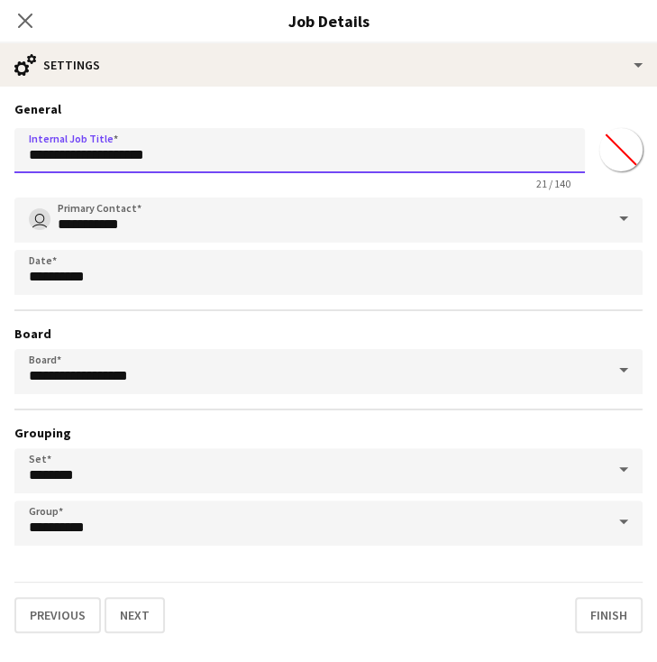
drag, startPoint x: 184, startPoint y: 169, endPoint x: 87, endPoint y: 160, distance: 97.0
click at [87, 160] on input "**********" at bounding box center [299, 150] width 571 height 45
type input "**********"
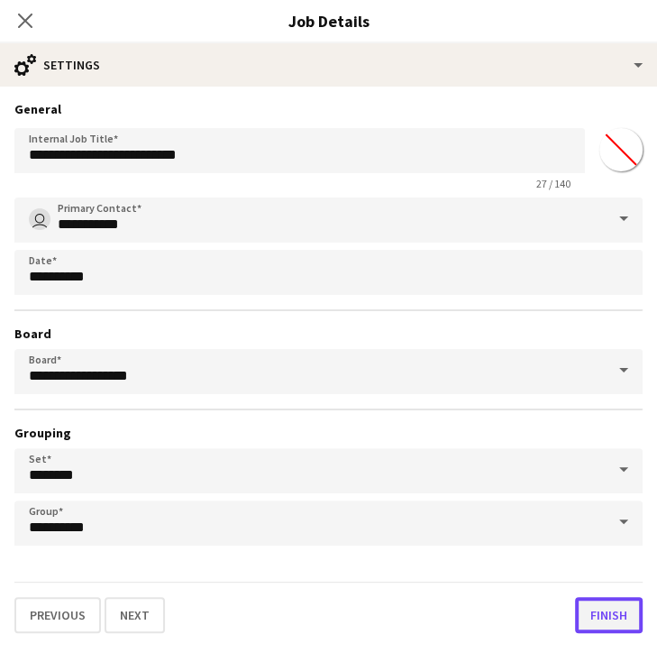
click at [606, 609] on button "Finish" at bounding box center [609, 615] width 68 height 36
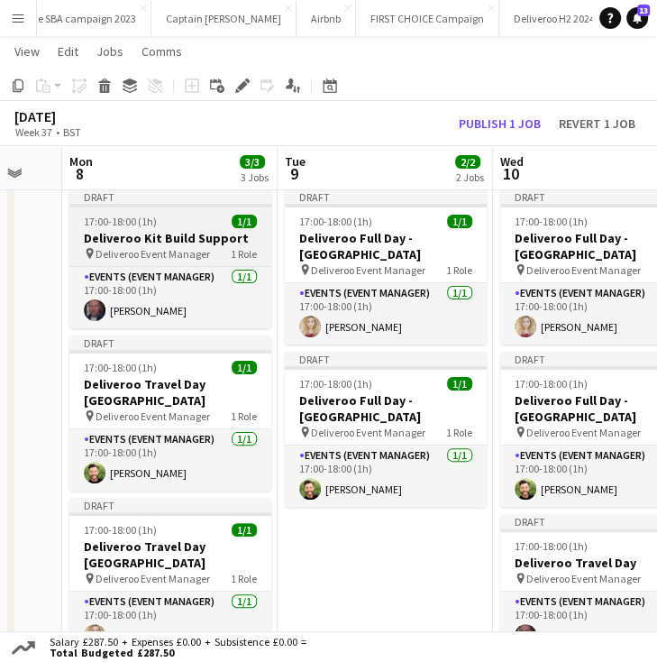
scroll to position [0, 368]
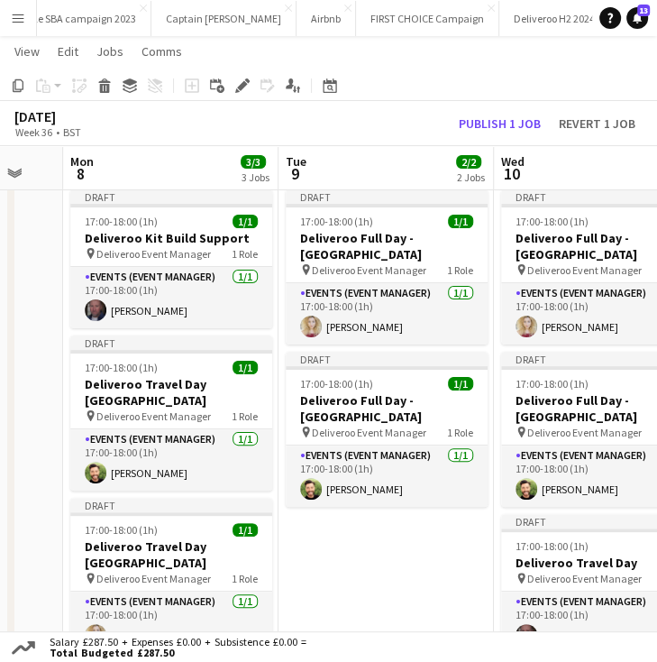
click at [169, 188] on app-board-header-date "Mon 8 3/3 3 Jobs" at bounding box center [170, 168] width 215 height 43
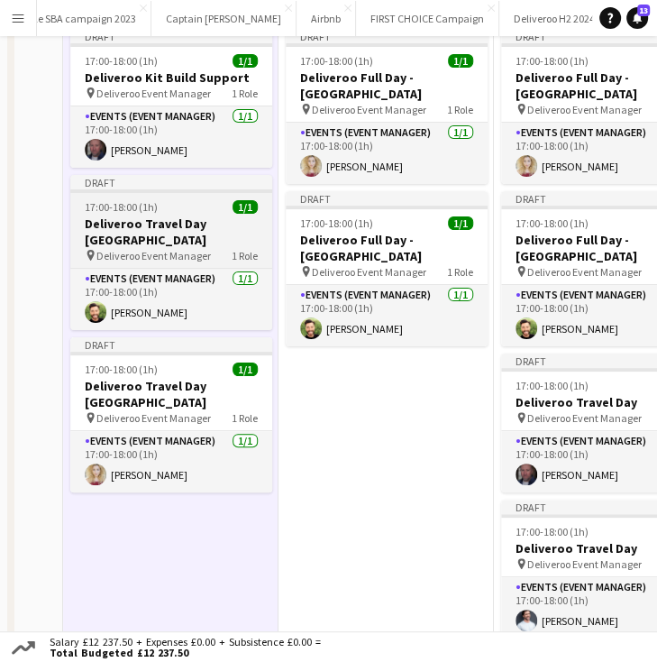
scroll to position [0, 0]
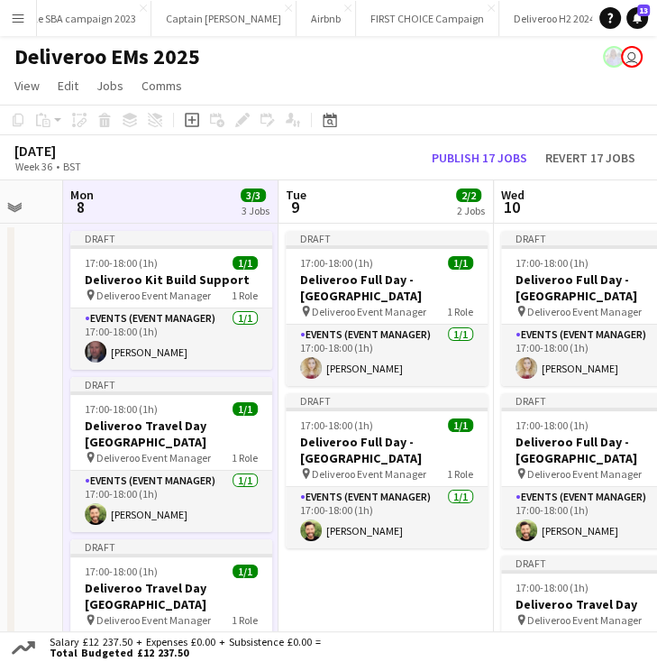
click at [344, 186] on app-board-header-date "Tue 9 2/2 2 Jobs" at bounding box center [386, 201] width 215 height 43
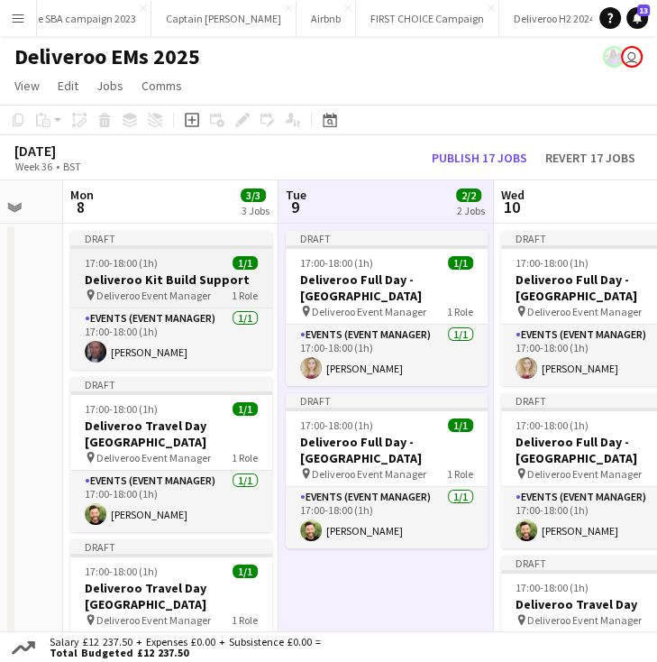
click at [195, 250] on app-job-card "Draft 17:00-18:00 (1h) 1/1 Deliveroo Kit Build Support pin Deliveroo Event Mana…" at bounding box center [171, 300] width 202 height 139
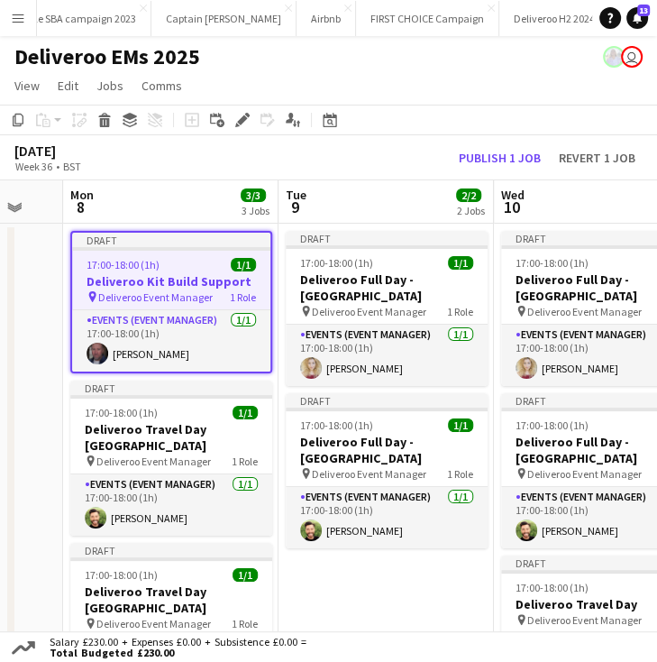
click at [198, 196] on app-board-header-date "Mon 8 3/3 3 Jobs" at bounding box center [170, 201] width 215 height 43
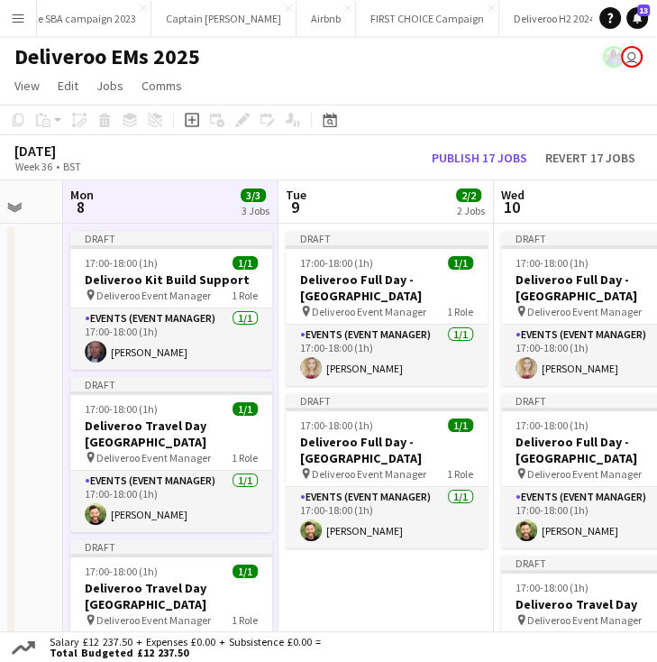
click at [368, 199] on app-board-header-date "Tue 9 2/2 2 Jobs" at bounding box center [386, 201] width 215 height 43
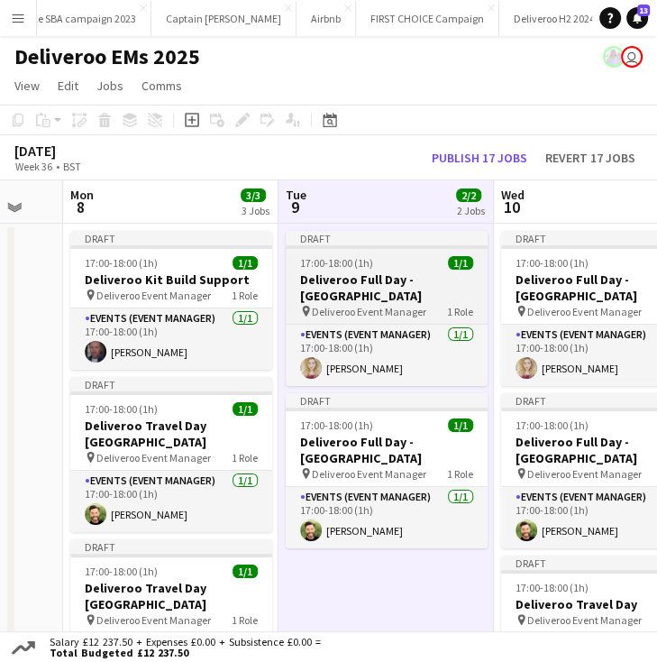
scroll to position [0, 631]
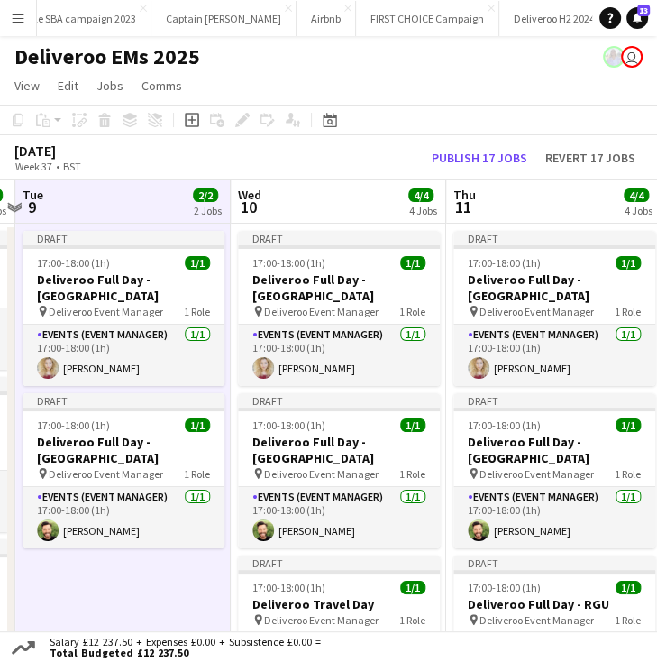
click at [380, 194] on app-board-header-date "Wed 10 4/4 4 Jobs" at bounding box center [338, 201] width 215 height 43
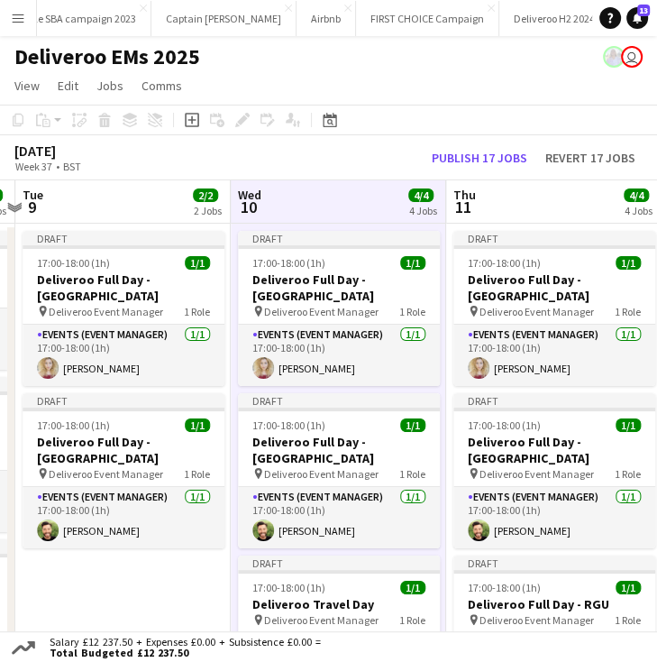
click at [536, 194] on app-board-header-date "Thu 11 4/4 4 Jobs" at bounding box center [553, 201] width 215 height 43
